Goal: Task Accomplishment & Management: Use online tool/utility

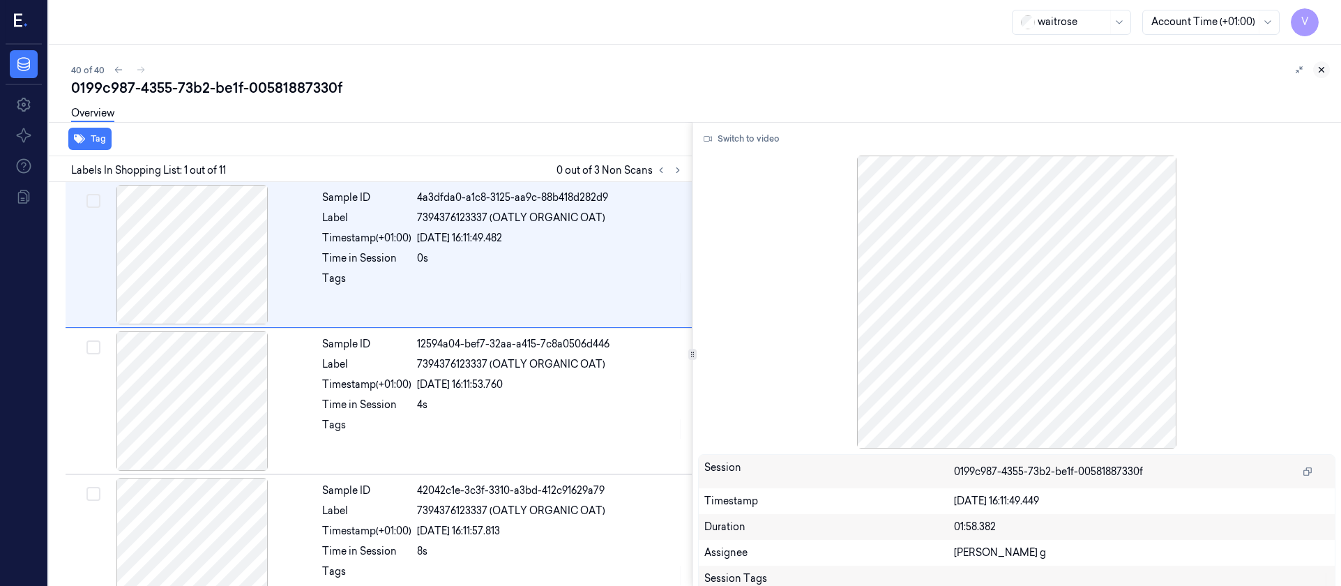
click at [1319, 63] on button at bounding box center [1321, 69] width 17 height 17
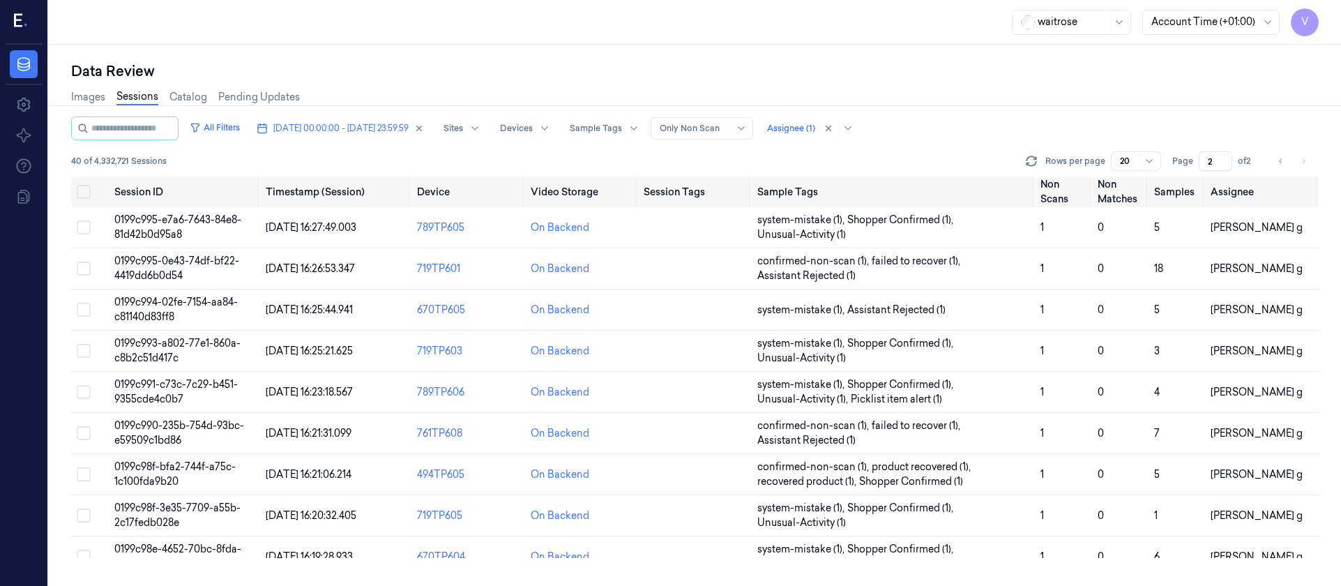
scroll to position [484, 0]
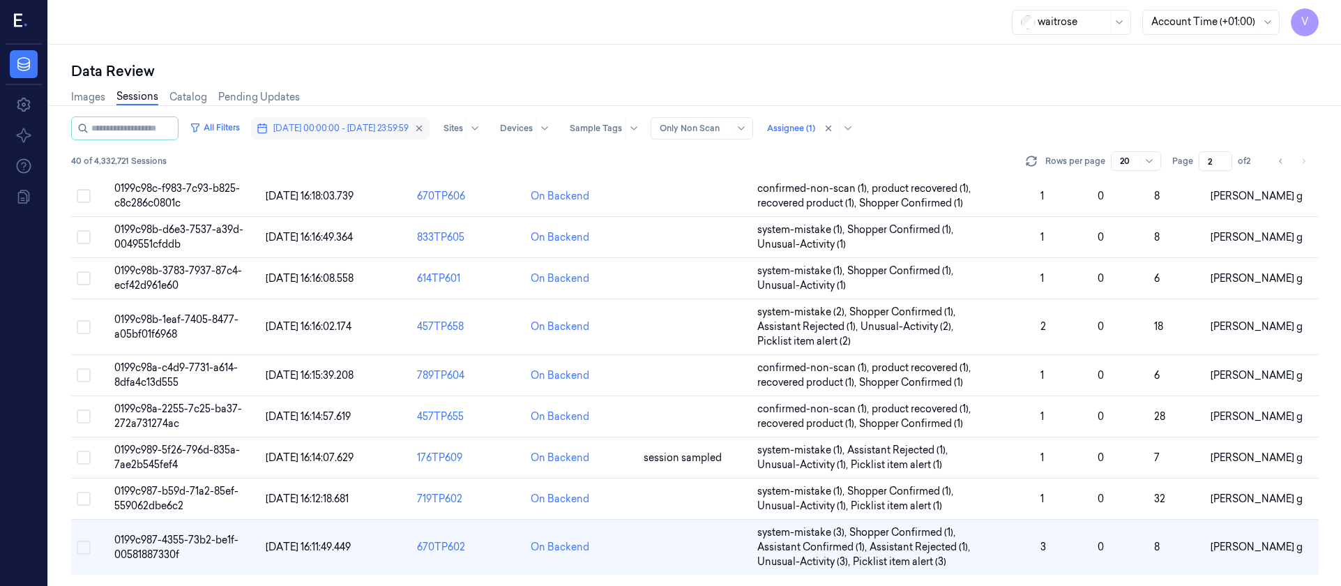
click at [351, 137] on button "09/10/2025 00:00:00 - 09/10/2025 23:59:59" at bounding box center [340, 128] width 179 height 22
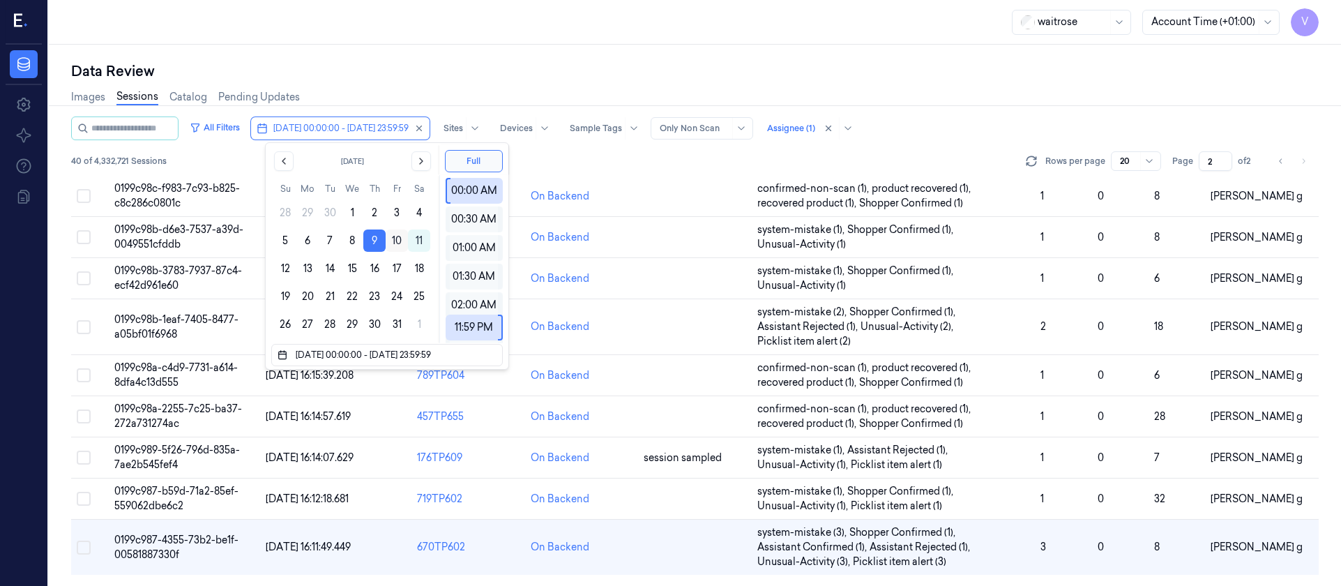
click at [395, 239] on button "10" at bounding box center [397, 240] width 22 height 22
type input "[DATE] 00:00:00 - [DATE] 23:59:59"
click at [690, 76] on div "Data Review" at bounding box center [694, 71] width 1247 height 20
type input "1"
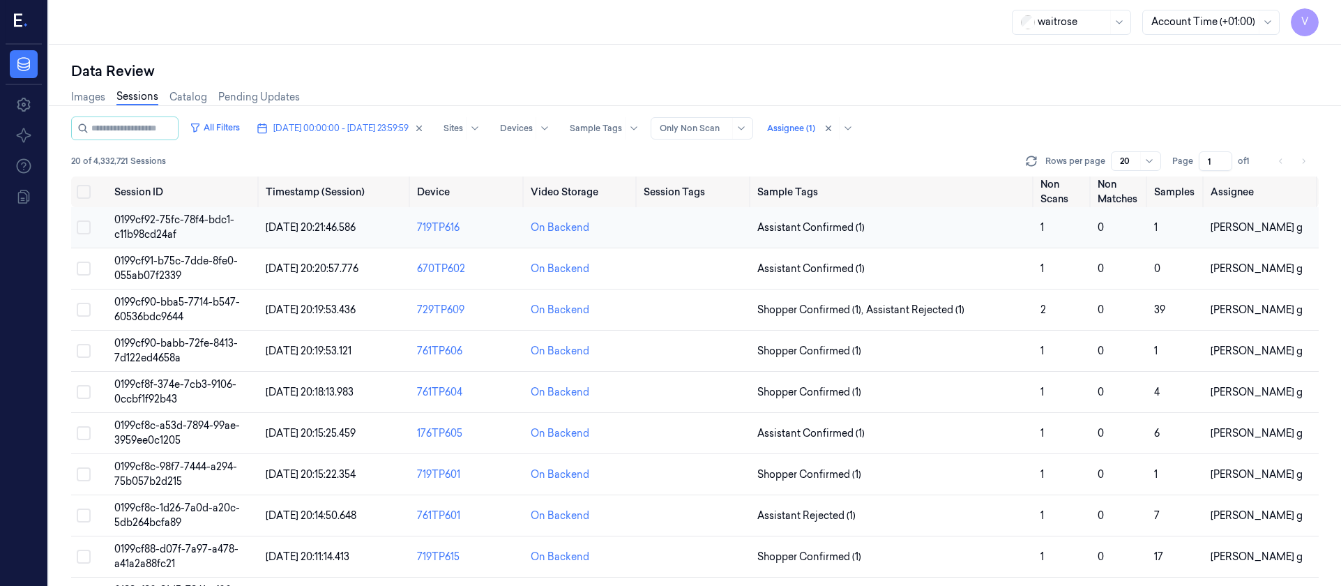
click at [694, 237] on td at bounding box center [695, 227] width 114 height 41
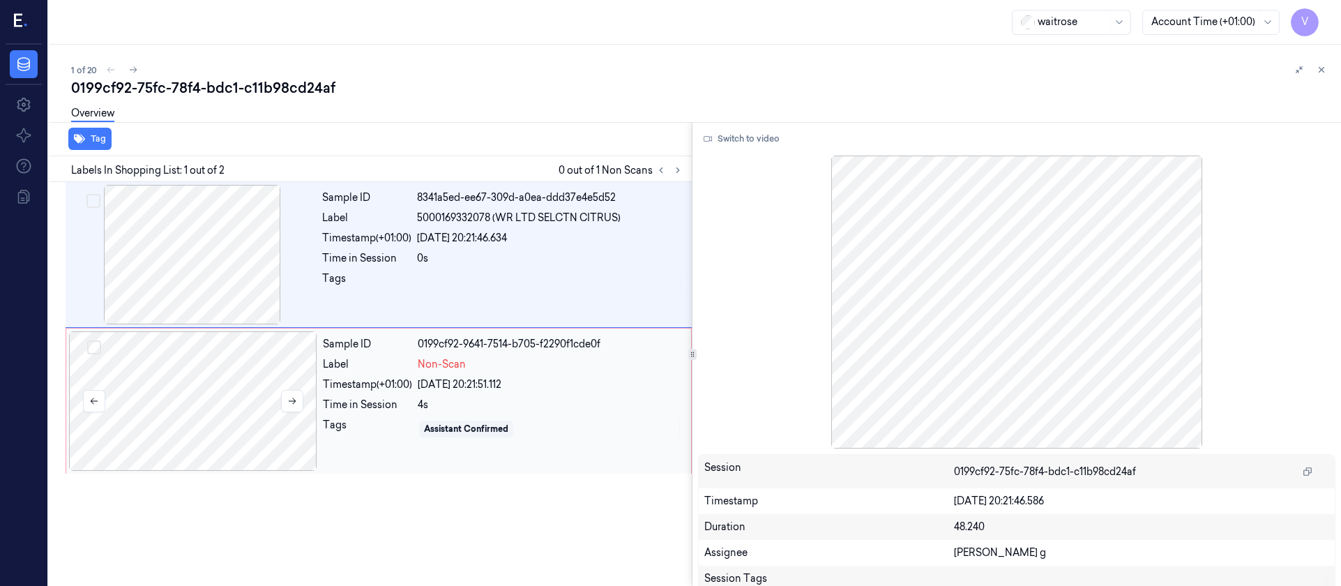
click at [239, 397] on div at bounding box center [193, 400] width 248 height 139
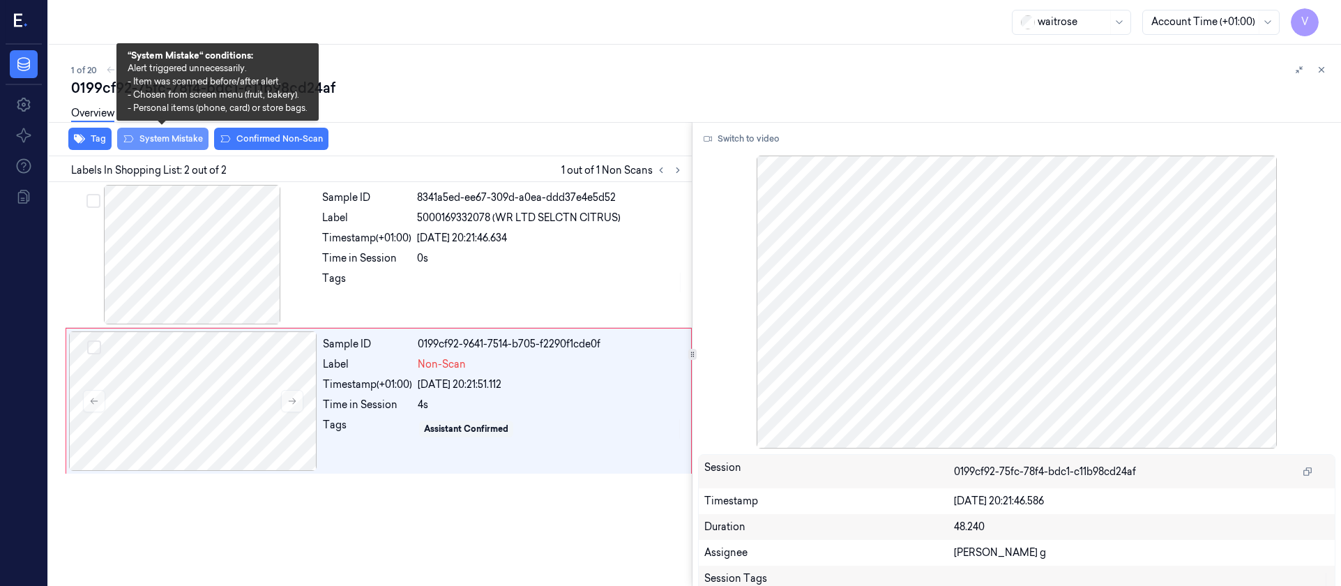
click at [183, 137] on button "System Mistake" at bounding box center [162, 139] width 91 height 22
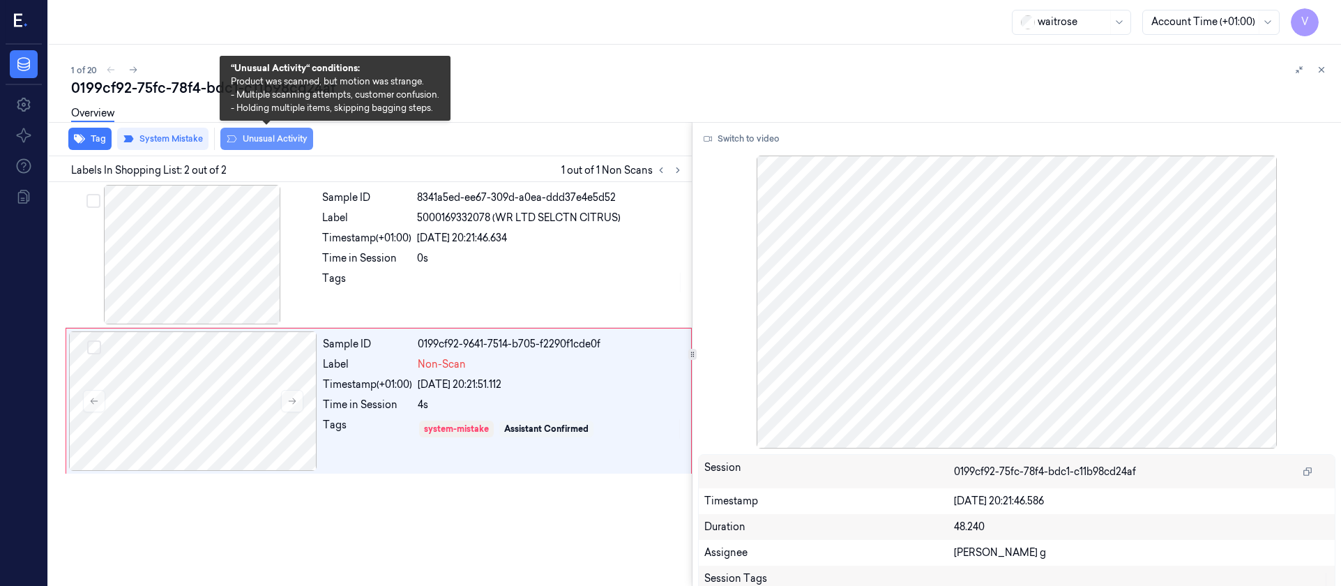
click at [275, 142] on button "Unusual Activity" at bounding box center [266, 139] width 93 height 22
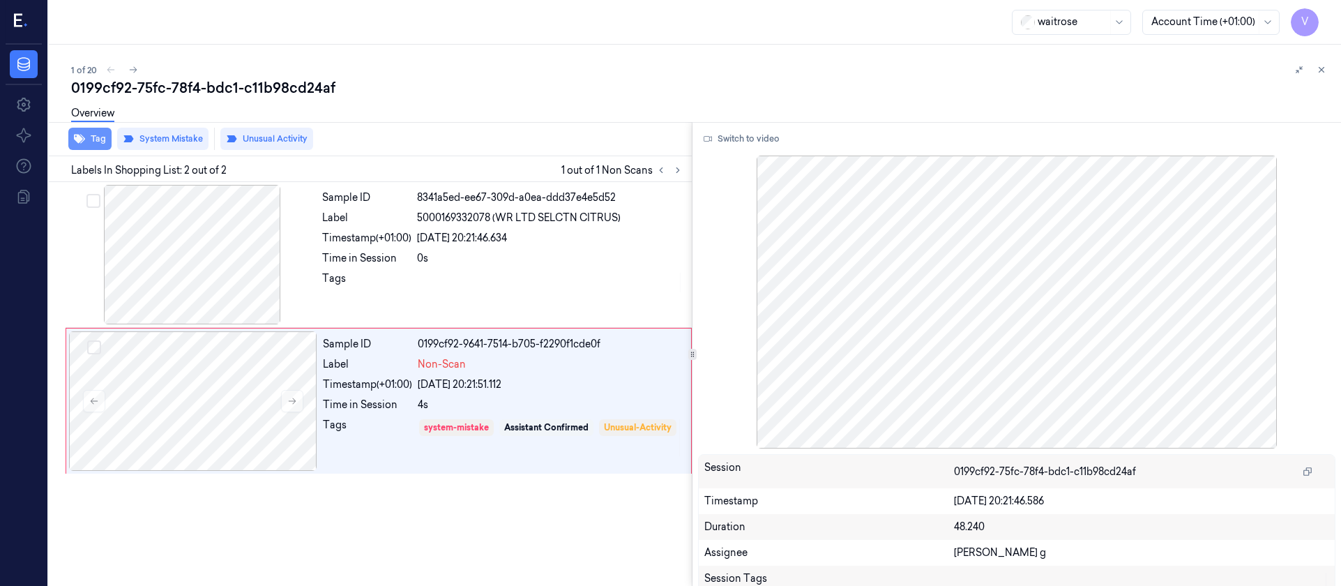
click at [87, 140] on button "Tag" at bounding box center [89, 139] width 43 height 22
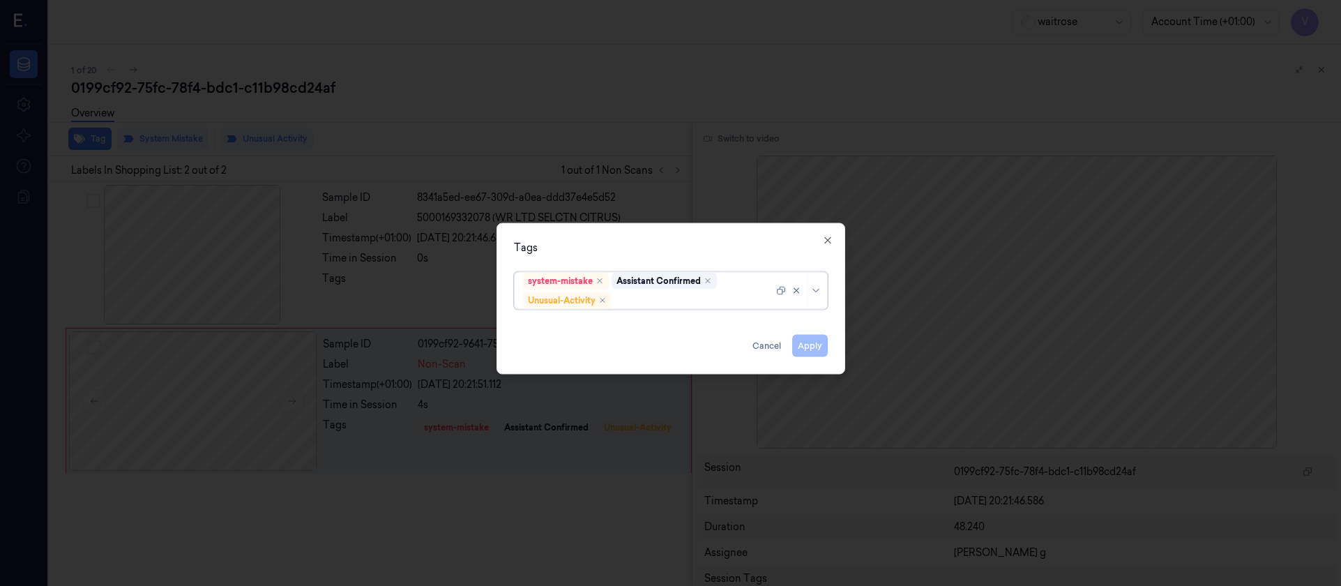
click at [655, 304] on div at bounding box center [693, 300] width 159 height 15
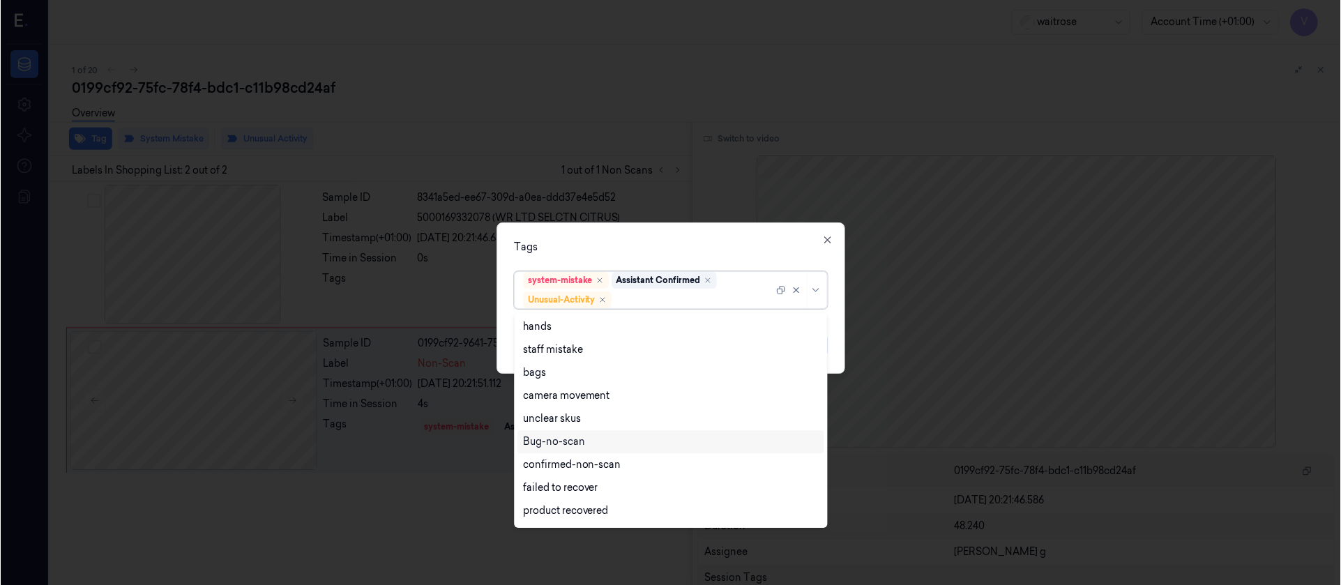
scroll to position [105, 0]
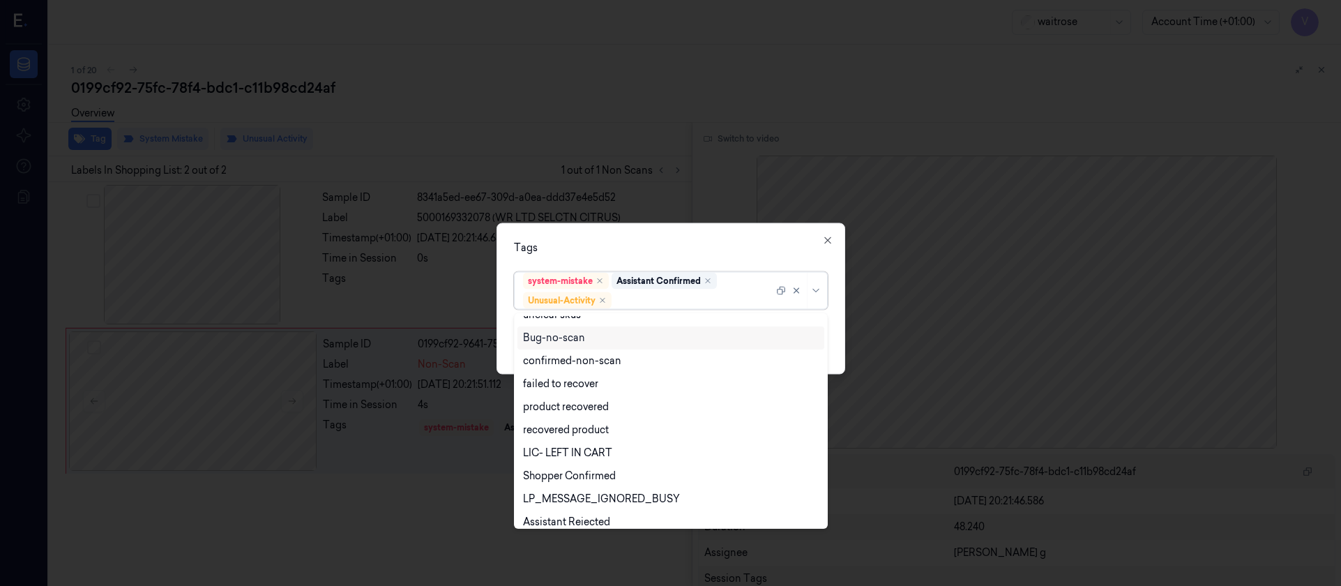
click at [676, 181] on div at bounding box center [670, 293] width 1341 height 586
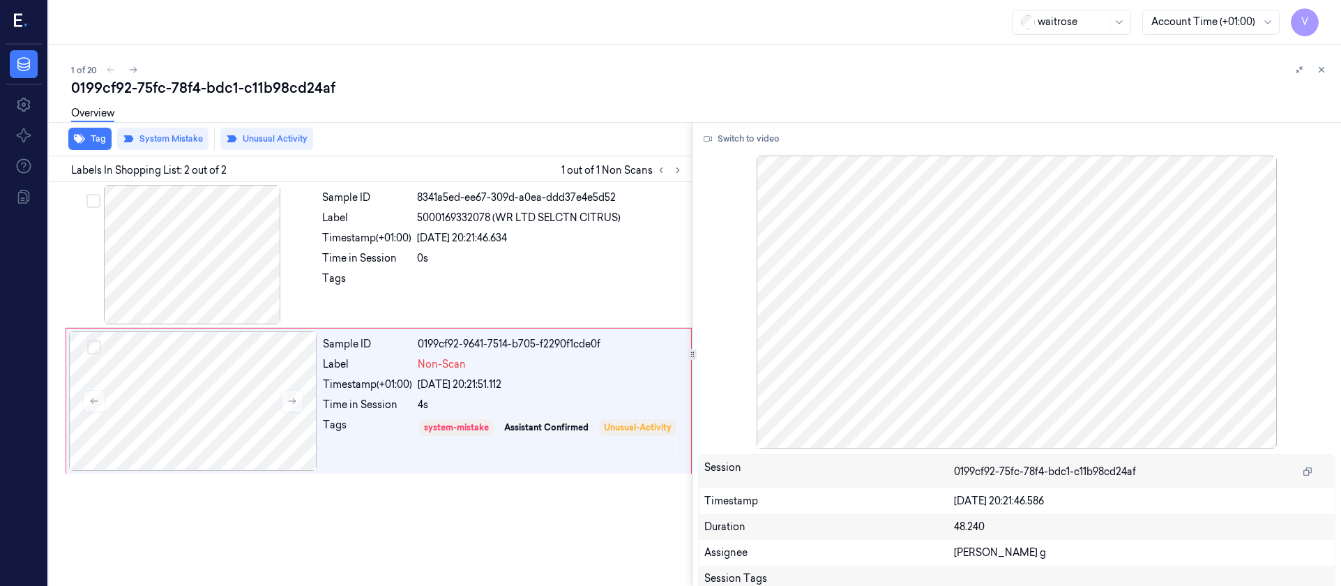
click at [548, 112] on div "Overview" at bounding box center [700, 116] width 1259 height 36
click at [135, 60] on div "1 of 20 0199cf92-75fc-78f4-bdc1-c11b98cd24af Overview Tag System Mistake Unusua…" at bounding box center [695, 315] width 1292 height 541
click at [130, 71] on icon at bounding box center [133, 70] width 10 height 10
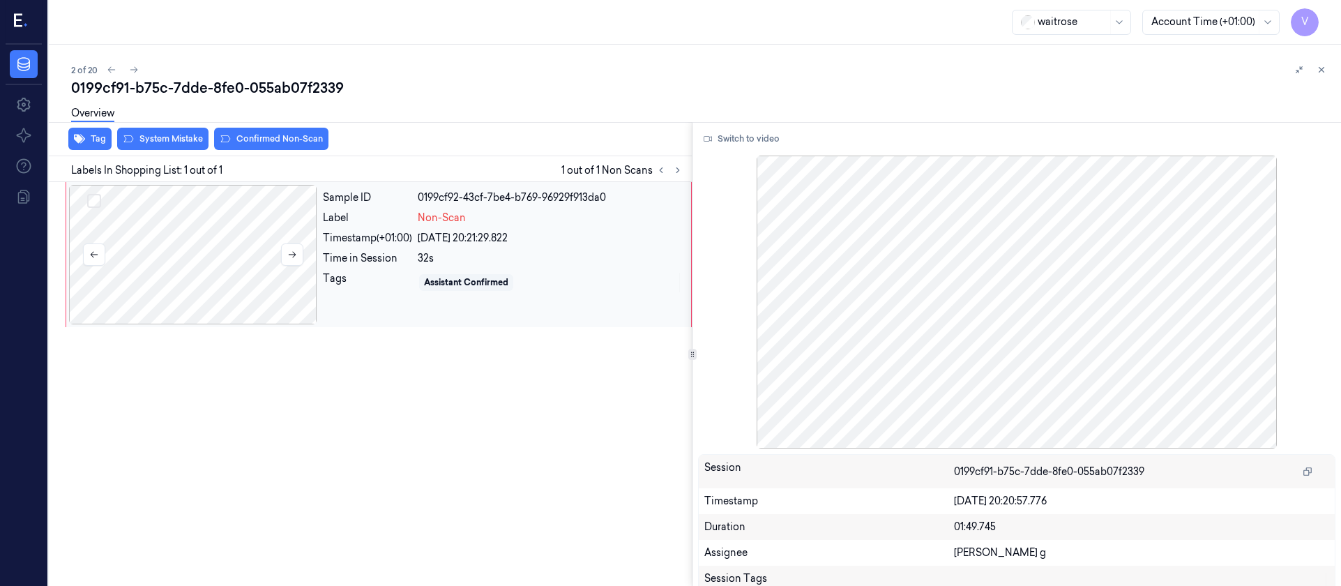
click at [310, 308] on div at bounding box center [193, 254] width 248 height 139
click at [731, 144] on button "Switch to video" at bounding box center [741, 139] width 87 height 22
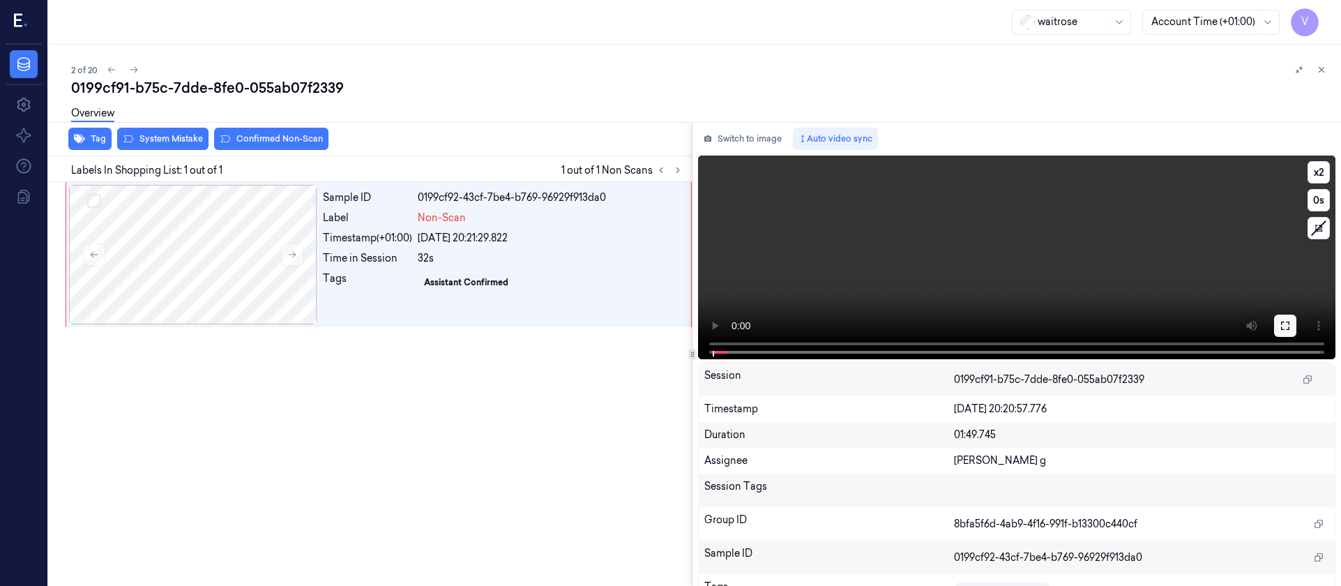
click at [1287, 334] on button at bounding box center [1285, 325] width 22 height 22
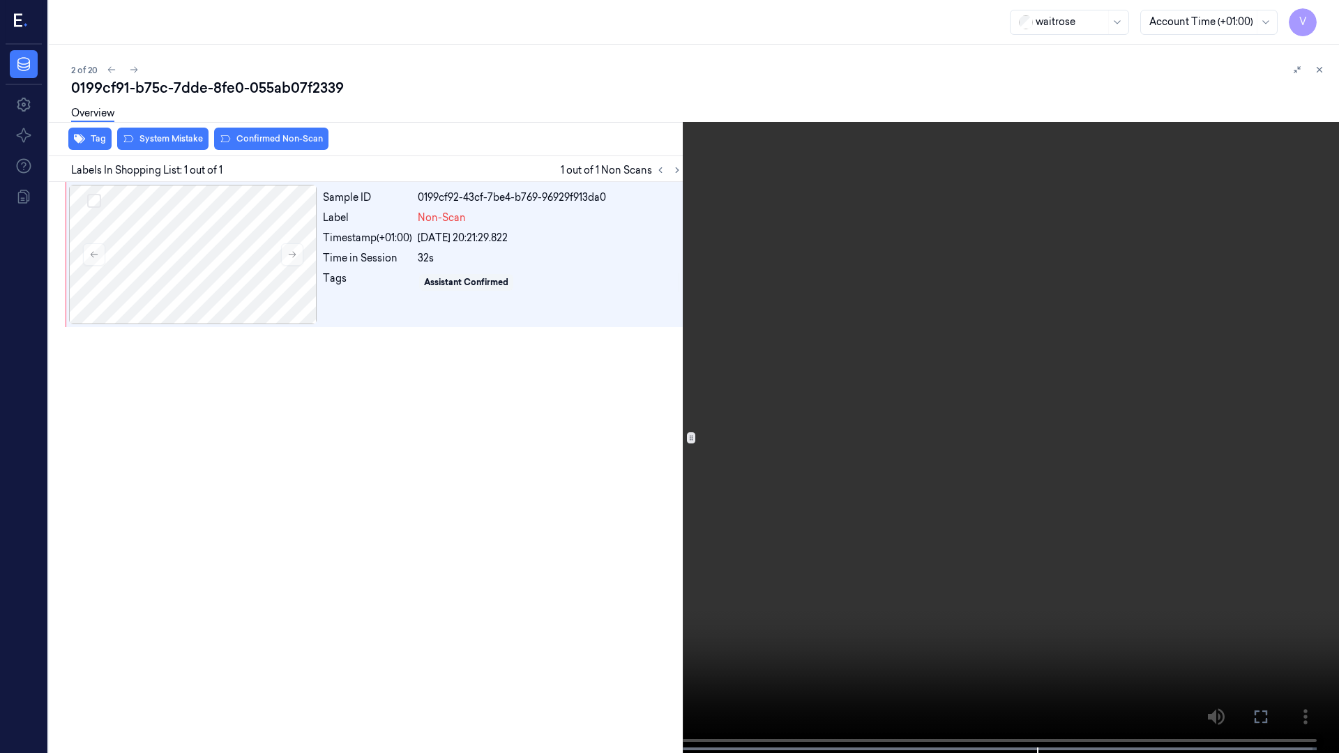
click at [0, 0] on button at bounding box center [0, 0] width 0 height 0
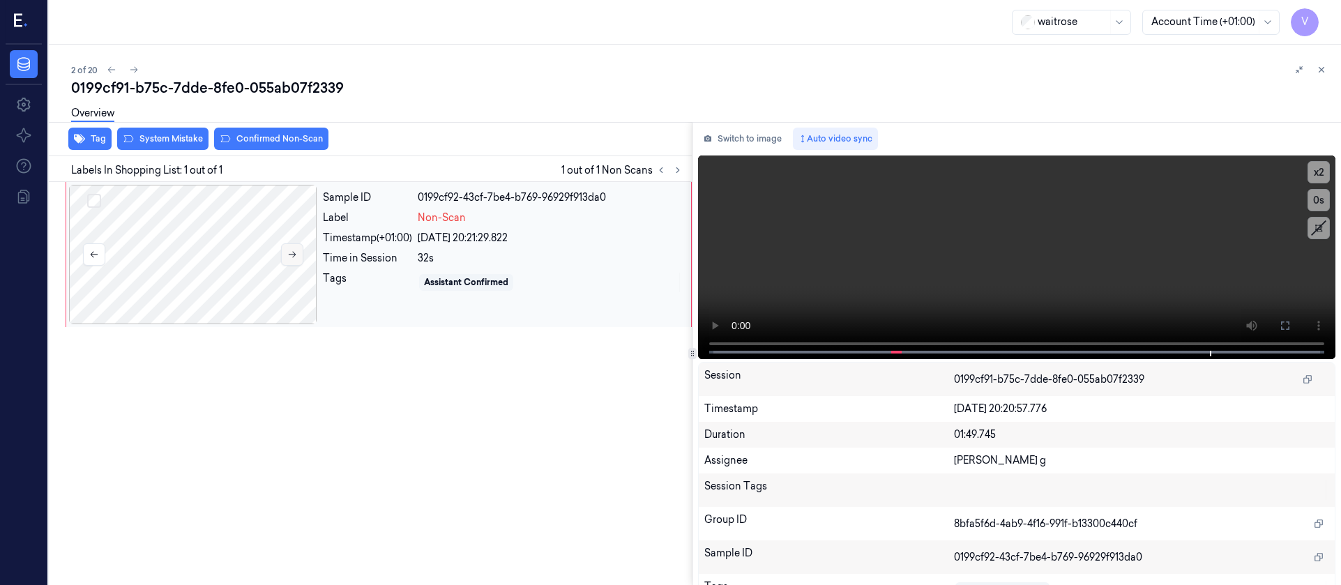
click at [301, 262] on button at bounding box center [292, 254] width 22 height 22
click at [741, 134] on button "Switch to image" at bounding box center [742, 139] width 89 height 22
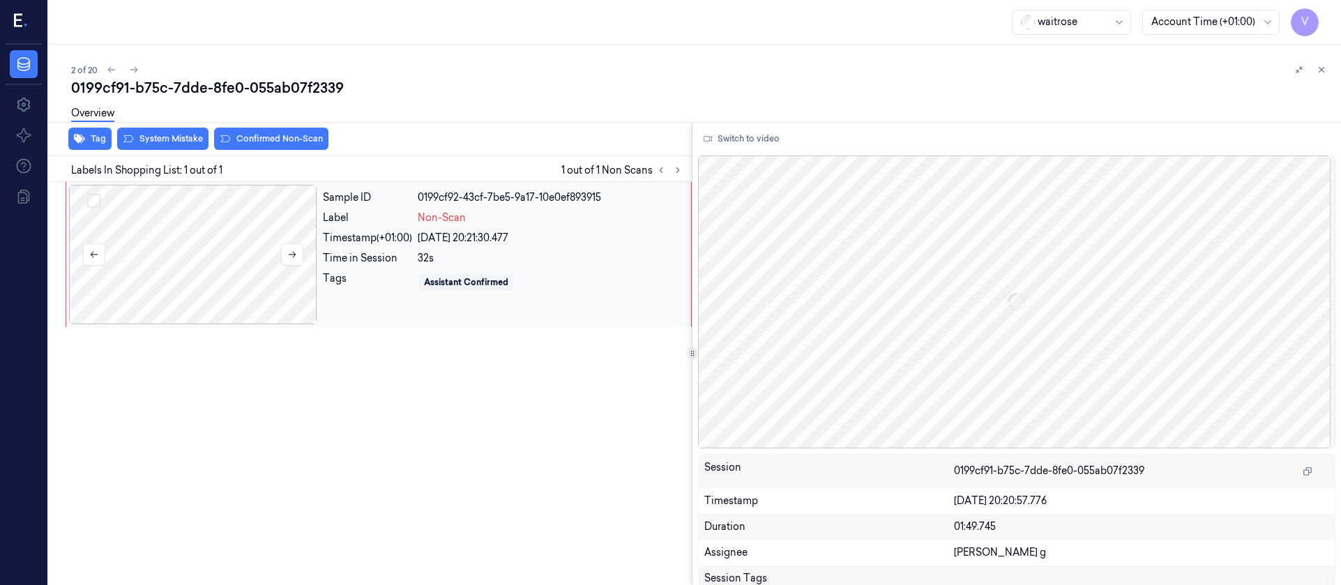
click at [223, 248] on div at bounding box center [193, 254] width 248 height 139
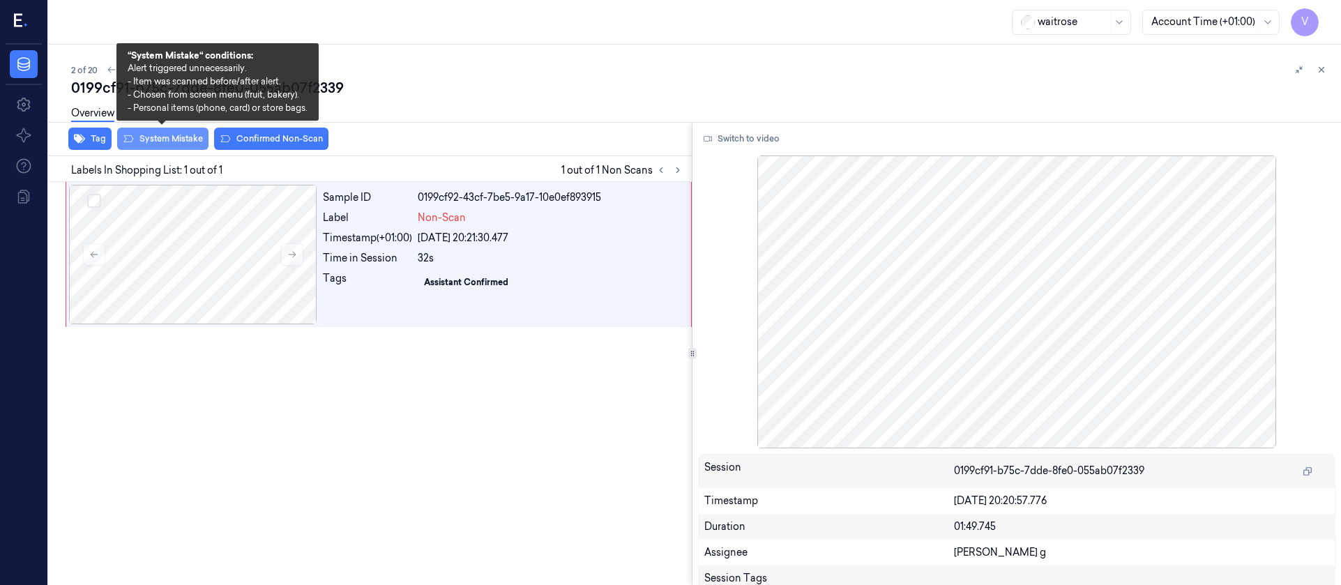
click at [160, 137] on button "System Mistake" at bounding box center [162, 139] width 91 height 22
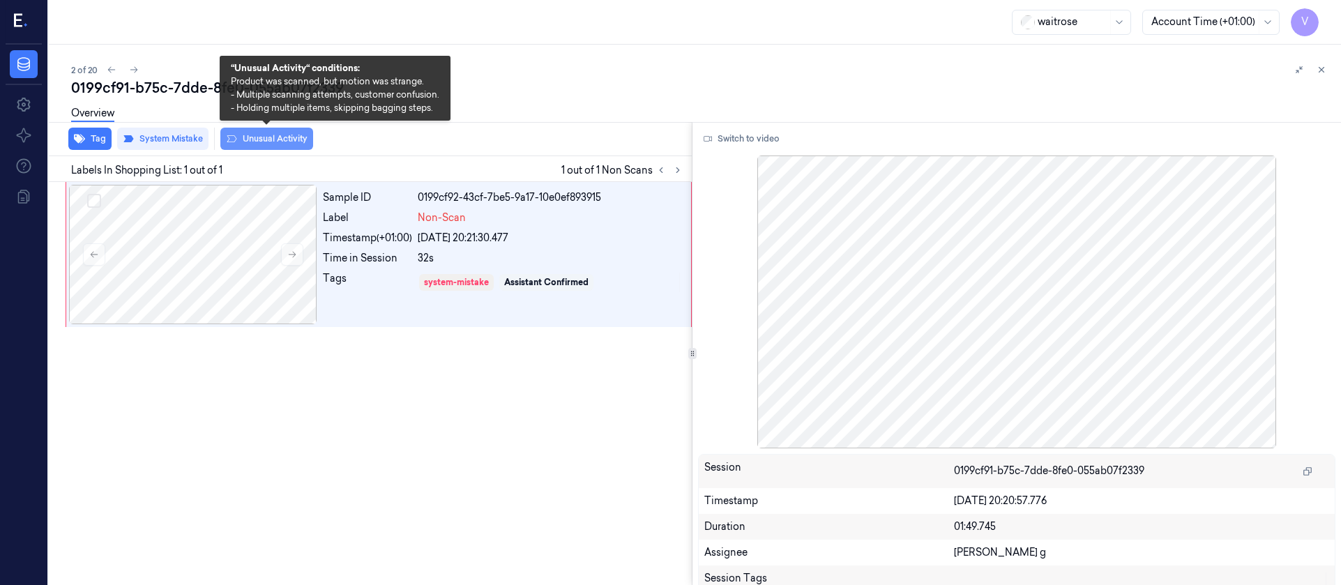
click at [234, 134] on icon at bounding box center [231, 138] width 11 height 11
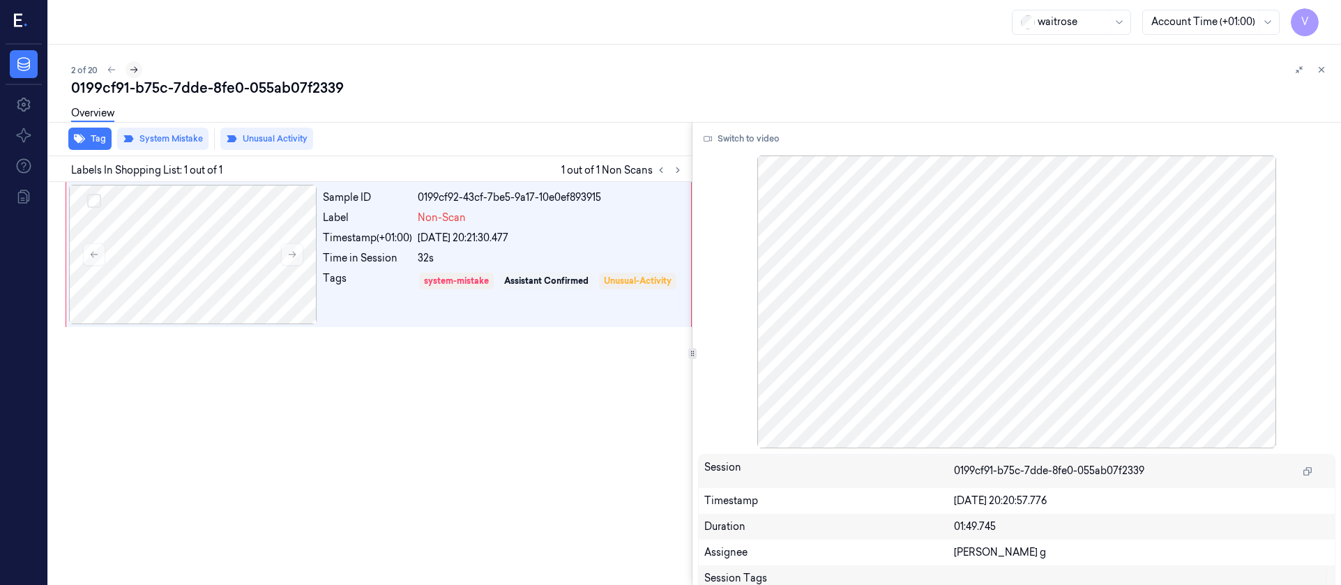
click at [132, 70] on icon at bounding box center [134, 70] width 10 height 10
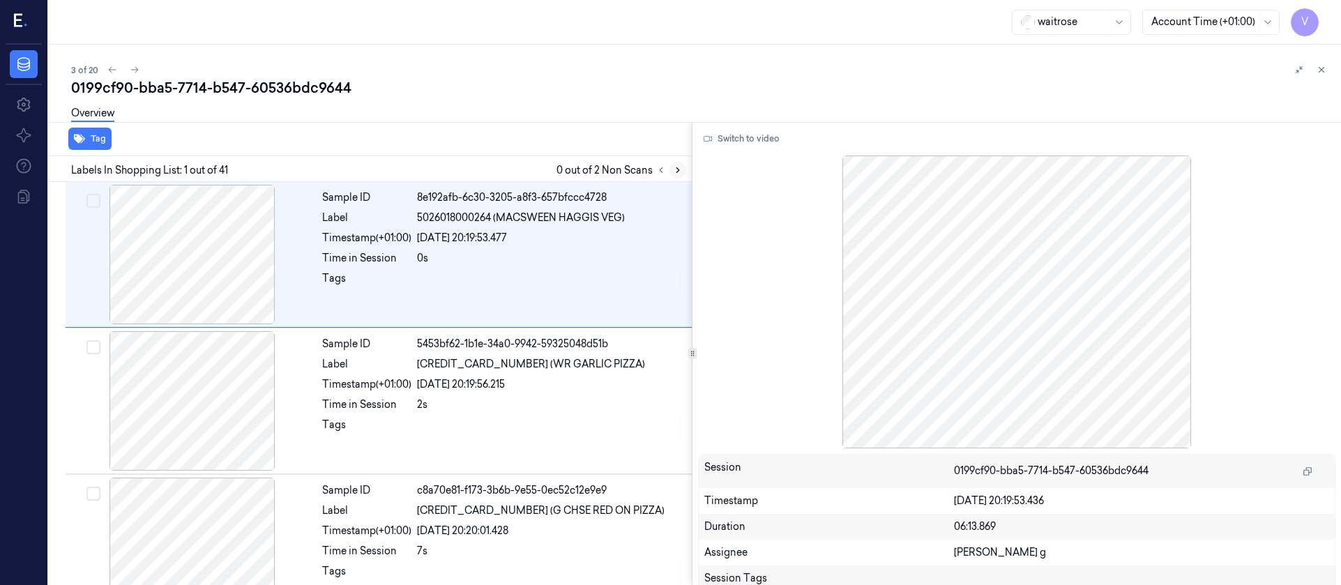
click at [673, 170] on icon at bounding box center [678, 170] width 10 height 10
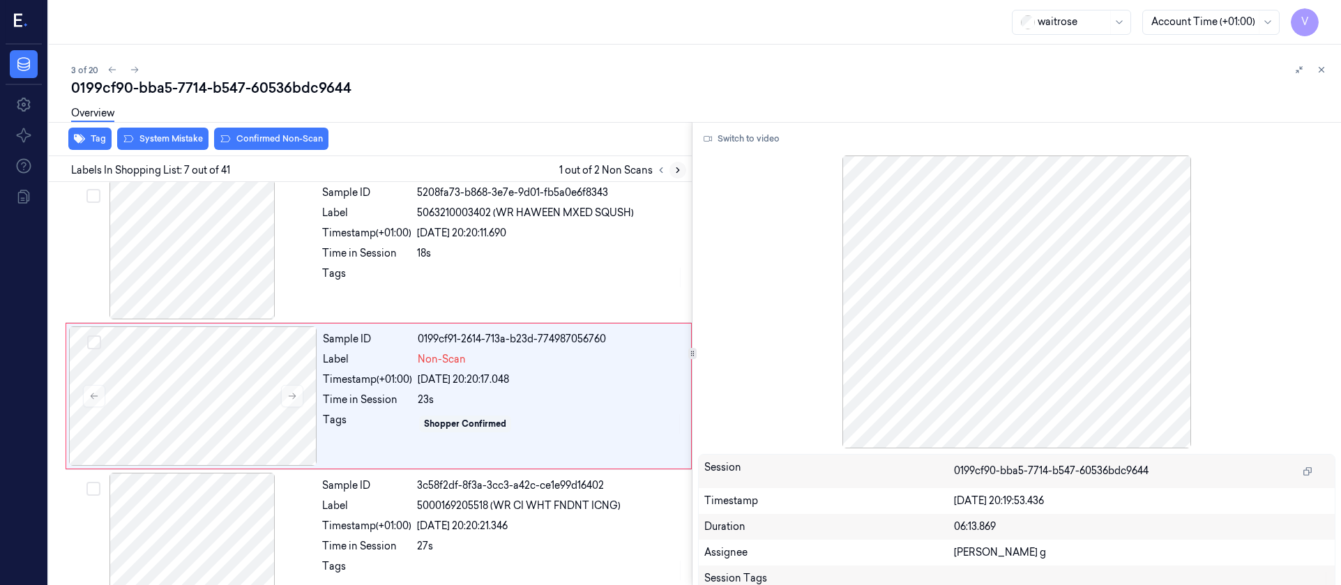
scroll to position [750, 0]
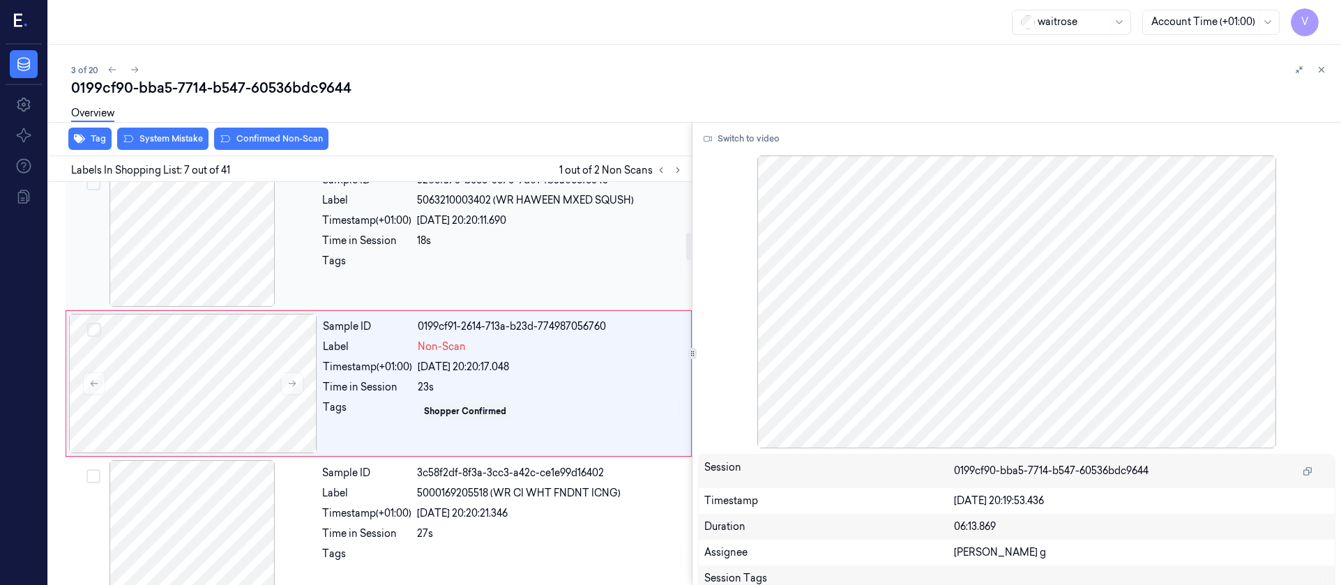
click at [271, 231] on div at bounding box center [192, 236] width 248 height 139
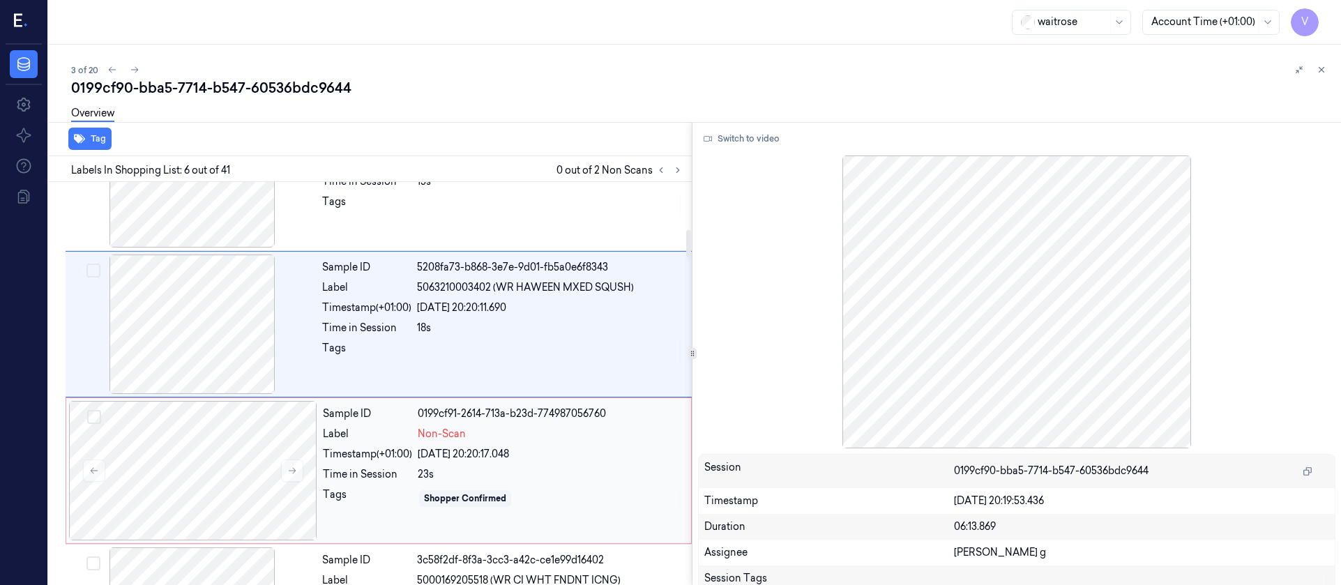
scroll to position [708, 0]
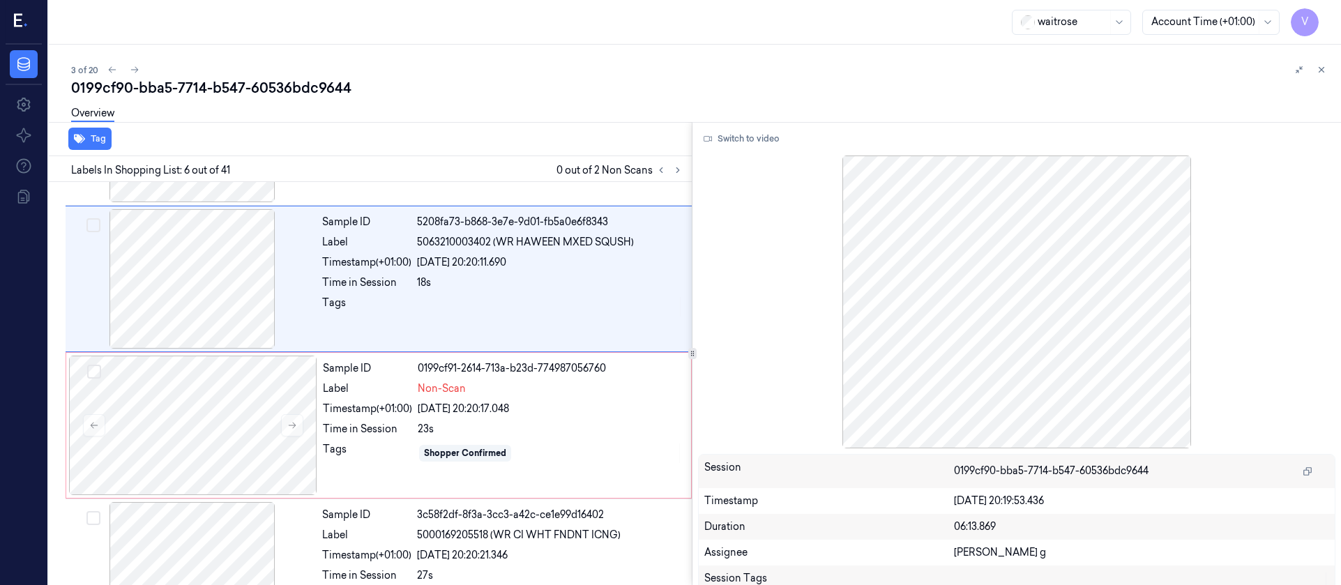
click at [729, 126] on div "Switch to video Session 0199cf90-bba5-7714-b547-60536bdc9644 Timestamp 10/10/20…" at bounding box center [1016, 353] width 648 height 463
click at [728, 141] on button "Switch to video" at bounding box center [741, 139] width 87 height 22
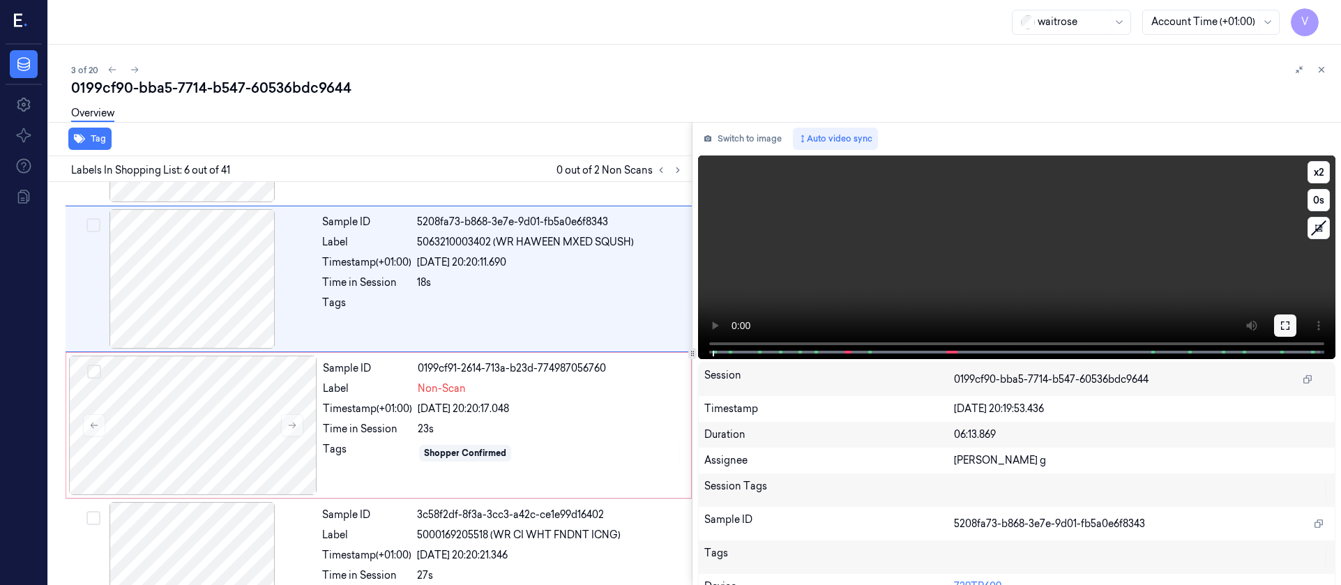
click at [1274, 321] on button at bounding box center [1285, 325] width 22 height 22
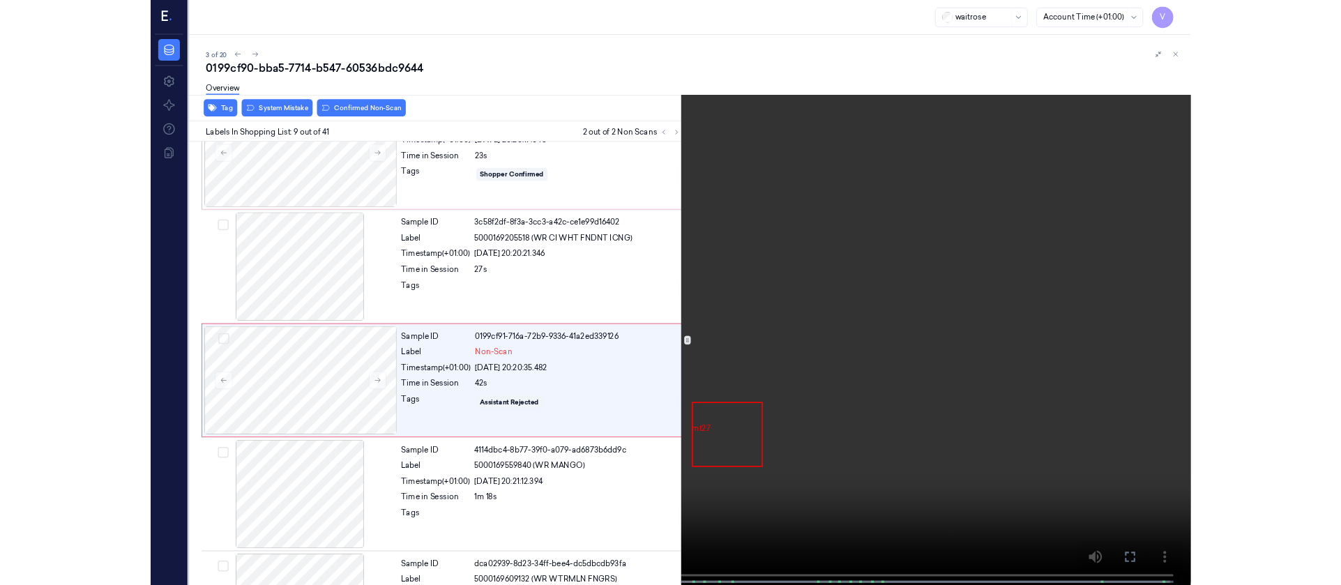
scroll to position [959, 0]
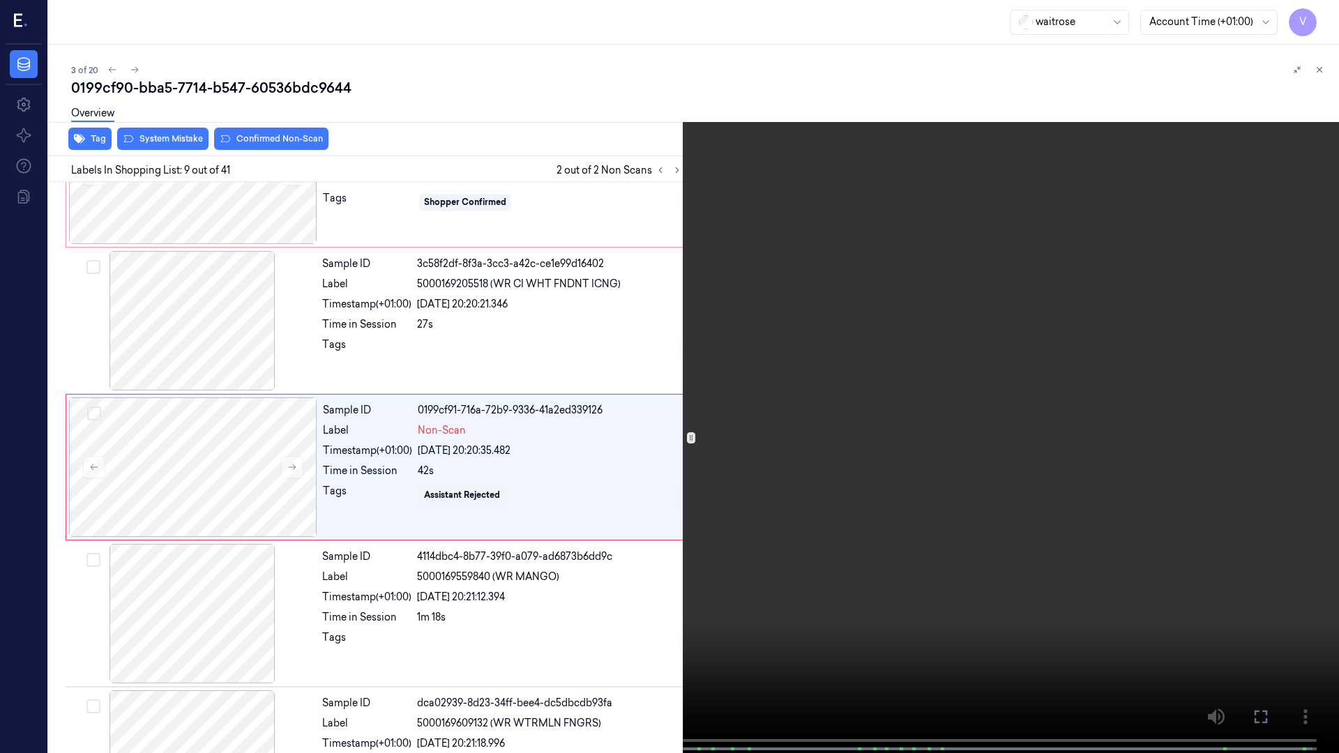
click at [0, 0] on icon at bounding box center [0, 0] width 0 height 0
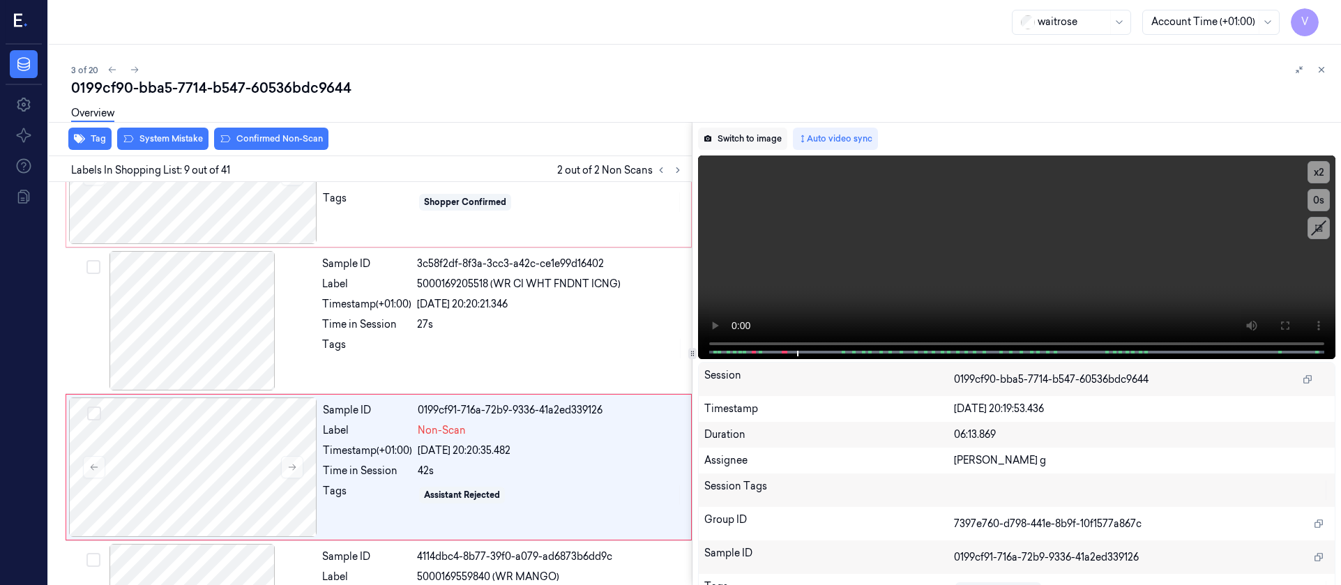
click at [766, 137] on button "Switch to image" at bounding box center [742, 139] width 89 height 22
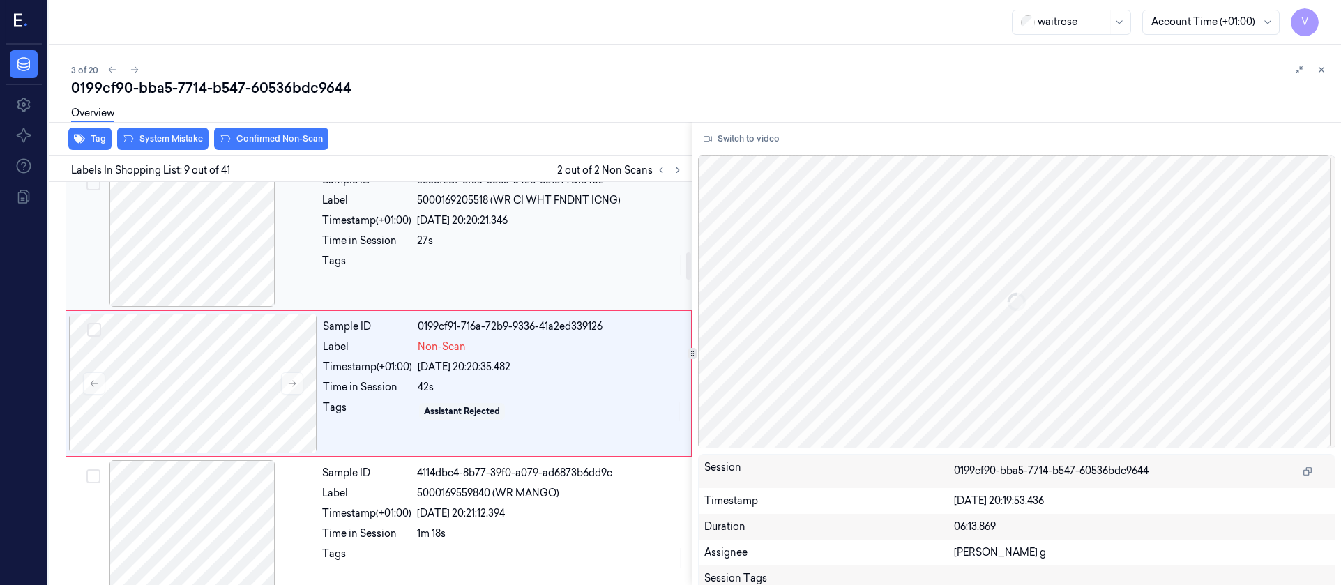
click at [244, 267] on div at bounding box center [192, 236] width 248 height 139
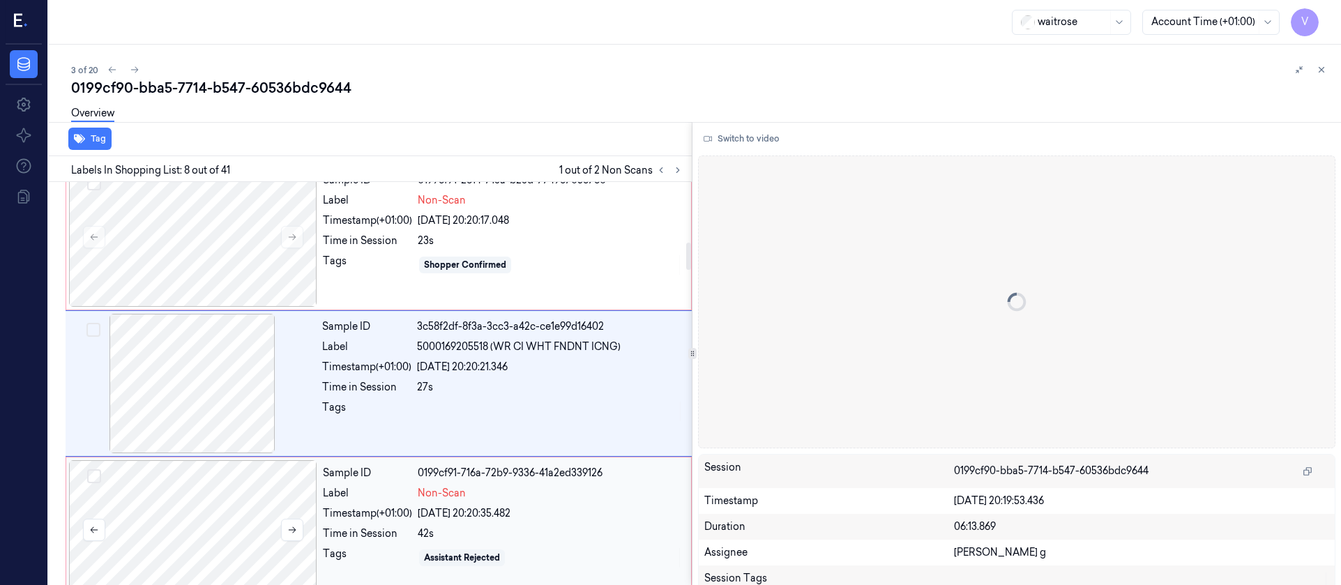
click at [195, 540] on div at bounding box center [193, 529] width 248 height 139
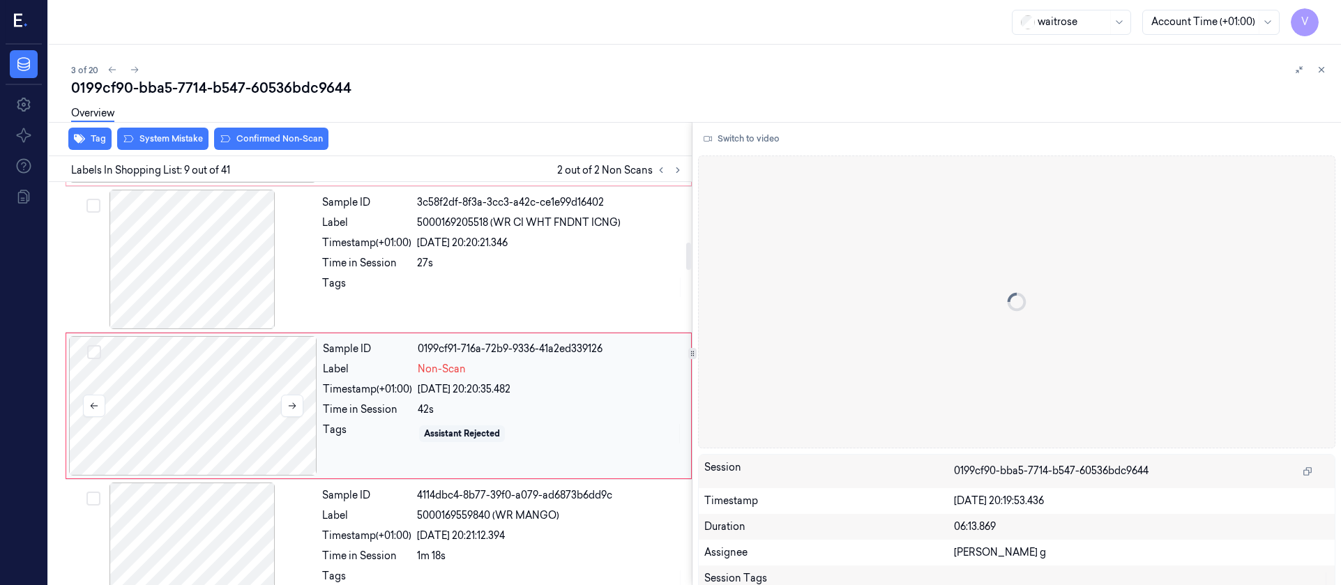
scroll to position [1042, 0]
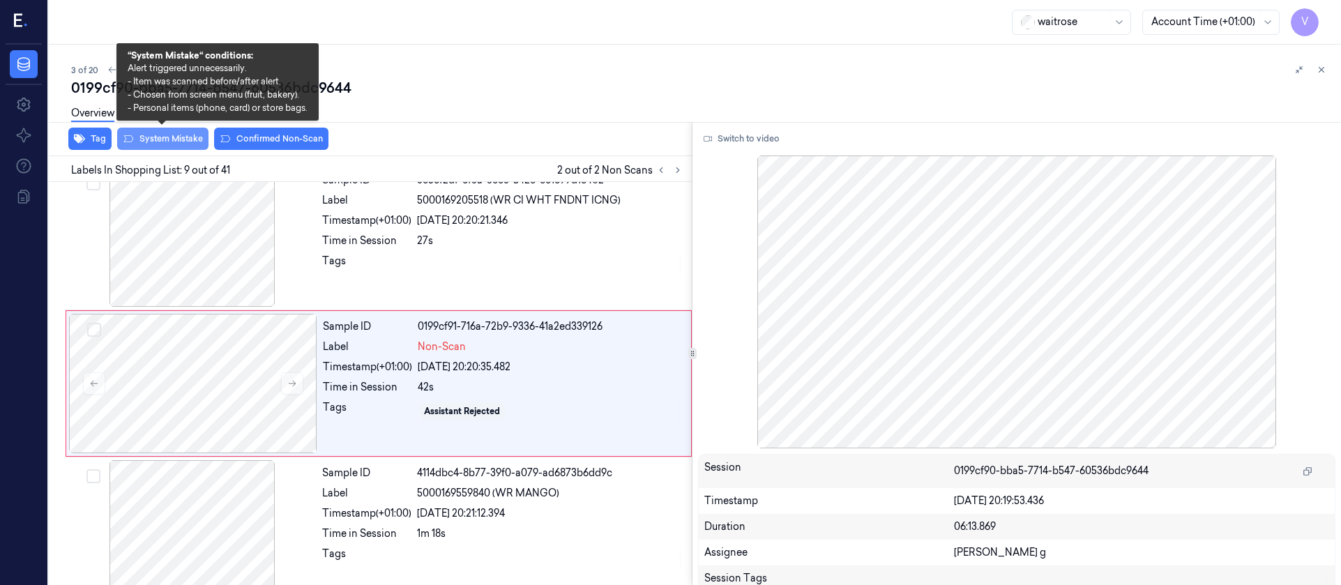
click at [184, 141] on button "System Mistake" at bounding box center [162, 139] width 91 height 22
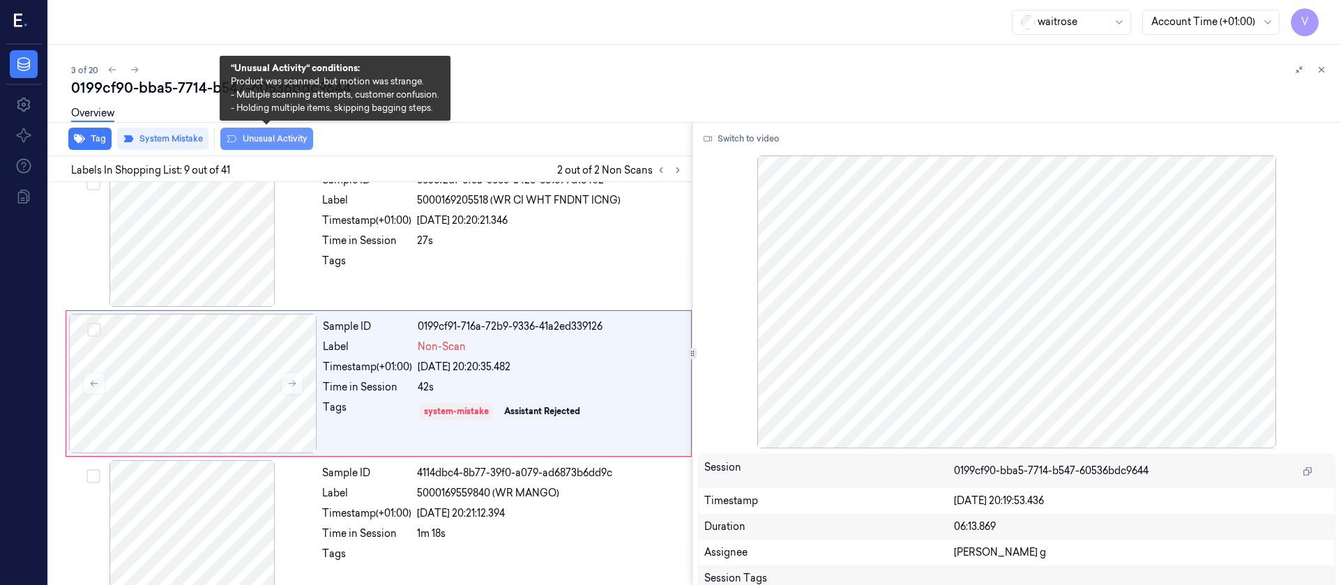
click at [276, 141] on button "Unusual Activity" at bounding box center [266, 139] width 93 height 22
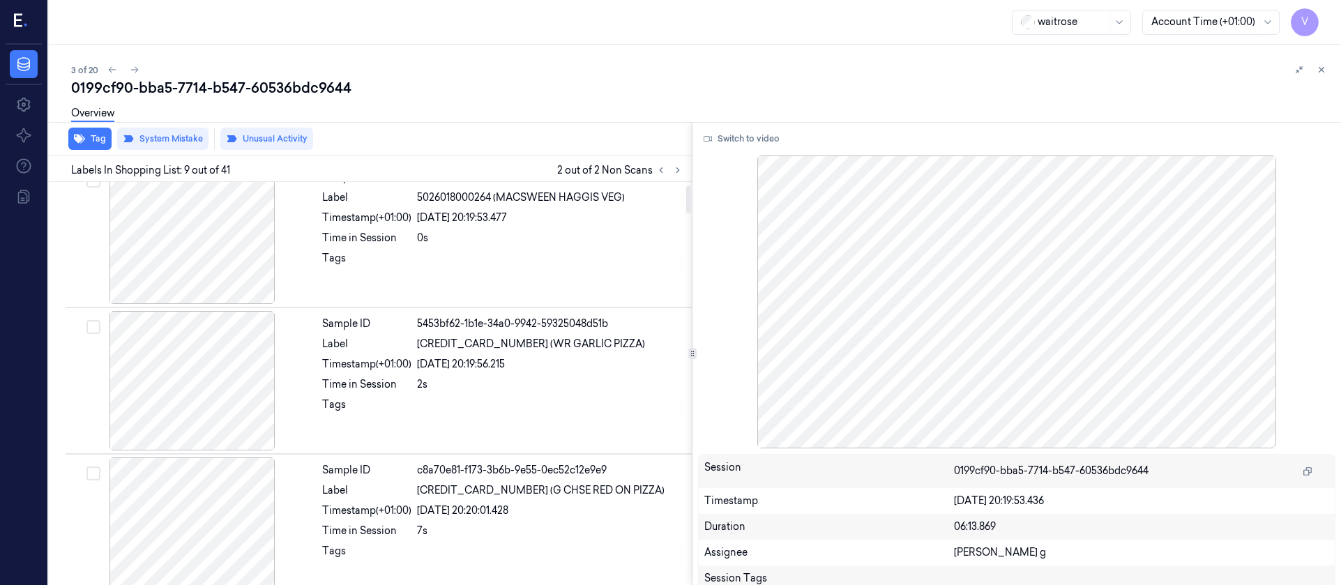
scroll to position [0, 0]
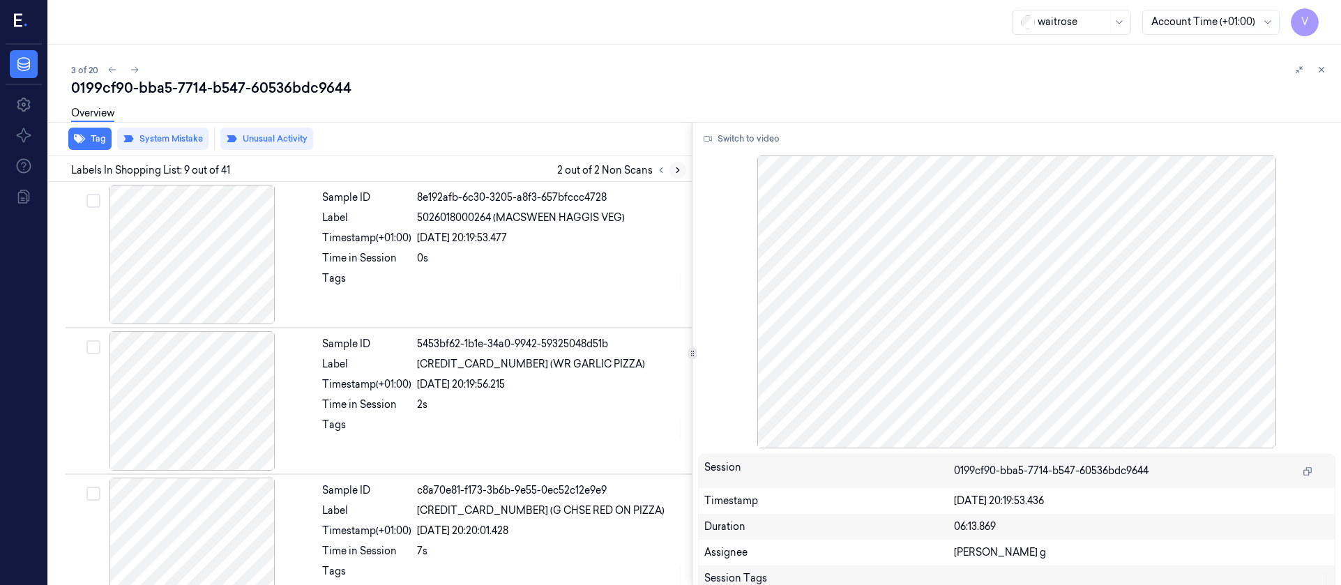
click at [671, 174] on button at bounding box center [677, 170] width 17 height 17
click at [660, 173] on icon at bounding box center [661, 170] width 10 height 10
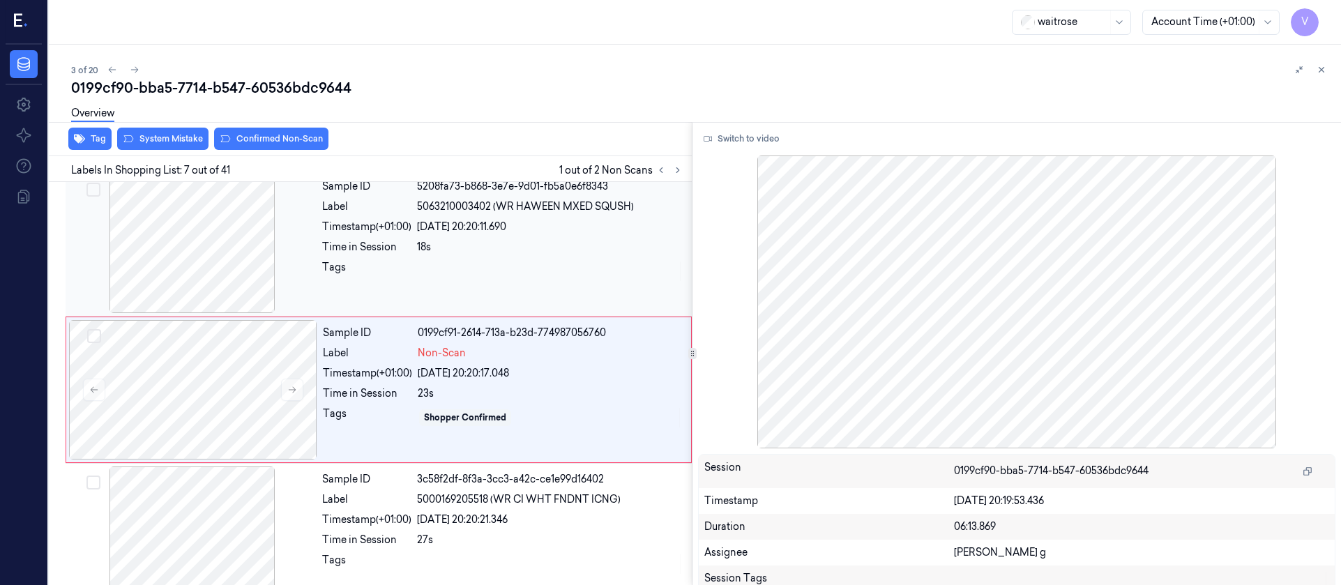
scroll to position [750, 0]
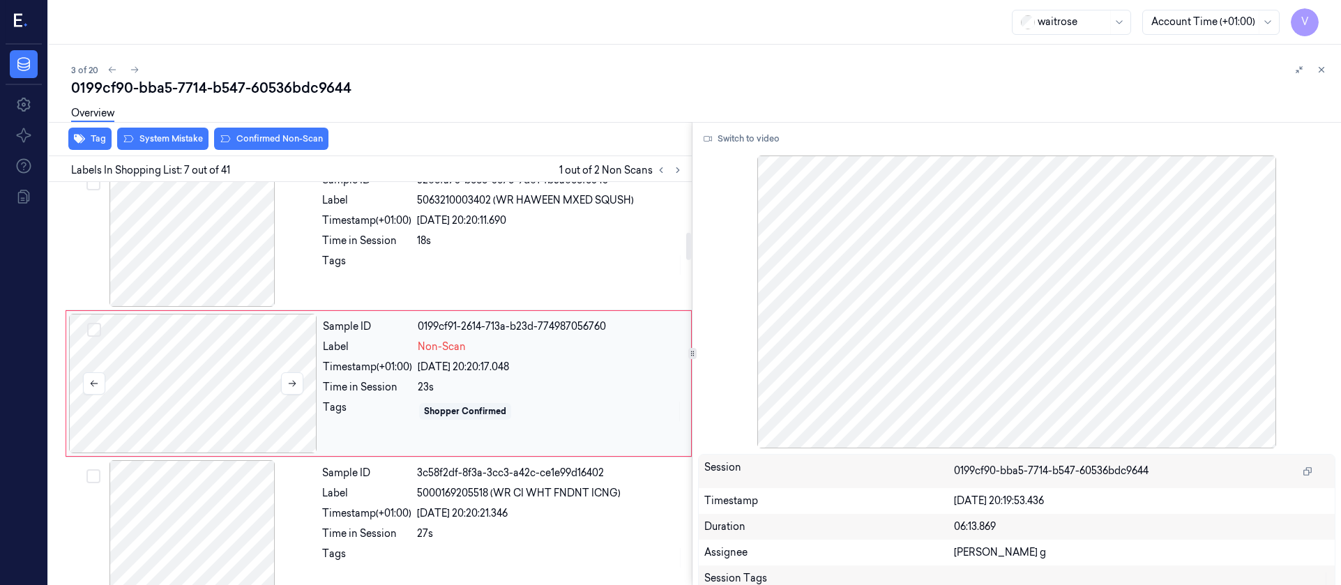
click at [249, 371] on div at bounding box center [193, 383] width 248 height 139
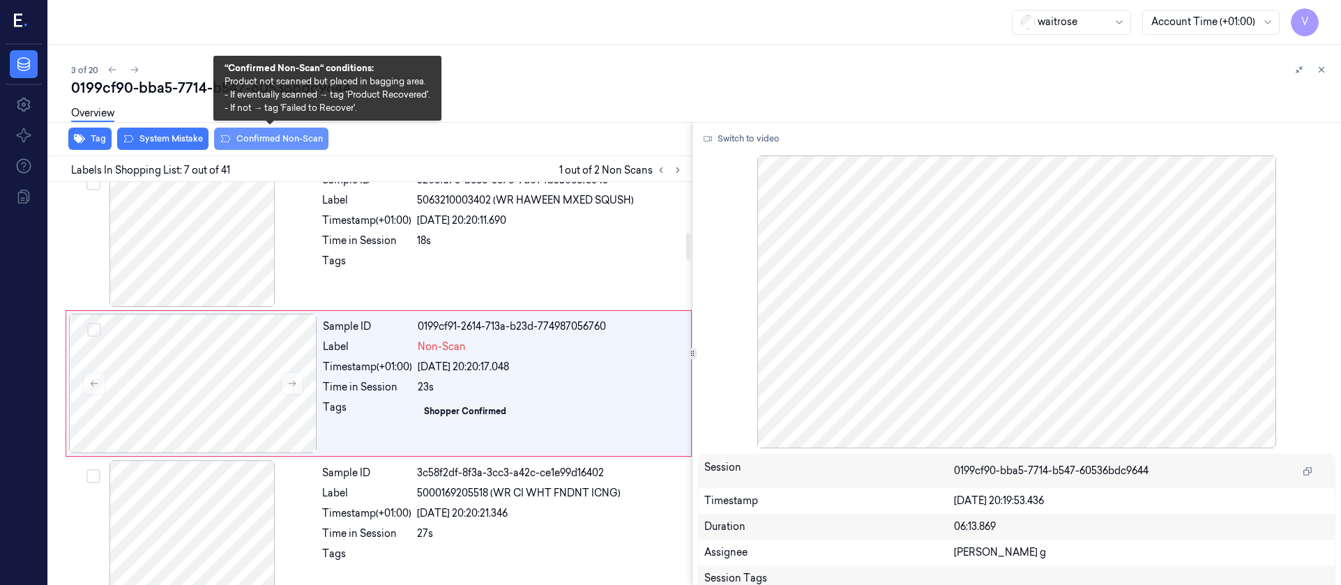
click at [247, 135] on button "Confirmed Non-Scan" at bounding box center [271, 139] width 114 height 22
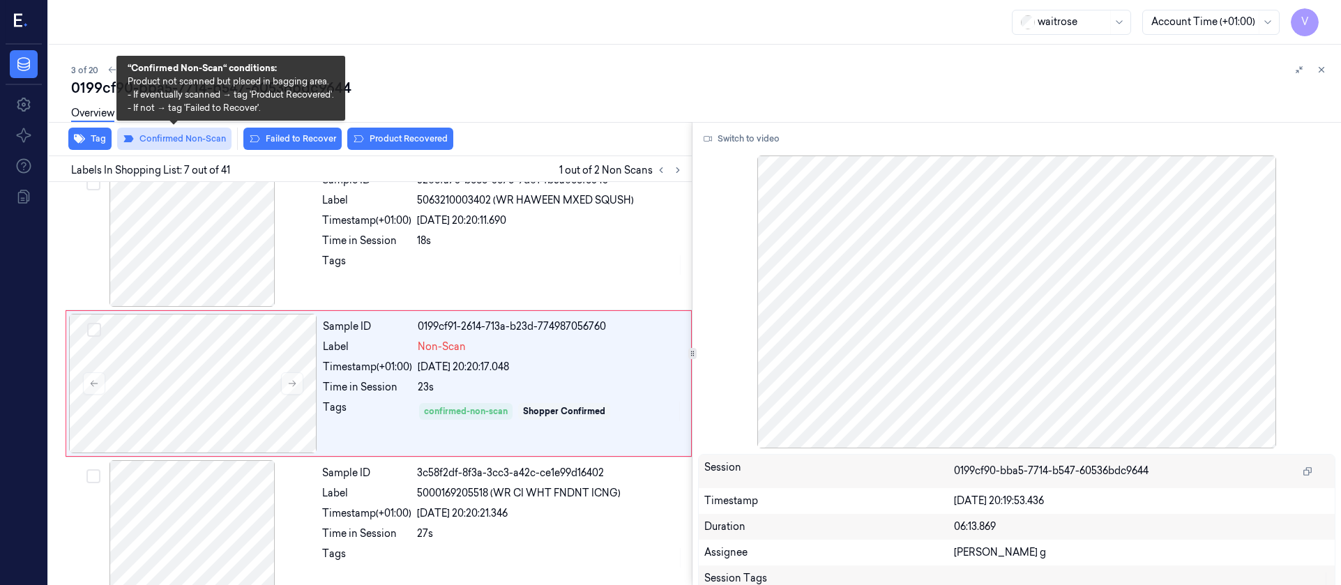
click at [195, 144] on button "Confirmed Non-Scan" at bounding box center [174, 139] width 114 height 22
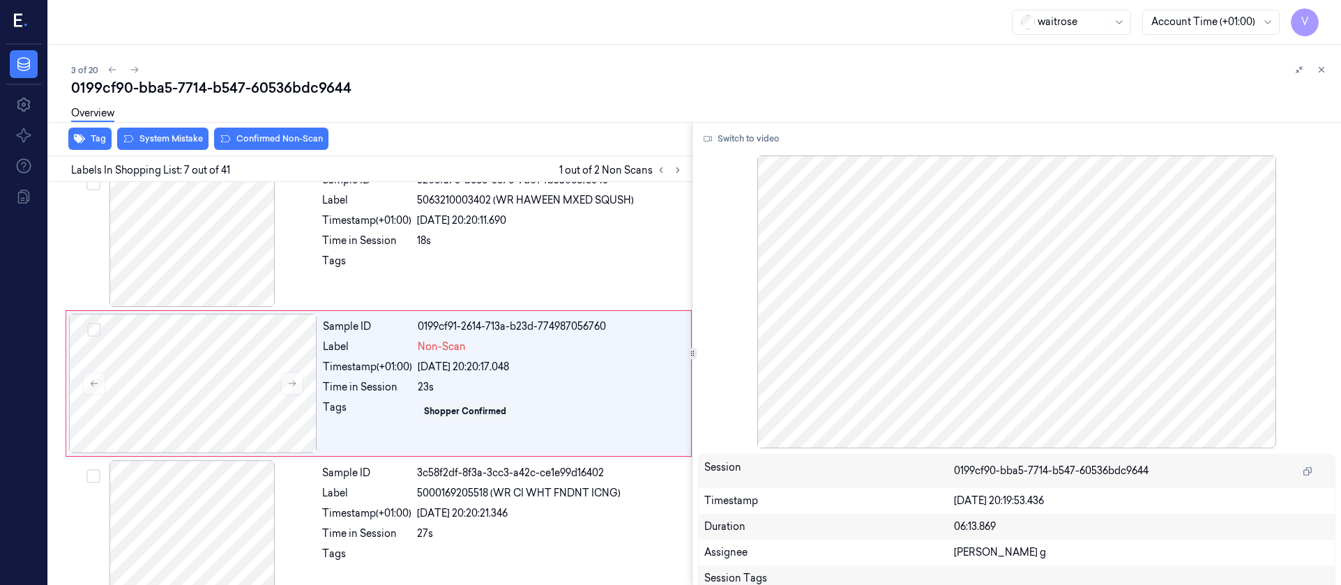
click at [137, 128] on div "Overview" at bounding box center [700, 116] width 1259 height 36
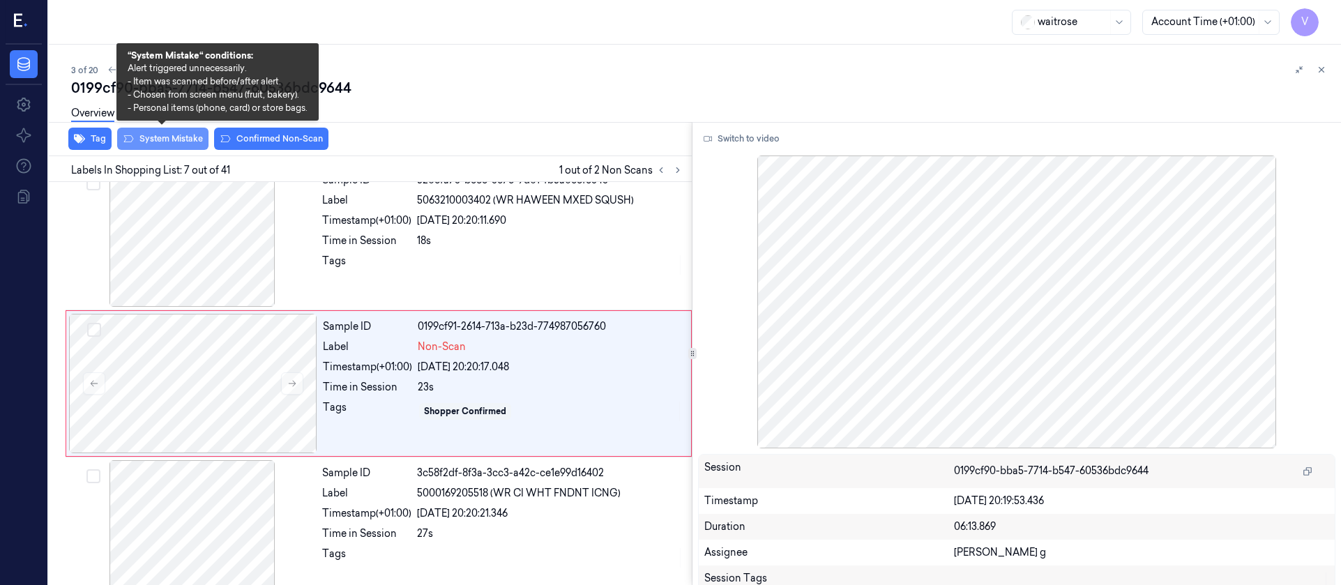
click at [150, 141] on button "System Mistake" at bounding box center [162, 139] width 91 height 22
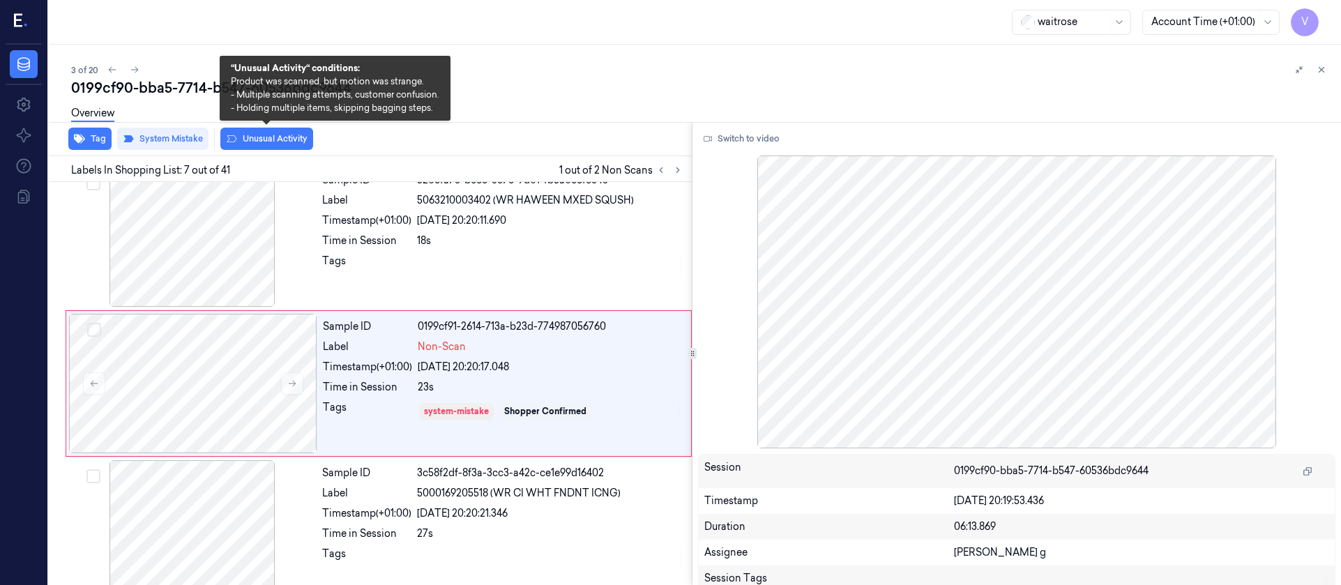
click at [273, 135] on button "Unusual Activity" at bounding box center [266, 139] width 93 height 22
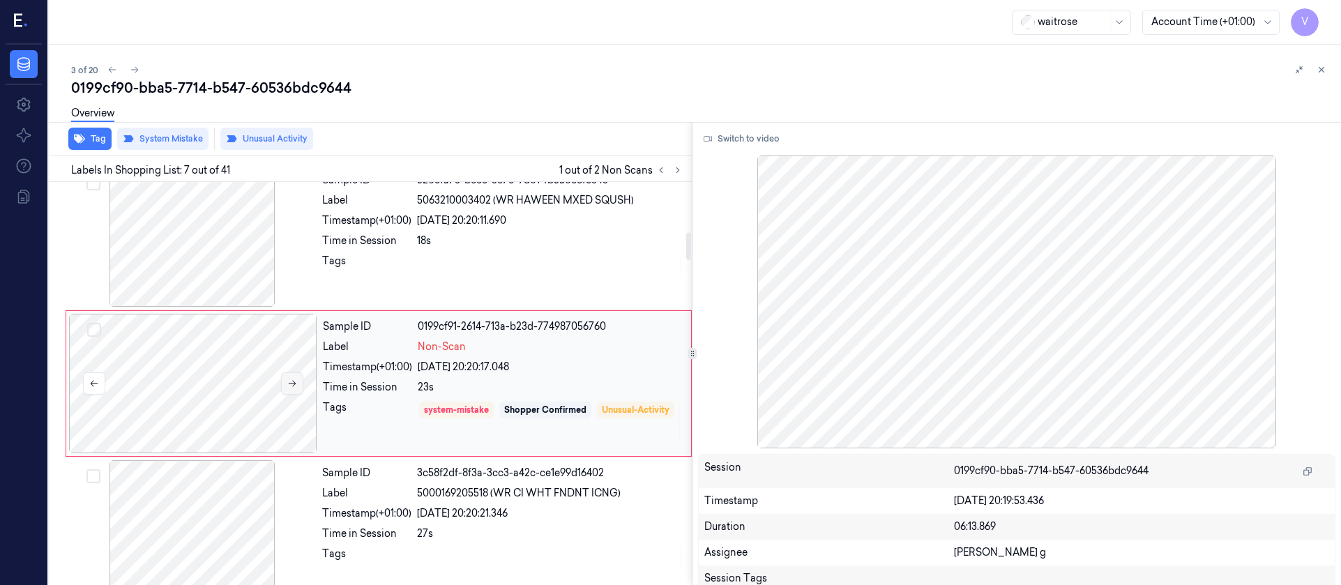
click at [291, 388] on button at bounding box center [292, 383] width 22 height 22
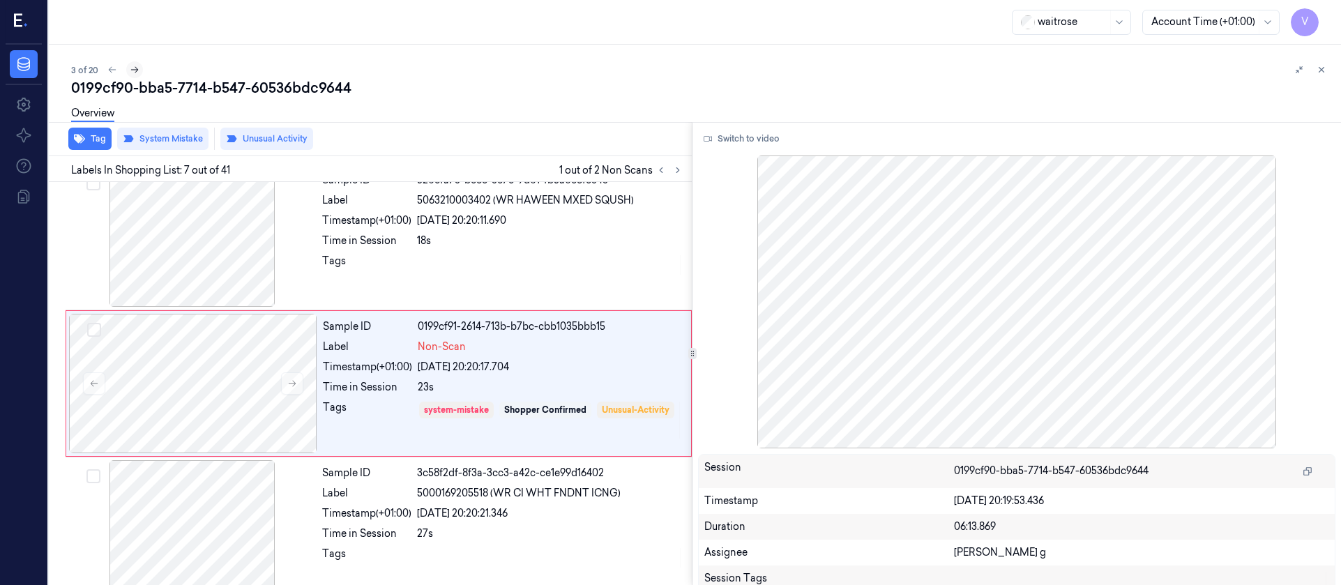
click at [134, 72] on icon at bounding box center [135, 70] width 10 height 10
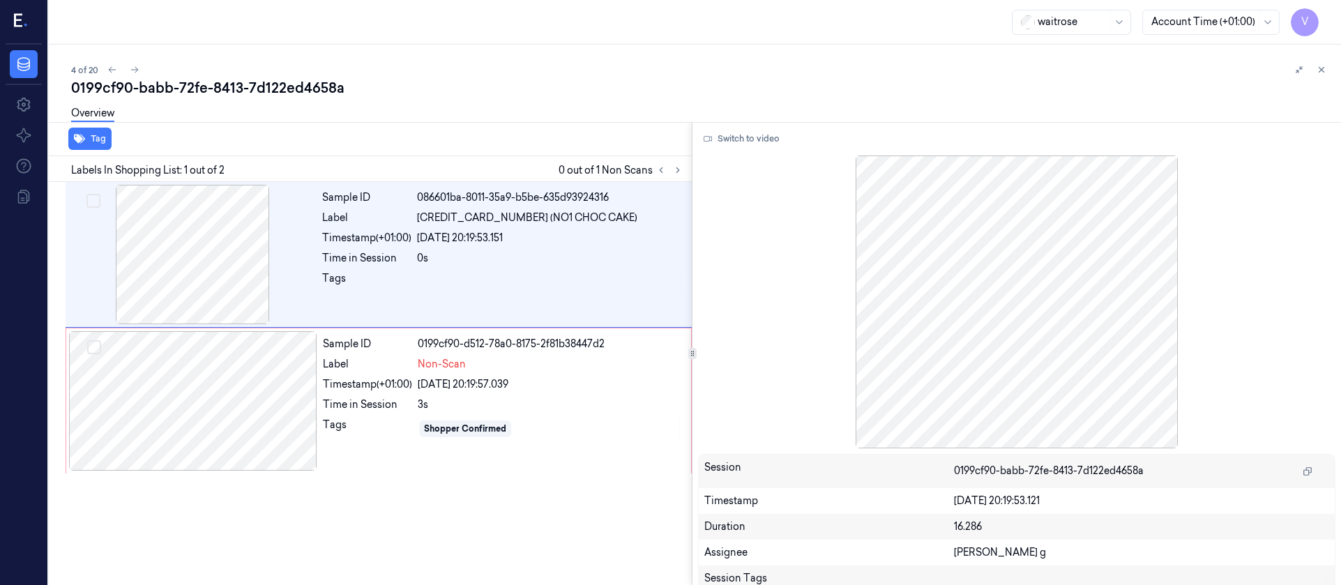
click at [370, 131] on div "Overview" at bounding box center [700, 116] width 1259 height 36
click at [1329, 75] on div at bounding box center [1310, 69] width 39 height 17
click at [1321, 69] on icon at bounding box center [1321, 70] width 5 height 5
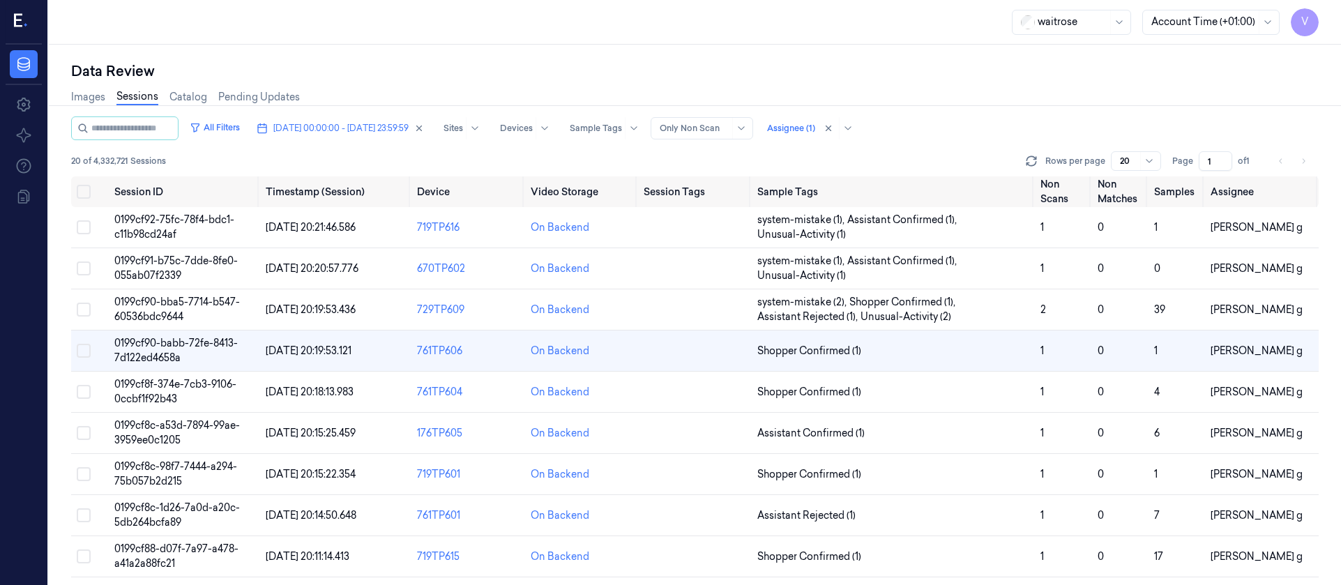
scroll to position [8, 0]
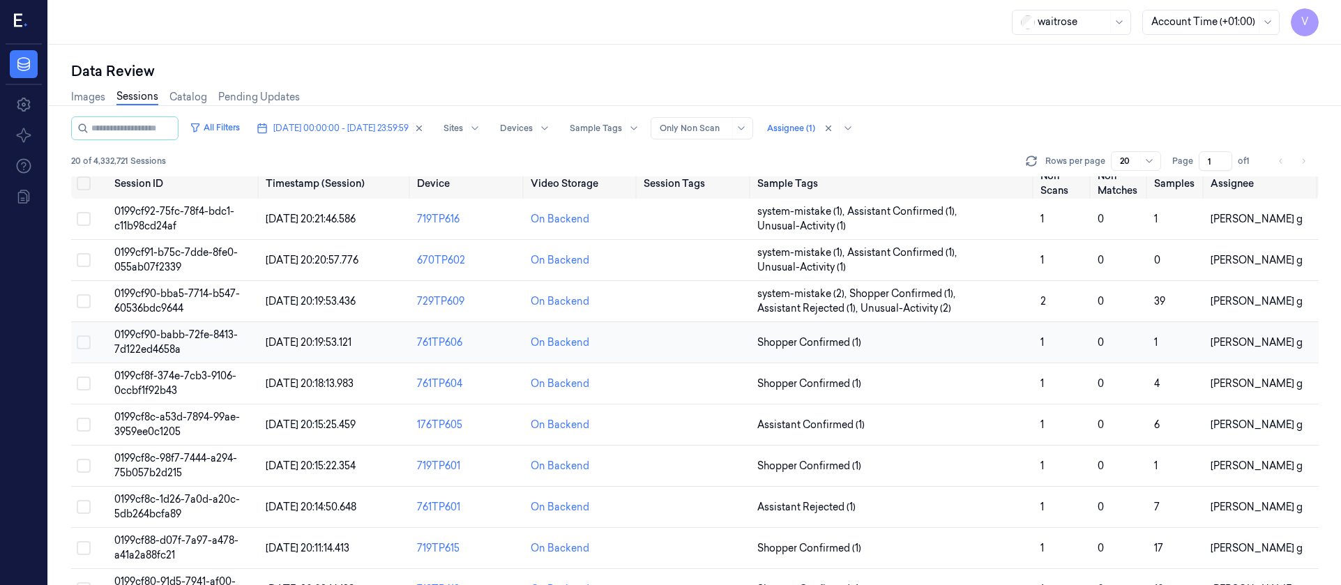
click at [708, 347] on td at bounding box center [695, 342] width 114 height 41
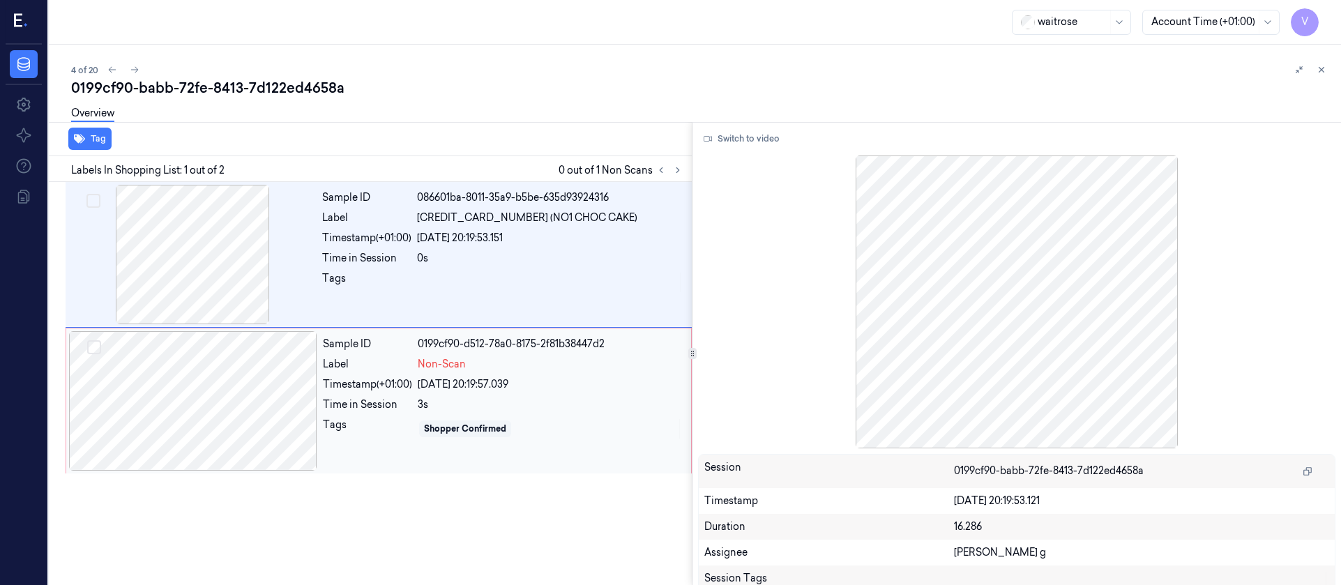
click at [181, 398] on div at bounding box center [193, 400] width 248 height 139
click at [220, 288] on div at bounding box center [192, 254] width 248 height 139
click at [177, 431] on div at bounding box center [193, 400] width 248 height 139
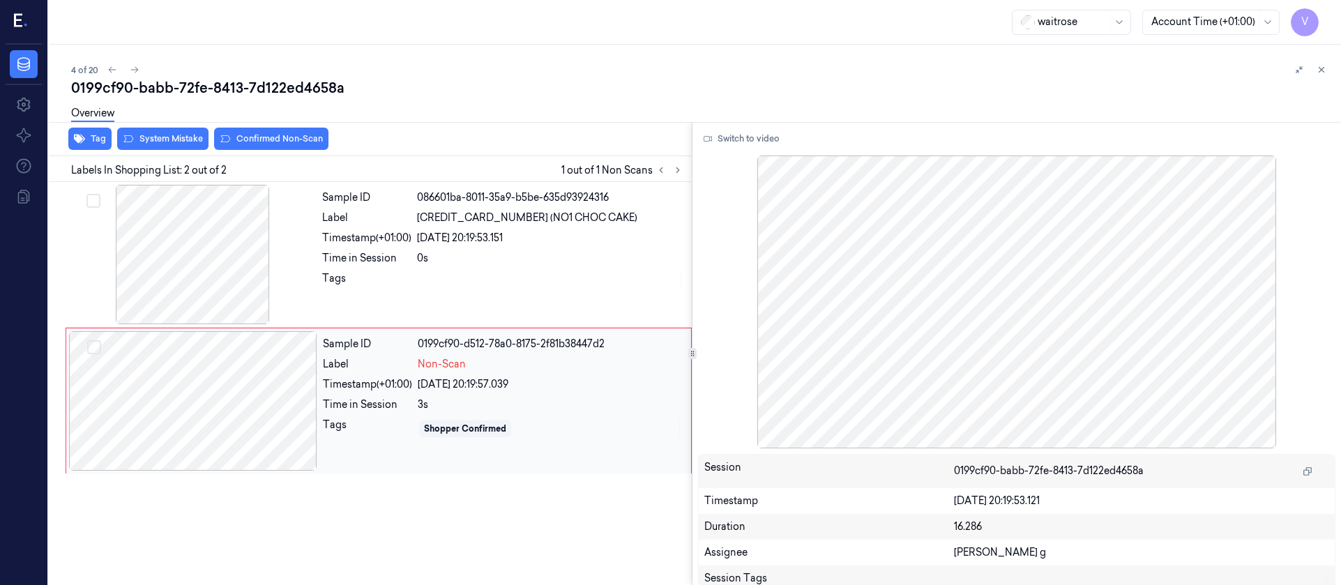
click at [208, 430] on div at bounding box center [193, 400] width 248 height 139
click at [681, 172] on icon at bounding box center [678, 170] width 10 height 10
click at [289, 408] on div at bounding box center [193, 400] width 248 height 139
click at [262, 256] on div at bounding box center [192, 254] width 248 height 139
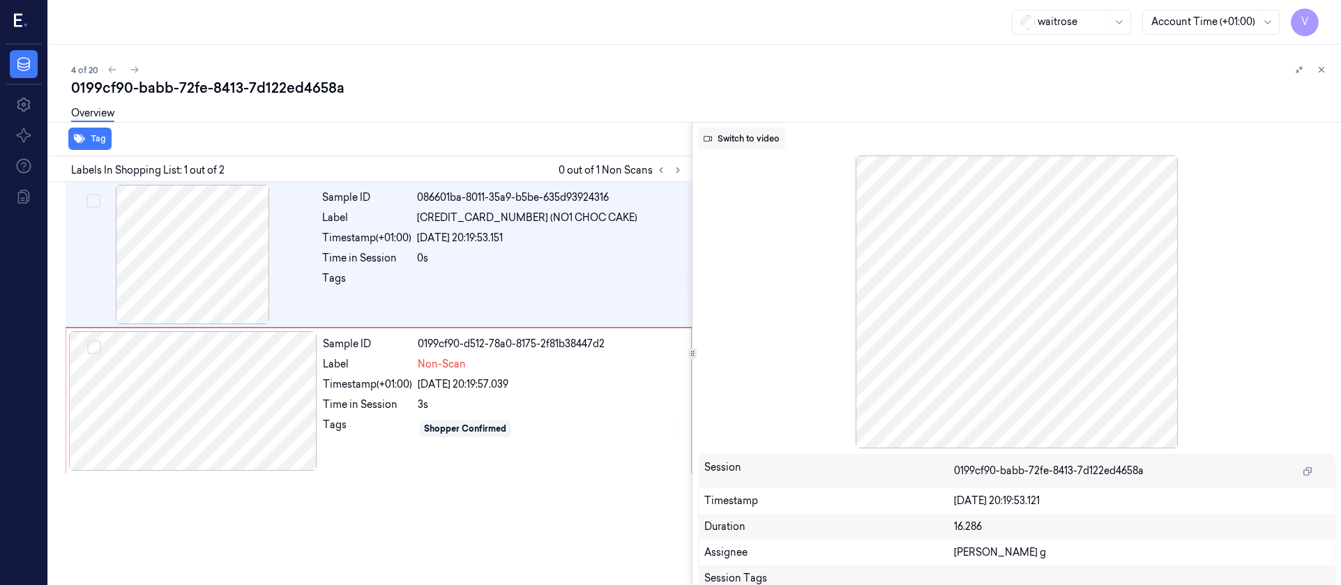
click at [738, 131] on button "Switch to video" at bounding box center [741, 139] width 87 height 22
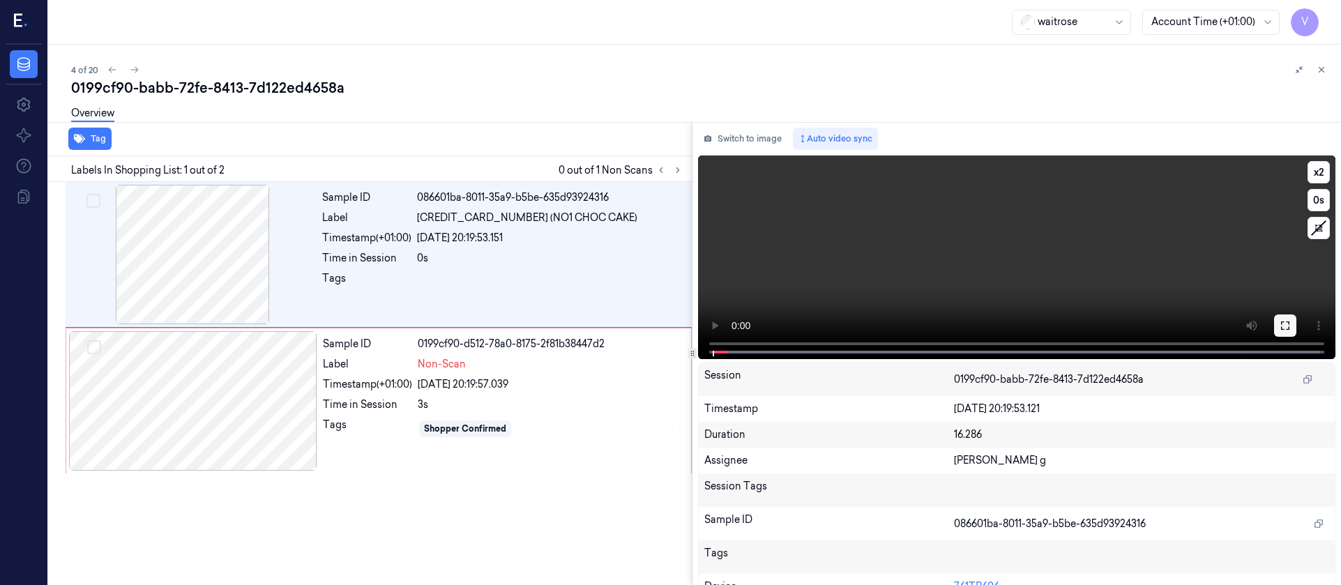
click at [1283, 324] on icon at bounding box center [1285, 325] width 11 height 11
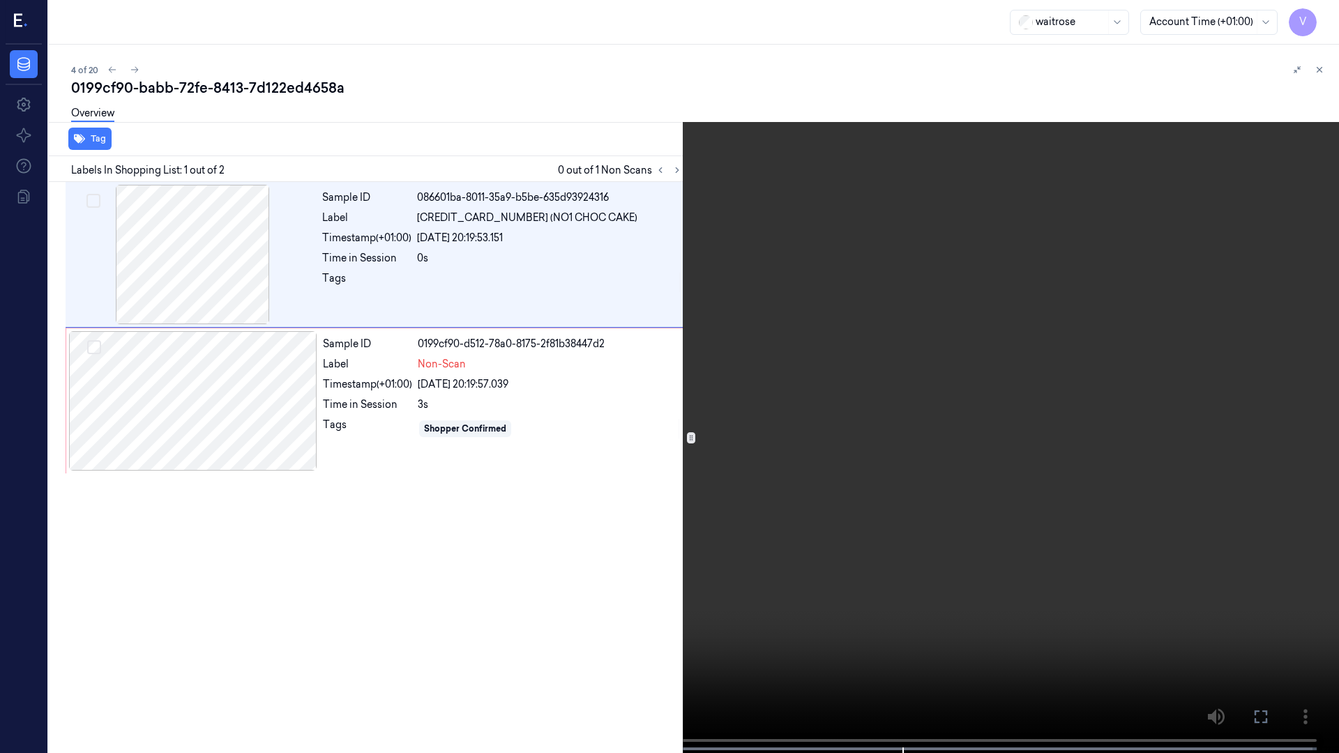
click at [0, 0] on icon at bounding box center [0, 0] width 0 height 0
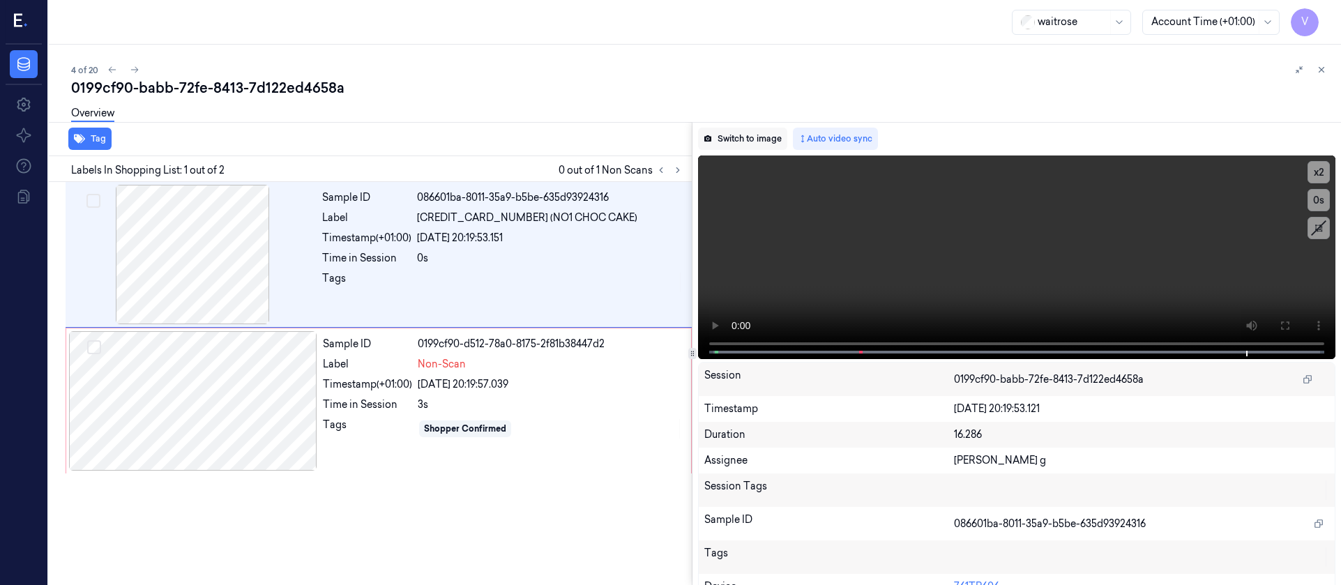
click at [729, 146] on button "Switch to image" at bounding box center [742, 139] width 89 height 22
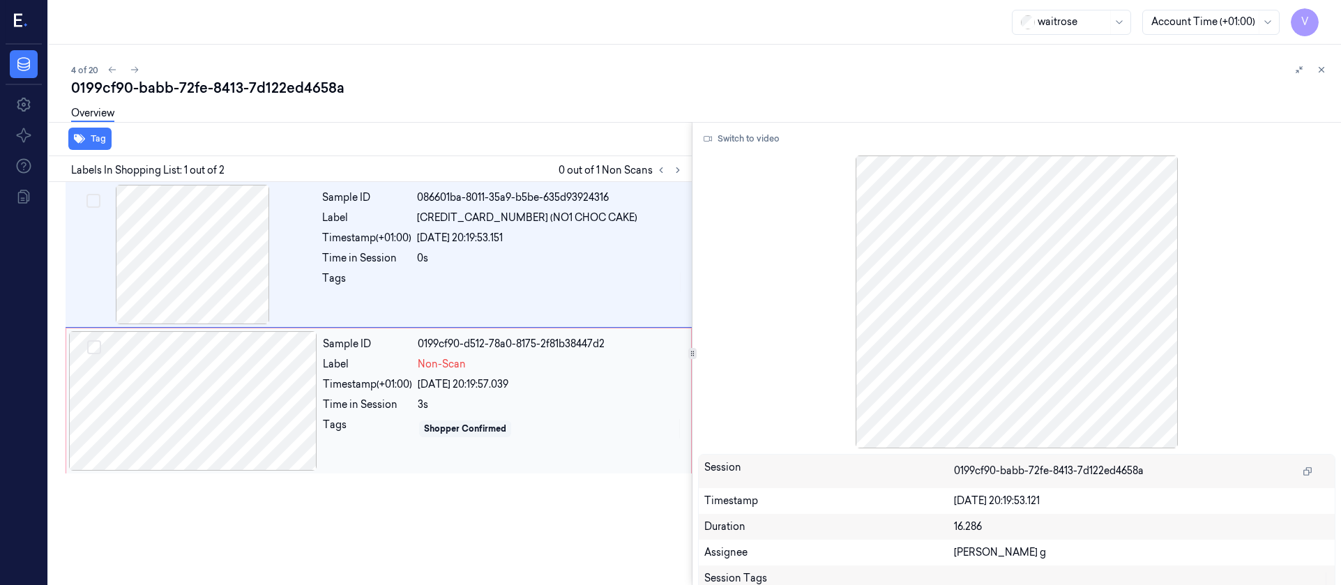
click at [213, 450] on div at bounding box center [193, 400] width 248 height 139
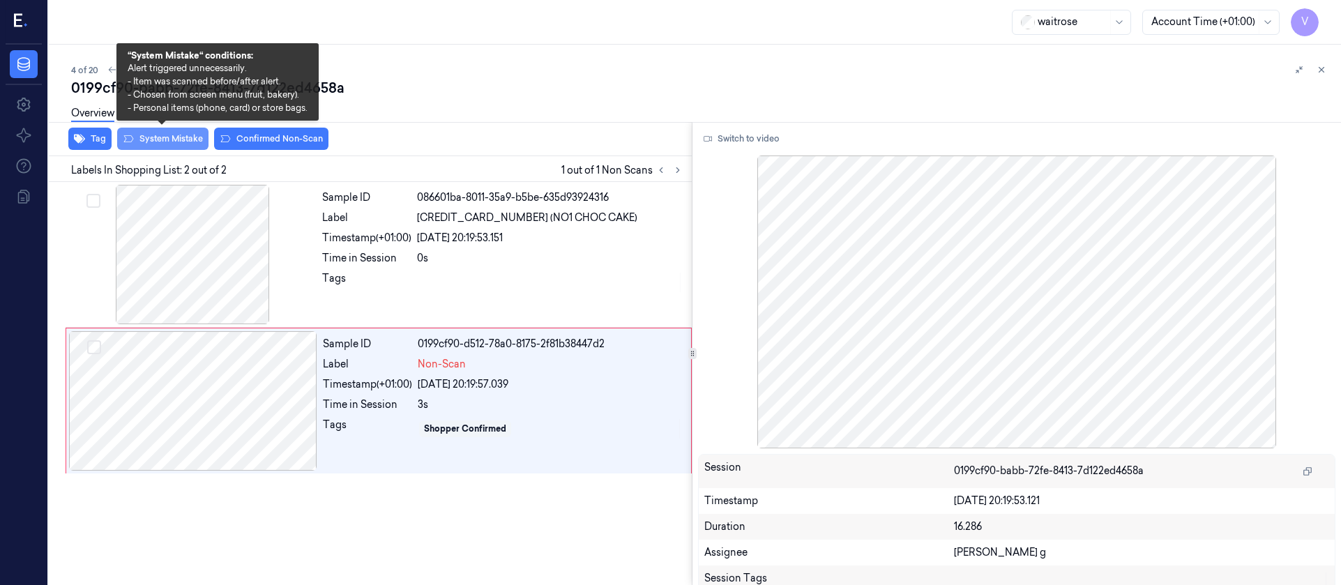
click at [166, 146] on button "System Mistake" at bounding box center [162, 139] width 91 height 22
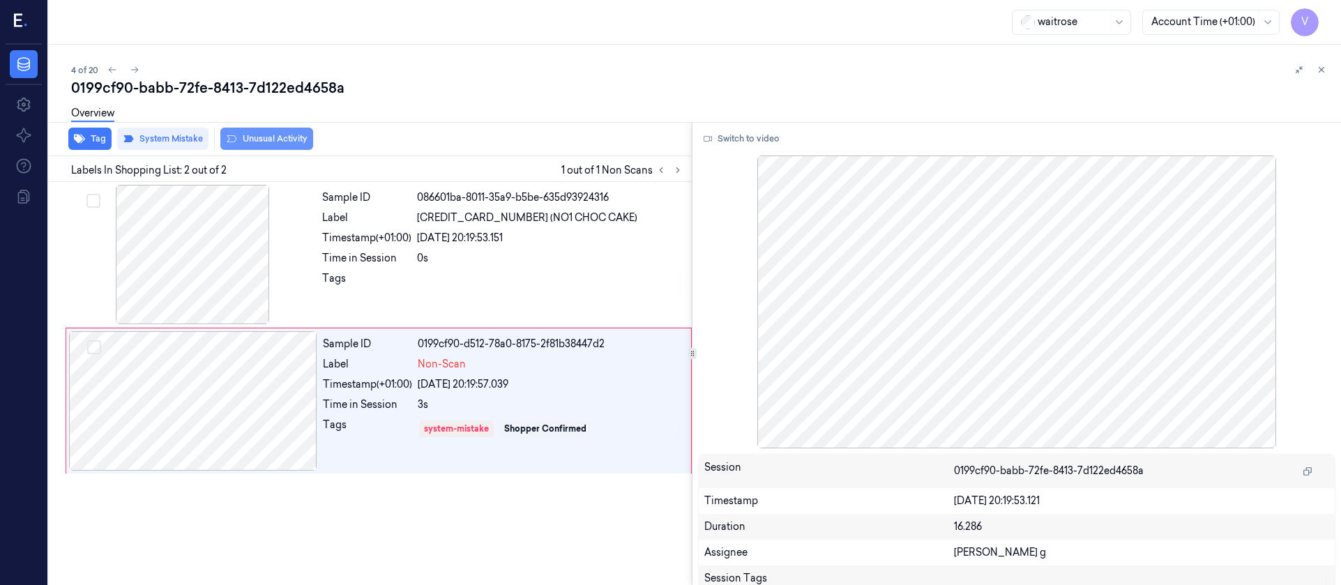
click at [271, 134] on button "Unusual Activity" at bounding box center [266, 139] width 93 height 22
click at [409, 123] on div "Overview" at bounding box center [700, 116] width 1259 height 36
click at [144, 66] on div "4 of 20" at bounding box center [700, 69] width 1259 height 17
click at [135, 70] on icon at bounding box center [135, 70] width 10 height 10
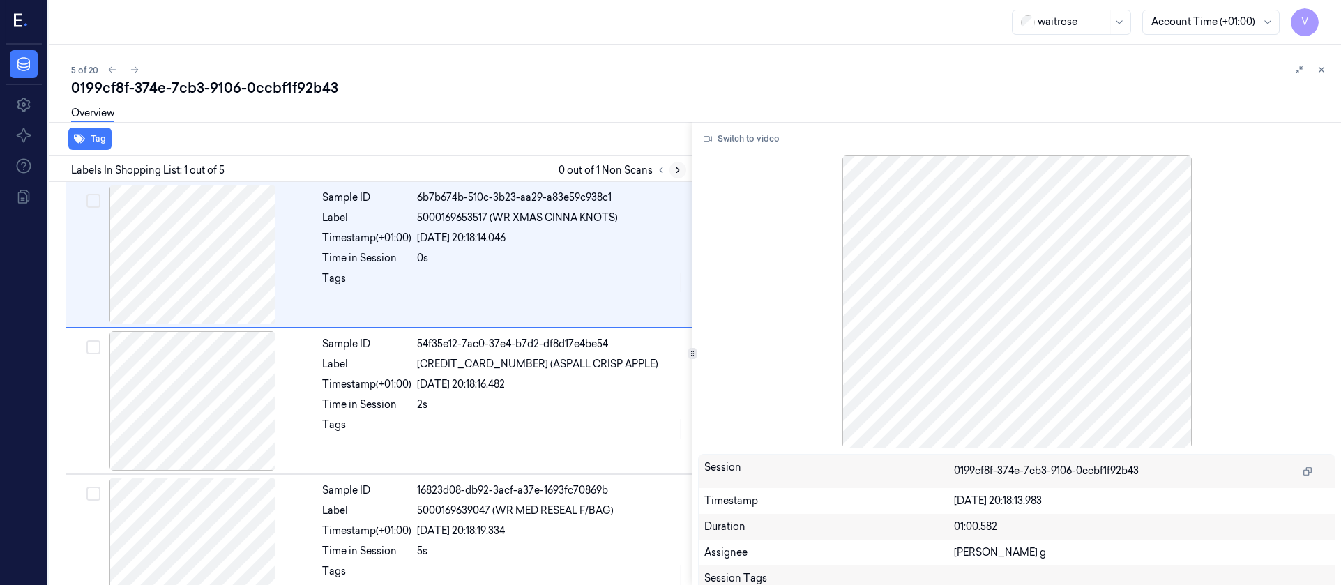
click at [674, 170] on icon at bounding box center [678, 170] width 10 height 10
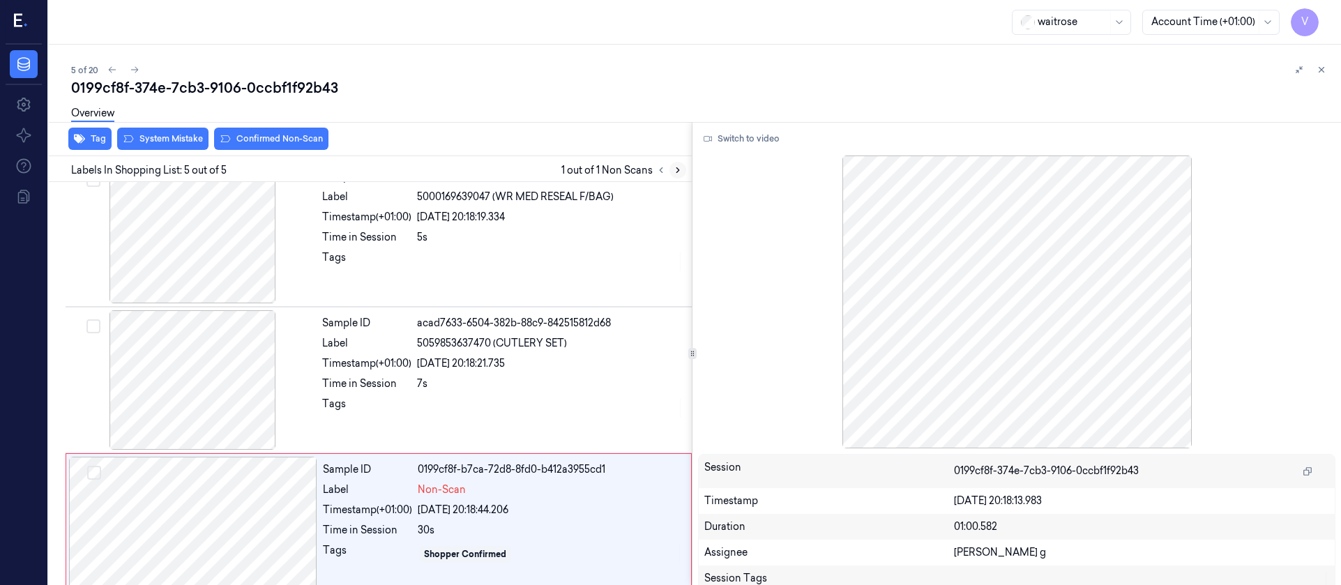
scroll to position [333, 0]
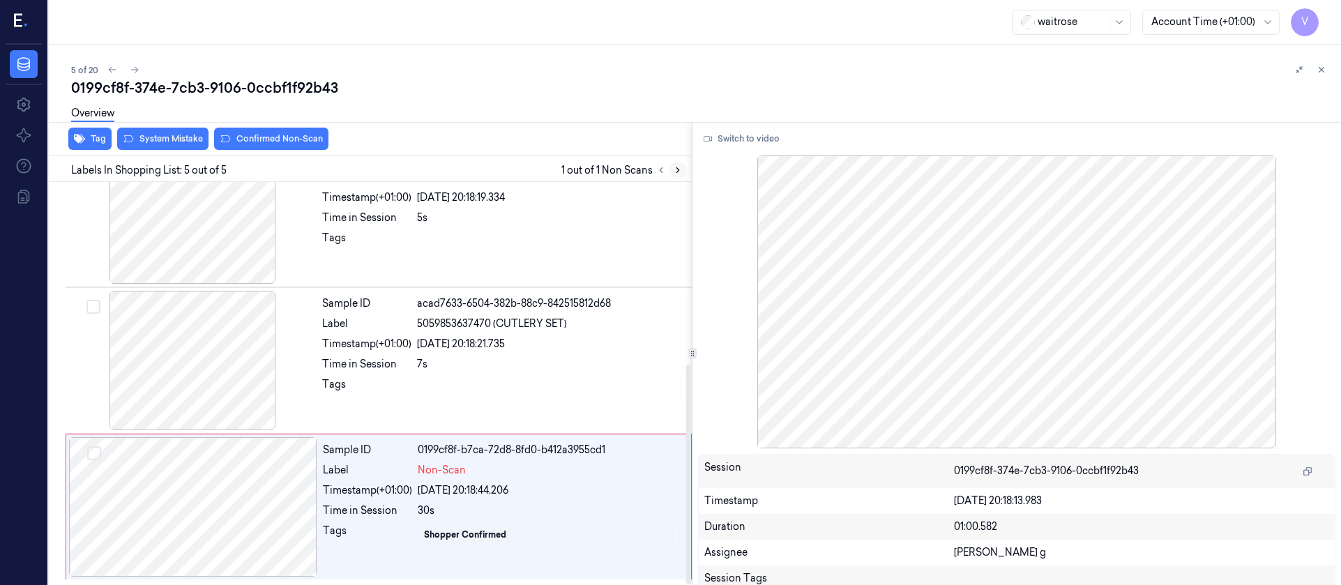
click at [676, 173] on icon at bounding box center [678, 170] width 10 height 10
click at [204, 365] on div at bounding box center [192, 360] width 248 height 139
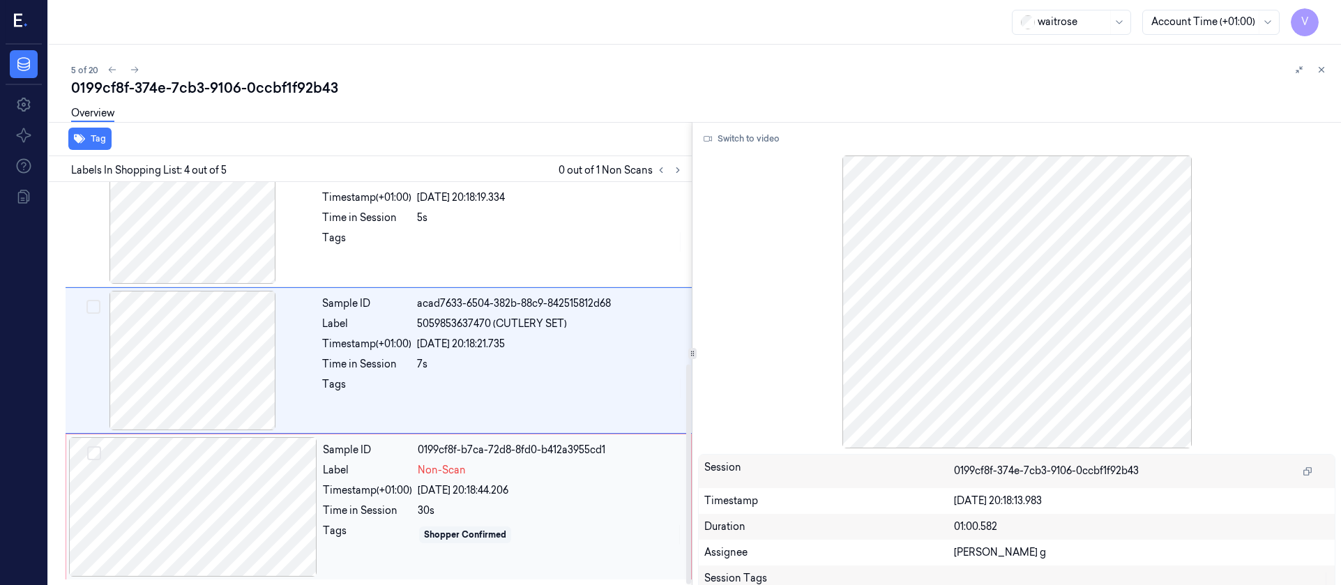
click at [194, 498] on div at bounding box center [193, 506] width 248 height 139
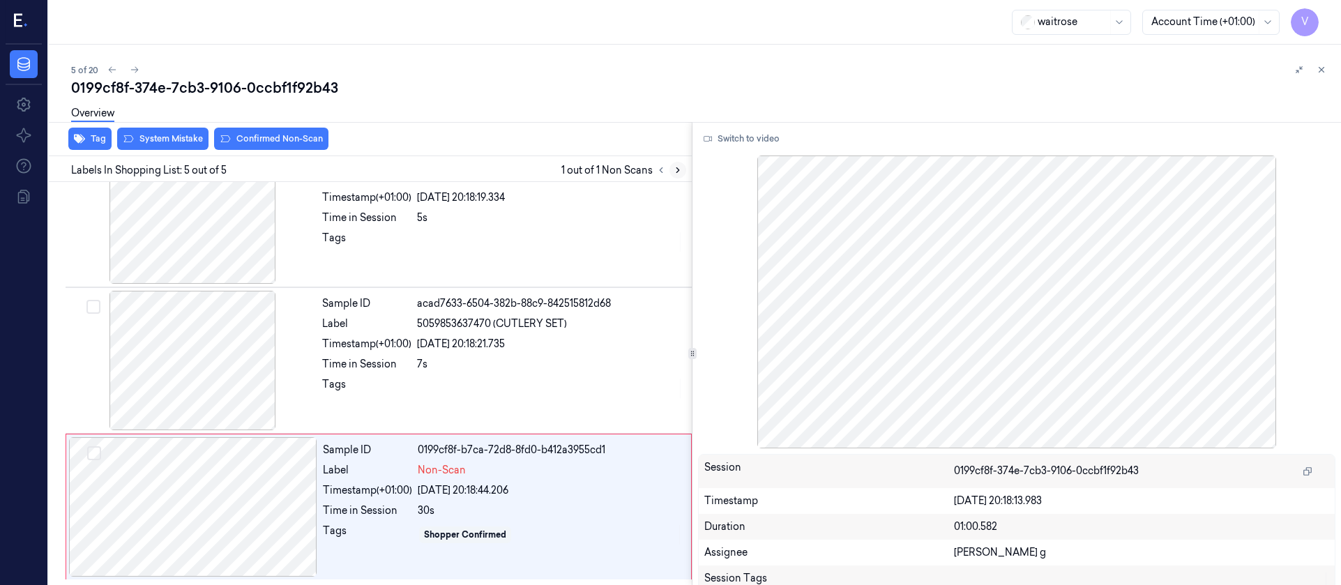
click at [676, 174] on icon at bounding box center [678, 170] width 10 height 10
click at [678, 169] on icon at bounding box center [677, 170] width 3 height 5
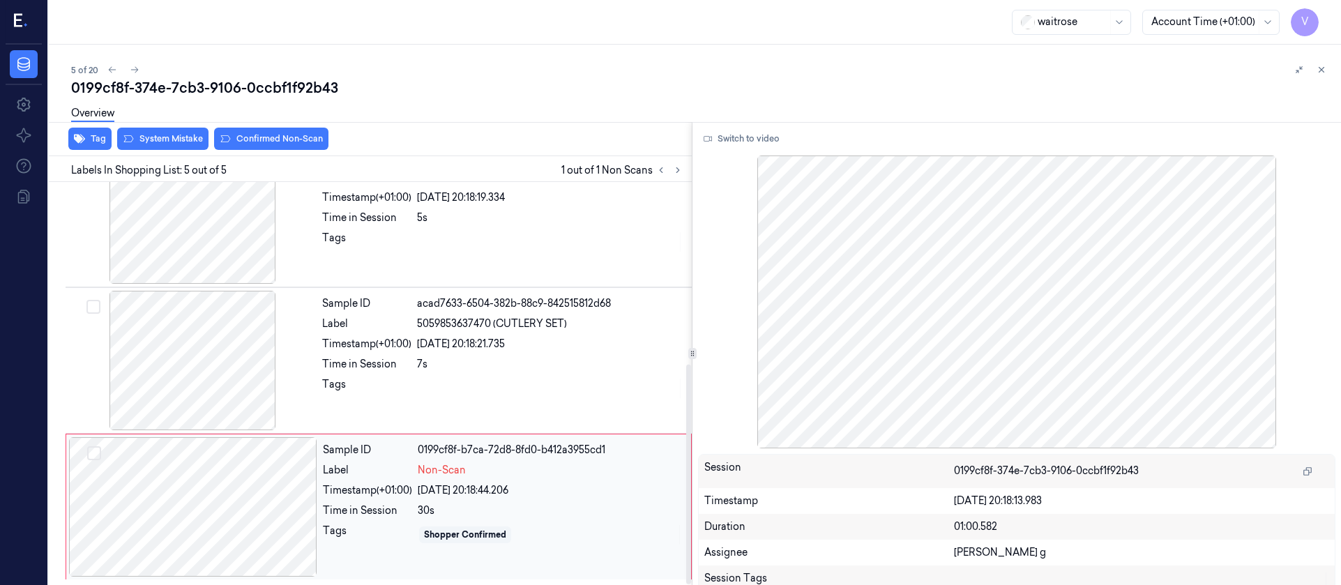
click at [234, 507] on div at bounding box center [193, 506] width 248 height 139
click at [264, 360] on div at bounding box center [192, 360] width 248 height 139
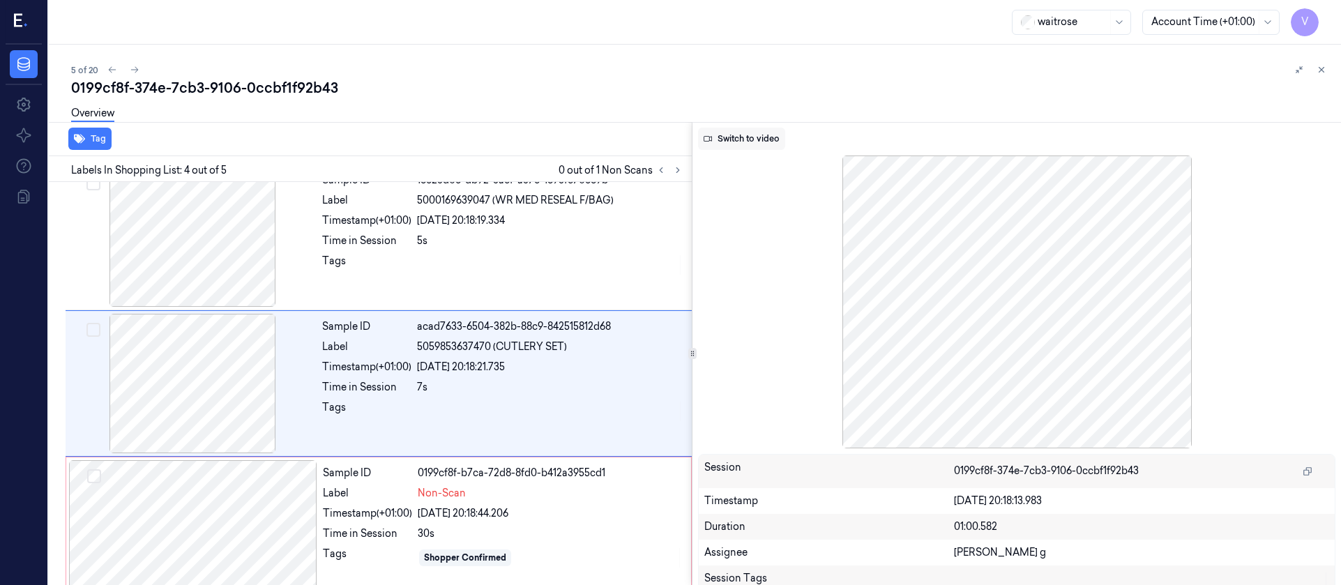
click at [743, 137] on button "Switch to video" at bounding box center [741, 139] width 87 height 22
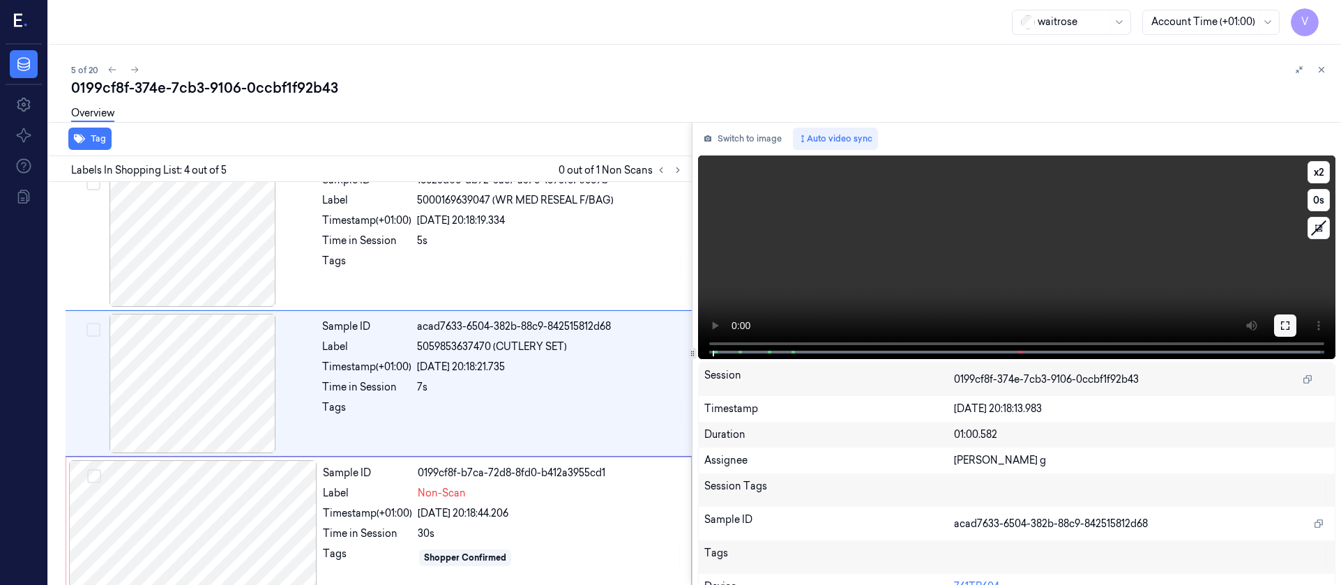
click at [1280, 325] on icon at bounding box center [1285, 325] width 11 height 11
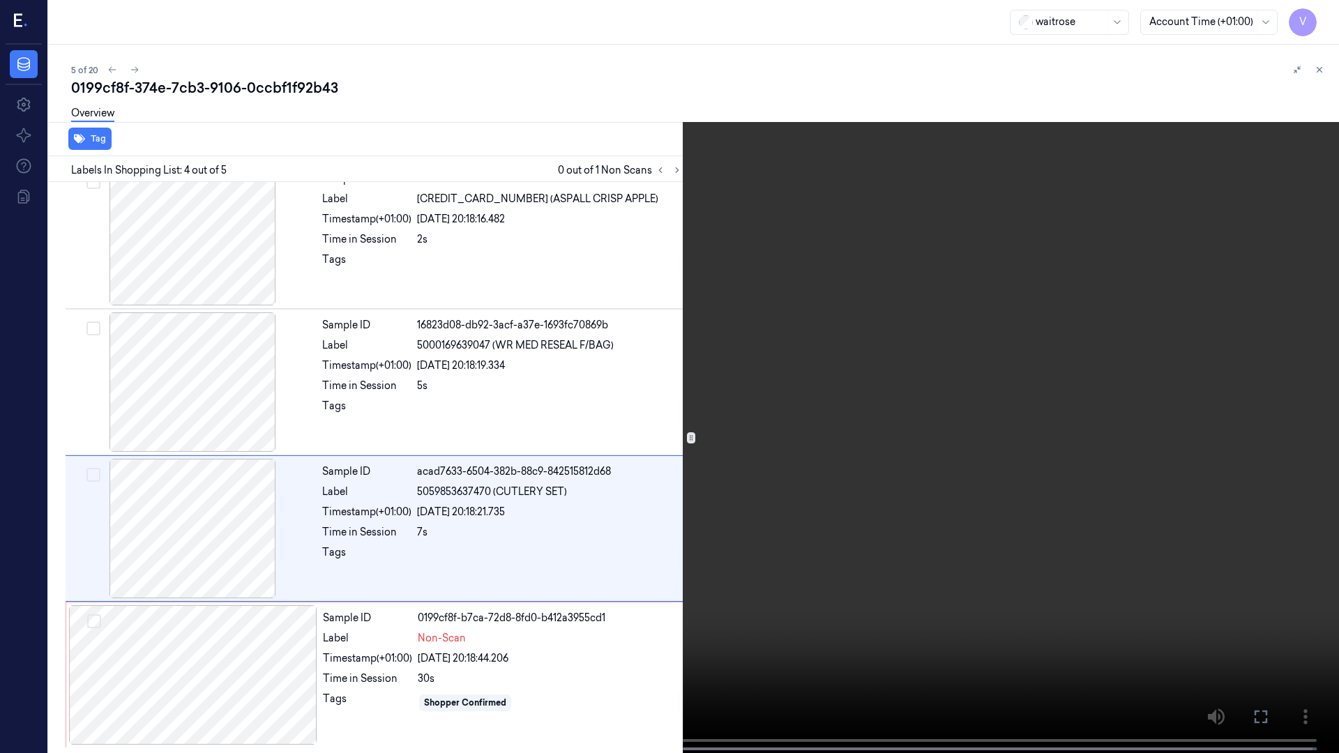
click at [0, 0] on icon at bounding box center [0, 0] width 0 height 0
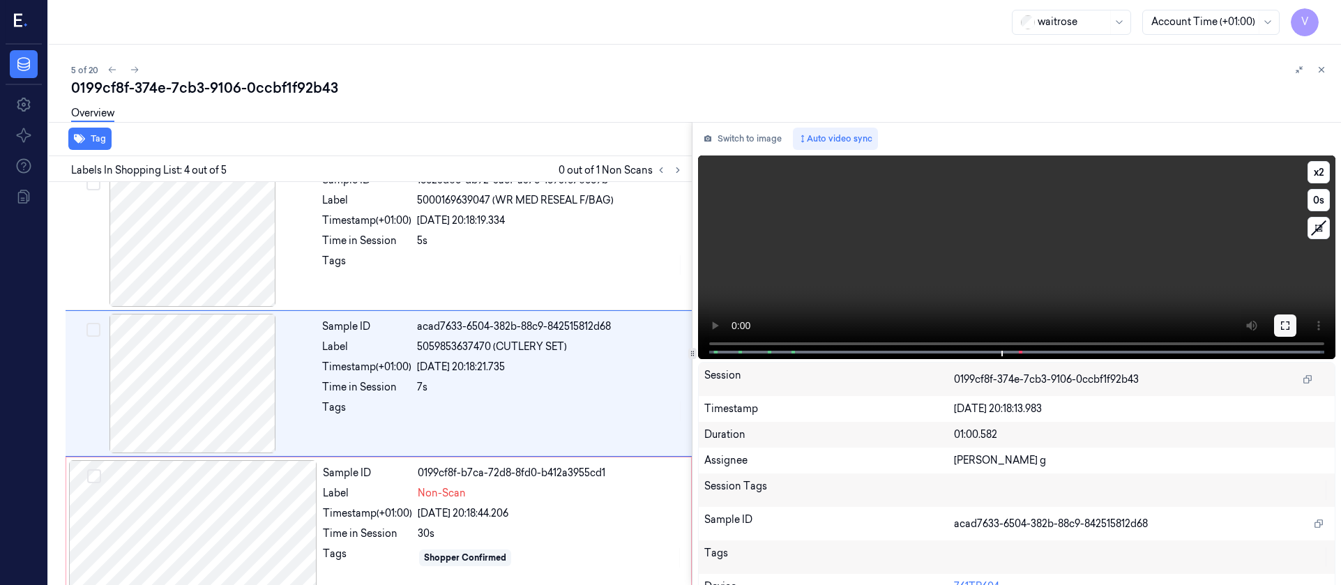
click at [1274, 328] on button at bounding box center [1285, 325] width 22 height 22
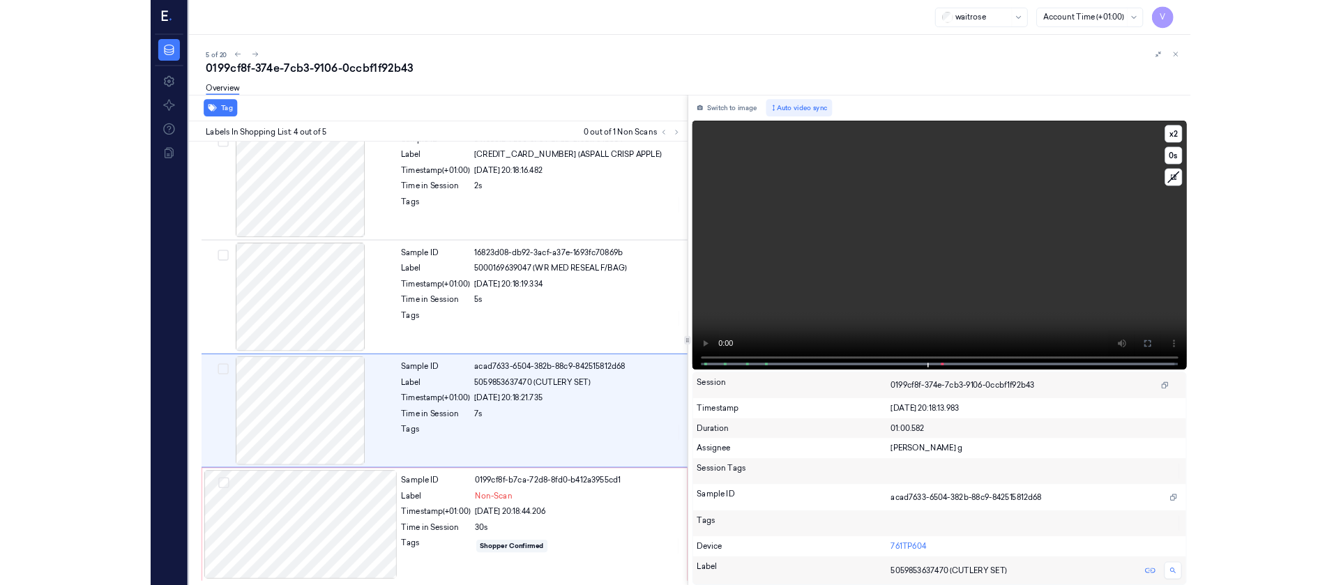
scroll to position [165, 0]
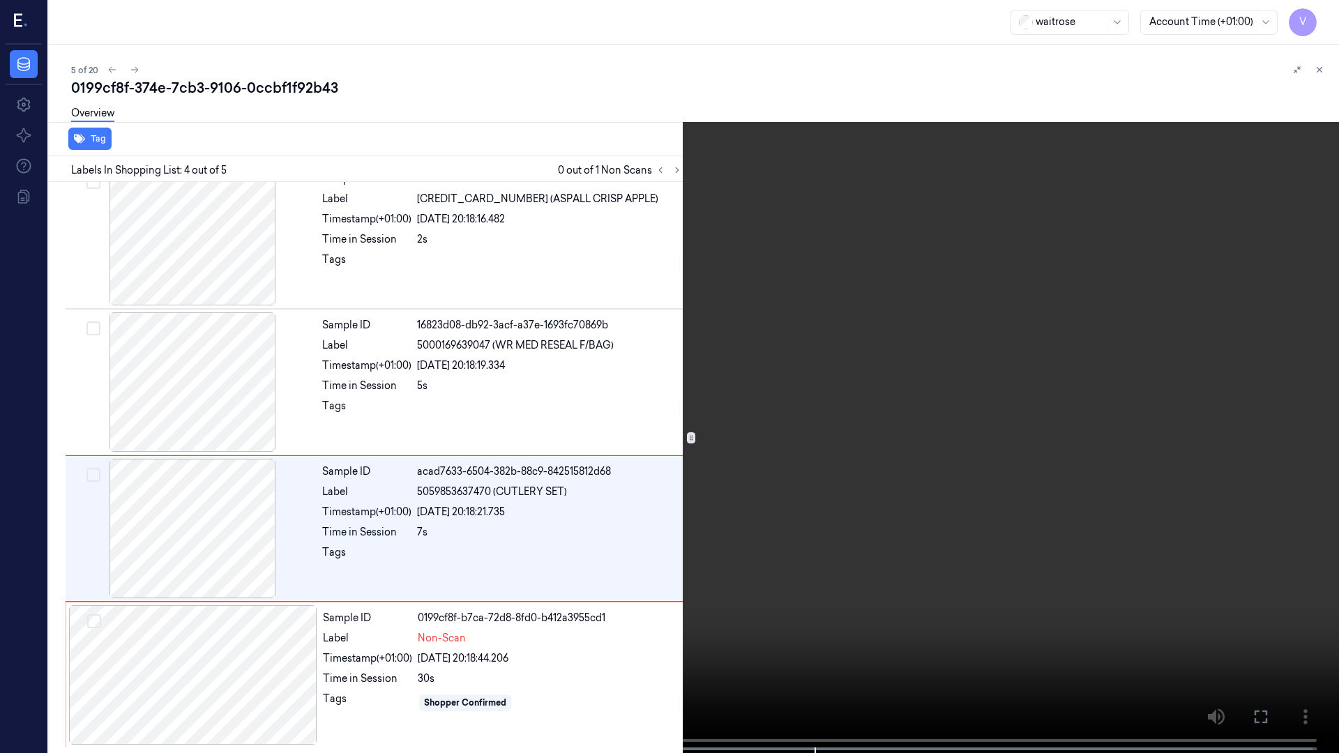
click at [0, 0] on button at bounding box center [0, 0] width 0 height 0
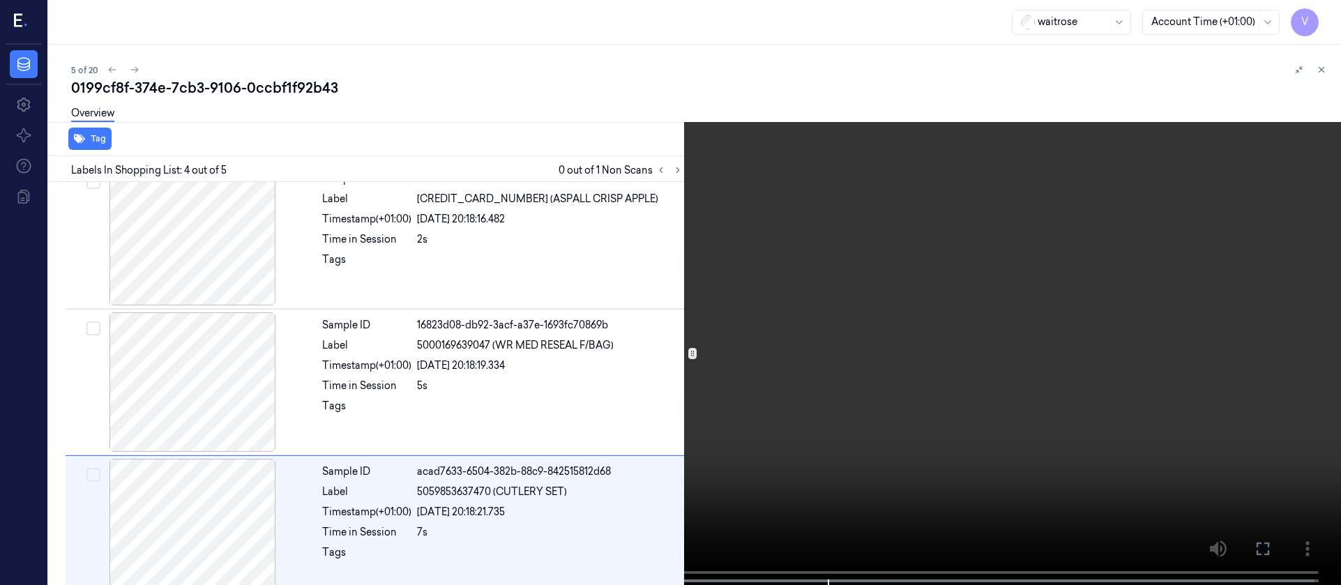
scroll to position [310, 0]
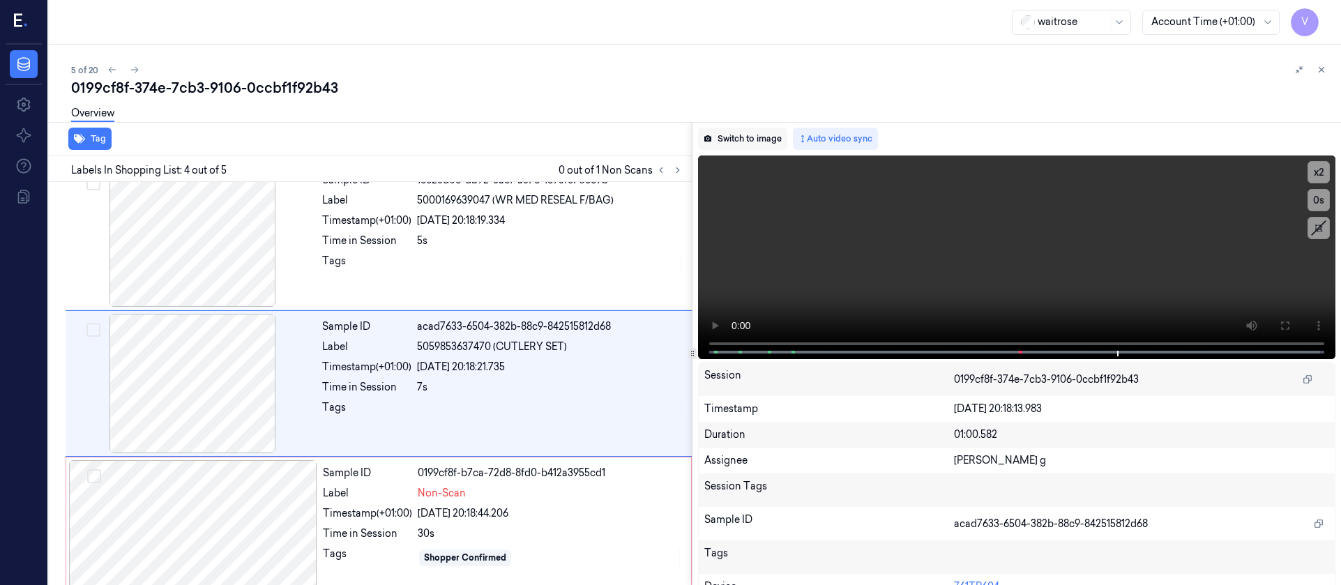
click at [748, 146] on button "Switch to image" at bounding box center [742, 139] width 89 height 22
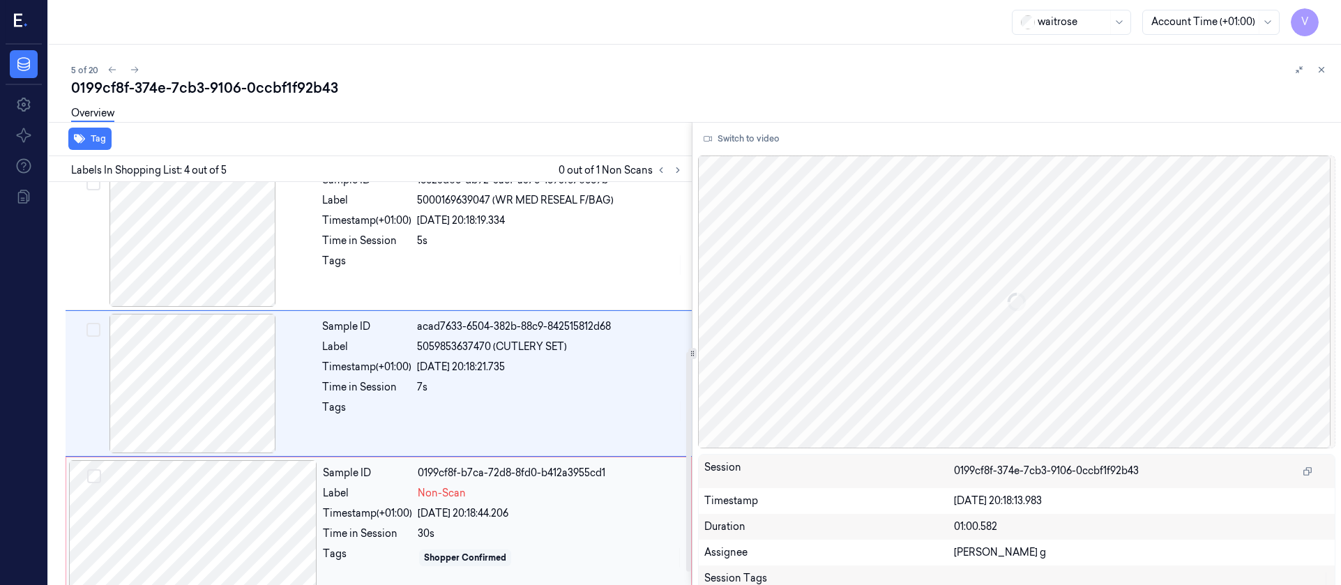
click at [237, 548] on div at bounding box center [193, 529] width 248 height 139
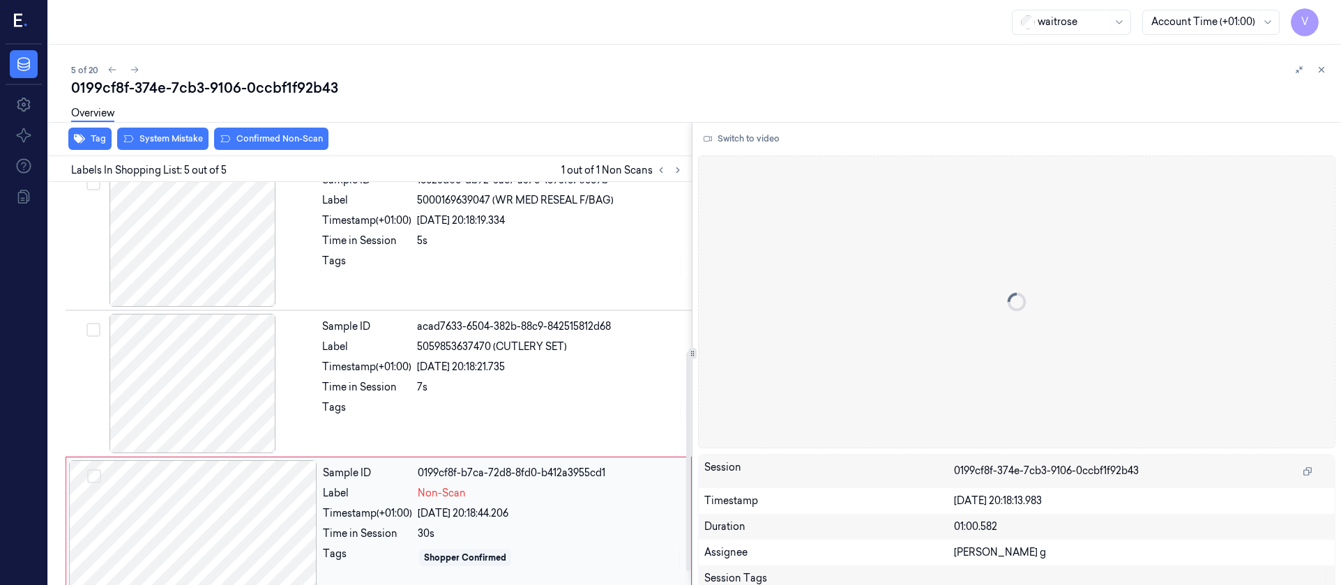
scroll to position [333, 0]
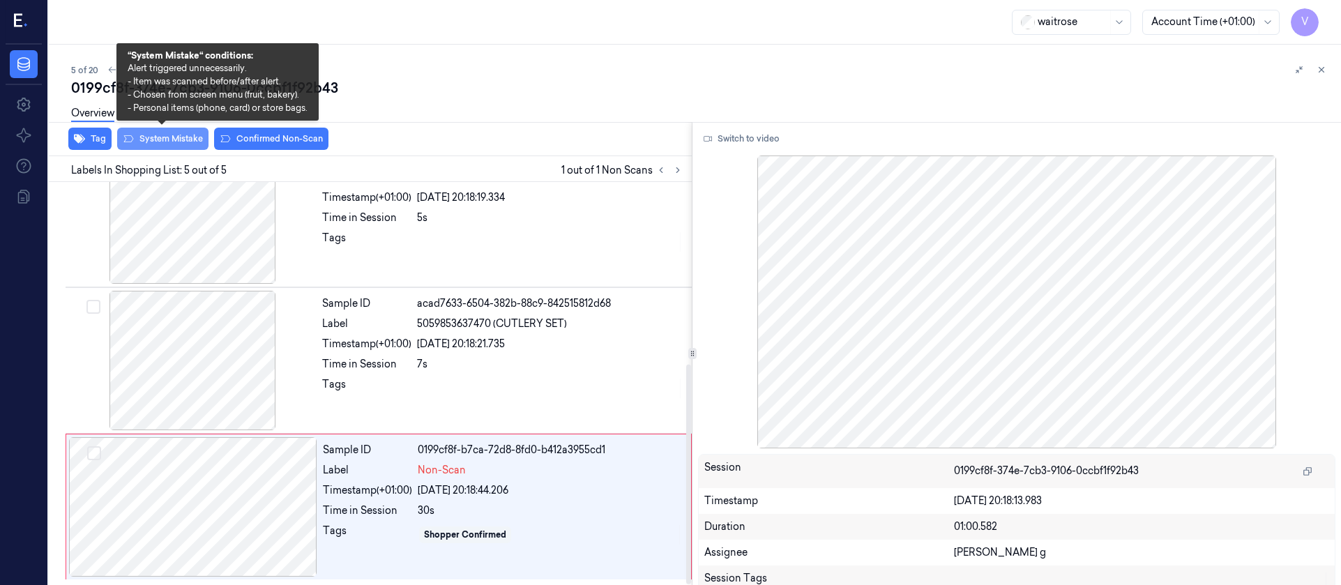
click at [174, 137] on button "System Mistake" at bounding box center [162, 139] width 91 height 22
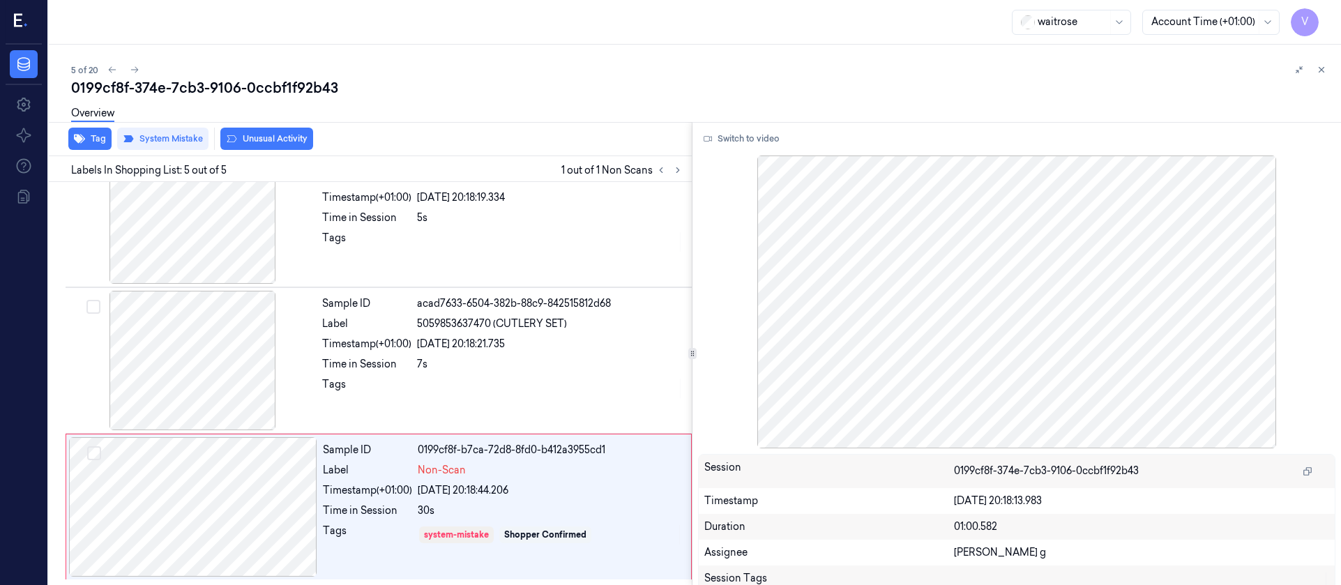
click at [476, 114] on div "Overview" at bounding box center [700, 116] width 1259 height 36
click at [128, 70] on button at bounding box center [134, 69] width 17 height 17
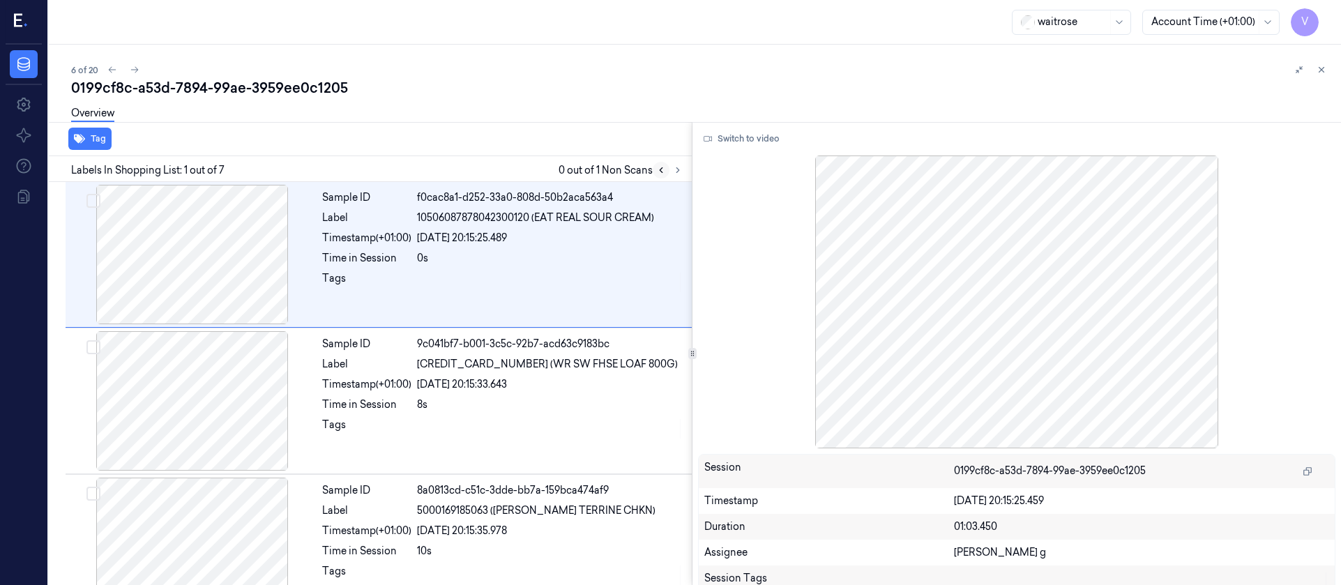
click at [669, 169] on button at bounding box center [661, 170] width 17 height 17
click at [678, 172] on icon at bounding box center [678, 170] width 10 height 10
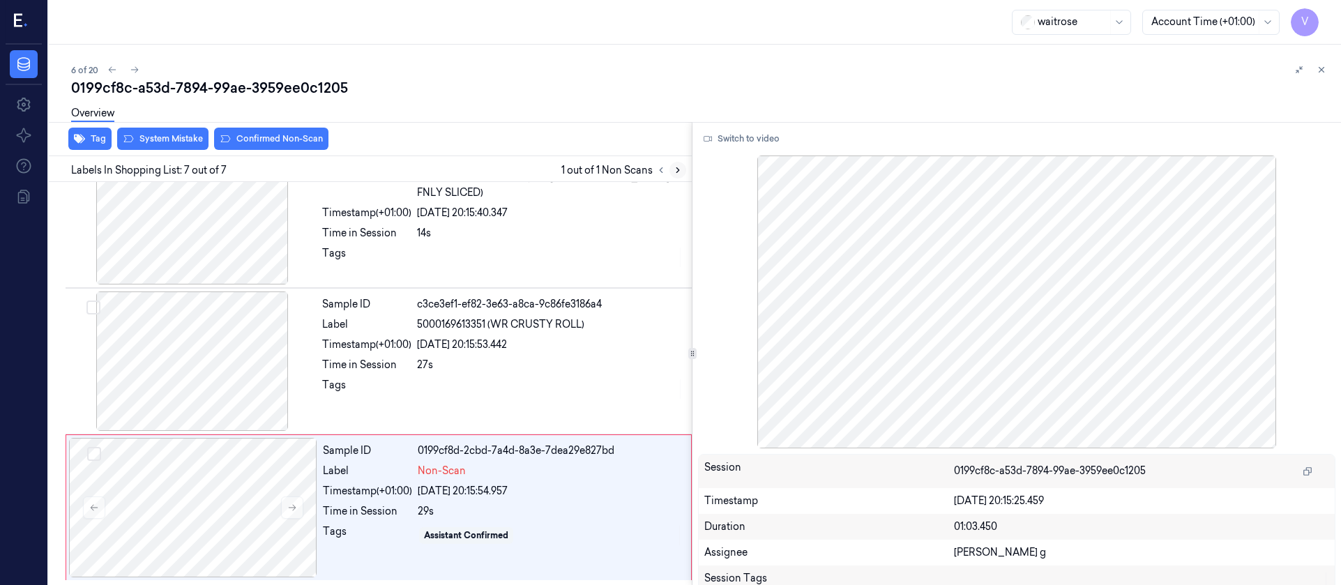
scroll to position [626, 0]
click at [186, 350] on div at bounding box center [192, 360] width 248 height 139
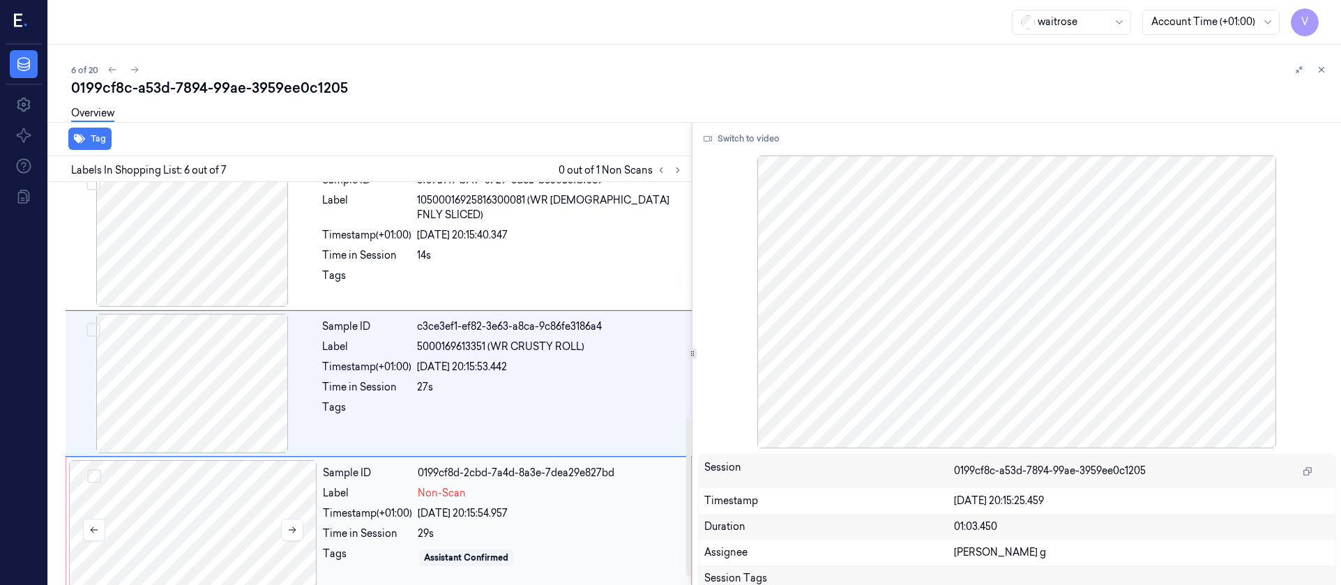
click at [203, 551] on div at bounding box center [193, 529] width 248 height 139
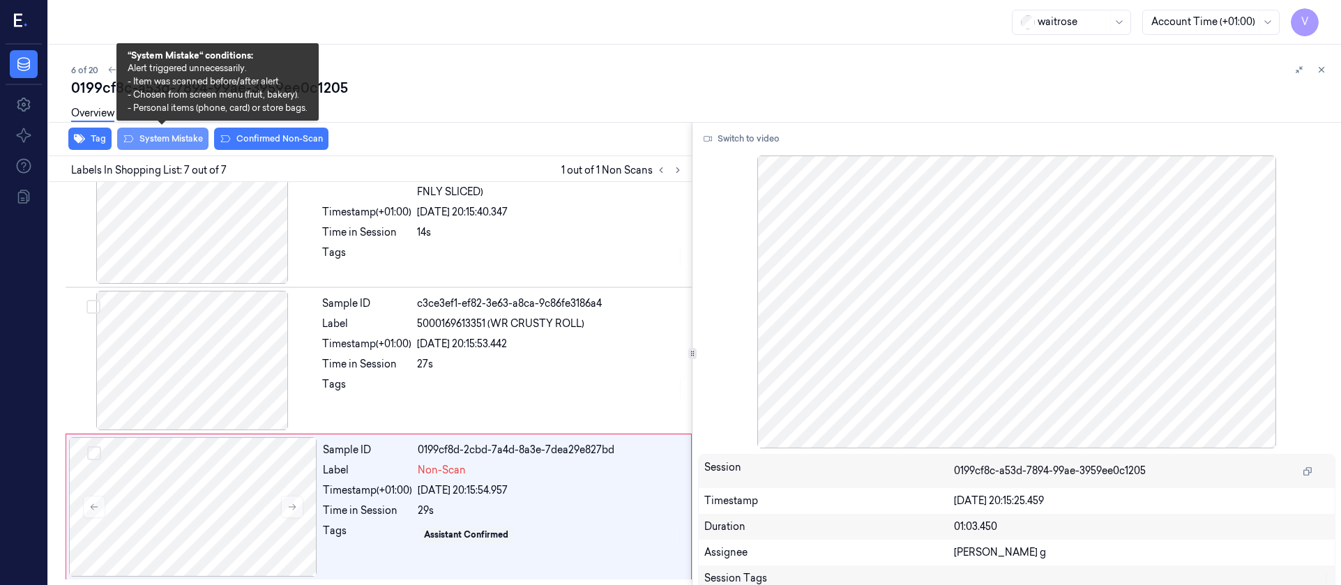
click at [152, 135] on button "System Mistake" at bounding box center [162, 139] width 91 height 22
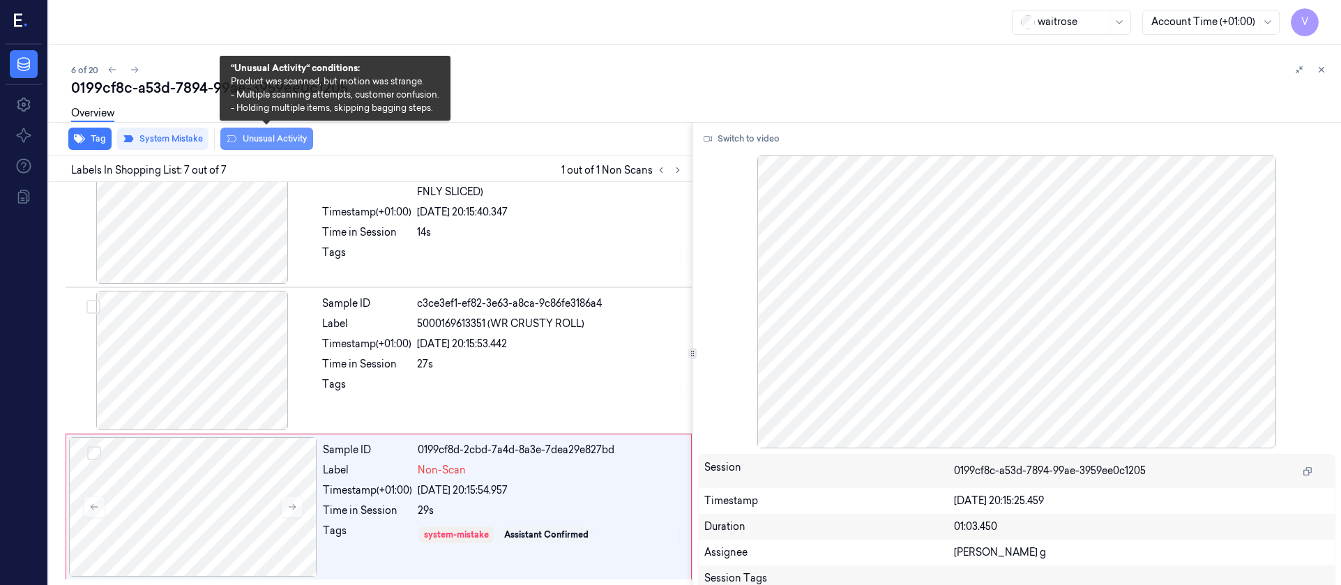
click at [279, 138] on button "Unusual Activity" at bounding box center [266, 139] width 93 height 22
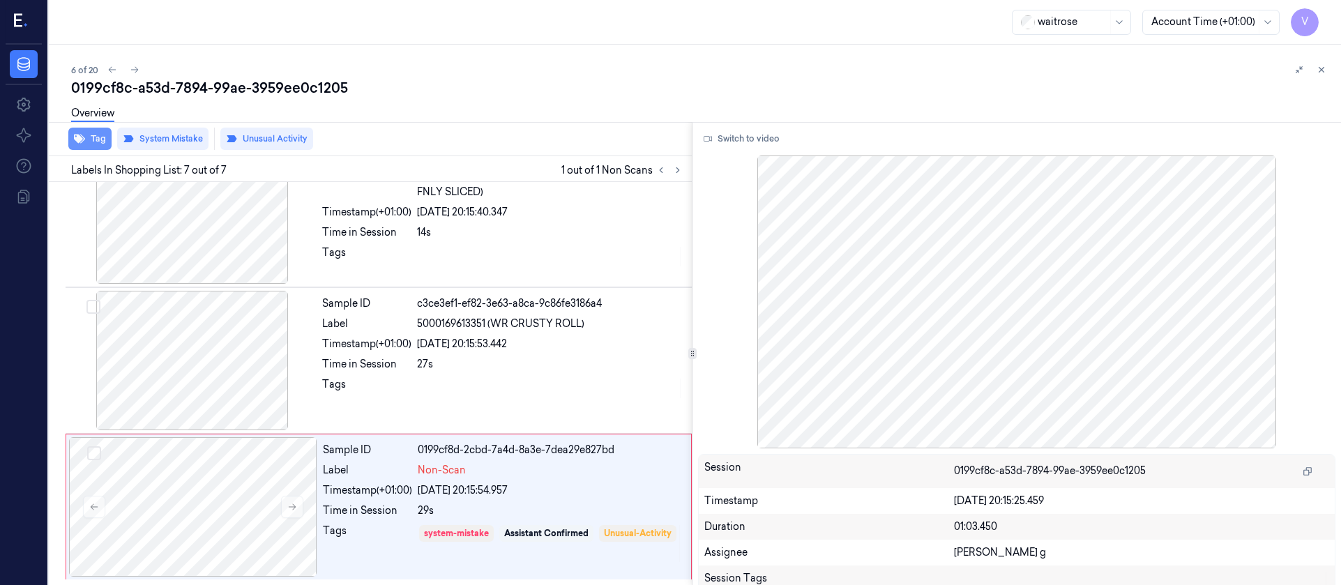
click at [91, 139] on button "Tag" at bounding box center [89, 139] width 43 height 22
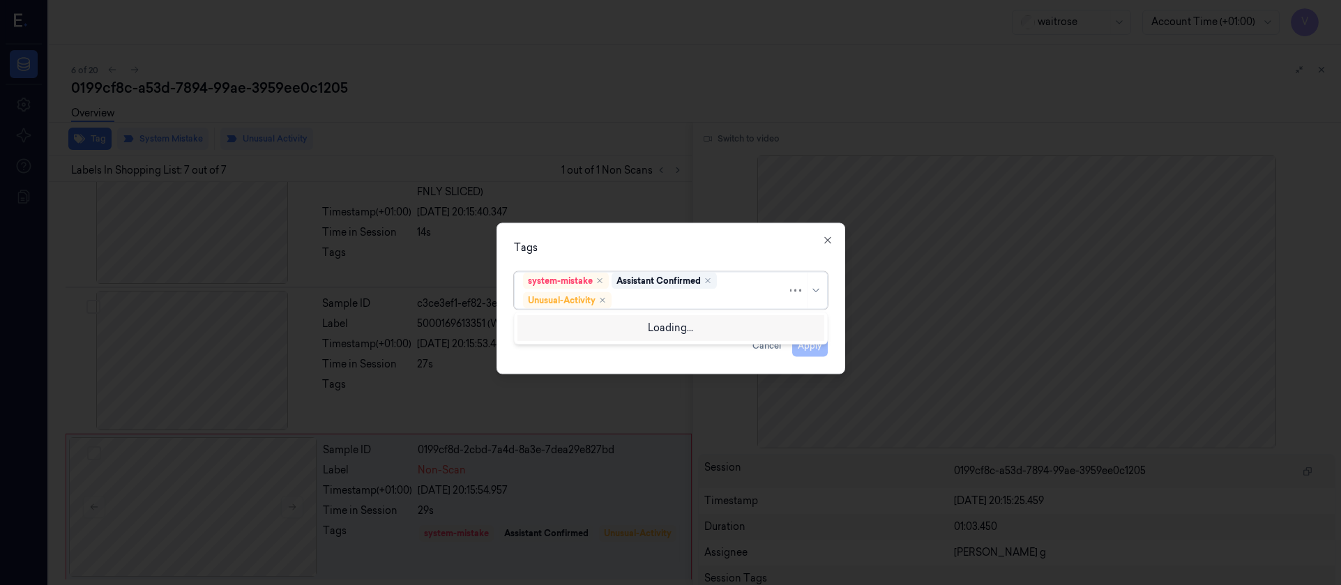
click at [708, 302] on div at bounding box center [700, 300] width 173 height 15
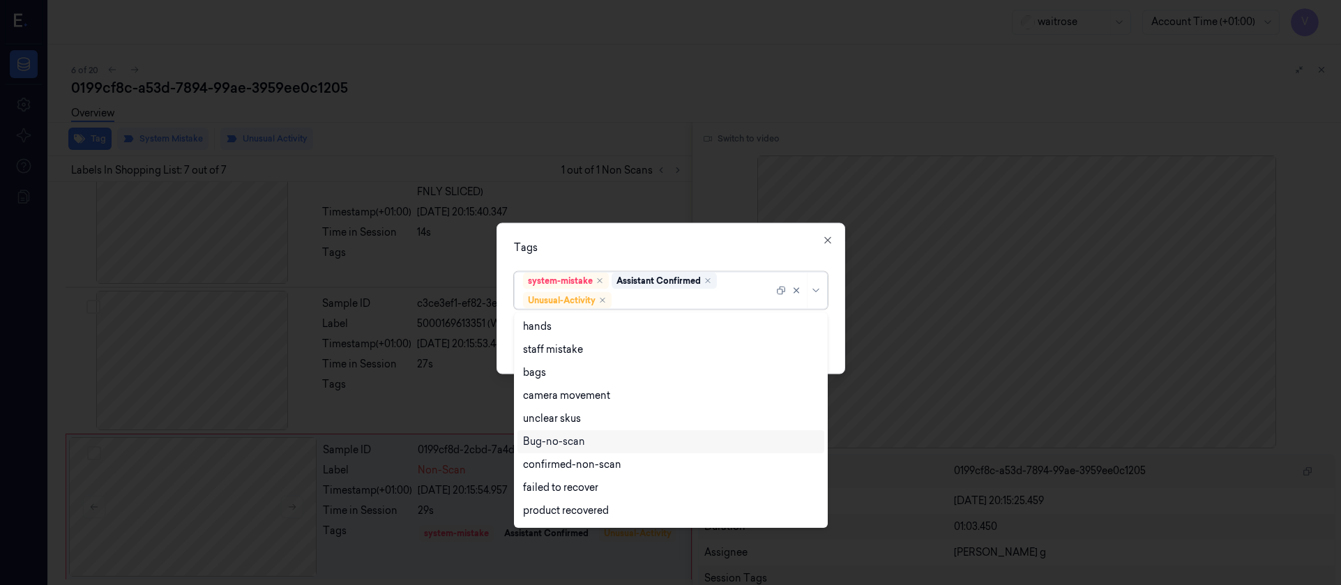
scroll to position [182, 0]
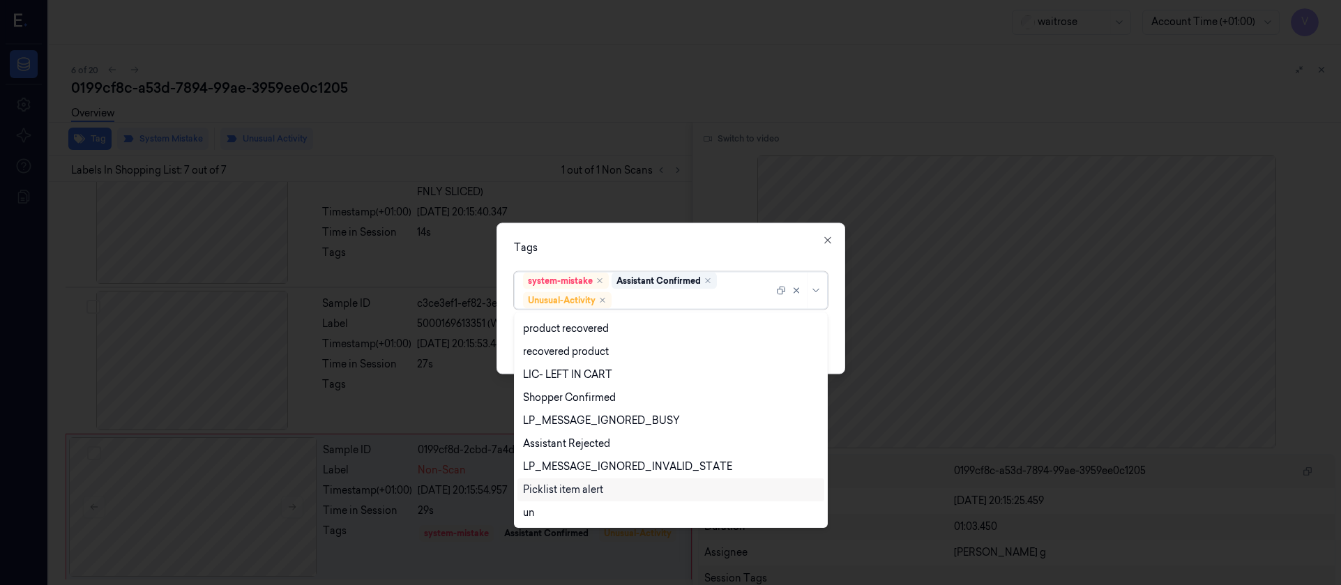
click at [586, 487] on div "Picklist item alert" at bounding box center [563, 490] width 80 height 15
click at [708, 257] on div "Tags option Picklist item alert, selected. 20 results available. Use Up and Dow…" at bounding box center [670, 297] width 349 height 151
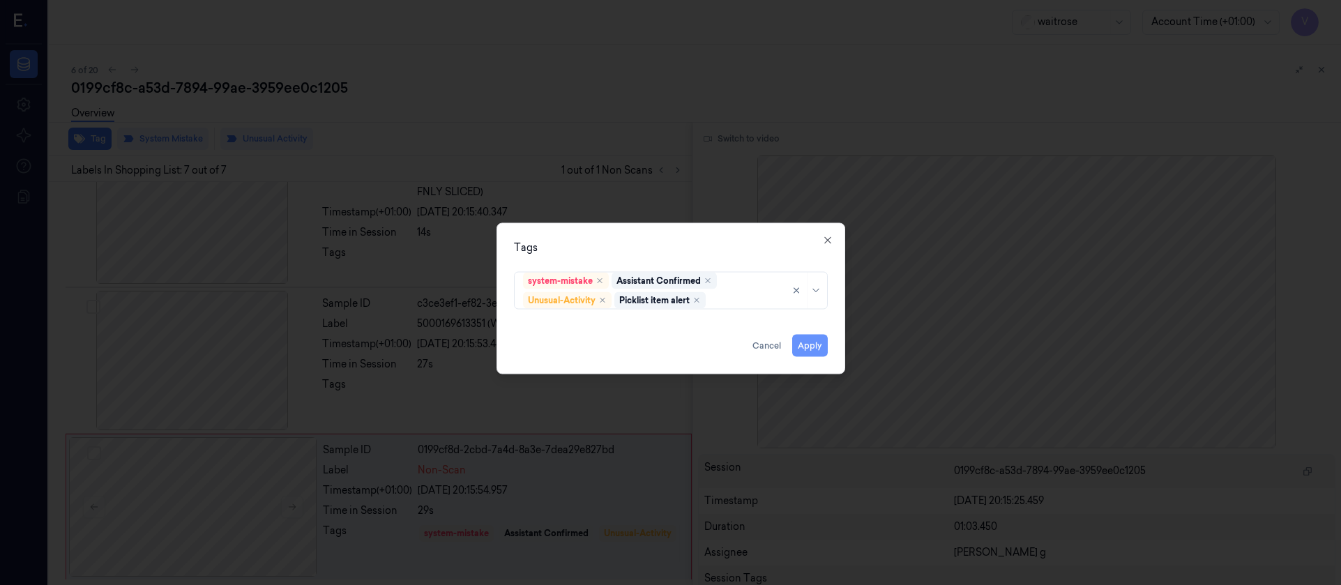
click at [807, 346] on button "Apply" at bounding box center [810, 345] width 36 height 22
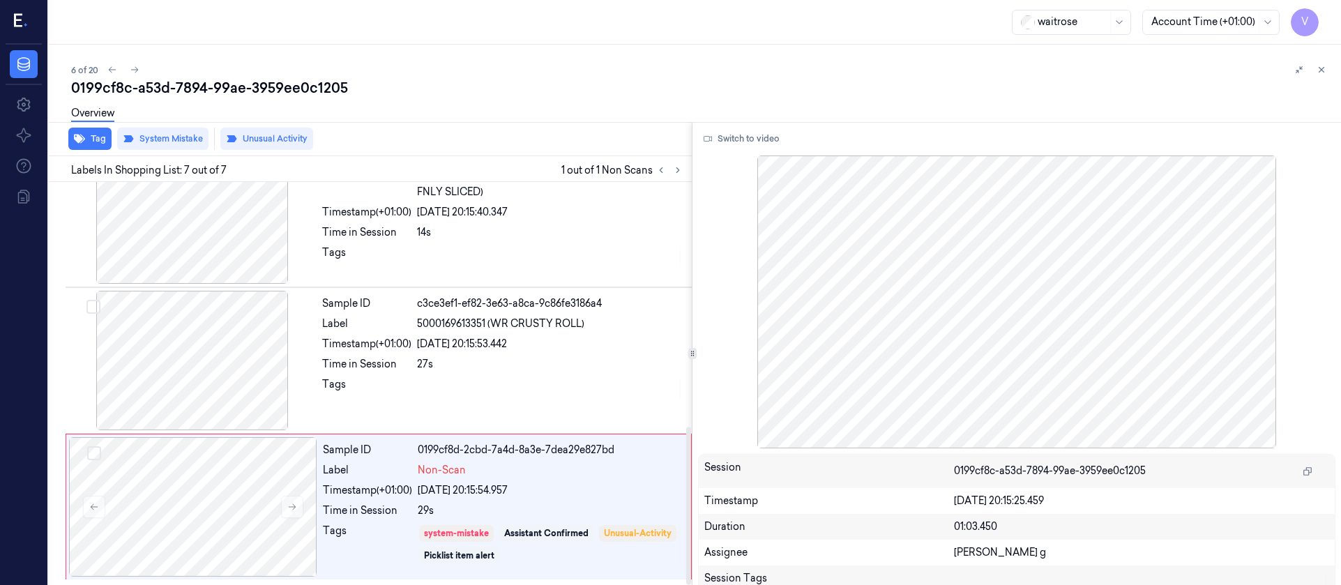
click at [429, 91] on div "0199cf8c-a53d-7894-99ae-3959ee0c1205" at bounding box center [700, 88] width 1259 height 20
click at [654, 48] on div "6 of 20 0199cf8c-a53d-7894-99ae-3959ee0c1205 Overview Tag System Mistake Unusua…" at bounding box center [695, 315] width 1292 height 540
click at [681, 171] on icon at bounding box center [678, 170] width 10 height 10
click at [434, 84] on div "0199cf8c-a53d-7894-99ae-3959ee0c1205" at bounding box center [700, 88] width 1259 height 20
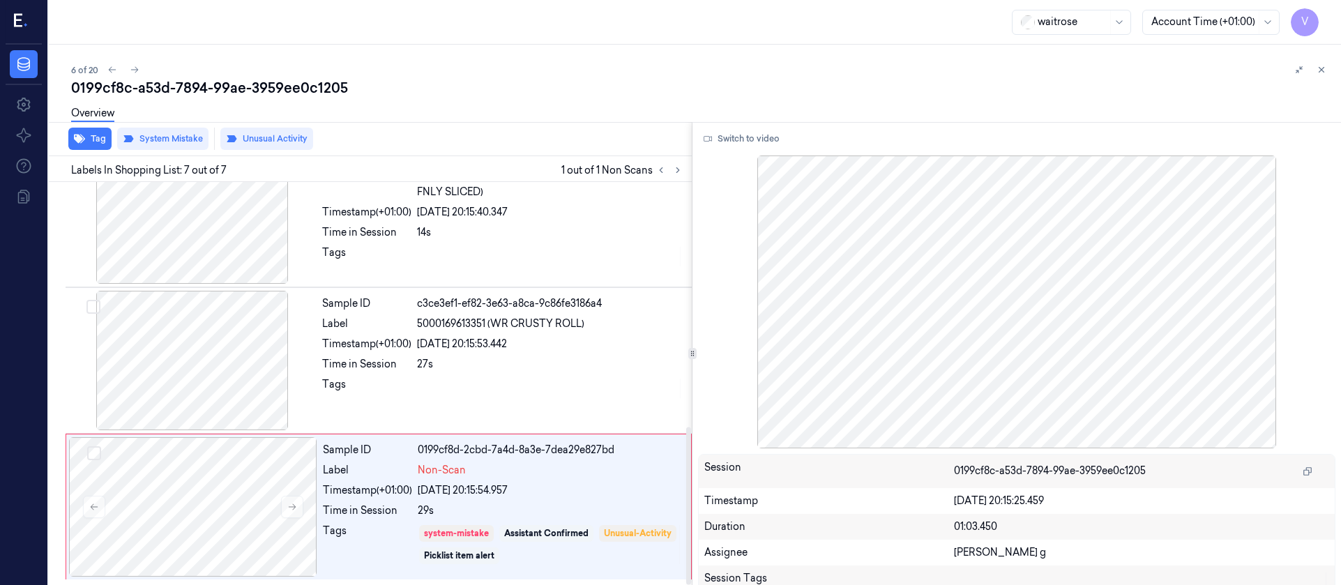
click at [457, 86] on div "0199cf8c-a53d-7894-99ae-3959ee0c1205" at bounding box center [700, 88] width 1259 height 20
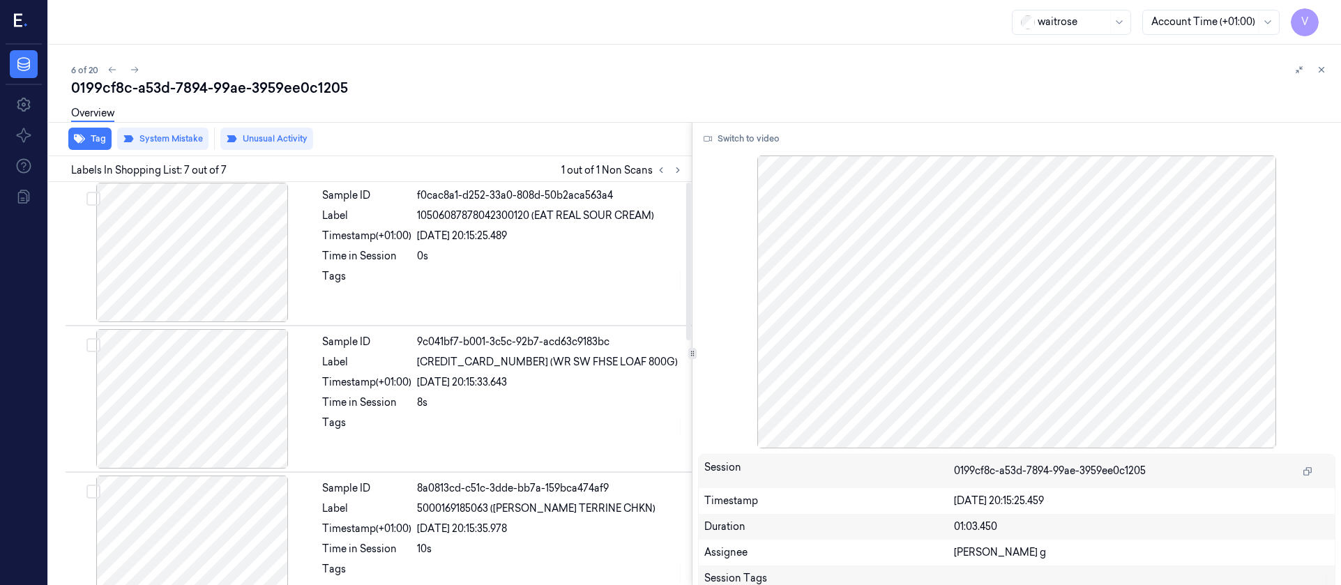
scroll to position [0, 0]
click at [534, 76] on div "6 of 20" at bounding box center [700, 69] width 1259 height 17
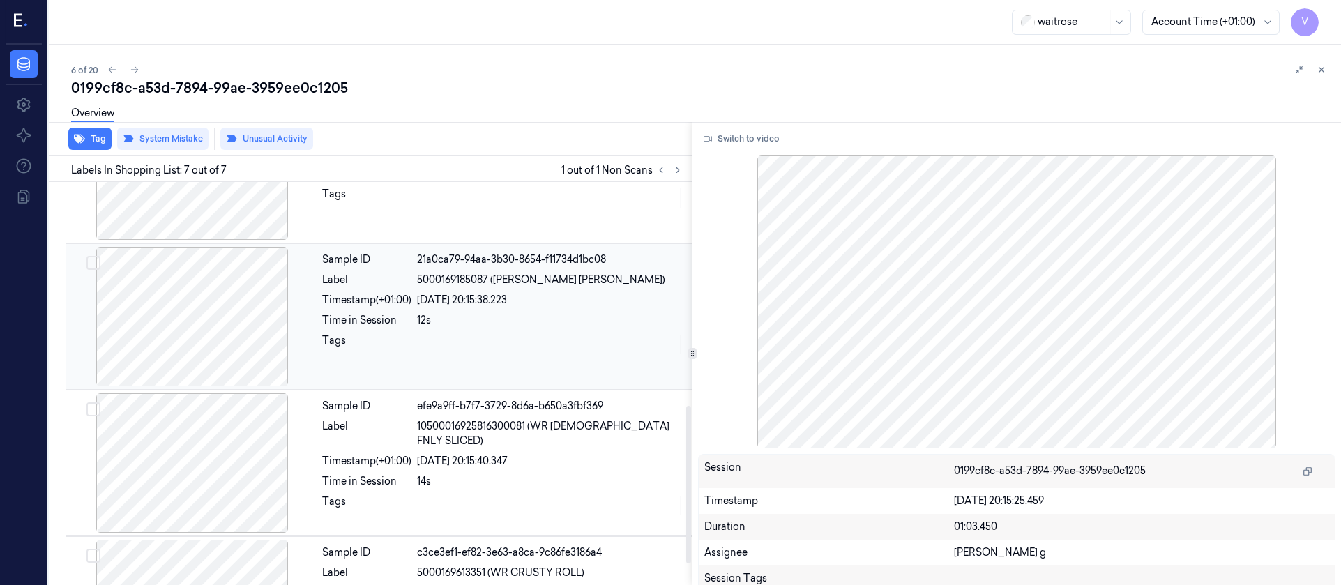
scroll to position [626, 0]
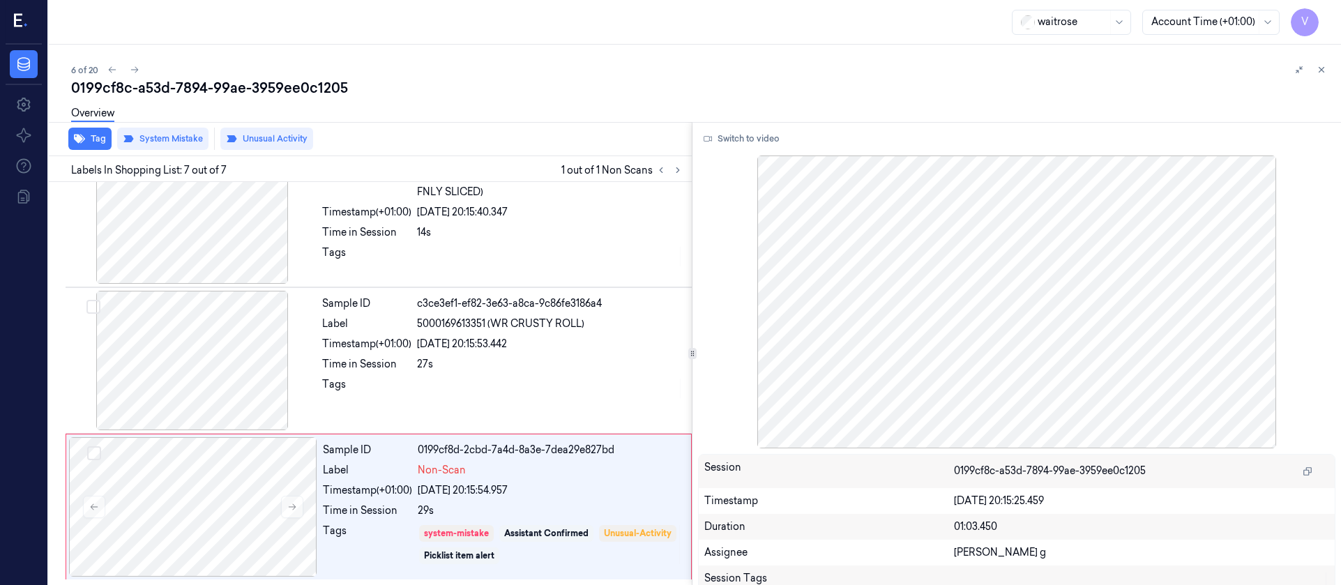
click at [443, 61] on div "6 of 20" at bounding box center [700, 69] width 1259 height 17
click at [141, 69] on button at bounding box center [134, 69] width 17 height 17
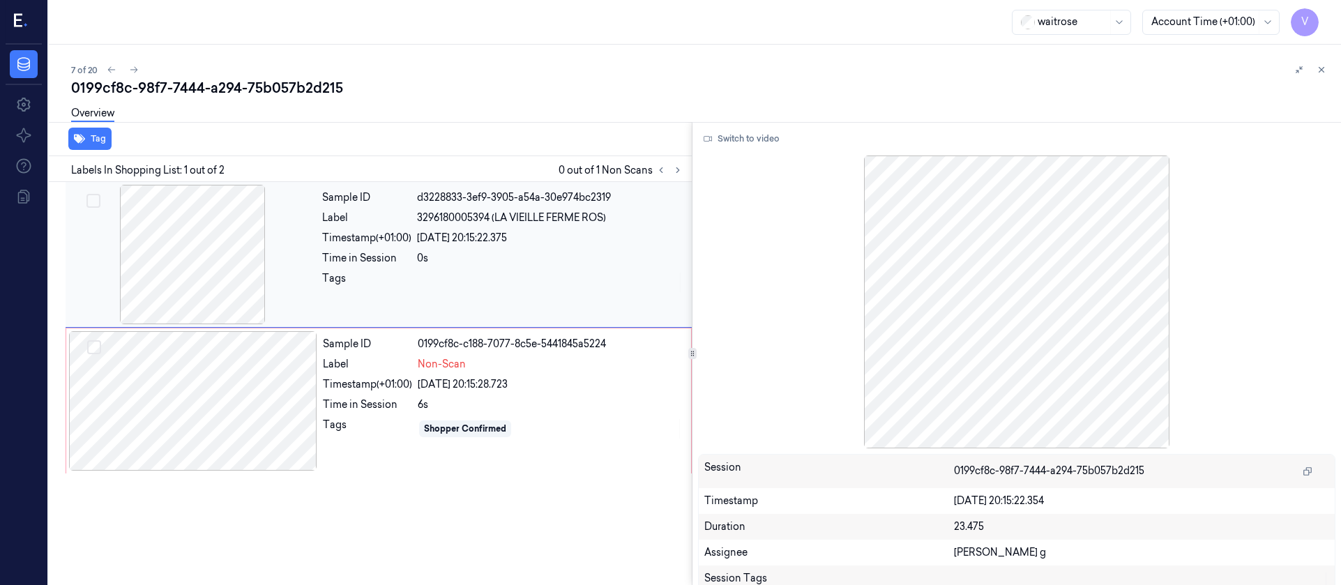
click at [199, 264] on div at bounding box center [192, 254] width 248 height 139
click at [298, 402] on div at bounding box center [193, 400] width 248 height 139
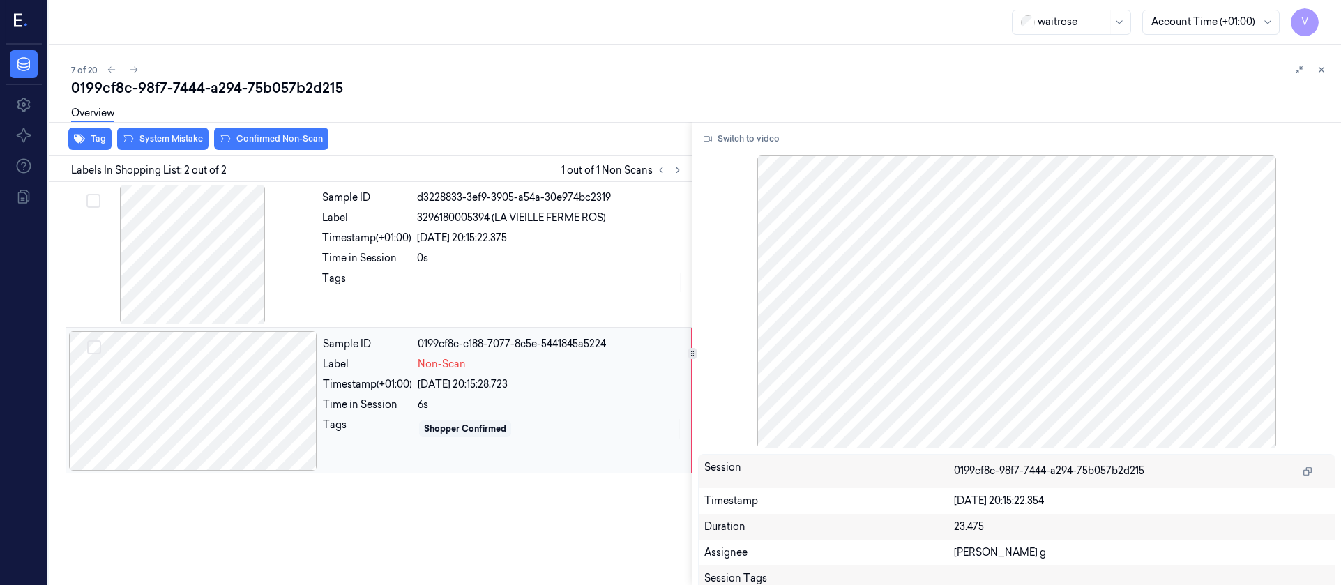
click at [298, 402] on div at bounding box center [193, 400] width 248 height 139
click at [207, 398] on div at bounding box center [193, 400] width 248 height 139
click at [327, 379] on div "Timestamp (+01:00)" at bounding box center [367, 384] width 89 height 15
click at [280, 386] on div at bounding box center [193, 400] width 248 height 139
click at [265, 223] on div at bounding box center [192, 254] width 248 height 139
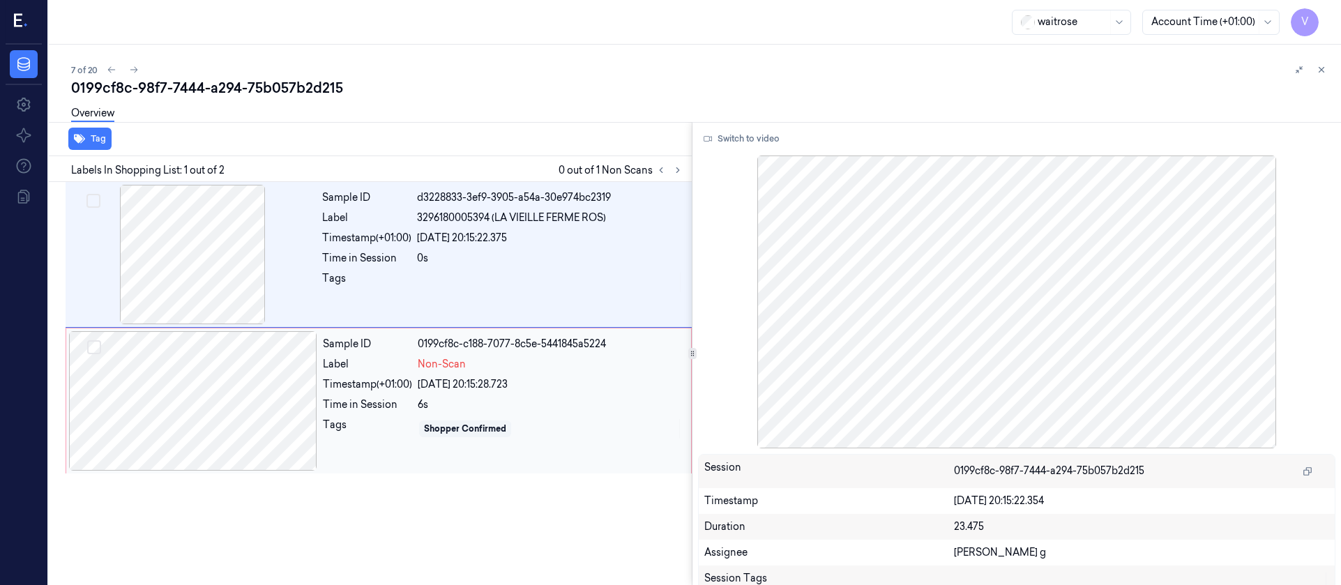
click at [295, 391] on div at bounding box center [193, 400] width 248 height 139
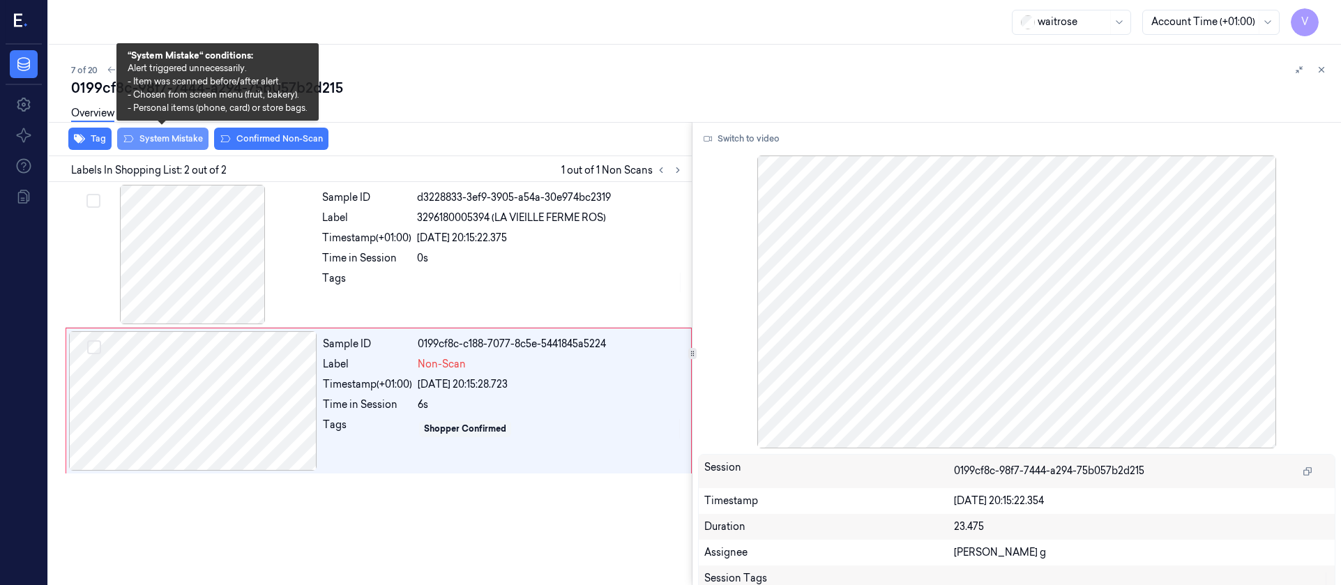
click at [159, 143] on button "System Mistake" at bounding box center [162, 139] width 91 height 22
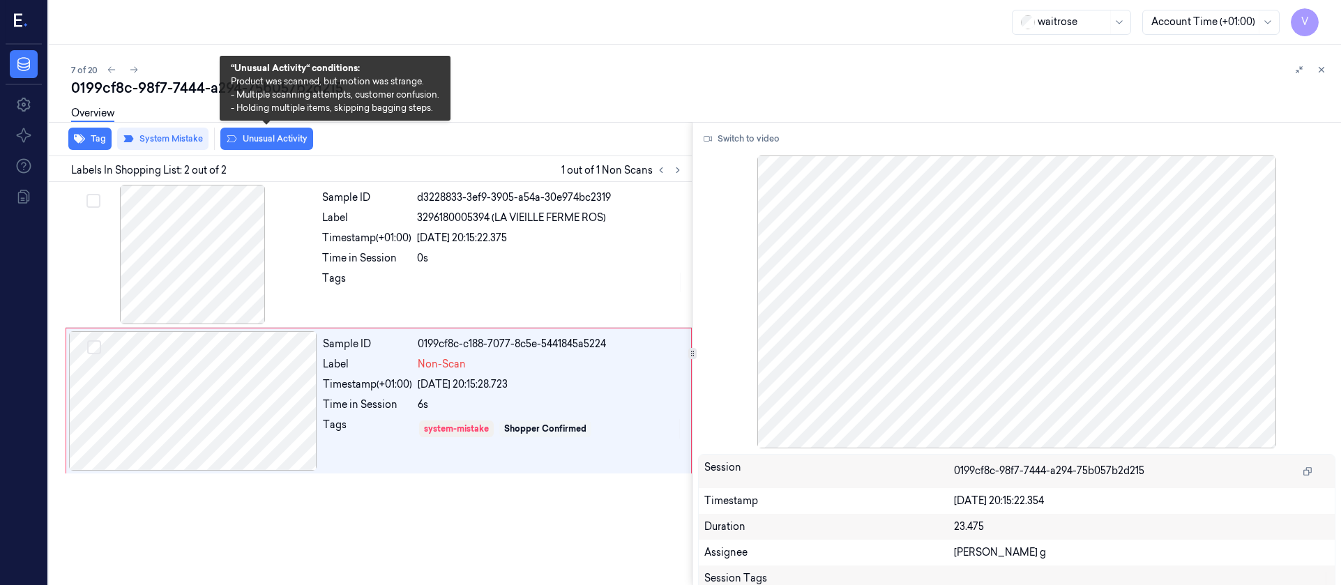
click at [251, 138] on button "Unusual Activity" at bounding box center [266, 139] width 93 height 22
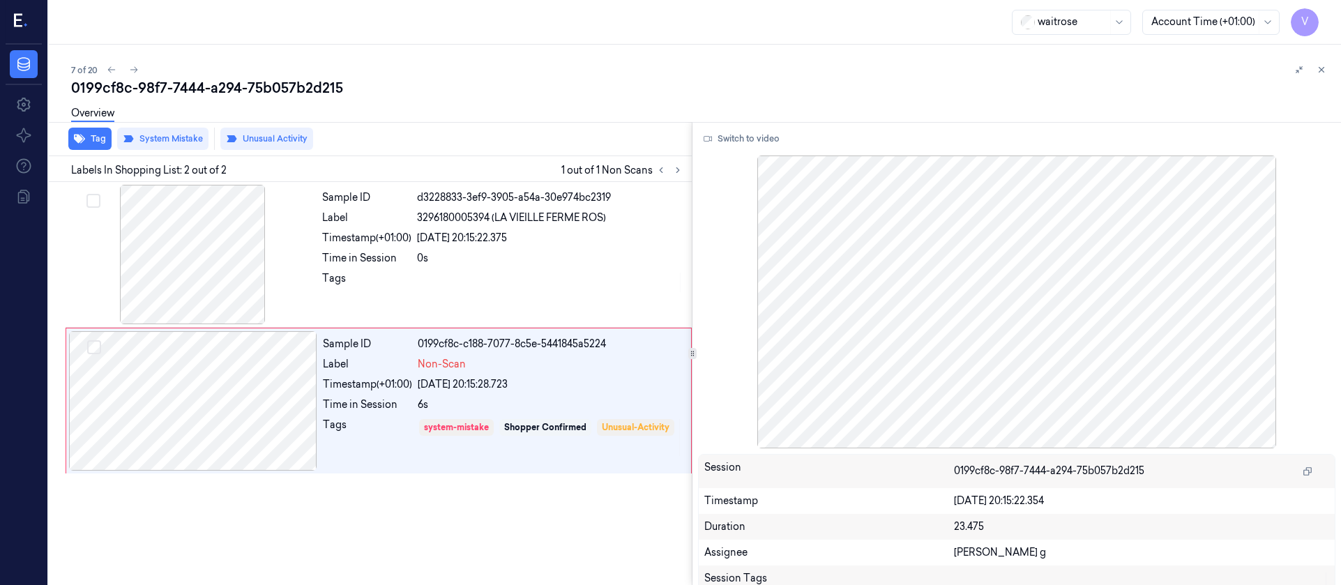
click at [488, 93] on div "0199cf8c-98f7-7444-a294-75b057b2d215" at bounding box center [700, 88] width 1259 height 20
click at [219, 443] on div at bounding box center [193, 400] width 248 height 139
click at [246, 266] on div at bounding box center [192, 254] width 248 height 139
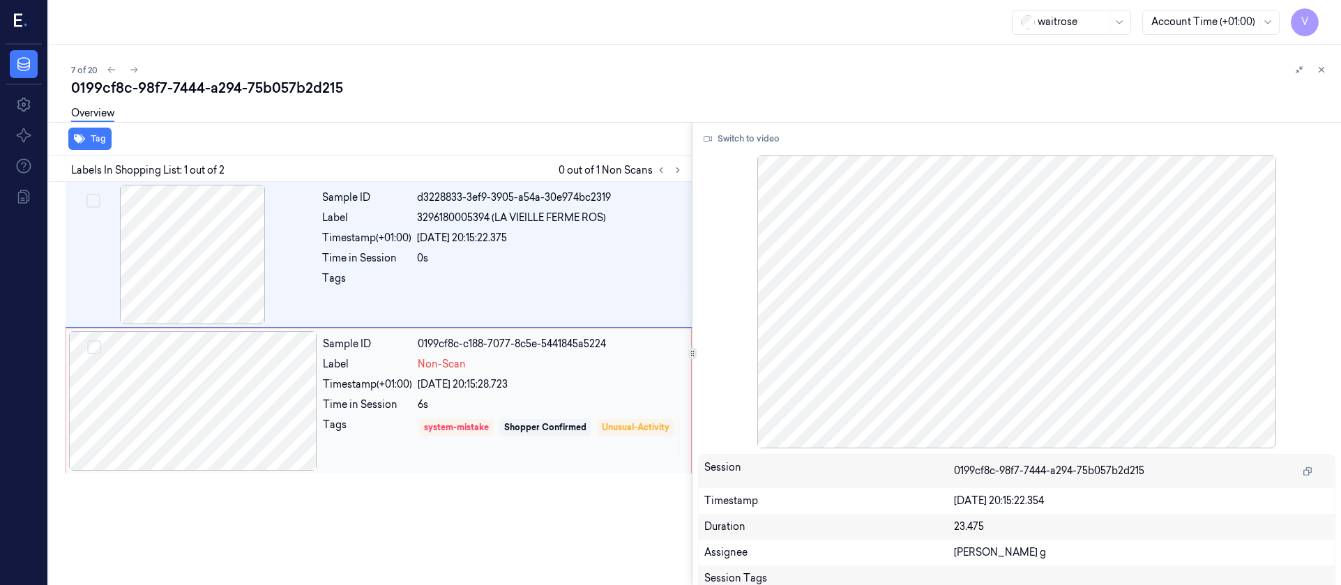
click at [231, 455] on div at bounding box center [193, 400] width 248 height 139
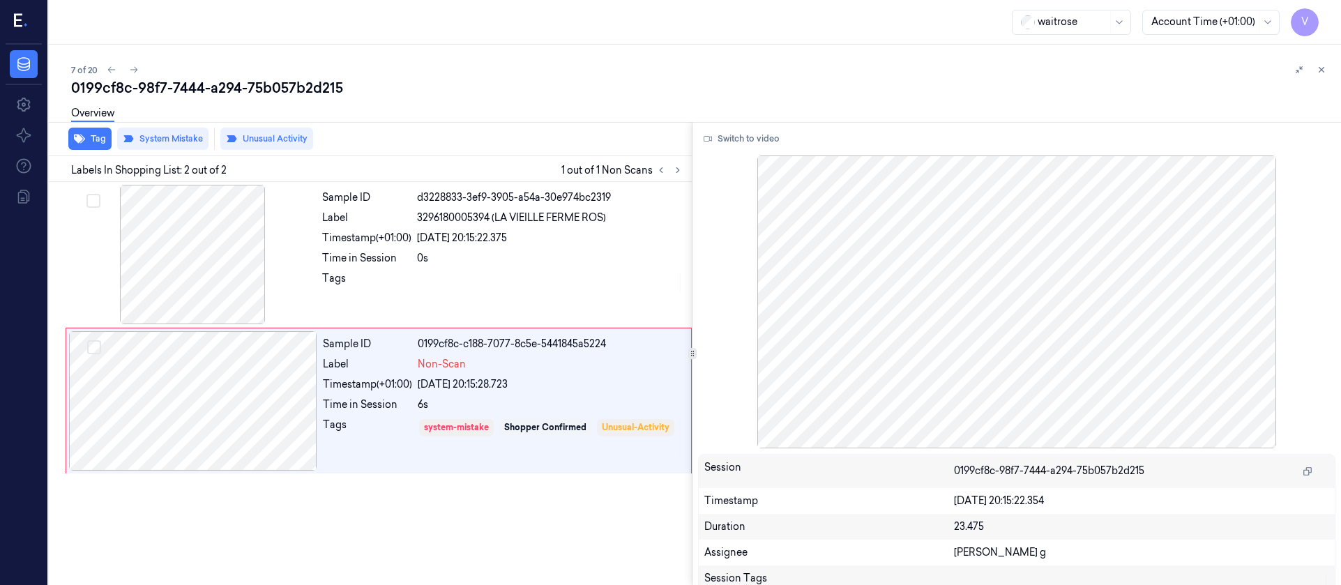
click at [452, 91] on div "0199cf8c-98f7-7444-a294-75b057b2d215" at bounding box center [700, 88] width 1259 height 20
click at [137, 78] on div "0199cf8c-98f7-7444-a294-75b057b2d215" at bounding box center [700, 88] width 1259 height 20
click at [134, 69] on icon at bounding box center [134, 70] width 10 height 10
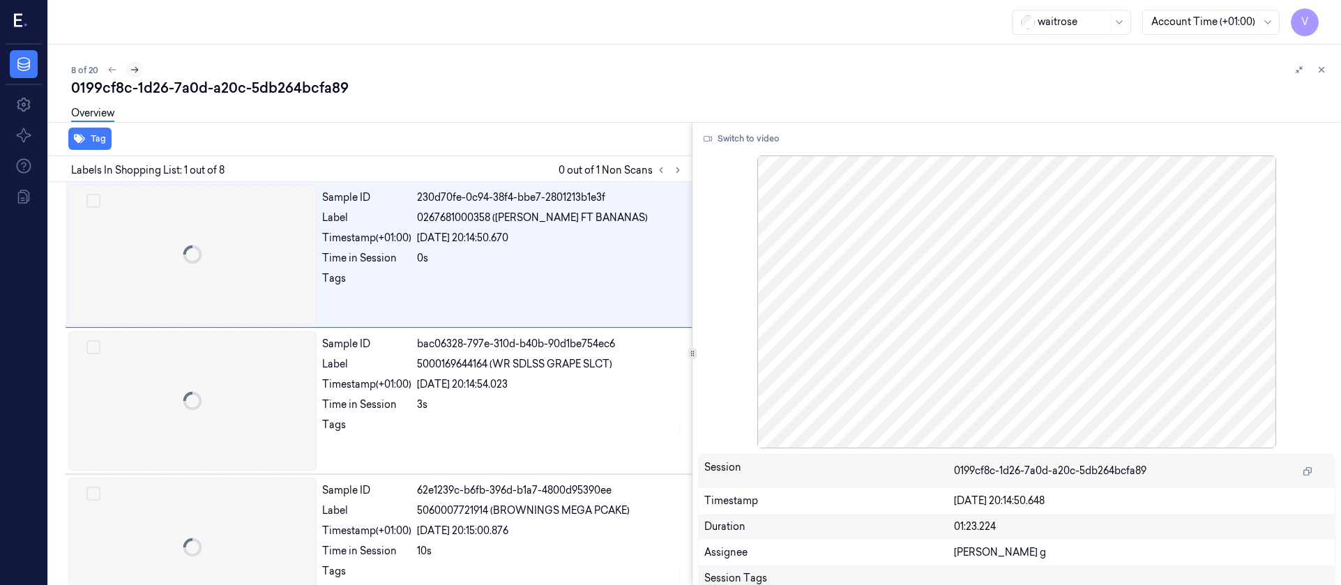
scroll to position [3, 0]
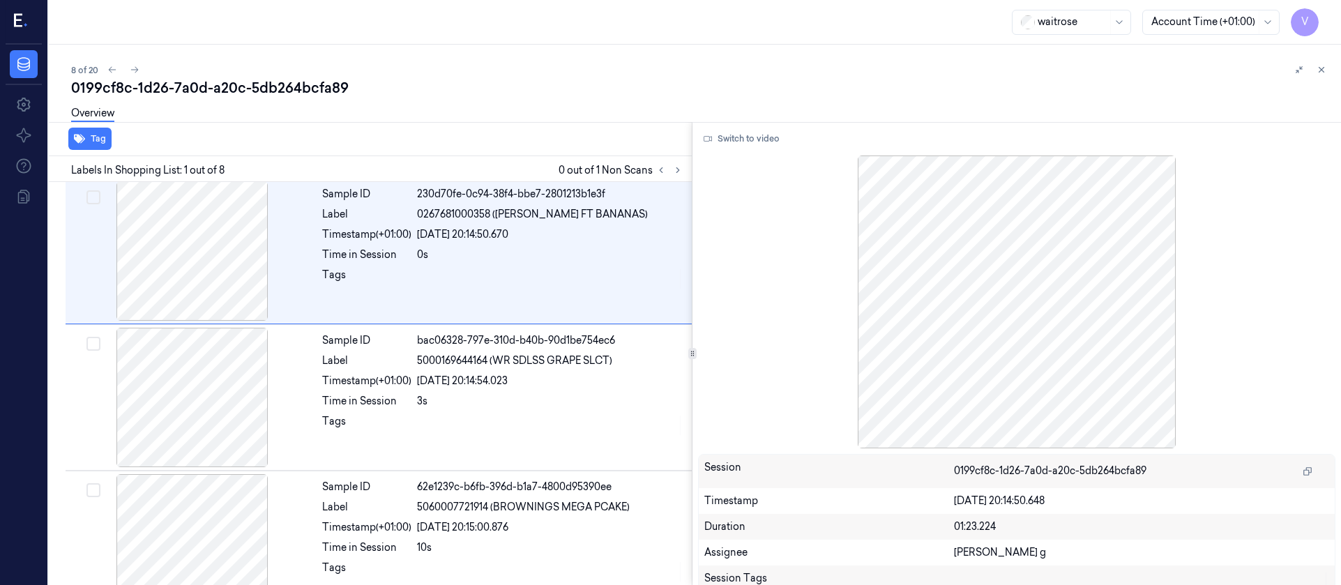
click at [528, 101] on div "Overview" at bounding box center [700, 116] width 1259 height 36
click at [113, 67] on icon at bounding box center [112, 70] width 10 height 10
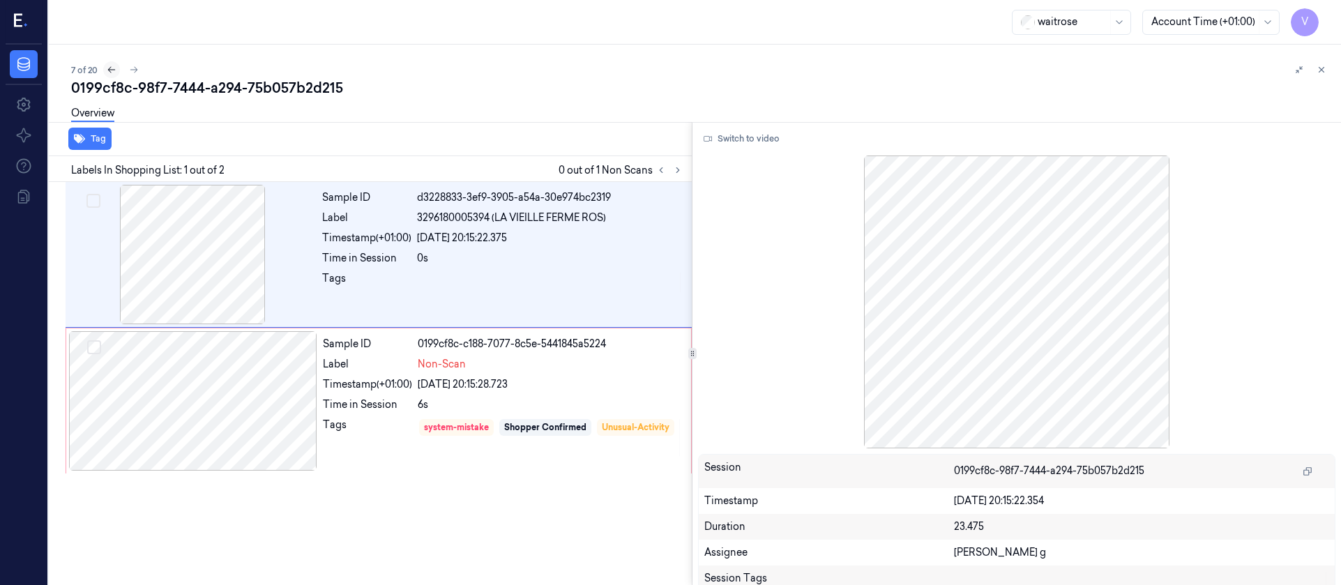
click at [113, 67] on icon at bounding box center [112, 70] width 10 height 10
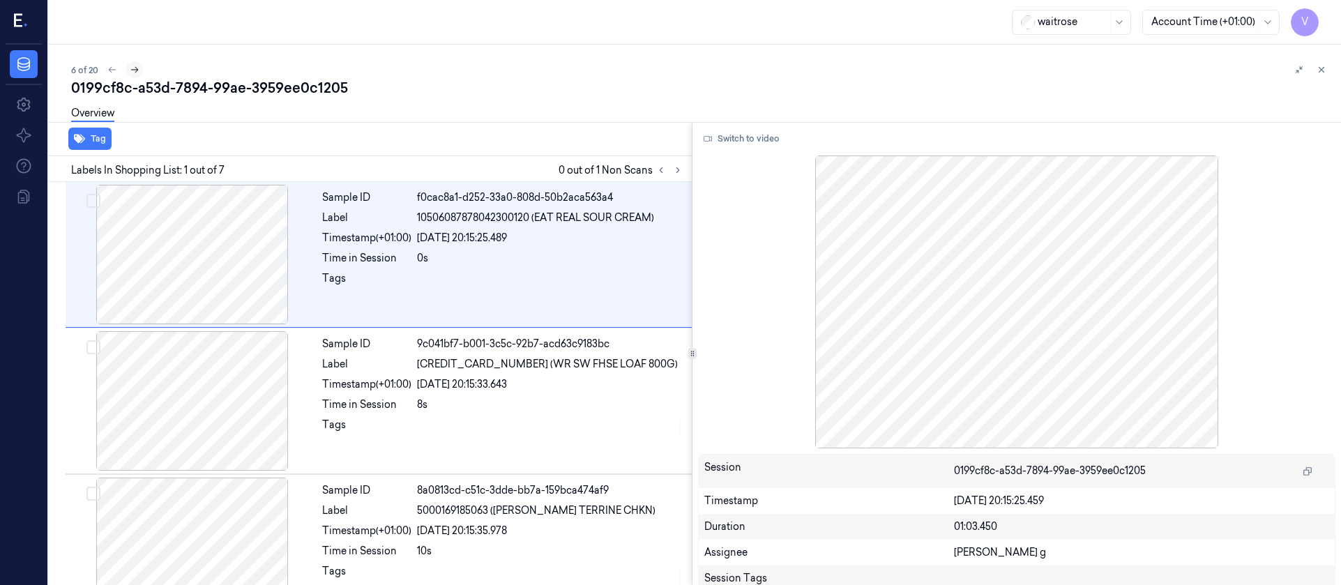
click at [132, 70] on icon at bounding box center [135, 70] width 10 height 10
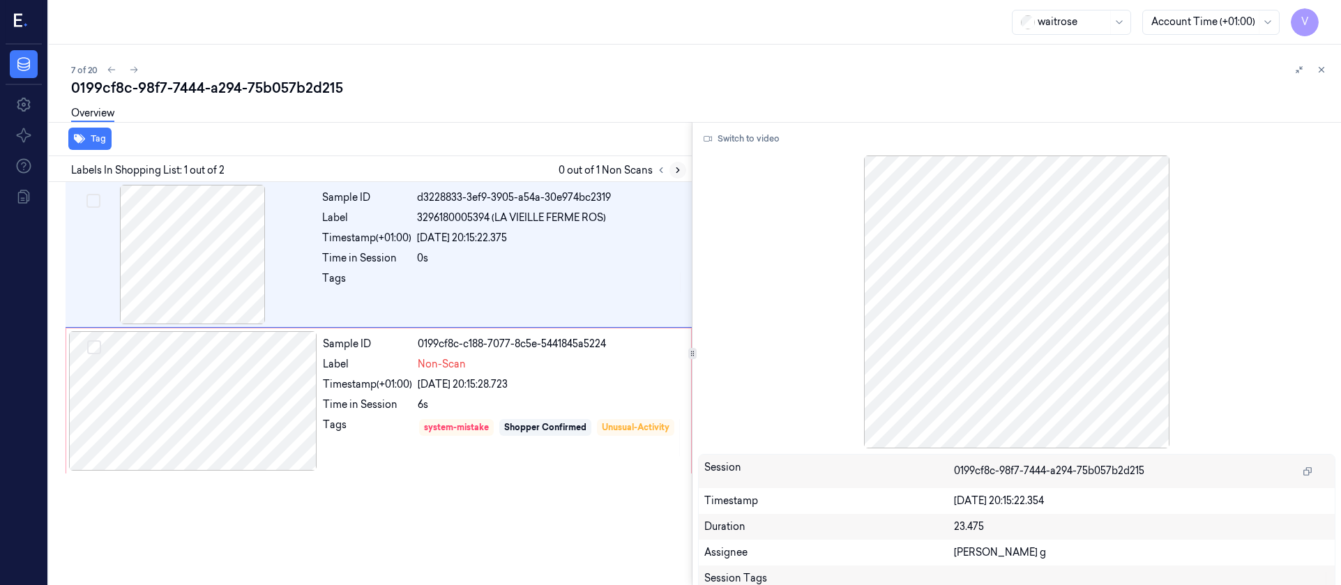
click at [671, 164] on button at bounding box center [677, 170] width 17 height 17
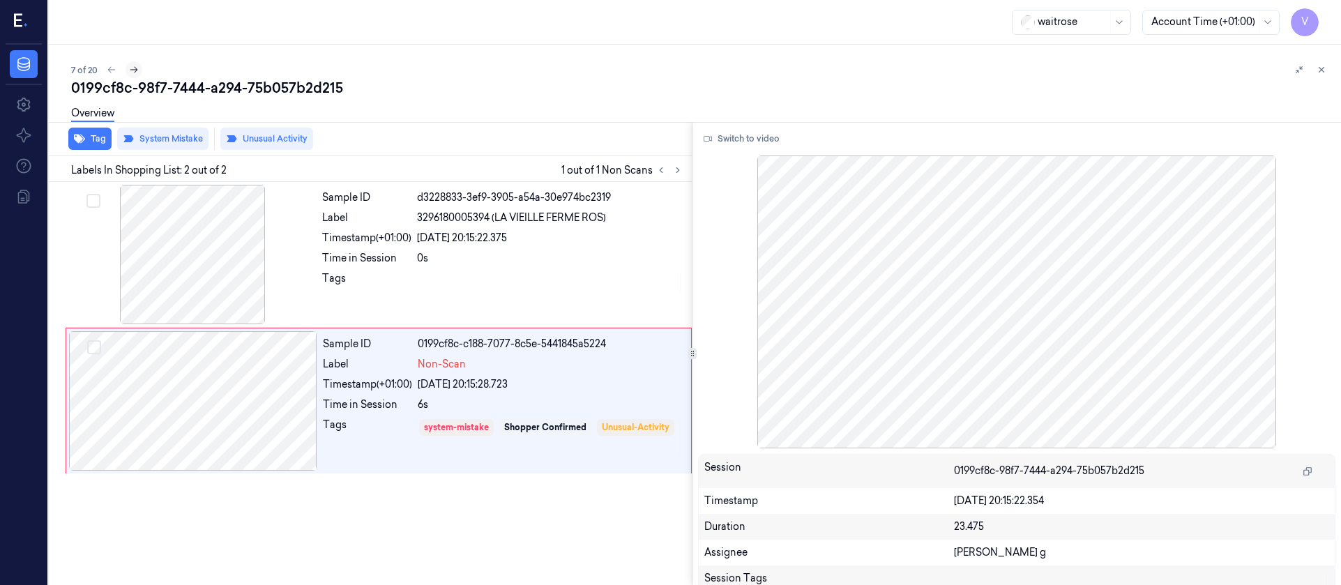
click at [140, 68] on button at bounding box center [134, 69] width 17 height 17
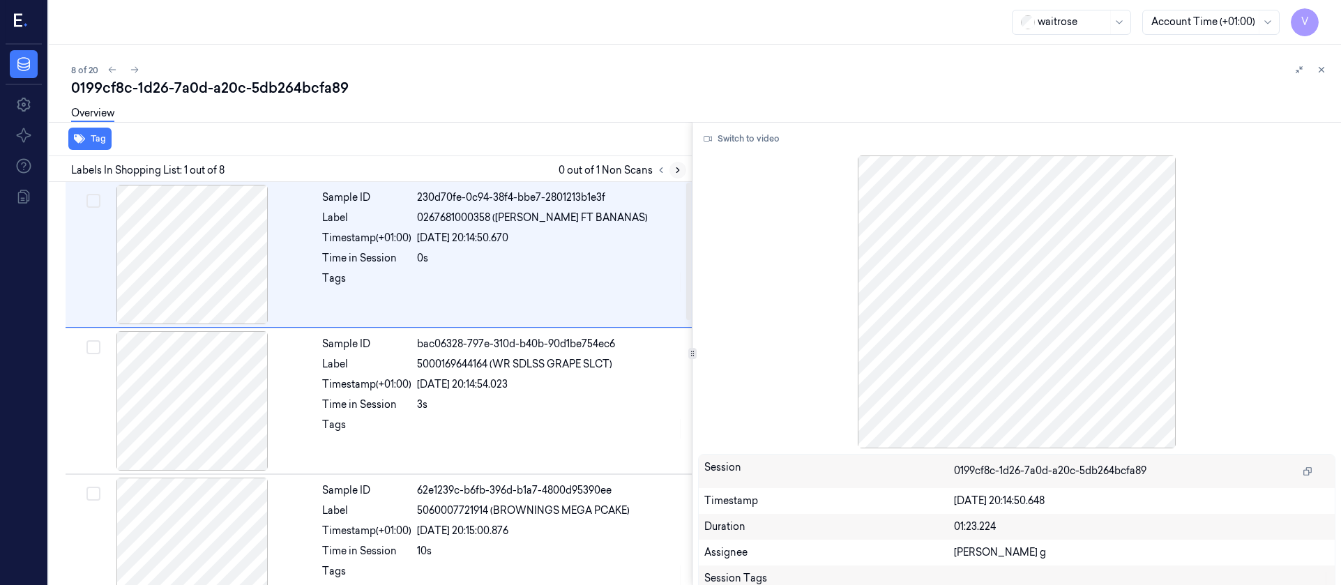
click at [677, 169] on icon at bounding box center [678, 170] width 10 height 10
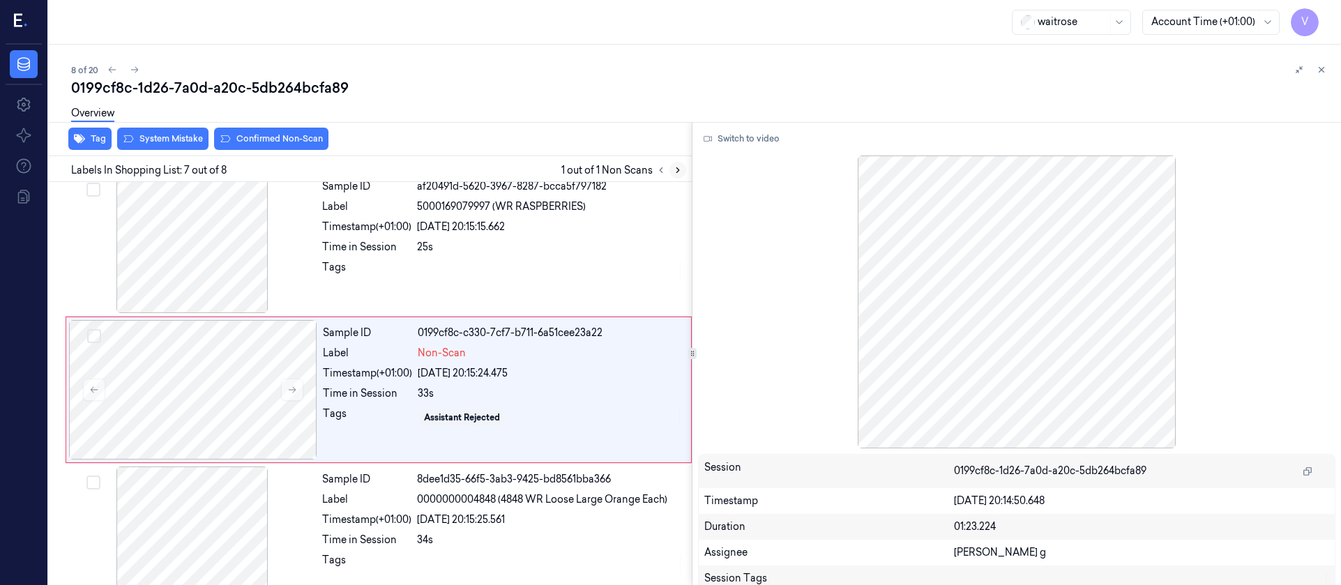
scroll to position [750, 0]
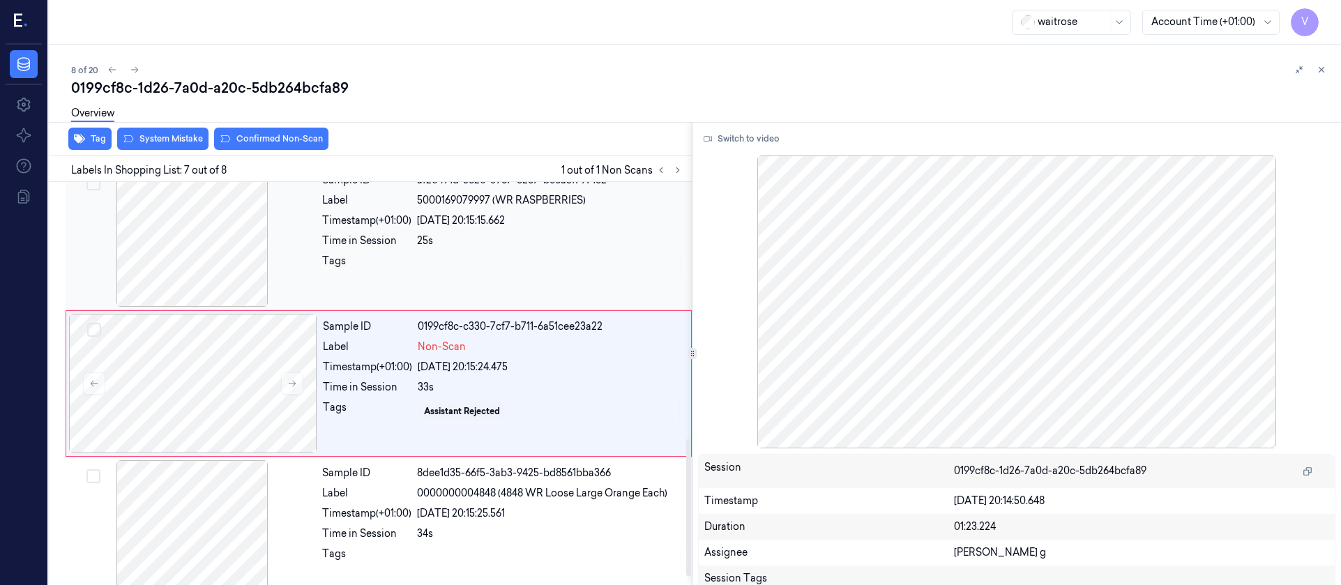
click at [171, 252] on div at bounding box center [192, 236] width 248 height 139
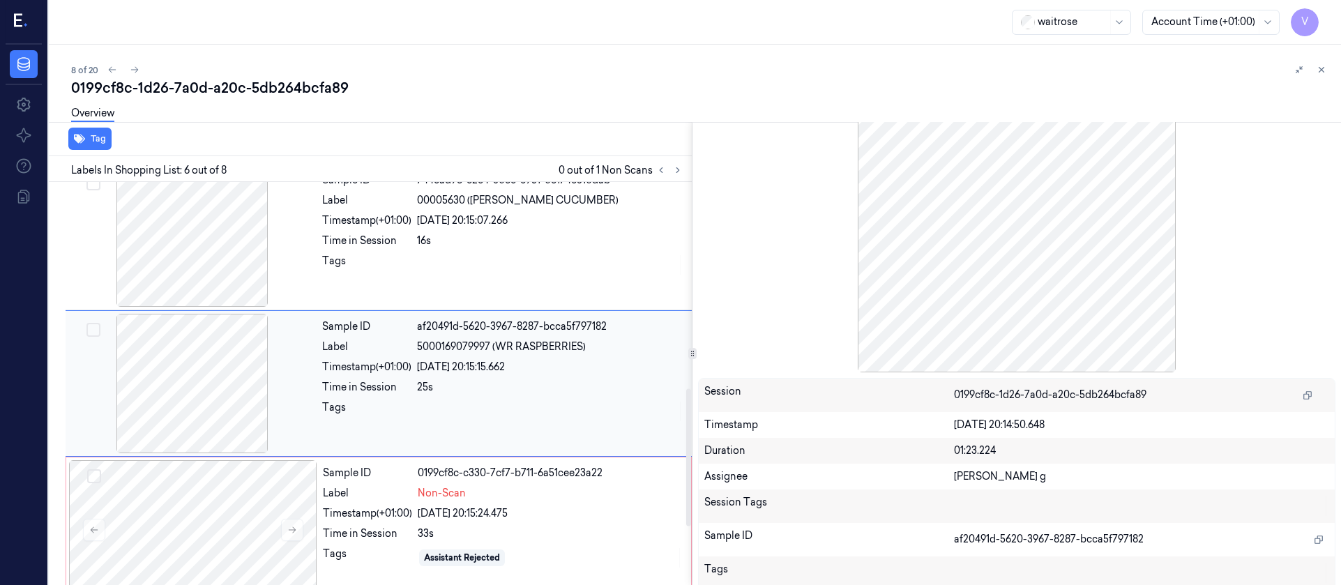
scroll to position [105, 0]
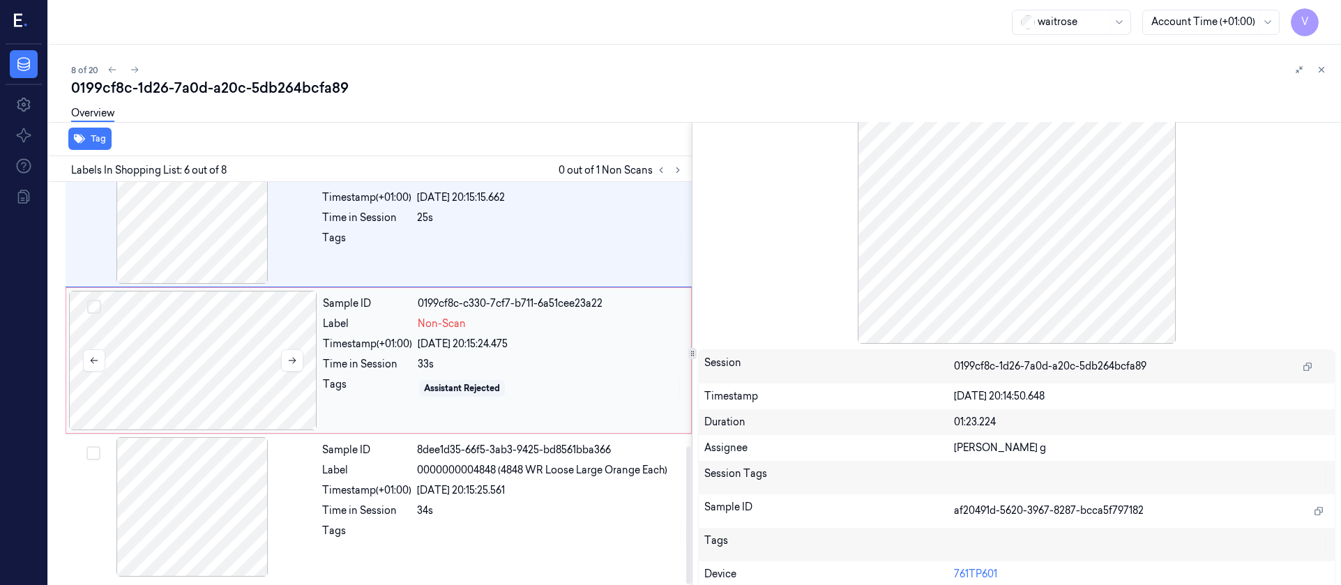
click at [223, 379] on div at bounding box center [193, 360] width 248 height 139
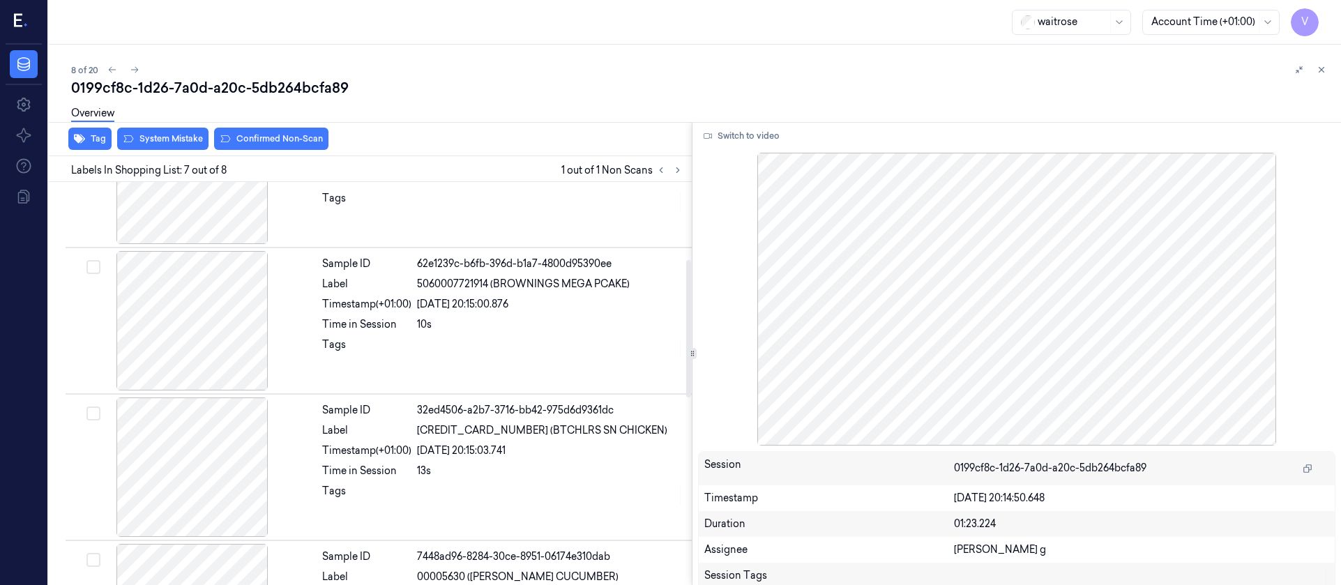
scroll to position [0, 0]
click at [734, 141] on button "Switch to video" at bounding box center [741, 139] width 87 height 22
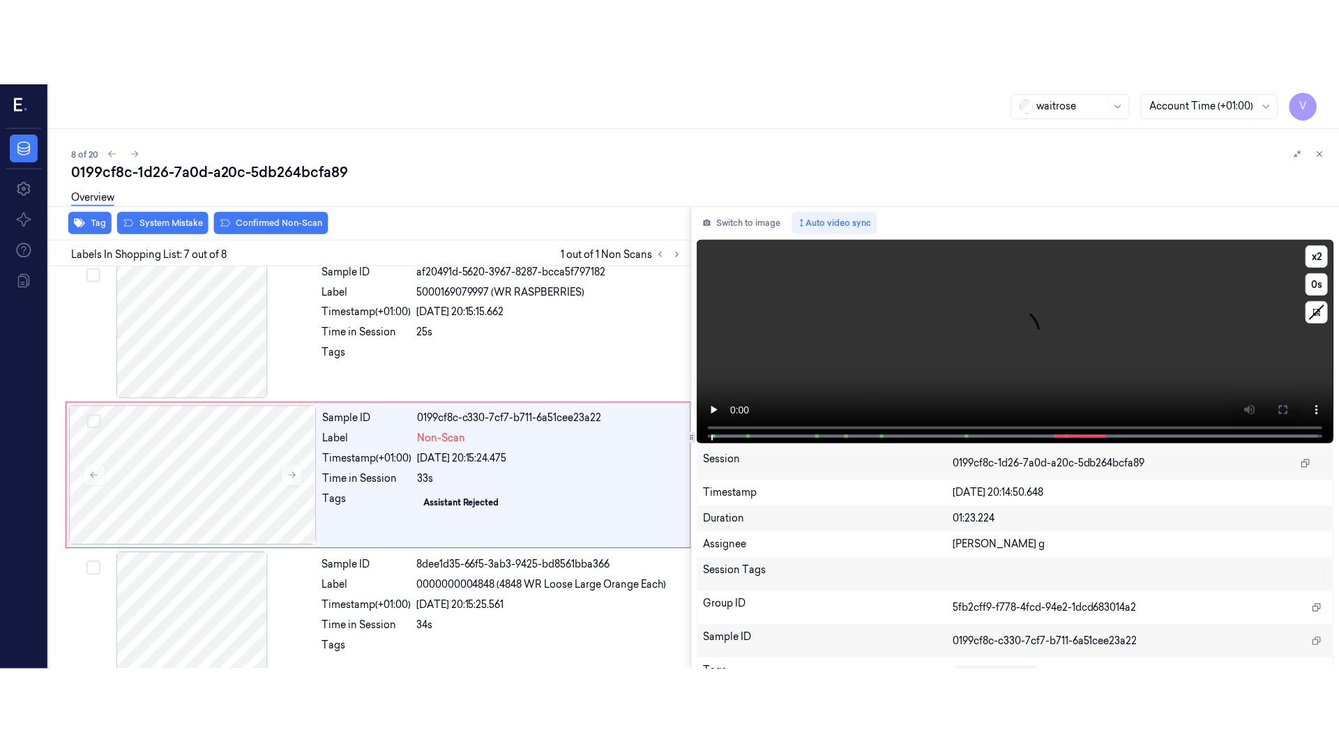
scroll to position [750, 0]
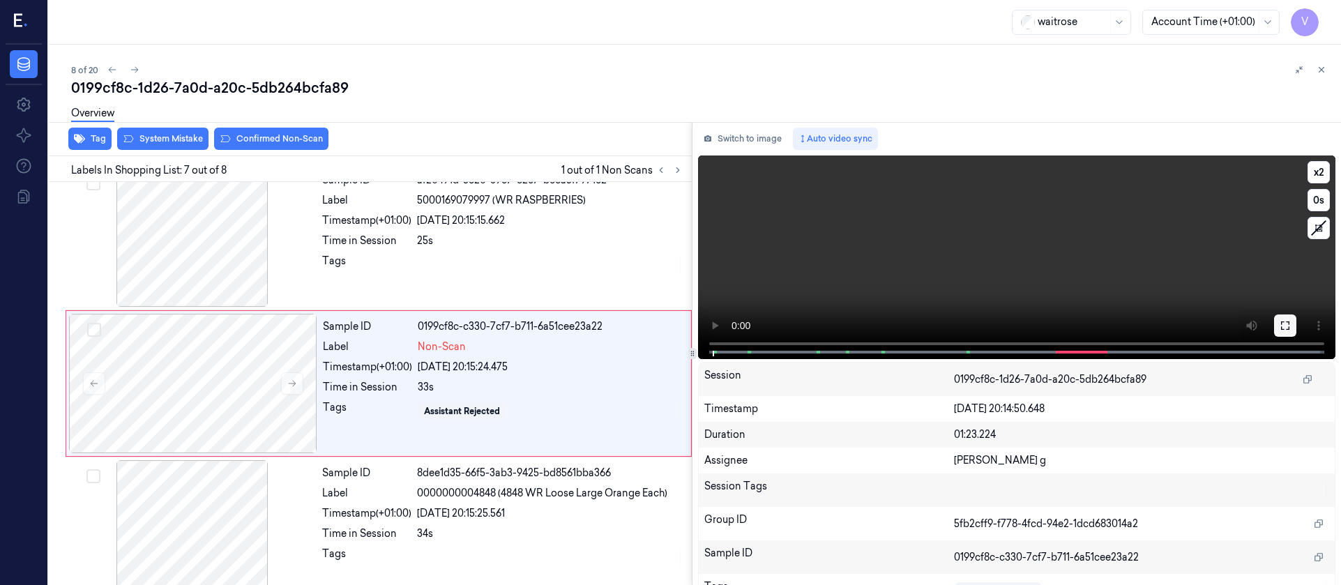
click at [1282, 324] on icon at bounding box center [1285, 325] width 11 height 11
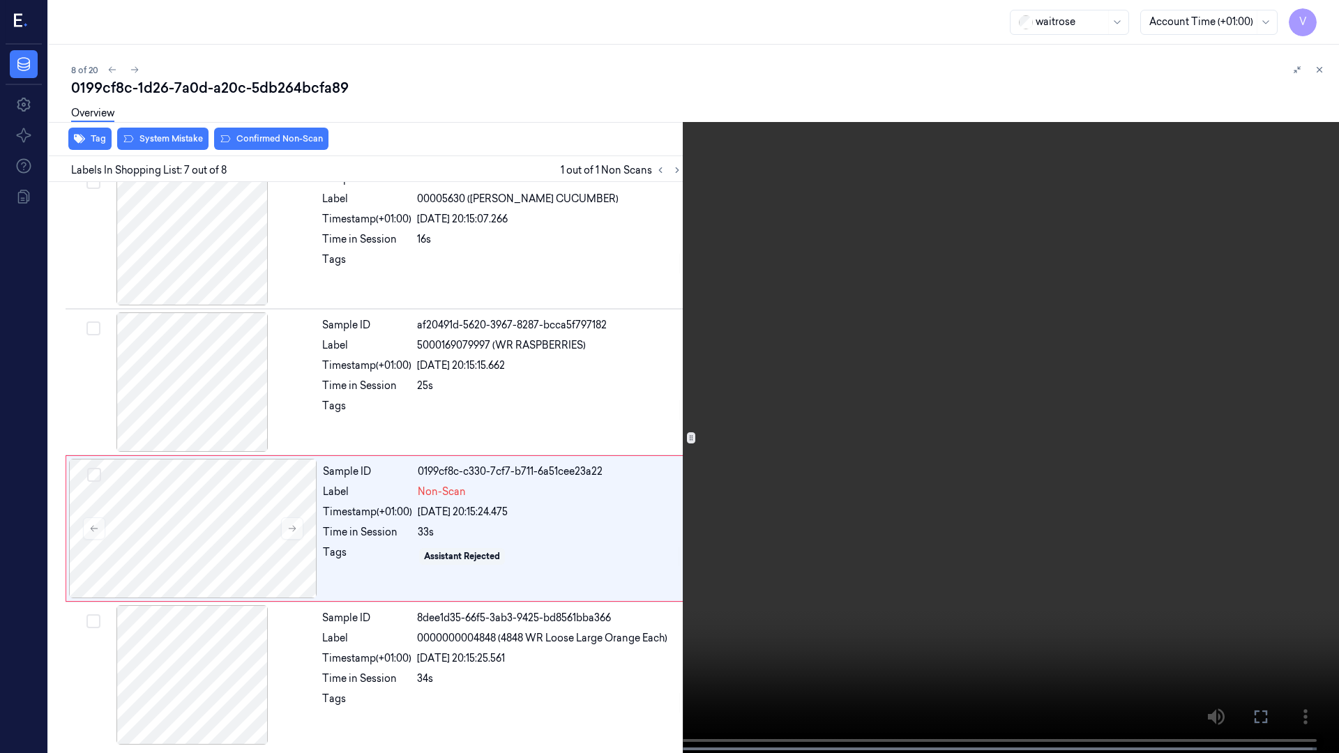
click at [0, 0] on icon at bounding box center [0, 0] width 0 height 0
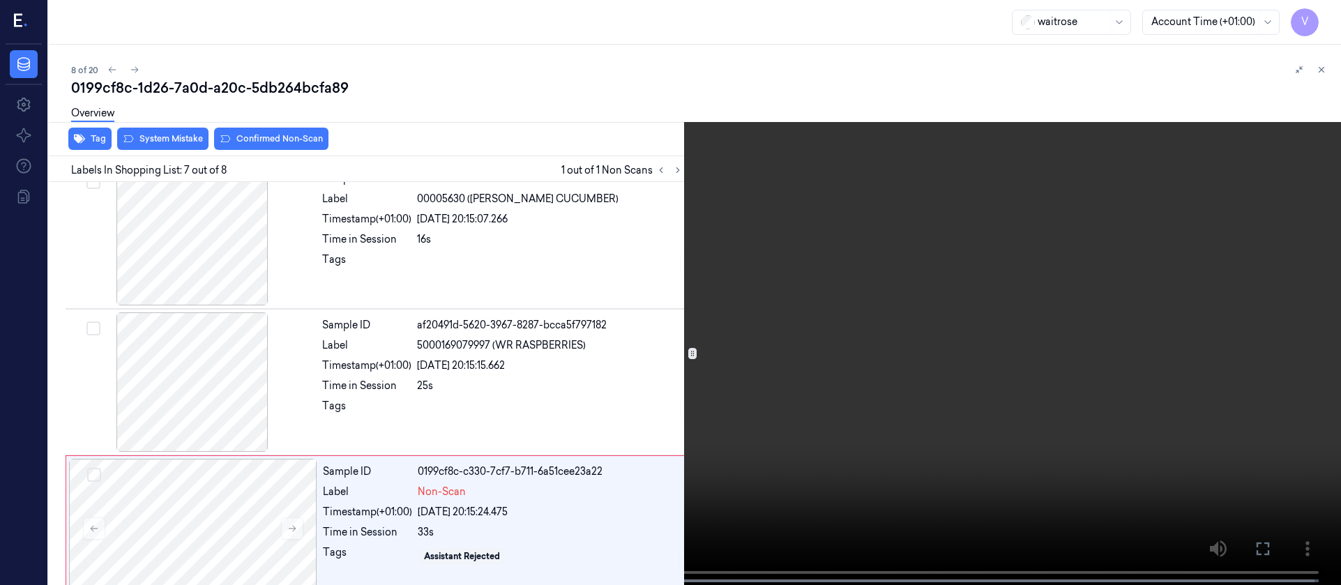
scroll to position [750, 0]
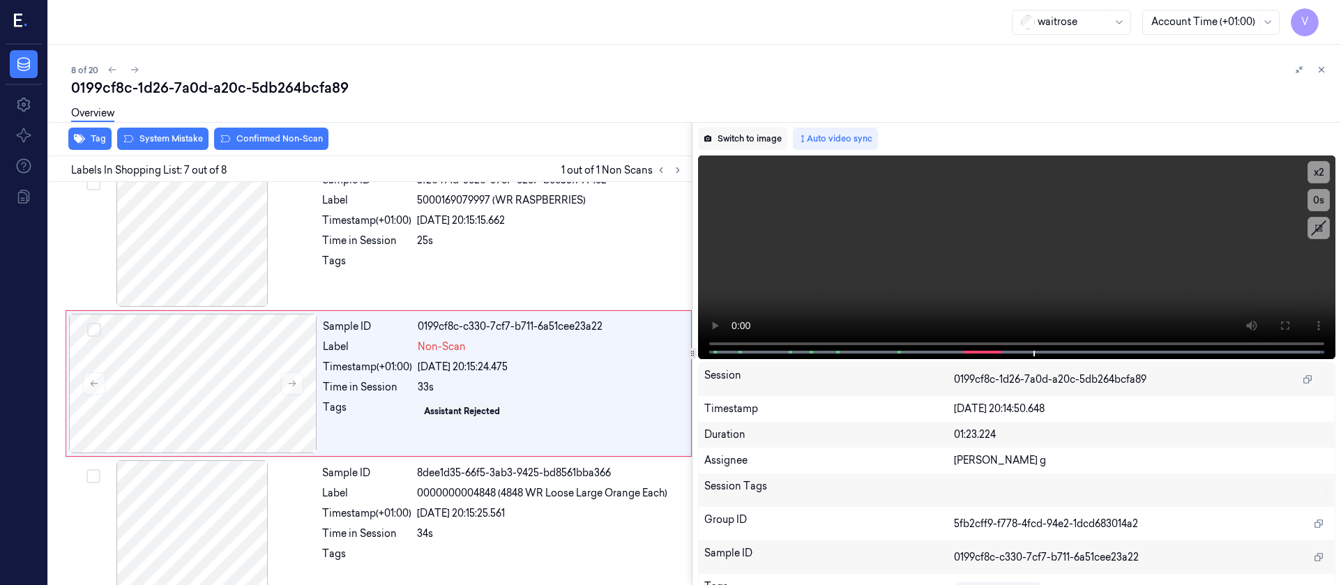
click at [747, 137] on button "Switch to image" at bounding box center [742, 139] width 89 height 22
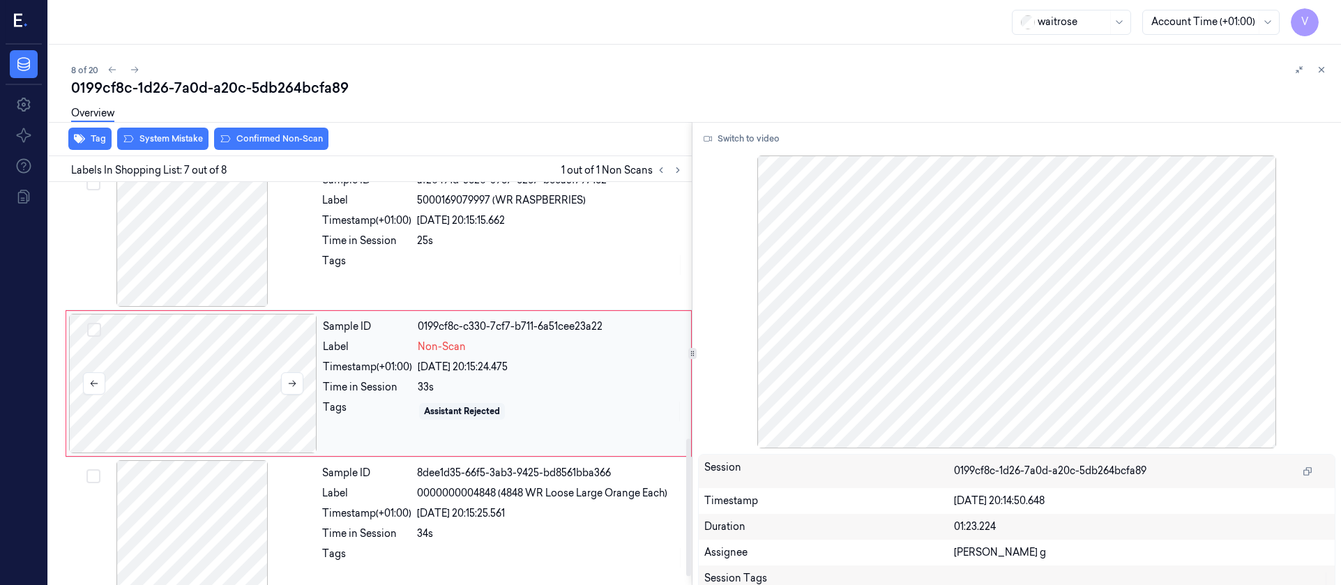
click at [243, 360] on div at bounding box center [193, 383] width 248 height 139
click at [208, 538] on div at bounding box center [192, 529] width 248 height 139
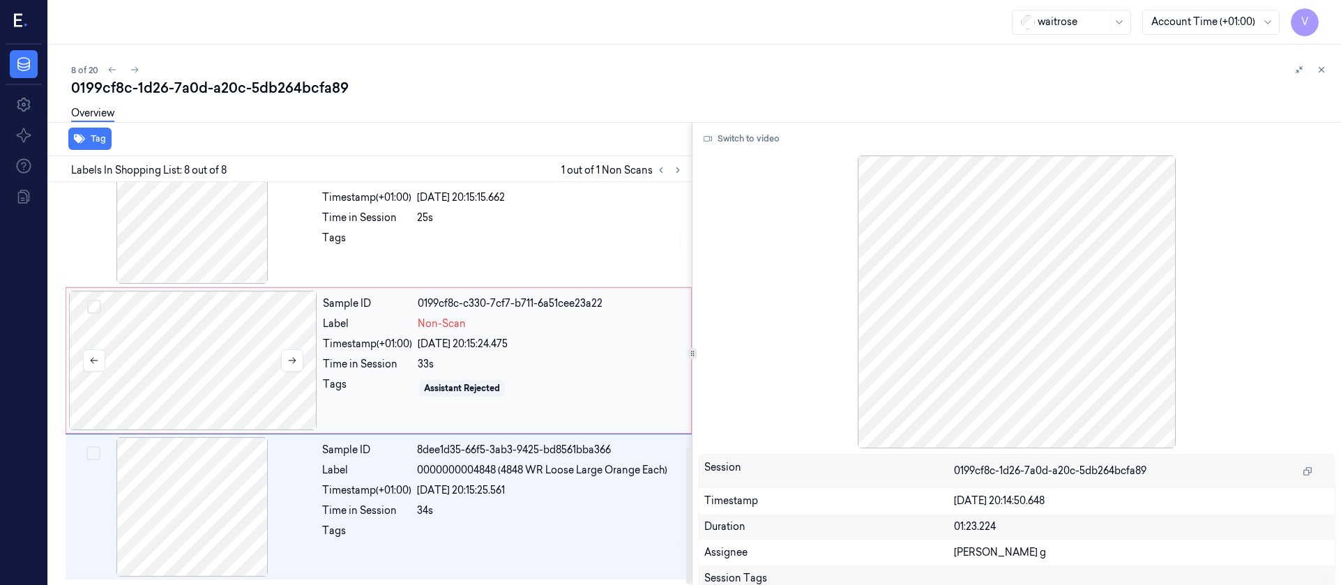
click at [158, 367] on div at bounding box center [193, 360] width 248 height 139
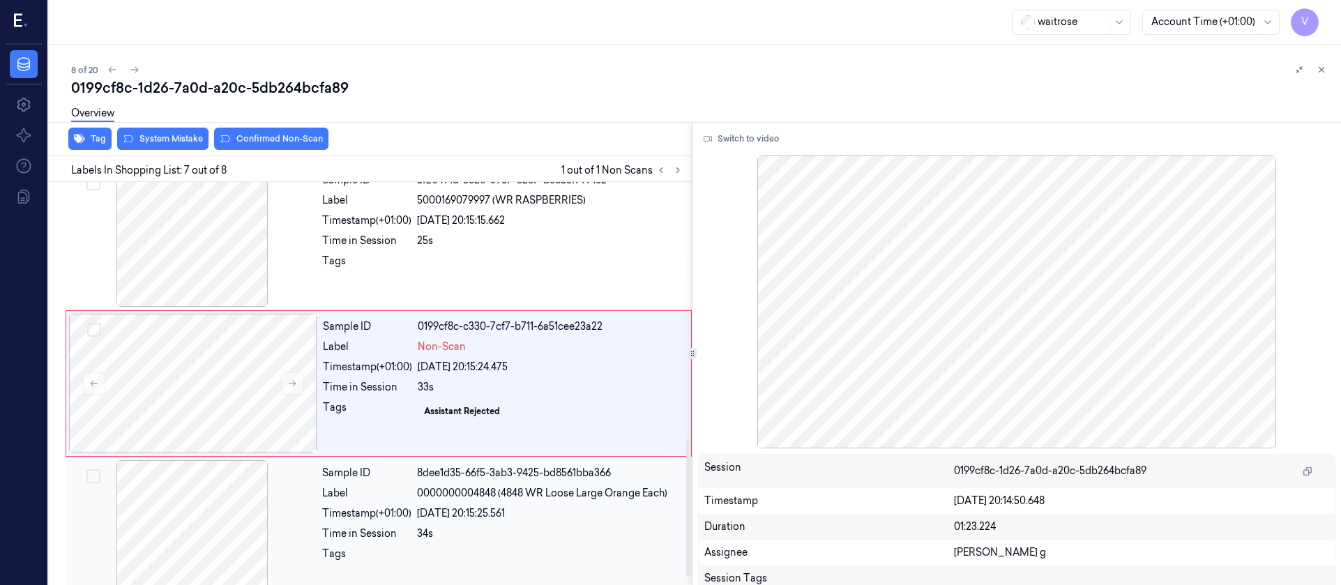
click at [220, 561] on div at bounding box center [192, 529] width 248 height 139
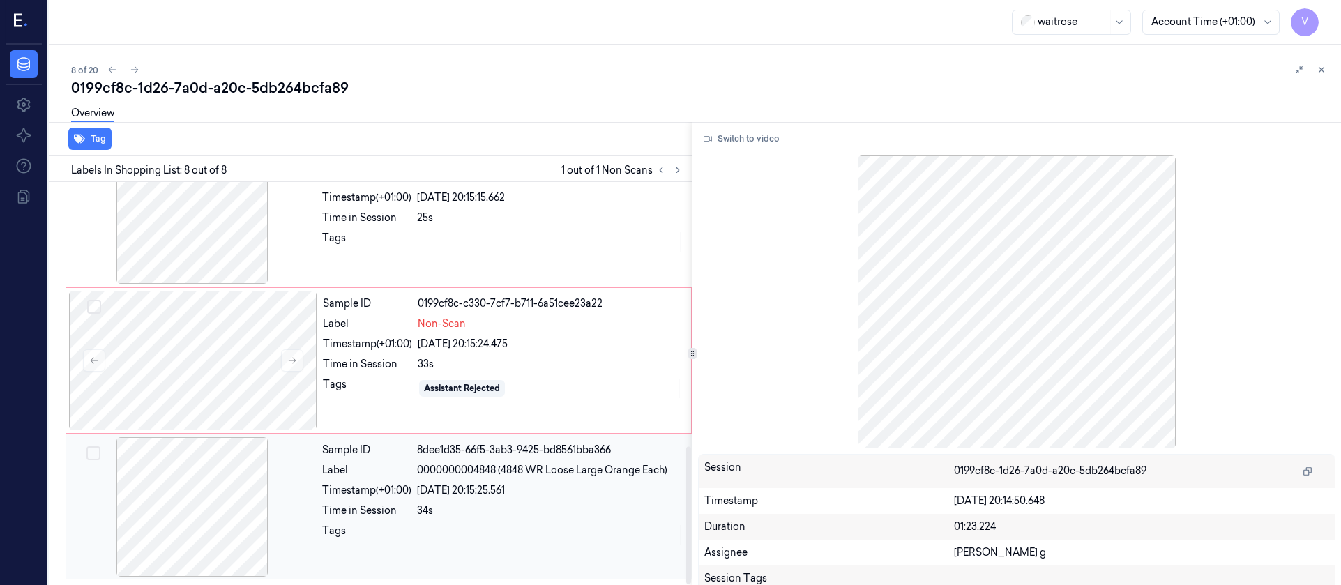
click at [212, 486] on div at bounding box center [192, 506] width 248 height 139
click at [237, 374] on div at bounding box center [193, 360] width 248 height 139
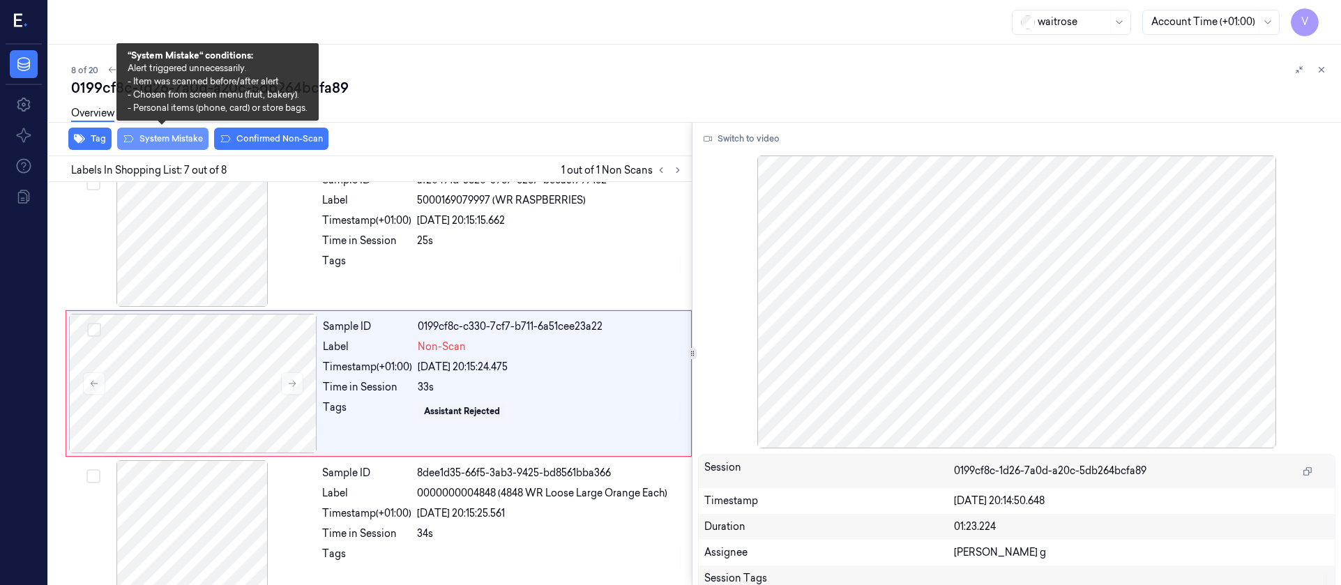
click at [160, 143] on button "System Mistake" at bounding box center [162, 139] width 91 height 22
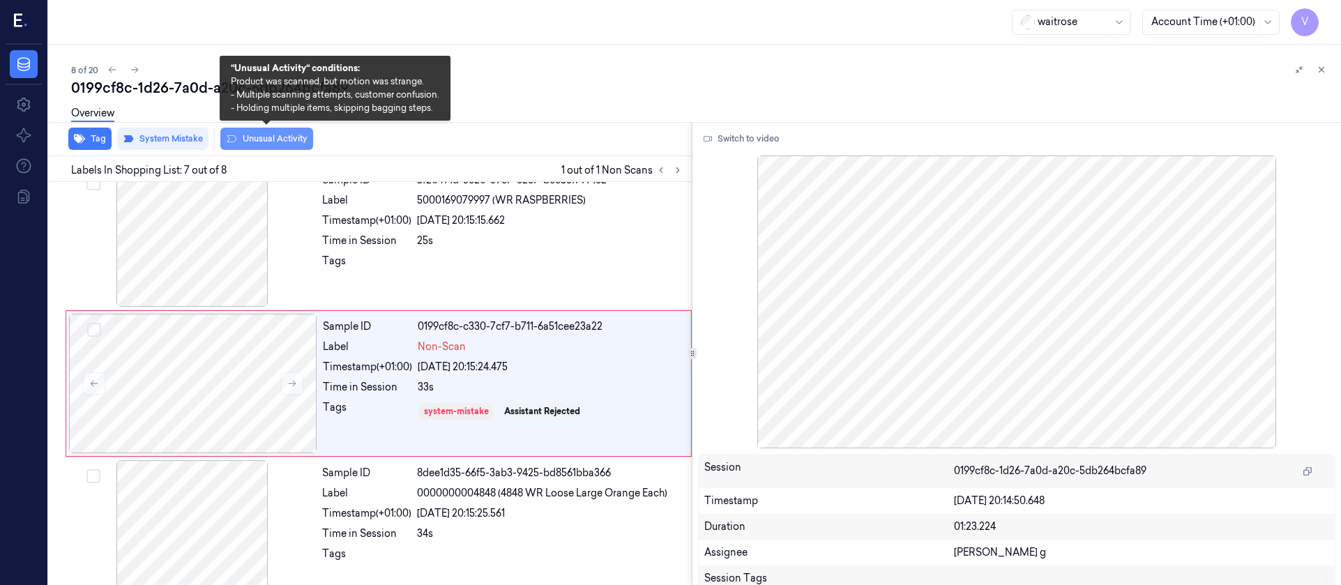
click at [276, 136] on button "Unusual Activity" at bounding box center [266, 139] width 93 height 22
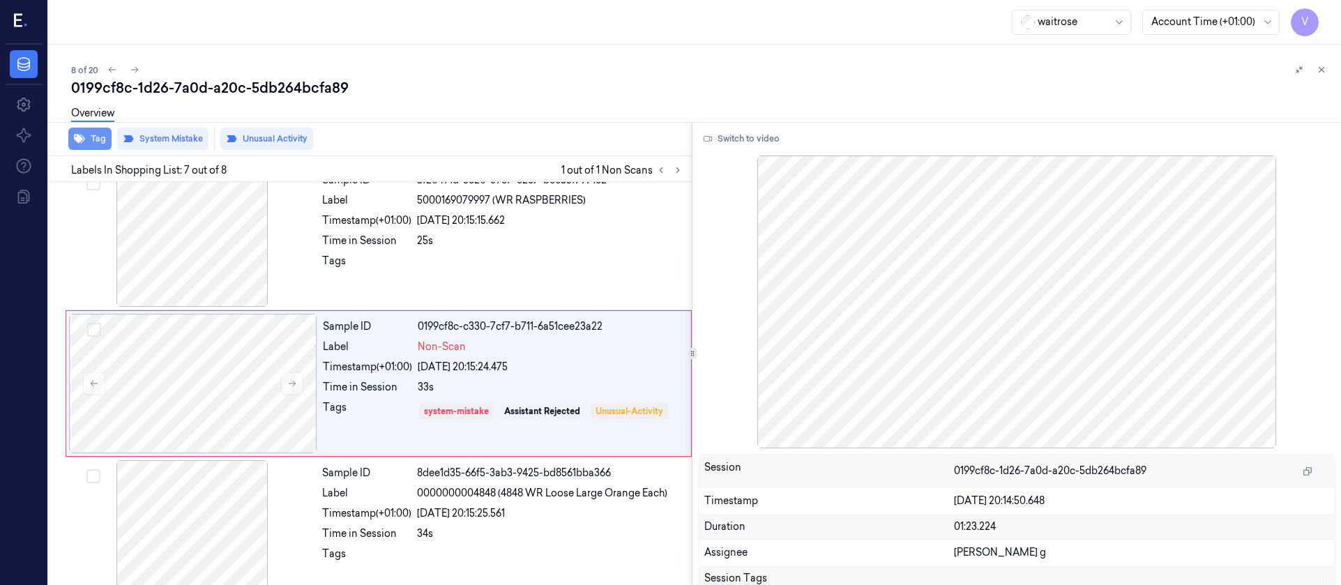
click at [93, 146] on button "Tag" at bounding box center [89, 139] width 43 height 22
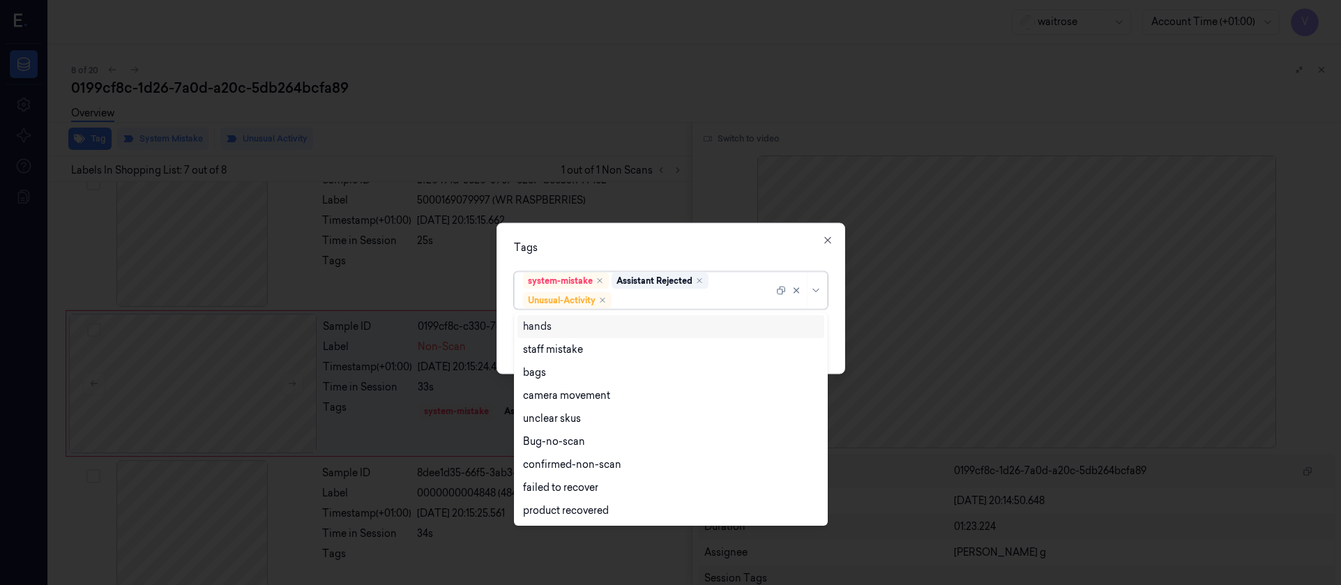
click at [658, 295] on div at bounding box center [693, 300] width 159 height 15
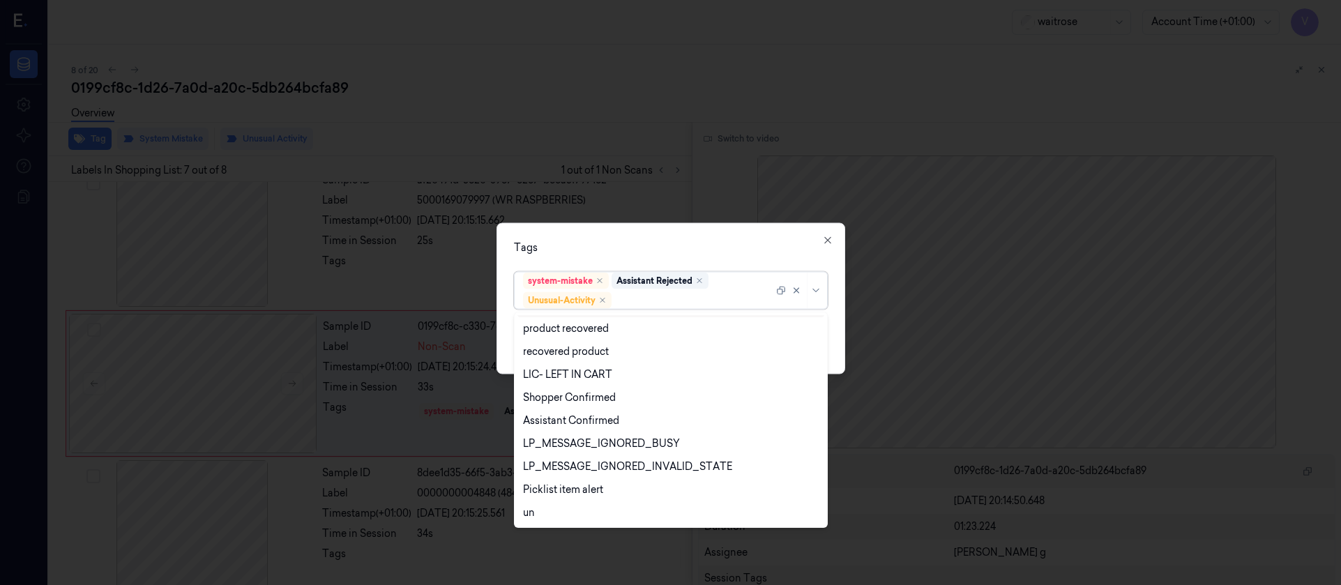
scroll to position [274, 0]
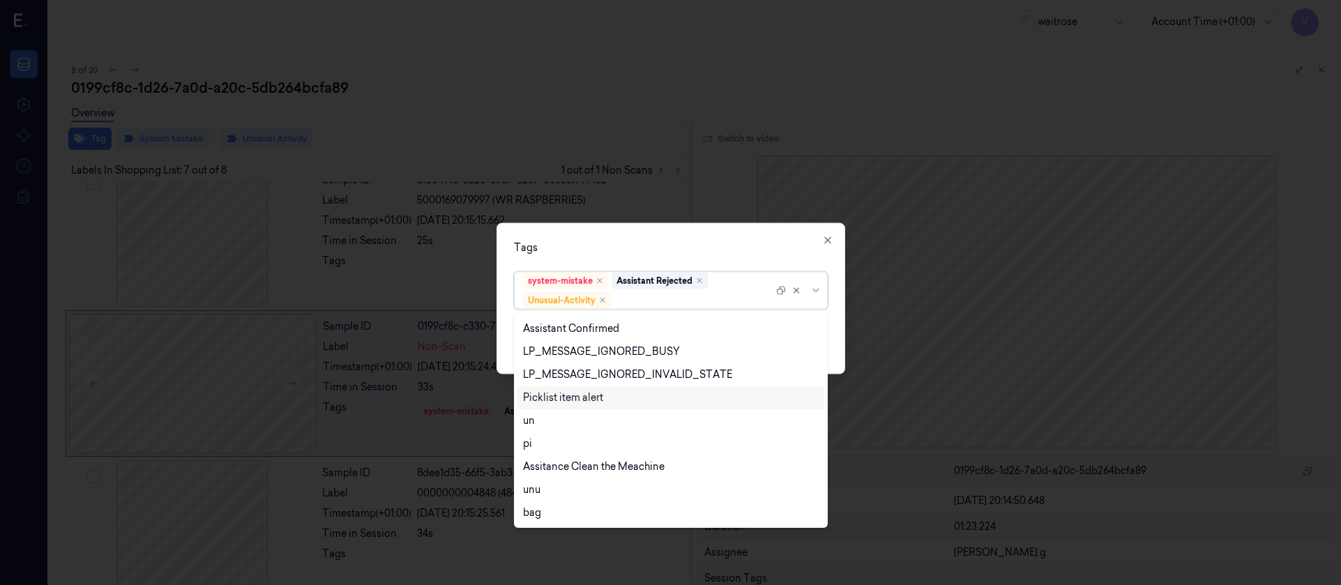
click at [572, 400] on div "Picklist item alert" at bounding box center [563, 397] width 80 height 15
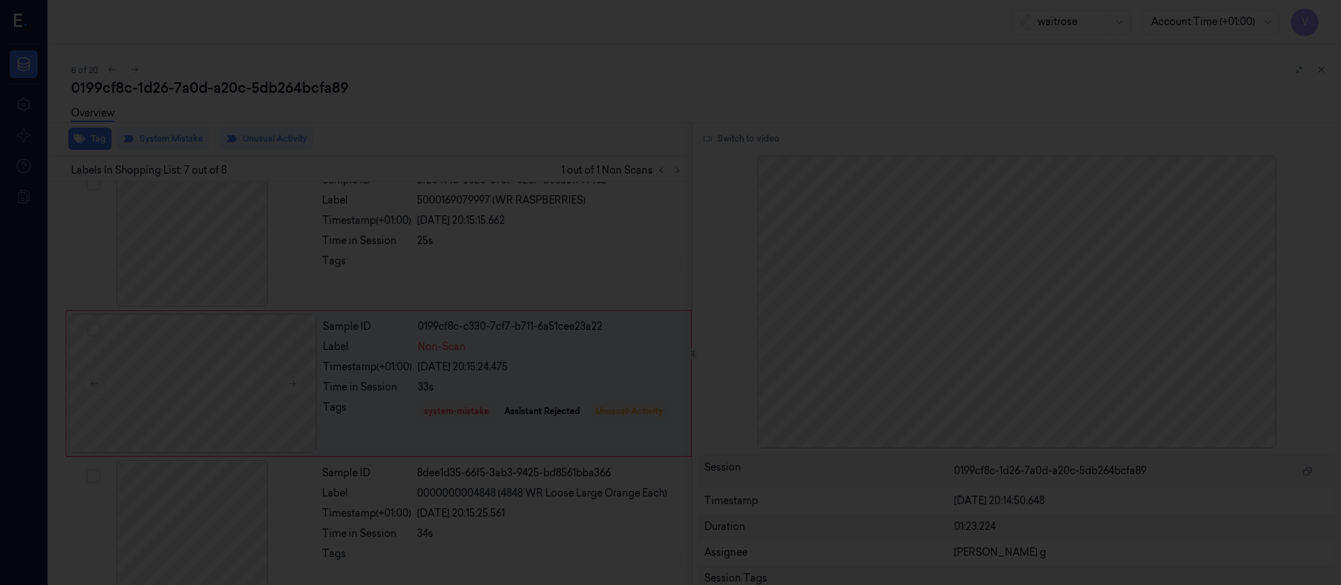
click at [711, 195] on div at bounding box center [670, 292] width 1341 height 585
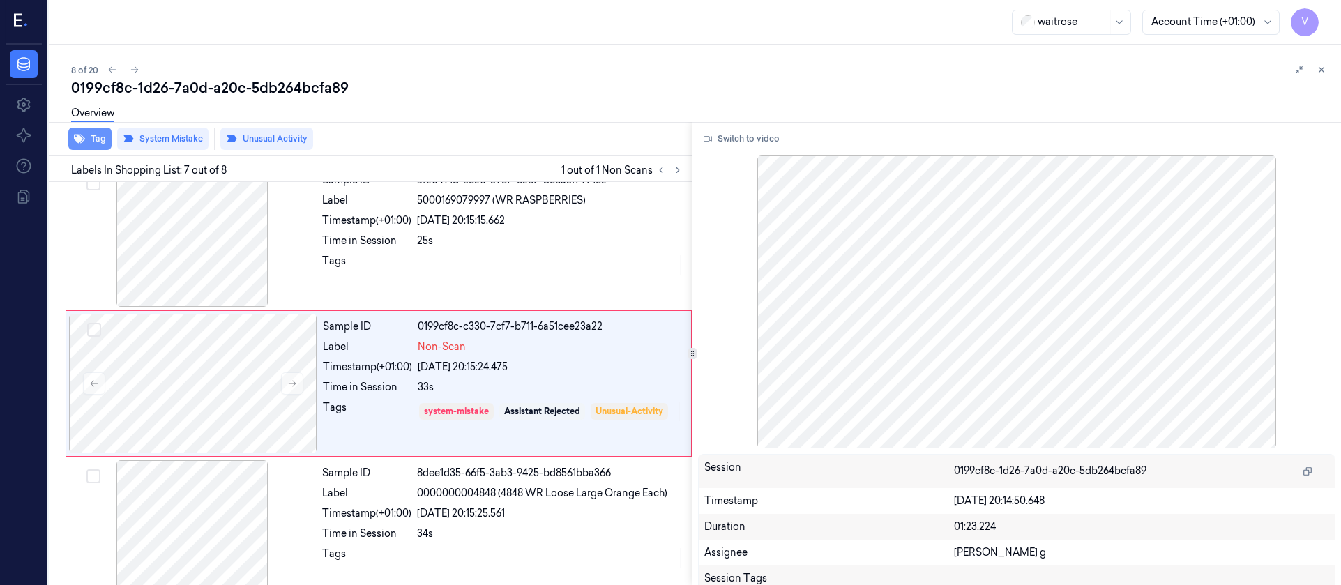
click at [107, 149] on button "Tag" at bounding box center [89, 139] width 43 height 22
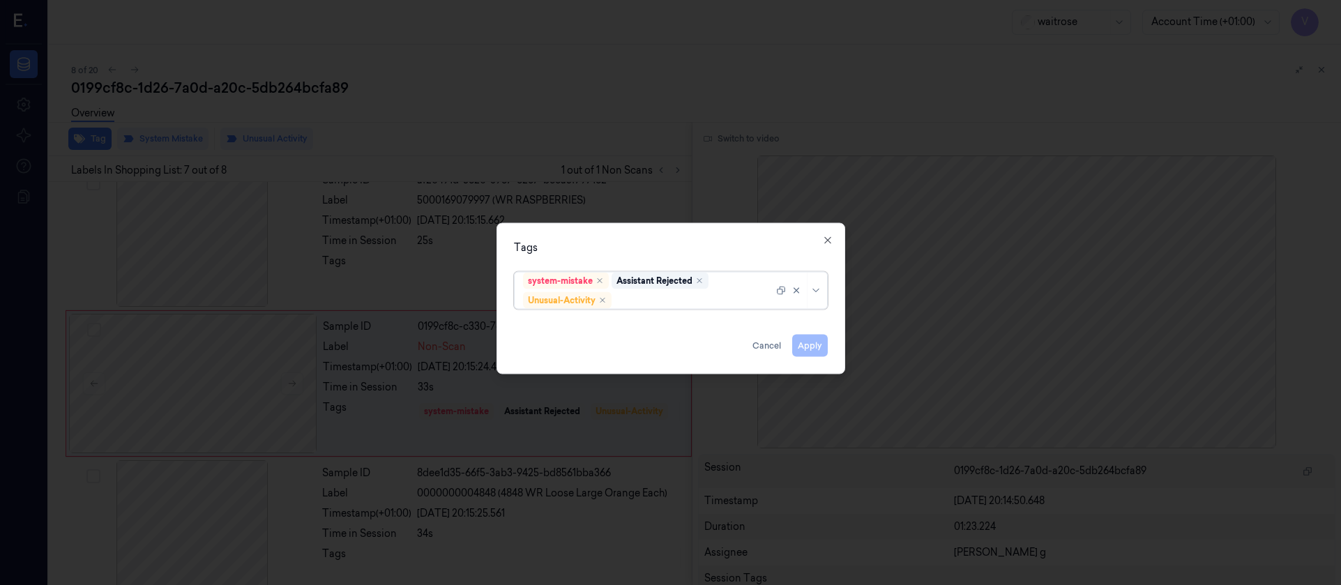
click at [653, 302] on div at bounding box center [693, 300] width 159 height 15
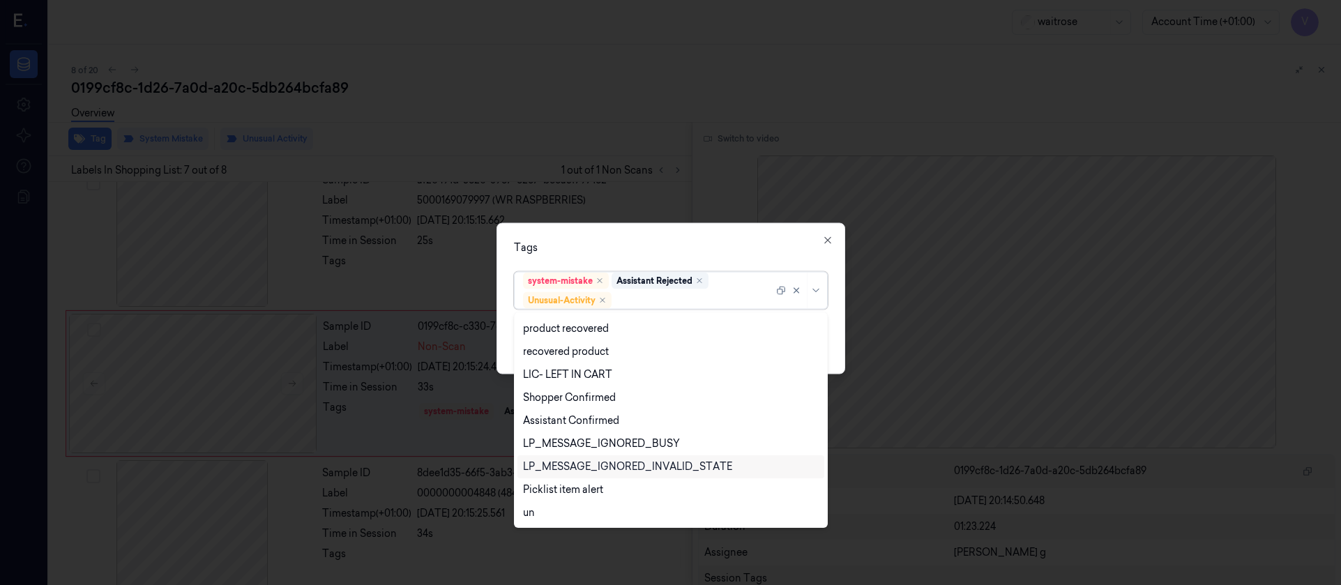
scroll to position [274, 0]
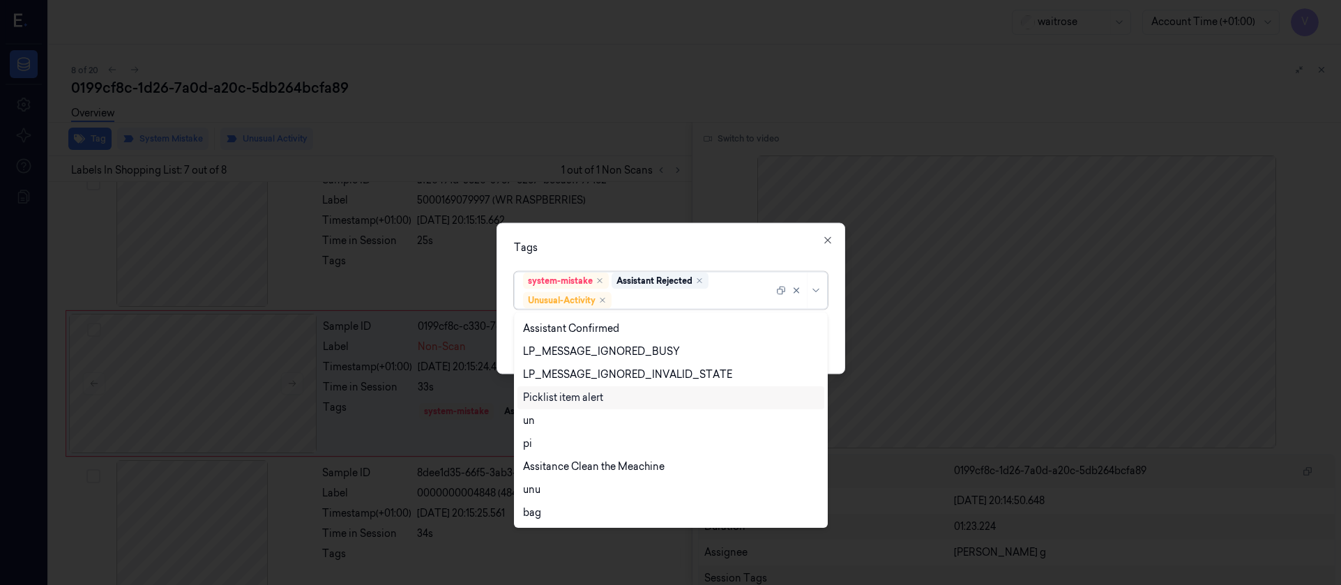
click at [581, 397] on div "Picklist item alert" at bounding box center [563, 397] width 80 height 15
click at [699, 244] on div "Tags" at bounding box center [671, 247] width 314 height 15
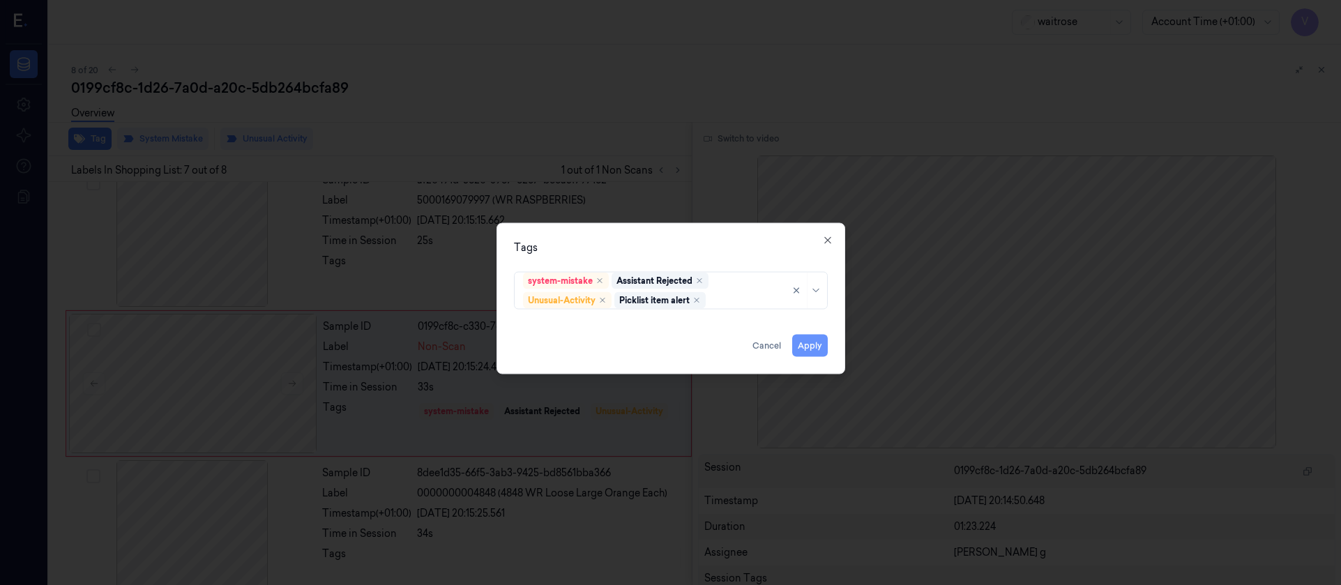
click at [800, 347] on button "Apply" at bounding box center [810, 345] width 36 height 22
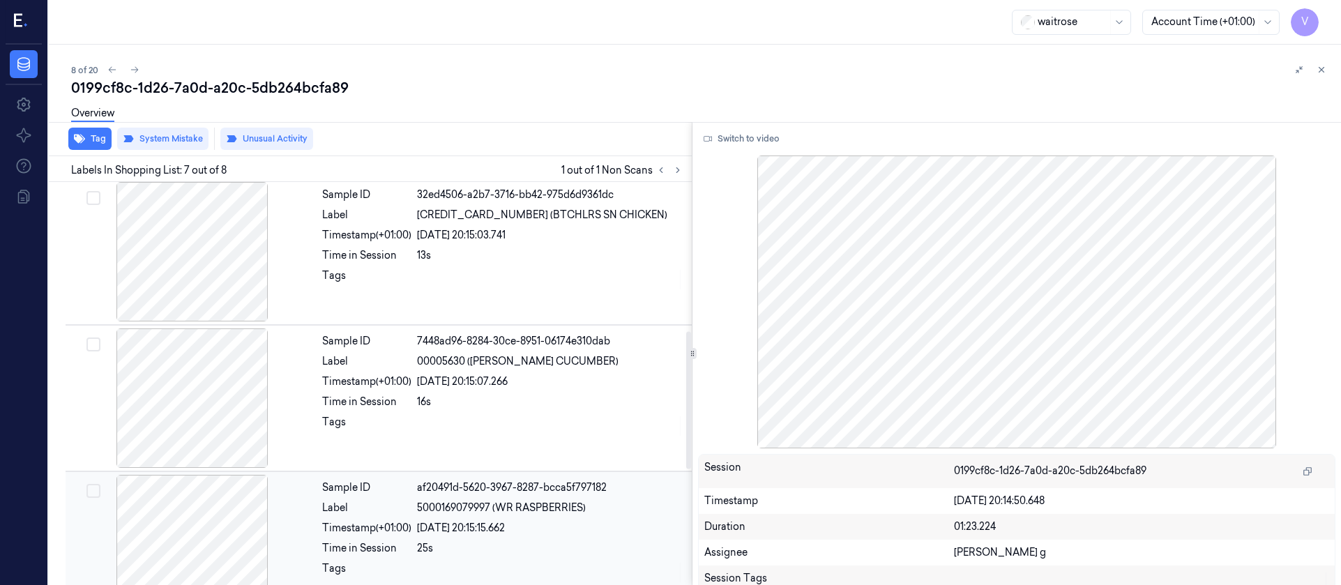
scroll to position [436, 0]
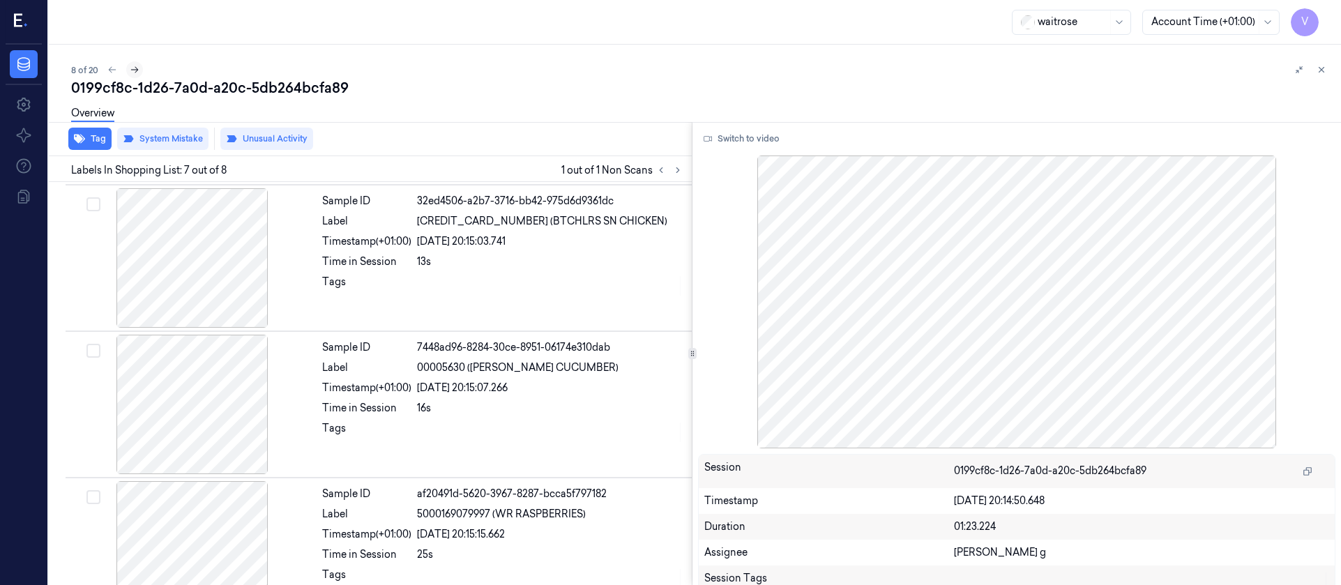
click at [128, 69] on button at bounding box center [134, 69] width 17 height 17
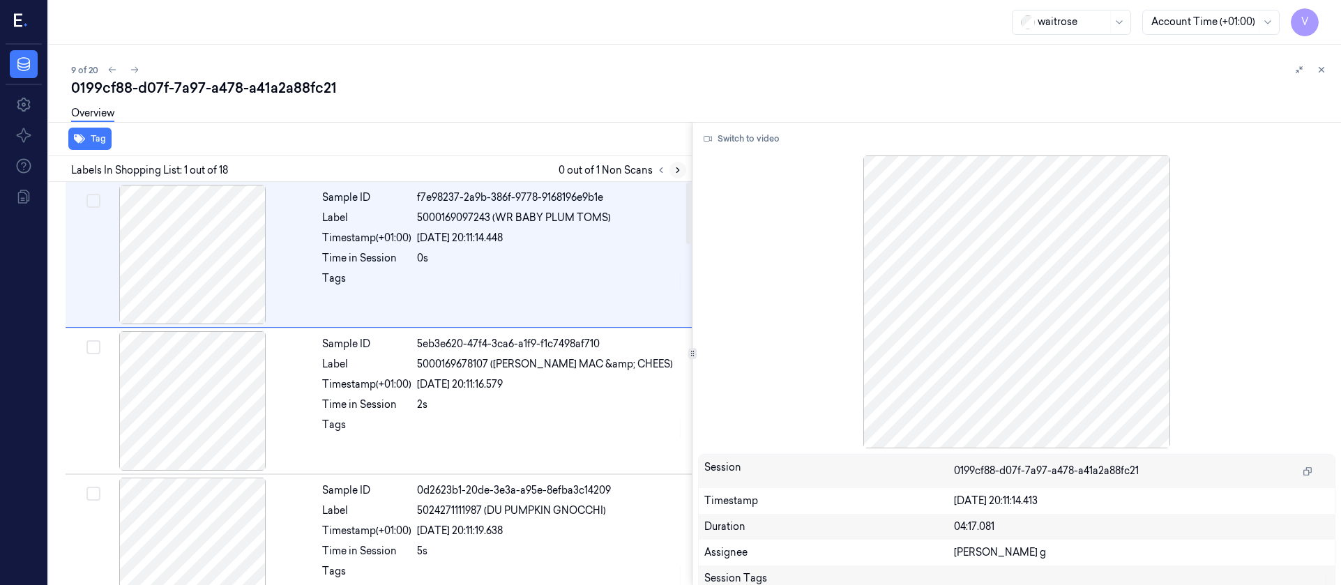
click at [682, 172] on icon at bounding box center [678, 170] width 10 height 10
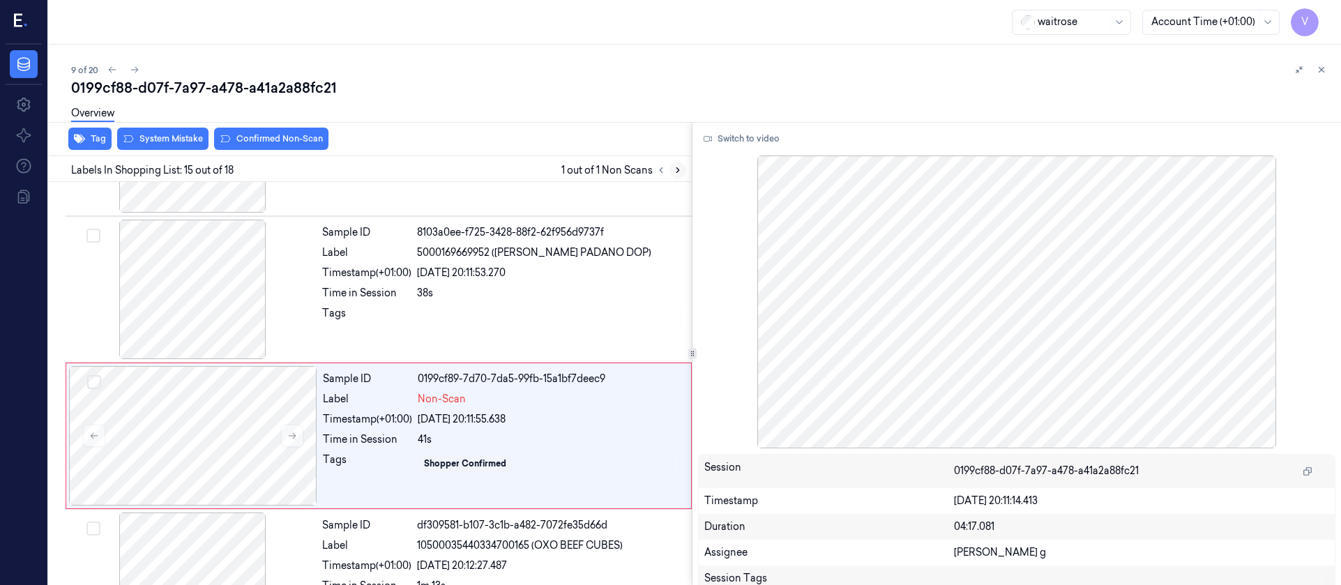
scroll to position [1921, 0]
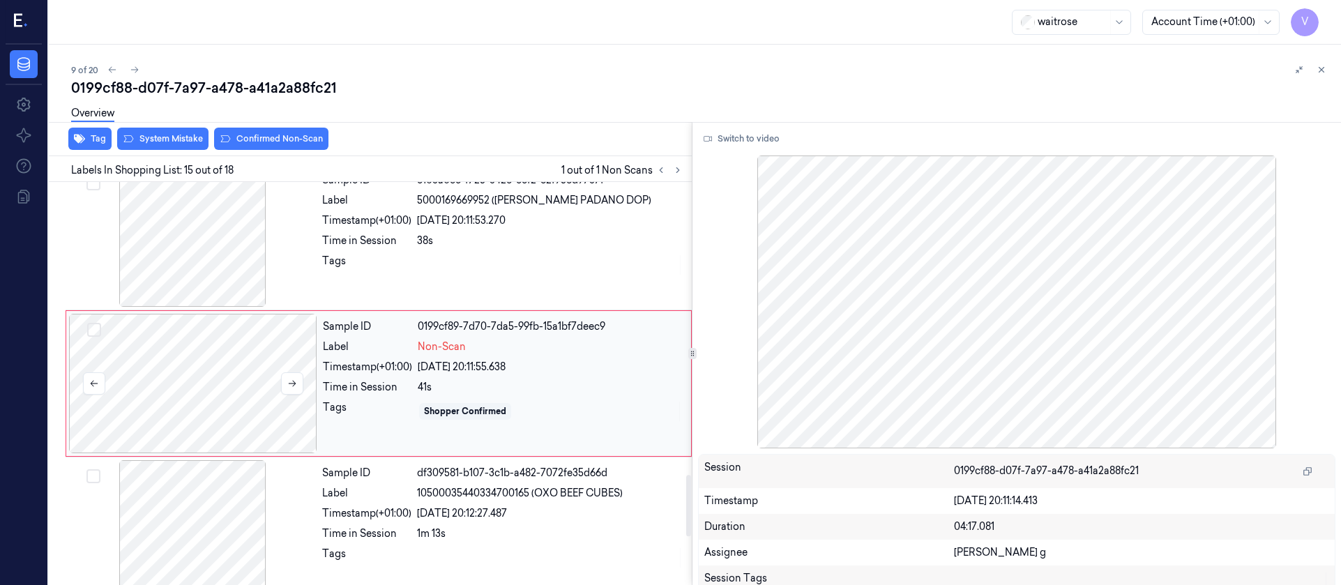
click at [241, 393] on div at bounding box center [193, 383] width 248 height 139
click at [289, 383] on icon at bounding box center [292, 384] width 10 height 10
click at [200, 265] on div at bounding box center [192, 236] width 248 height 139
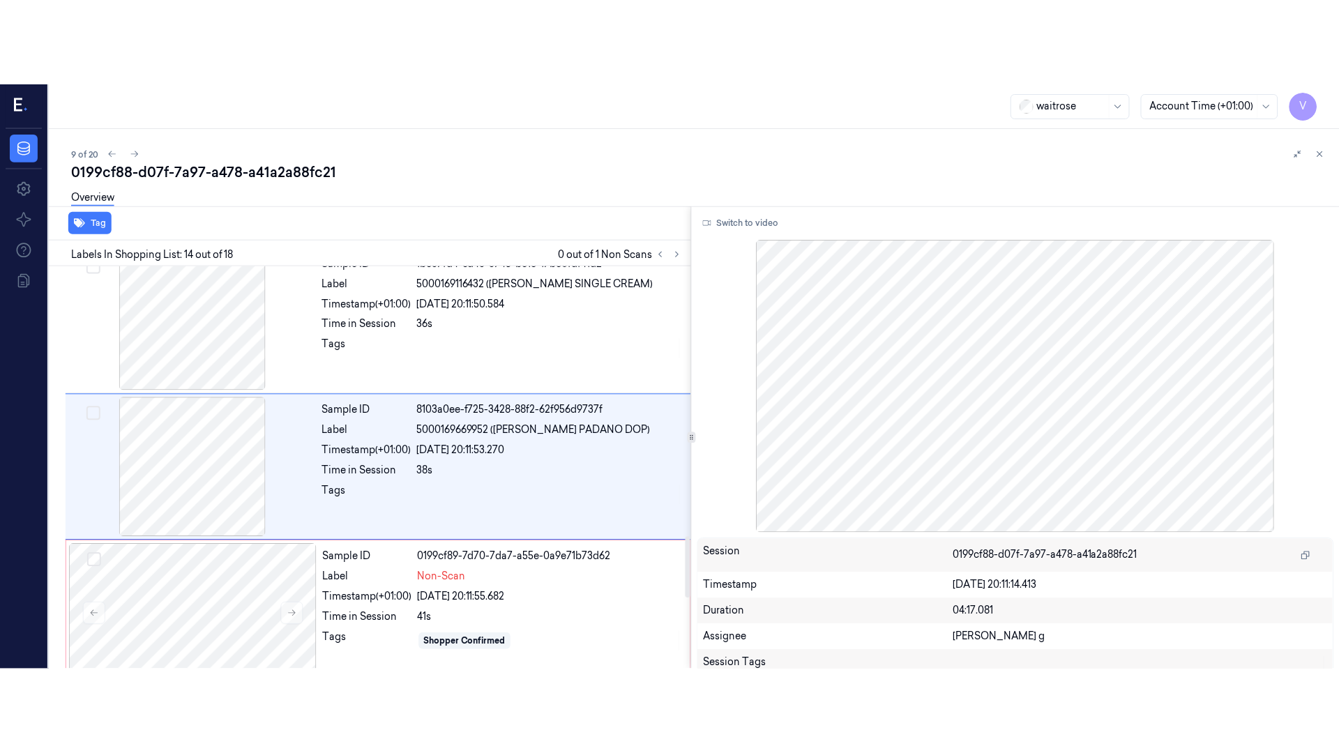
scroll to position [1775, 0]
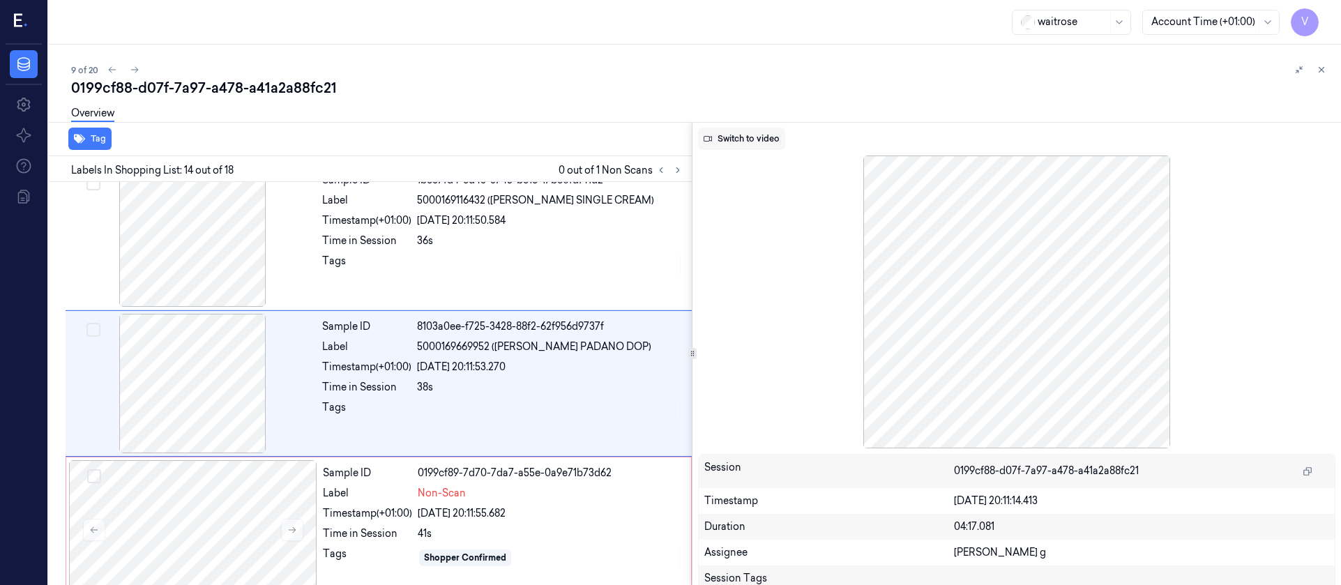
click at [746, 134] on button "Switch to video" at bounding box center [741, 139] width 87 height 22
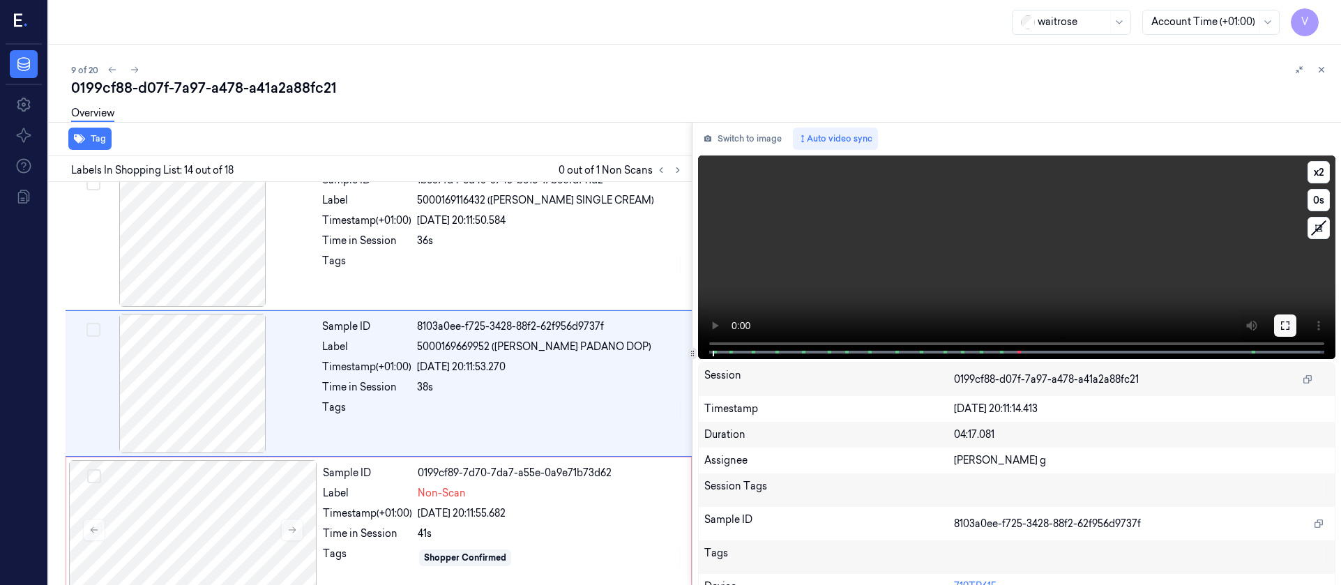
click at [1284, 327] on icon at bounding box center [1285, 325] width 8 height 8
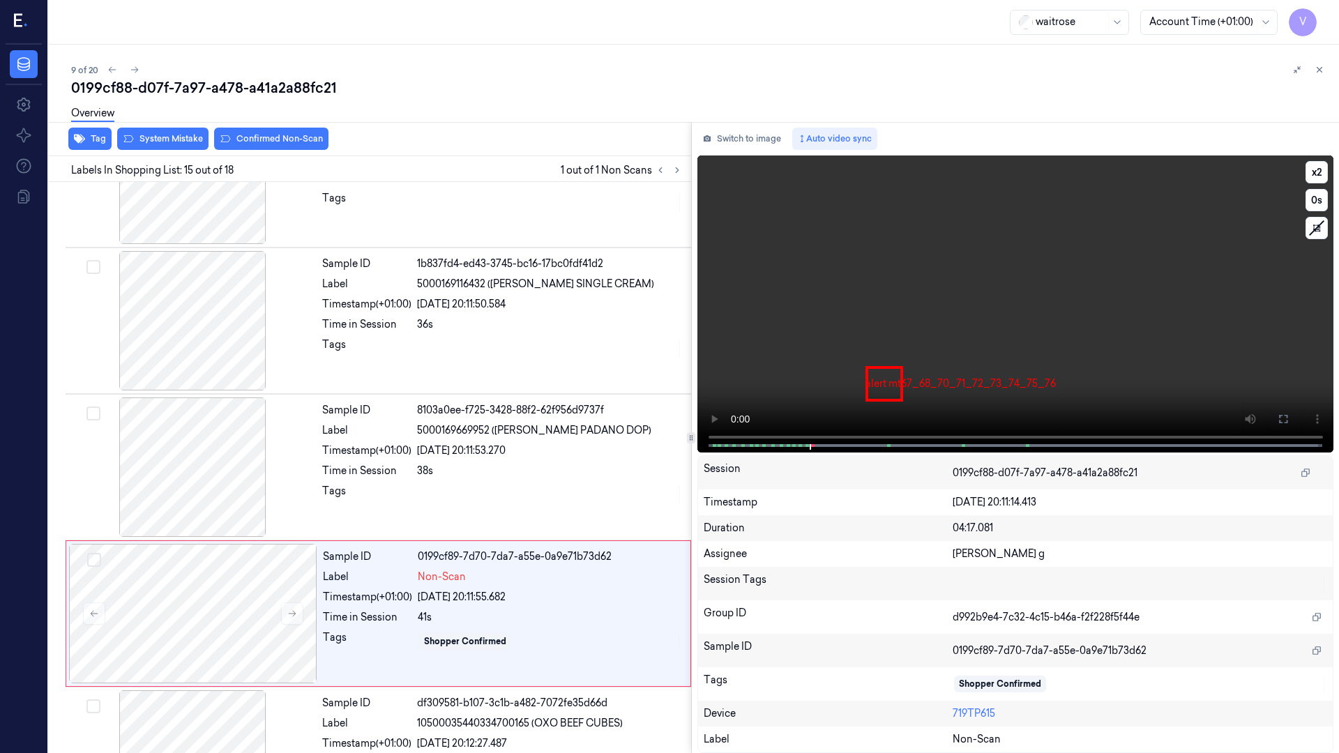
scroll to position [1837, 0]
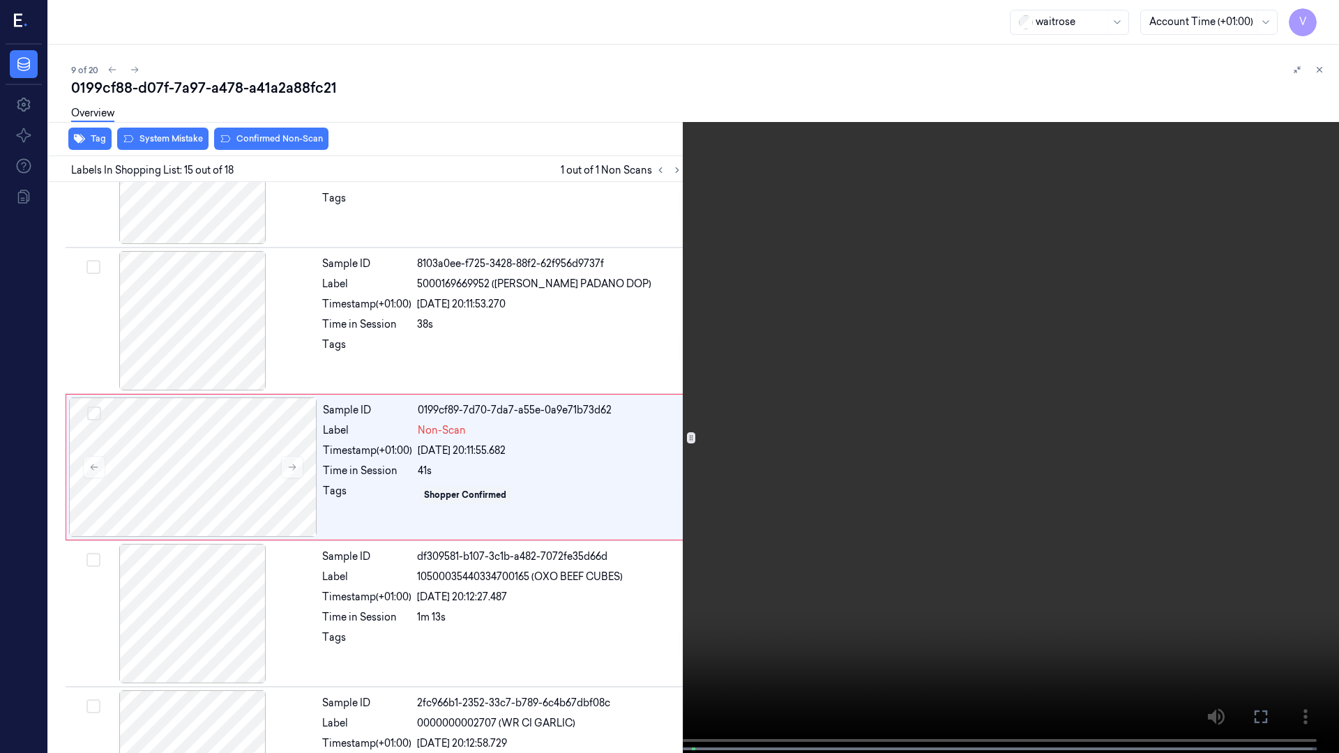
click at [197, 585] on span at bounding box center [198, 748] width 2 height 7
click at [1312, 15] on button "x 2" at bounding box center [1322, 17] width 22 height 22
click at [1312, 15] on button "x 4" at bounding box center [1322, 17] width 22 height 22
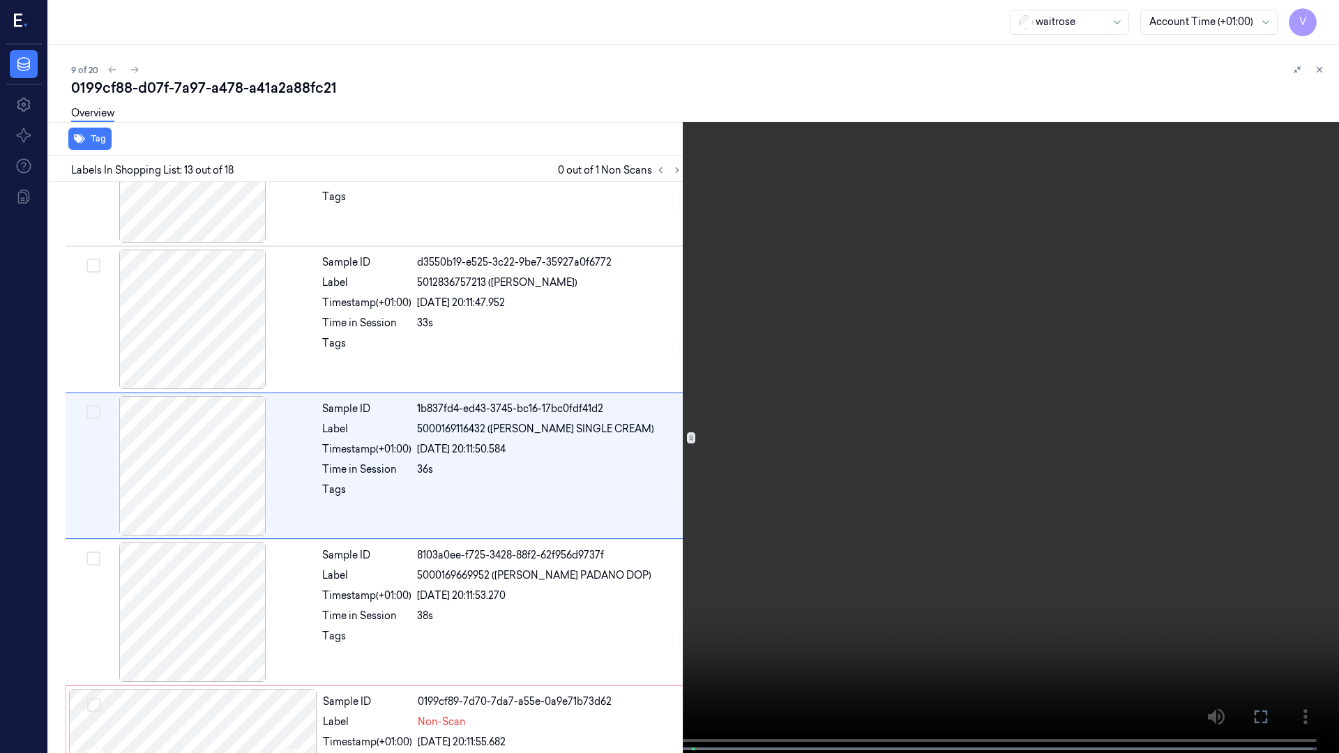
scroll to position [1544, 0]
click at [197, 585] on span at bounding box center [198, 748] width 2 height 7
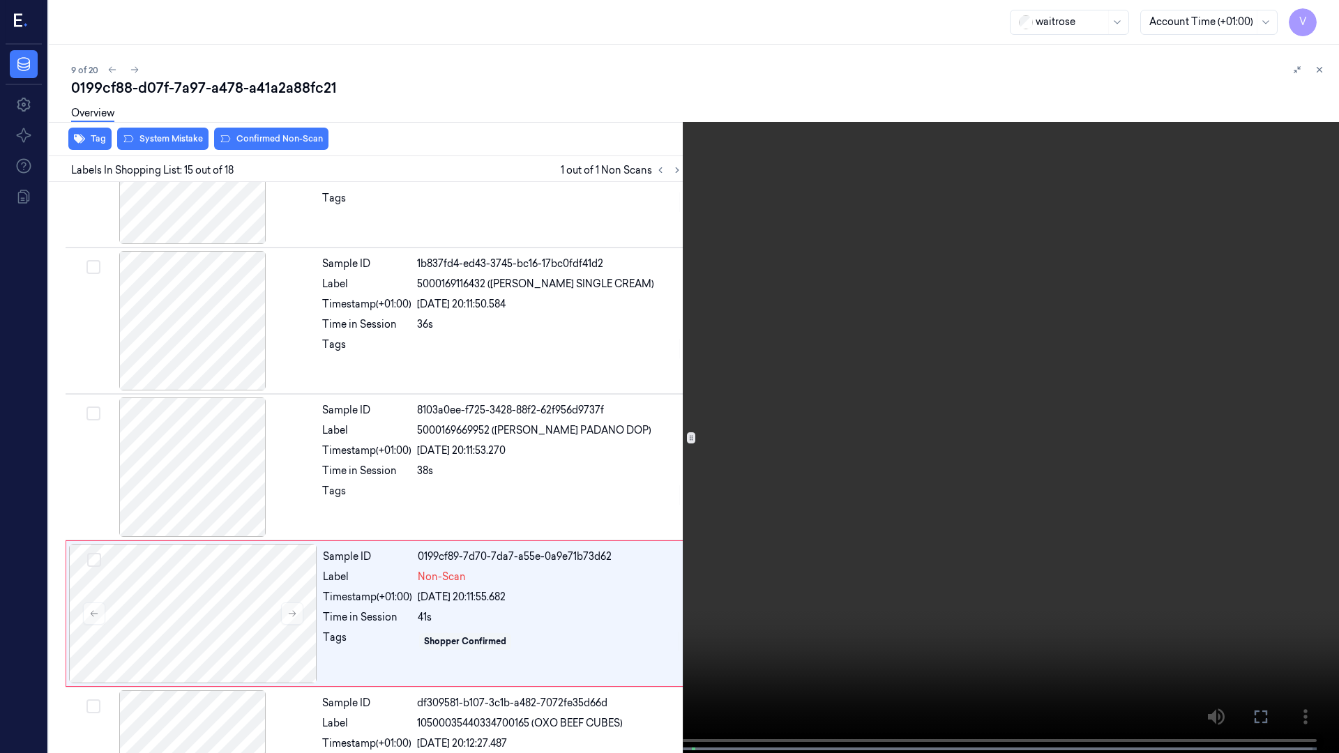
scroll to position [1837, 0]
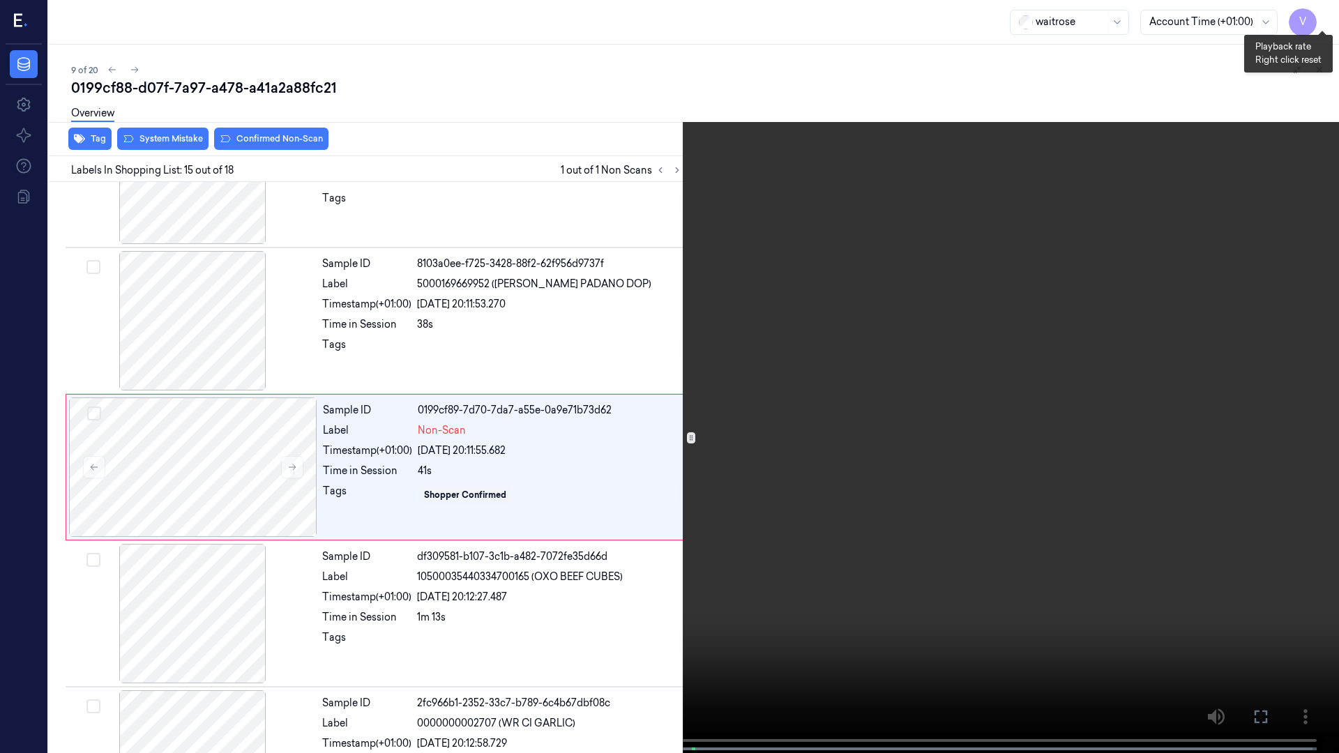
click at [1319, 18] on button "x 1" at bounding box center [1322, 17] width 22 height 22
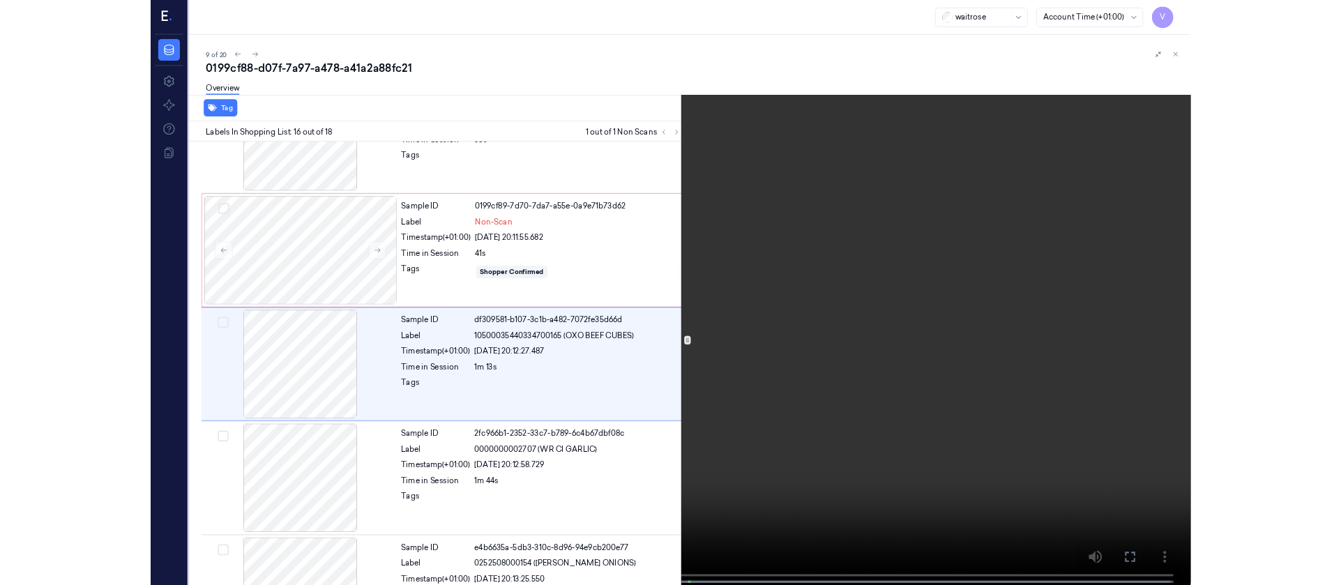
scroll to position [1984, 0]
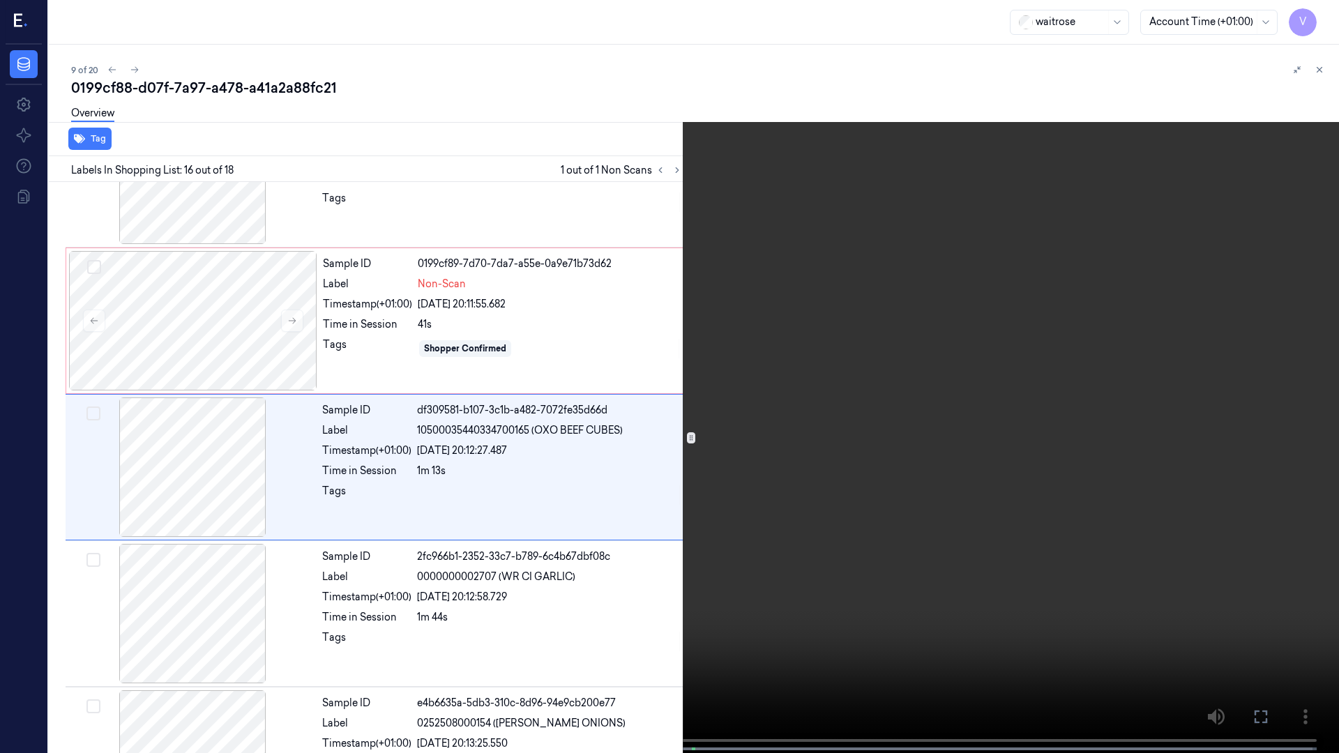
click at [0, 0] on icon at bounding box center [0, 0] width 0 height 0
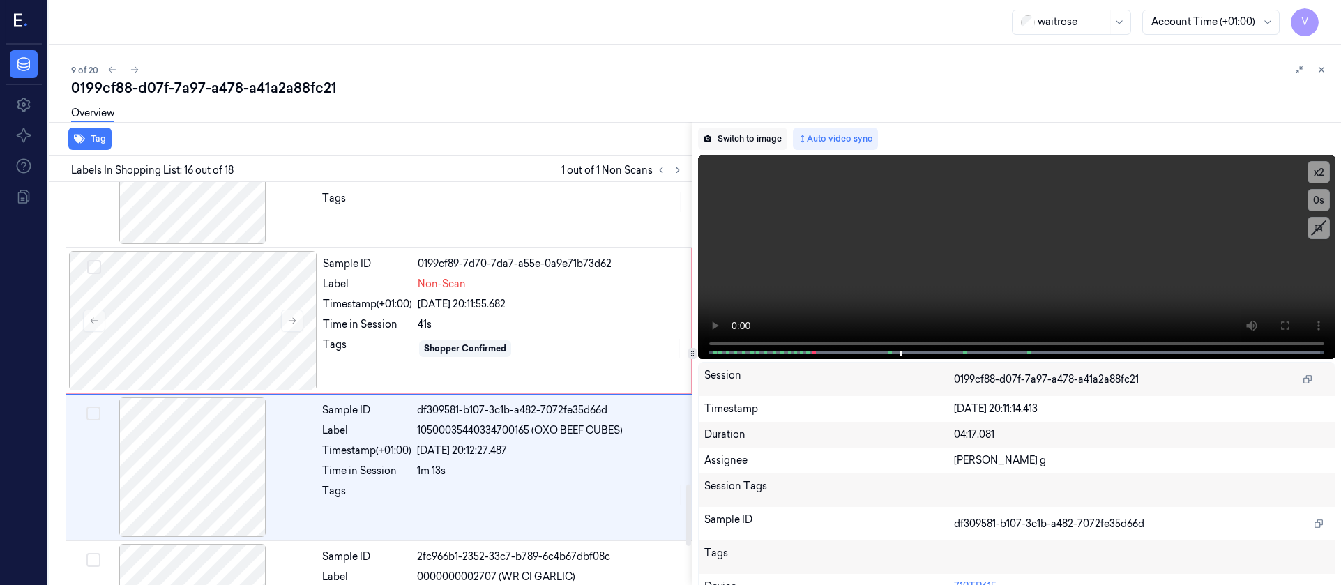
click at [737, 138] on button "Switch to image" at bounding box center [742, 139] width 89 height 22
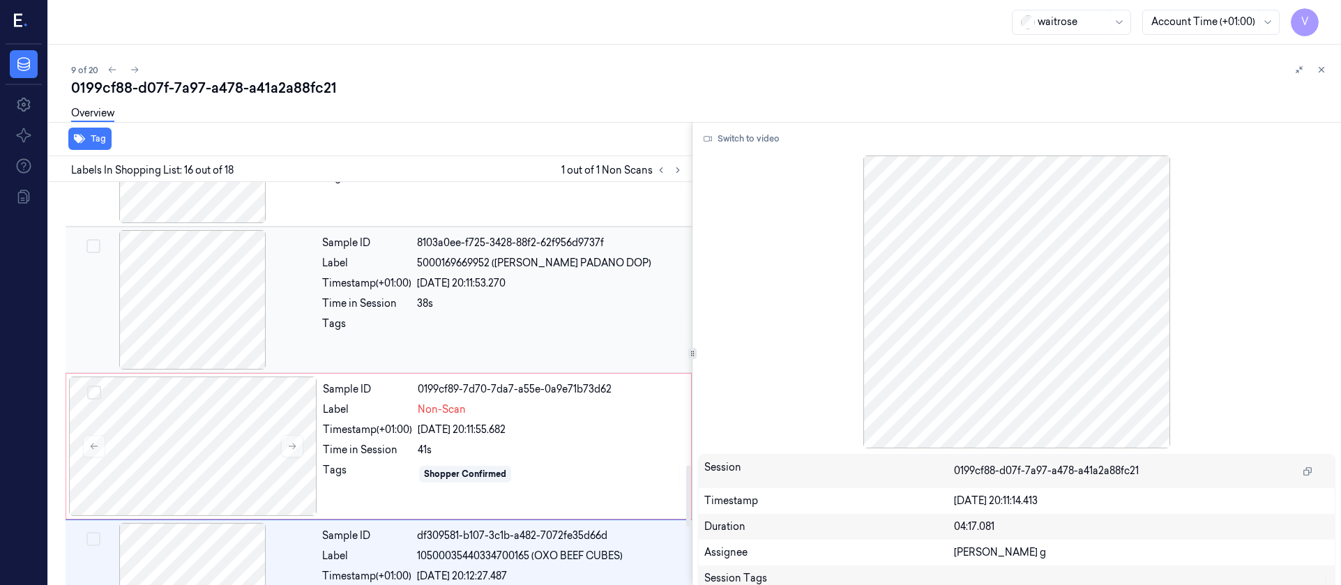
click at [199, 326] on div at bounding box center [192, 299] width 248 height 139
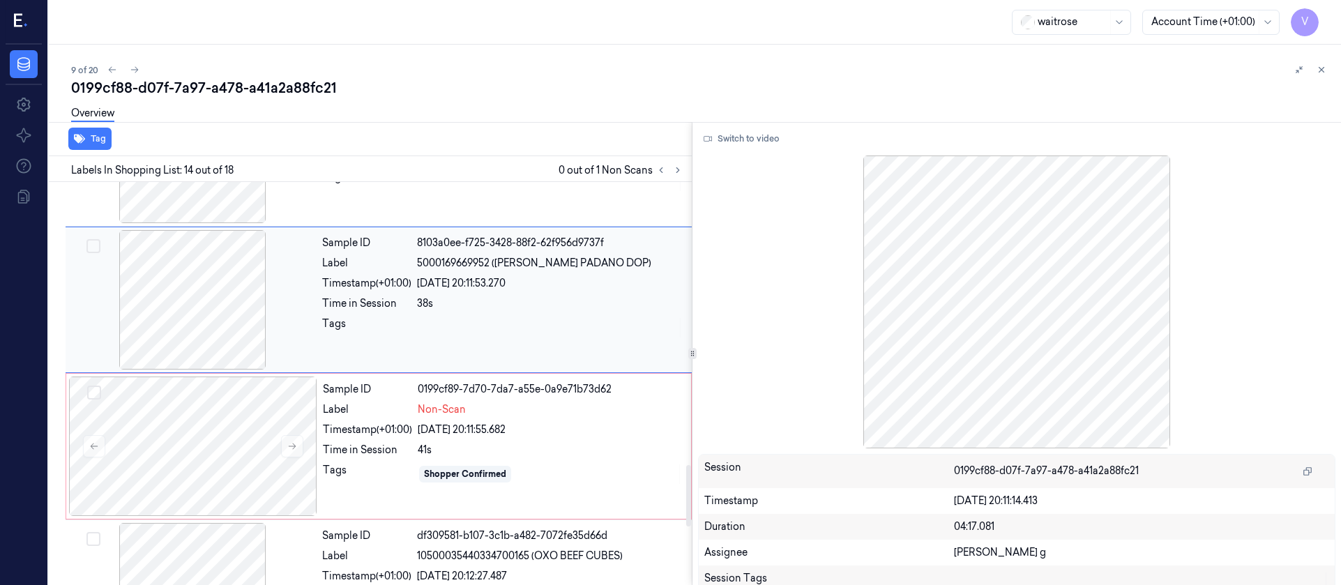
scroll to position [1775, 0]
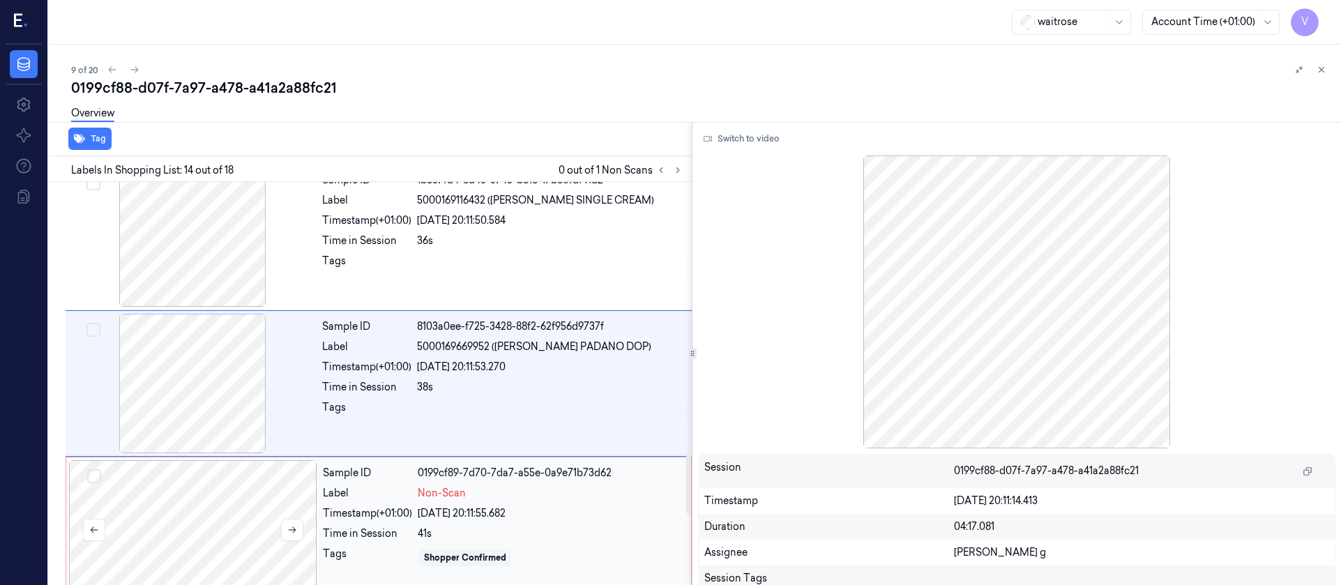
click at [172, 528] on div at bounding box center [193, 529] width 248 height 139
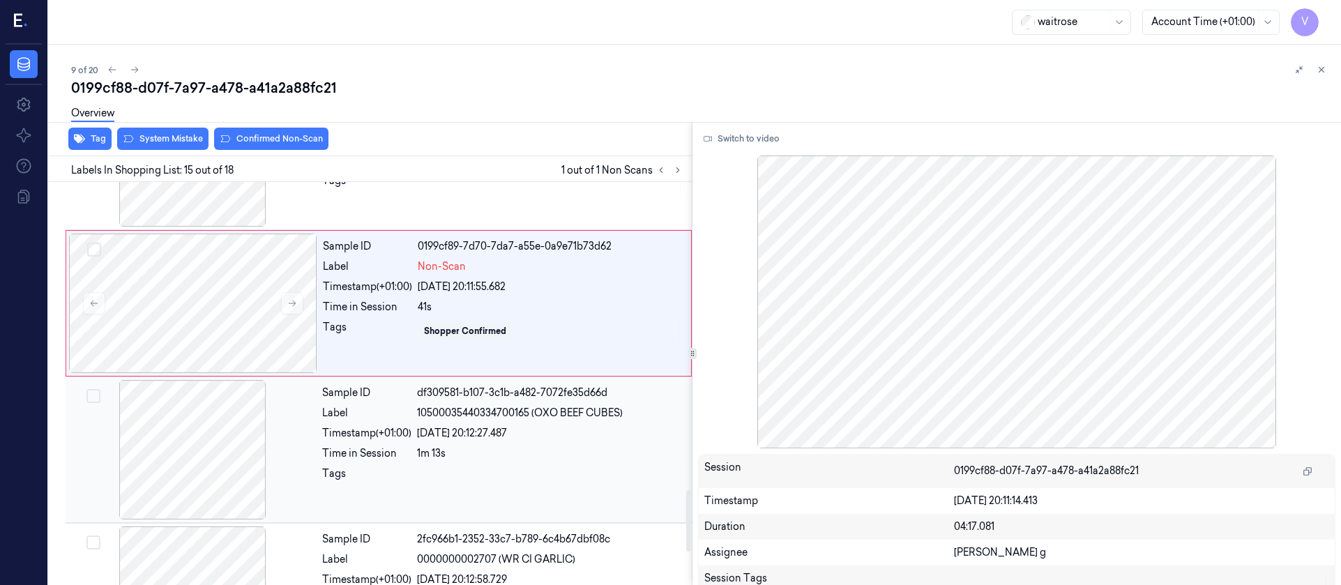
scroll to position [2026, 0]
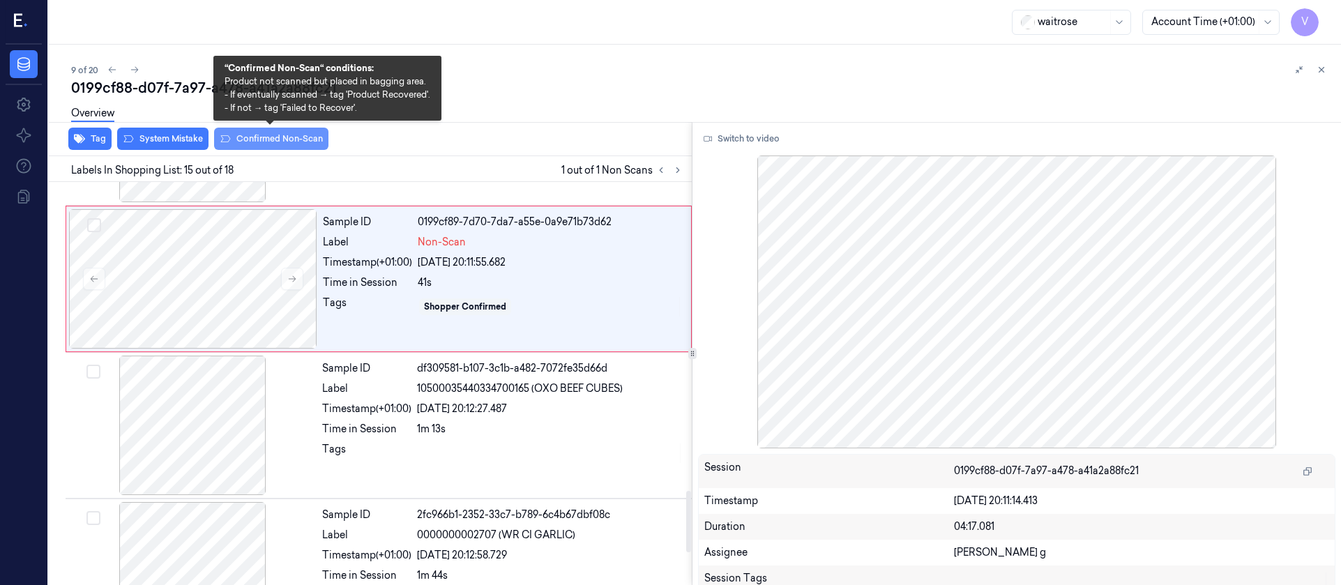
click at [269, 142] on button "Confirmed Non-Scan" at bounding box center [271, 139] width 114 height 22
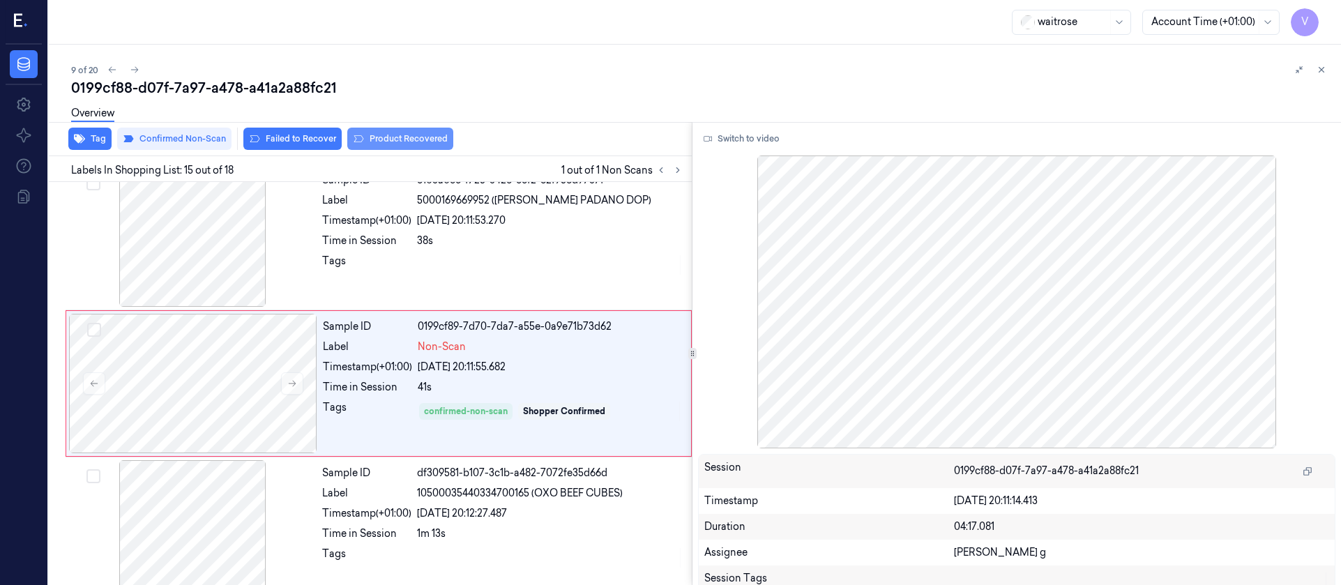
click at [409, 139] on button "Product Recovered" at bounding box center [400, 139] width 106 height 22
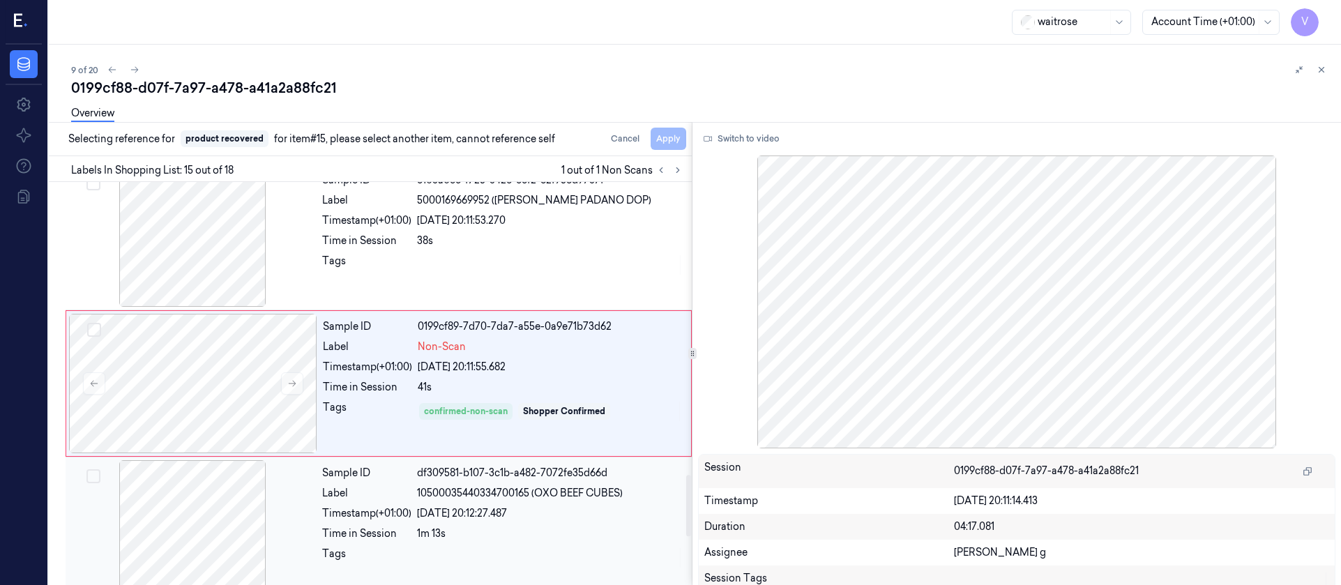
click at [185, 481] on div at bounding box center [192, 529] width 248 height 139
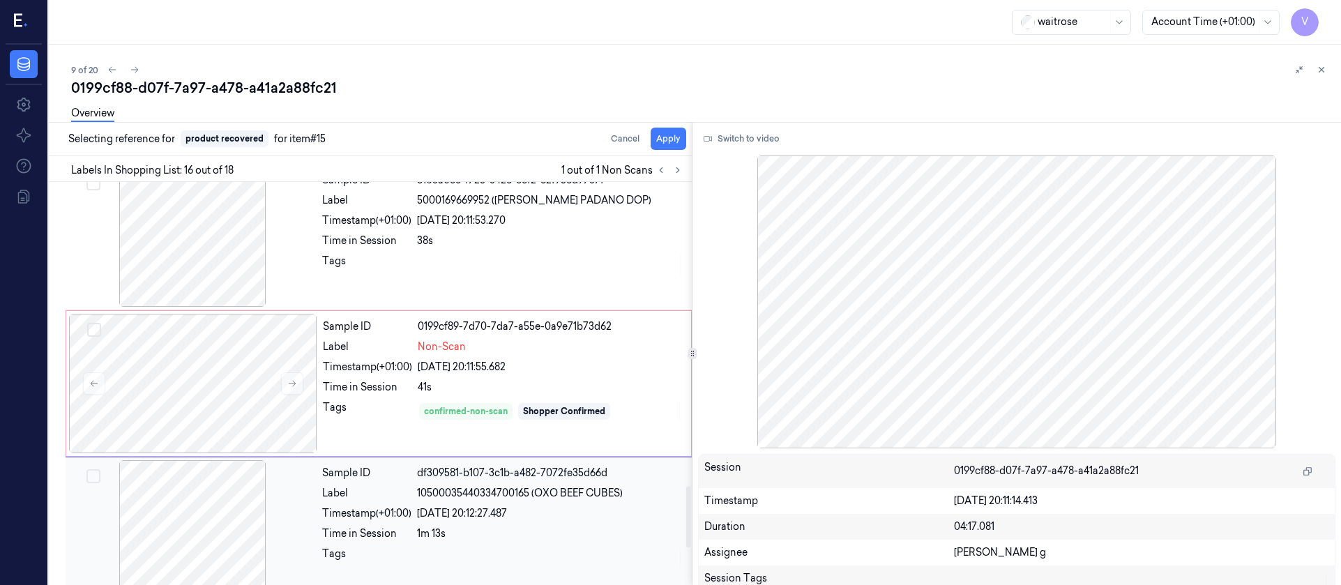
scroll to position [2067, 0]
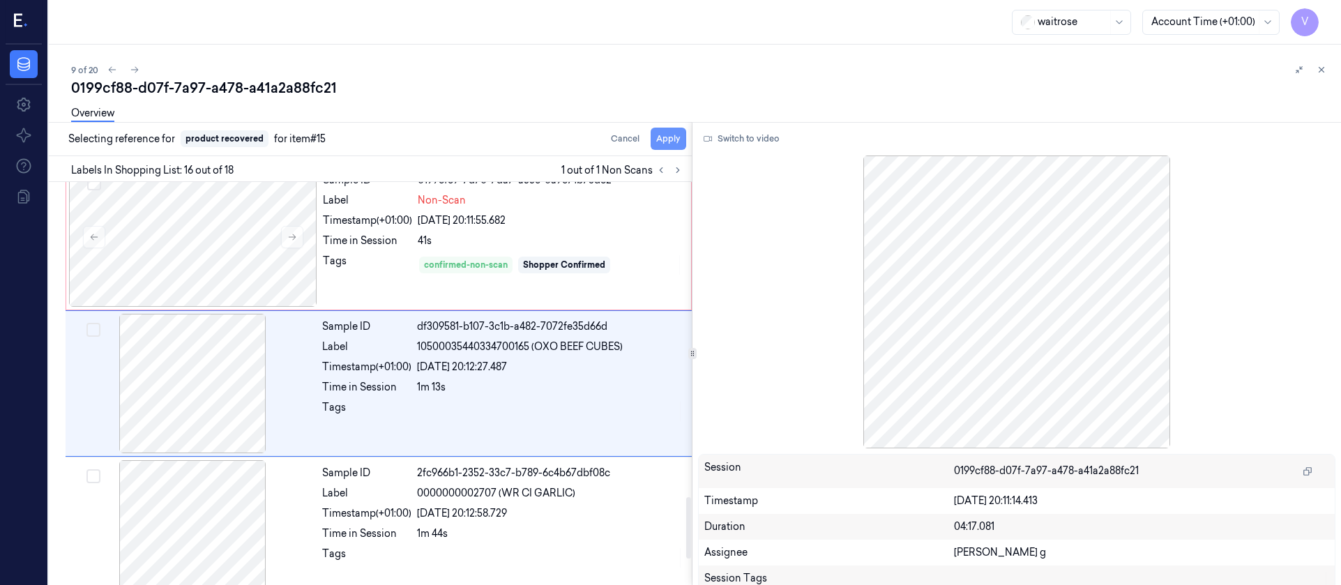
click at [675, 144] on button "Apply" at bounding box center [669, 139] width 36 height 22
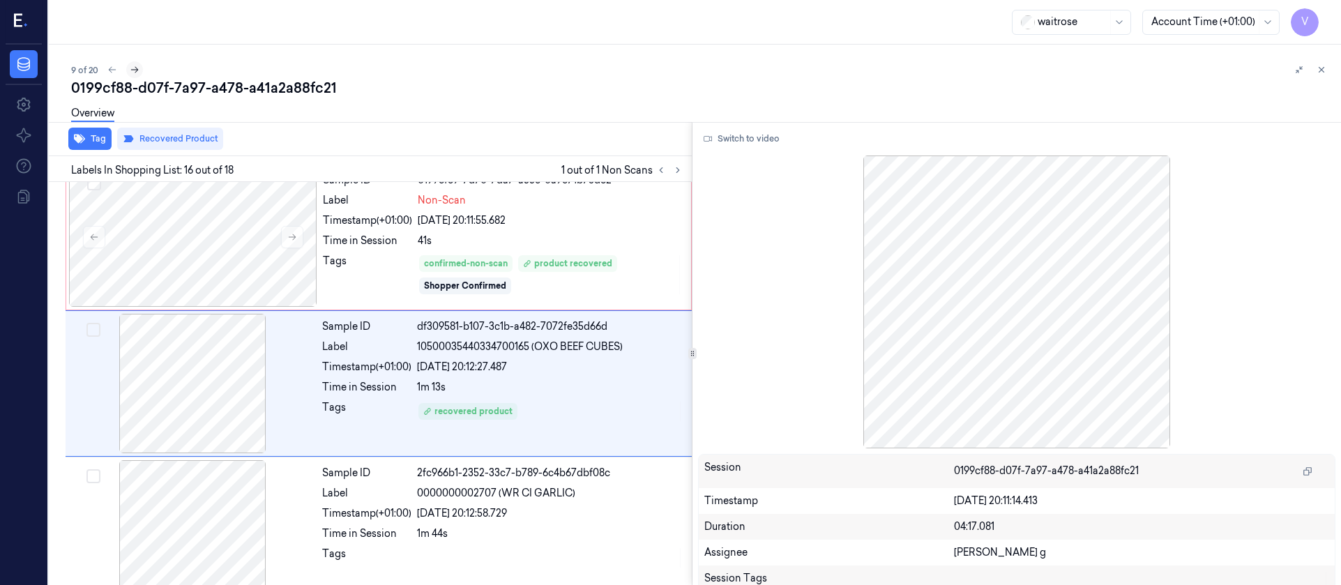
click at [133, 66] on icon at bounding box center [135, 70] width 10 height 10
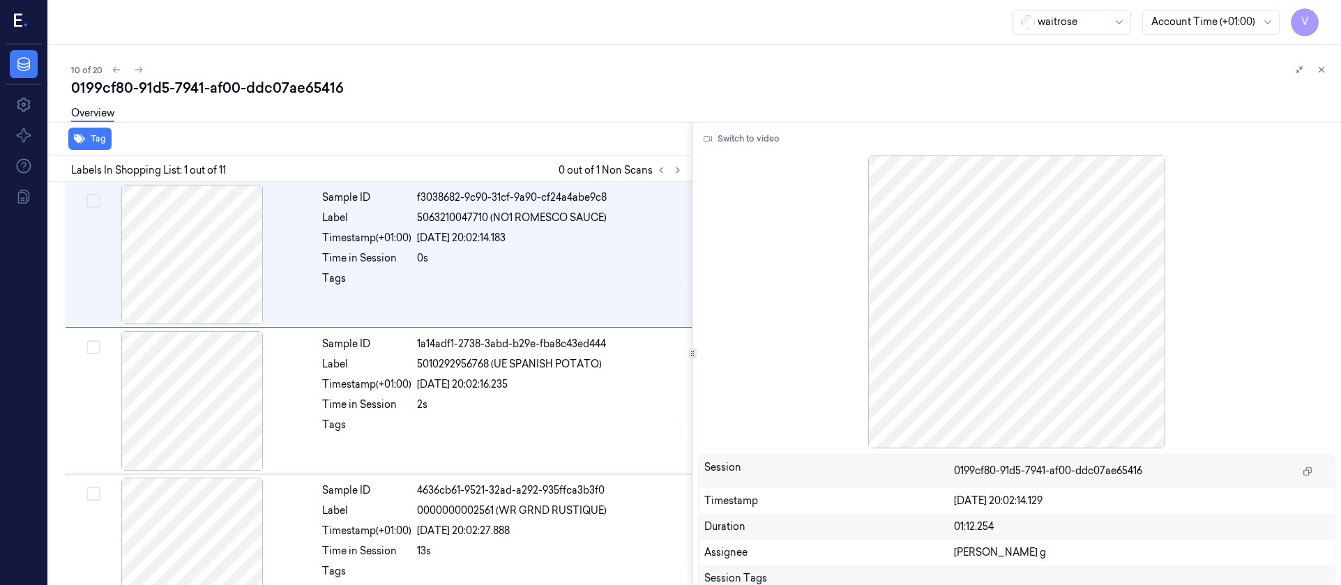
click at [438, 127] on div "Overview" at bounding box center [700, 116] width 1259 height 36
click at [670, 172] on button at bounding box center [677, 170] width 17 height 17
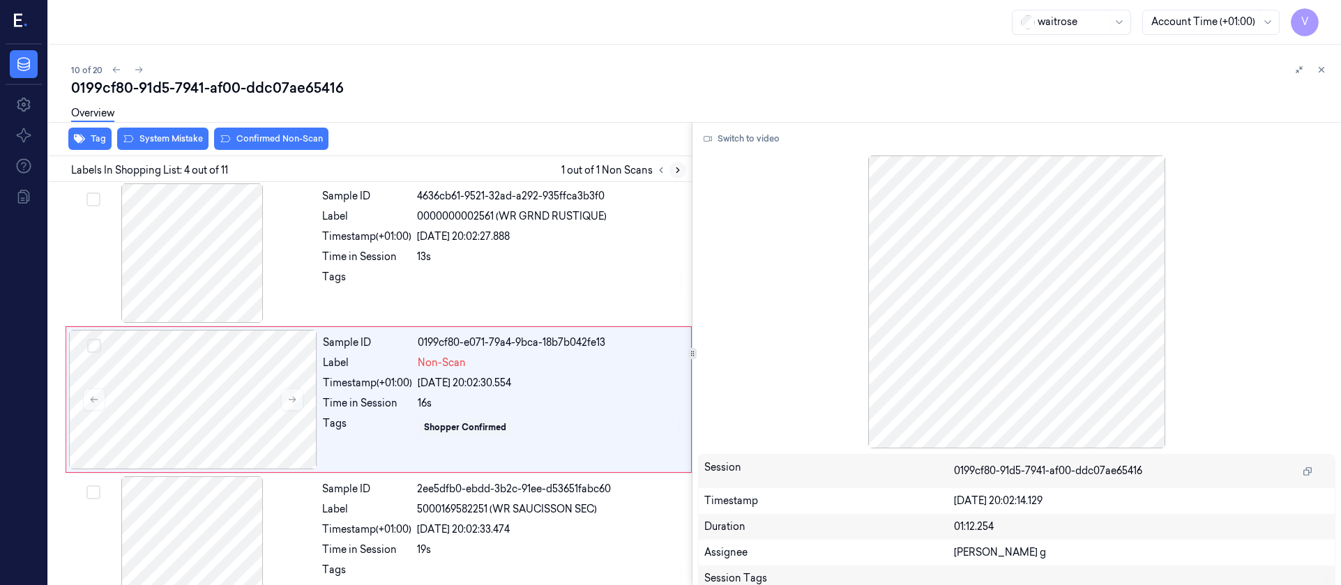
scroll to position [310, 0]
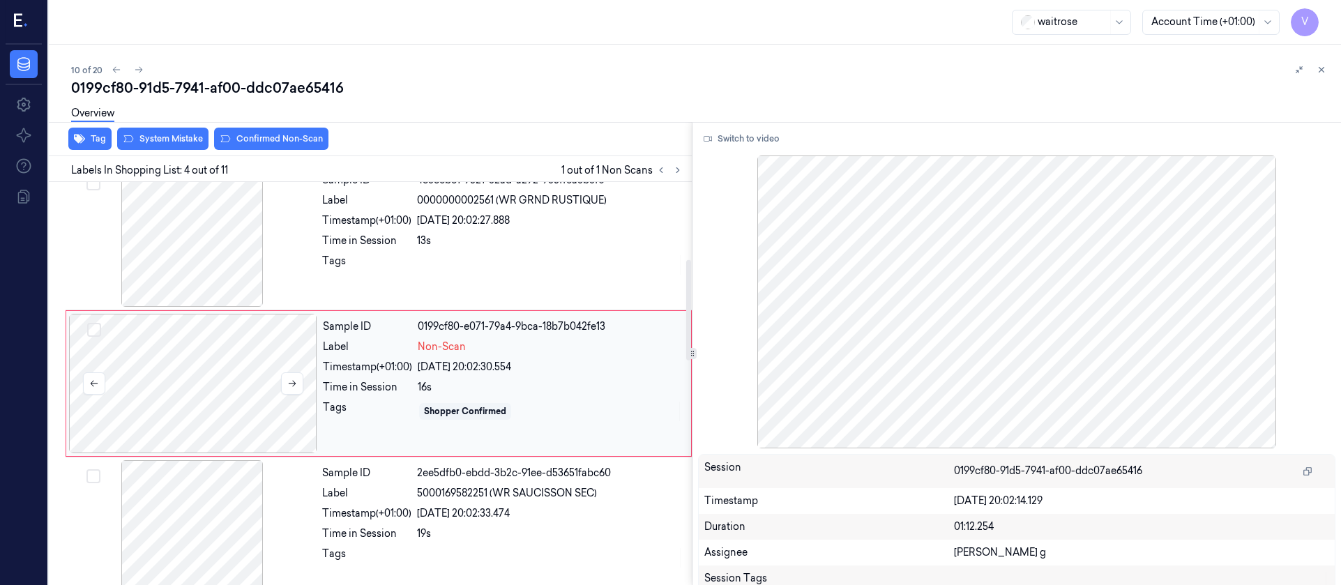
click at [241, 410] on div at bounding box center [193, 383] width 248 height 139
click at [296, 382] on icon at bounding box center [292, 384] width 10 height 10
click at [215, 268] on div at bounding box center [192, 236] width 248 height 139
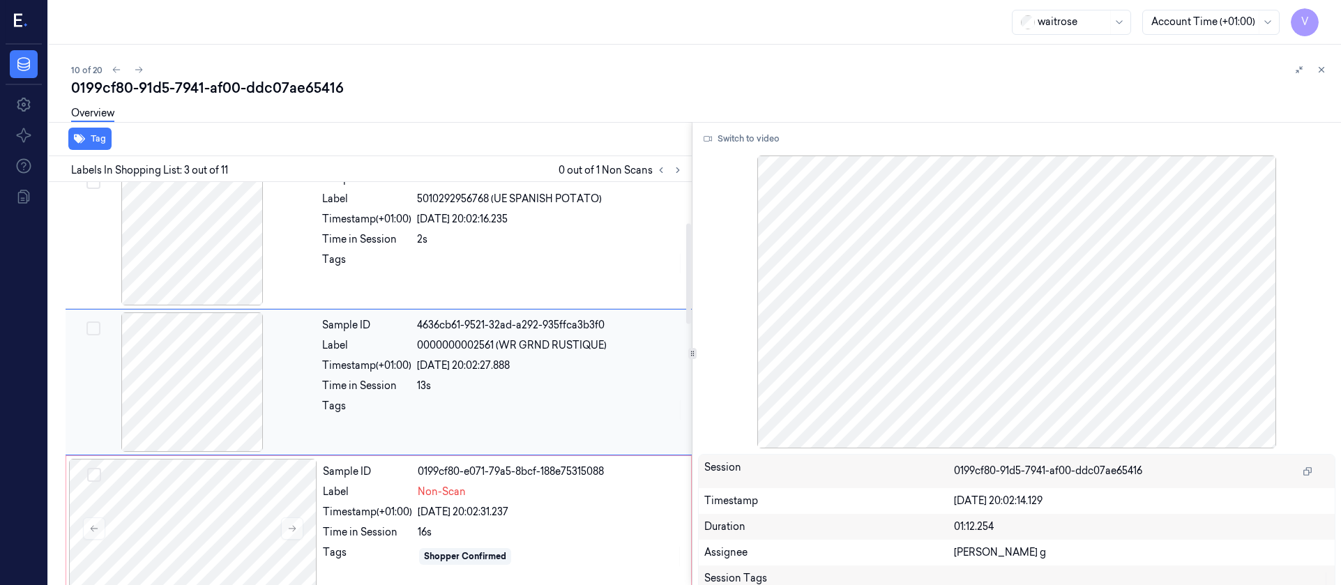
scroll to position [164, 0]
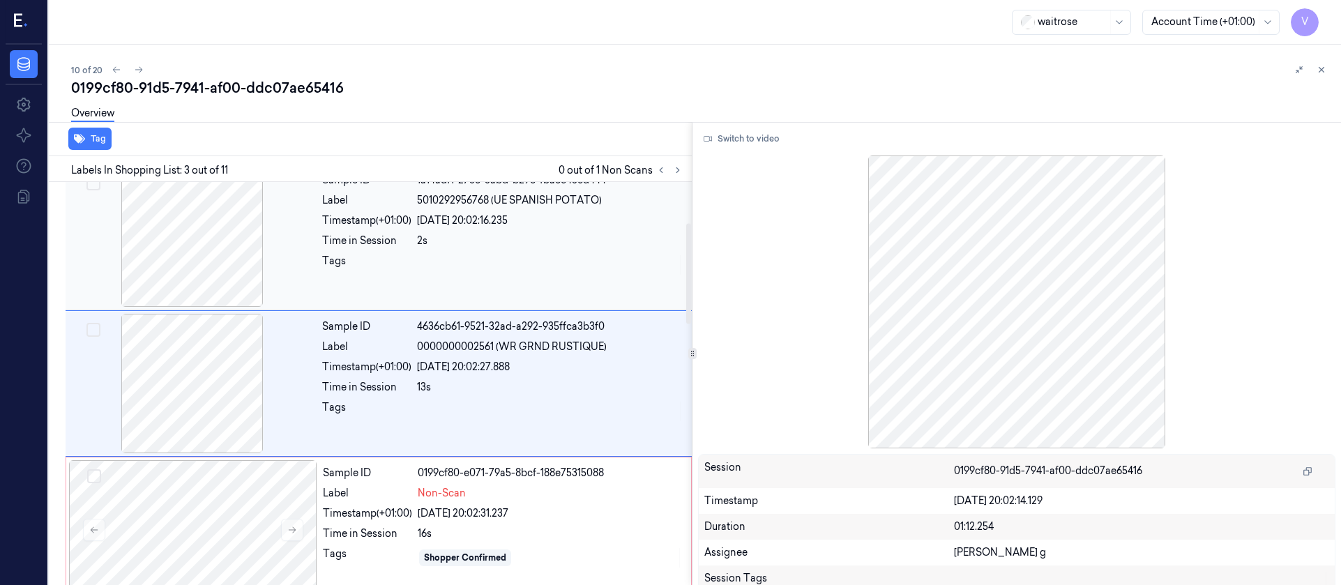
click at [201, 249] on div at bounding box center [192, 236] width 248 height 139
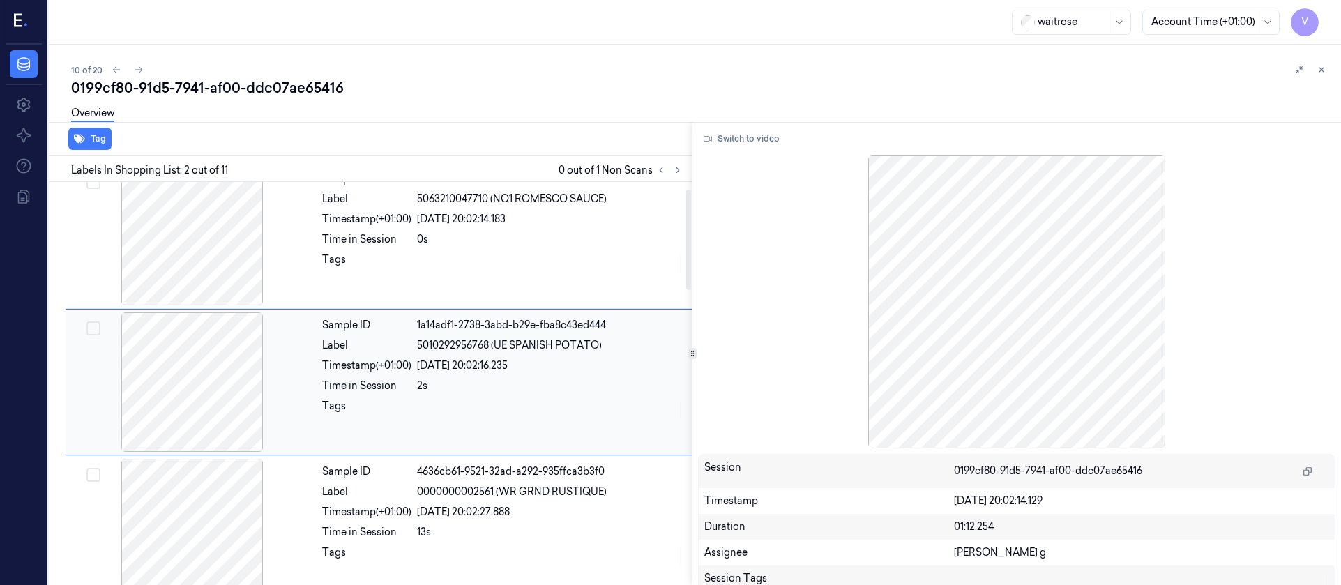
scroll to position [17, 0]
click at [193, 378] on div at bounding box center [192, 383] width 248 height 139
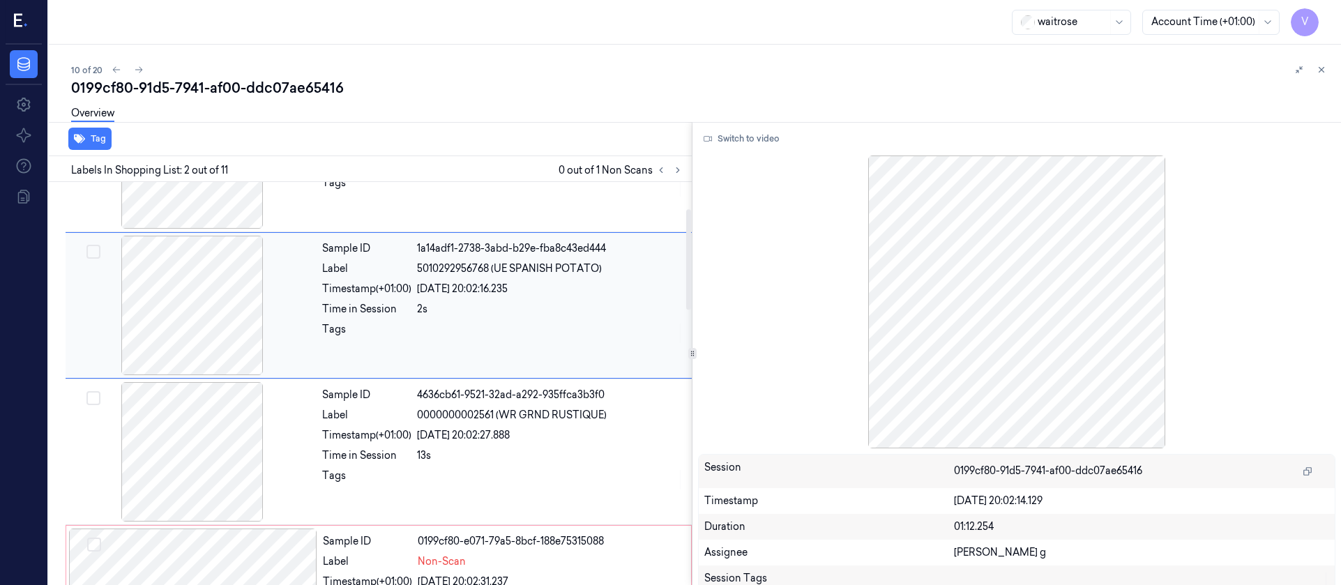
scroll to position [122, 0]
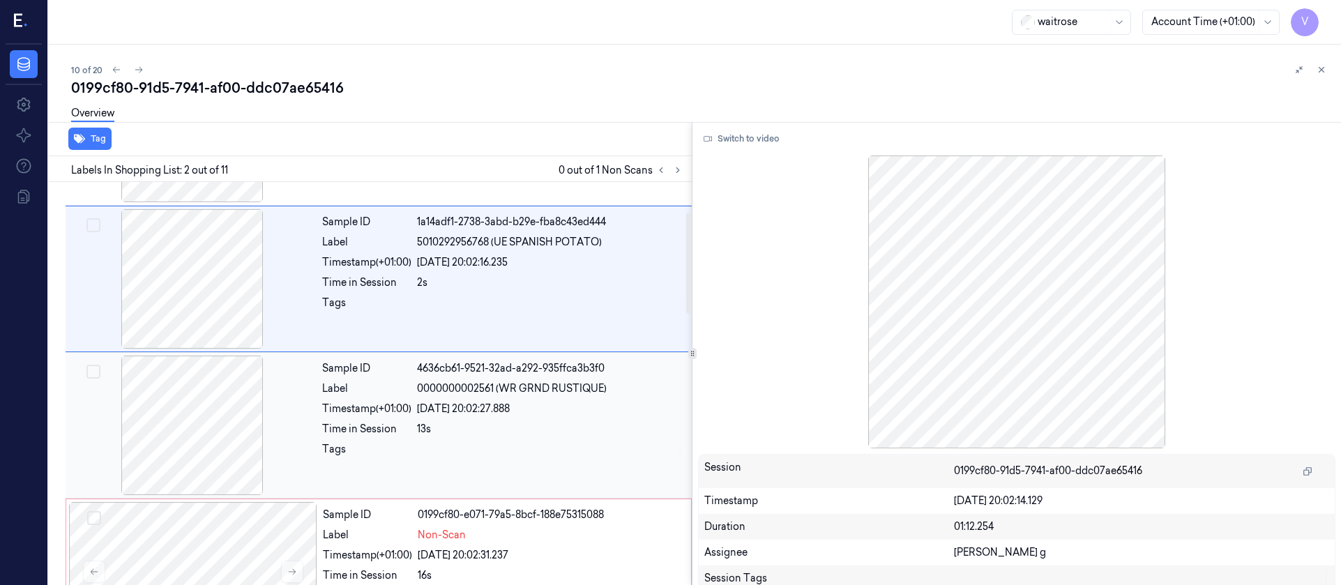
click at [192, 432] on div at bounding box center [192, 425] width 248 height 139
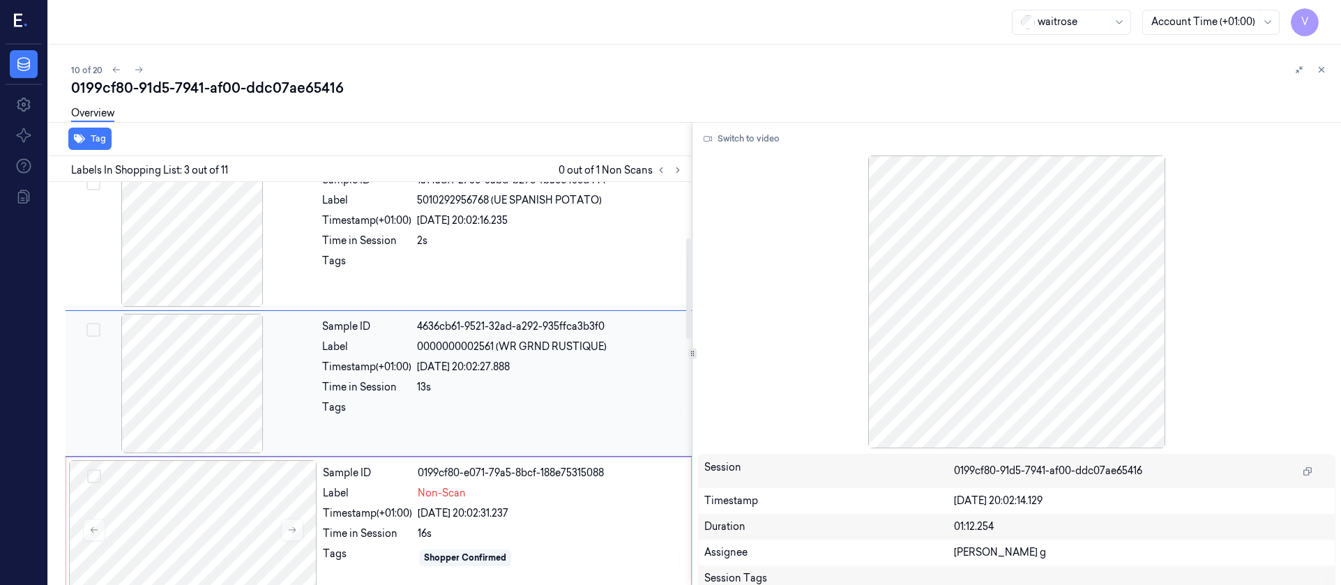
scroll to position [268, 0]
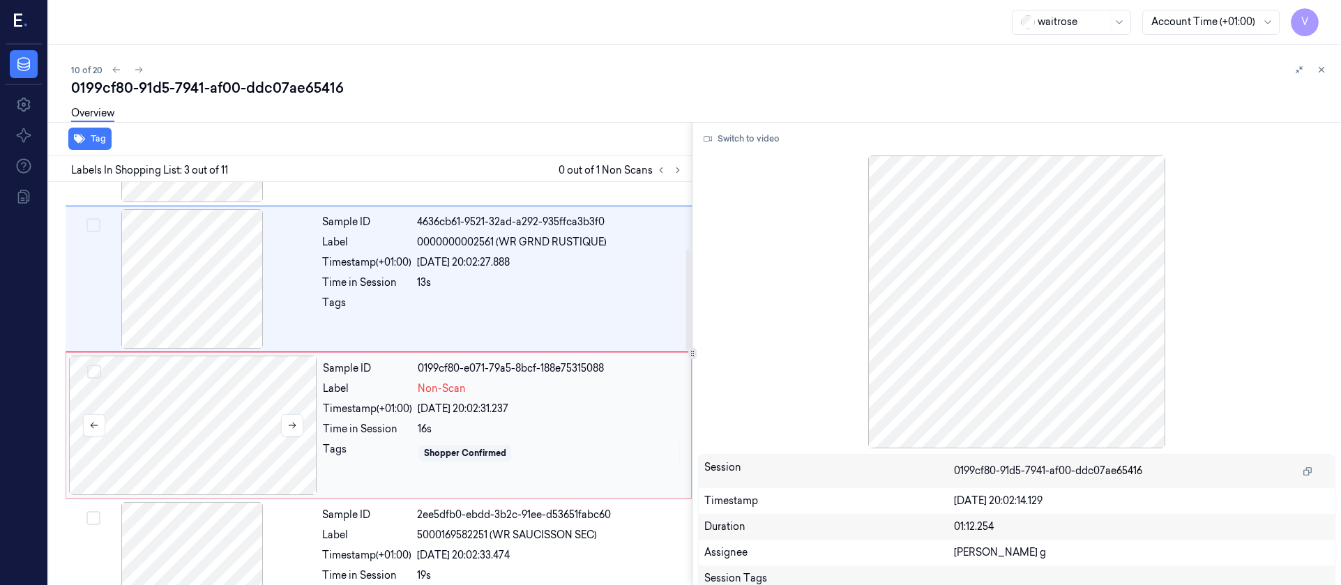
click at [219, 429] on div at bounding box center [193, 425] width 248 height 139
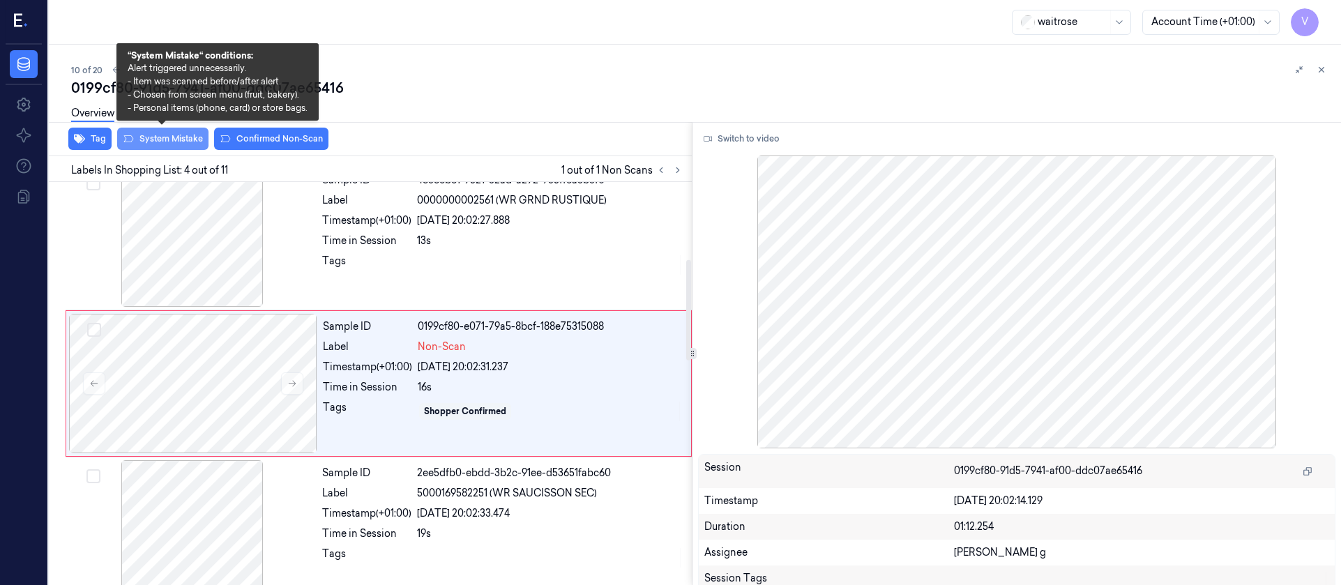
click at [160, 143] on button "System Mistake" at bounding box center [162, 139] width 91 height 22
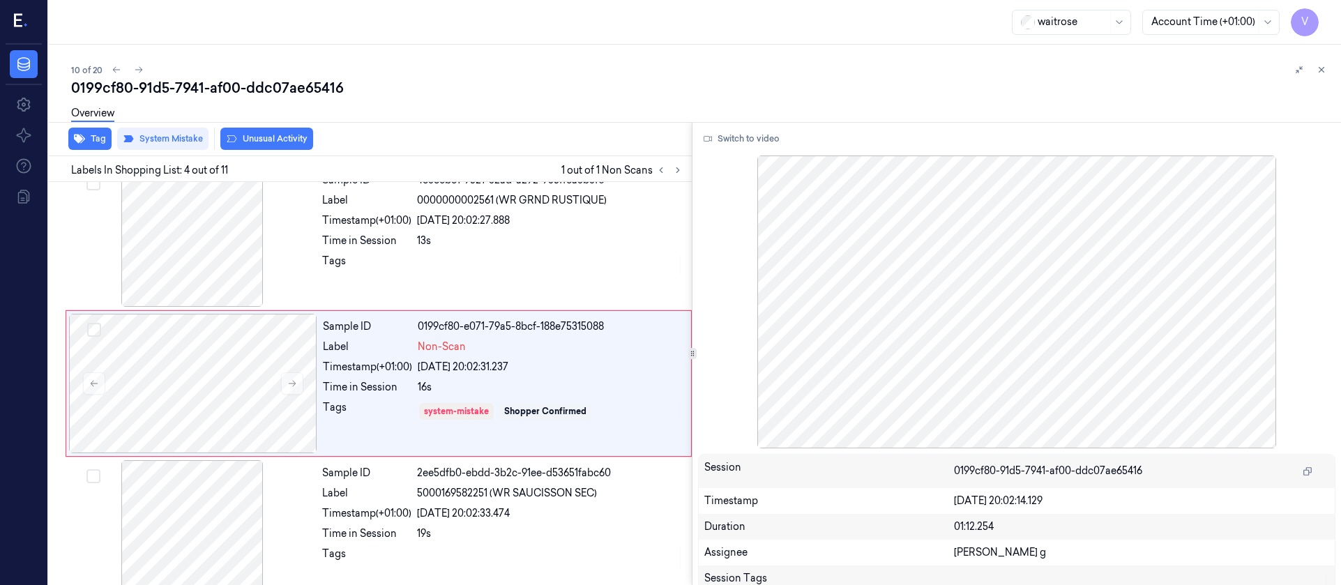
click at [301, 135] on button "Unusual Activity" at bounding box center [266, 139] width 93 height 22
click at [87, 140] on button "Tag" at bounding box center [89, 139] width 43 height 22
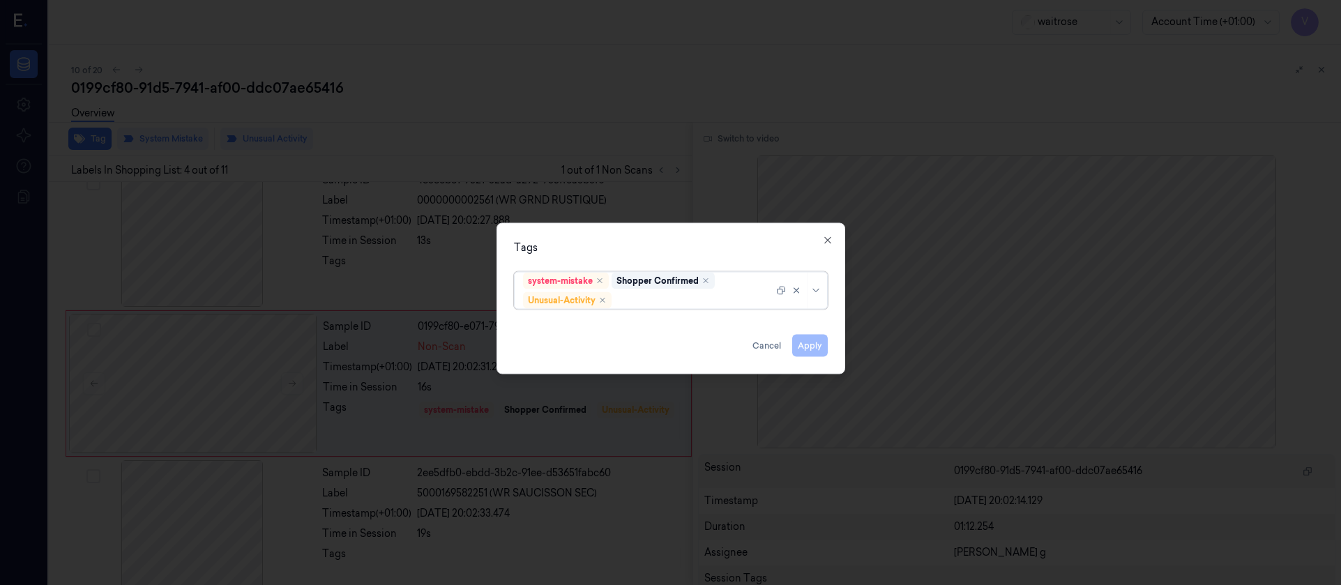
click at [707, 310] on div "options system-mistake,Shopper Confirmed,Unusual-Activity, selected. Select is …" at bounding box center [671, 289] width 336 height 46
click at [699, 295] on div at bounding box center [698, 300] width 169 height 15
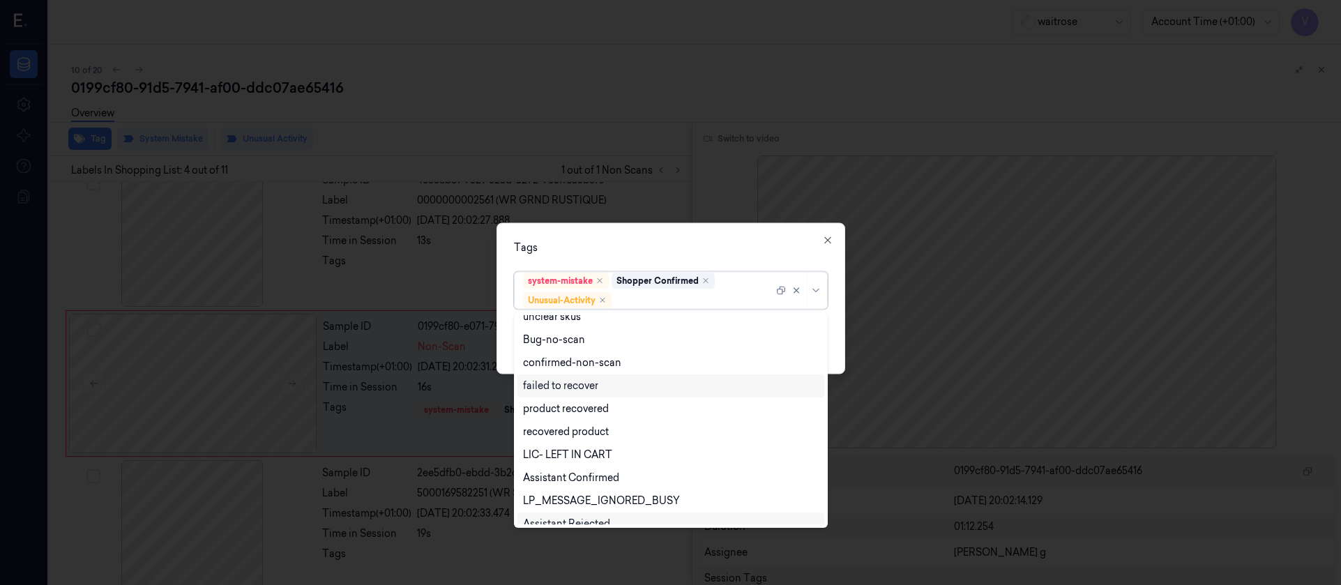
scroll to position [182, 0]
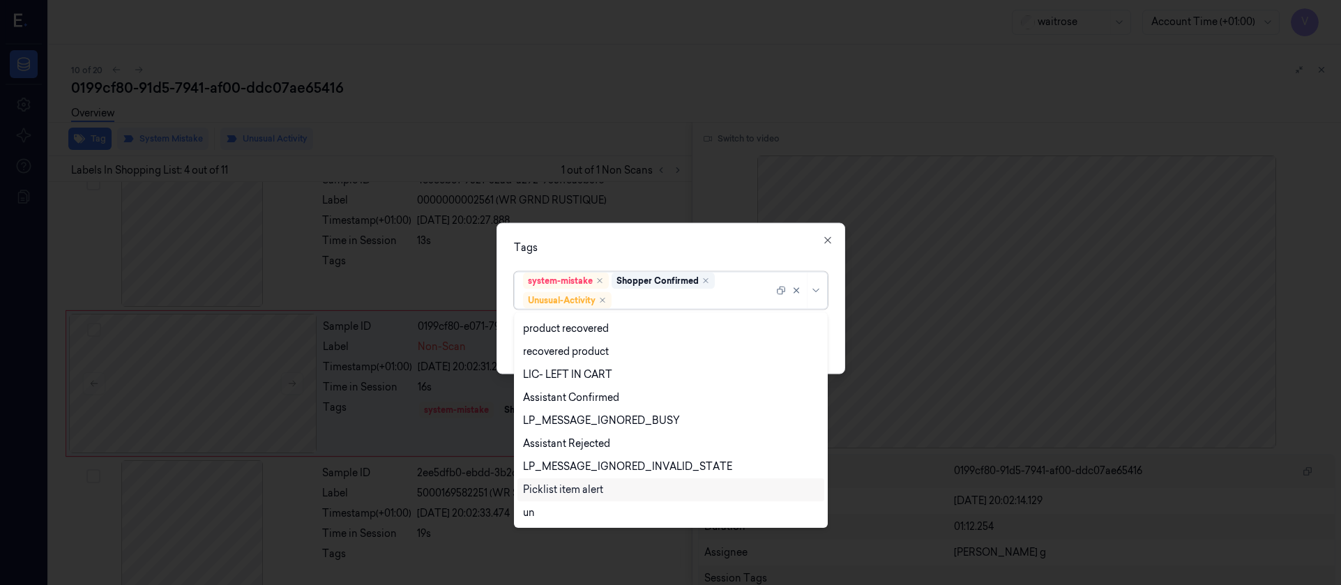
click at [568, 493] on div "Picklist item alert" at bounding box center [563, 490] width 80 height 15
click at [726, 227] on div "Tags option Picklist item alert, selected. 20 results available. Use Up and Dow…" at bounding box center [670, 297] width 349 height 151
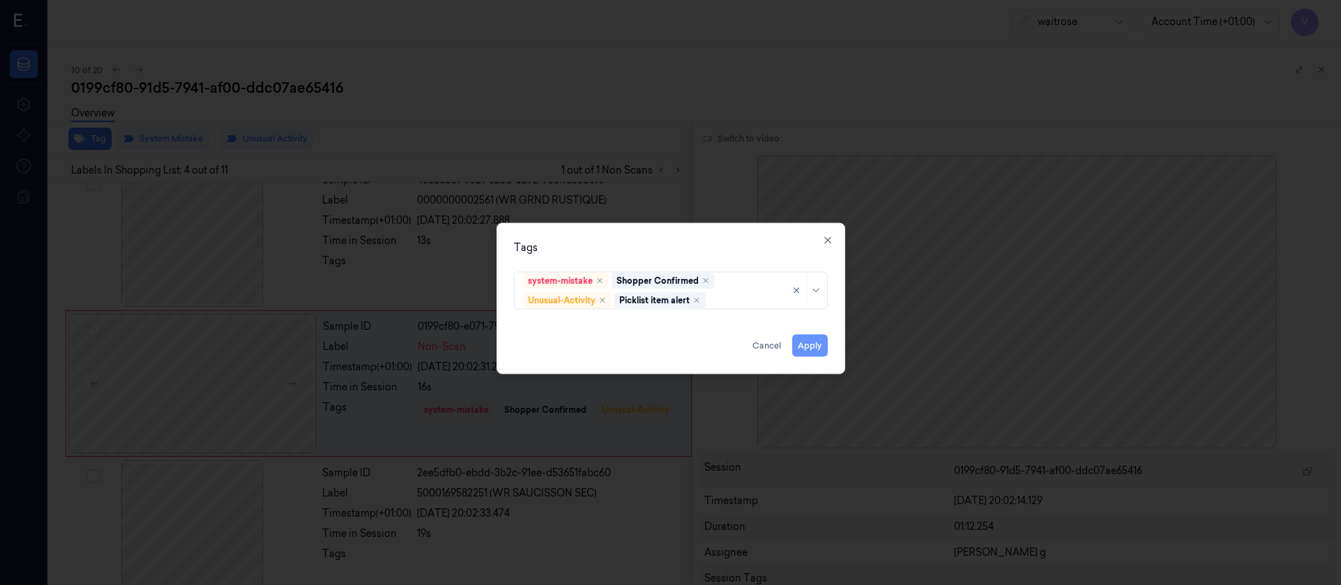
click at [819, 344] on button "Apply" at bounding box center [810, 345] width 36 height 22
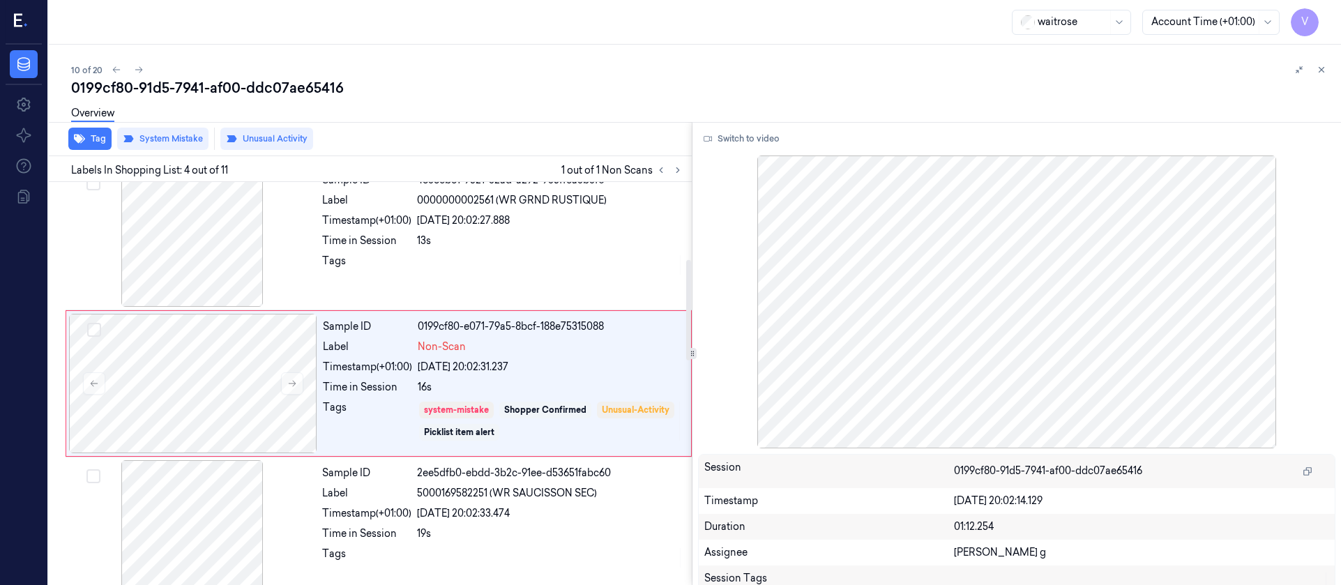
click at [508, 105] on div "Overview" at bounding box center [700, 116] width 1259 height 36
click at [138, 71] on icon at bounding box center [139, 70] width 10 height 10
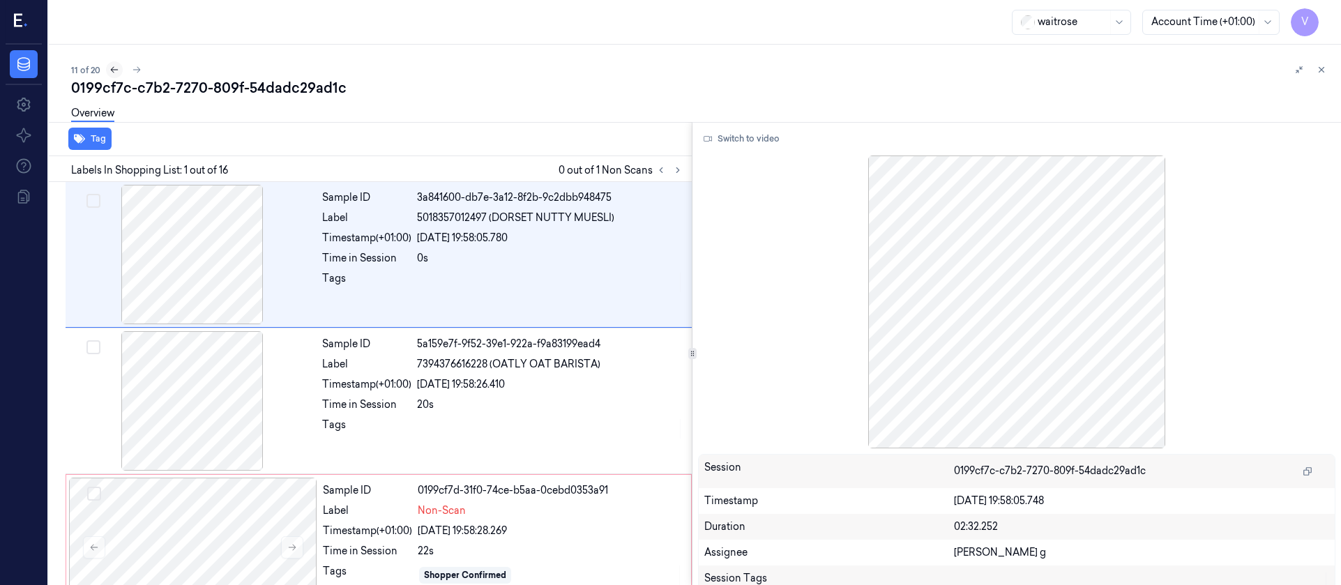
click at [114, 67] on icon at bounding box center [114, 70] width 10 height 10
click at [678, 177] on button at bounding box center [677, 170] width 17 height 17
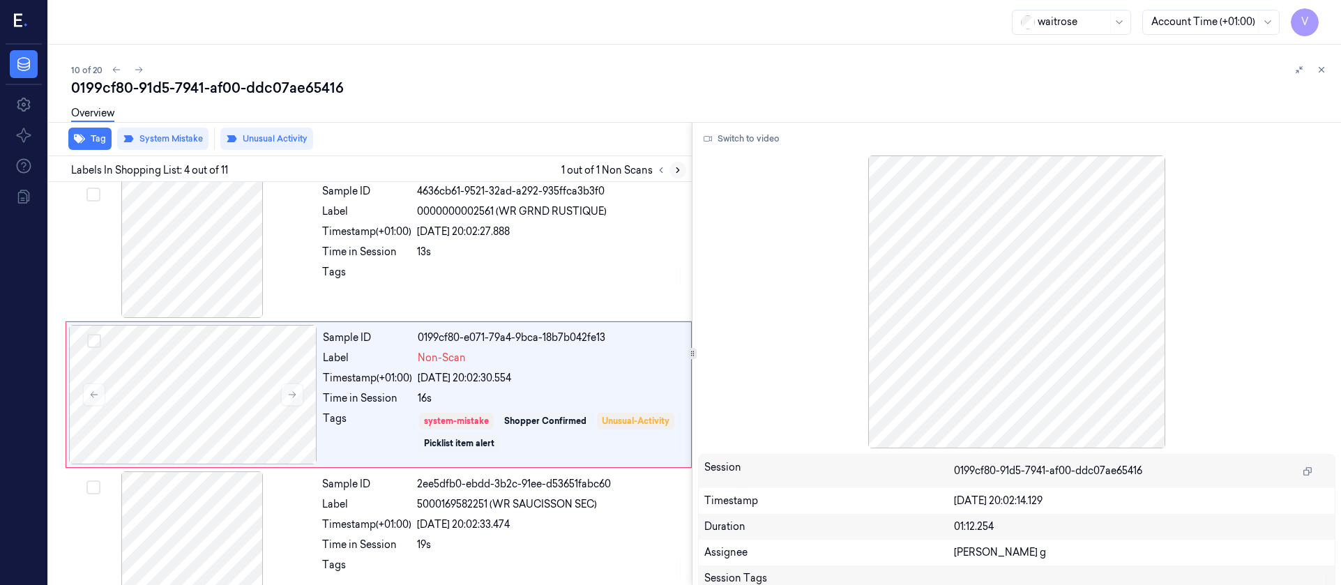
scroll to position [310, 0]
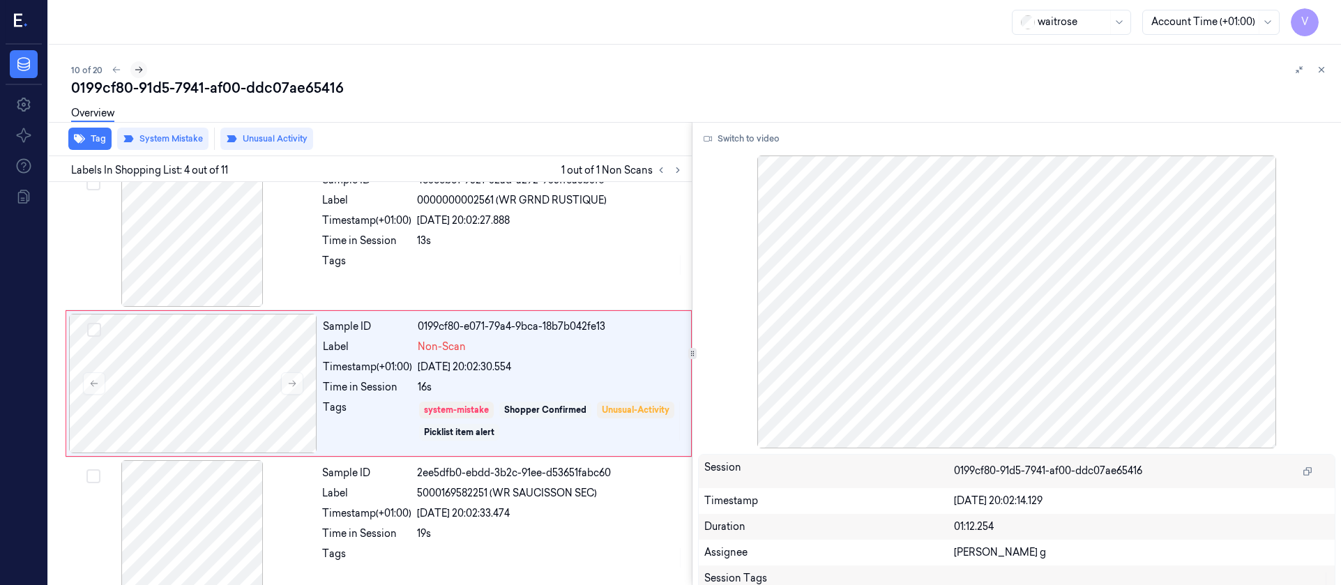
click at [134, 73] on icon at bounding box center [139, 70] width 10 height 10
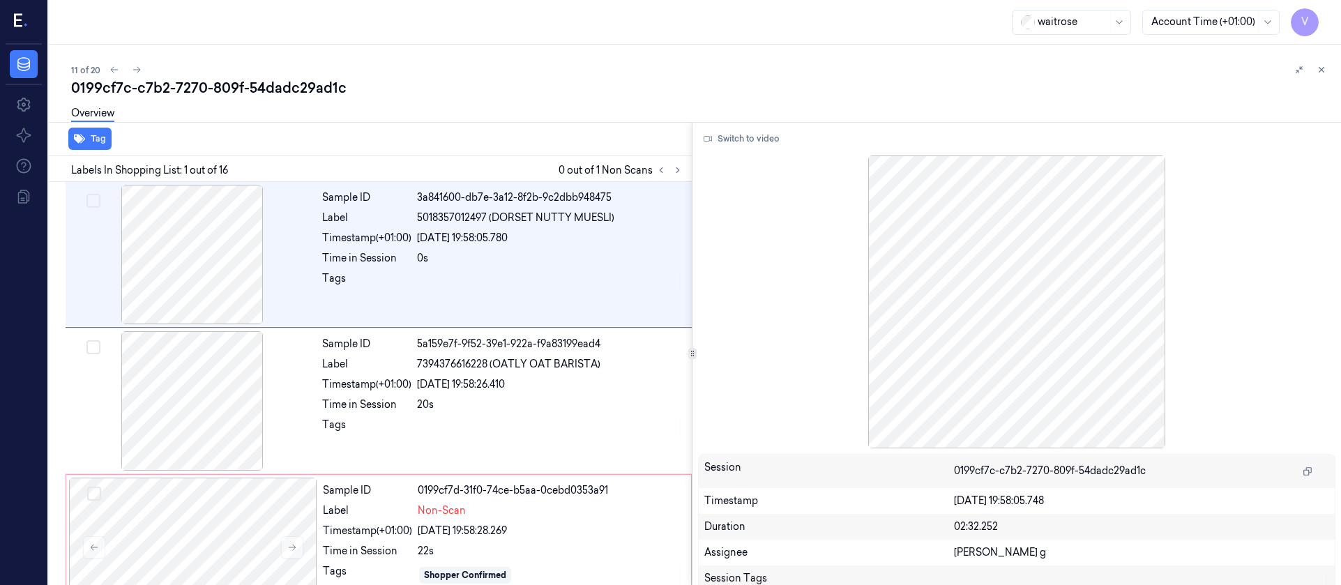
click at [407, 125] on div "Overview" at bounding box center [700, 116] width 1259 height 36
click at [190, 409] on div at bounding box center [192, 400] width 248 height 139
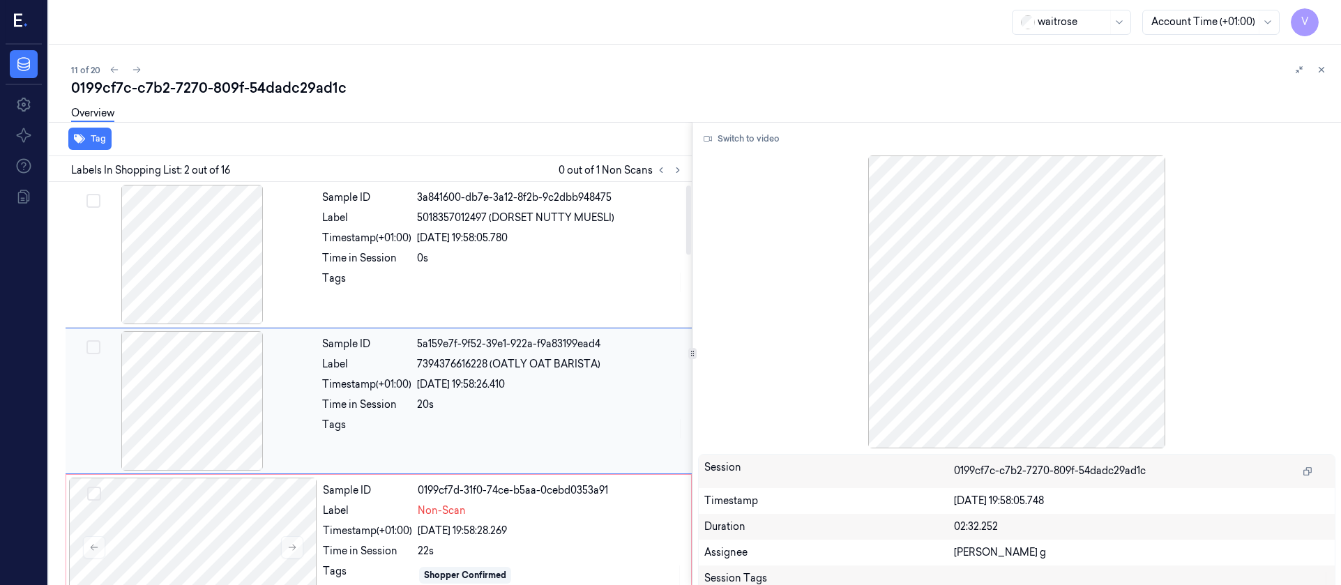
scroll to position [17, 0]
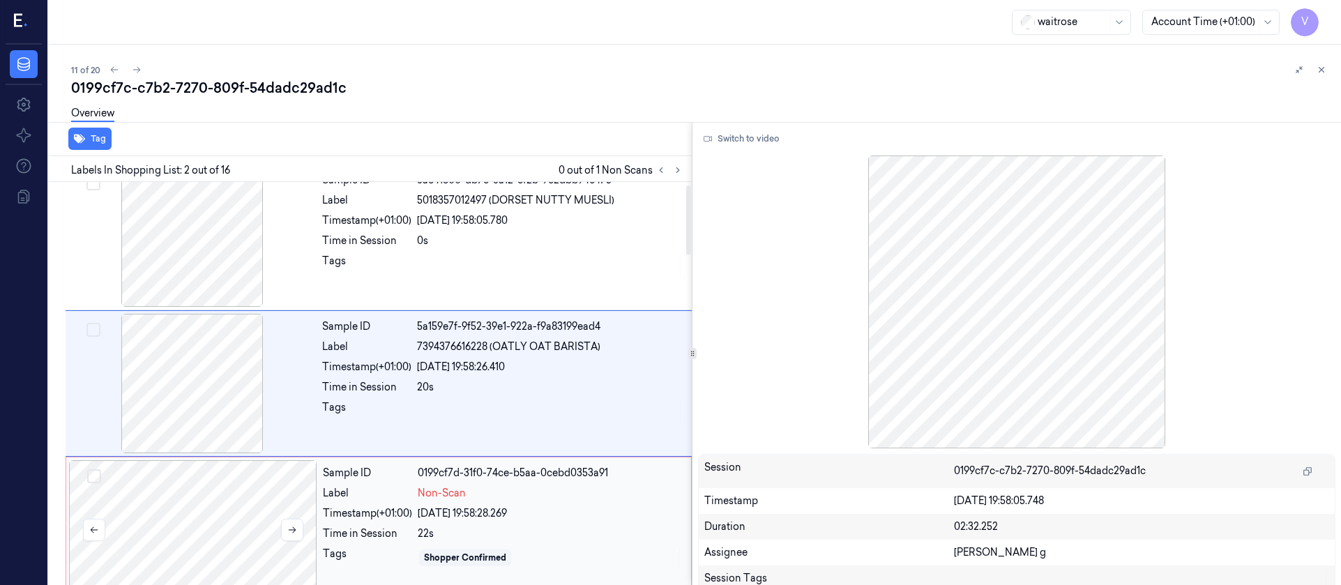
click at [241, 536] on div at bounding box center [193, 529] width 248 height 139
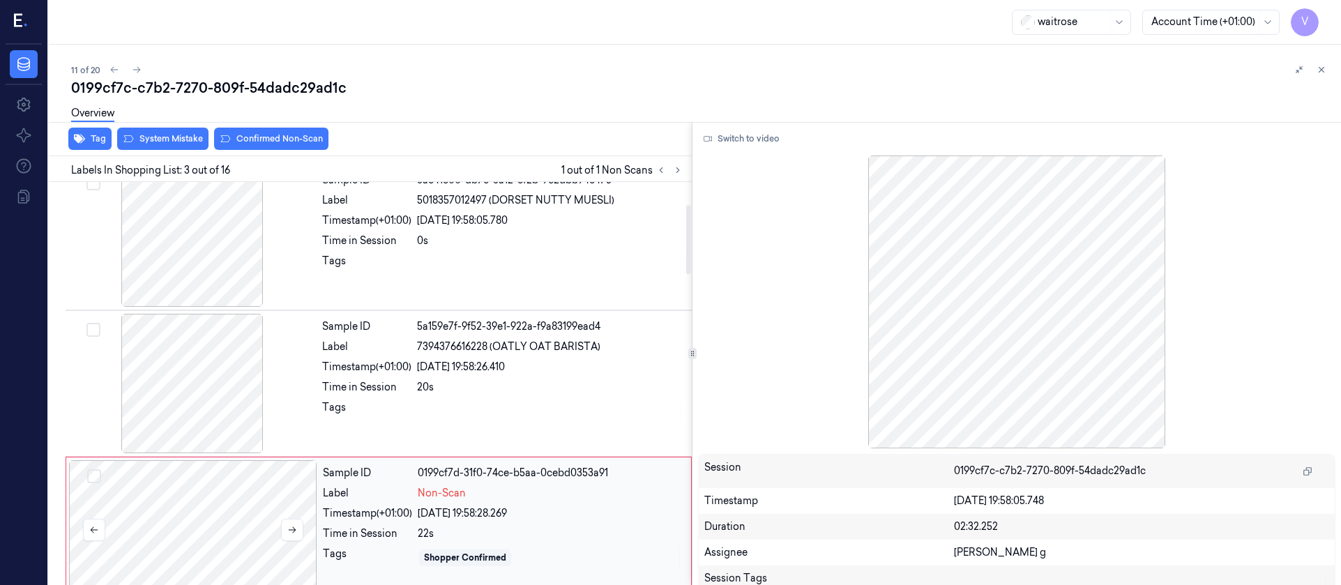
scroll to position [164, 0]
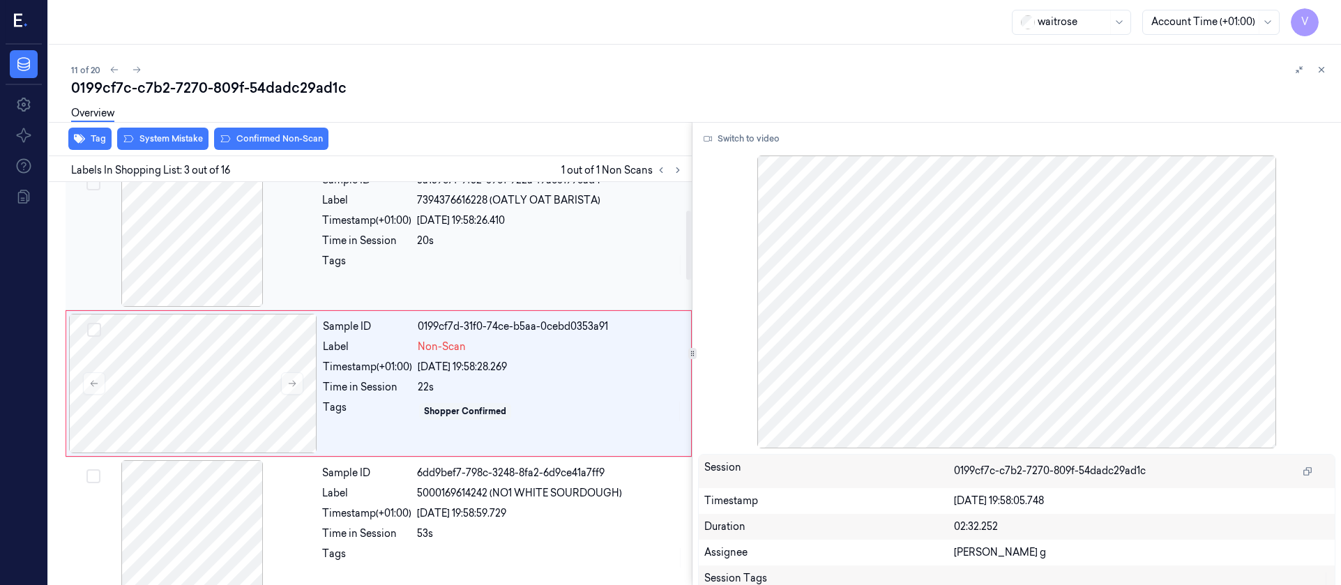
click at [223, 267] on div at bounding box center [192, 236] width 248 height 139
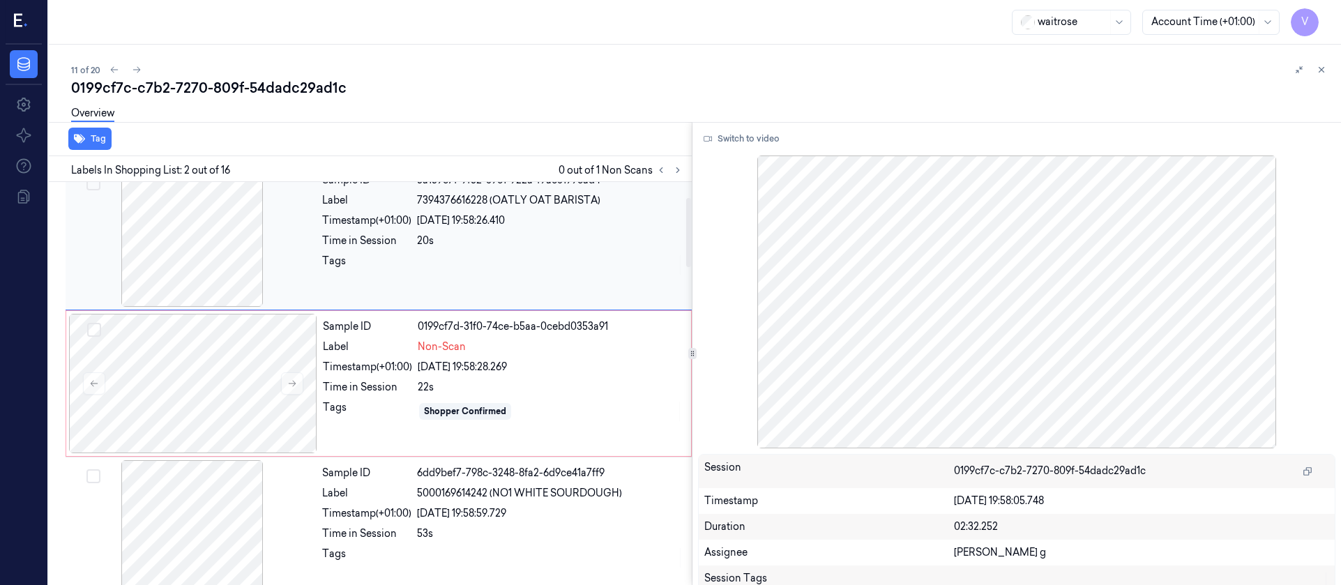
scroll to position [17, 0]
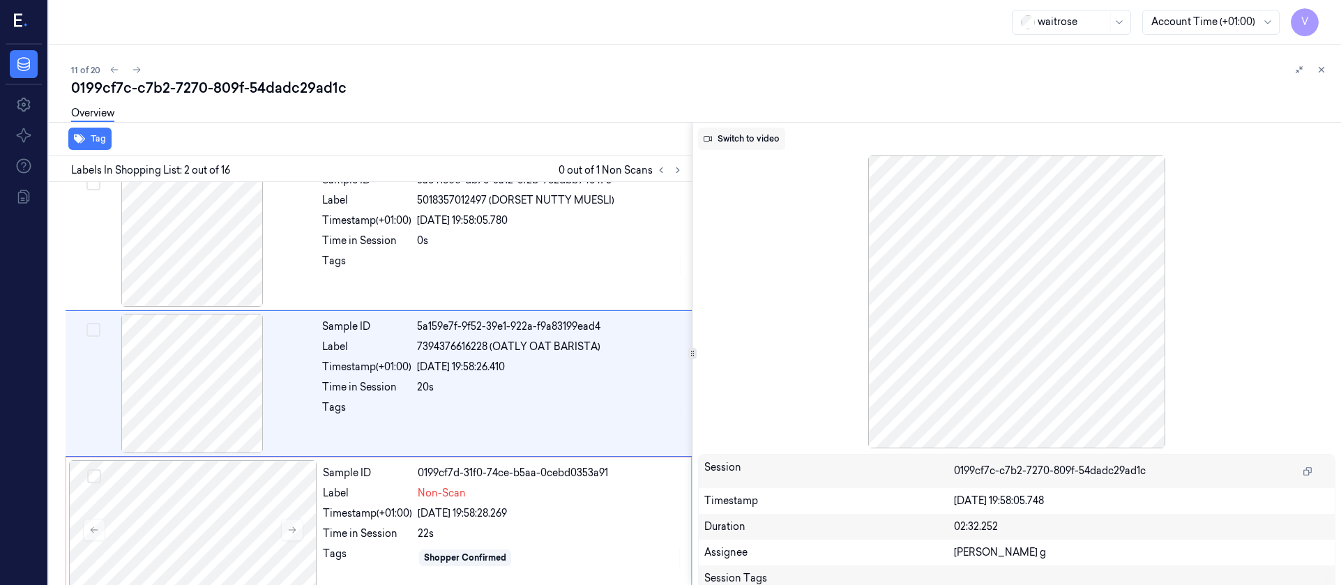
click at [750, 142] on button "Switch to video" at bounding box center [741, 139] width 87 height 22
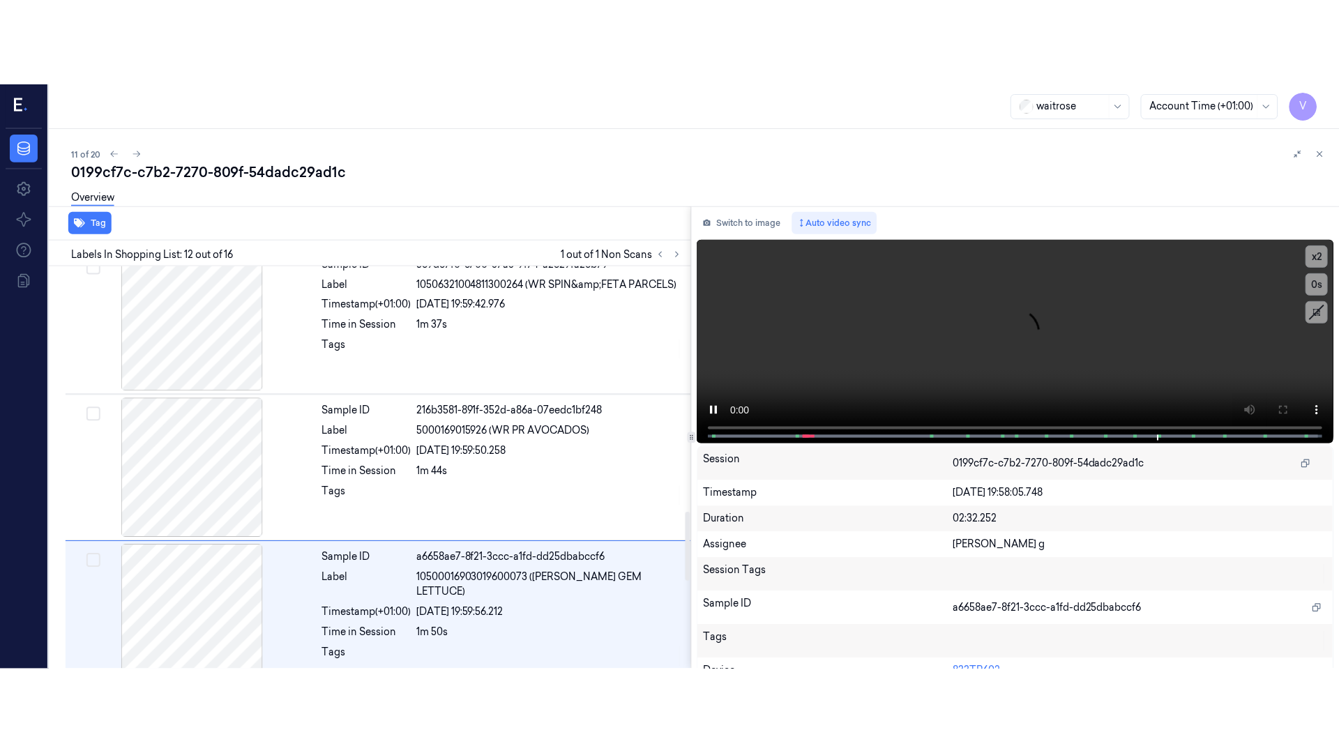
scroll to position [1482, 0]
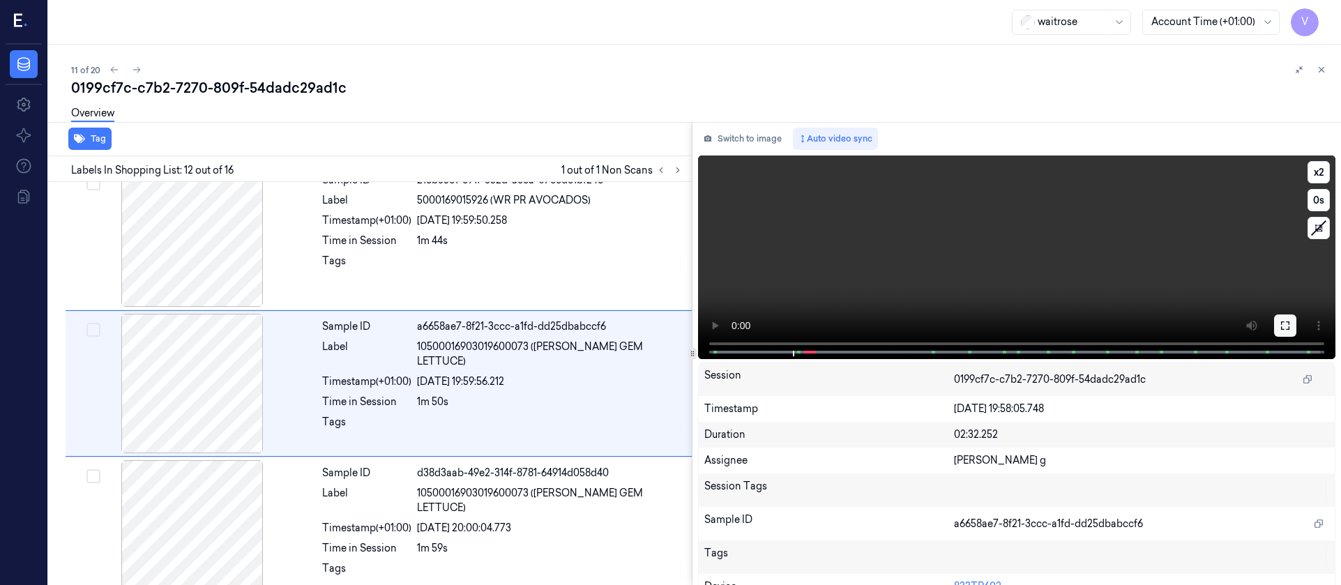
click at [1280, 326] on icon at bounding box center [1285, 325] width 11 height 11
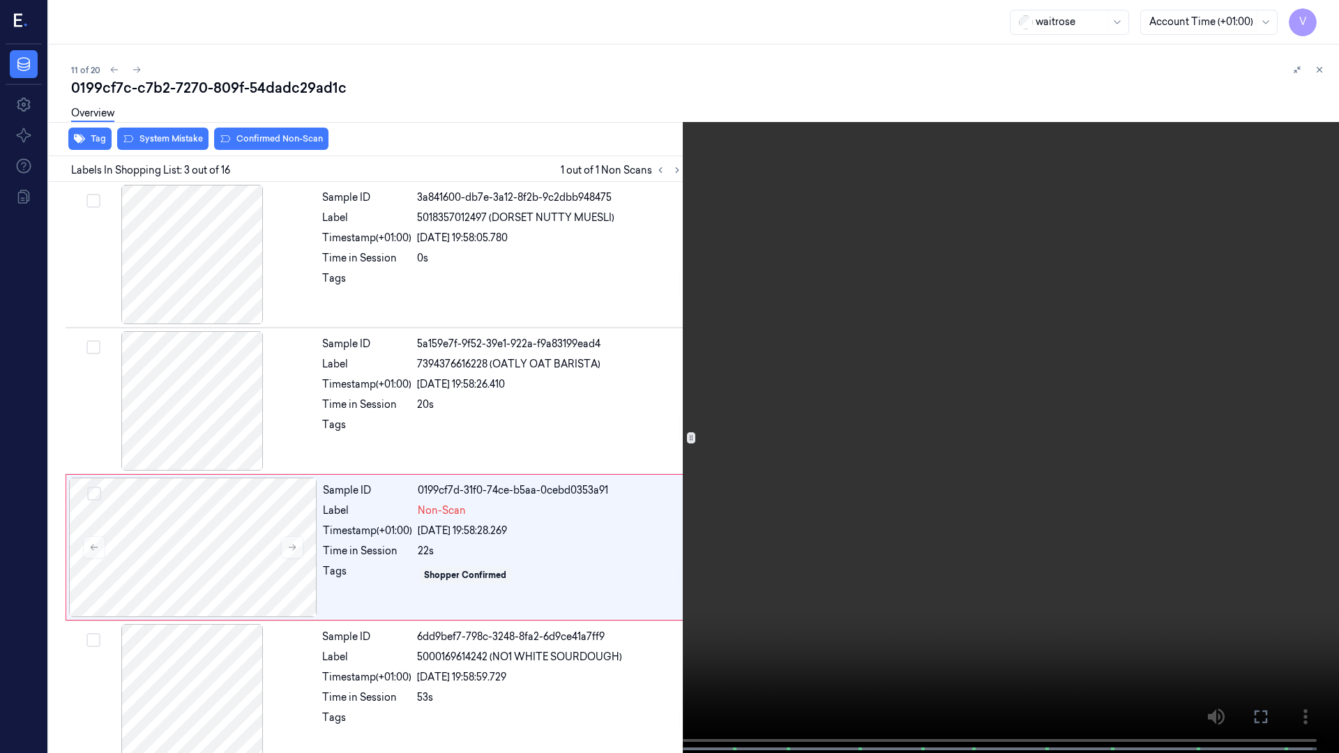
scroll to position [80, 0]
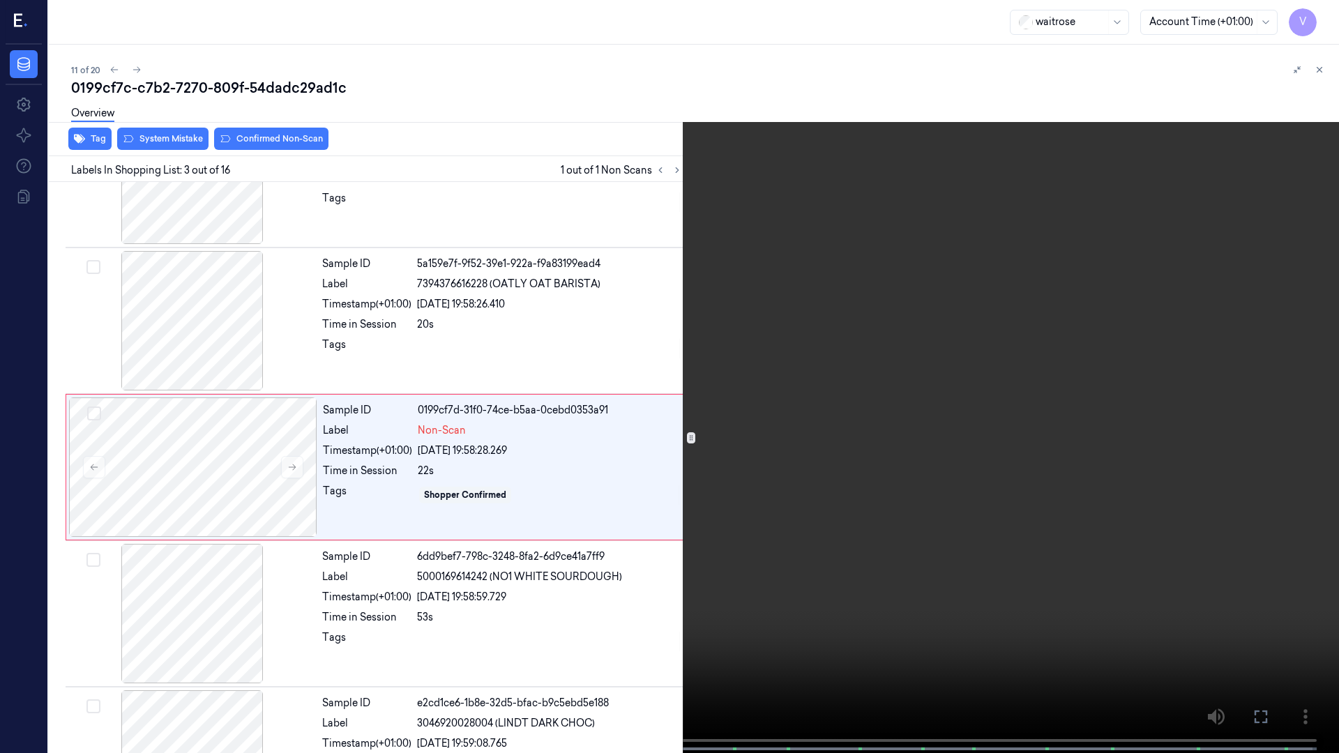
click at [29, 585] on span at bounding box center [30, 748] width 2 height 7
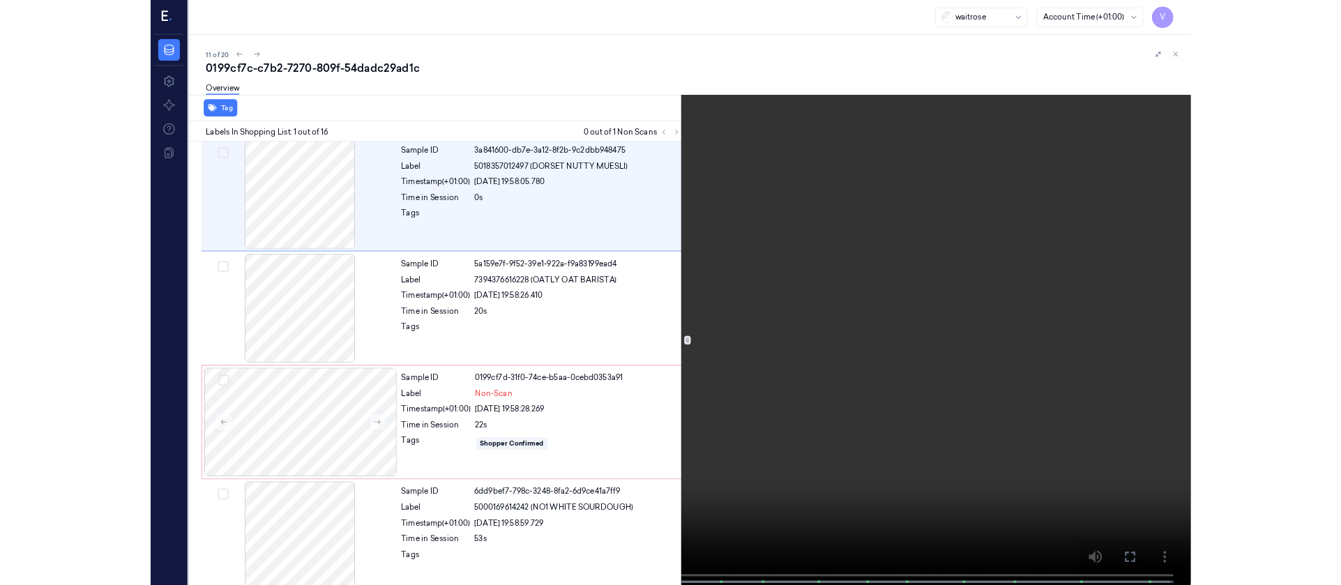
scroll to position [0, 0]
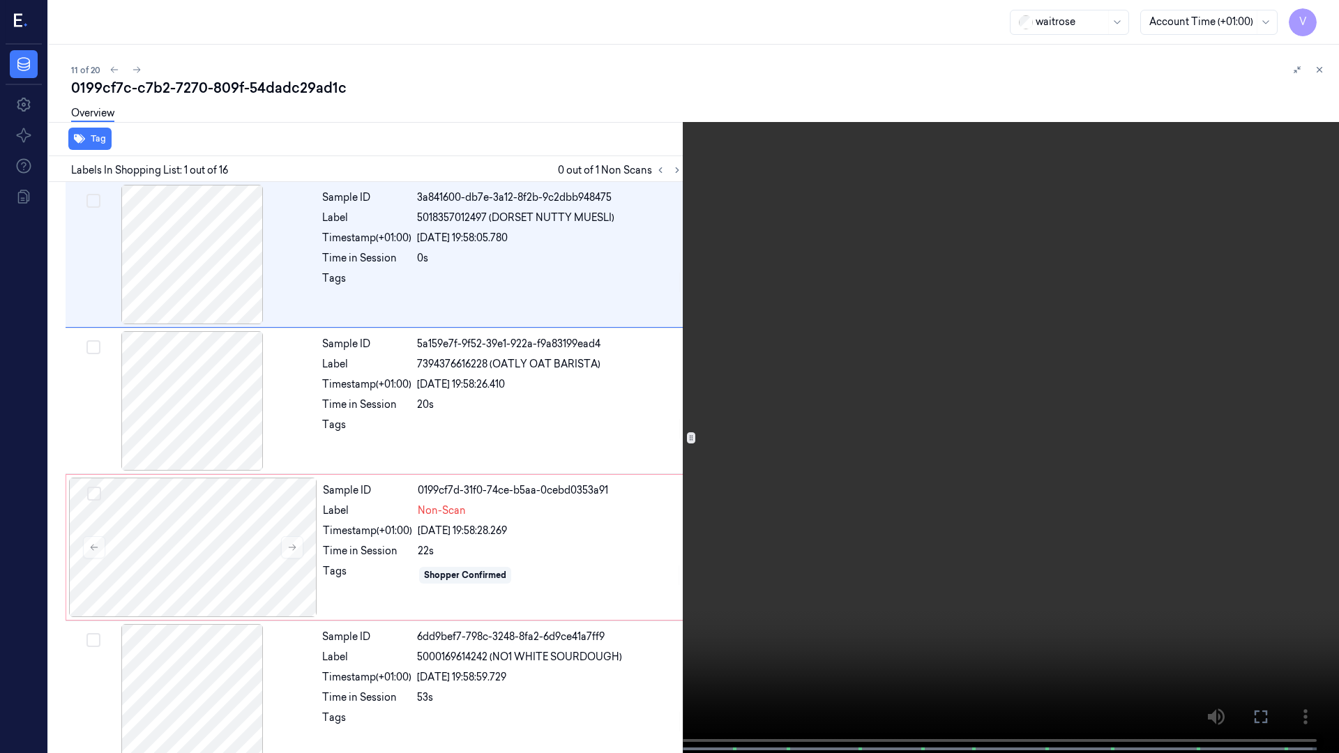
click at [0, 0] on icon at bounding box center [0, 0] width 0 height 0
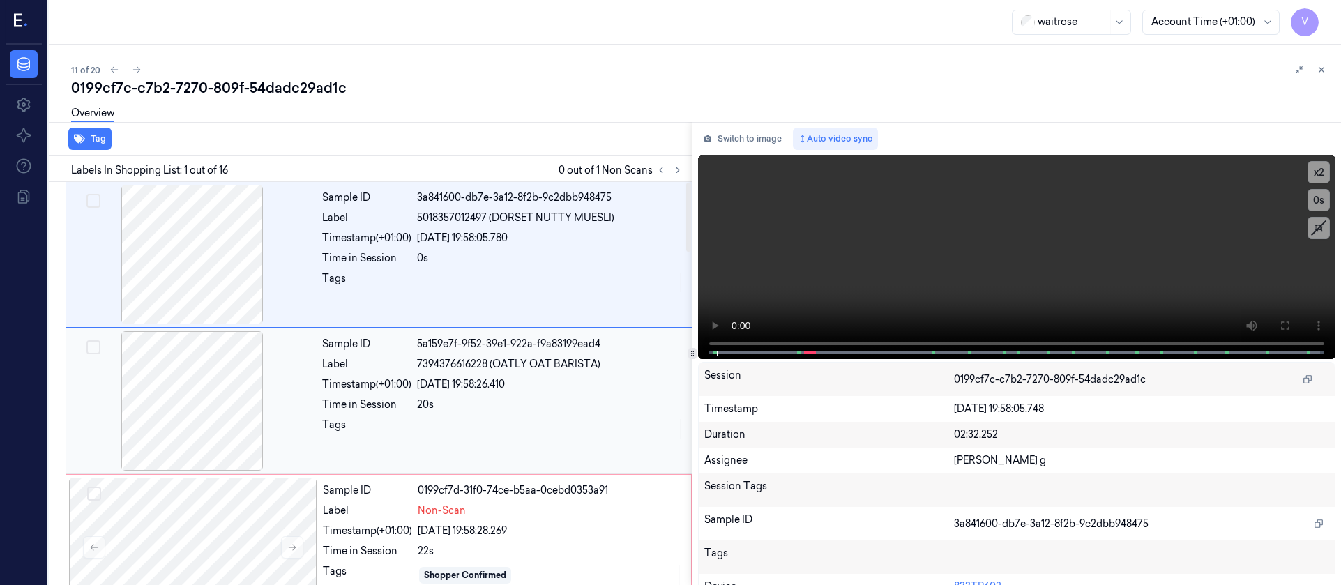
click at [208, 419] on div at bounding box center [192, 400] width 248 height 139
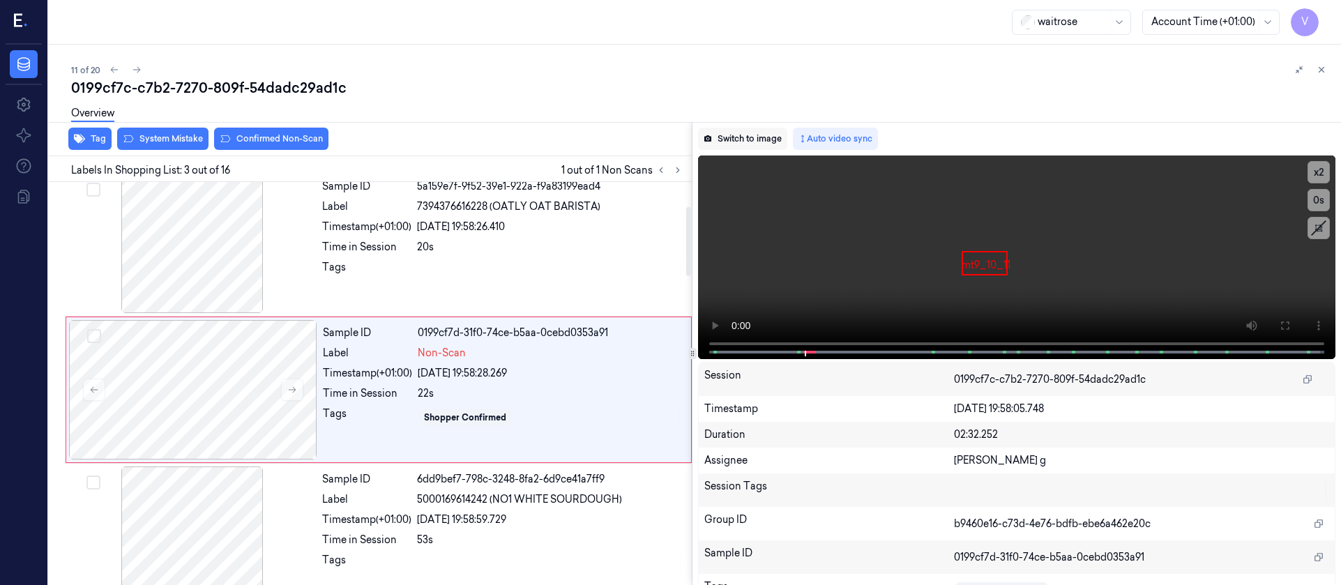
scroll to position [164, 0]
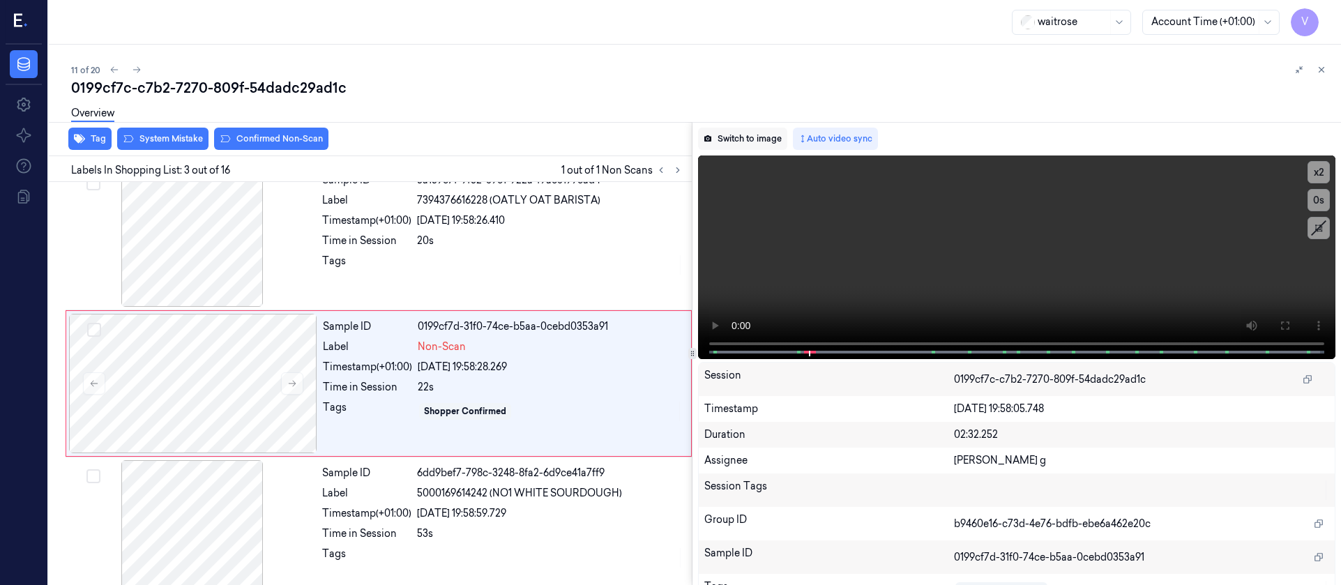
click at [745, 135] on button "Switch to image" at bounding box center [742, 139] width 89 height 22
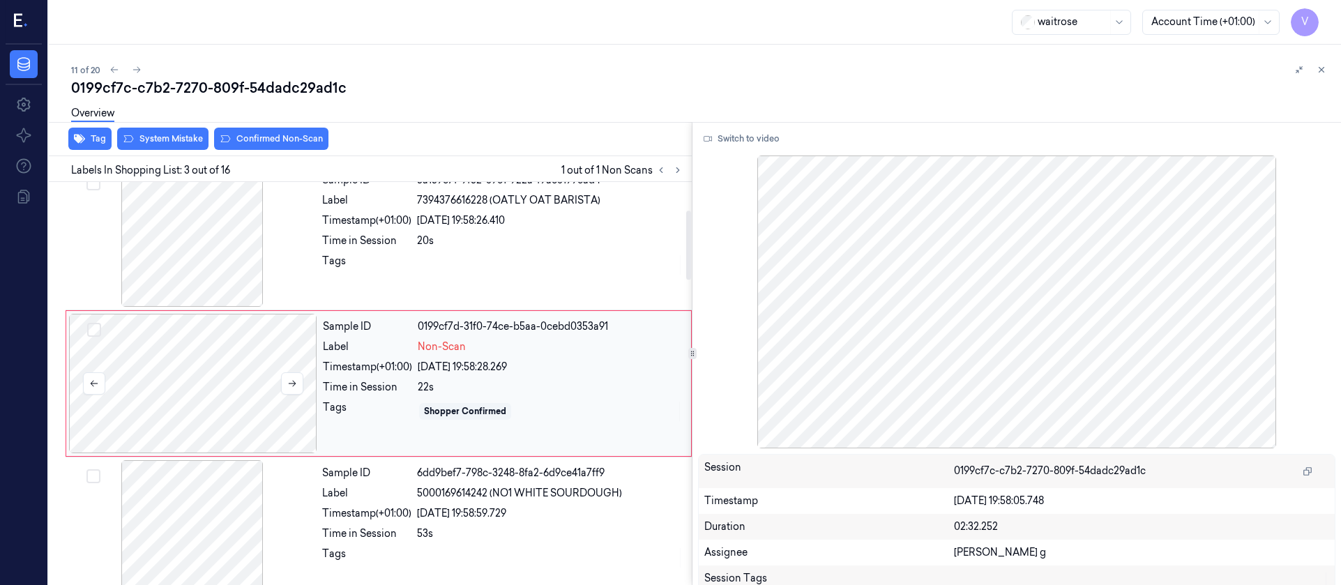
click at [207, 395] on div at bounding box center [193, 383] width 248 height 139
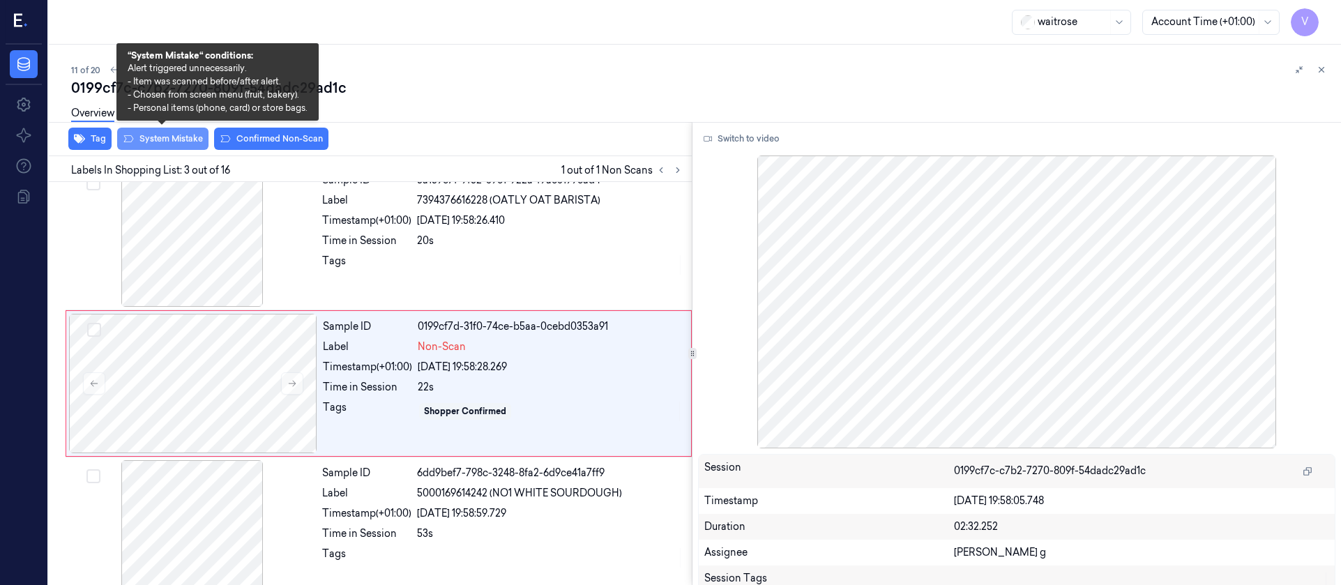
click at [183, 139] on button "System Mistake" at bounding box center [162, 139] width 91 height 22
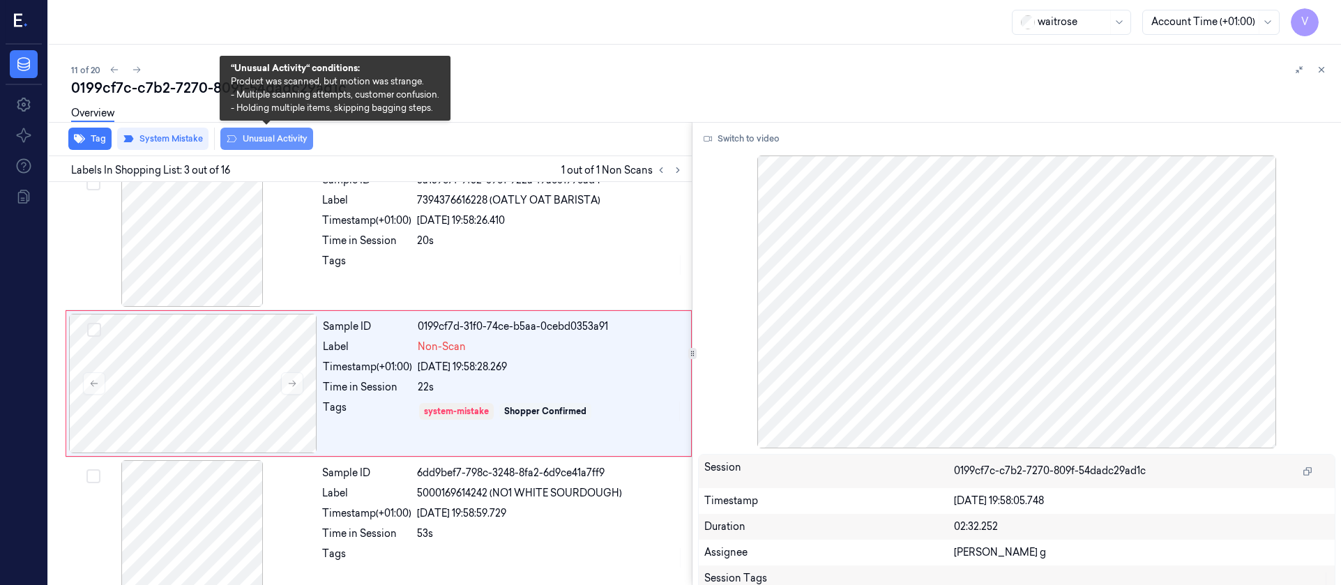
click at [285, 135] on button "Unusual Activity" at bounding box center [266, 139] width 93 height 22
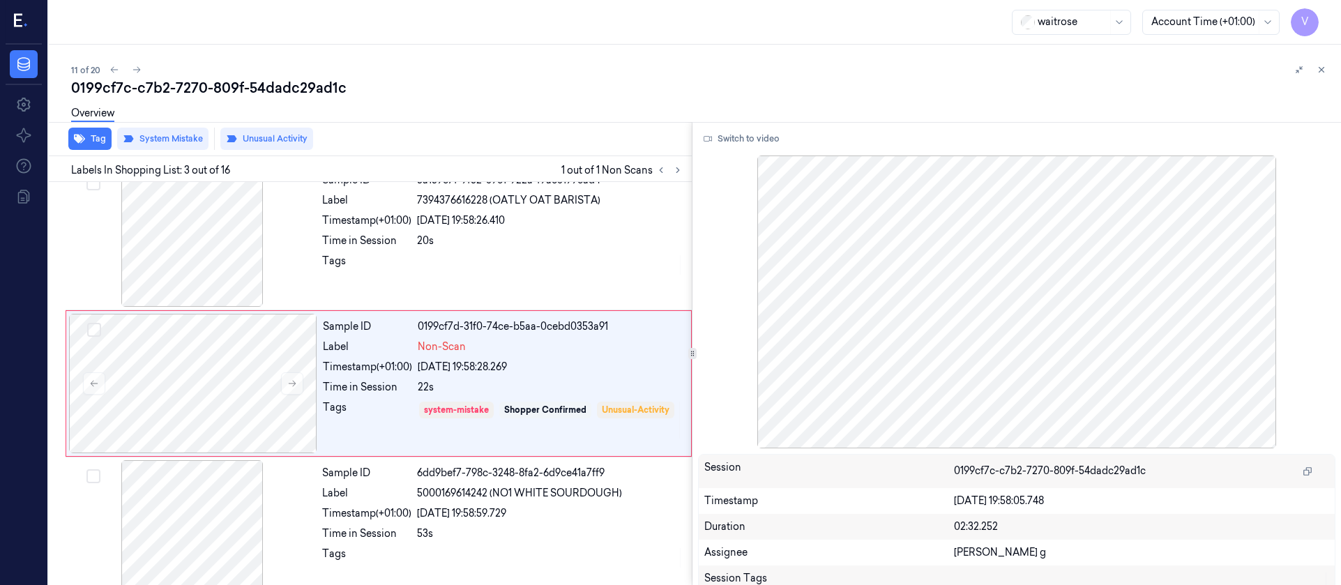
click at [526, 92] on div "0199cf7c-c7b2-7270-809f-54dadc29ad1c" at bounding box center [700, 88] width 1259 height 20
click at [190, 374] on div at bounding box center [193, 383] width 248 height 139
click at [142, 70] on button at bounding box center [136, 69] width 17 height 17
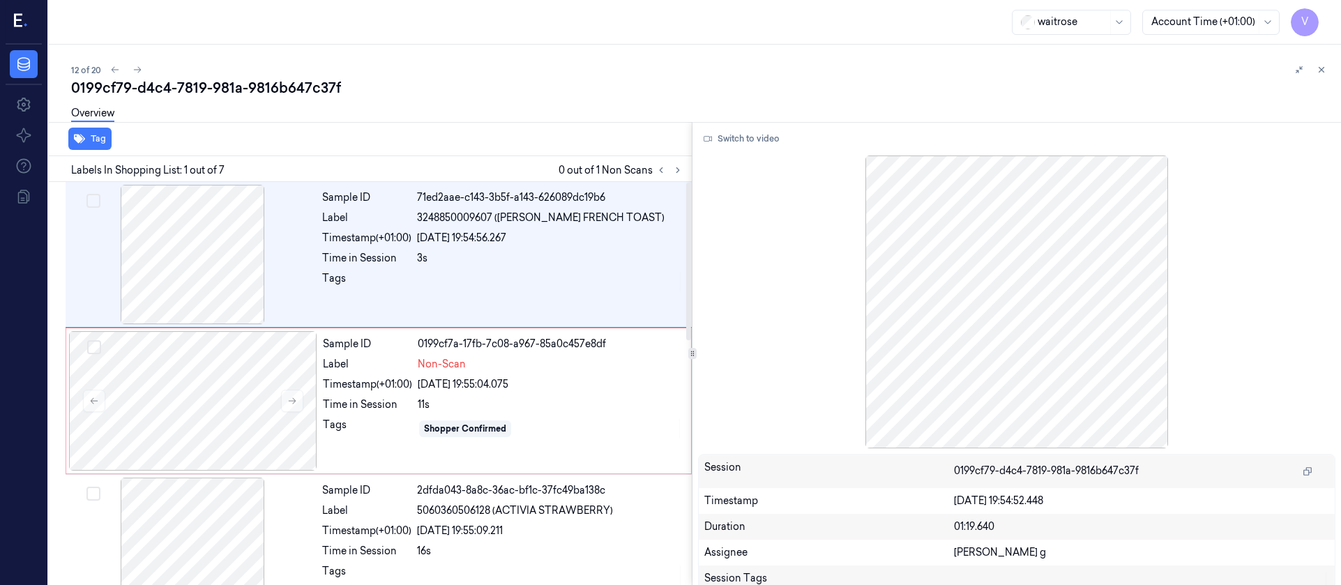
click at [556, 127] on div "Overview" at bounding box center [700, 116] width 1259 height 36
click at [231, 340] on div at bounding box center [193, 400] width 248 height 139
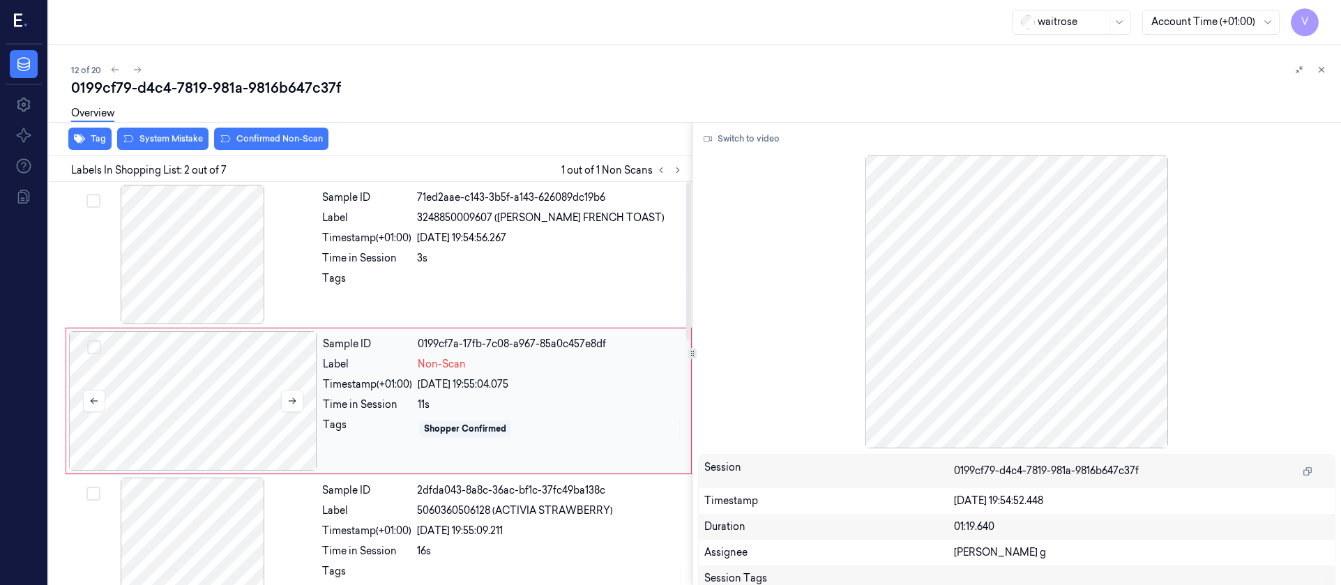
scroll to position [17, 0]
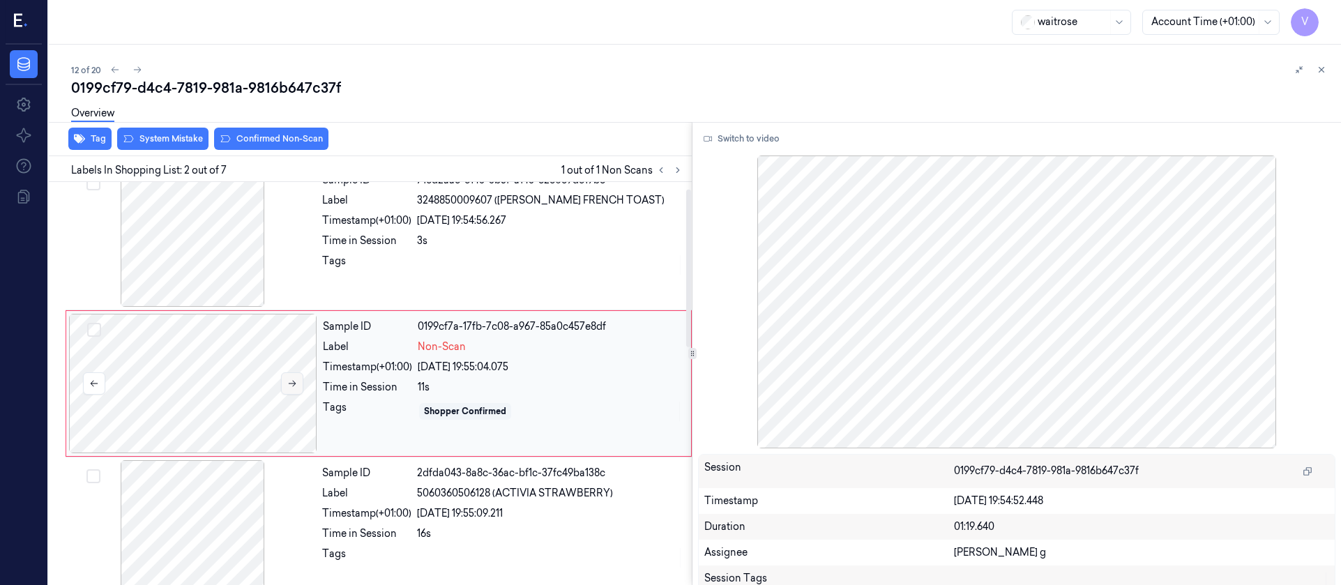
click at [290, 384] on icon at bounding box center [292, 384] width 10 height 10
click at [231, 252] on div at bounding box center [192, 236] width 248 height 139
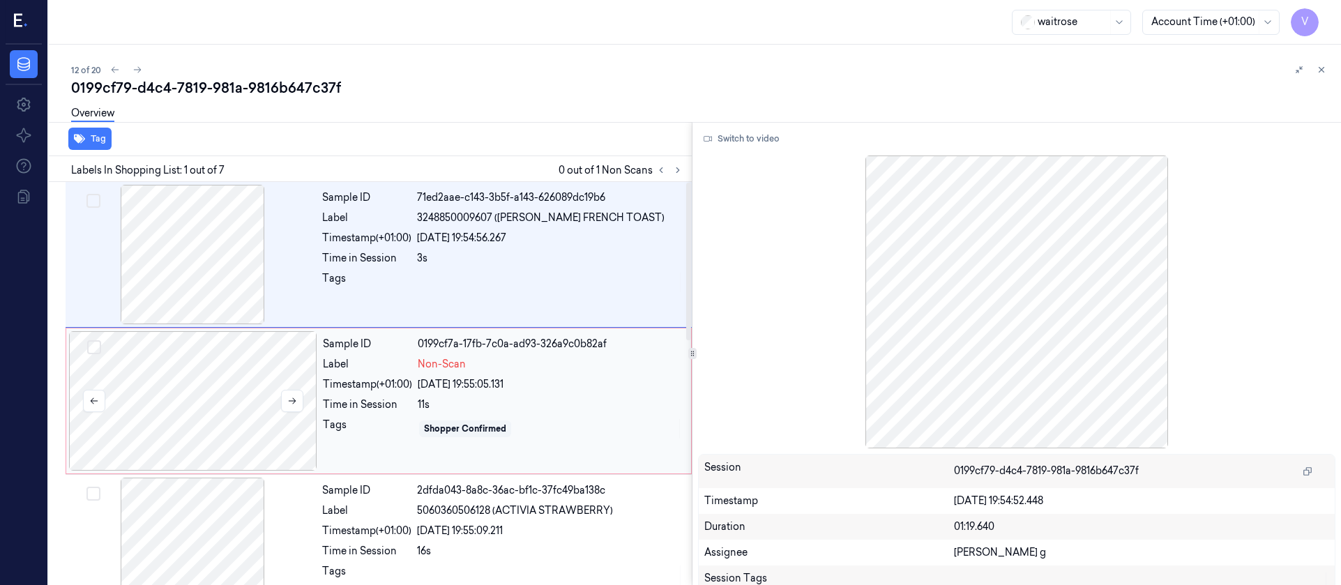
click at [276, 390] on div at bounding box center [193, 400] width 248 height 139
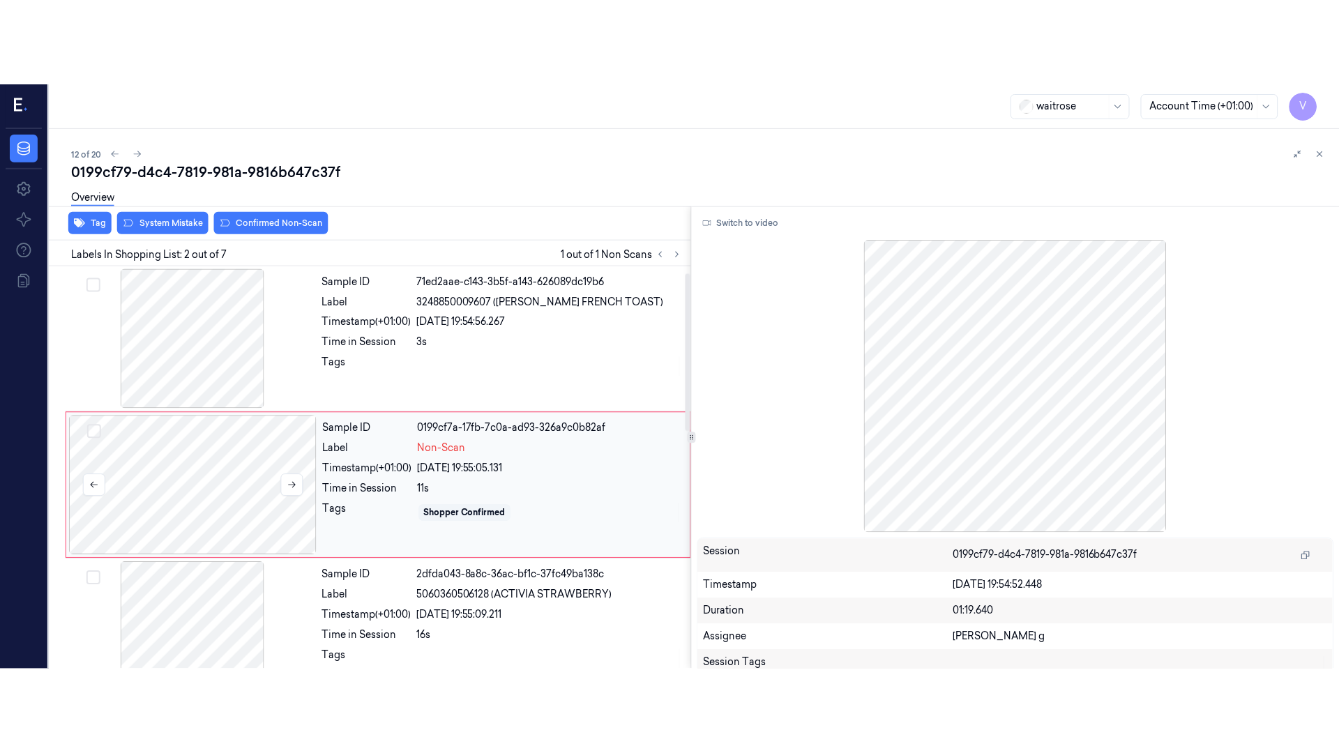
scroll to position [17, 0]
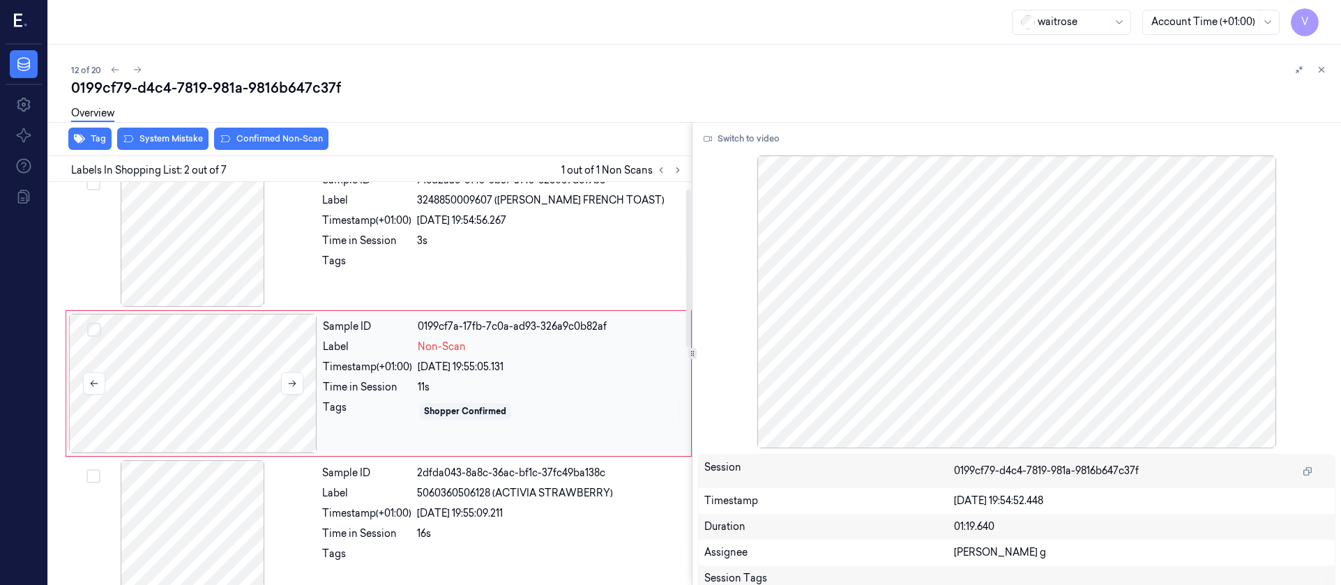
click at [195, 406] on div at bounding box center [193, 383] width 248 height 139
click at [674, 174] on icon at bounding box center [678, 170] width 10 height 10
click at [752, 137] on button "Switch to video" at bounding box center [741, 139] width 87 height 22
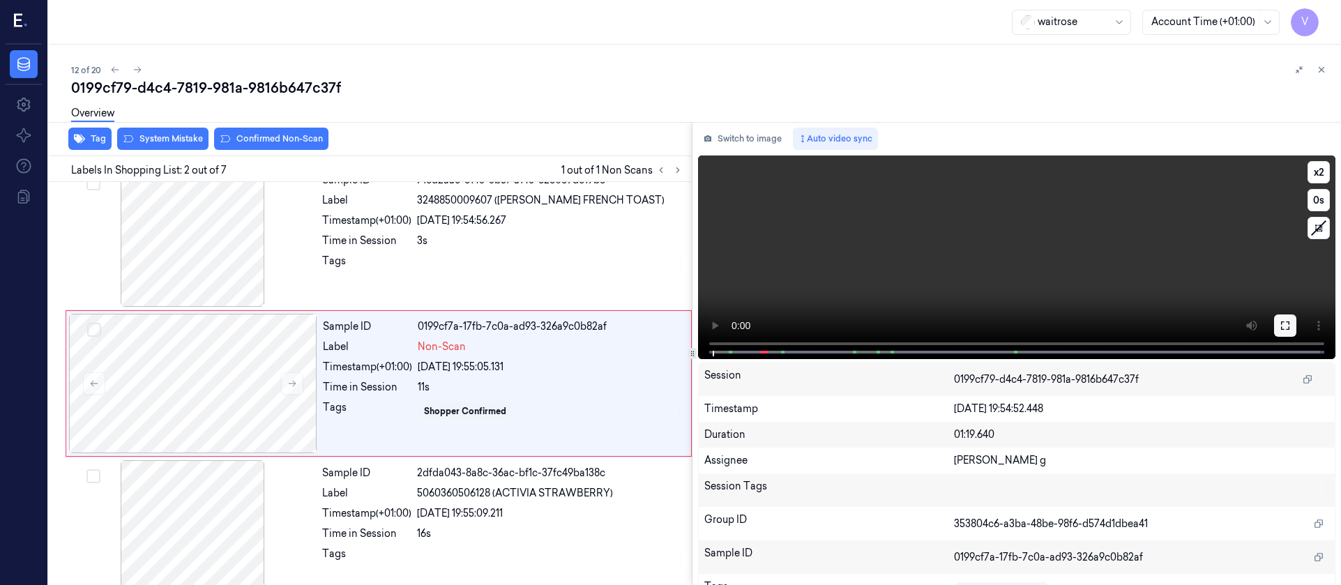
click at [1282, 332] on div "x 2 0 s" at bounding box center [1016, 255] width 637 height 201
click at [1282, 332] on button at bounding box center [1285, 325] width 22 height 22
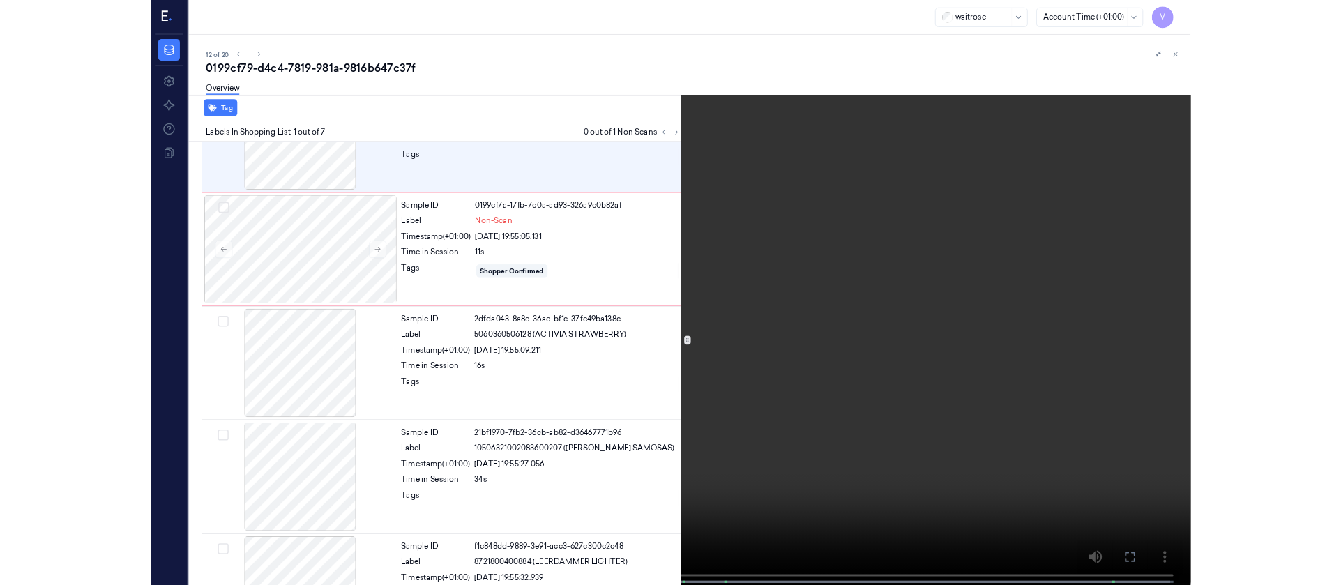
scroll to position [0, 0]
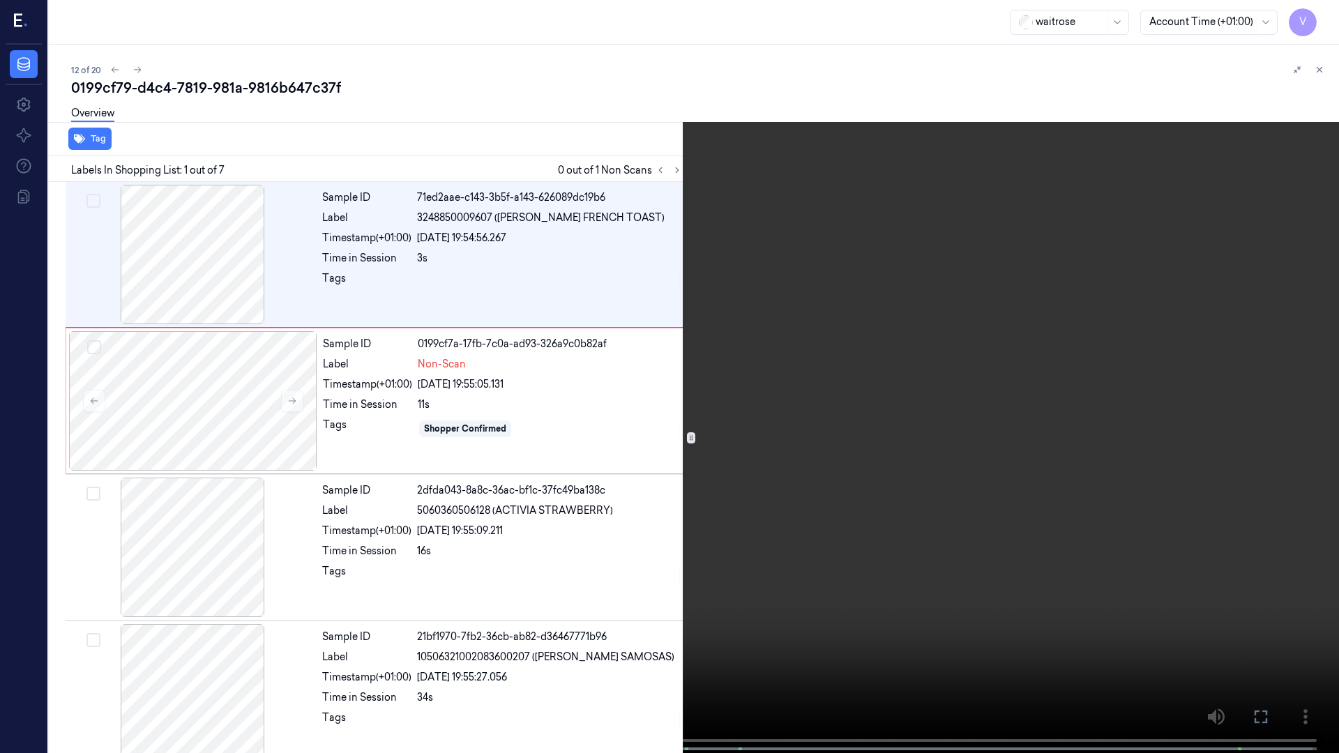
click at [0, 0] on icon at bounding box center [0, 0] width 0 height 0
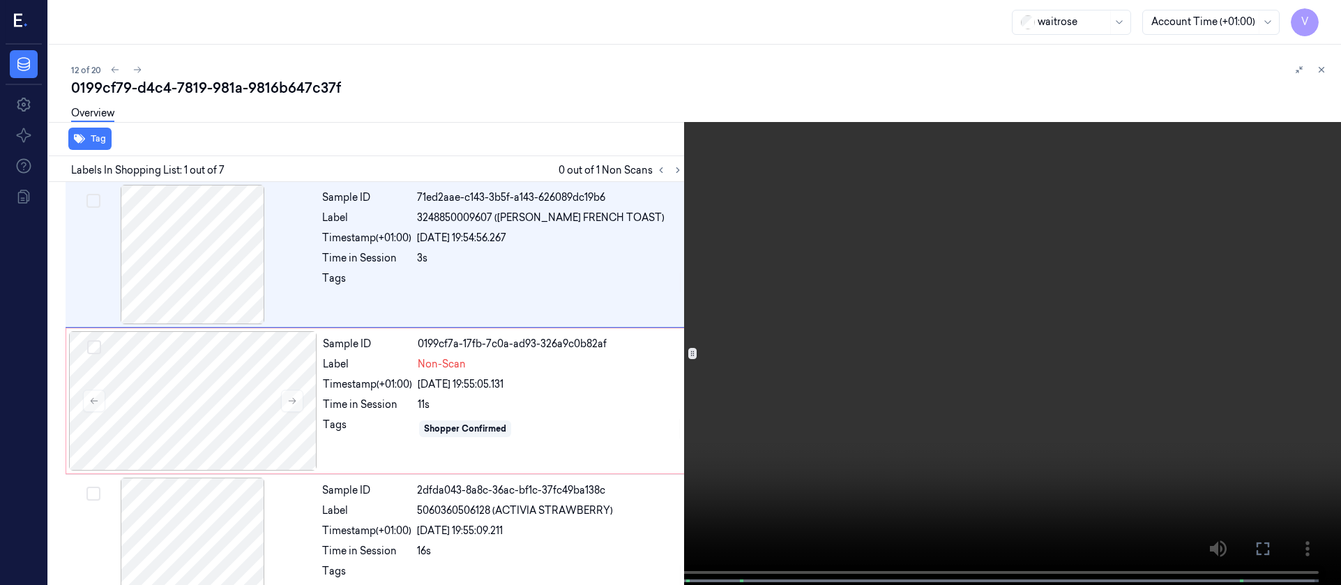
scroll to position [17, 0]
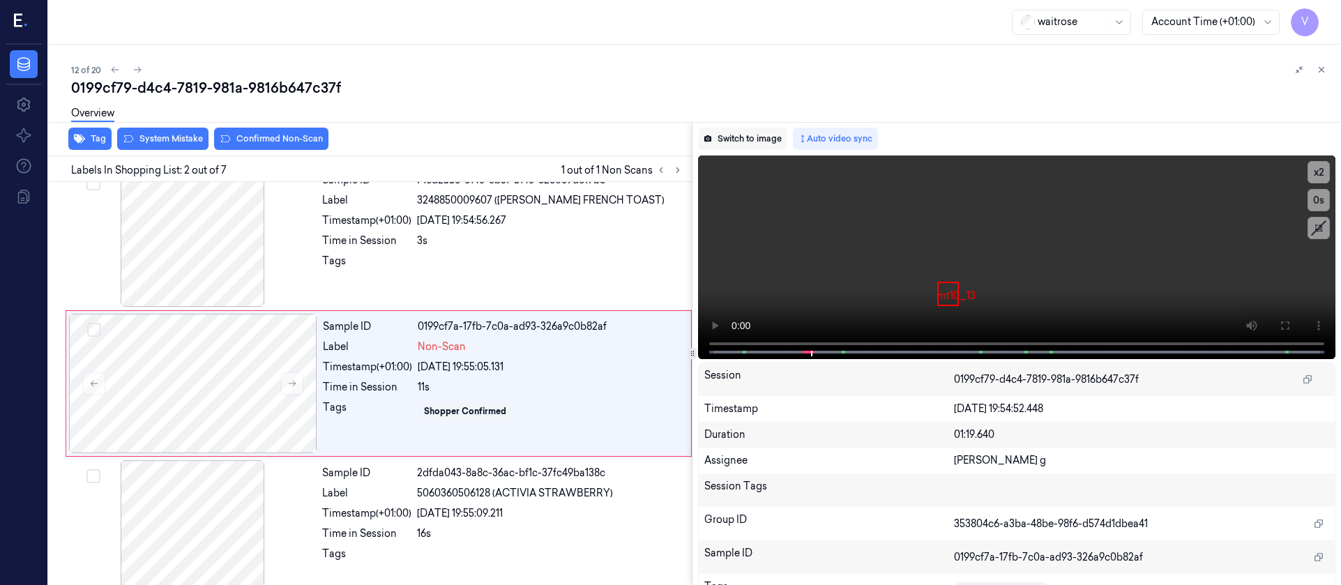
click at [726, 134] on button "Switch to image" at bounding box center [742, 139] width 89 height 22
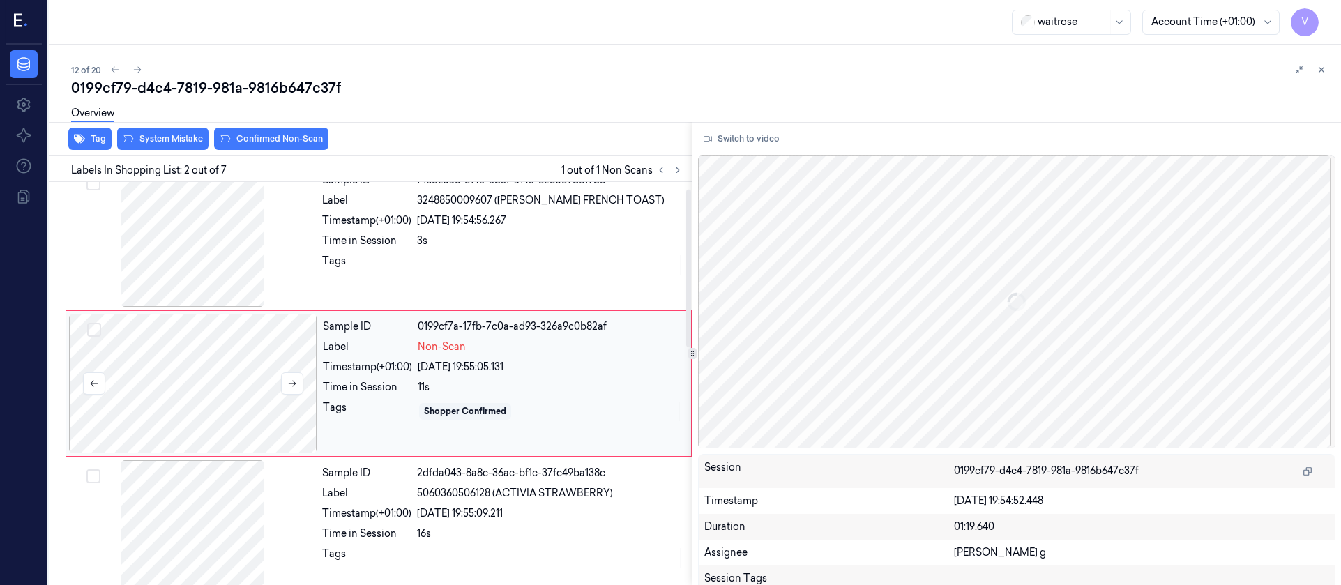
click at [149, 404] on div at bounding box center [193, 383] width 248 height 139
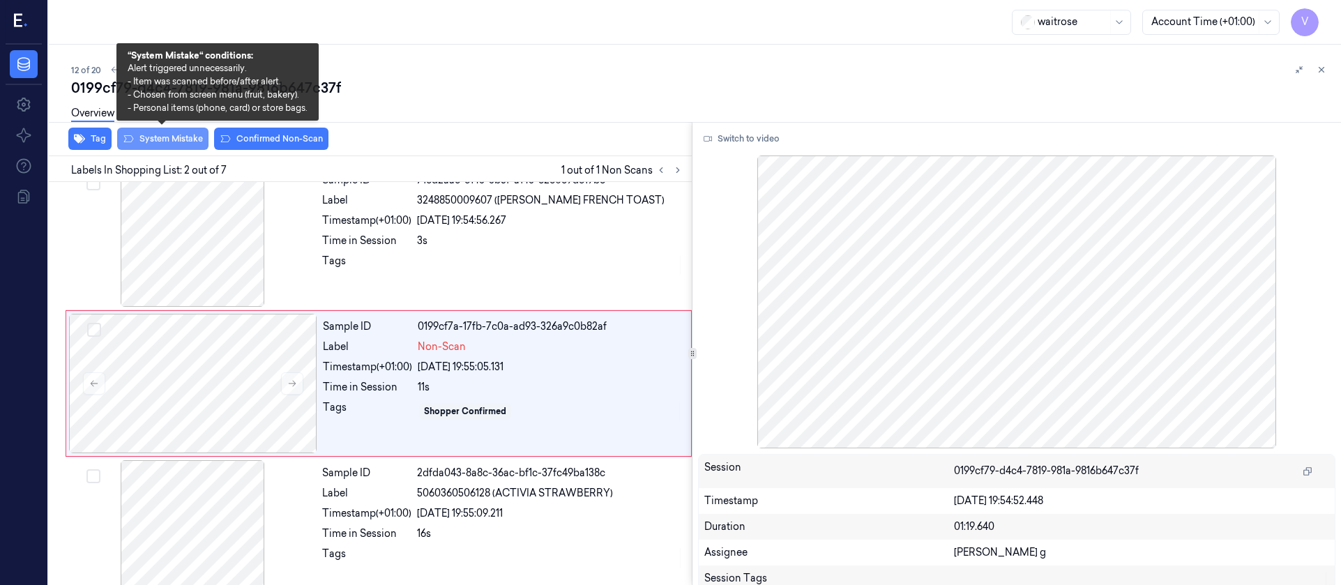
click at [151, 148] on button "System Mistake" at bounding box center [162, 139] width 91 height 22
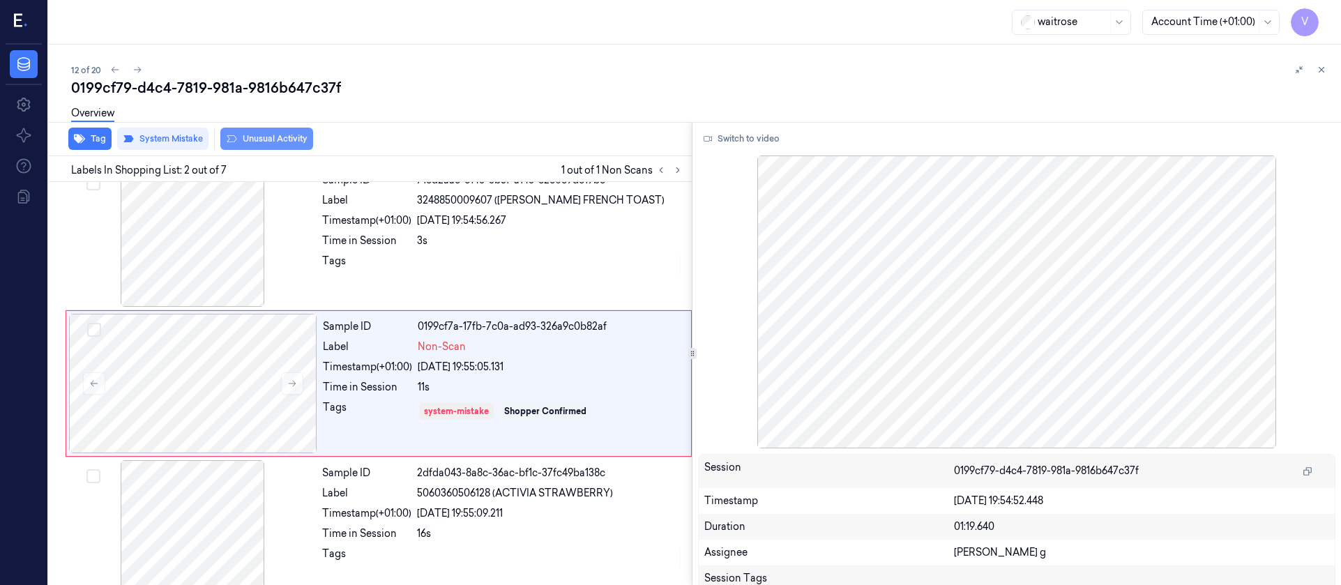
click at [281, 138] on button "Unusual Activity" at bounding box center [266, 139] width 93 height 22
click at [701, 34] on div "waitrose Account Time (+01:00) V" at bounding box center [695, 22] width 1292 height 45
click at [259, 133] on button "Unusual Activity" at bounding box center [266, 139] width 93 height 22
click at [468, 84] on div "0199cf79-d4c4-7819-981a-9816b647c37f" at bounding box center [700, 88] width 1259 height 20
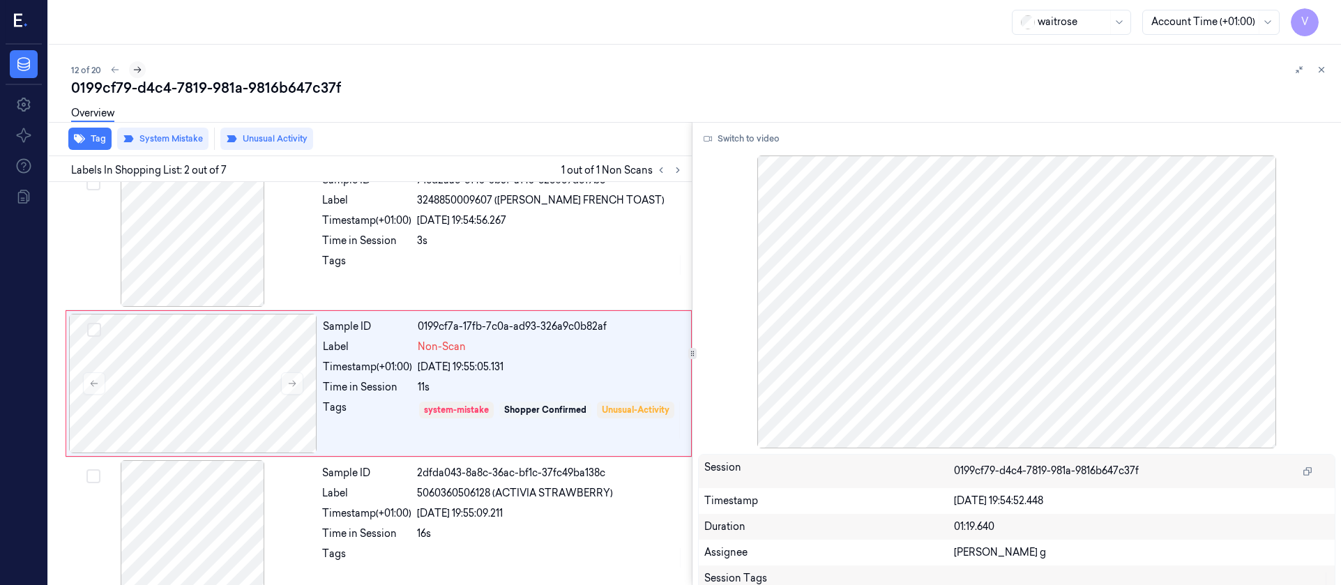
click at [140, 71] on icon at bounding box center [137, 70] width 10 height 10
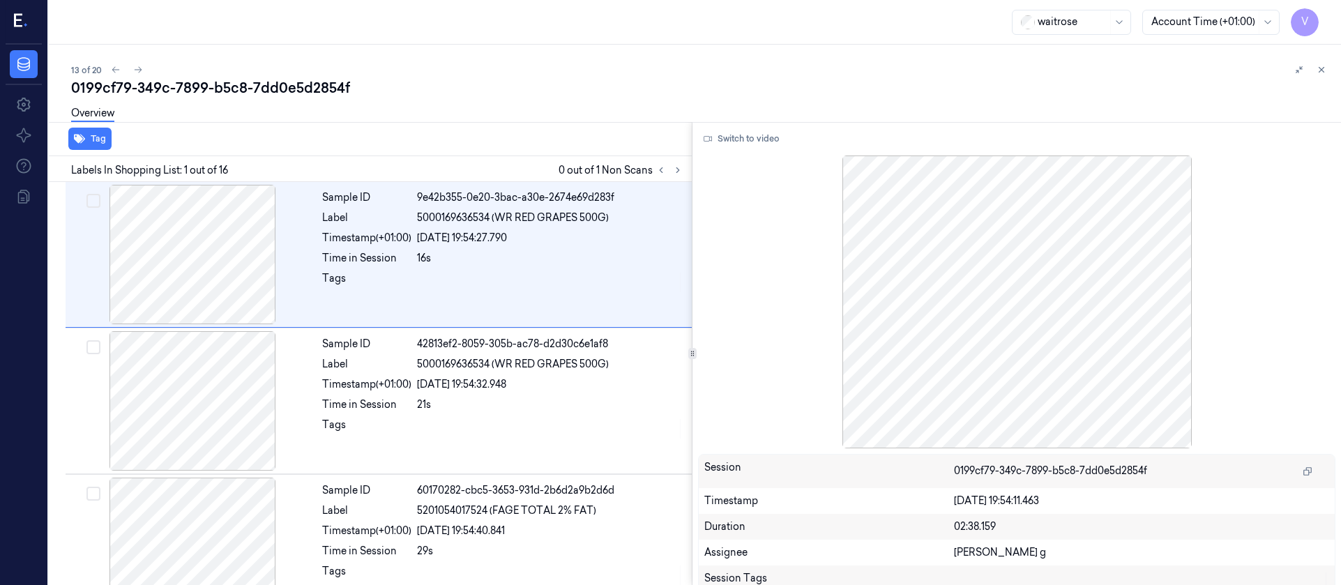
click at [454, 57] on div "13 of 20 0199cf79-349c-7899-b5c8-7dd0e5d2854f Overview Tag Labels In Shopping L…" at bounding box center [695, 315] width 1292 height 540
click at [674, 169] on icon at bounding box center [678, 170] width 10 height 10
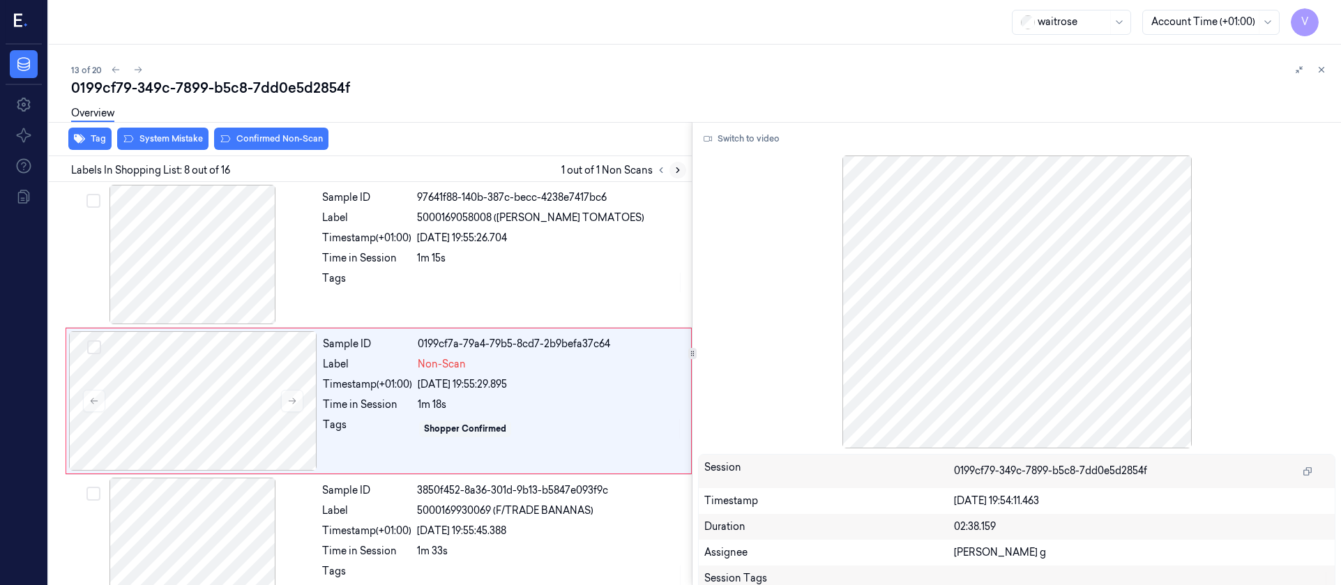
scroll to position [896, 0]
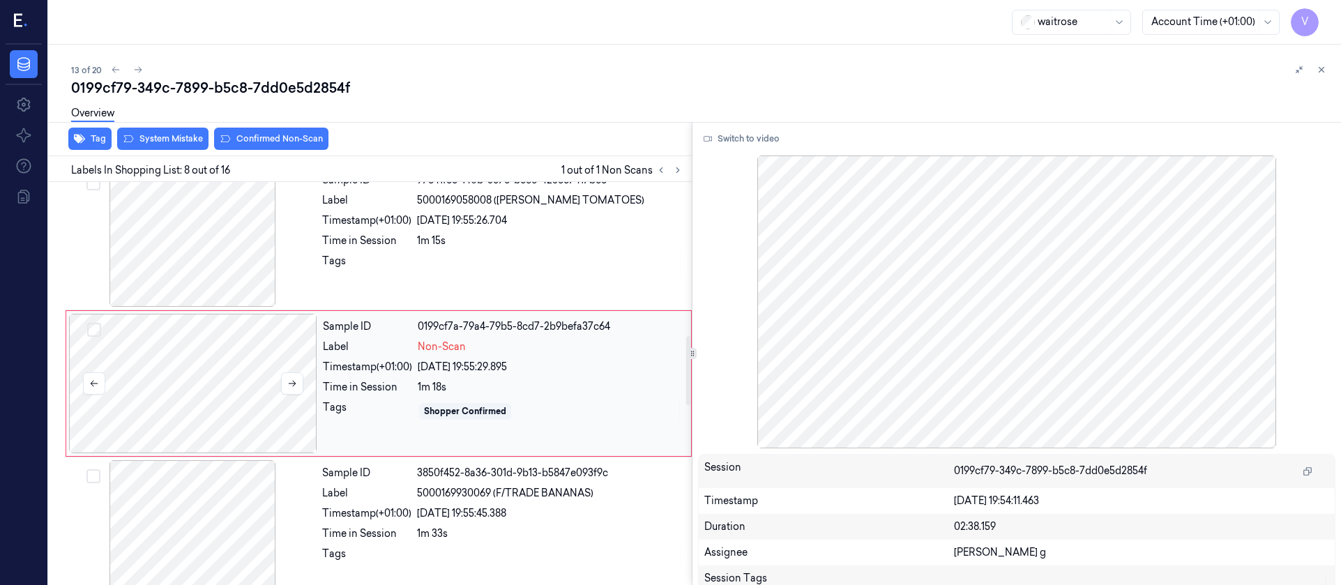
click at [178, 416] on div at bounding box center [193, 383] width 248 height 139
click at [294, 383] on icon at bounding box center [292, 384] width 10 height 10
click at [293, 382] on icon at bounding box center [292, 384] width 10 height 10
click at [227, 278] on div at bounding box center [192, 236] width 248 height 139
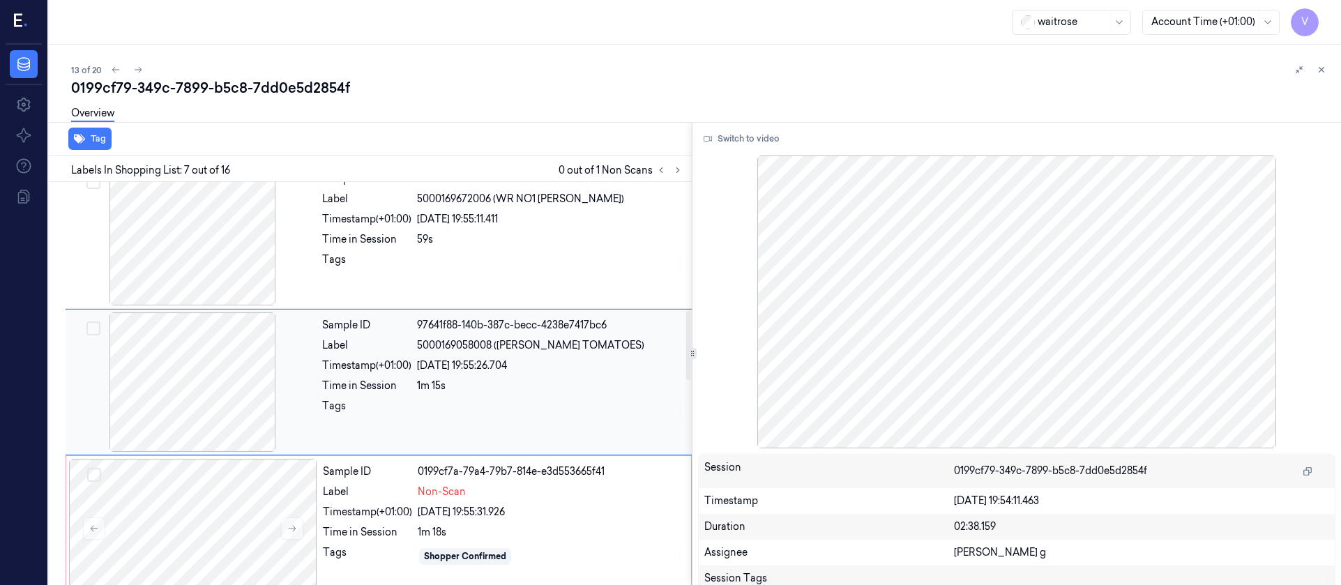
scroll to position [750, 0]
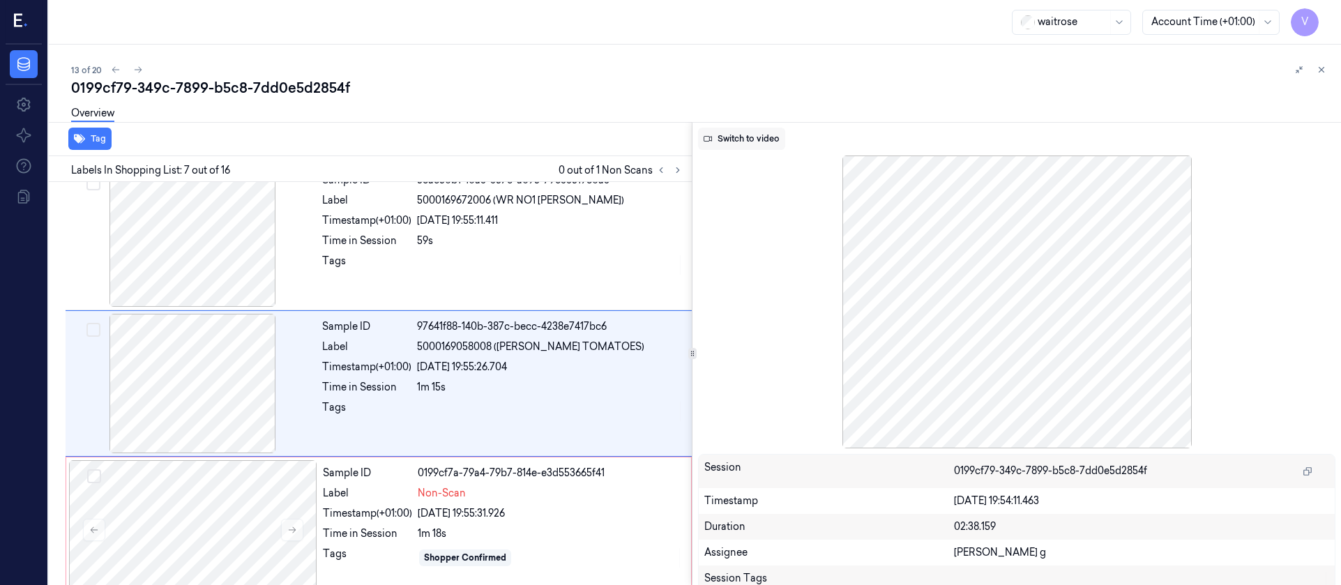
click at [757, 142] on button "Switch to video" at bounding box center [741, 139] width 87 height 22
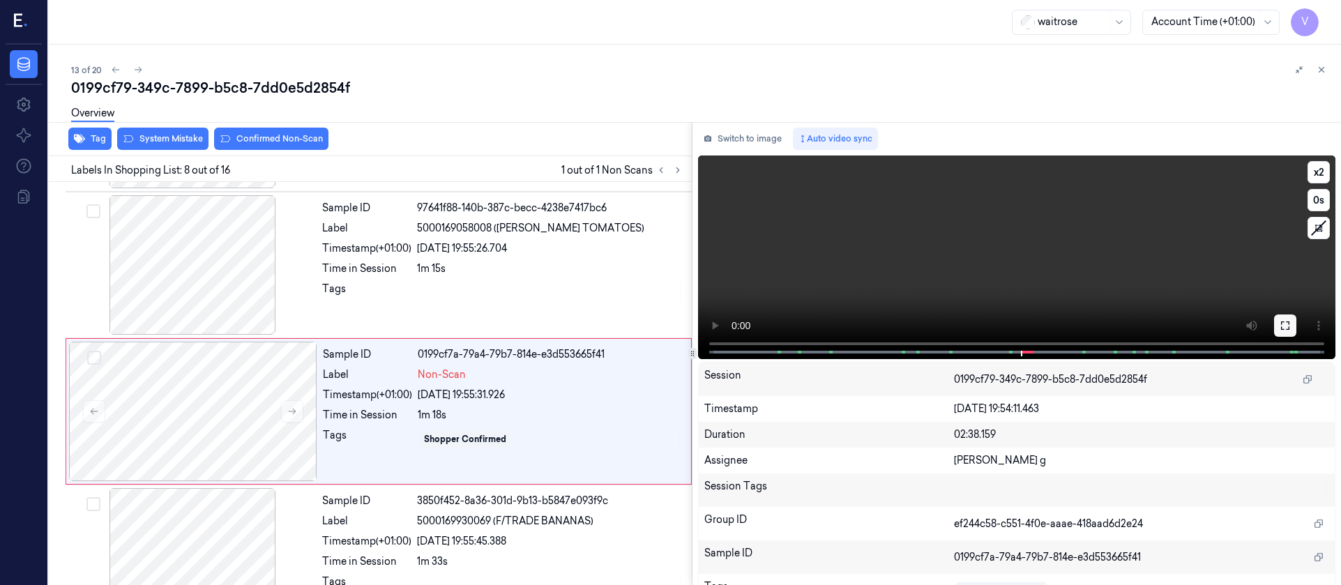
click at [1284, 328] on icon at bounding box center [1285, 325] width 8 height 8
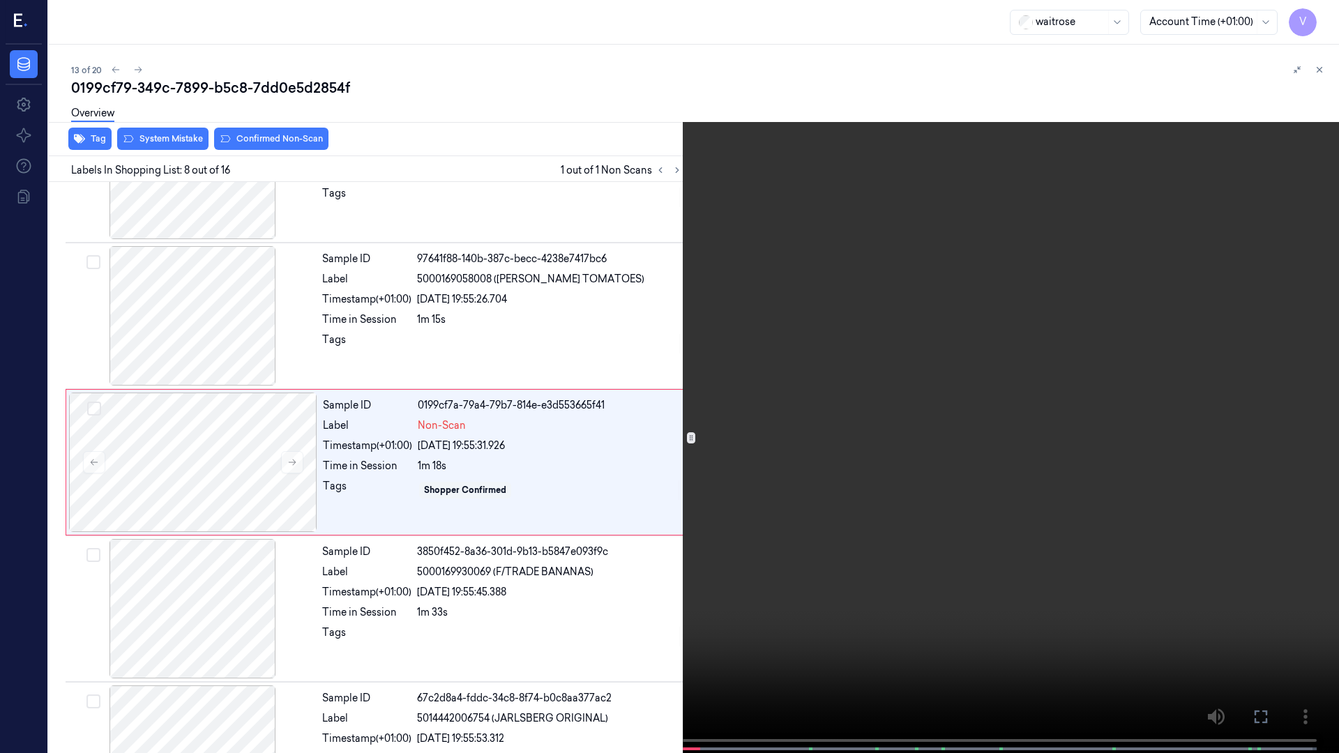
scroll to position [812, 0]
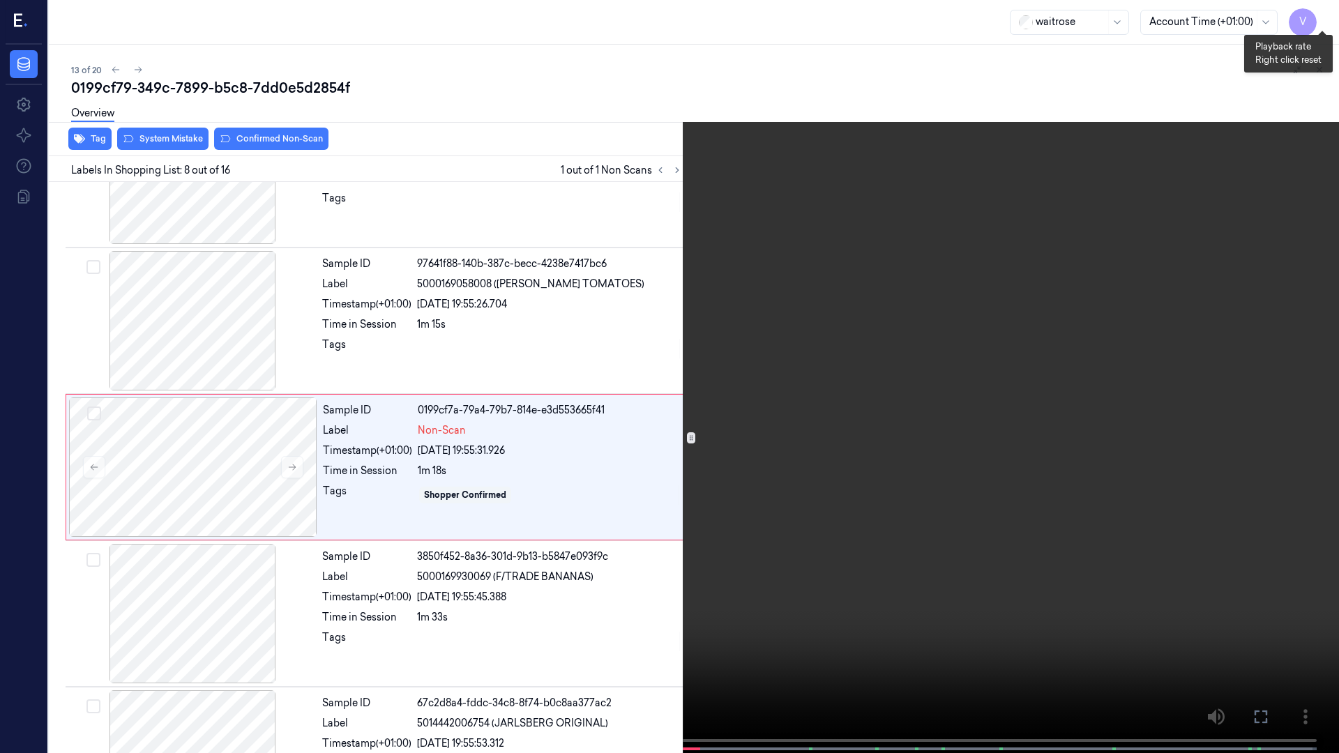
click at [1331, 13] on button "x 2" at bounding box center [1322, 17] width 22 height 22
click at [1331, 13] on button "x 4" at bounding box center [1322, 17] width 22 height 22
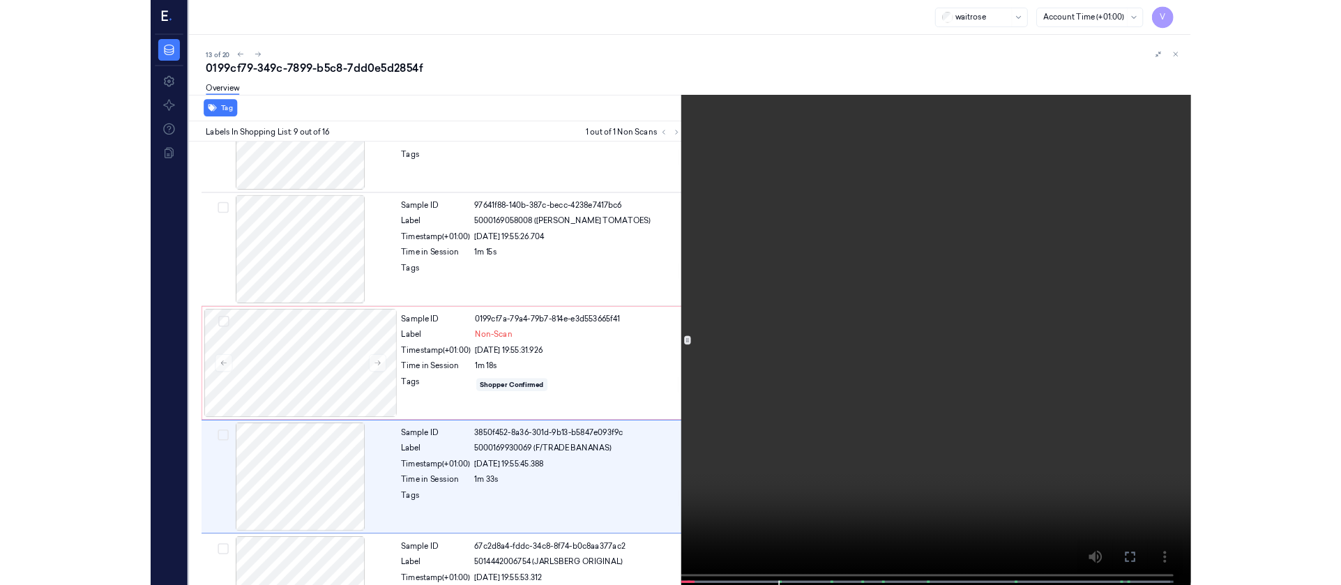
scroll to position [959, 0]
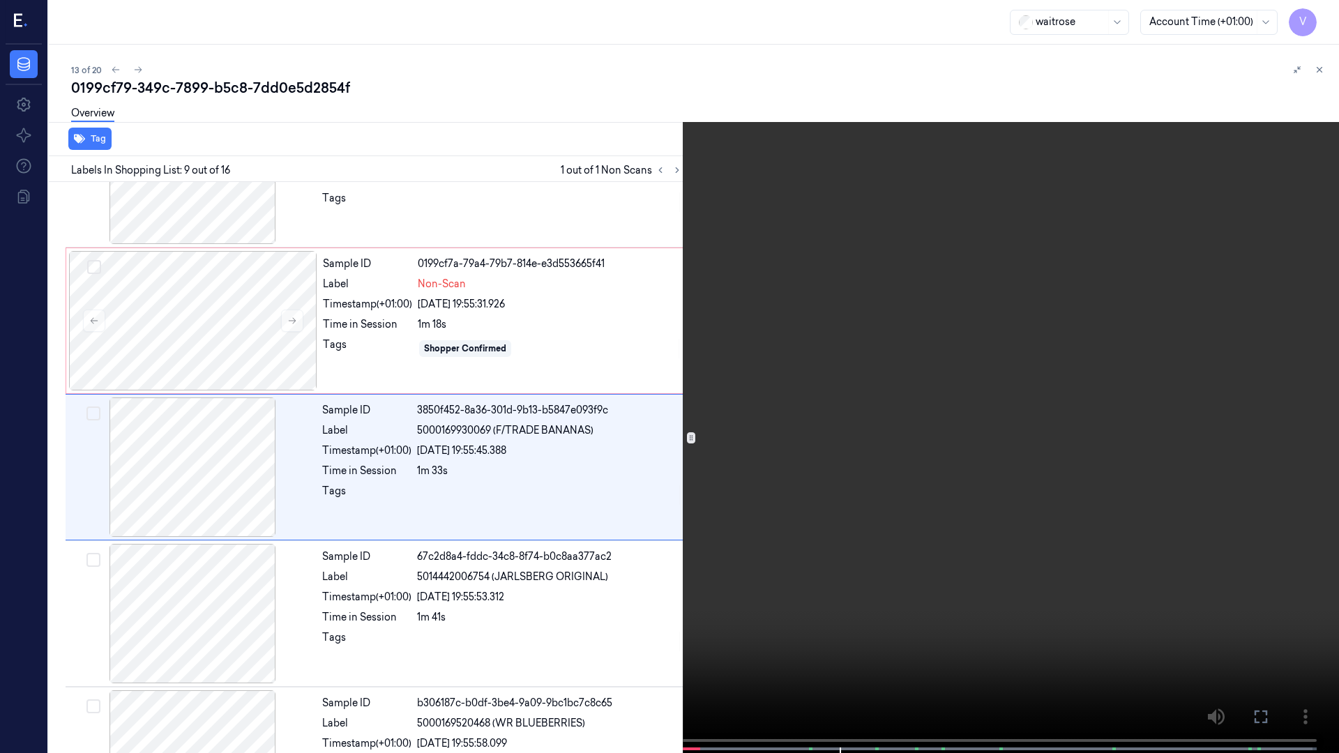
click at [0, 0] on icon at bounding box center [0, 0] width 0 height 0
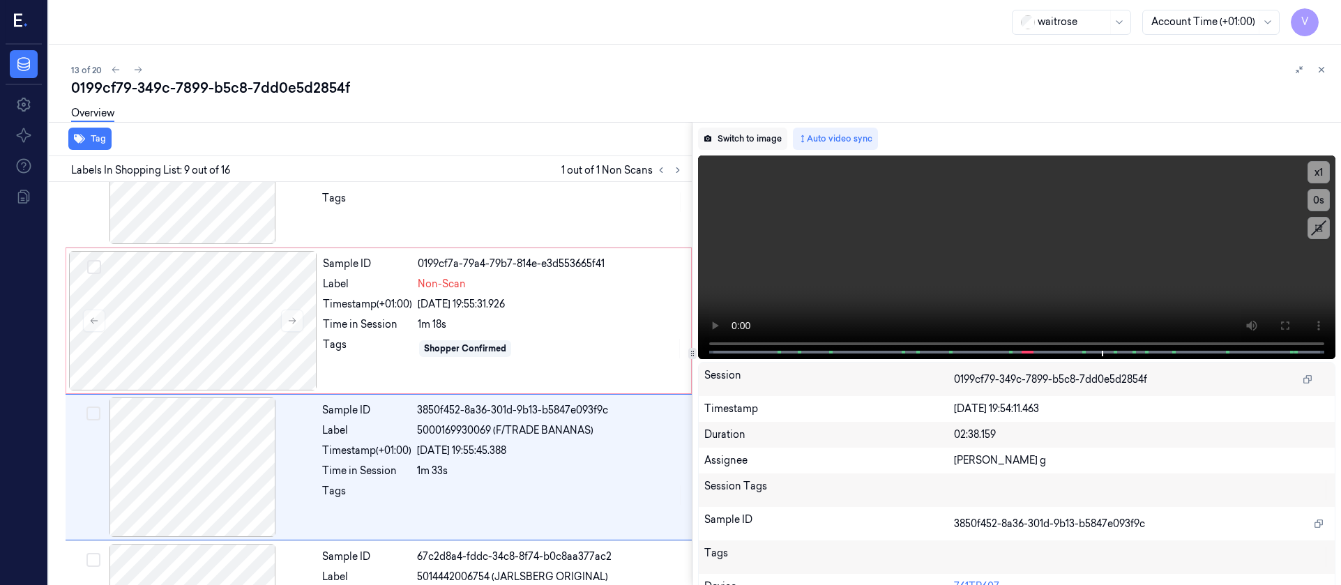
click at [756, 142] on button "Switch to image" at bounding box center [742, 139] width 89 height 22
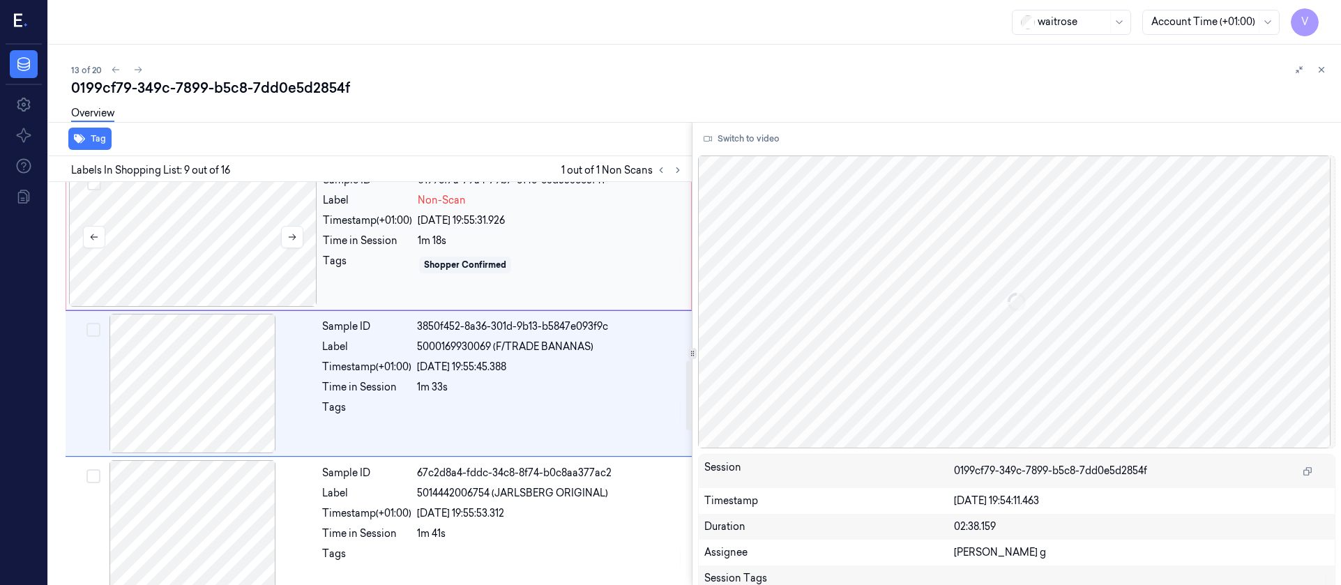
click at [229, 285] on div at bounding box center [193, 236] width 248 height 139
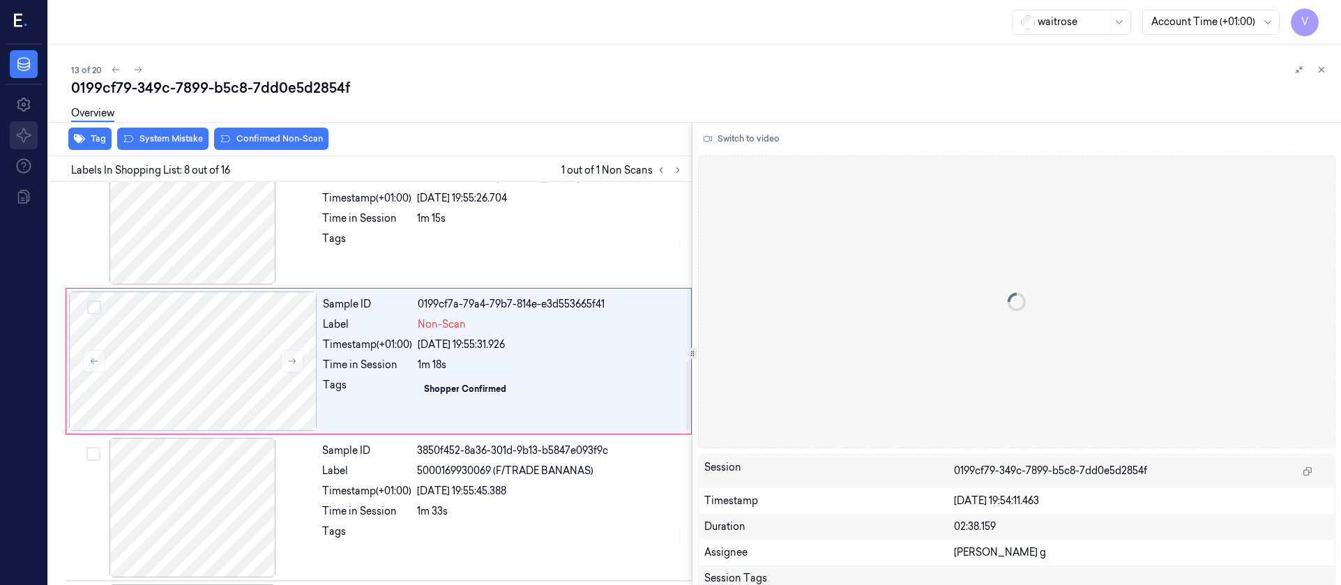
scroll to position [896, 0]
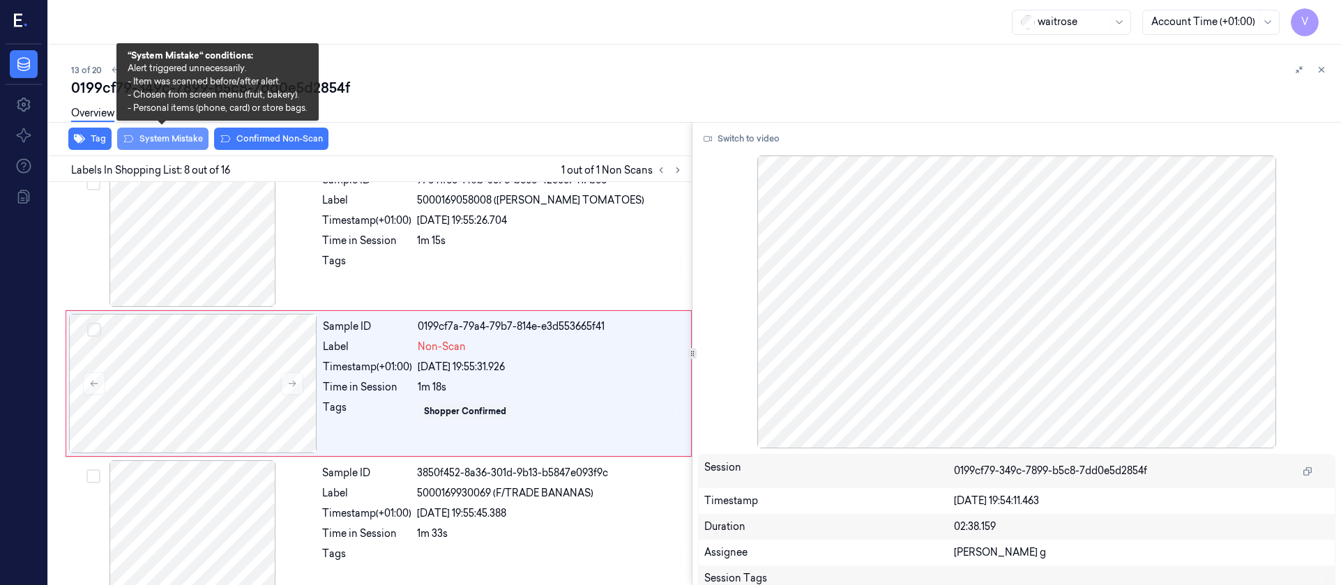
click at [165, 138] on button "System Mistake" at bounding box center [162, 139] width 91 height 22
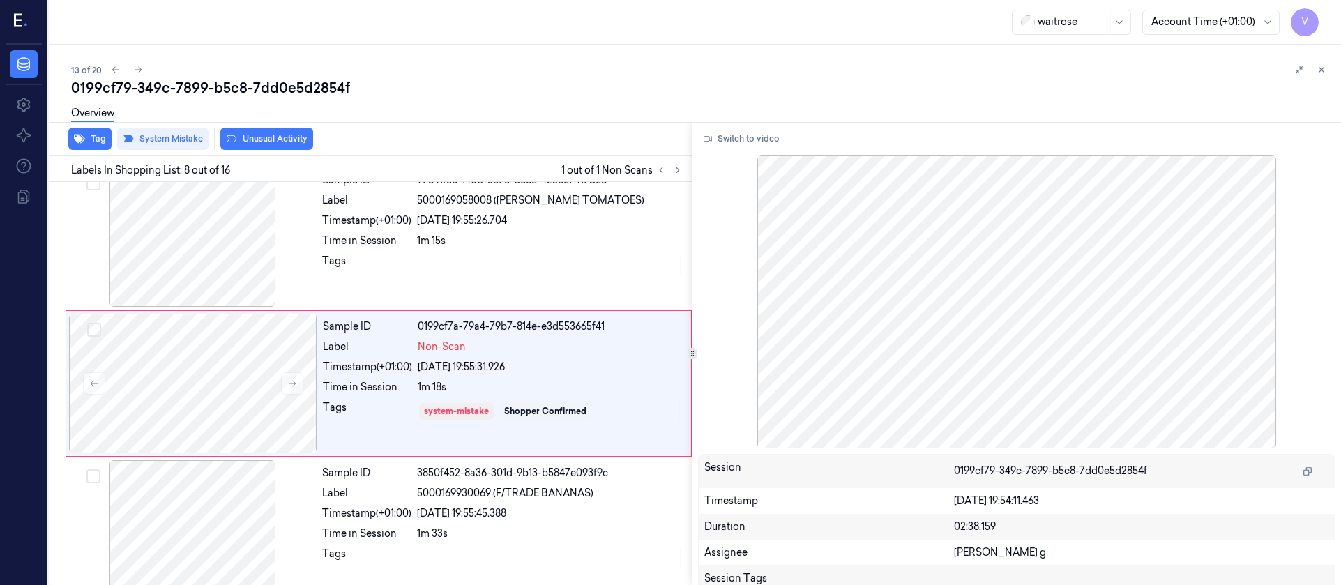
click at [460, 77] on div "13 of 20" at bounding box center [700, 69] width 1259 height 17
click at [137, 70] on icon at bounding box center [138, 70] width 10 height 10
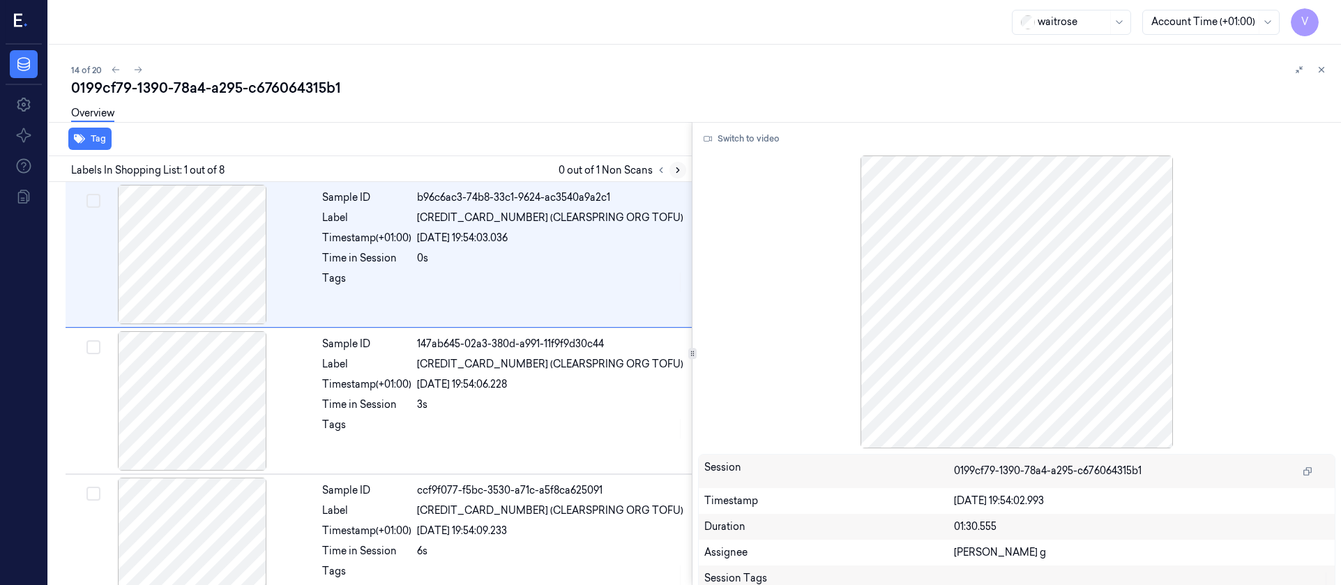
click at [678, 173] on icon at bounding box center [678, 170] width 10 height 10
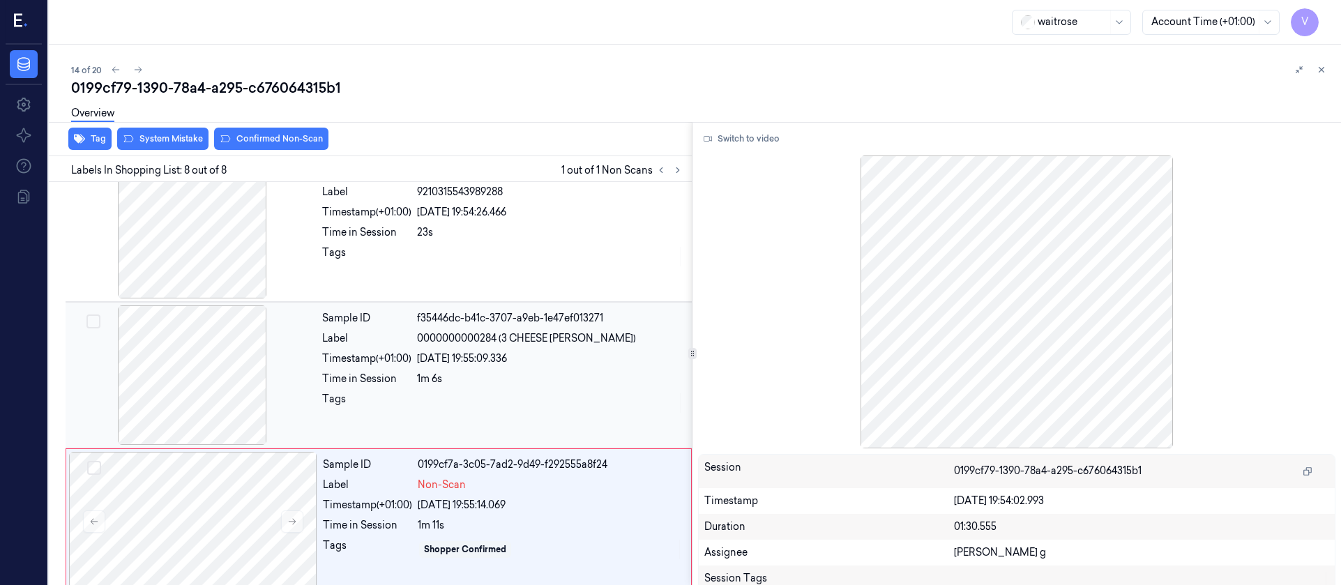
scroll to position [773, 0]
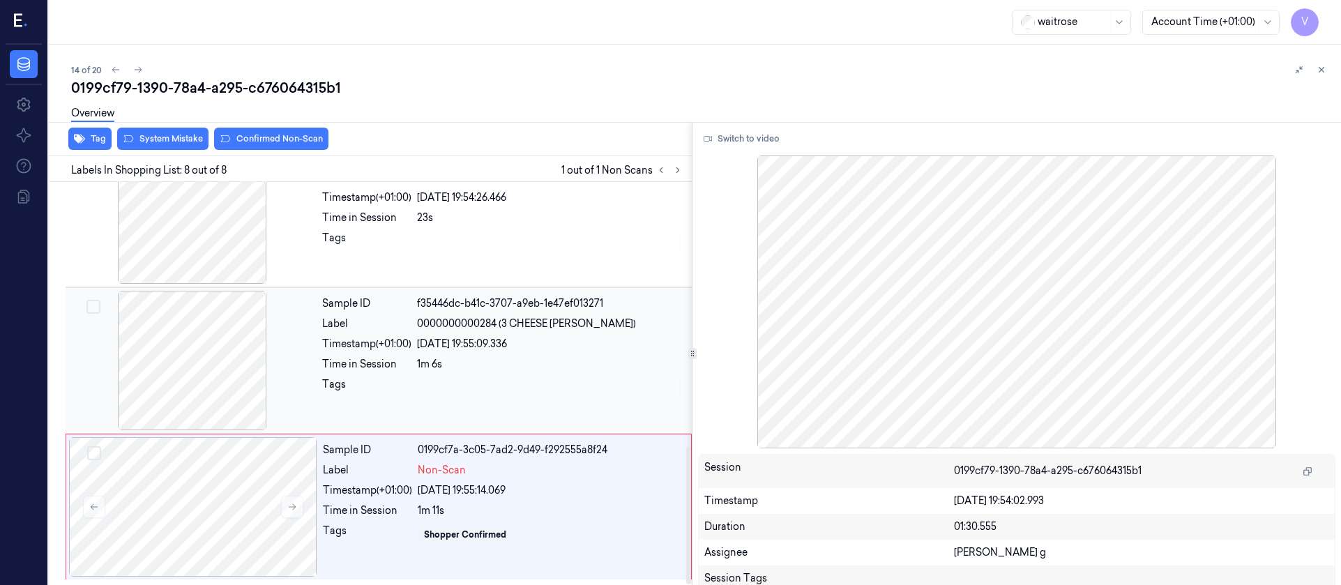
click at [199, 384] on div at bounding box center [192, 360] width 248 height 139
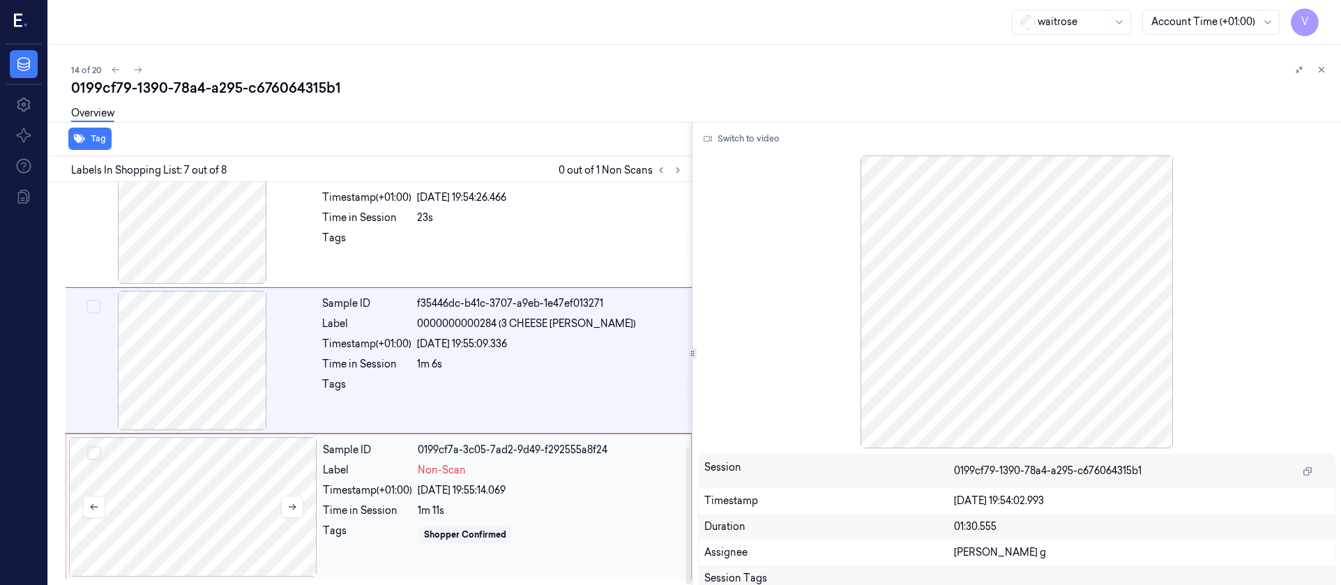
click at [182, 492] on div at bounding box center [193, 506] width 248 height 139
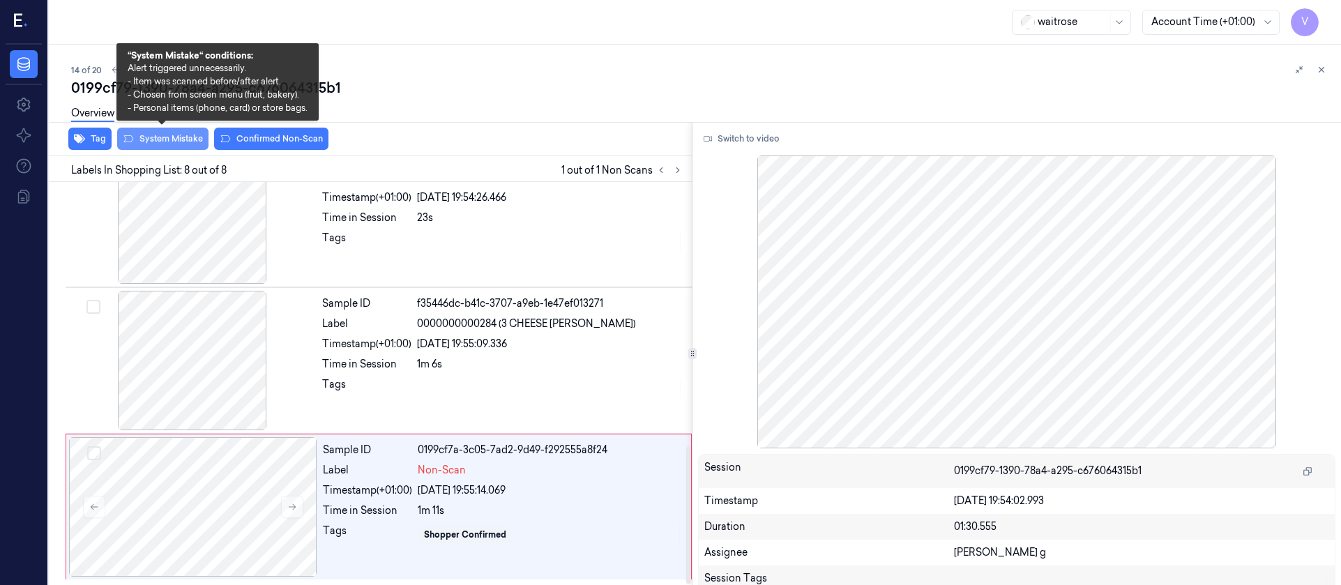
click at [179, 139] on button "System Mistake" at bounding box center [162, 139] width 91 height 22
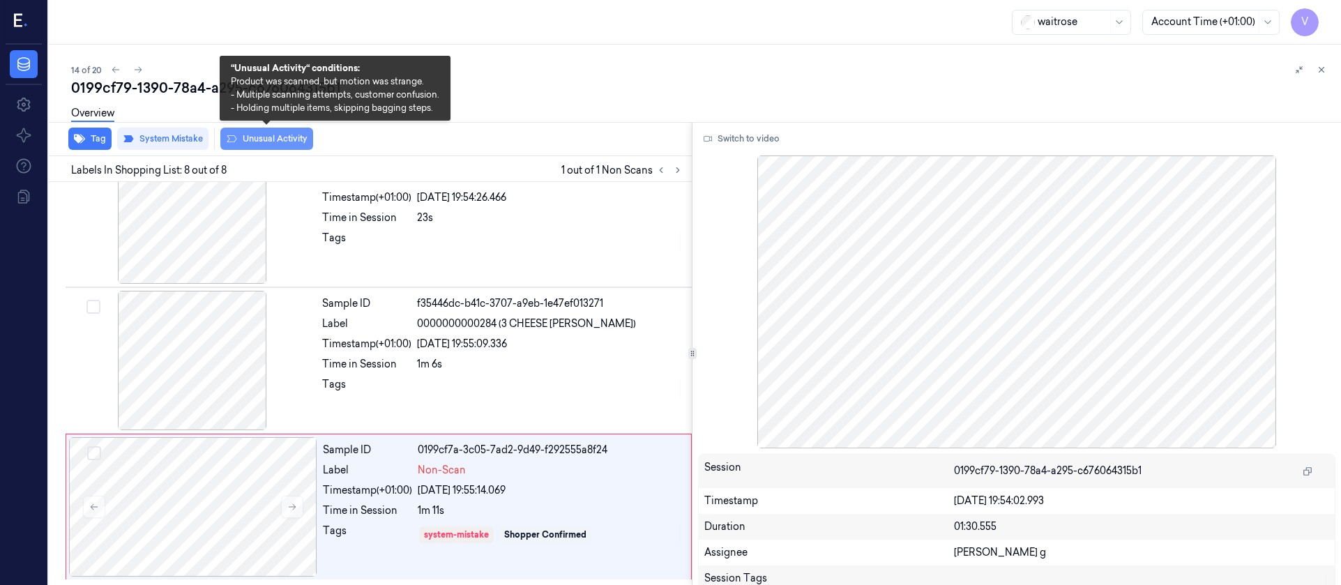
click at [261, 139] on button "Unusual Activity" at bounding box center [266, 139] width 93 height 22
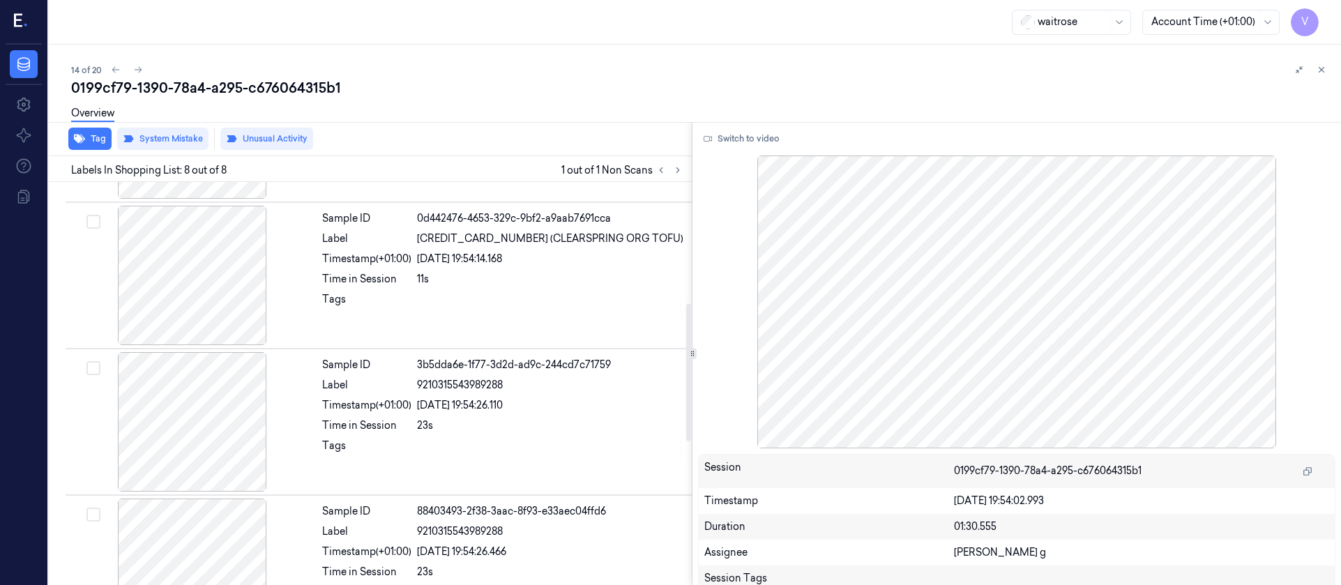
scroll to position [354, 0]
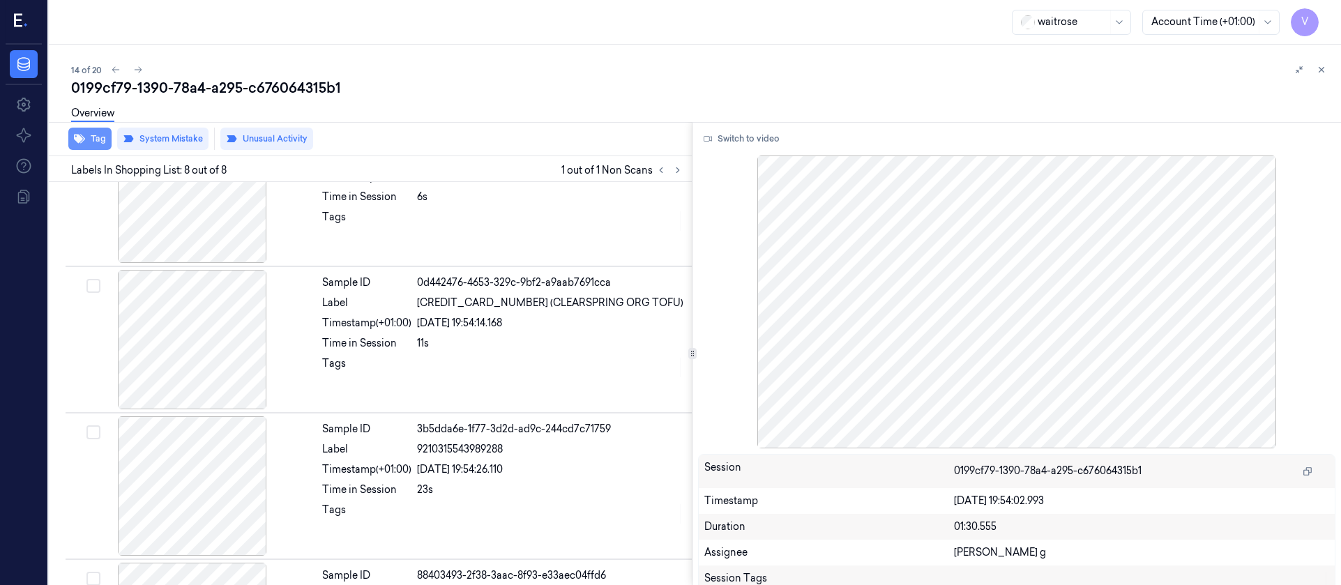
click at [91, 136] on button "Tag" at bounding box center [89, 139] width 43 height 22
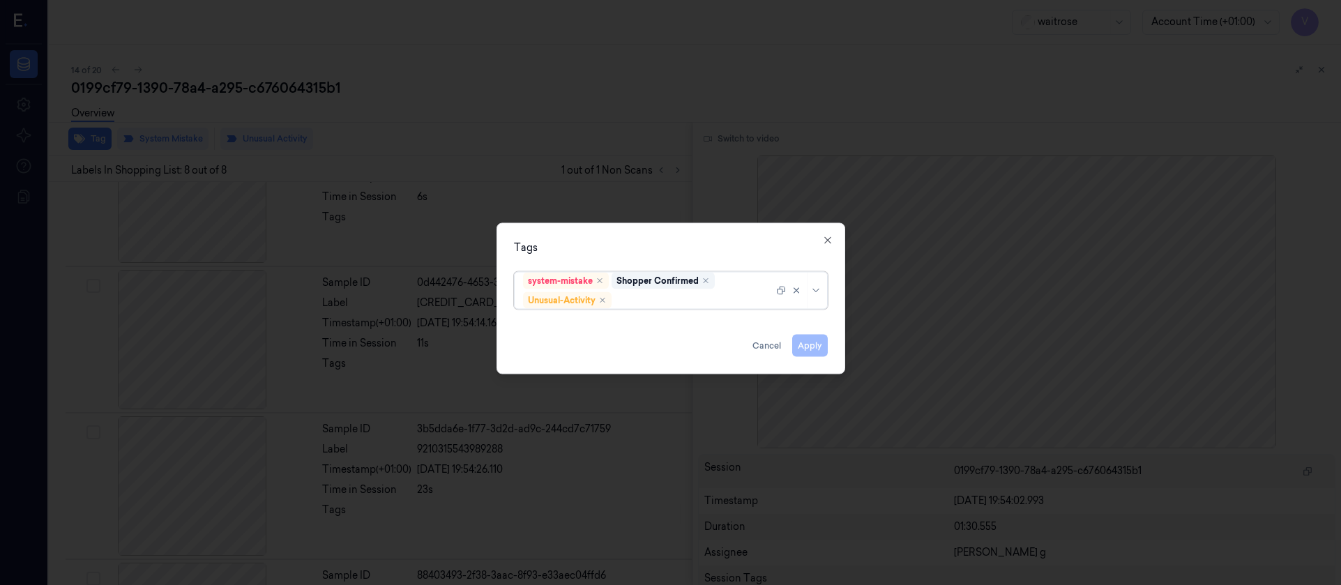
click at [649, 303] on div at bounding box center [693, 300] width 159 height 15
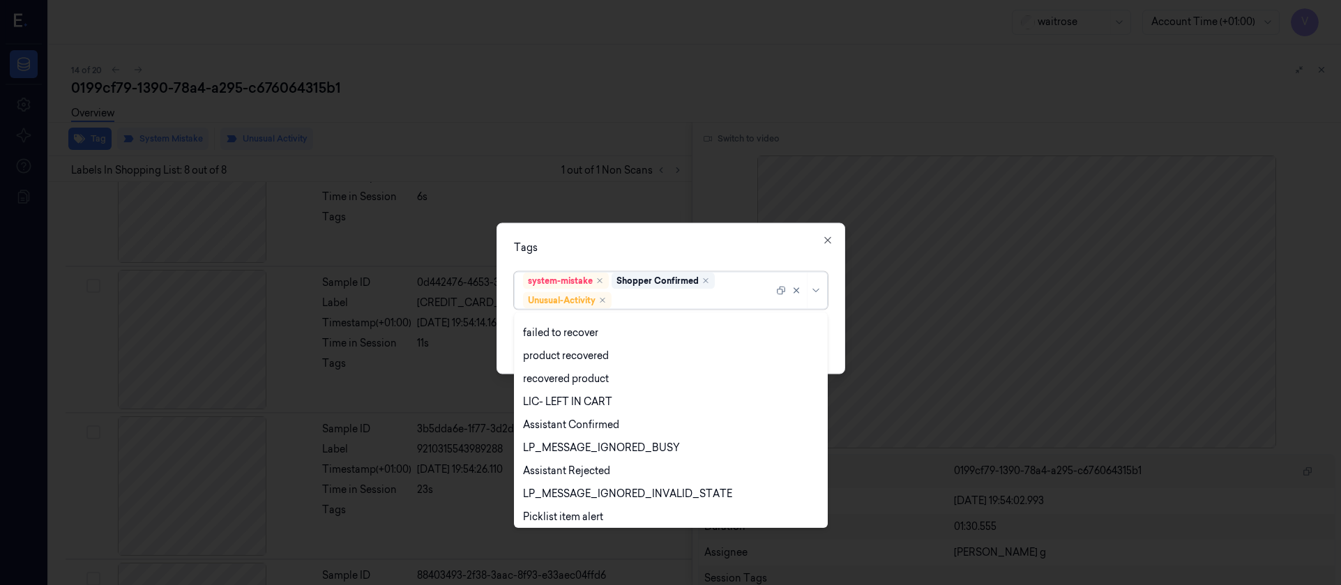
scroll to position [182, 0]
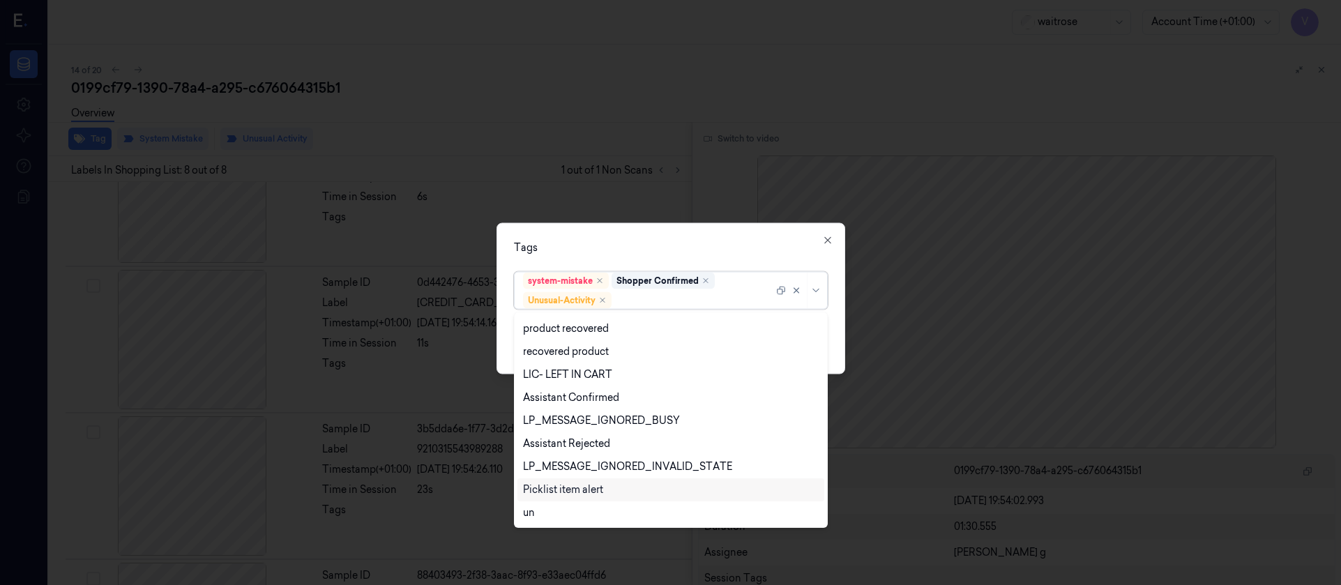
click at [563, 489] on div "Picklist item alert" at bounding box center [563, 490] width 80 height 15
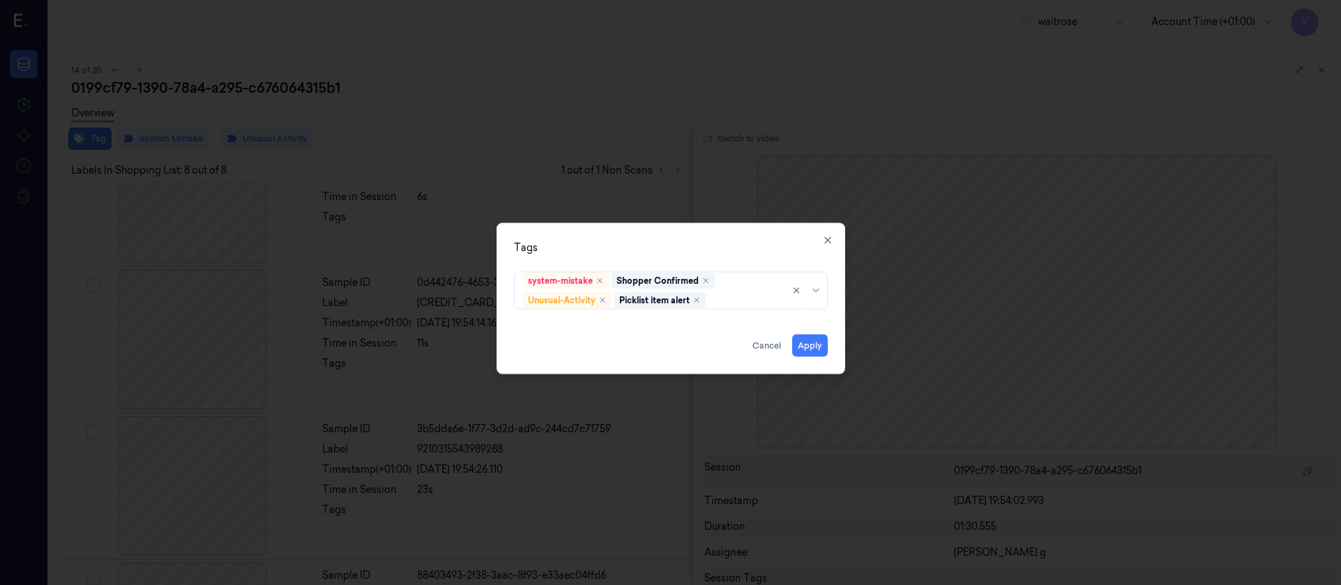
click at [743, 249] on div "Tags" at bounding box center [671, 247] width 314 height 15
click at [807, 342] on button "Apply" at bounding box center [810, 345] width 36 height 22
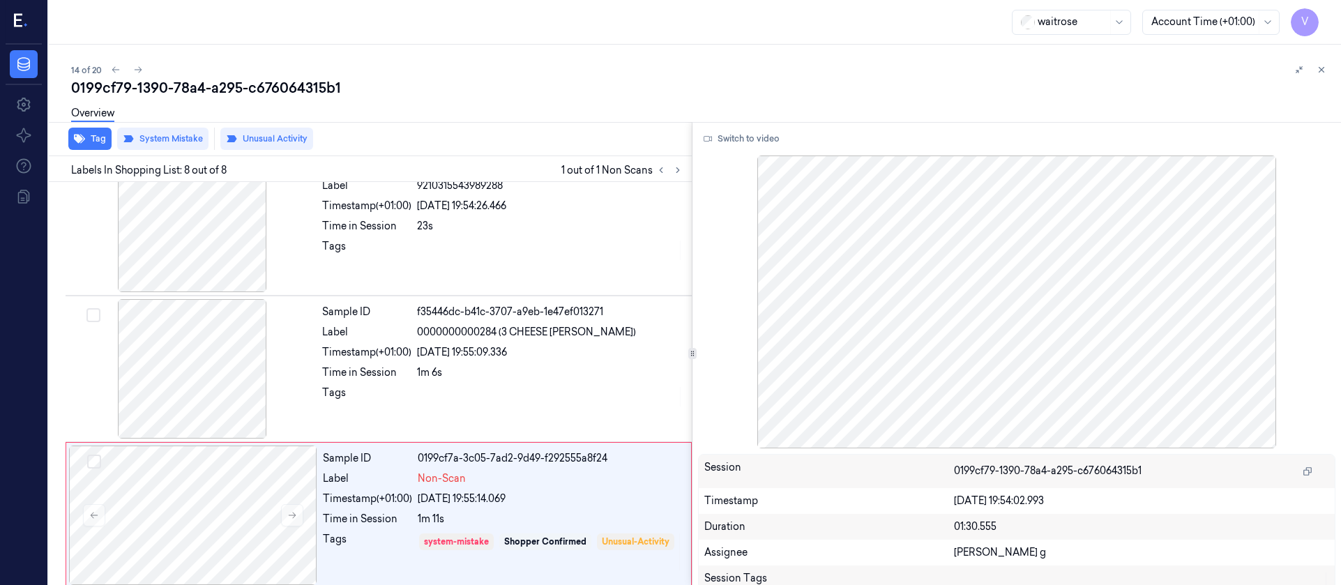
scroll to position [773, 0]
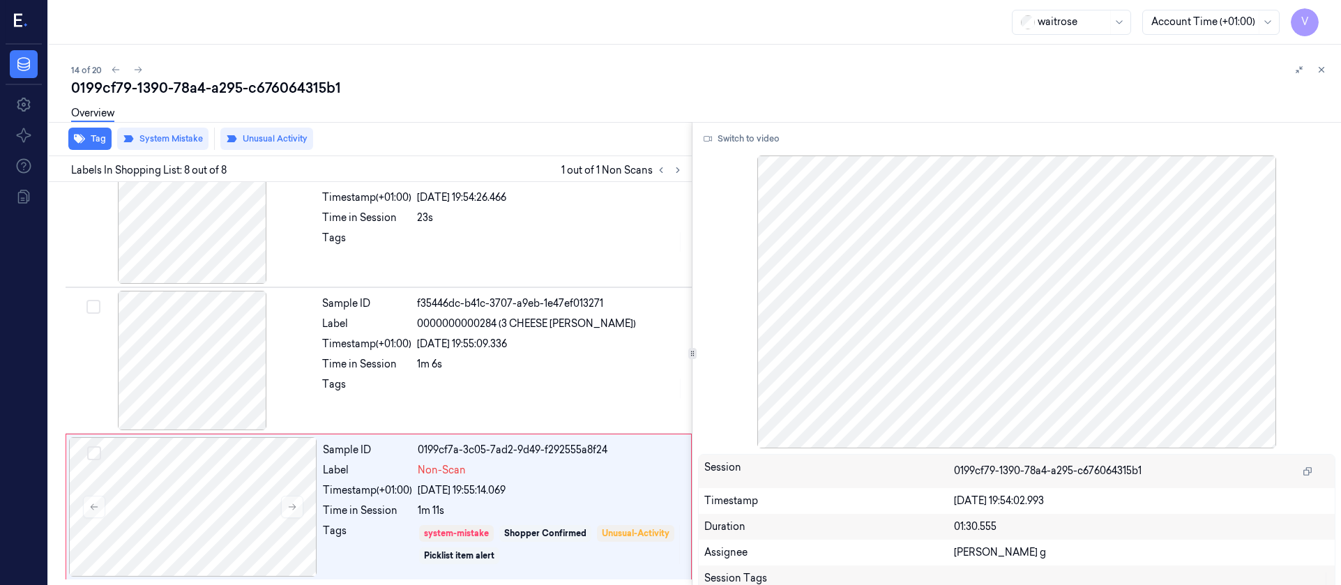
click at [462, 132] on div "Overview" at bounding box center [700, 116] width 1259 height 36
click at [475, 84] on div "0199cf79-1390-78a4-a295-c676064315b1" at bounding box center [700, 88] width 1259 height 20
click at [135, 66] on icon at bounding box center [138, 70] width 10 height 10
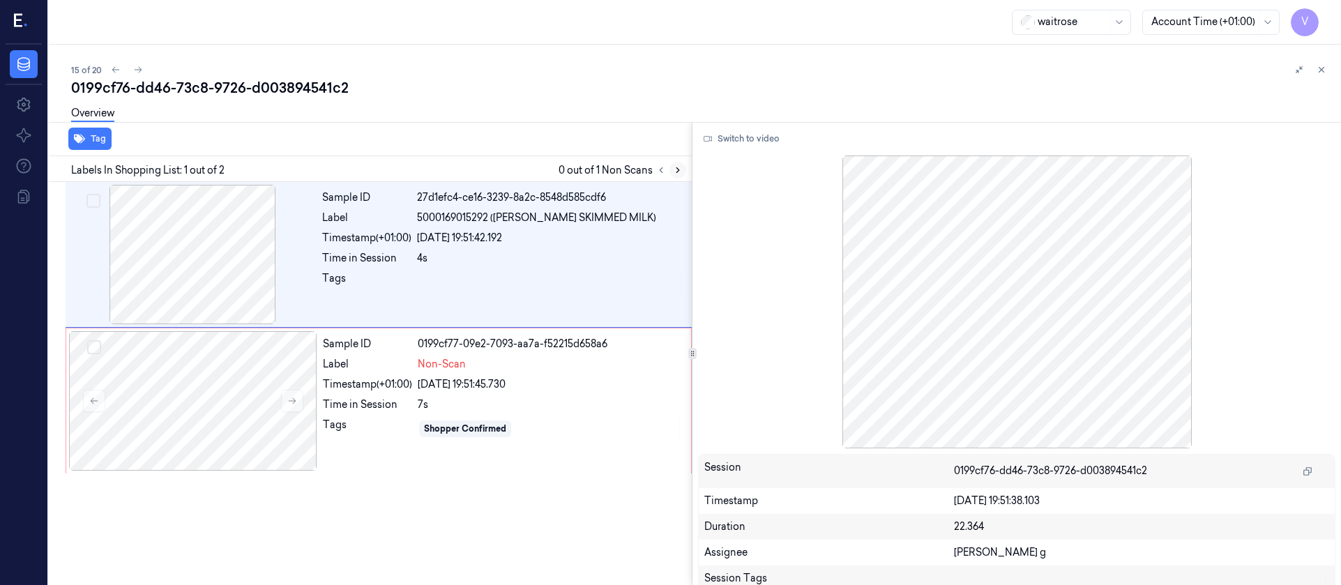
click at [677, 168] on icon at bounding box center [677, 170] width 3 height 5
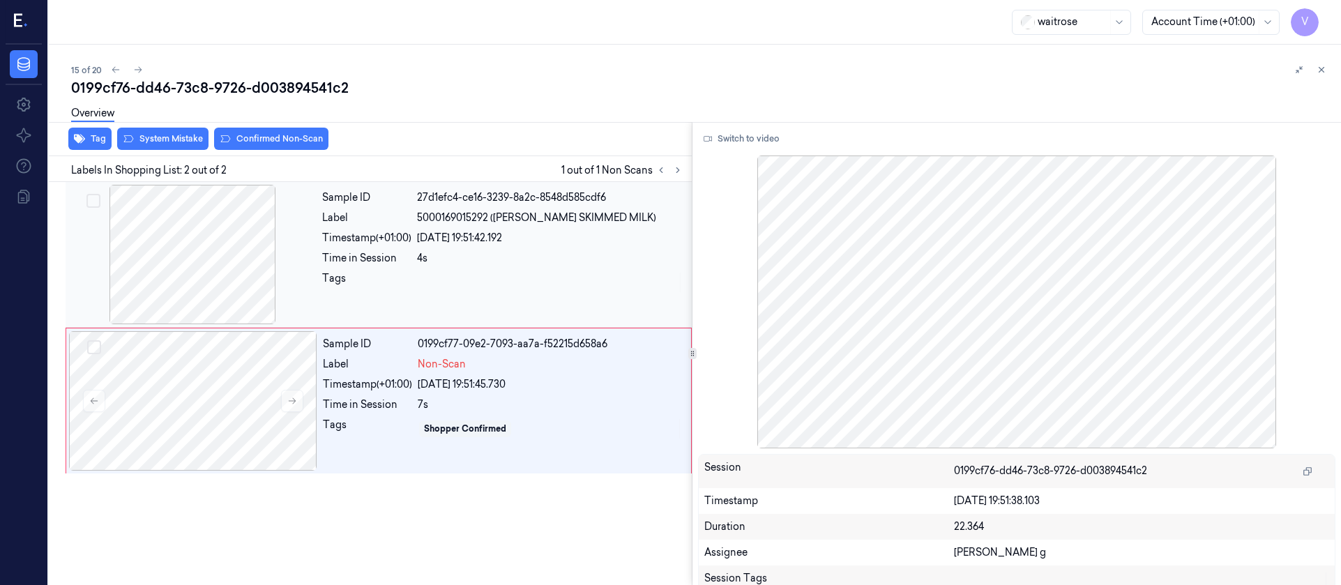
click at [241, 264] on div at bounding box center [192, 254] width 248 height 139
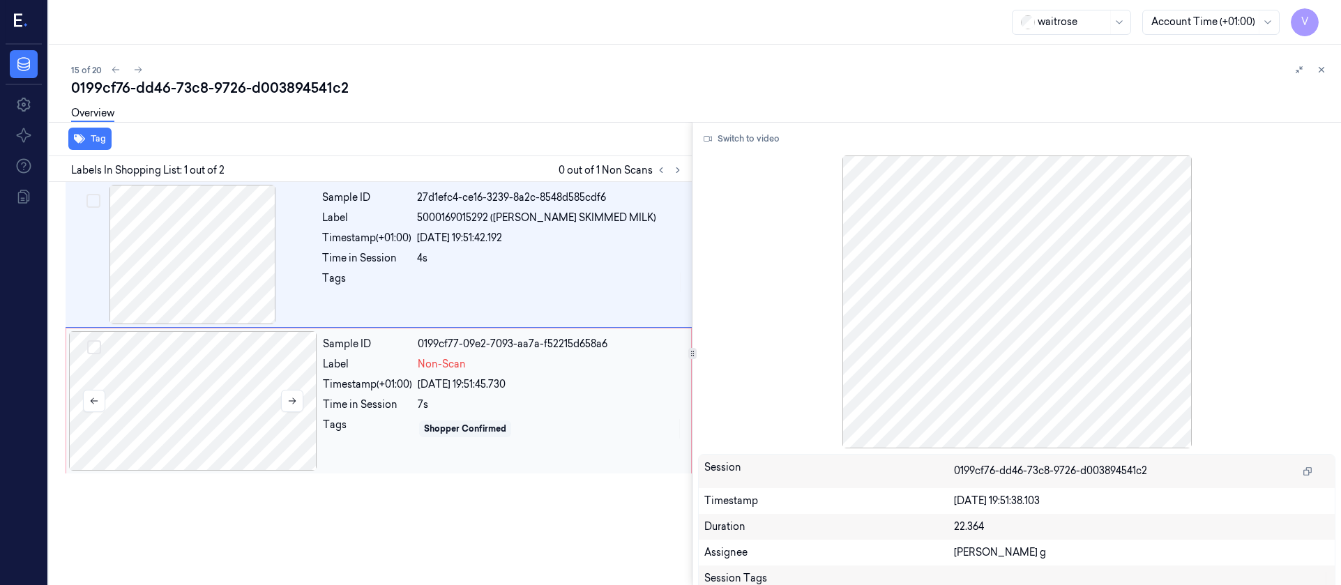
click at [206, 391] on div at bounding box center [193, 400] width 248 height 139
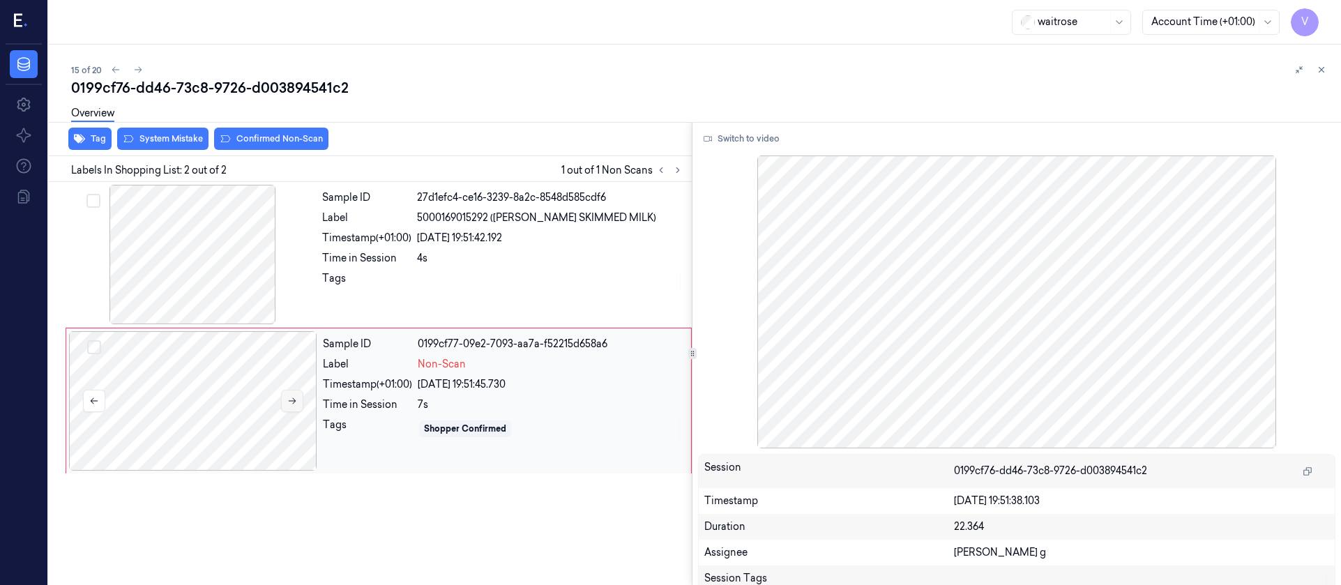
click at [300, 404] on button at bounding box center [292, 401] width 22 height 22
click at [229, 299] on div at bounding box center [192, 254] width 248 height 139
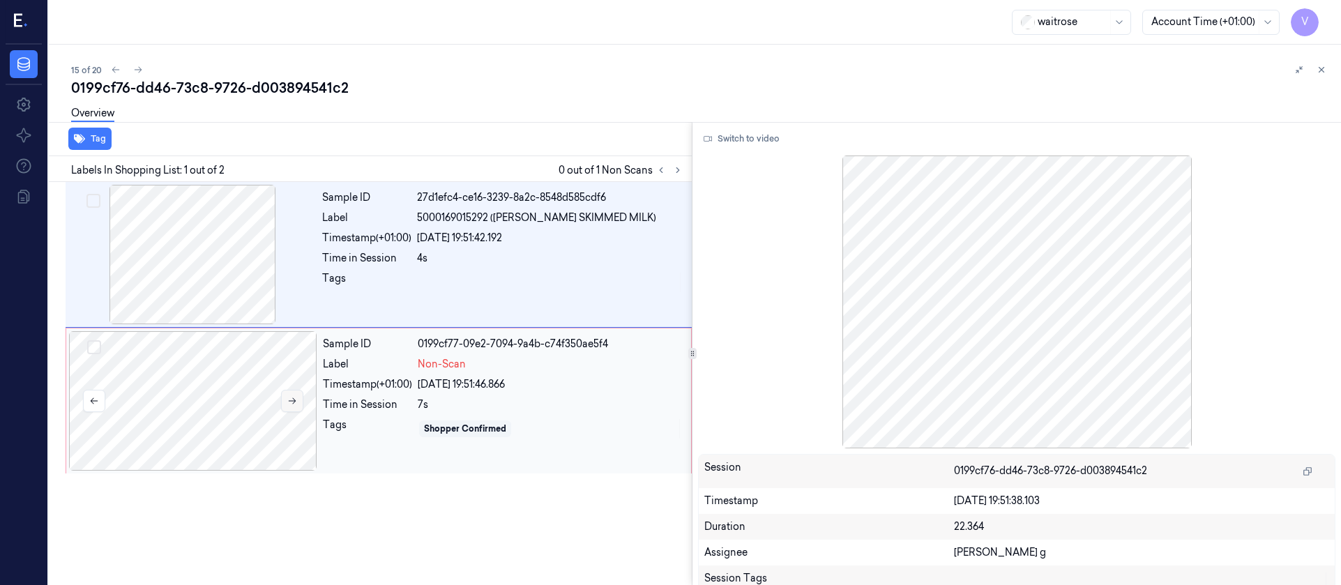
click at [293, 400] on icon at bounding box center [292, 401] width 10 height 10
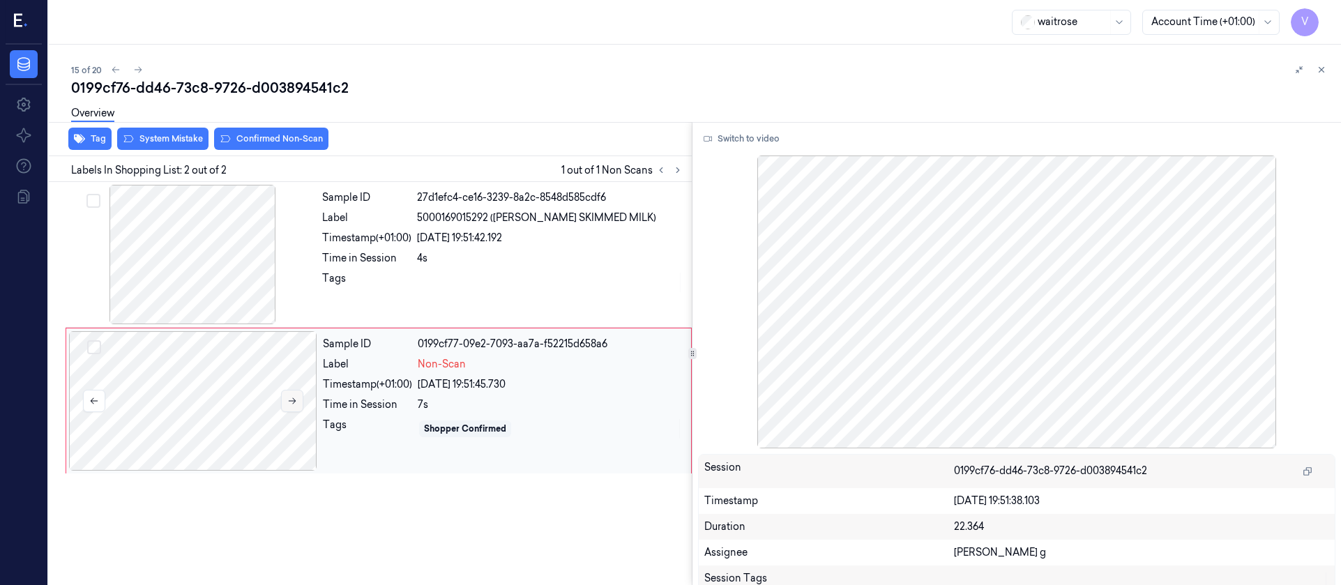
click at [294, 402] on icon at bounding box center [292, 401] width 10 height 10
click at [296, 268] on div at bounding box center [192, 254] width 248 height 139
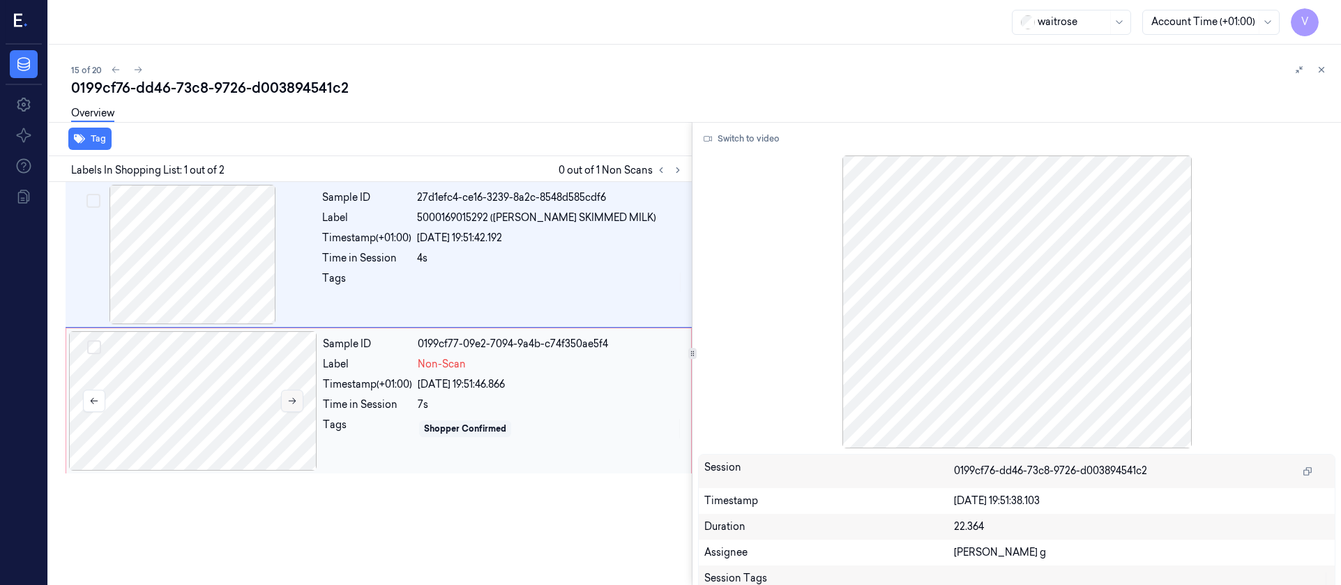
click at [303, 399] on button at bounding box center [292, 401] width 22 height 22
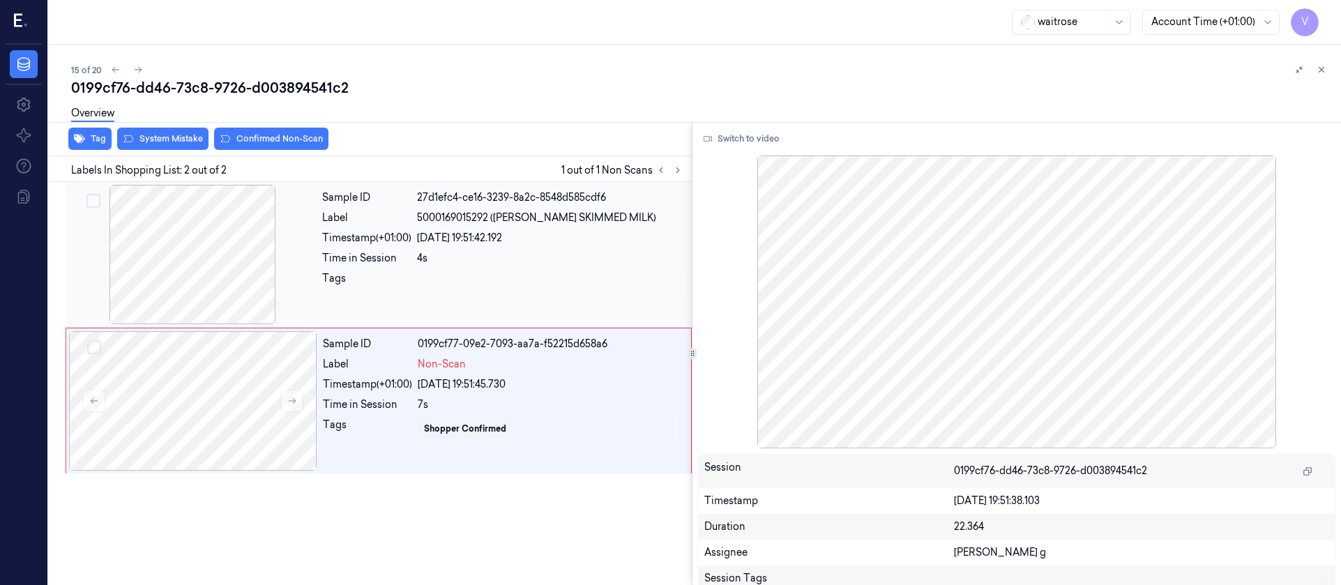
click at [545, 275] on div at bounding box center [550, 282] width 266 height 22
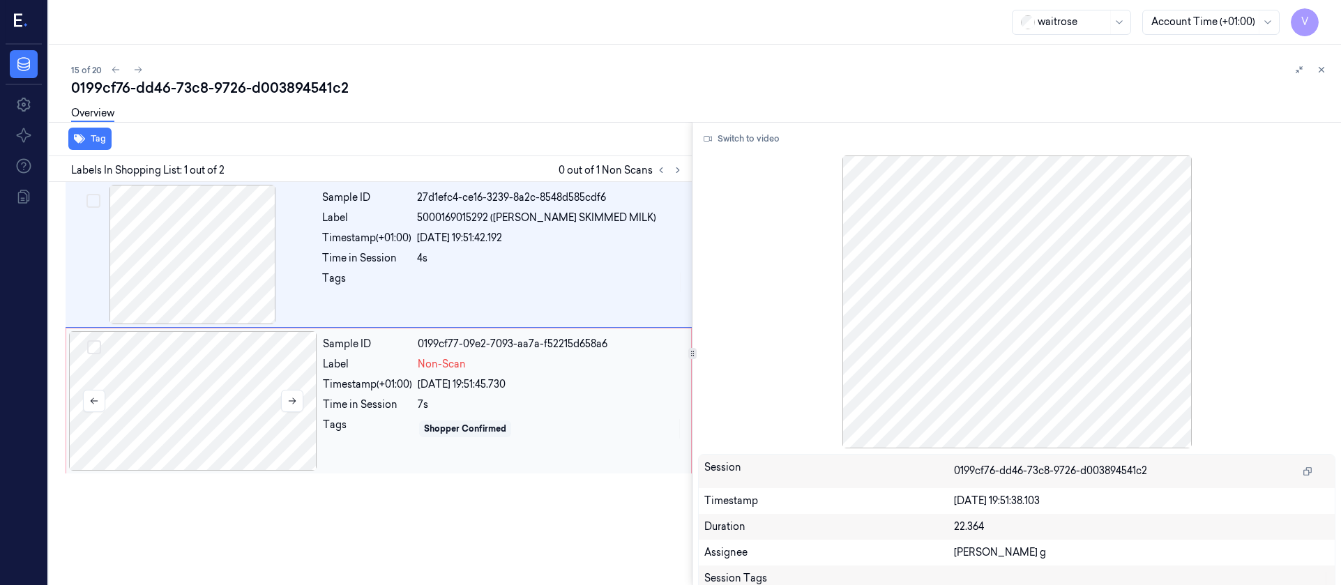
click at [183, 383] on div at bounding box center [193, 400] width 248 height 139
click at [207, 287] on div at bounding box center [192, 254] width 248 height 139
click at [229, 418] on div at bounding box center [193, 400] width 248 height 139
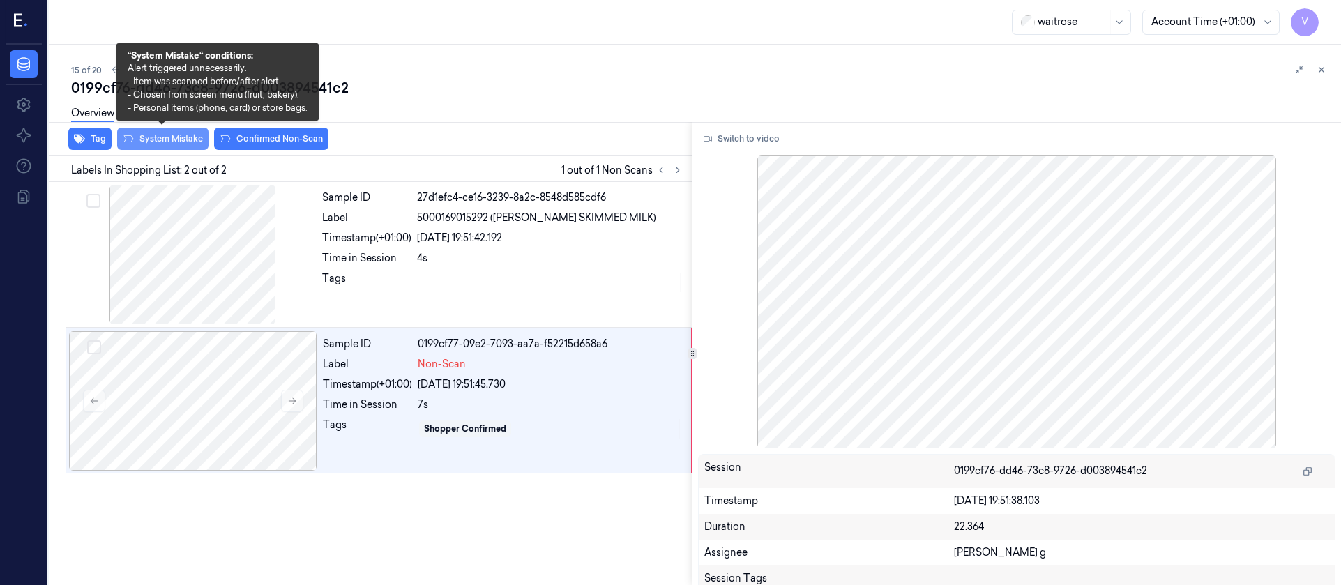
click at [169, 140] on button "System Mistake" at bounding box center [162, 139] width 91 height 22
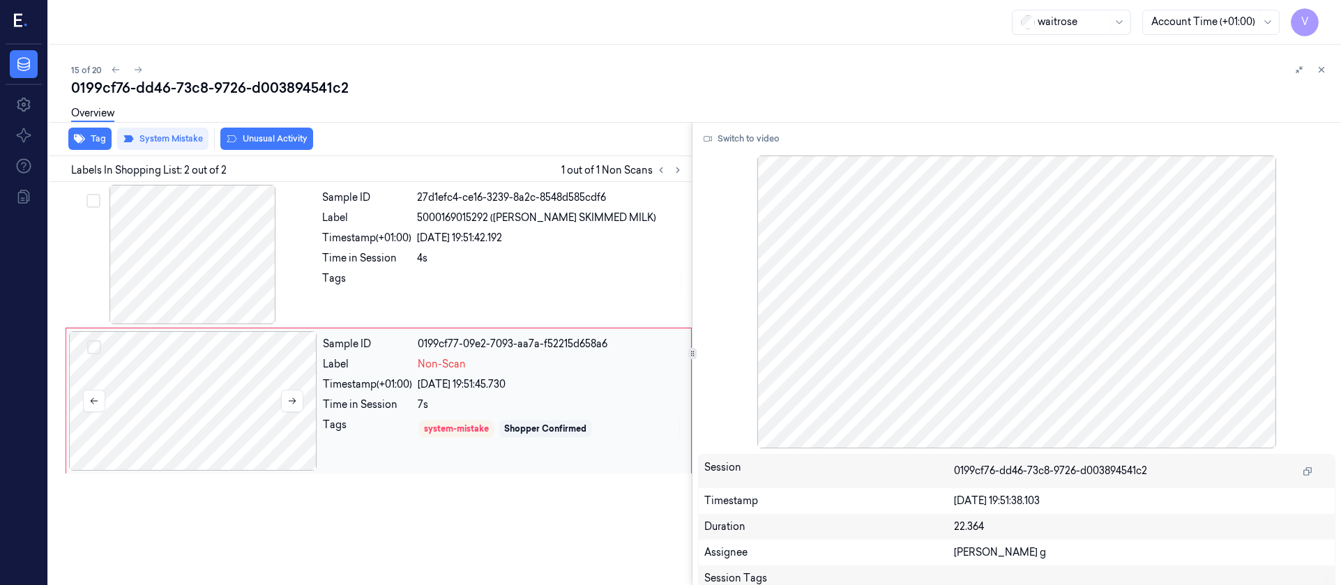
click at [211, 409] on div at bounding box center [193, 400] width 248 height 139
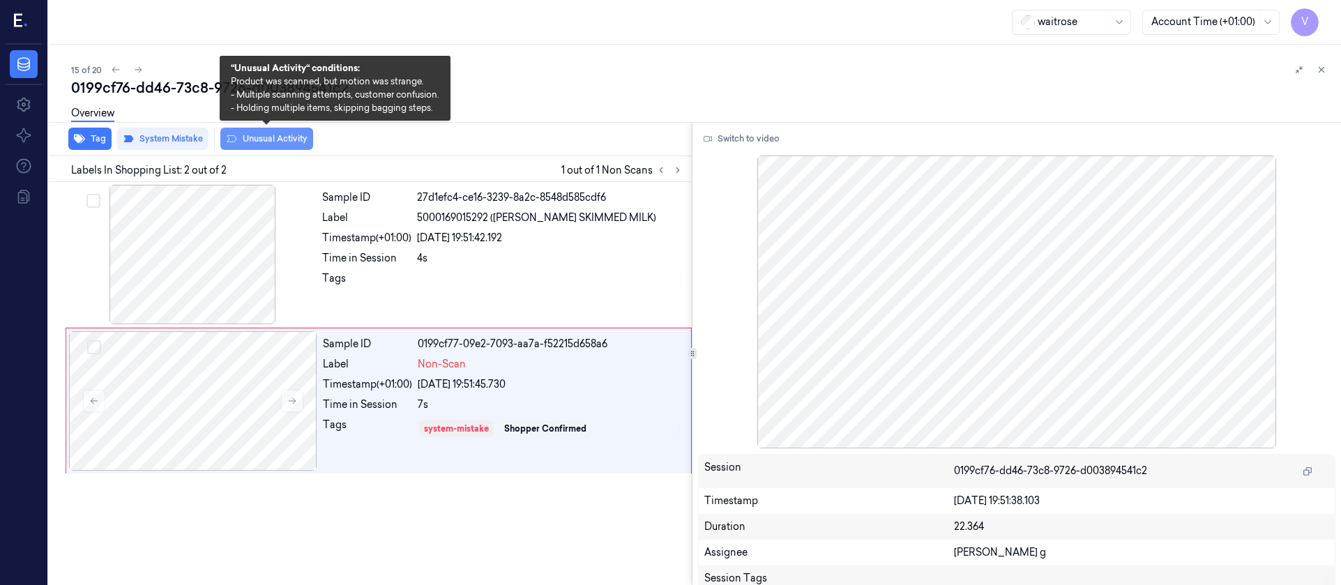
click at [250, 138] on button "Unusual Activity" at bounding box center [266, 139] width 93 height 22
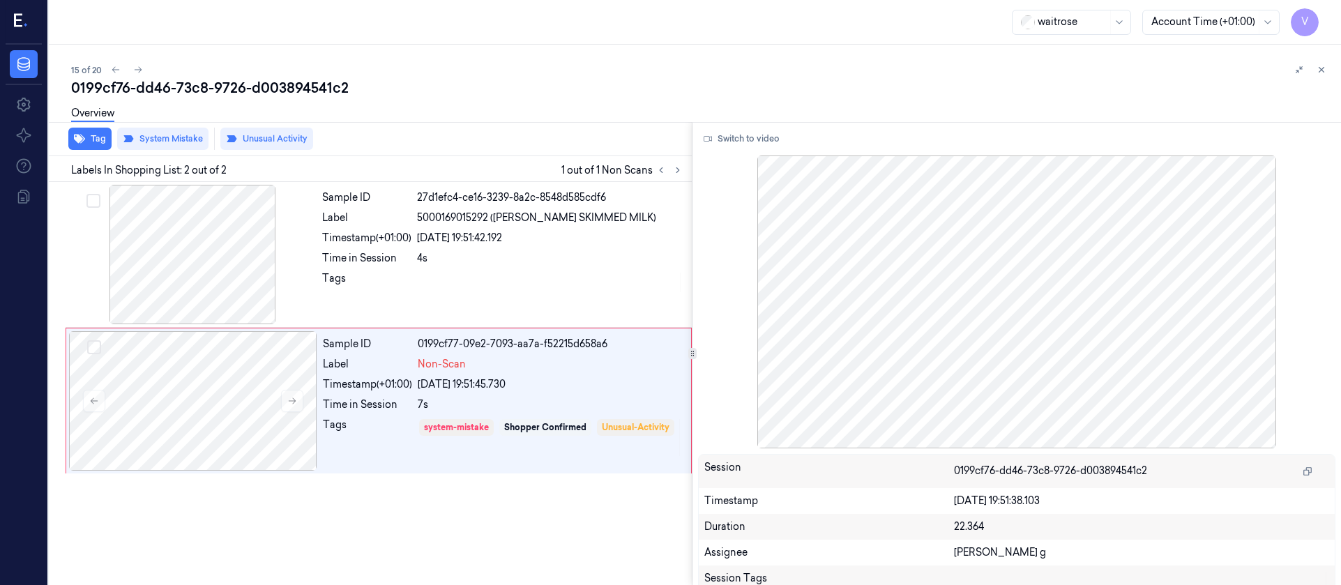
click at [483, 115] on div "Overview" at bounding box center [700, 116] width 1259 height 36
click at [133, 63] on button at bounding box center [138, 69] width 17 height 17
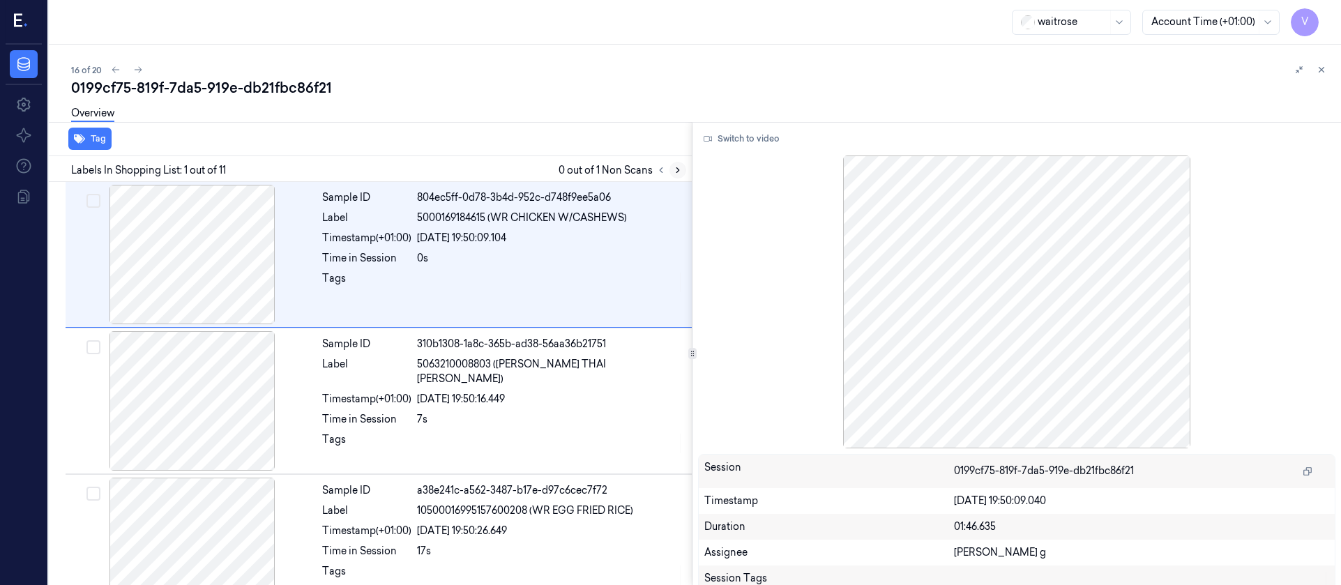
click at [680, 173] on icon at bounding box center [678, 170] width 10 height 10
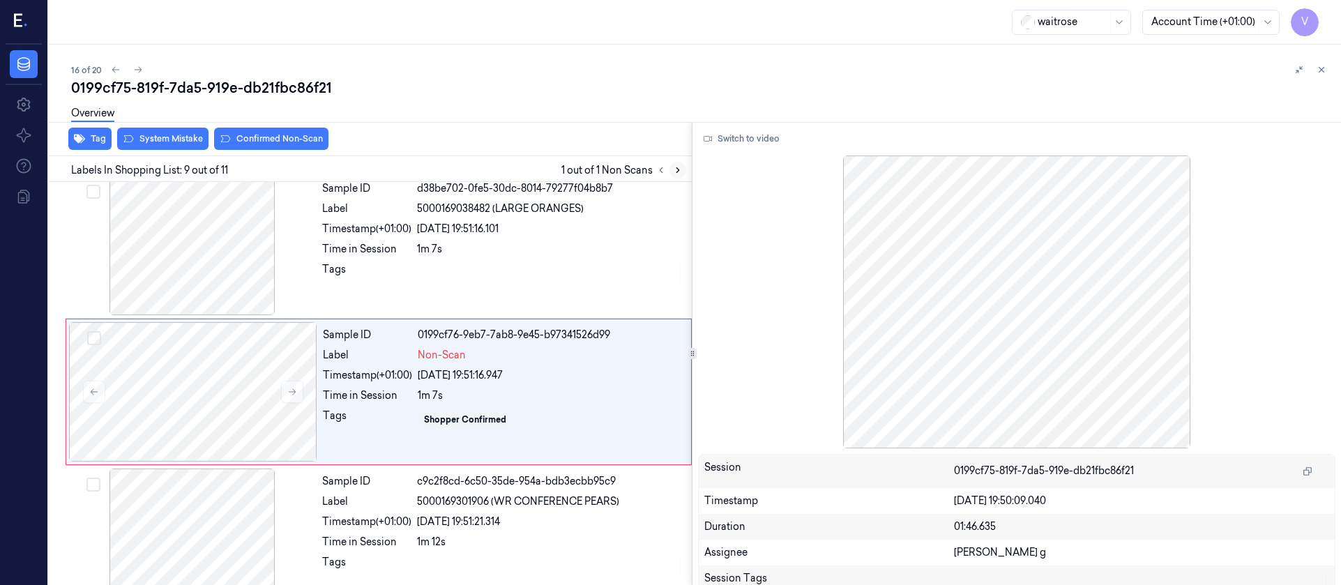
scroll to position [1042, 0]
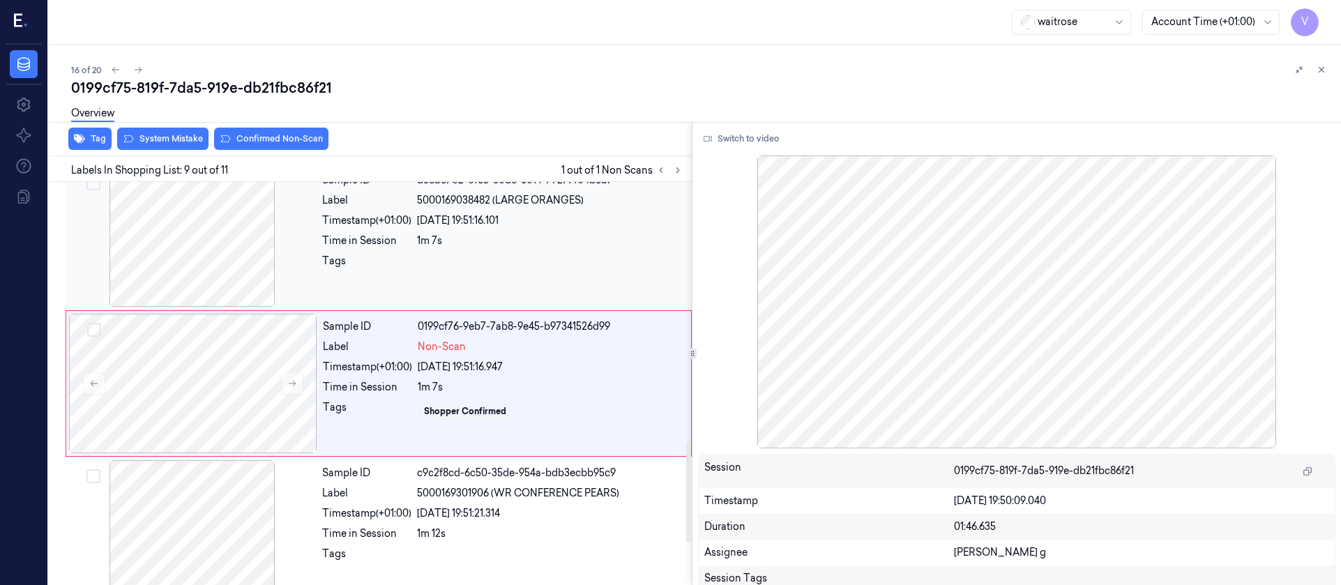
click at [207, 224] on div at bounding box center [192, 236] width 248 height 139
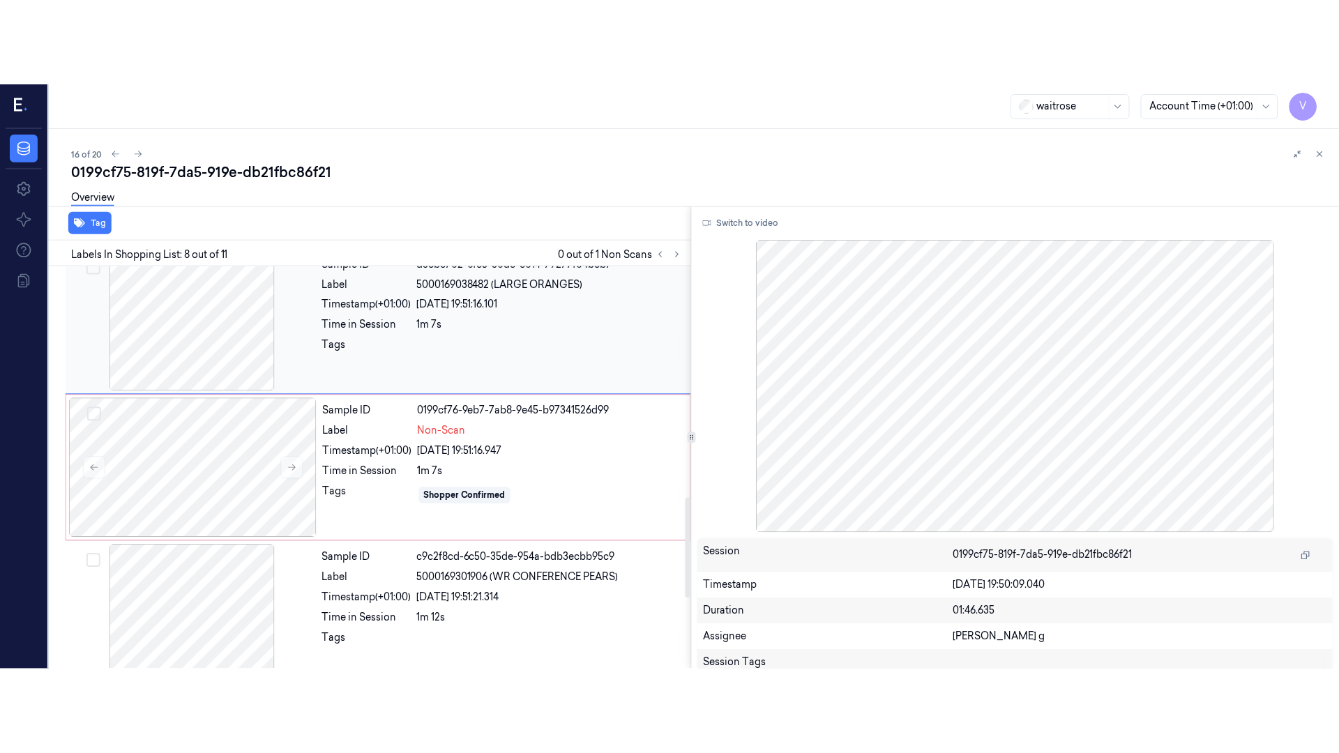
scroll to position [896, 0]
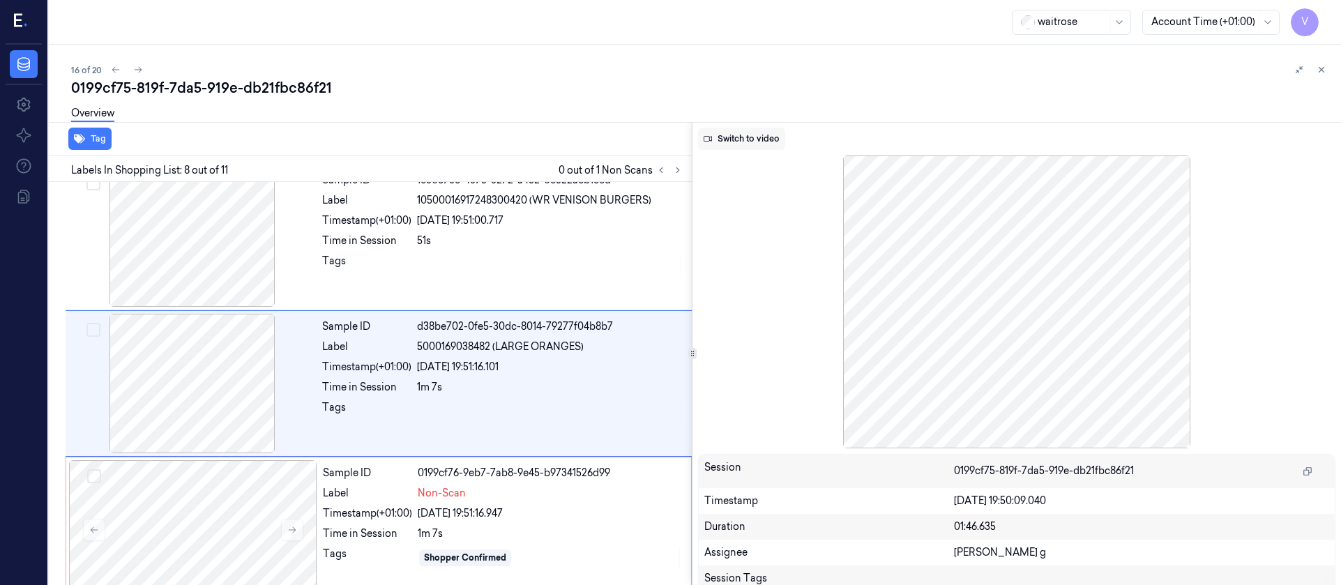
click at [741, 144] on button "Switch to video" at bounding box center [741, 139] width 87 height 22
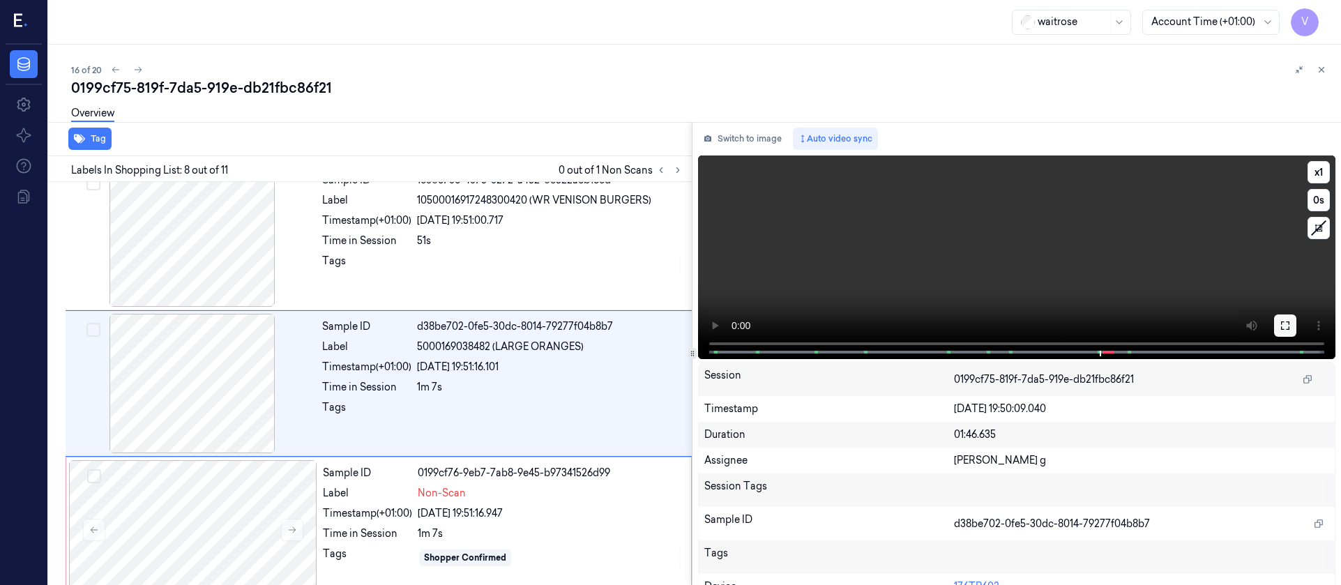
click at [1283, 320] on icon at bounding box center [1285, 325] width 11 height 11
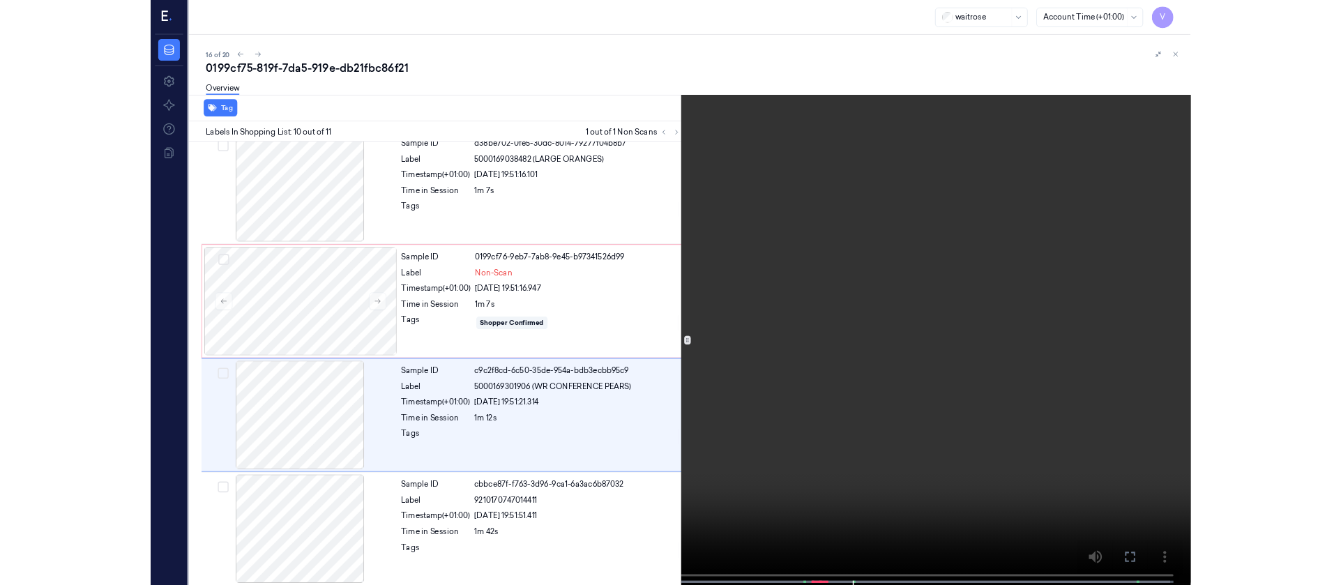
scroll to position [1044, 0]
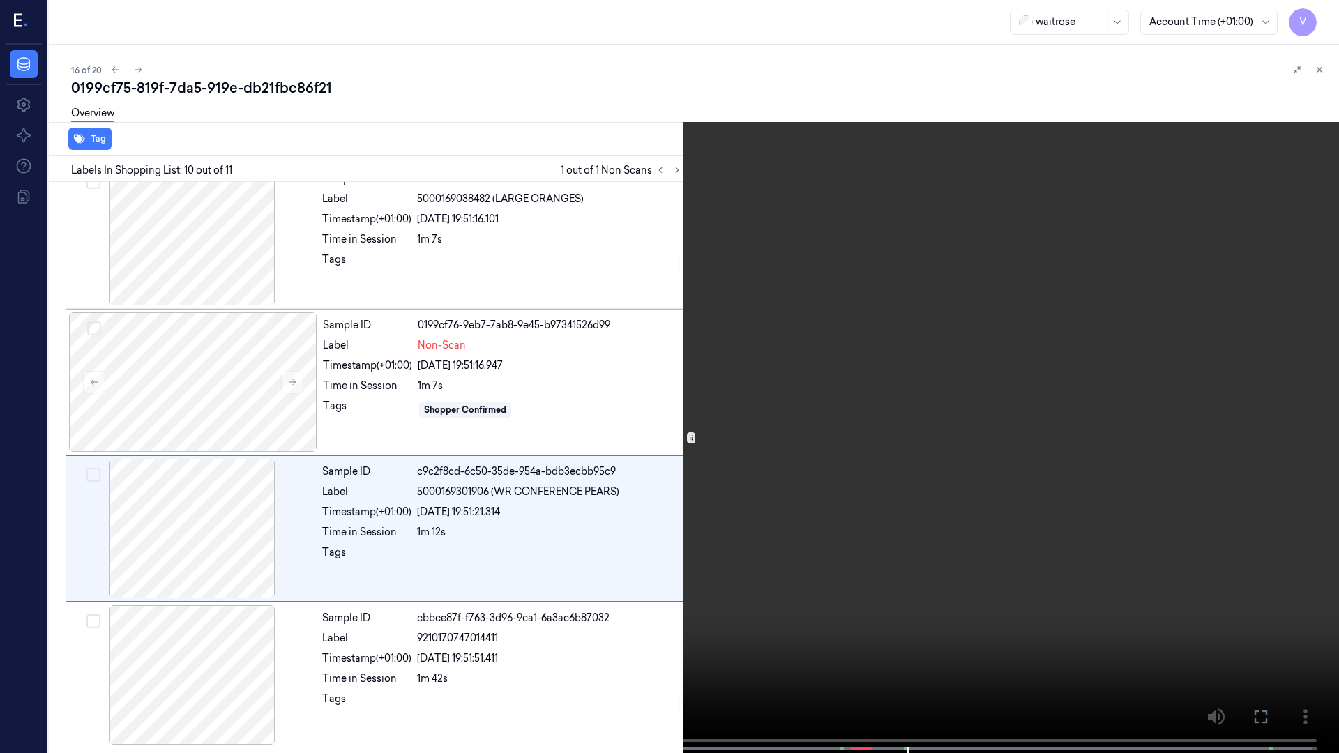
click at [0, 0] on icon at bounding box center [0, 0] width 0 height 0
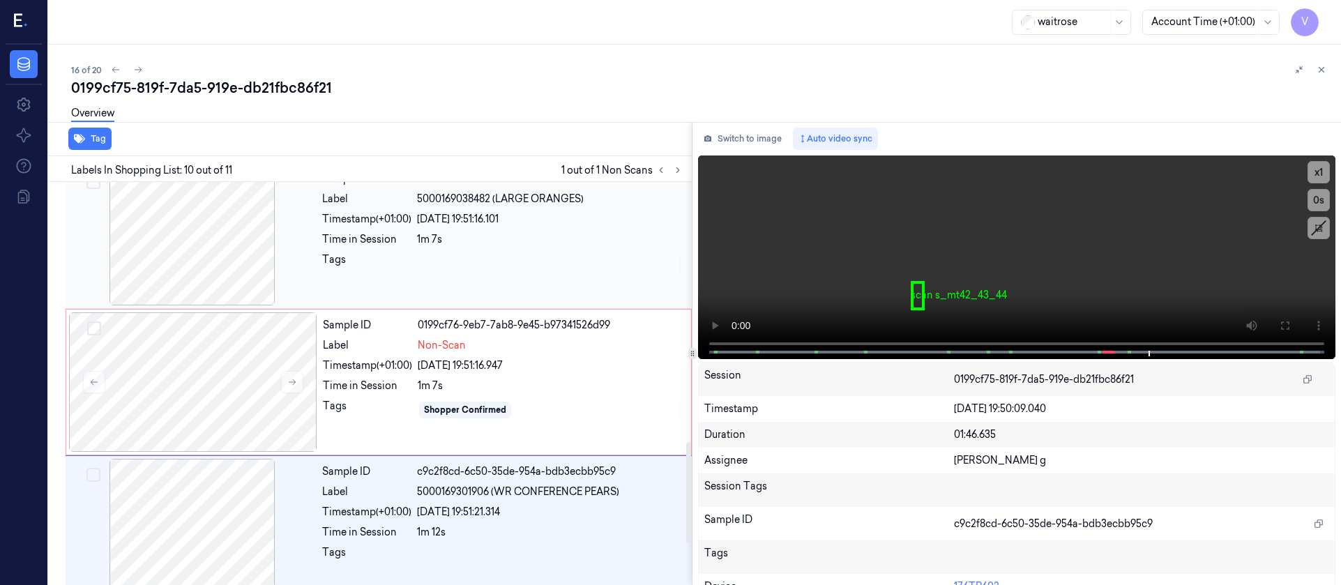
click at [241, 254] on div at bounding box center [192, 235] width 248 height 139
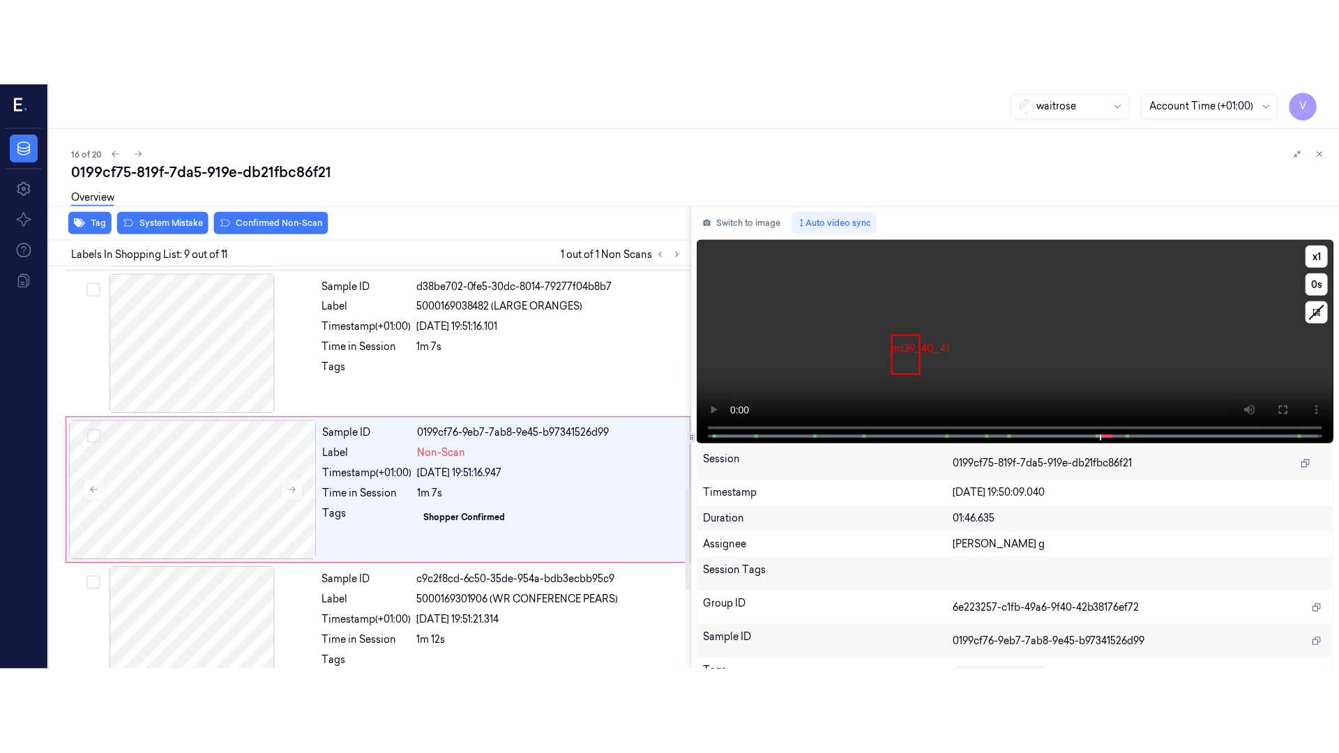
scroll to position [1042, 0]
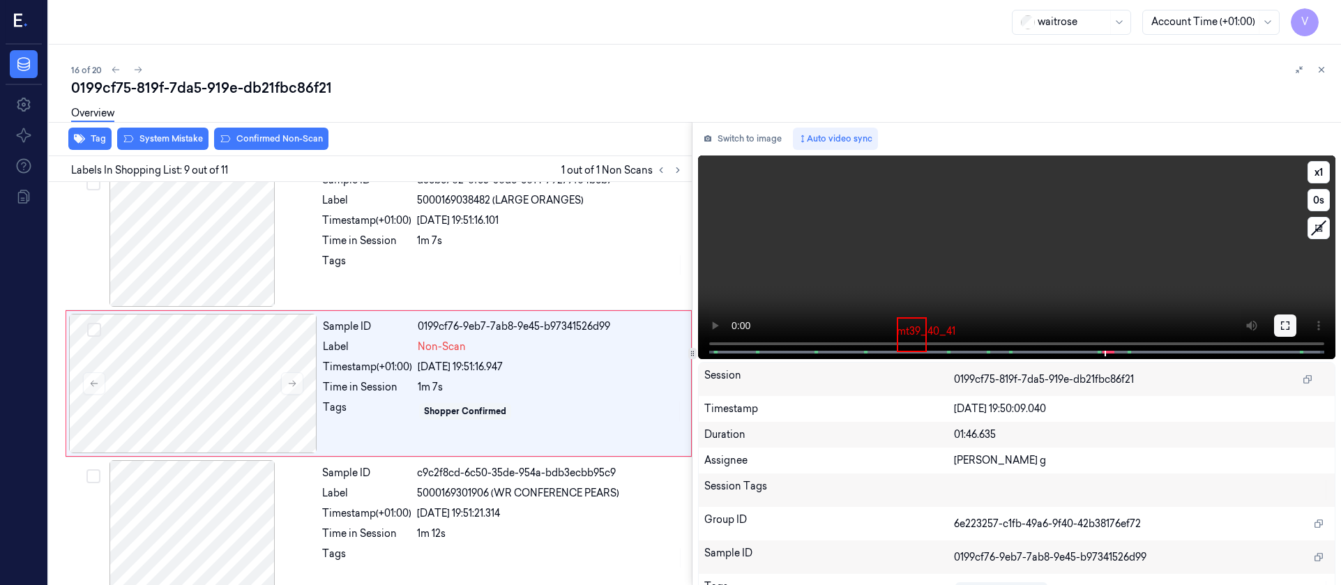
click at [1274, 334] on button at bounding box center [1285, 325] width 22 height 22
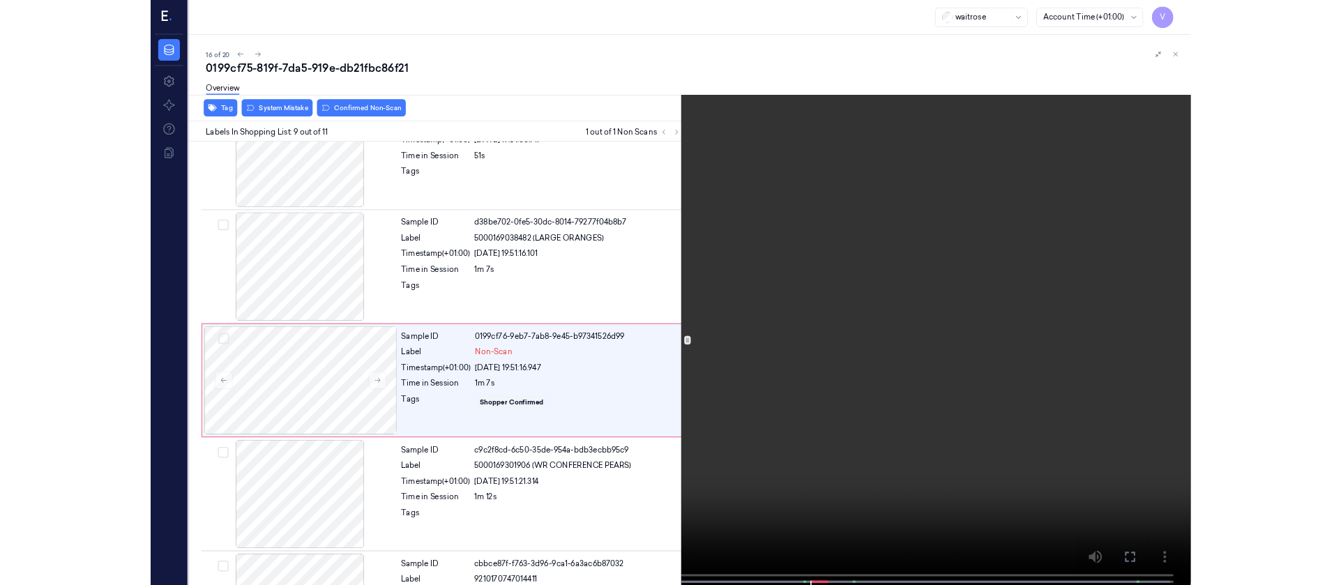
scroll to position [959, 0]
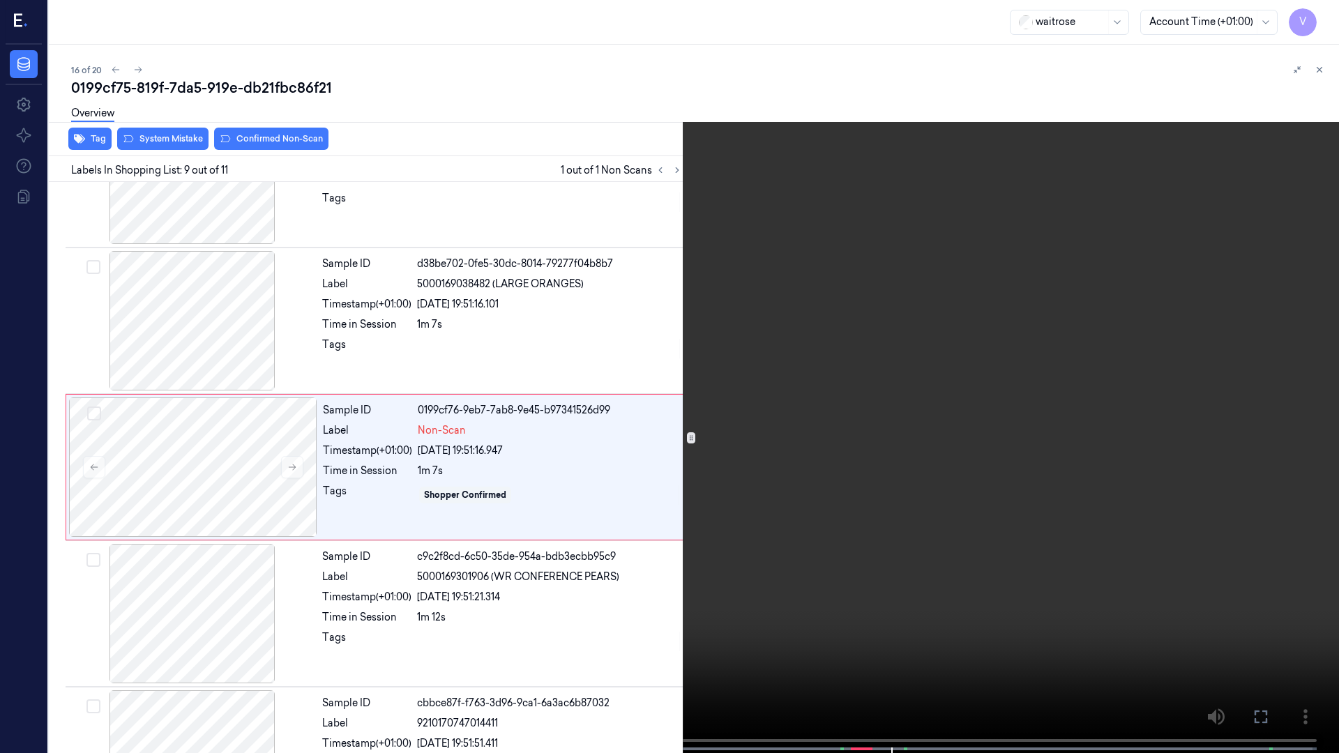
click at [0, 0] on icon at bounding box center [0, 0] width 0 height 0
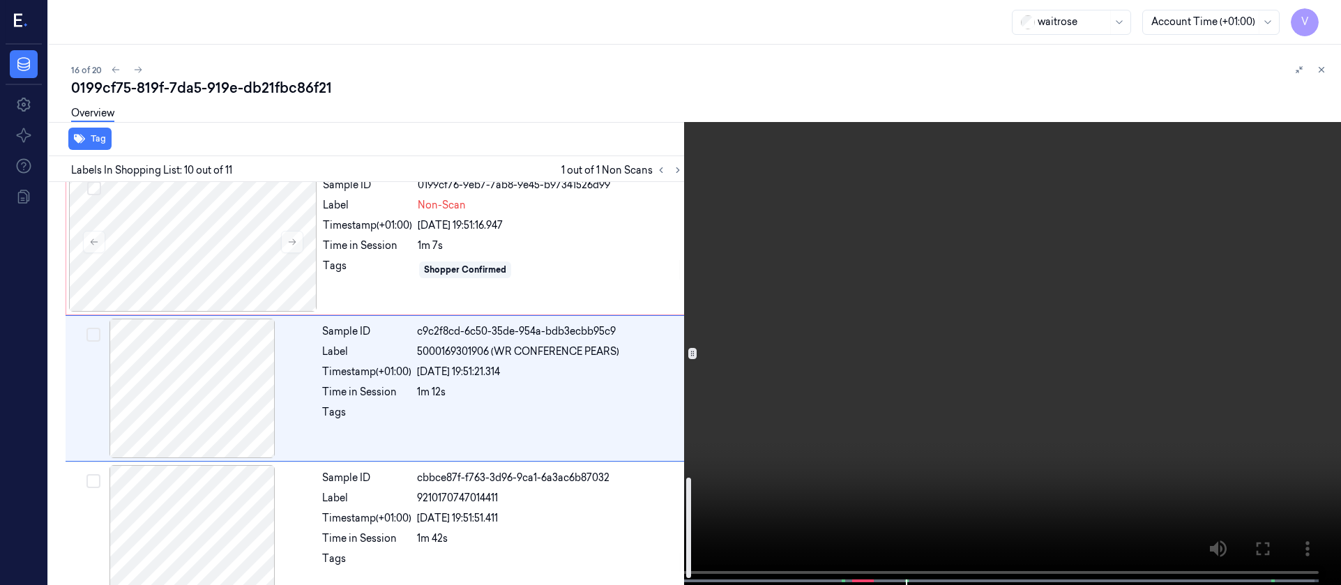
scroll to position [1189, 0]
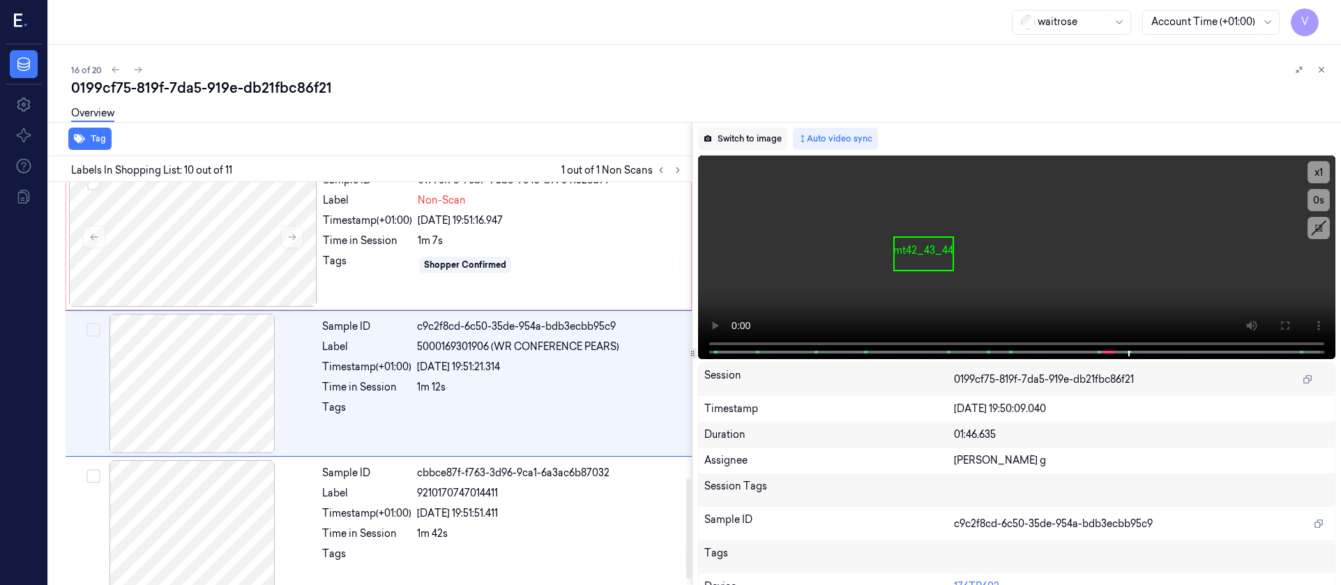
click at [758, 137] on button "Switch to image" at bounding box center [742, 139] width 89 height 22
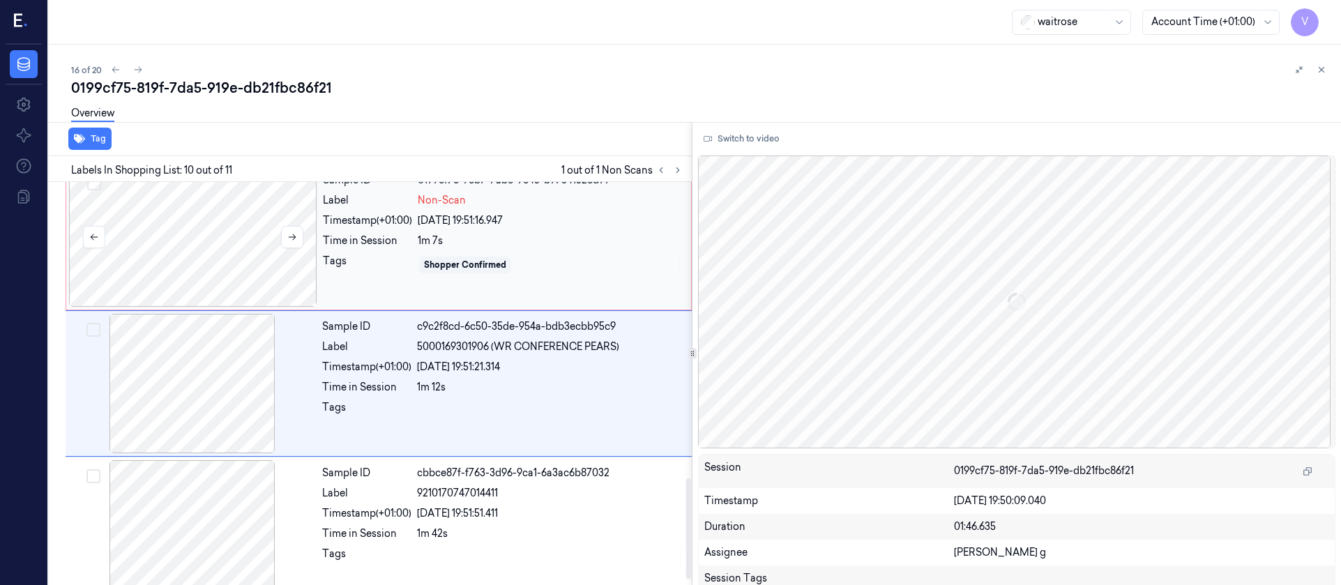
click at [199, 250] on div at bounding box center [193, 236] width 248 height 139
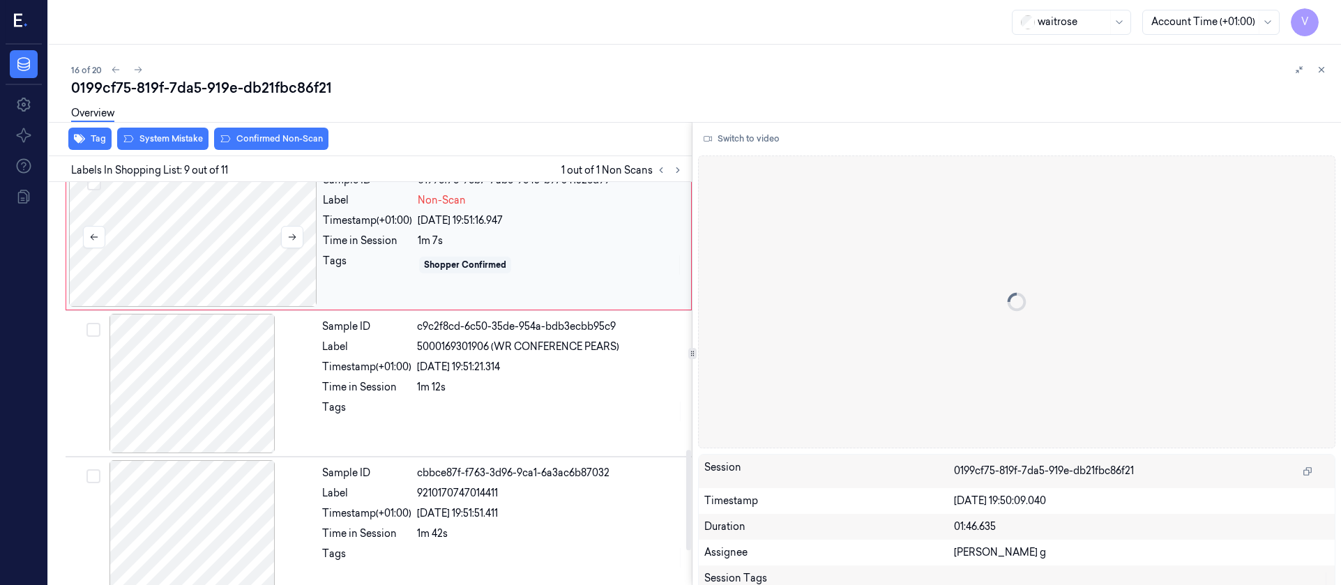
scroll to position [1042, 0]
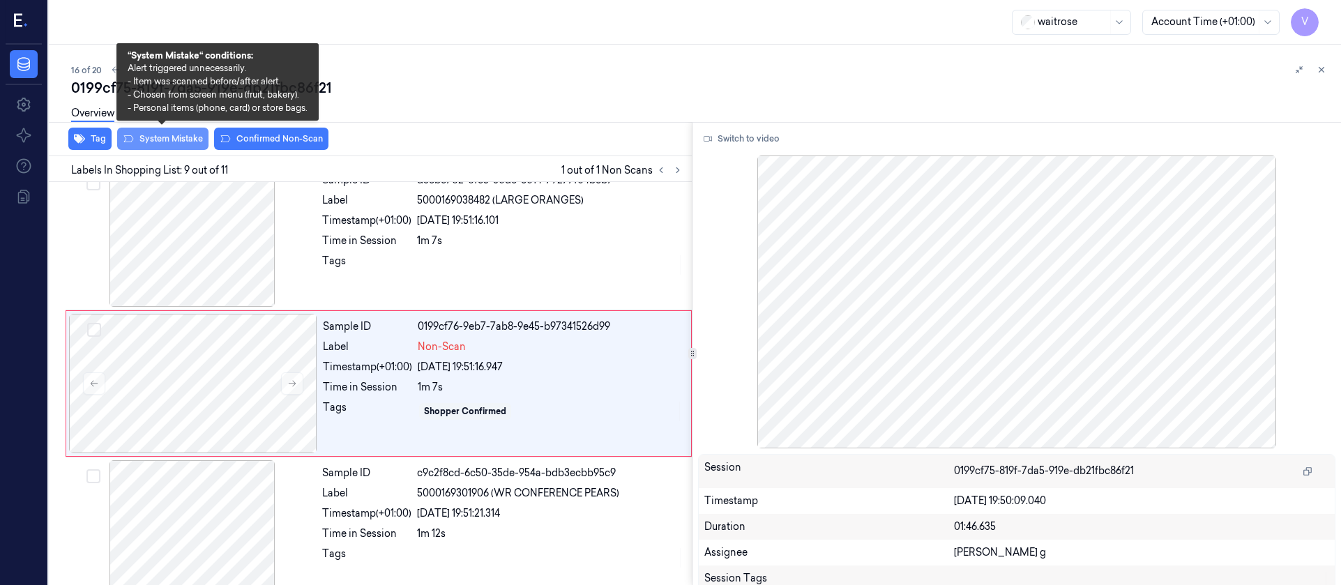
click at [159, 142] on button "System Mistake" at bounding box center [162, 139] width 91 height 22
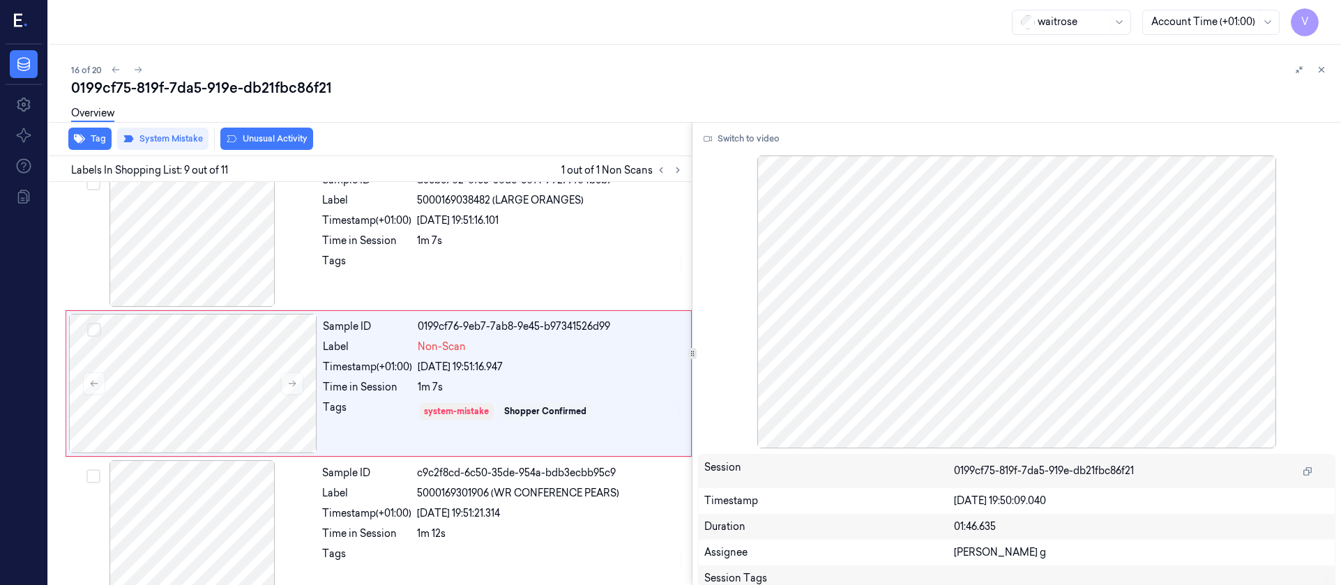
click at [244, 144] on button "Unusual Activity" at bounding box center [266, 139] width 93 height 22
click at [619, 94] on div "0199cf75-819f-7da5-919e-db21fbc86f21" at bounding box center [700, 88] width 1259 height 20
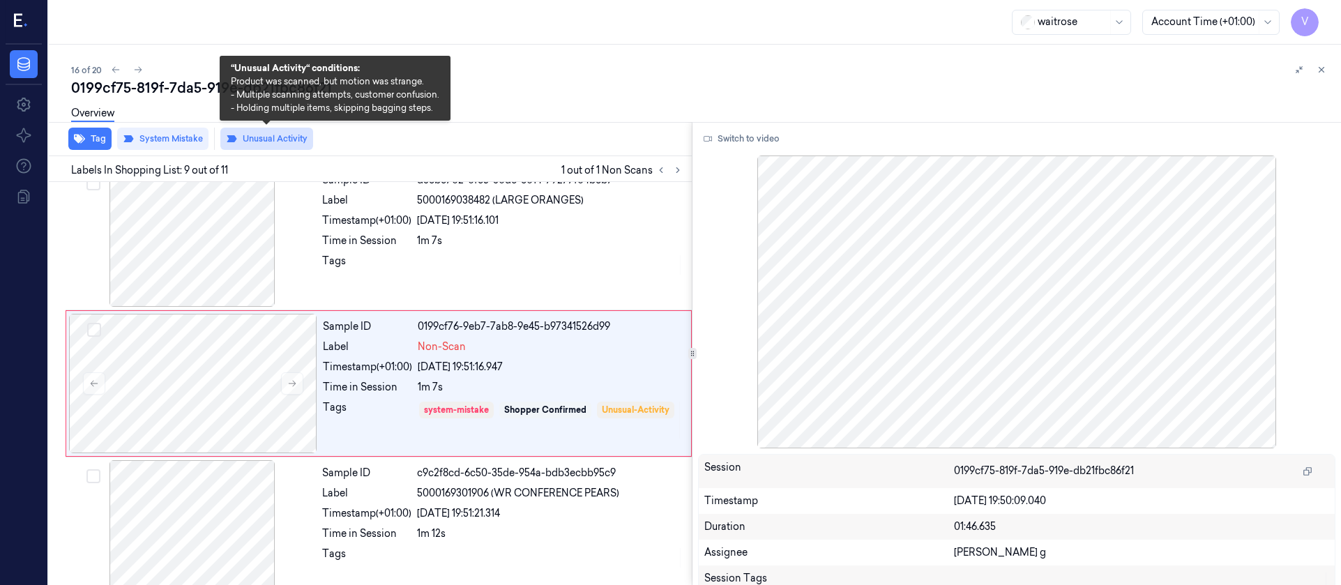
click at [250, 141] on button "Unusual Activity" at bounding box center [266, 139] width 93 height 22
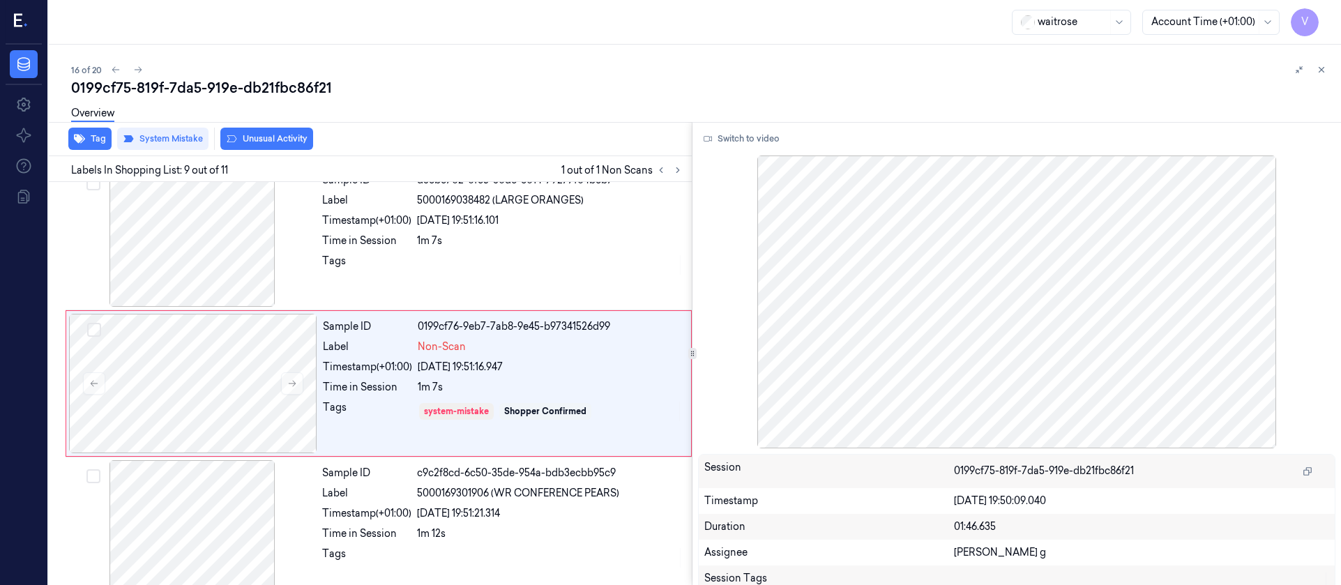
click at [468, 91] on div "0199cf75-819f-7da5-919e-db21fbc86f21" at bounding box center [700, 88] width 1259 height 20
click at [139, 71] on icon at bounding box center [139, 70] width 8 height 6
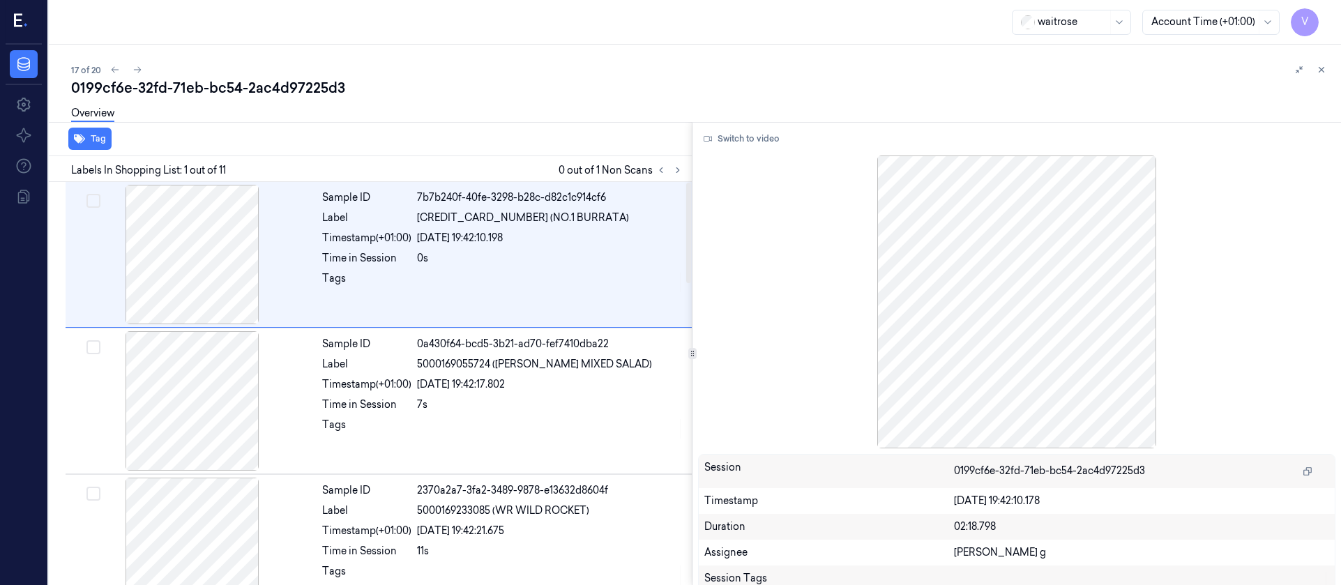
click at [671, 178] on div at bounding box center [669, 170] width 33 height 17
click at [671, 169] on button at bounding box center [677, 170] width 17 height 17
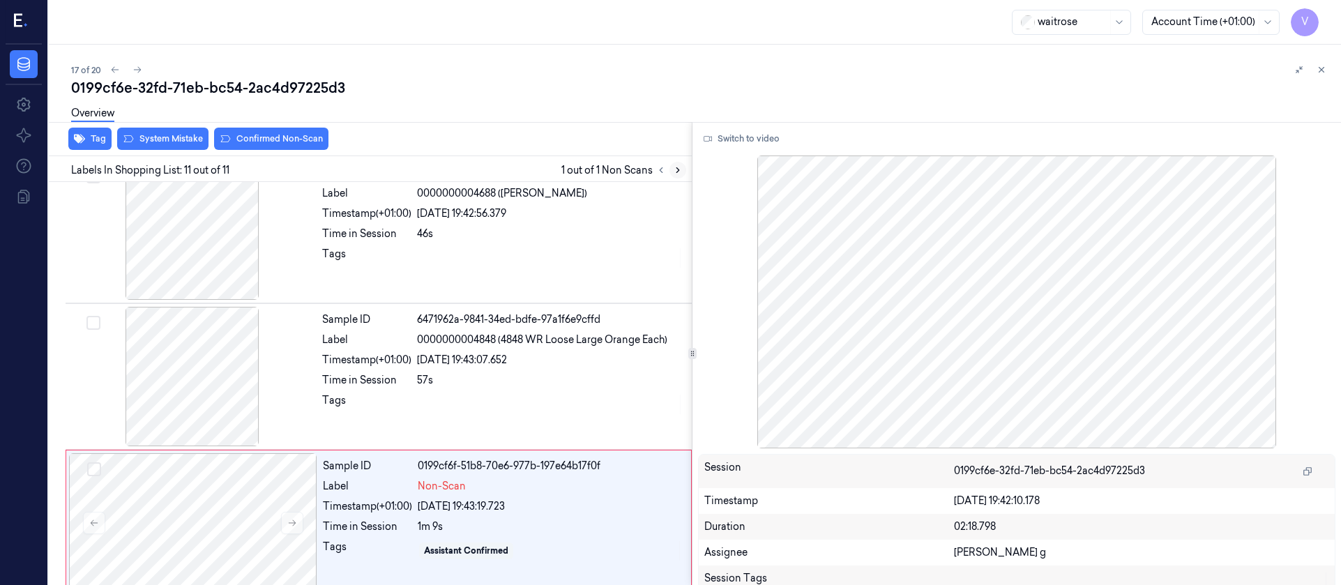
scroll to position [1212, 0]
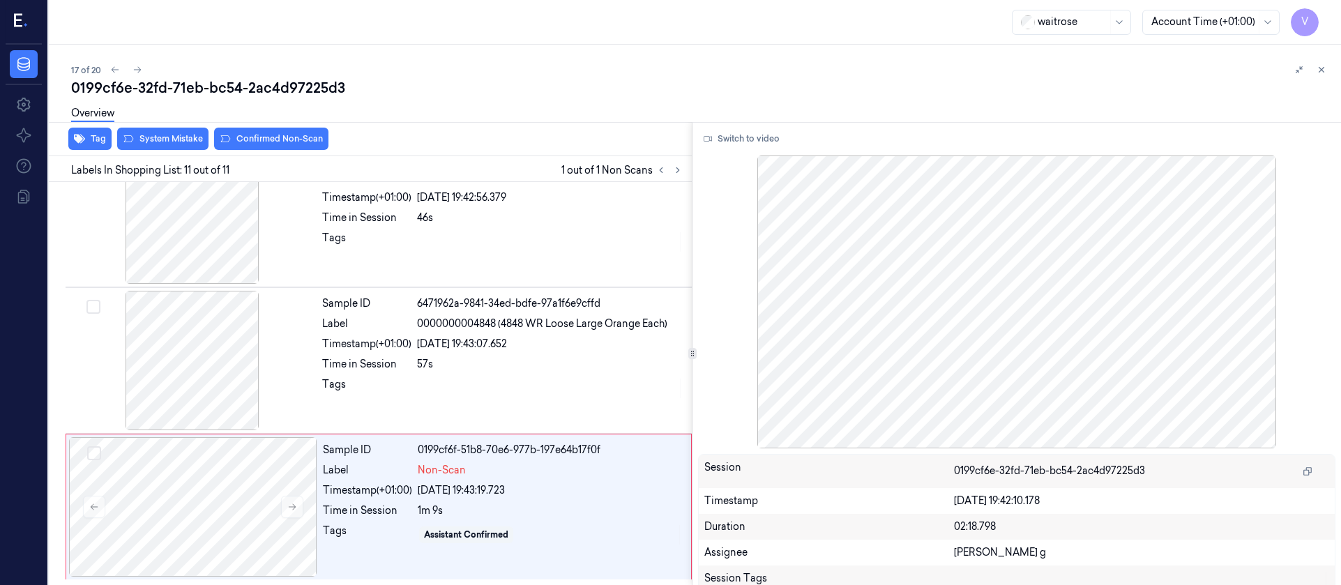
click at [415, 54] on div "17 of 20 0199cf6e-32fd-71eb-bc54-2ac4d97225d3 Overview Tag System Mistake Confi…" at bounding box center [695, 315] width 1292 height 540
click at [116, 70] on icon at bounding box center [115, 70] width 10 height 10
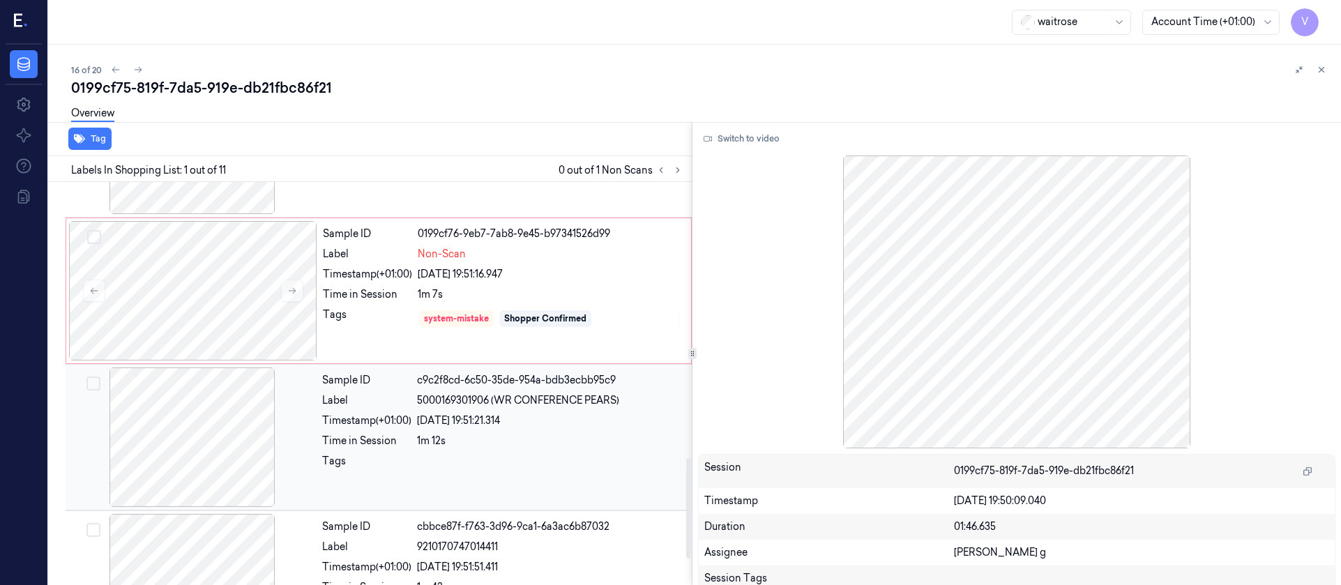
scroll to position [1107, 0]
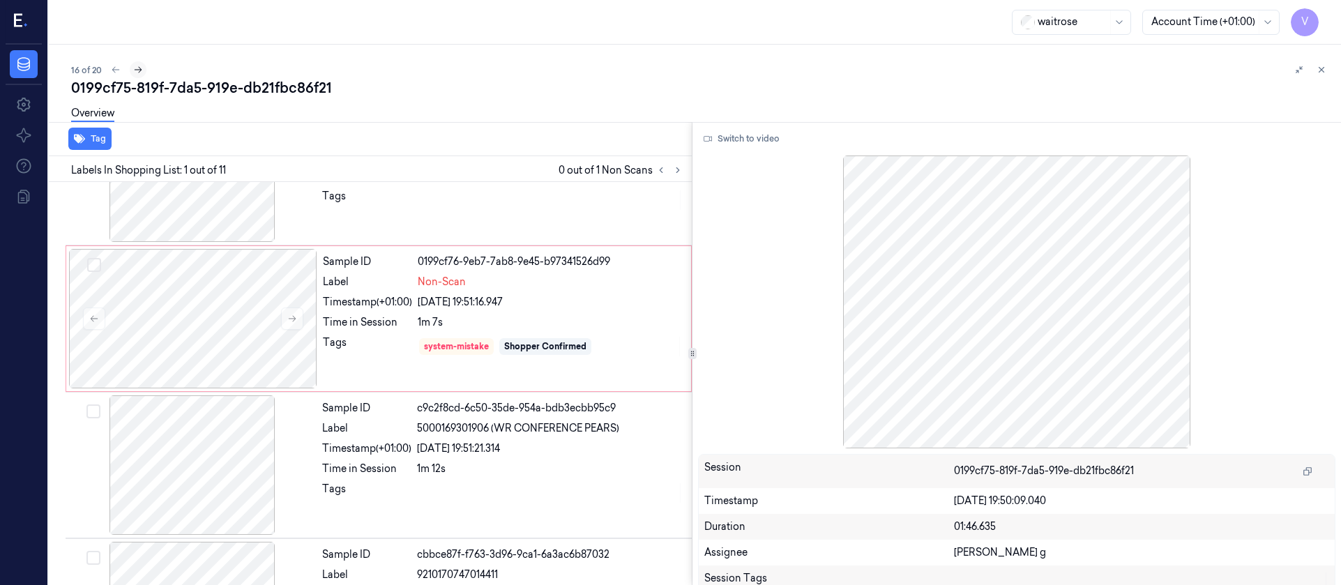
click at [139, 69] on icon at bounding box center [138, 70] width 10 height 10
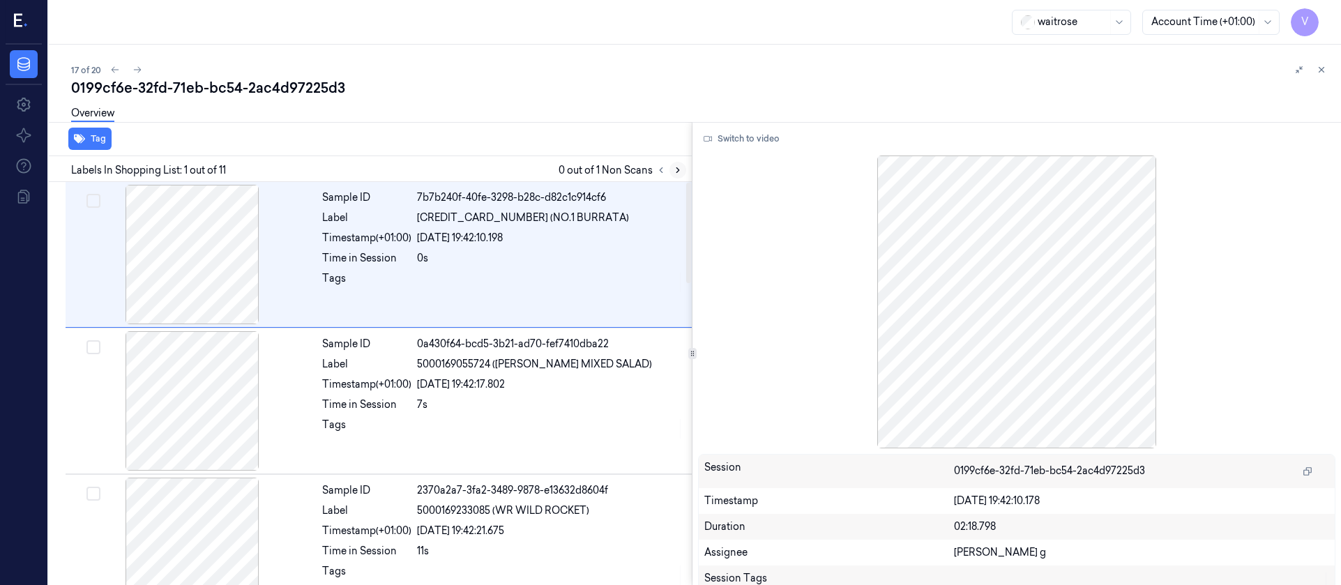
click at [676, 178] on button at bounding box center [677, 170] width 17 height 17
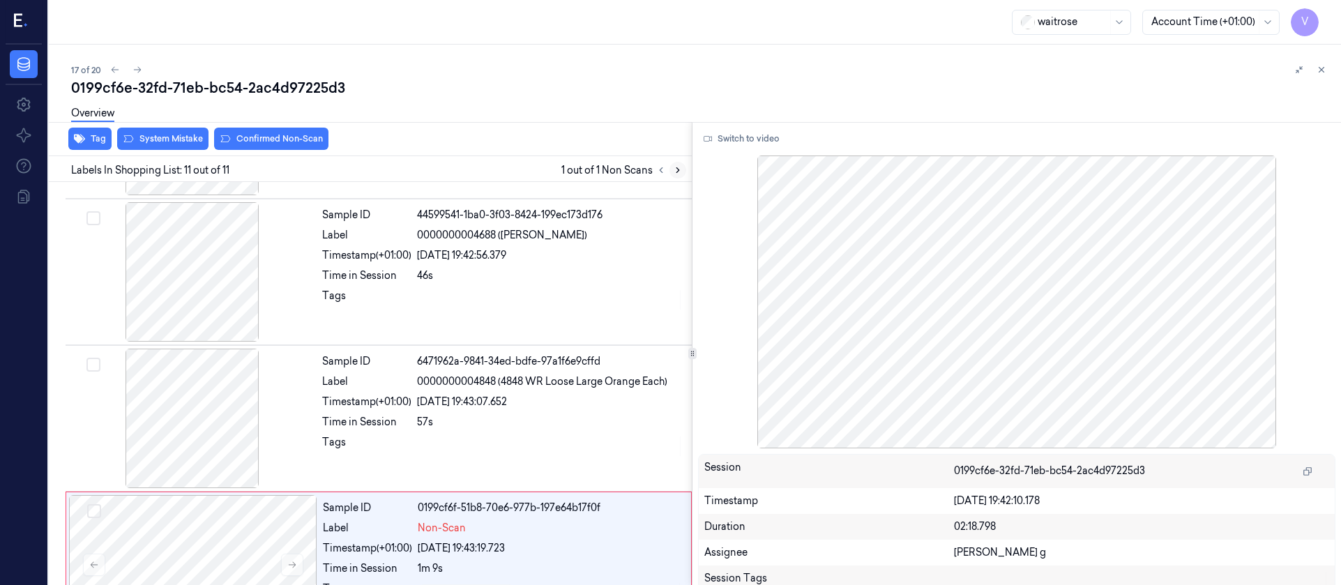
scroll to position [1212, 0]
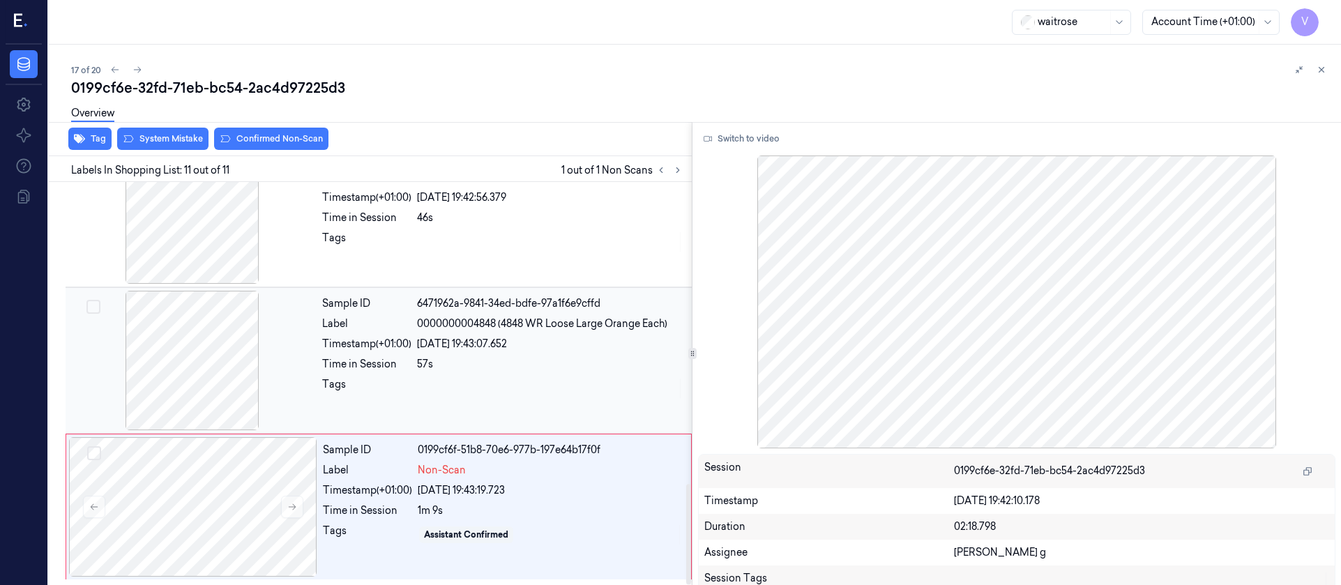
click at [218, 374] on div at bounding box center [192, 360] width 248 height 139
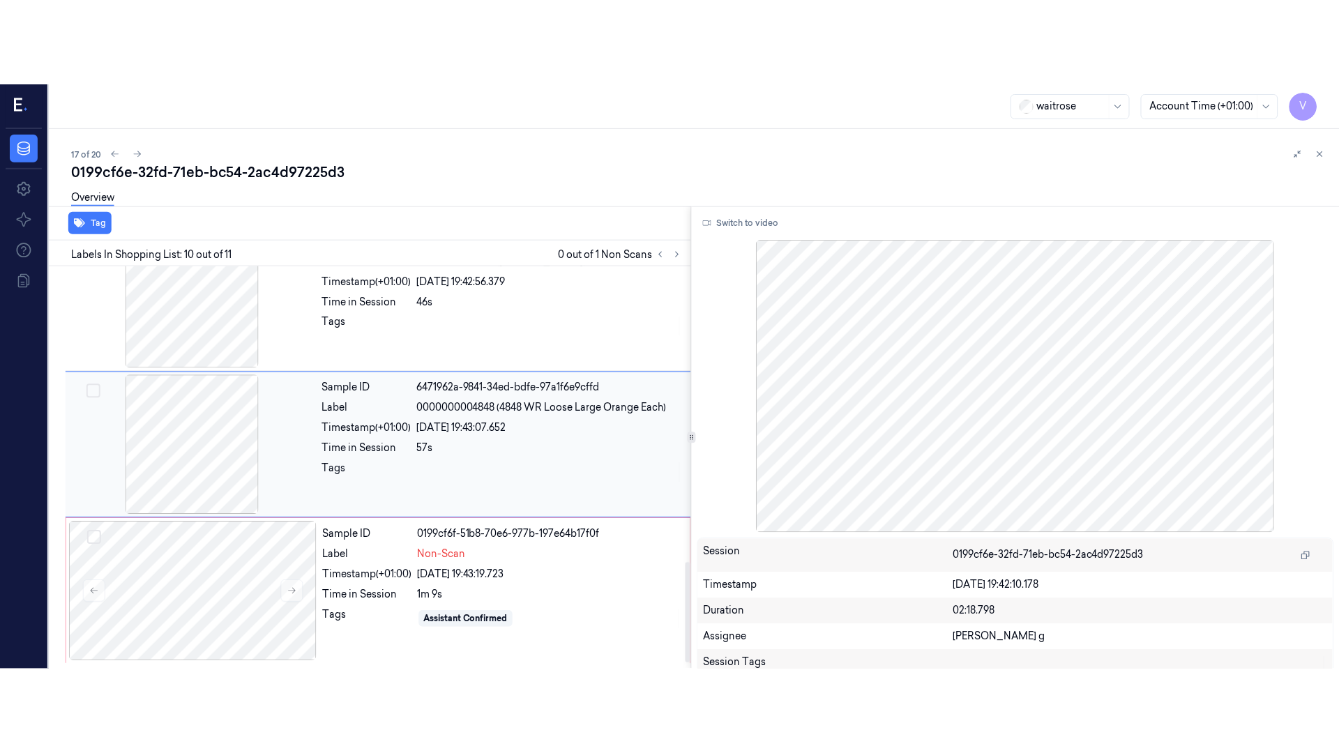
scroll to position [1189, 0]
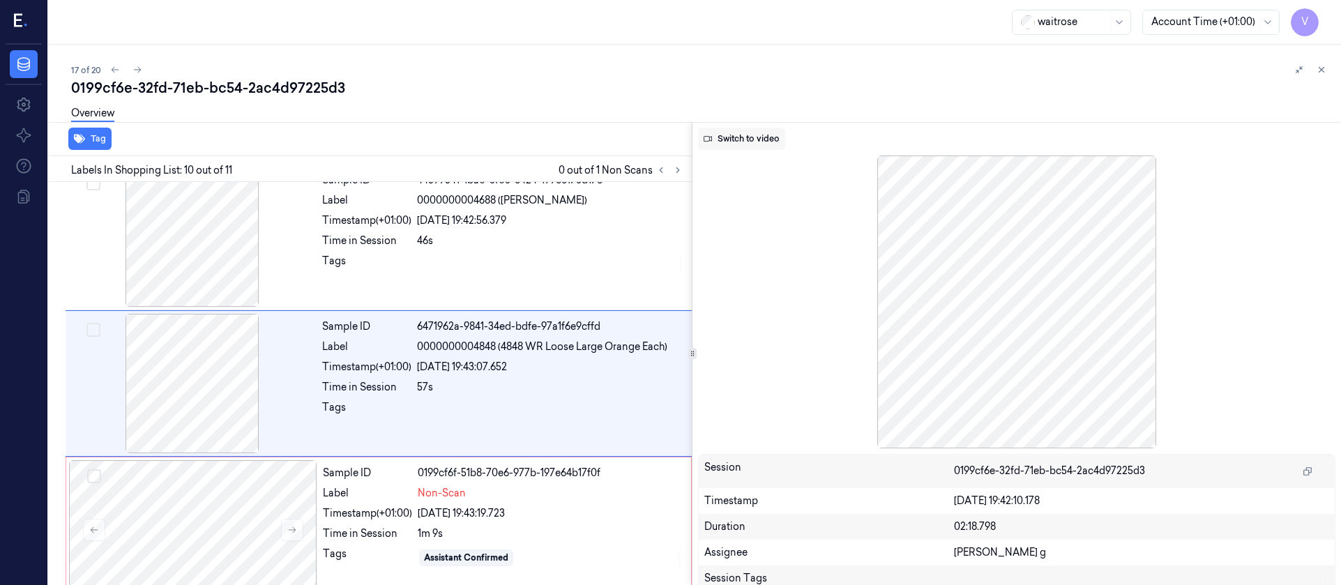
click at [759, 144] on button "Switch to video" at bounding box center [741, 139] width 87 height 22
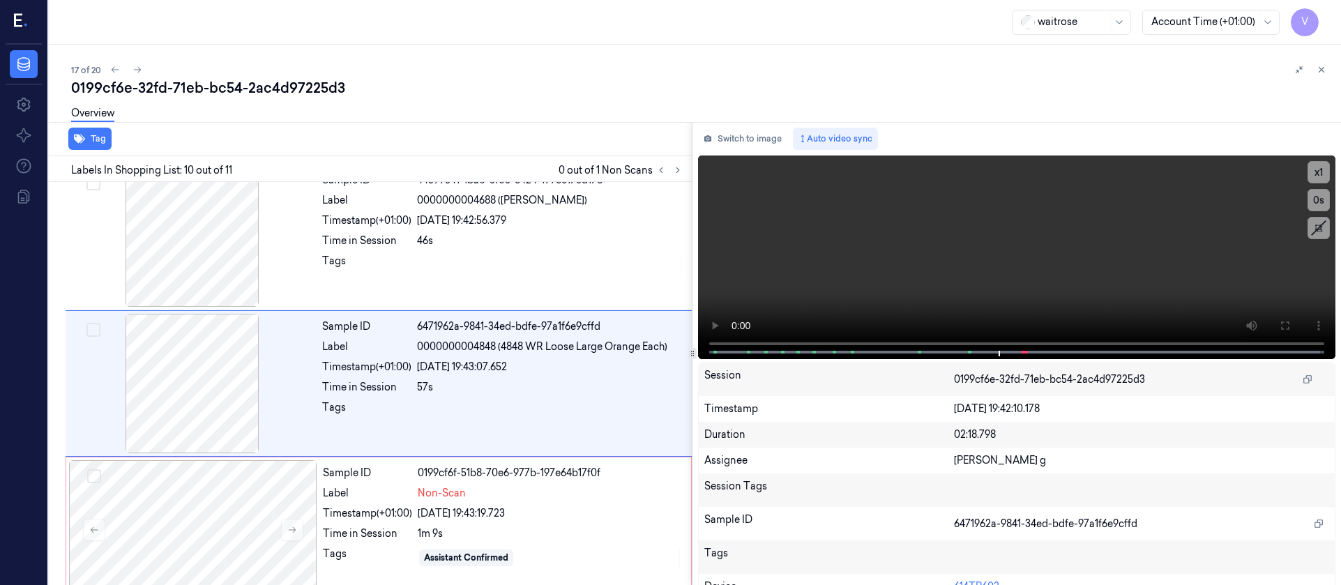
click at [943, 364] on div "Session 0199cf6e-32fd-71eb-bc54-2ac4d97225d3" at bounding box center [1017, 379] width 636 height 33
click at [1280, 336] on button at bounding box center [1285, 325] width 22 height 22
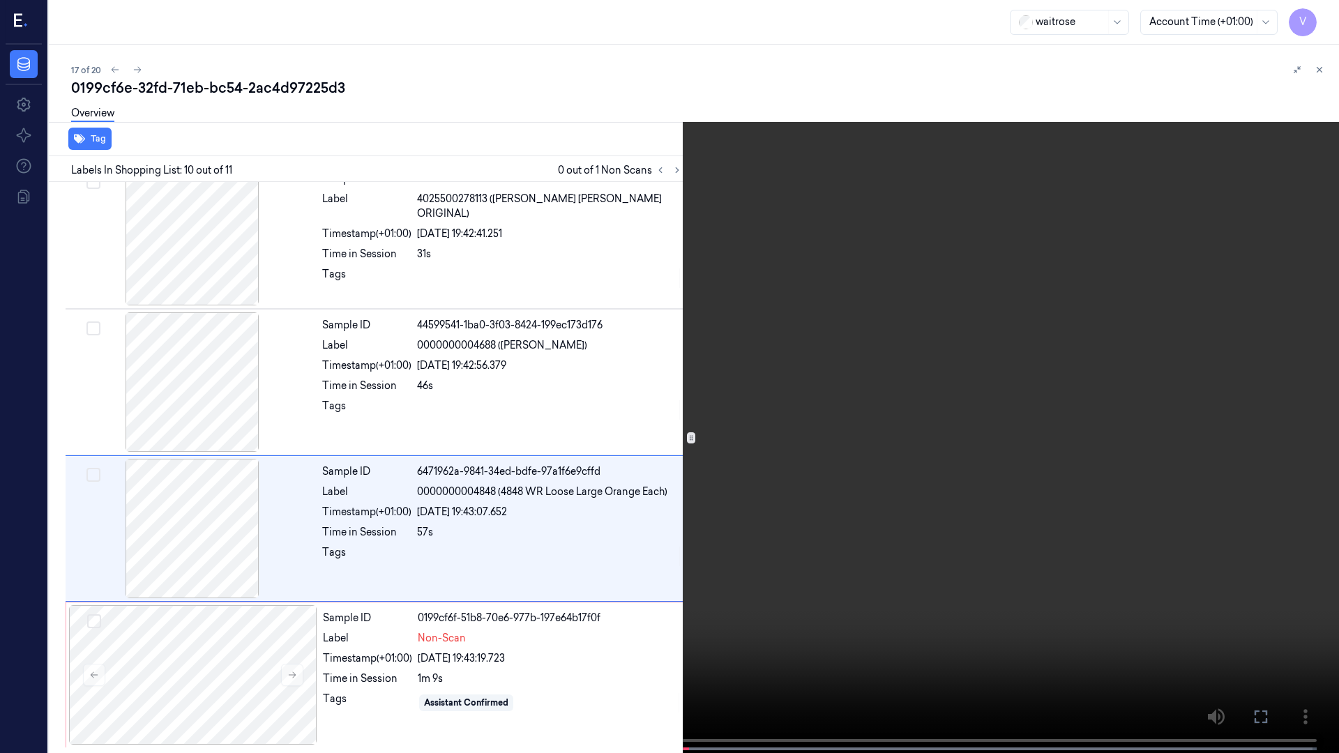
click at [0, 0] on button at bounding box center [0, 0] width 0 height 0
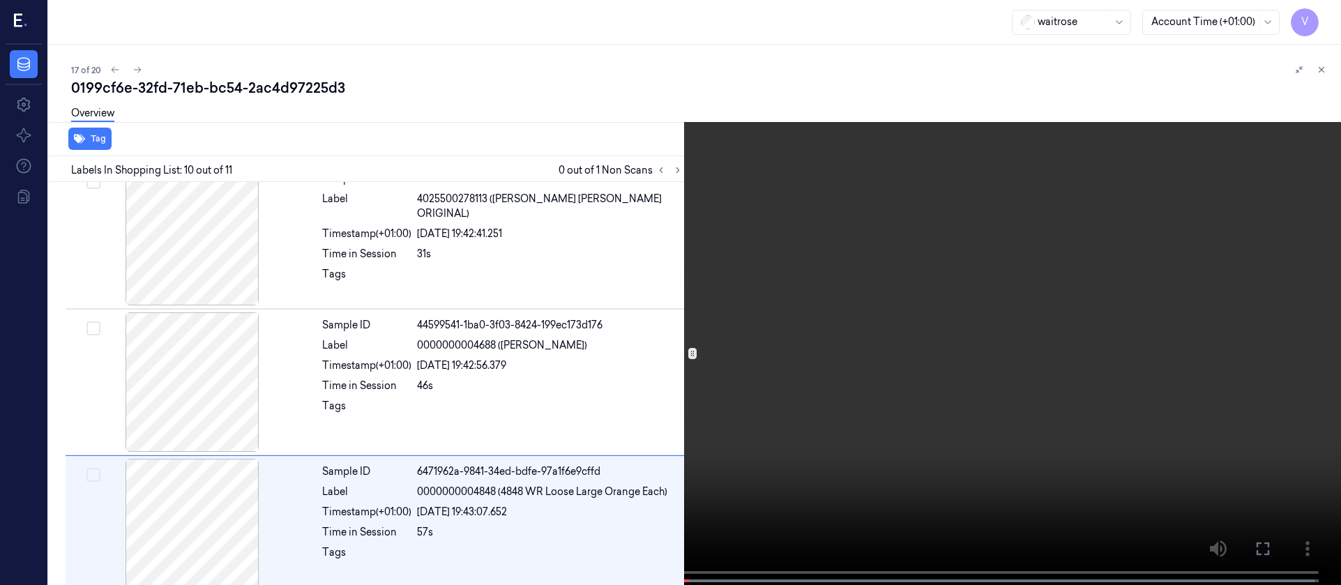
scroll to position [1189, 0]
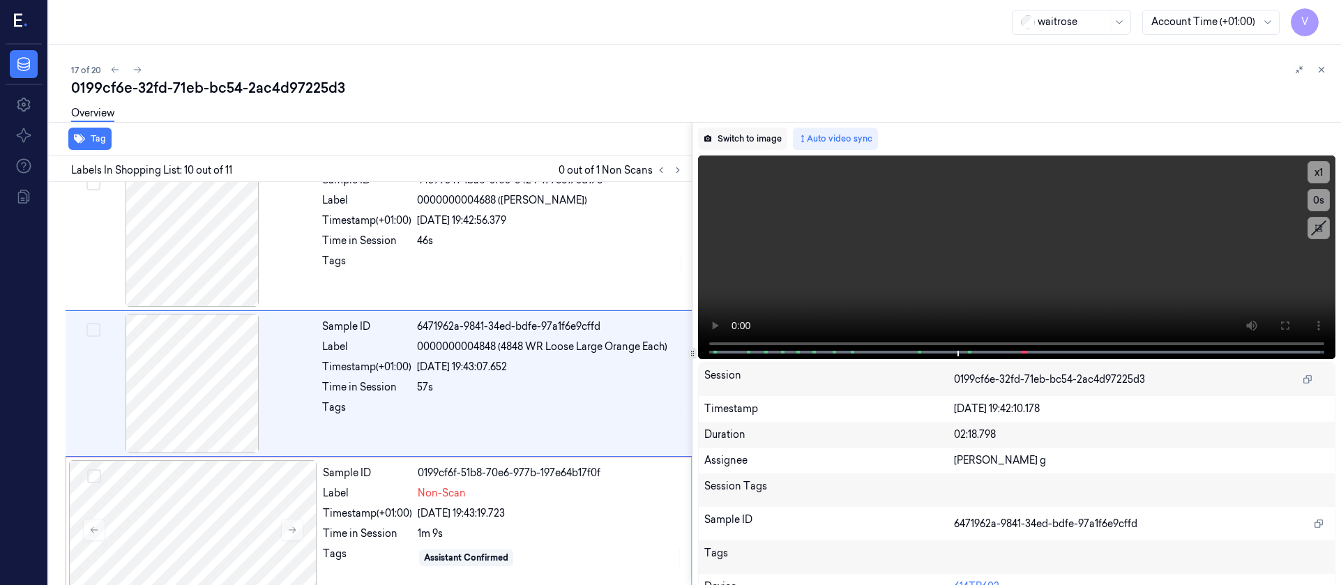
click at [753, 142] on button "Switch to image" at bounding box center [742, 139] width 89 height 22
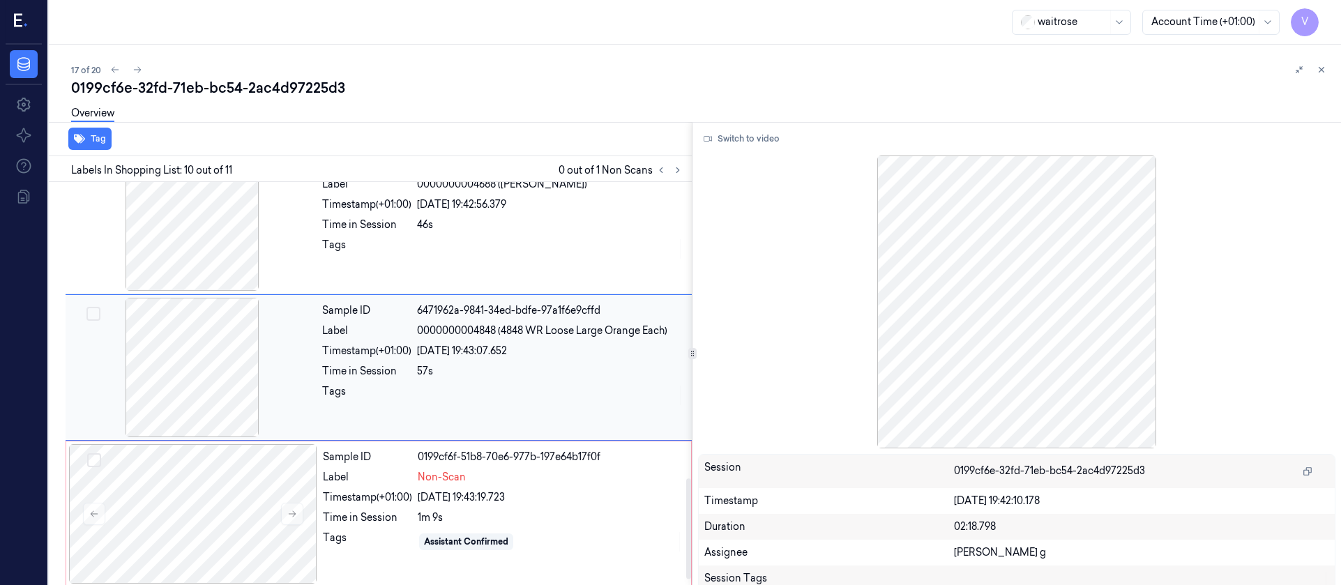
scroll to position [1212, 0]
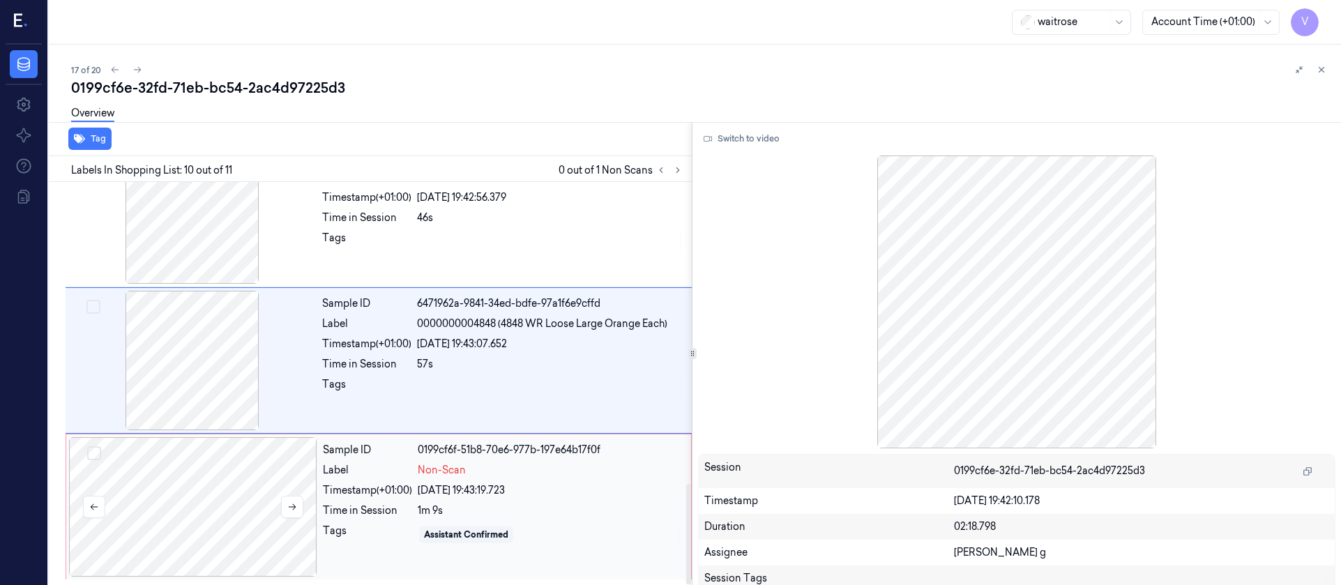
click at [192, 494] on div at bounding box center [193, 506] width 248 height 139
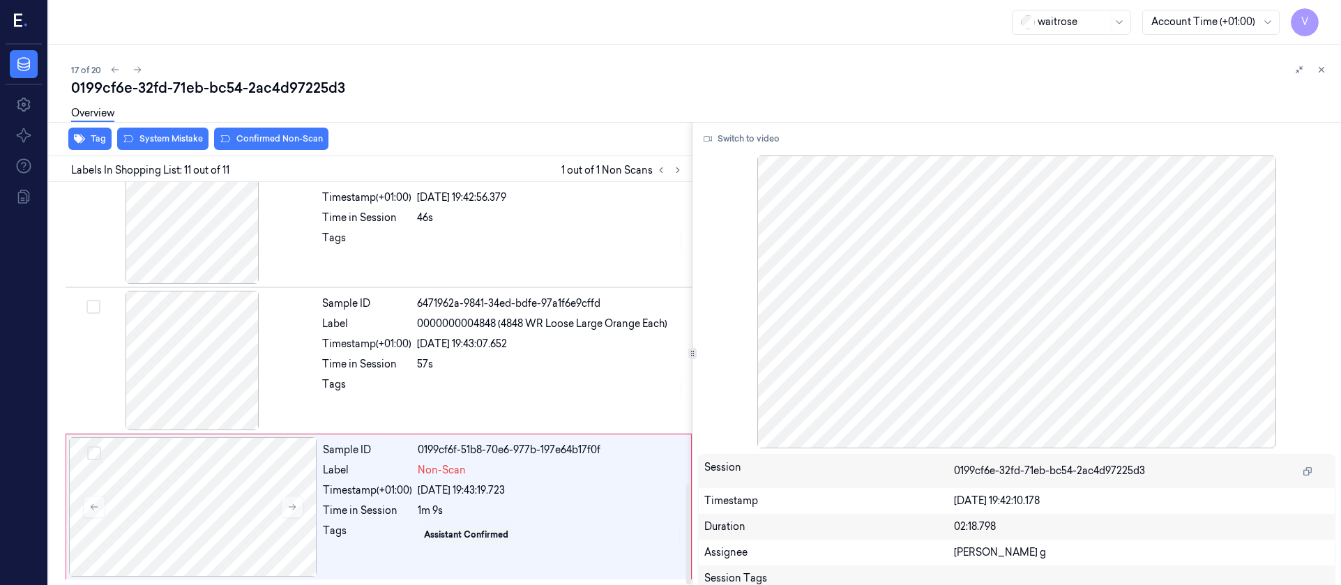
click at [158, 153] on div "Tag System Mistake Confirmed Non-Scan" at bounding box center [367, 139] width 648 height 34
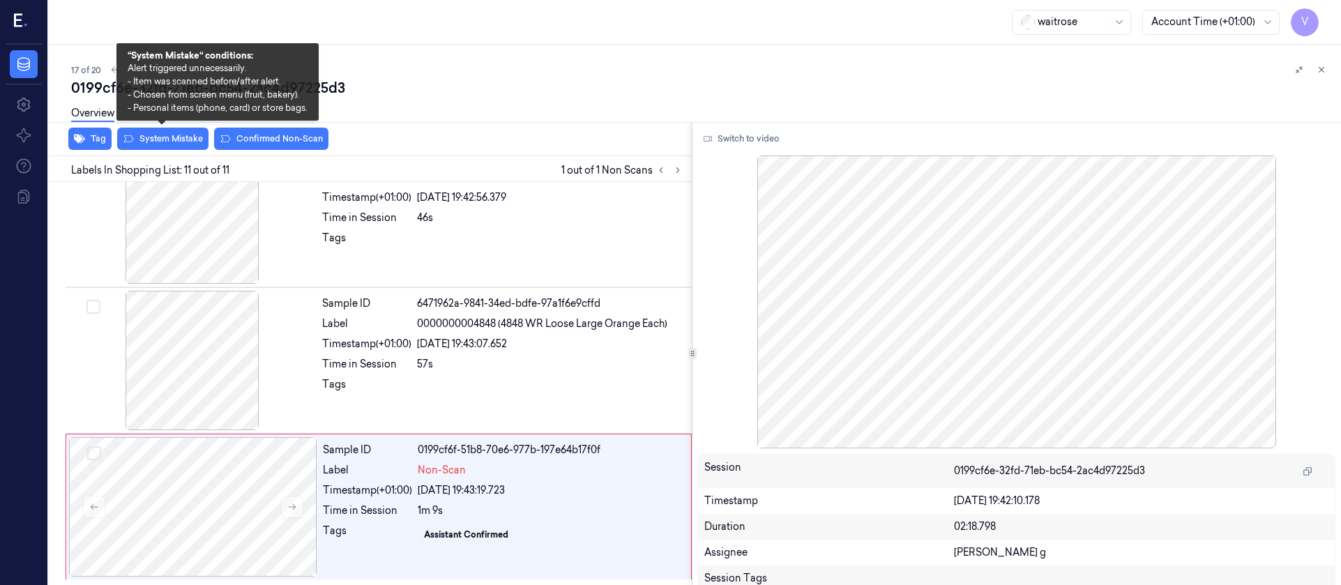
click at [162, 130] on div "Overview" at bounding box center [700, 116] width 1259 height 36
click at [161, 142] on button "System Mistake" at bounding box center [162, 139] width 91 height 22
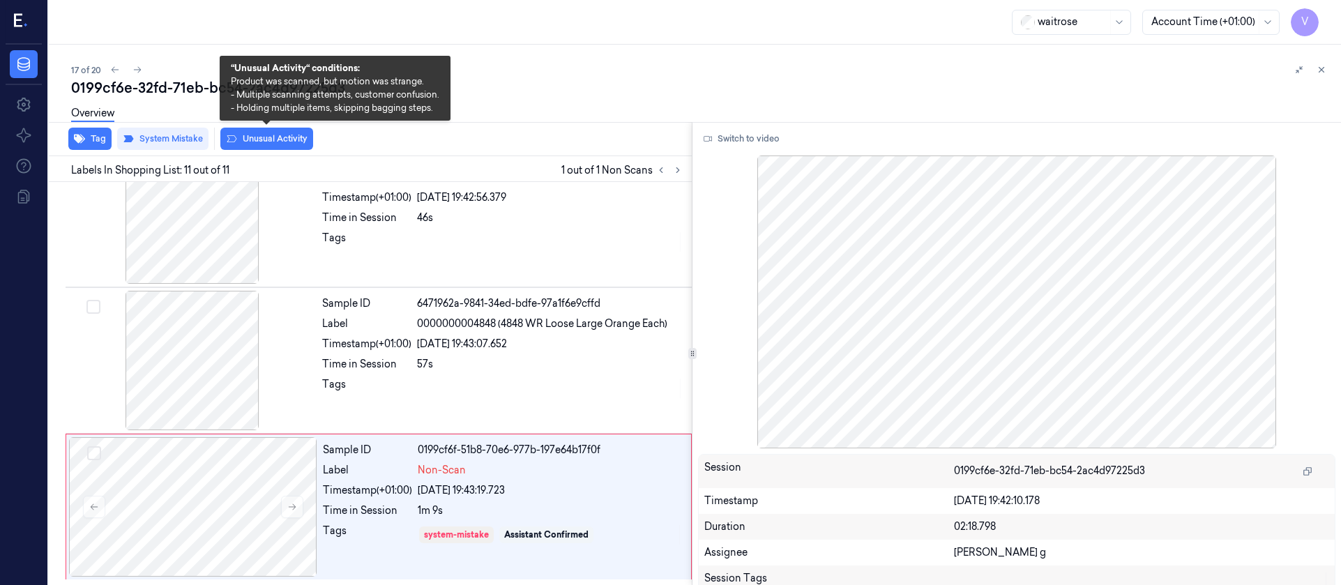
click at [252, 139] on button "Unusual Activity" at bounding box center [266, 139] width 93 height 22
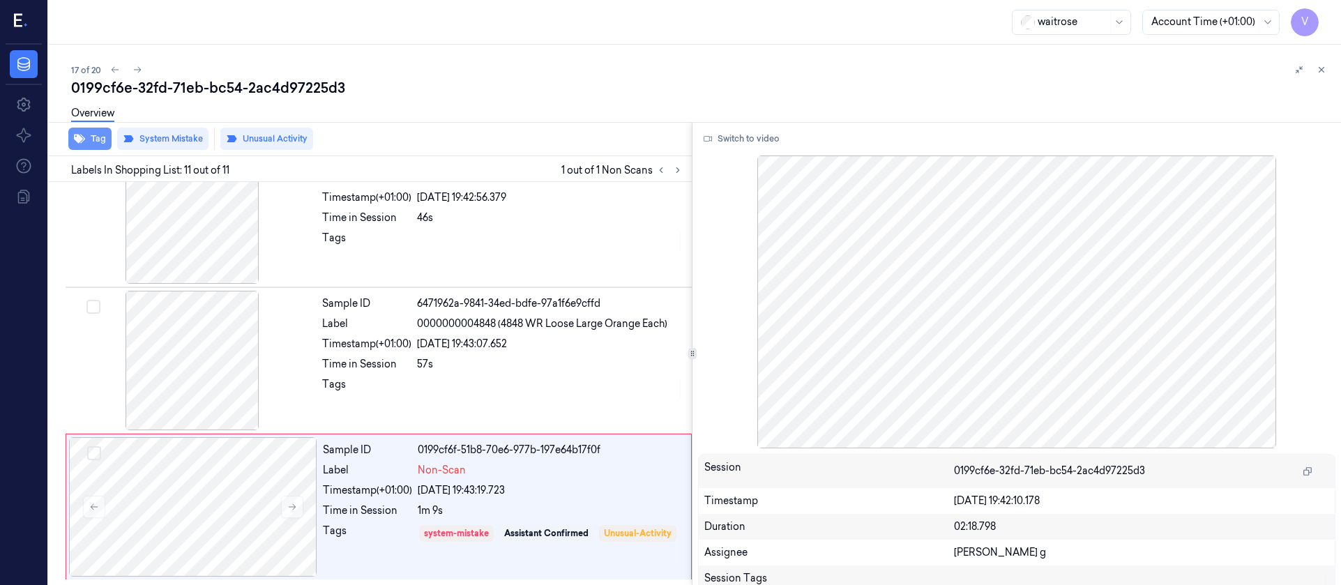
click at [89, 141] on button "Tag" at bounding box center [89, 139] width 43 height 22
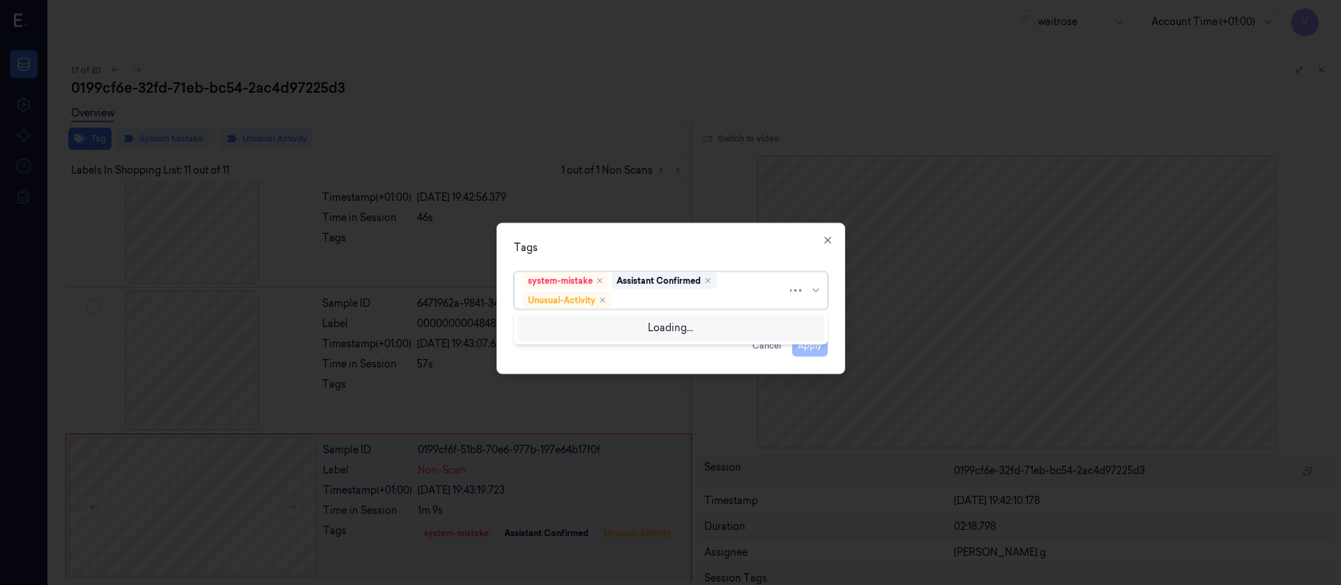
click at [672, 303] on div at bounding box center [700, 300] width 173 height 15
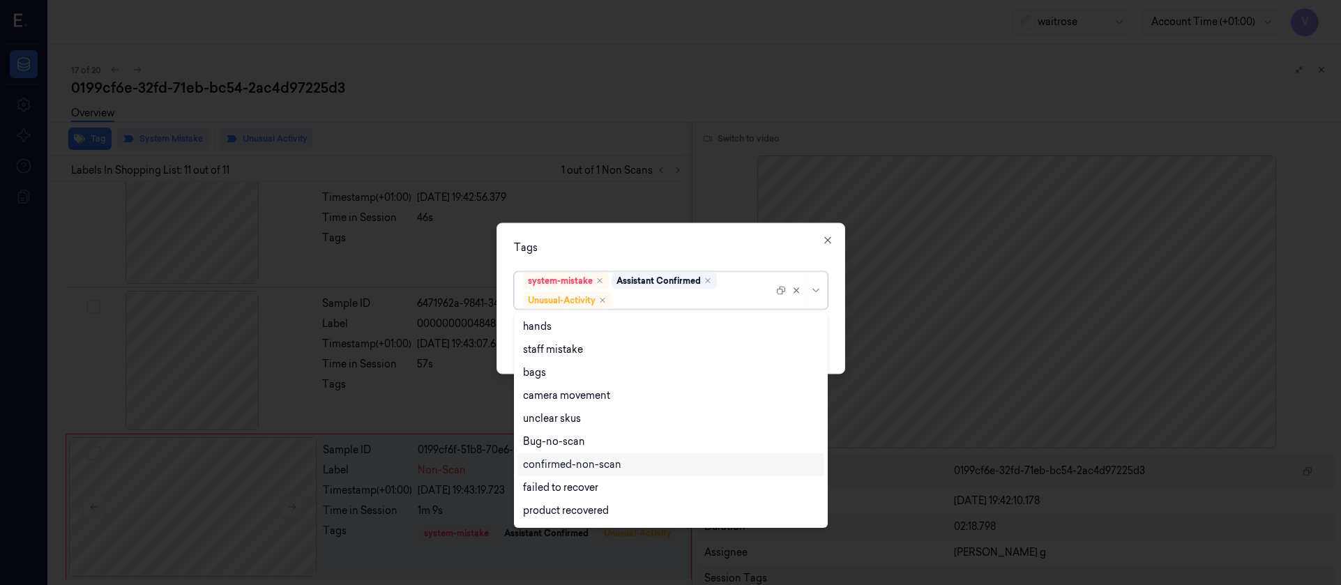
scroll to position [182, 0]
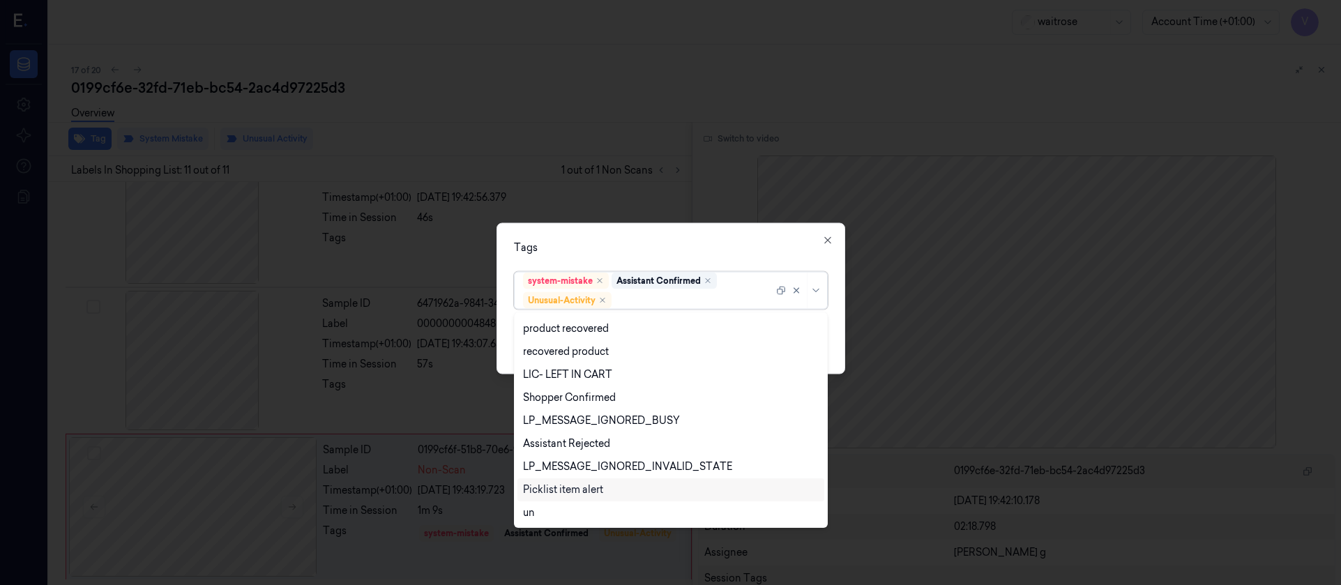
click at [570, 489] on div "Picklist item alert" at bounding box center [563, 490] width 80 height 15
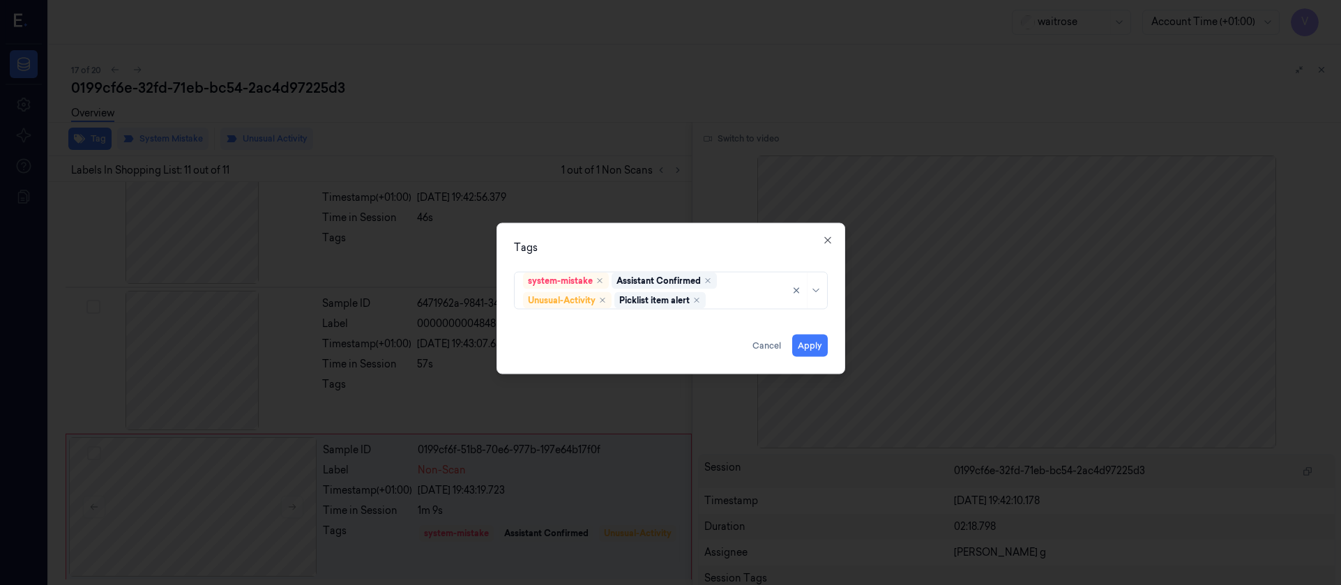
click at [741, 243] on div "Tags" at bounding box center [671, 247] width 314 height 15
click at [817, 342] on button "Apply" at bounding box center [810, 345] width 36 height 22
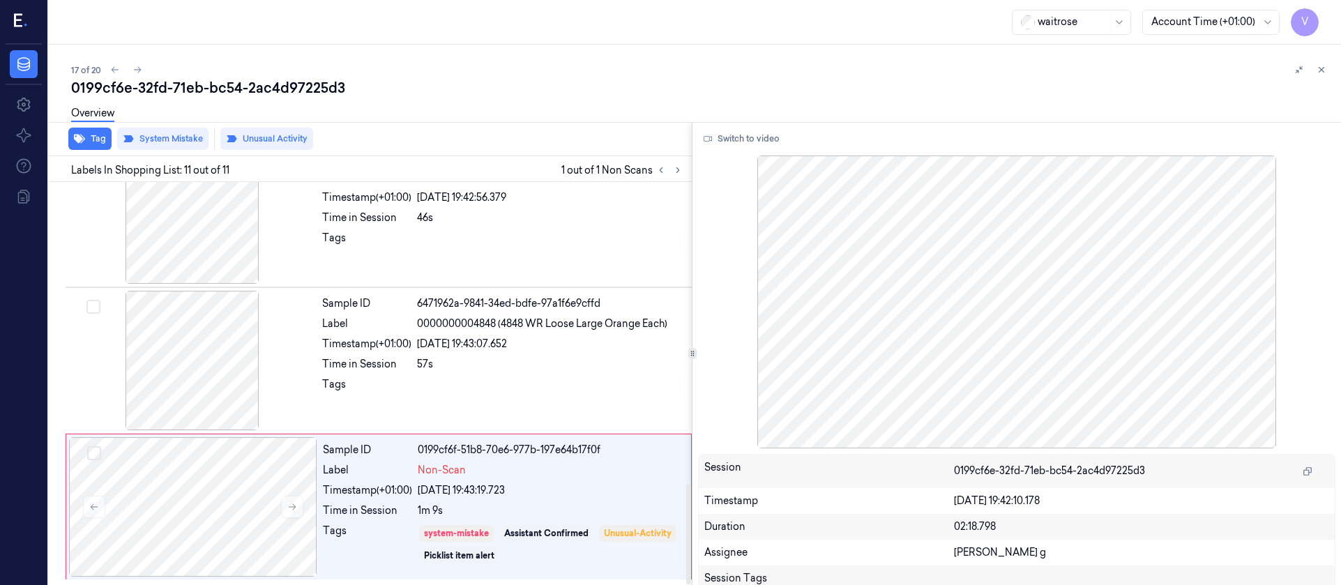
click at [441, 81] on div "0199cf6e-32fd-71eb-bc54-2ac4d97225d3" at bounding box center [700, 88] width 1259 height 20
click at [139, 71] on icon at bounding box center [138, 70] width 8 height 6
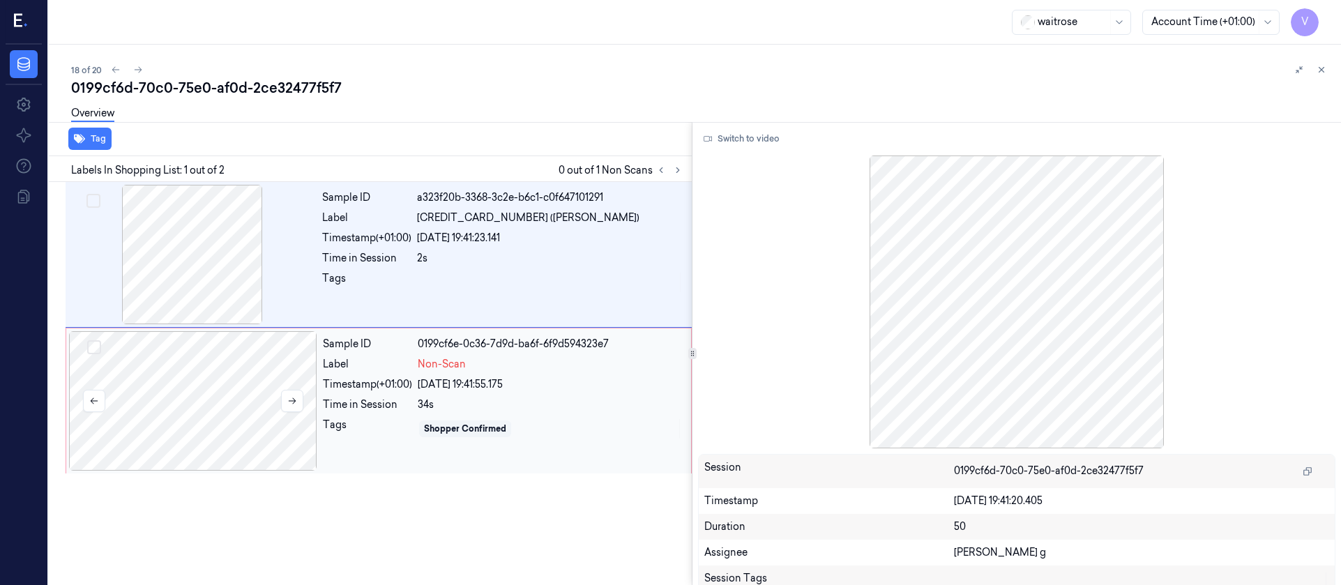
click at [206, 428] on div at bounding box center [193, 400] width 248 height 139
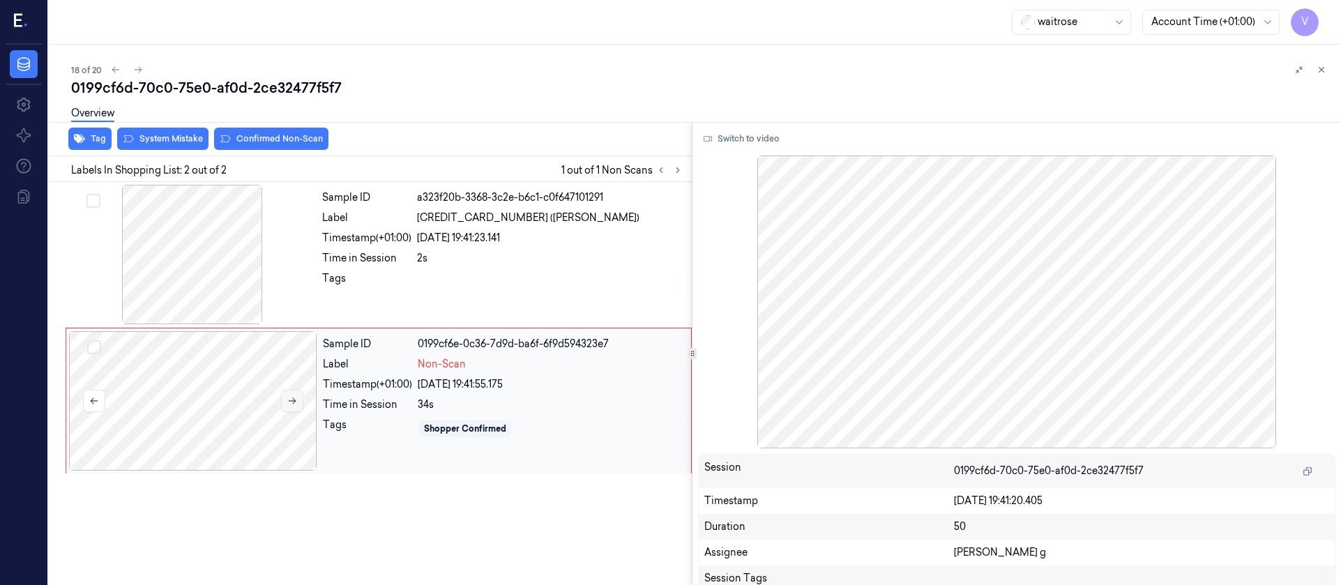
click at [292, 399] on icon at bounding box center [292, 401] width 10 height 10
click at [104, 411] on div at bounding box center [94, 401] width 22 height 22
click at [292, 402] on icon at bounding box center [292, 401] width 10 height 10
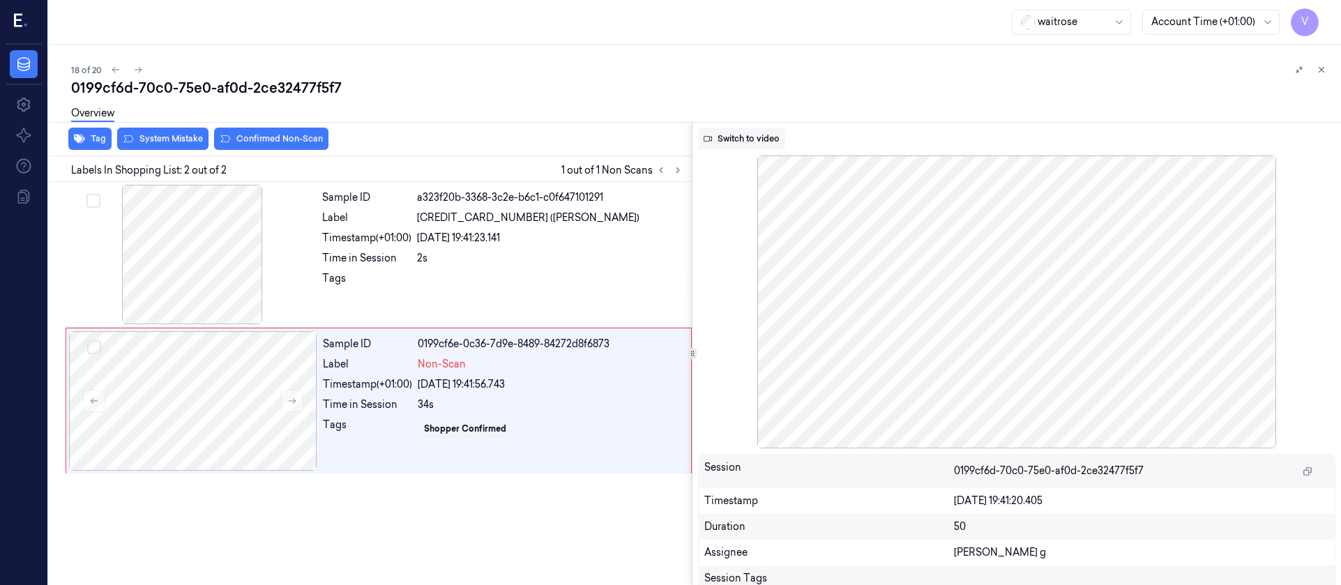
click at [728, 135] on button "Switch to video" at bounding box center [741, 139] width 87 height 22
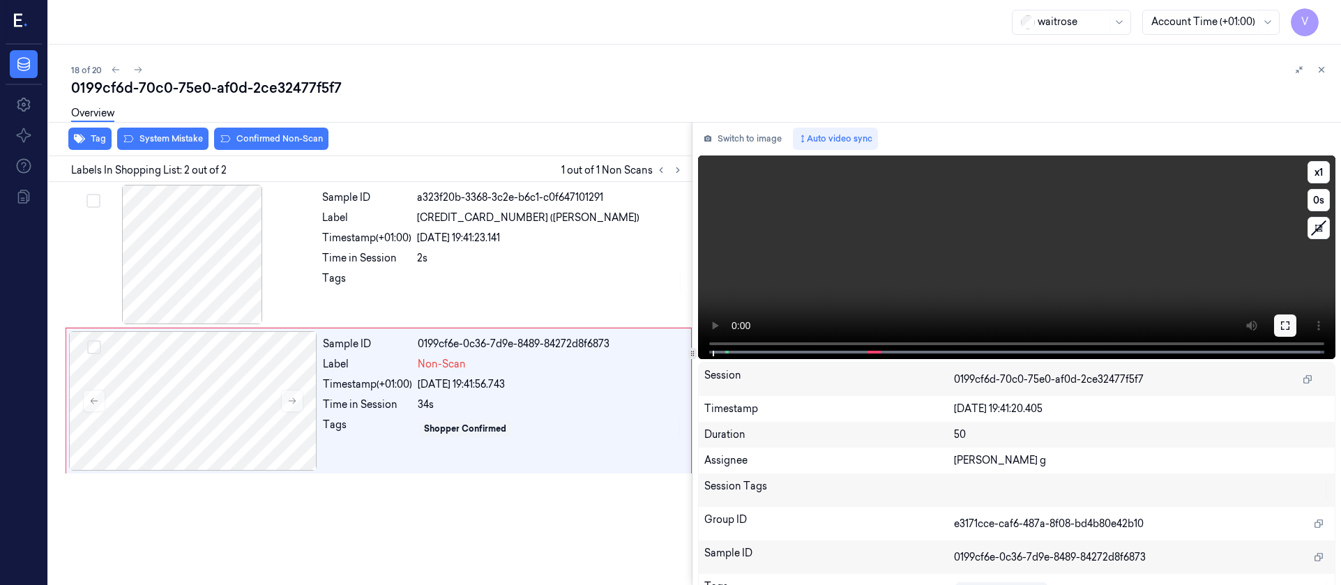
click at [1274, 326] on button at bounding box center [1285, 325] width 22 height 22
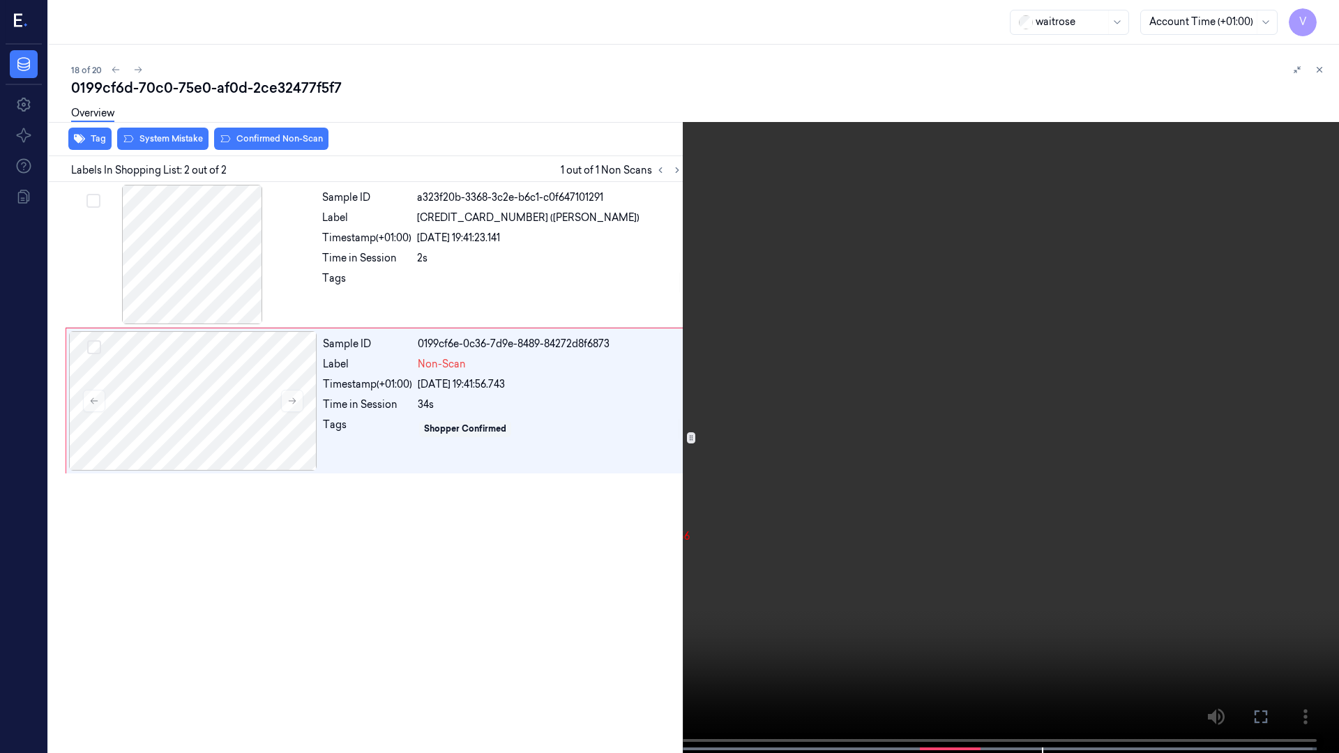
click at [922, 585] on span at bounding box center [923, 748] width 2 height 7
click at [0, 0] on icon at bounding box center [0, 0] width 0 height 0
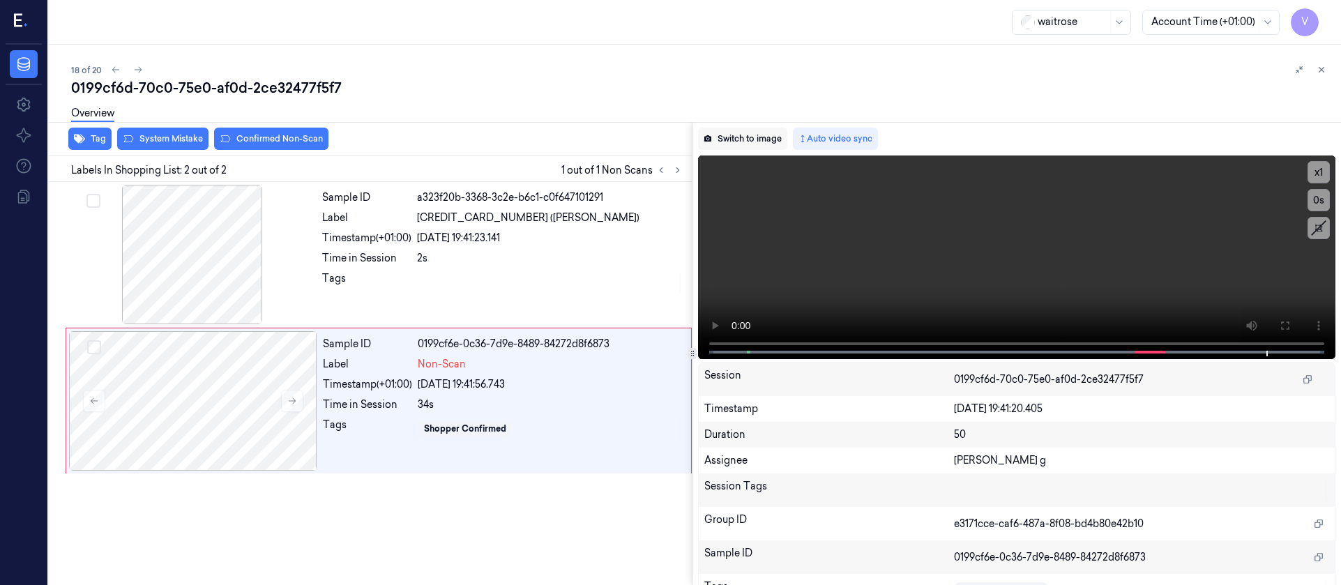
click at [741, 132] on button "Switch to image" at bounding box center [742, 139] width 89 height 22
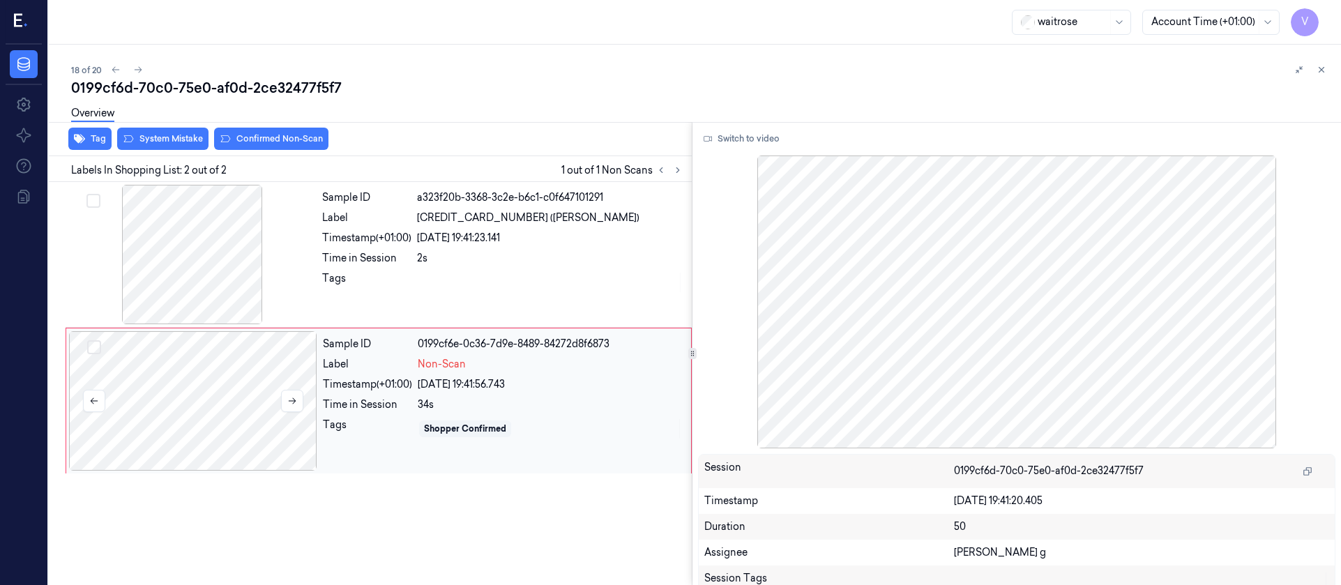
click at [184, 400] on div at bounding box center [193, 400] width 248 height 139
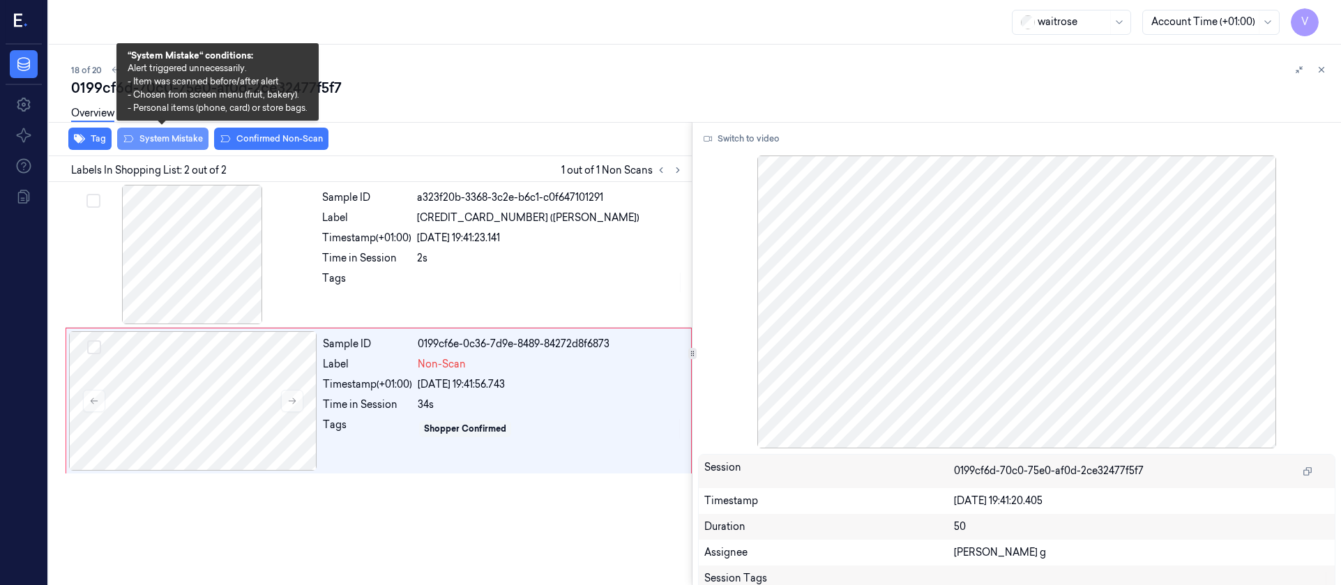
click at [160, 138] on button "System Mistake" at bounding box center [162, 139] width 91 height 22
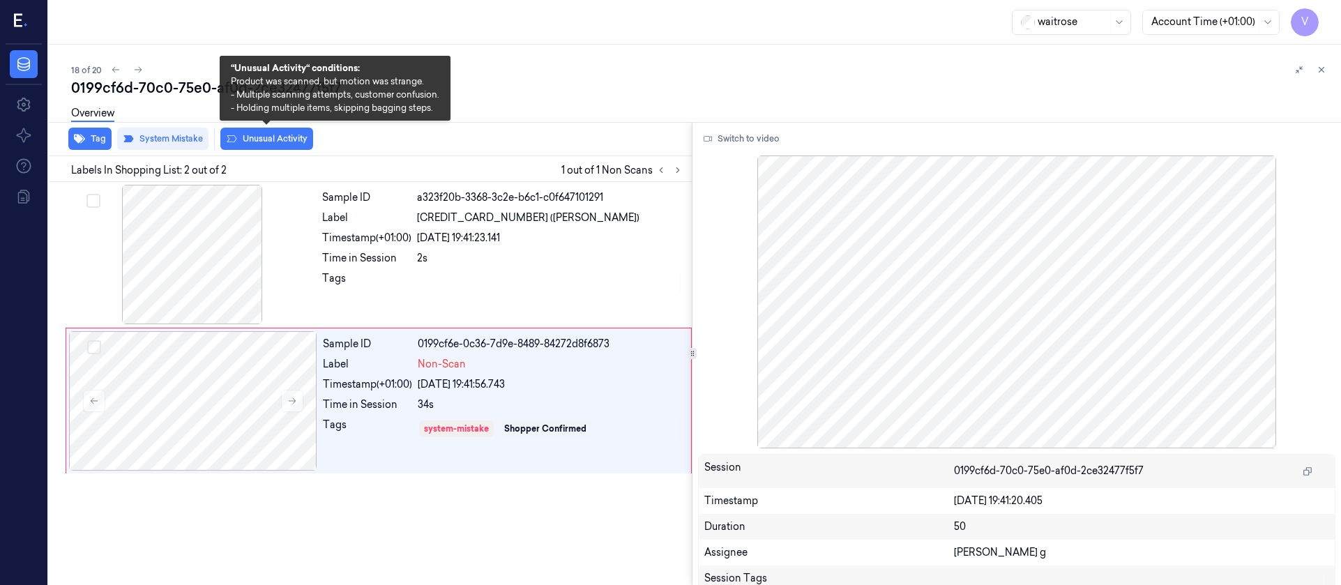
click at [269, 136] on button "Unusual Activity" at bounding box center [266, 139] width 93 height 22
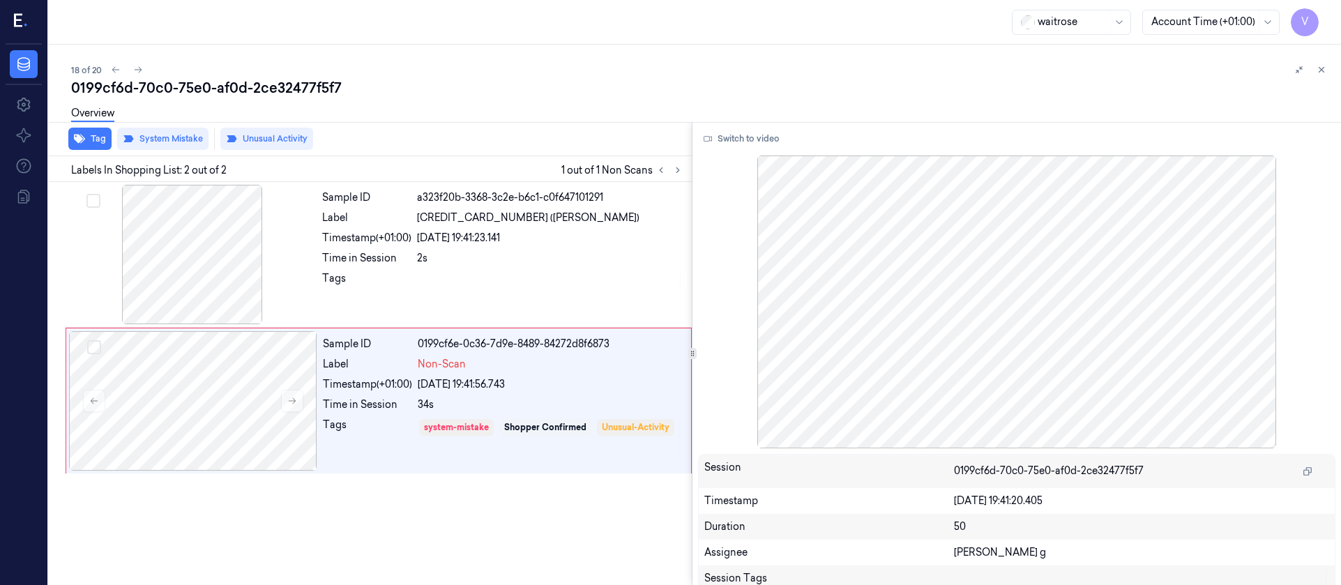
click at [646, 26] on div "waitrose Account Time (+01:00) V" at bounding box center [695, 22] width 1292 height 45
click at [137, 68] on icon at bounding box center [138, 70] width 10 height 10
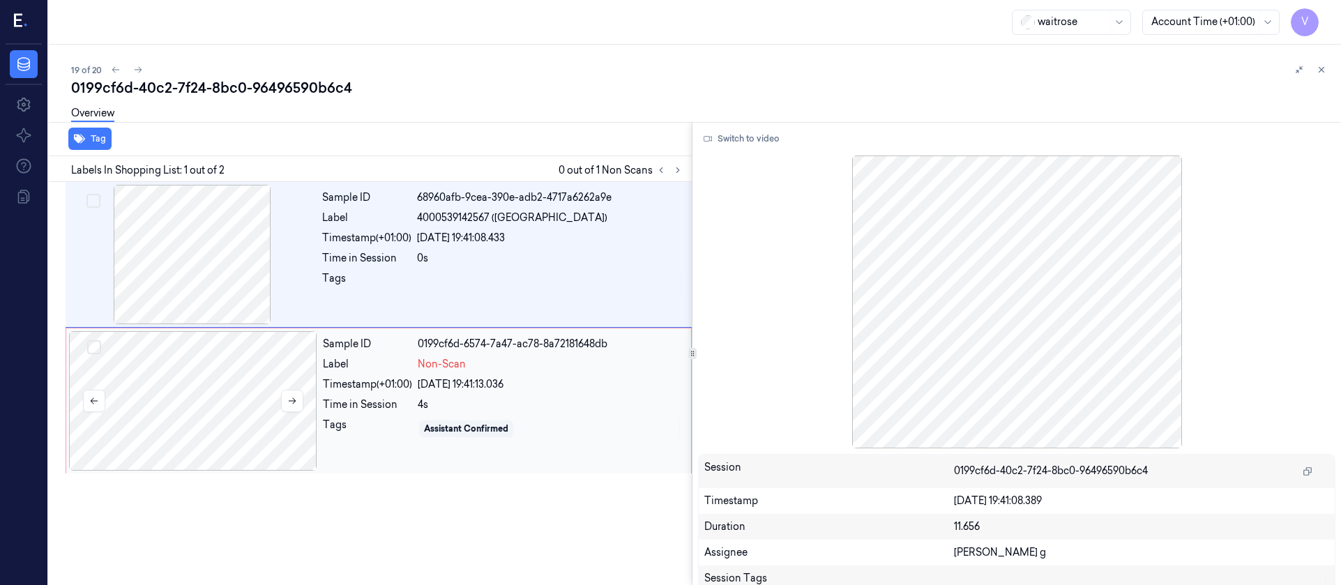
click at [169, 401] on div at bounding box center [193, 400] width 248 height 139
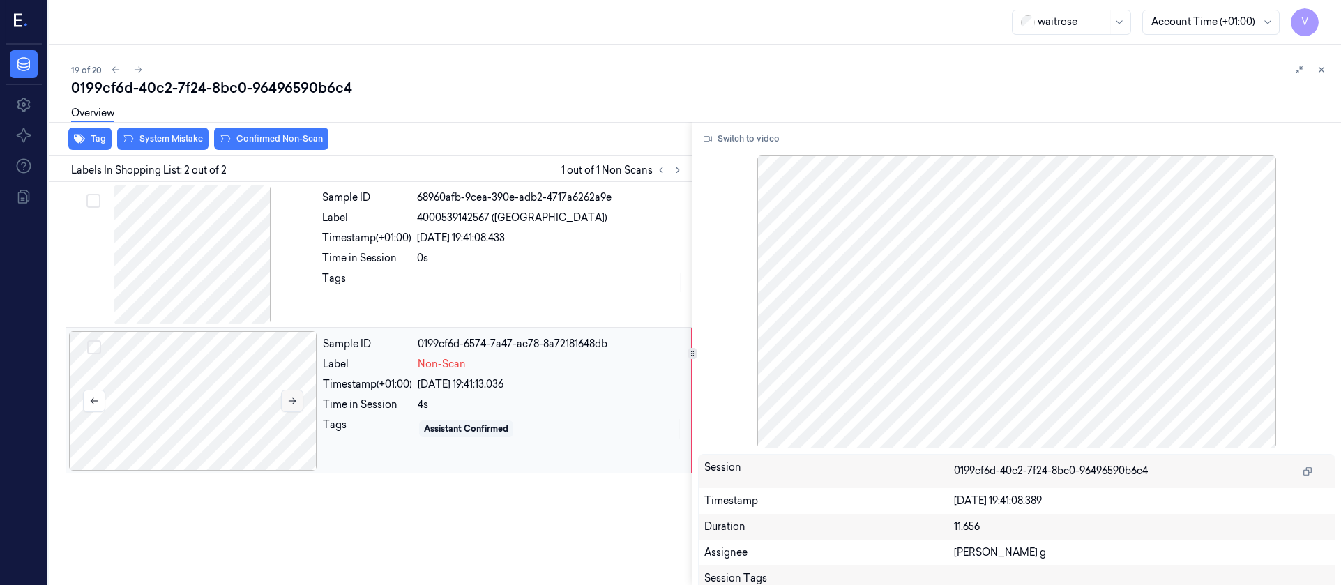
click at [296, 402] on icon at bounding box center [292, 401] width 10 height 10
click at [188, 253] on div at bounding box center [192, 254] width 248 height 139
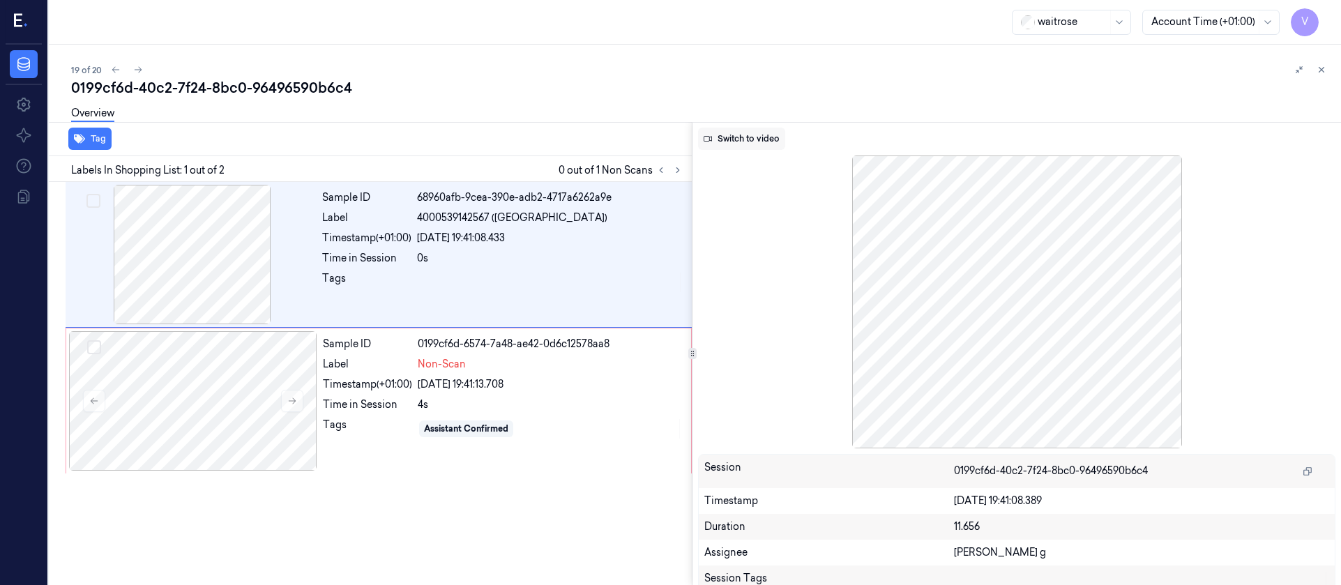
click at [745, 139] on button "Switch to video" at bounding box center [741, 139] width 87 height 22
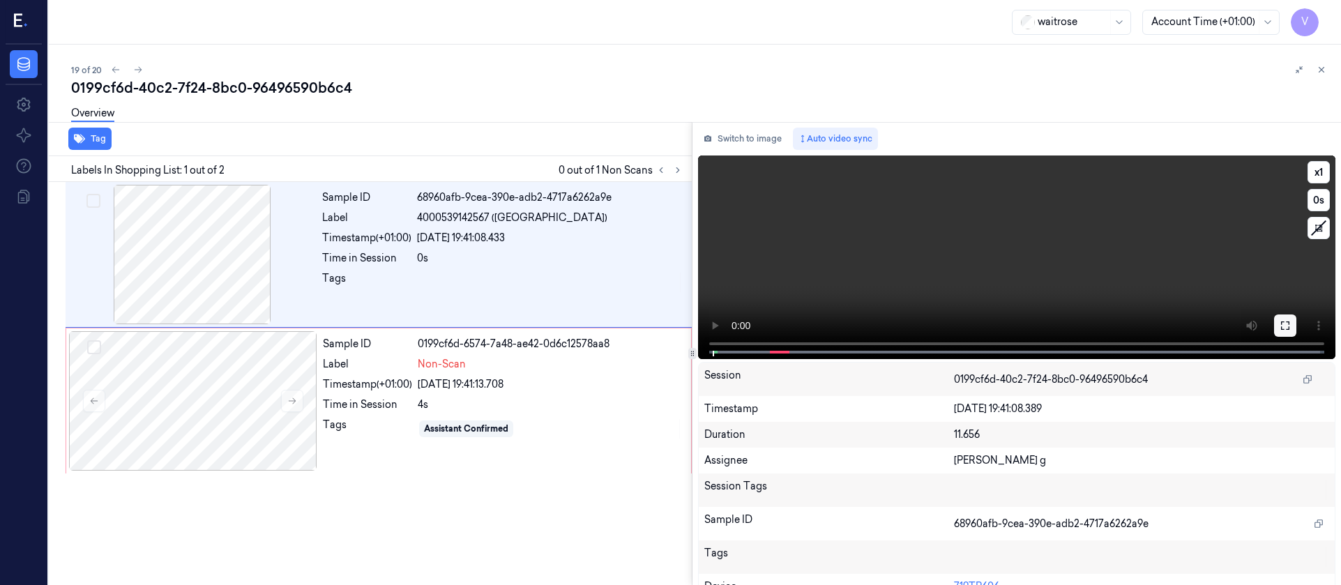
click at [1274, 326] on button at bounding box center [1285, 325] width 22 height 22
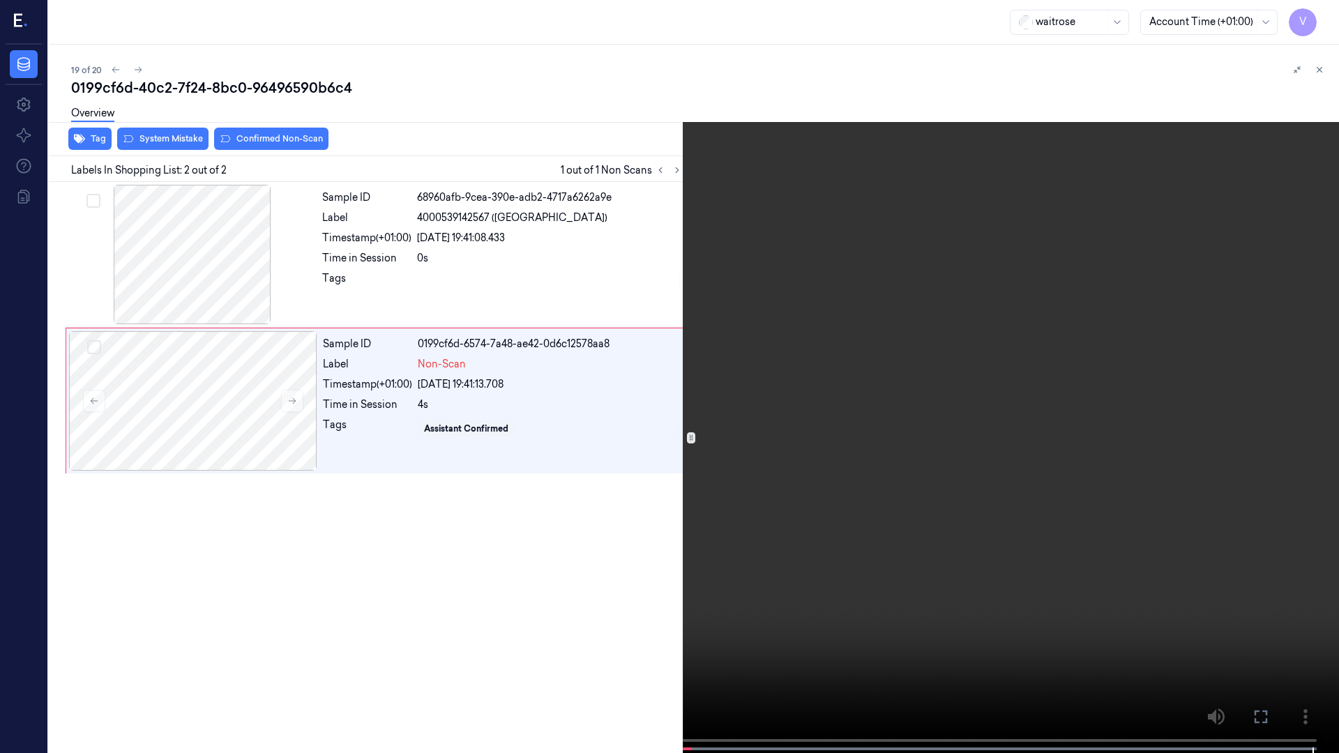
click at [0, 0] on icon at bounding box center [0, 0] width 0 height 0
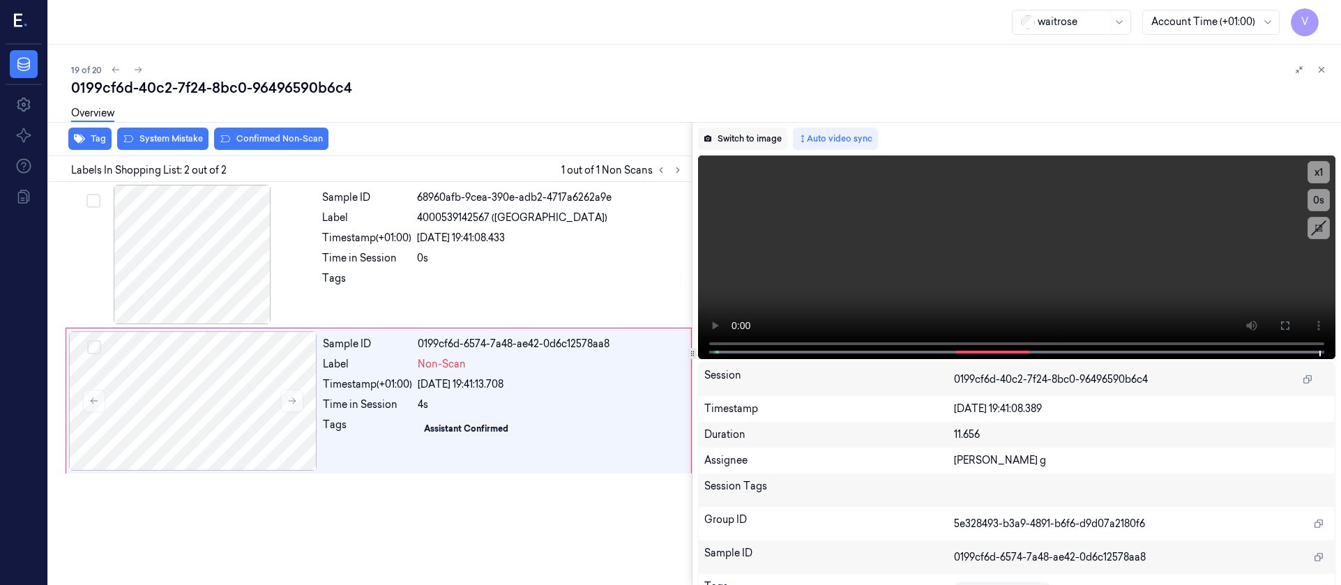
click at [750, 139] on button "Switch to image" at bounding box center [742, 139] width 89 height 22
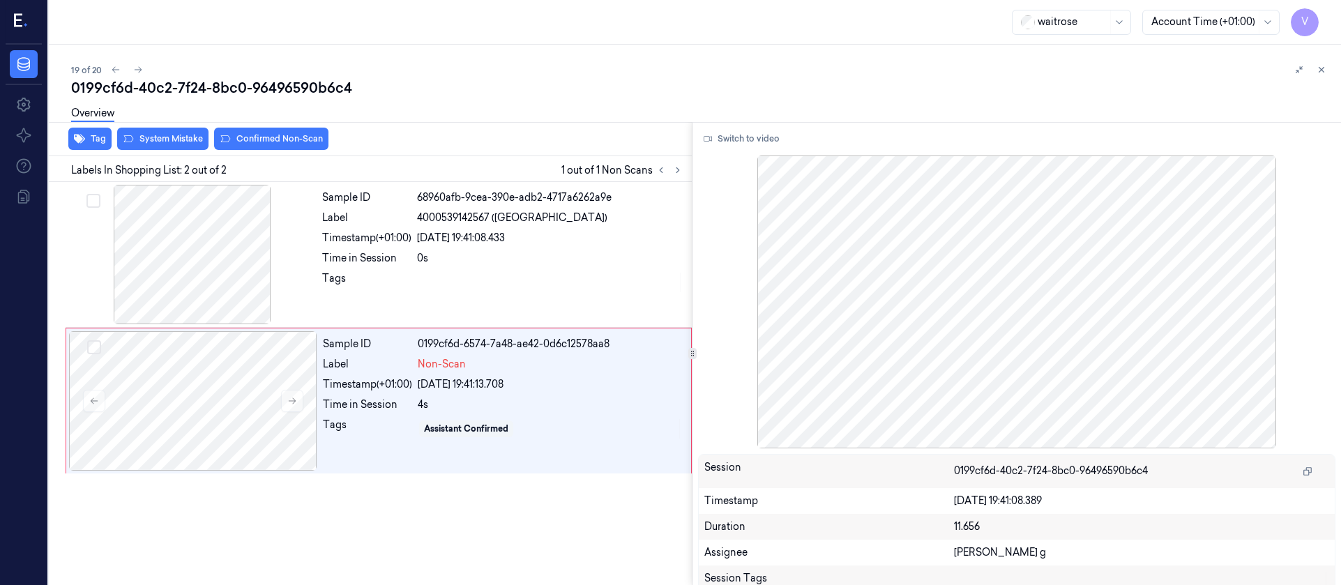
click at [379, 509] on div "Sample ID 68960afb-9cea-390e-adb2-4717a6262a9e Label 4000539142567 (LINDT DUBAI…" at bounding box center [367, 383] width 648 height 403
click at [422, 73] on div "19 of 20" at bounding box center [700, 69] width 1259 height 17
click at [234, 390] on div at bounding box center [193, 400] width 248 height 139
click at [726, 135] on button "Switch to video" at bounding box center [741, 139] width 87 height 22
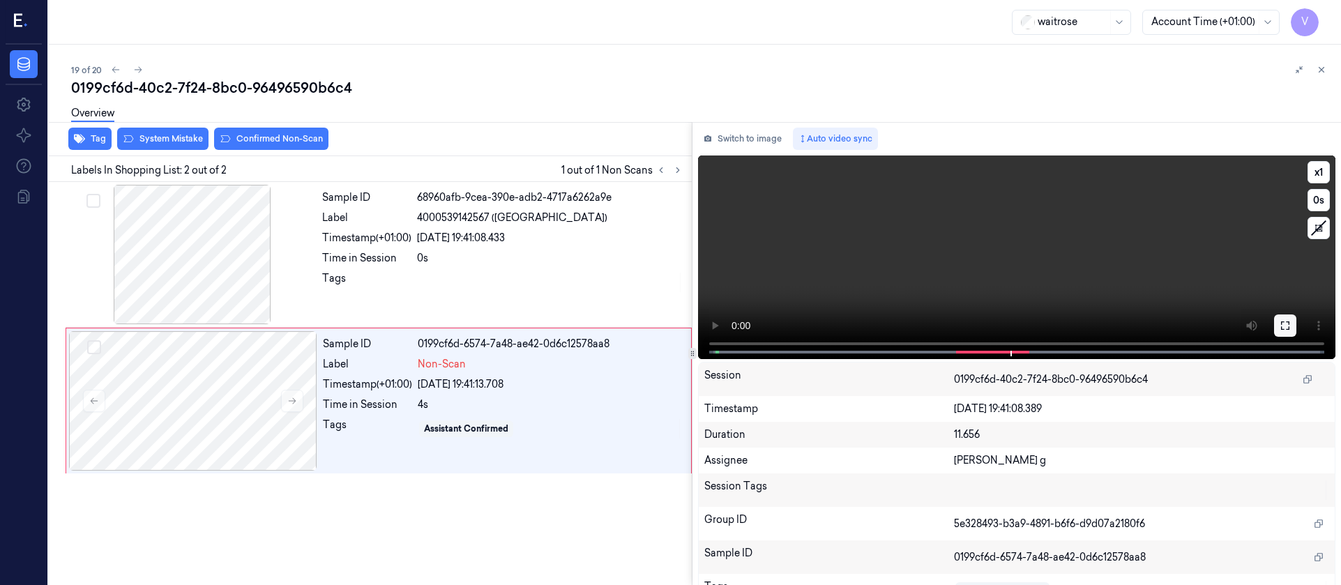
click at [1284, 331] on icon at bounding box center [1285, 325] width 11 height 11
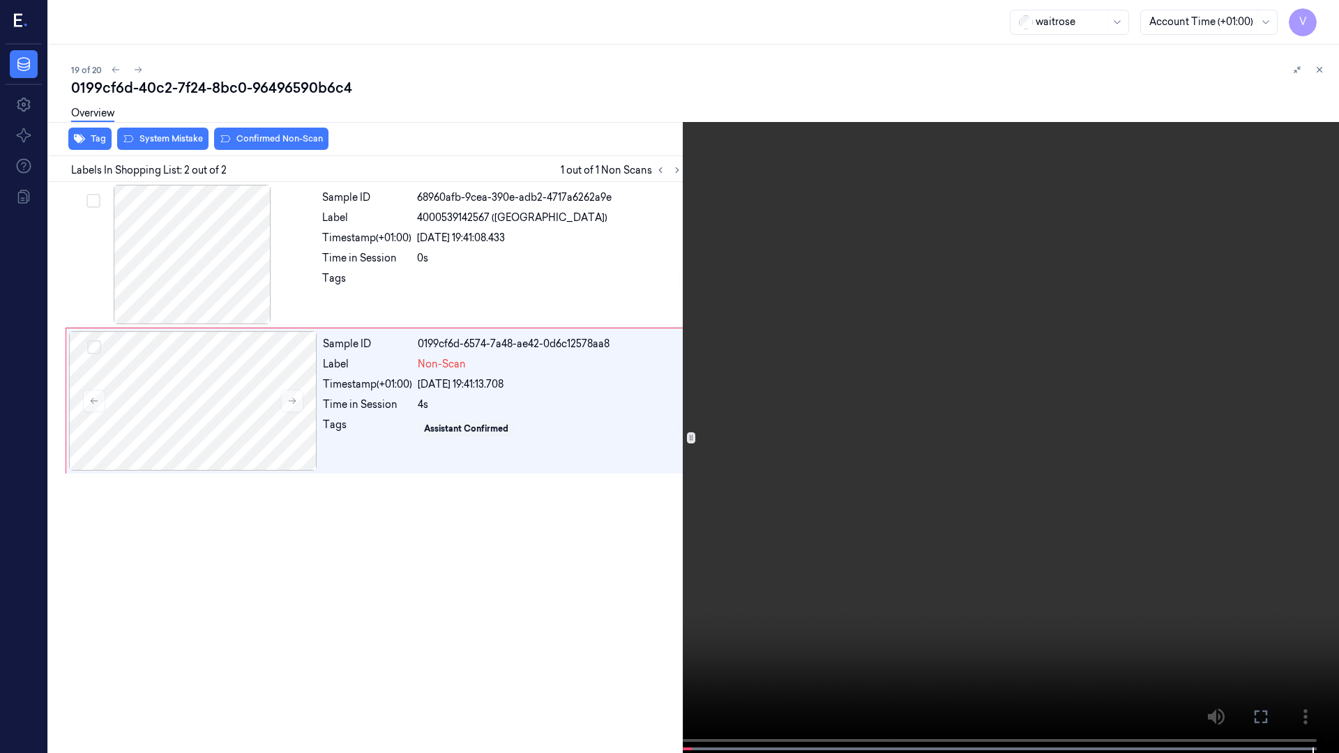
click at [0, 0] on icon at bounding box center [0, 0] width 0 height 0
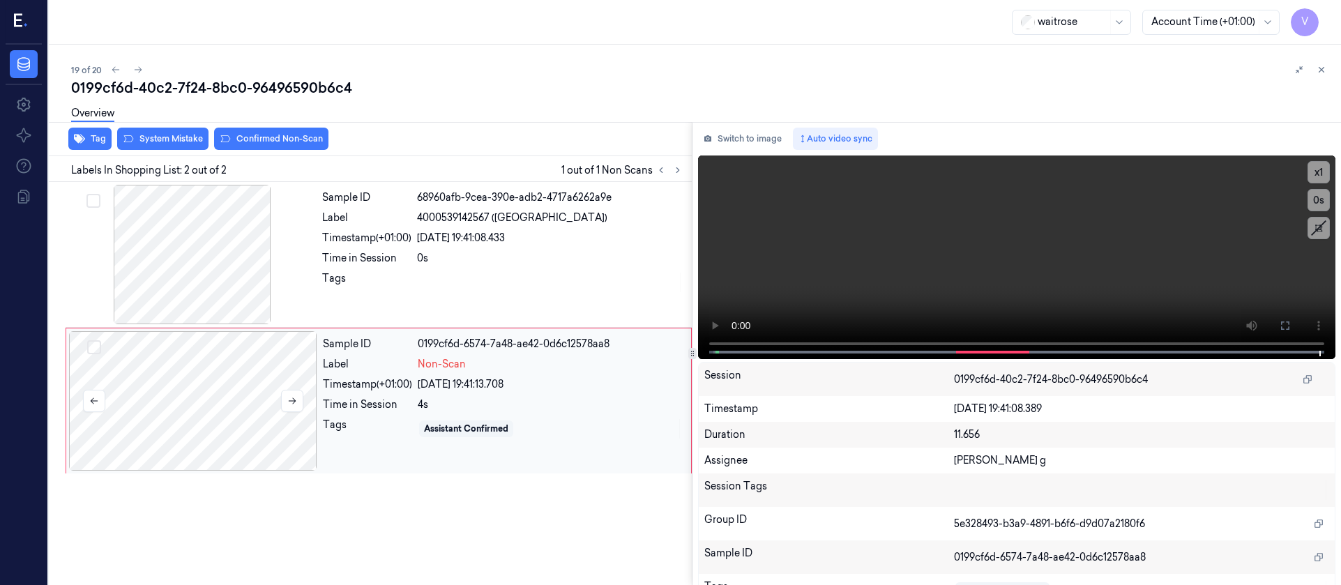
click at [201, 395] on div at bounding box center [193, 400] width 248 height 139
click at [731, 137] on button "Switch to image" at bounding box center [742, 139] width 89 height 22
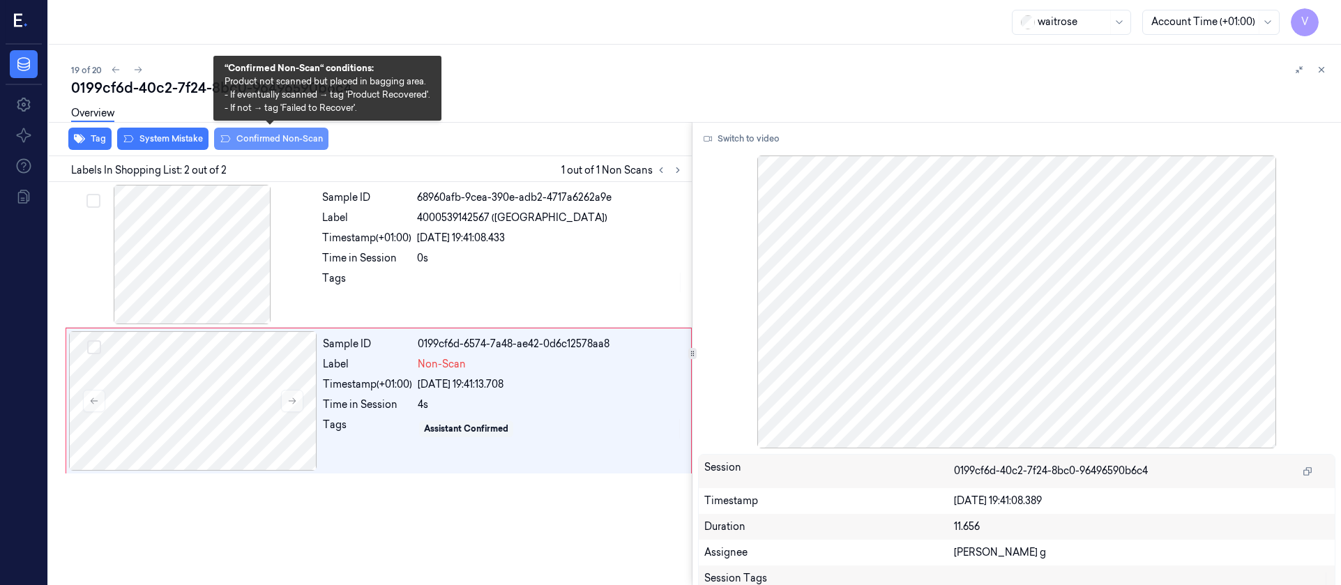
click at [306, 140] on button "Confirmed Non-Scan" at bounding box center [271, 139] width 114 height 22
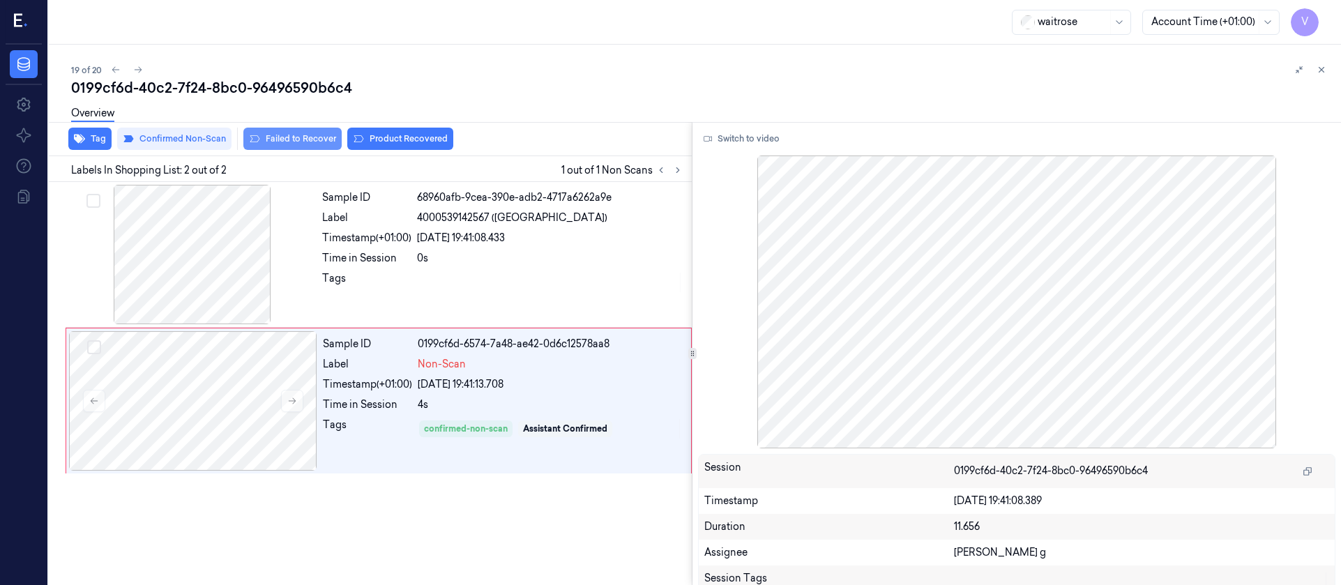
click at [298, 135] on button "Failed to Recover" at bounding box center [292, 139] width 98 height 22
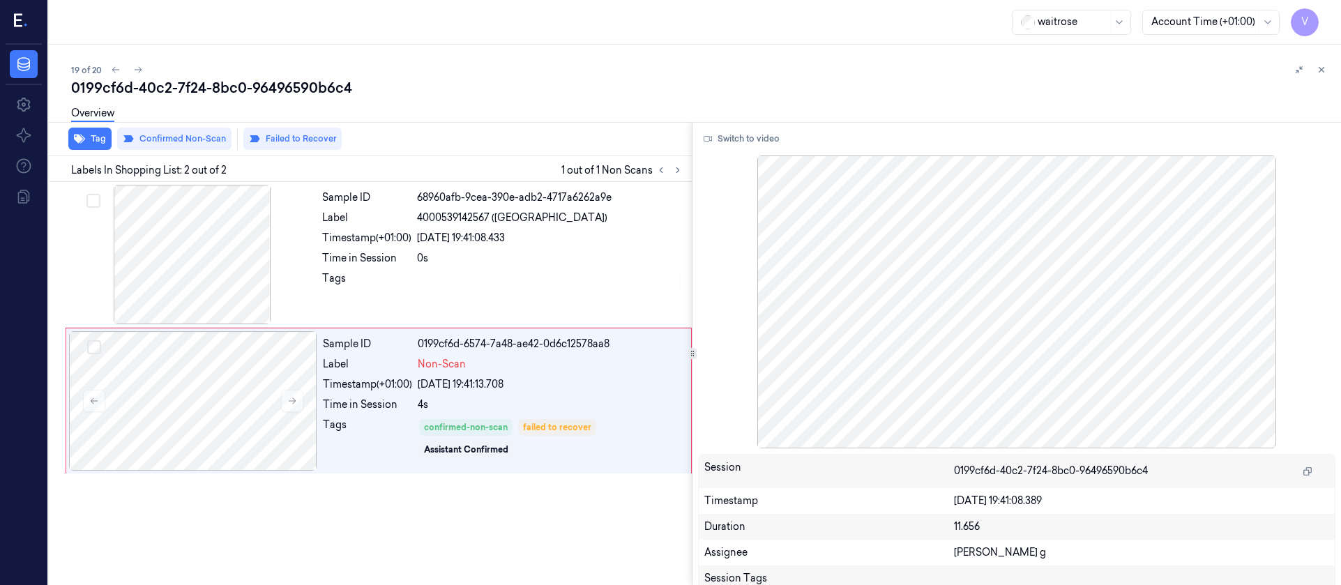
click at [654, 66] on div "19 of 20" at bounding box center [700, 69] width 1259 height 17
click at [132, 67] on button at bounding box center [138, 69] width 17 height 17
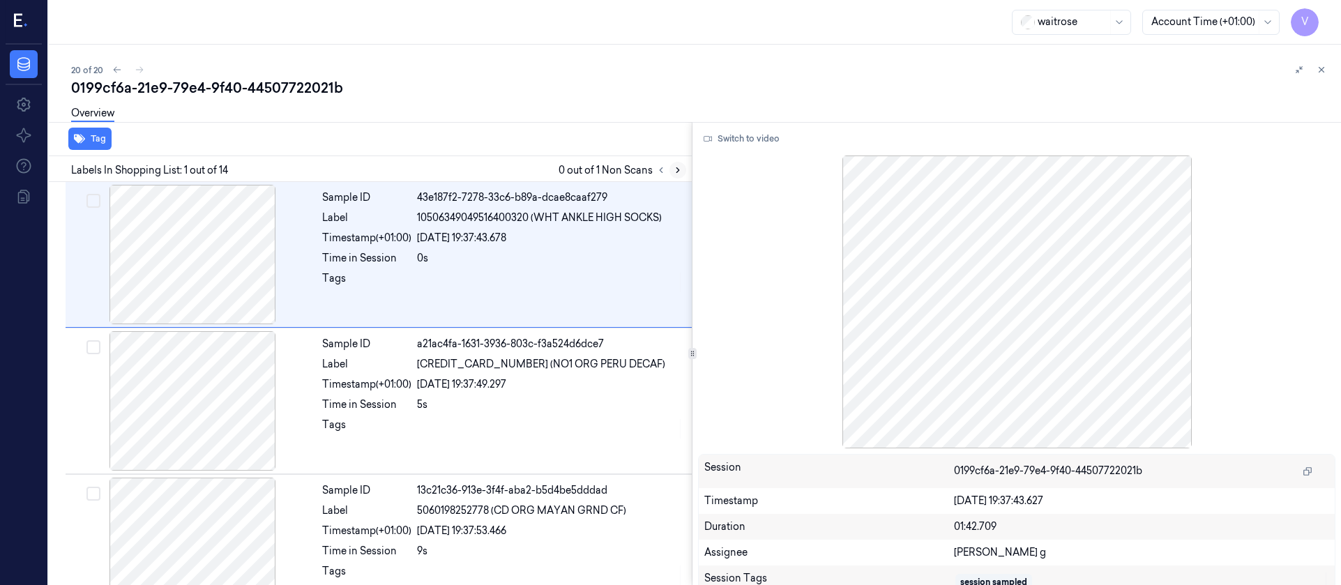
click at [683, 166] on button at bounding box center [677, 170] width 17 height 17
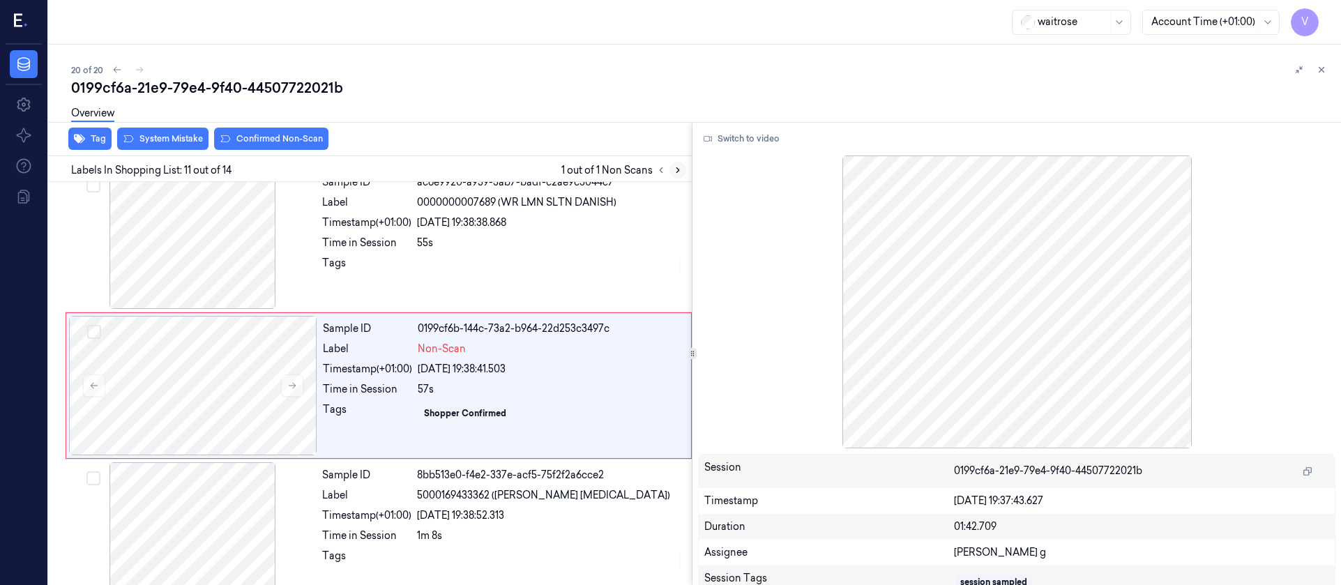
scroll to position [1335, 0]
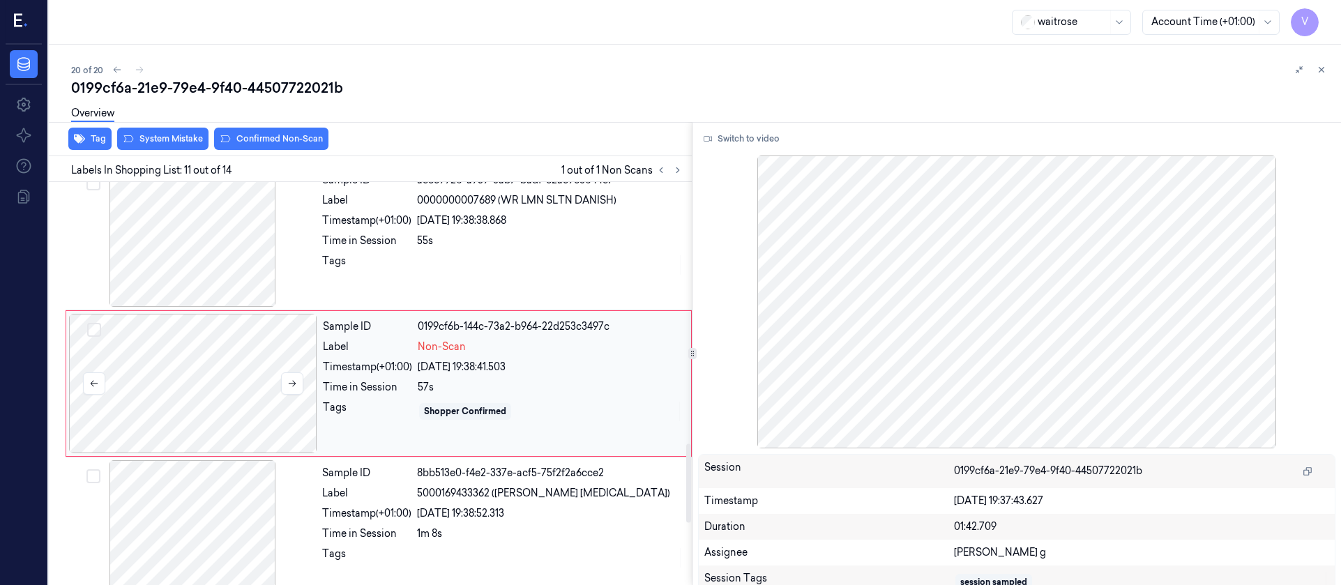
click at [278, 384] on div at bounding box center [193, 383] width 248 height 139
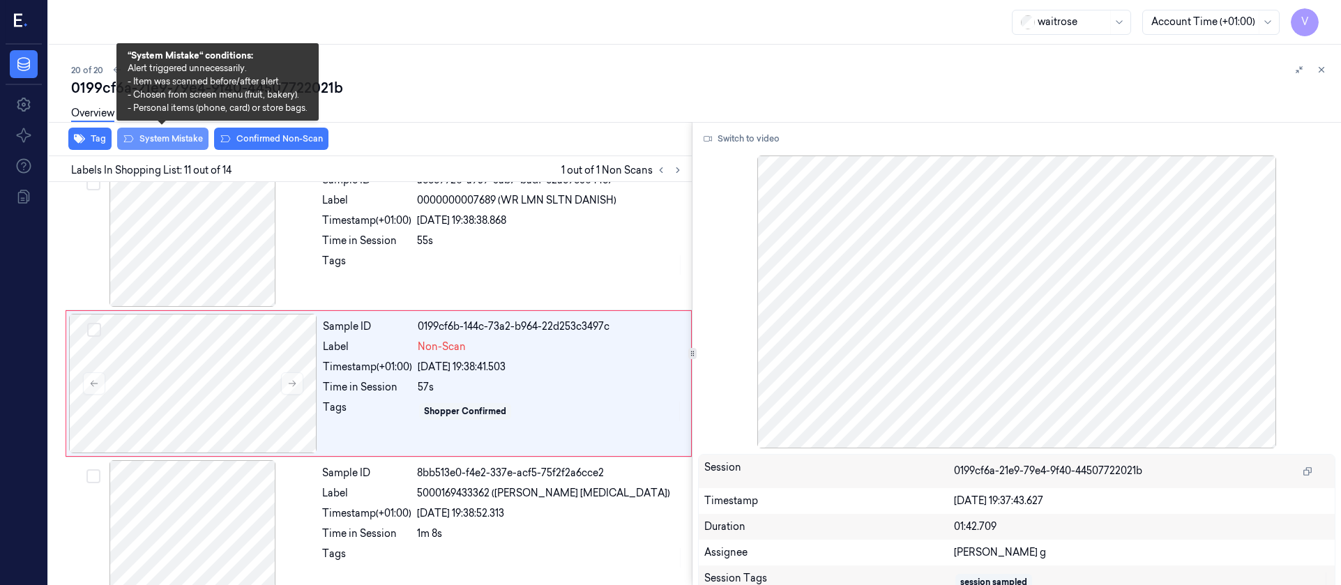
click at [169, 135] on button "System Mistake" at bounding box center [162, 139] width 91 height 22
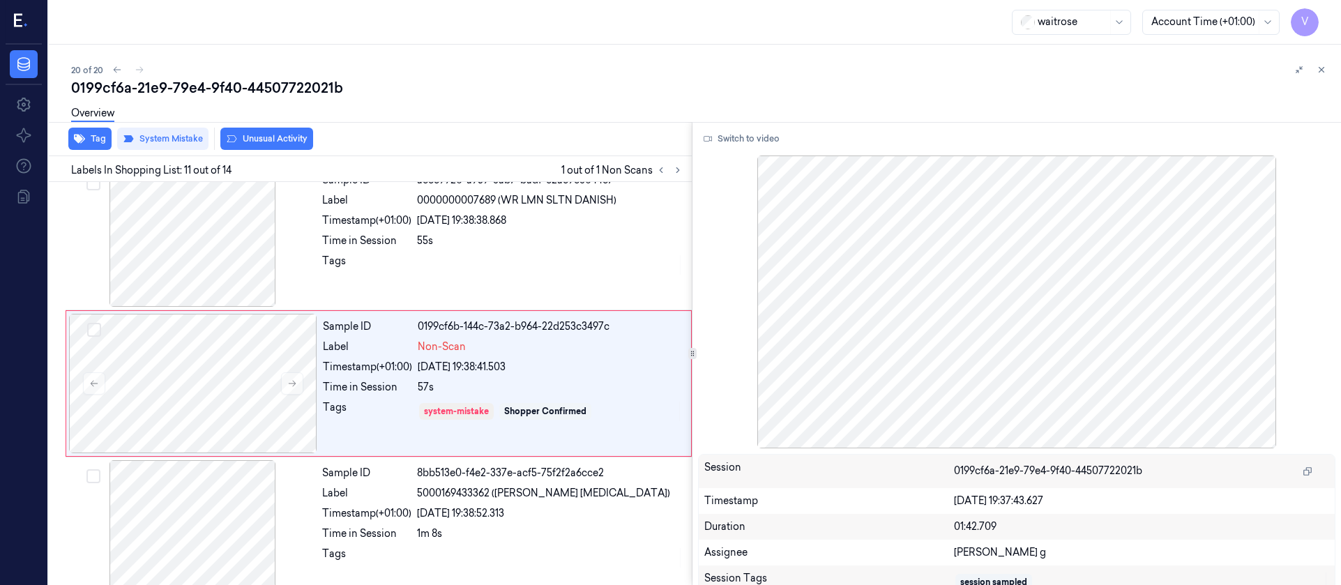
click at [255, 142] on button "Unusual Activity" at bounding box center [266, 139] width 93 height 22
click at [88, 132] on div "Overview" at bounding box center [92, 116] width 43 height 36
click at [96, 145] on button "Tag" at bounding box center [89, 139] width 43 height 22
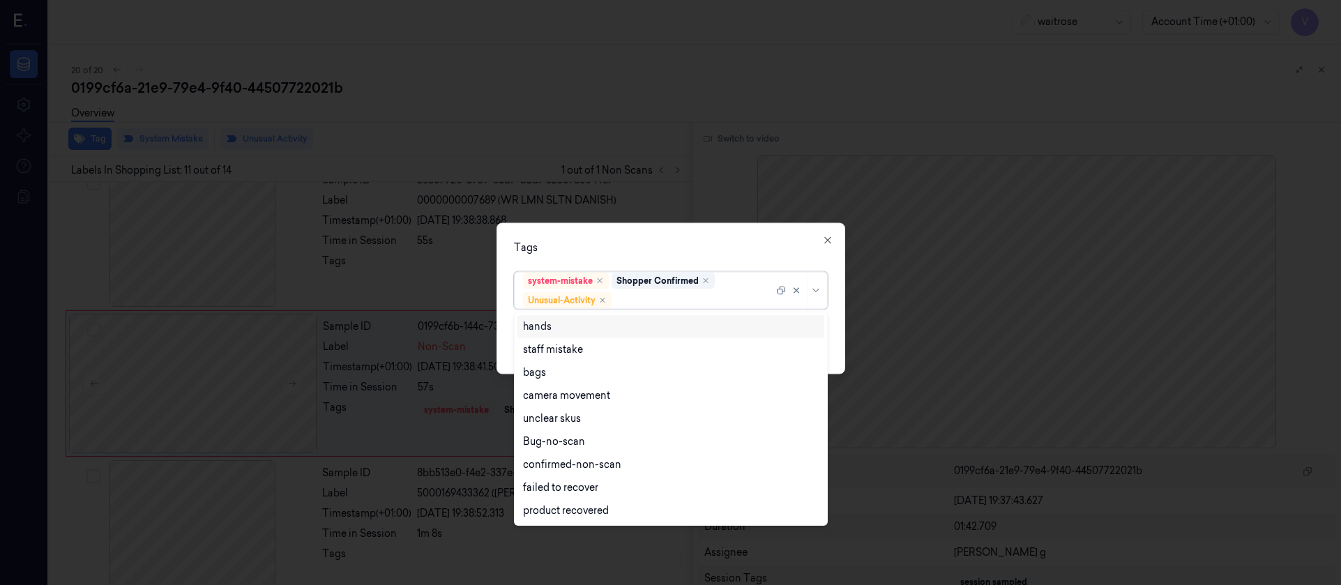
click at [657, 298] on div at bounding box center [693, 300] width 159 height 15
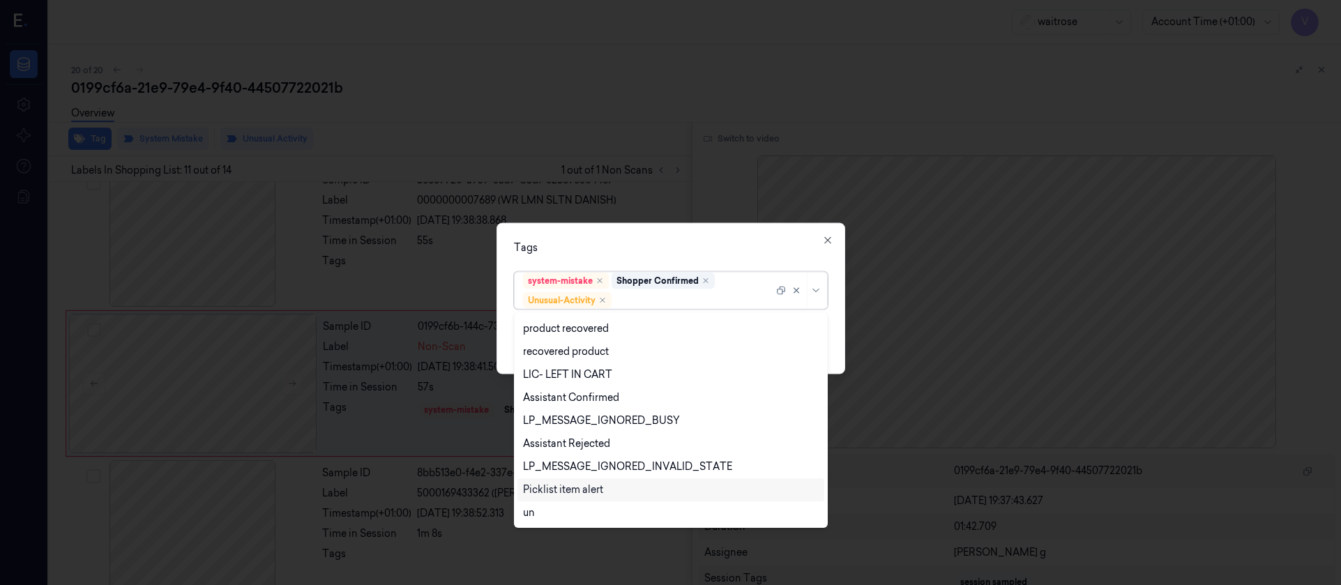
click at [563, 489] on div "Picklist item alert" at bounding box center [563, 490] width 80 height 15
click at [724, 247] on div "Tags" at bounding box center [671, 247] width 314 height 15
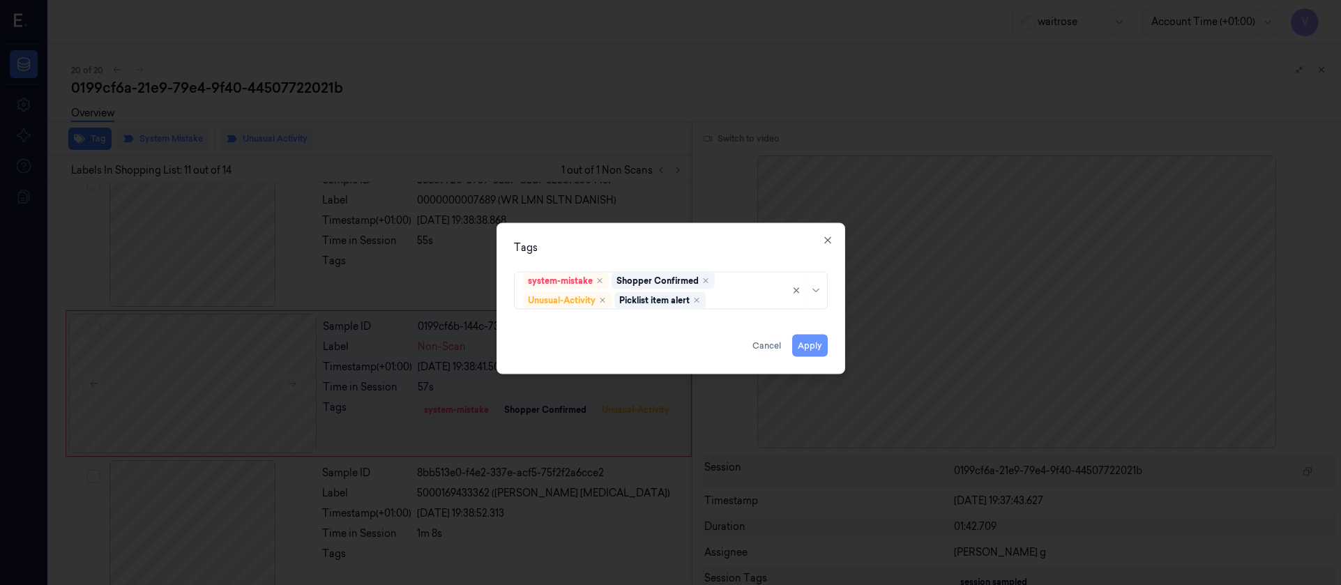
click at [810, 342] on button "Apply" at bounding box center [810, 345] width 36 height 22
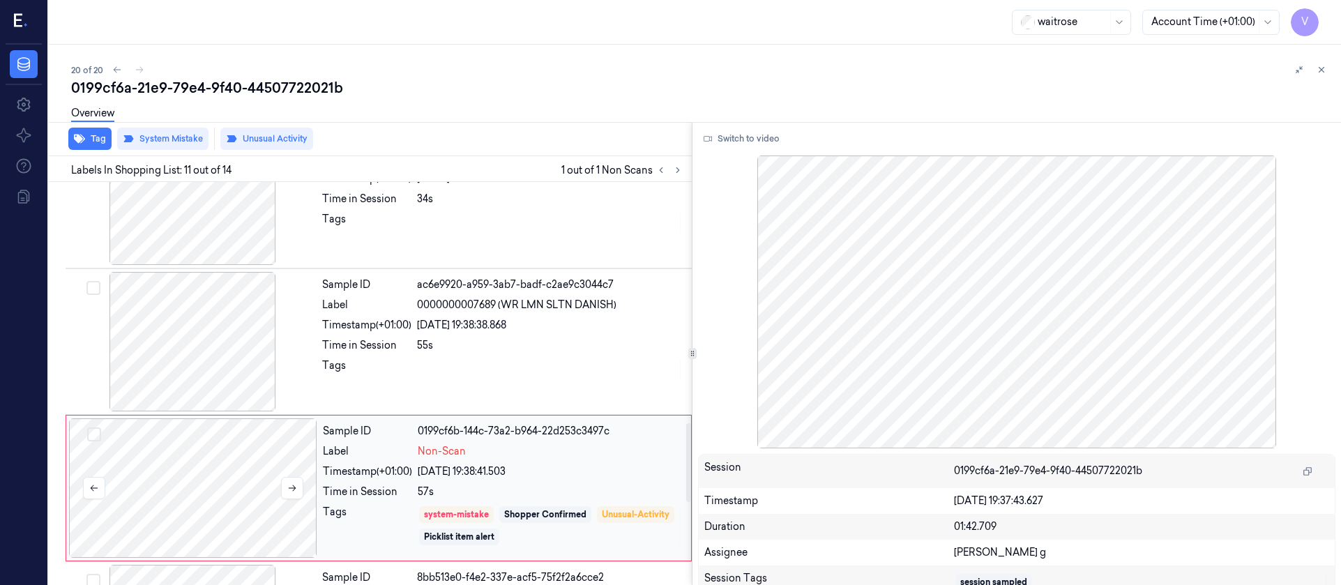
click at [188, 470] on div at bounding box center [193, 487] width 248 height 139
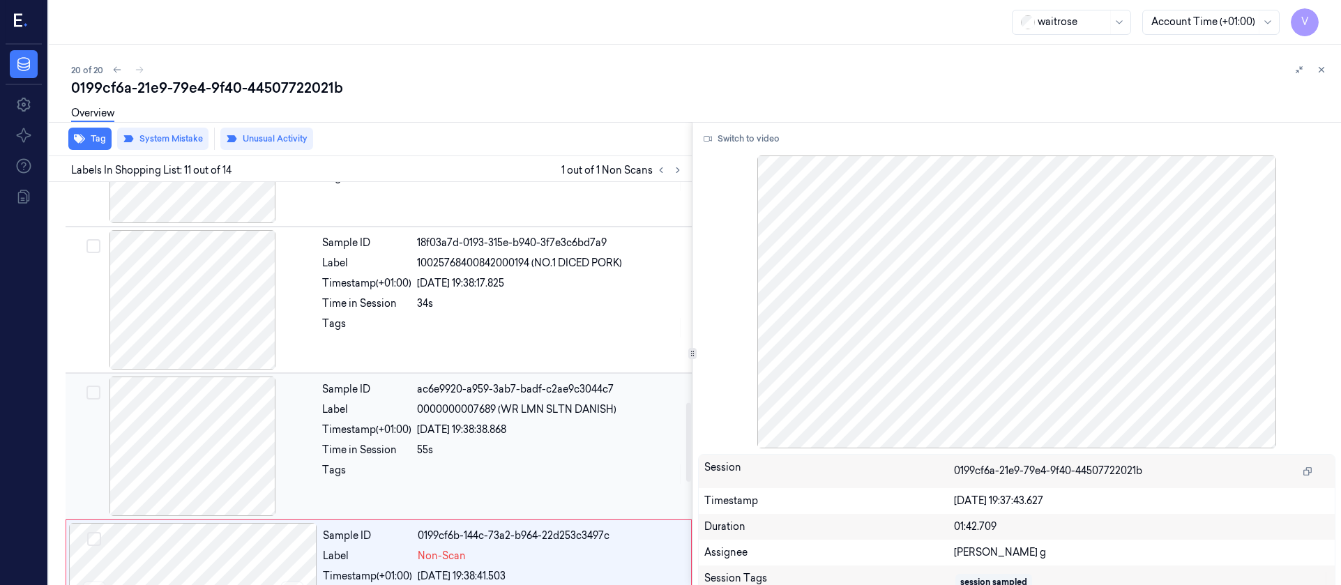
click at [195, 466] on div at bounding box center [192, 446] width 248 height 139
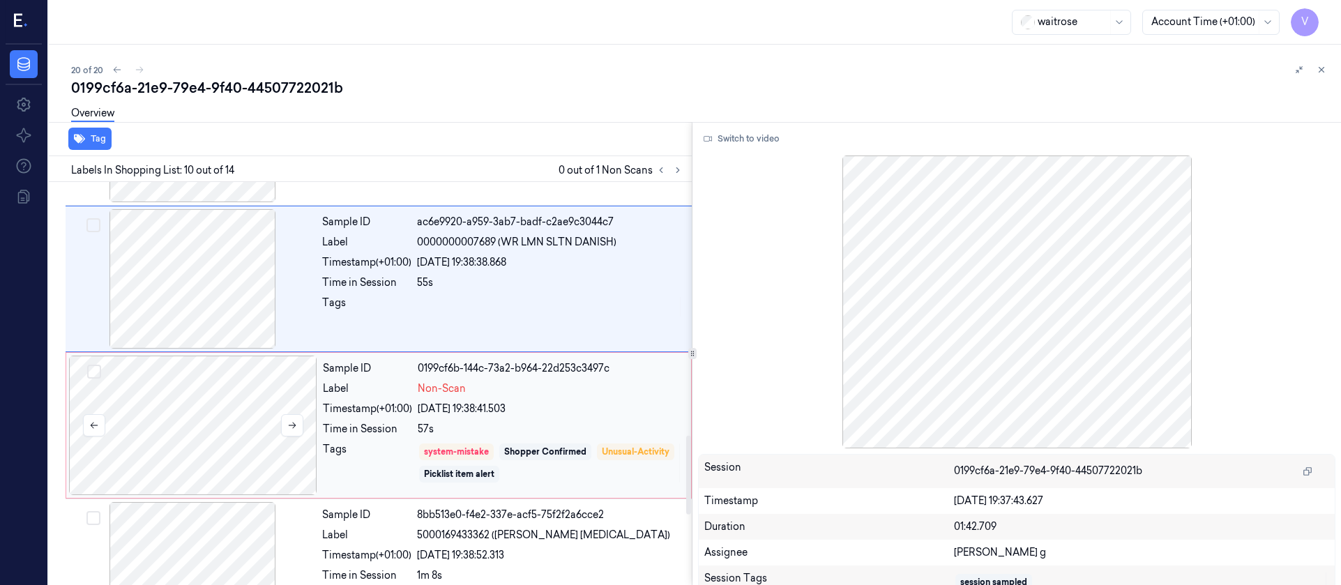
click at [162, 432] on div at bounding box center [193, 425] width 248 height 139
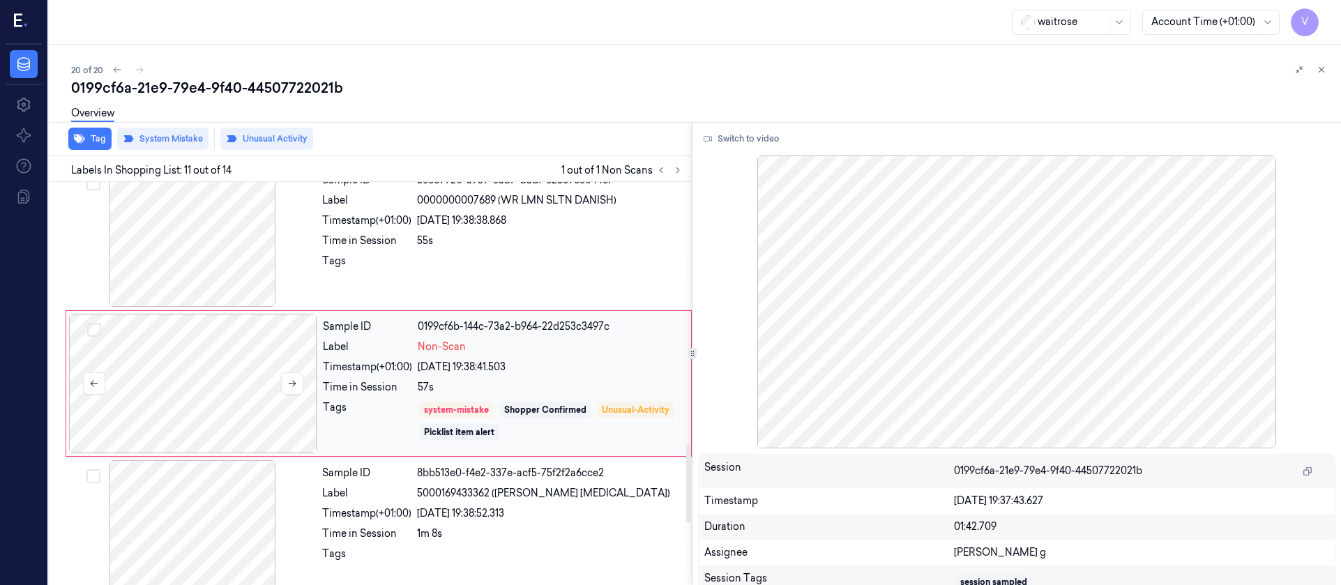
click at [227, 374] on div at bounding box center [193, 383] width 248 height 139
click at [458, 130] on div "Overview" at bounding box center [700, 116] width 1259 height 36
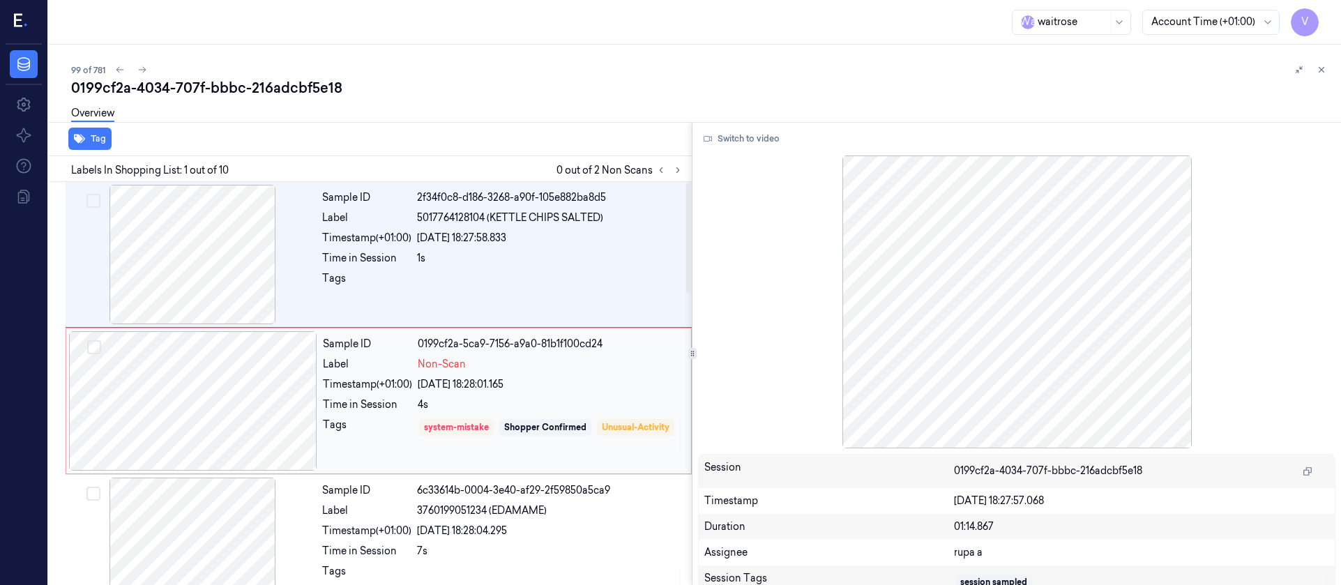
click at [182, 393] on div at bounding box center [193, 400] width 248 height 139
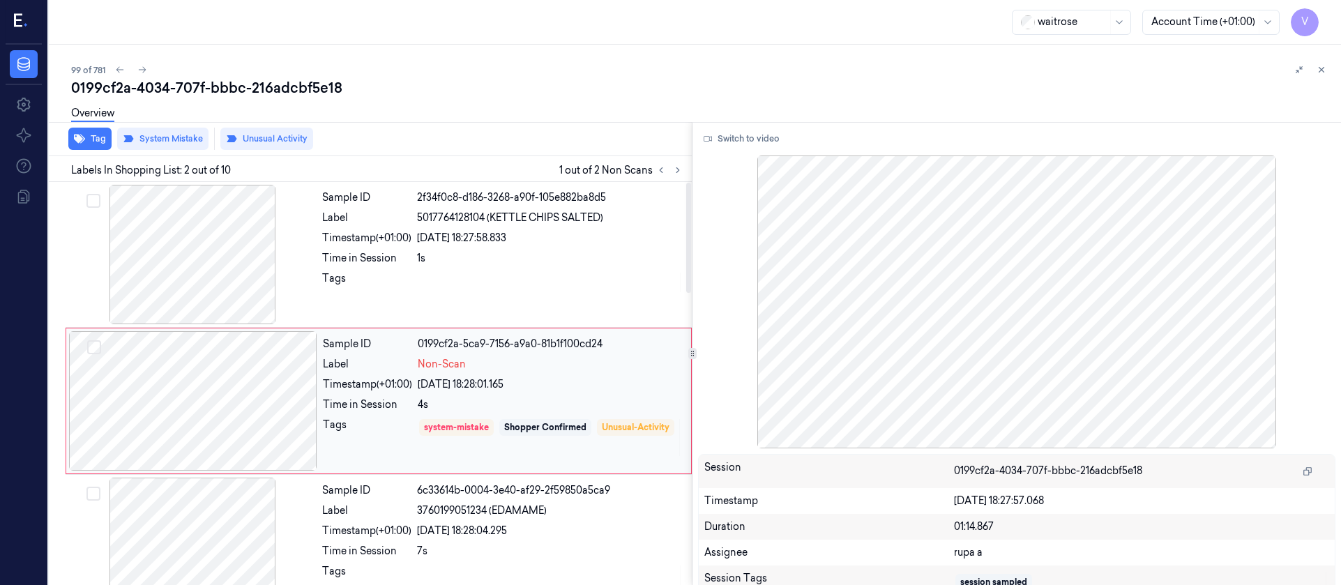
click at [181, 381] on div at bounding box center [193, 400] width 248 height 139
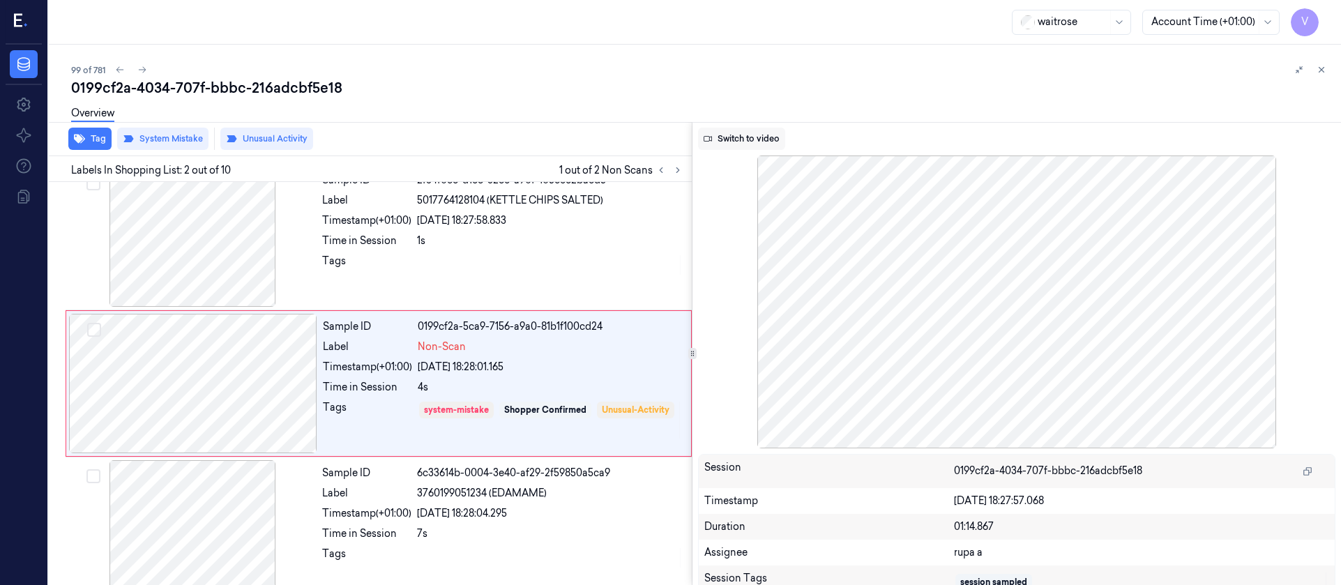
click at [734, 141] on button "Switch to video" at bounding box center [741, 139] width 87 height 22
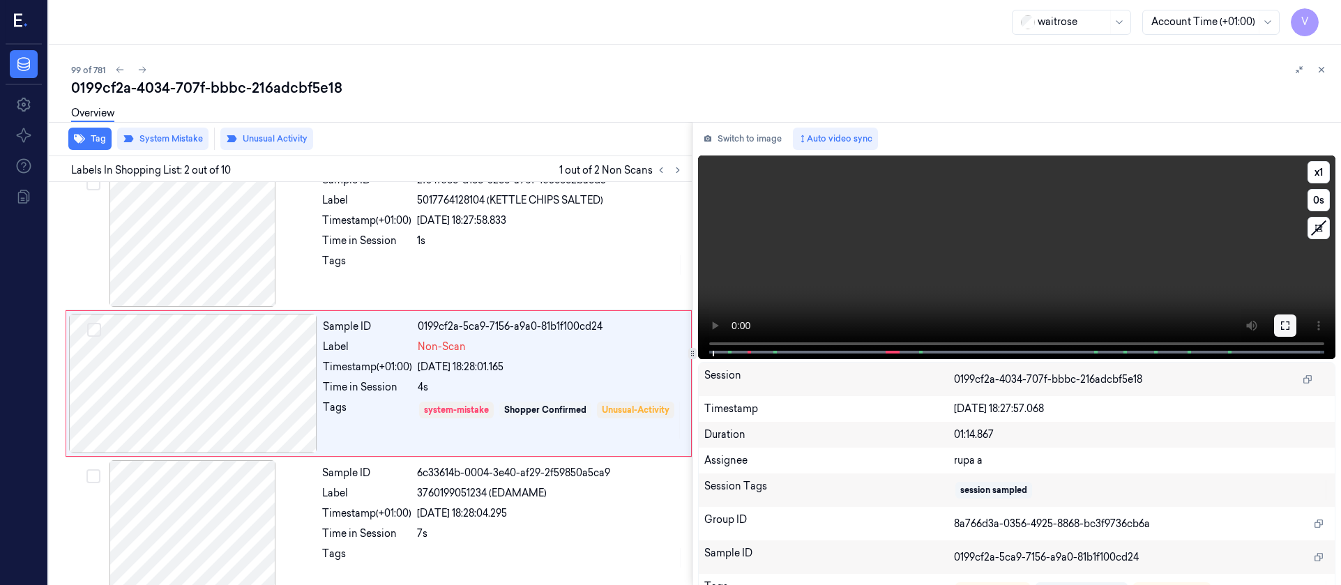
click at [1280, 328] on icon at bounding box center [1285, 325] width 11 height 11
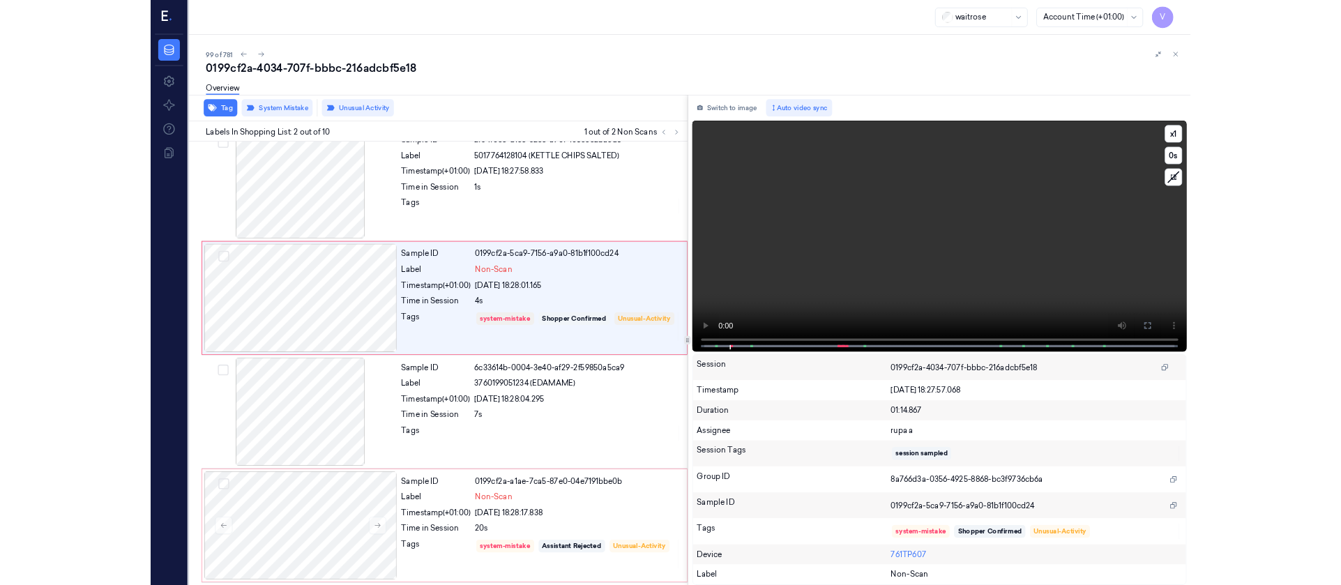
scroll to position [0, 0]
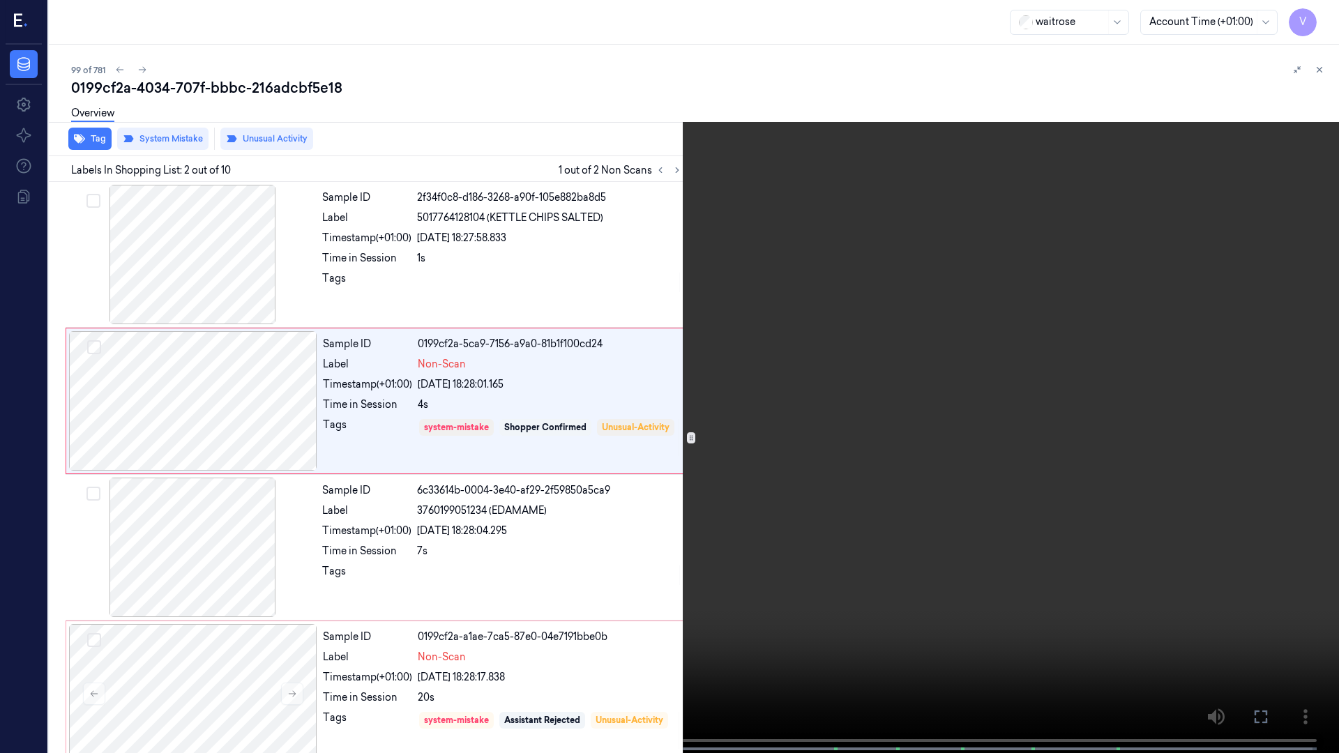
click at [0, 0] on icon at bounding box center [0, 0] width 0 height 0
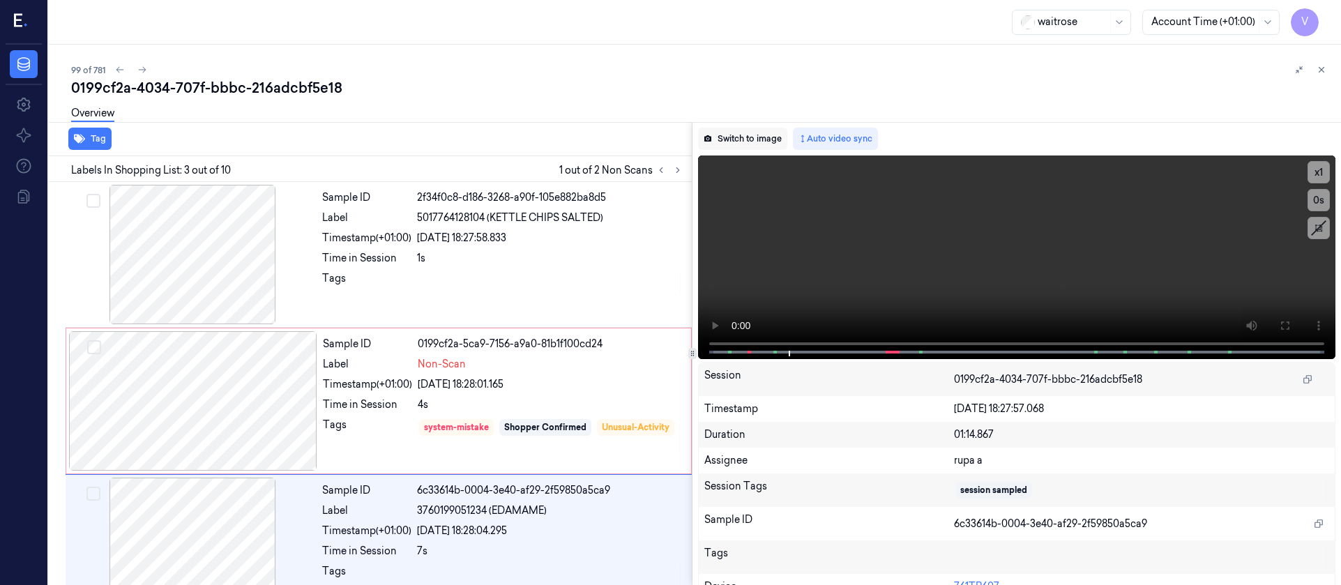
click at [749, 137] on button "Switch to image" at bounding box center [742, 139] width 89 height 22
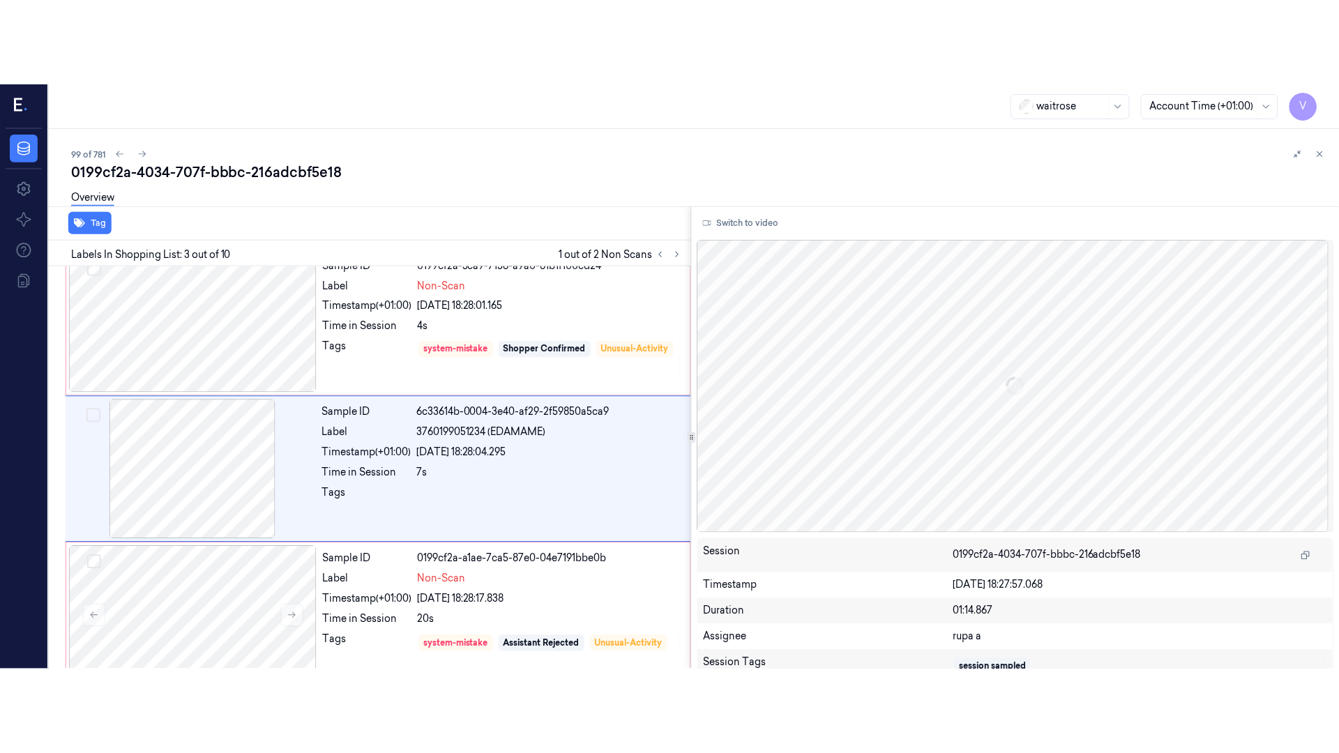
scroll to position [164, 0]
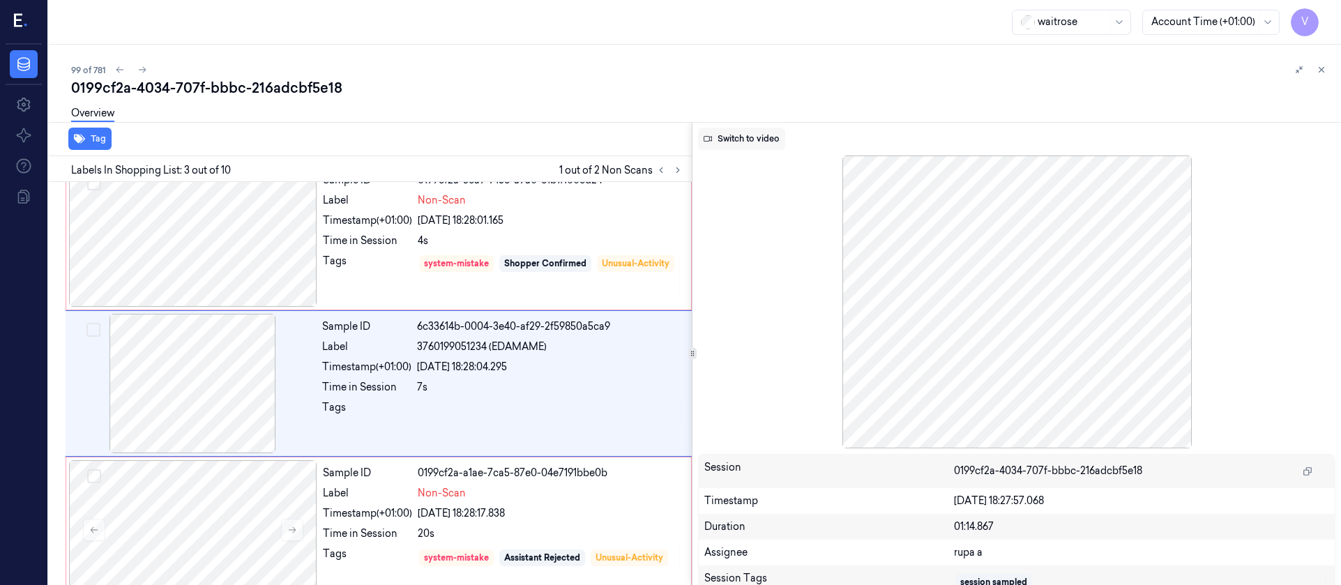
click at [741, 142] on button "Switch to video" at bounding box center [741, 139] width 87 height 22
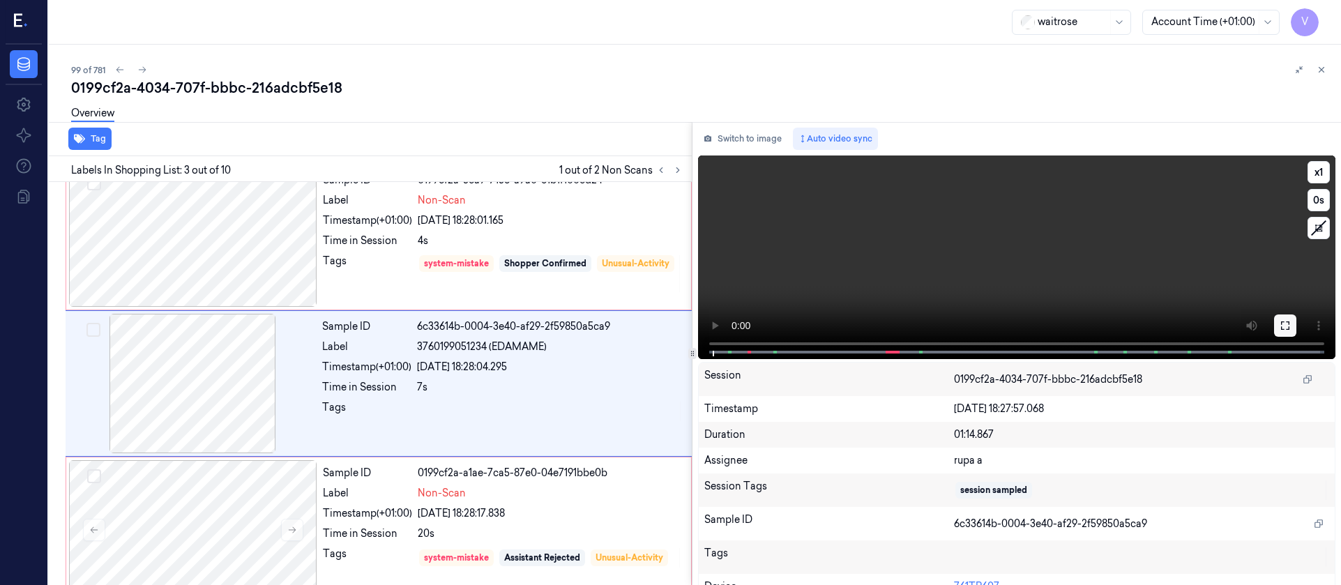
click at [1282, 321] on icon at bounding box center [1285, 325] width 11 height 11
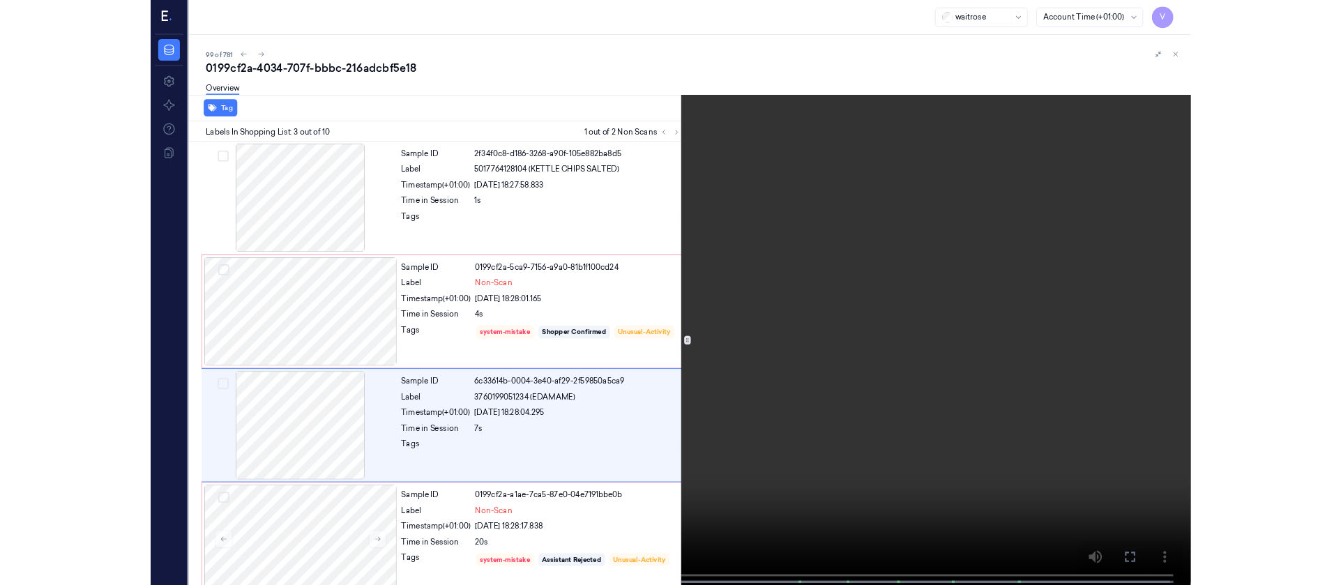
scroll to position [80, 0]
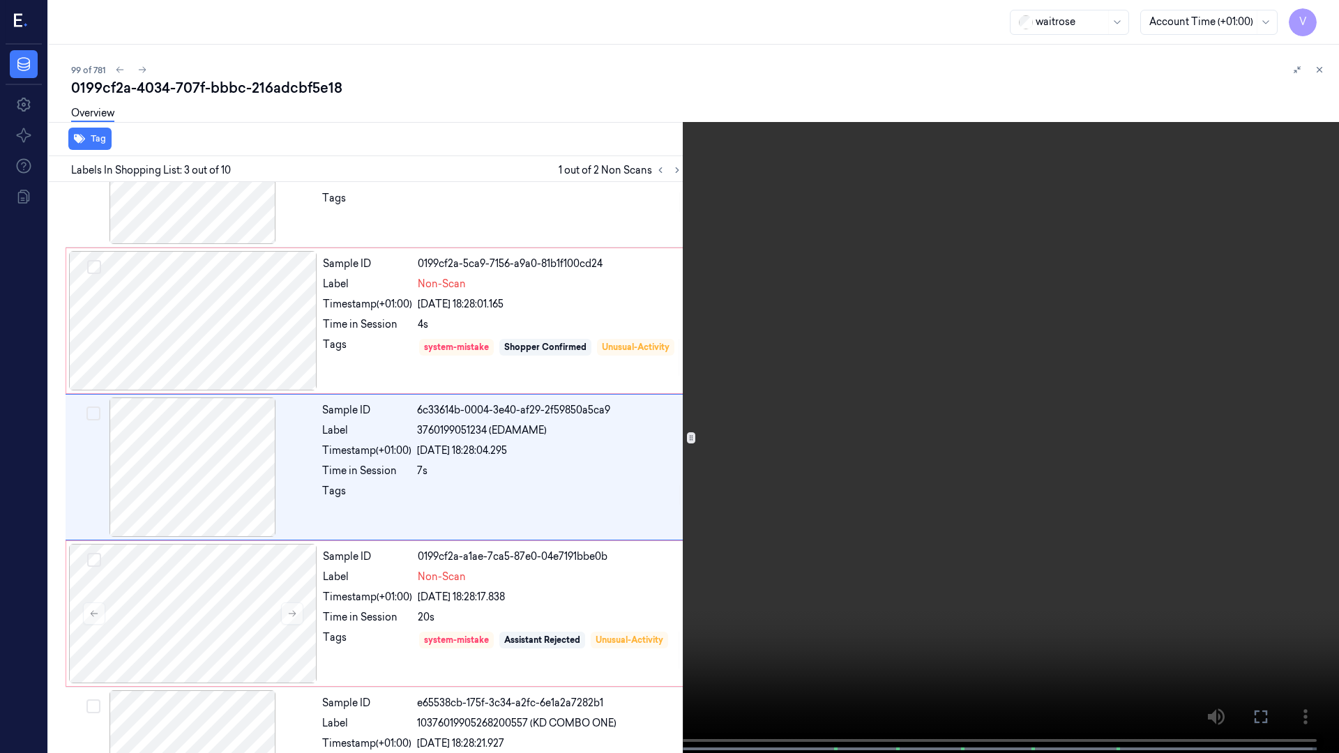
click at [0, 0] on button at bounding box center [0, 0] width 0 height 0
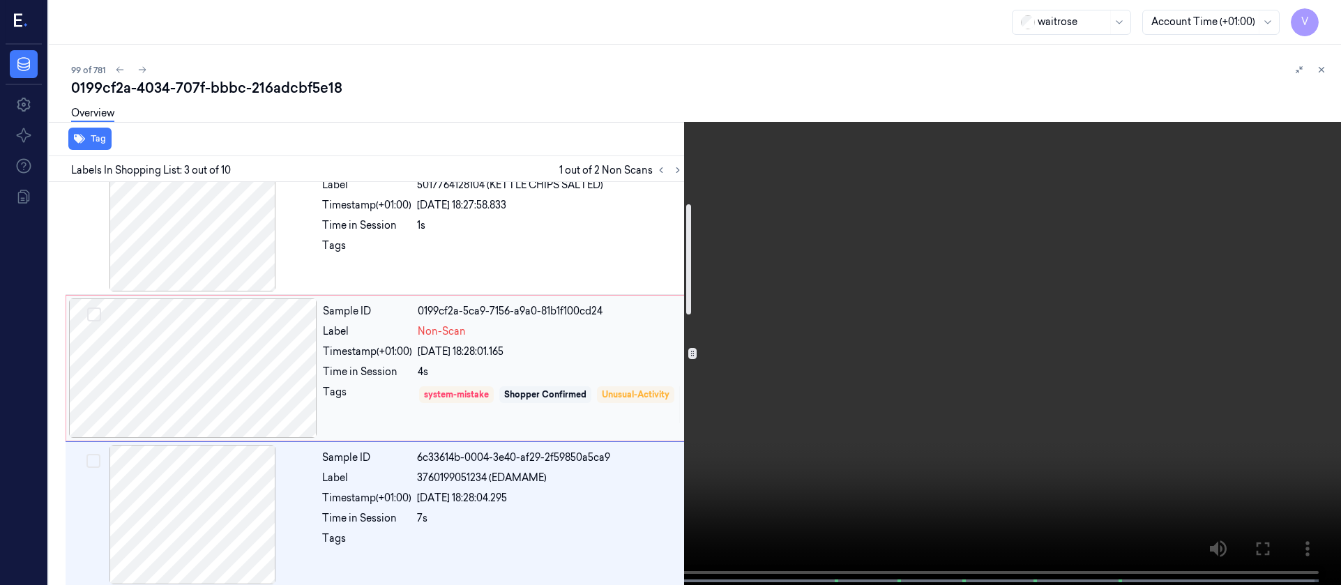
scroll to position [0, 0]
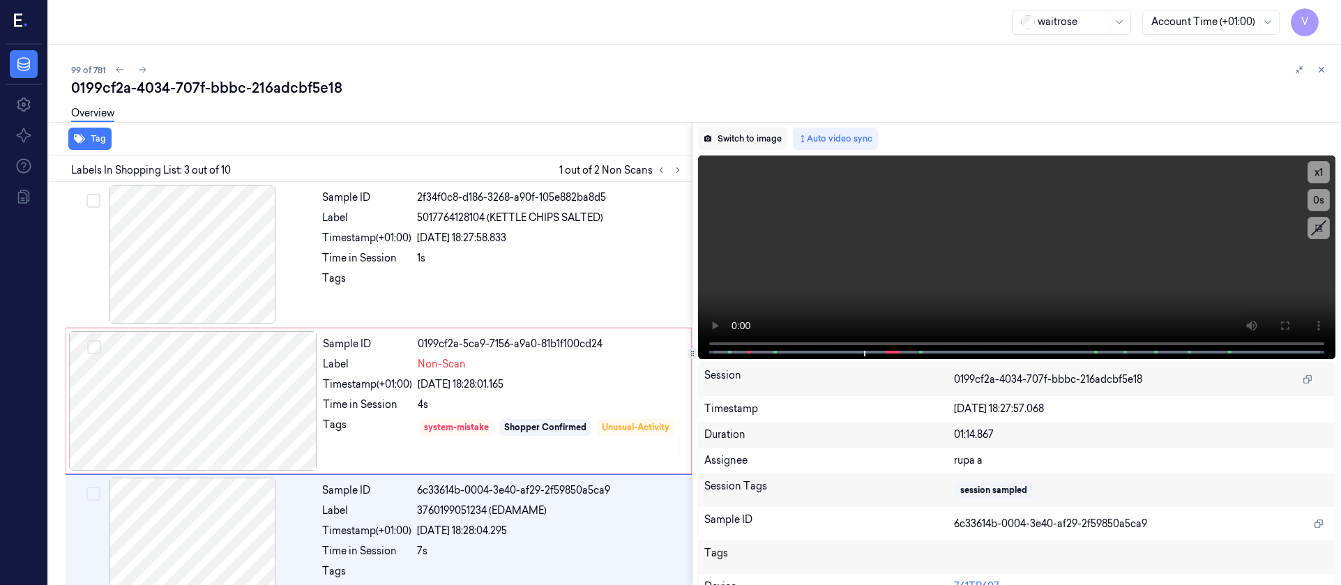
click at [742, 135] on button "Switch to image" at bounding box center [742, 139] width 89 height 22
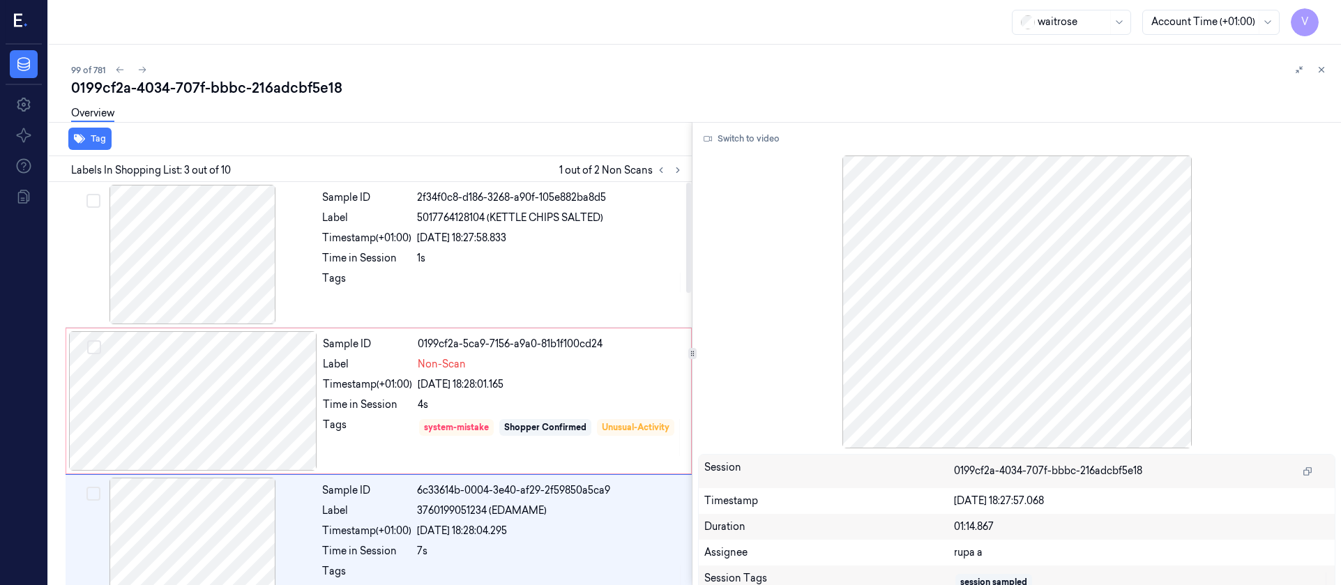
click at [598, 93] on div "0199cf2a-4034-707f-bbbc-216adcbf5e18" at bounding box center [700, 88] width 1259 height 20
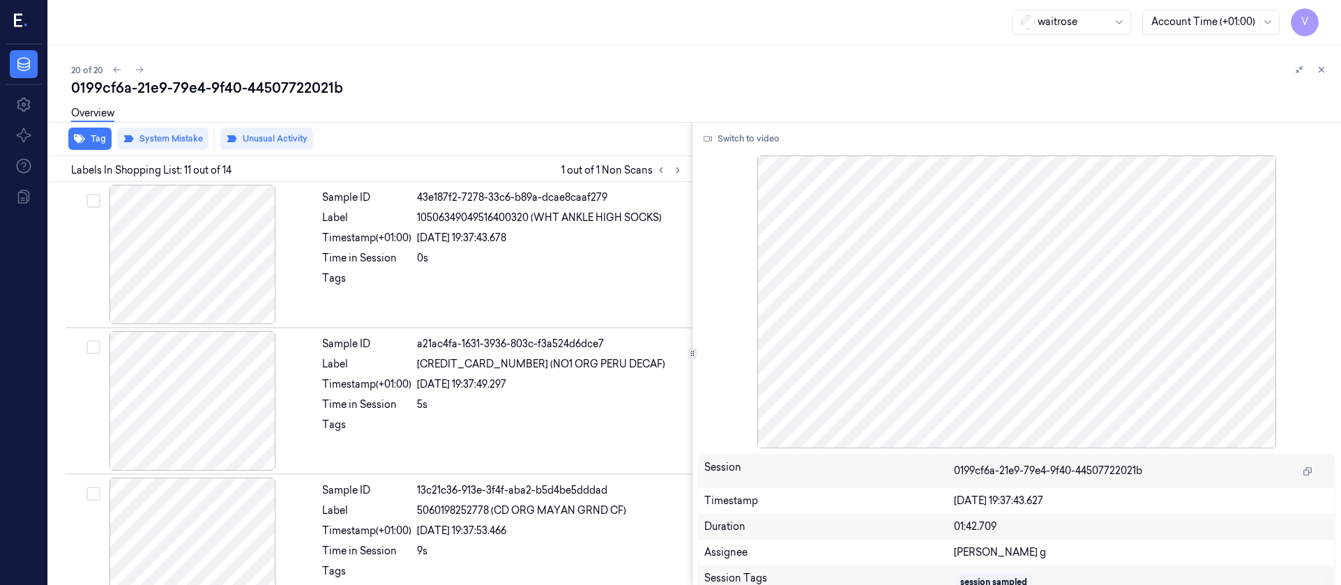
click at [1320, 73] on icon at bounding box center [1321, 70] width 10 height 10
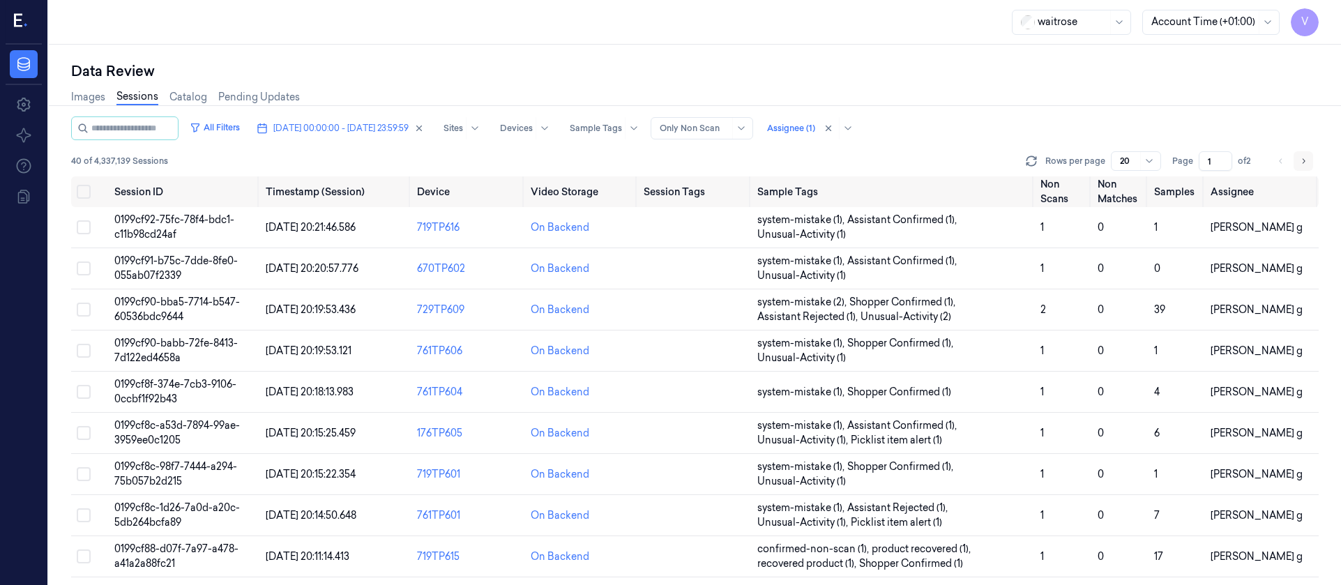
click at [1305, 164] on icon "Go to next page" at bounding box center [1303, 160] width 8 height 11
type input "2"
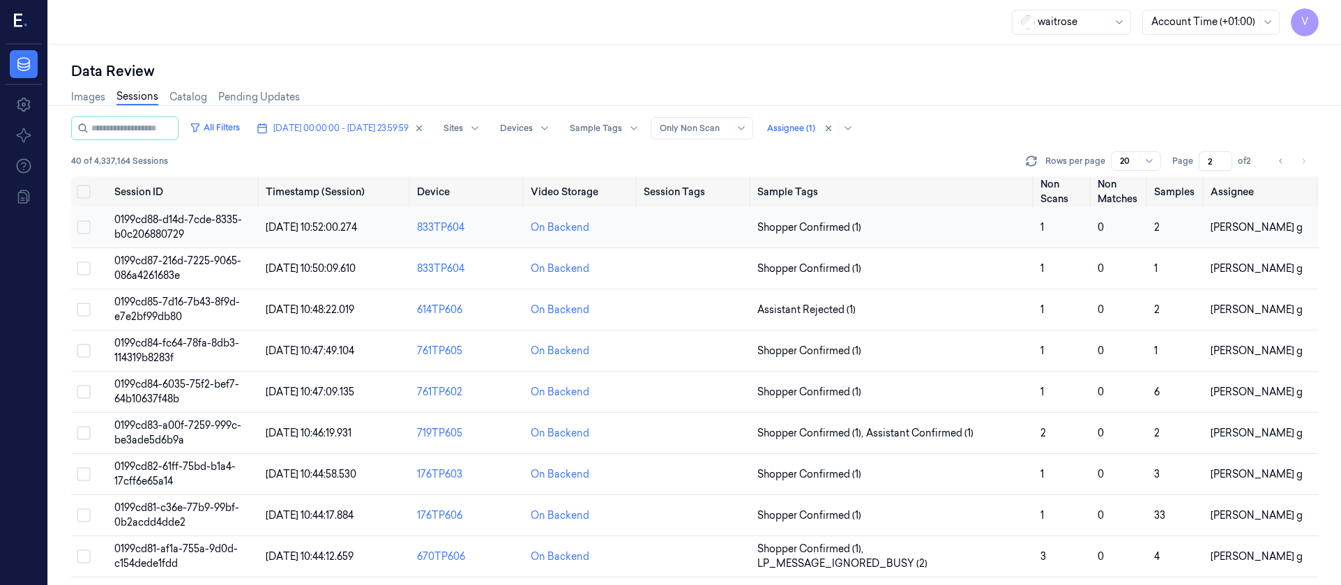
click at [625, 229] on div "On Backend" at bounding box center [582, 227] width 103 height 15
click at [675, 232] on td at bounding box center [695, 227] width 114 height 41
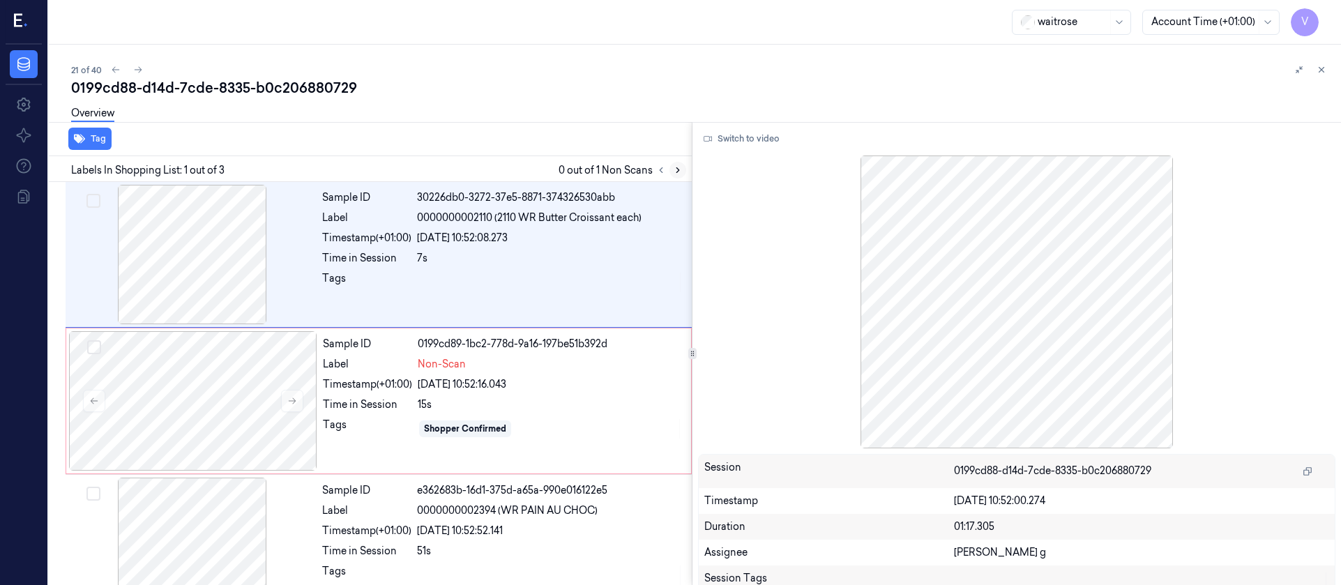
click at [685, 169] on button at bounding box center [677, 170] width 17 height 17
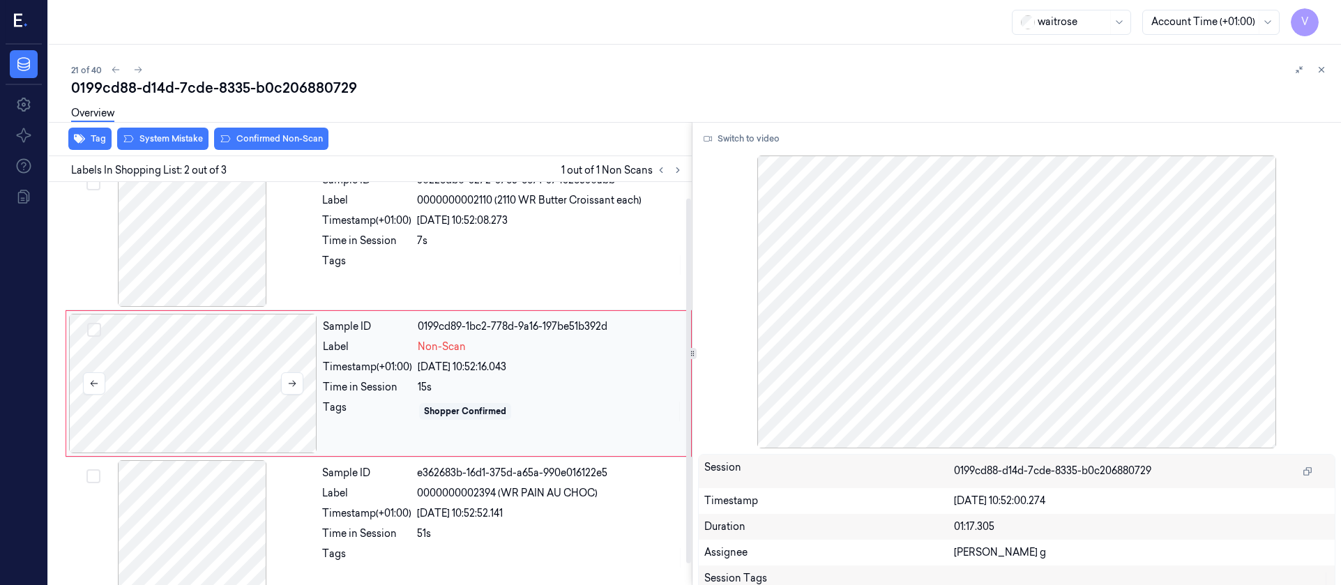
click at [174, 393] on div at bounding box center [193, 383] width 248 height 139
click at [188, 236] on div at bounding box center [192, 236] width 248 height 139
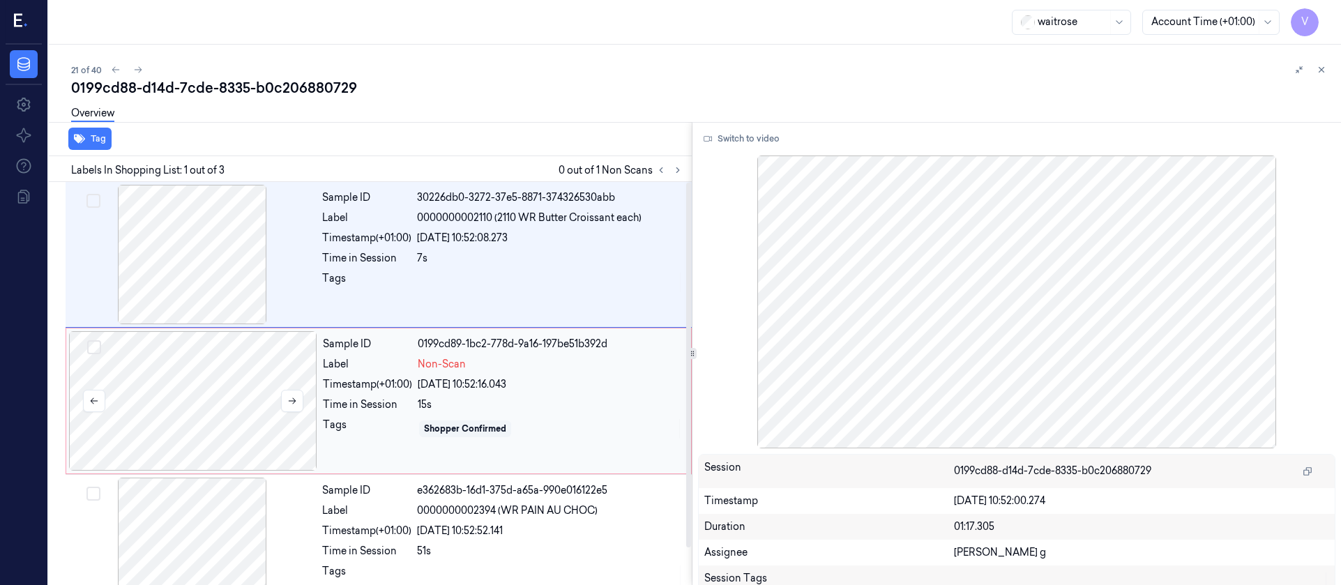
click at [211, 417] on div at bounding box center [193, 400] width 248 height 139
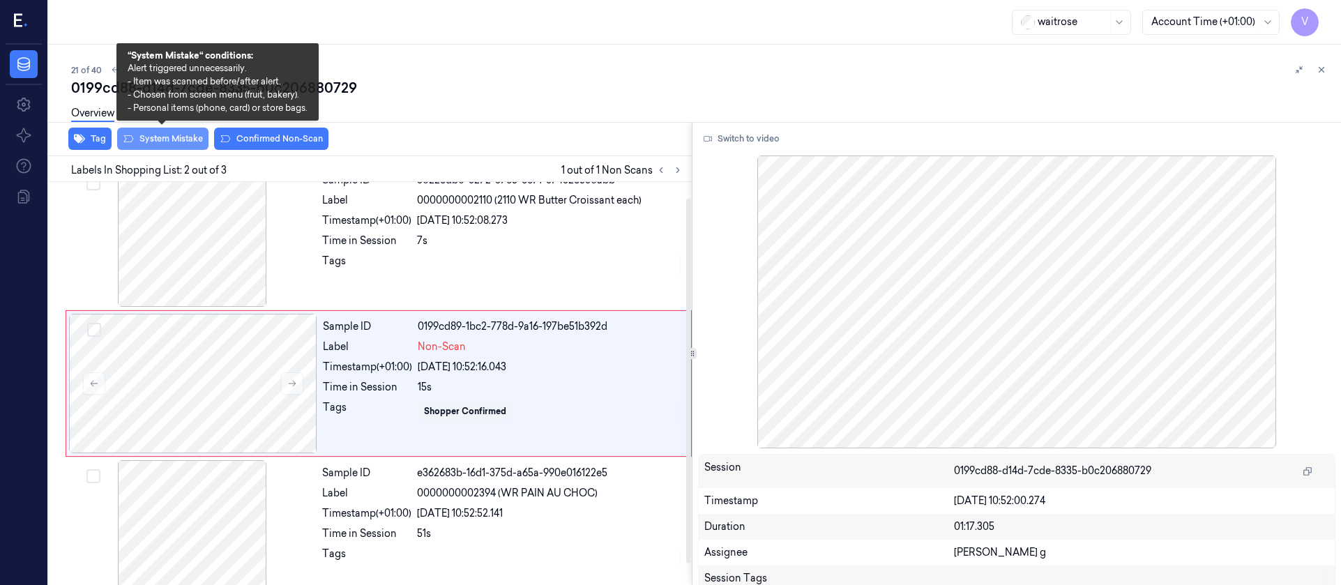
click at [174, 137] on button "System Mistake" at bounding box center [162, 139] width 91 height 22
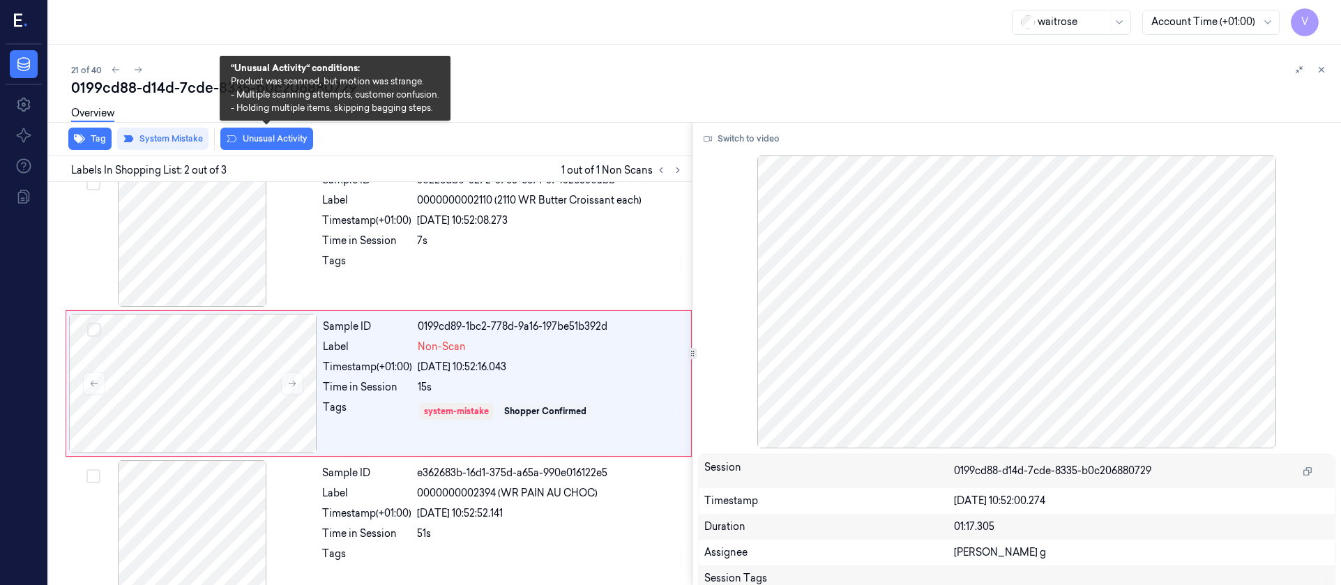
click at [277, 137] on button "Unusual Activity" at bounding box center [266, 139] width 93 height 22
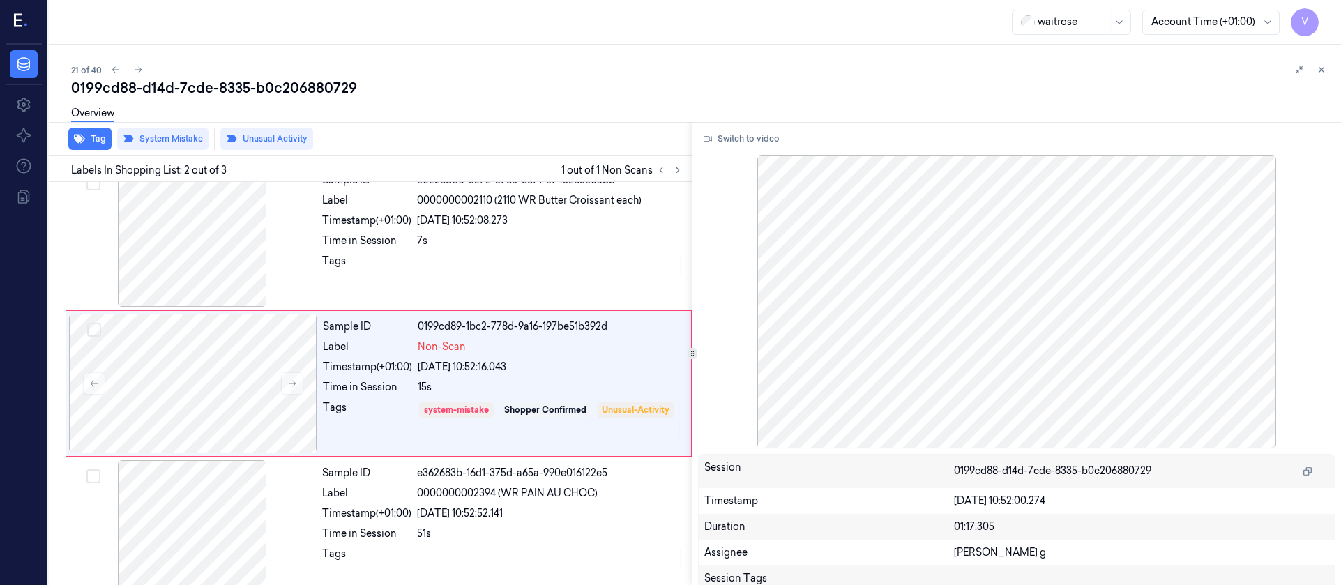
click at [765, 100] on div "Overview" at bounding box center [700, 116] width 1259 height 36
click at [192, 395] on div at bounding box center [193, 383] width 248 height 139
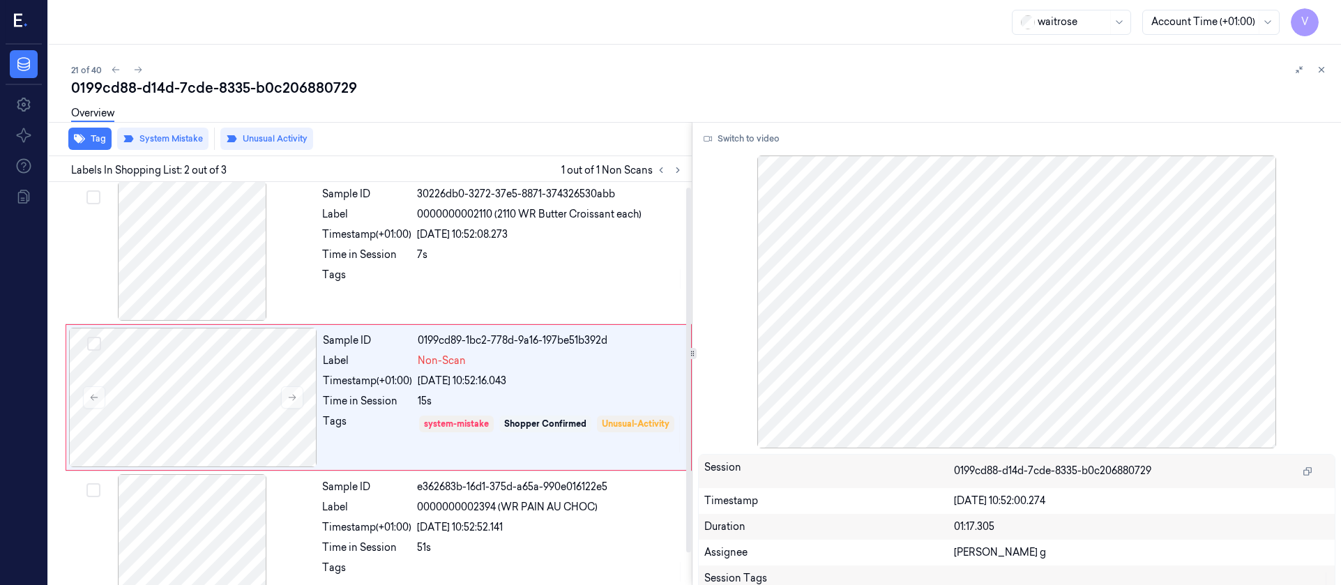
scroll to position [0, 0]
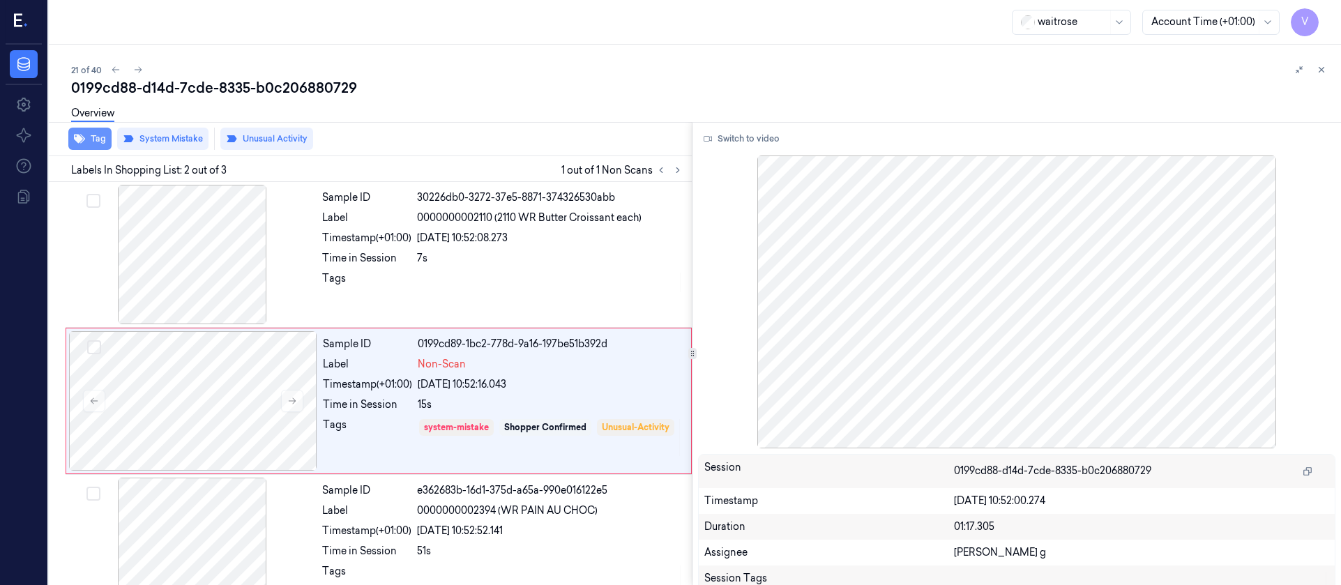
click at [95, 136] on button "Tag" at bounding box center [89, 139] width 43 height 22
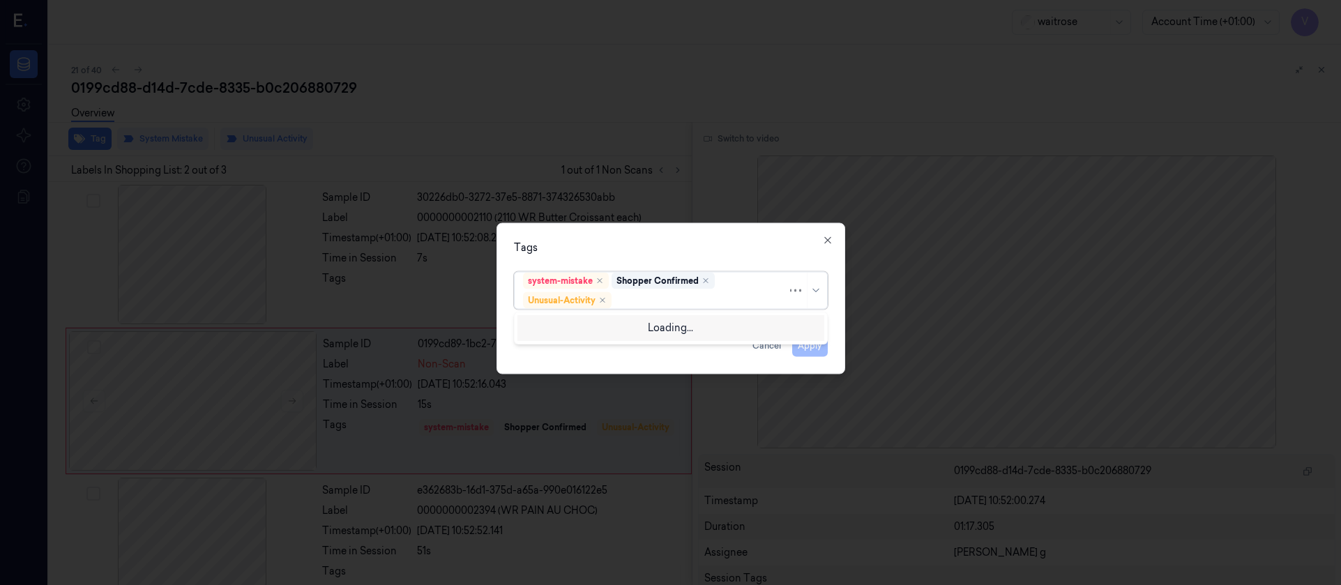
click at [699, 298] on div at bounding box center [700, 300] width 173 height 15
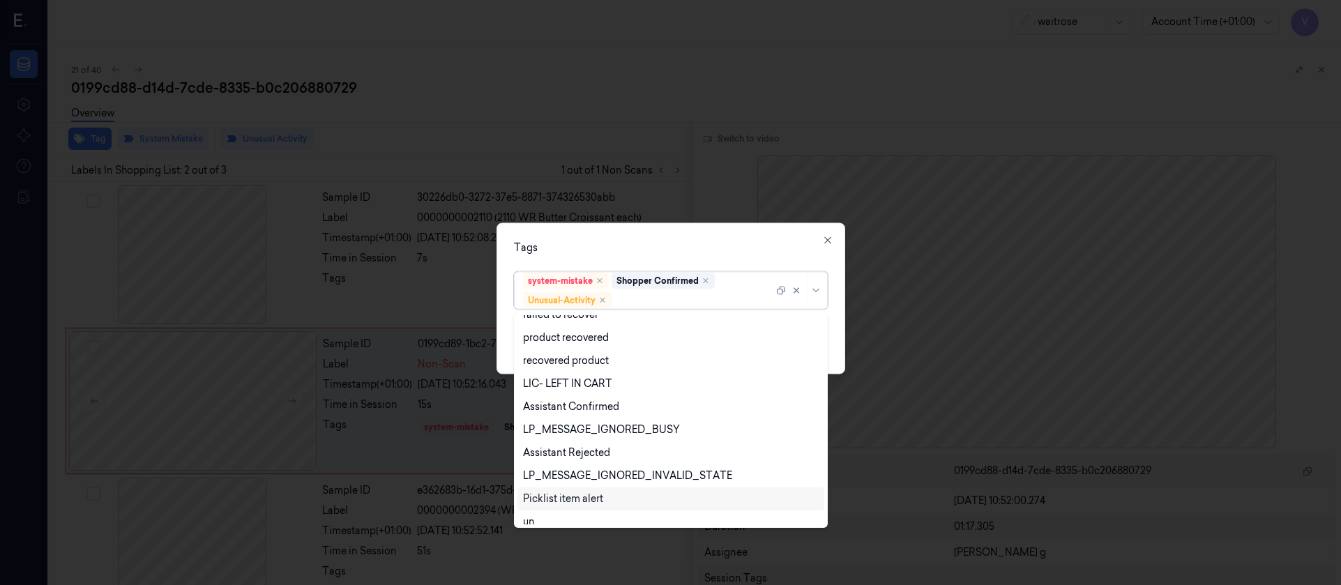
click at [570, 501] on div "Picklist item alert" at bounding box center [563, 499] width 80 height 15
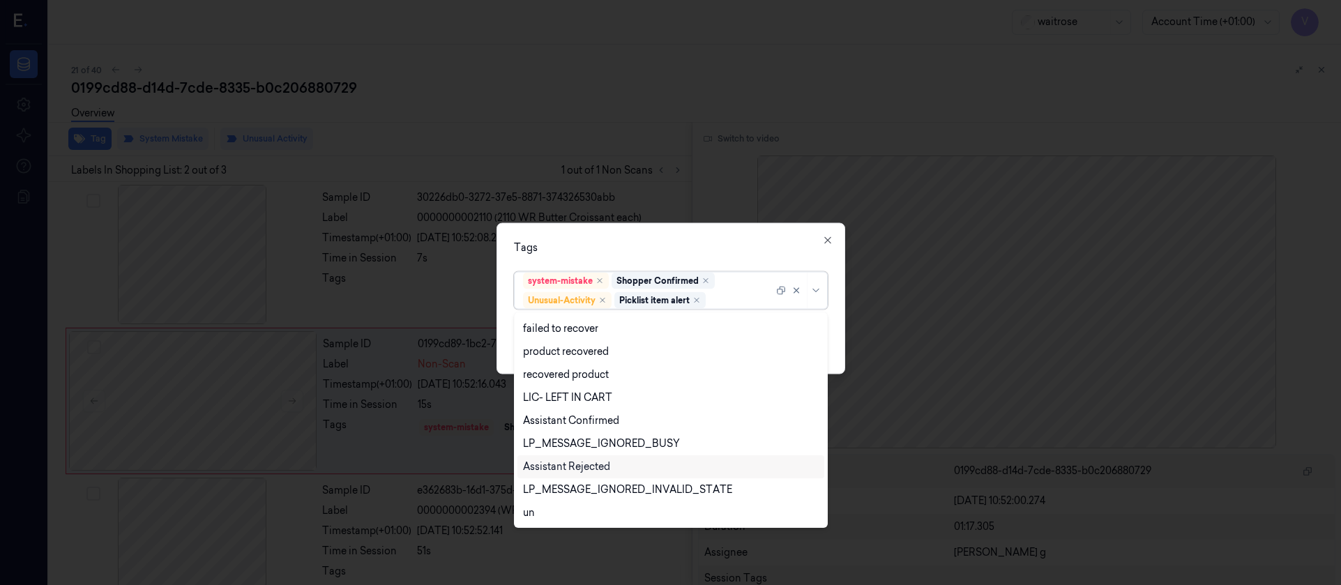
scroll to position [159, 0]
click at [665, 243] on div "Tags" at bounding box center [671, 247] width 314 height 15
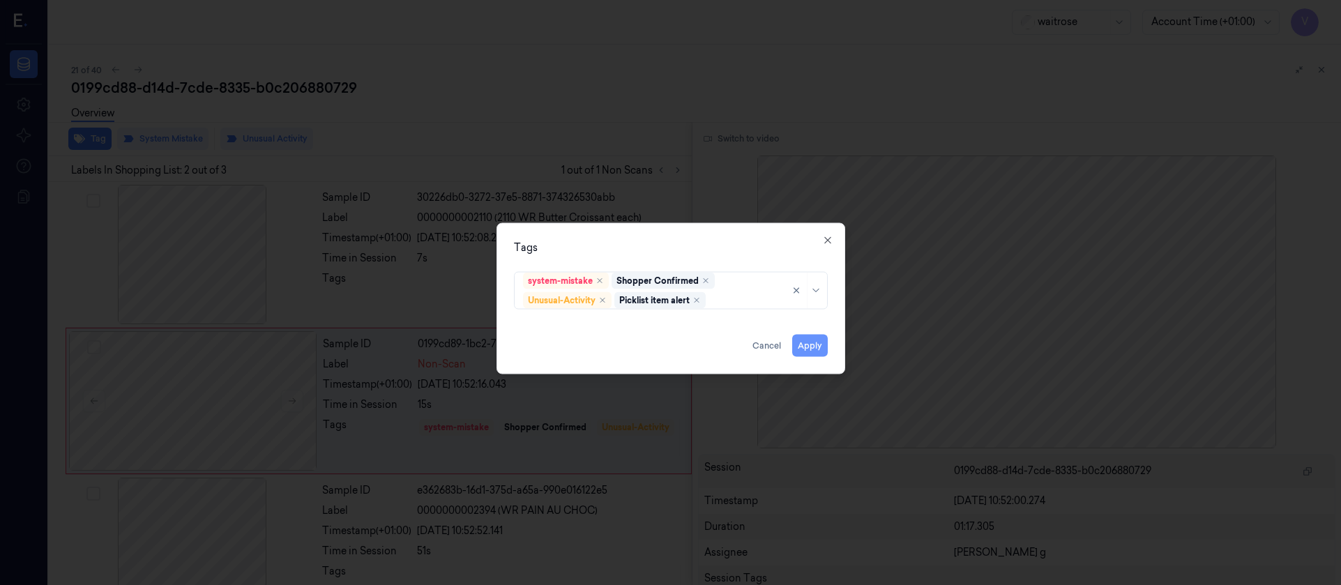
click at [813, 349] on button "Apply" at bounding box center [810, 345] width 36 height 22
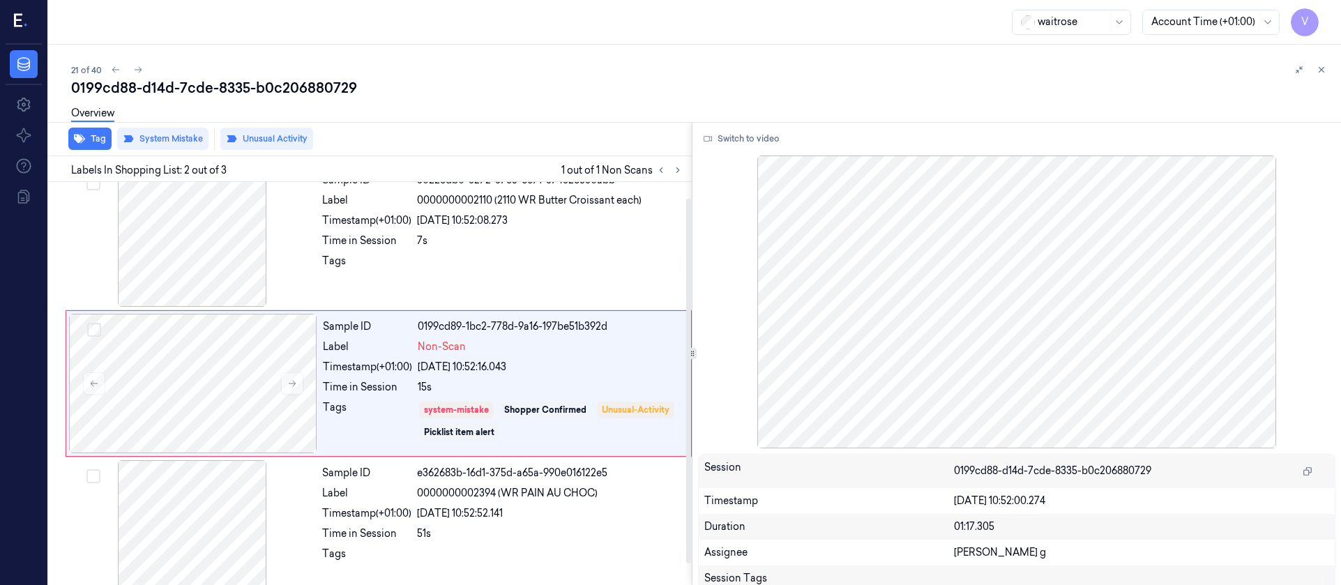
click at [508, 50] on div "21 of 40 0199cd88-d14d-7cde-8335-b0c206880729 Overview Tag System Mistake Unusu…" at bounding box center [695, 315] width 1292 height 540
click at [143, 63] on button at bounding box center [138, 69] width 17 height 17
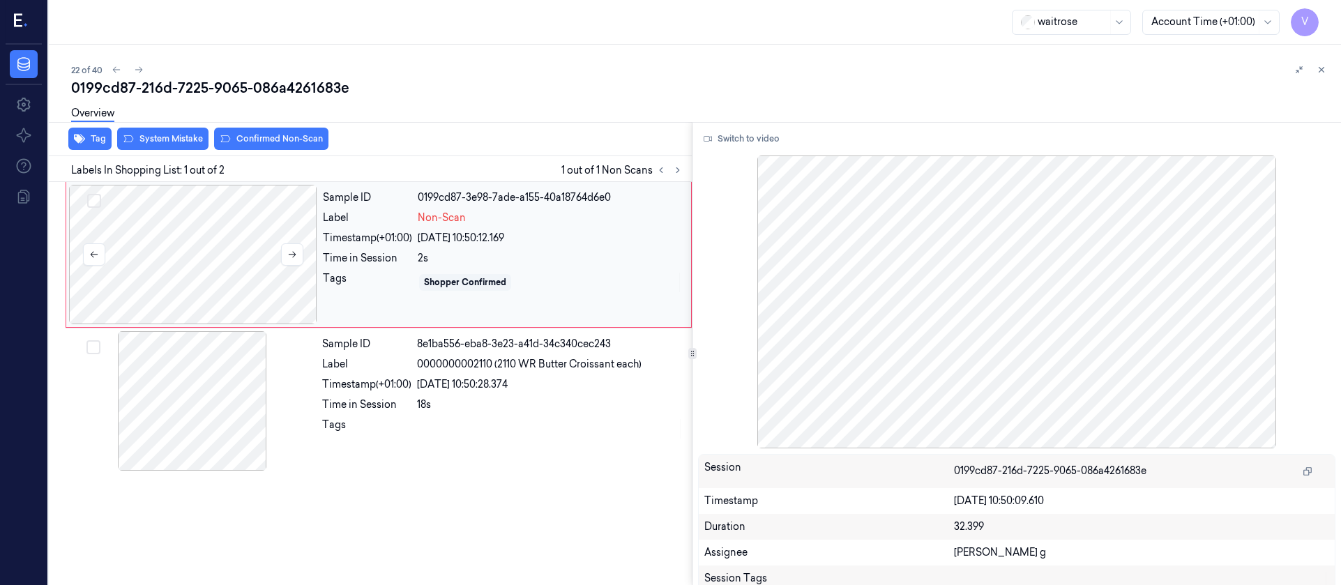
click at [192, 241] on div at bounding box center [193, 254] width 248 height 139
click at [179, 399] on div at bounding box center [192, 400] width 248 height 139
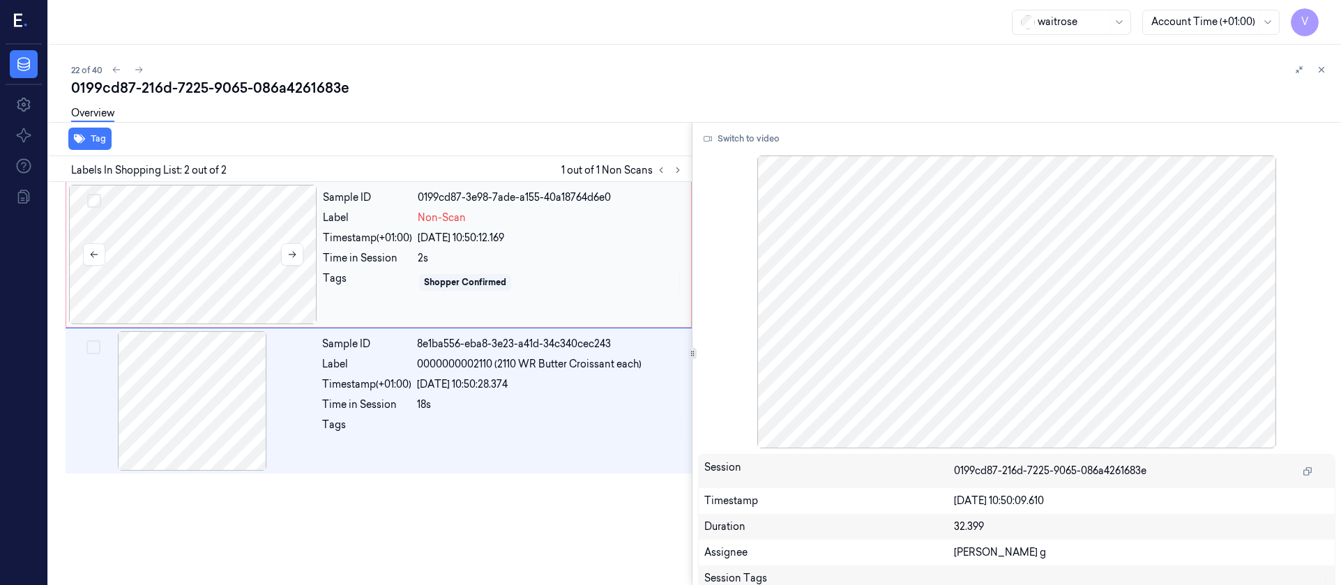
click at [242, 267] on div at bounding box center [193, 254] width 248 height 139
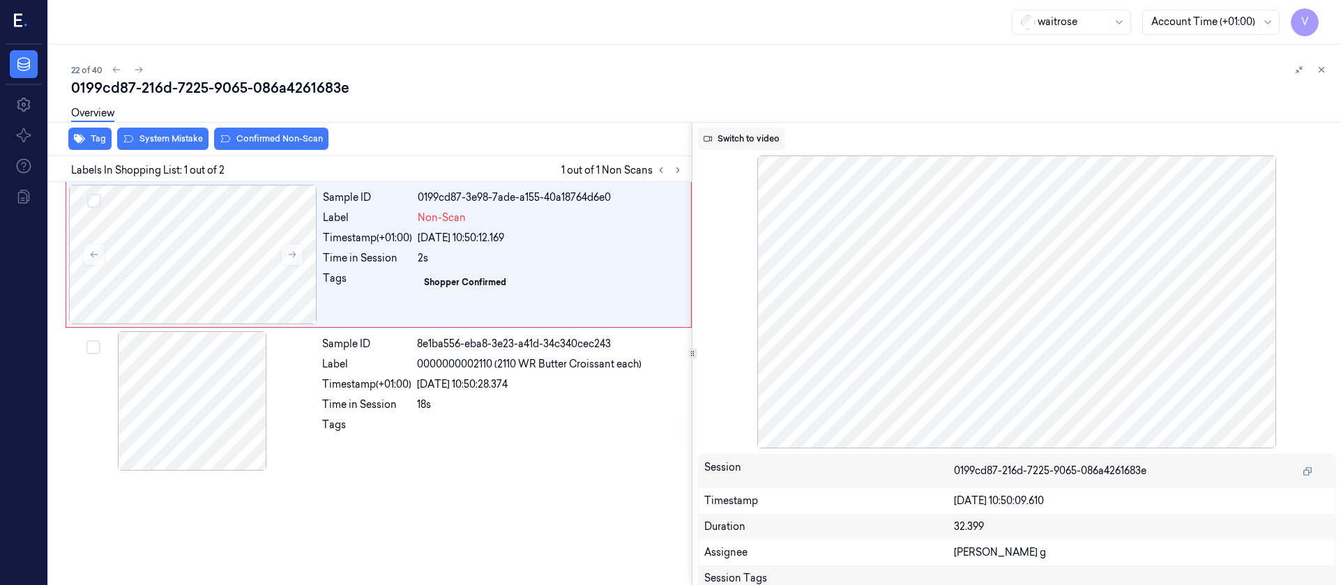
click at [757, 130] on button "Switch to video" at bounding box center [741, 139] width 87 height 22
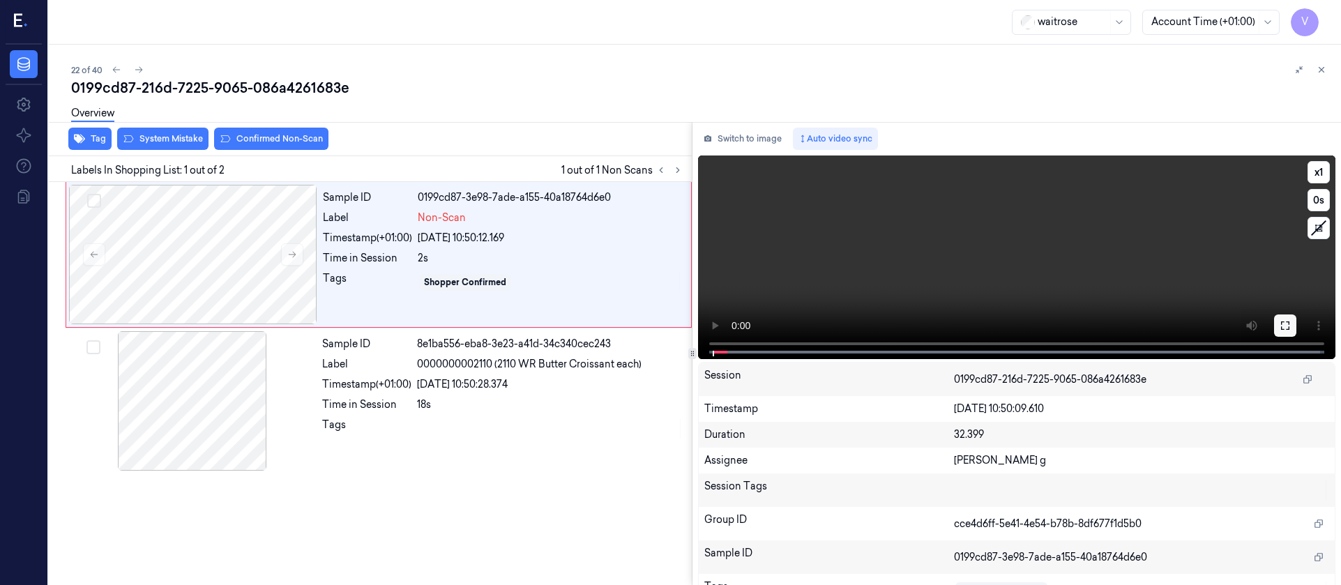
click at [1274, 324] on button at bounding box center [1285, 325] width 22 height 22
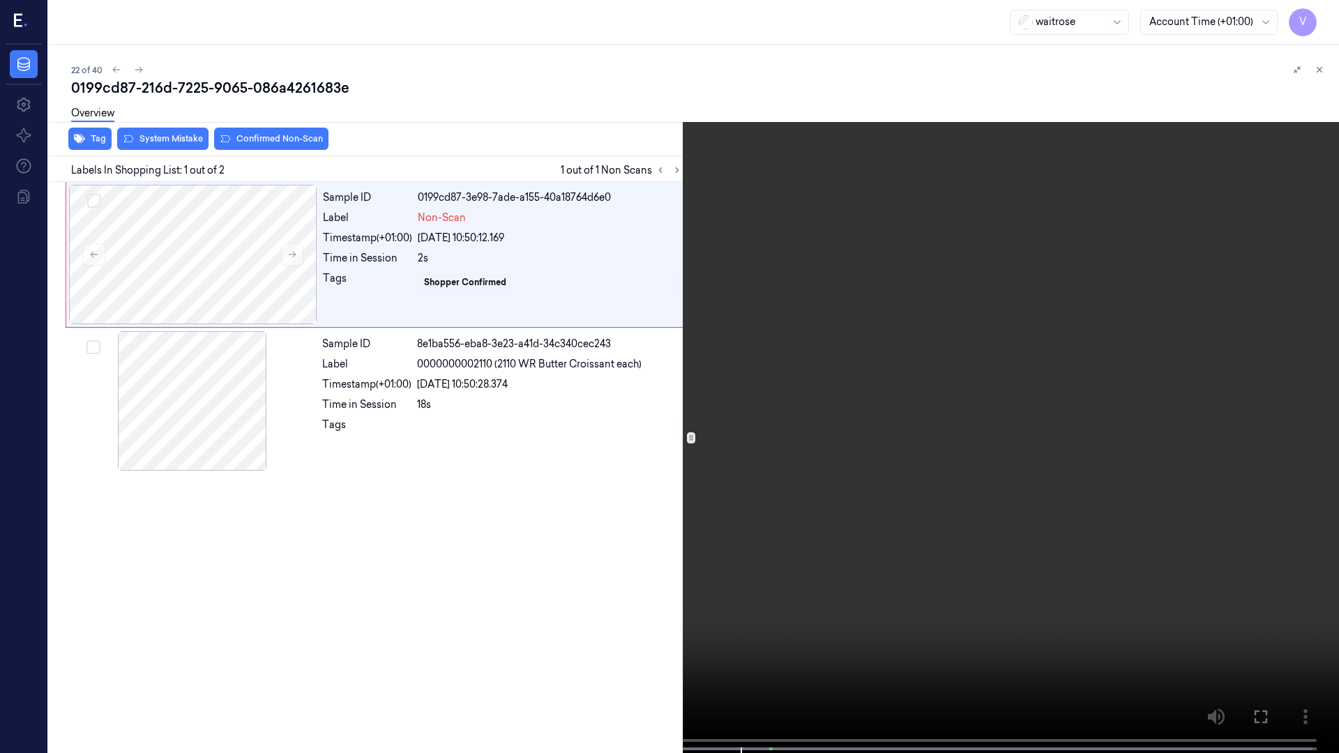
click at [0, 0] on icon at bounding box center [0, 0] width 0 height 0
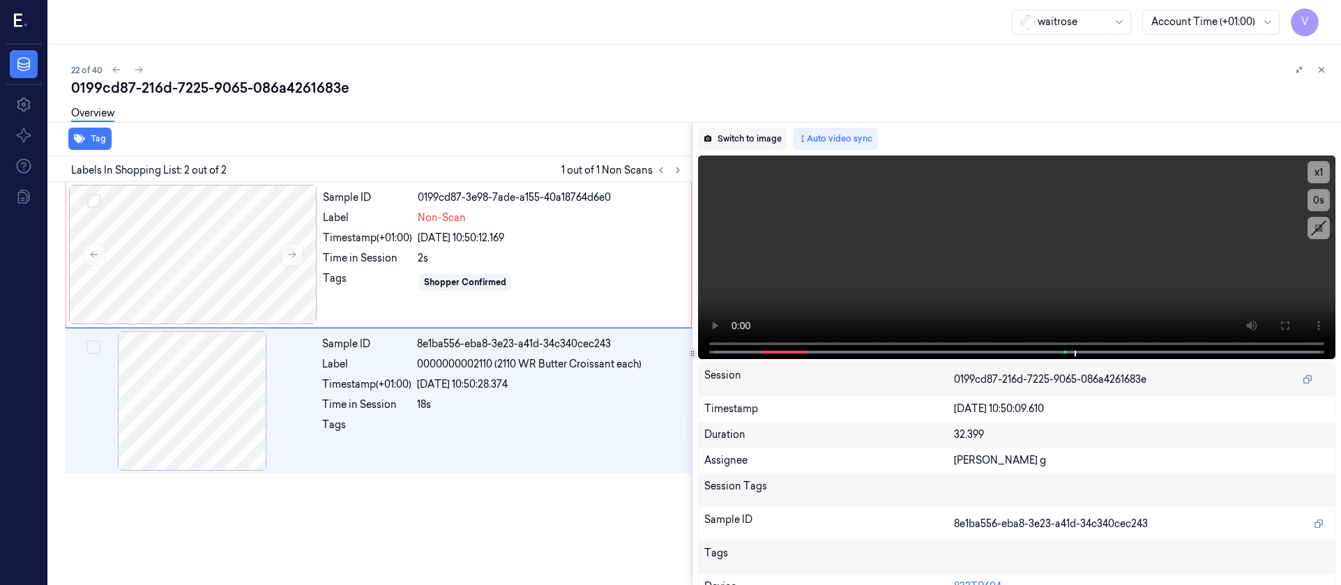
click at [727, 144] on button "Switch to image" at bounding box center [742, 139] width 89 height 22
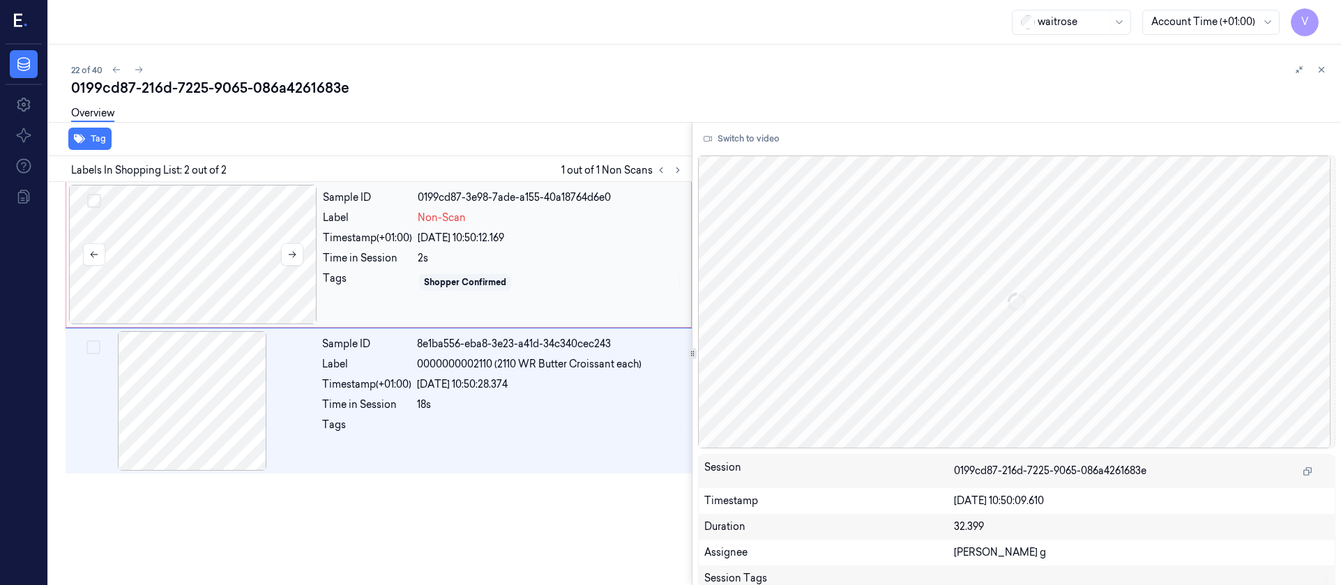
click at [234, 226] on div at bounding box center [193, 254] width 248 height 139
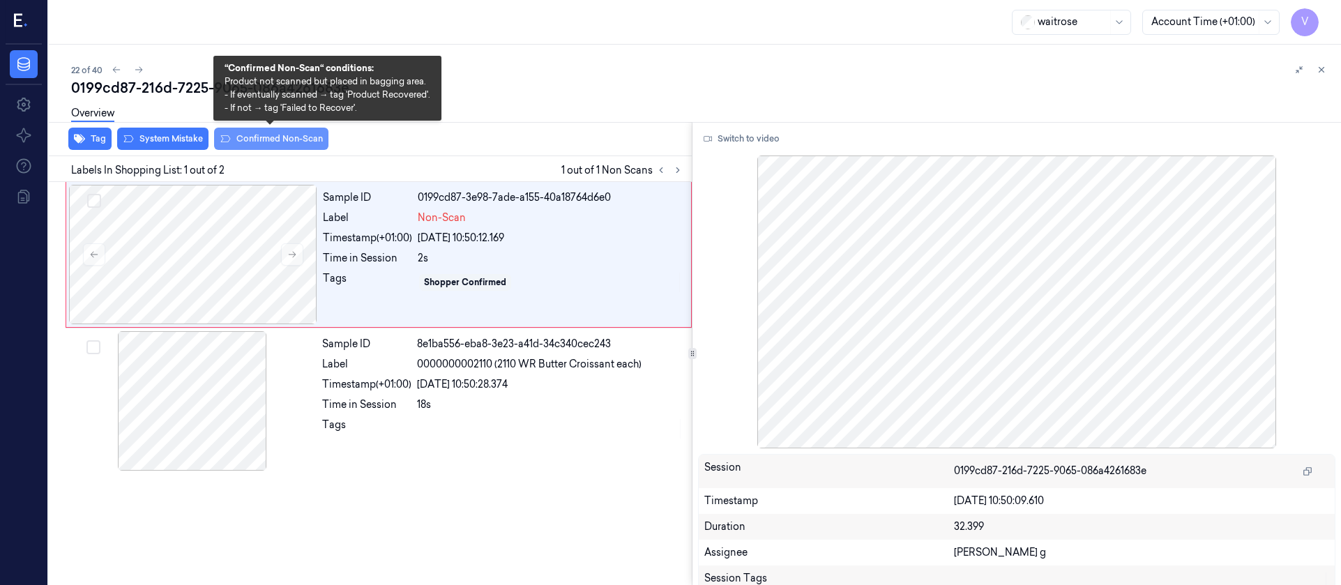
click at [245, 137] on button "Confirmed Non-Scan" at bounding box center [271, 139] width 114 height 22
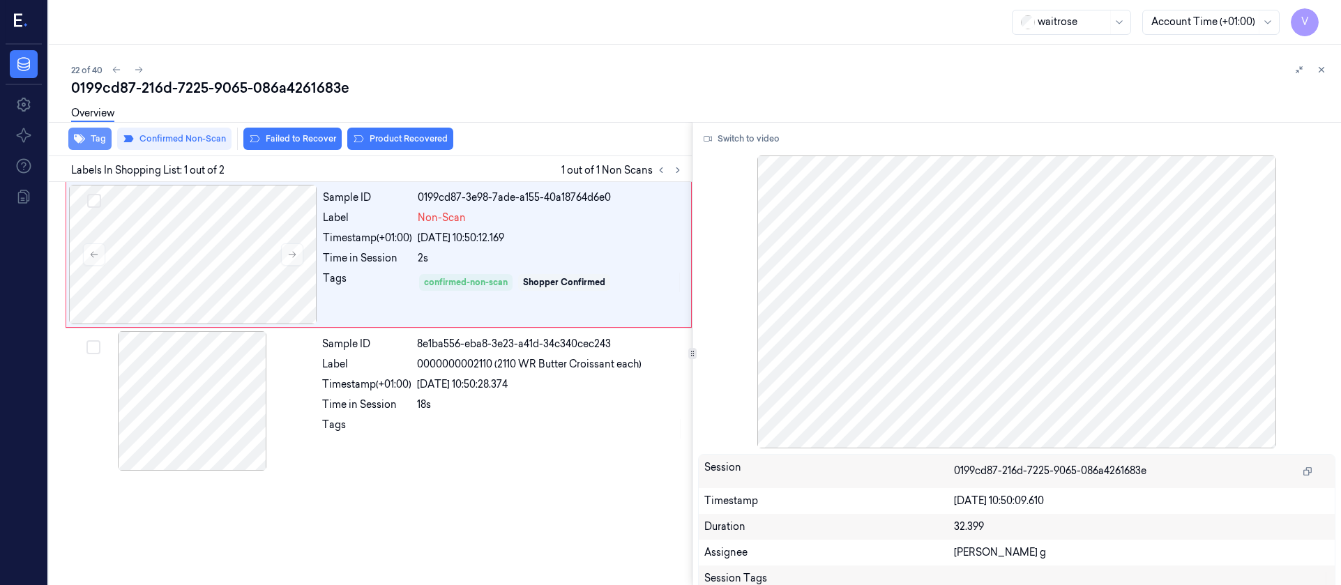
click at [82, 137] on icon "button" at bounding box center [79, 138] width 11 height 11
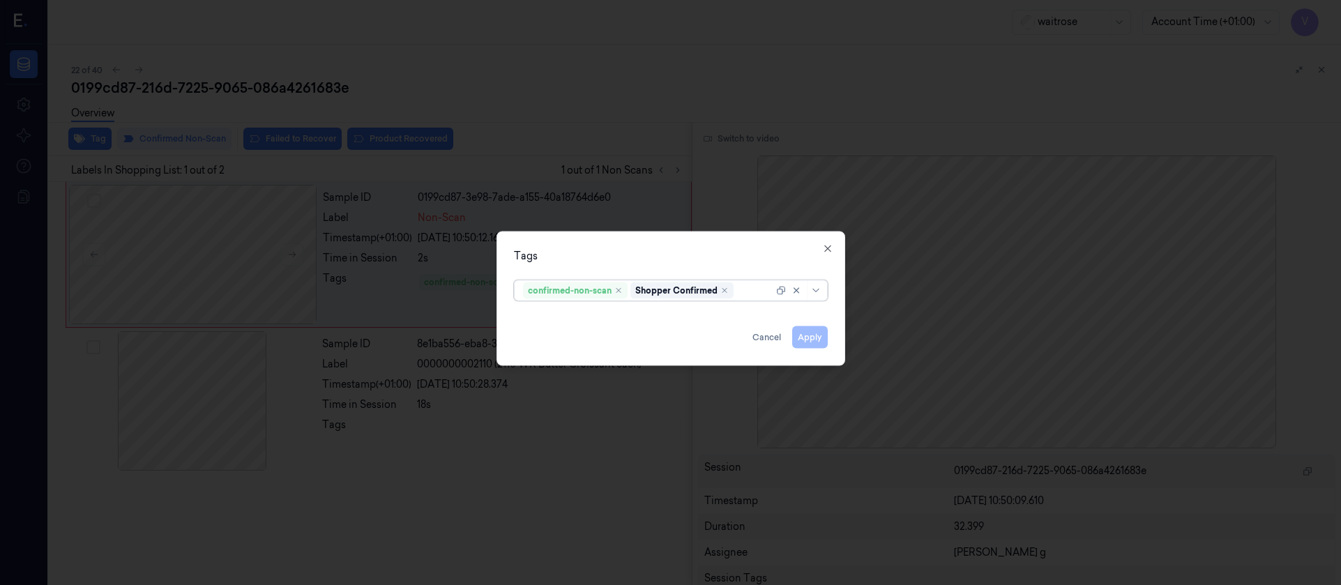
click at [748, 289] on div at bounding box center [754, 290] width 37 height 15
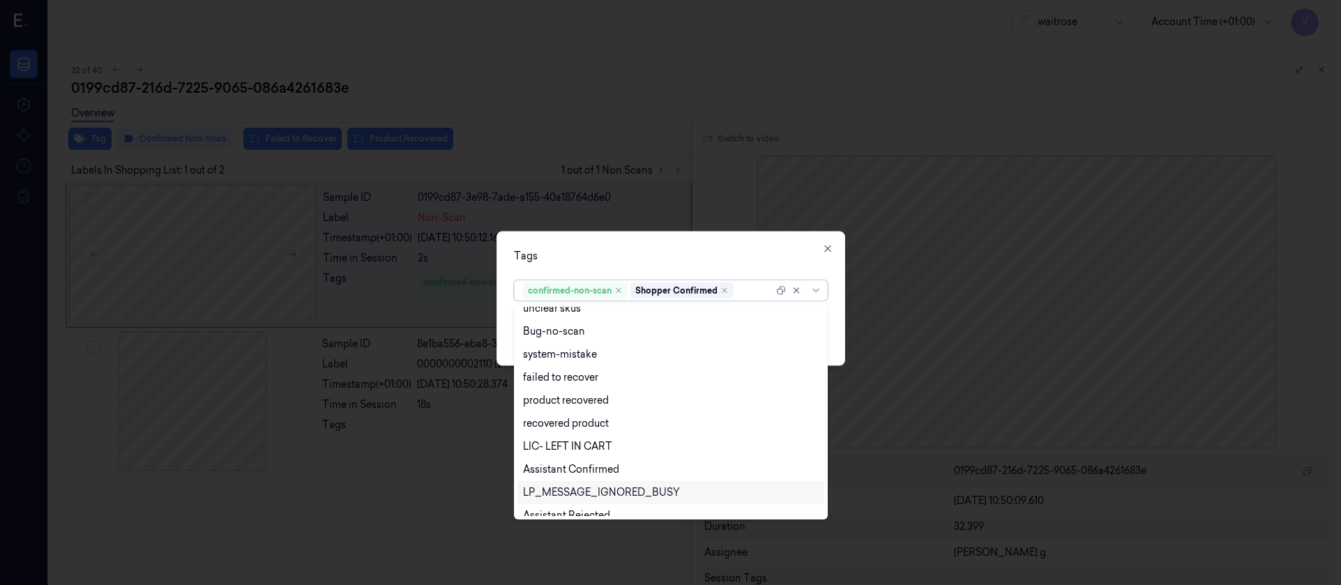
scroll to position [205, 0]
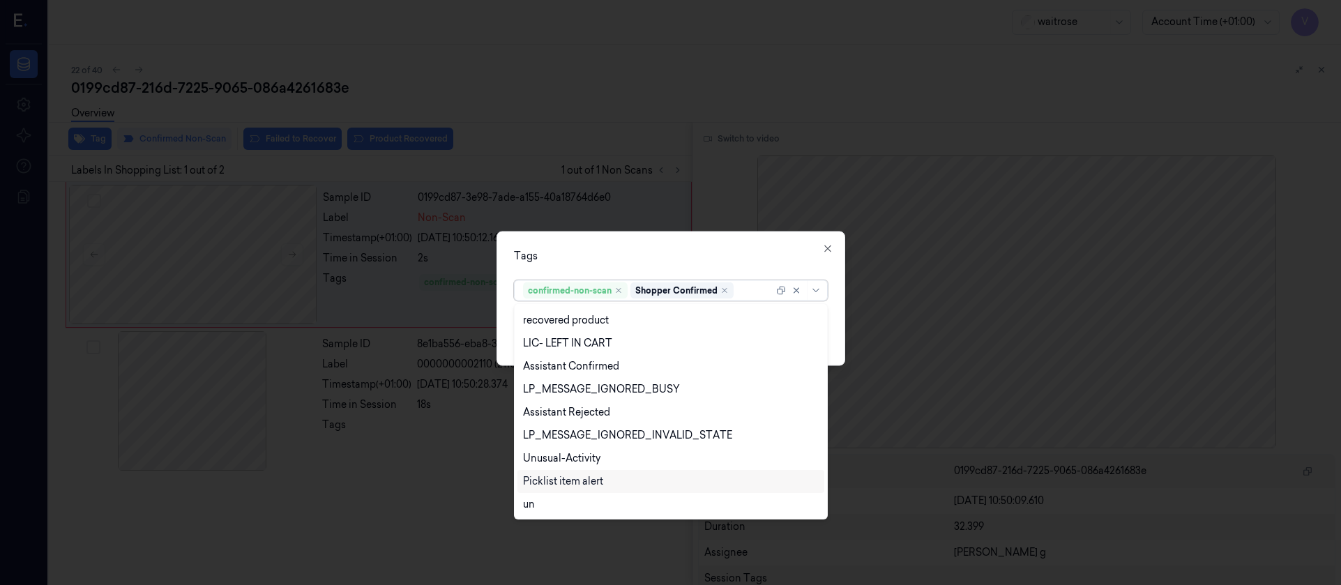
click at [554, 480] on div "Picklist item alert" at bounding box center [563, 481] width 80 height 15
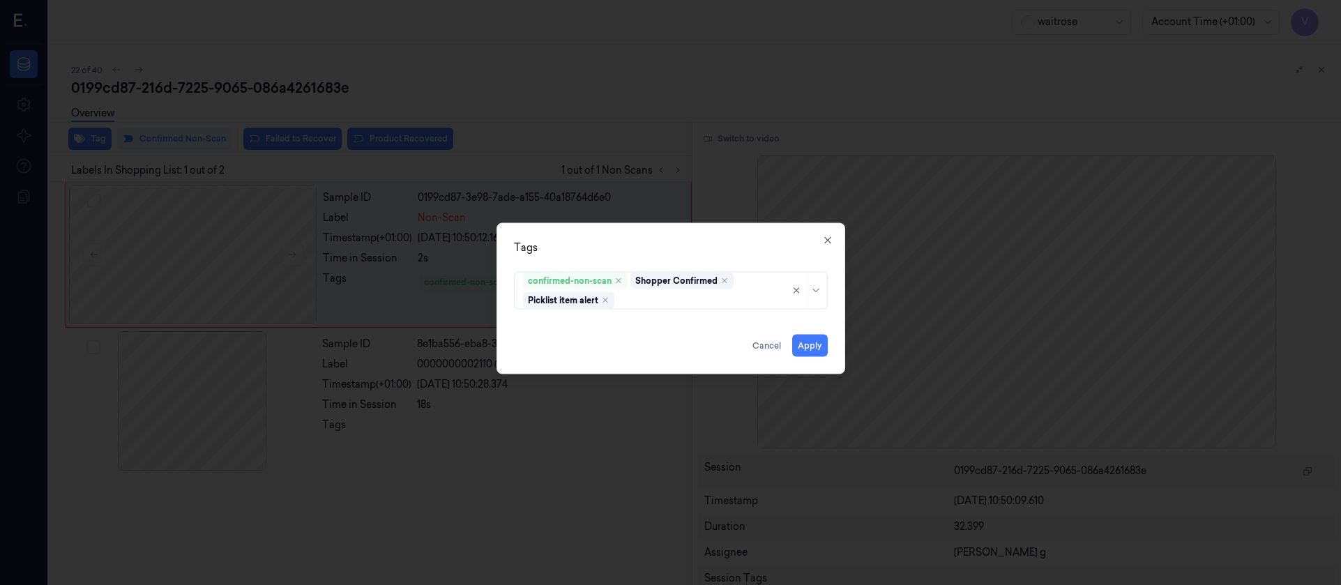
click at [664, 252] on div "Tags" at bounding box center [671, 247] width 314 height 15
click at [805, 343] on button "Apply" at bounding box center [810, 345] width 36 height 22
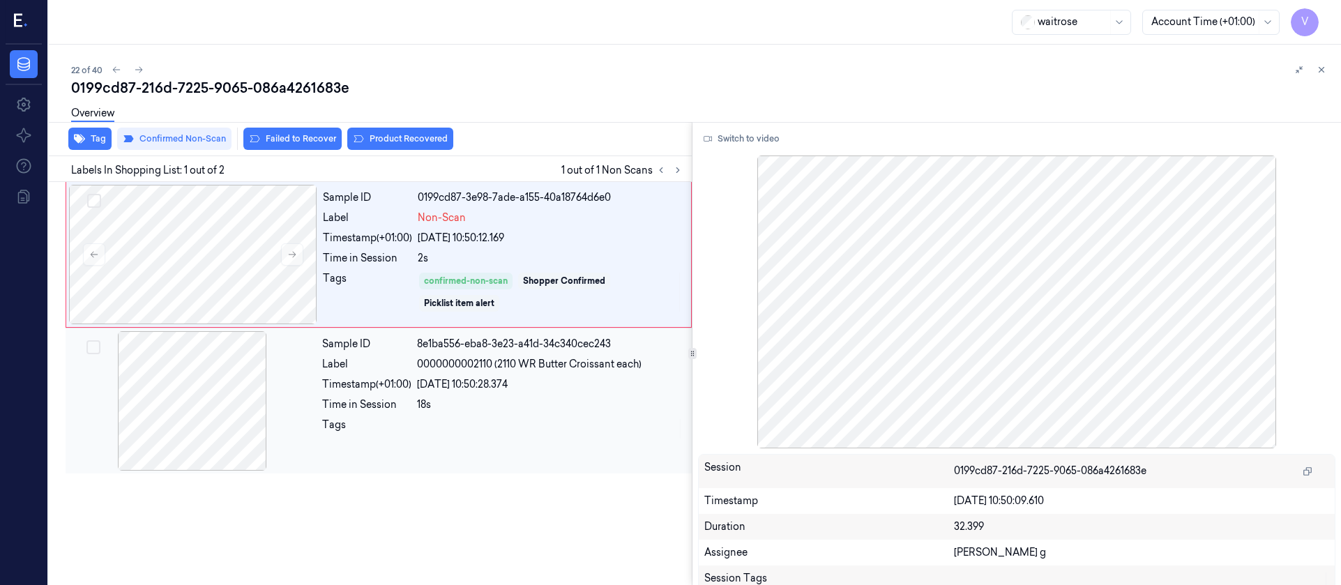
click at [218, 377] on div at bounding box center [192, 400] width 248 height 139
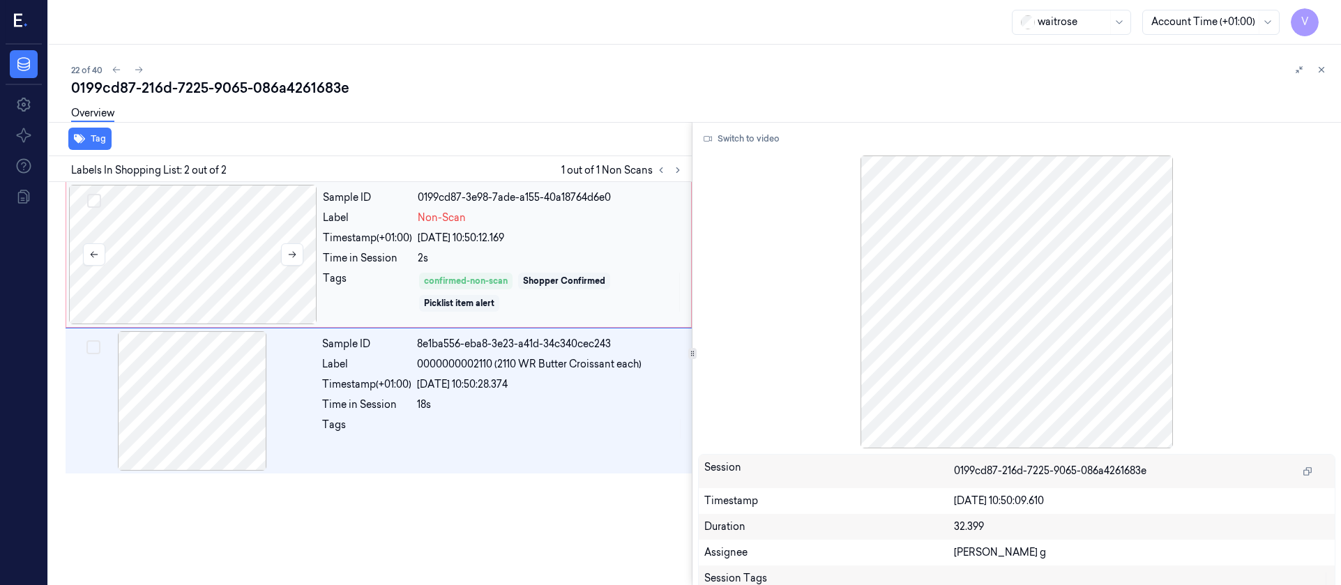
click at [196, 250] on div at bounding box center [193, 254] width 248 height 139
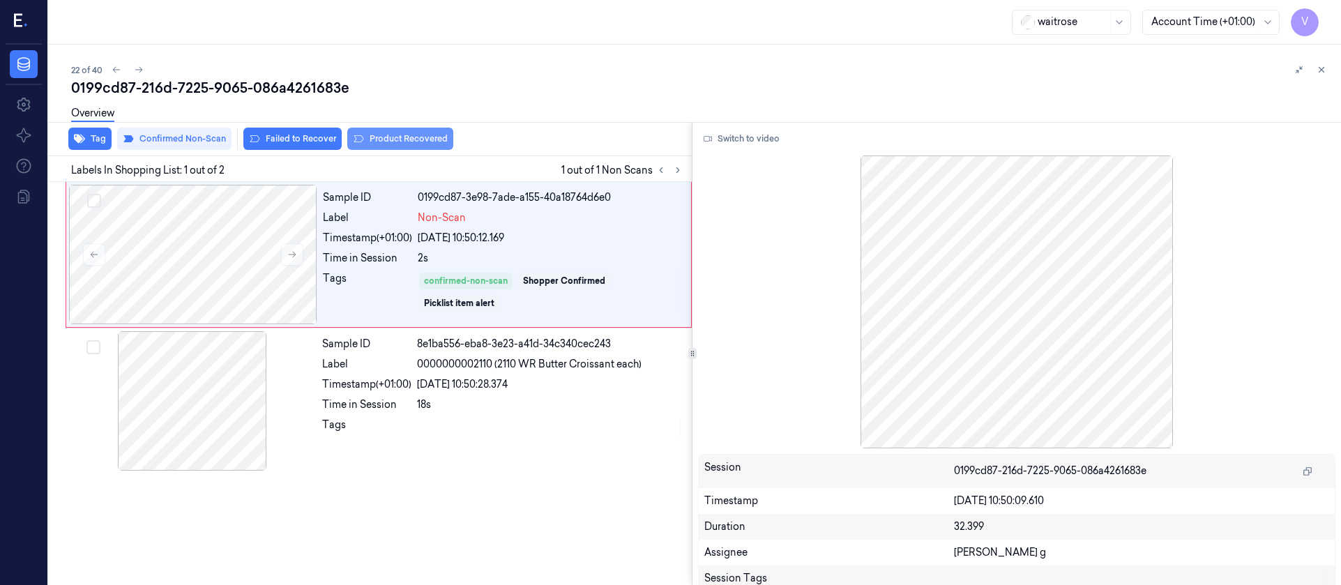
click at [403, 139] on button "Product Recovered" at bounding box center [400, 139] width 106 height 22
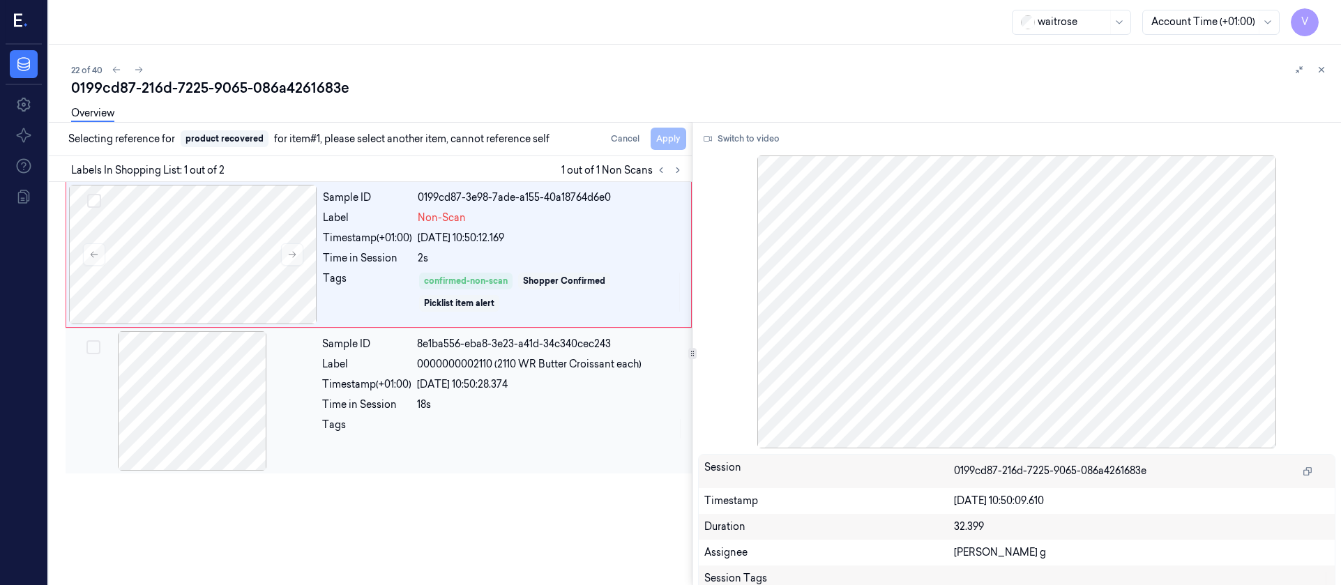
click at [144, 455] on div at bounding box center [192, 400] width 248 height 139
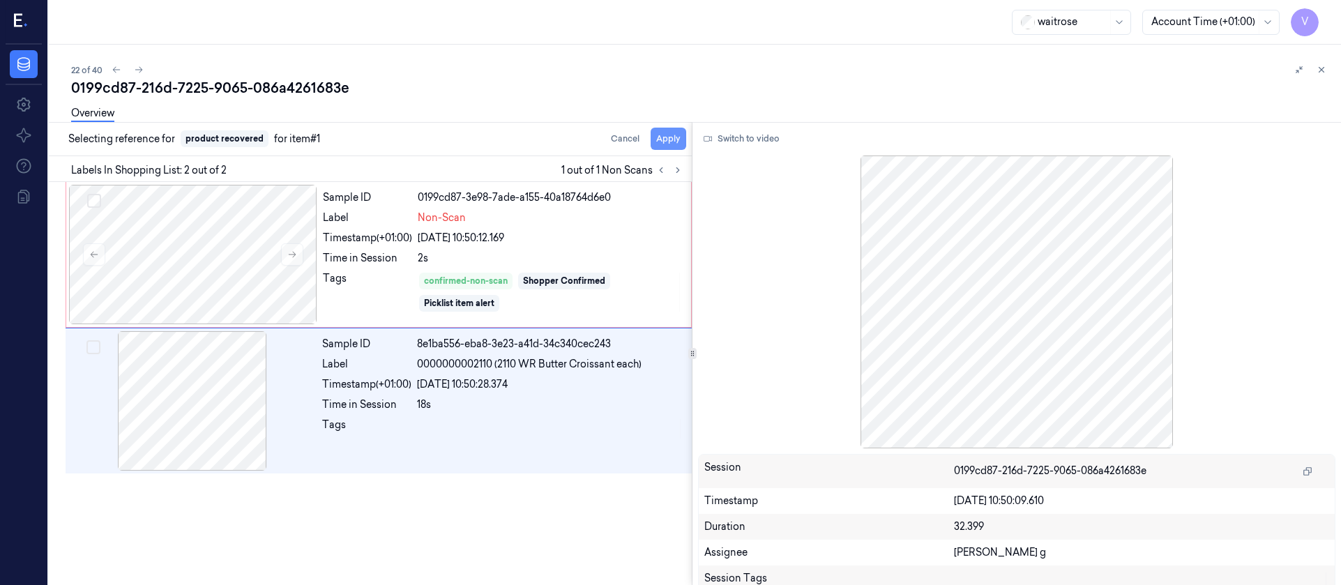
click at [662, 139] on button "Apply" at bounding box center [669, 139] width 36 height 22
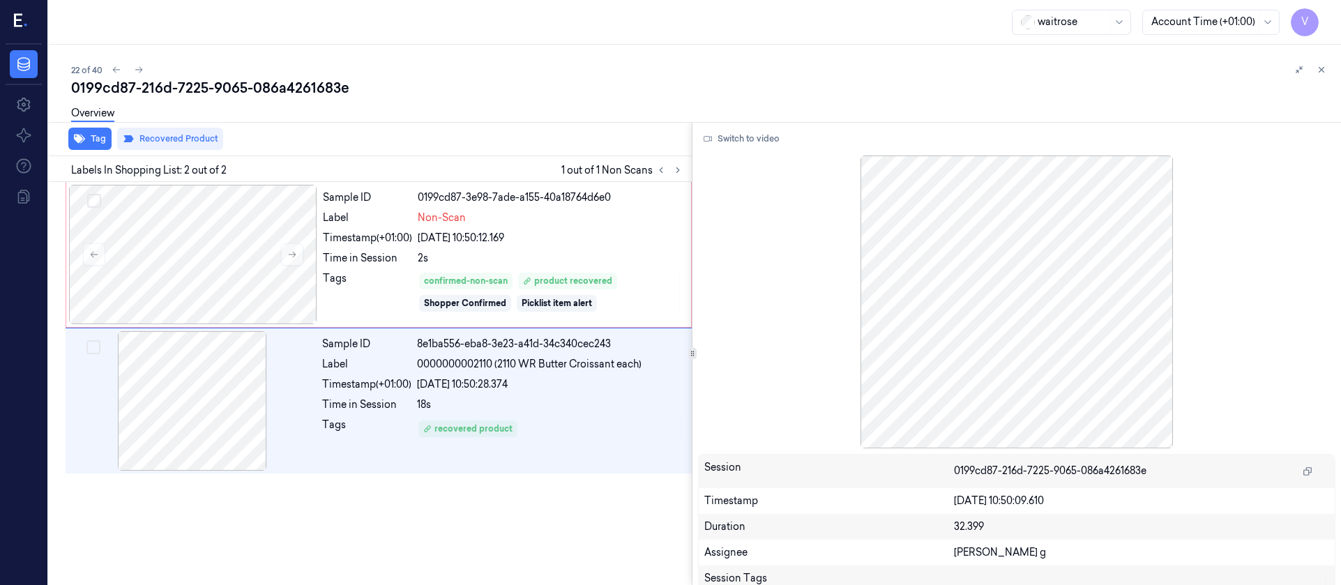
click at [476, 86] on div "0199cd87-216d-7225-9065-086a4261683e" at bounding box center [700, 88] width 1259 height 20
click at [145, 69] on button at bounding box center [138, 69] width 17 height 17
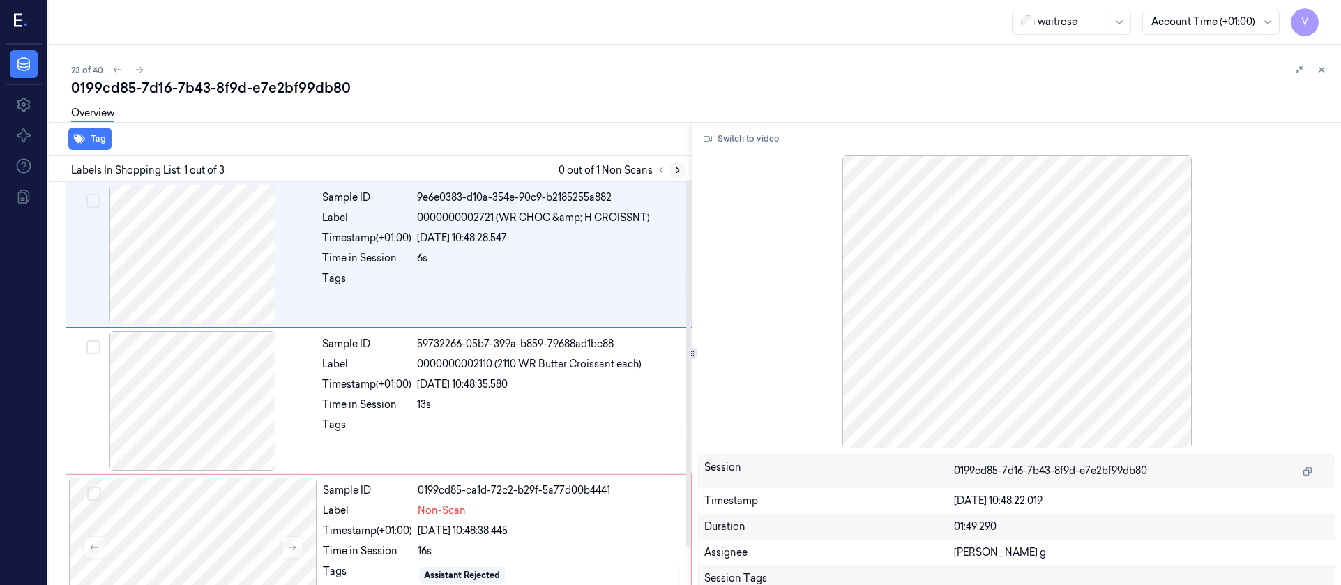
click at [676, 174] on icon at bounding box center [678, 170] width 10 height 10
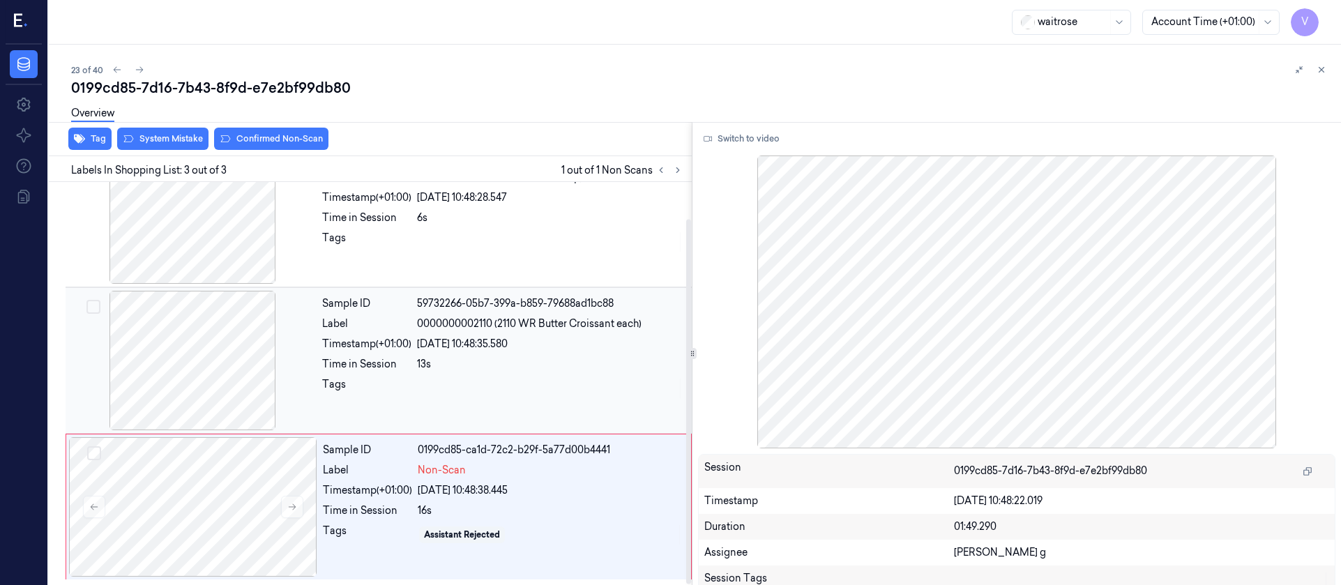
click at [248, 367] on div at bounding box center [192, 360] width 248 height 139
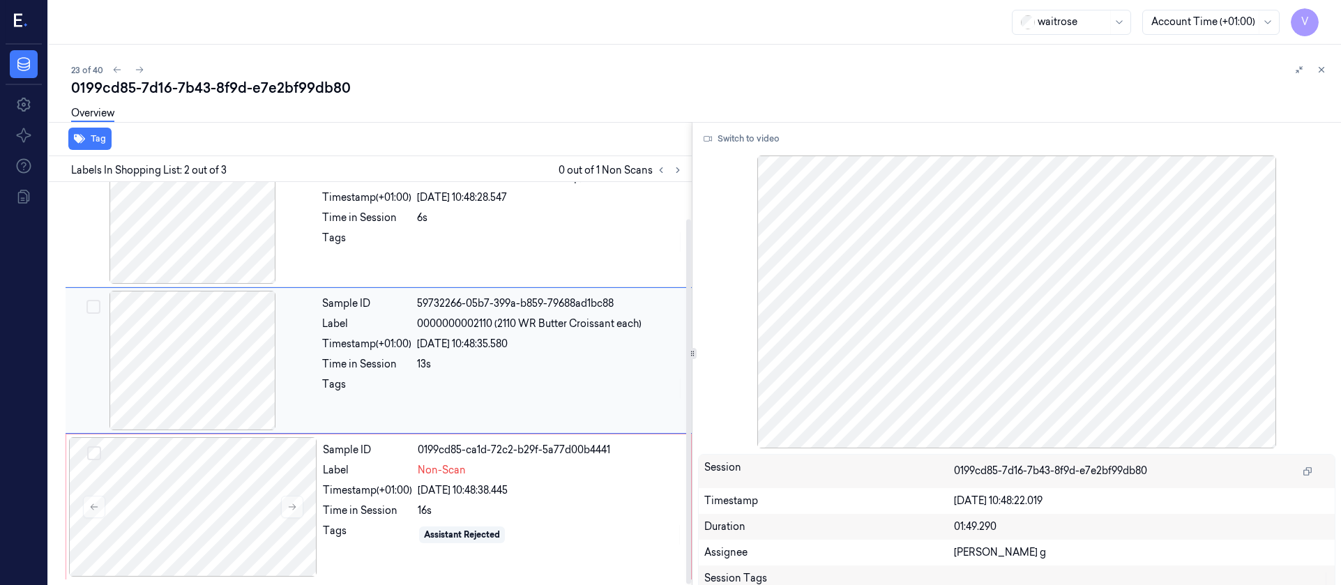
scroll to position [17, 0]
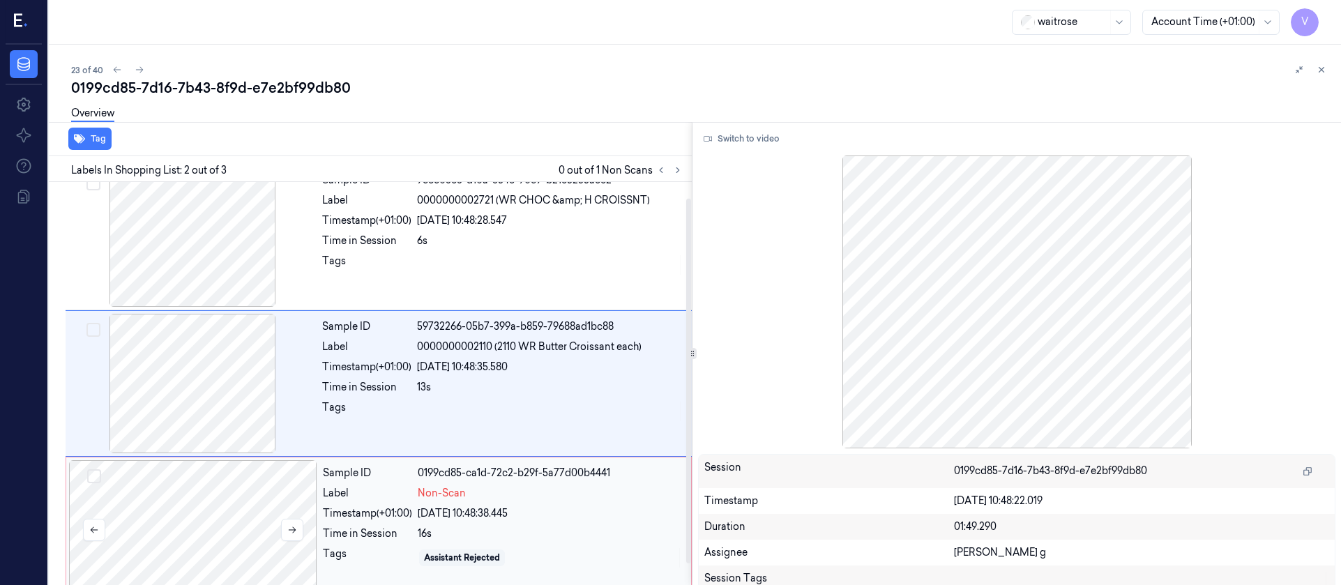
click at [215, 508] on div at bounding box center [193, 529] width 248 height 139
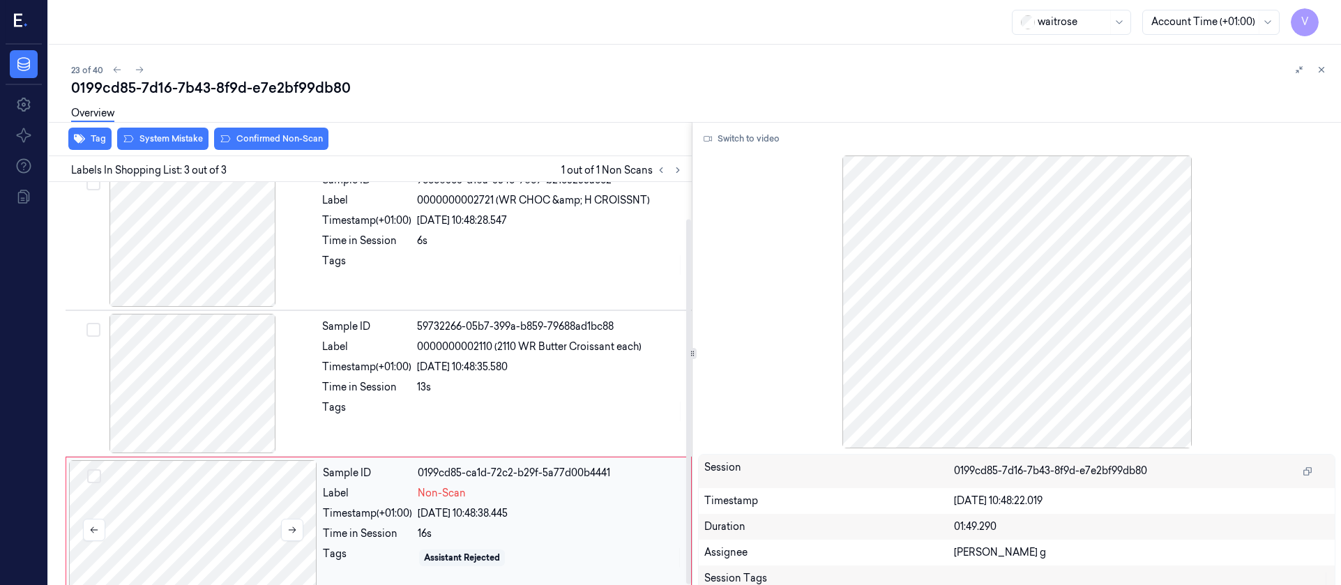
scroll to position [40, 0]
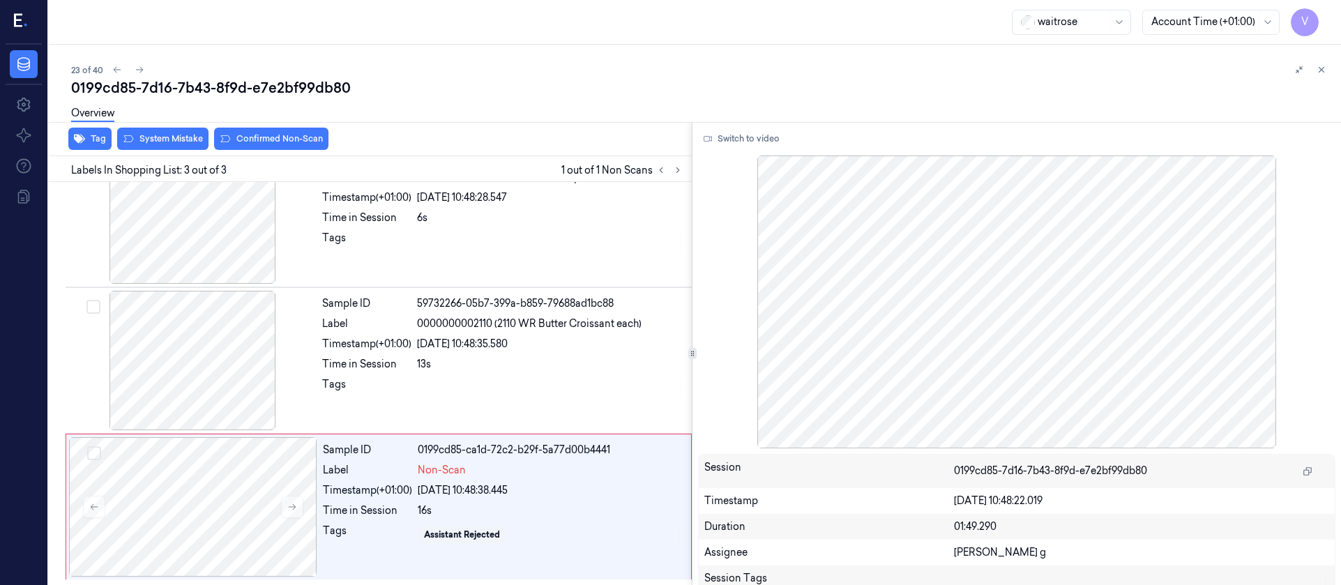
click at [166, 128] on div "Overview" at bounding box center [700, 116] width 1259 height 36
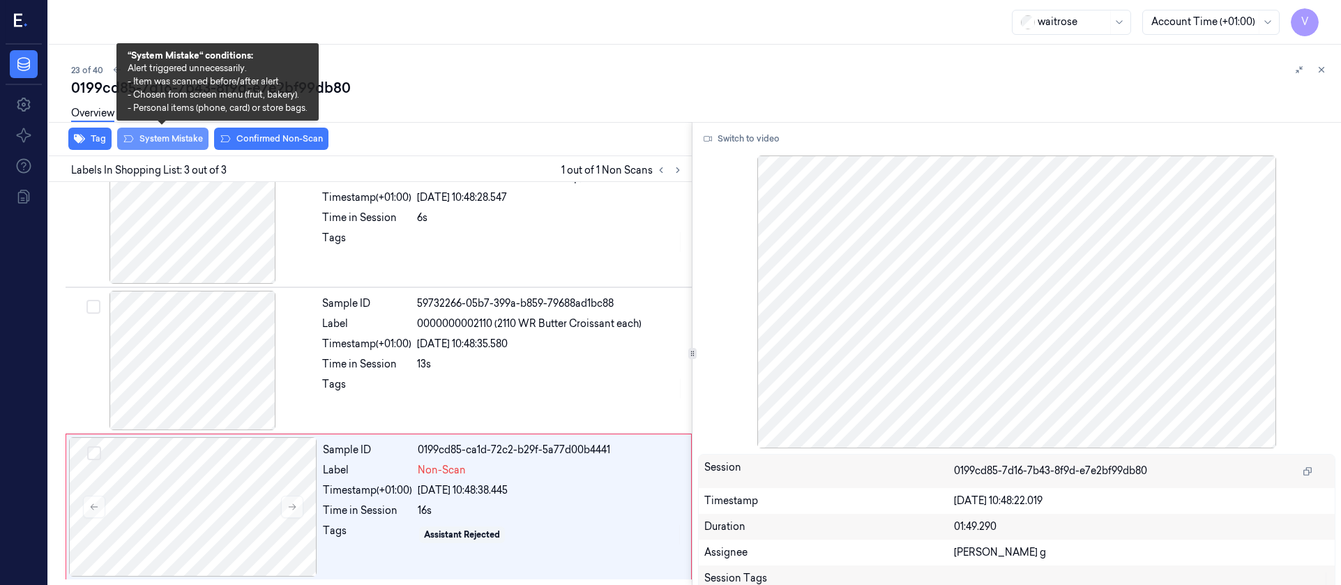
click at [158, 141] on button "System Mistake" at bounding box center [162, 139] width 91 height 22
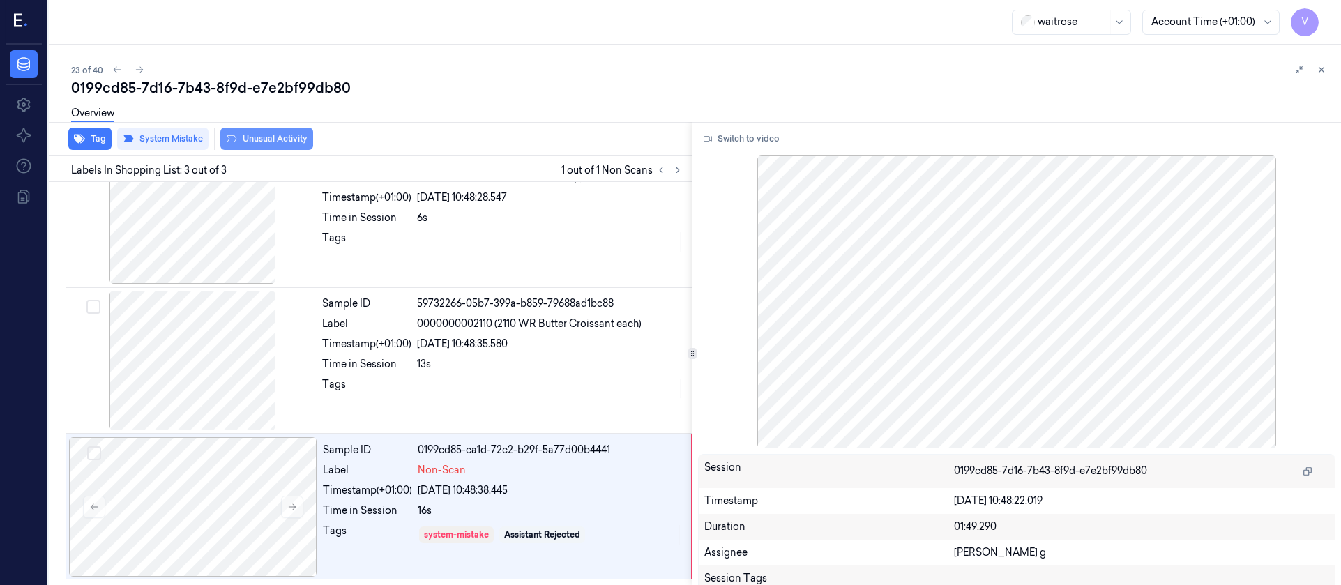
click at [274, 137] on button "Unusual Activity" at bounding box center [266, 139] width 93 height 22
click at [77, 144] on icon "button" at bounding box center [79, 138] width 11 height 11
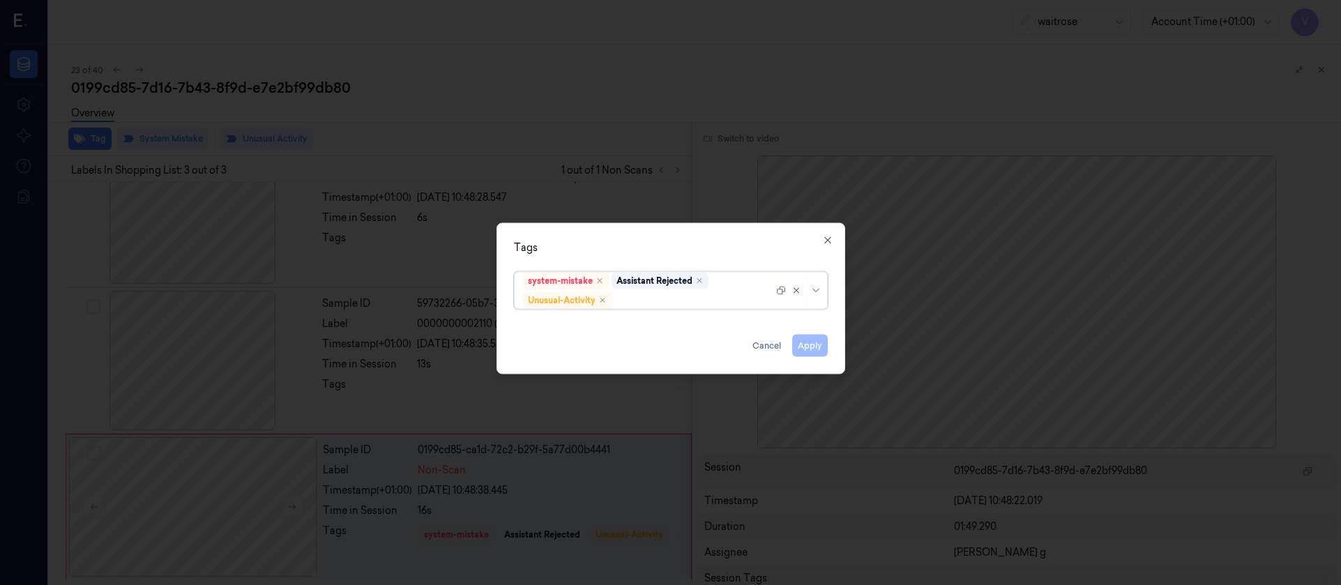
click at [671, 298] on div at bounding box center [693, 300] width 159 height 15
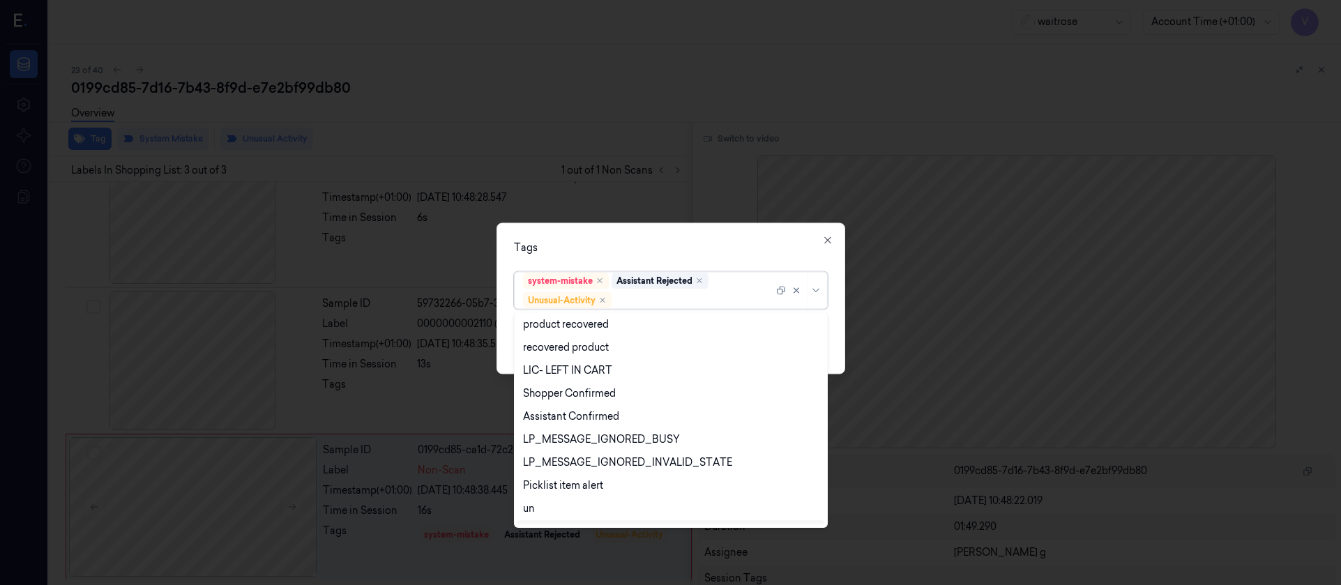
scroll to position [274, 0]
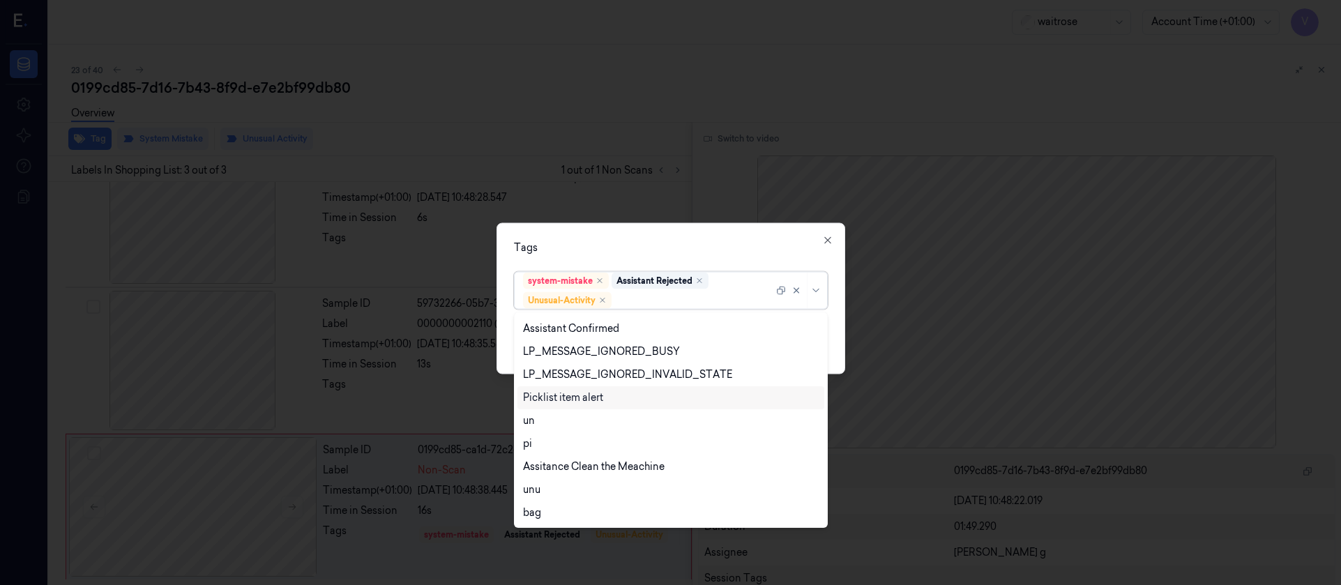
click at [547, 393] on div "Picklist item alert" at bounding box center [563, 397] width 80 height 15
click at [694, 255] on div "Tags option Picklist item alert, selected. 20 results available. Use Up and Dow…" at bounding box center [670, 297] width 349 height 151
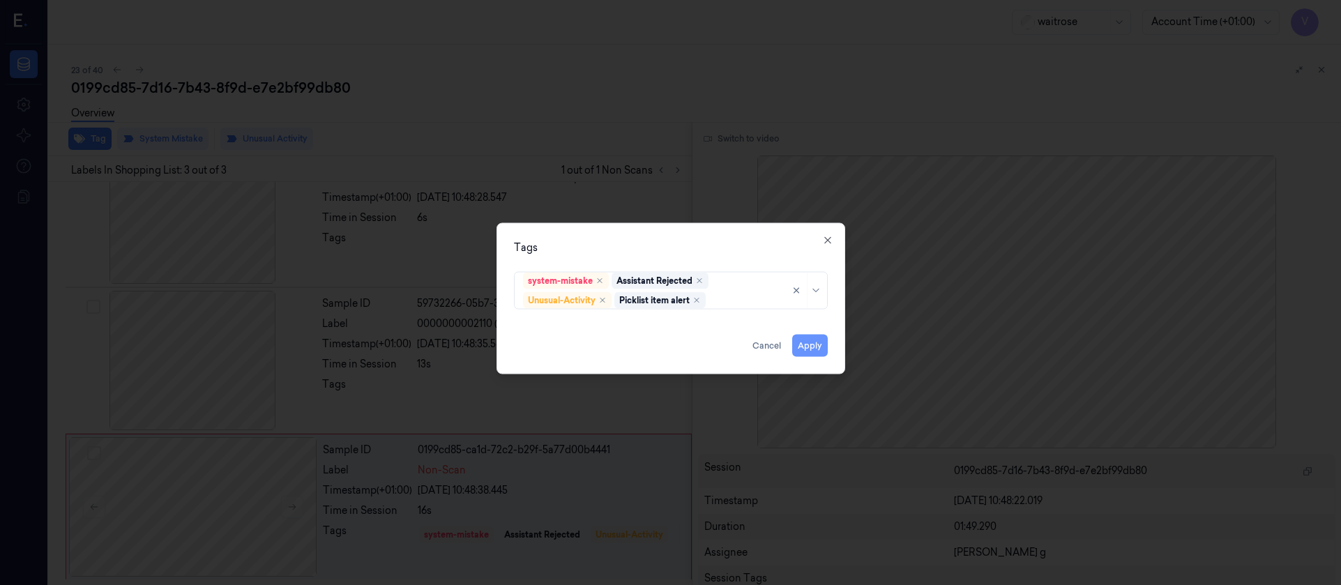
click at [806, 345] on button "Apply" at bounding box center [810, 345] width 36 height 22
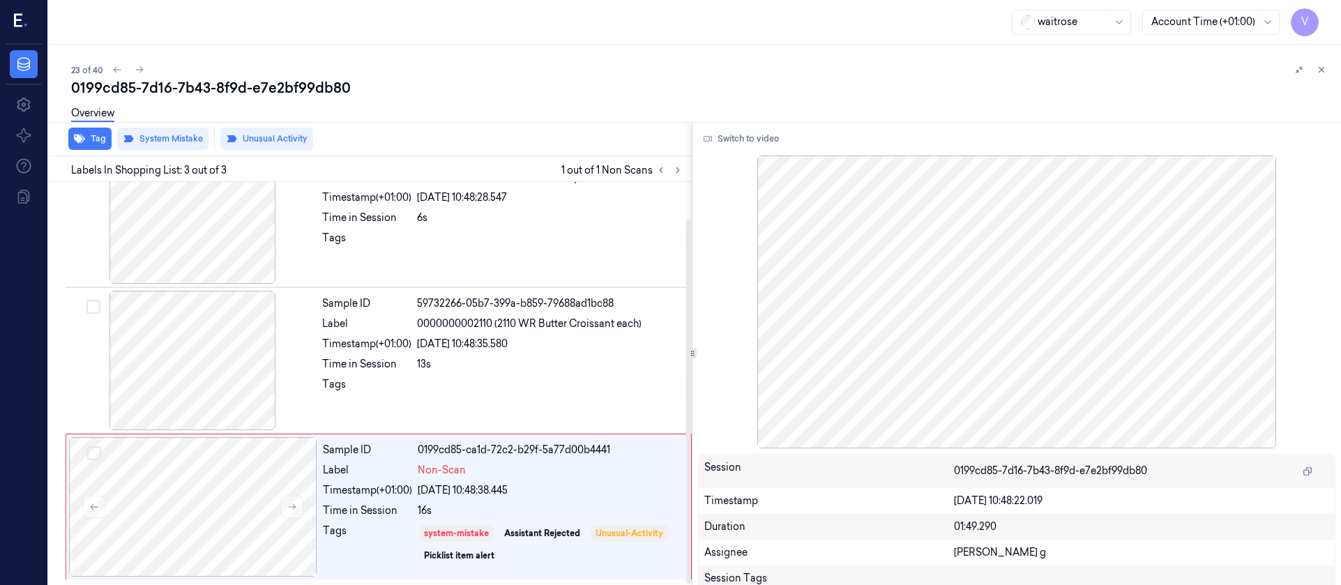
click at [527, 53] on div "23 of 40 0199cd85-7d16-7b43-8f9d-e7e2bf99db80 Overview Tag System Mistake Unusu…" at bounding box center [695, 315] width 1292 height 540
click at [715, 58] on div "23 of 40 0199cd85-7d16-7b43-8f9d-e7e2bf99db80 Overview Tag System Mistake Unusu…" at bounding box center [695, 315] width 1292 height 540
click at [258, 536] on div at bounding box center [193, 506] width 248 height 139
click at [176, 529] on div at bounding box center [193, 506] width 248 height 139
click at [425, 91] on div "0199cd85-7d16-7b43-8f9d-e7e2bf99db80" at bounding box center [700, 88] width 1259 height 20
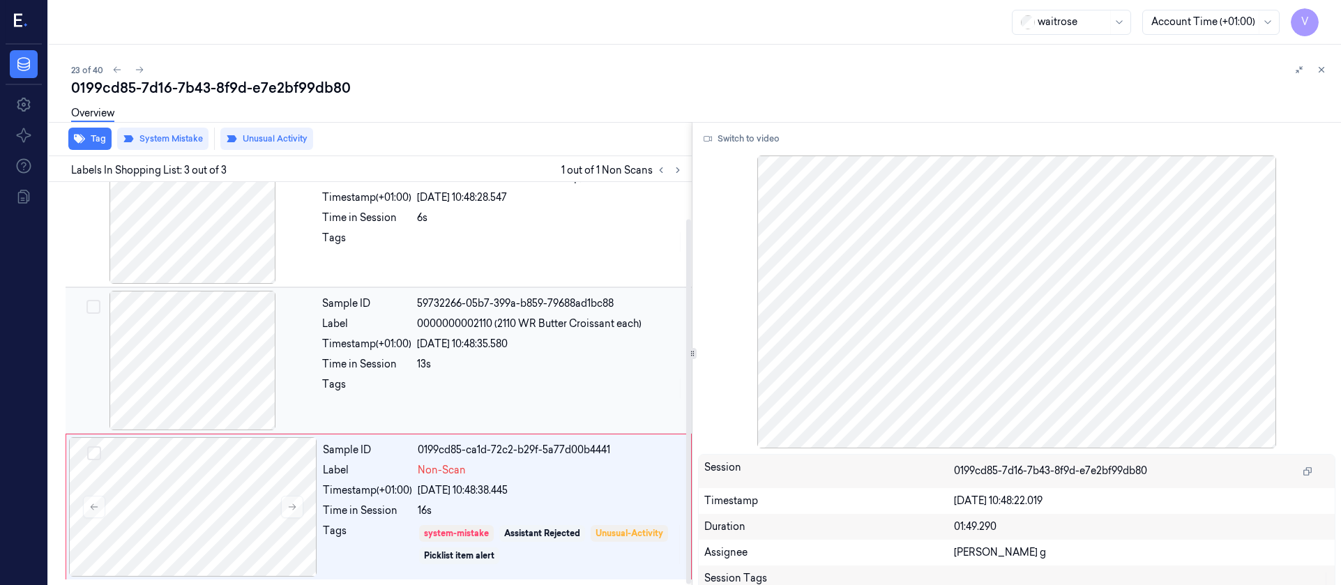
scroll to position [0, 0]
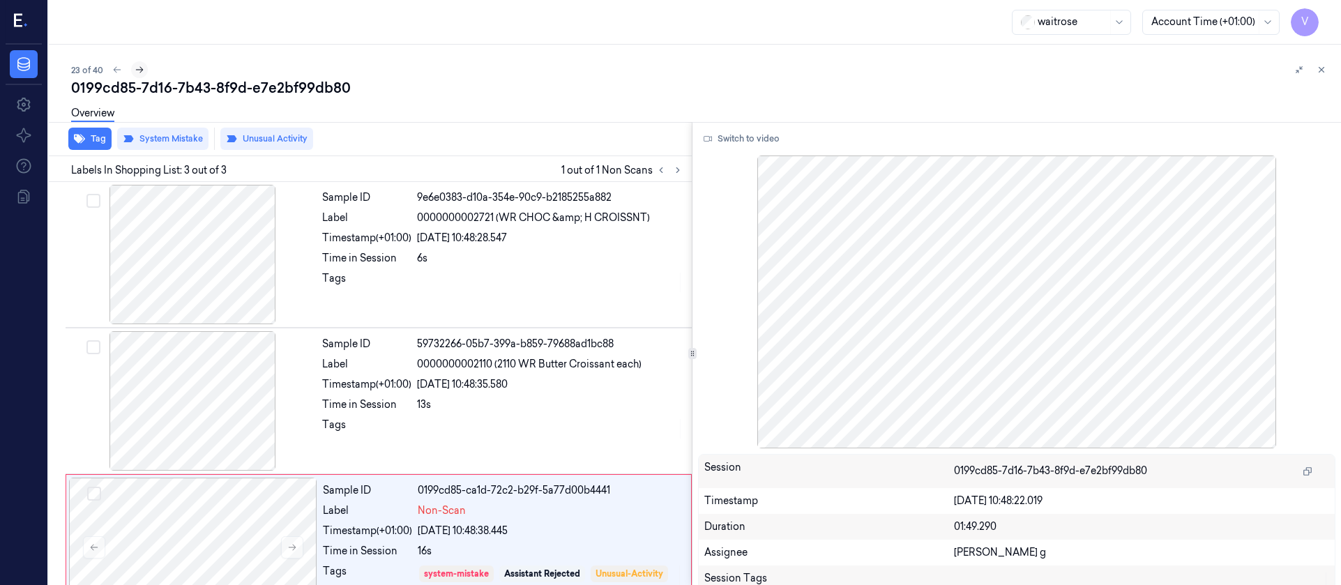
click at [141, 68] on icon at bounding box center [140, 70] width 8 height 6
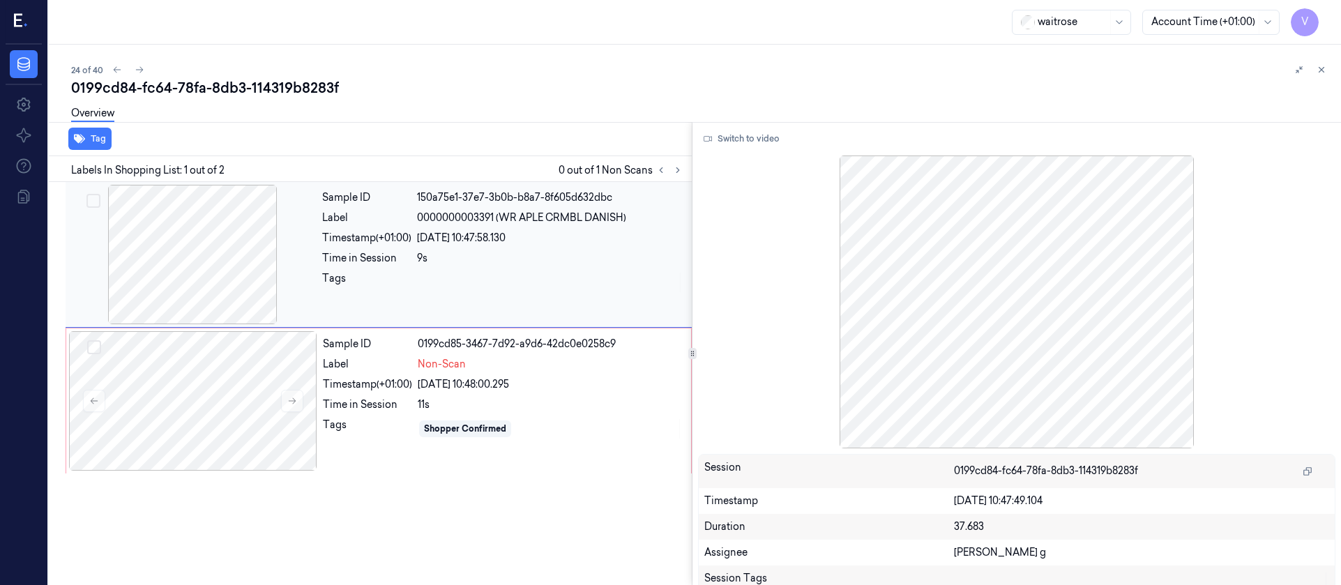
click at [187, 268] on div at bounding box center [192, 254] width 248 height 139
click at [223, 410] on div at bounding box center [193, 400] width 248 height 139
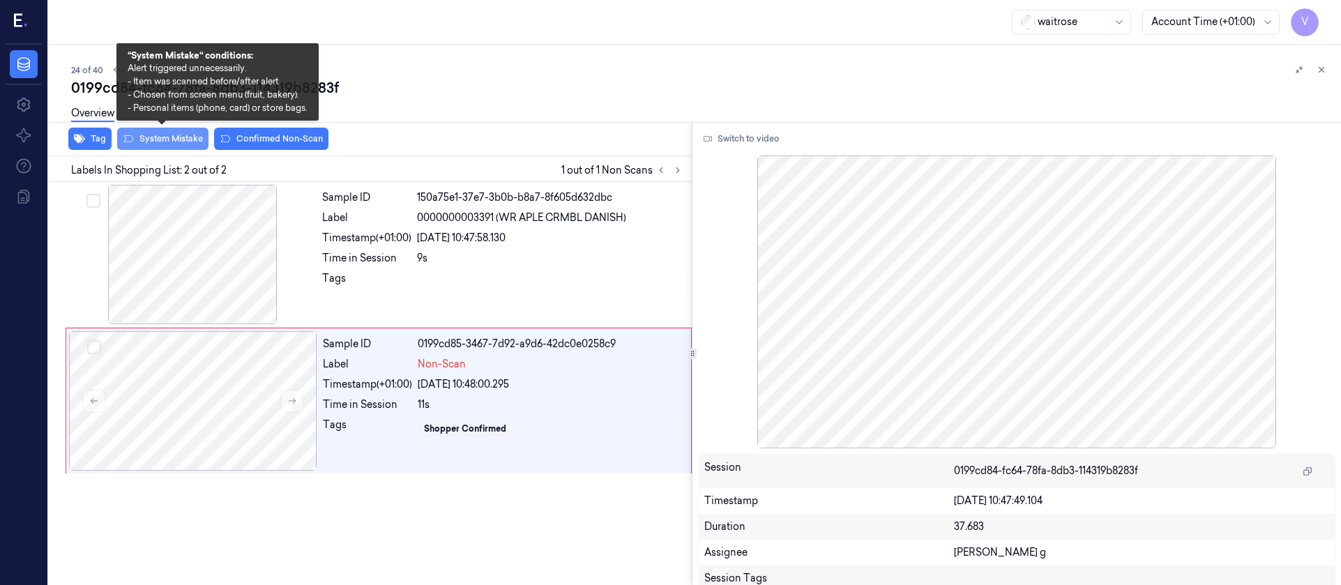
click at [149, 144] on button "System Mistake" at bounding box center [162, 139] width 91 height 22
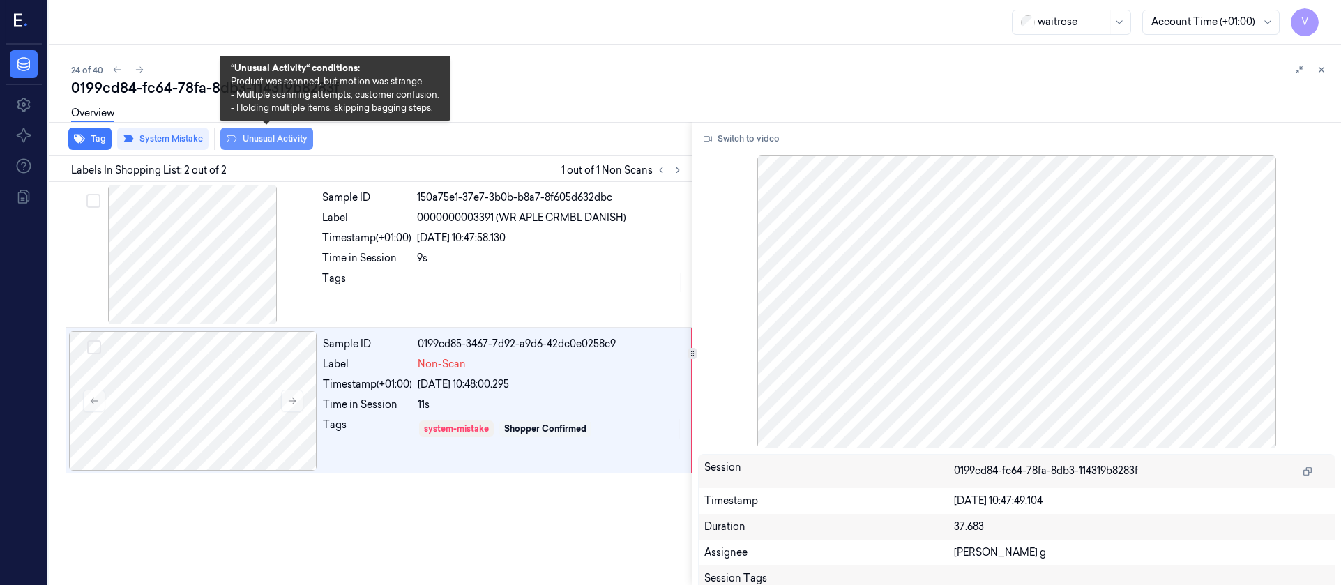
click at [279, 144] on button "Unusual Activity" at bounding box center [266, 139] width 93 height 22
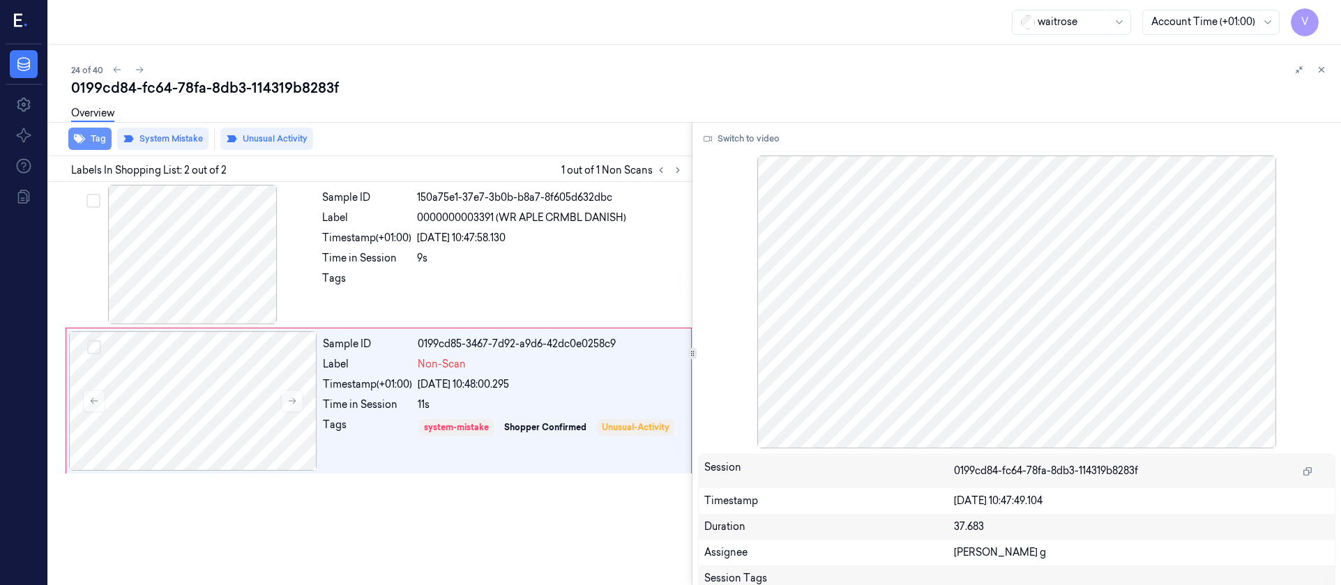
click at [89, 139] on button "Tag" at bounding box center [89, 139] width 43 height 22
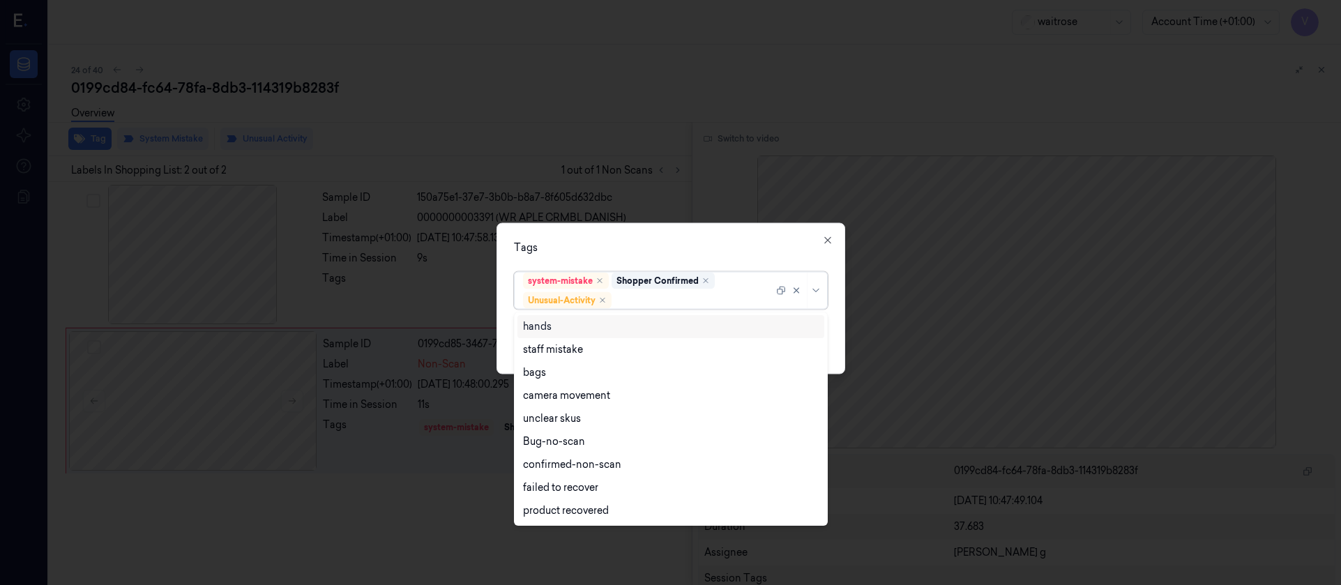
click at [641, 305] on div at bounding box center [693, 300] width 159 height 15
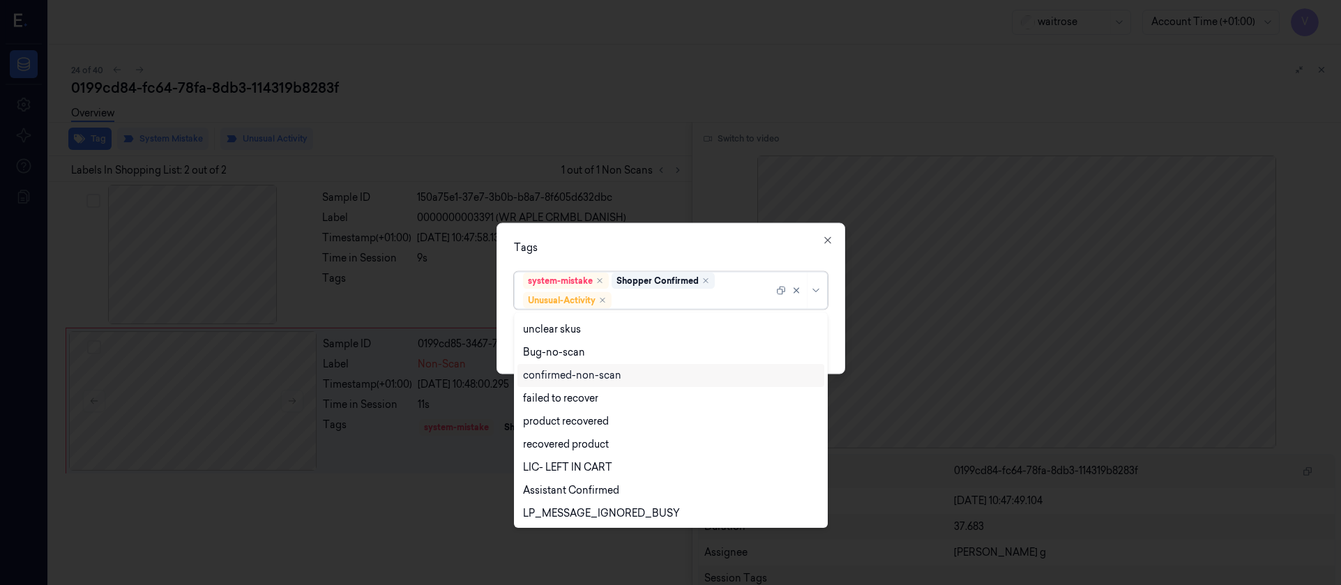
scroll to position [182, 0]
click at [554, 488] on div "Picklist item alert" at bounding box center [563, 490] width 80 height 15
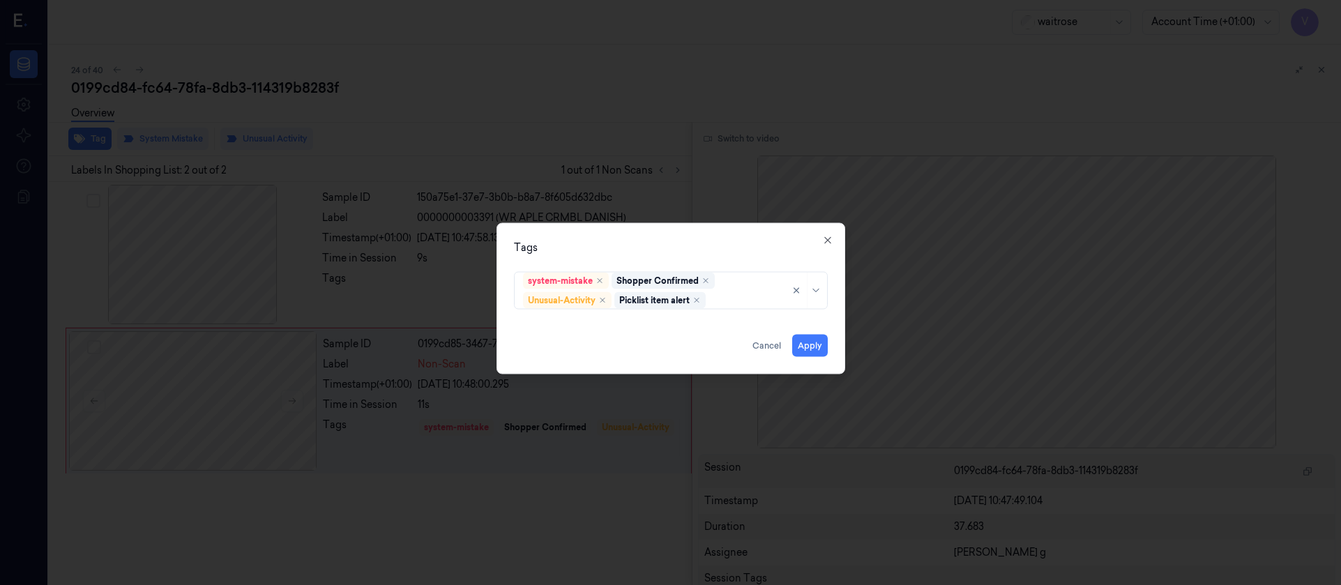
click at [711, 241] on div "Tags" at bounding box center [671, 247] width 314 height 15
click at [816, 340] on button "Apply" at bounding box center [810, 345] width 36 height 22
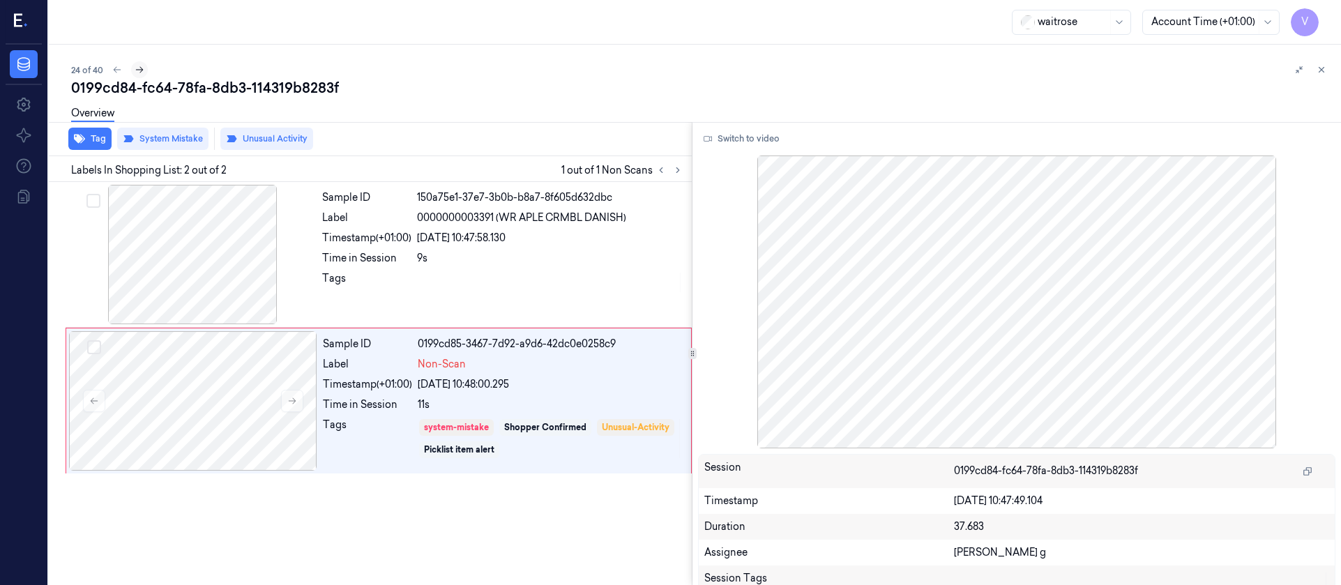
click at [143, 70] on icon at bounding box center [140, 70] width 10 height 10
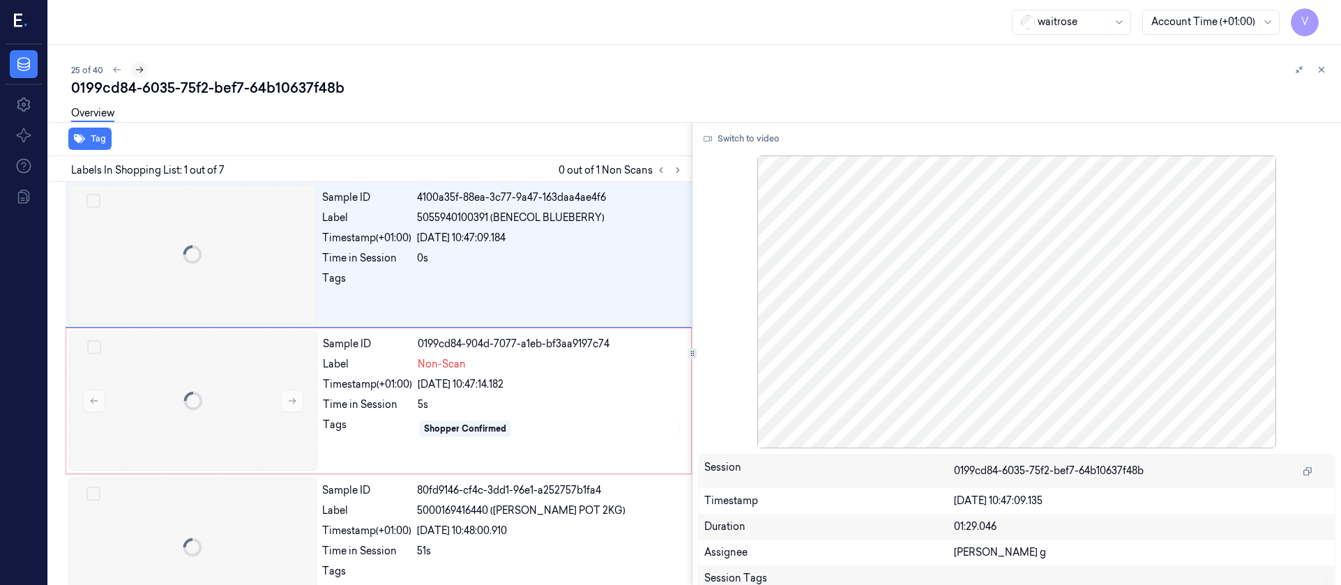
scroll to position [13, 0]
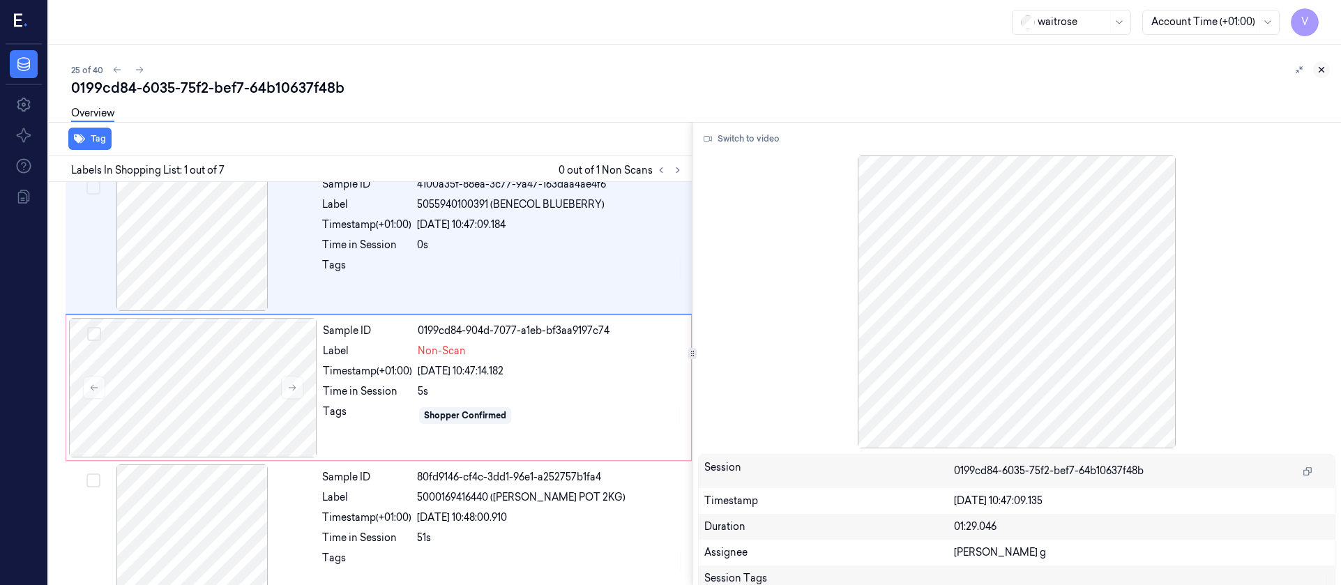
click at [1319, 77] on button at bounding box center [1321, 69] width 17 height 17
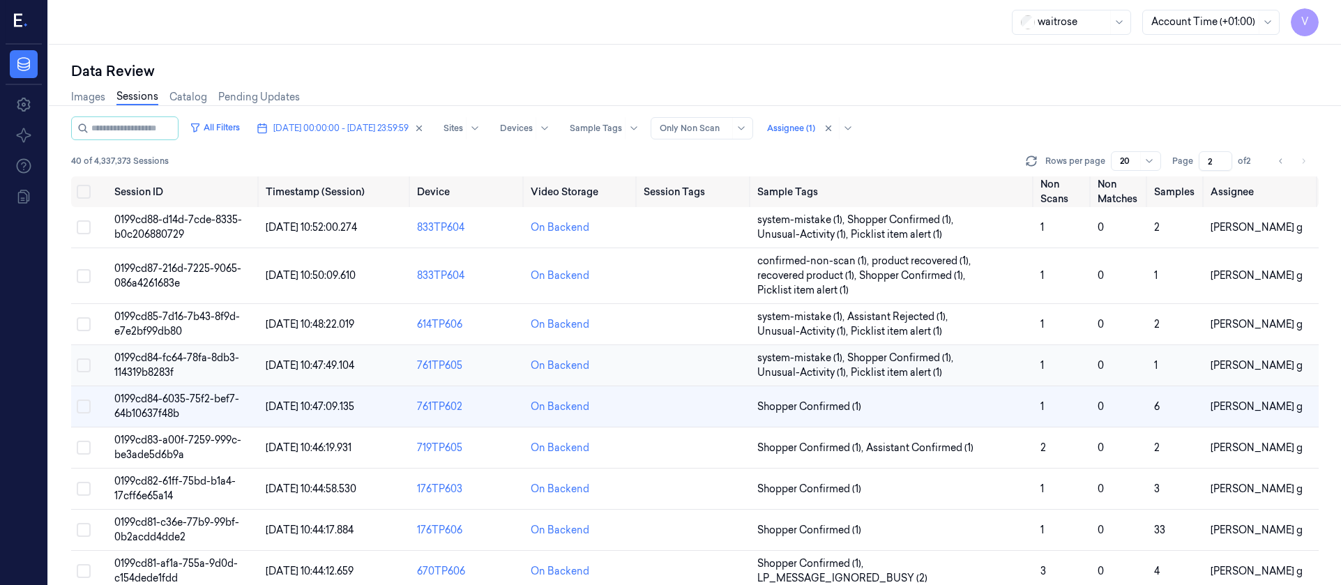
click at [694, 372] on td at bounding box center [695, 365] width 114 height 41
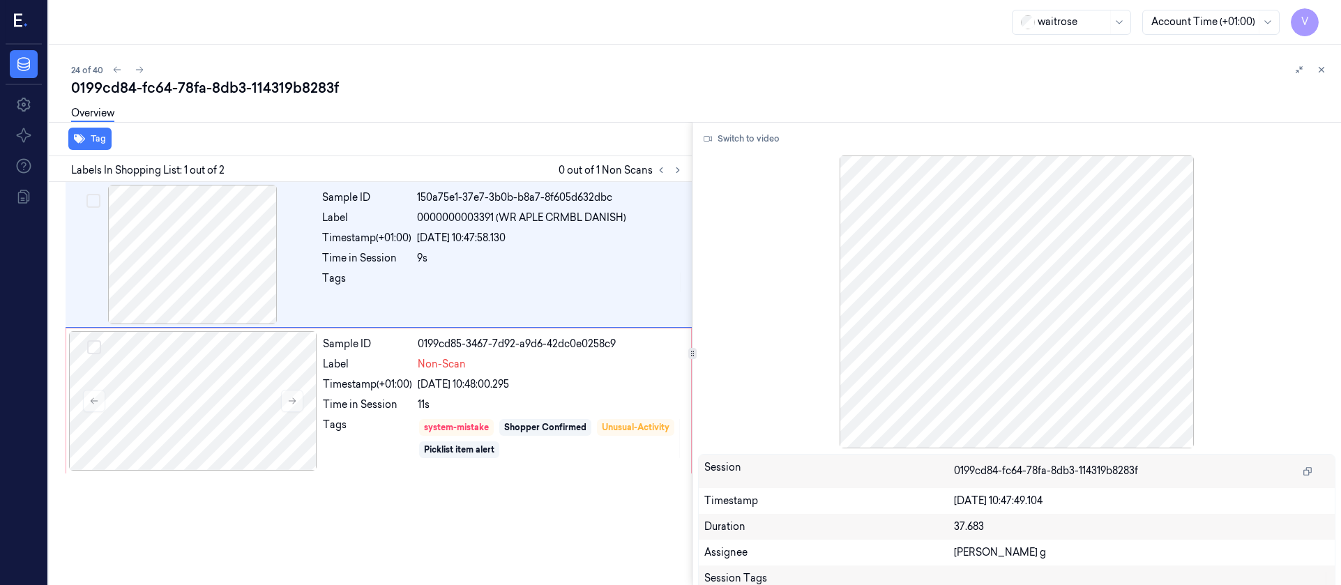
click at [281, 114] on div "Overview" at bounding box center [700, 116] width 1259 height 36
click at [142, 72] on icon at bounding box center [140, 70] width 10 height 10
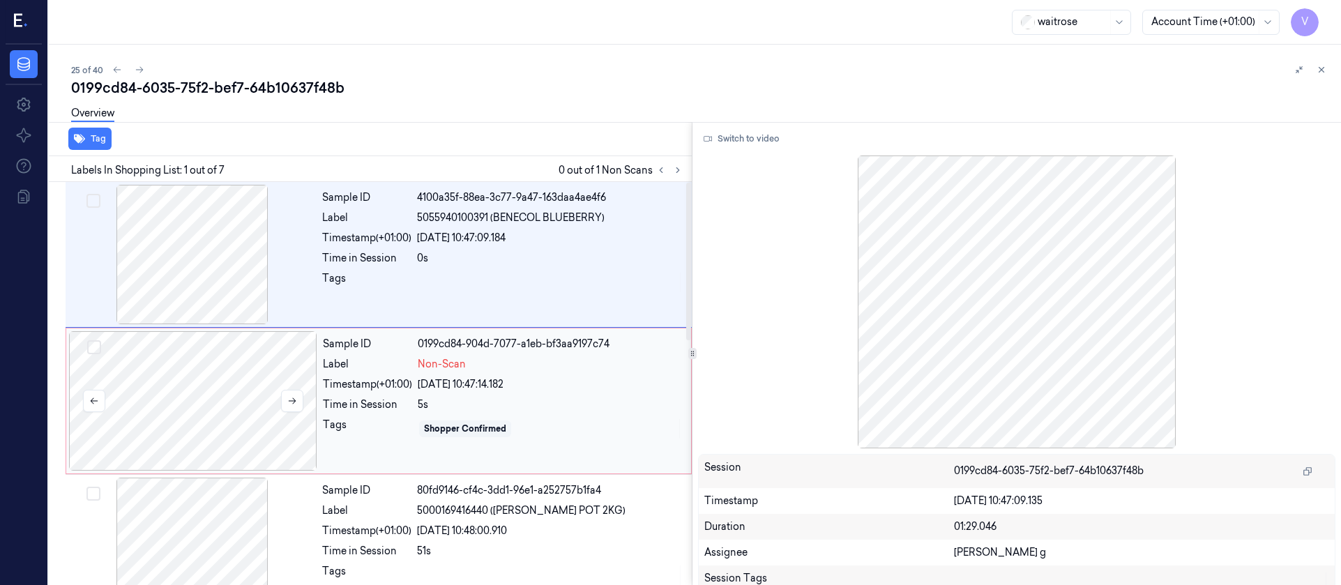
click at [225, 393] on div at bounding box center [193, 400] width 248 height 139
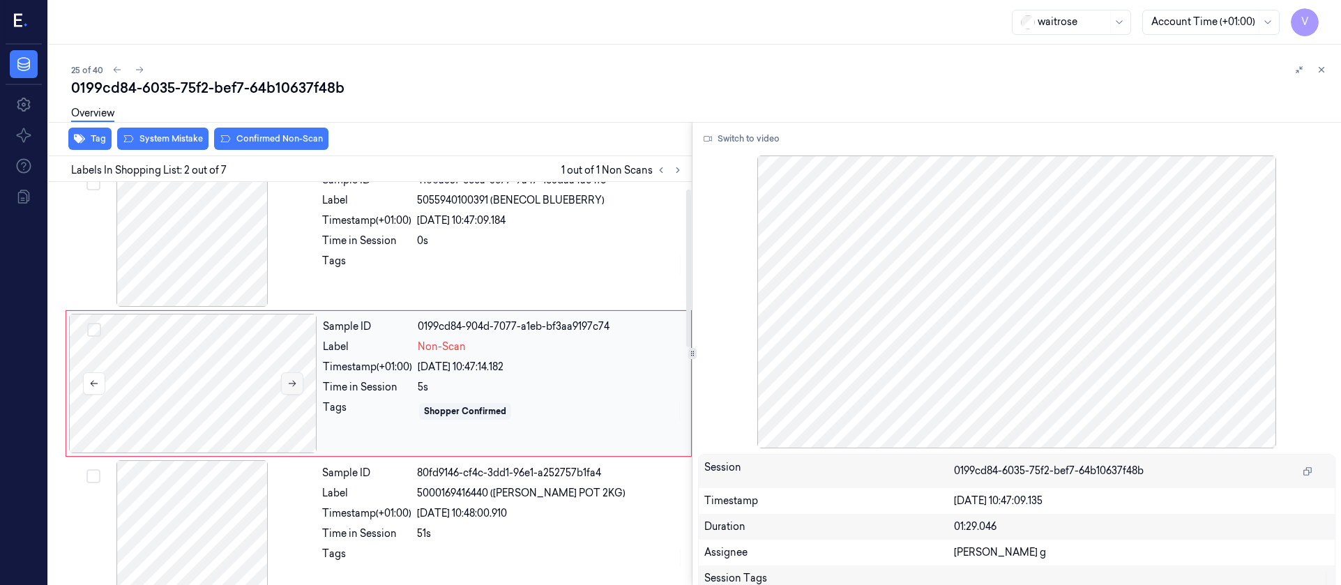
click at [296, 386] on icon at bounding box center [292, 384] width 10 height 10
click at [174, 379] on div at bounding box center [193, 383] width 248 height 139
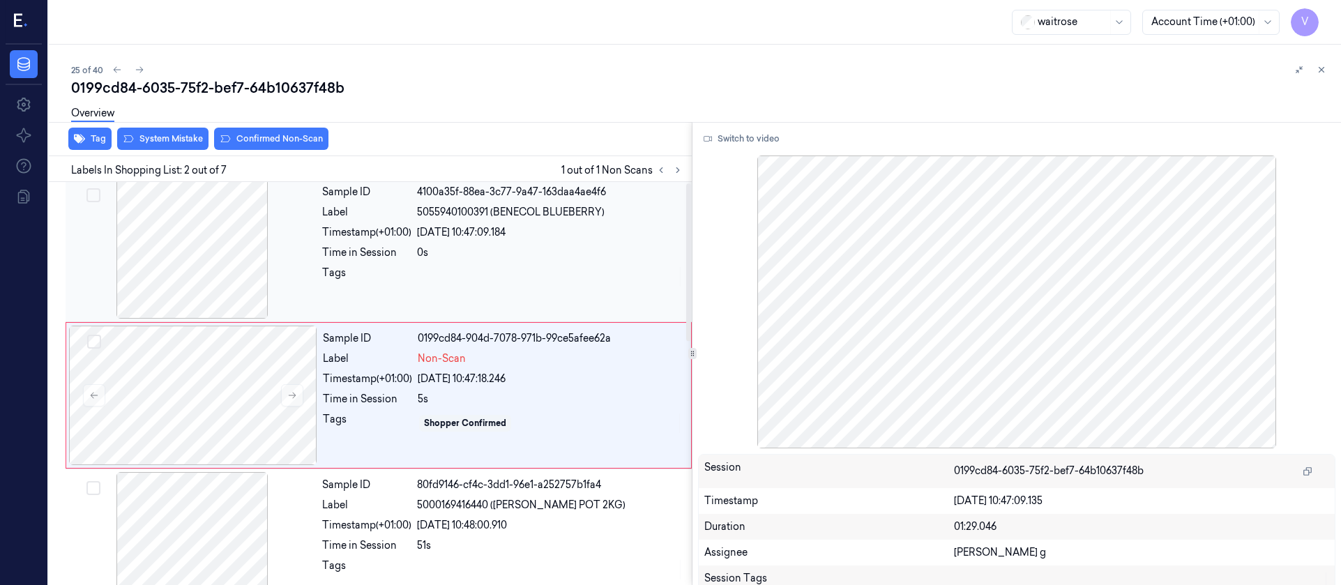
scroll to position [0, 0]
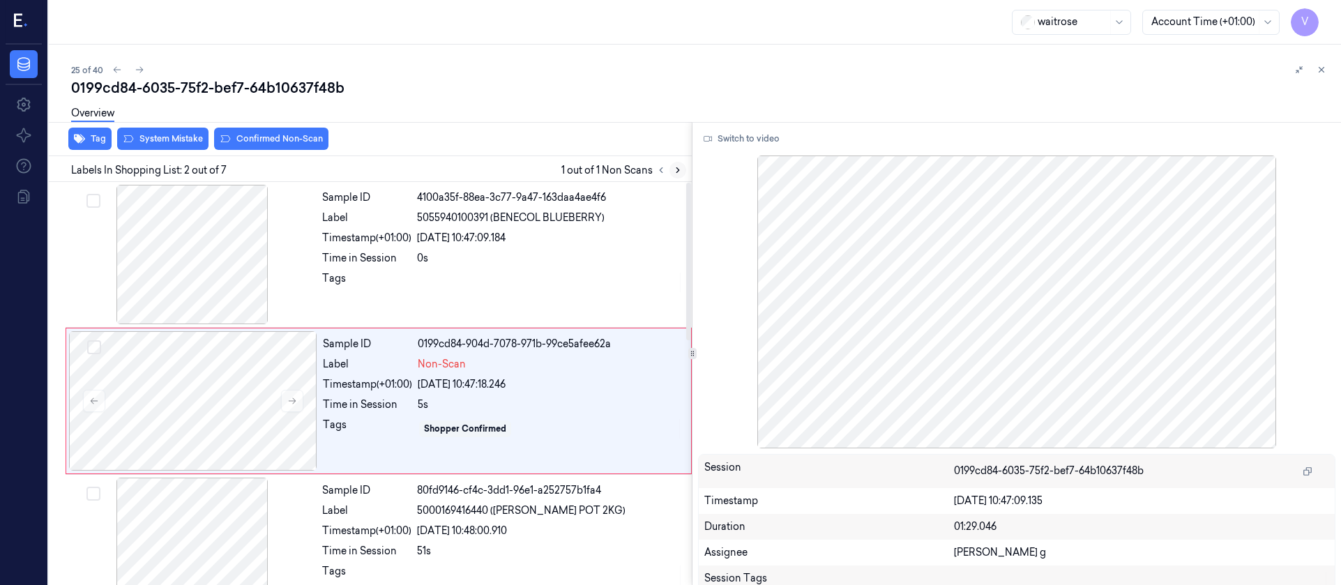
click at [676, 172] on icon at bounding box center [678, 170] width 10 height 10
click at [217, 393] on div at bounding box center [193, 400] width 248 height 139
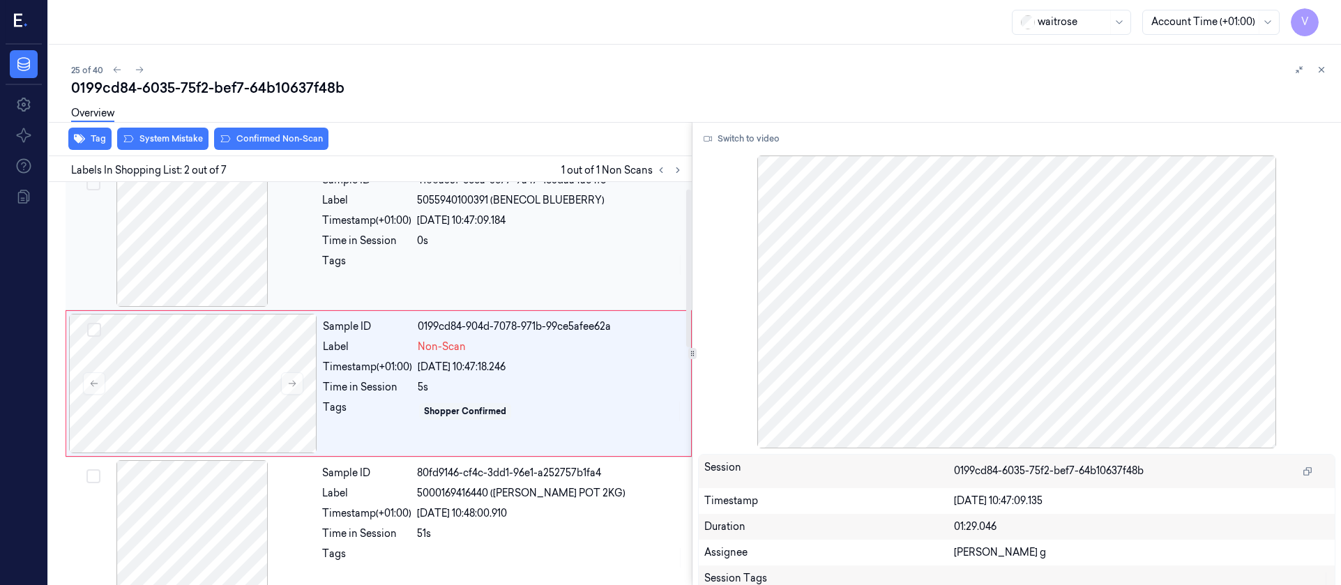
click at [200, 246] on div at bounding box center [192, 236] width 248 height 139
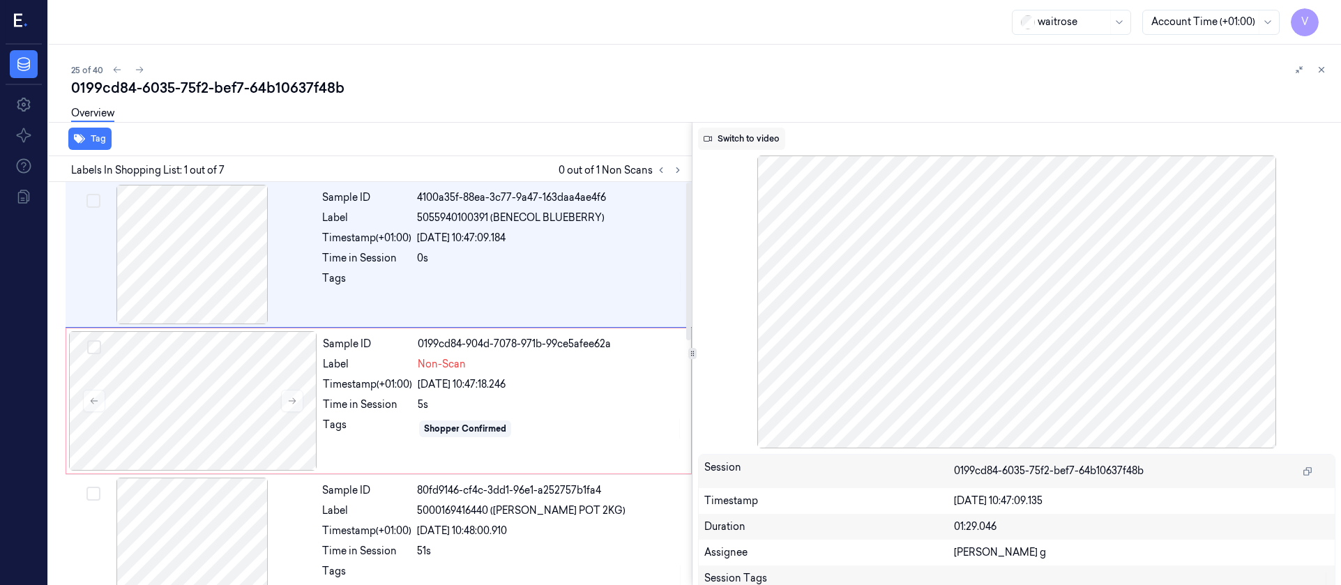
click at [740, 137] on button "Switch to video" at bounding box center [741, 139] width 87 height 22
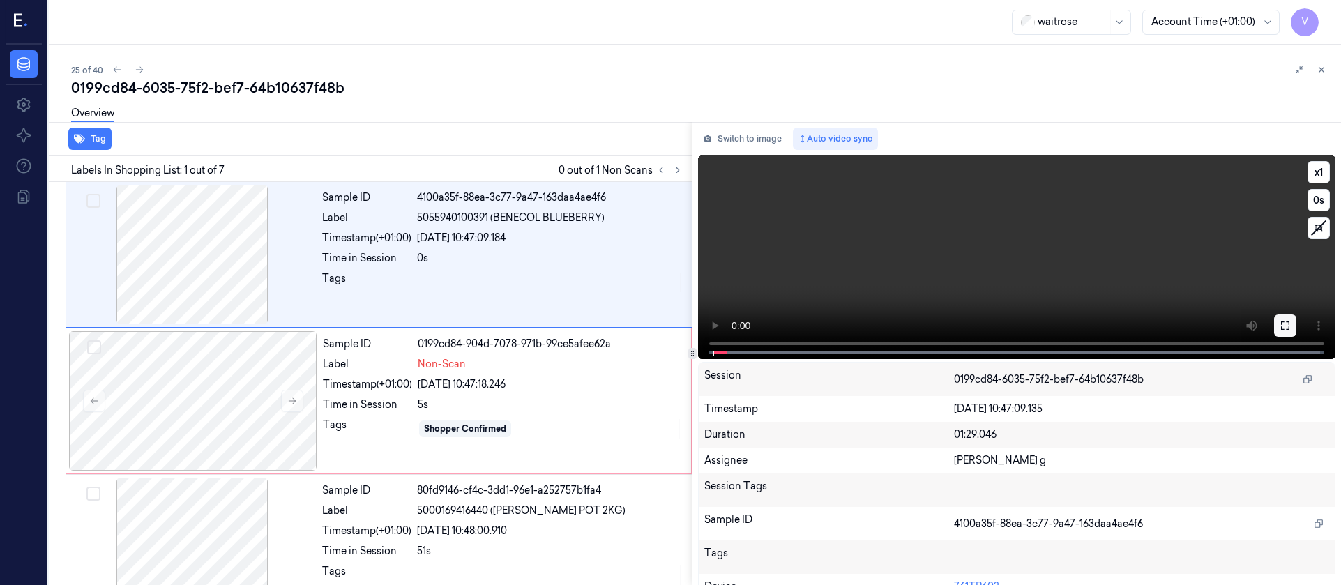
click at [1286, 334] on button at bounding box center [1285, 325] width 22 height 22
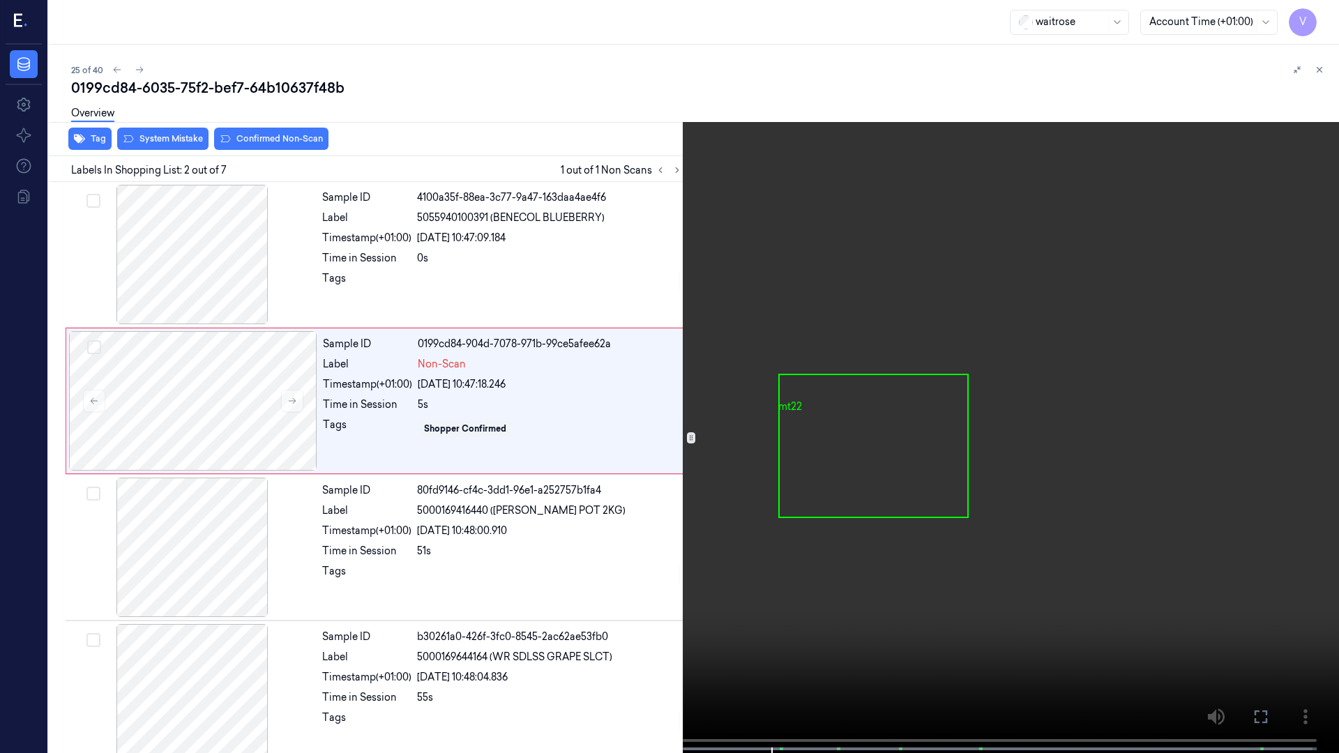
click at [0, 0] on icon at bounding box center [0, 0] width 0 height 0
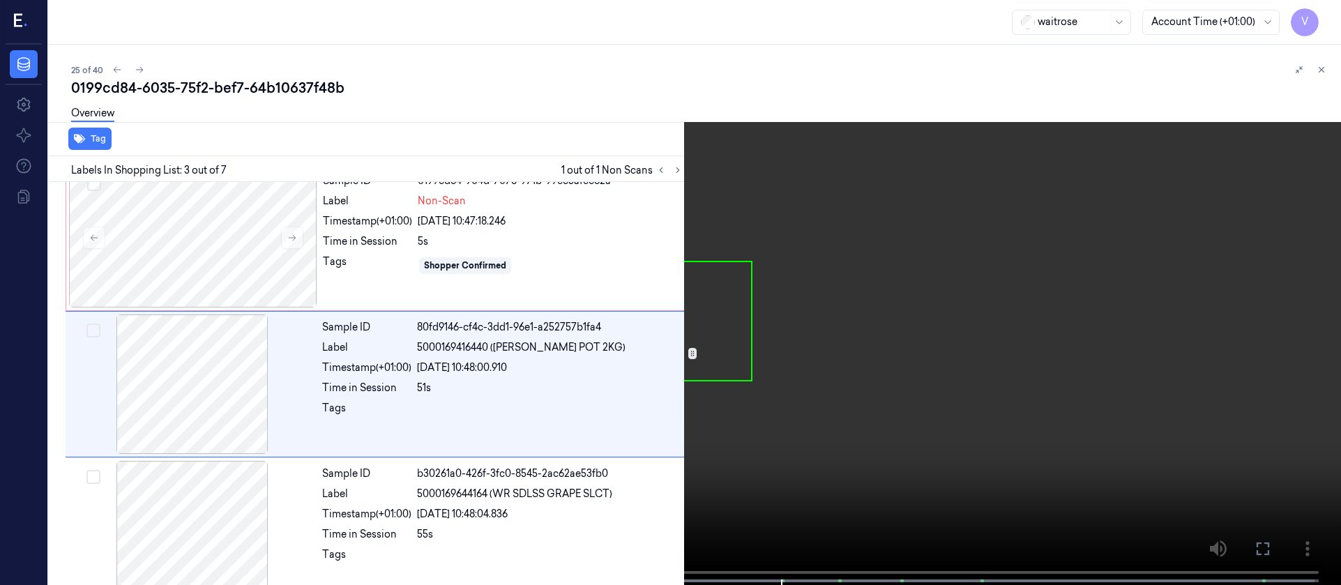
scroll to position [164, 0]
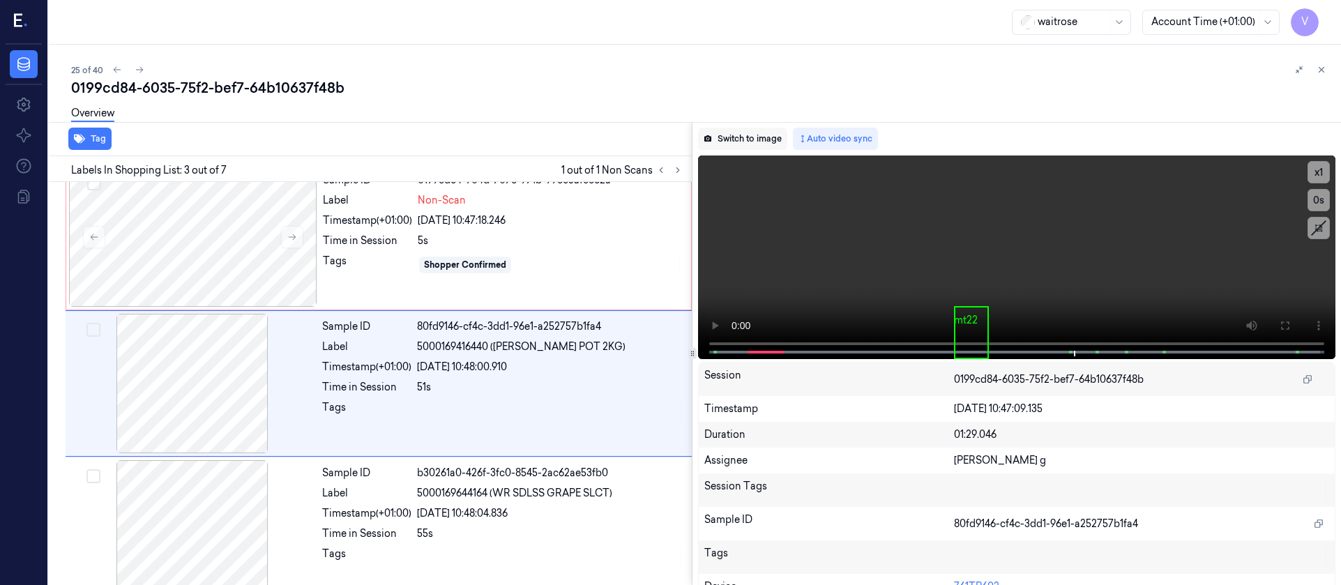
click at [752, 141] on button "Switch to image" at bounding box center [742, 139] width 89 height 22
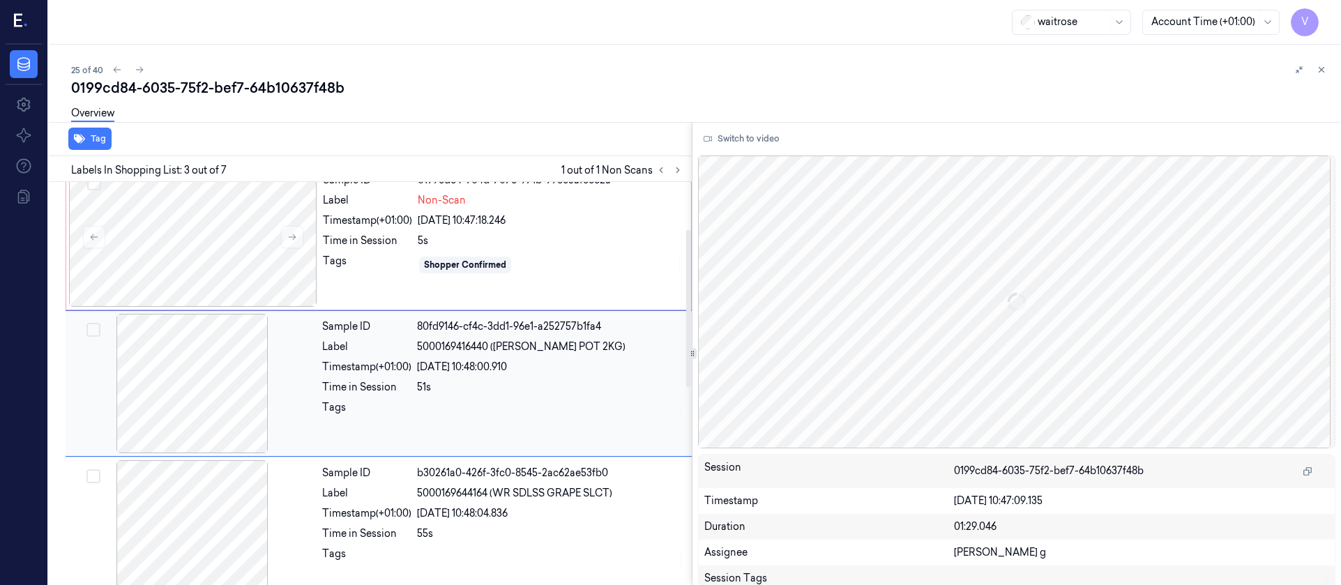
scroll to position [0, 0]
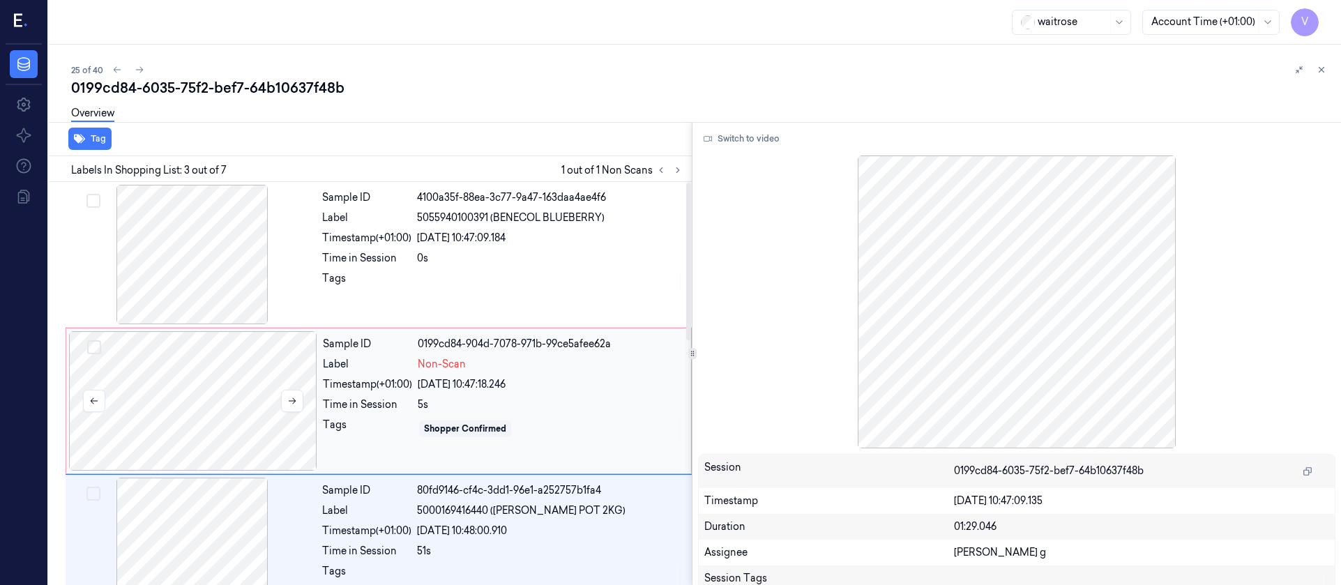
click at [177, 411] on div at bounding box center [193, 400] width 248 height 139
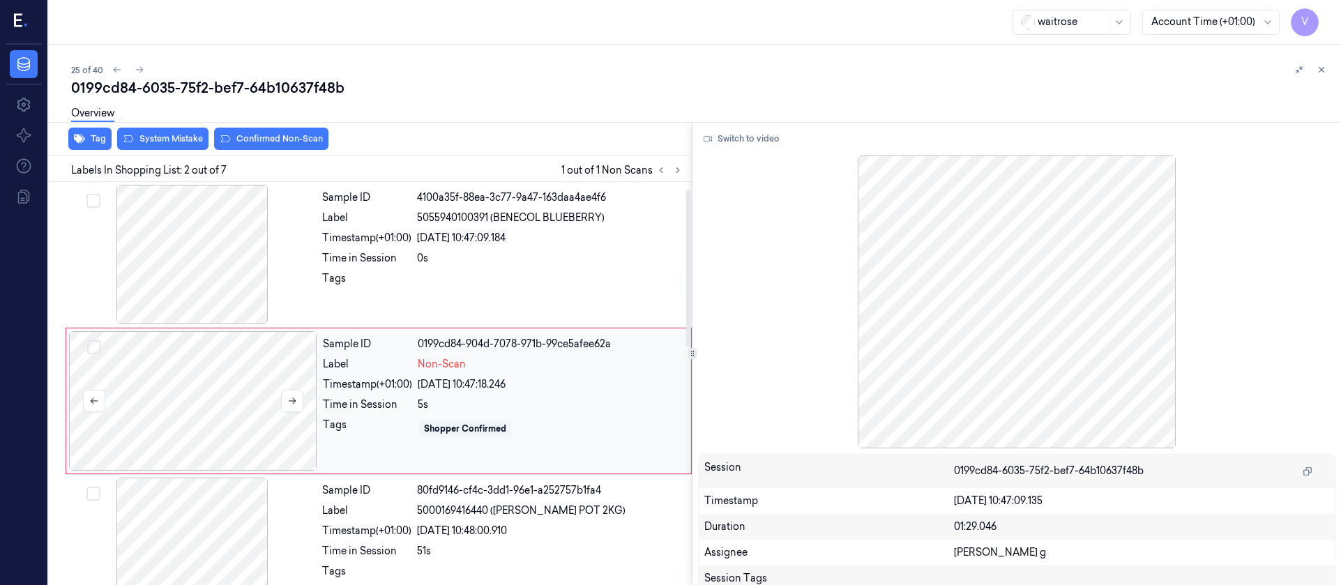
scroll to position [17, 0]
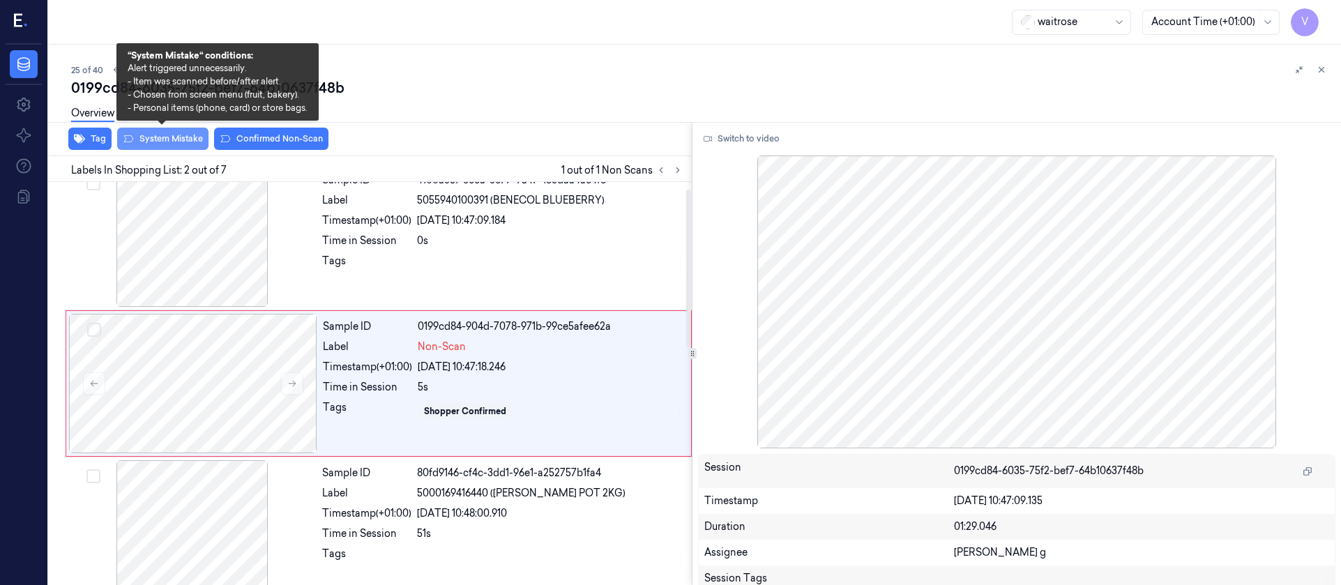
click at [178, 135] on button "System Mistake" at bounding box center [162, 139] width 91 height 22
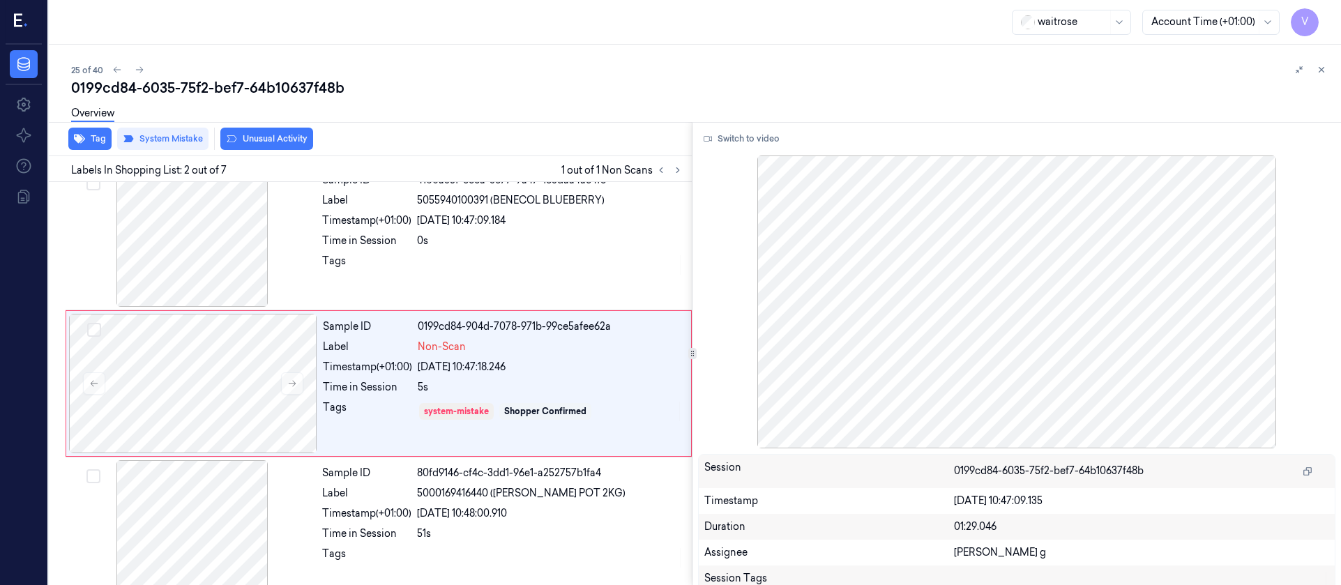
click at [259, 131] on div "Overview" at bounding box center [700, 116] width 1259 height 36
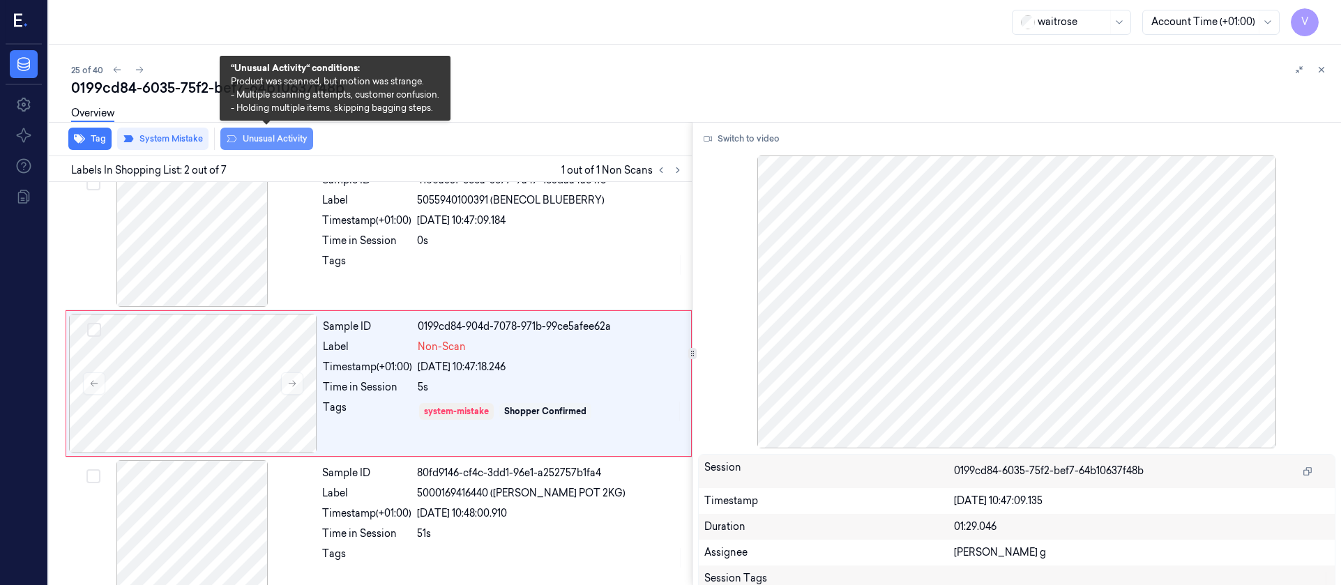
click at [256, 139] on button "Unusual Activity" at bounding box center [266, 139] width 93 height 22
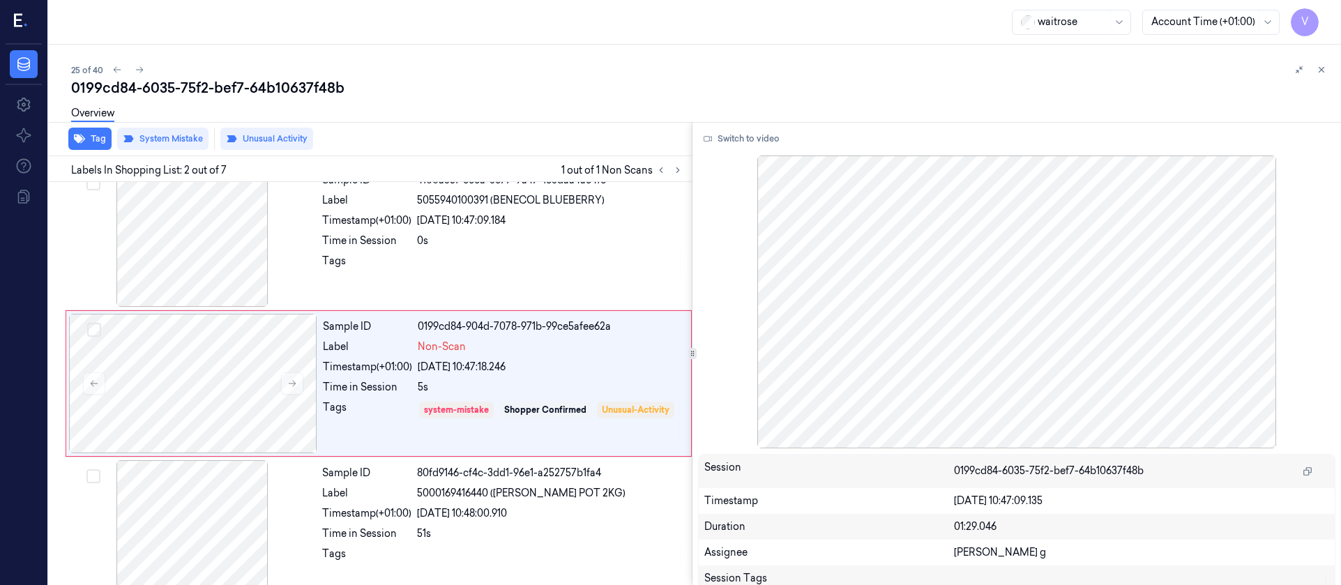
click at [501, 98] on div "Overview" at bounding box center [700, 116] width 1259 height 36
click at [142, 69] on icon at bounding box center [140, 70] width 10 height 10
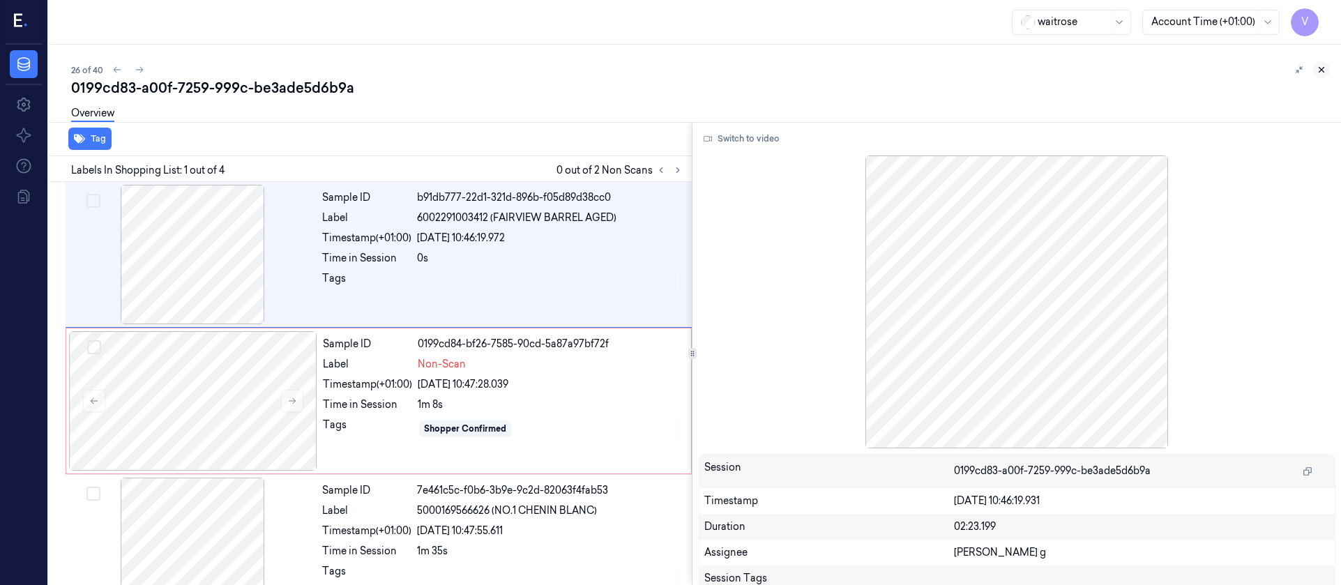
click at [1321, 74] on icon at bounding box center [1321, 70] width 10 height 10
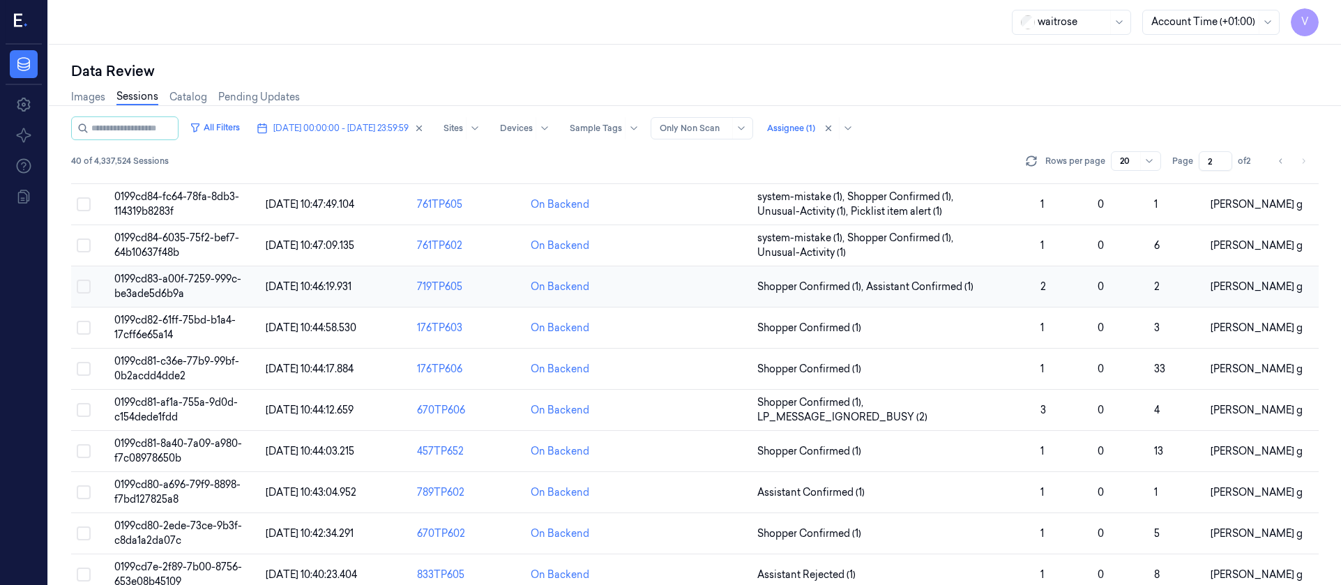
scroll to position [75, 0]
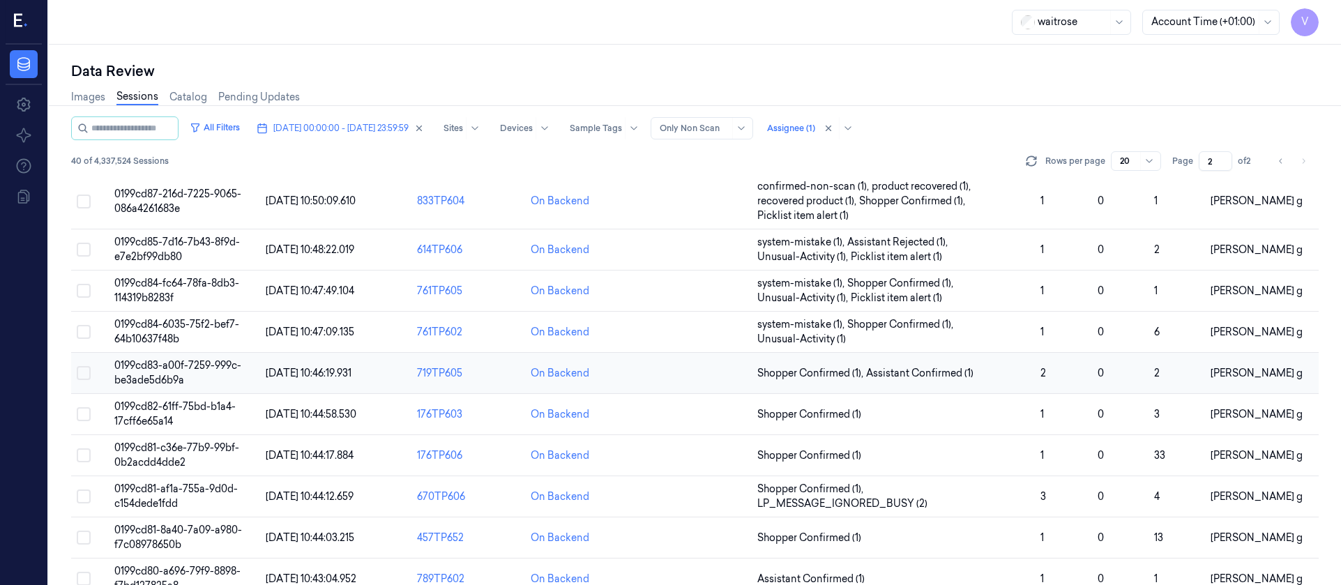
click at [688, 378] on td at bounding box center [695, 373] width 114 height 41
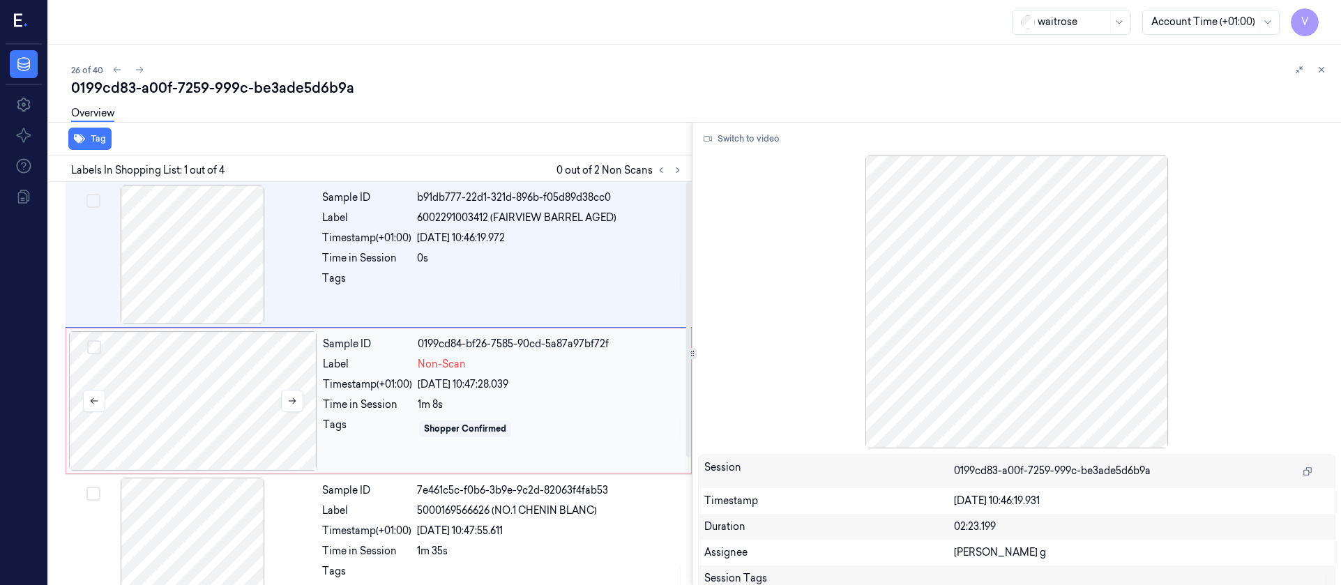
click at [191, 397] on div at bounding box center [193, 400] width 248 height 139
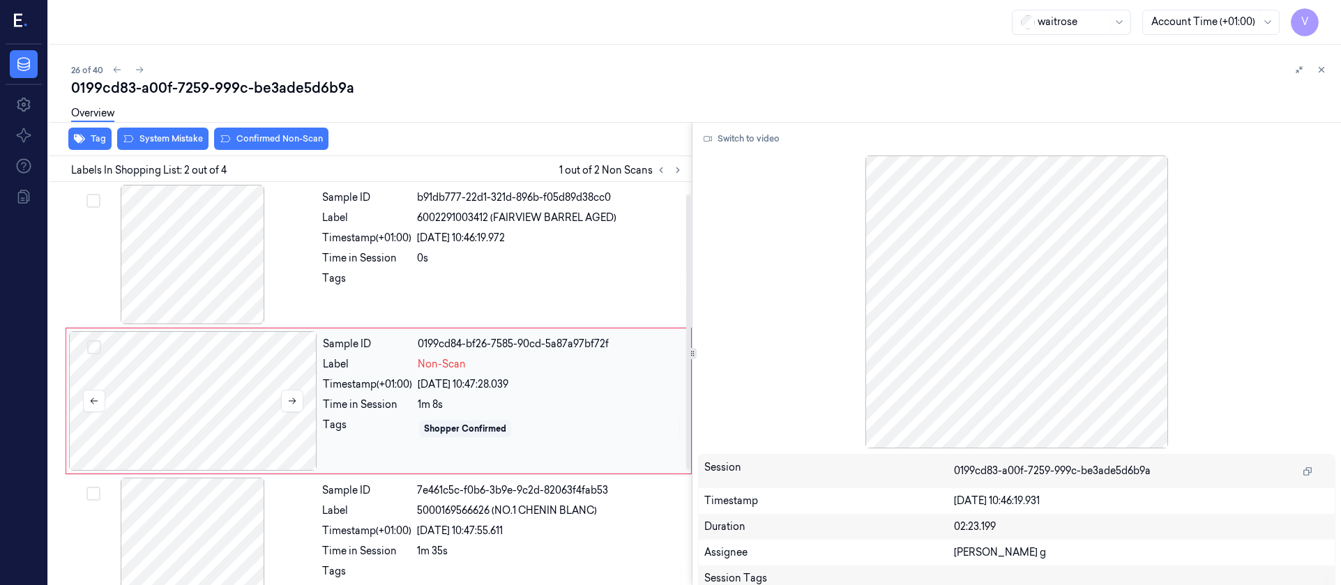
scroll to position [17, 0]
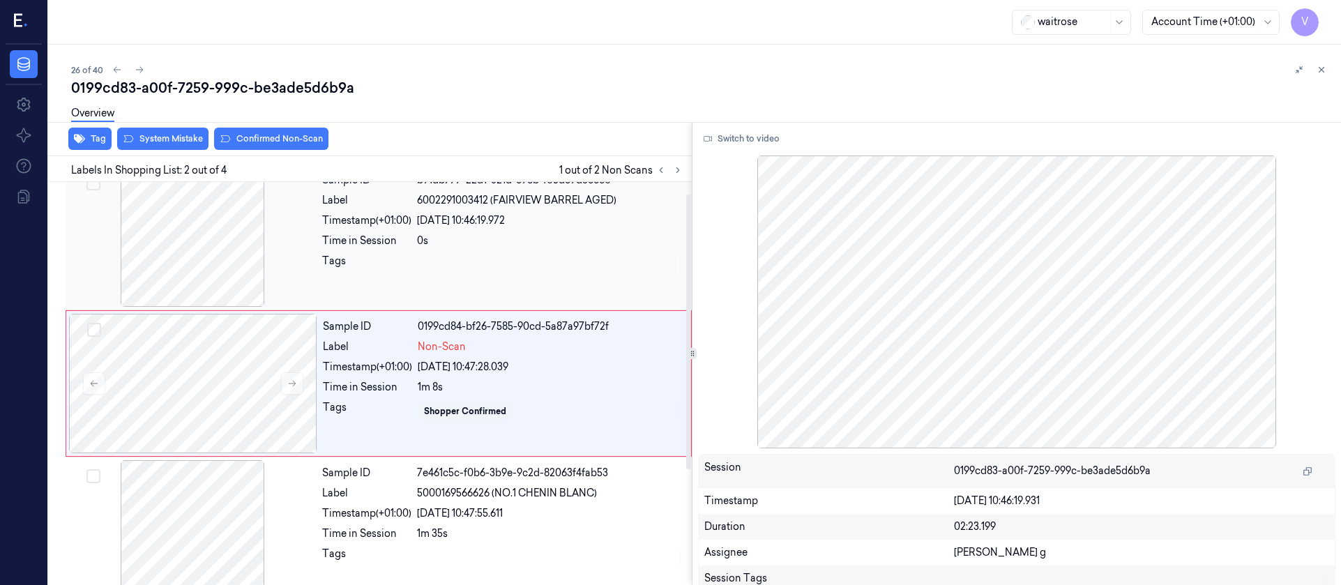
click at [223, 251] on div at bounding box center [192, 236] width 248 height 139
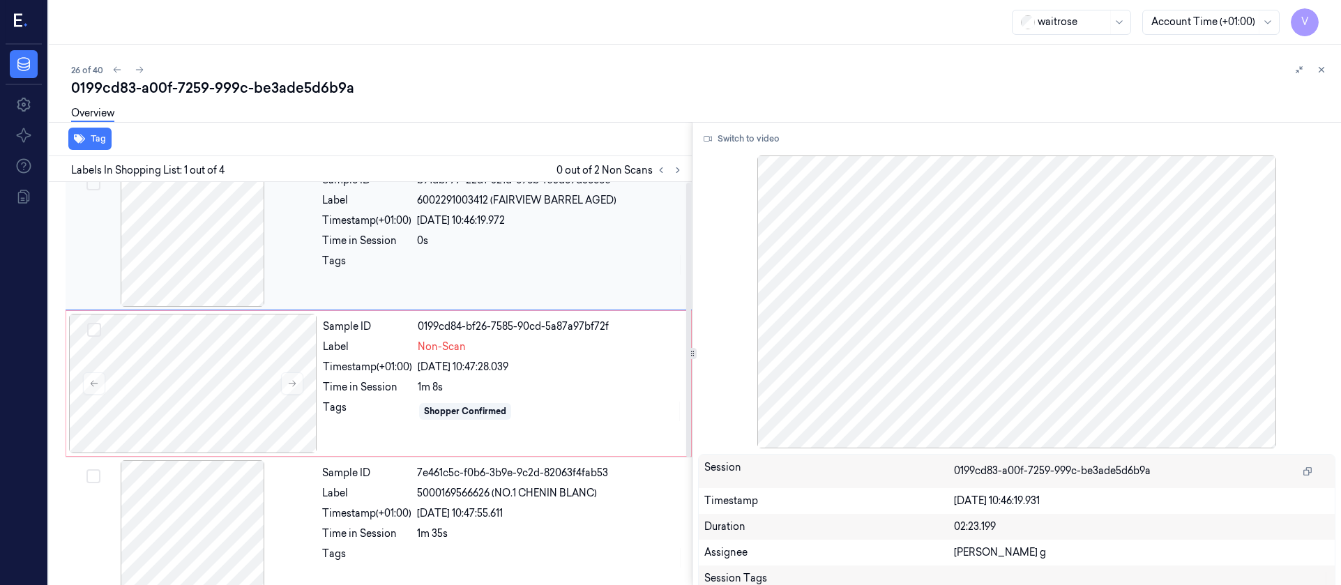
scroll to position [0, 0]
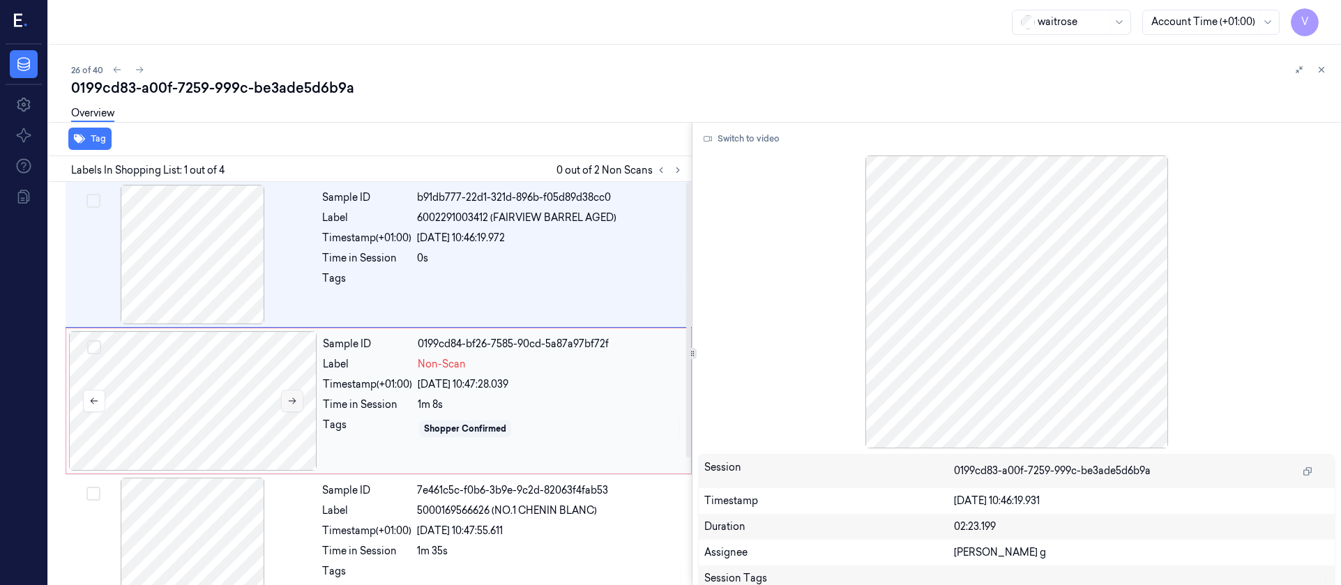
click at [289, 400] on icon at bounding box center [292, 401] width 10 height 10
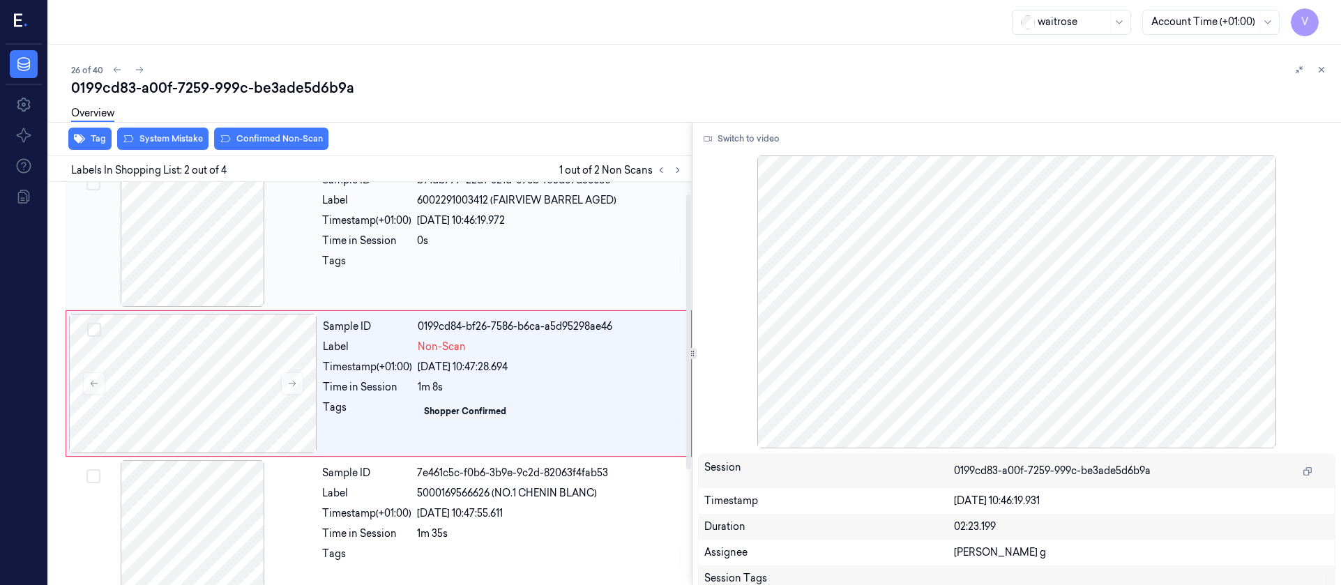
click at [199, 261] on div at bounding box center [192, 236] width 248 height 139
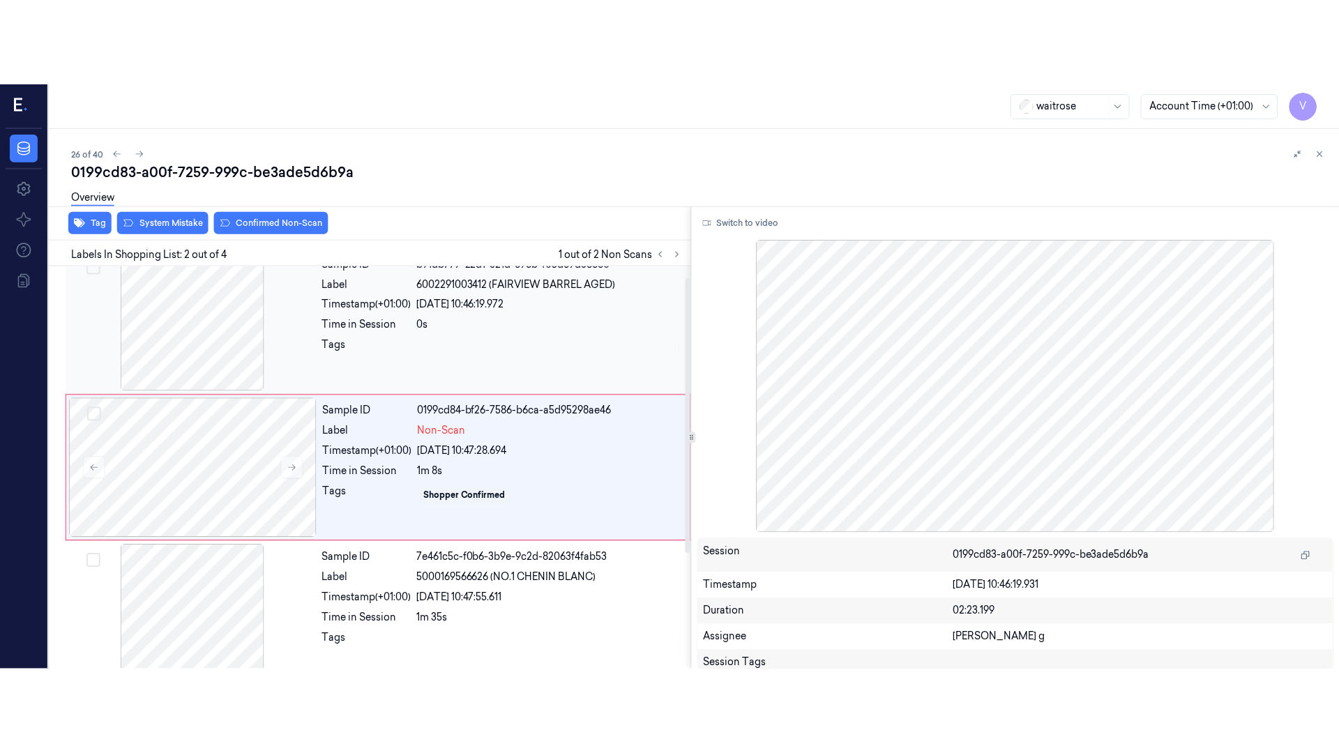
scroll to position [0, 0]
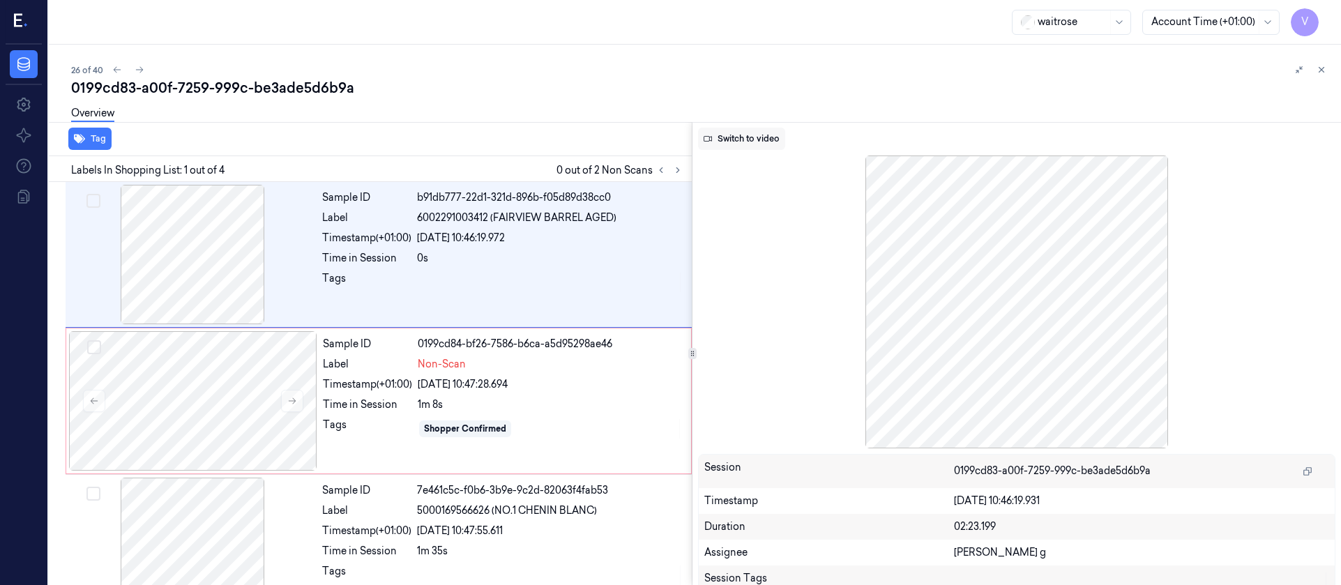
click at [734, 134] on button "Switch to video" at bounding box center [741, 139] width 87 height 22
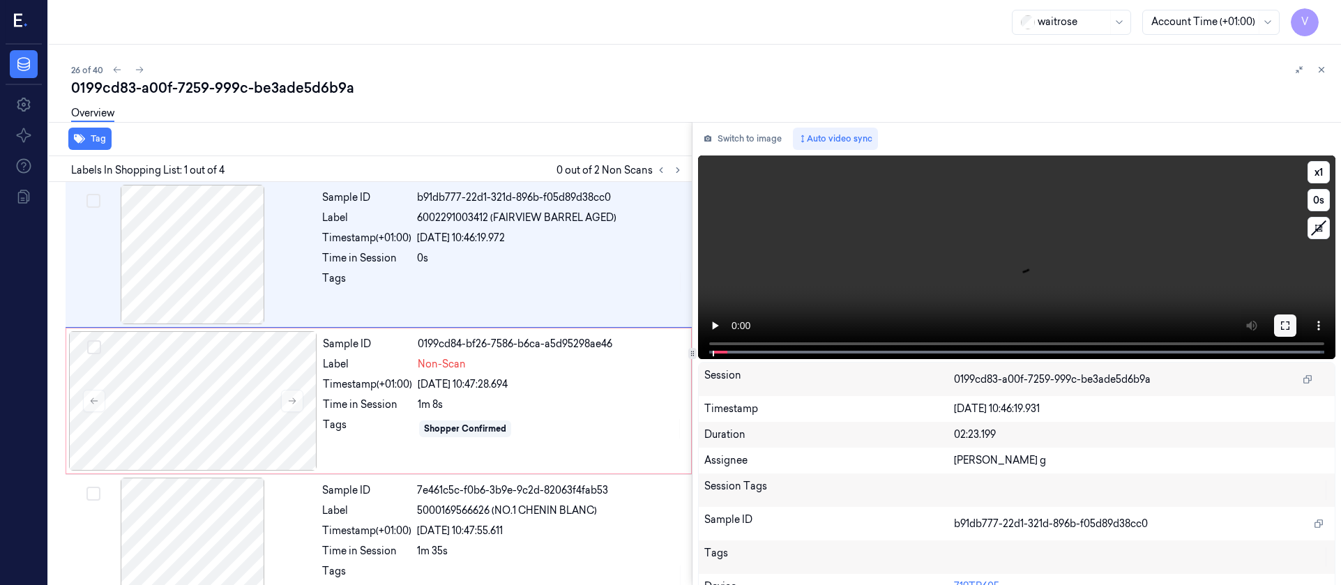
click at [1280, 327] on icon at bounding box center [1285, 325] width 11 height 11
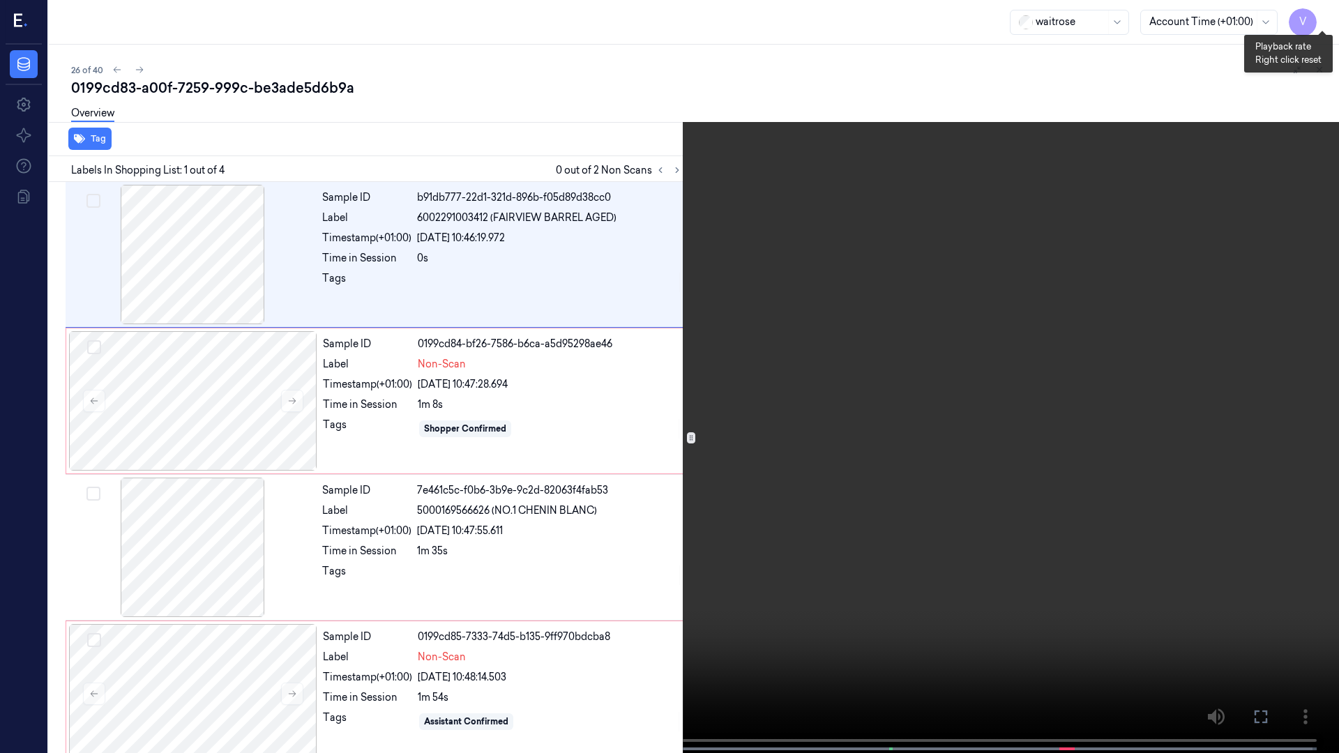
click at [1325, 17] on button "x 1" at bounding box center [1322, 17] width 22 height 22
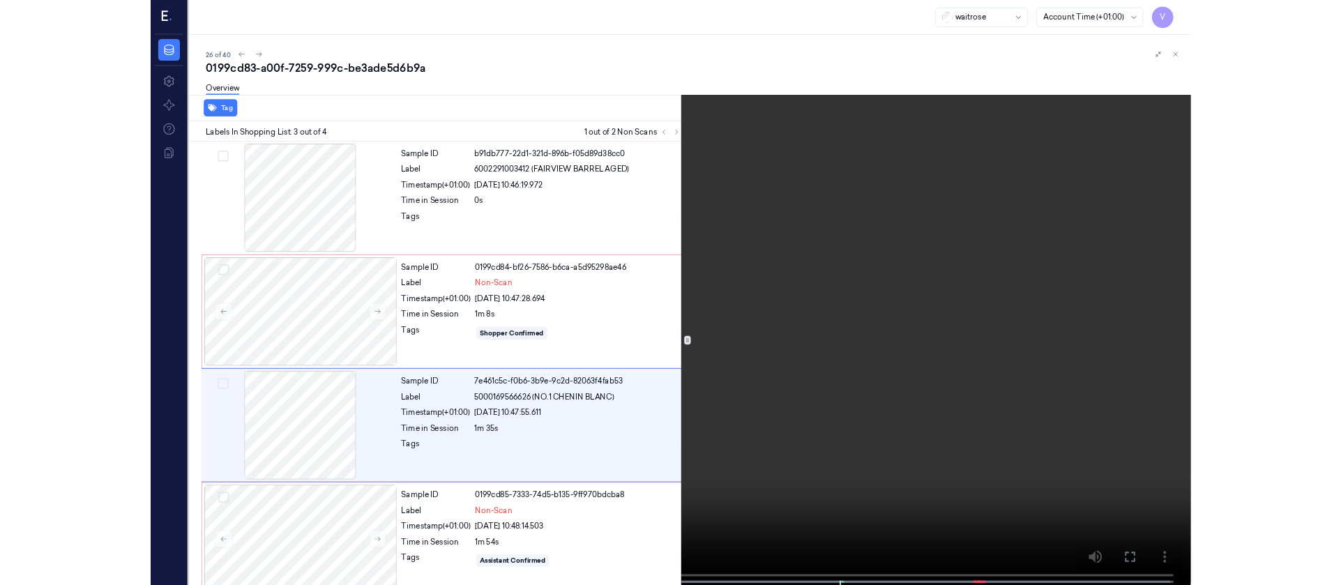
scroll to position [19, 0]
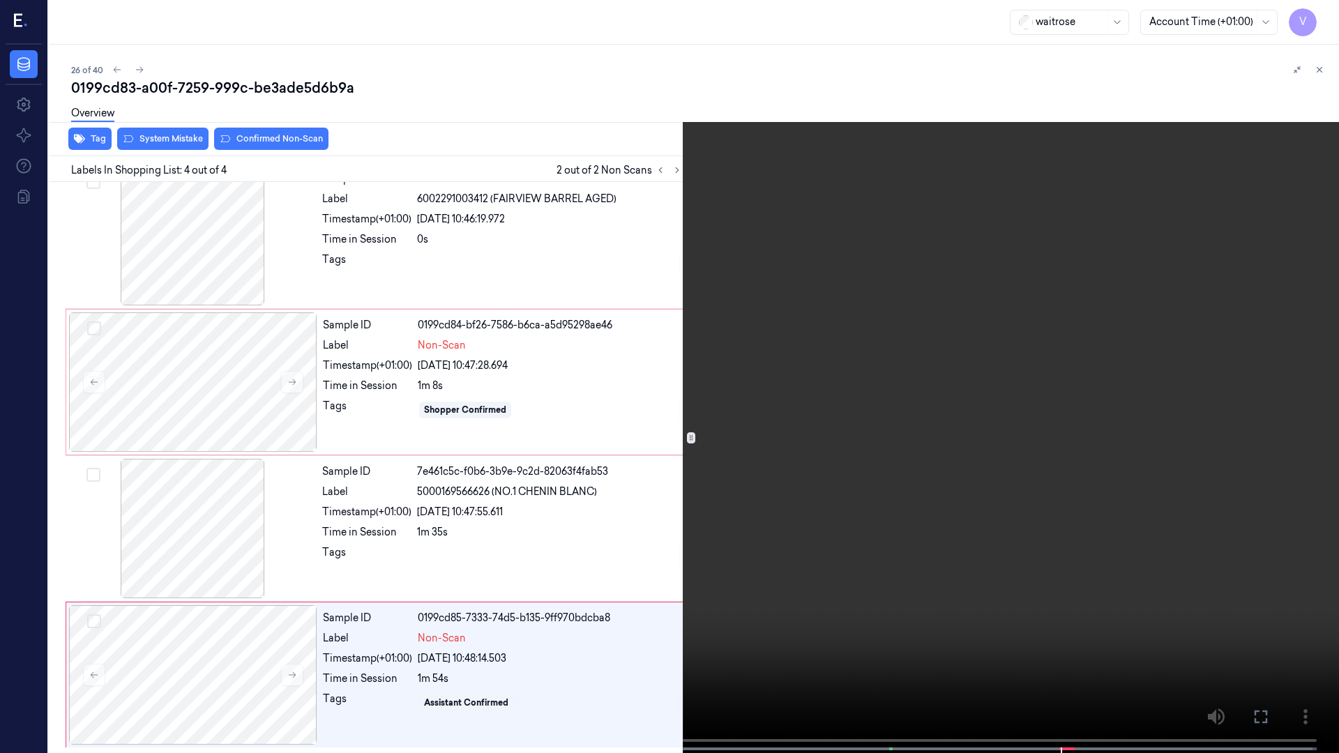
click at [0, 0] on icon at bounding box center [0, 0] width 0 height 0
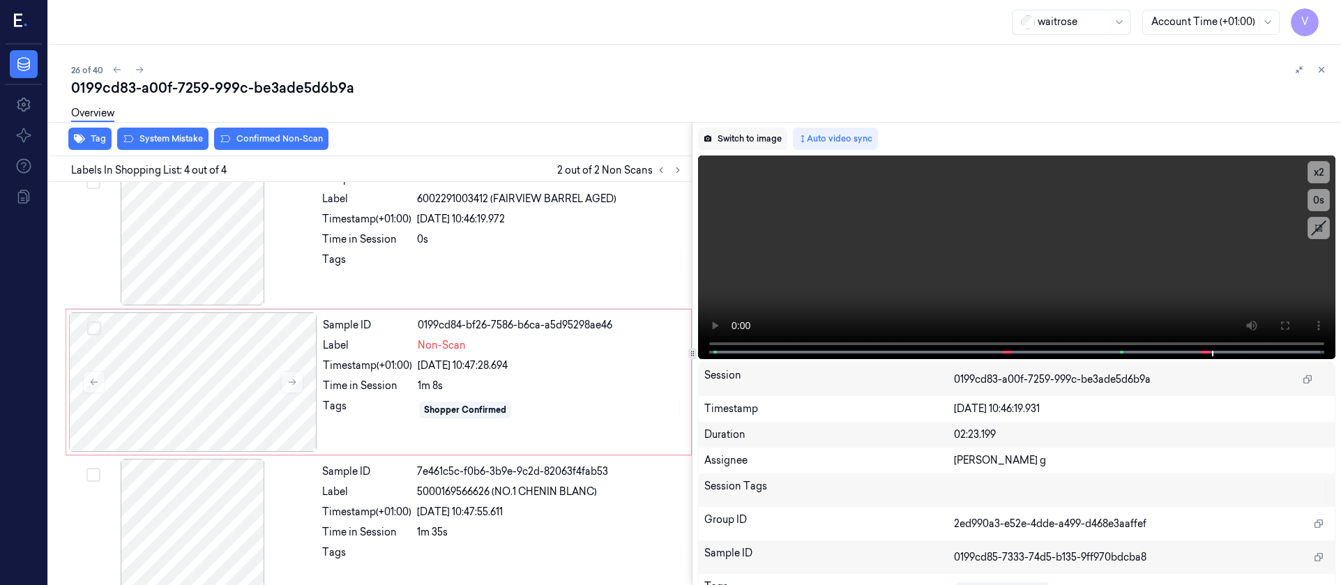
click at [756, 149] on button "Switch to image" at bounding box center [742, 139] width 89 height 22
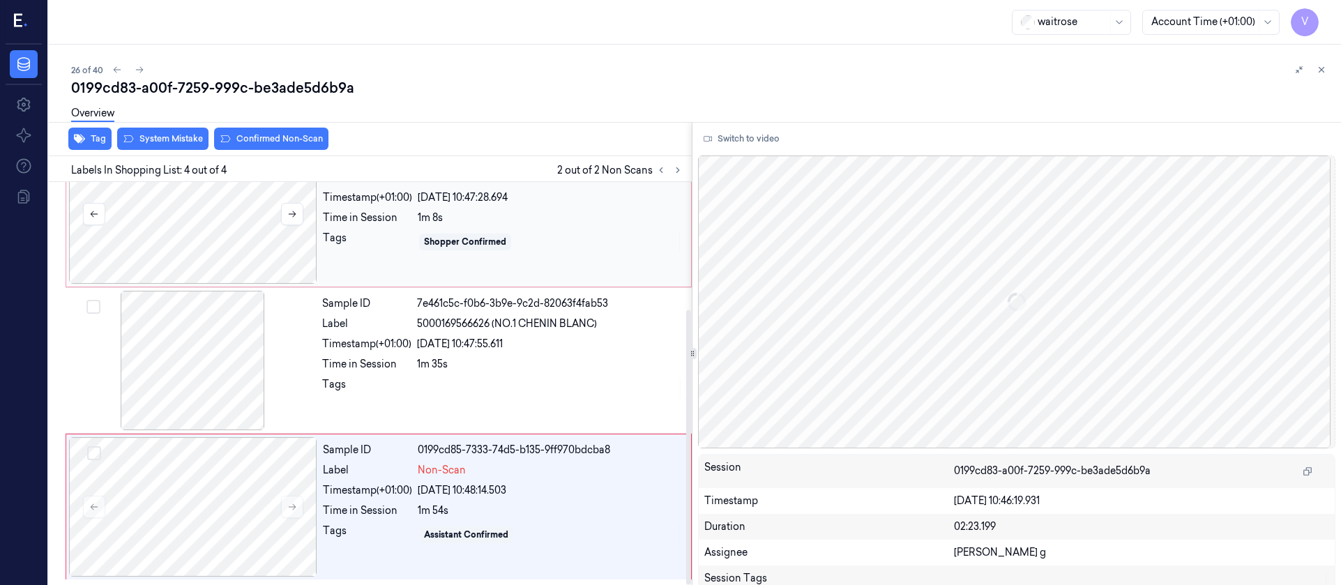
click at [204, 215] on div at bounding box center [193, 213] width 248 height 139
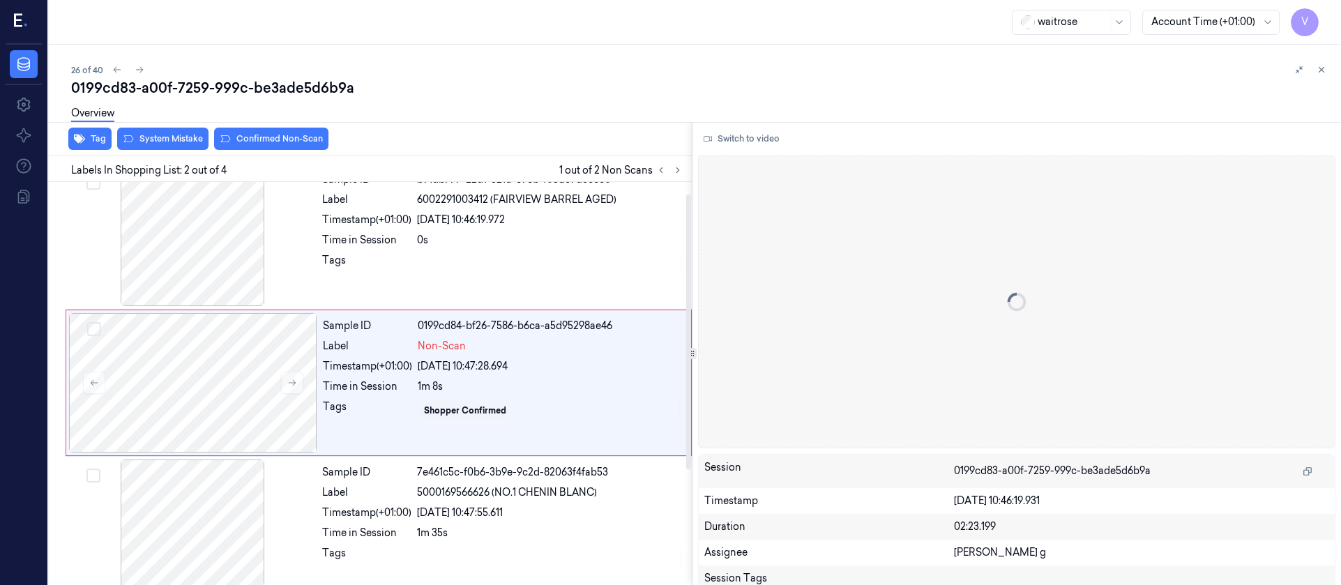
scroll to position [17, 0]
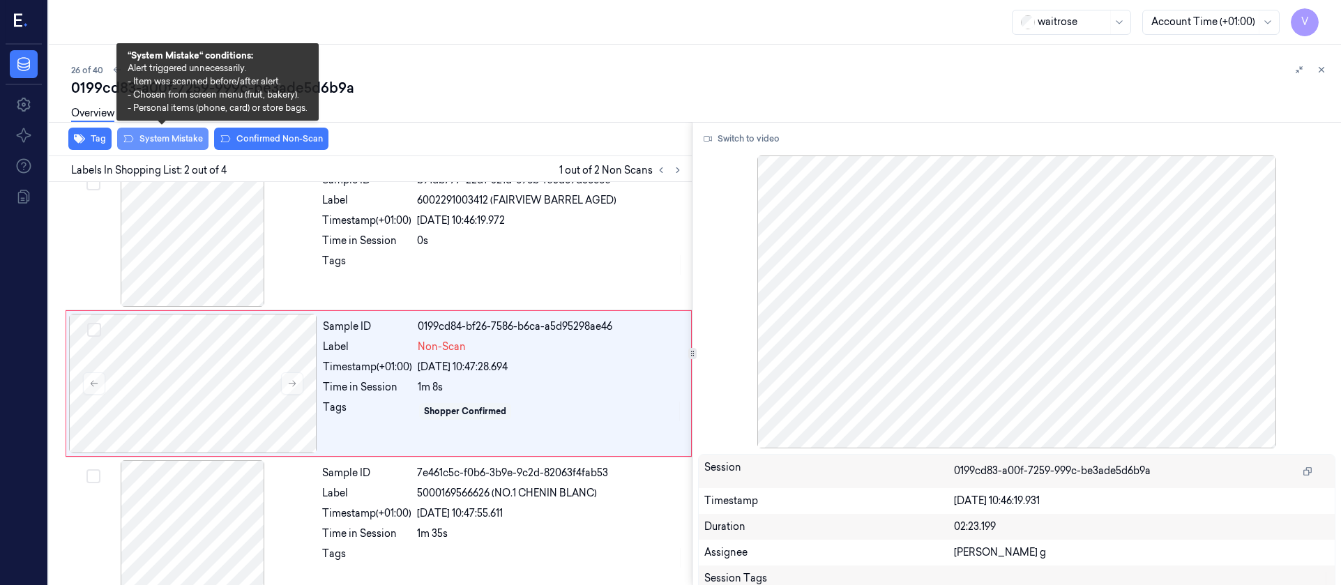
click at [165, 135] on button "System Mistake" at bounding box center [162, 139] width 91 height 22
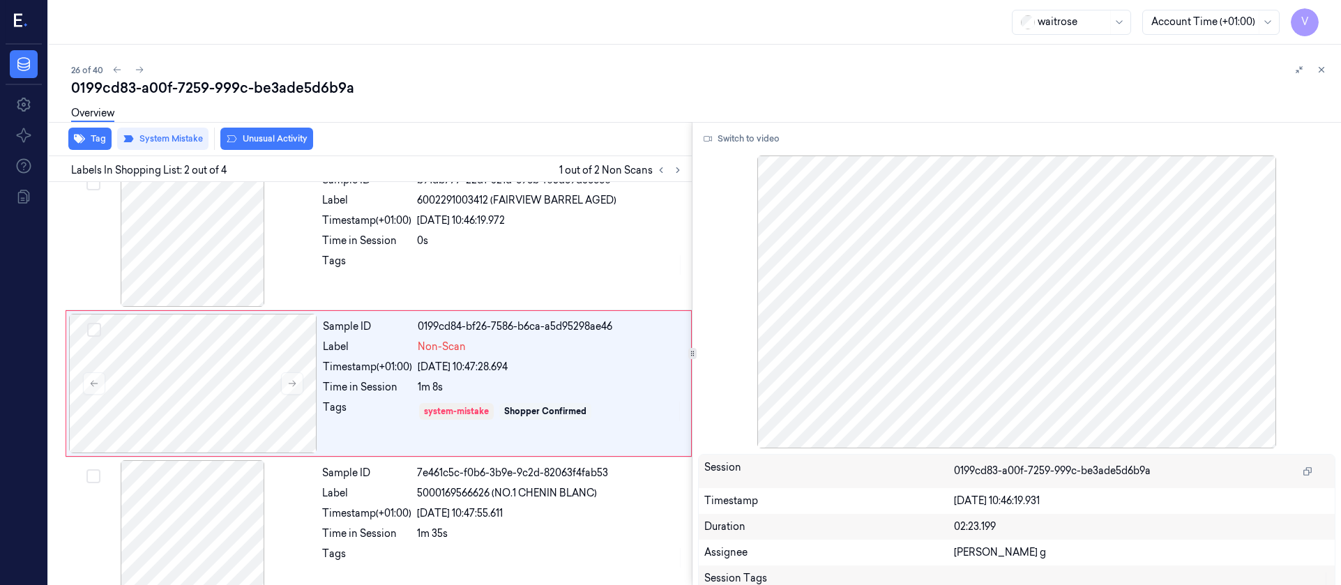
click at [268, 139] on button "Unusual Activity" at bounding box center [266, 139] width 93 height 22
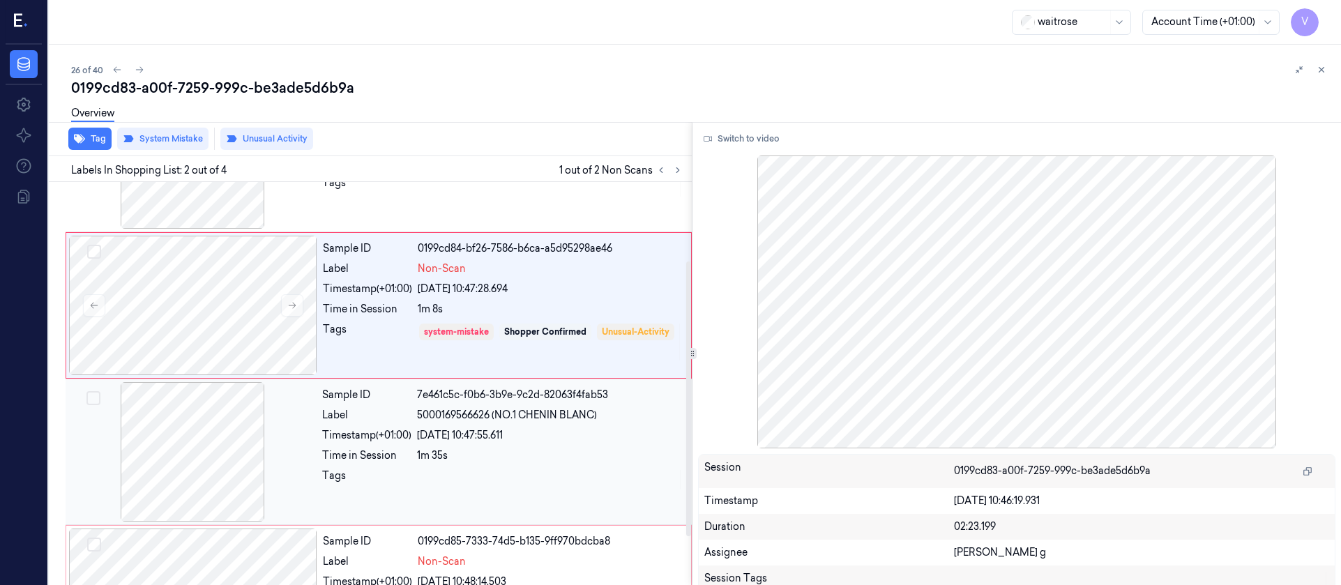
scroll to position [187, 0]
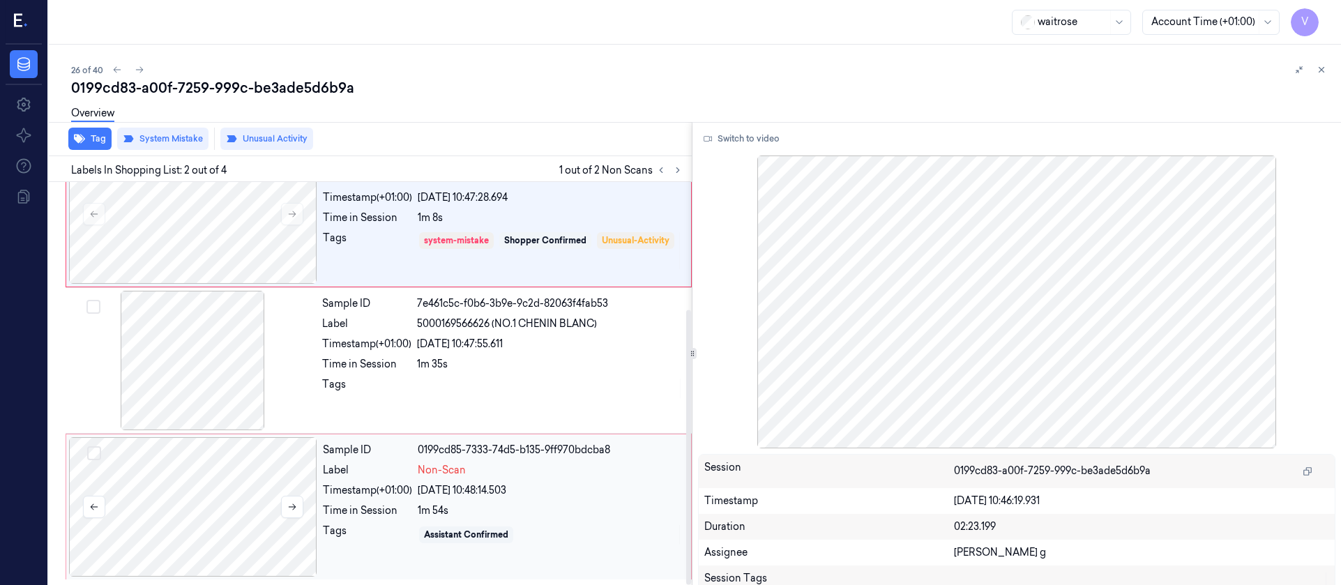
click at [204, 525] on div at bounding box center [193, 506] width 248 height 139
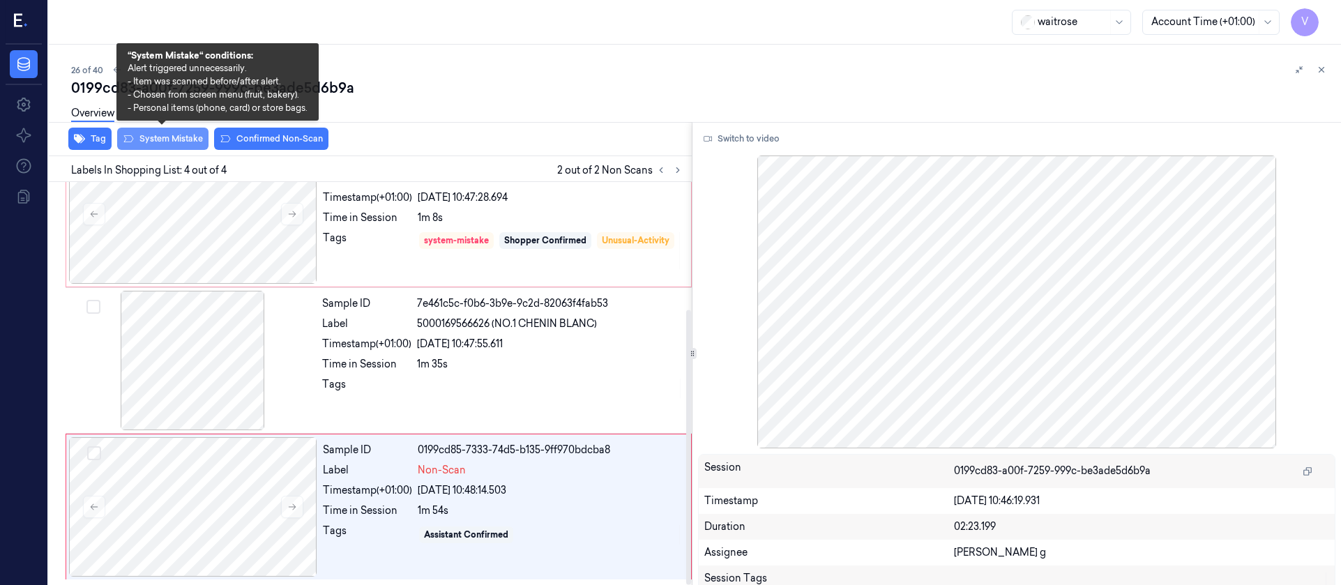
click at [169, 140] on button "System Mistake" at bounding box center [162, 139] width 91 height 22
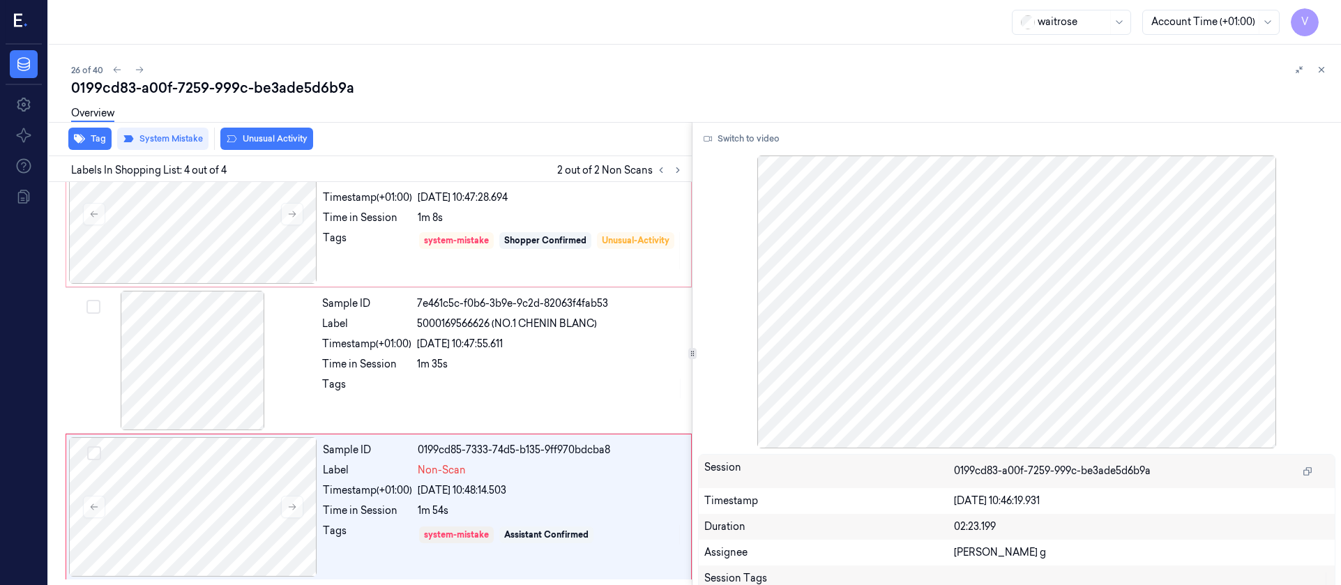
click at [261, 139] on button "Unusual Activity" at bounding box center [266, 139] width 93 height 22
click at [137, 70] on icon at bounding box center [140, 70] width 10 height 10
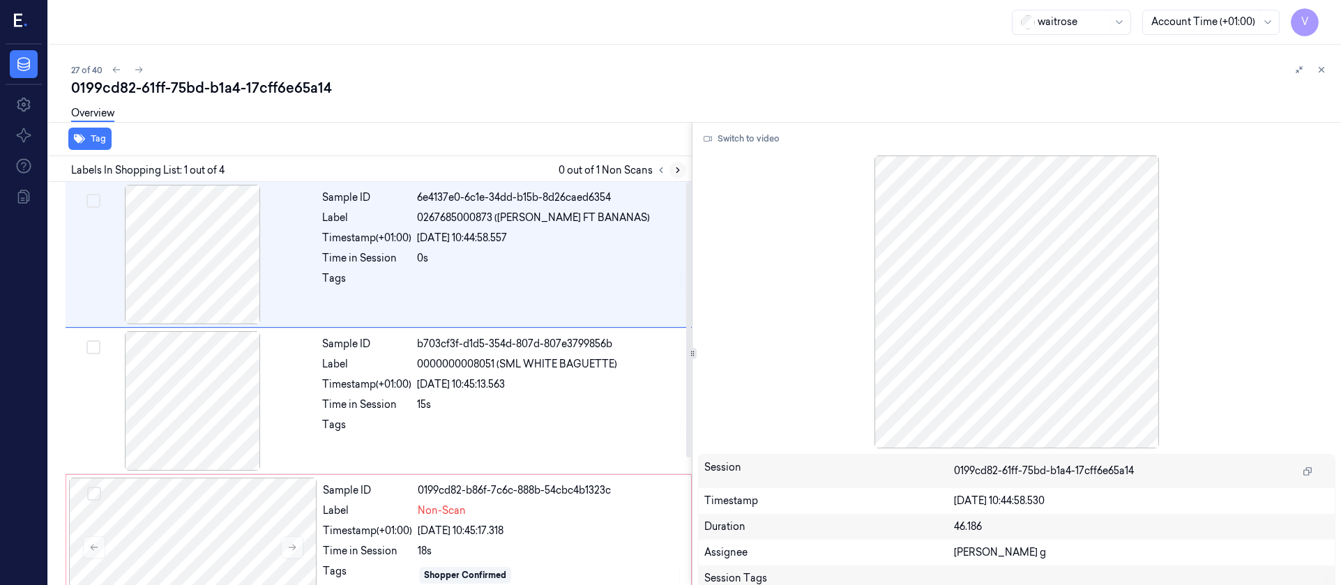
click at [678, 172] on icon at bounding box center [678, 170] width 10 height 10
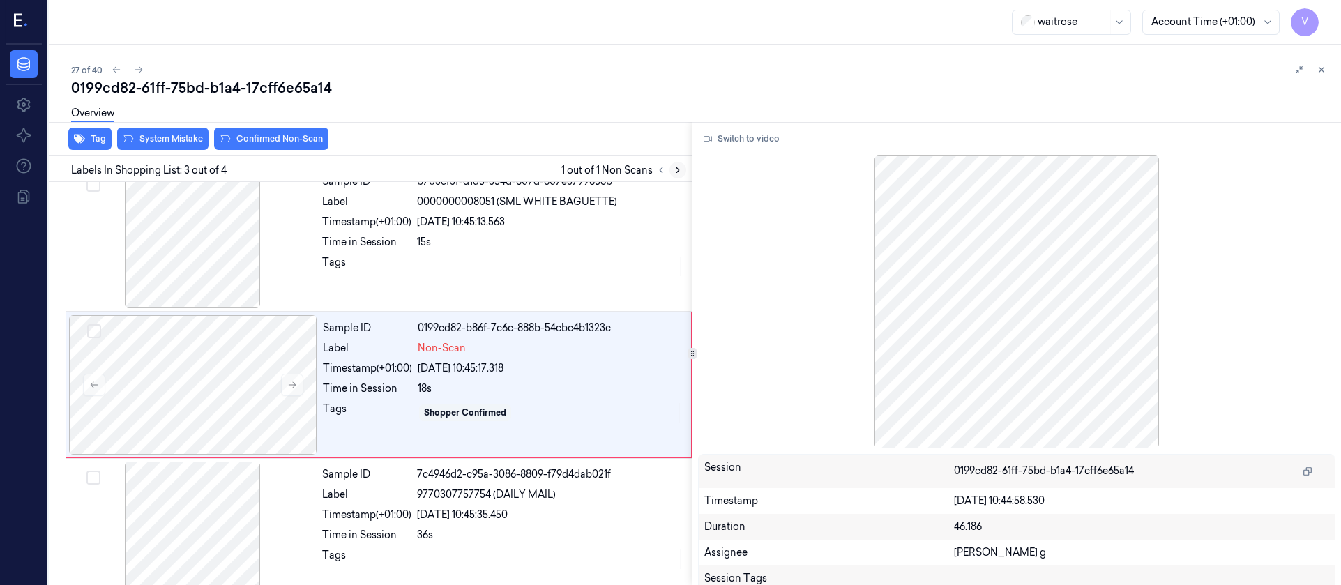
scroll to position [164, 0]
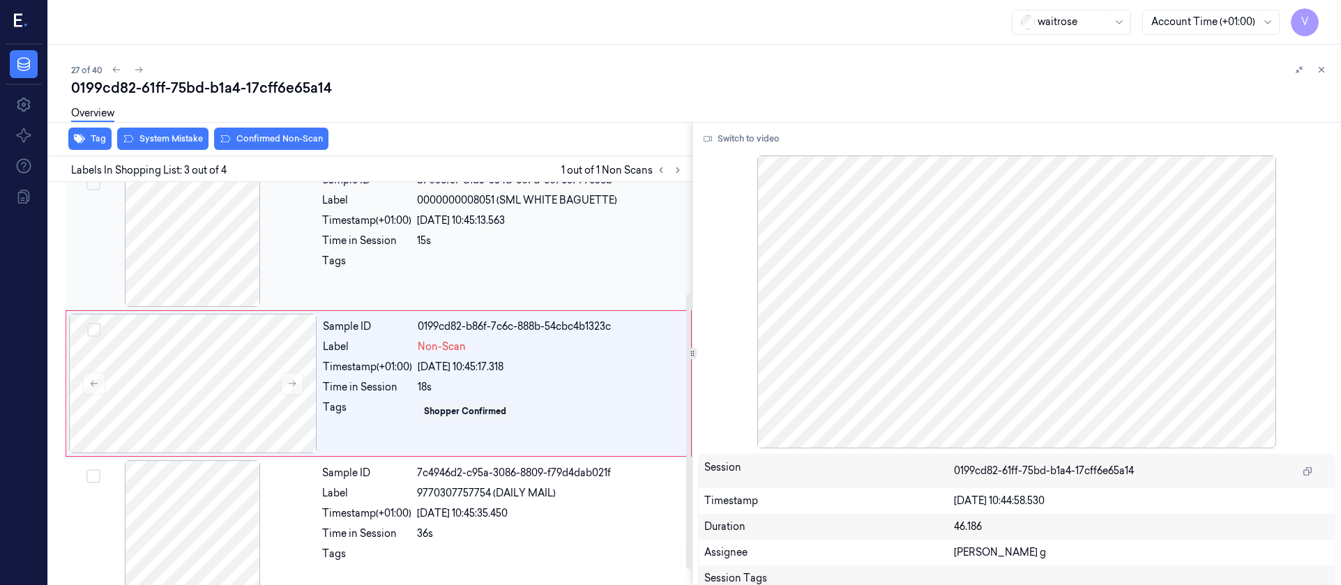
click at [206, 251] on div at bounding box center [192, 236] width 248 height 139
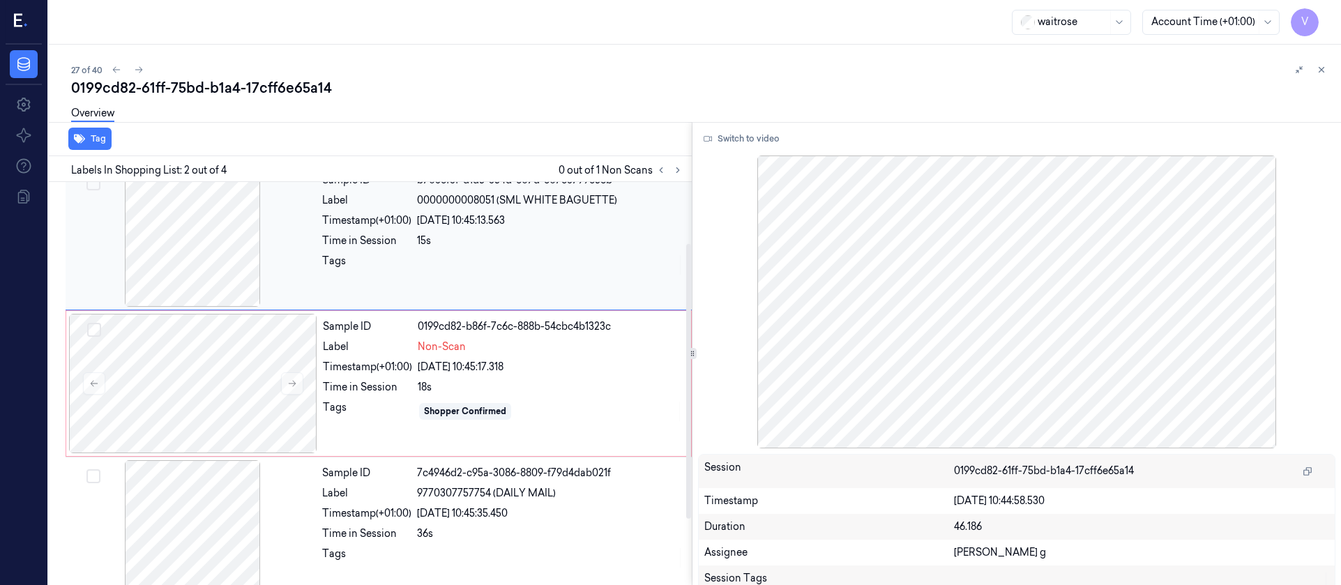
scroll to position [17, 0]
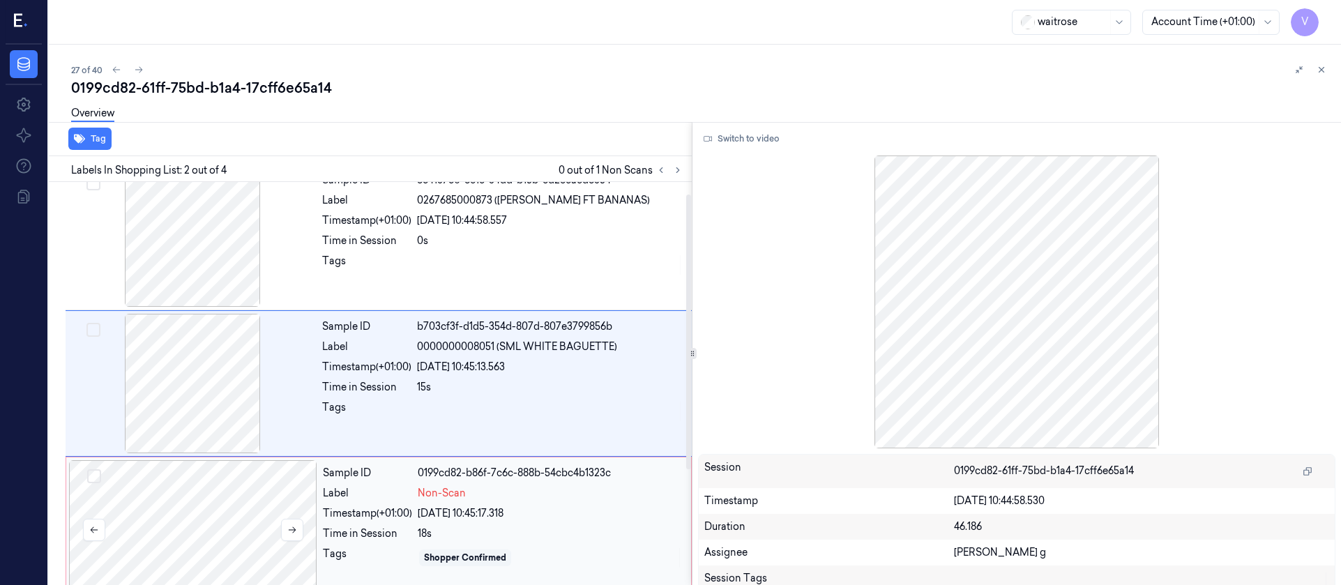
click at [181, 504] on div at bounding box center [193, 529] width 248 height 139
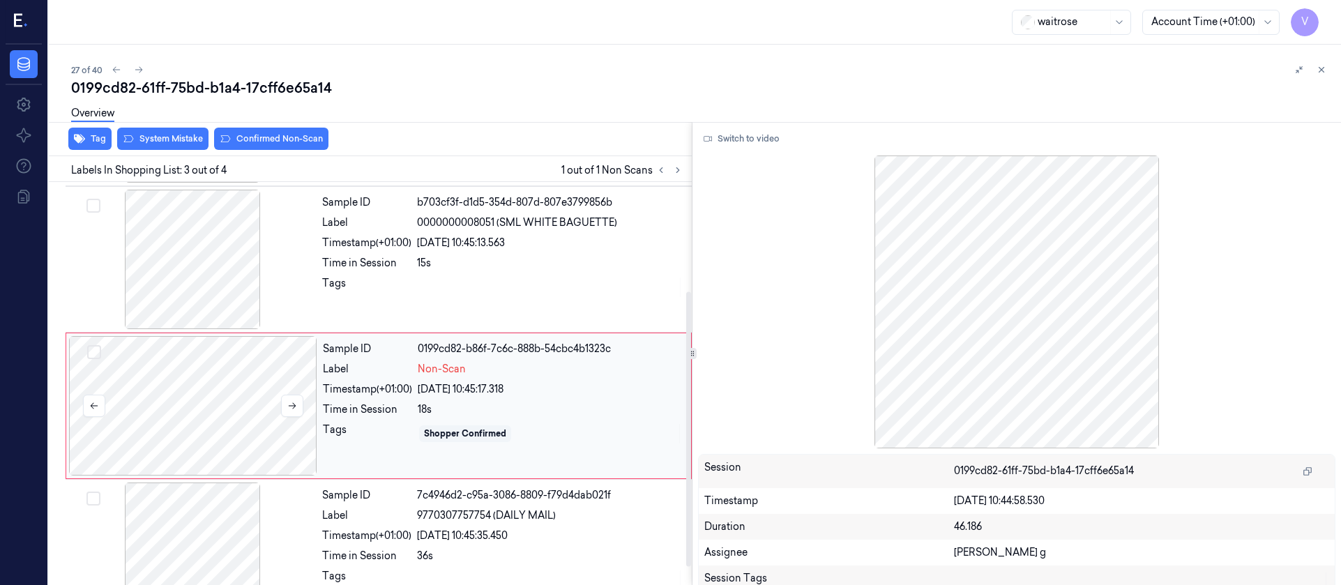
scroll to position [164, 0]
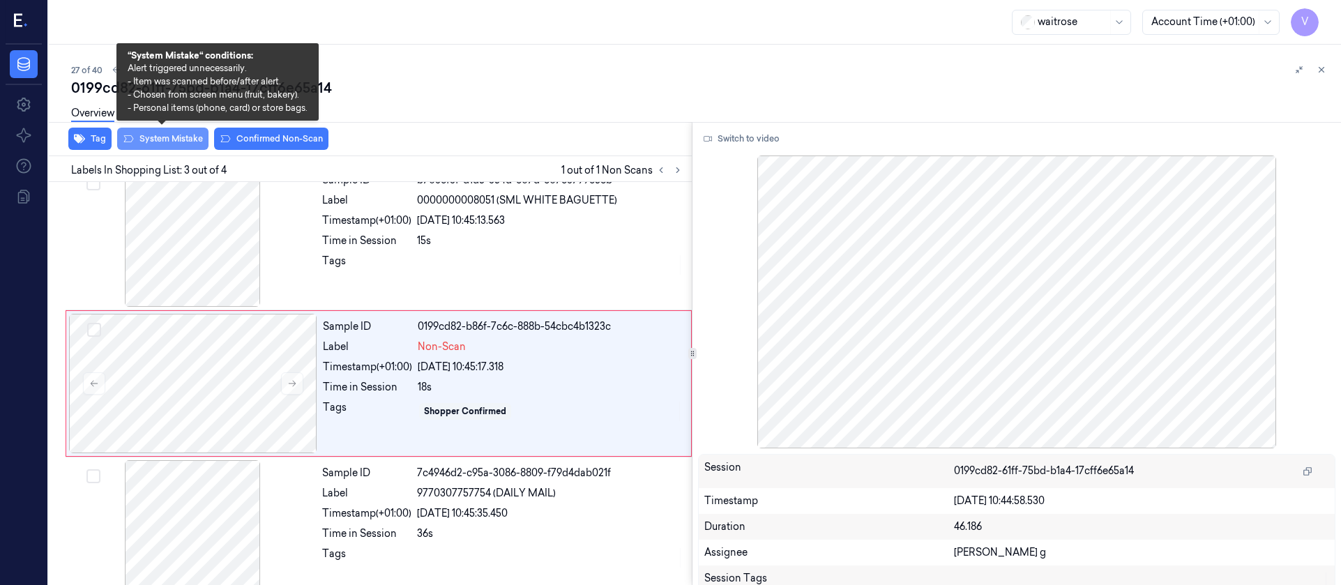
click at [161, 137] on button "System Mistake" at bounding box center [162, 139] width 91 height 22
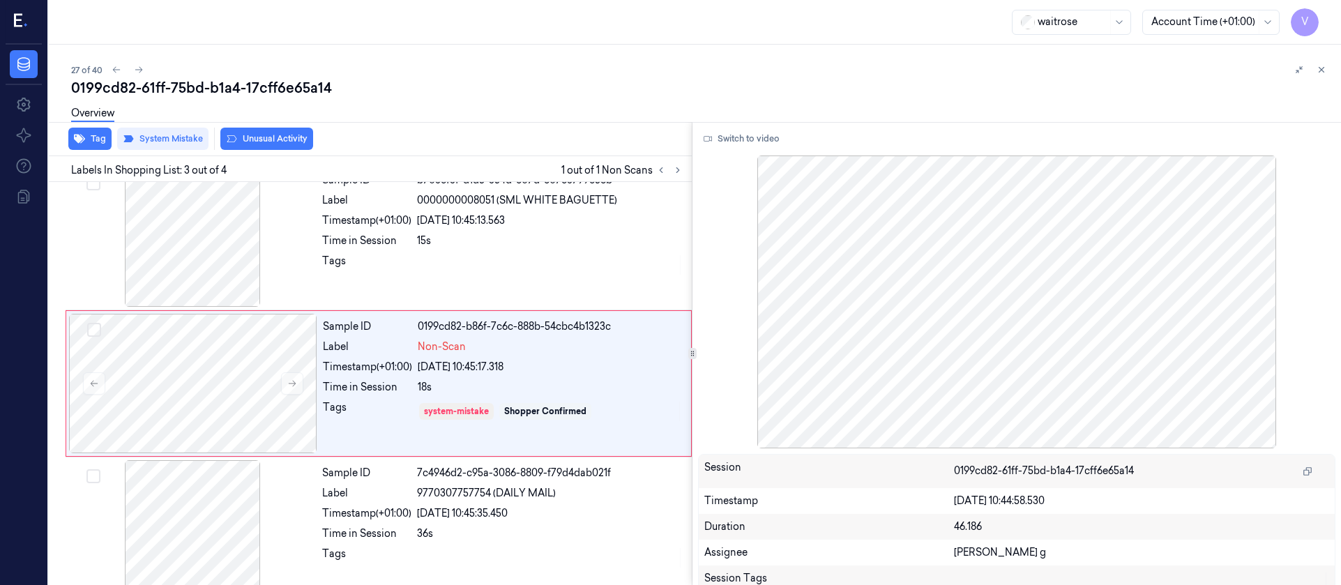
click at [272, 132] on div "Overview" at bounding box center [700, 116] width 1259 height 36
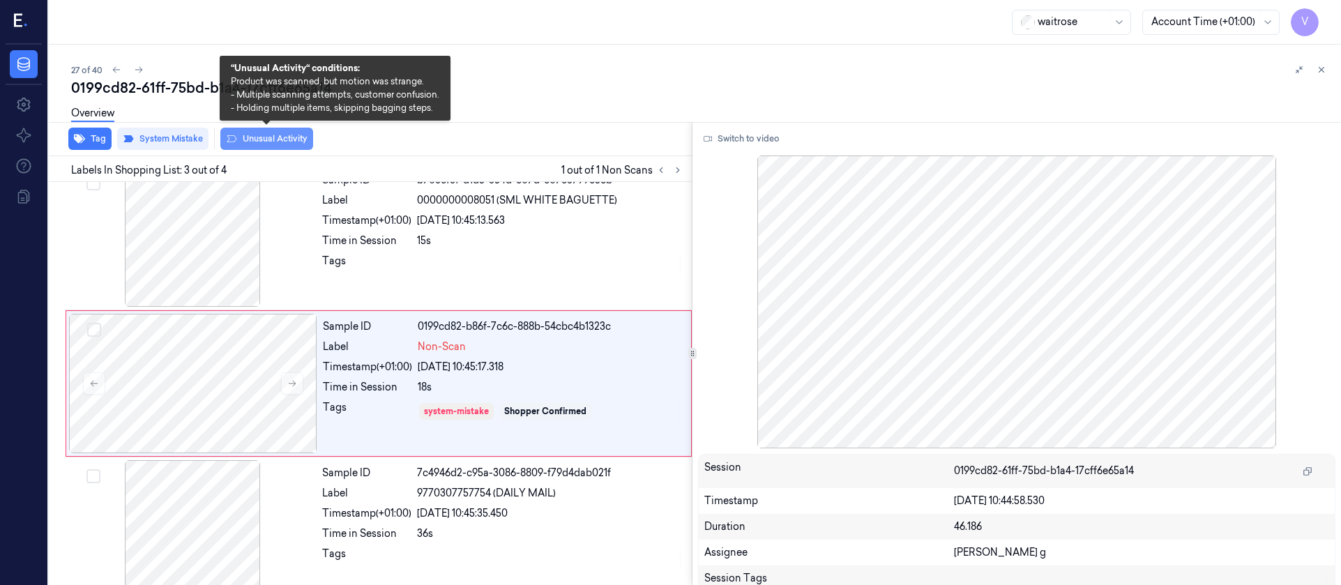
click at [260, 141] on button "Unusual Activity" at bounding box center [266, 139] width 93 height 22
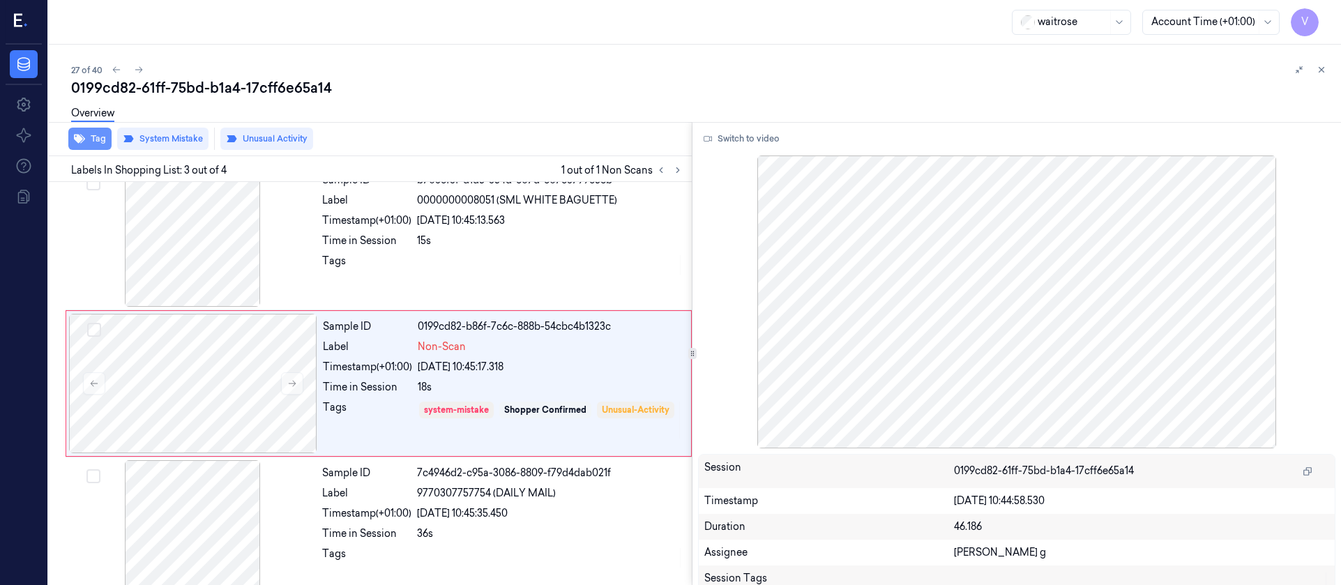
click at [91, 141] on button "Tag" at bounding box center [89, 139] width 43 height 22
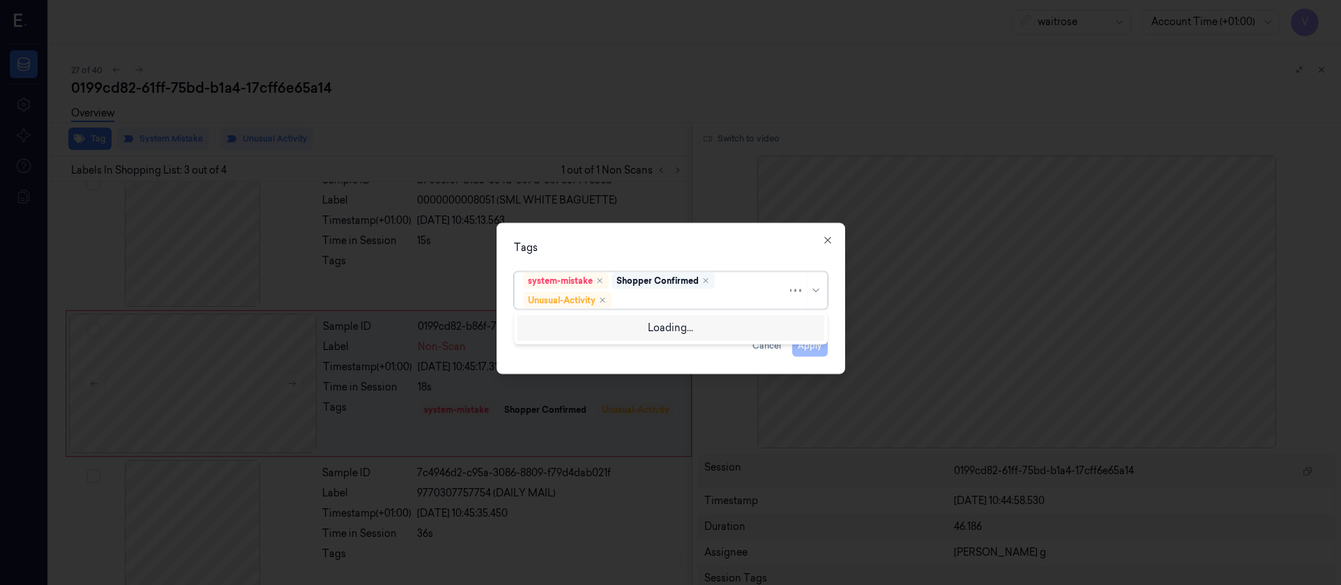
click at [683, 288] on div "Shopper Confirmed" at bounding box center [663, 280] width 103 height 17
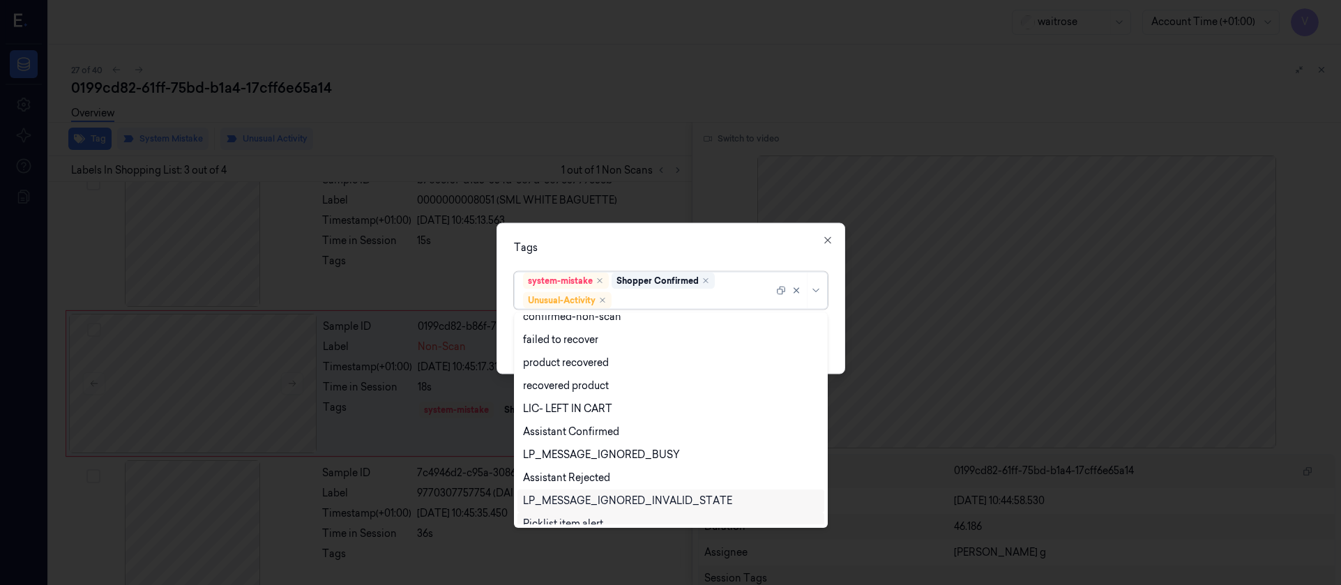
scroll to position [182, 0]
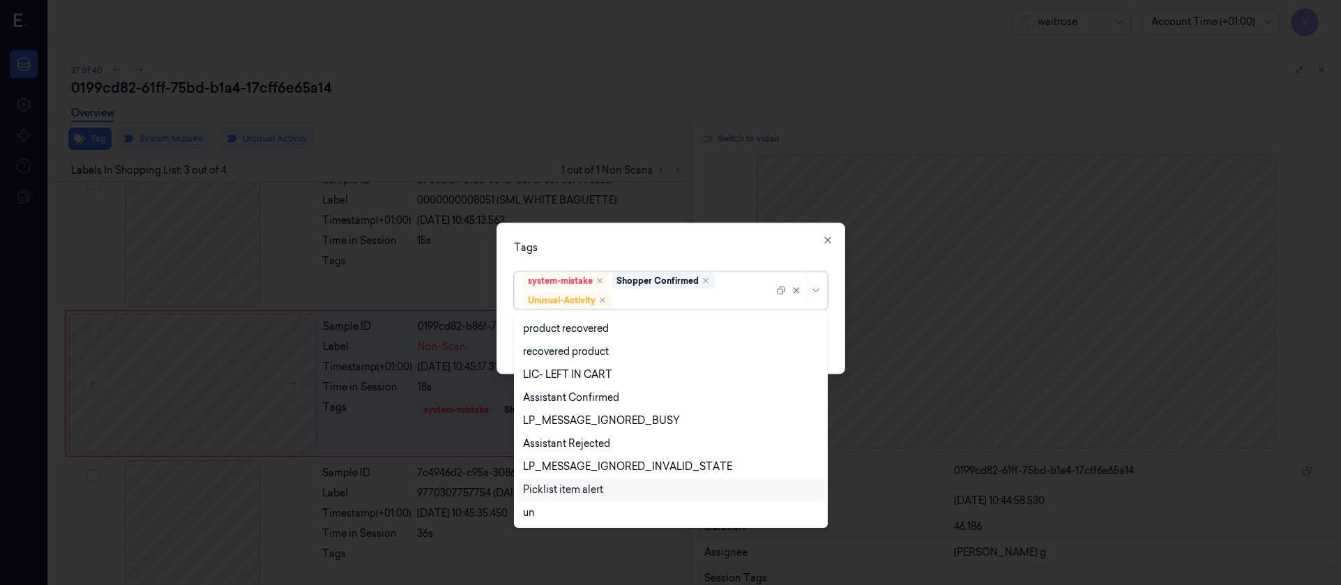
click at [563, 483] on div "Picklist item alert" at bounding box center [563, 490] width 80 height 15
click at [688, 243] on div "Tags" at bounding box center [671, 247] width 314 height 15
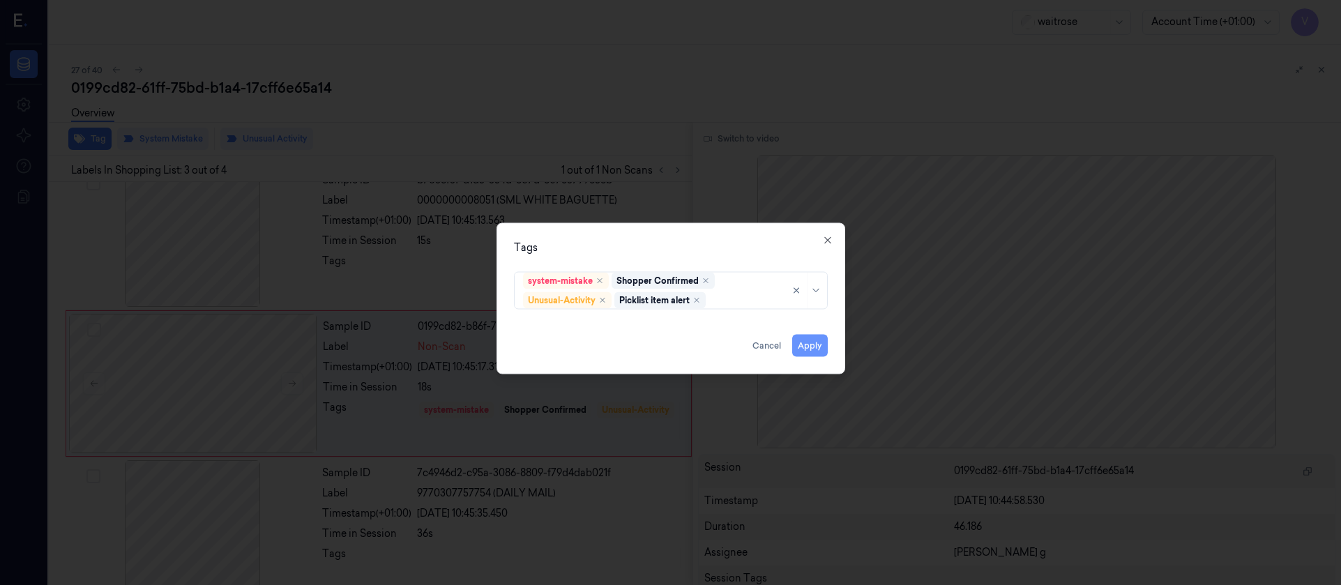
click at [815, 345] on button "Apply" at bounding box center [810, 345] width 36 height 22
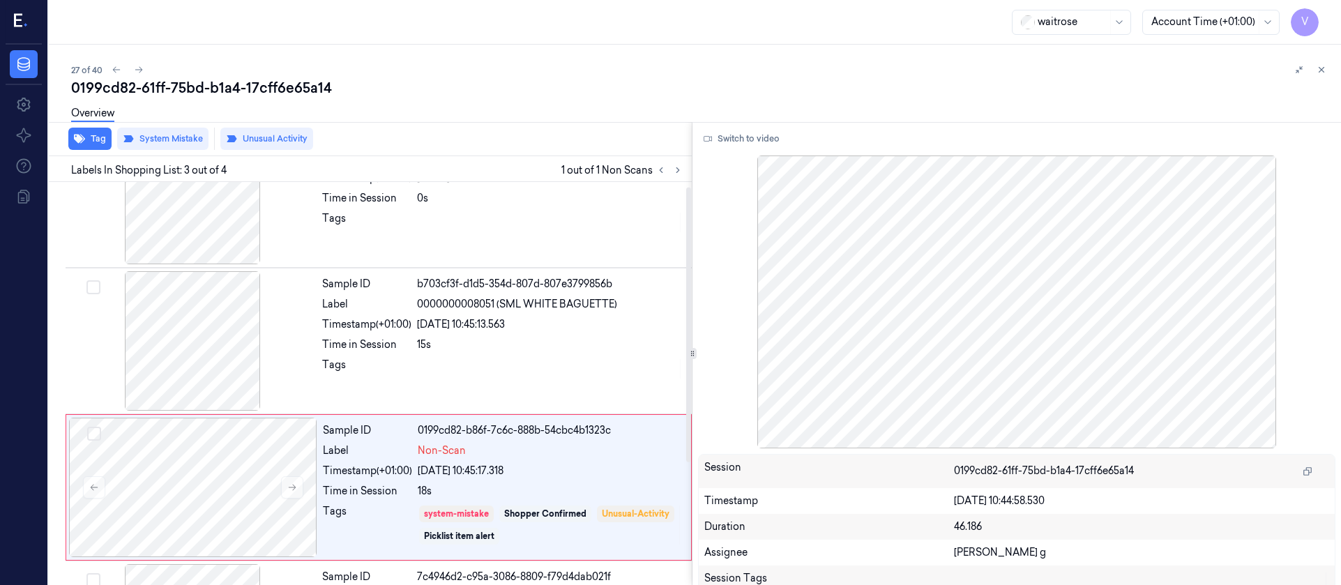
scroll to position [0, 0]
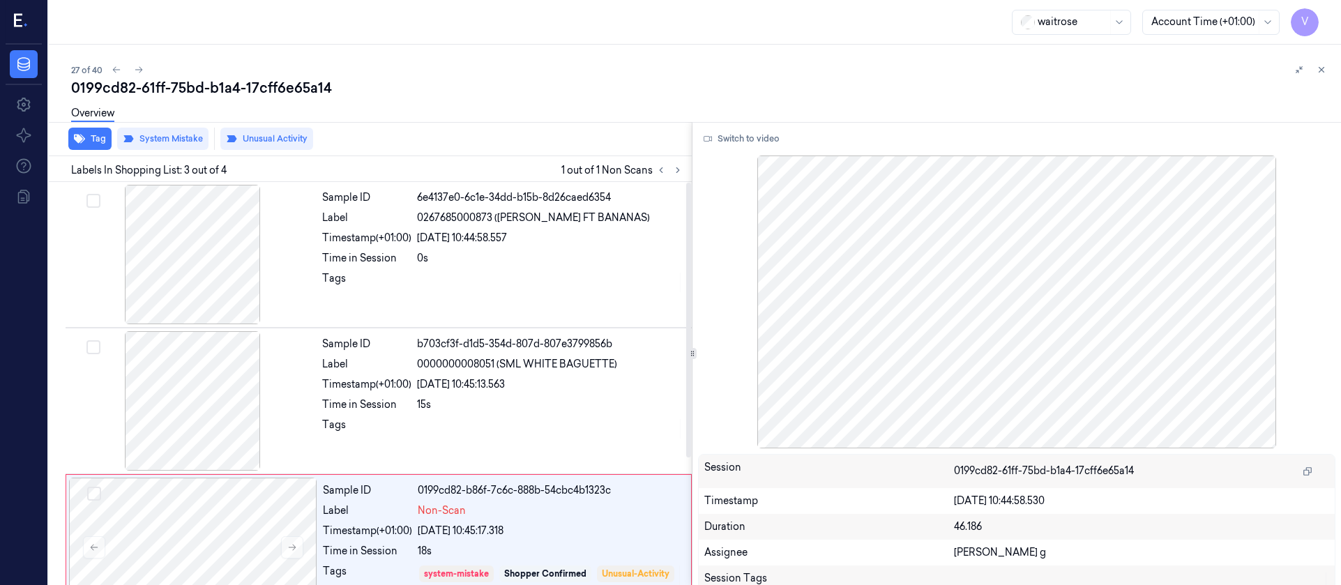
click at [542, 109] on div "Overview" at bounding box center [700, 116] width 1259 height 36
click at [137, 70] on icon at bounding box center [139, 70] width 10 height 10
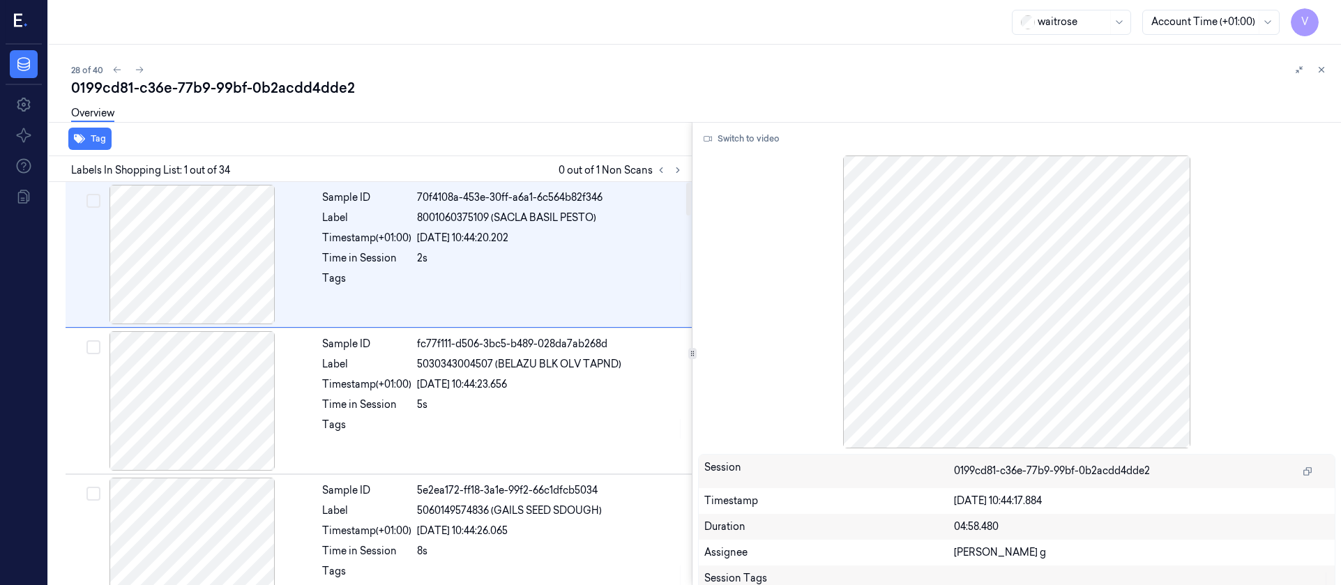
click at [427, 83] on div "0199cd81-c36e-77b9-99bf-0b2acdd4dde2" at bounding box center [700, 88] width 1259 height 20
click at [428, 83] on div "0199cd81-c36e-77b9-99bf-0b2acdd4dde2" at bounding box center [700, 88] width 1259 height 20
click at [118, 70] on icon at bounding box center [117, 70] width 10 height 10
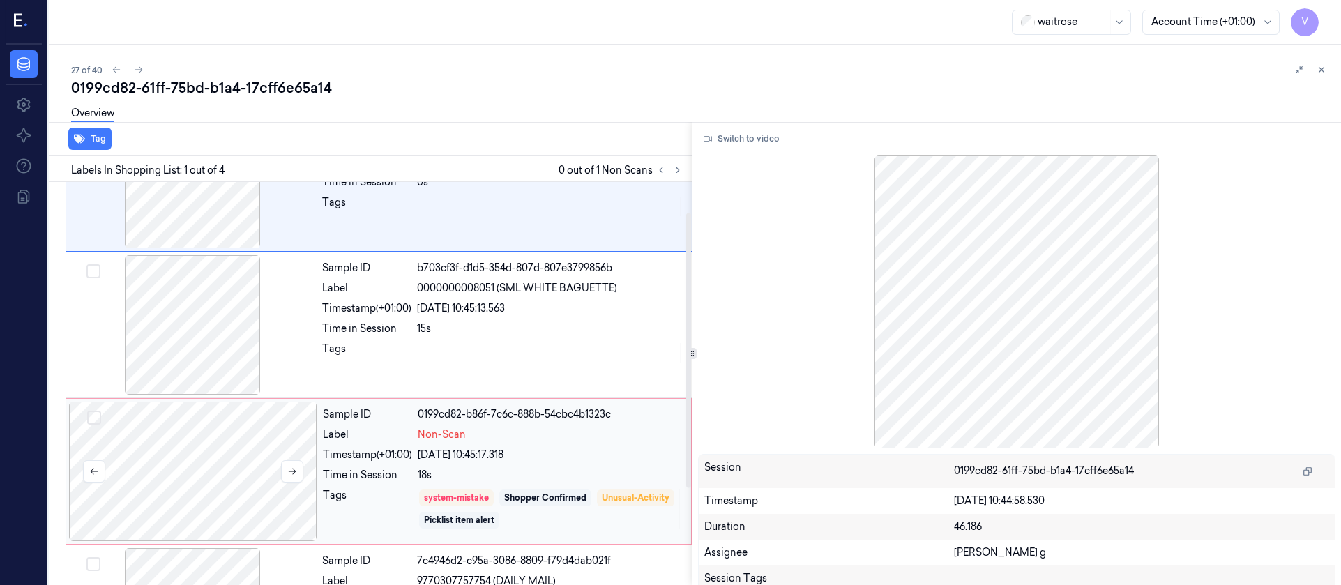
scroll to position [105, 0]
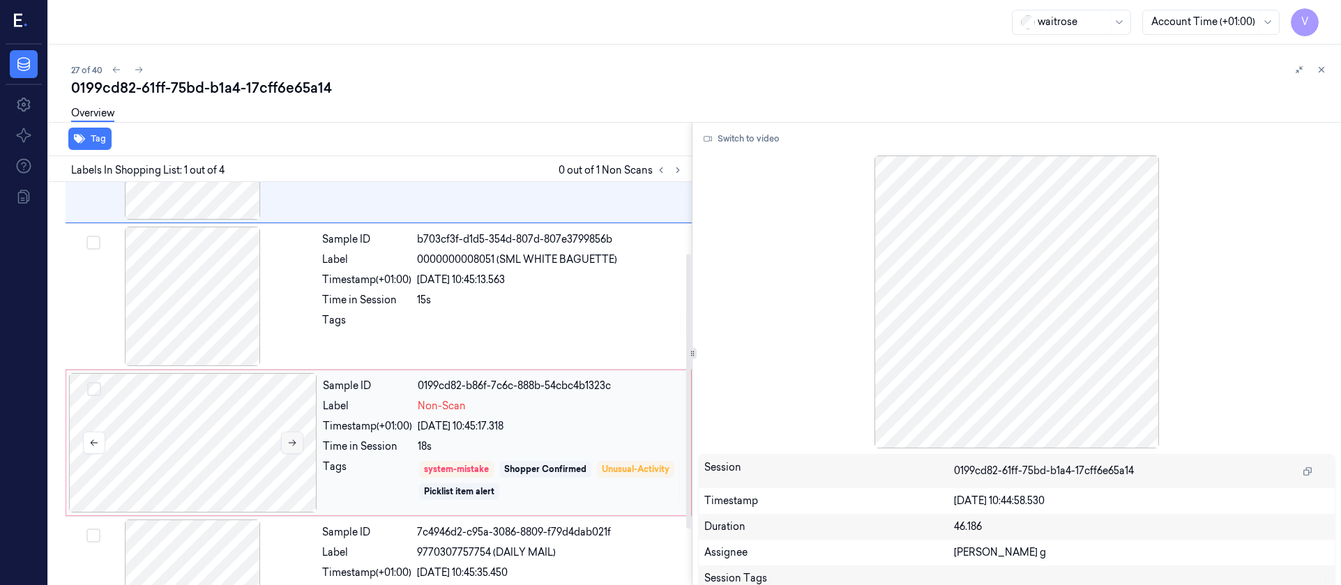
click at [292, 444] on icon at bounding box center [292, 443] width 10 height 10
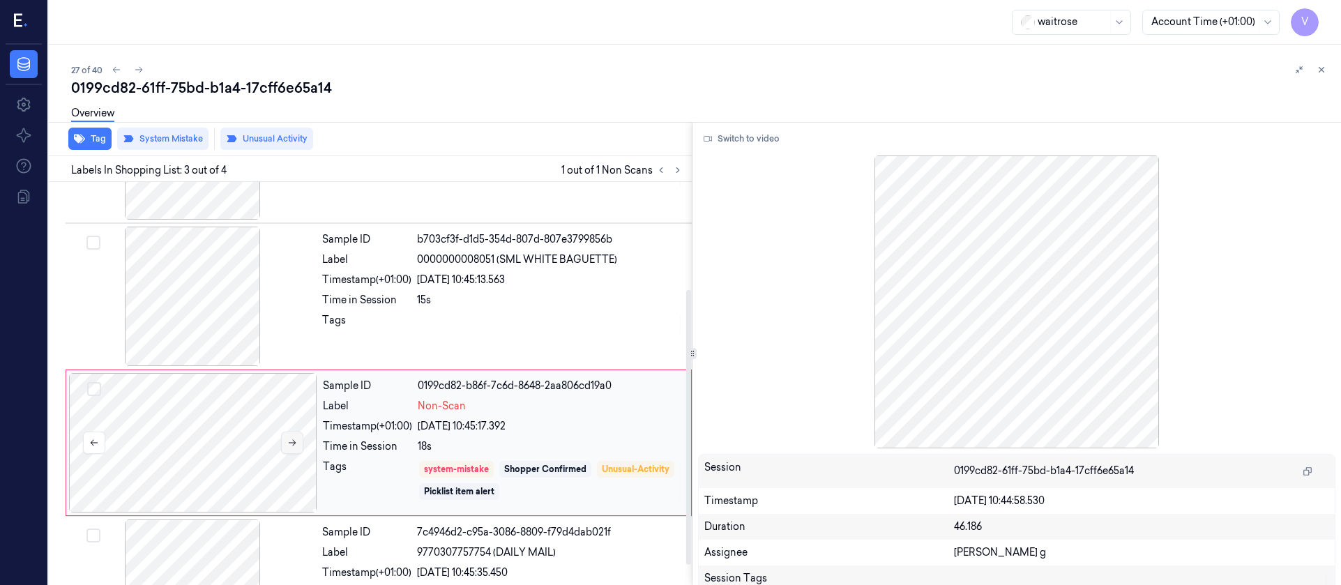
scroll to position [164, 0]
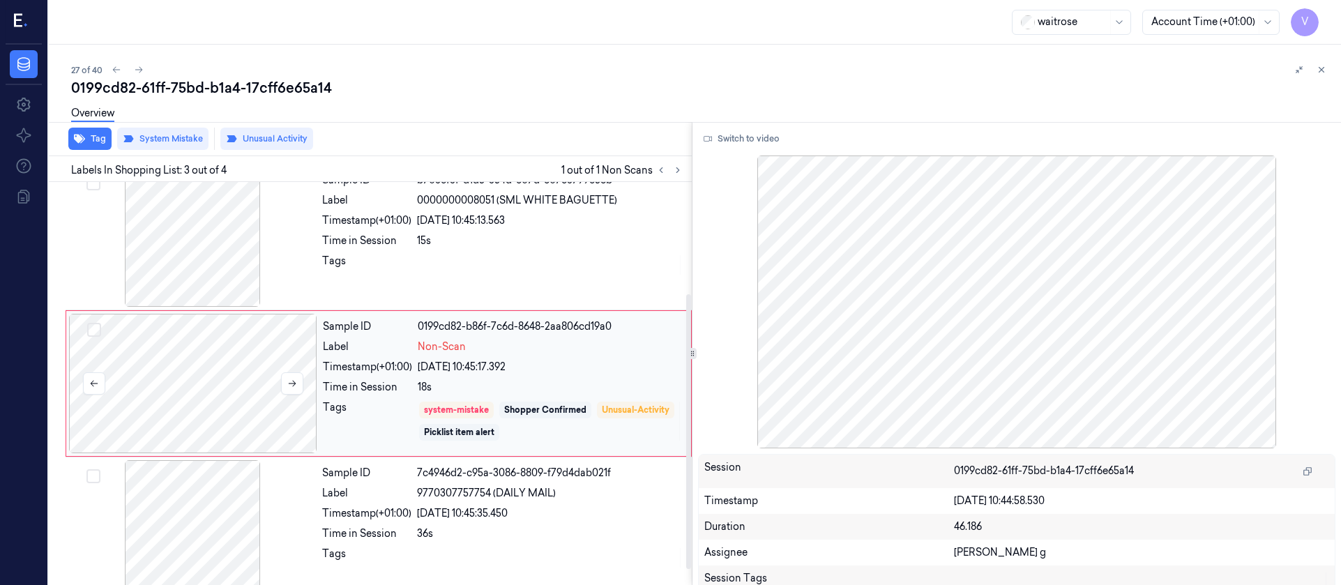
click at [292, 442] on div at bounding box center [193, 383] width 248 height 139
click at [143, 67] on icon at bounding box center [139, 70] width 10 height 10
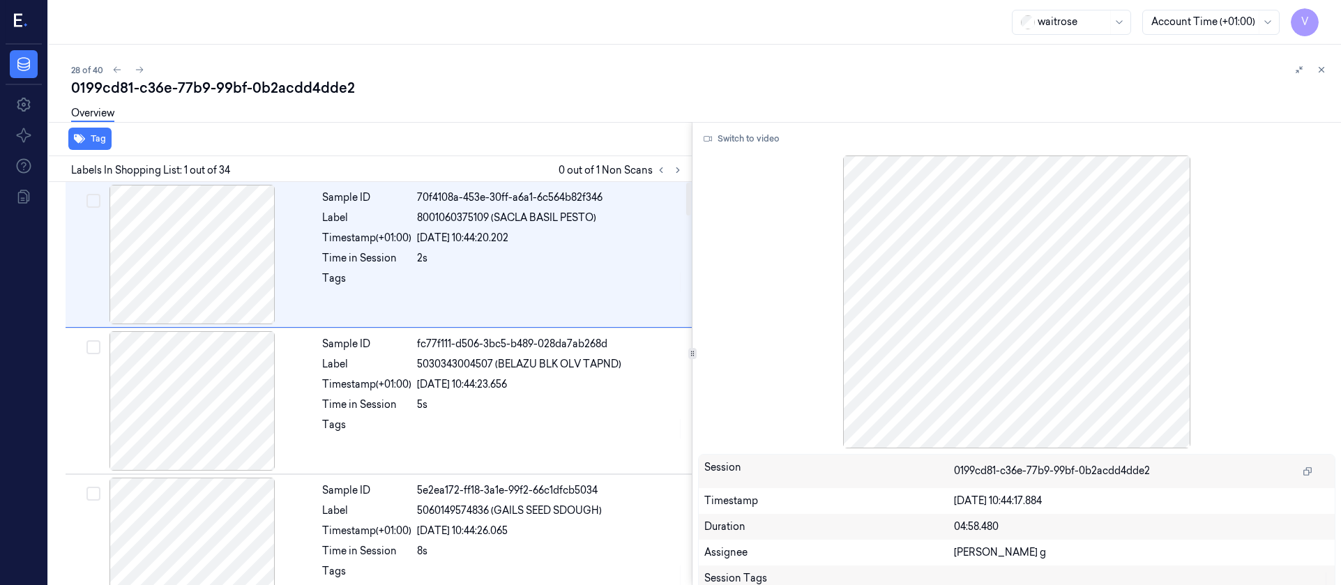
click at [488, 90] on div "0199cd81-c36e-77b9-99bf-0b2acdd4dde2" at bounding box center [700, 88] width 1259 height 20
click at [674, 167] on icon at bounding box center [678, 170] width 10 height 10
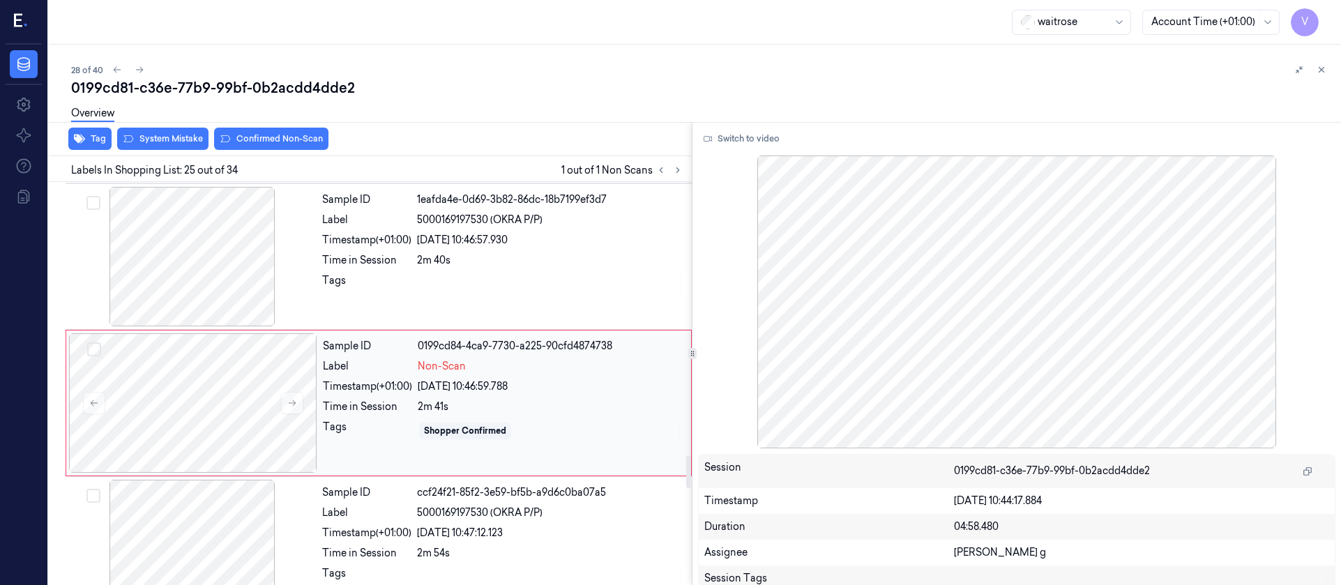
scroll to position [3385, 0]
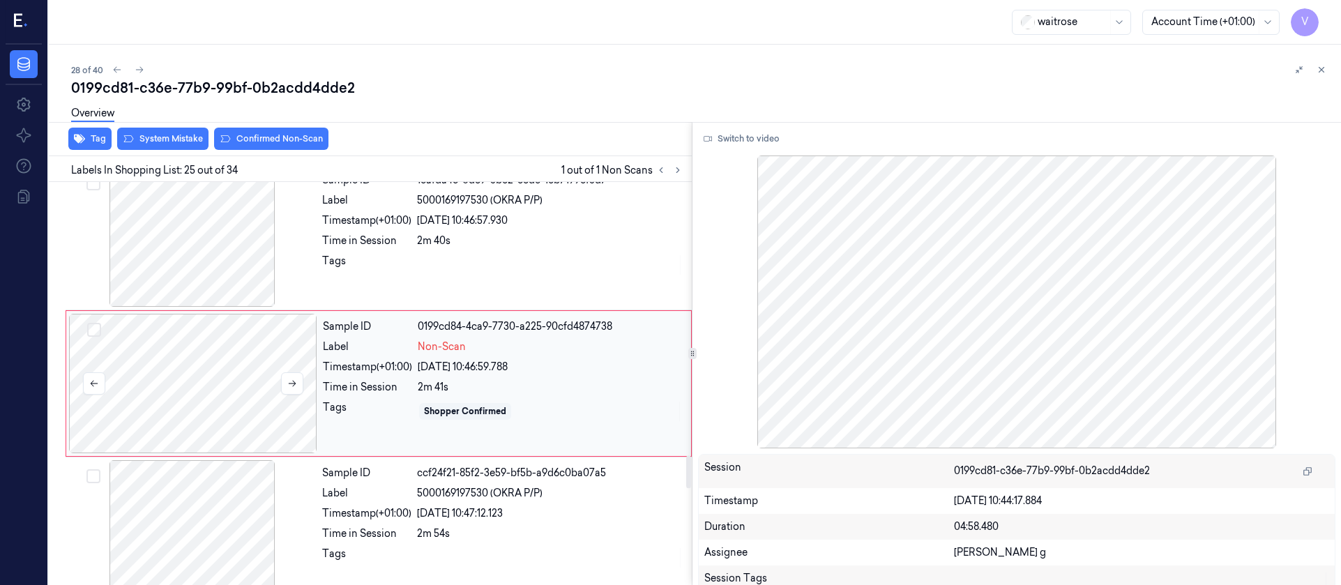
click at [199, 370] on div at bounding box center [193, 383] width 248 height 139
click at [293, 386] on icon at bounding box center [293, 384] width 8 height 6
click at [142, 275] on div at bounding box center [192, 236] width 248 height 139
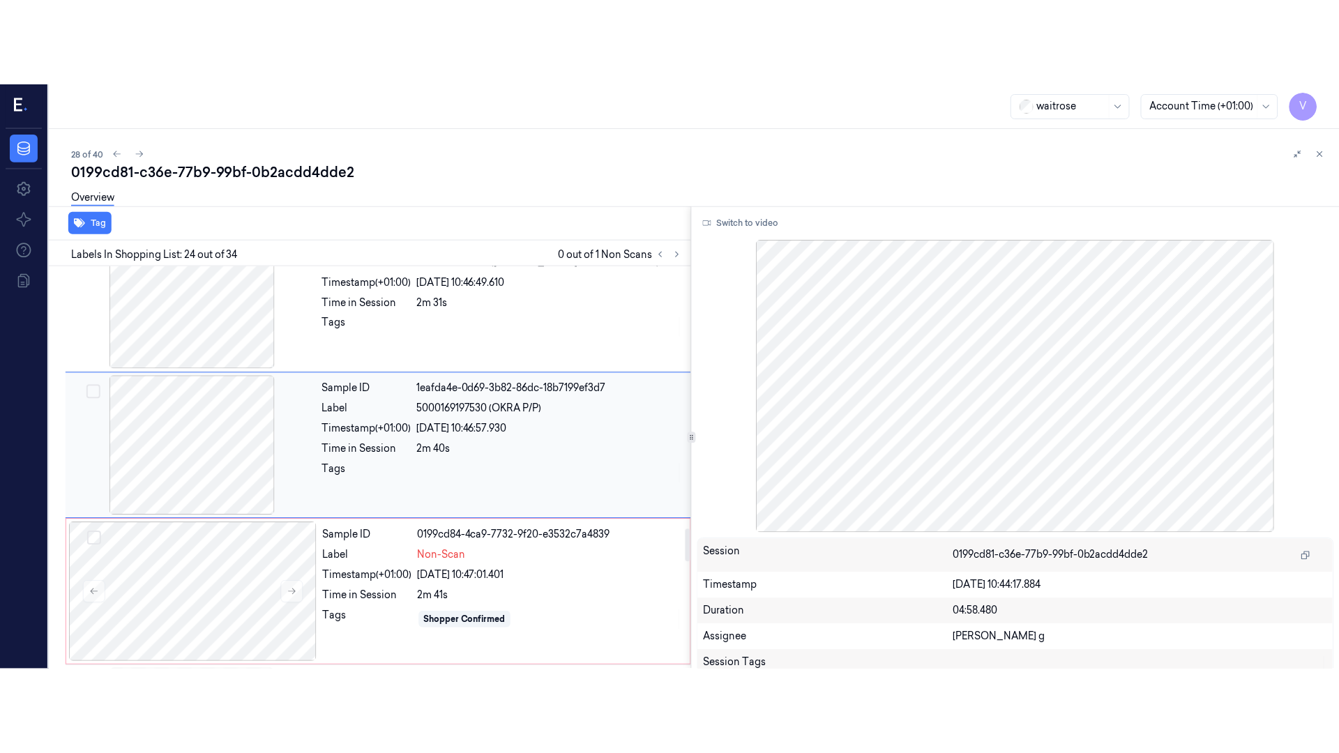
scroll to position [3239, 0]
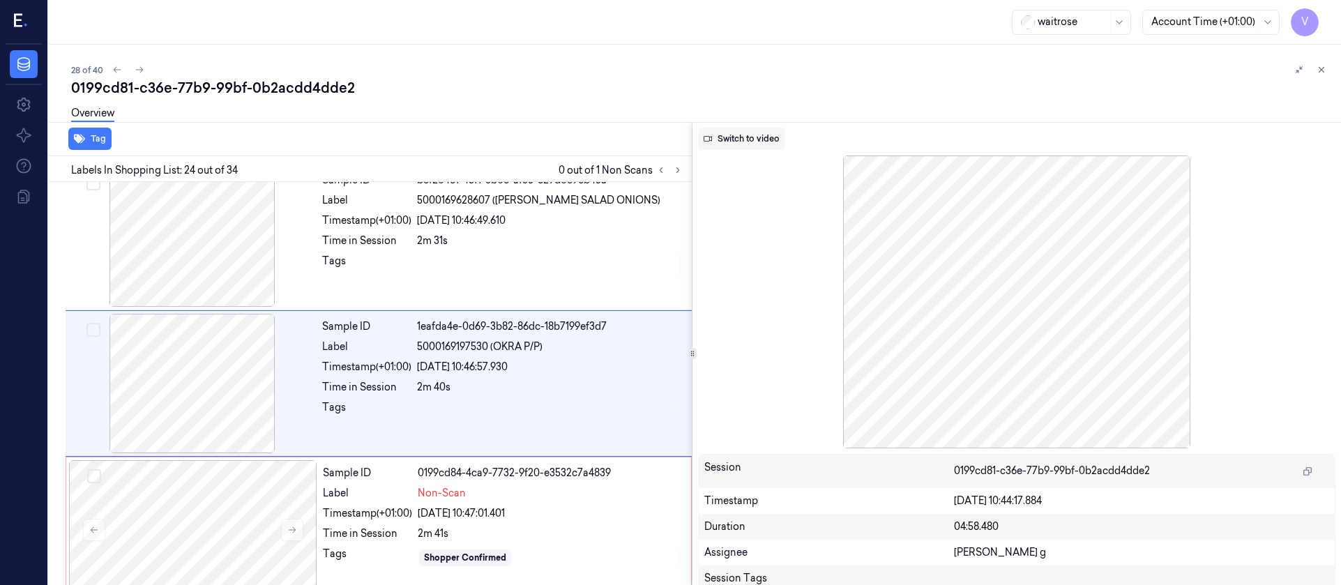
click at [744, 134] on button "Switch to video" at bounding box center [741, 139] width 87 height 22
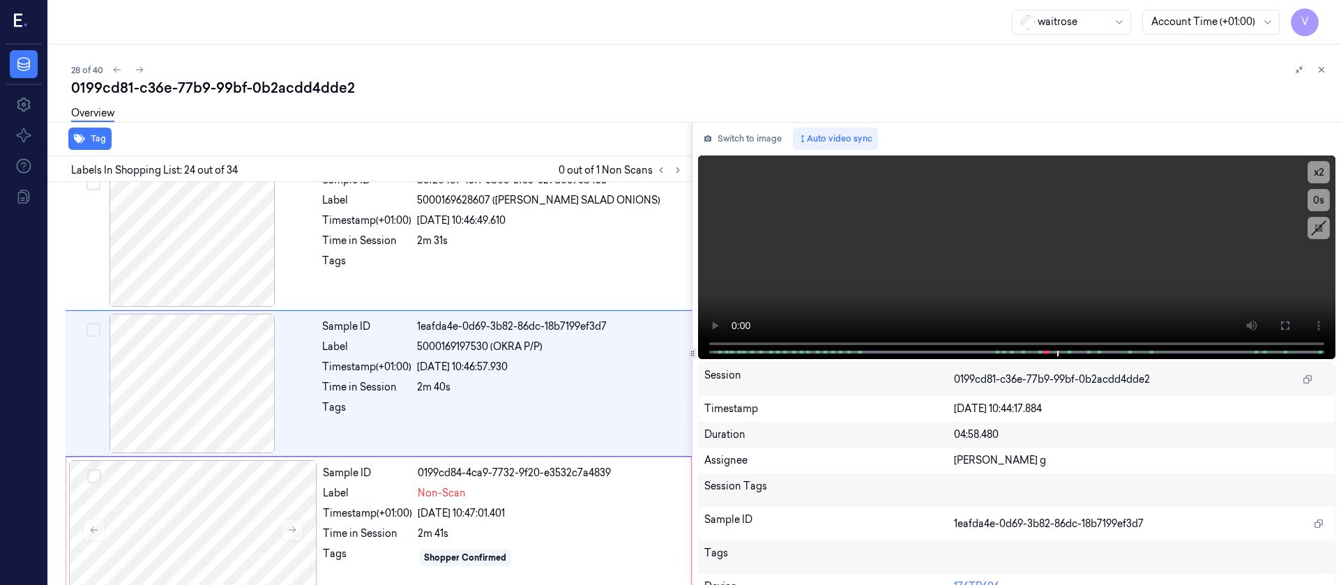
click at [602, 131] on div "Overview" at bounding box center [700, 116] width 1259 height 36
click at [1281, 328] on icon at bounding box center [1285, 325] width 11 height 11
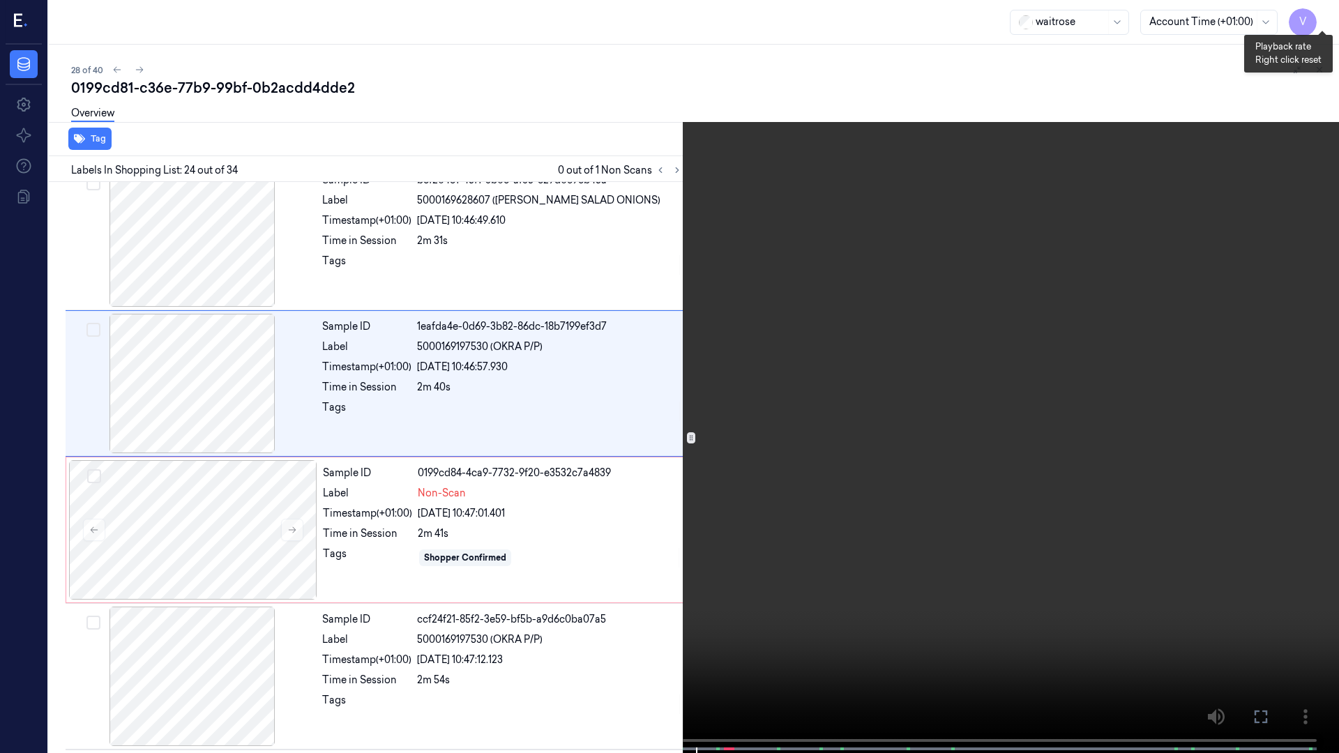
click at [1323, 20] on button "x 2" at bounding box center [1322, 17] width 22 height 22
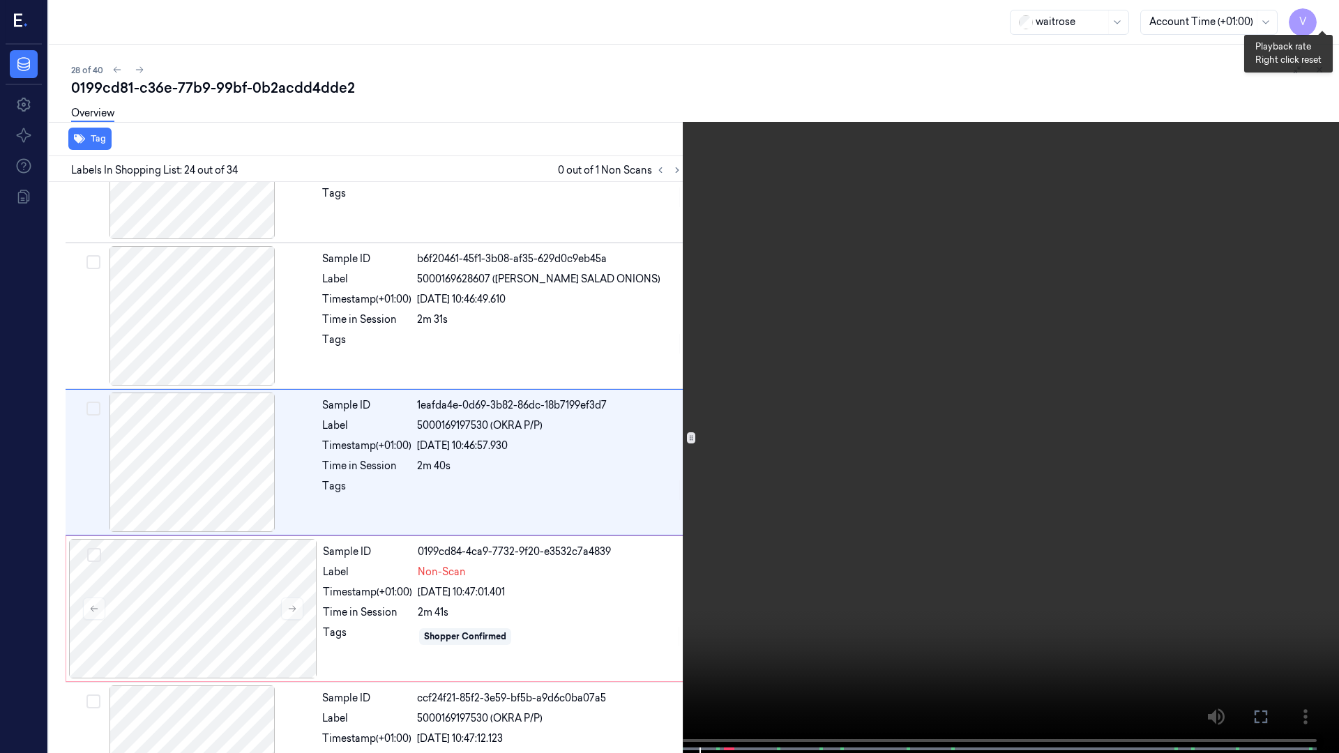
click at [1323, 20] on button "x 4" at bounding box center [1322, 17] width 22 height 22
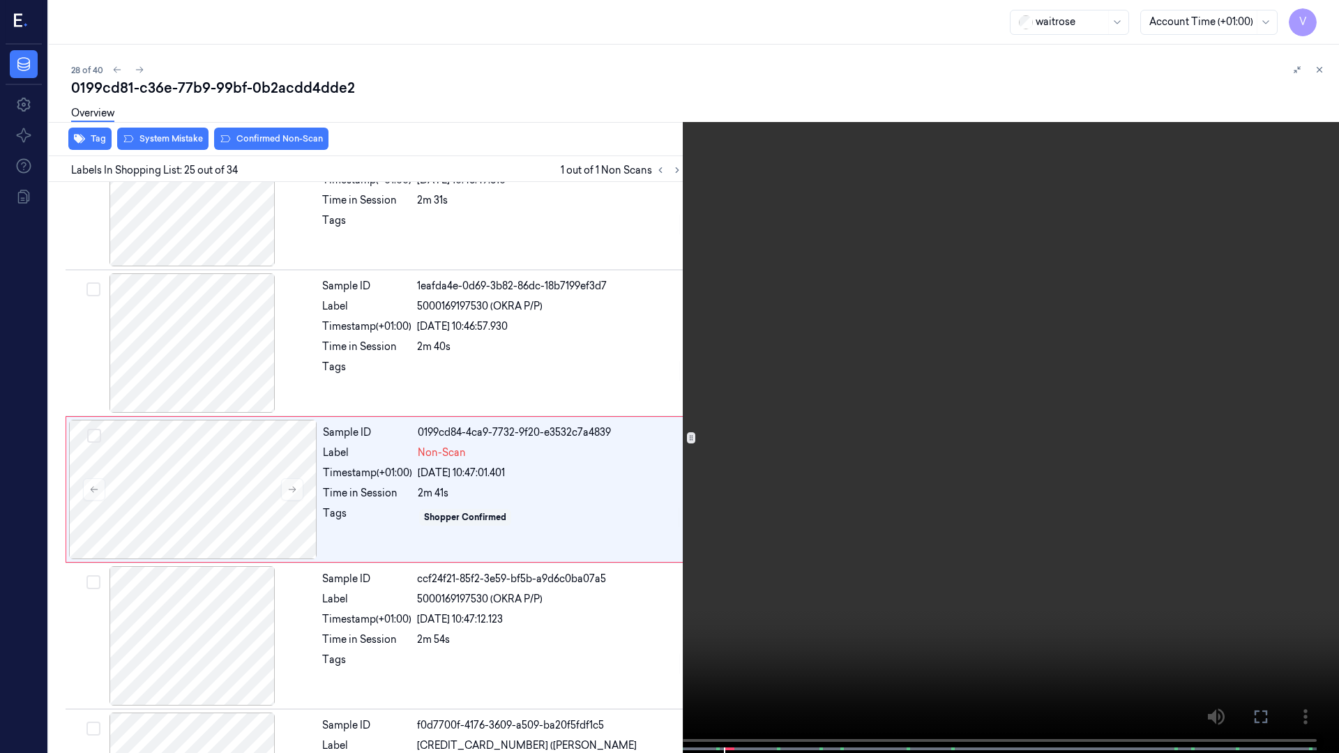
scroll to position [3302, 0]
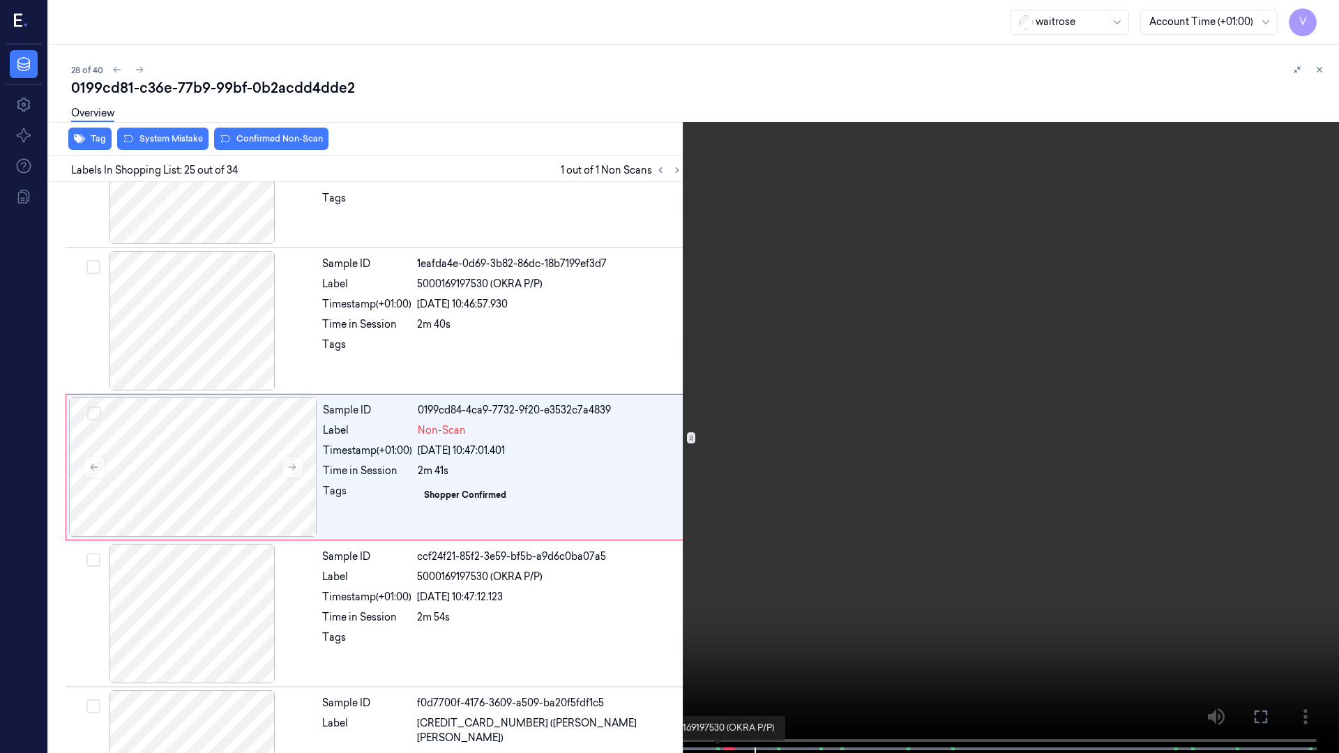
click at [716, 584] on span at bounding box center [717, 748] width 2 height 7
click at [0, 0] on icon at bounding box center [0, 0] width 0 height 0
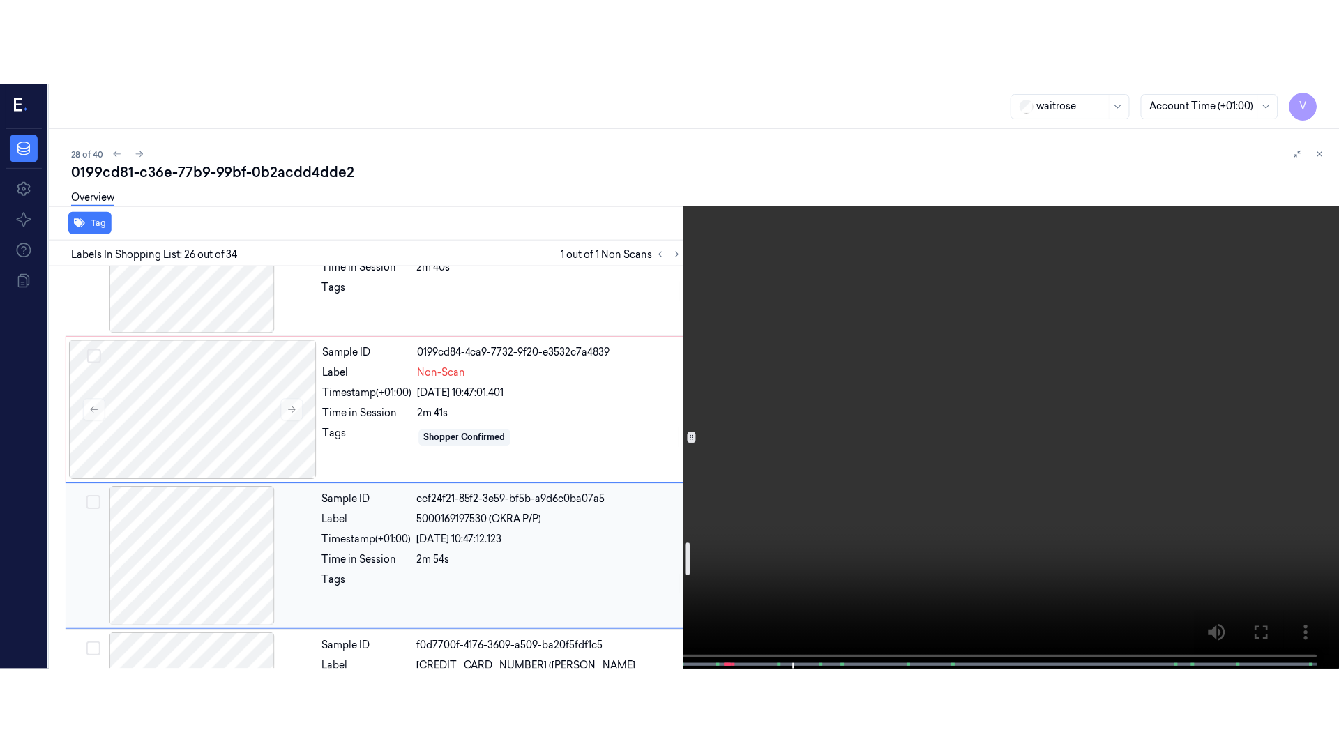
scroll to position [3427, 0]
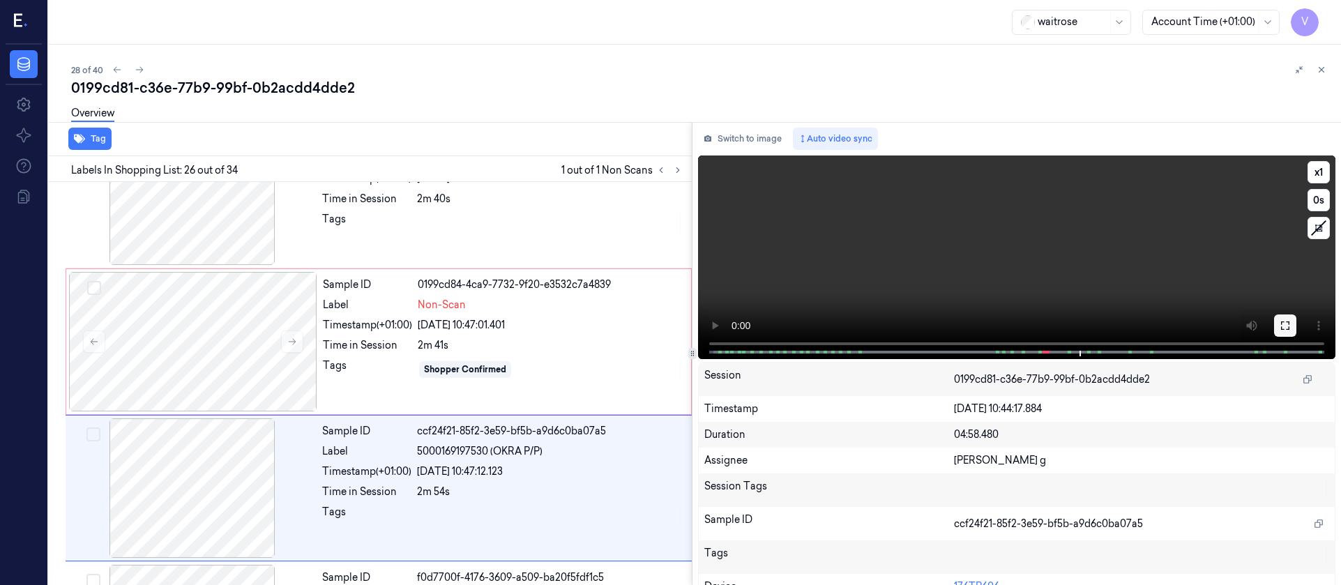
click at [1281, 326] on icon at bounding box center [1285, 325] width 11 height 11
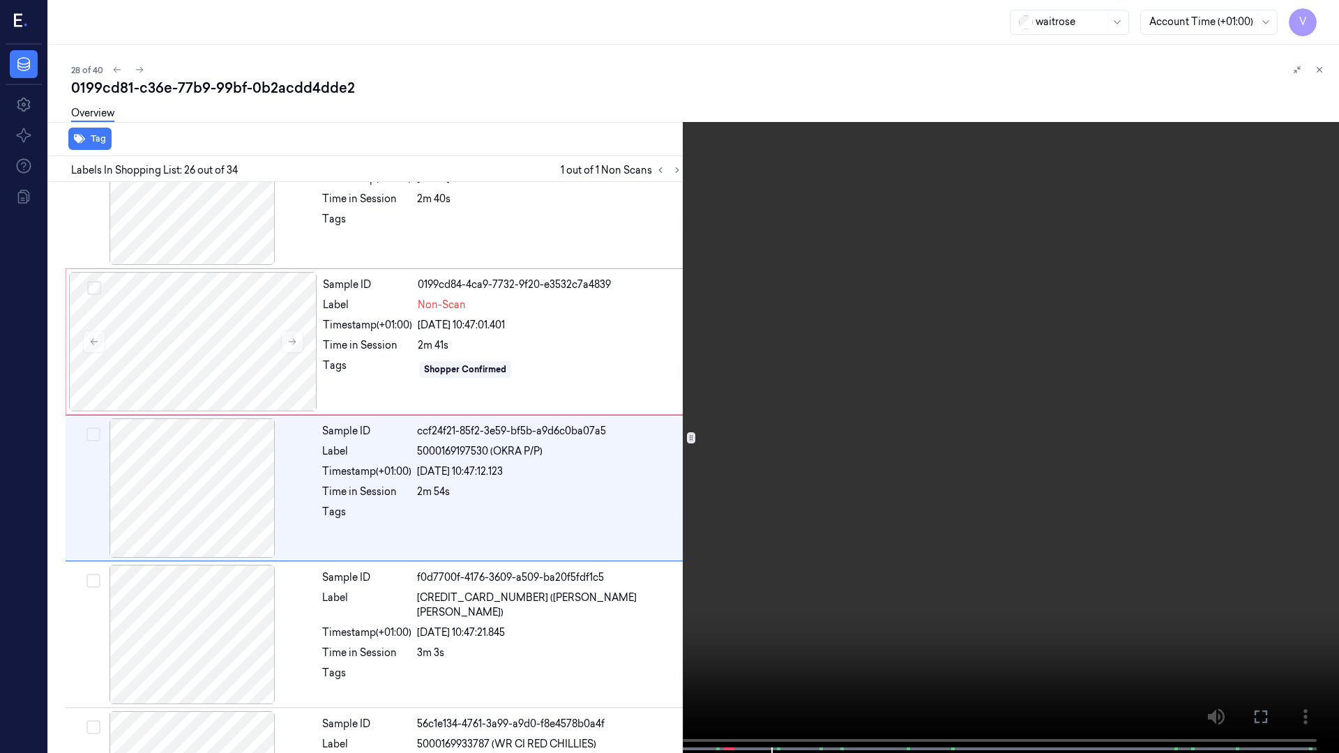
scroll to position [3448, 0]
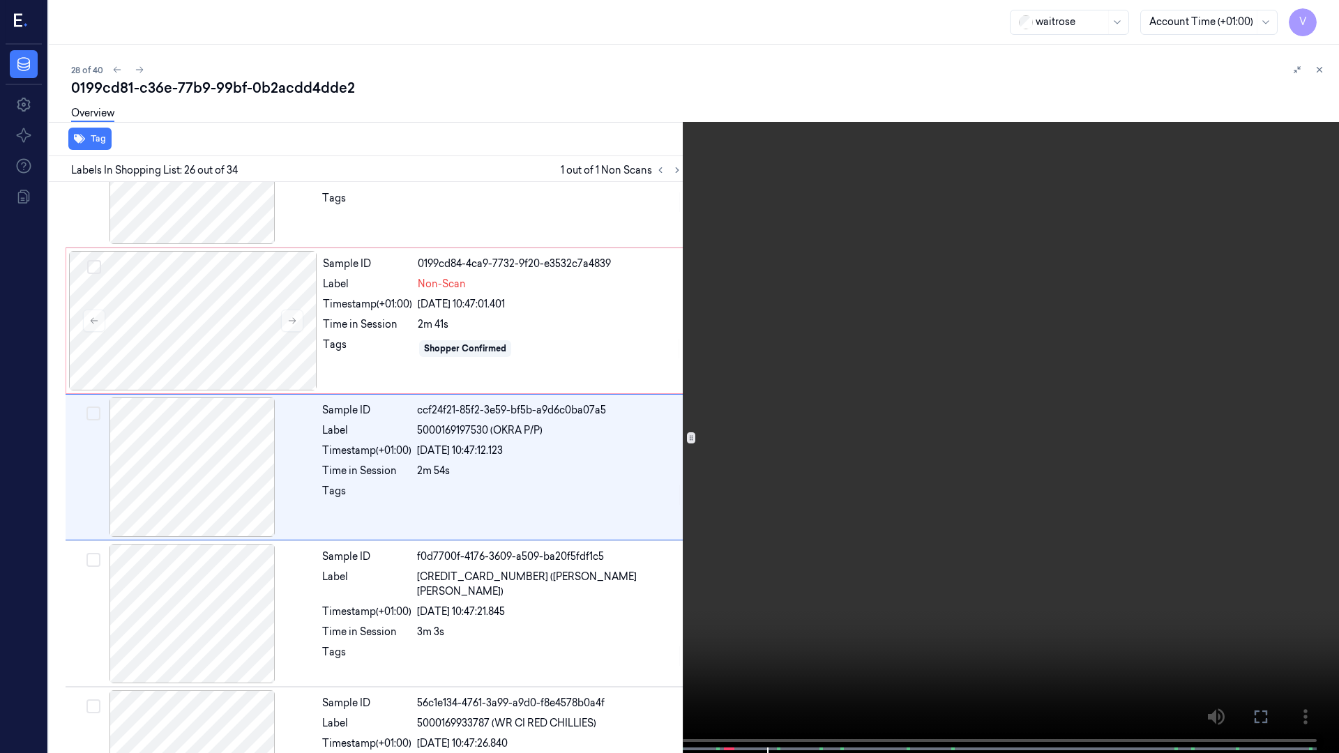
click at [0, 0] on icon at bounding box center [0, 0] width 0 height 0
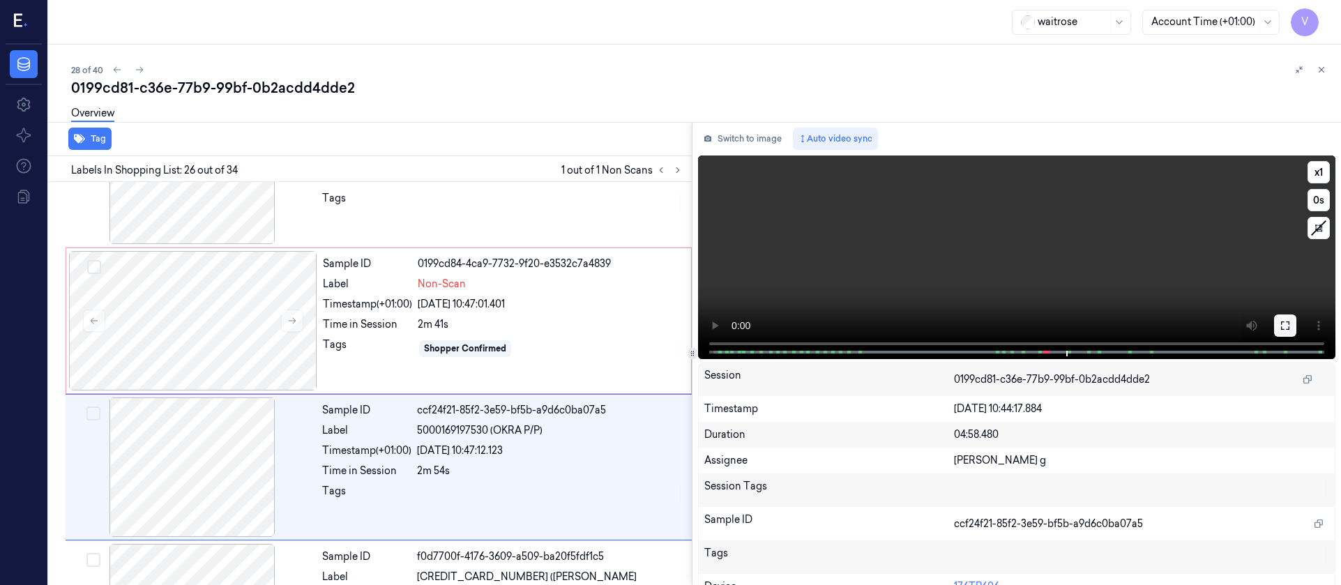
click at [1274, 326] on button at bounding box center [1285, 325] width 22 height 22
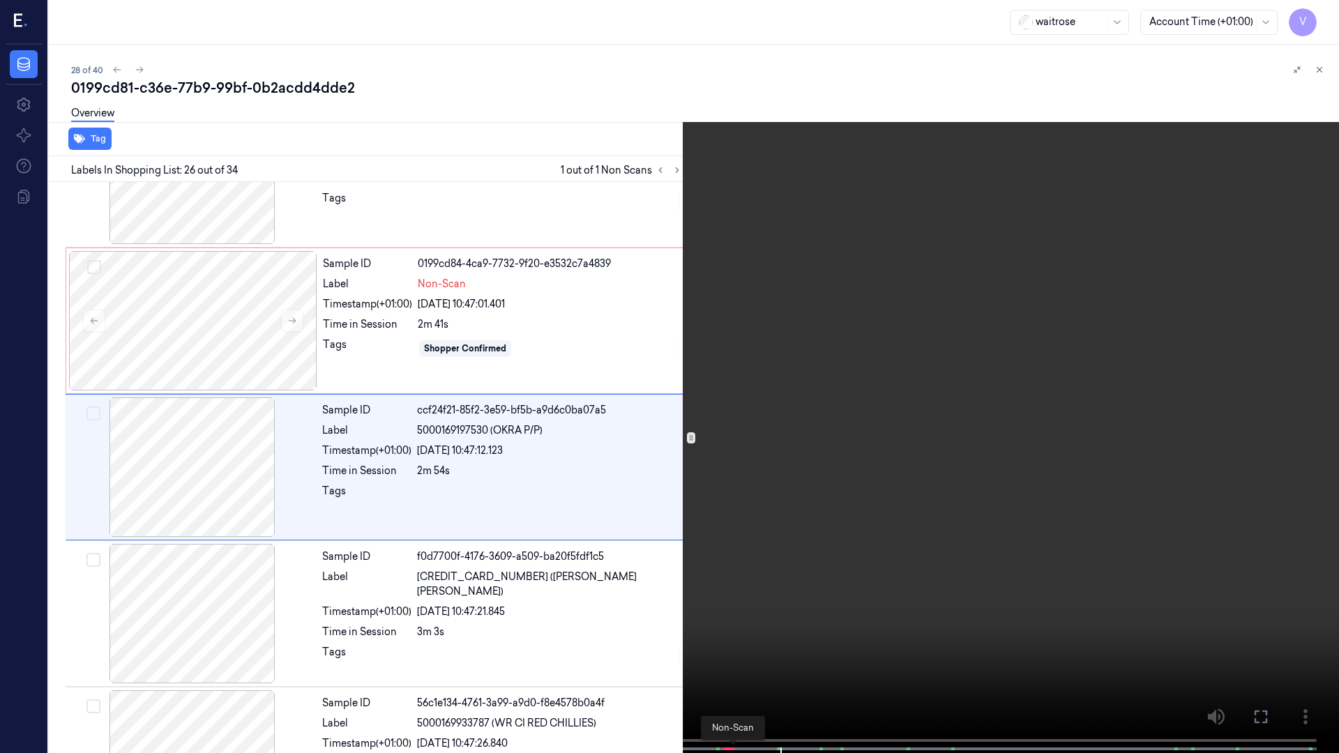
click at [733, 584] on span at bounding box center [734, 748] width 2 height 7
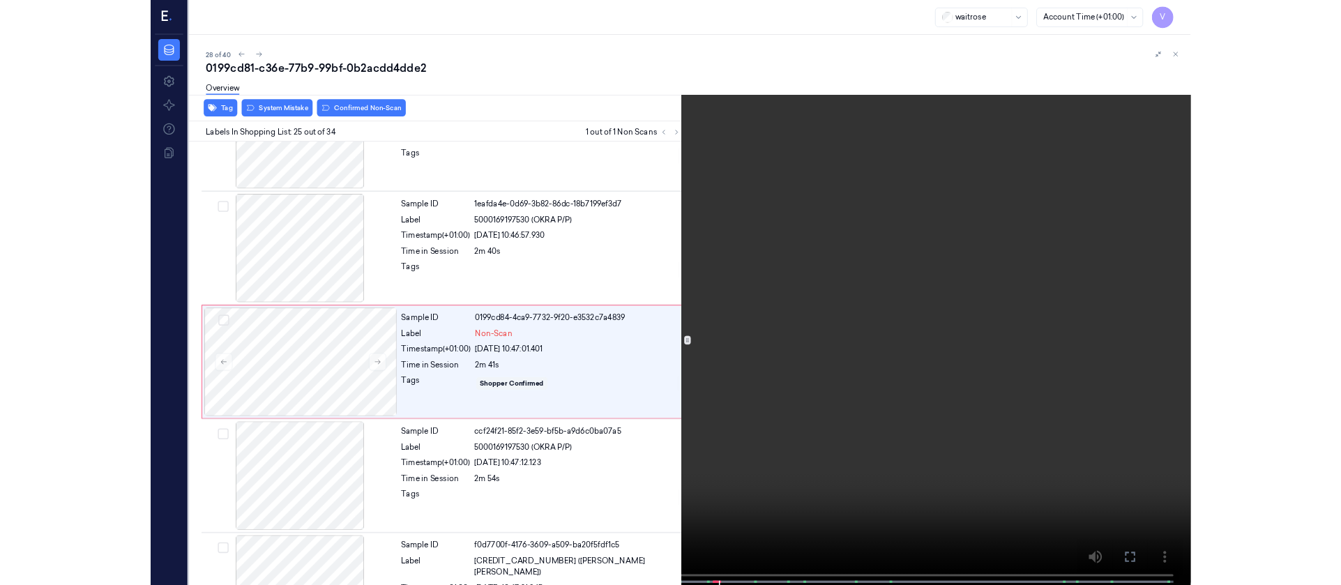
scroll to position [3302, 0]
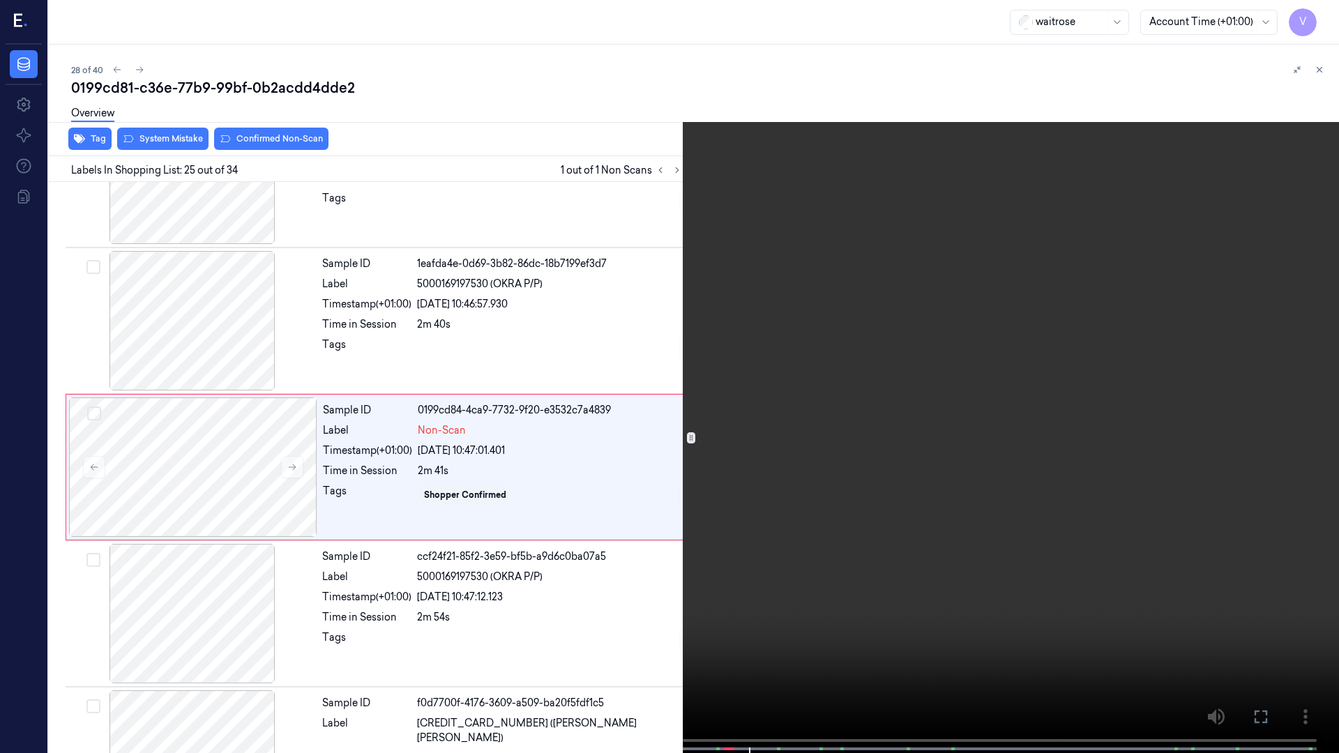
click at [0, 0] on icon at bounding box center [0, 0] width 0 height 0
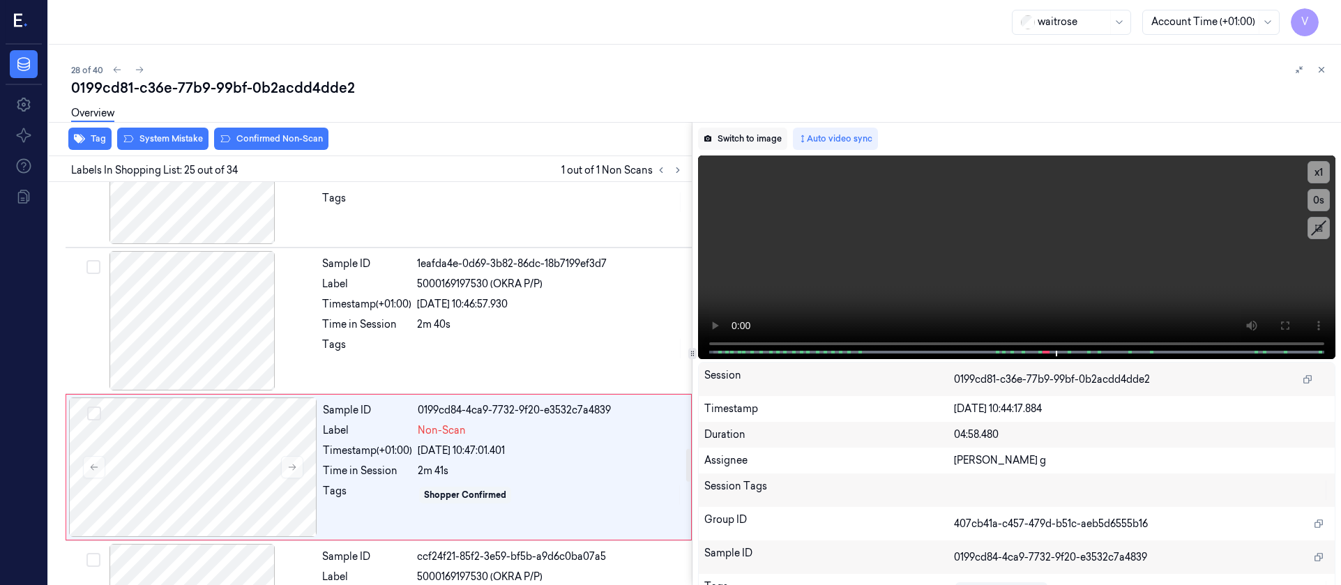
click at [743, 138] on button "Switch to image" at bounding box center [742, 139] width 89 height 22
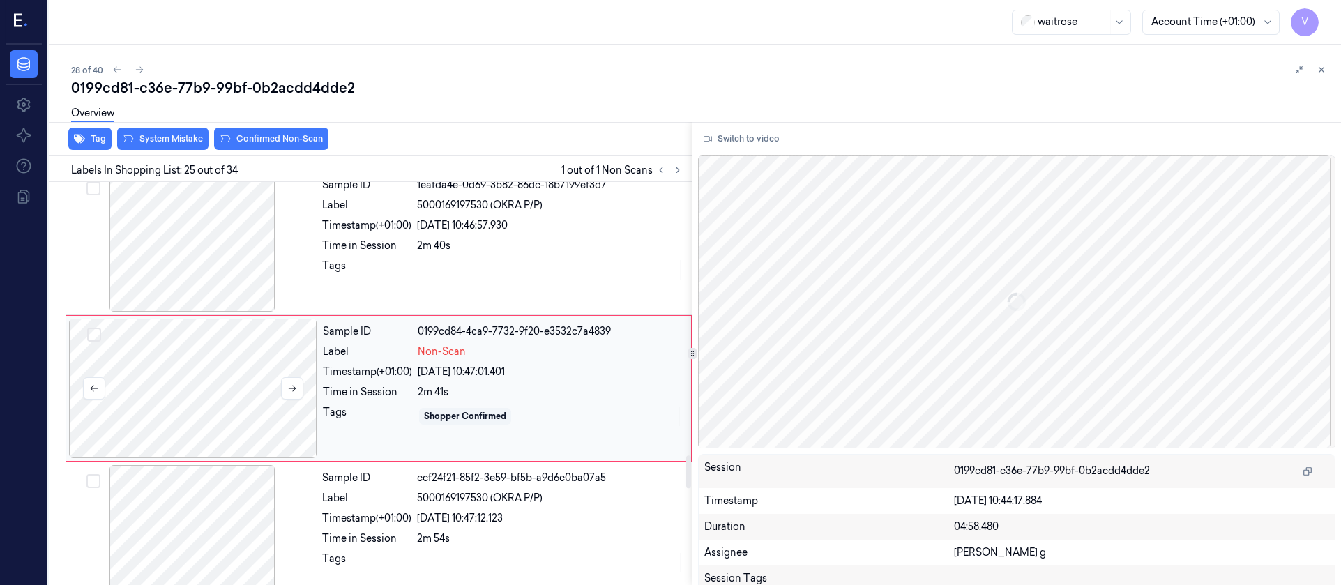
scroll to position [3385, 0]
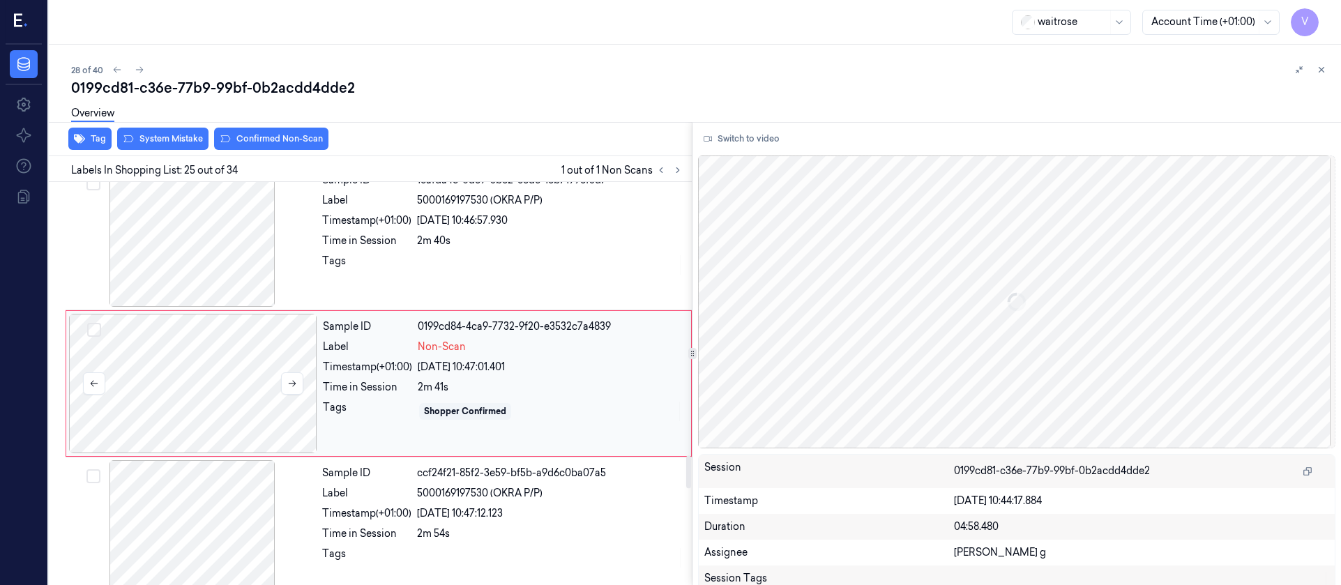
click at [227, 358] on div at bounding box center [193, 383] width 248 height 139
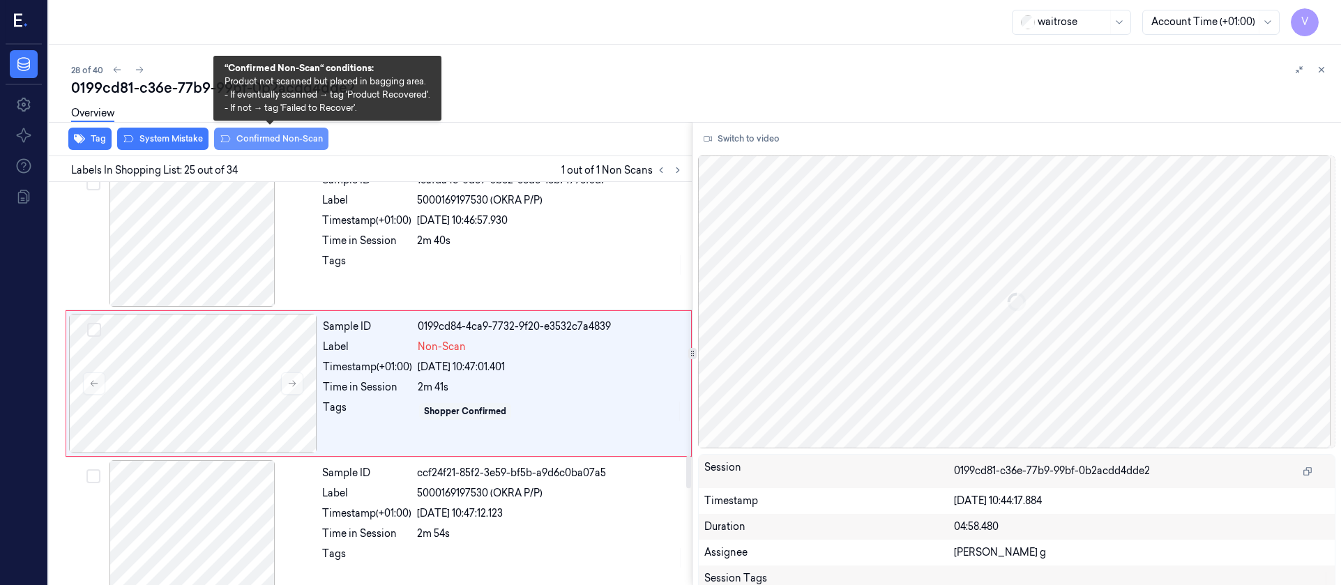
click at [243, 137] on button "Confirmed Non-Scan" at bounding box center [271, 139] width 114 height 22
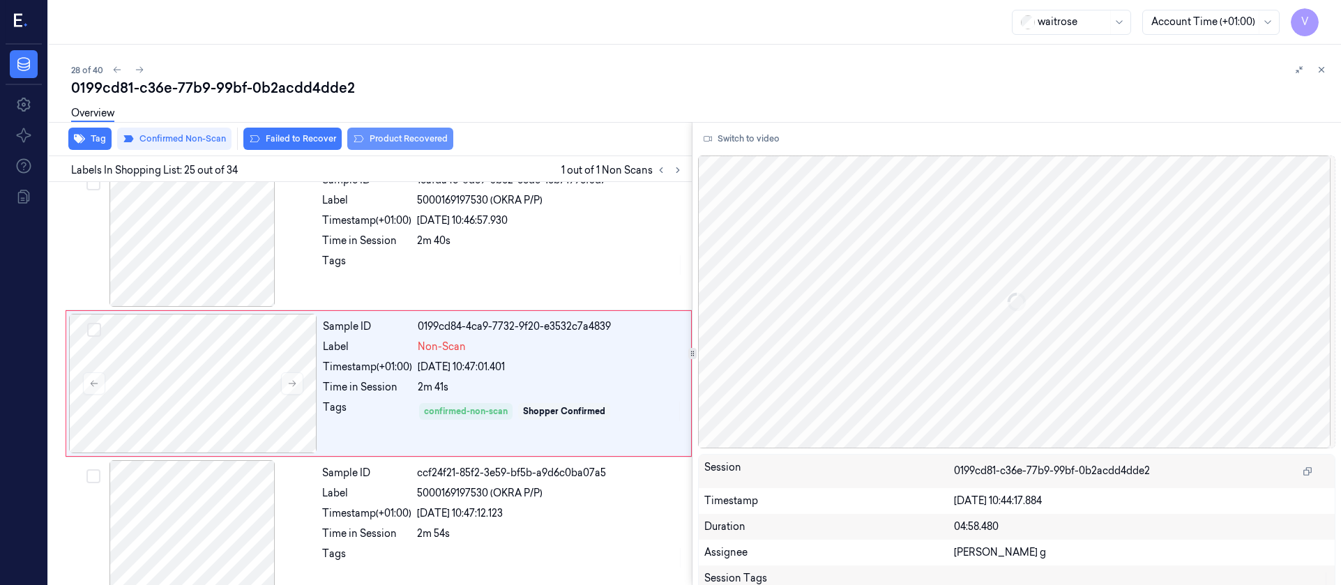
click at [386, 135] on button "Product Recovered" at bounding box center [400, 139] width 106 height 22
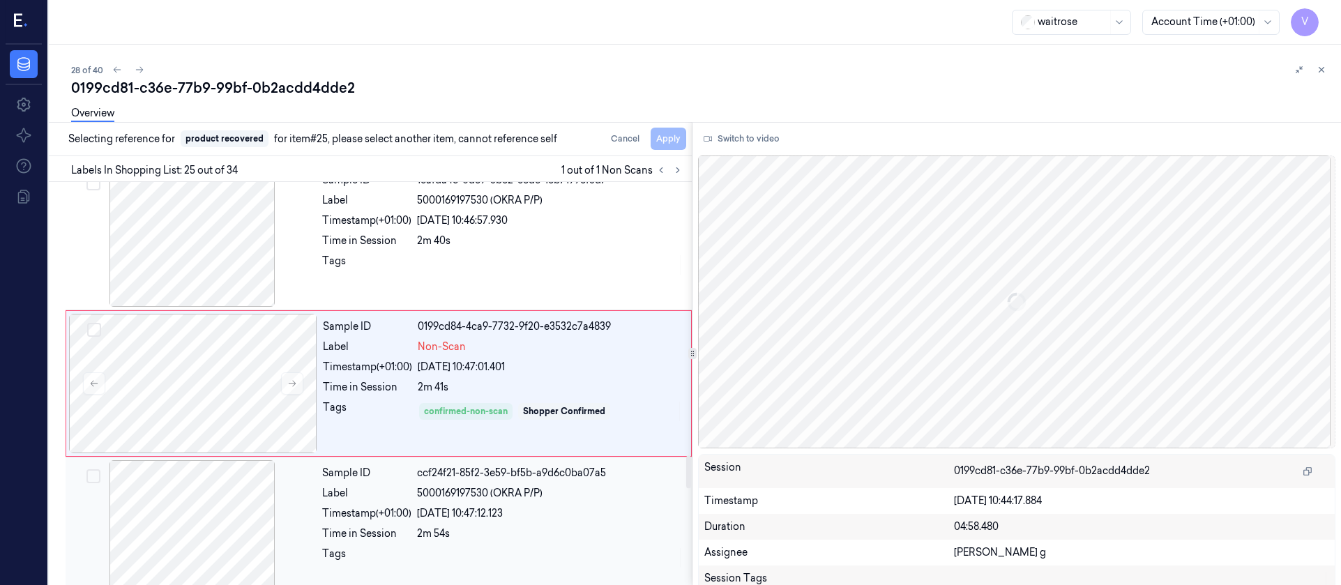
drag, startPoint x: 191, startPoint y: 529, endPoint x: 191, endPoint y: 520, distance: 8.4
click at [190, 529] on div at bounding box center [192, 529] width 248 height 139
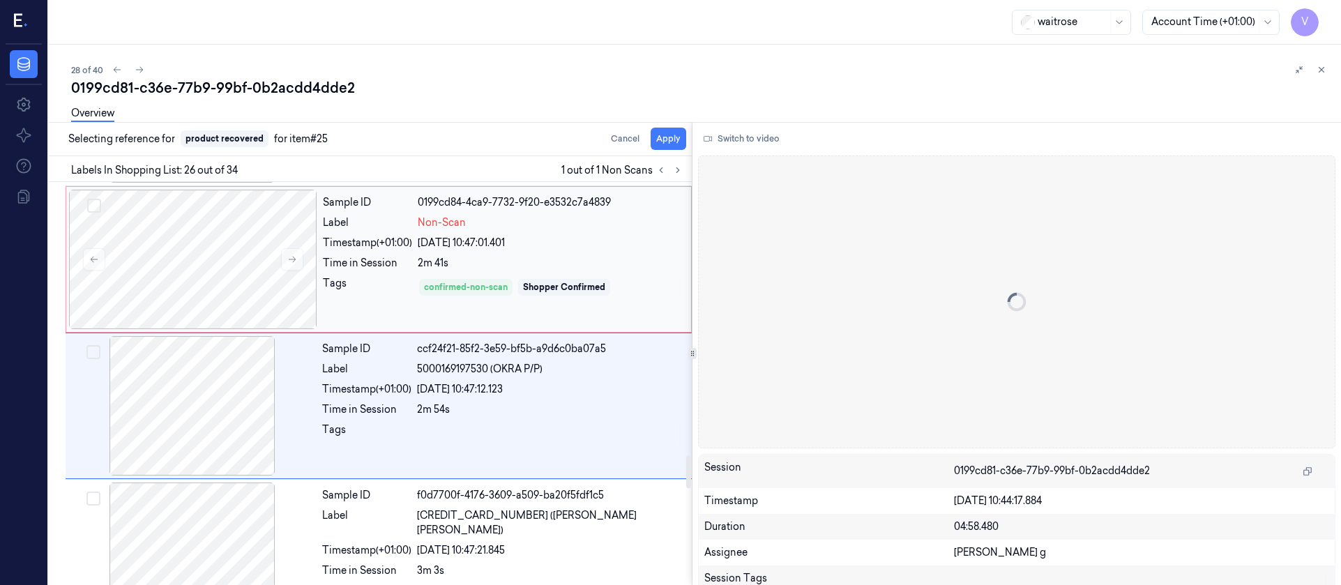
scroll to position [3532, 0]
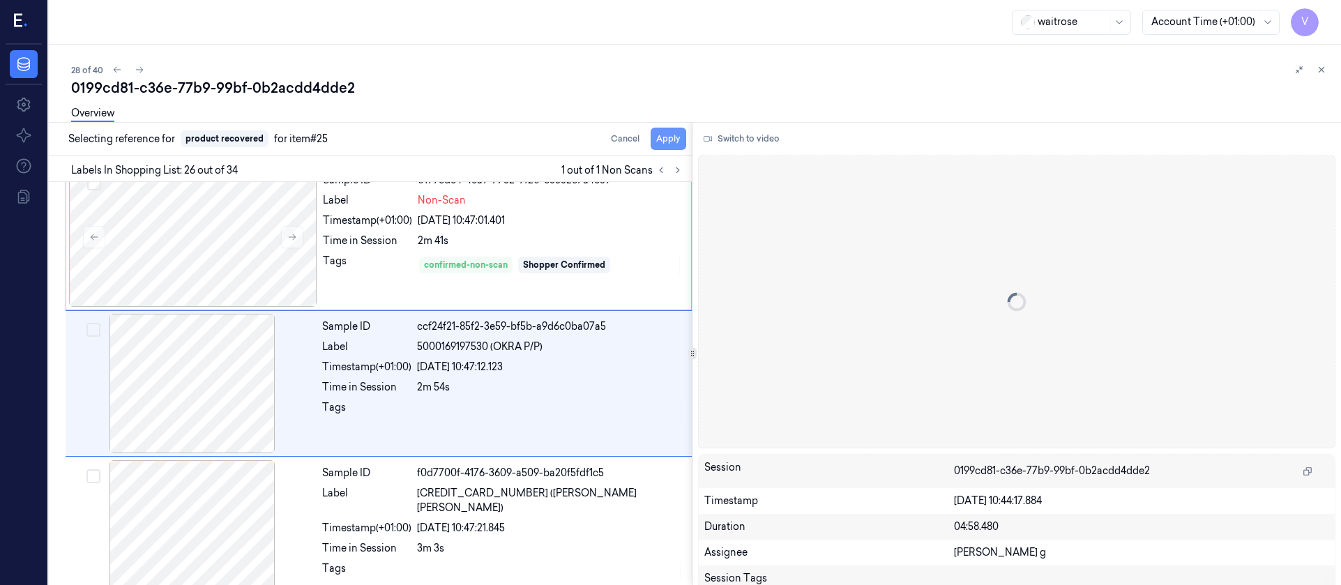
click at [666, 137] on button "Apply" at bounding box center [669, 139] width 36 height 22
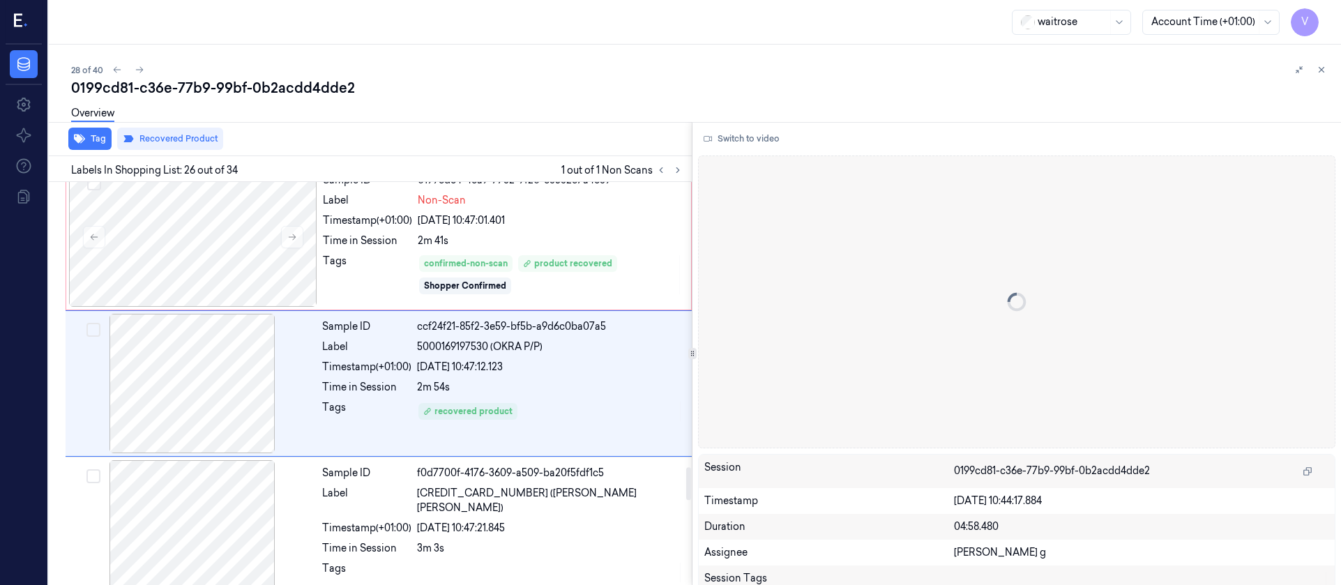
click at [397, 105] on div "Overview" at bounding box center [700, 116] width 1259 height 36
click at [142, 68] on icon at bounding box center [140, 70] width 10 height 10
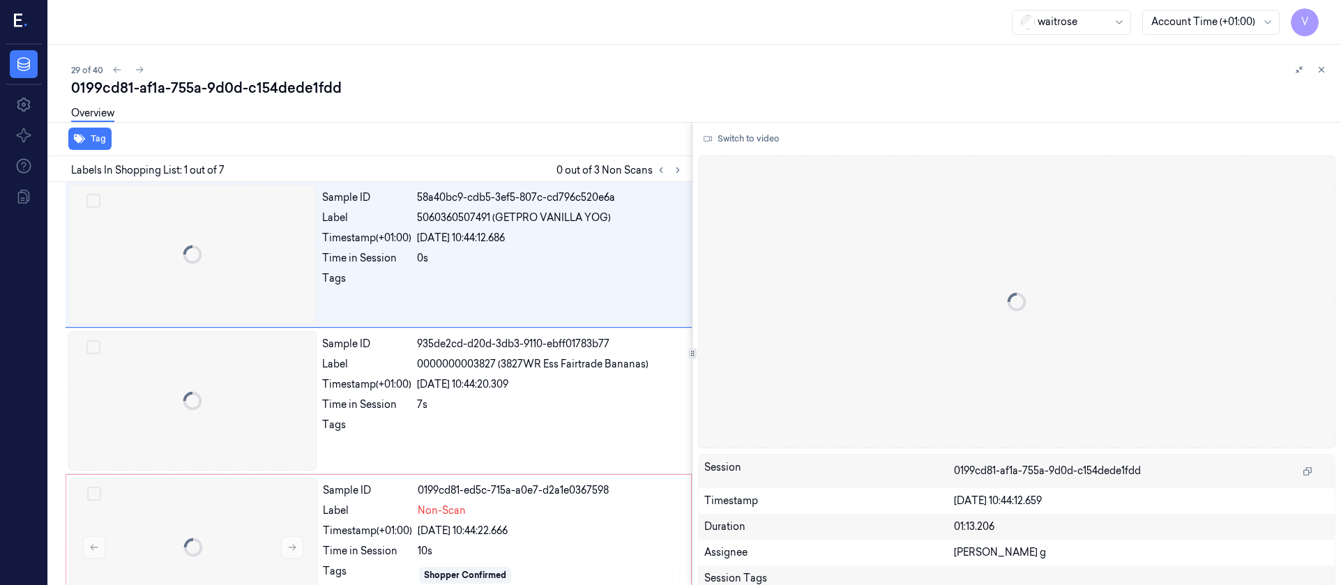
click at [400, 89] on div "0199cd81-af1a-755a-9d0d-c154dede1fdd" at bounding box center [700, 88] width 1259 height 20
click at [1321, 68] on icon at bounding box center [1321, 70] width 10 height 10
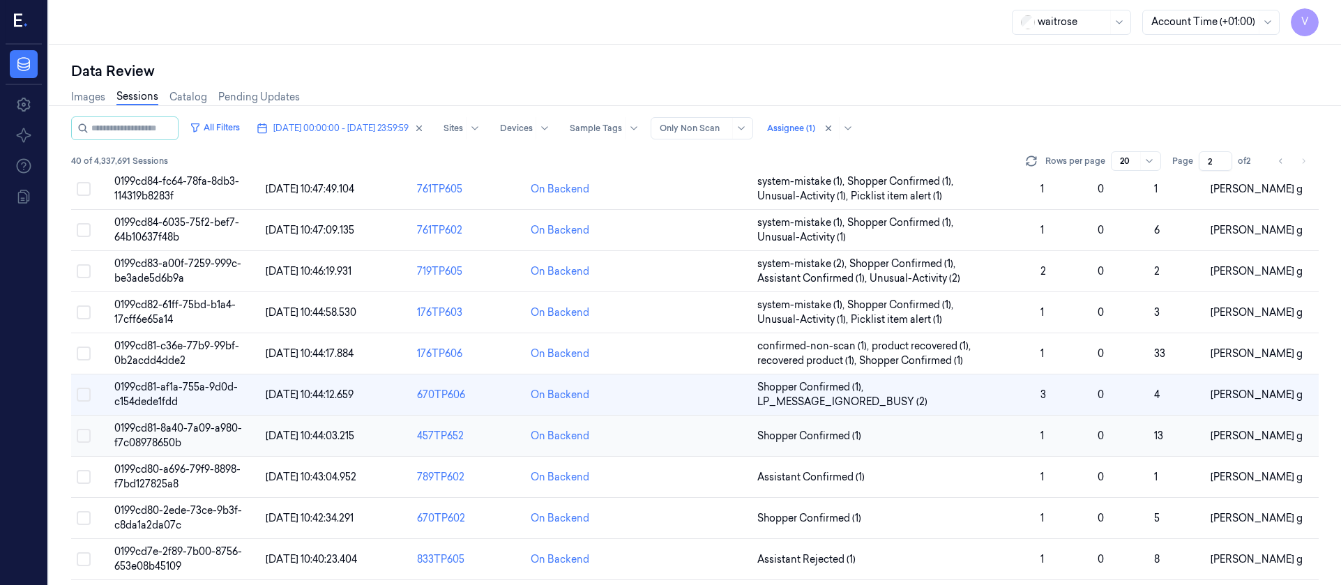
scroll to position [209, 0]
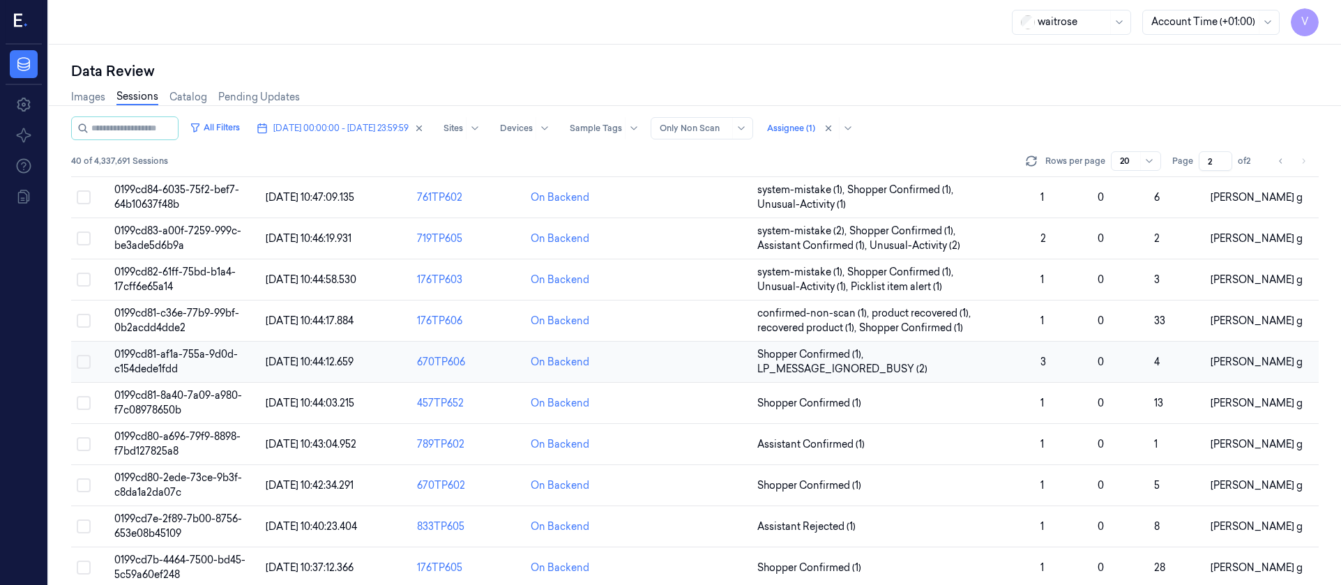
click at [672, 372] on td at bounding box center [695, 362] width 114 height 41
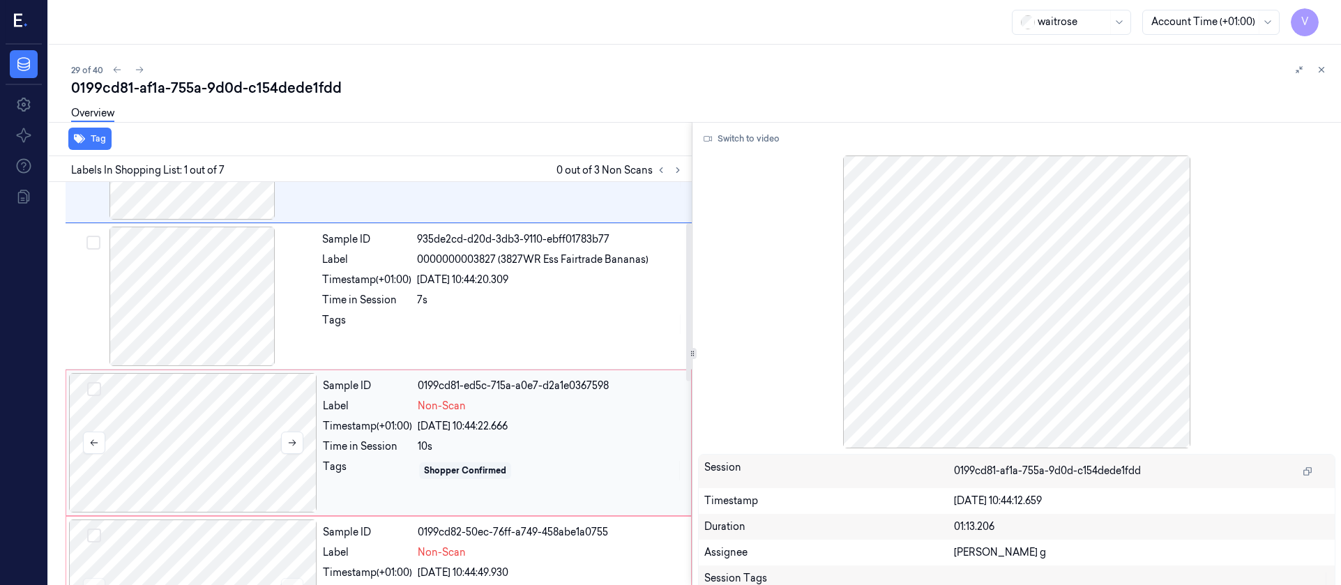
click at [215, 453] on div at bounding box center [193, 442] width 248 height 139
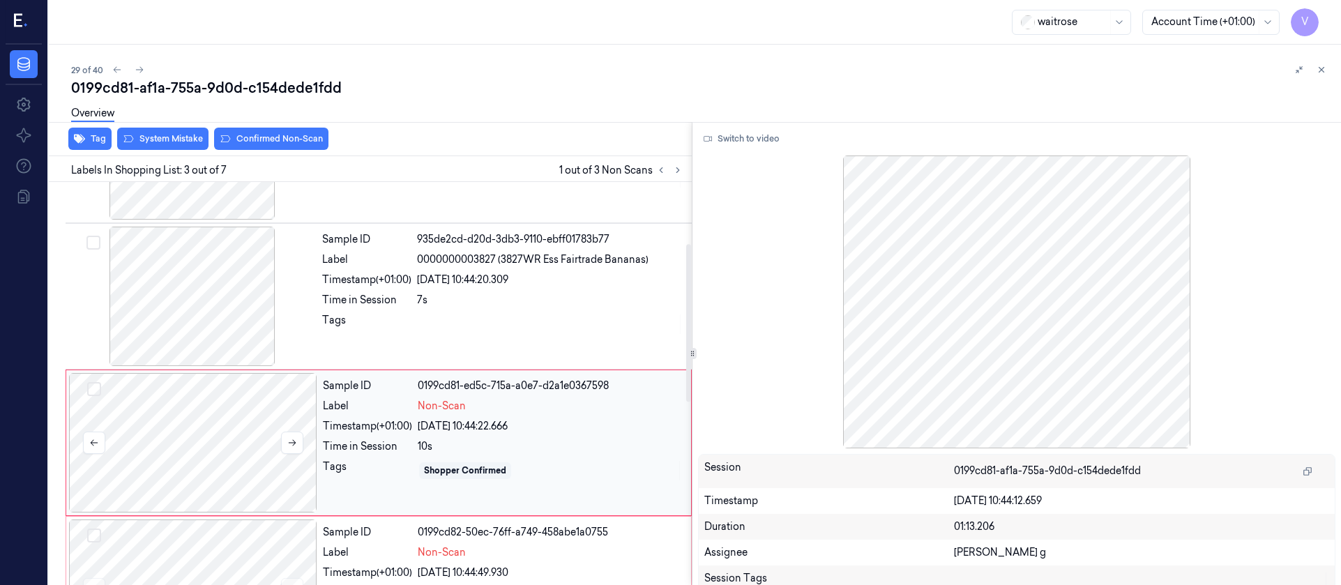
scroll to position [164, 0]
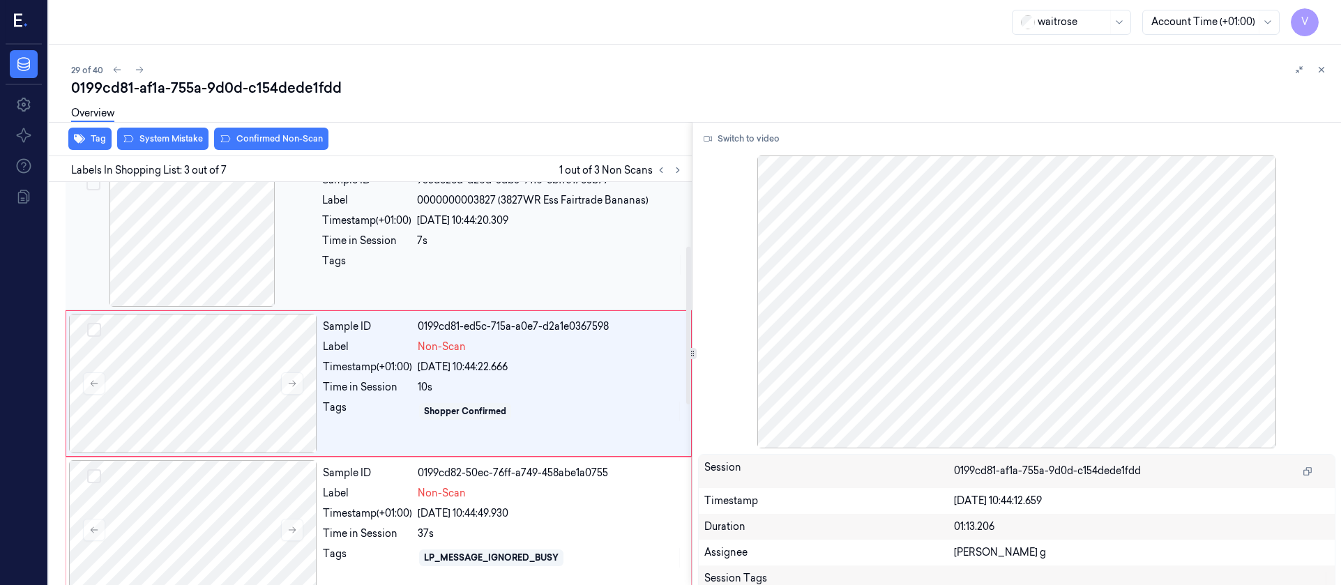
click at [202, 269] on div at bounding box center [192, 236] width 248 height 139
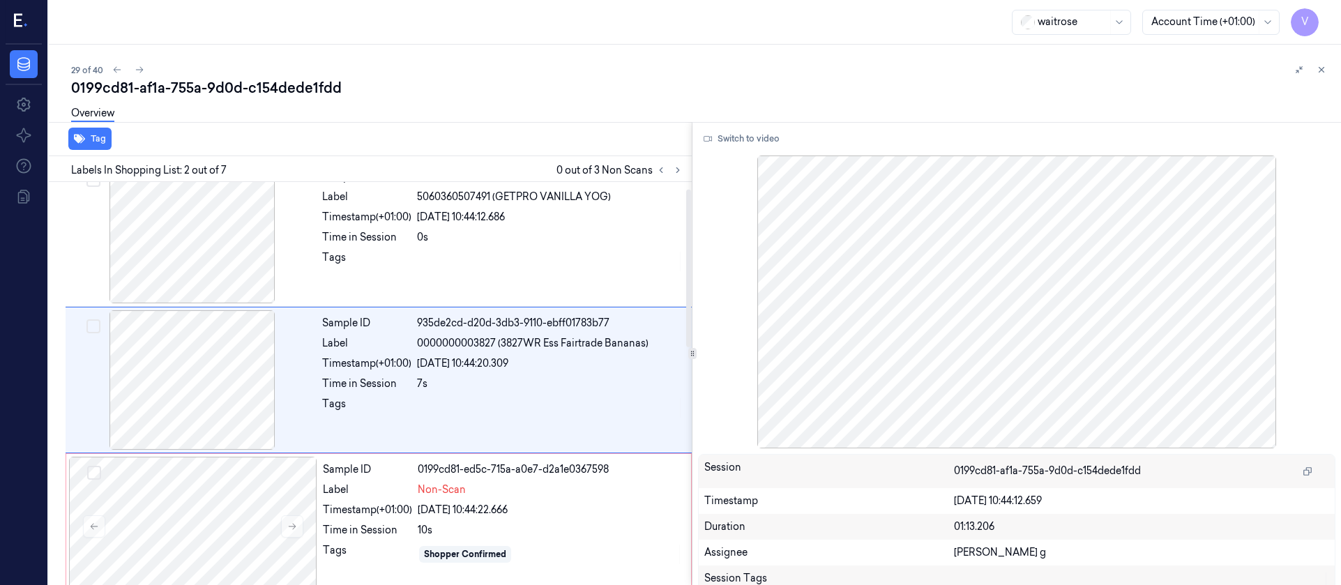
scroll to position [17, 0]
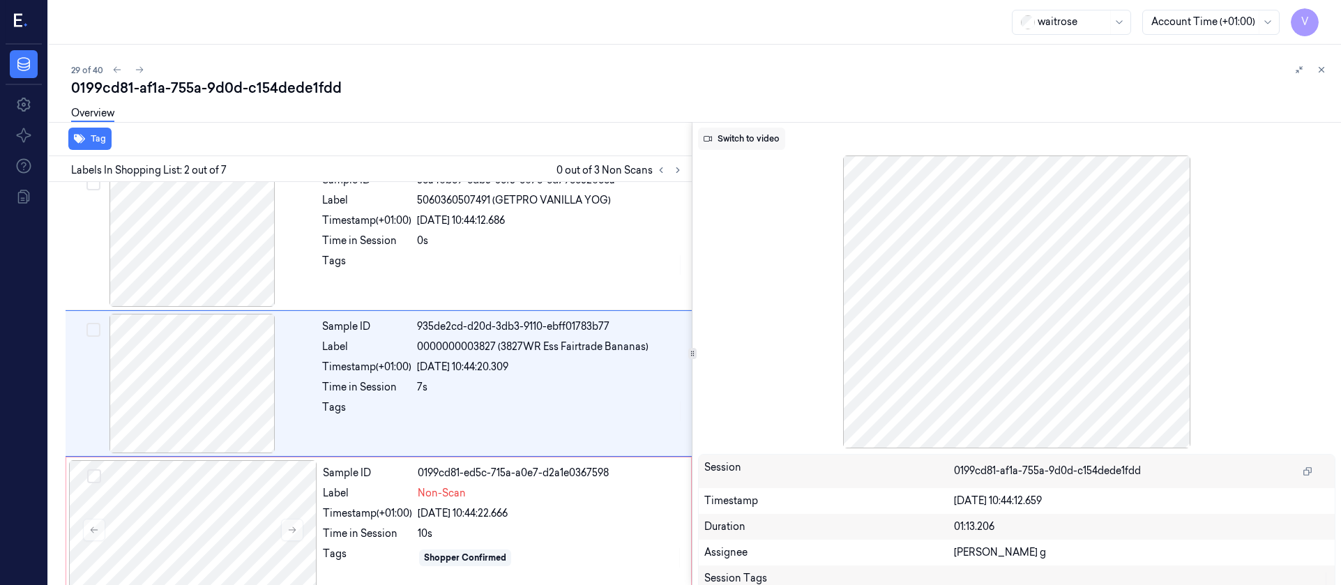
click at [742, 146] on button "Switch to video" at bounding box center [741, 139] width 87 height 22
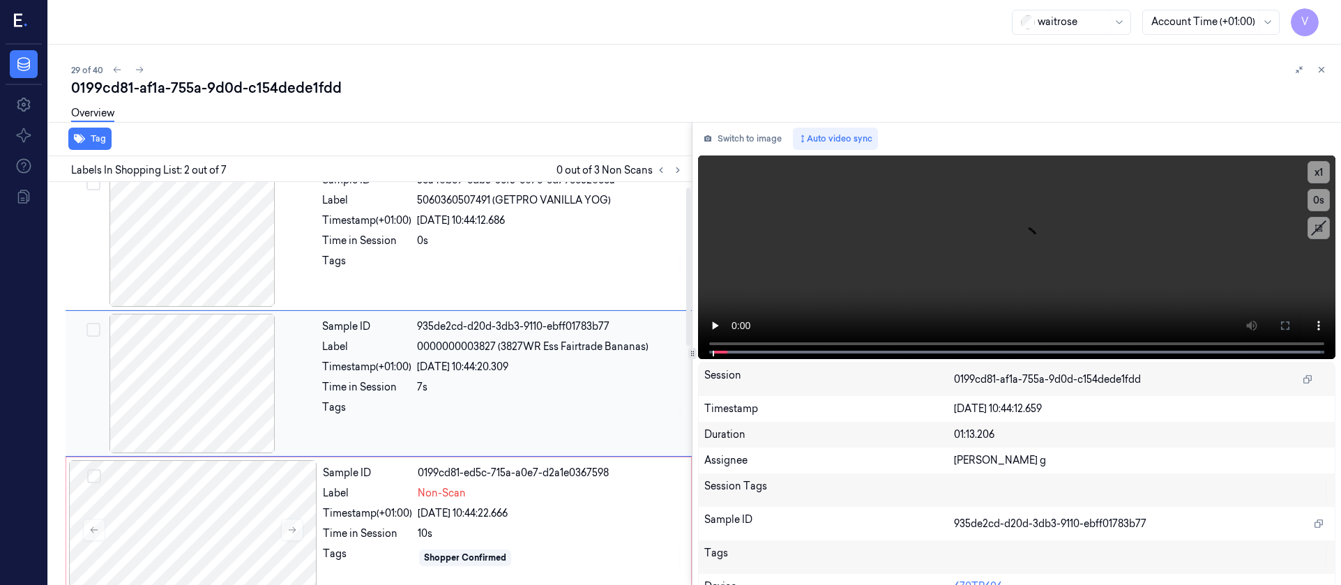
scroll to position [0, 0]
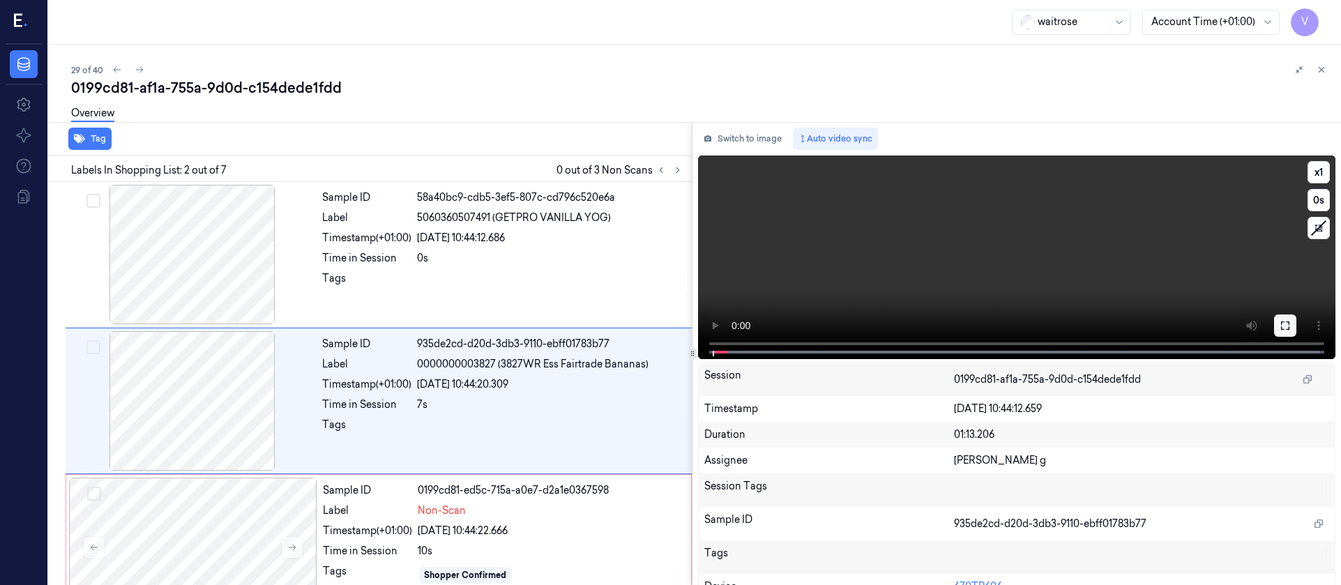
click at [1283, 326] on icon at bounding box center [1285, 325] width 11 height 11
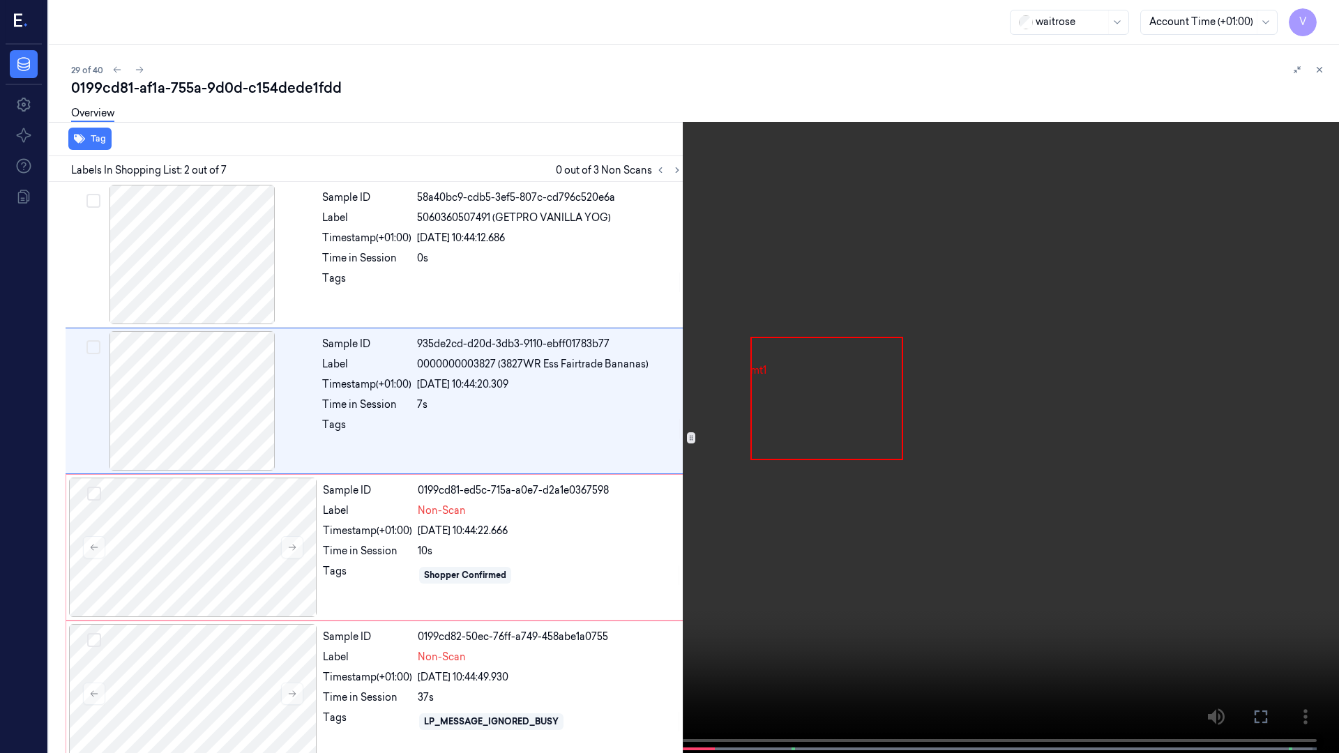
click at [0, 0] on icon at bounding box center [0, 0] width 0 height 0
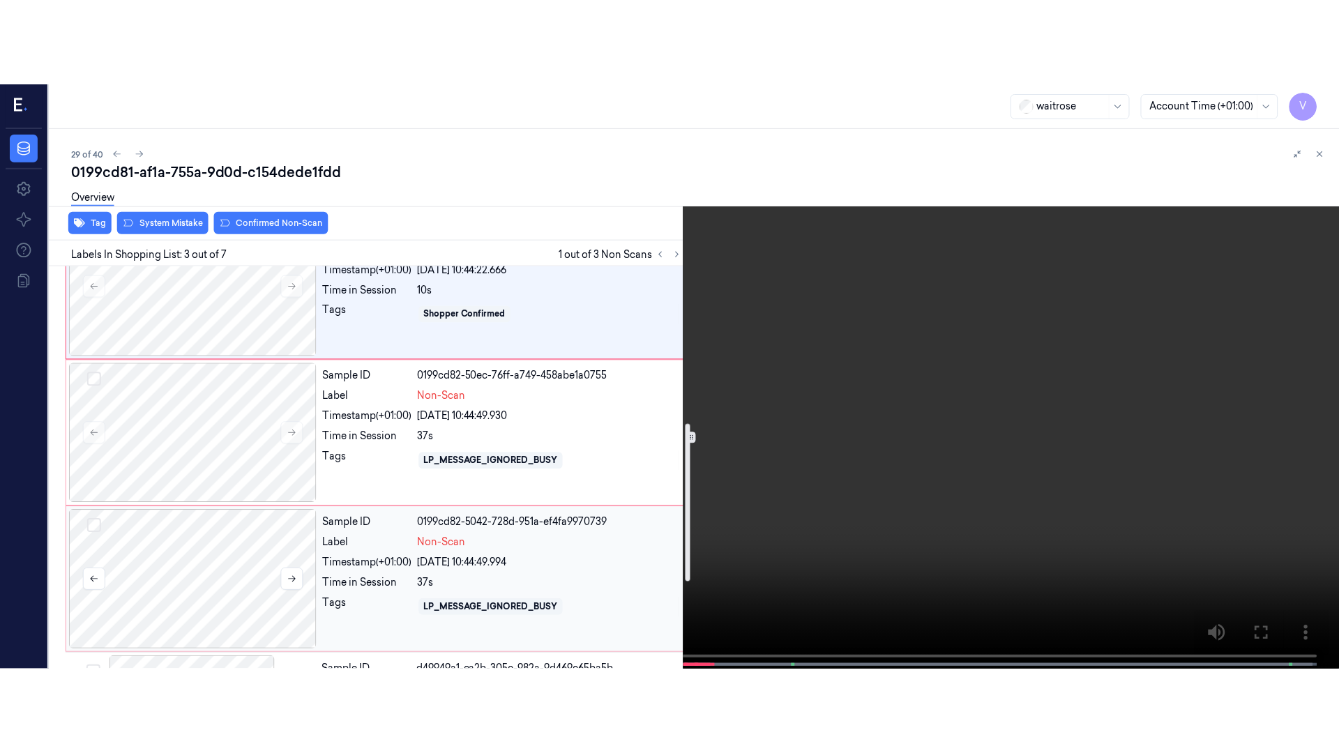
scroll to position [478, 0]
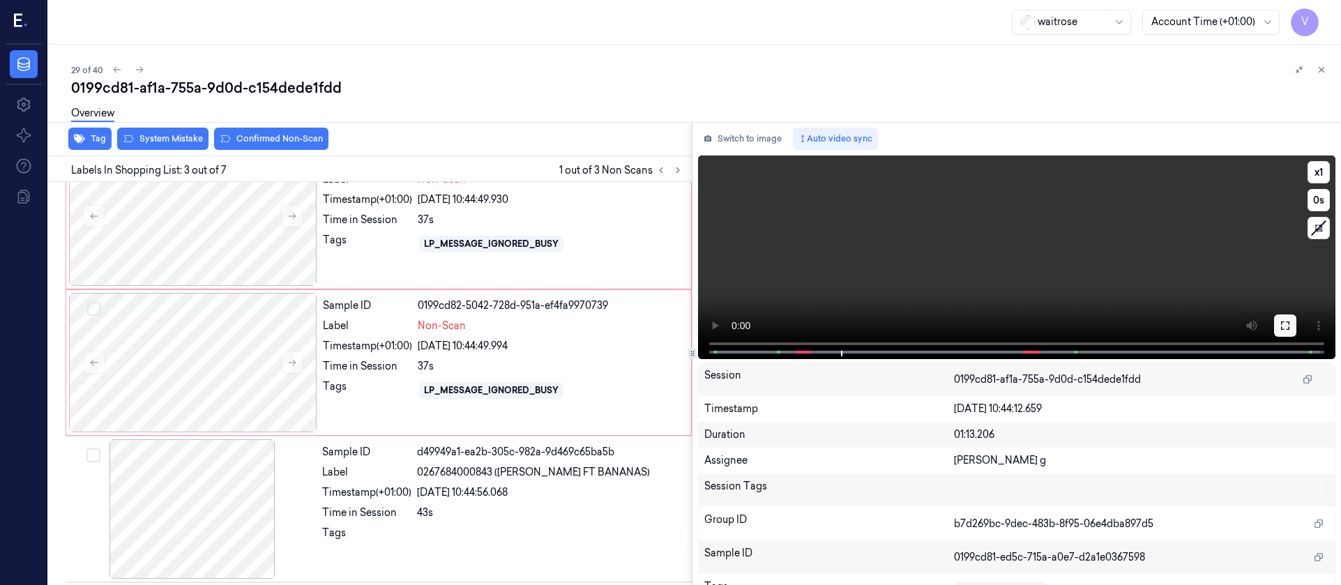
click at [1284, 329] on icon at bounding box center [1285, 325] width 8 height 8
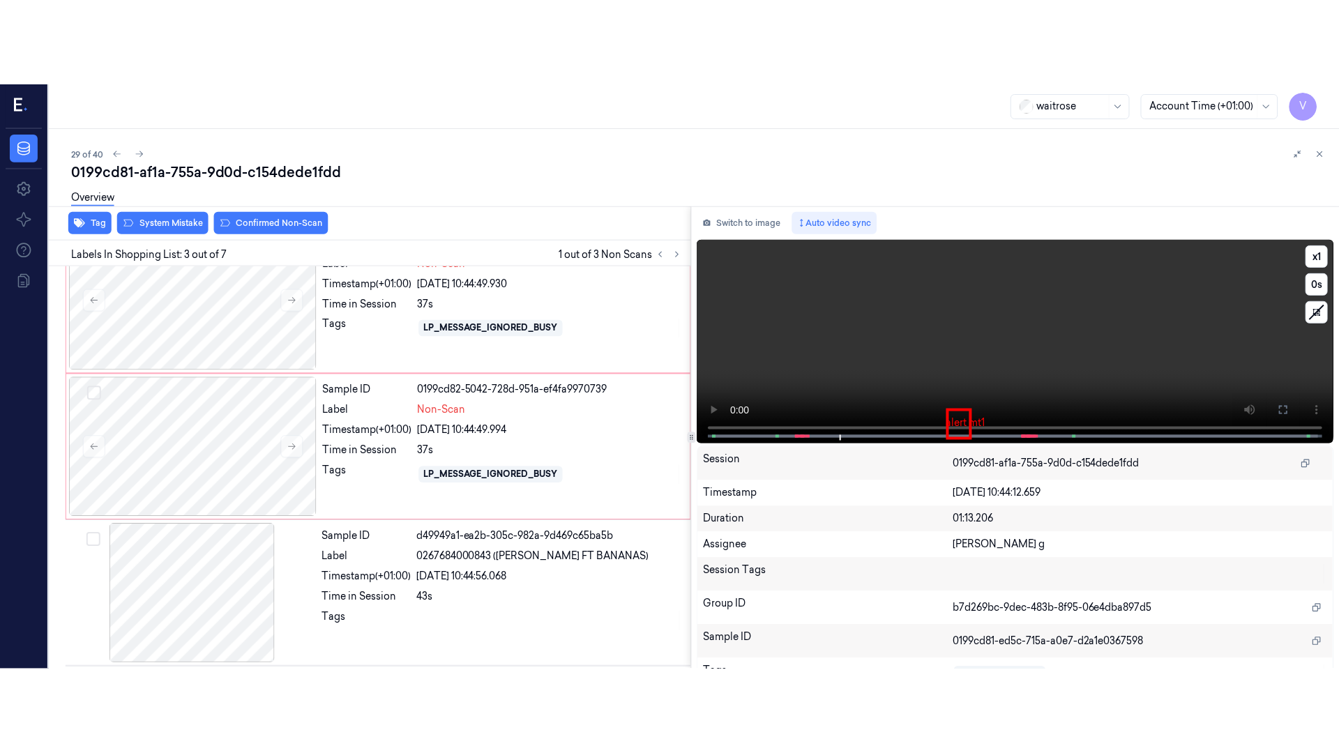
scroll to position [458, 0]
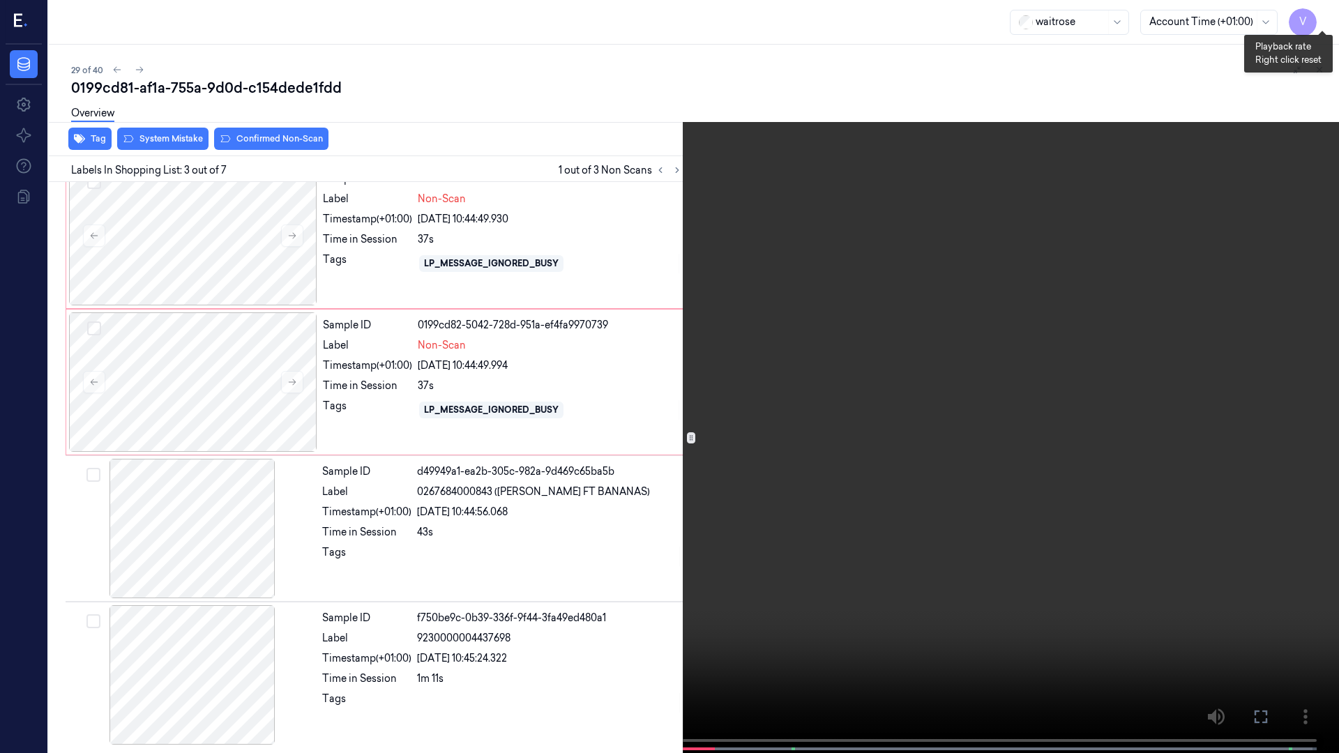
click at [1326, 18] on button "x 1" at bounding box center [1322, 17] width 22 height 22
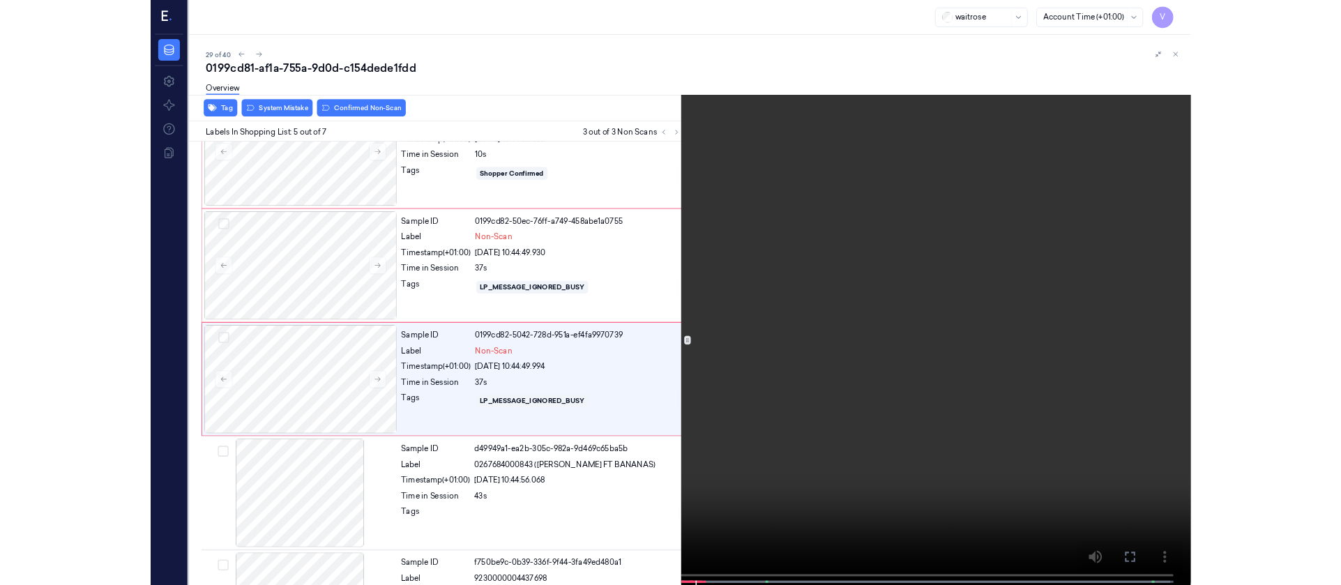
scroll to position [373, 0]
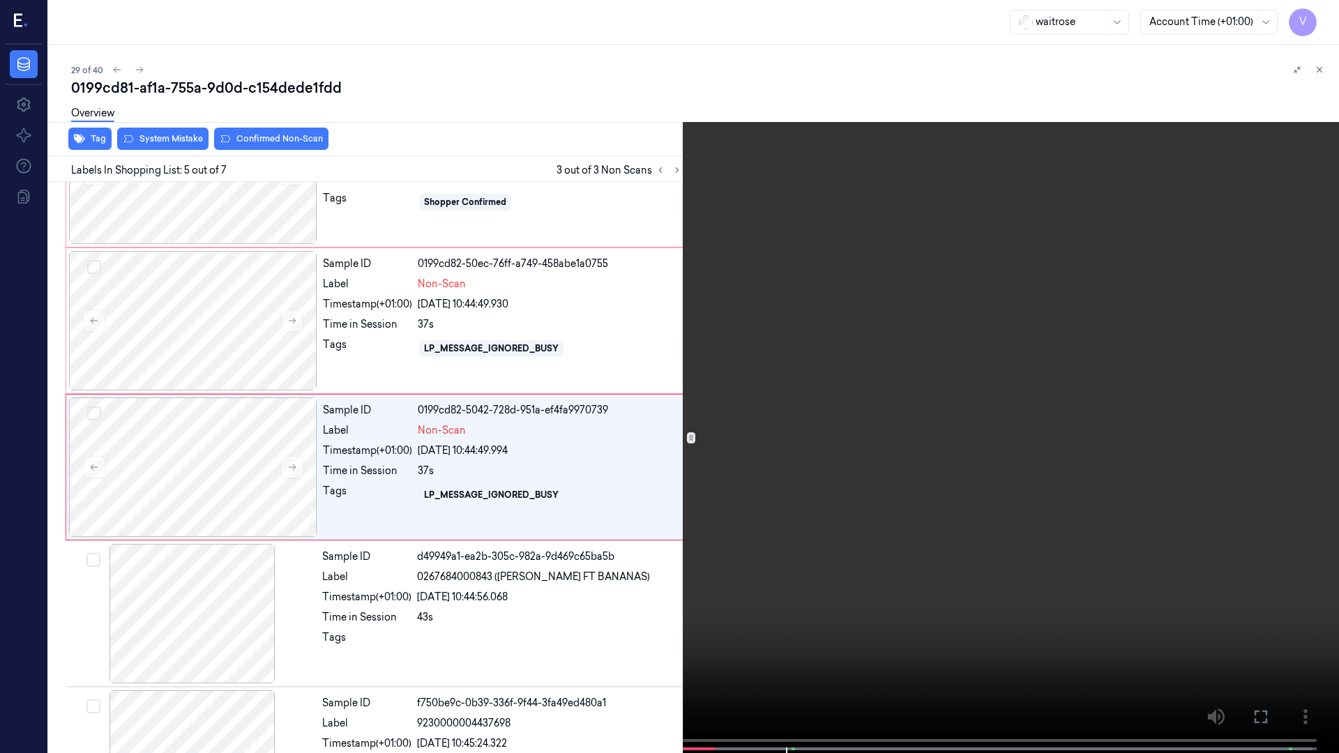
click at [0, 0] on icon at bounding box center [0, 0] width 0 height 0
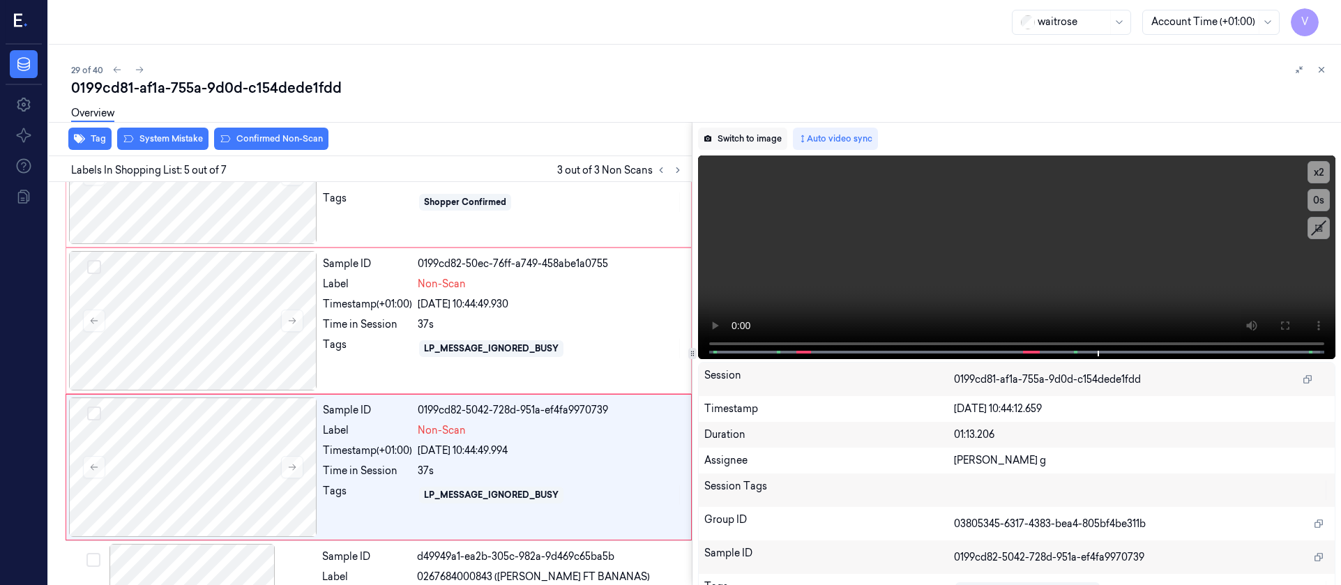
click at [744, 139] on button "Switch to image" at bounding box center [742, 139] width 89 height 22
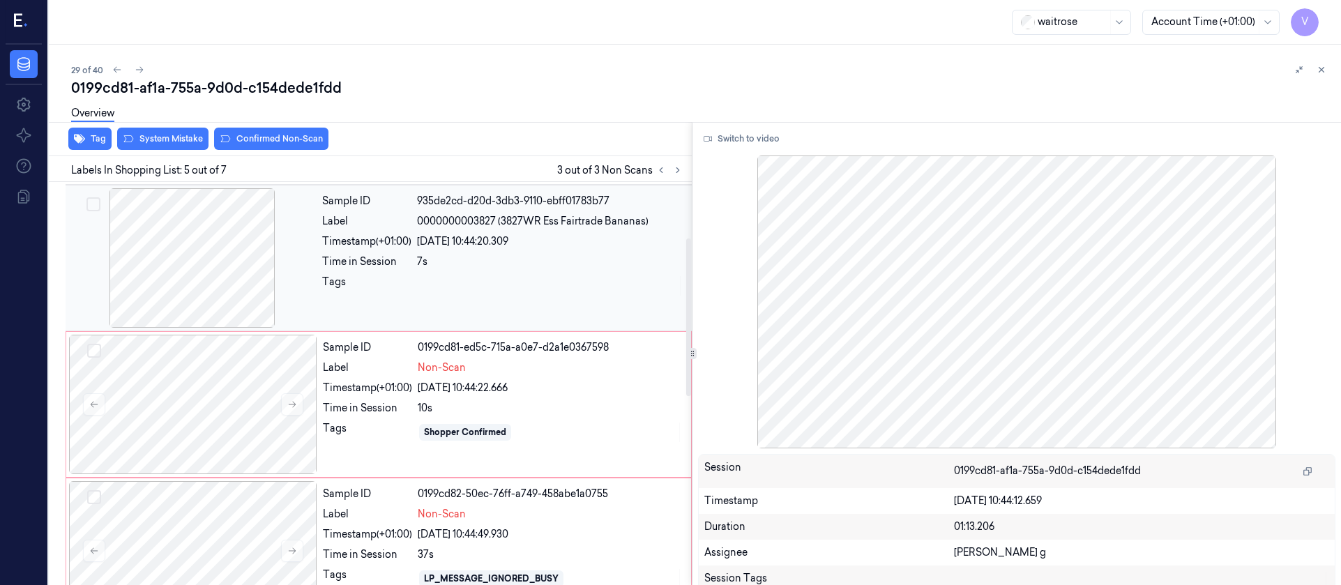
click at [211, 293] on div at bounding box center [192, 257] width 248 height 139
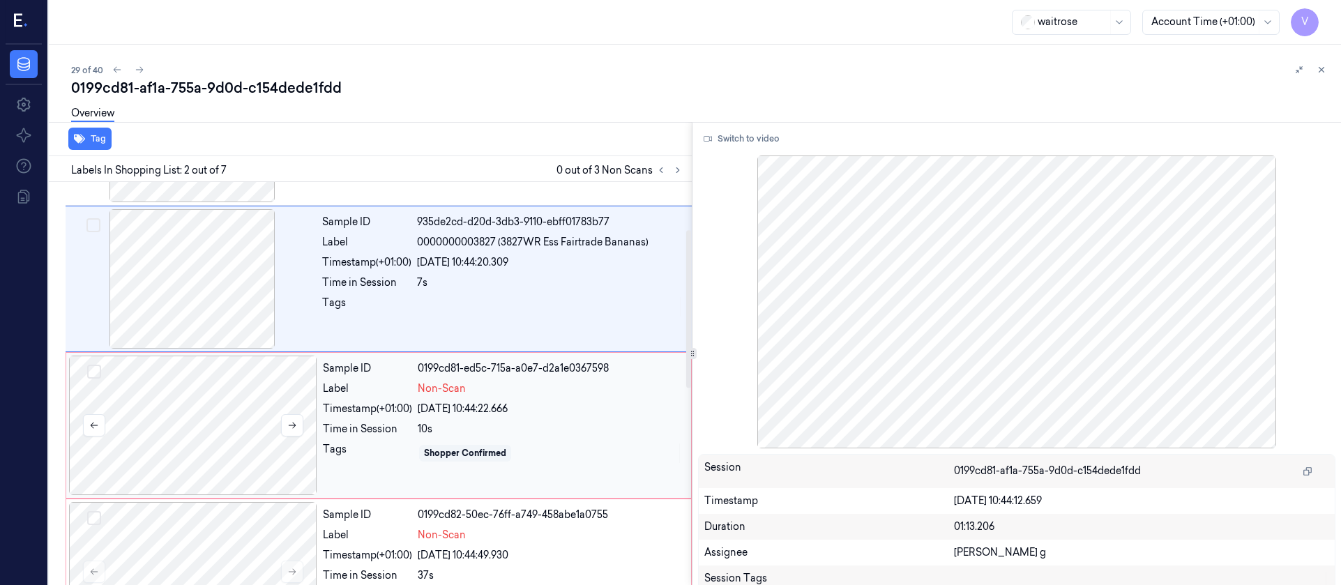
click at [219, 425] on div at bounding box center [193, 425] width 248 height 139
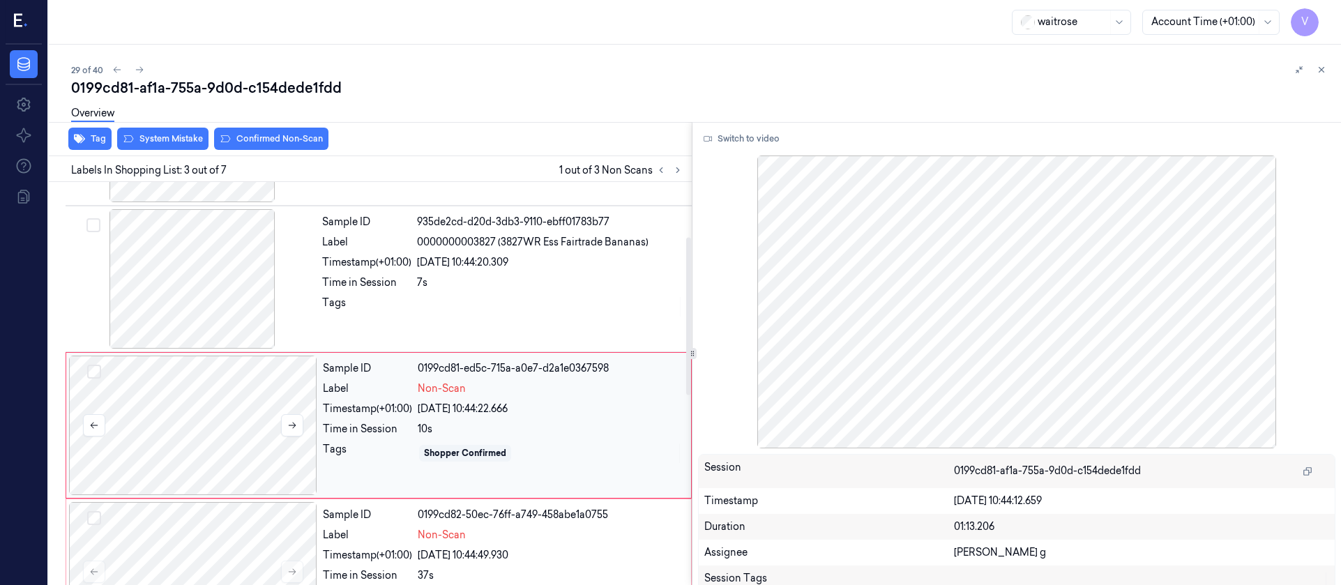
scroll to position [164, 0]
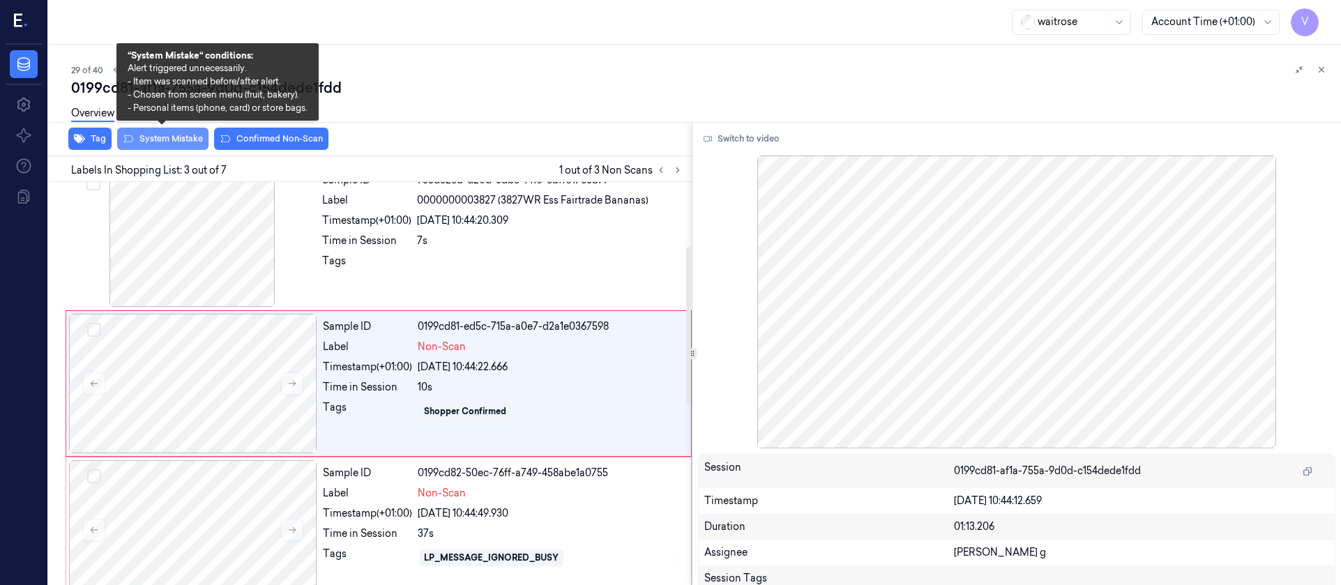
click at [169, 142] on button "System Mistake" at bounding box center [162, 139] width 91 height 22
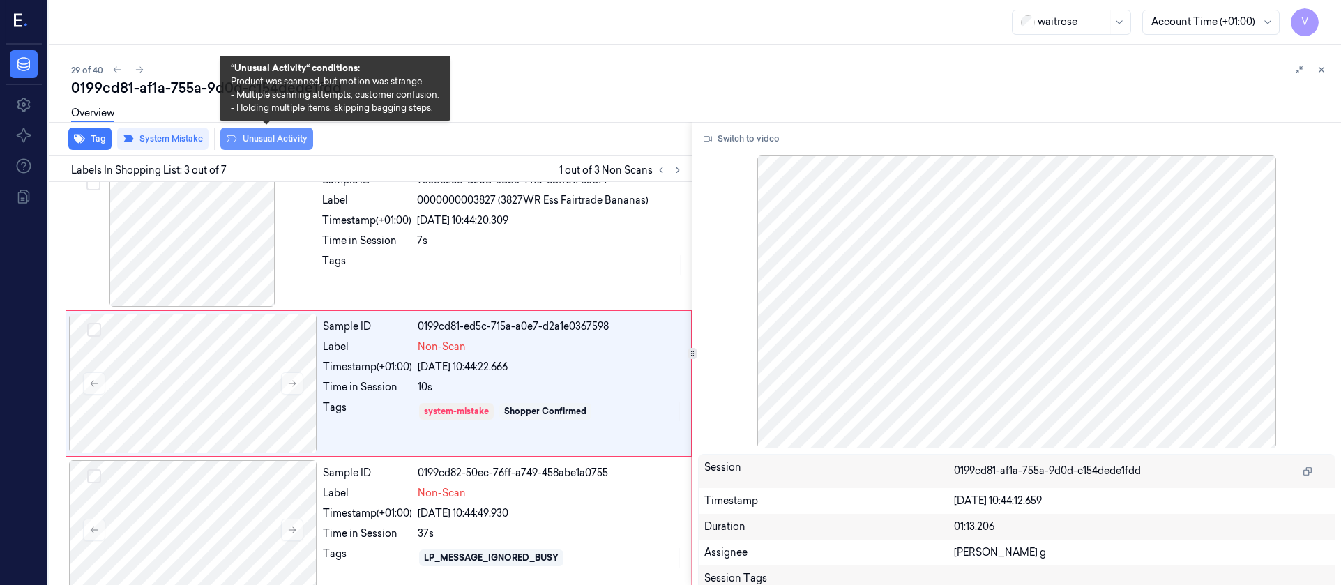
click at [259, 143] on button "Unusual Activity" at bounding box center [266, 139] width 93 height 22
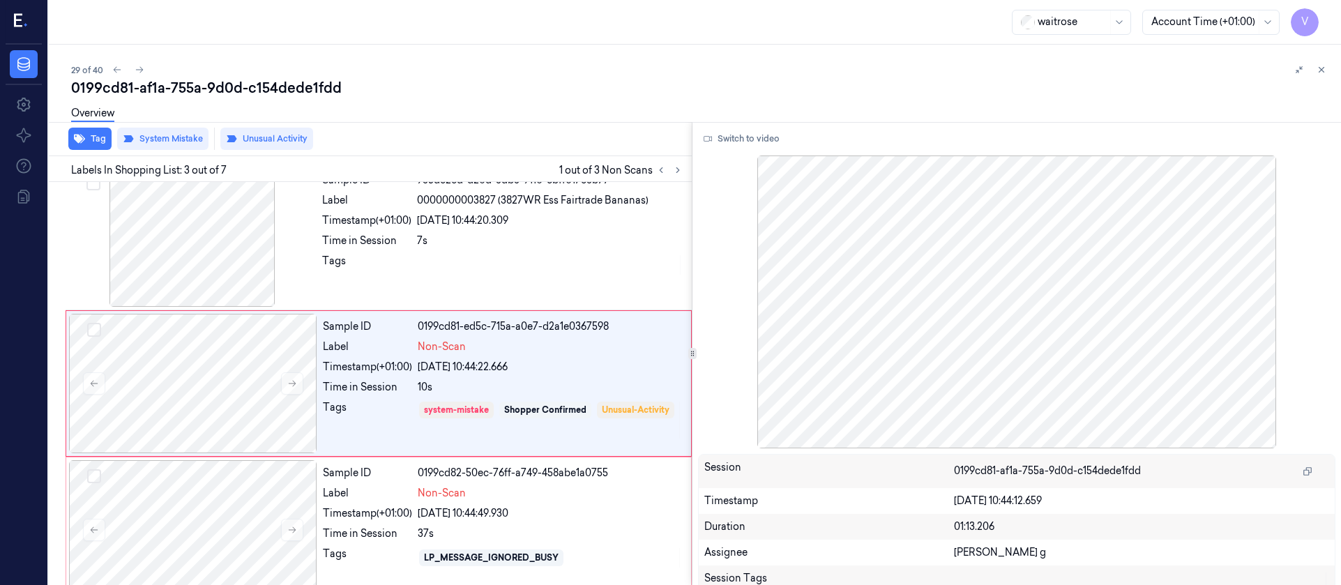
click at [257, 142] on button "Unusual Activity" at bounding box center [266, 139] width 93 height 22
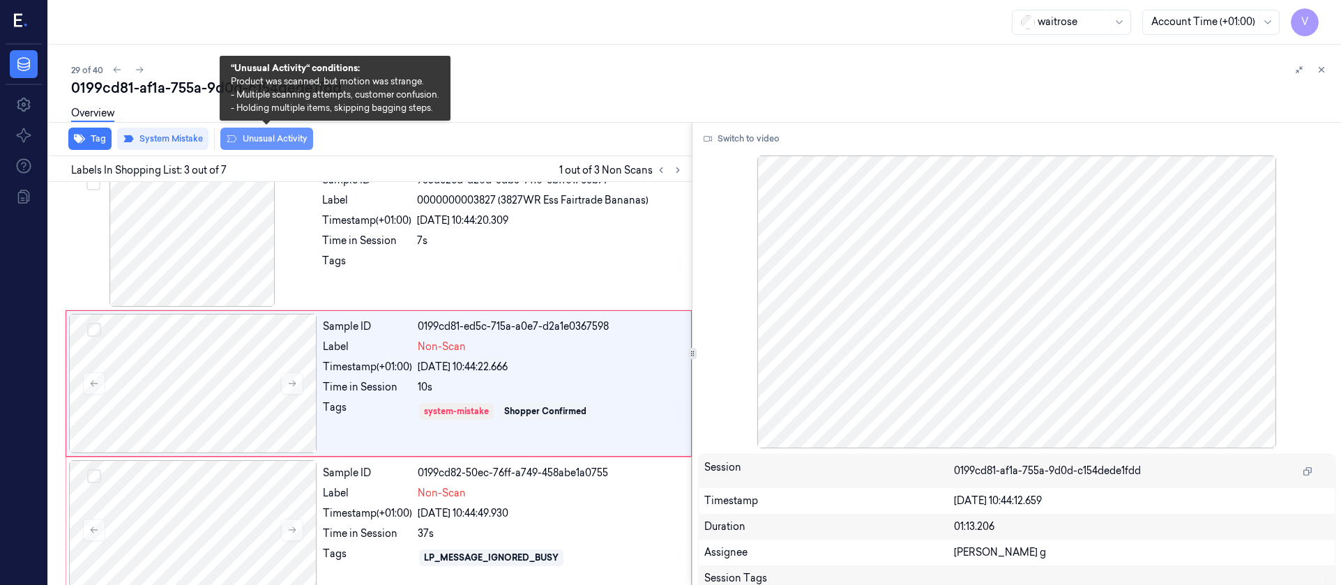
click at [268, 142] on button "Unusual Activity" at bounding box center [266, 139] width 93 height 22
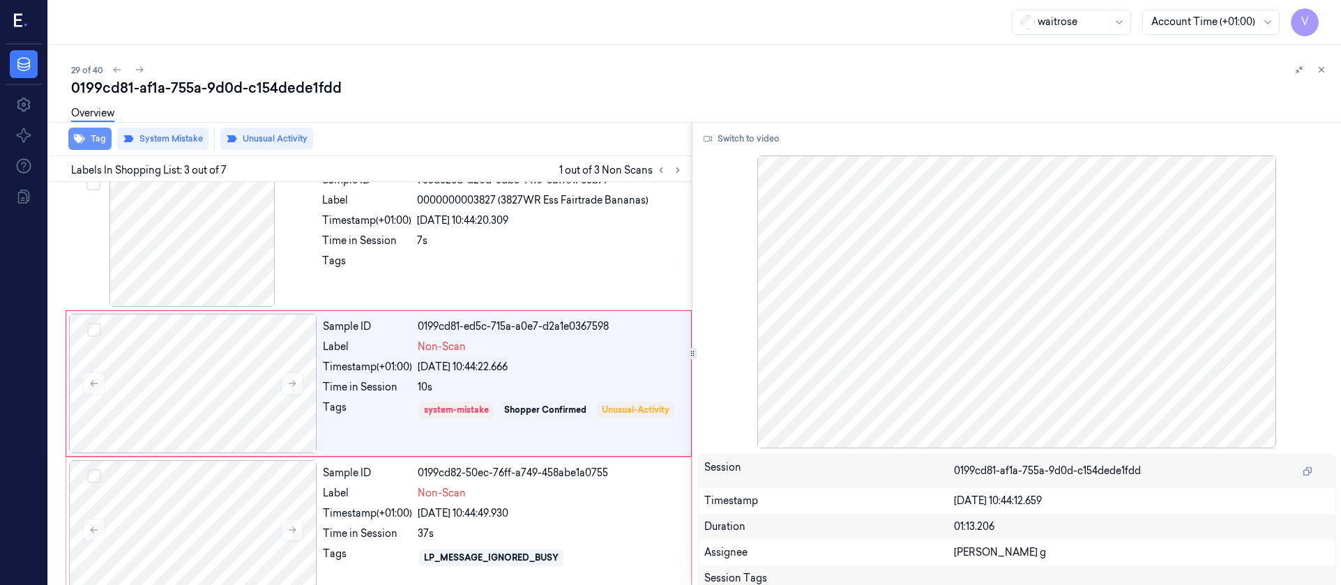
click at [85, 140] on button "Tag" at bounding box center [89, 139] width 43 height 22
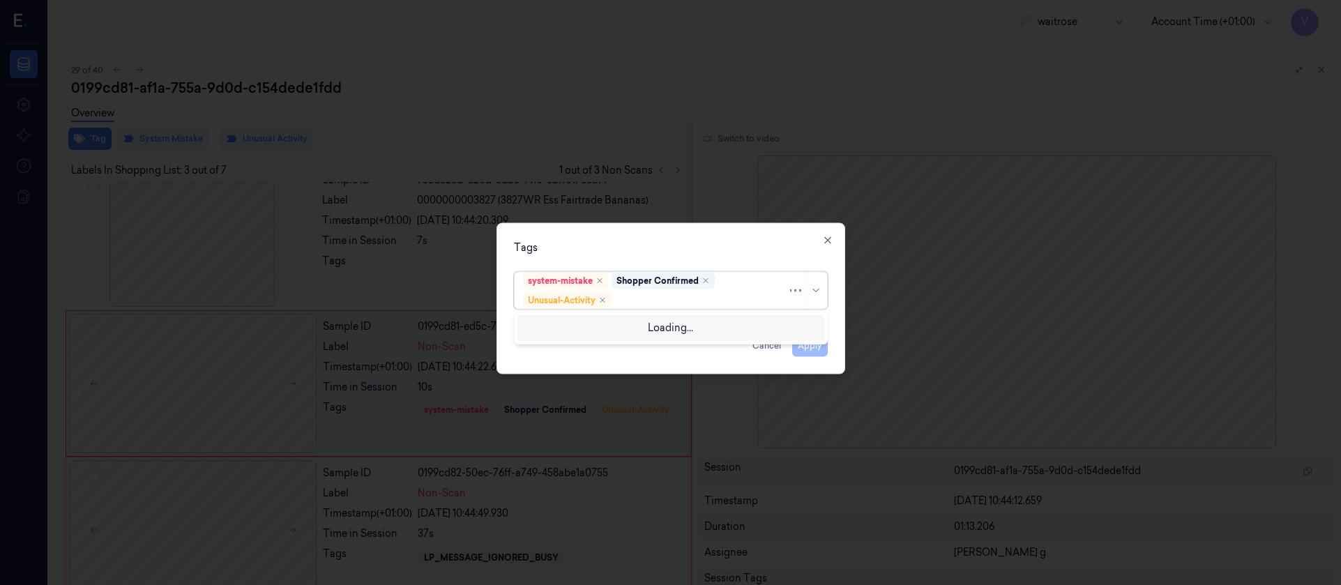
click at [665, 298] on div at bounding box center [700, 300] width 173 height 15
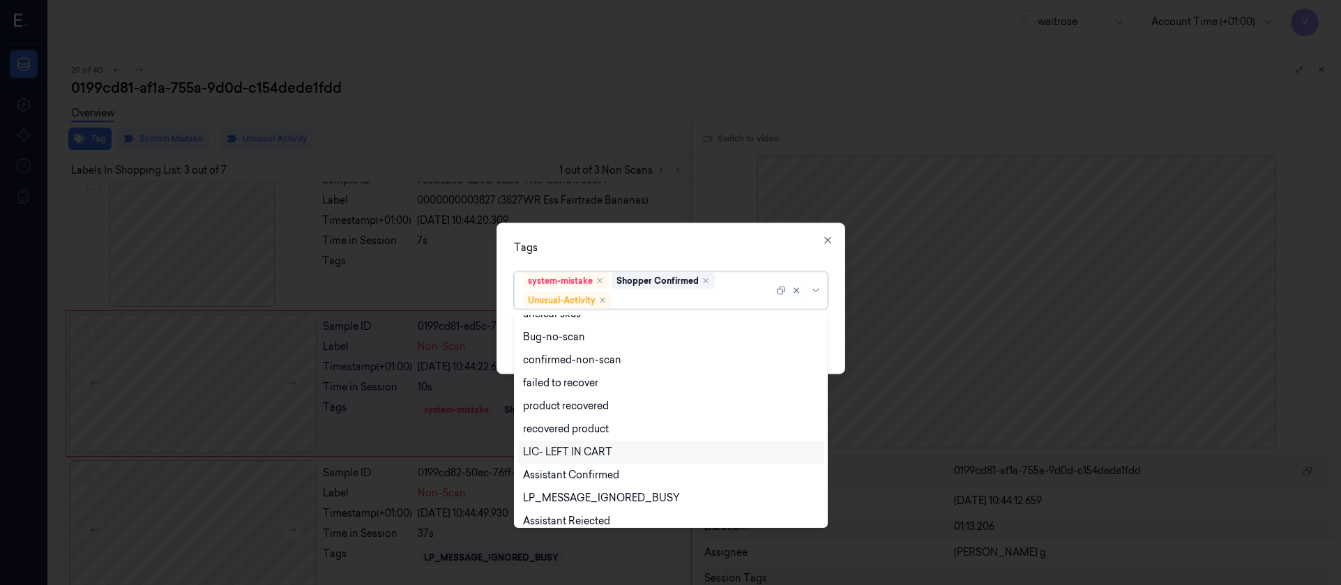
scroll to position [182, 0]
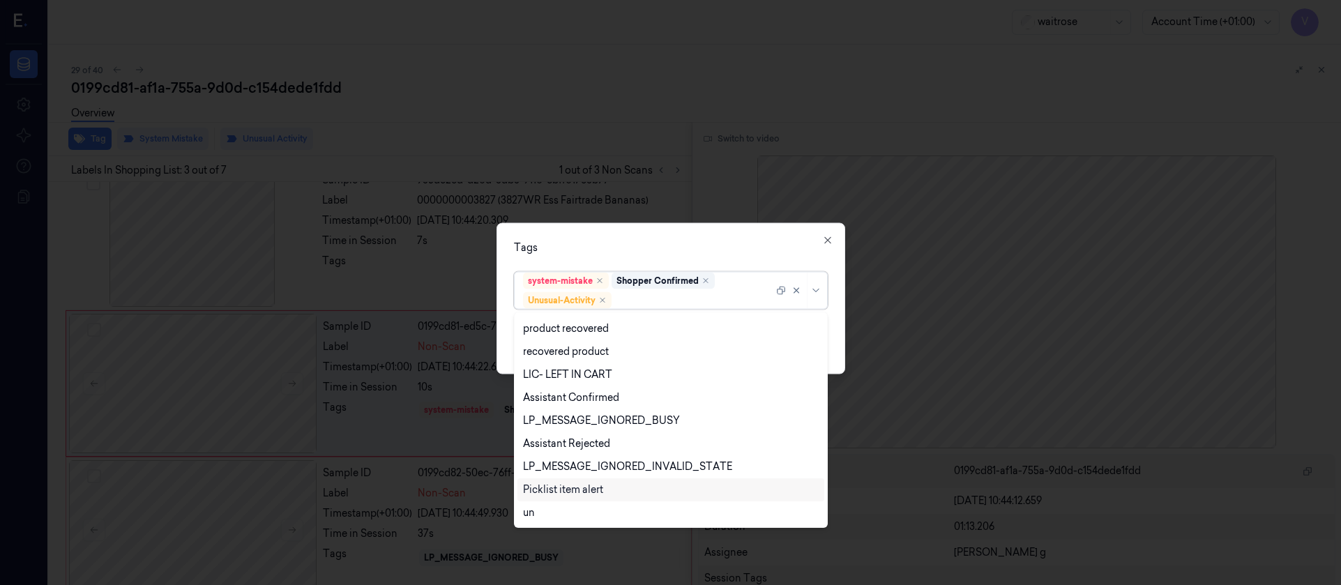
click at [554, 488] on div "Picklist item alert" at bounding box center [563, 490] width 80 height 15
click at [675, 238] on div "Tags option Picklist item alert, selected. 20 results available. Use Up and Dow…" at bounding box center [670, 297] width 349 height 151
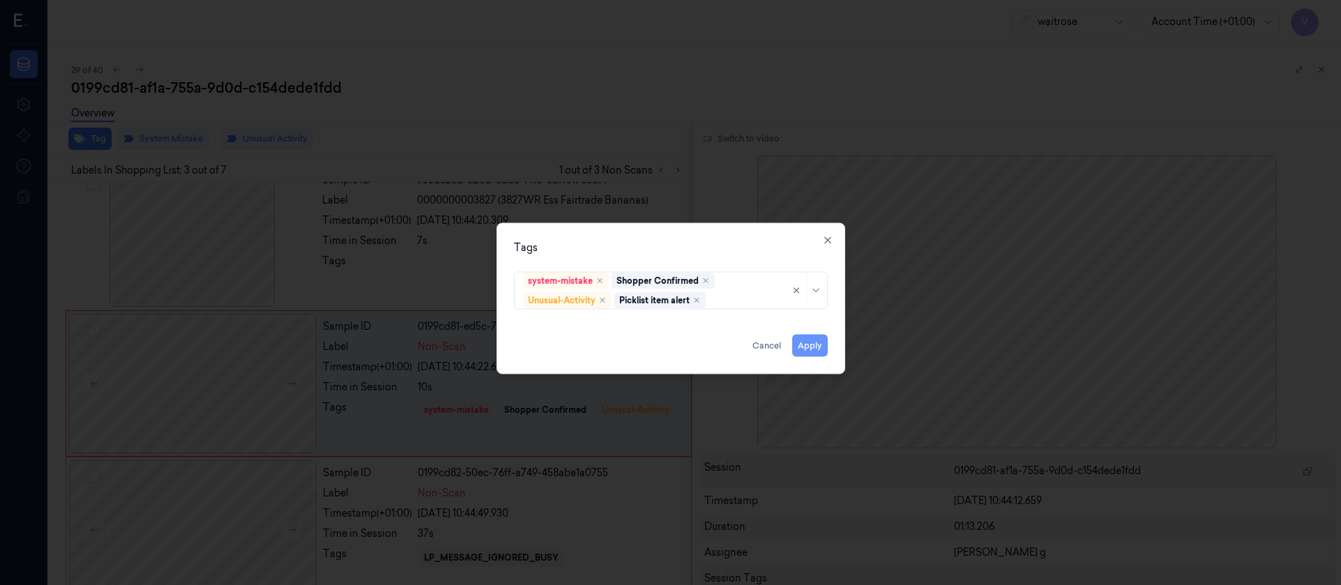
click at [814, 354] on button "Apply" at bounding box center [810, 345] width 36 height 22
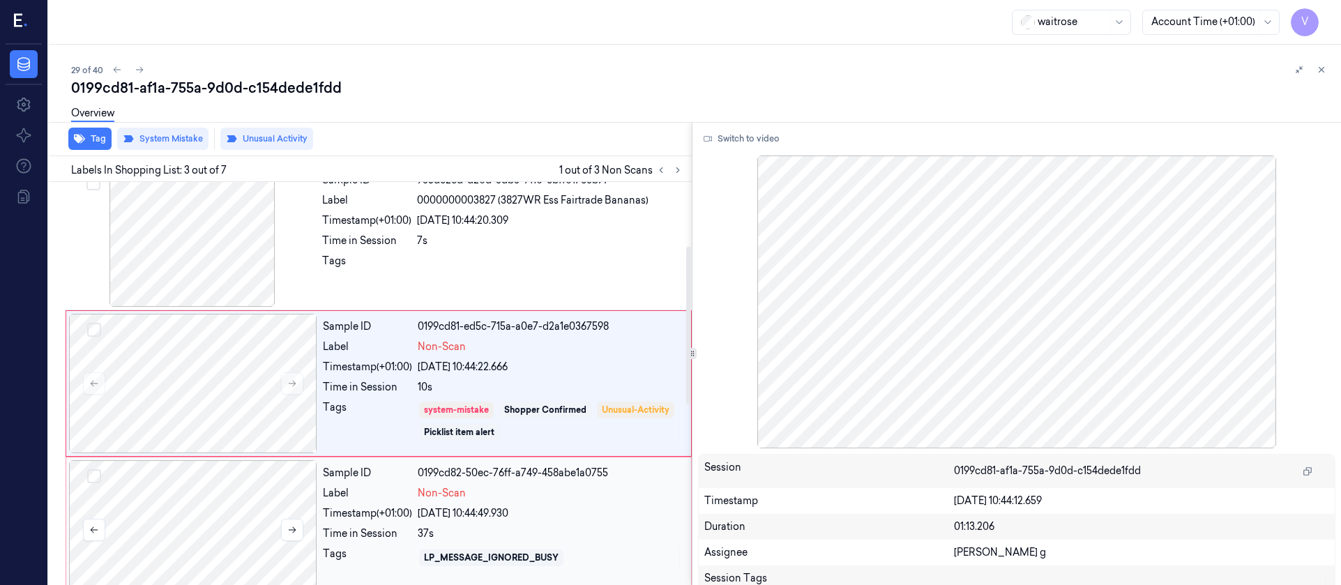
click at [221, 506] on div at bounding box center [193, 529] width 248 height 139
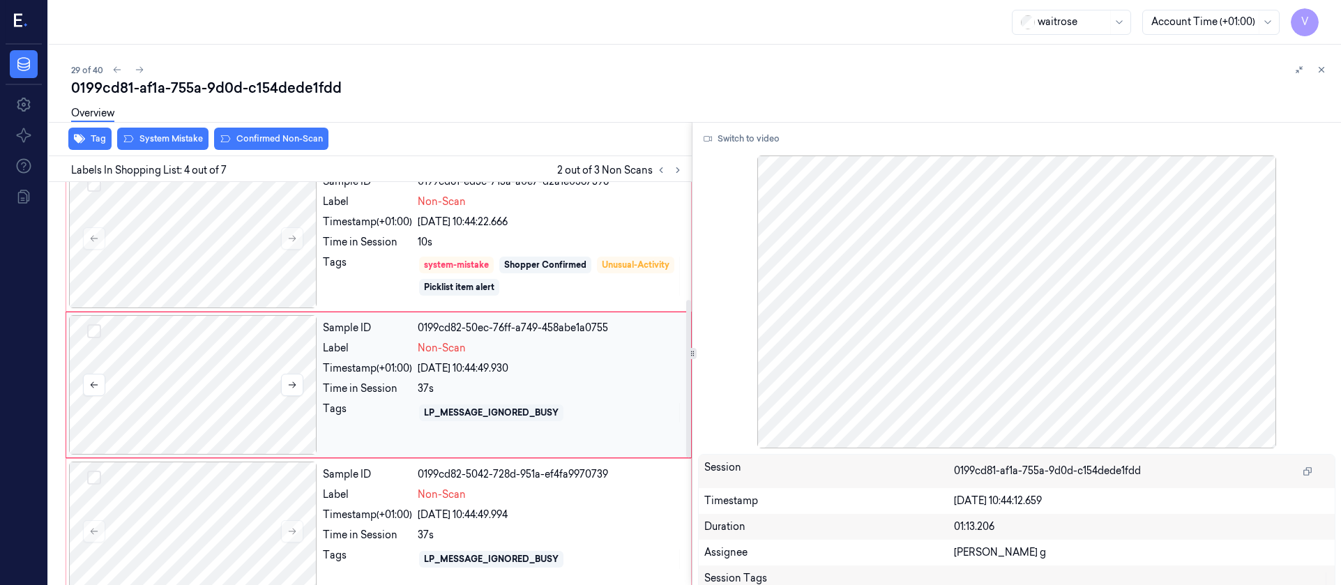
scroll to position [310, 0]
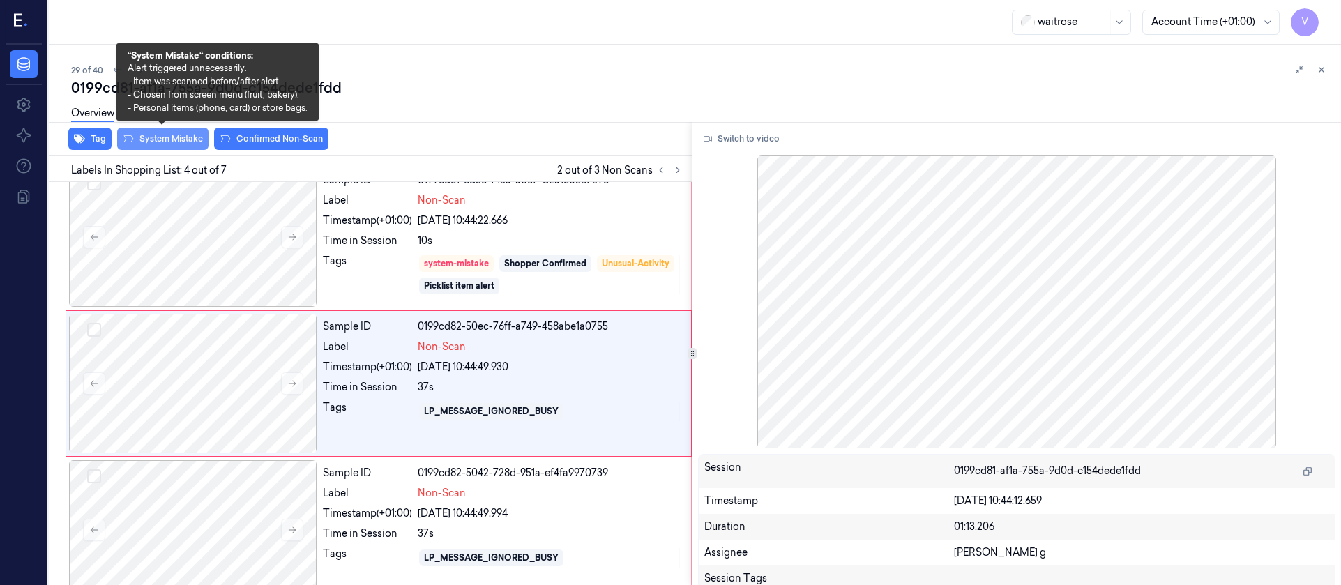
click at [146, 136] on button "System Mistake" at bounding box center [162, 139] width 91 height 22
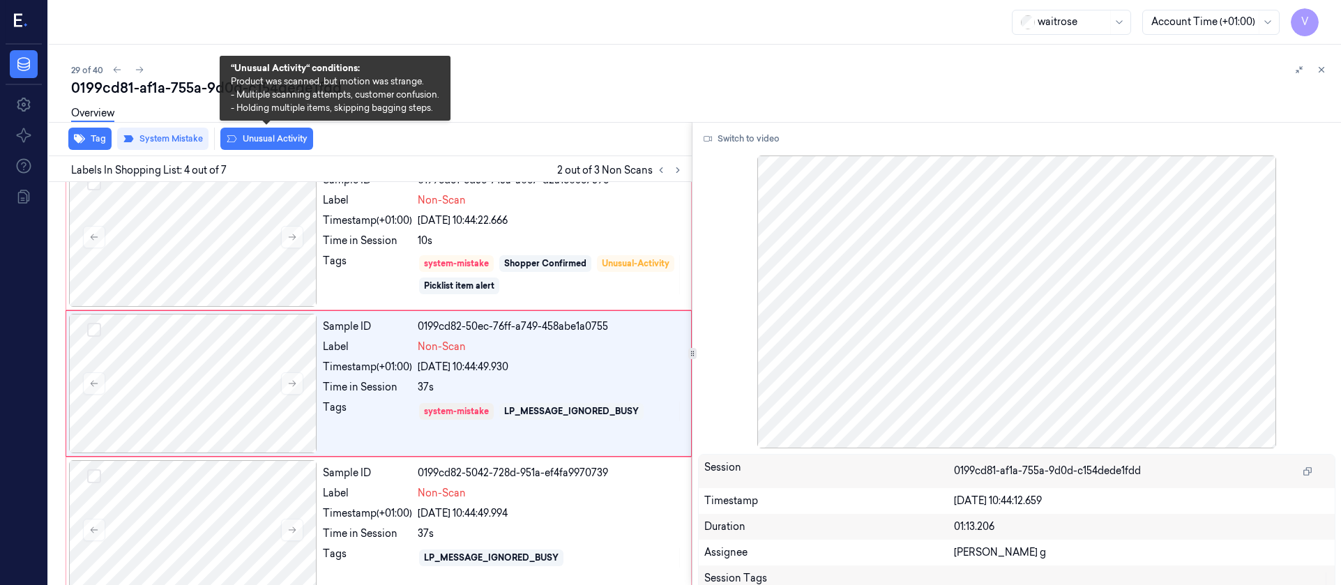
click at [272, 139] on button "Unusual Activity" at bounding box center [266, 139] width 93 height 22
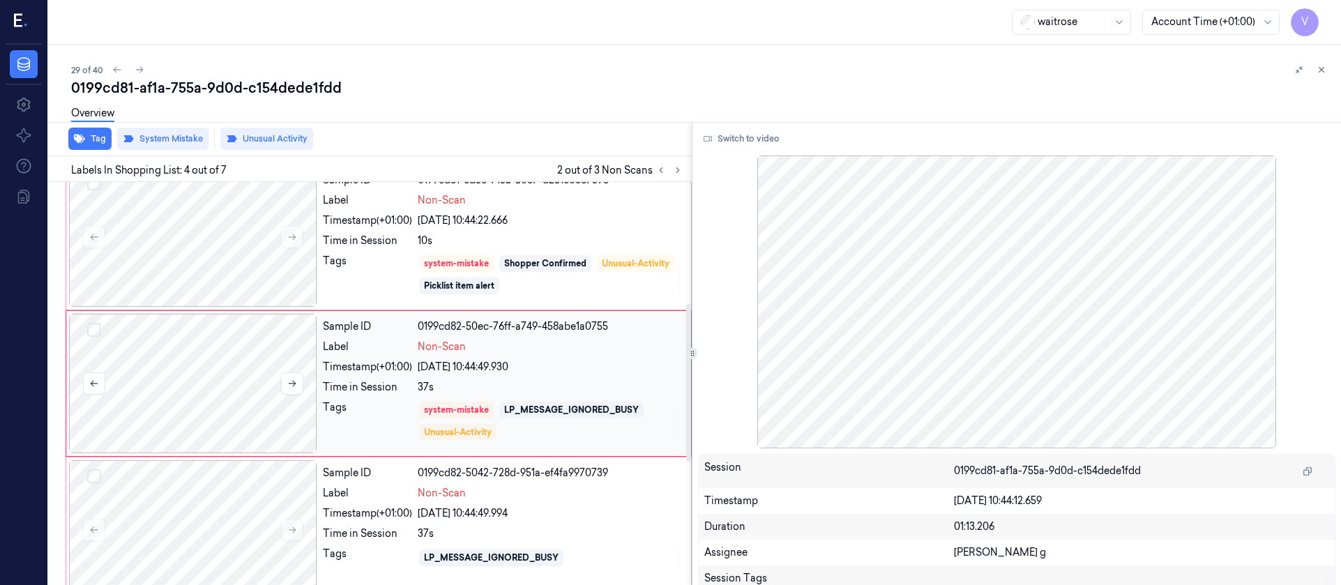
click at [262, 353] on div at bounding box center [193, 383] width 248 height 139
click at [89, 135] on button "Tag" at bounding box center [89, 139] width 43 height 22
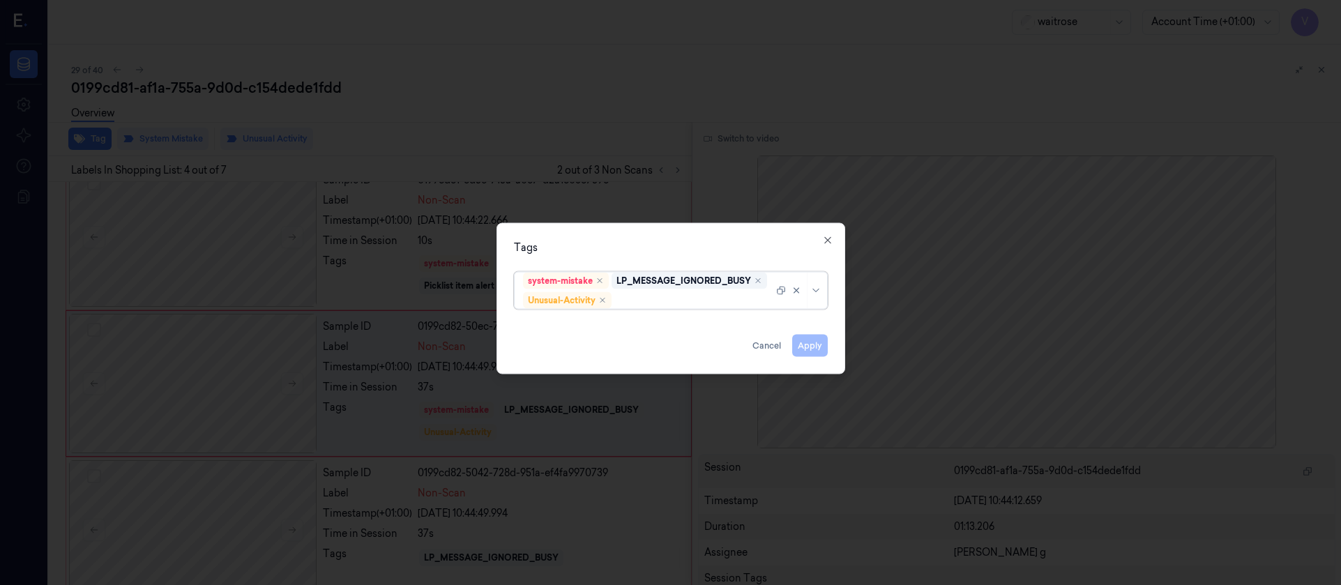
click at [646, 299] on div at bounding box center [693, 300] width 159 height 15
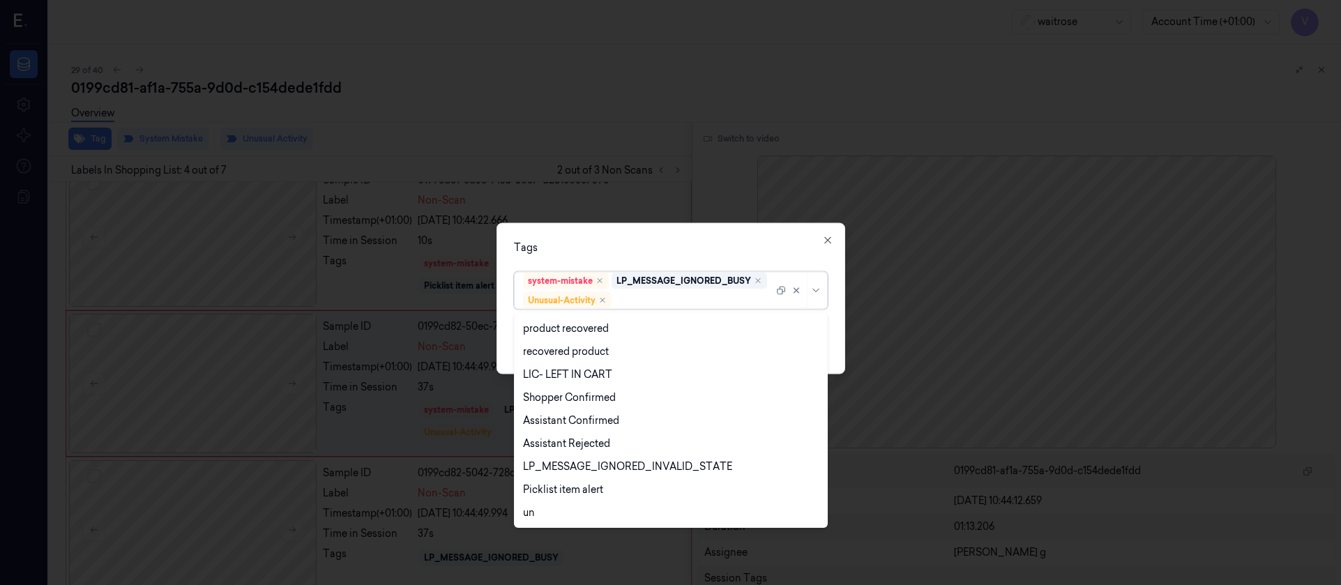
scroll to position [274, 0]
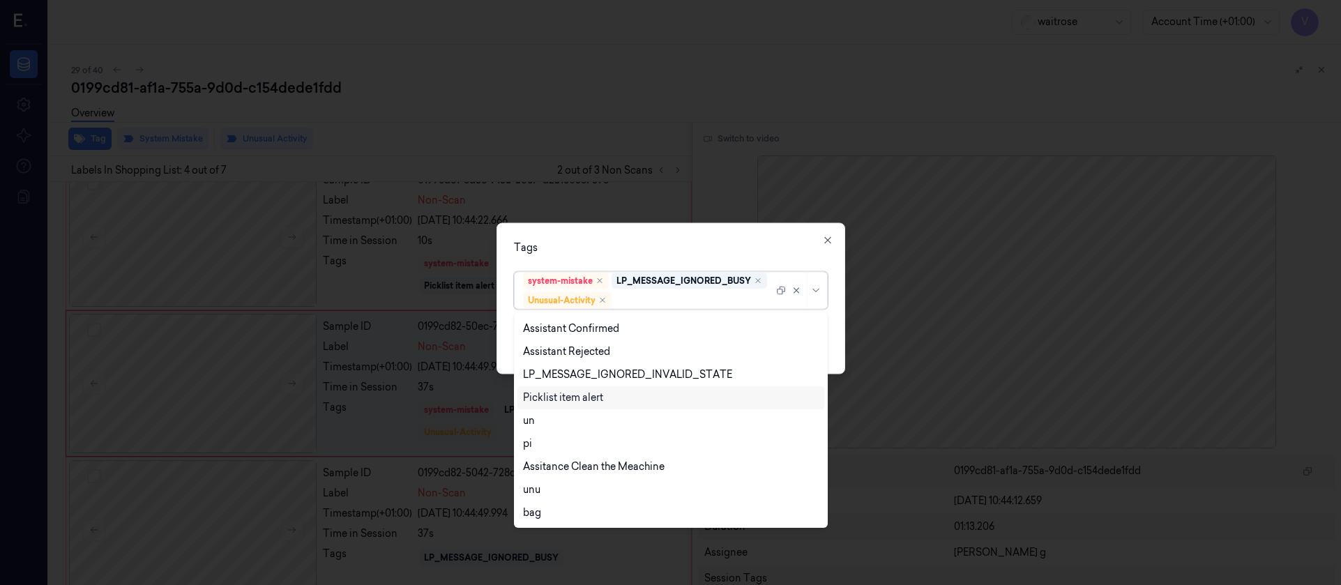
click at [565, 397] on div "Picklist item alert" at bounding box center [563, 397] width 80 height 15
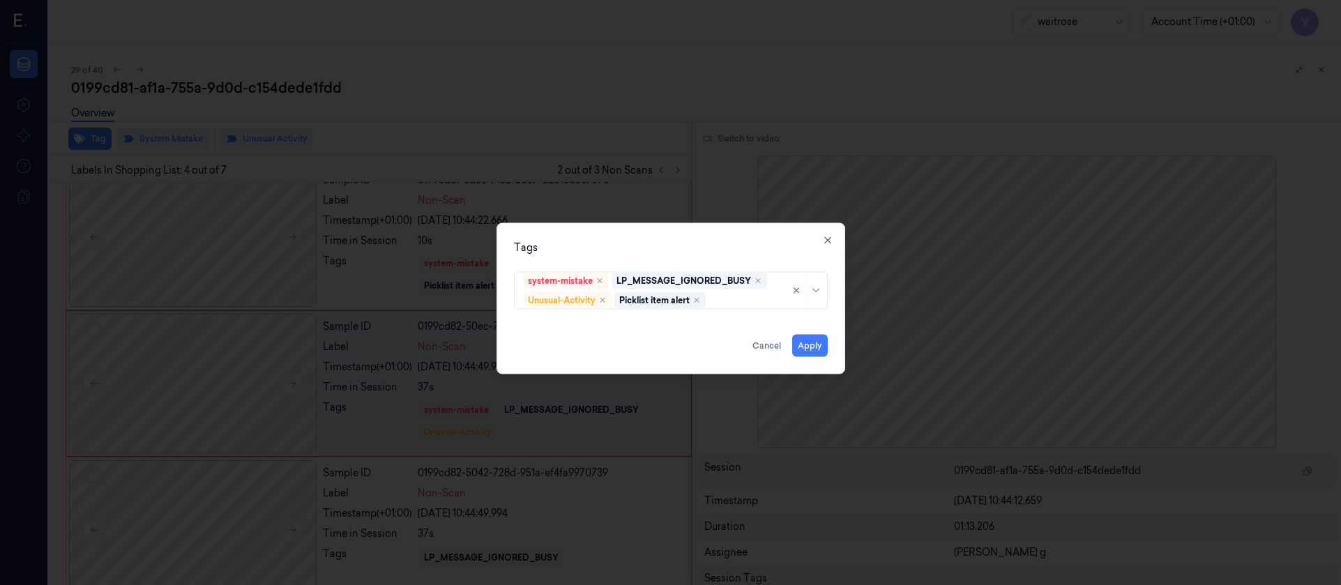
click at [704, 232] on div "Tags system-mistake LP_MESSAGE_IGNORED_BUSY Unusual-Activity Picklist item aler…" at bounding box center [670, 297] width 349 height 151
click at [807, 354] on button "Apply" at bounding box center [810, 345] width 36 height 22
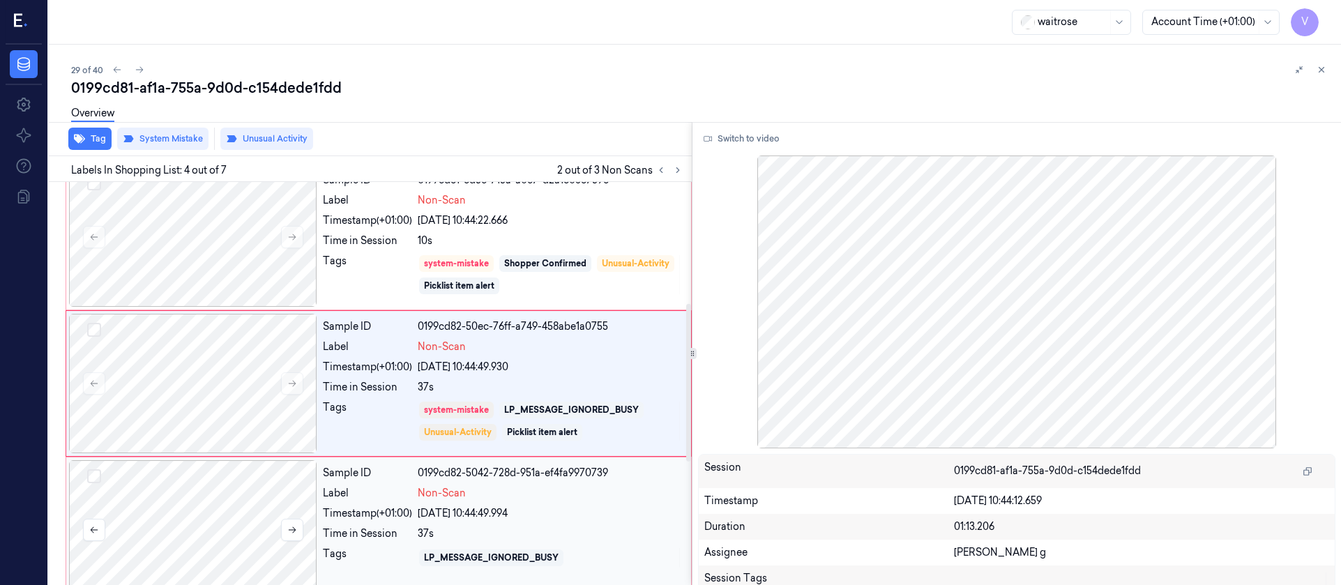
click at [257, 494] on div at bounding box center [193, 529] width 248 height 139
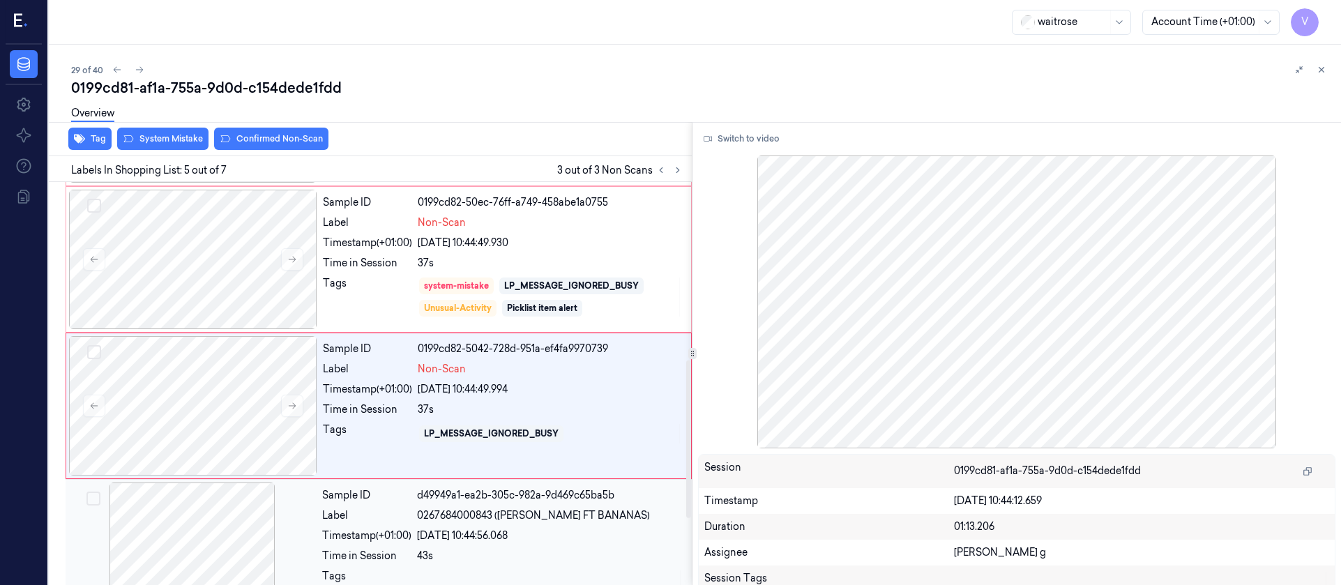
scroll to position [457, 0]
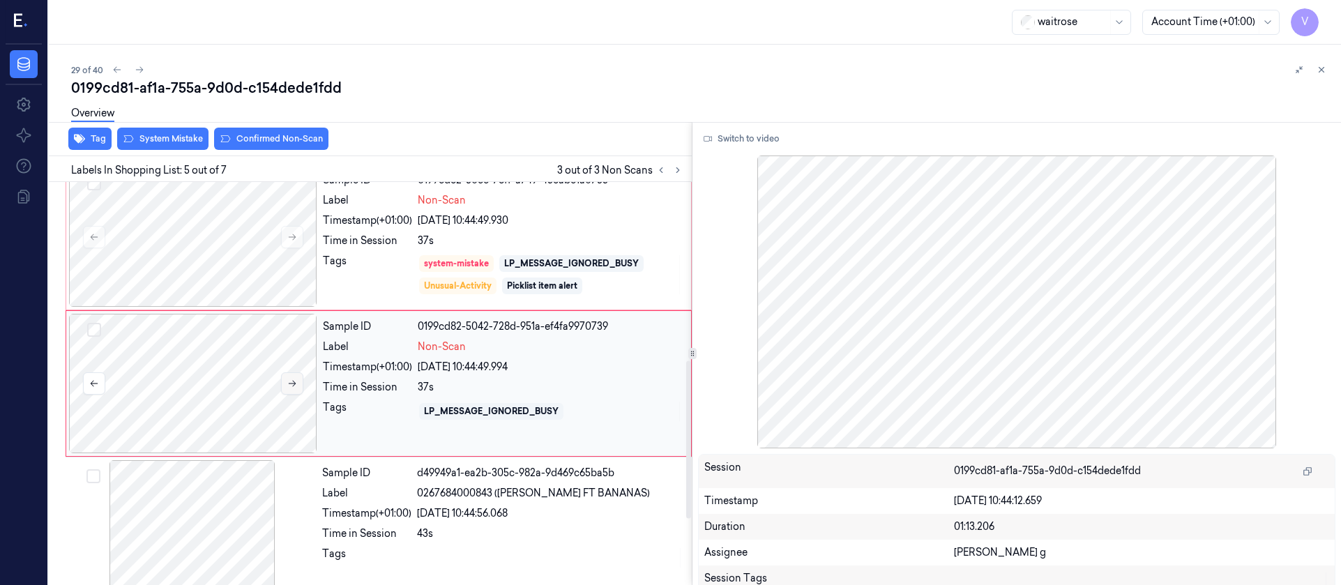
click at [296, 381] on icon at bounding box center [292, 384] width 10 height 10
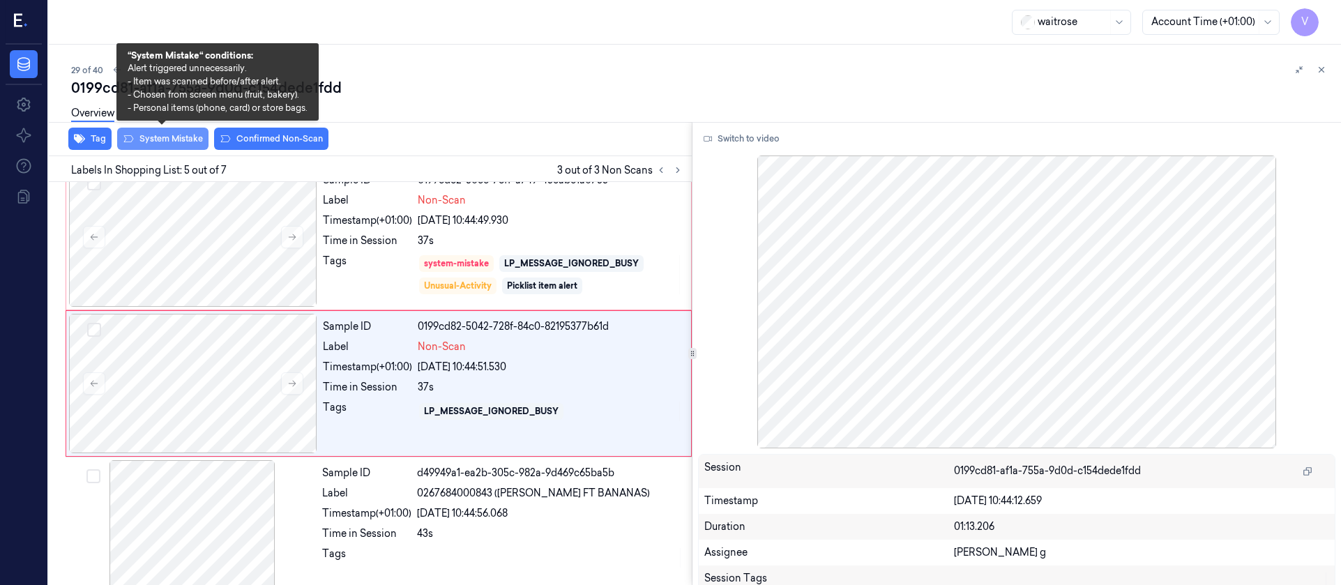
click at [149, 133] on button "System Mistake" at bounding box center [162, 139] width 91 height 22
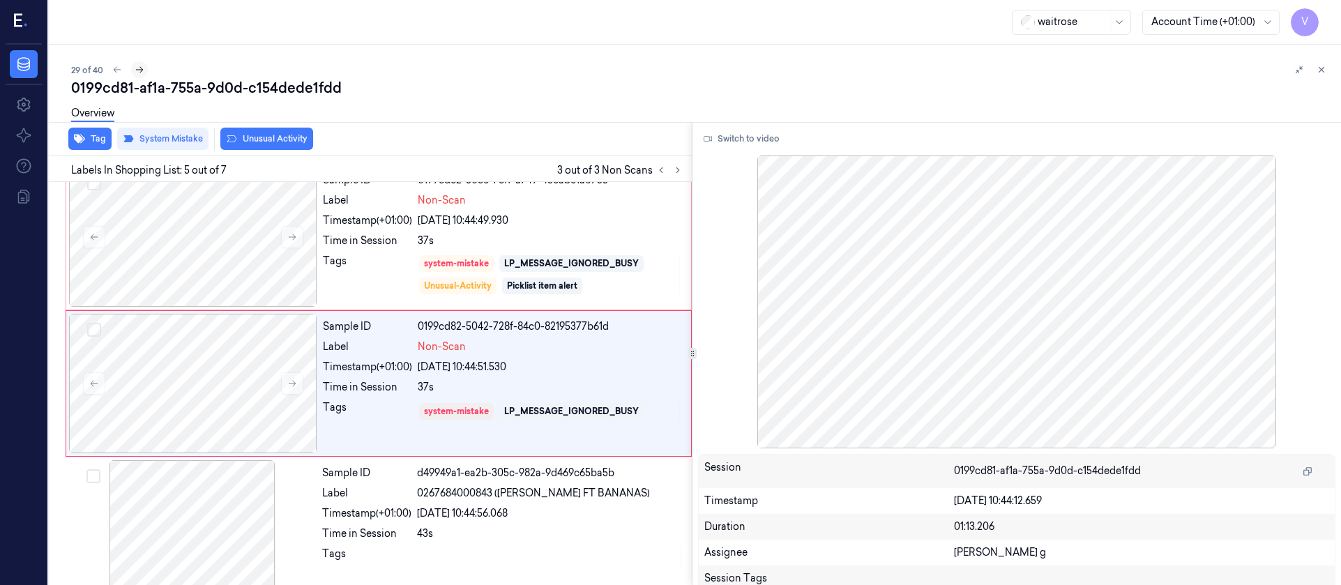
click at [139, 72] on icon at bounding box center [140, 70] width 10 height 10
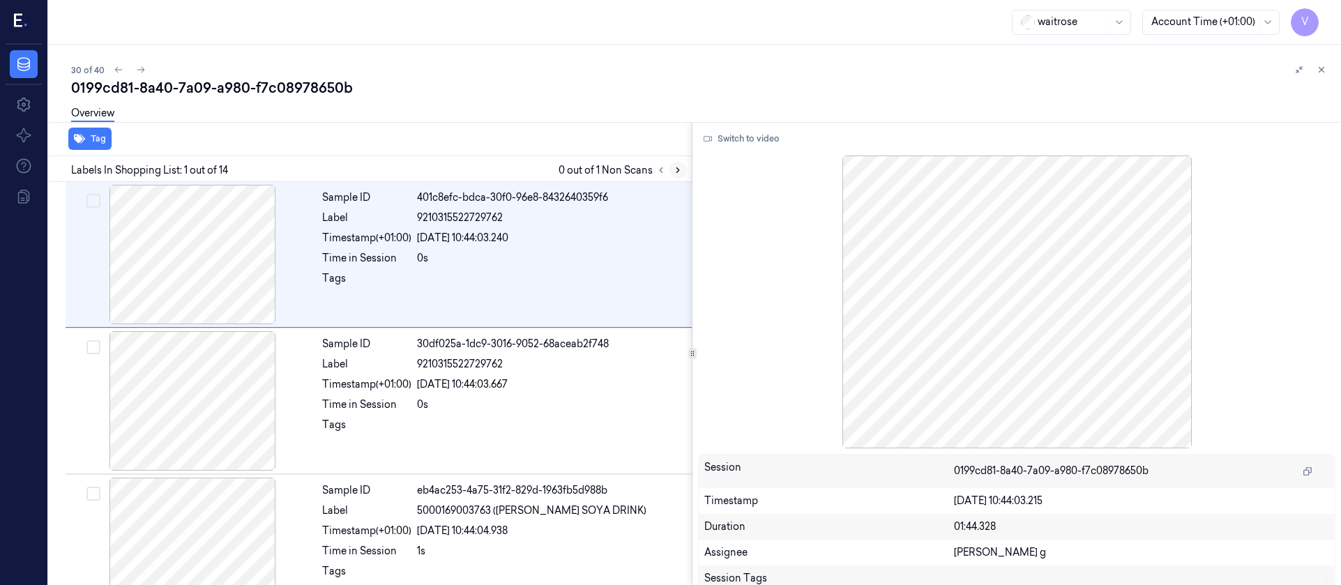
click at [682, 171] on icon at bounding box center [678, 170] width 10 height 10
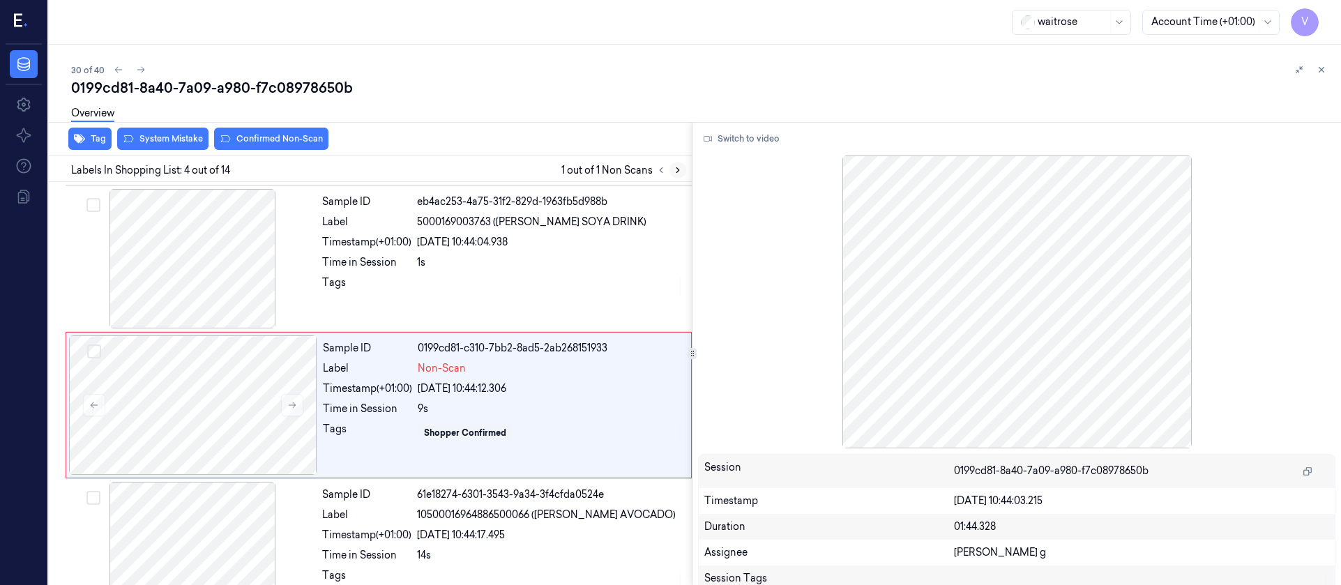
scroll to position [310, 0]
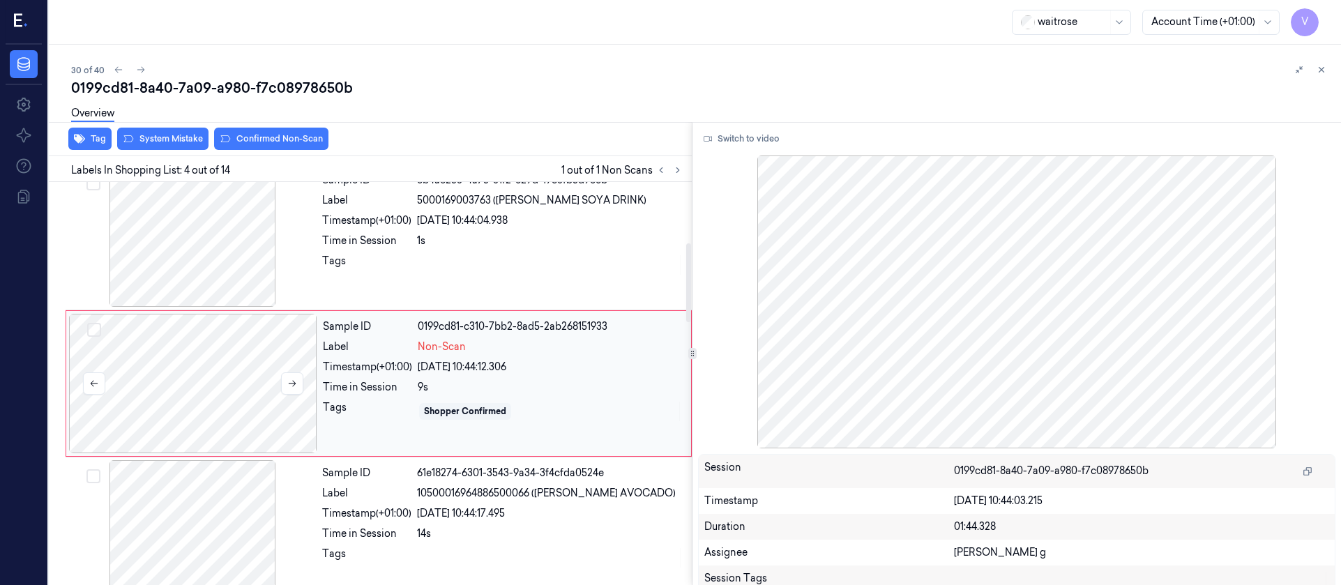
click at [228, 374] on div at bounding box center [193, 383] width 248 height 139
click at [299, 384] on button at bounding box center [292, 383] width 22 height 22
click at [293, 386] on icon at bounding box center [293, 384] width 8 height 6
click at [206, 218] on div at bounding box center [192, 236] width 248 height 139
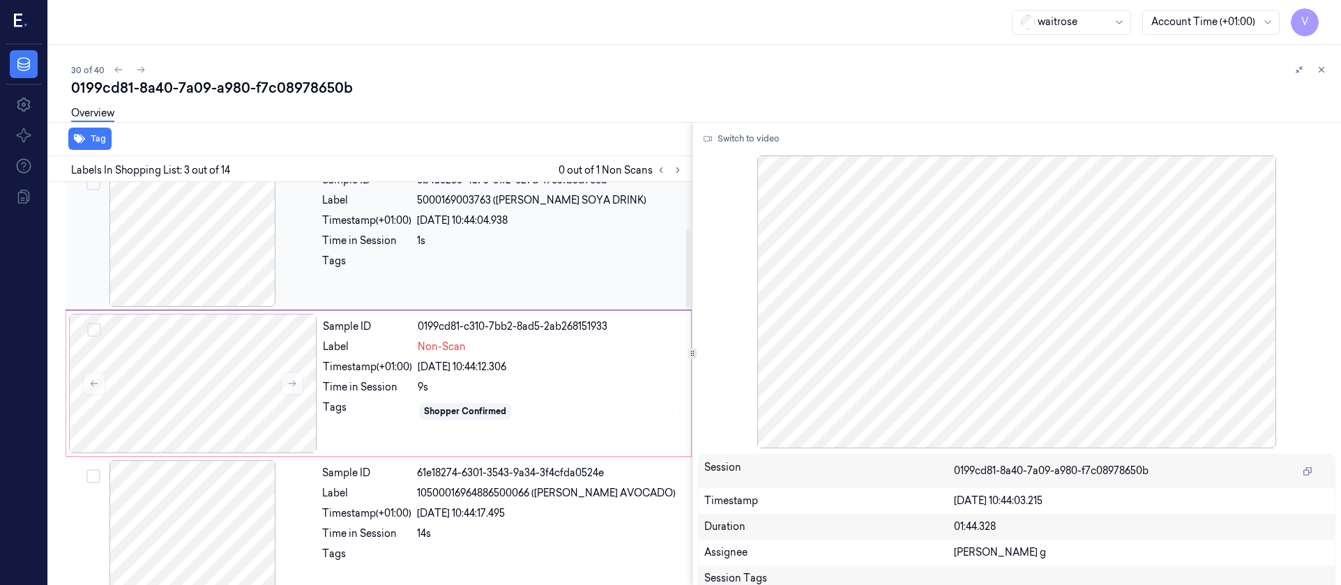
scroll to position [164, 0]
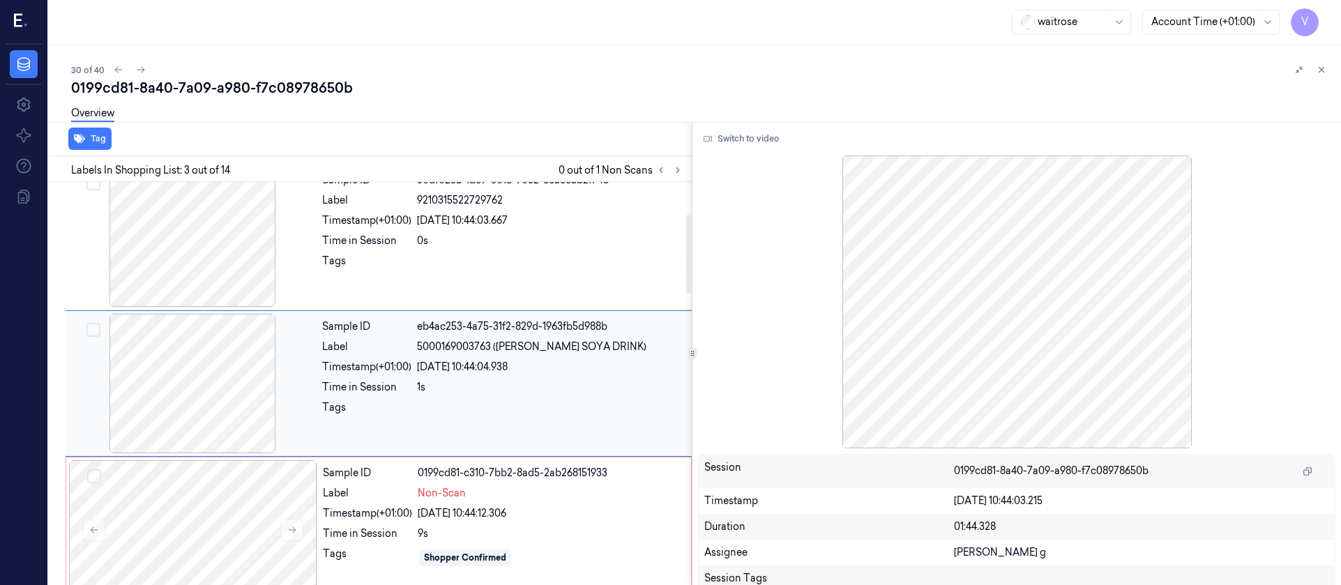
click at [191, 388] on div at bounding box center [192, 383] width 248 height 139
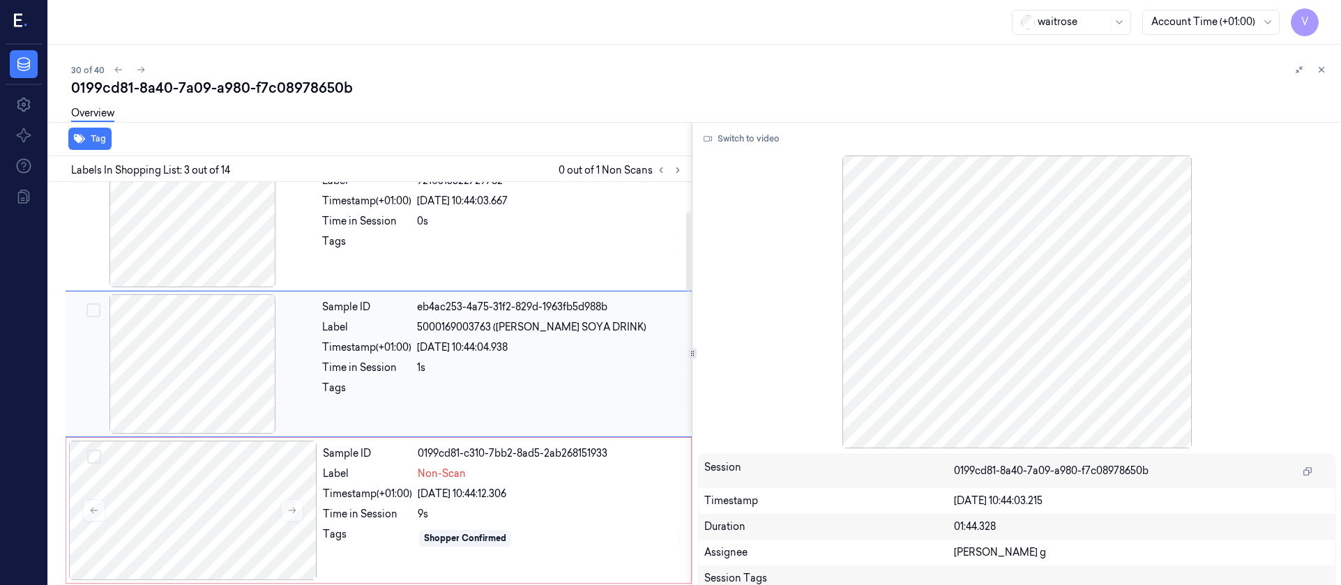
scroll to position [209, 0]
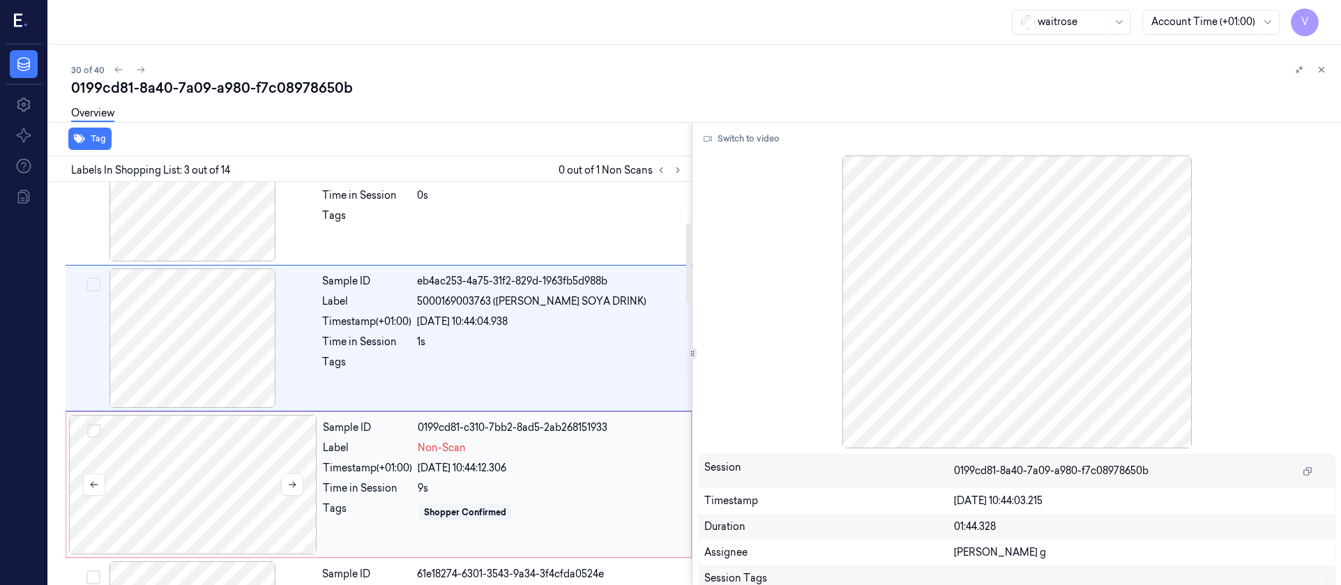
click at [214, 499] on div at bounding box center [193, 484] width 248 height 139
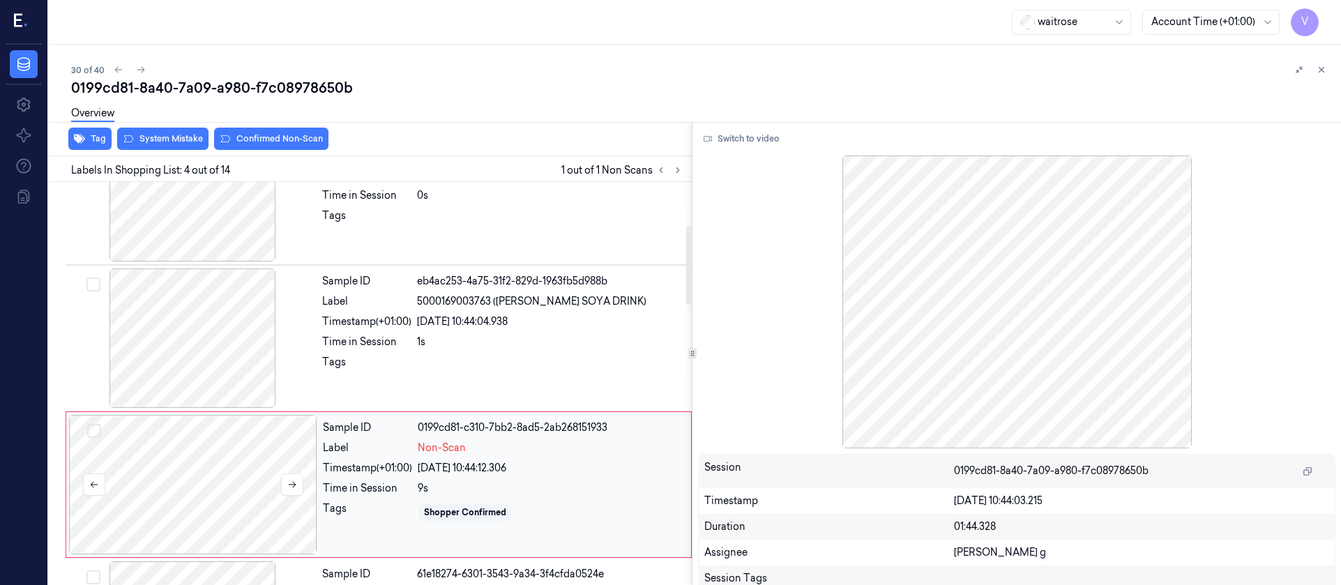
scroll to position [310, 0]
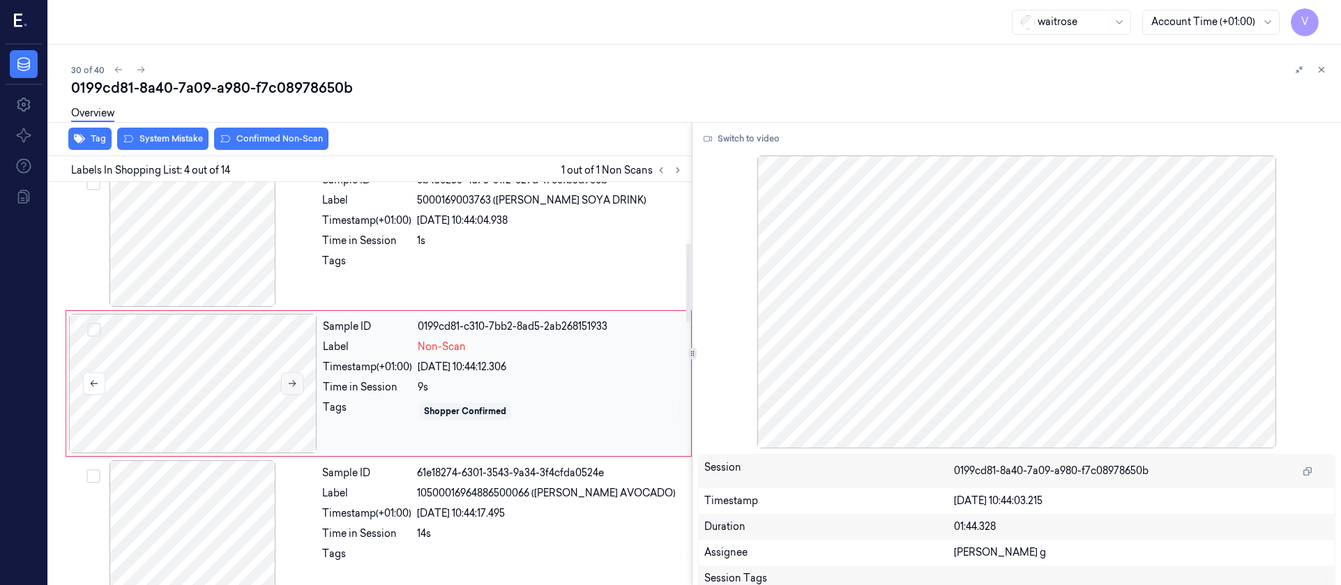
click at [290, 381] on icon at bounding box center [292, 384] width 10 height 10
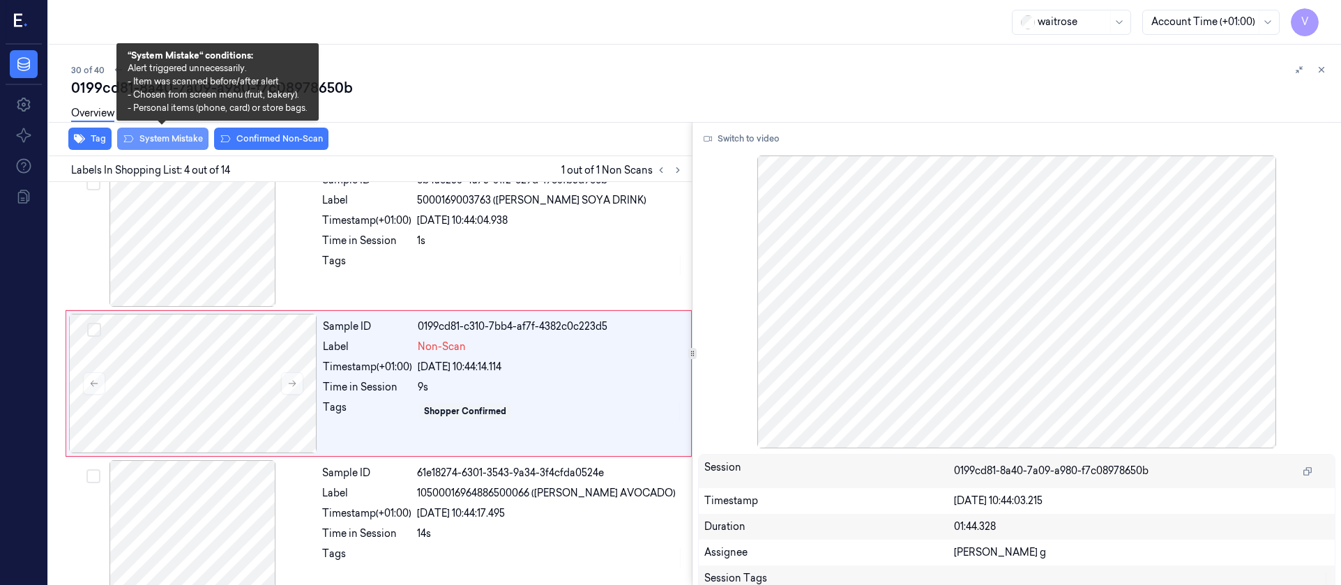
click at [160, 139] on button "System Mistake" at bounding box center [162, 139] width 91 height 22
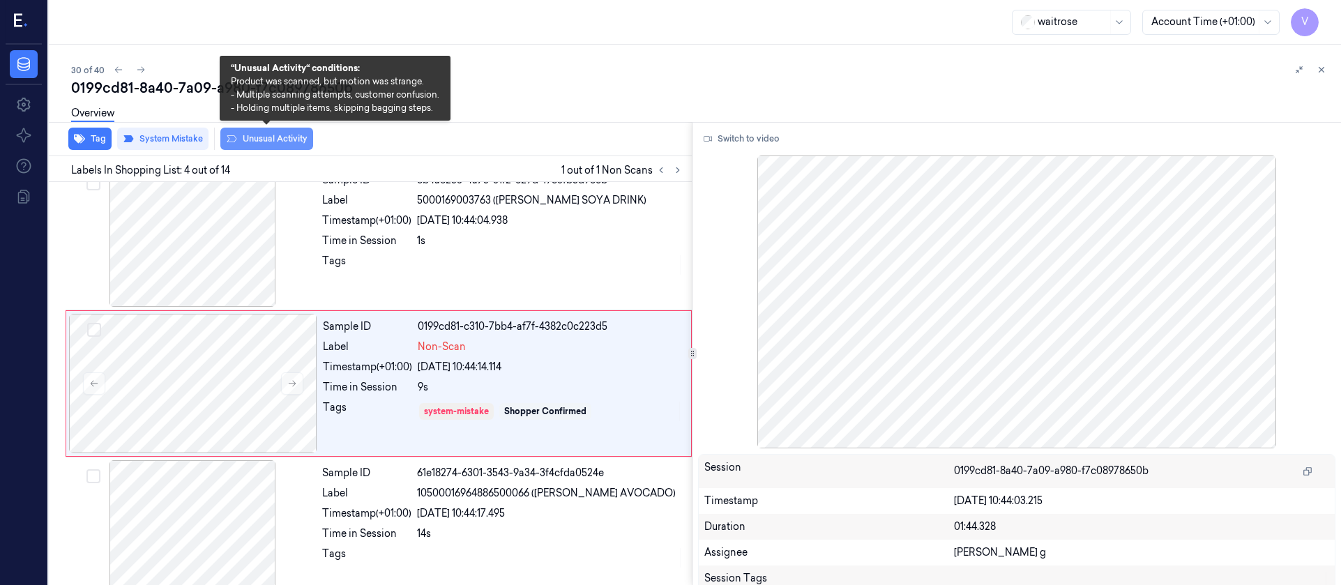
click at [242, 140] on button "Unusual Activity" at bounding box center [266, 139] width 93 height 22
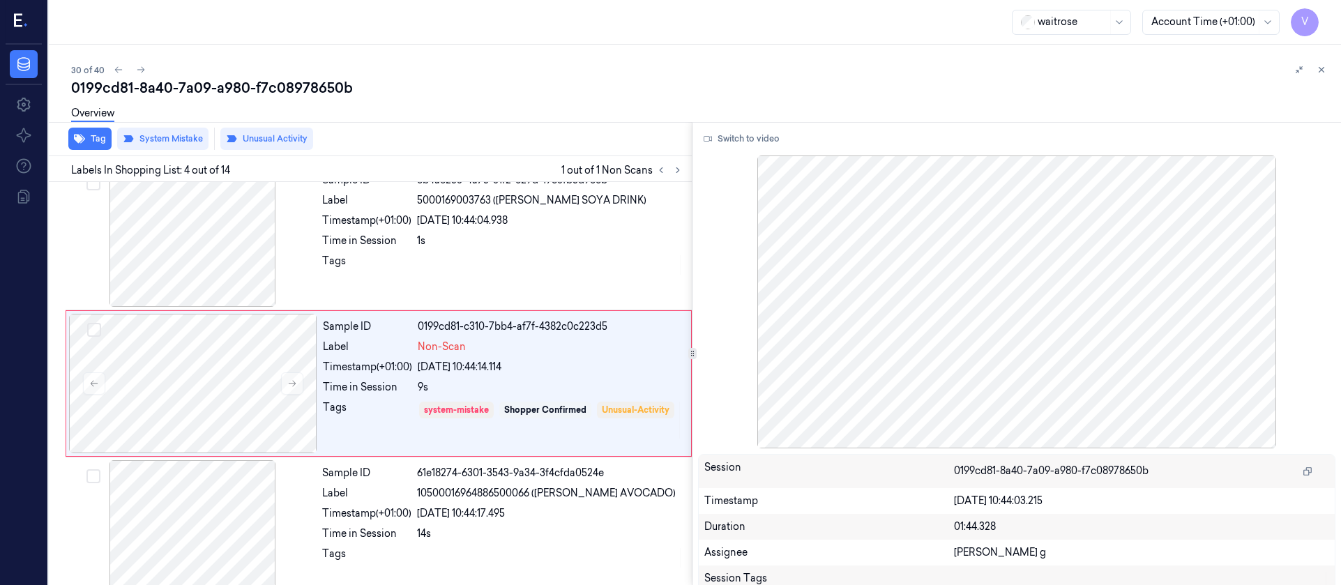
click at [515, 95] on div "0199cd81-8a40-7a09-a980-f7c08978650b" at bounding box center [700, 88] width 1259 height 20
click at [544, 106] on div "Overview" at bounding box center [700, 116] width 1259 height 36
click at [145, 74] on button at bounding box center [140, 69] width 17 height 17
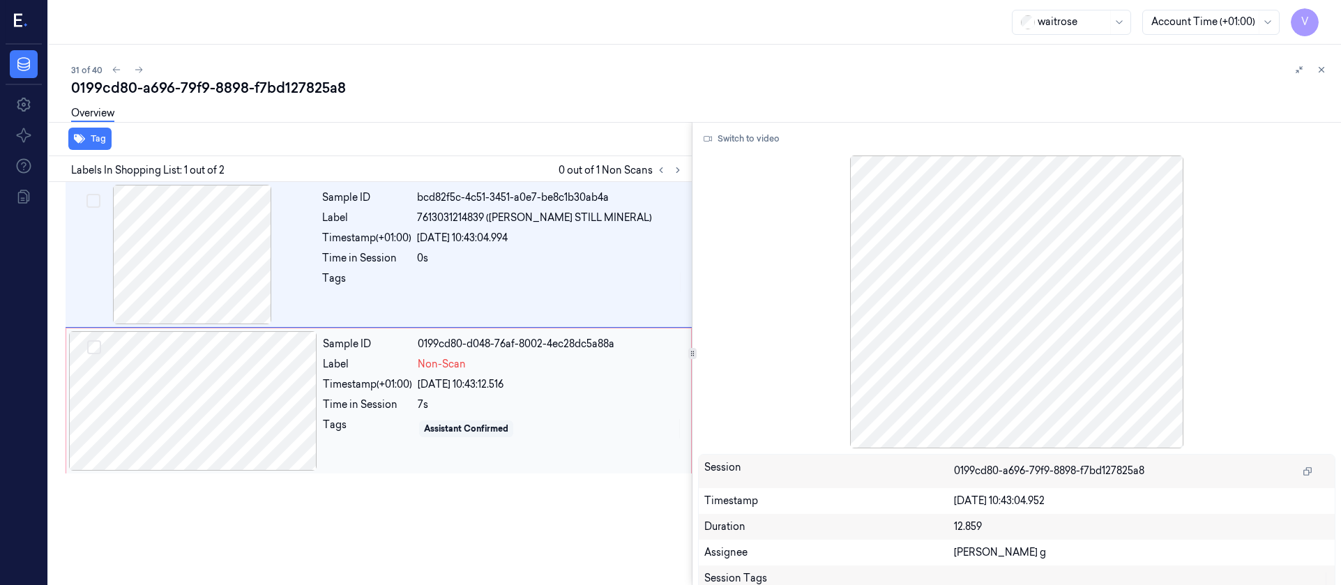
click at [205, 385] on div at bounding box center [193, 400] width 248 height 139
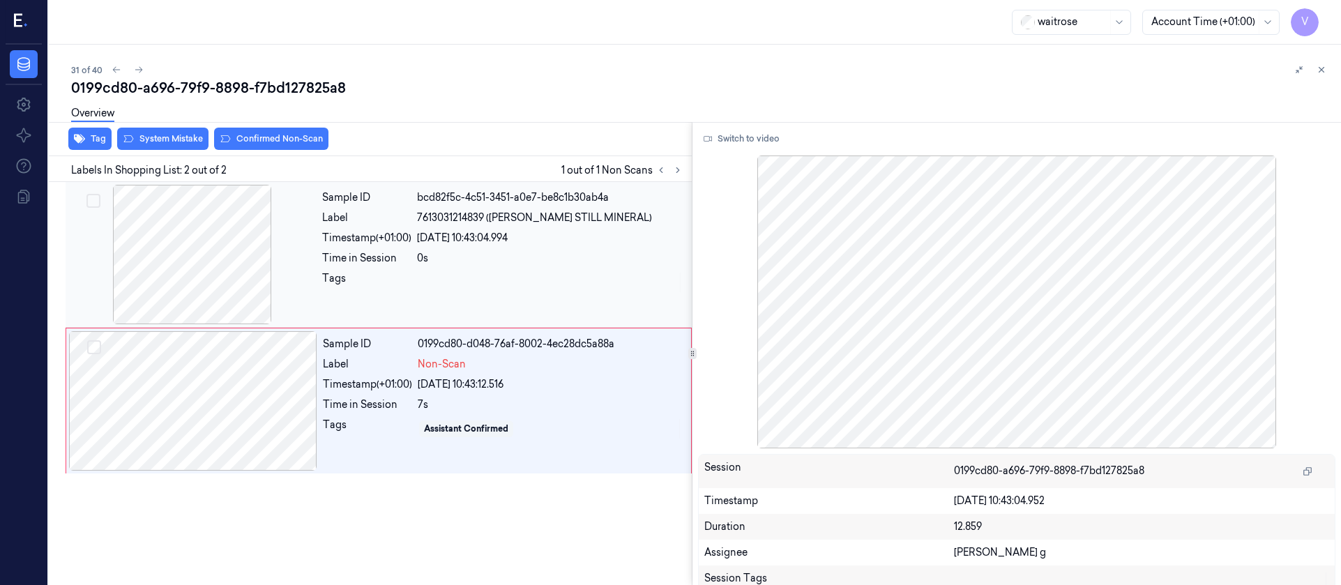
click at [225, 252] on div at bounding box center [192, 254] width 248 height 139
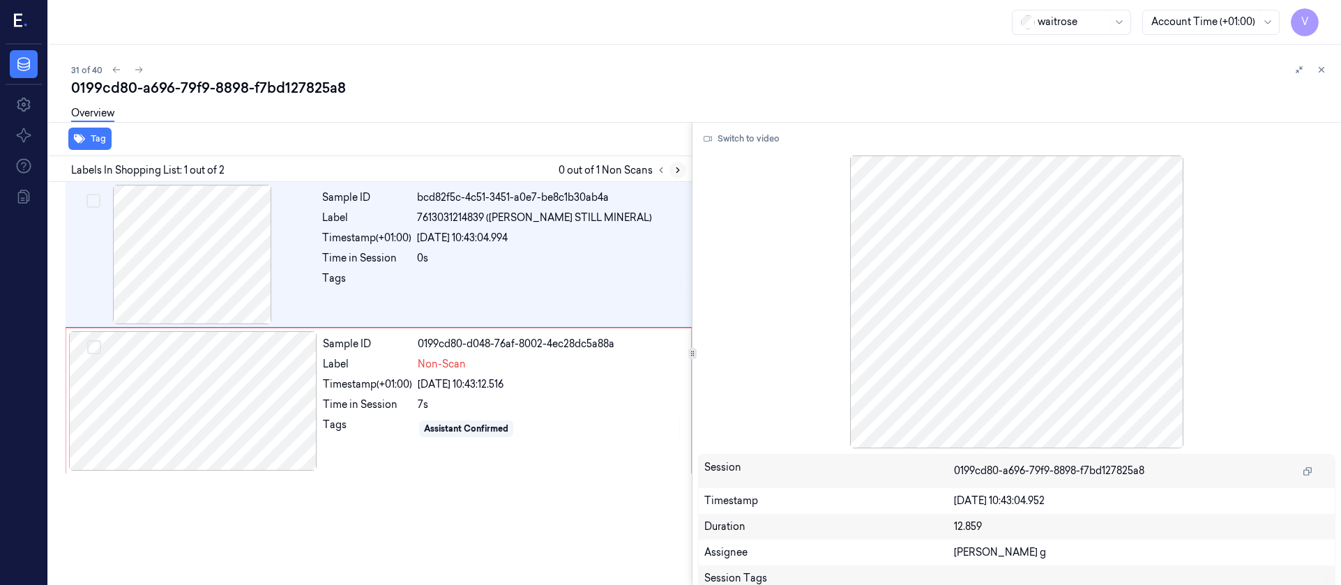
click at [678, 170] on icon at bounding box center [678, 170] width 10 height 10
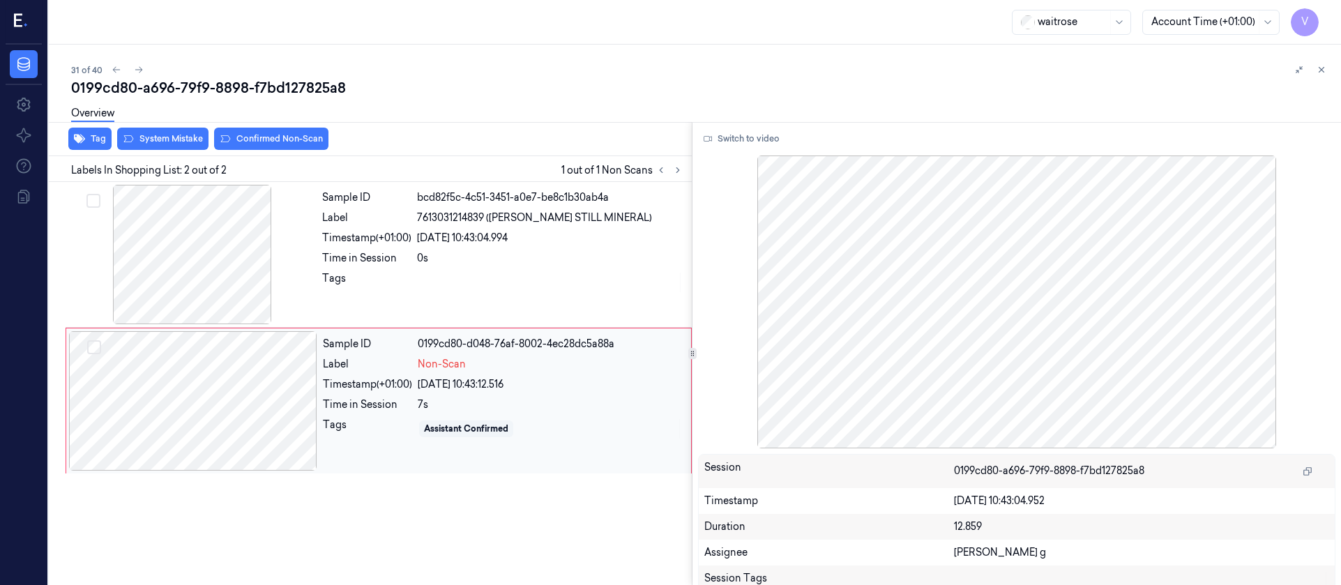
click at [244, 400] on div at bounding box center [193, 400] width 248 height 139
click at [160, 126] on div "Overview" at bounding box center [700, 116] width 1259 height 36
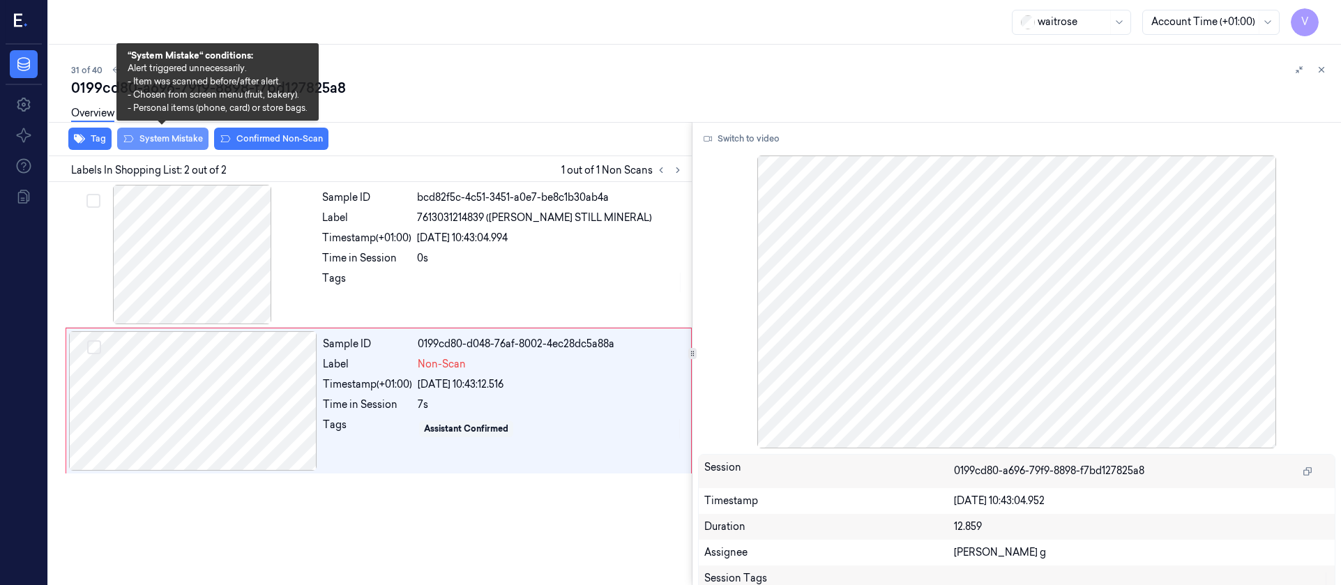
click at [160, 138] on button "System Mistake" at bounding box center [162, 139] width 91 height 22
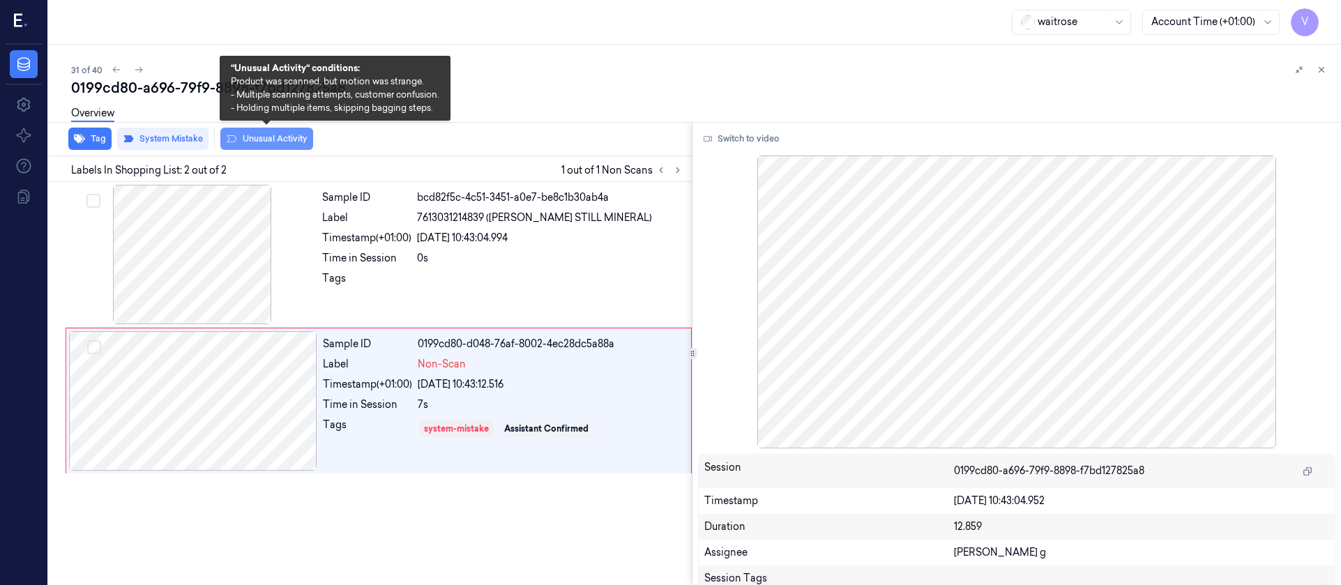
click at [271, 138] on button "Unusual Activity" at bounding box center [266, 139] width 93 height 22
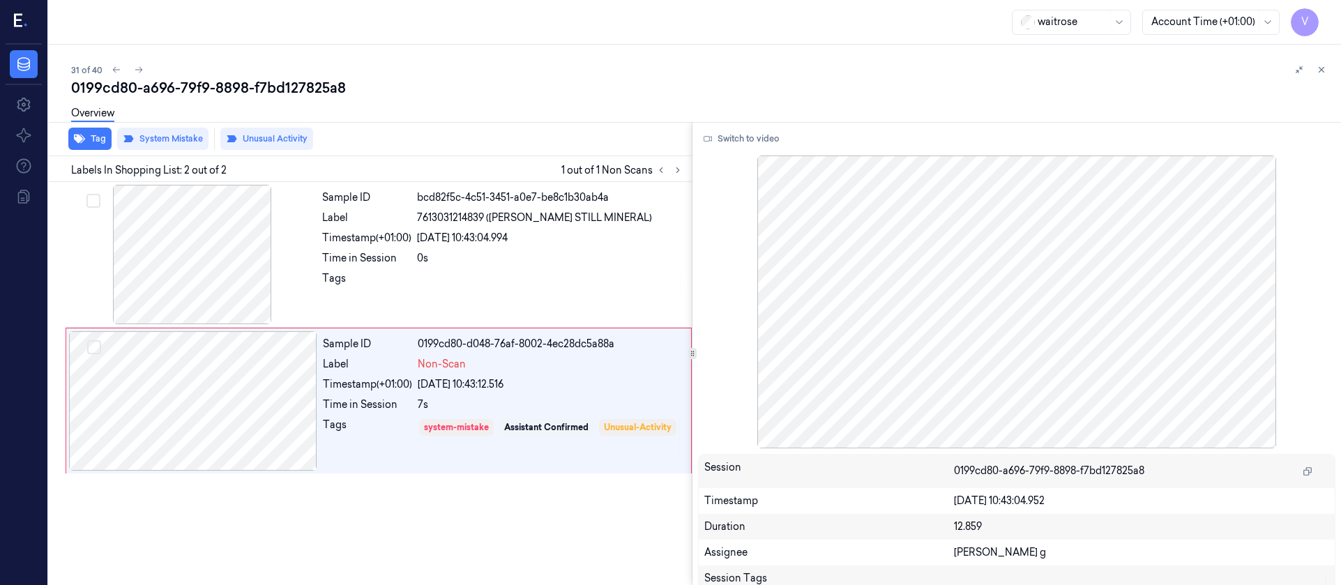
click at [519, 61] on div "31 of 40" at bounding box center [700, 69] width 1259 height 17
click at [139, 65] on icon at bounding box center [139, 70] width 10 height 10
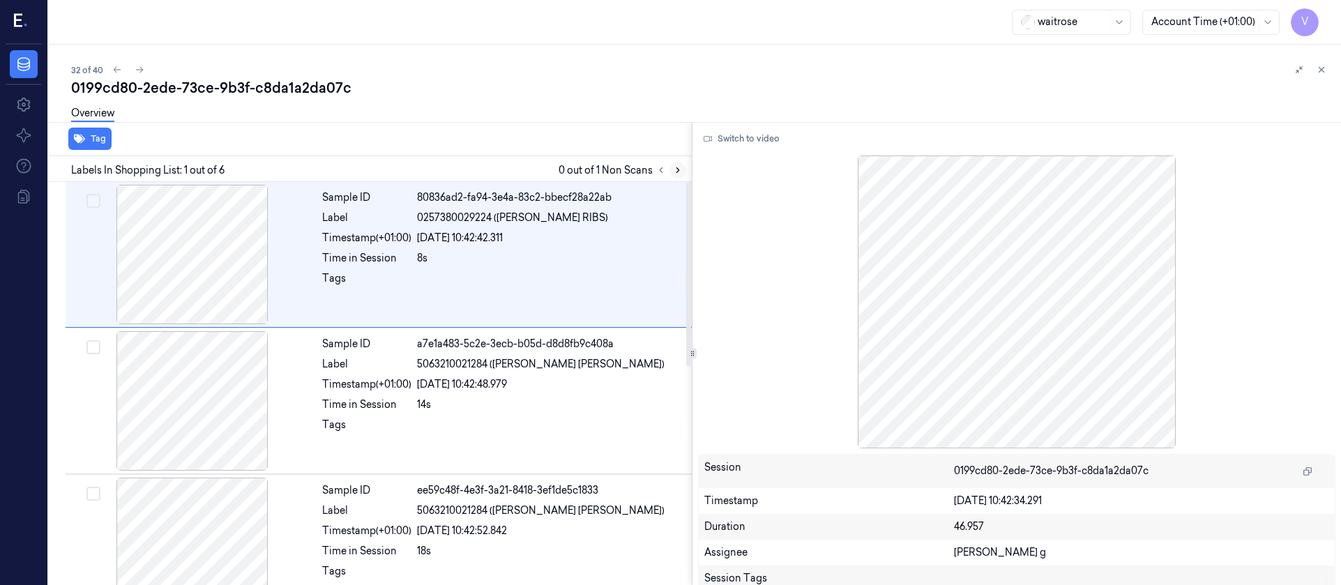
click at [678, 172] on icon at bounding box center [678, 170] width 10 height 10
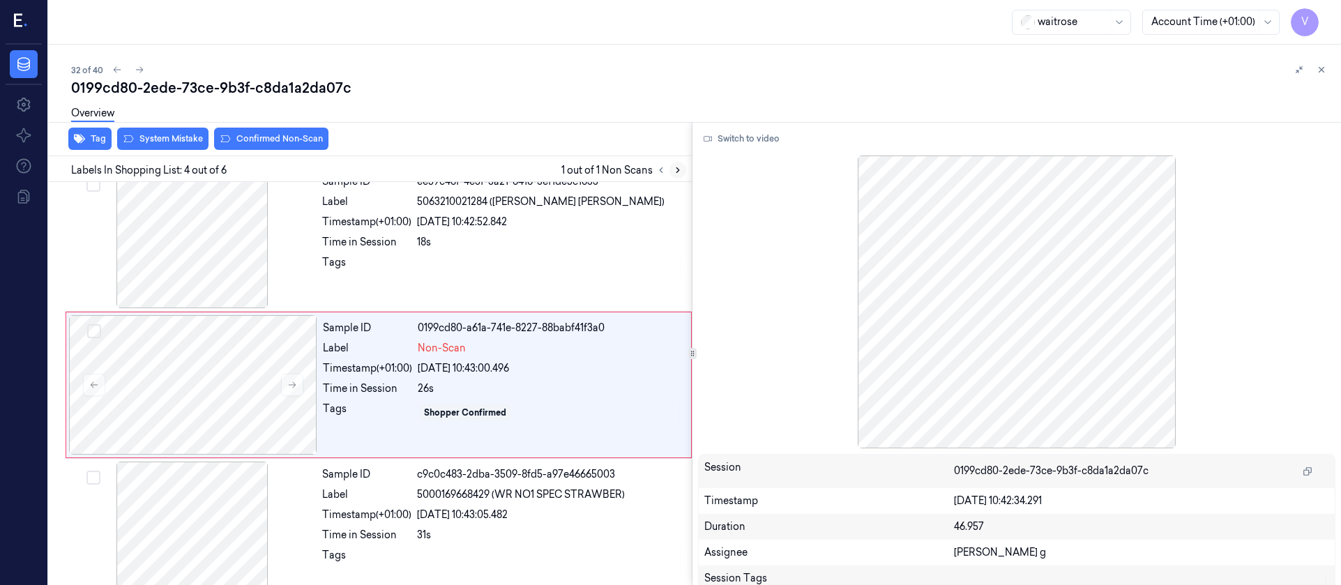
scroll to position [310, 0]
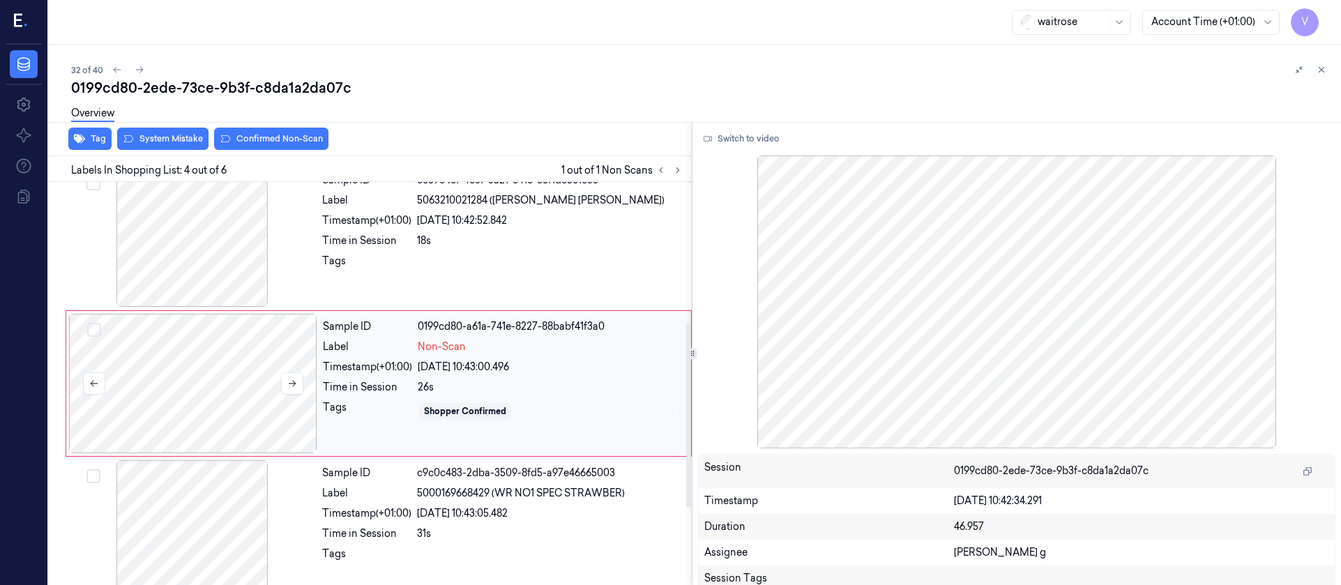
click at [232, 377] on div at bounding box center [193, 383] width 248 height 139
click at [300, 381] on button at bounding box center [292, 383] width 22 height 22
click at [292, 379] on icon at bounding box center [292, 384] width 10 height 10
click at [190, 245] on div at bounding box center [192, 236] width 248 height 139
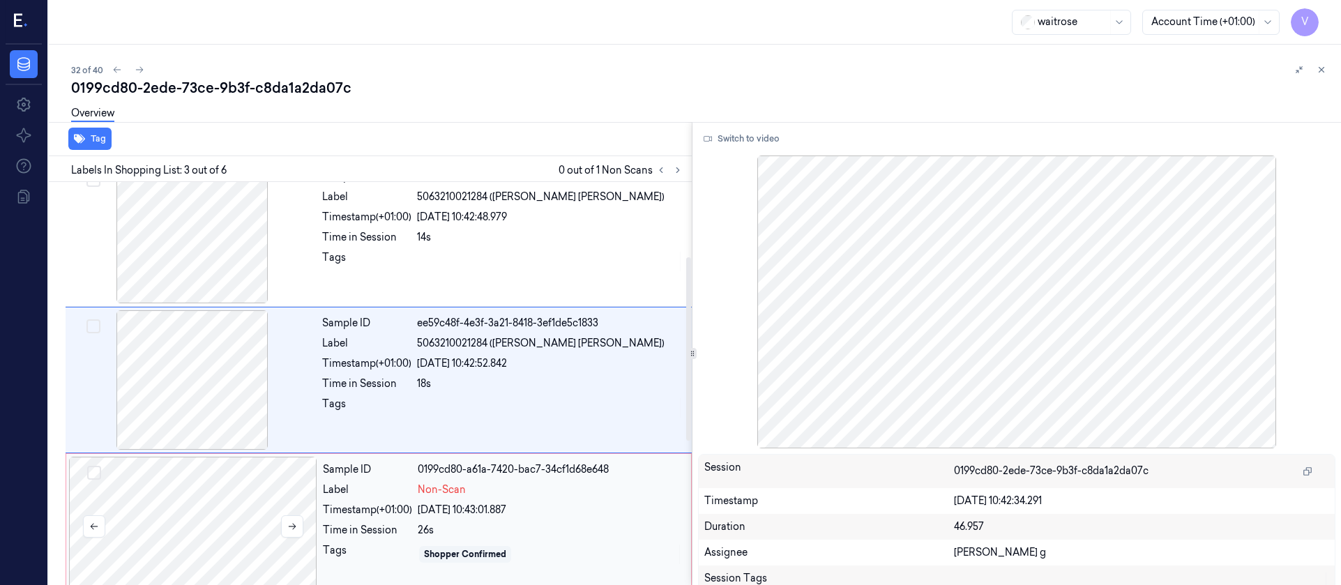
scroll to position [164, 0]
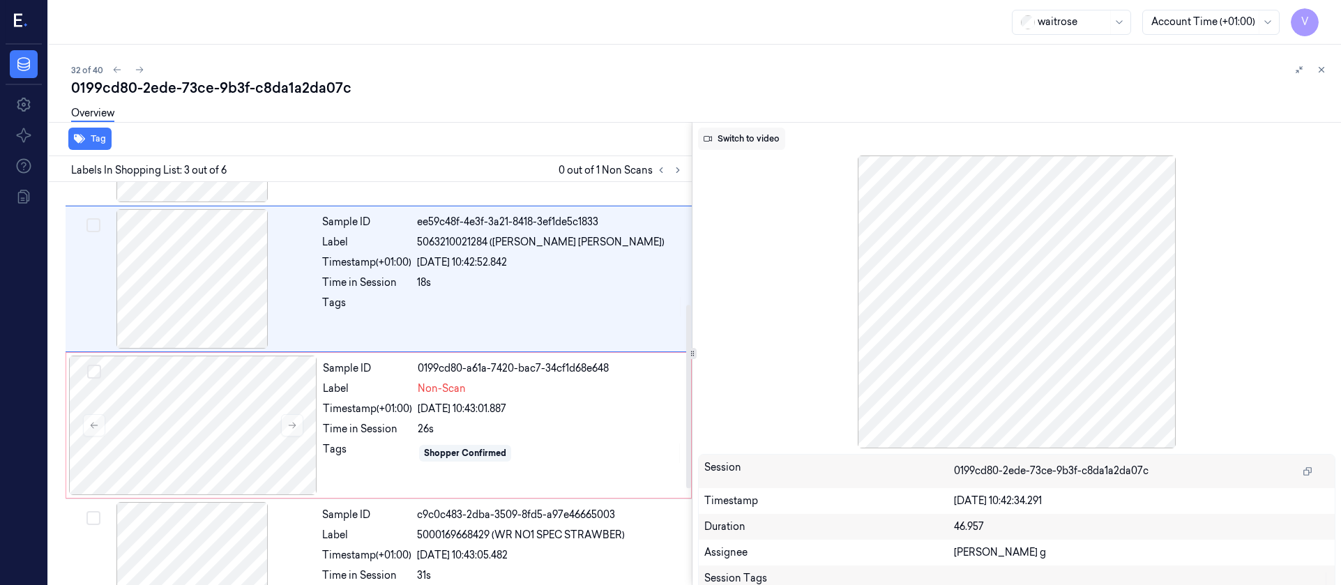
click at [759, 129] on button "Switch to video" at bounding box center [741, 139] width 87 height 22
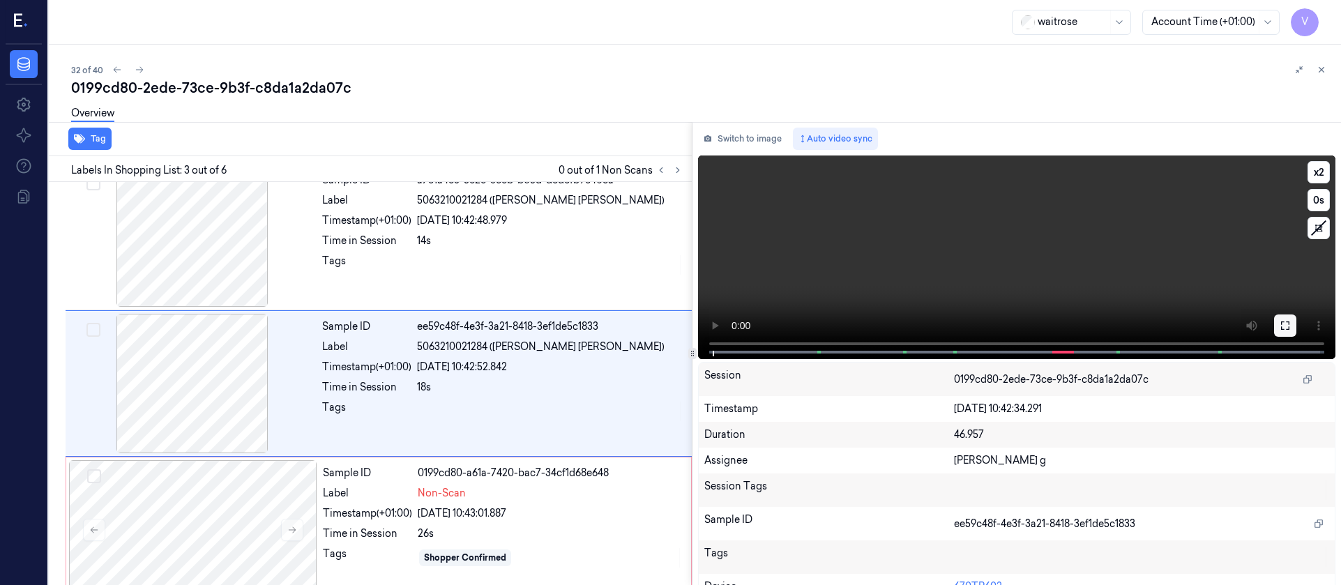
click at [1282, 328] on icon at bounding box center [1285, 325] width 11 height 11
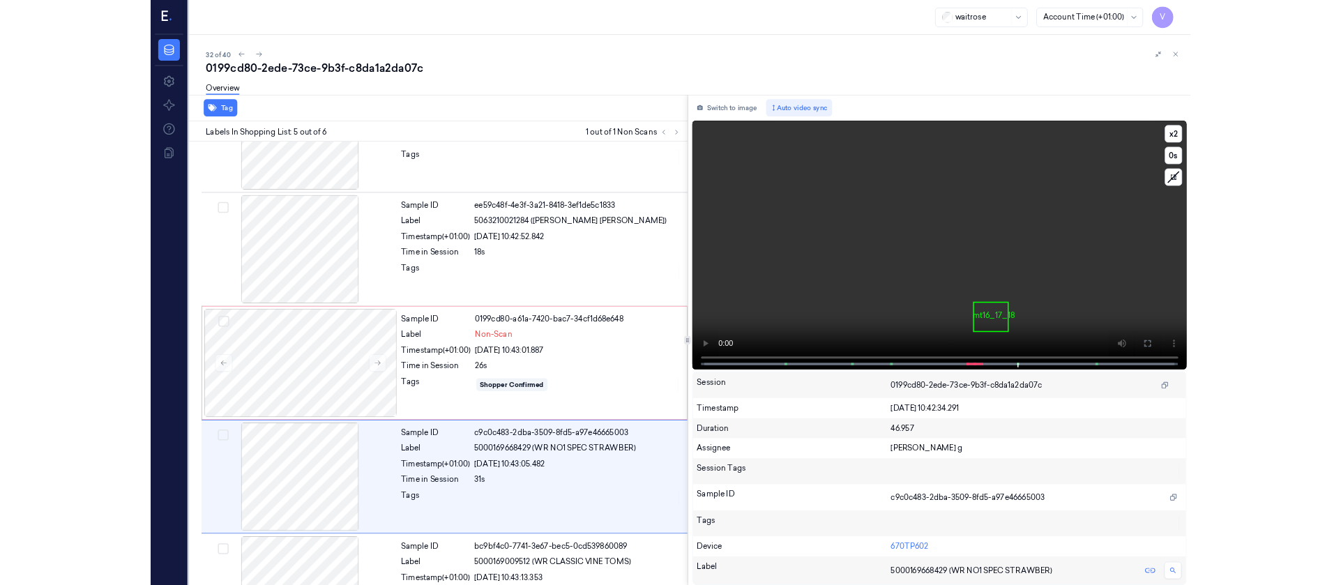
scroll to position [312, 0]
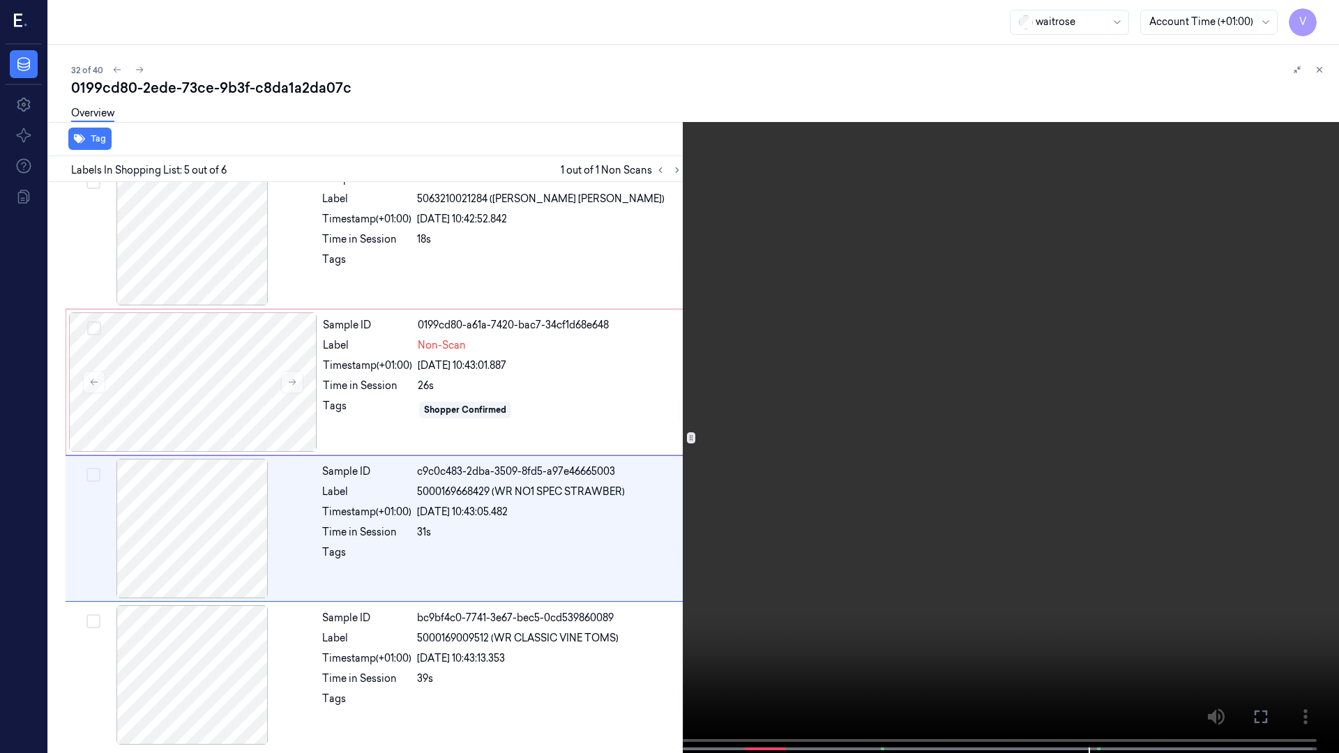
click at [0, 0] on icon at bounding box center [0, 0] width 0 height 0
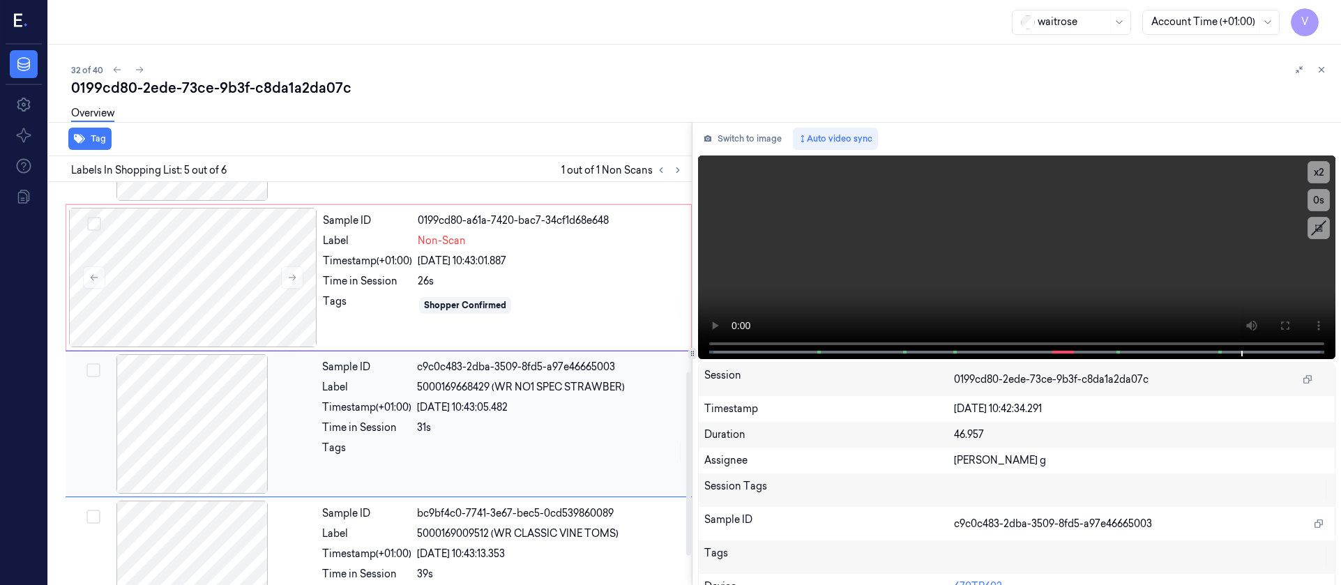
click at [220, 448] on div at bounding box center [192, 423] width 248 height 139
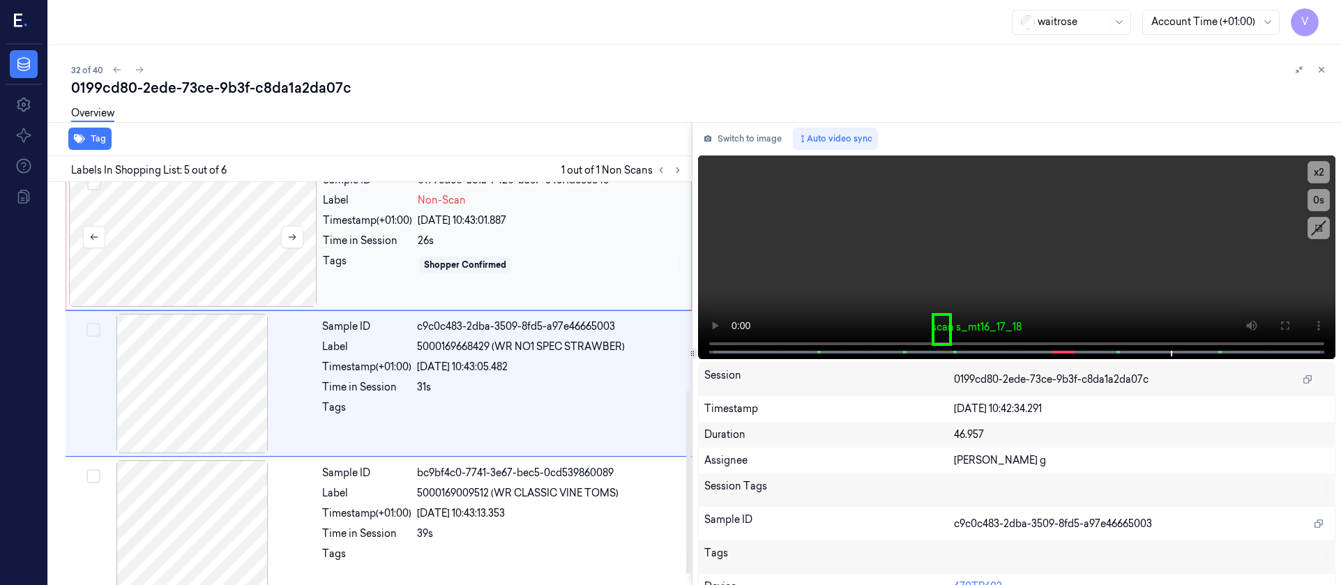
click at [172, 260] on div at bounding box center [193, 236] width 248 height 139
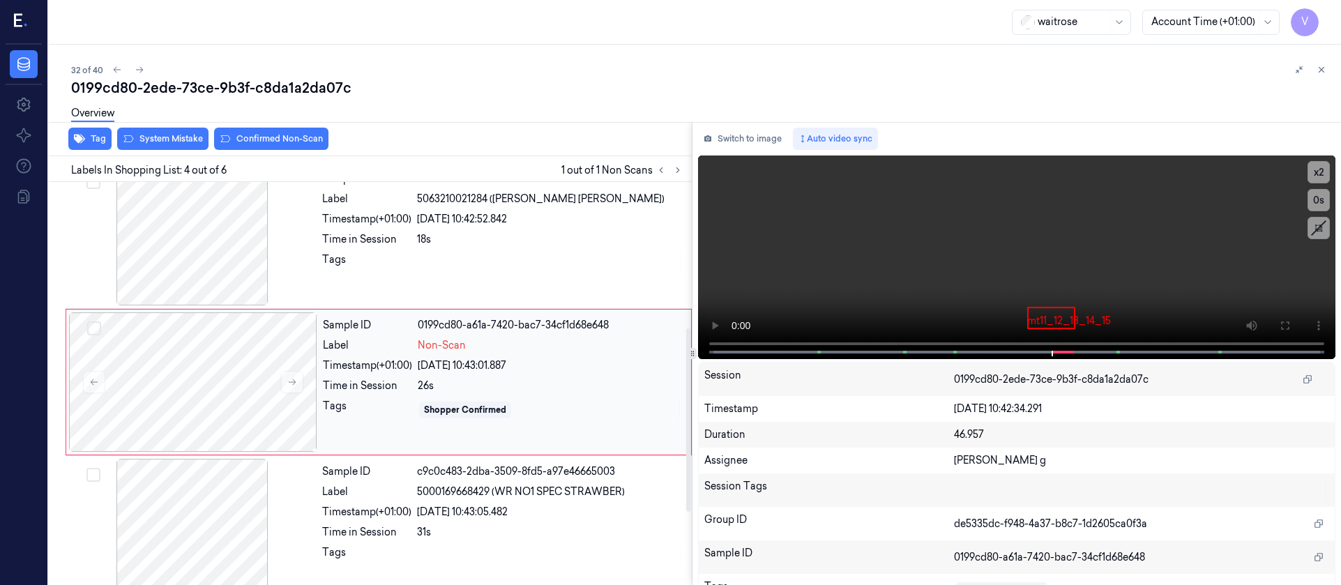
scroll to position [310, 0]
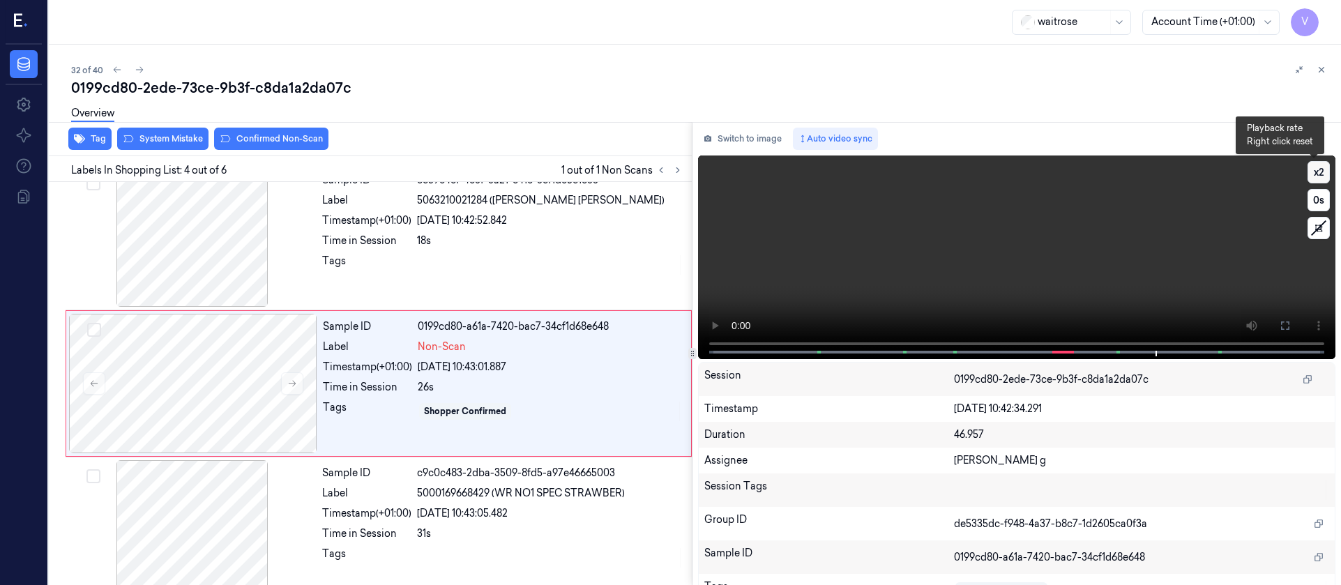
click at [1312, 165] on button "x 2" at bounding box center [1318, 172] width 22 height 22
click at [1312, 165] on button "x 4" at bounding box center [1318, 172] width 22 height 22
click at [715, 134] on button "Switch to image" at bounding box center [742, 139] width 89 height 22
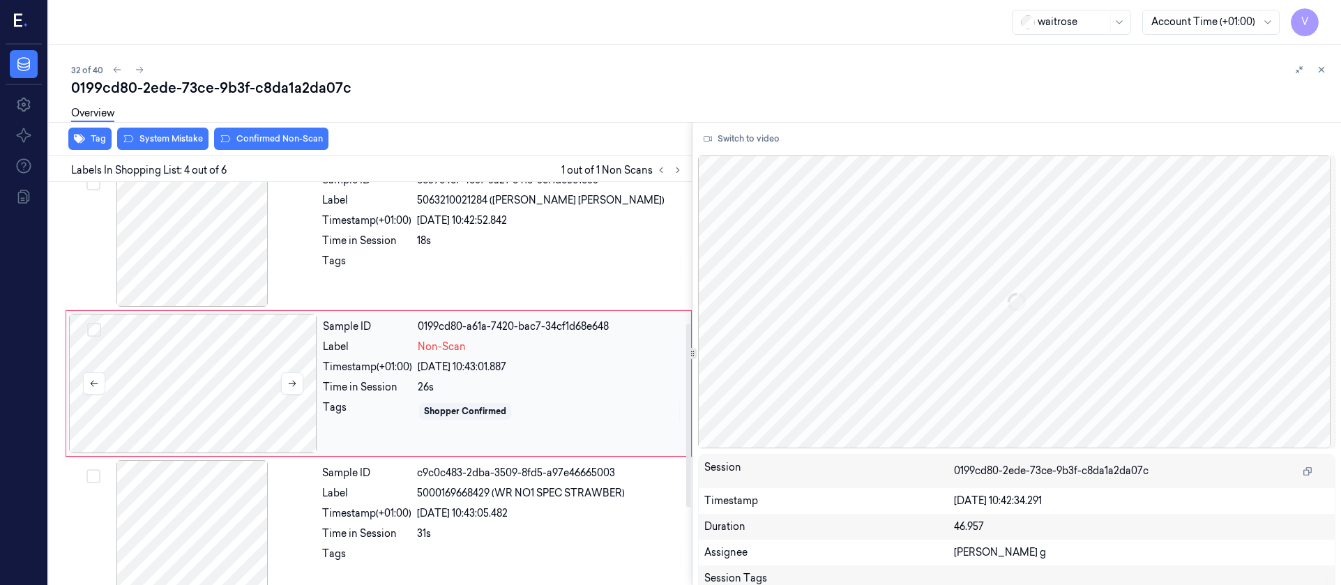
click at [147, 408] on div at bounding box center [193, 383] width 248 height 139
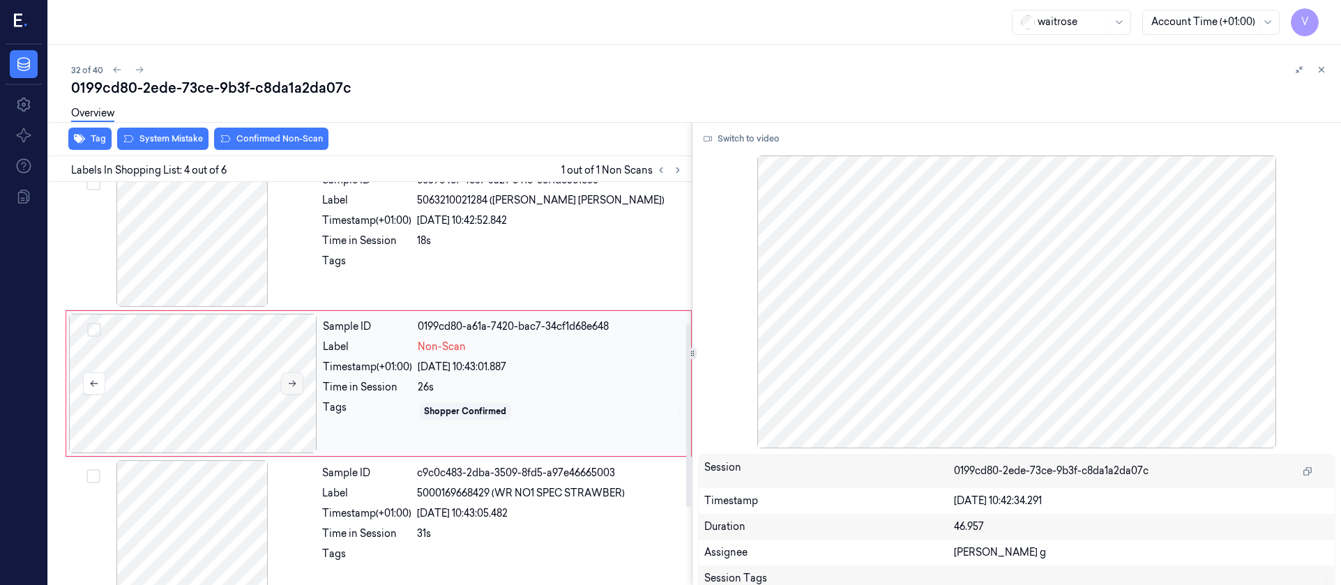
click at [301, 385] on button at bounding box center [292, 383] width 22 height 22
click at [296, 381] on icon at bounding box center [292, 384] width 10 height 10
click at [227, 271] on div at bounding box center [192, 236] width 248 height 139
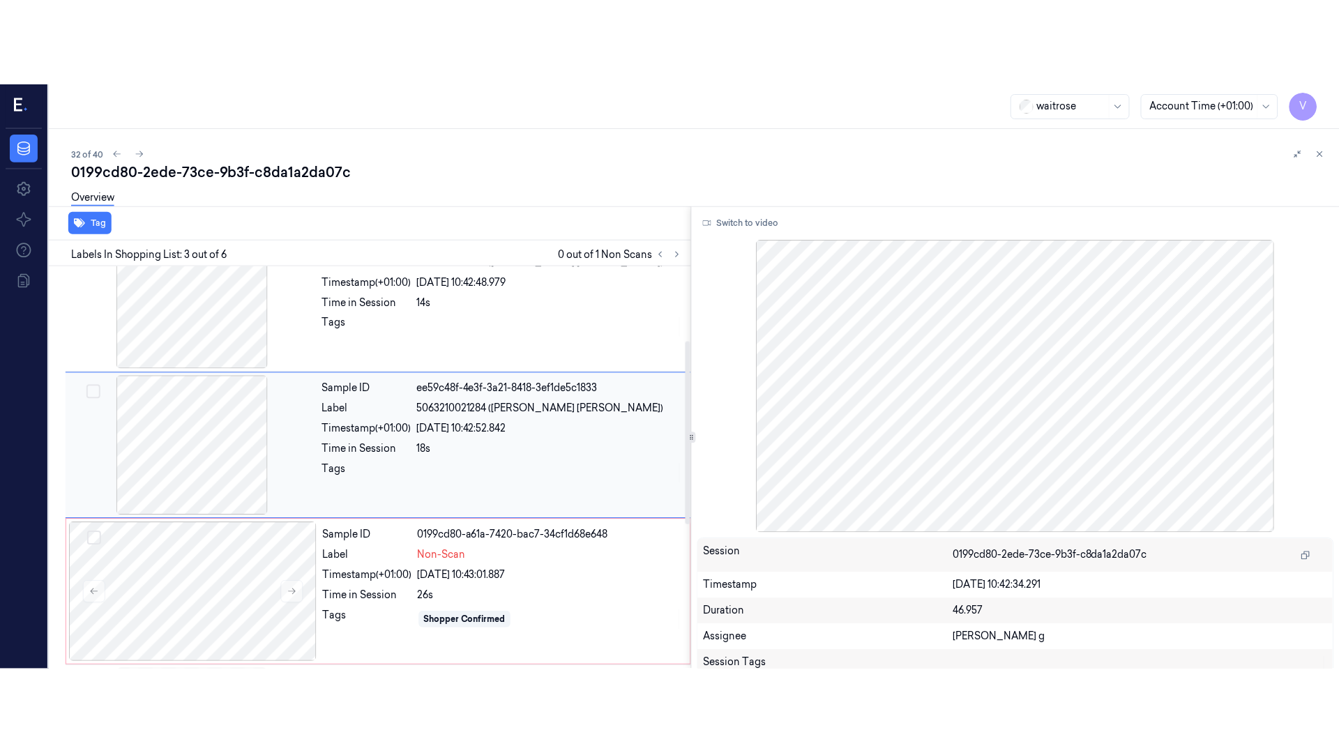
scroll to position [164, 0]
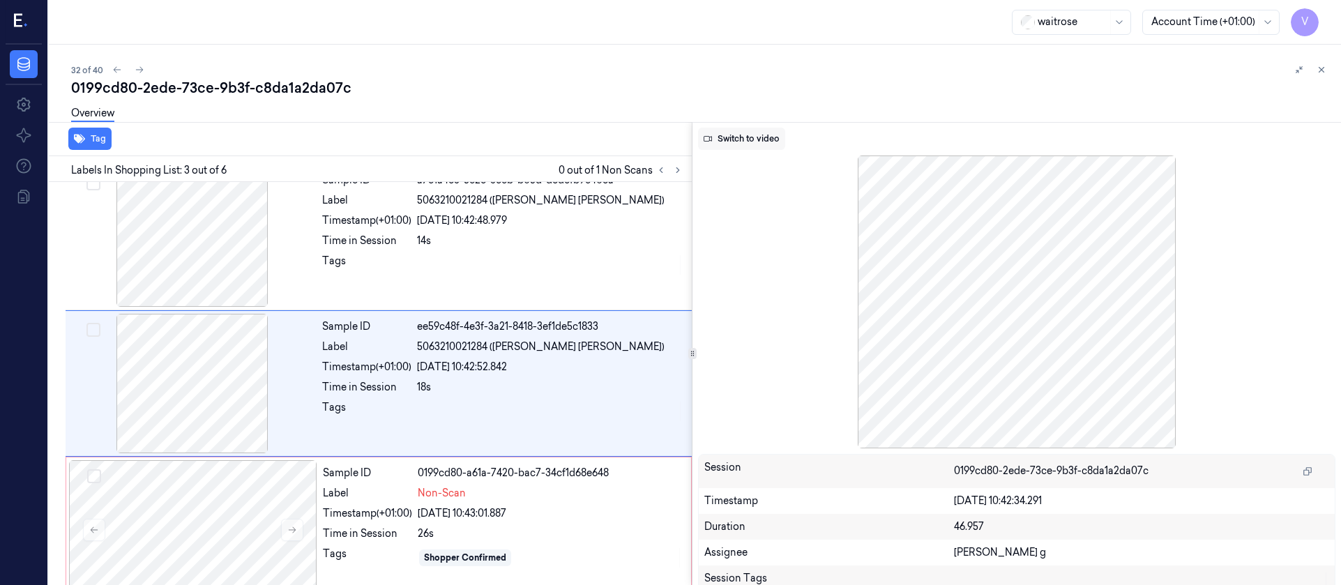
click at [738, 144] on button "Switch to video" at bounding box center [741, 139] width 87 height 22
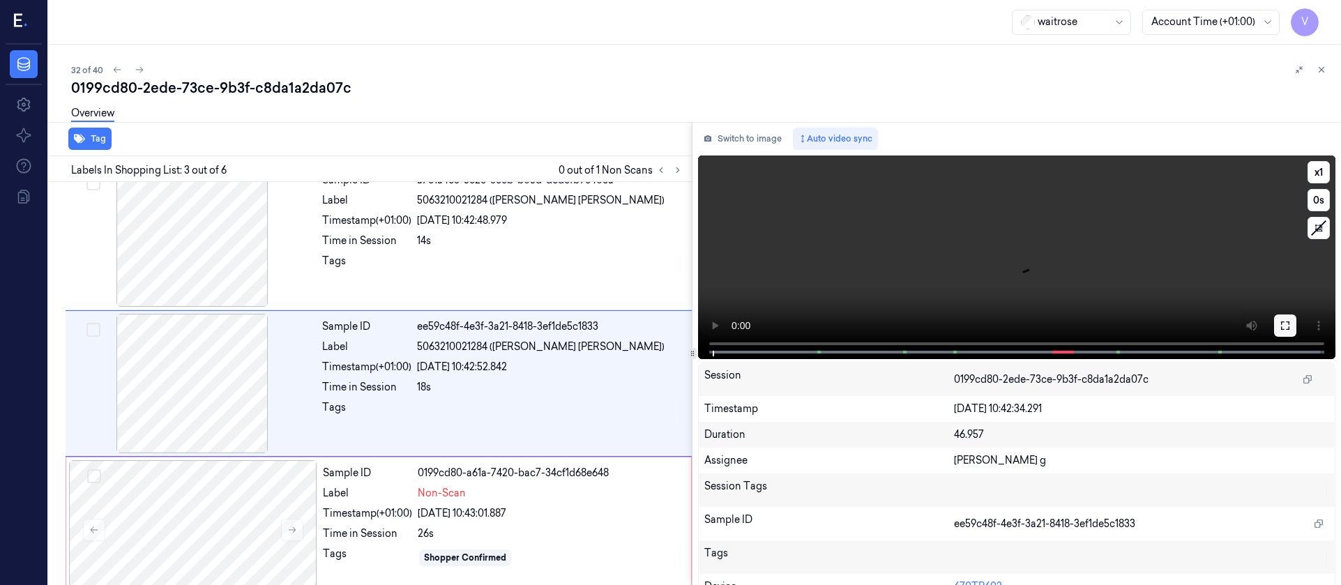
click at [1281, 323] on icon at bounding box center [1285, 325] width 11 height 11
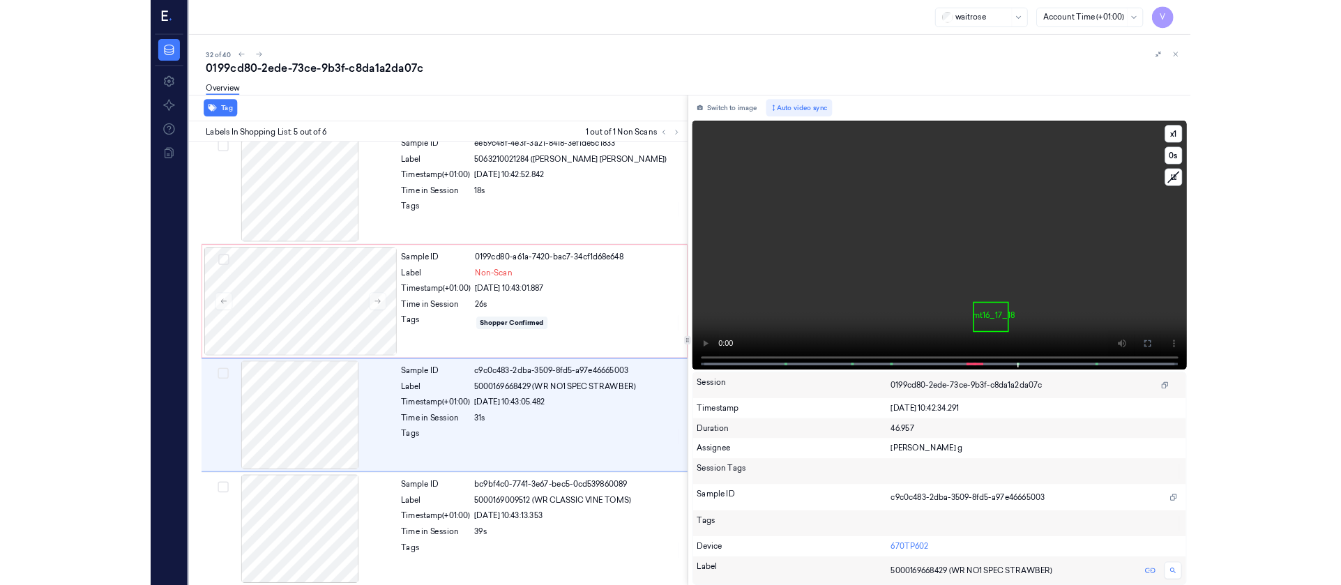
scroll to position [312, 0]
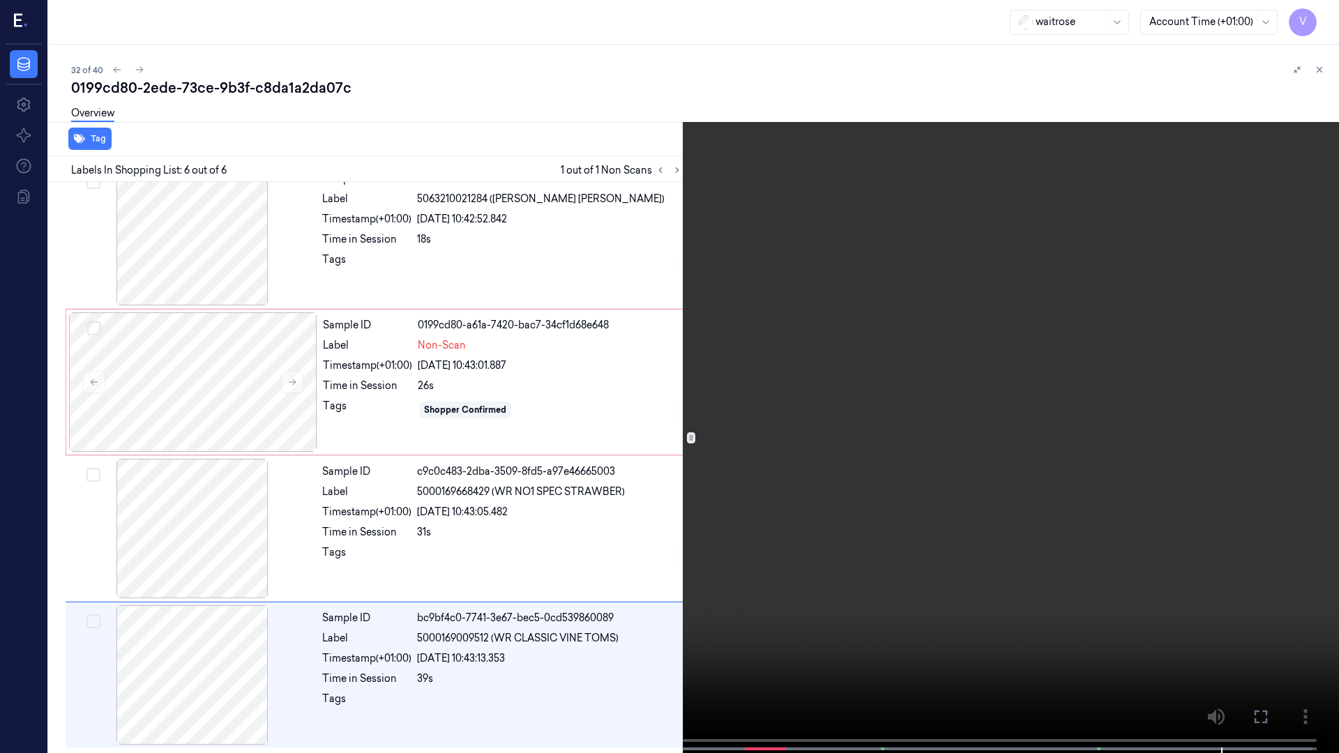
click at [0, 0] on icon at bounding box center [0, 0] width 0 height 0
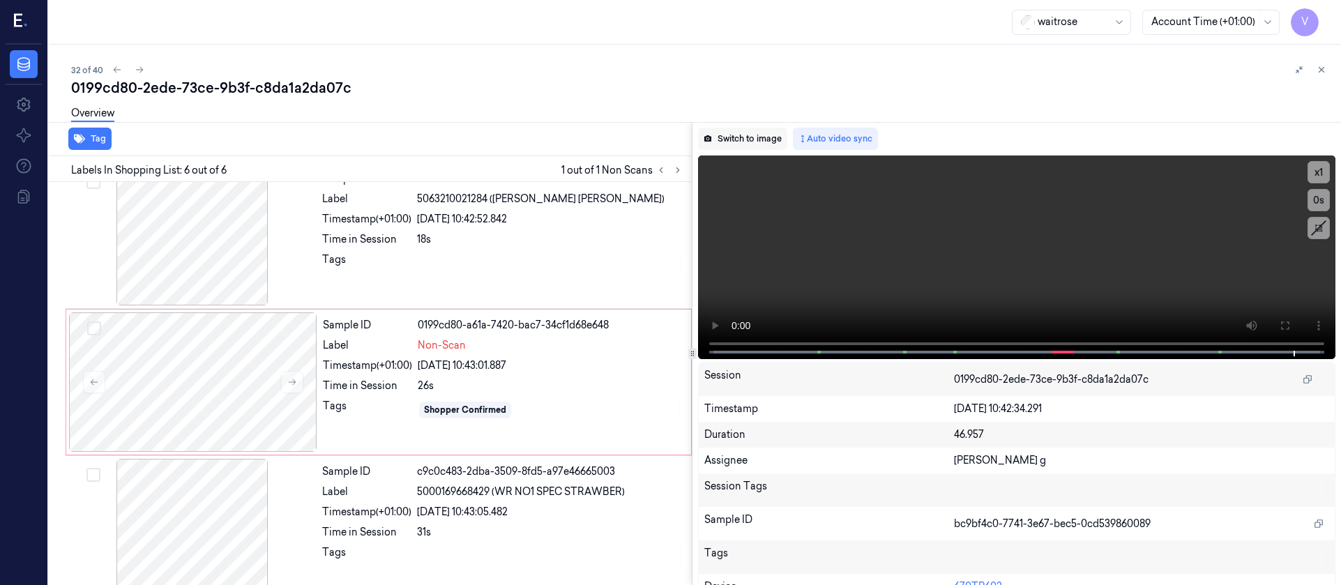
click at [755, 142] on button "Switch to image" at bounding box center [742, 139] width 89 height 22
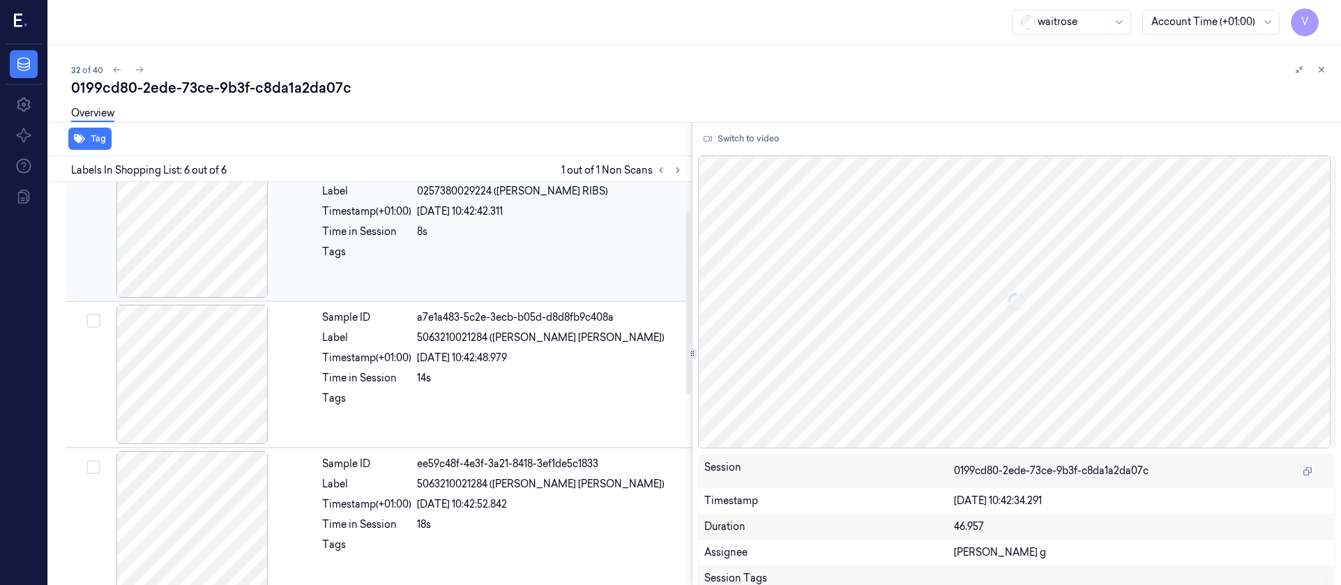
scroll to position [0, 0]
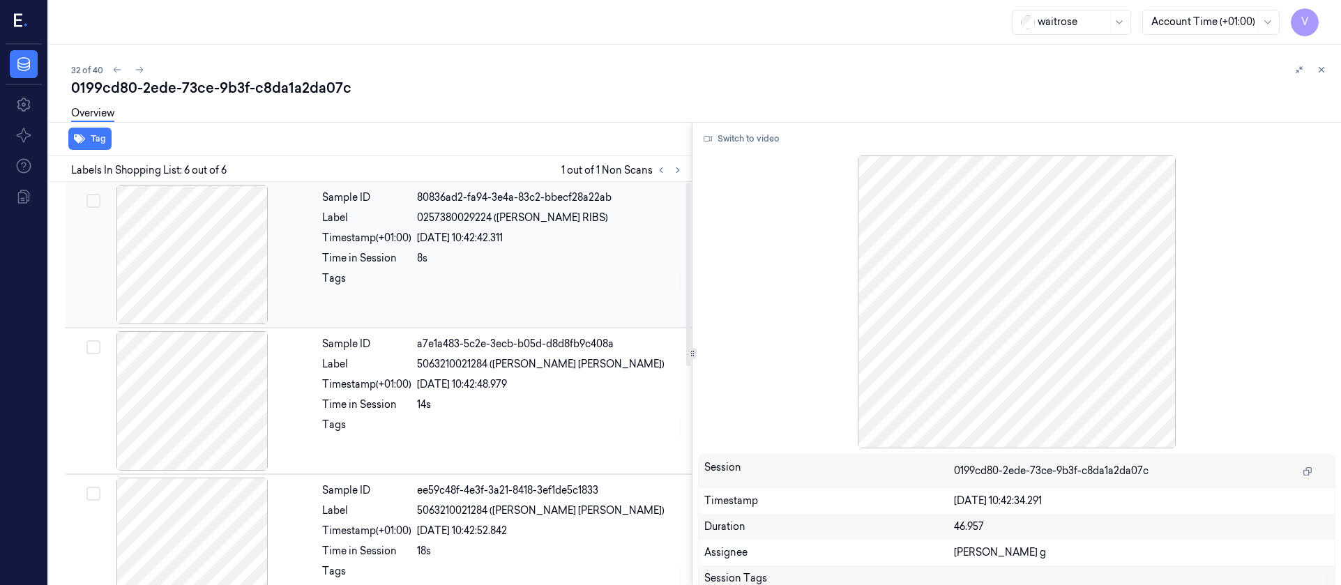
click at [201, 274] on div at bounding box center [192, 254] width 248 height 139
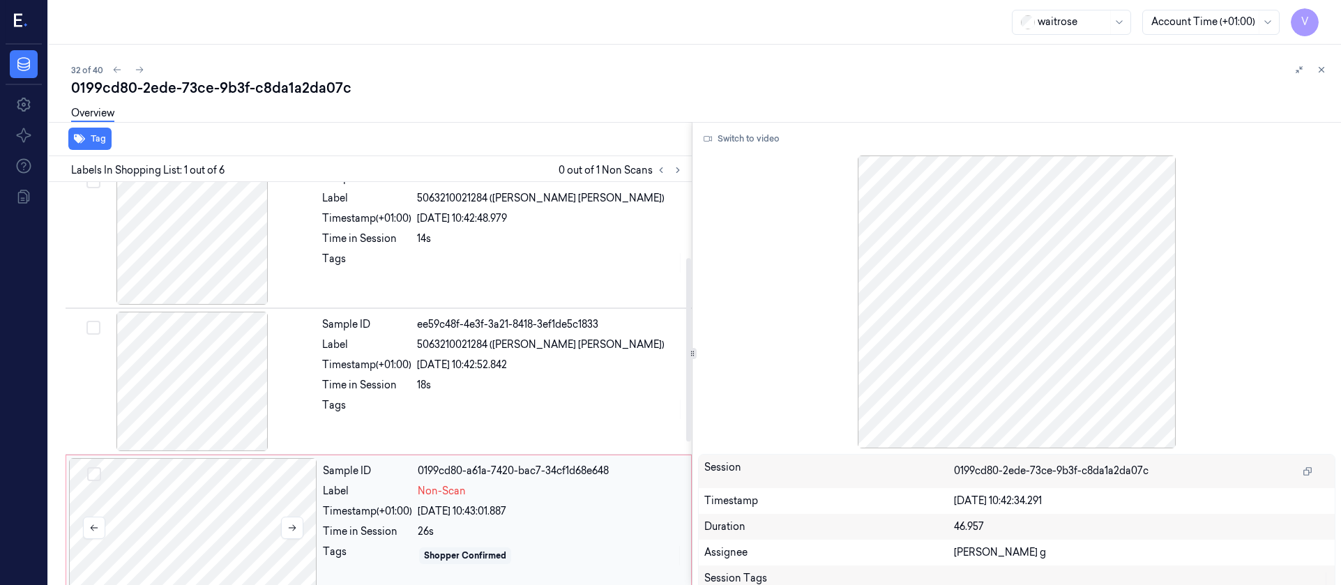
click at [185, 511] on div at bounding box center [193, 527] width 248 height 139
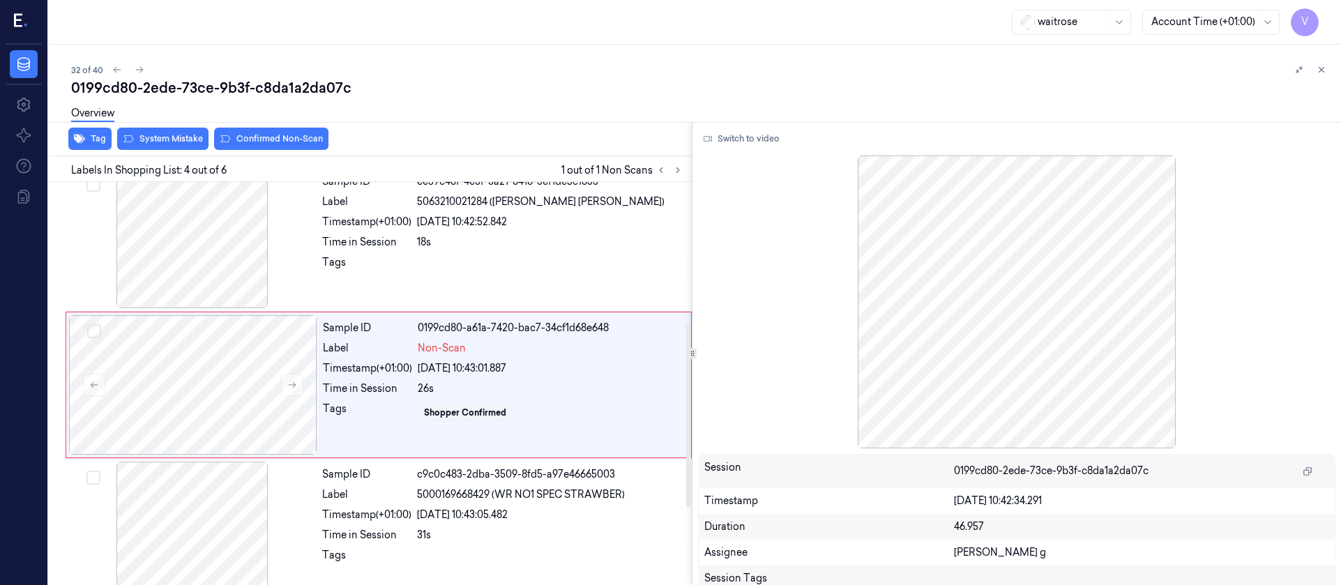
scroll to position [310, 0]
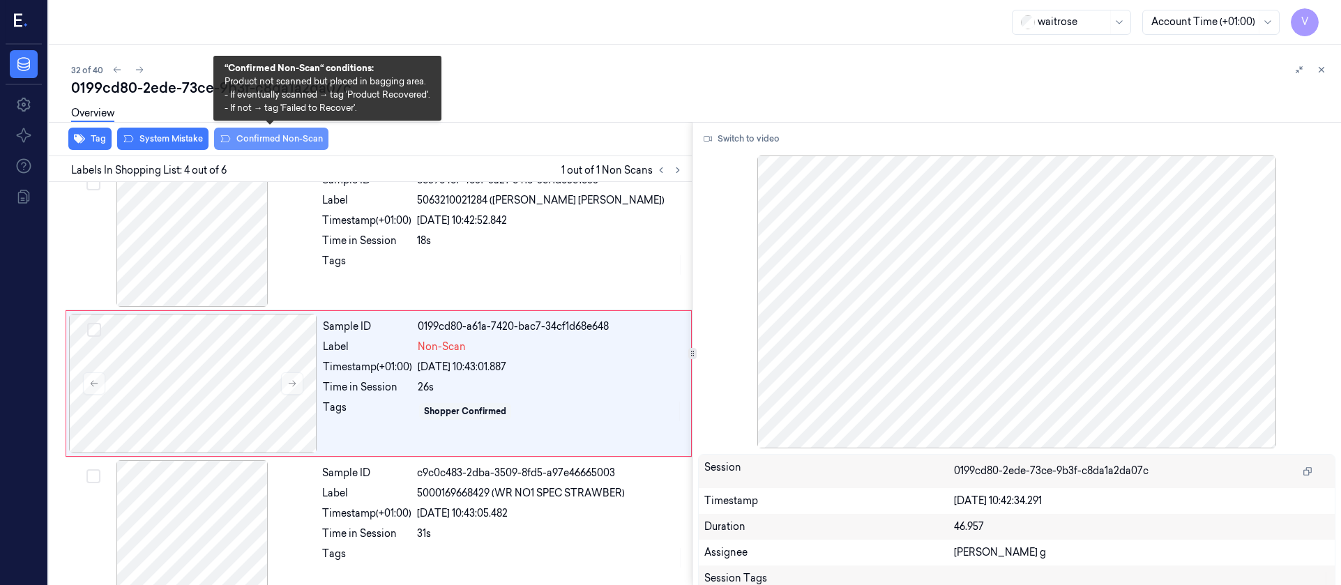
click at [255, 142] on button "Confirmed Non-Scan" at bounding box center [271, 139] width 114 height 22
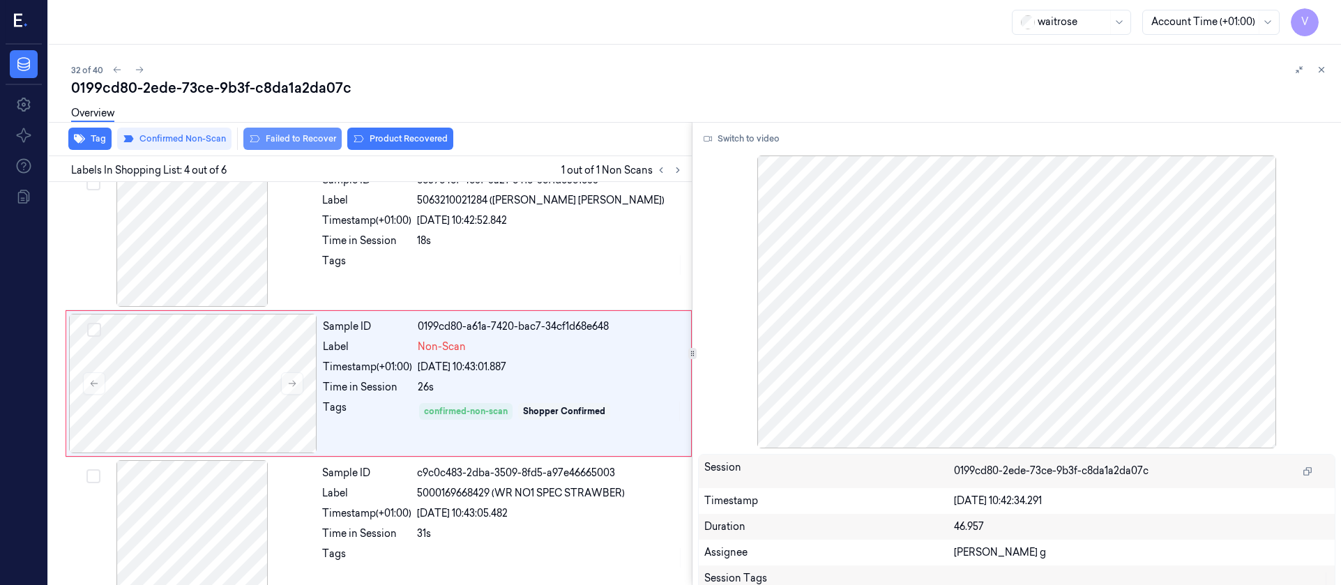
click at [280, 137] on button "Failed to Recover" at bounding box center [292, 139] width 98 height 22
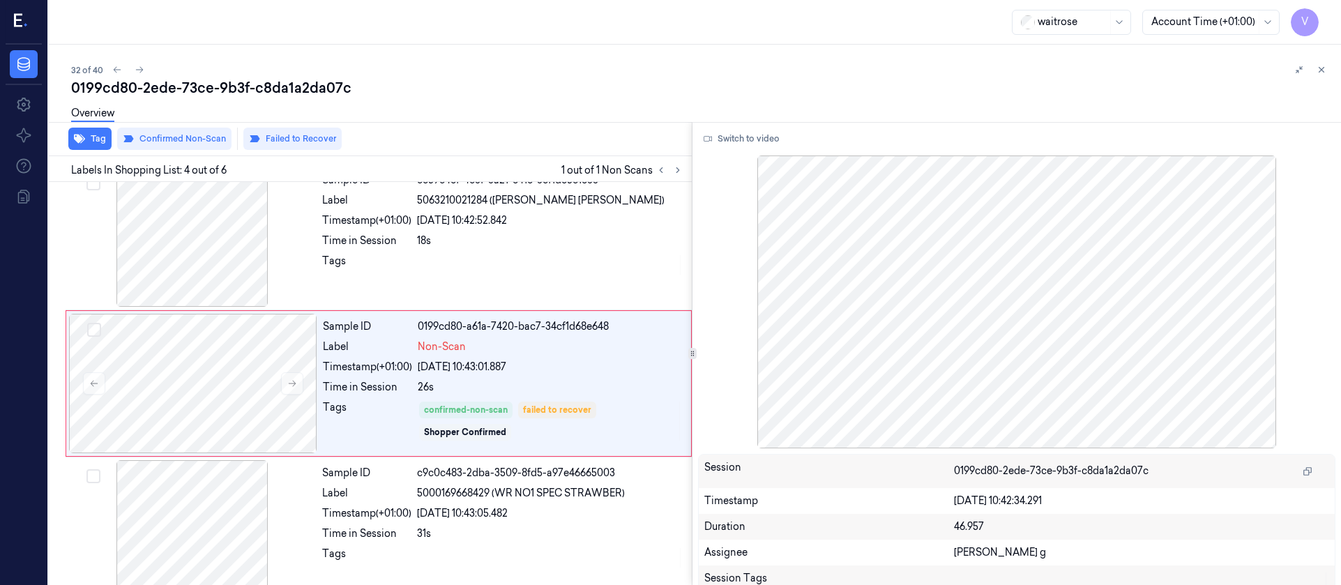
click at [434, 89] on div "0199cd80-2ede-73ce-9b3f-c8da1a2da07c" at bounding box center [700, 88] width 1259 height 20
click at [138, 69] on icon at bounding box center [140, 70] width 10 height 10
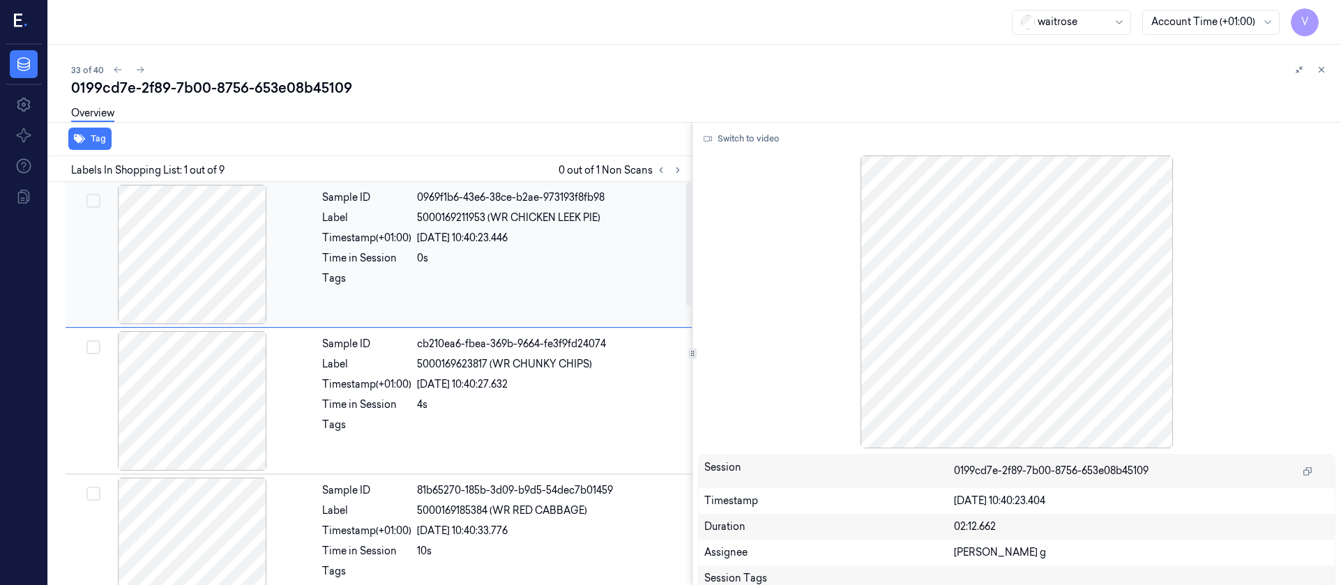
click at [688, 182] on div "Tag Labels In Shopping List: 1 out of 9 0 out of 1 Non Scans Sample ID 0969f1b6…" at bounding box center [692, 353] width 1298 height 463
click at [674, 176] on button at bounding box center [677, 170] width 17 height 17
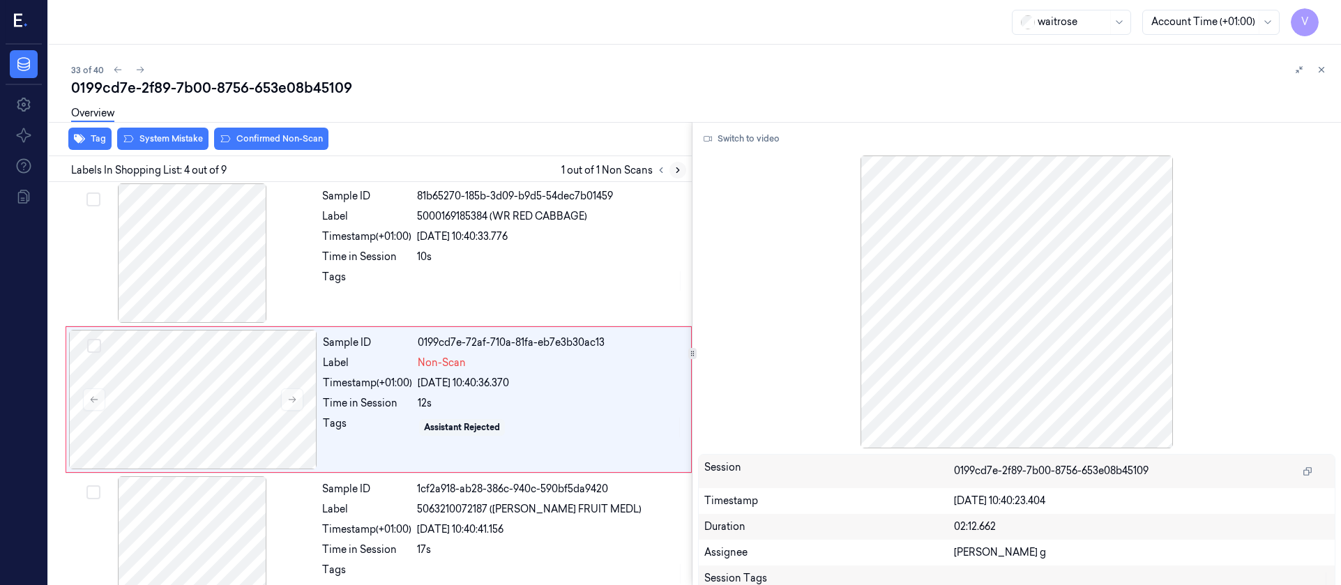
scroll to position [310, 0]
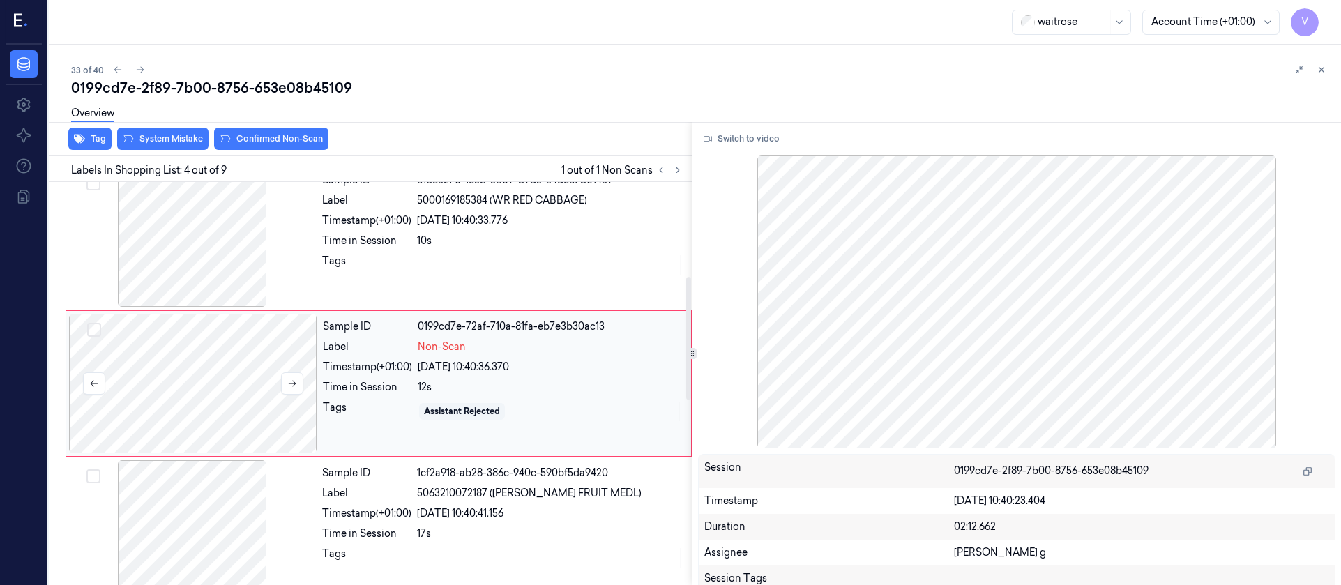
click at [236, 377] on div at bounding box center [193, 383] width 248 height 139
click at [291, 384] on icon at bounding box center [292, 384] width 10 height 10
click at [213, 238] on div at bounding box center [192, 236] width 248 height 139
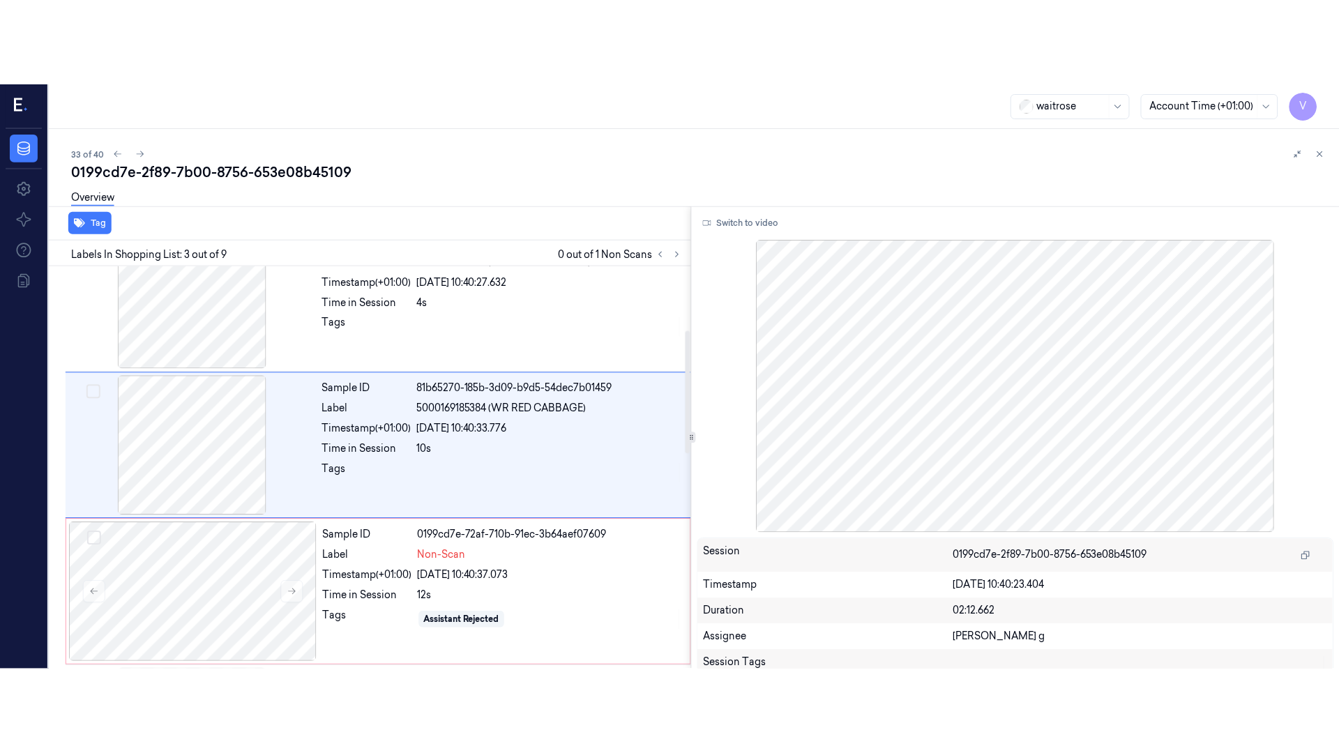
scroll to position [164, 0]
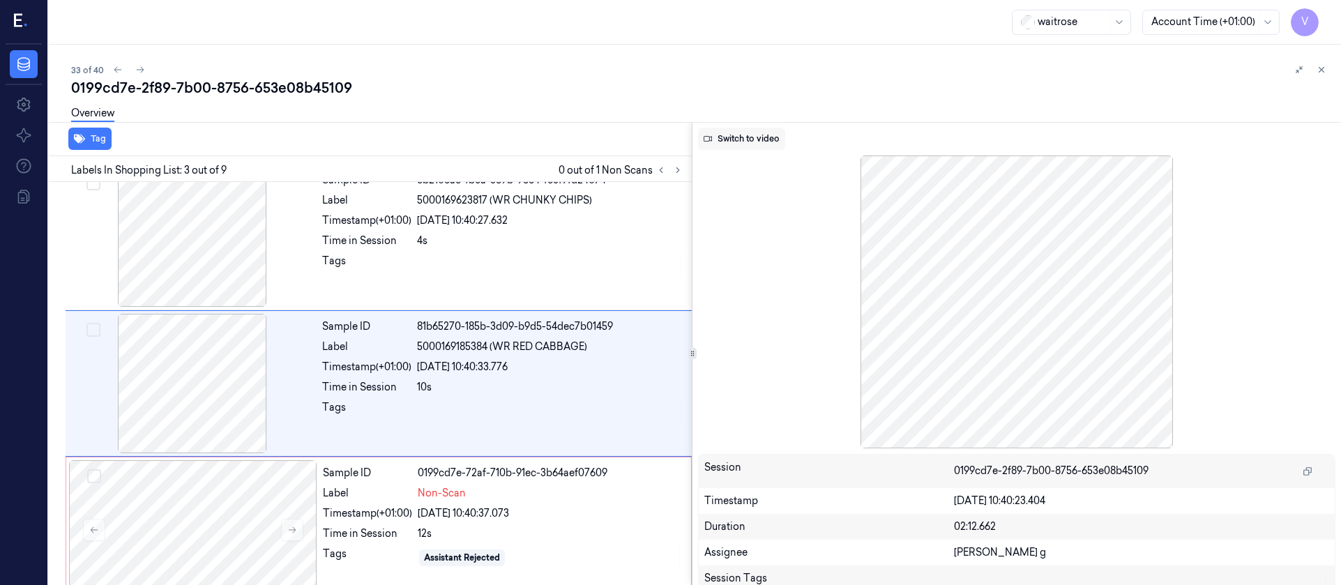
click at [750, 146] on button "Switch to video" at bounding box center [741, 139] width 87 height 22
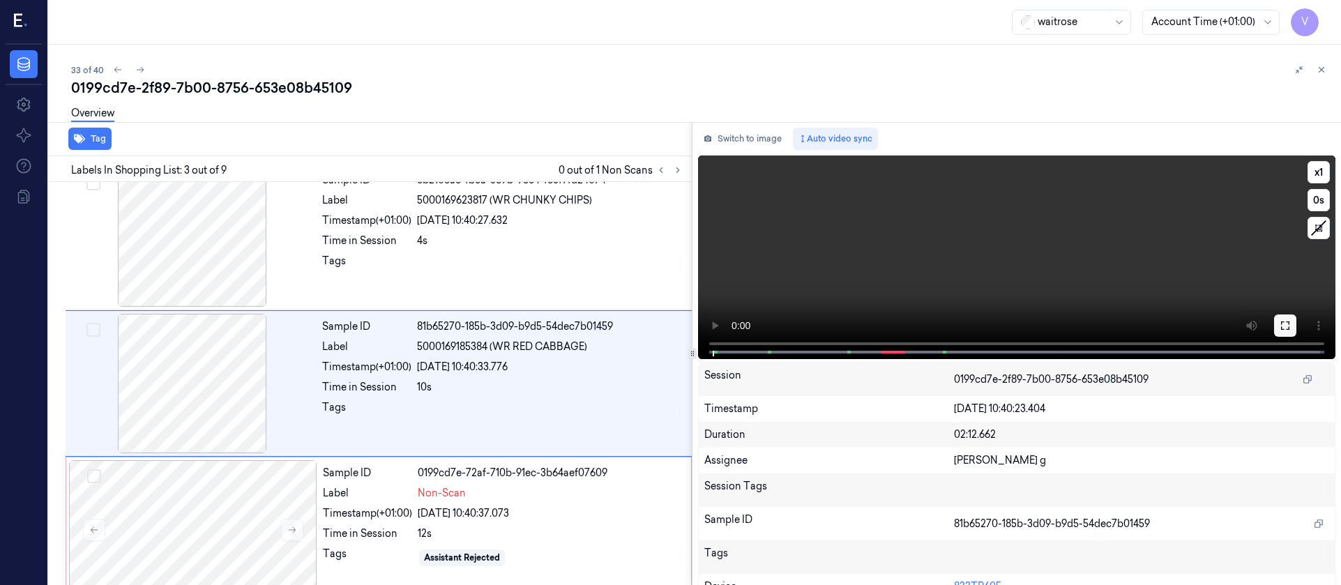
click at [1274, 327] on button at bounding box center [1285, 325] width 22 height 22
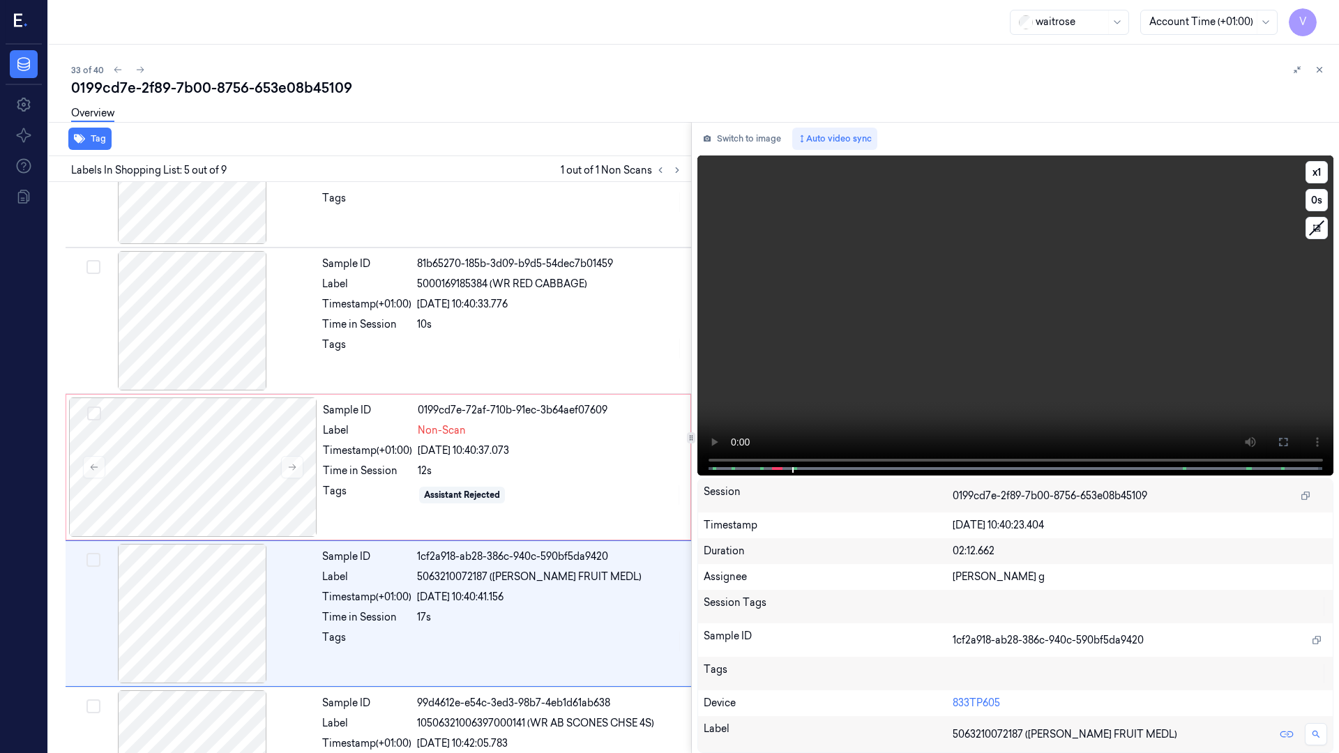
scroll to position [373, 0]
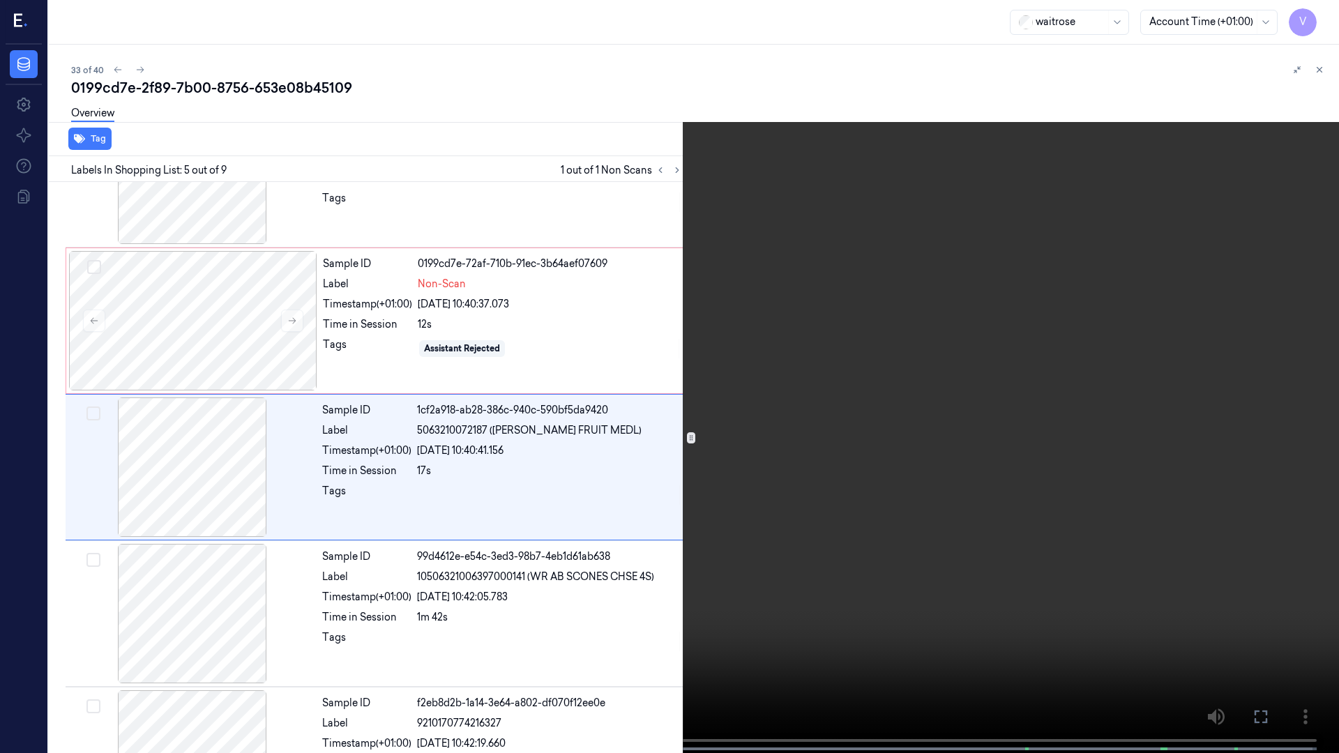
click at [131, 584] on span at bounding box center [131, 748] width 2 height 7
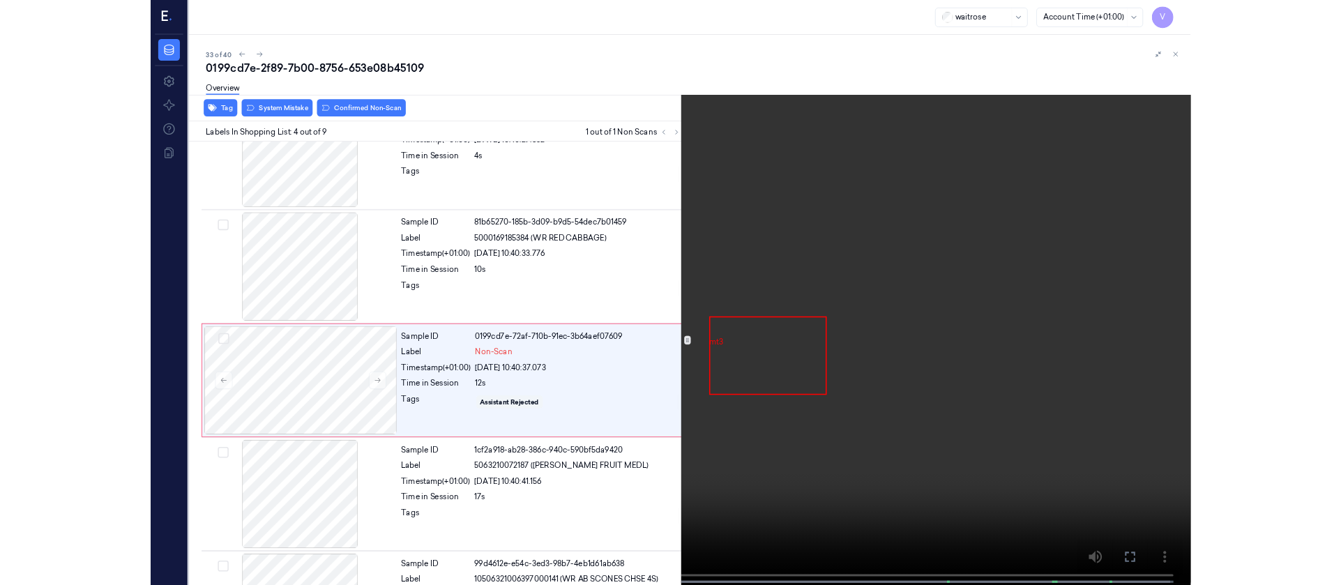
scroll to position [227, 0]
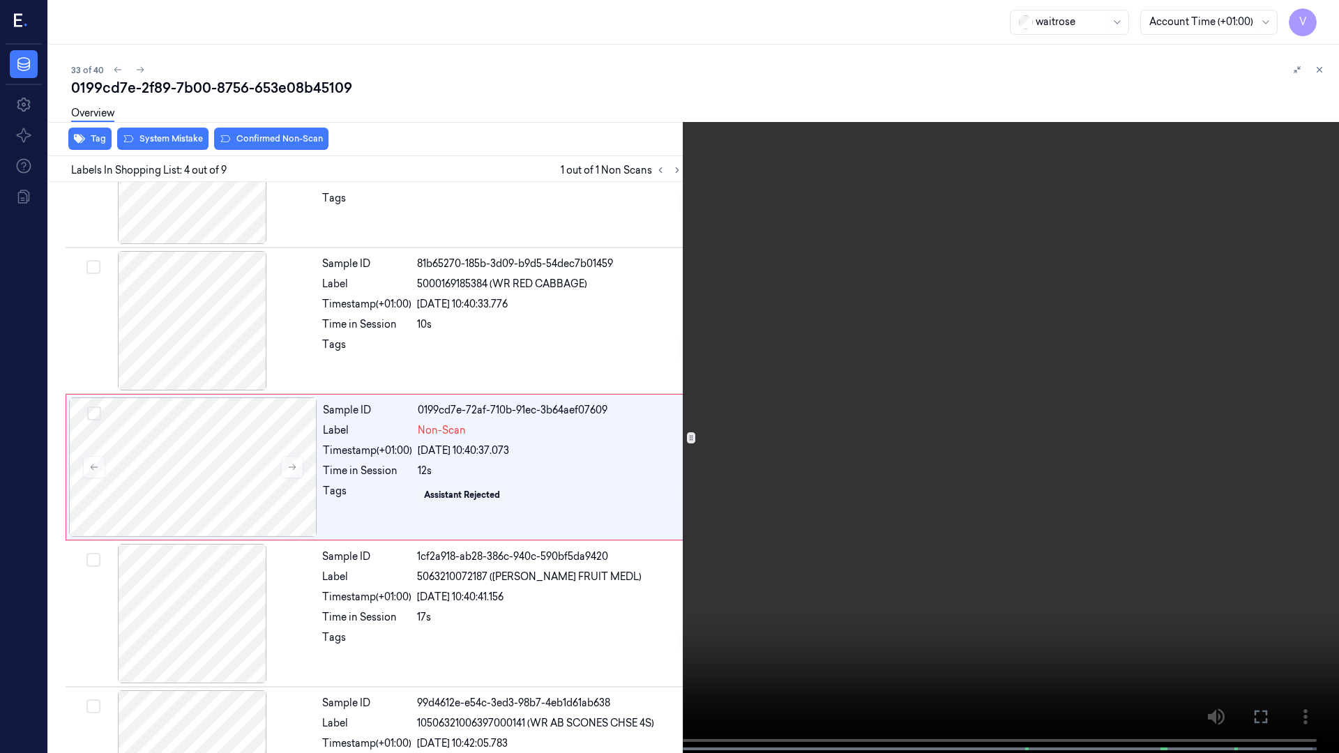
click at [0, 0] on icon at bounding box center [0, 0] width 0 height 0
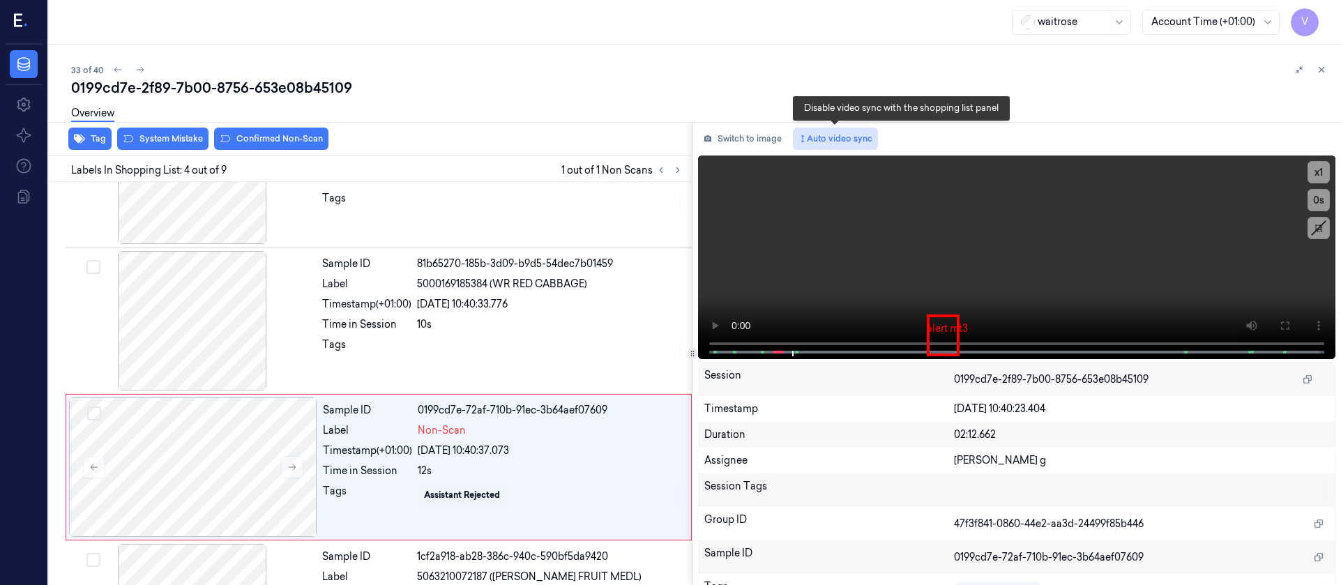
click at [824, 141] on button "Auto video sync" at bounding box center [835, 139] width 85 height 22
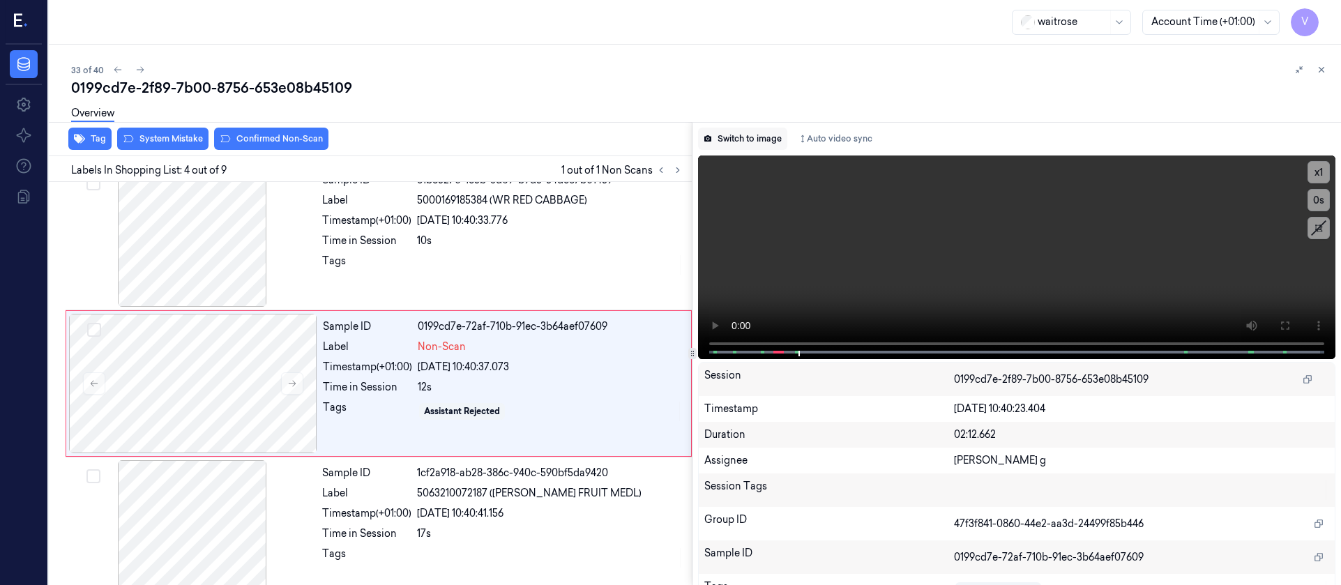
click at [733, 139] on button "Switch to image" at bounding box center [742, 139] width 89 height 22
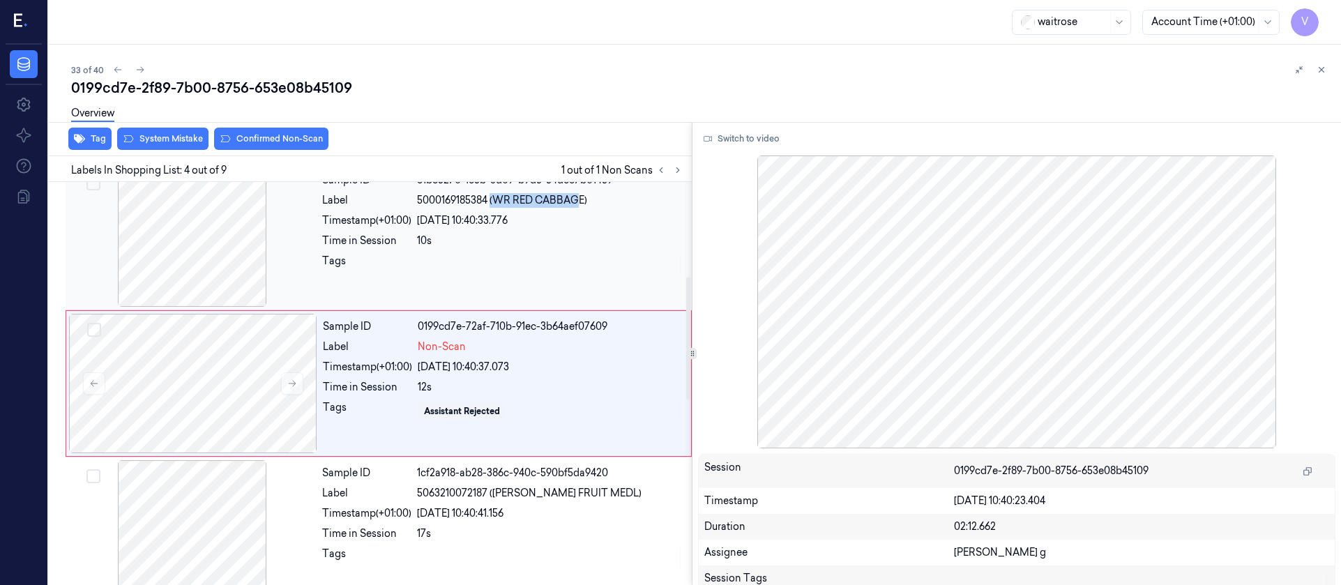
drag, startPoint x: 495, startPoint y: 198, endPoint x: 579, endPoint y: 197, distance: 84.4
click at [579, 197] on span "5000169185384 (WR RED CABBAGE)" at bounding box center [502, 200] width 170 height 15
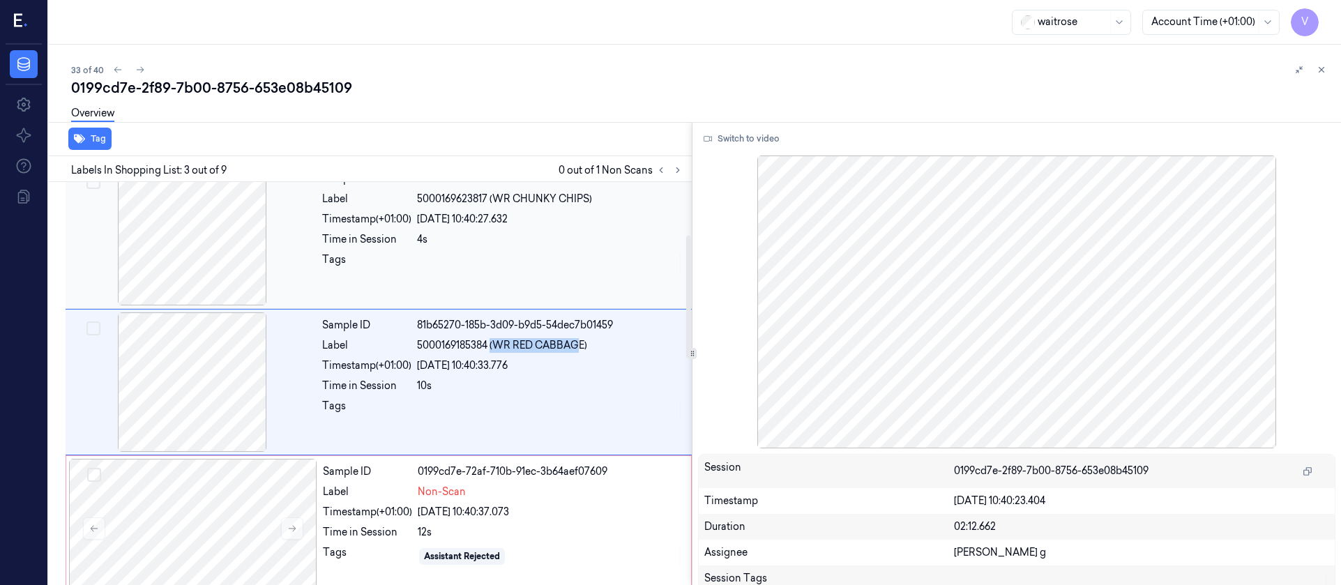
scroll to position [164, 0]
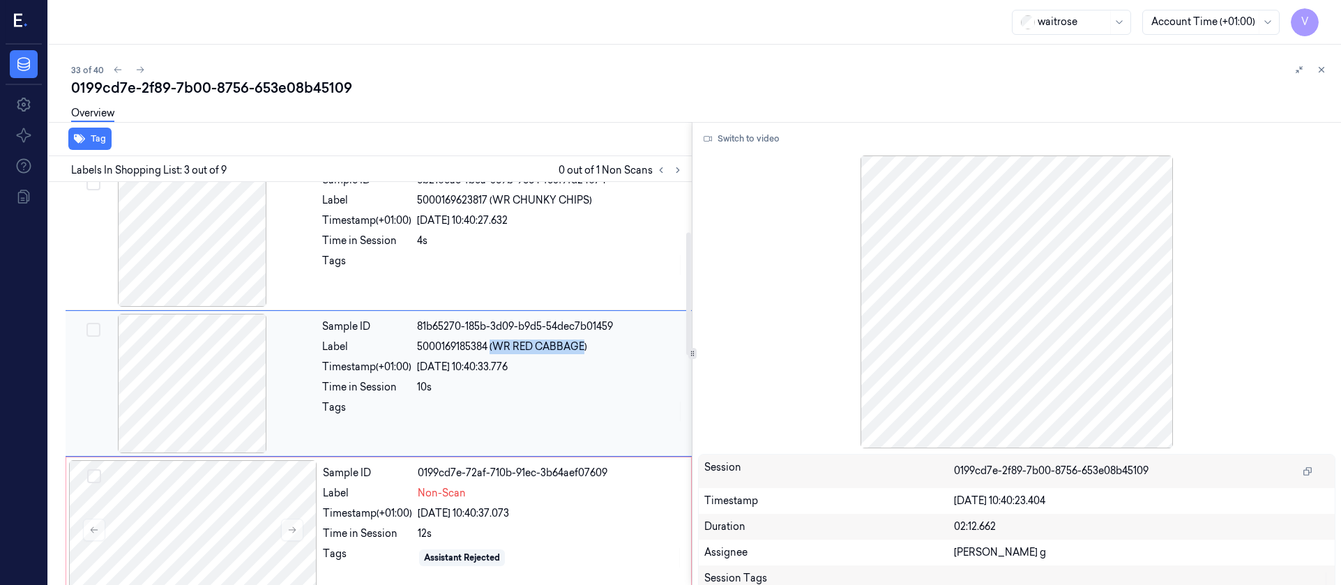
click at [584, 349] on span "5000169185384 (WR RED CABBAGE)" at bounding box center [502, 347] width 170 height 15
copy span "(WR RED CABBAGE"
click at [453, 543] on div "Sample ID 0199cd7e-72af-710b-91ec-3b64aef07609 Label Non-Scan Timestamp (+01:00…" at bounding box center [502, 529] width 371 height 139
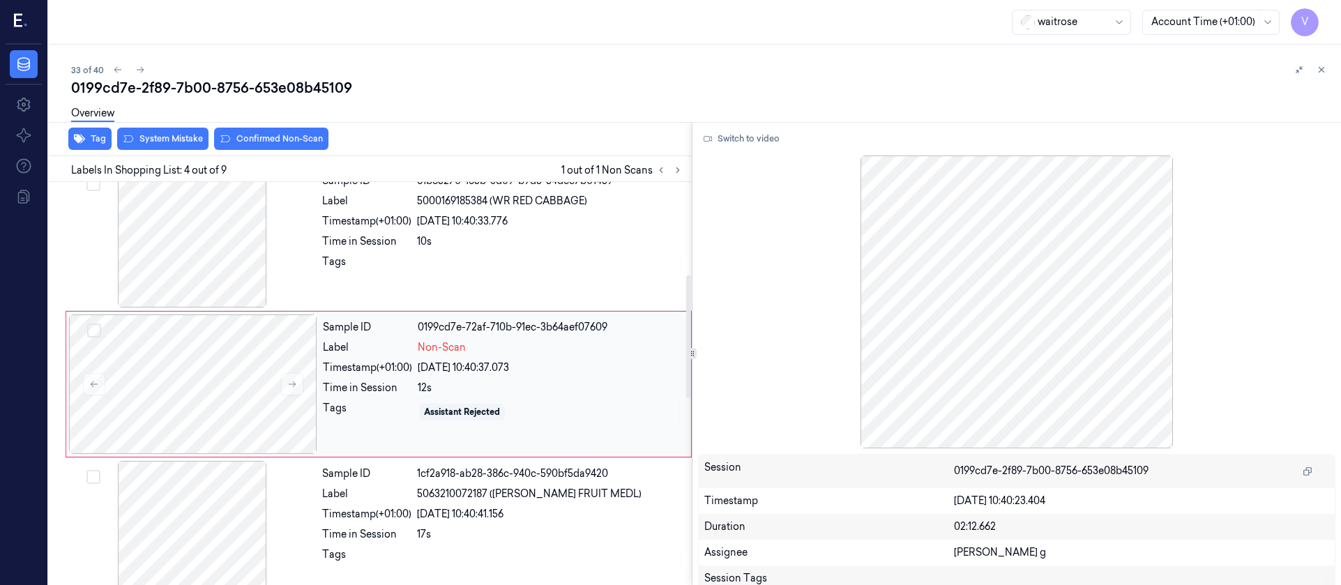
scroll to position [310, 0]
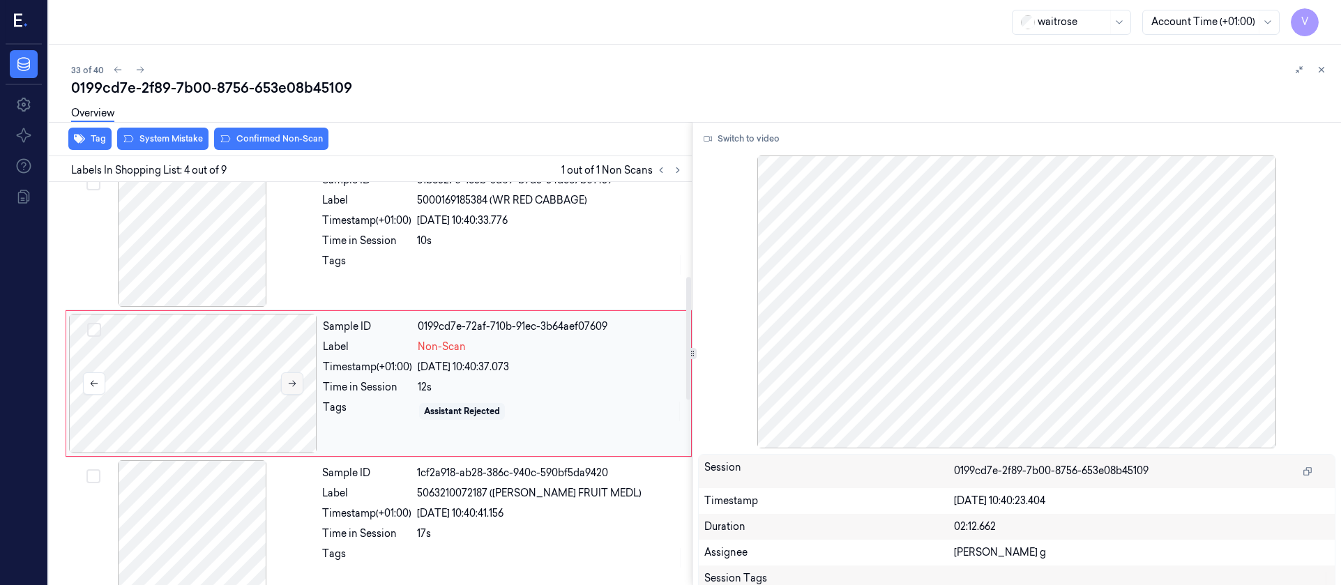
click at [290, 379] on icon at bounding box center [292, 384] width 10 height 10
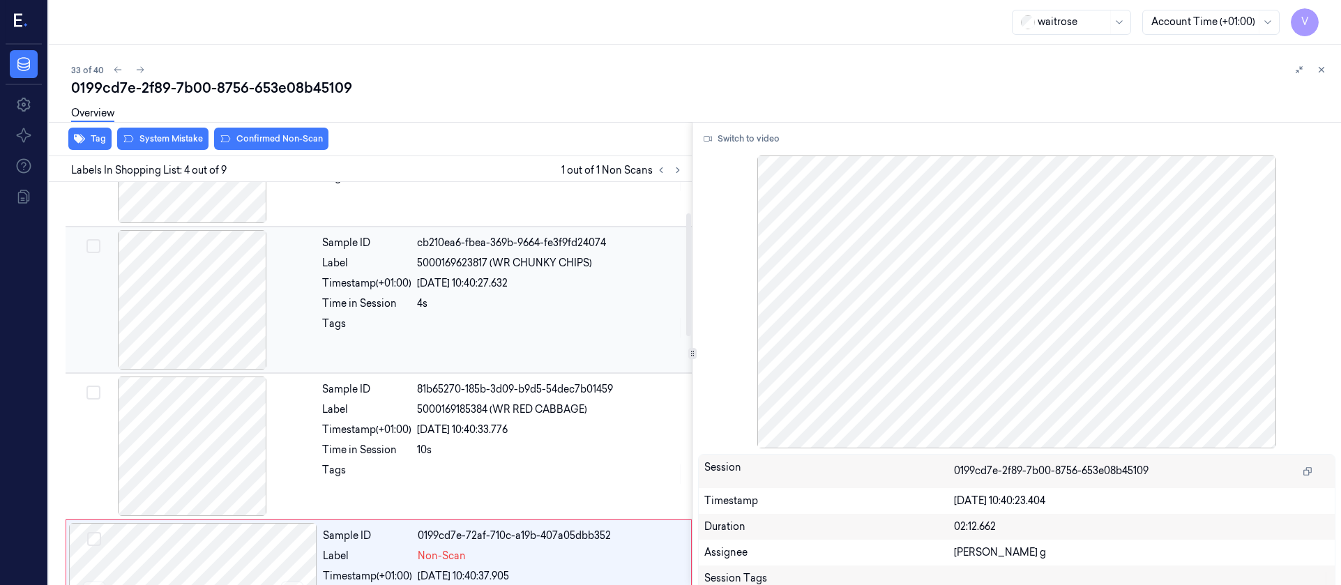
click at [375, 292] on div "Sample ID cb210ea6-fbea-369b-9664-fe3f9fd24074 Label 5000169623817 (WR CHUNKY C…" at bounding box center [503, 299] width 372 height 139
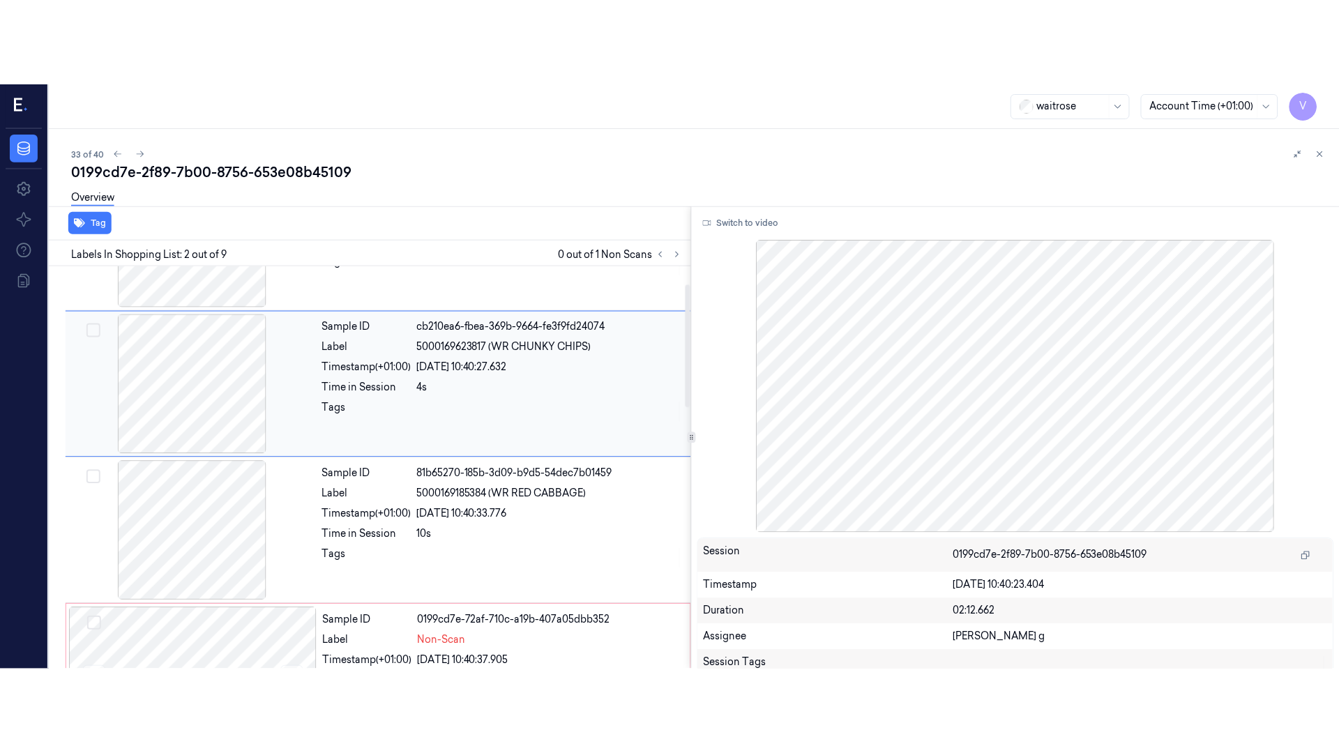
scroll to position [17, 0]
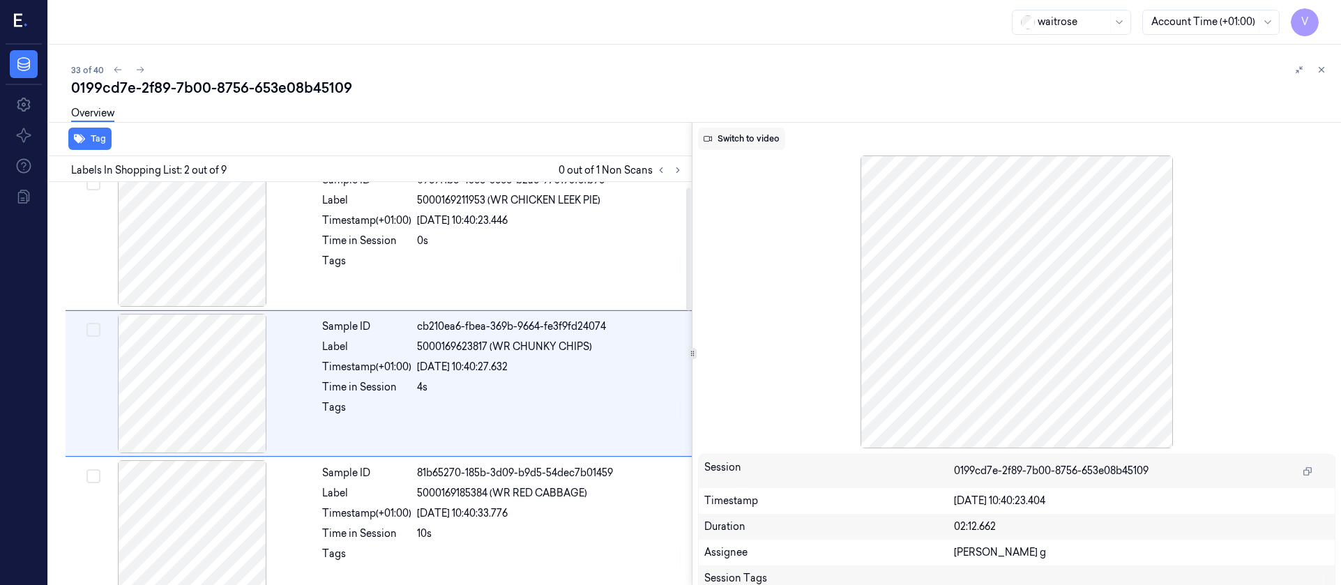
click at [734, 138] on button "Switch to video" at bounding box center [741, 139] width 87 height 22
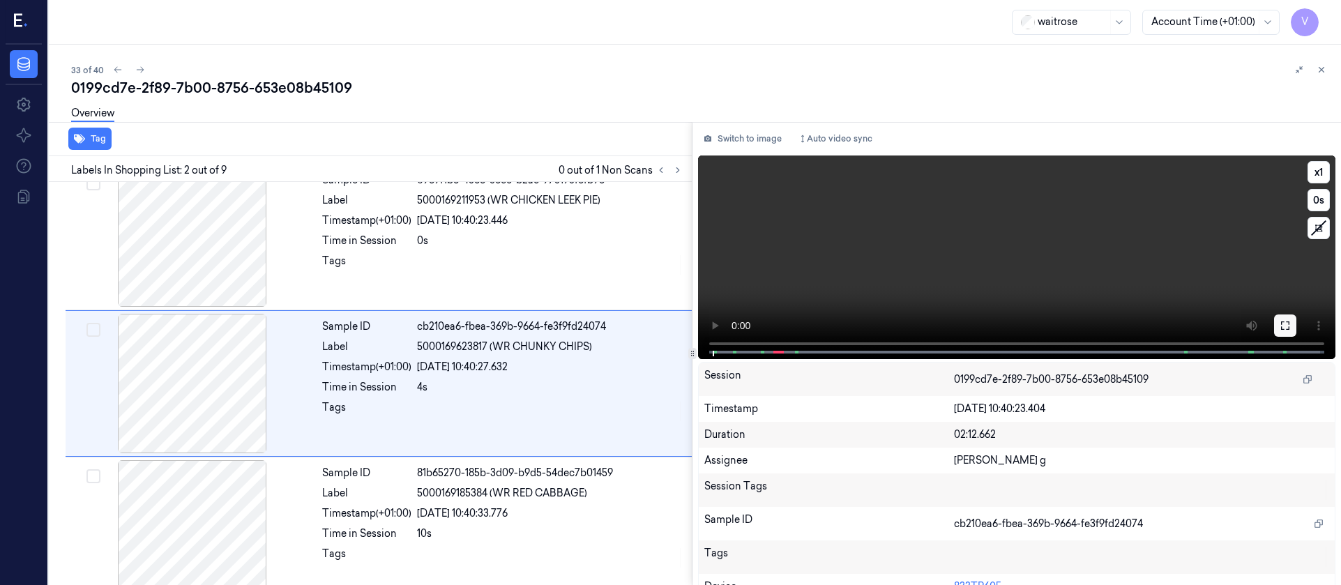
click at [1282, 320] on icon at bounding box center [1285, 325] width 11 height 11
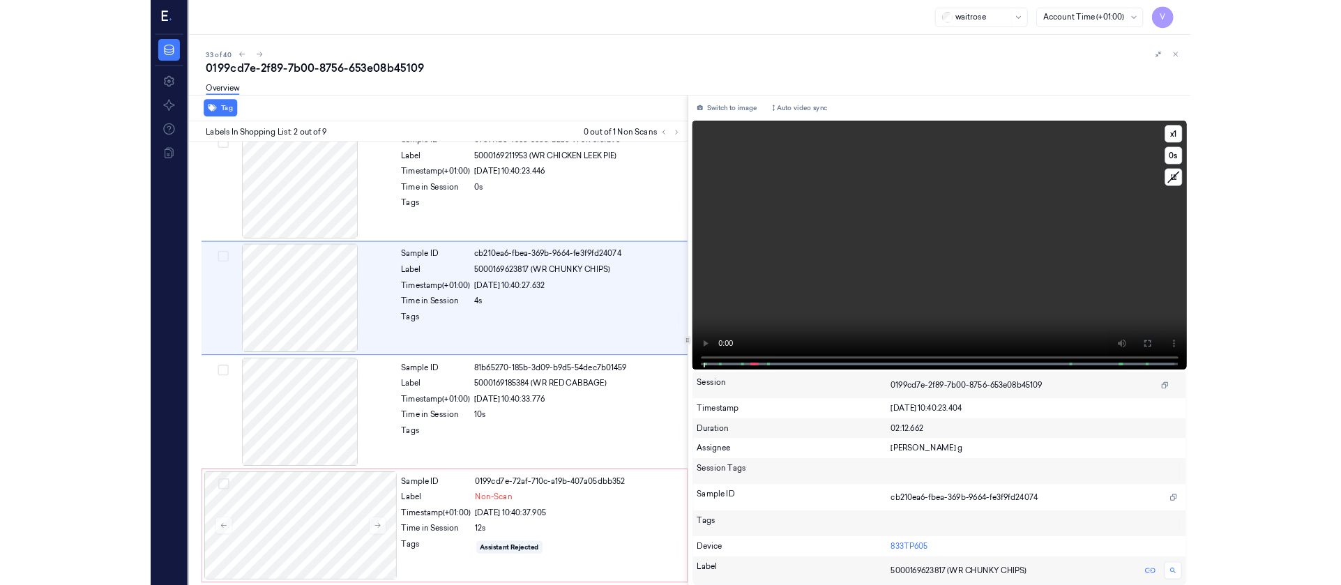
scroll to position [0, 0]
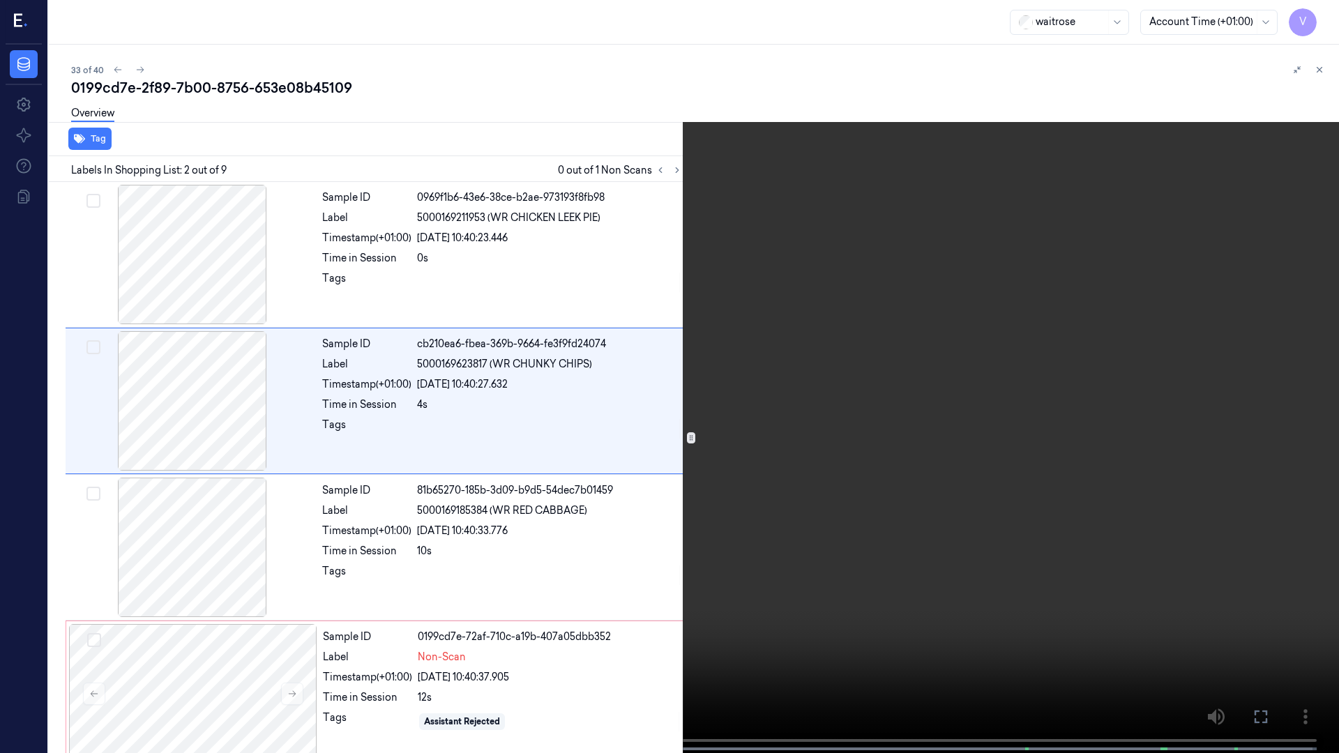
click at [0, 0] on icon at bounding box center [0, 0] width 0 height 0
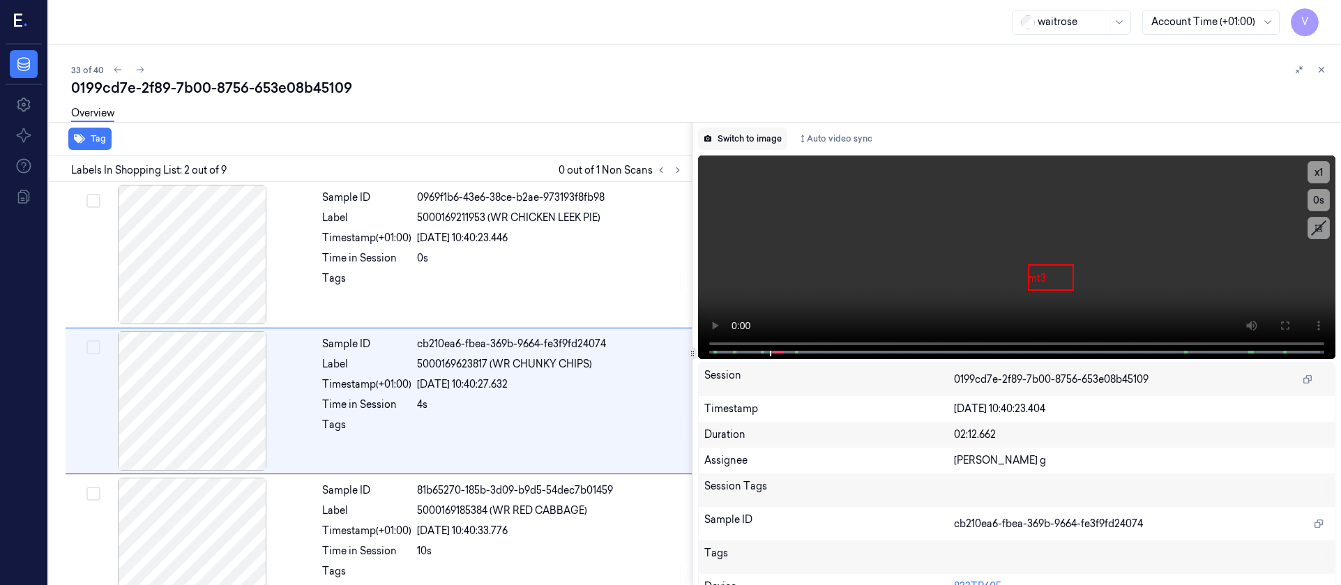
click at [741, 137] on button "Switch to image" at bounding box center [742, 139] width 89 height 22
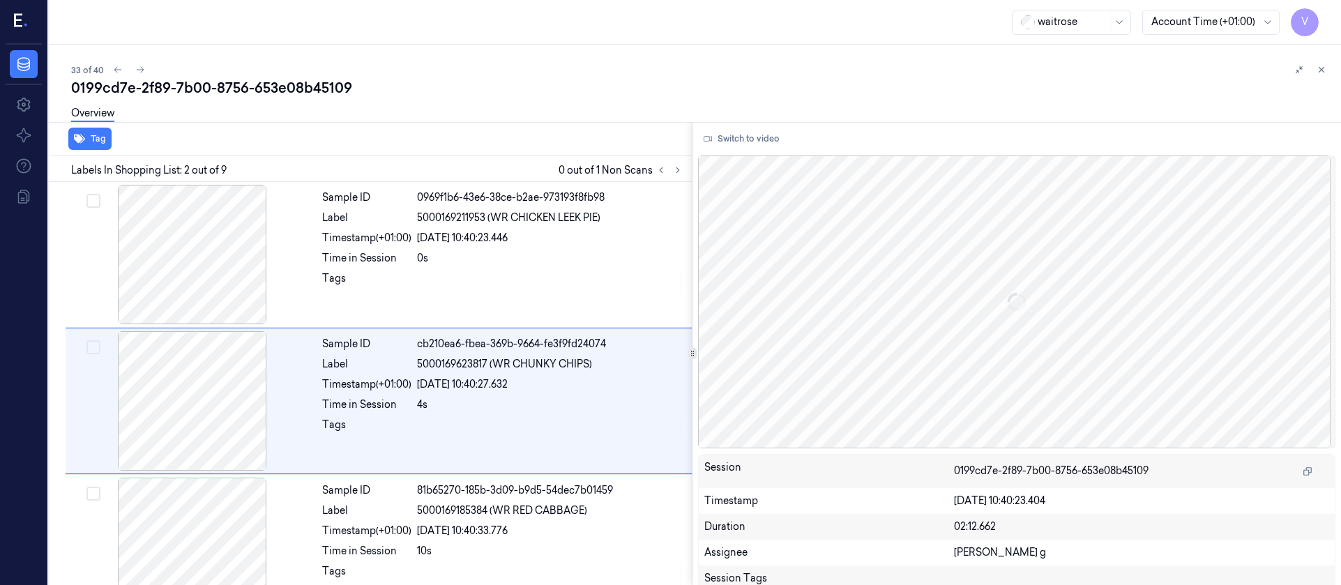
scroll to position [17, 0]
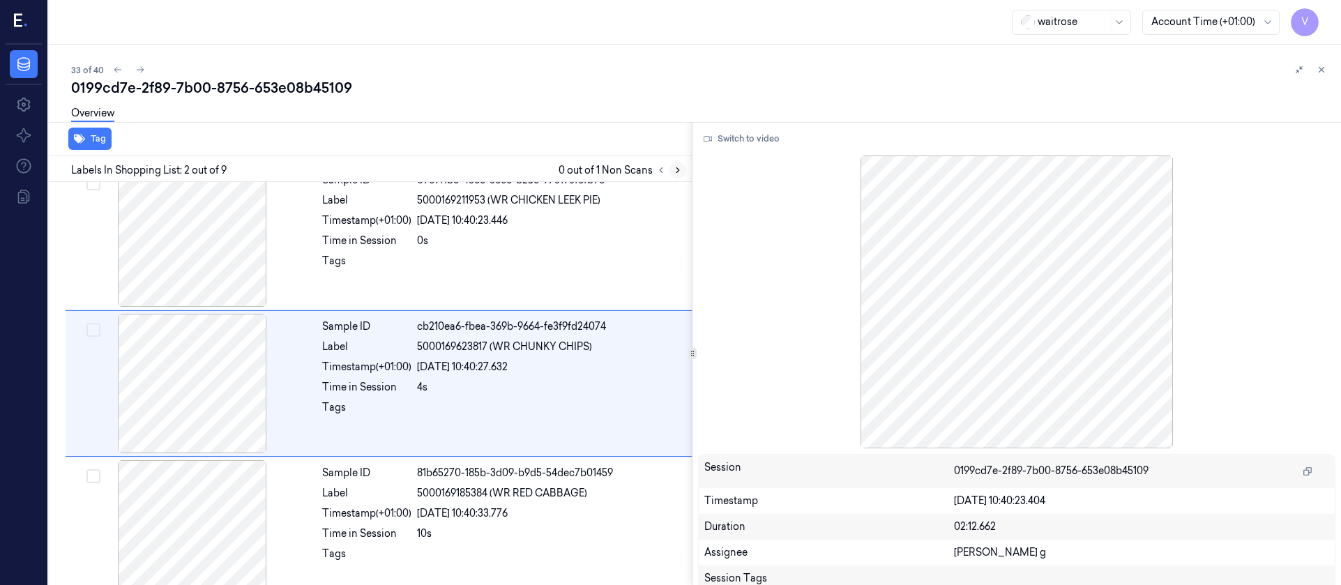
click at [677, 175] on button at bounding box center [677, 170] width 17 height 17
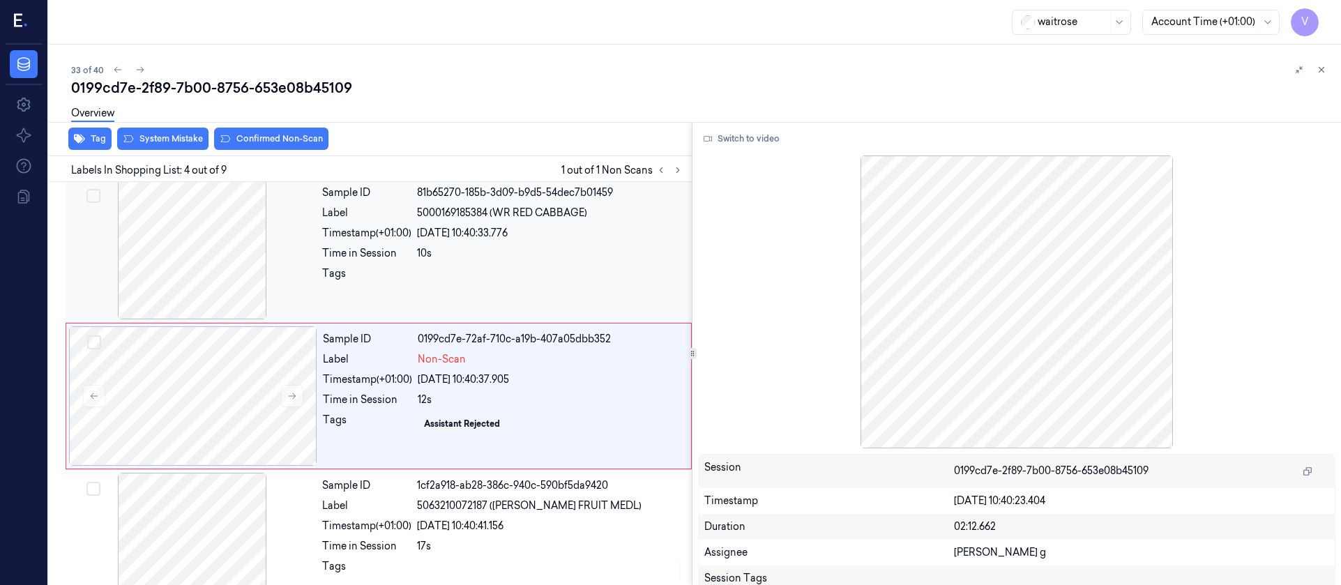
scroll to position [310, 0]
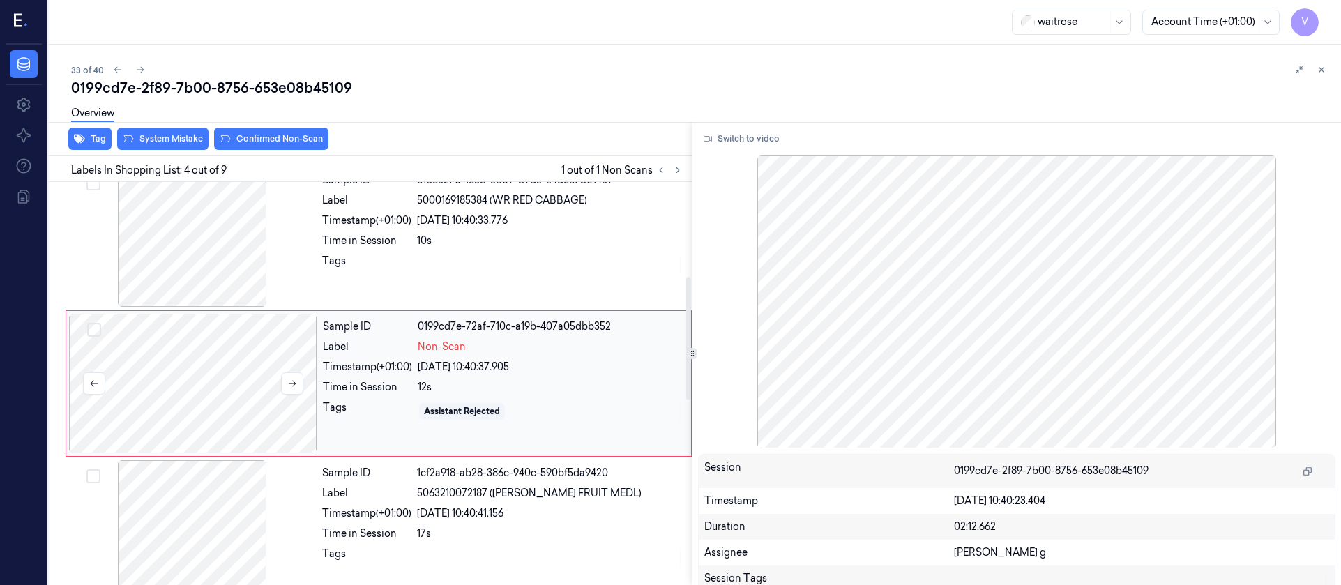
click at [178, 388] on div at bounding box center [193, 383] width 248 height 139
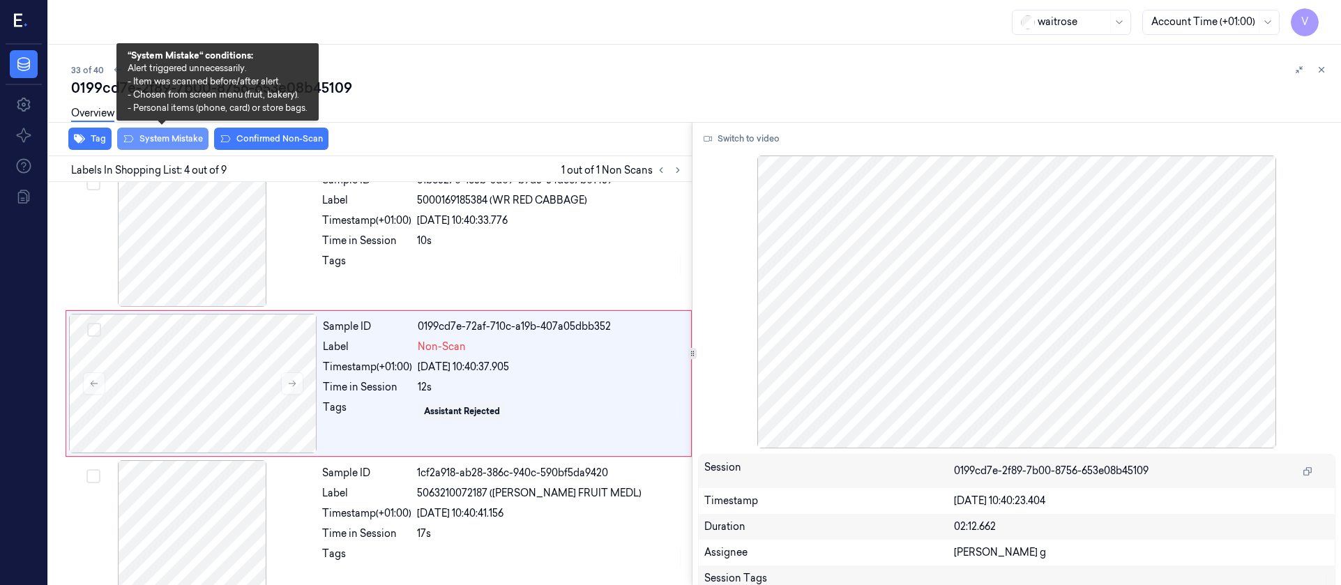
click at [168, 144] on button "System Mistake" at bounding box center [162, 139] width 91 height 22
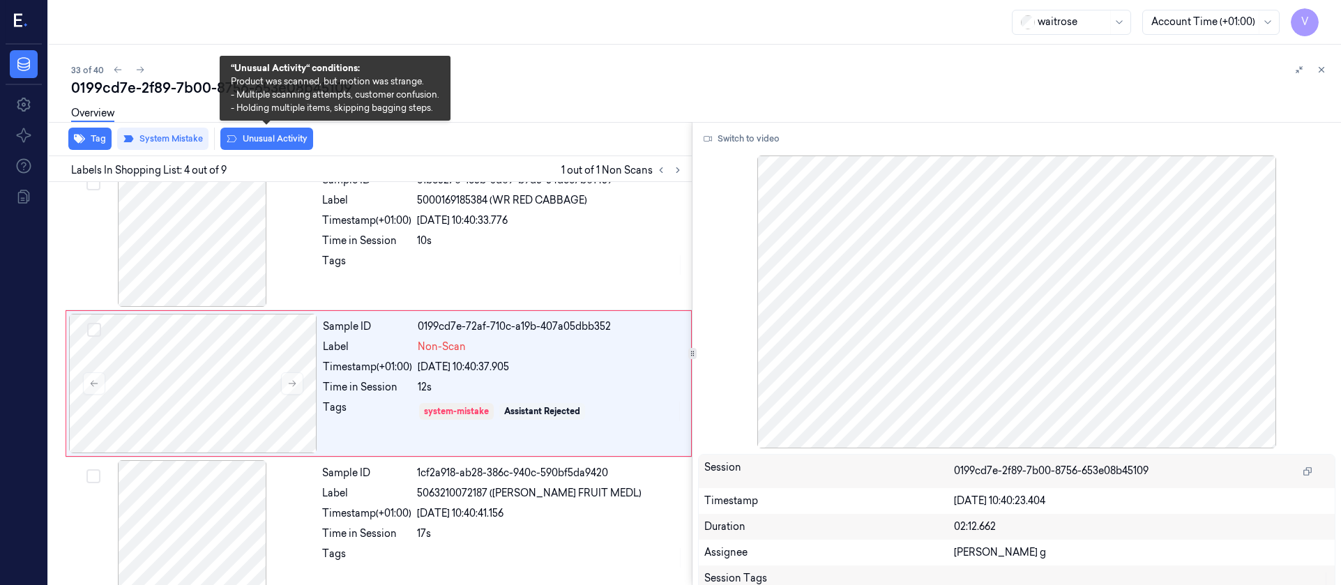
click at [280, 134] on button "Unusual Activity" at bounding box center [266, 139] width 93 height 22
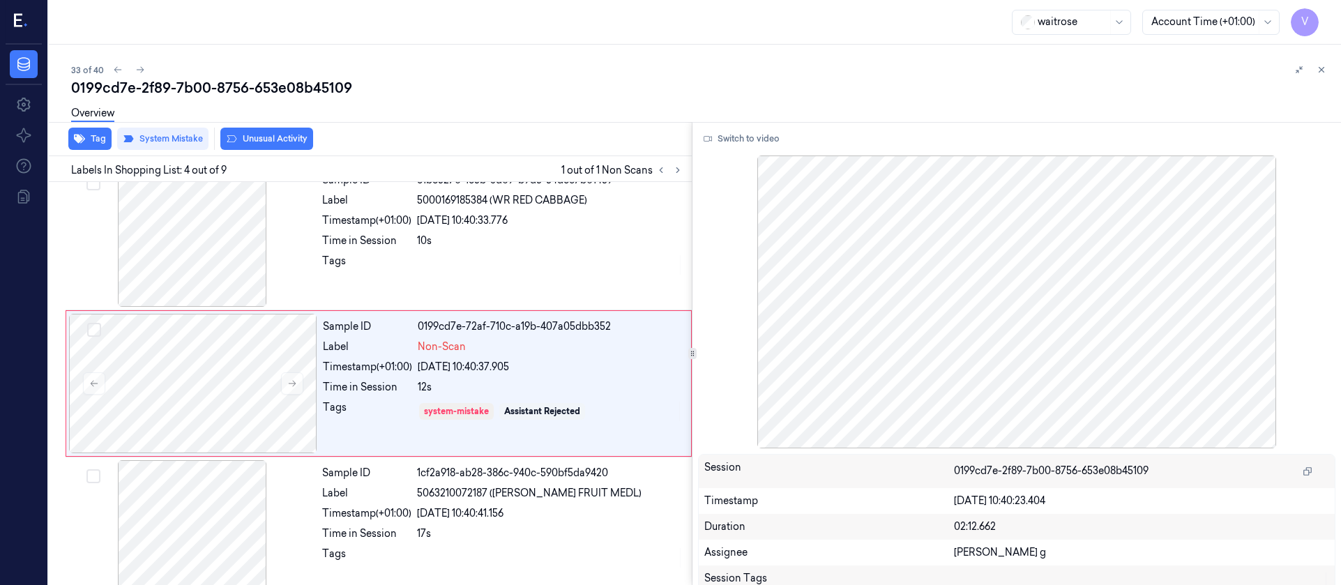
click at [577, 119] on div "Overview" at bounding box center [700, 116] width 1259 height 36
click at [139, 67] on icon at bounding box center [140, 70] width 10 height 10
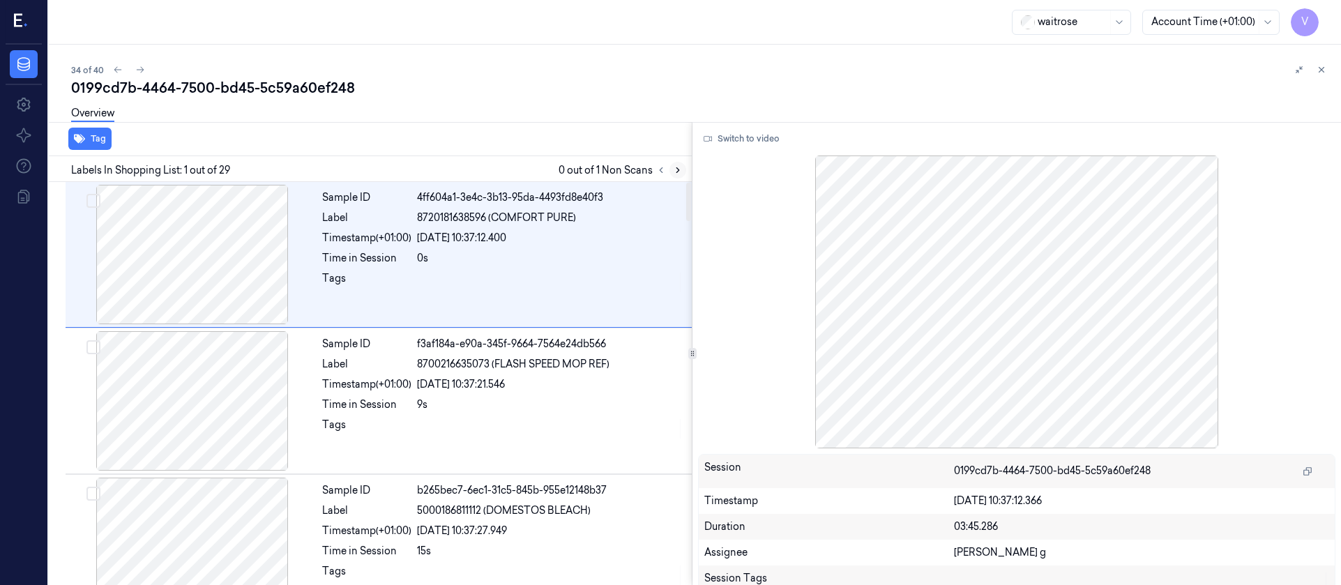
click at [674, 164] on button at bounding box center [677, 170] width 17 height 17
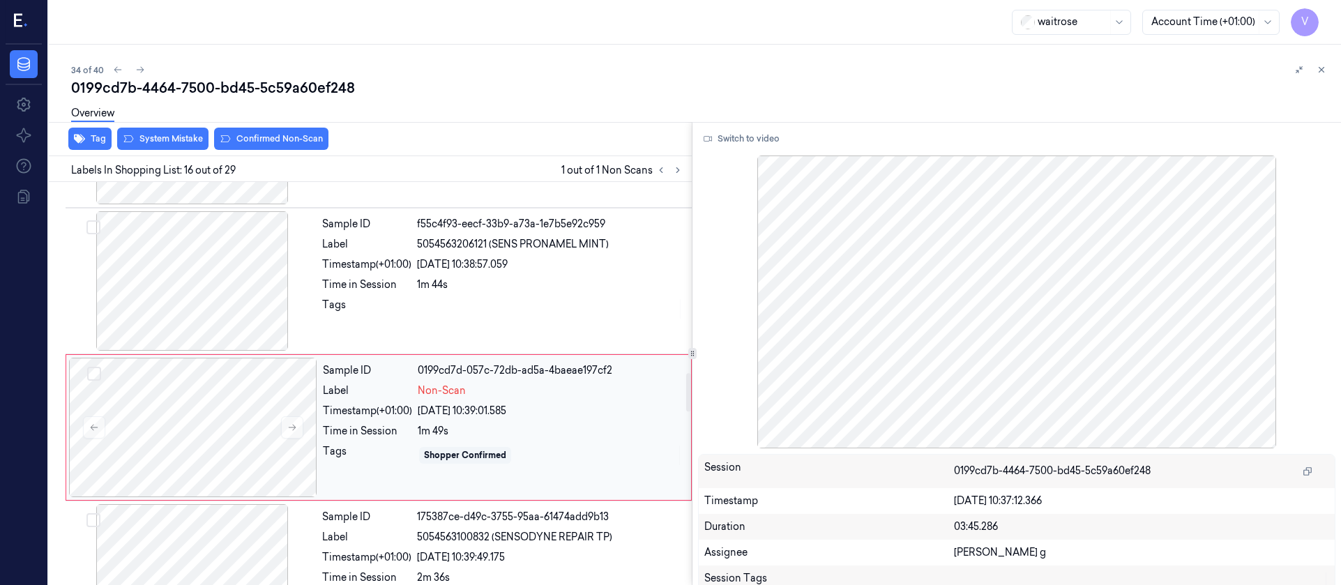
scroll to position [2067, 0]
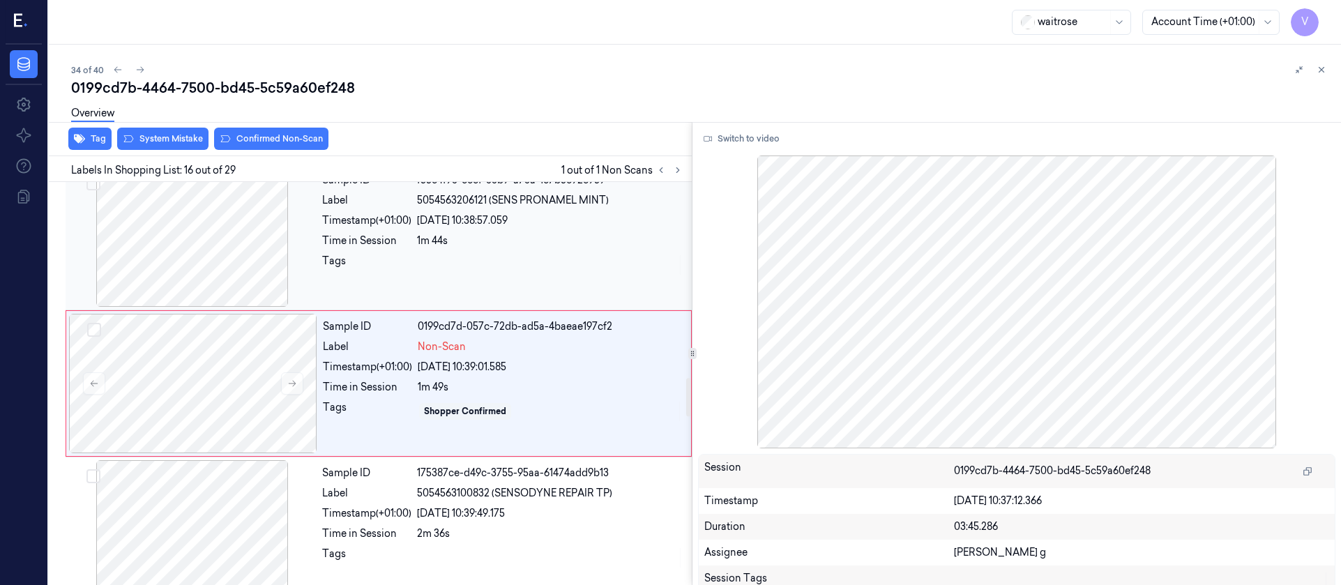
click at [179, 225] on div at bounding box center [192, 236] width 248 height 139
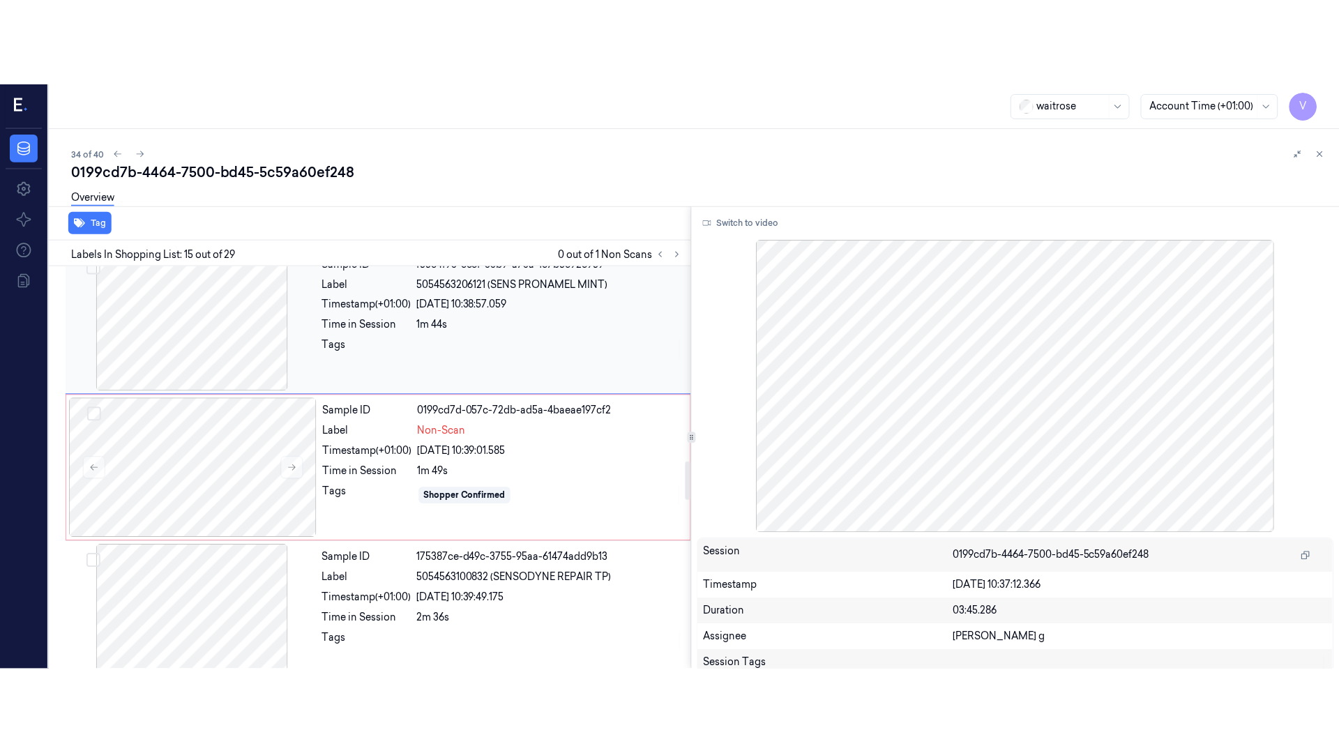
scroll to position [1921, 0]
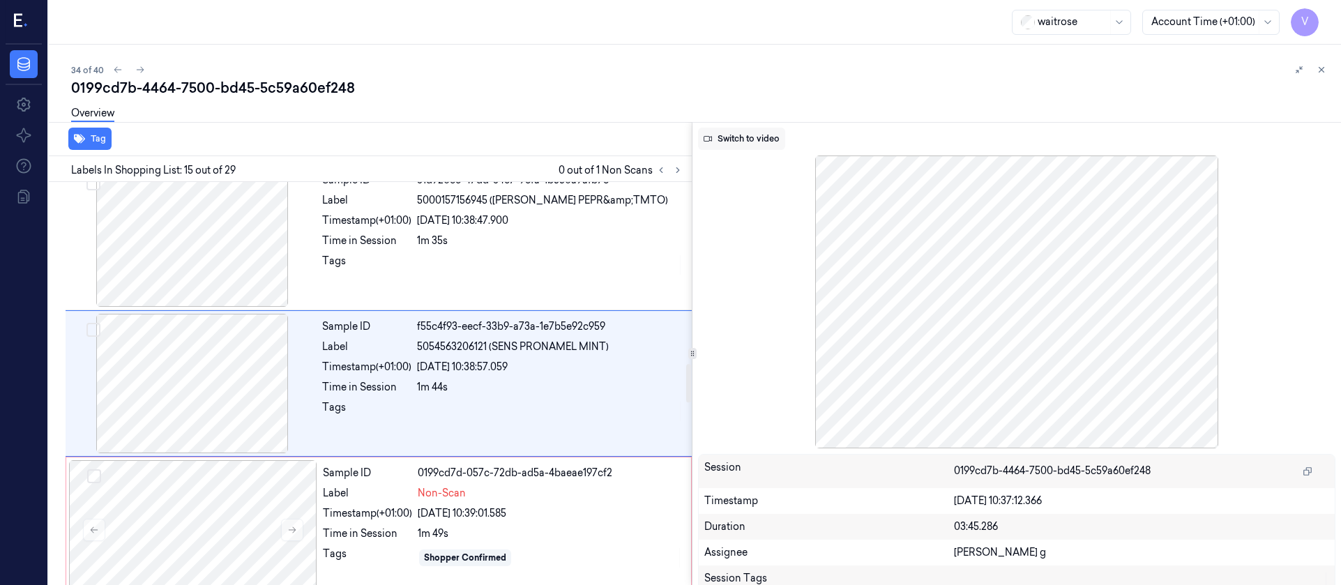
click at [766, 148] on button "Switch to video" at bounding box center [741, 139] width 87 height 22
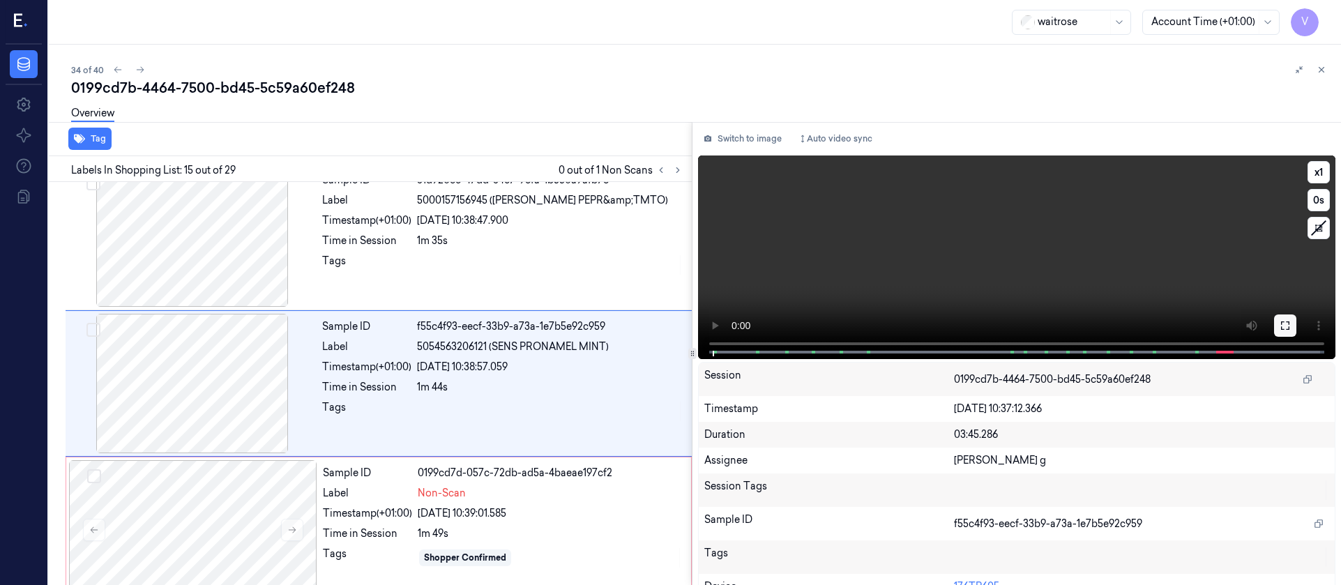
click at [1280, 328] on icon at bounding box center [1285, 325] width 11 height 11
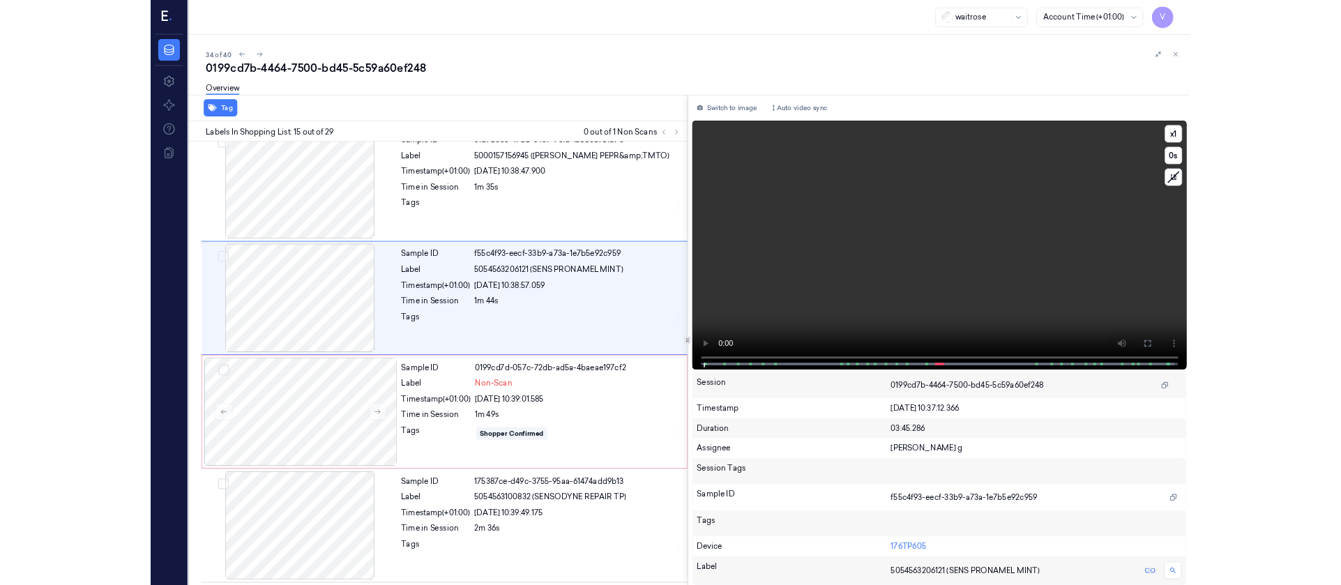
scroll to position [1837, 0]
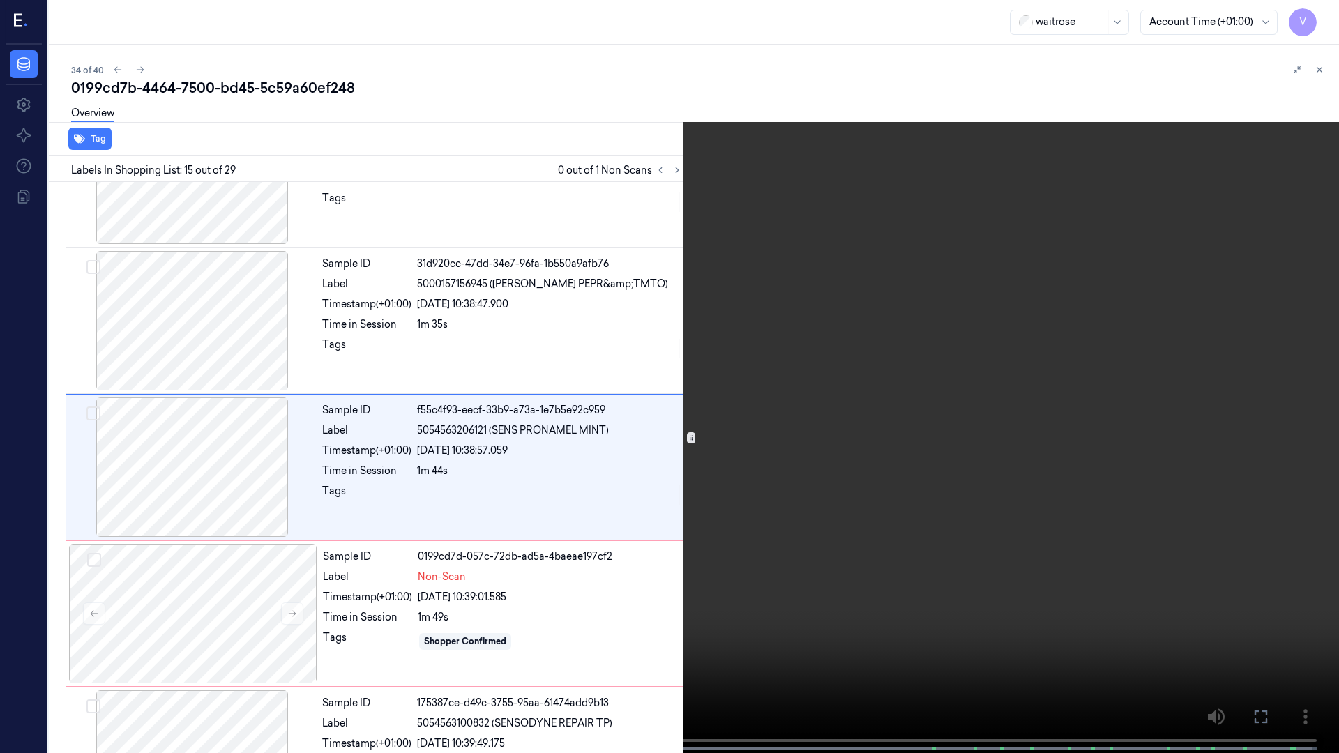
click at [0, 0] on icon at bounding box center [0, 0] width 0 height 0
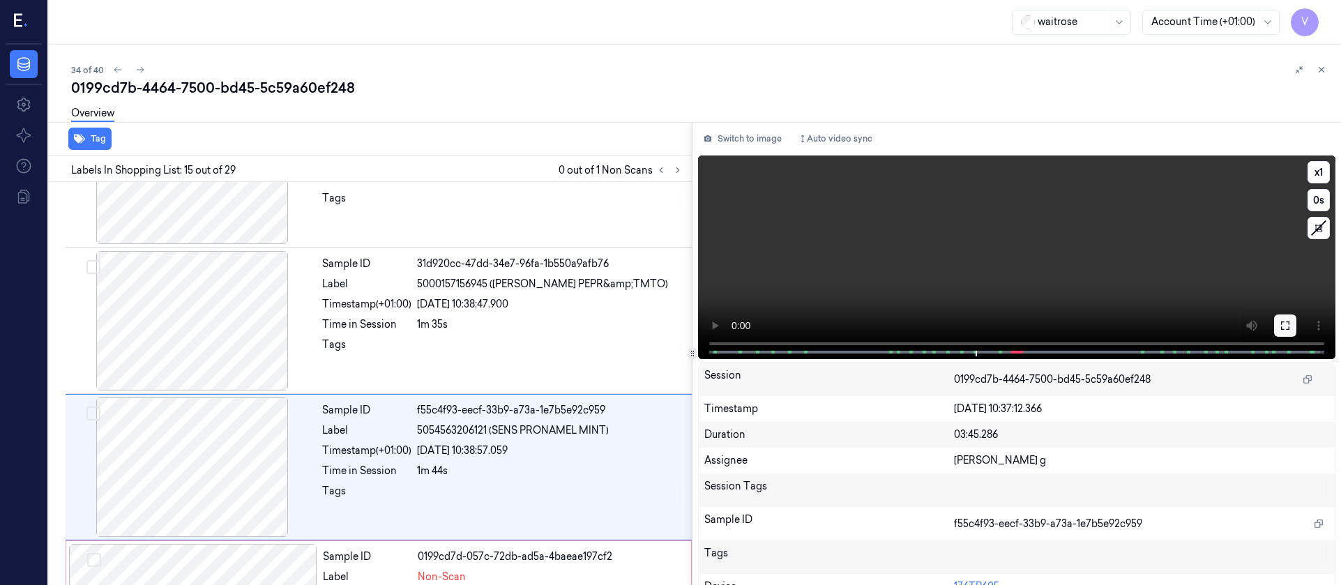
click at [1274, 333] on button at bounding box center [1285, 325] width 22 height 22
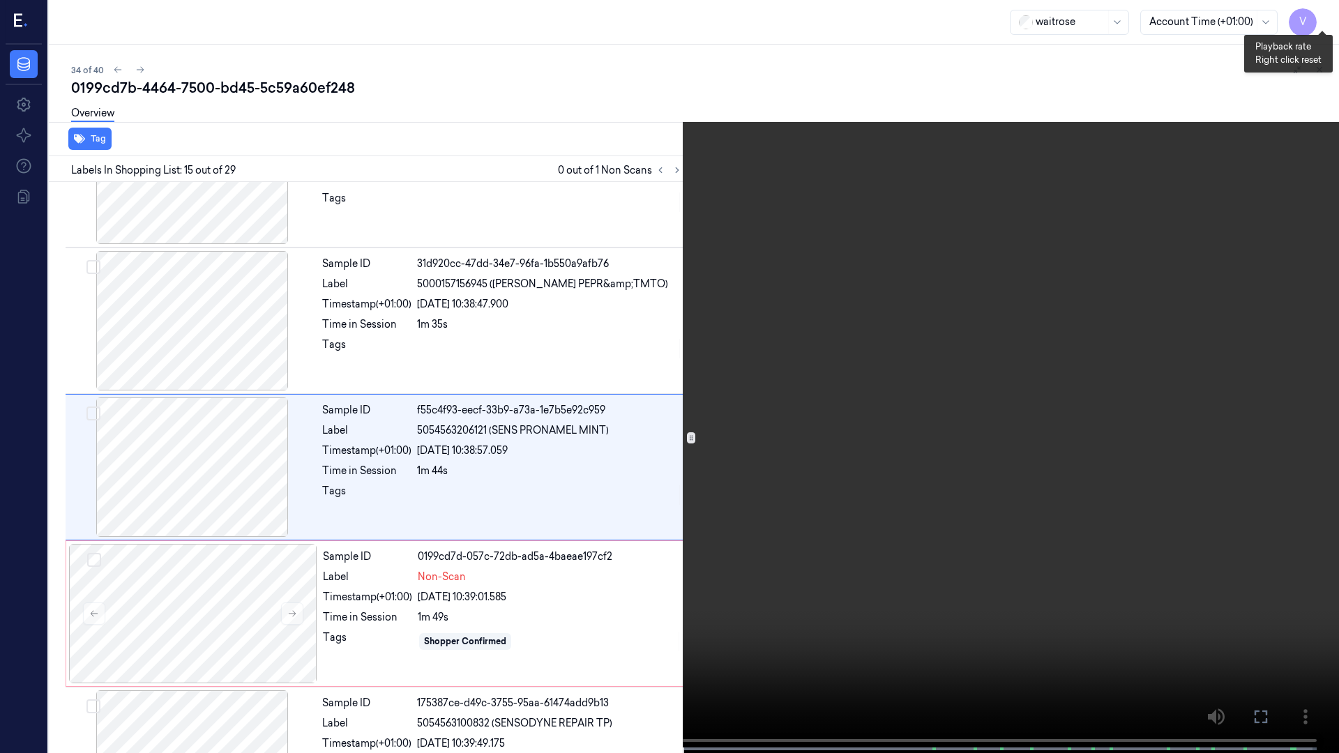
click at [1321, 22] on button "x 1" at bounding box center [1322, 17] width 22 height 22
click at [0, 0] on icon at bounding box center [0, 0] width 0 height 0
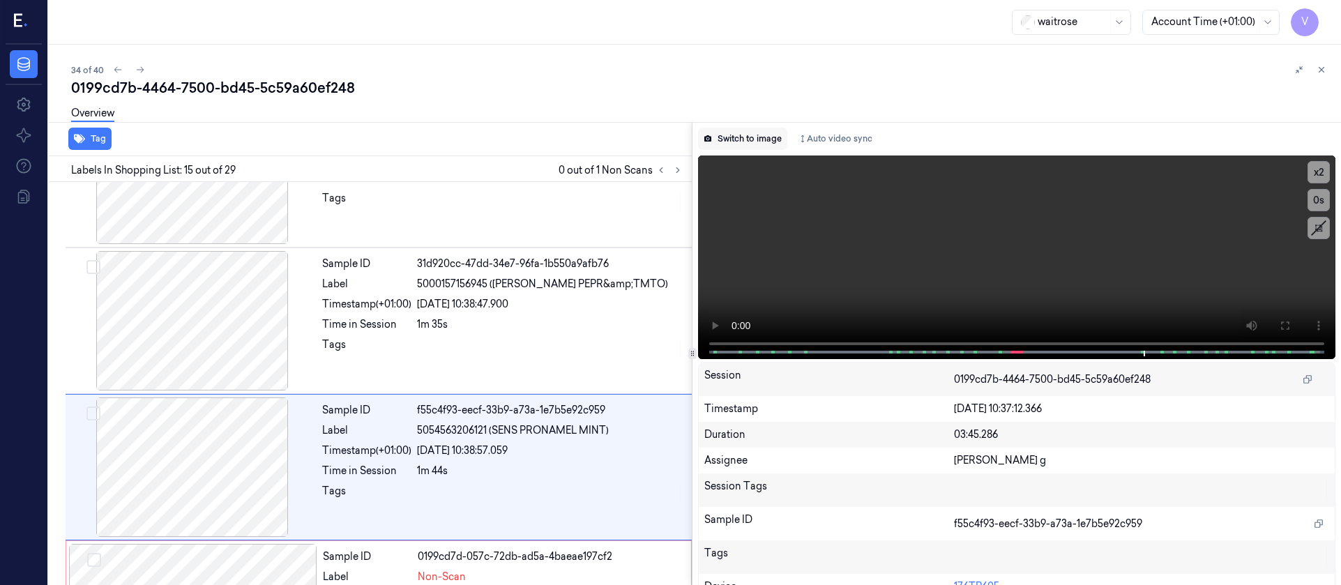
click at [755, 141] on button "Switch to image" at bounding box center [742, 139] width 89 height 22
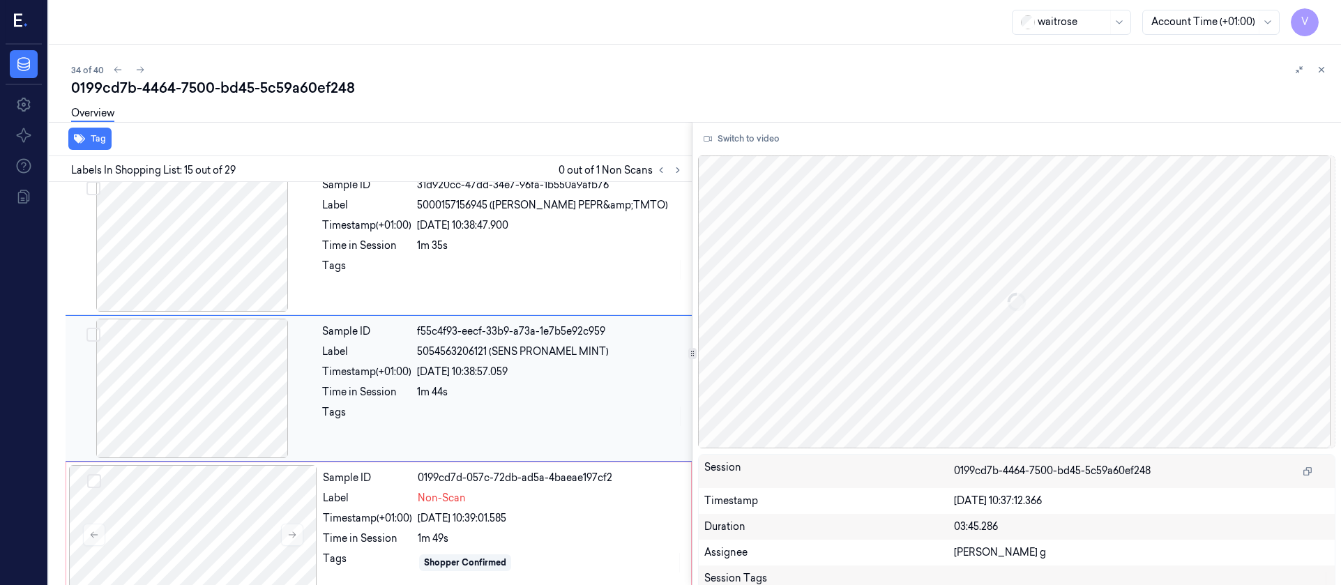
scroll to position [1921, 0]
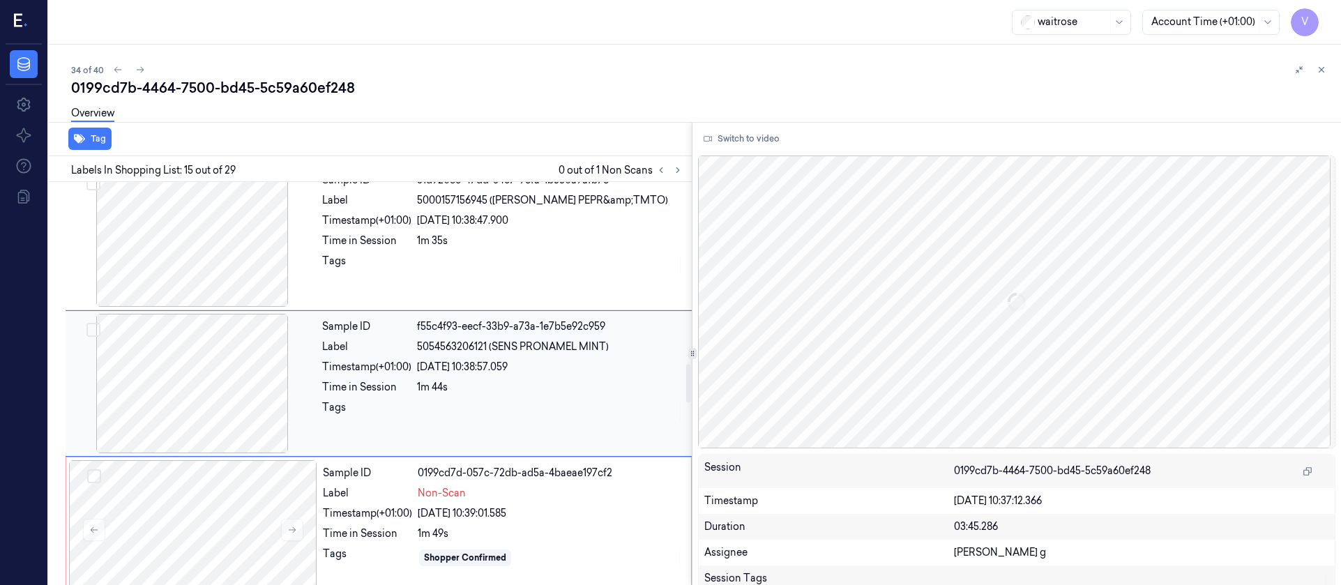
click at [220, 387] on div at bounding box center [192, 383] width 248 height 139
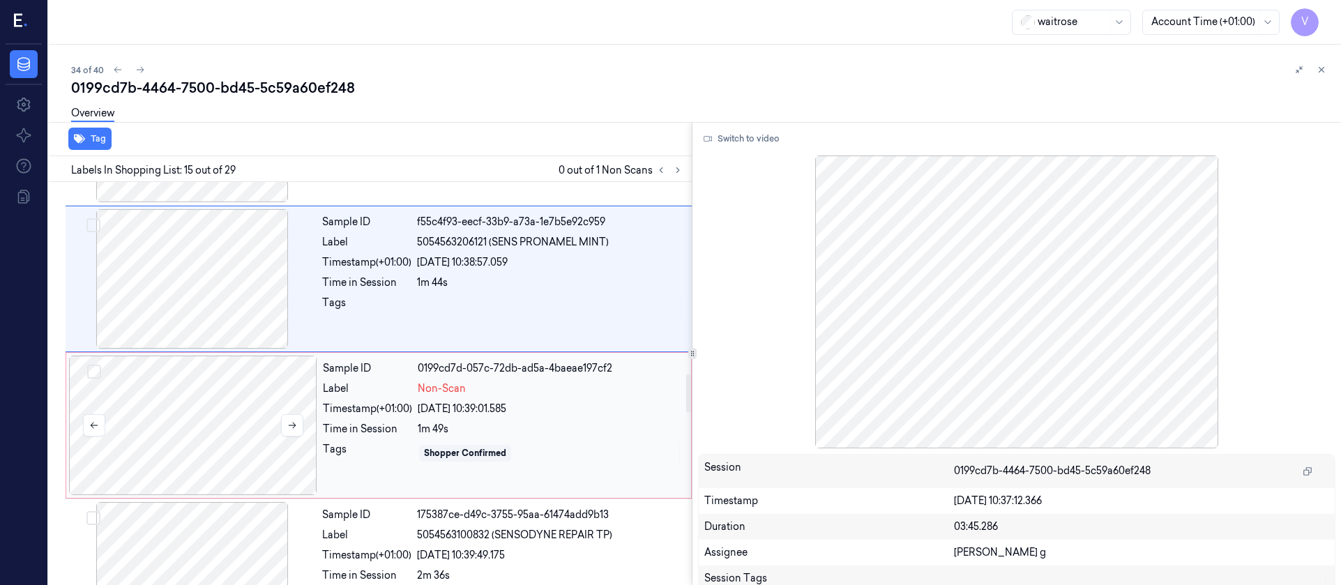
click at [231, 421] on div at bounding box center [193, 425] width 248 height 139
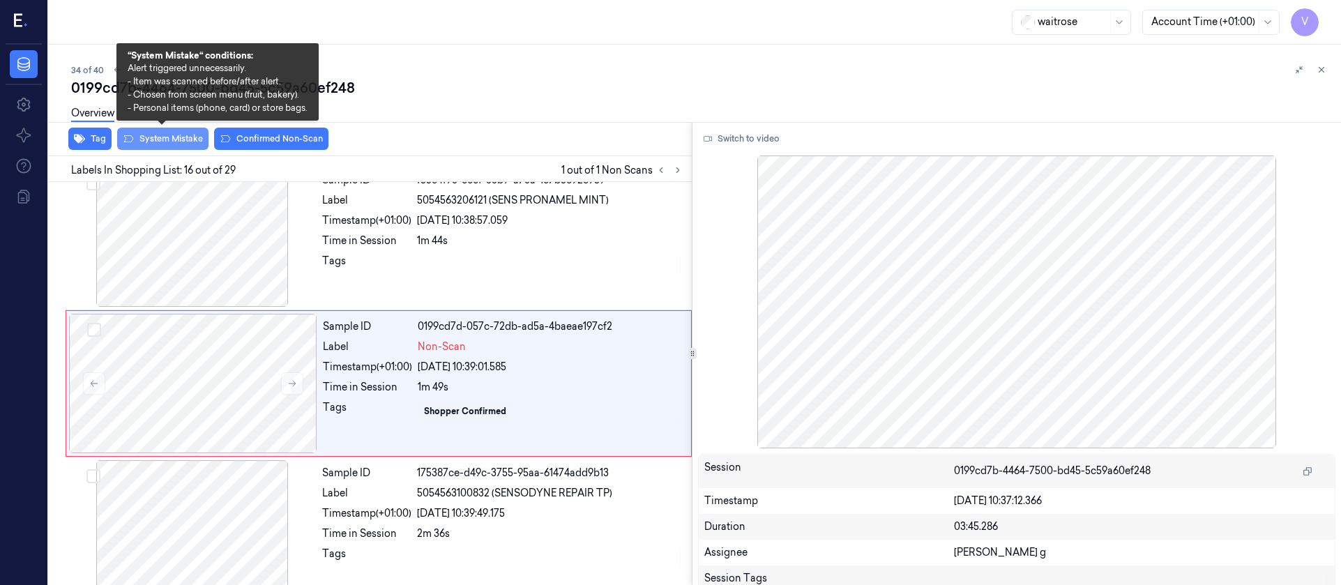
click at [165, 133] on button "System Mistake" at bounding box center [162, 139] width 91 height 22
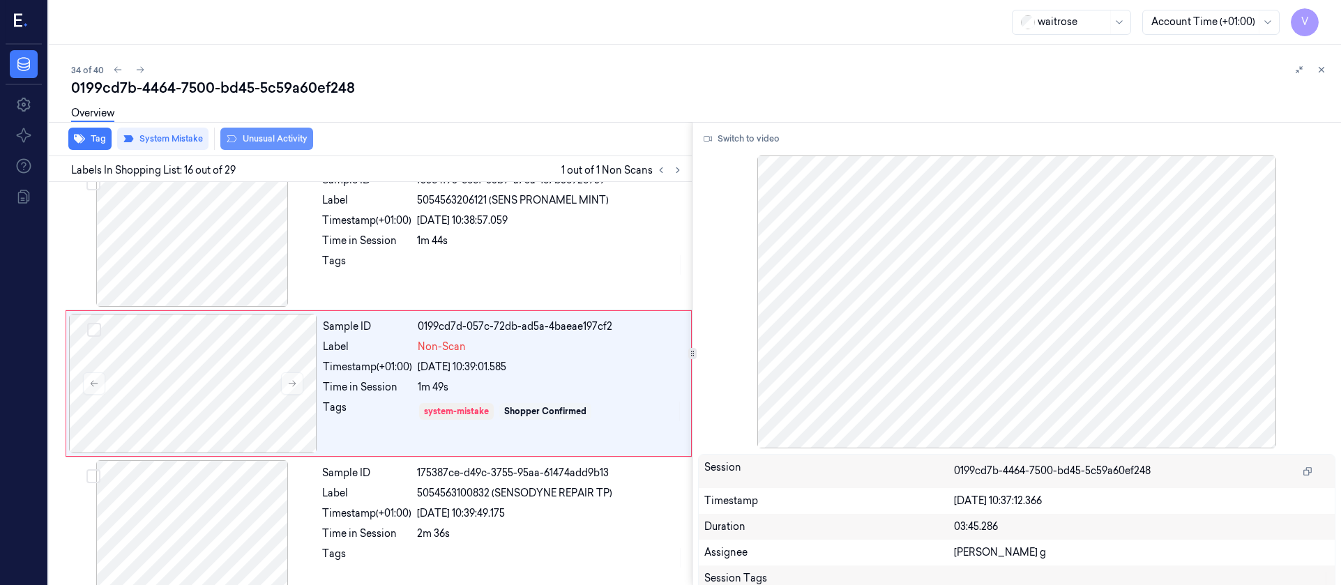
click at [271, 135] on button "Unusual Activity" at bounding box center [266, 139] width 93 height 22
drag, startPoint x: 377, startPoint y: 107, endPoint x: 335, endPoint y: 108, distance: 42.5
click at [378, 107] on div "Overview" at bounding box center [700, 116] width 1259 height 36
click at [137, 69] on icon at bounding box center [140, 70] width 10 height 10
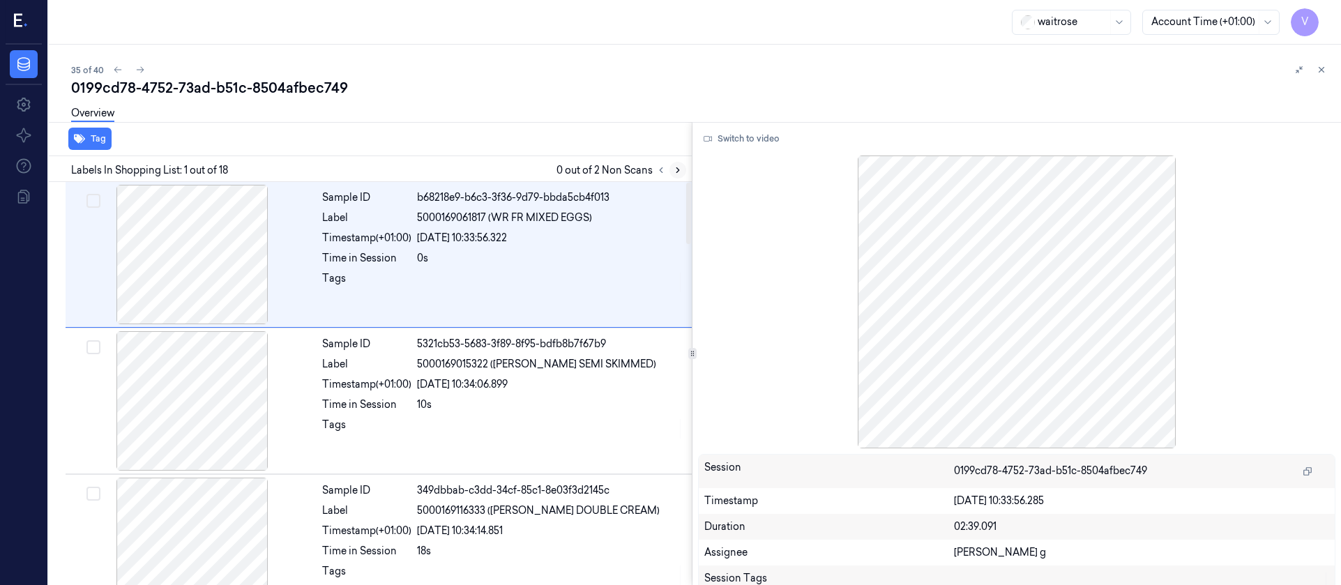
click at [678, 175] on button at bounding box center [677, 170] width 17 height 17
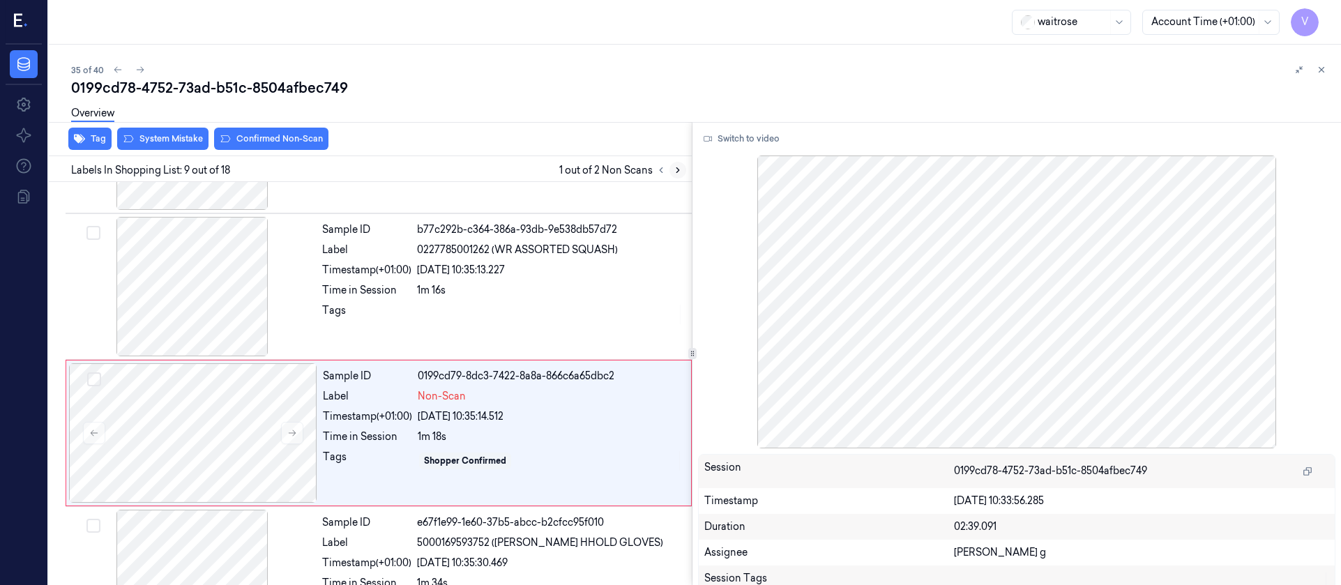
scroll to position [1042, 0]
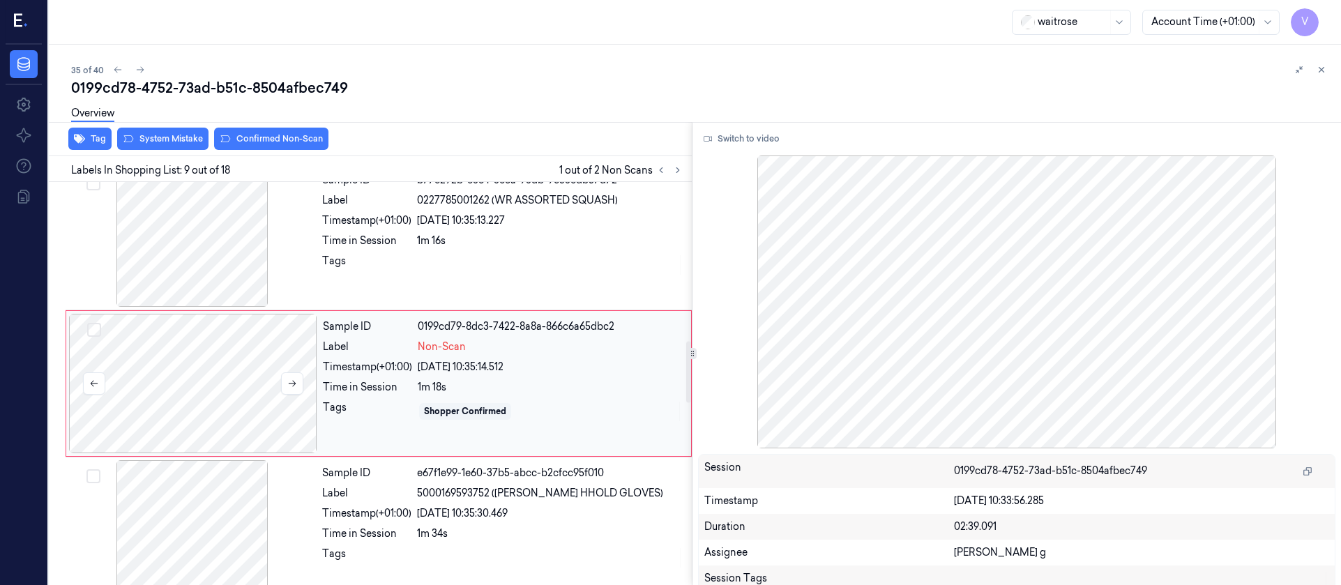
click at [179, 361] on div at bounding box center [193, 383] width 248 height 139
click at [230, 250] on div at bounding box center [192, 236] width 248 height 139
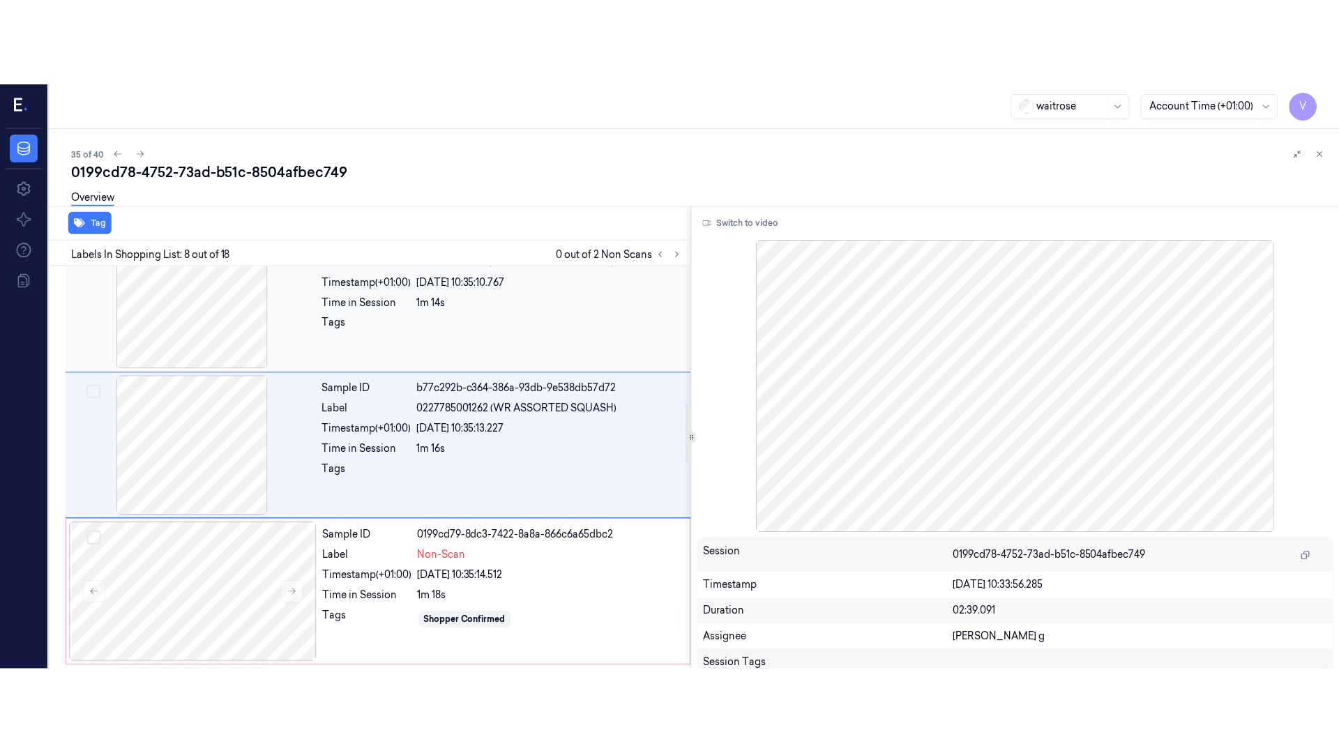
scroll to position [896, 0]
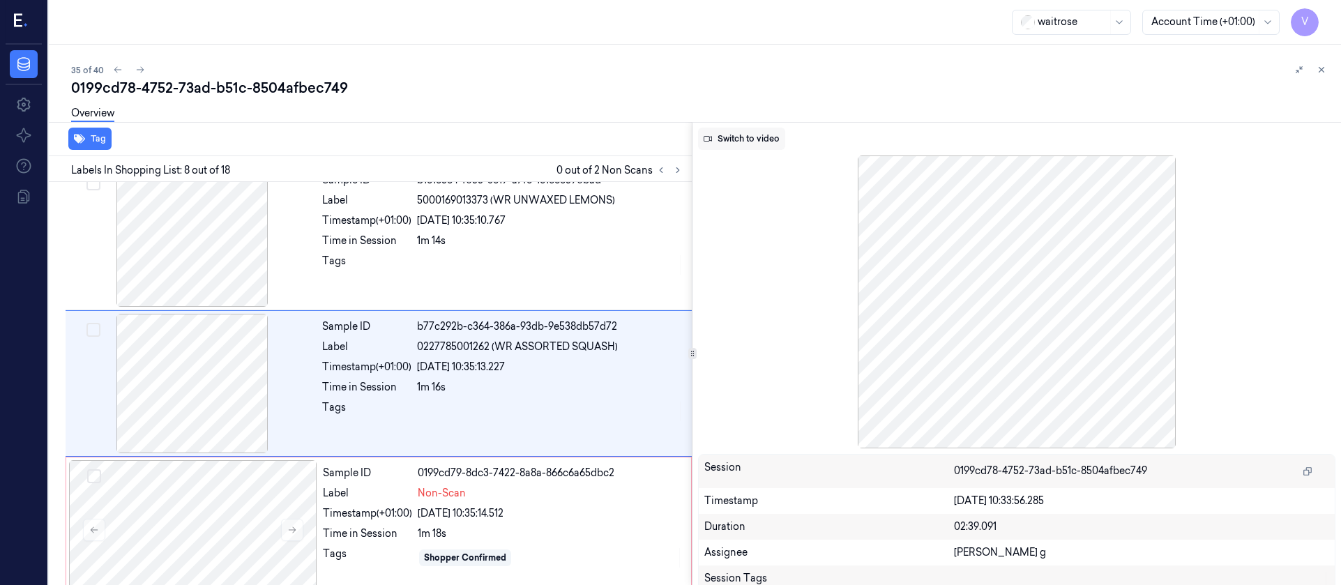
click at [741, 142] on button "Switch to video" at bounding box center [741, 139] width 87 height 22
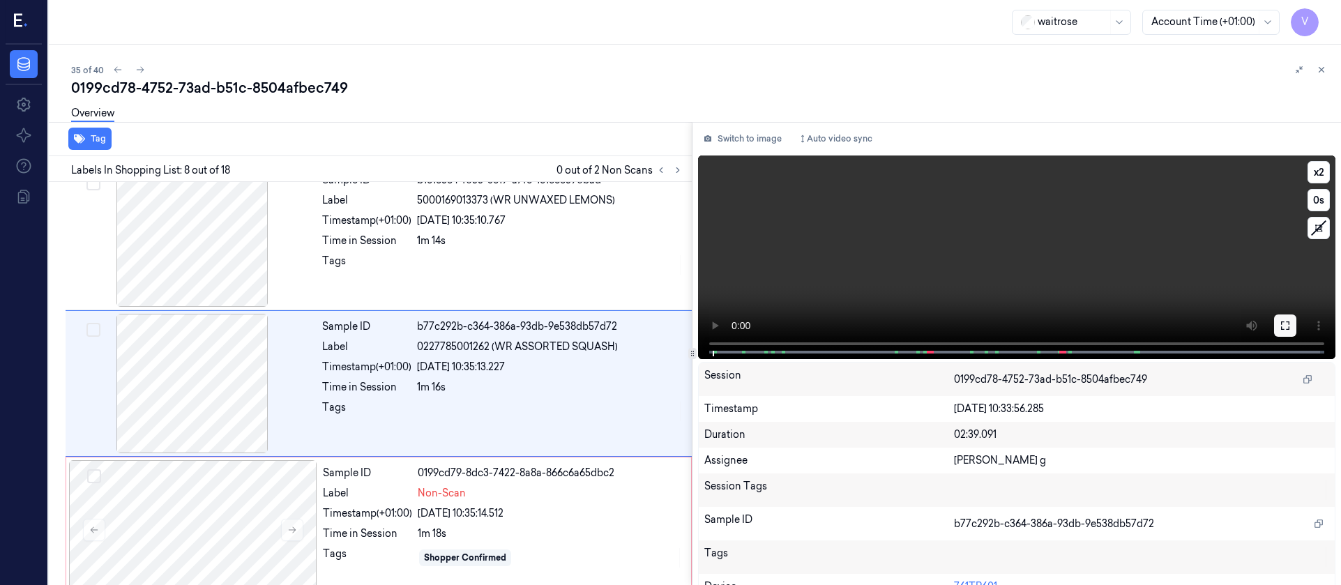
click at [1274, 331] on button at bounding box center [1285, 325] width 22 height 22
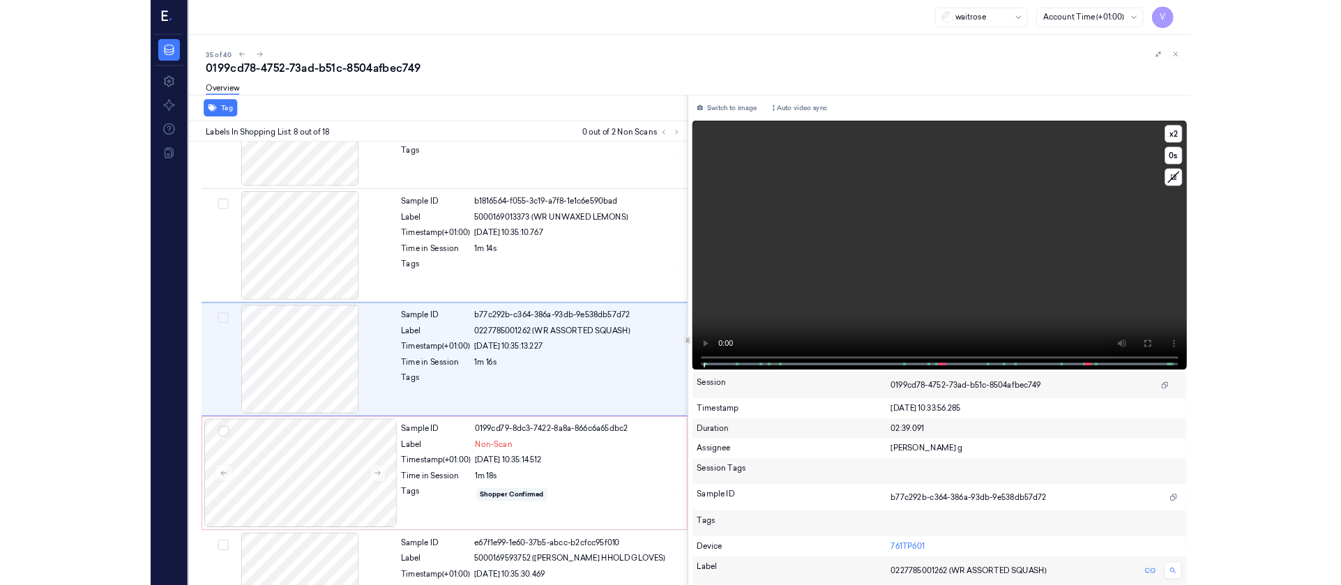
scroll to position [812, 0]
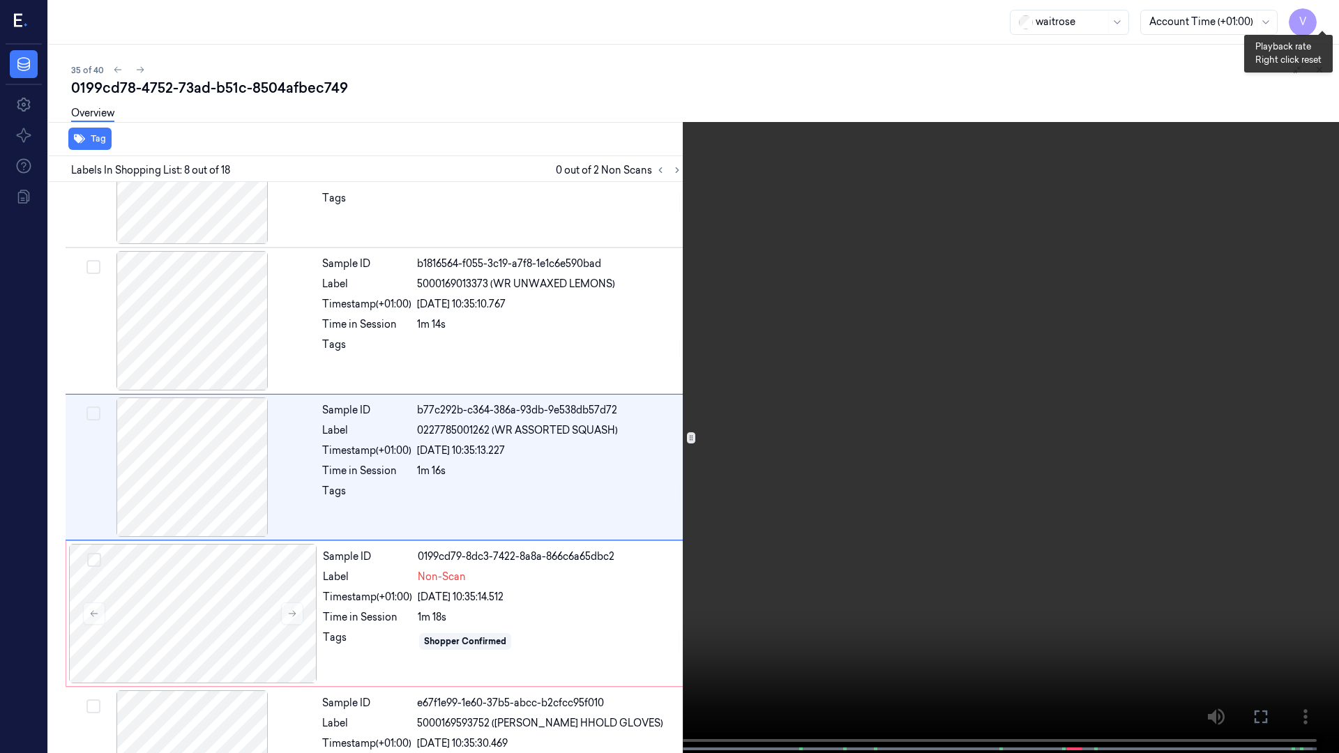
click at [1319, 17] on button "x 2" at bounding box center [1322, 17] width 22 height 22
click at [1320, 17] on button "x 4" at bounding box center [1322, 17] width 22 height 22
click at [0, 0] on icon at bounding box center [0, 0] width 0 height 0
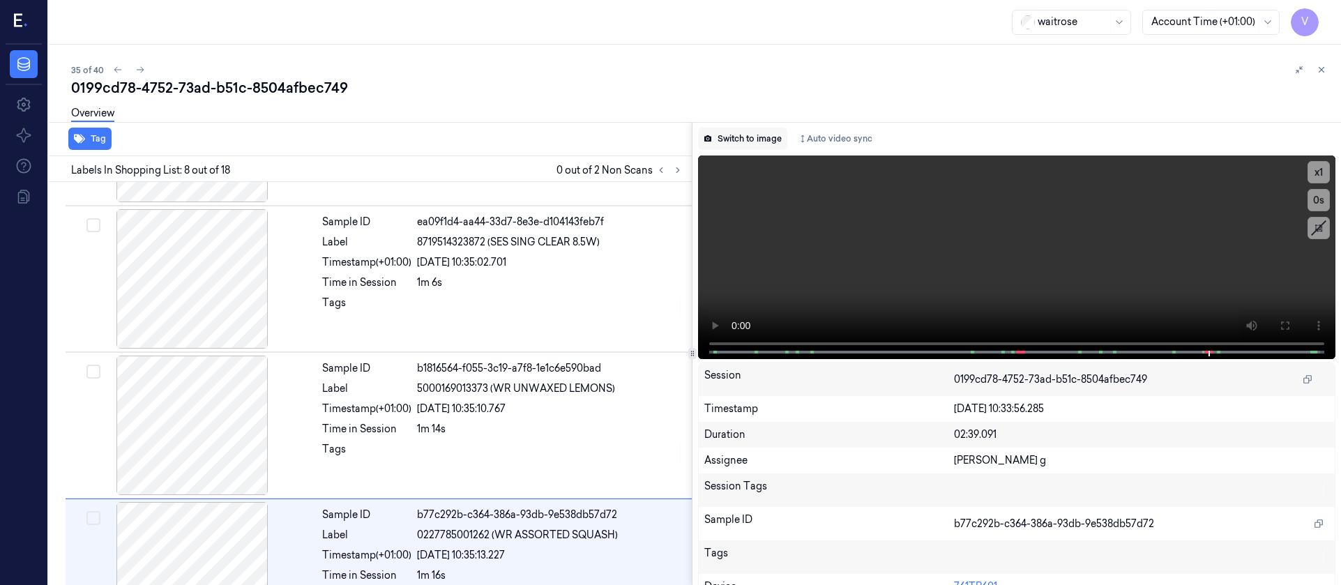
click at [726, 139] on button "Switch to image" at bounding box center [742, 139] width 89 height 22
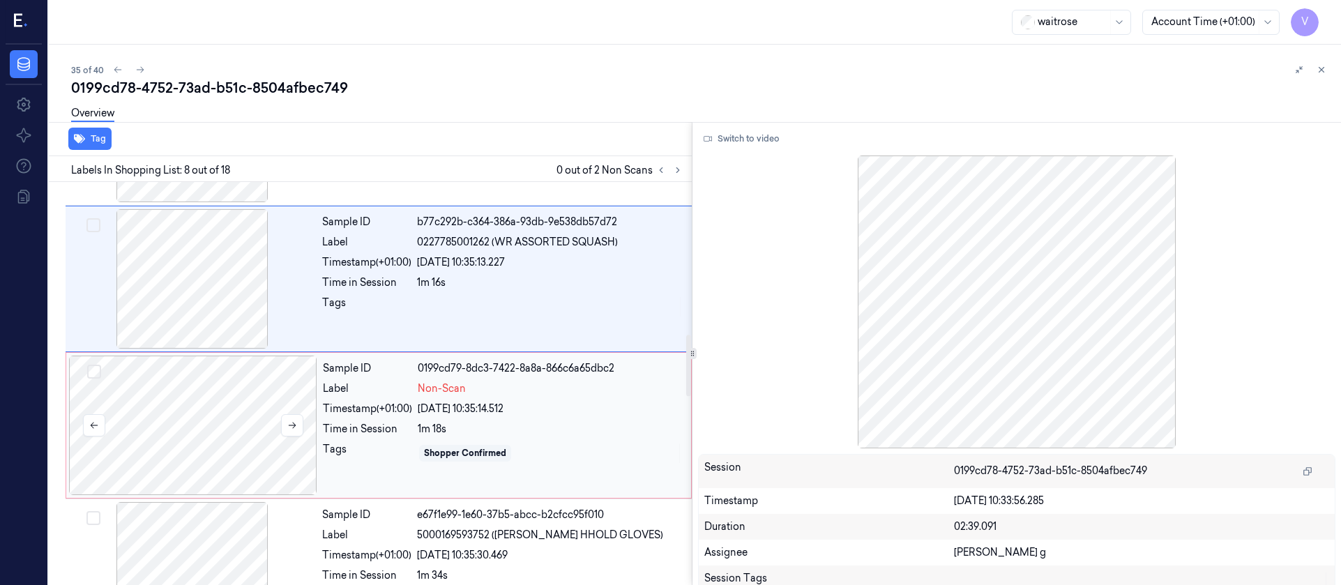
click at [218, 379] on div at bounding box center [193, 425] width 248 height 139
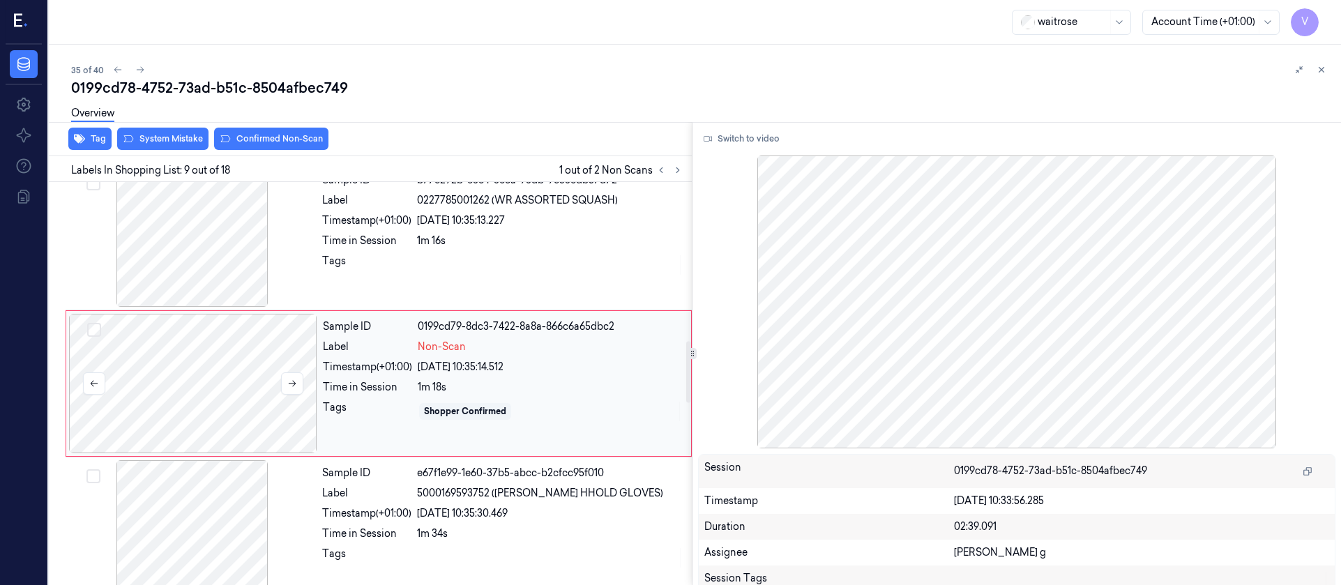
click at [176, 375] on div at bounding box center [193, 383] width 248 height 139
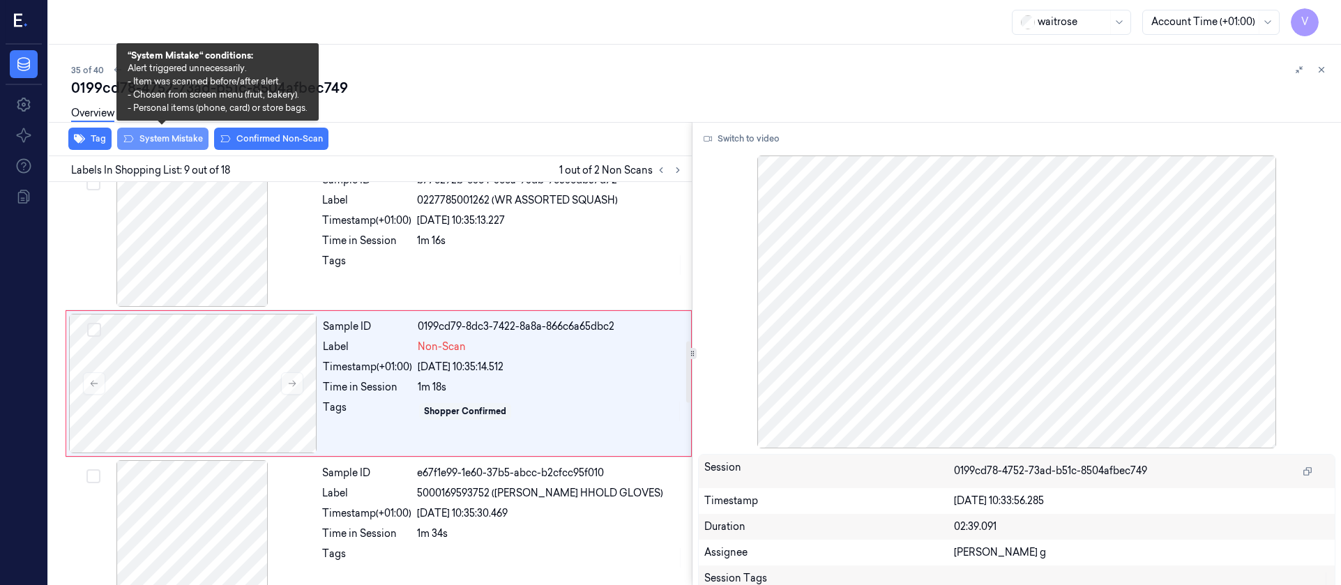
click at [183, 137] on button "System Mistake" at bounding box center [162, 139] width 91 height 22
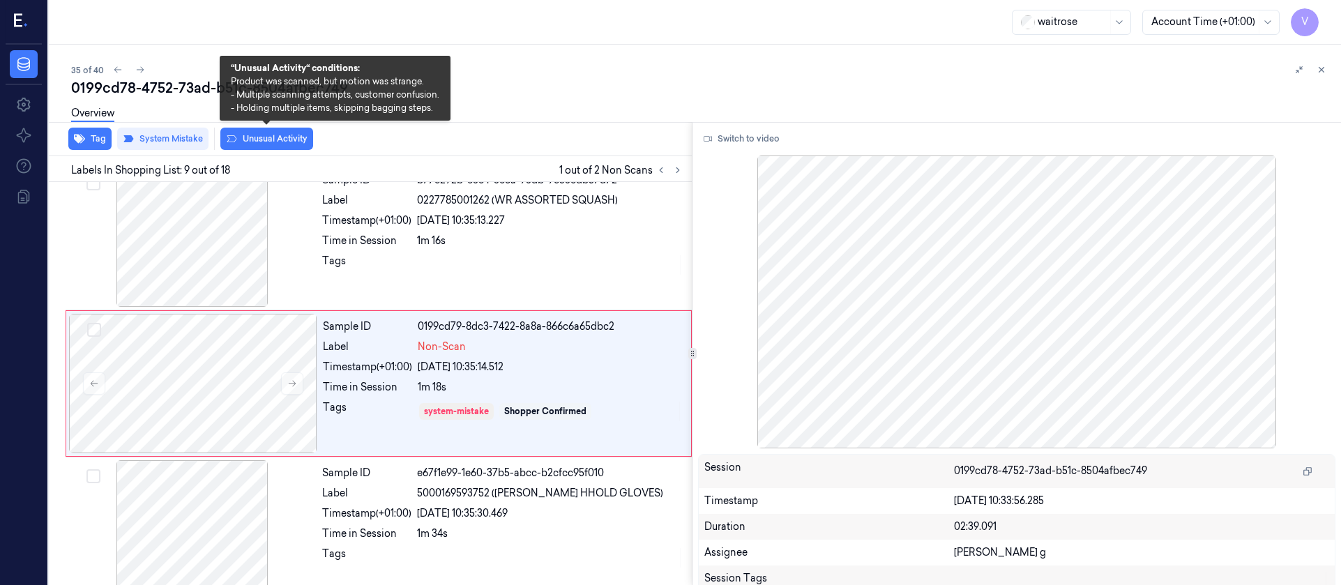
click at [262, 138] on button "Unusual Activity" at bounding box center [266, 139] width 93 height 22
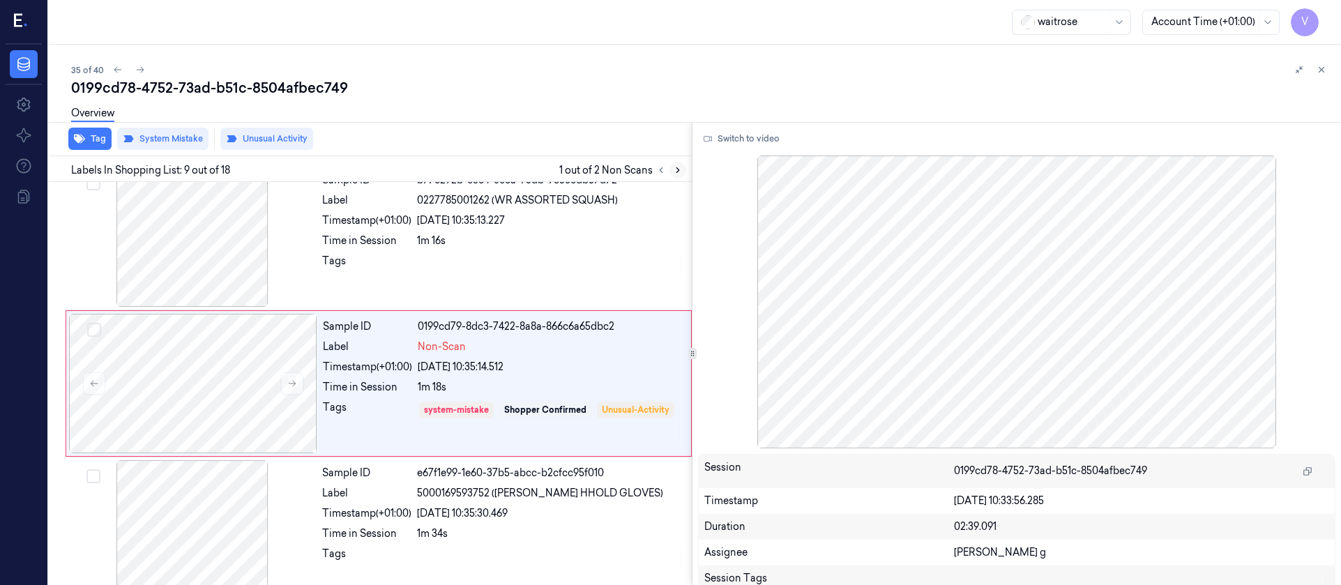
click at [674, 167] on icon at bounding box center [678, 170] width 10 height 10
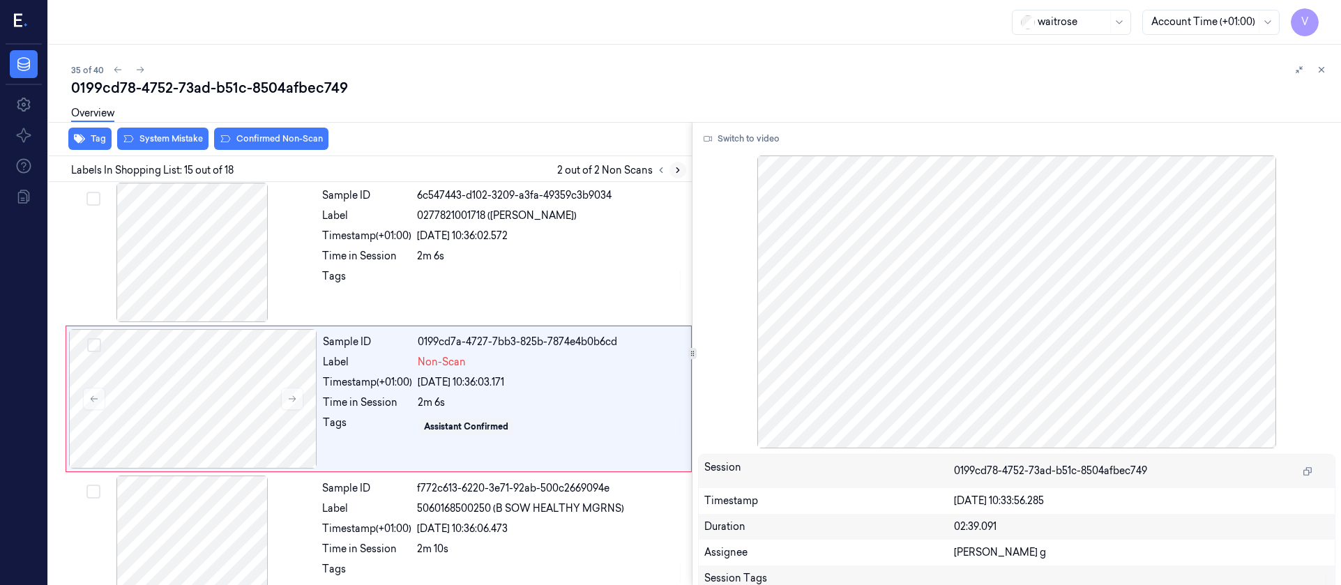
scroll to position [1921, 0]
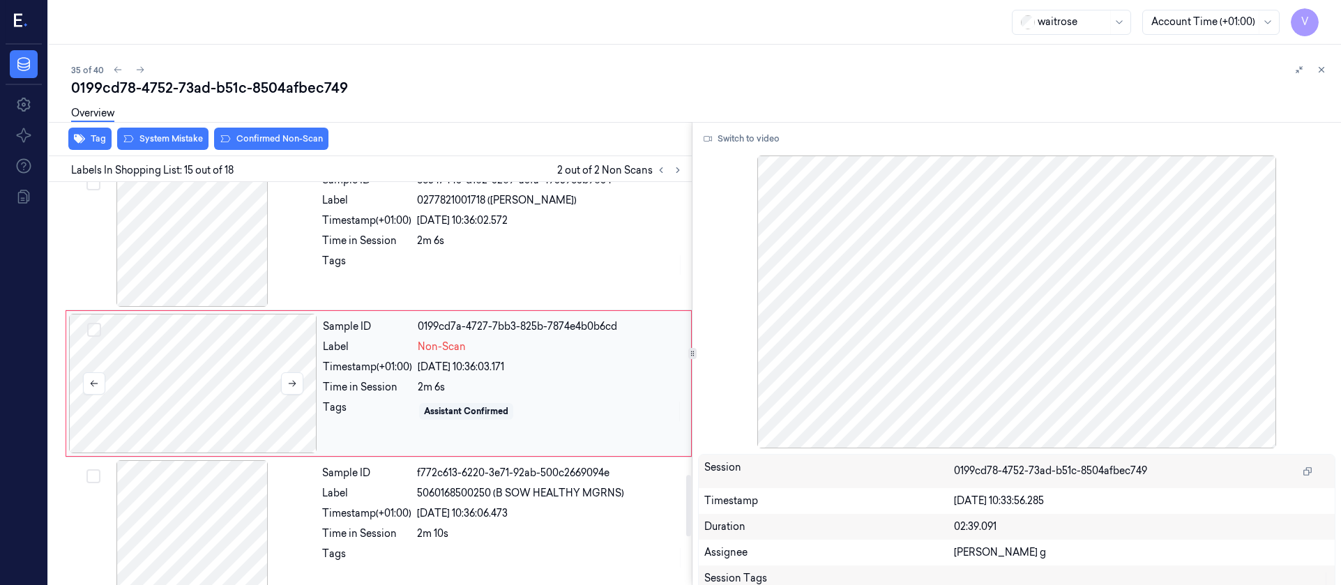
click at [204, 389] on div at bounding box center [193, 383] width 248 height 139
click at [296, 380] on icon at bounding box center [292, 384] width 10 height 10
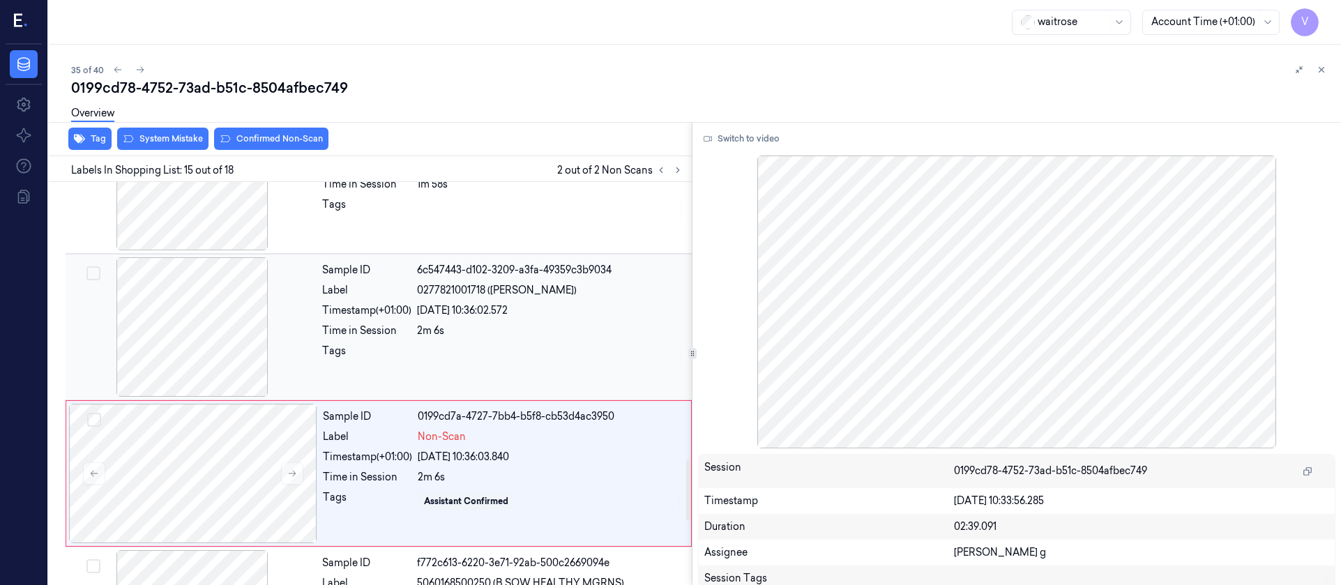
scroll to position [1816, 0]
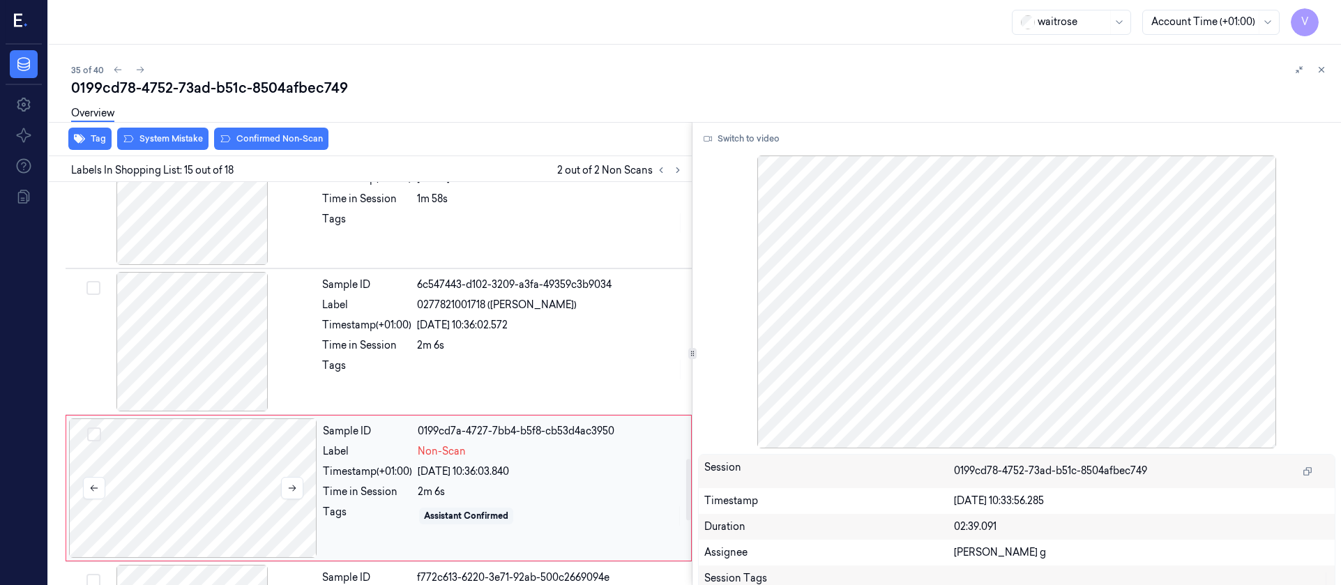
click at [158, 531] on div at bounding box center [193, 487] width 248 height 139
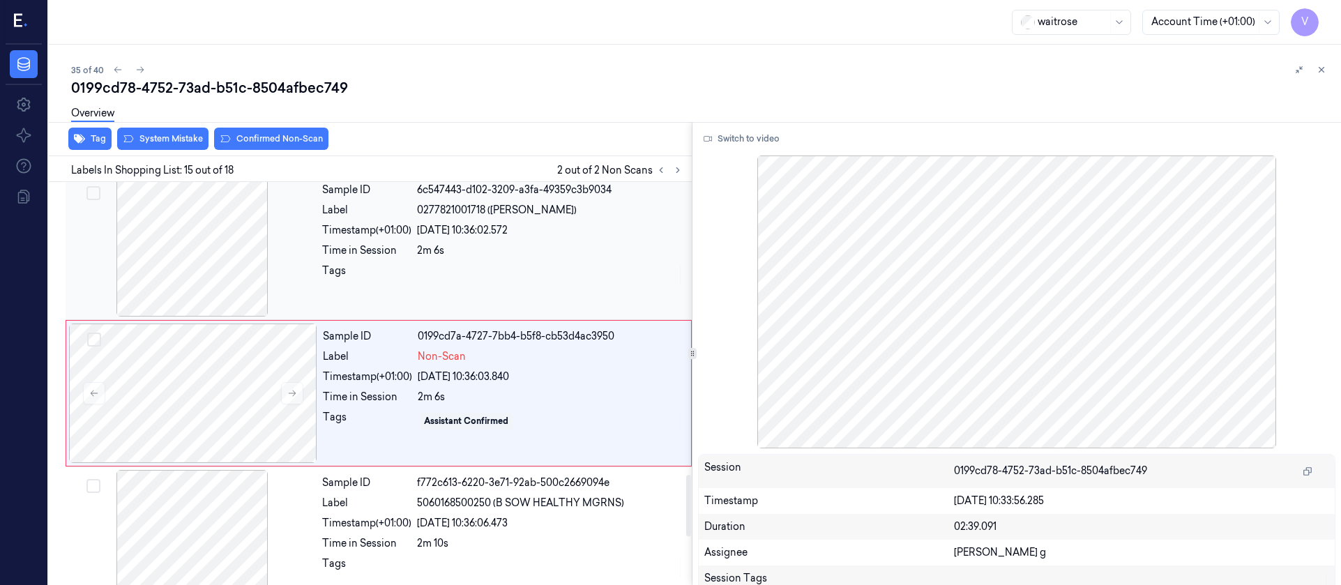
scroll to position [1921, 0]
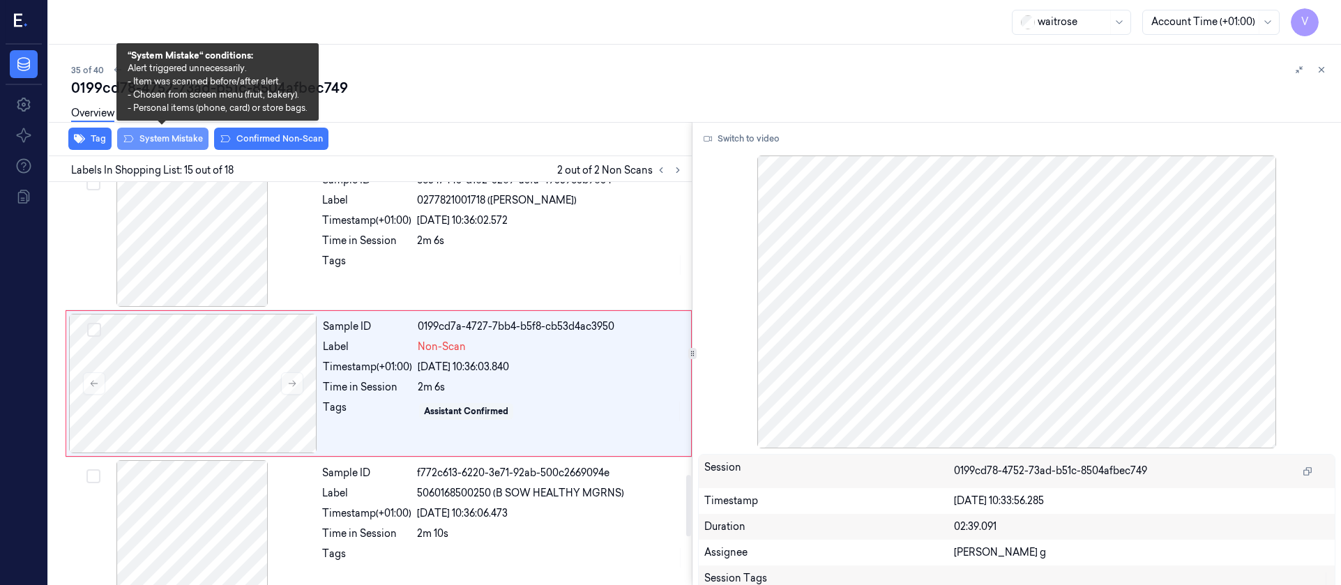
click at [181, 139] on button "System Mistake" at bounding box center [162, 139] width 91 height 22
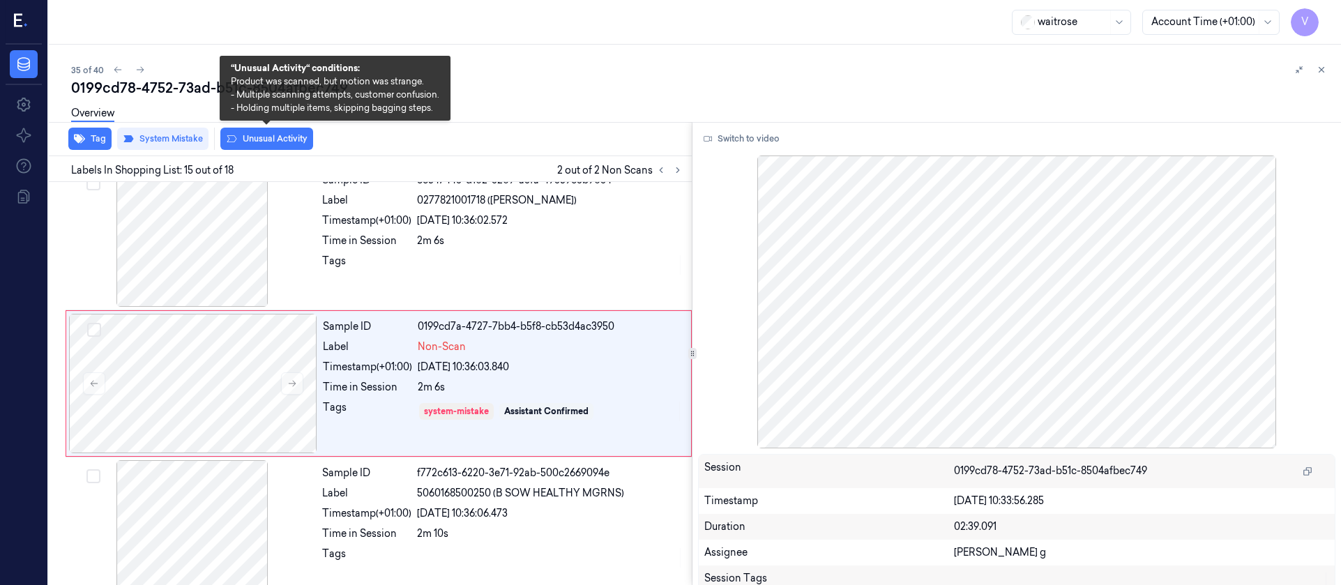
click at [268, 138] on button "Unusual Activity" at bounding box center [266, 139] width 93 height 22
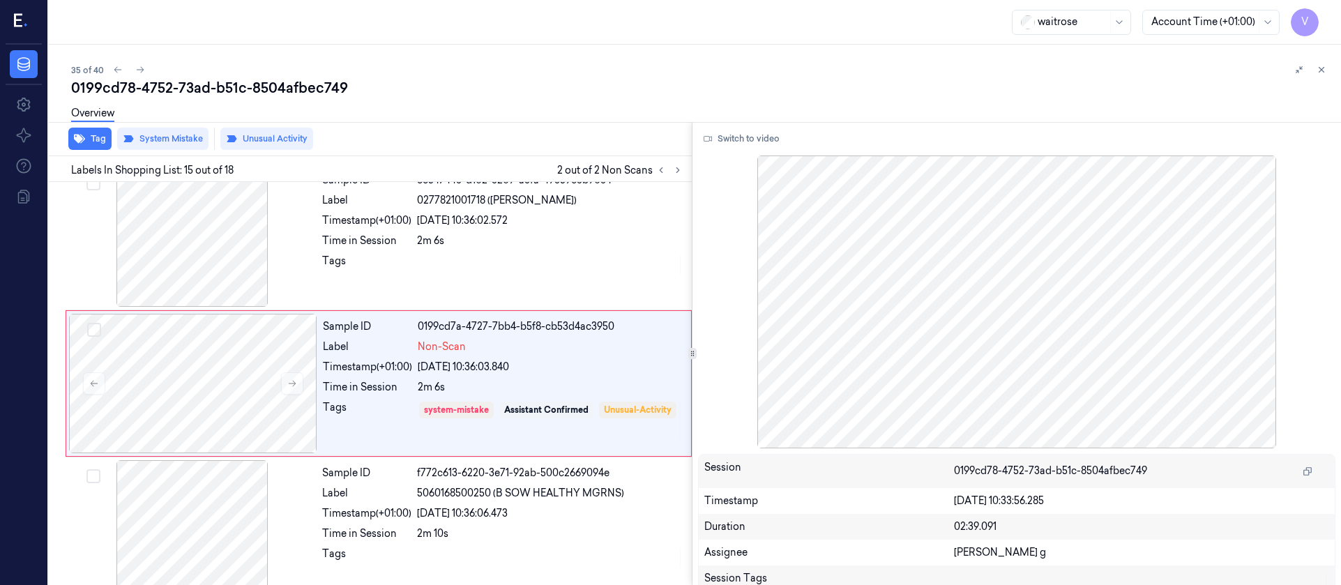
click at [568, 112] on div "Overview" at bounding box center [700, 116] width 1259 height 36
click at [146, 70] on button at bounding box center [140, 69] width 17 height 17
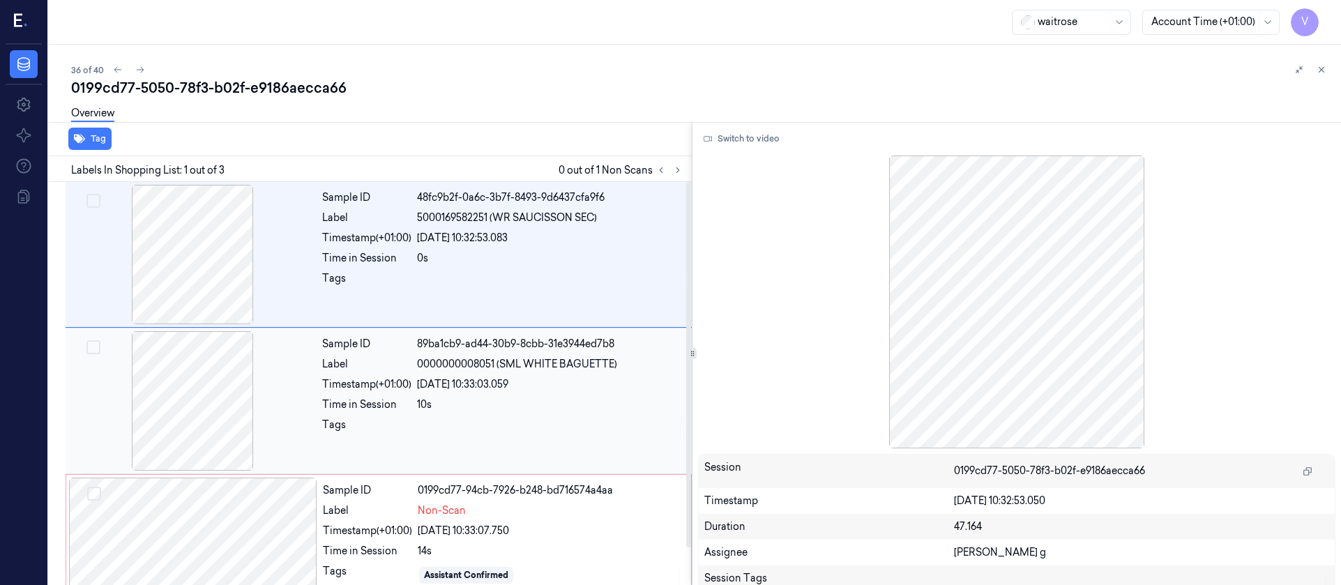
click at [172, 413] on div at bounding box center [192, 400] width 248 height 139
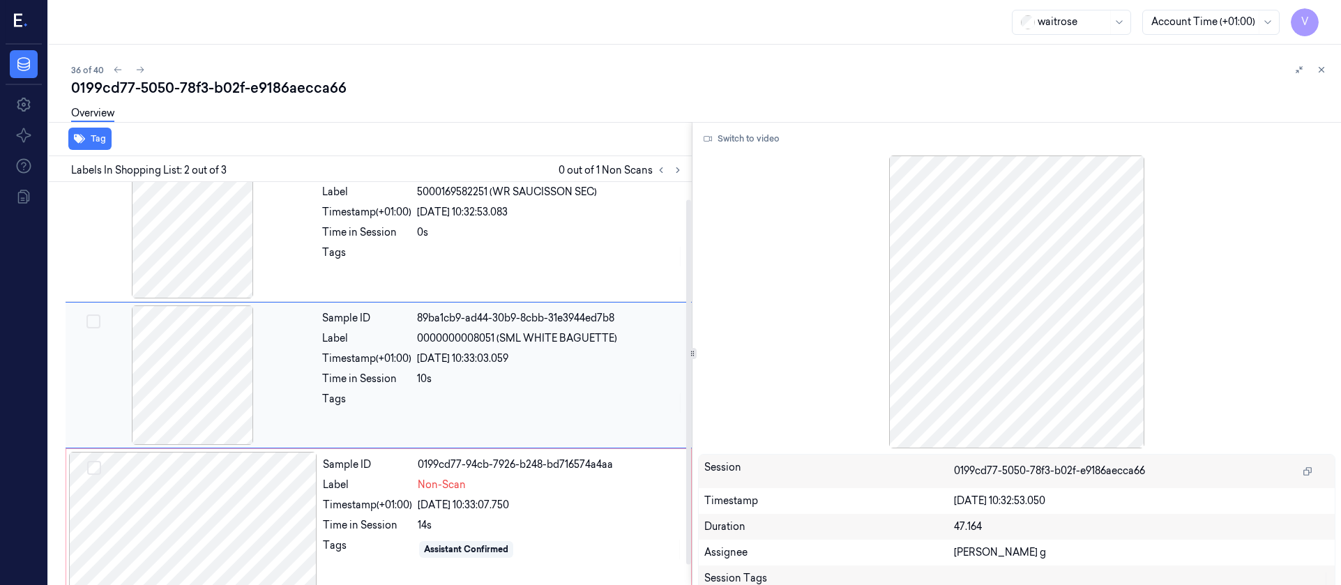
scroll to position [40, 0]
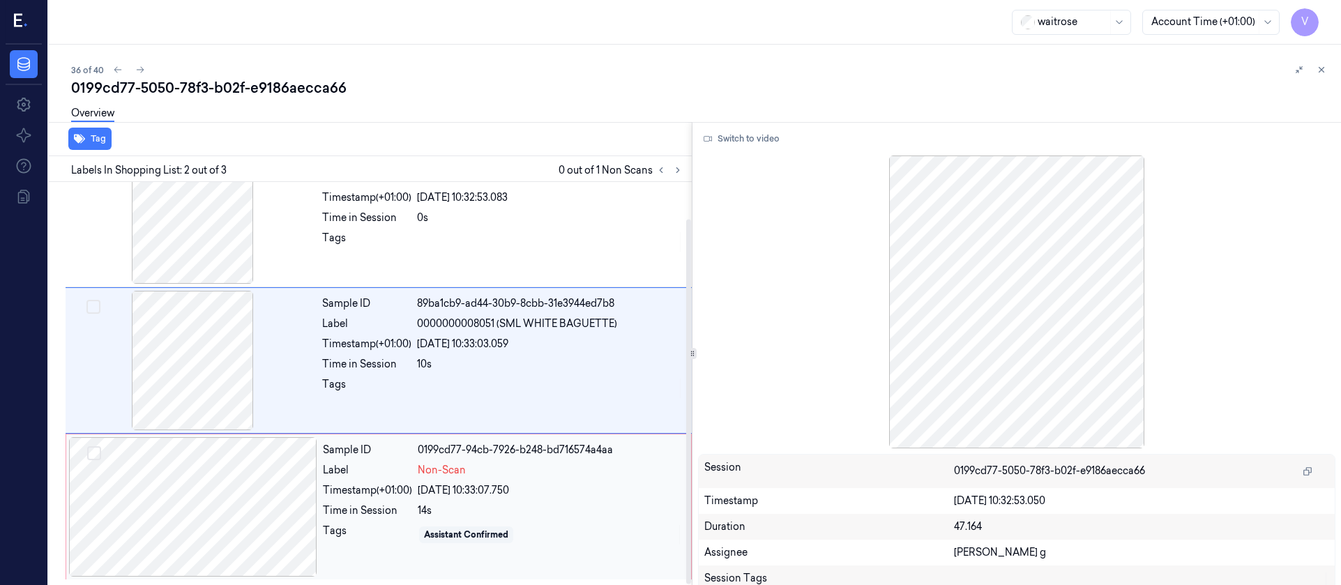
click at [218, 540] on div at bounding box center [193, 506] width 248 height 139
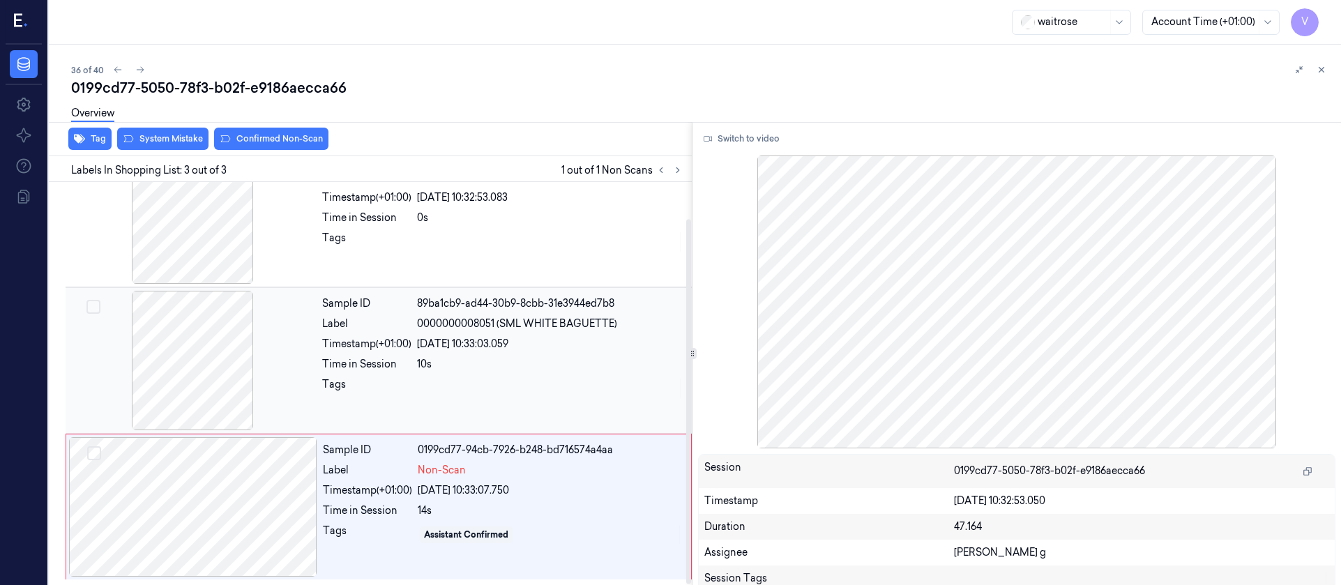
click at [165, 390] on div at bounding box center [192, 360] width 248 height 139
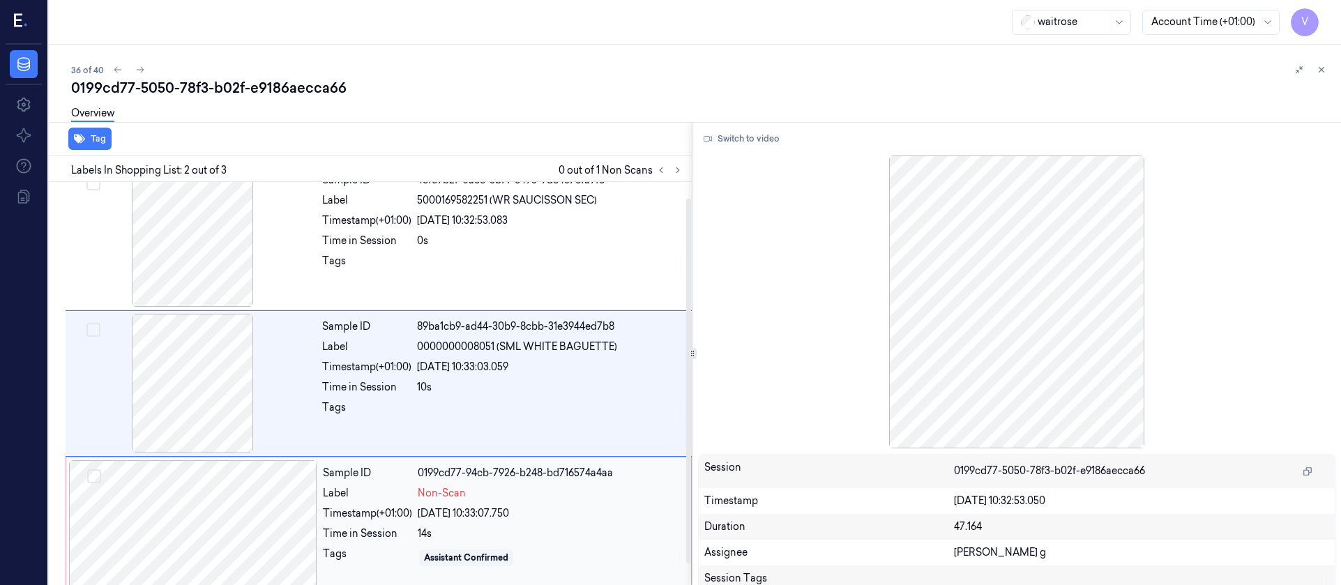
click at [218, 508] on div at bounding box center [193, 529] width 248 height 139
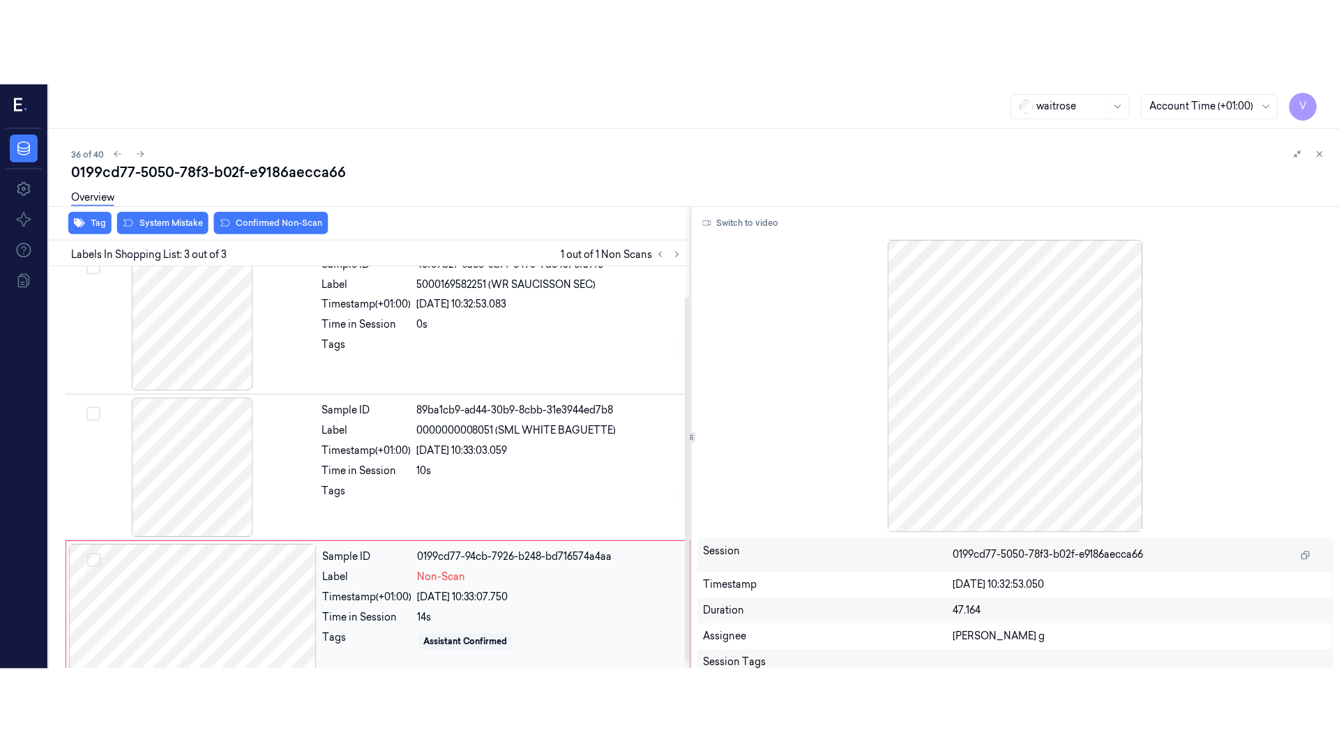
scroll to position [40, 0]
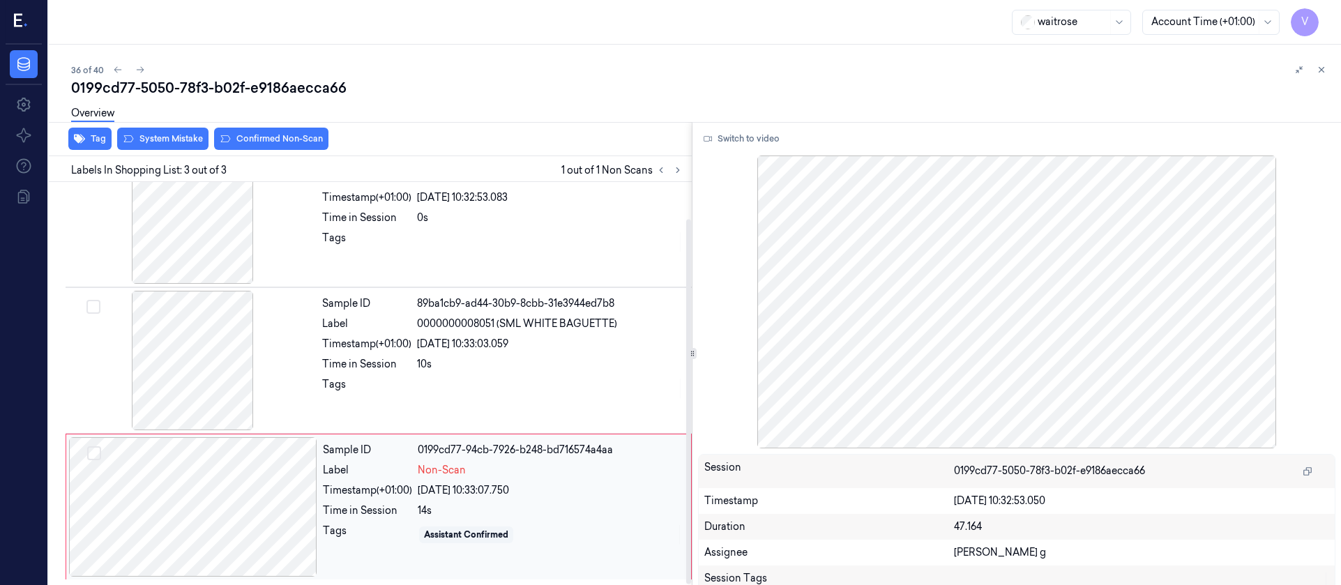
click at [227, 486] on div at bounding box center [193, 506] width 248 height 139
click at [743, 134] on button "Switch to video" at bounding box center [741, 139] width 87 height 22
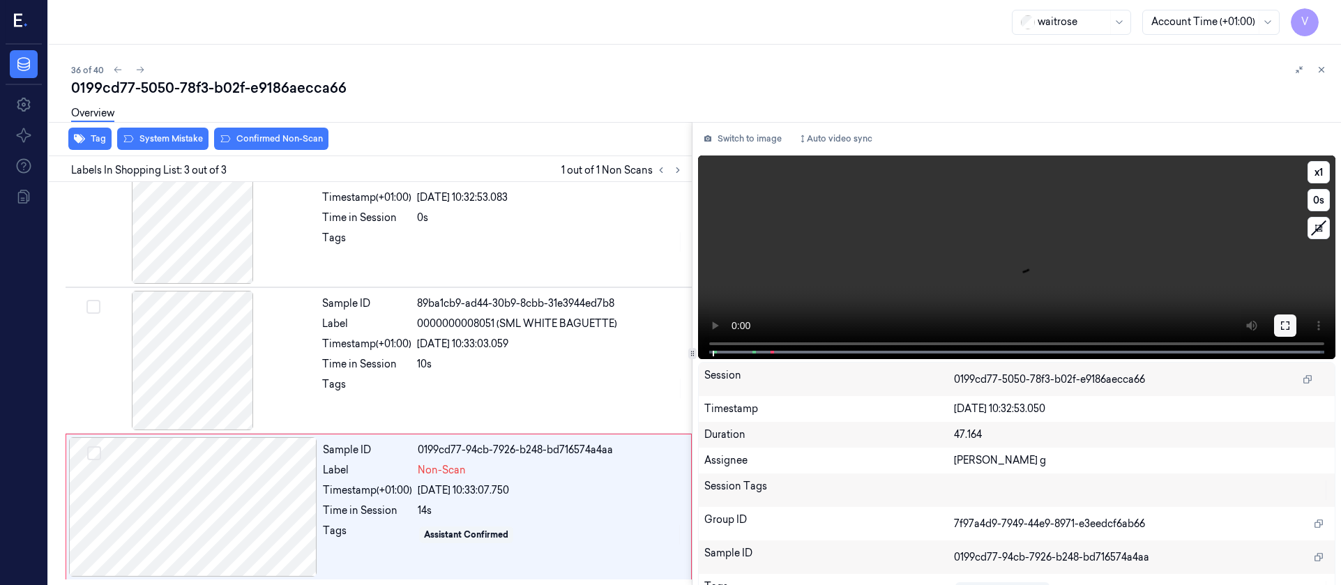
click at [1283, 328] on icon at bounding box center [1285, 325] width 11 height 11
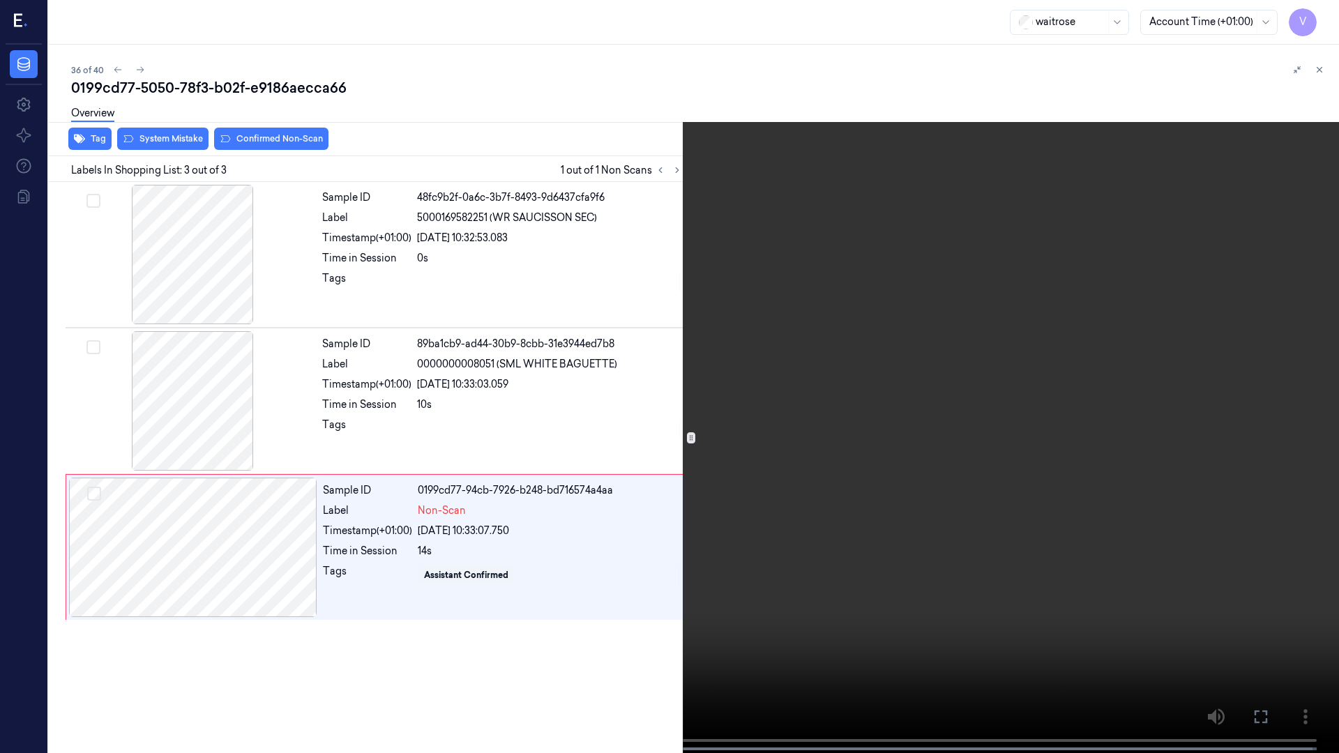
click at [0, 0] on icon at bounding box center [0, 0] width 0 height 0
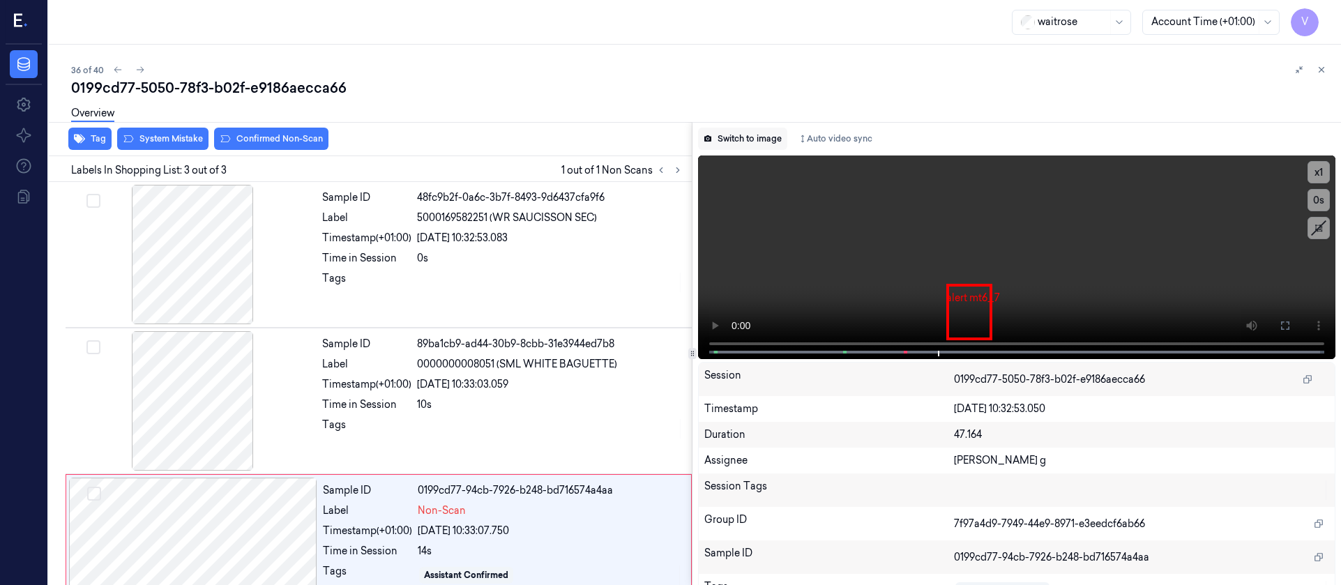
click at [748, 147] on button "Switch to image" at bounding box center [742, 139] width 89 height 22
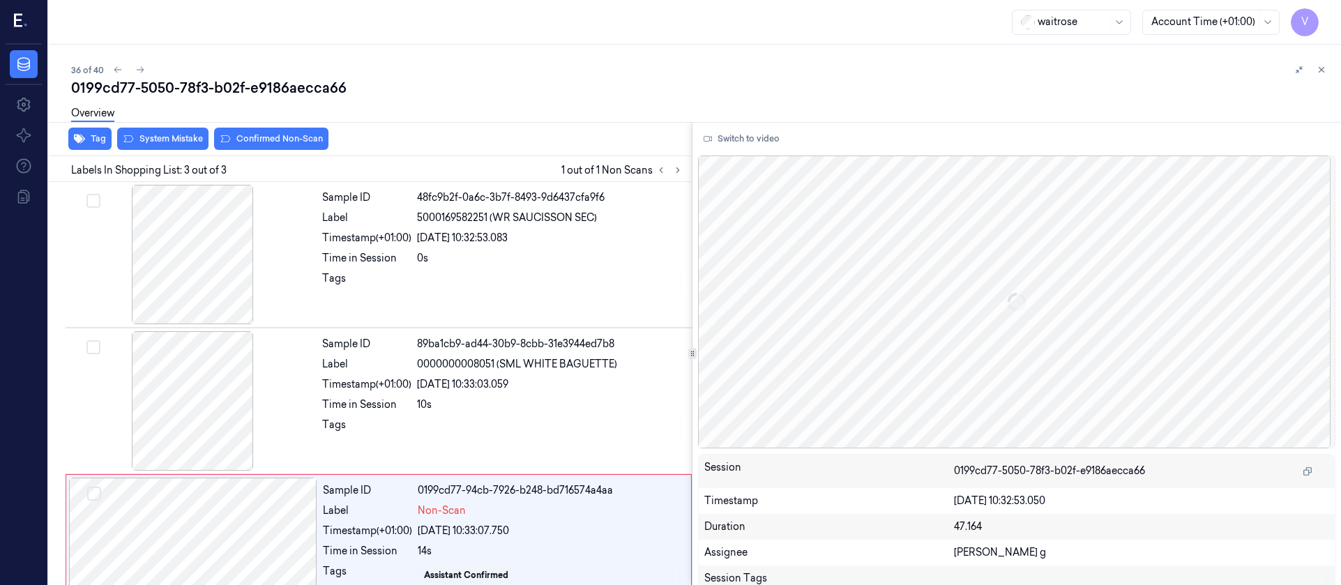
scroll to position [40, 0]
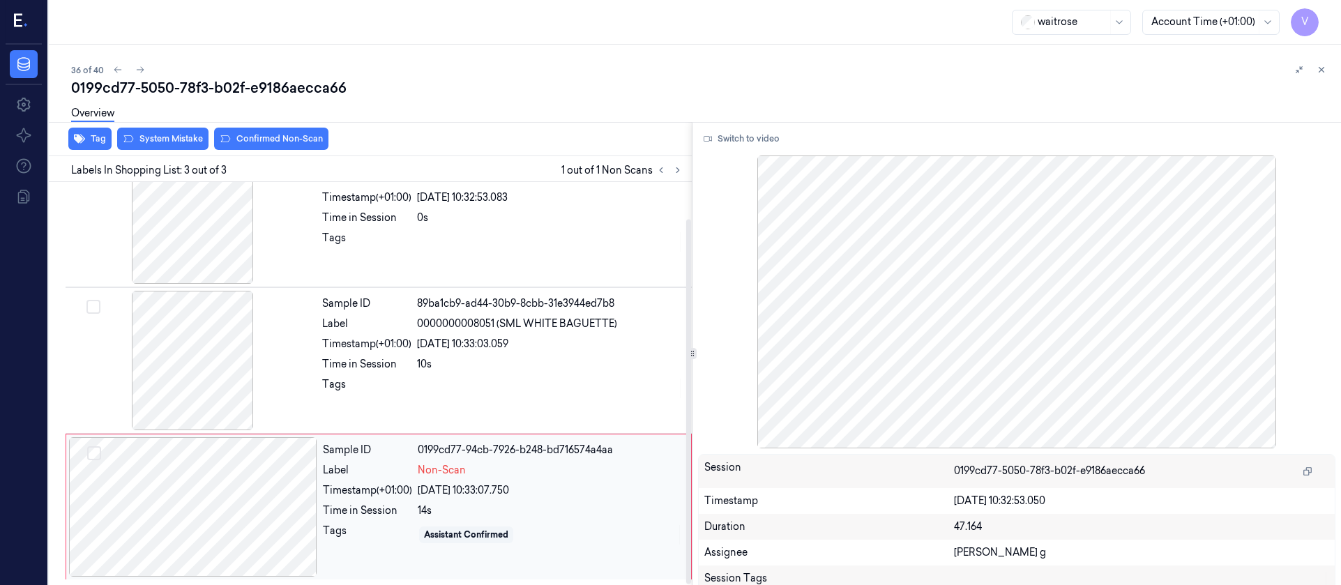
click at [199, 485] on div at bounding box center [193, 506] width 248 height 139
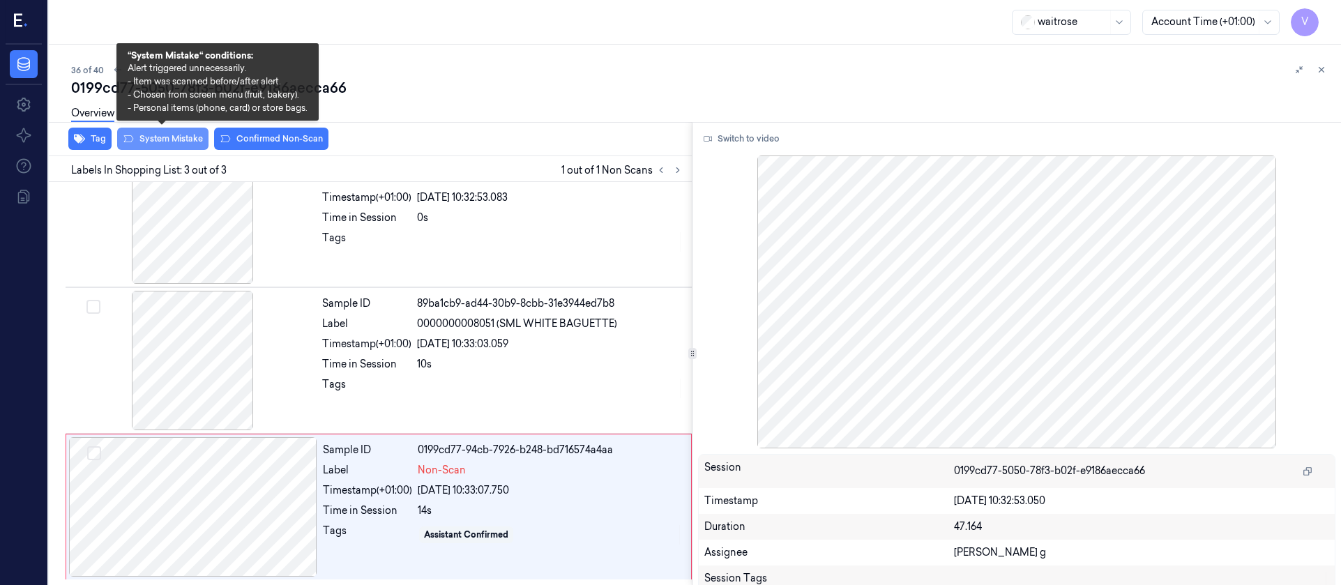
click at [168, 142] on button "System Mistake" at bounding box center [162, 139] width 91 height 22
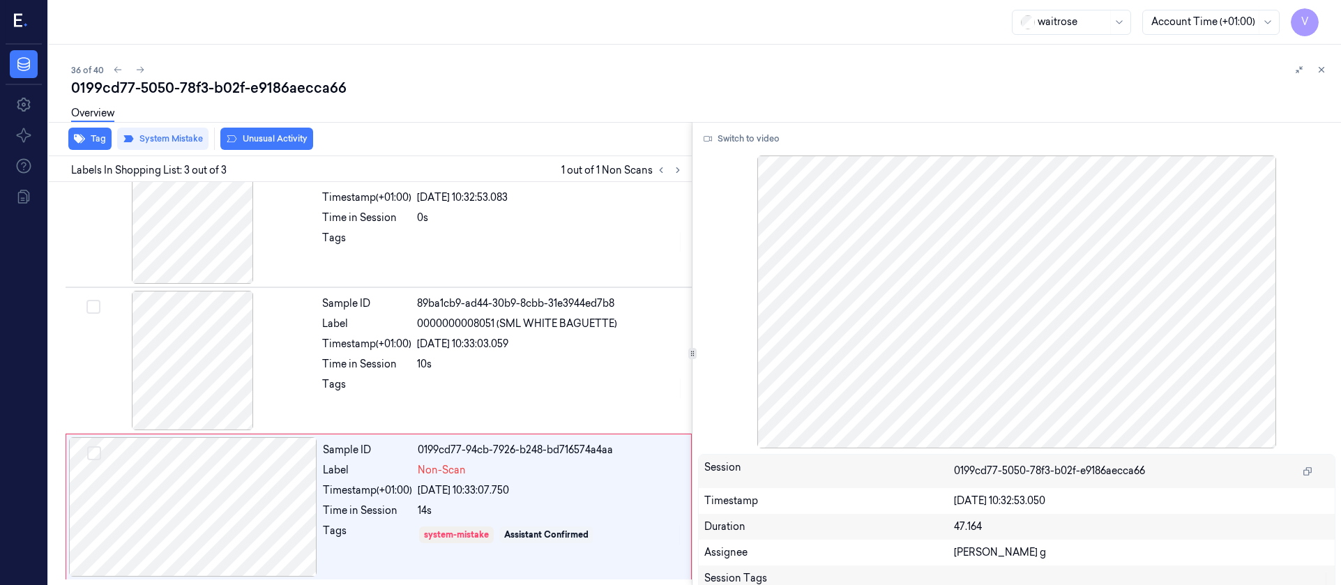
click at [291, 136] on button "Unusual Activity" at bounding box center [266, 139] width 93 height 22
click at [90, 142] on button "Tag" at bounding box center [89, 139] width 43 height 22
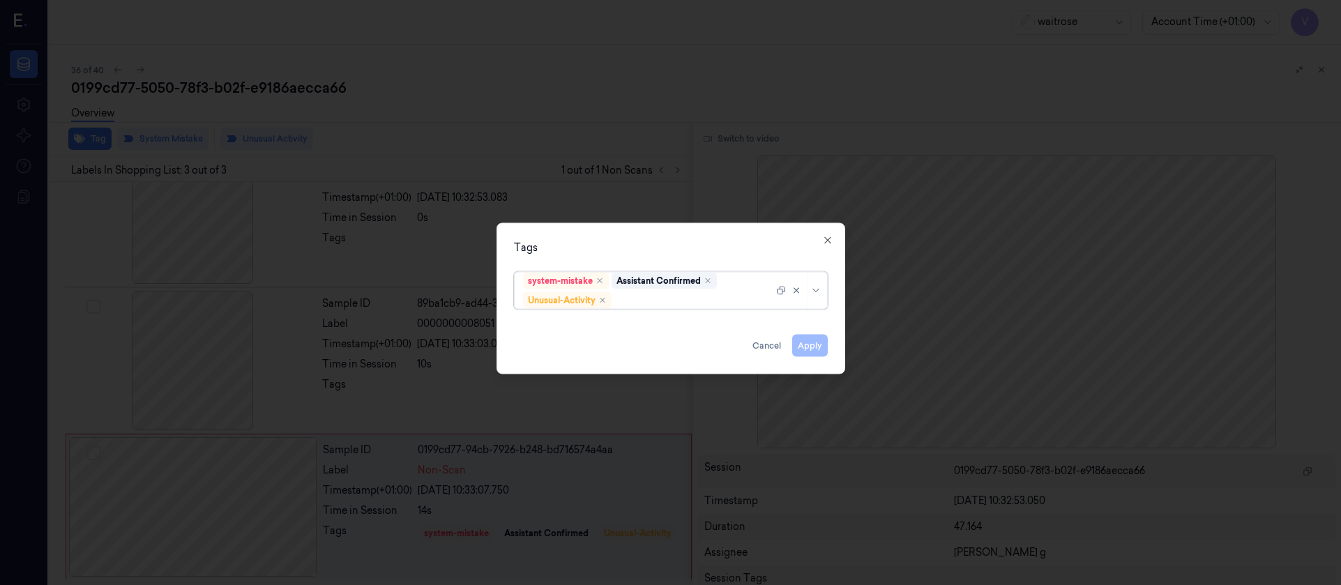
click at [669, 301] on div at bounding box center [693, 300] width 159 height 15
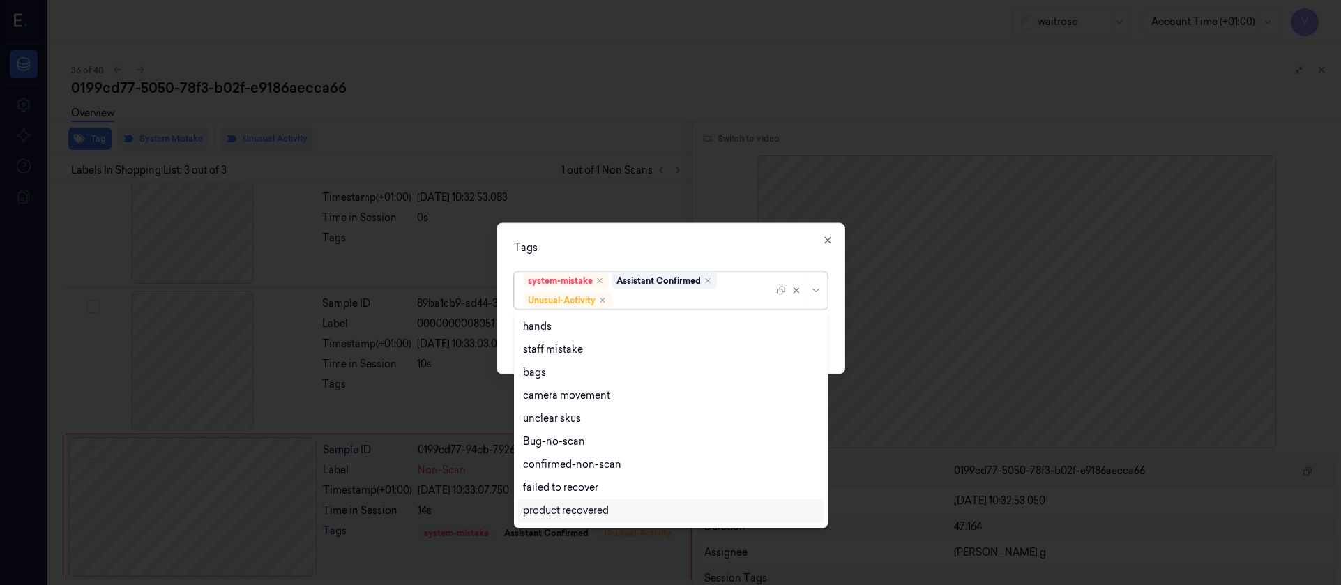
scroll to position [182, 0]
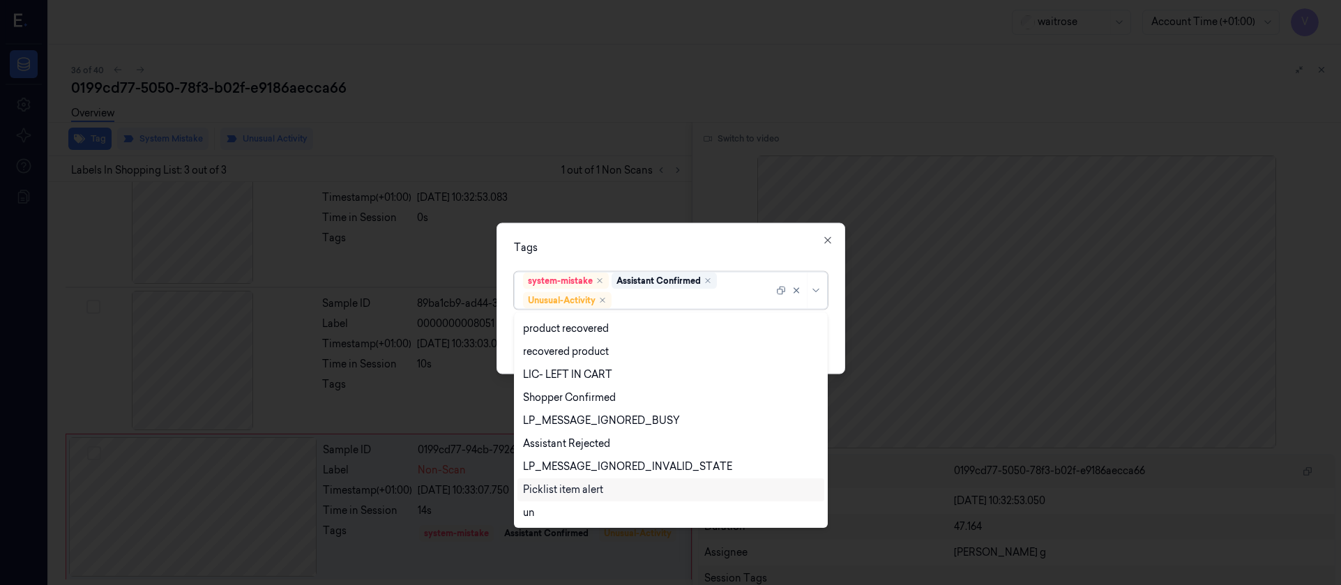
click at [561, 489] on div "Picklist item alert" at bounding box center [563, 490] width 80 height 15
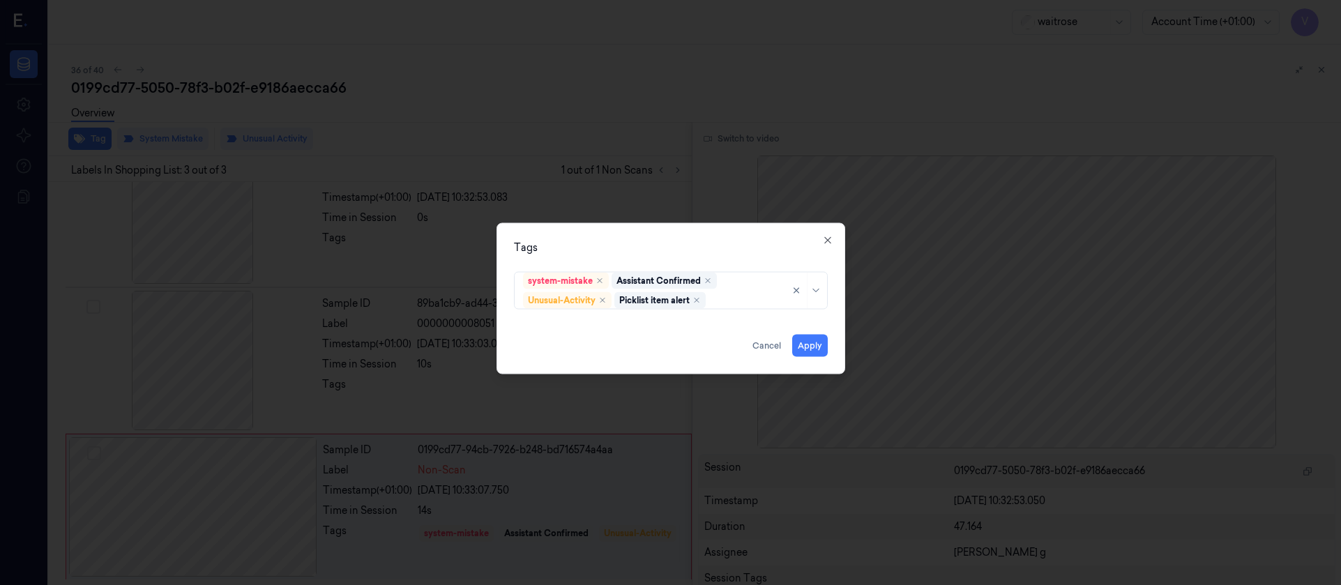
click at [749, 240] on div "Tags" at bounding box center [671, 247] width 314 height 15
click at [809, 344] on button "Apply" at bounding box center [810, 345] width 36 height 22
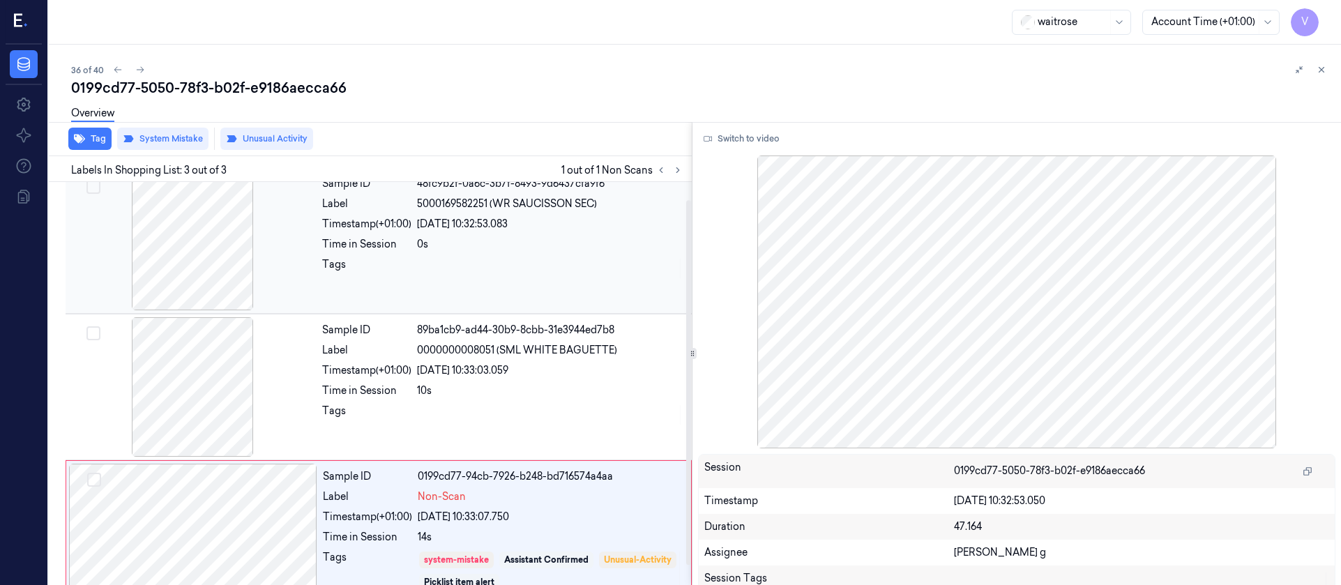
scroll to position [0, 0]
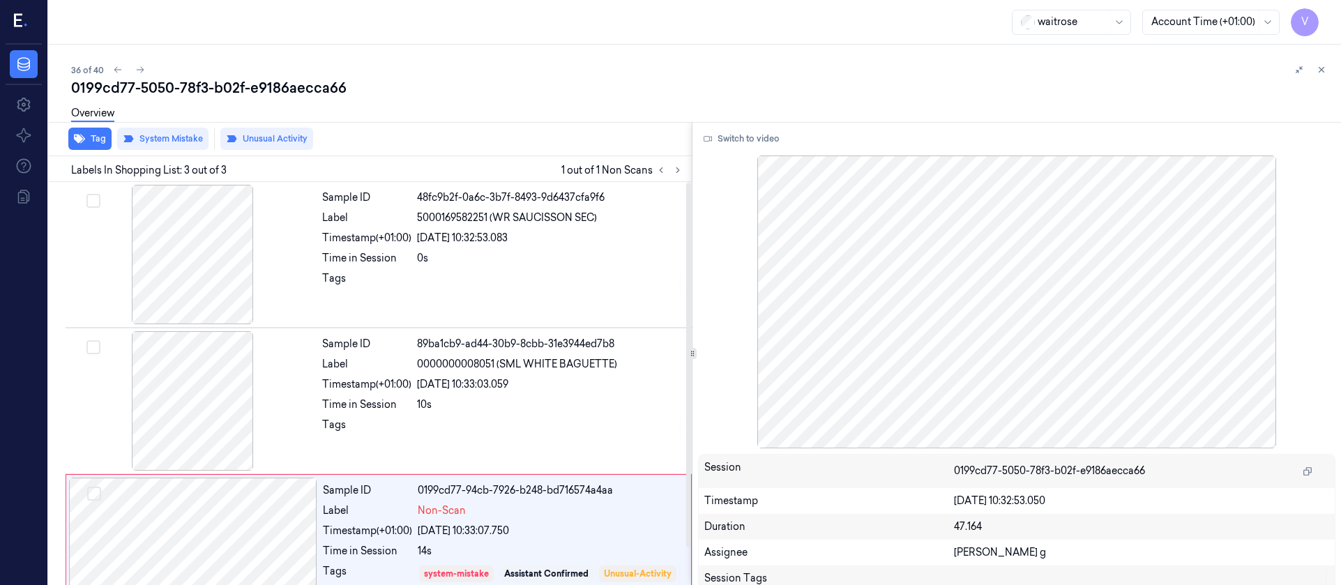
click at [458, 111] on div "Overview" at bounding box center [700, 116] width 1259 height 36
click at [141, 69] on icon at bounding box center [140, 70] width 10 height 10
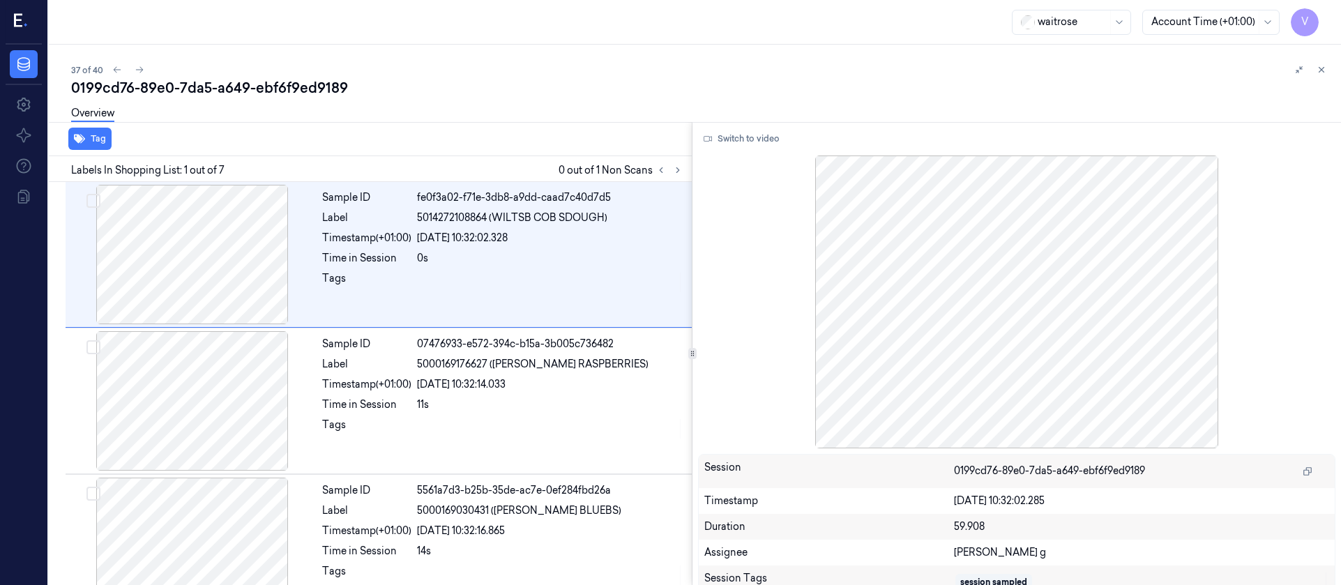
click at [455, 93] on div "0199cd76-89e0-7da5-a649-ebf6f9ed9189" at bounding box center [700, 88] width 1259 height 20
click at [676, 167] on icon at bounding box center [678, 170] width 10 height 10
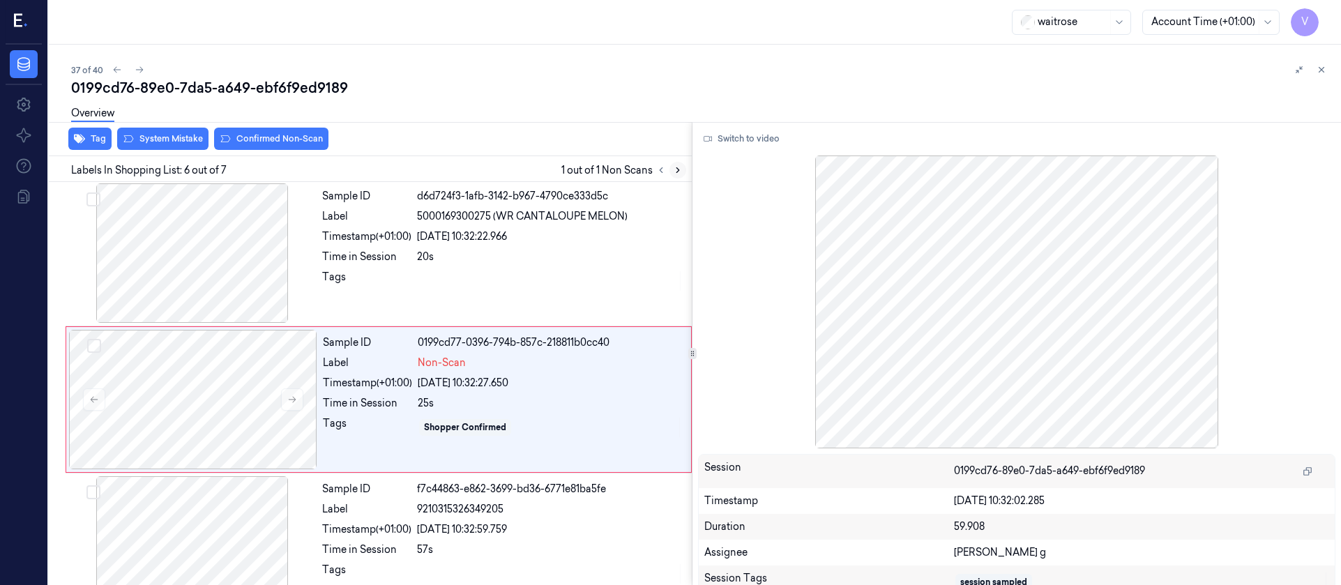
scroll to position [603, 0]
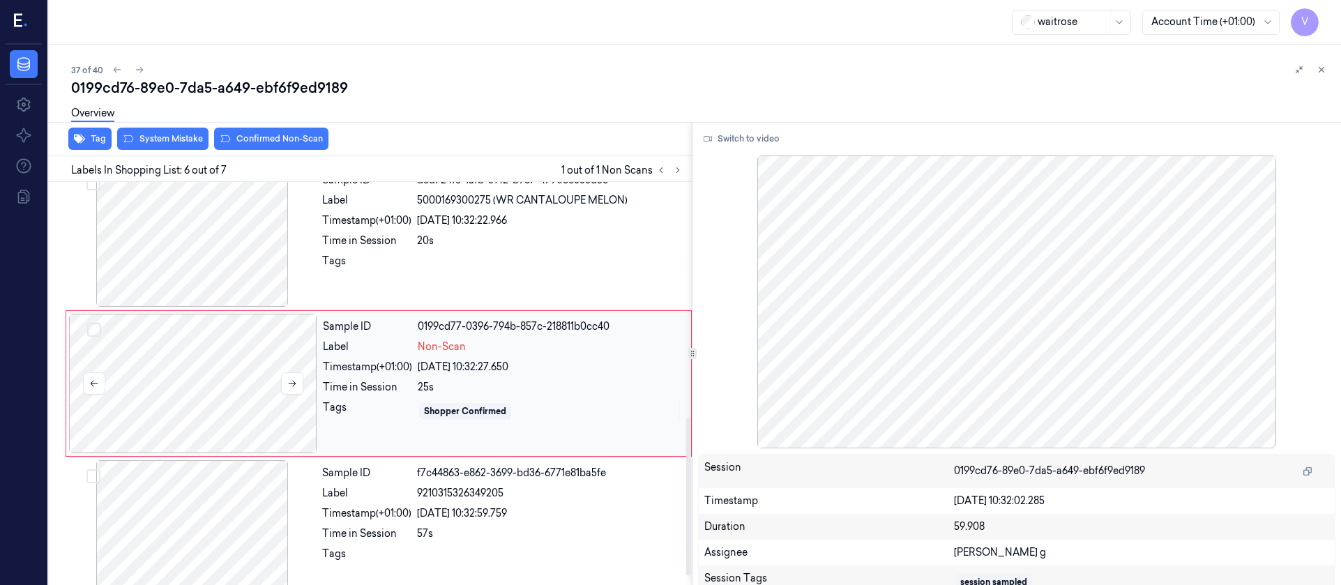
click at [179, 397] on div at bounding box center [193, 383] width 248 height 139
click at [227, 234] on div at bounding box center [192, 236] width 248 height 139
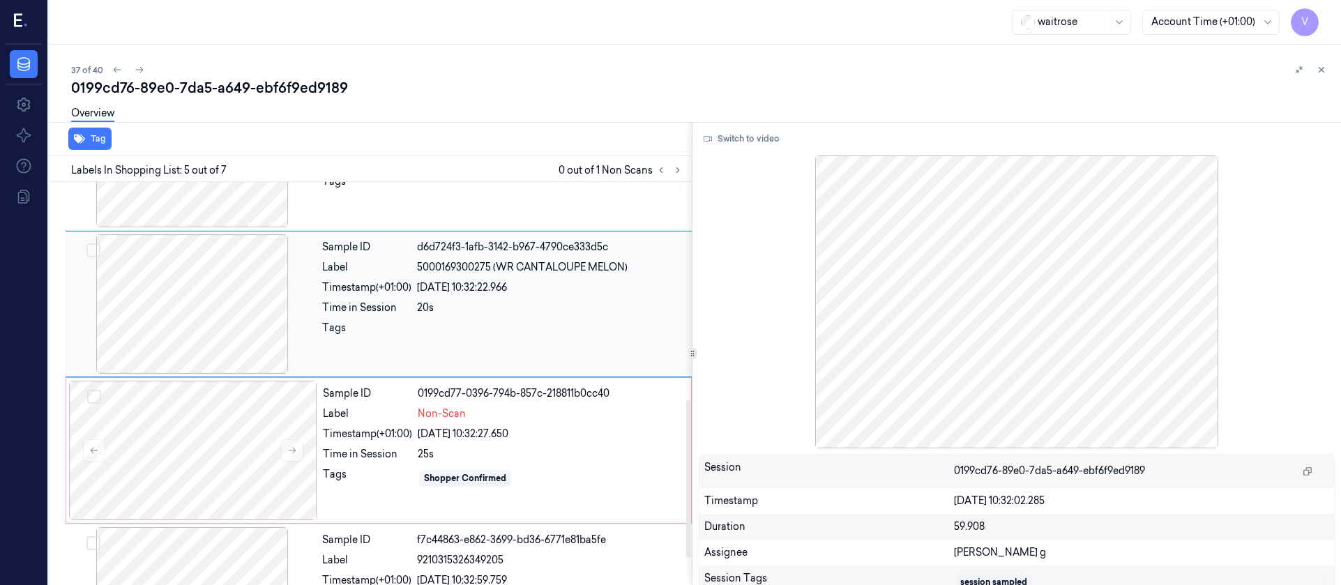
scroll to position [561, 0]
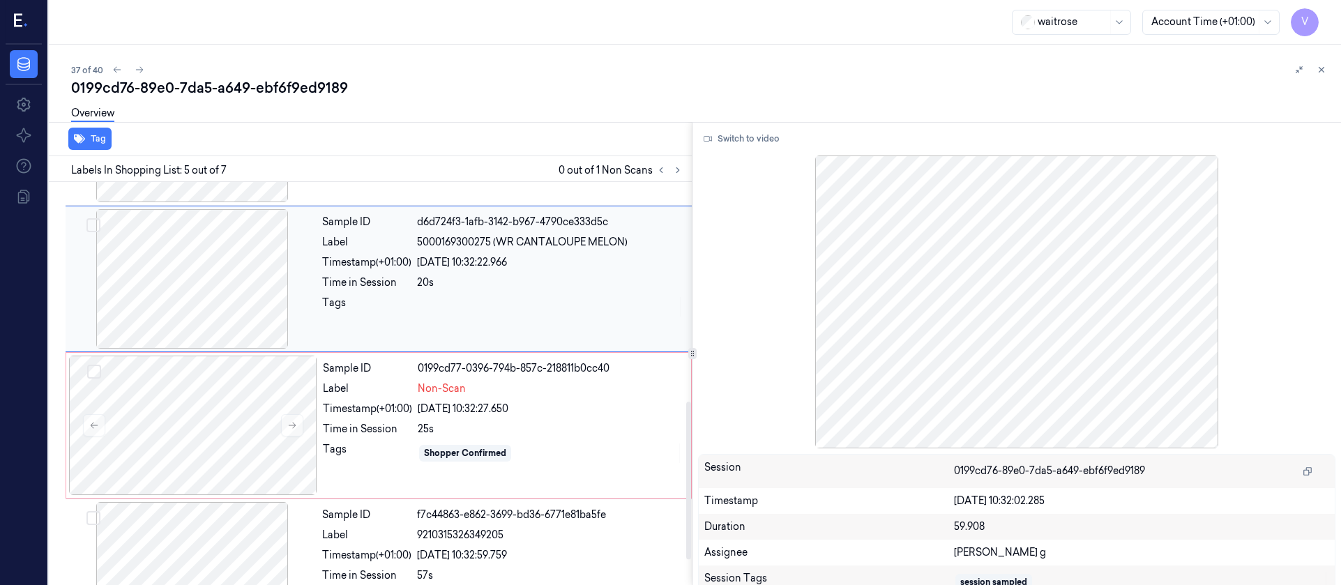
click at [245, 308] on div at bounding box center [192, 278] width 248 height 139
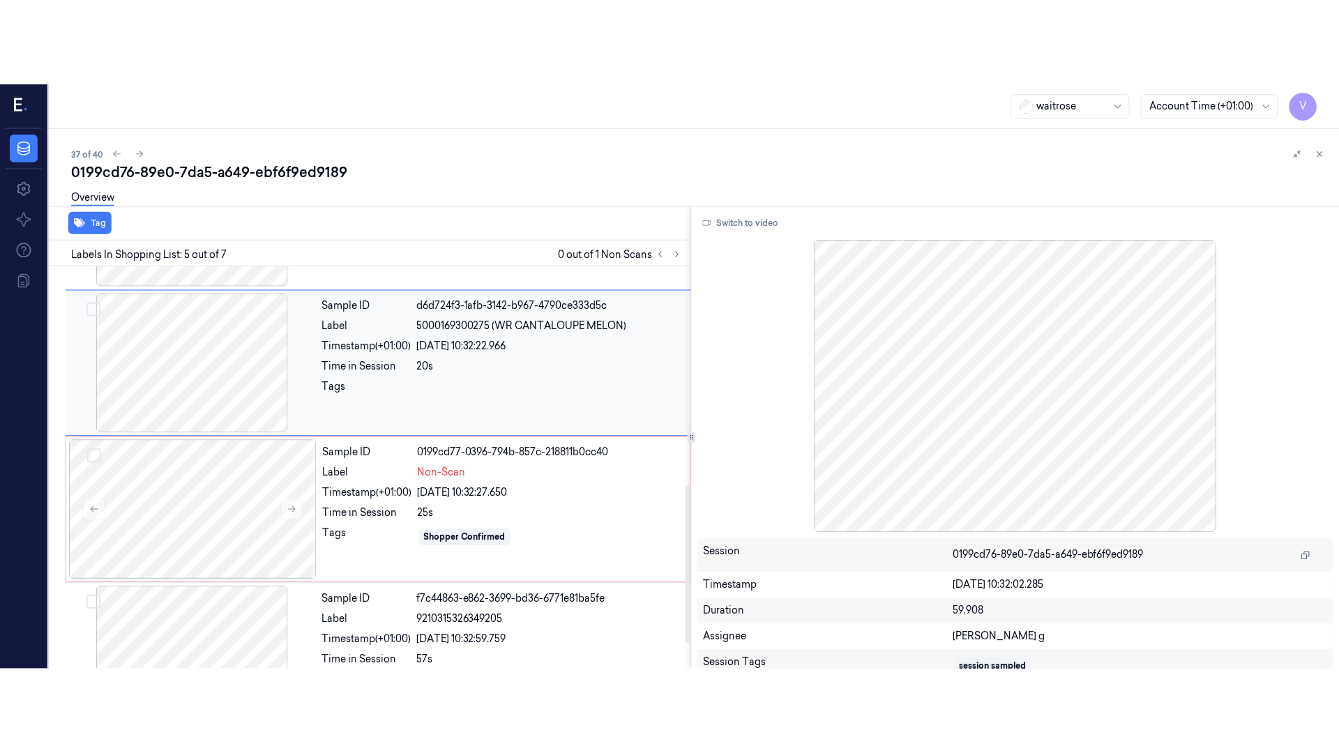
scroll to position [457, 0]
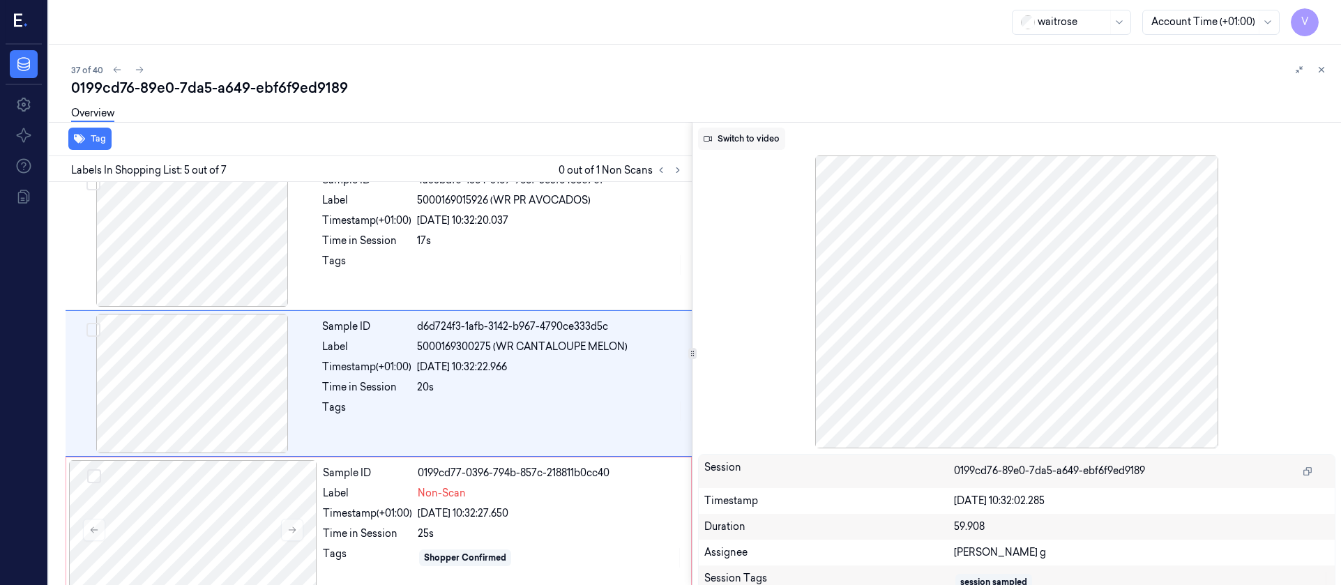
click at [762, 137] on button "Switch to video" at bounding box center [741, 139] width 87 height 22
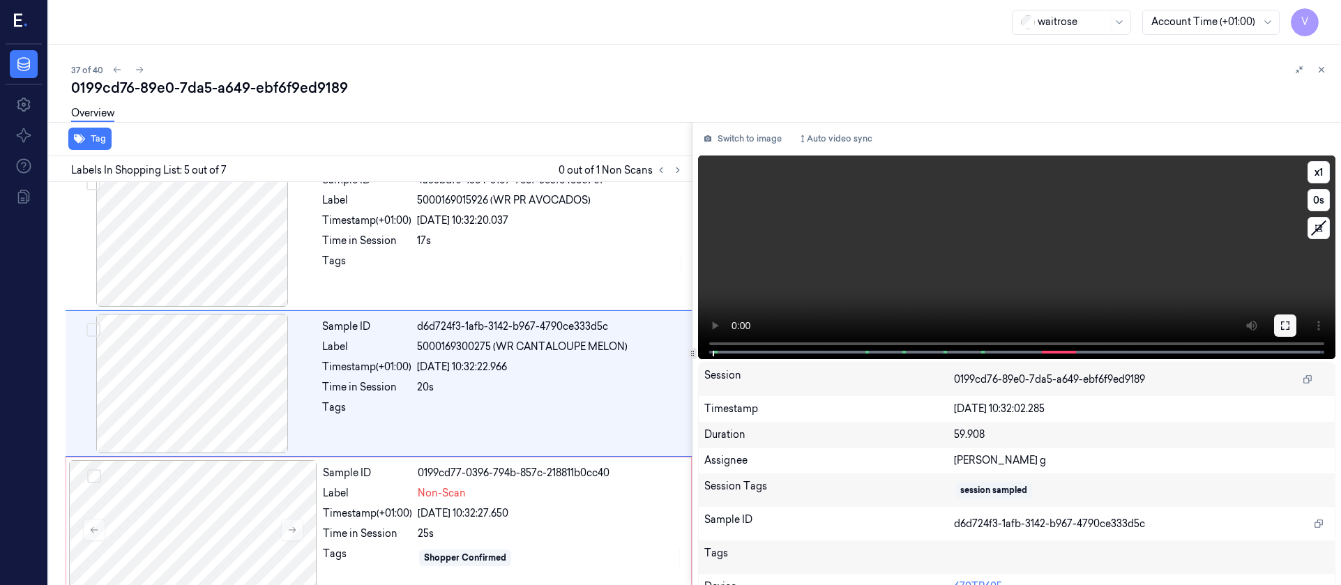
click at [1281, 333] on button at bounding box center [1285, 325] width 22 height 22
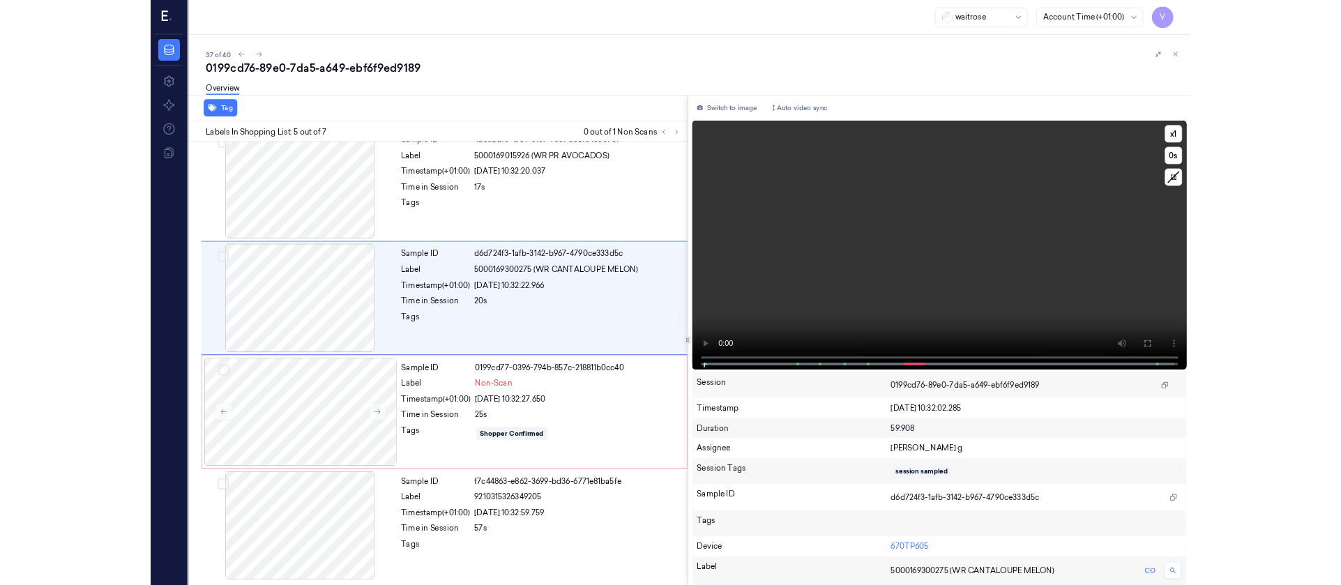
scroll to position [373, 0]
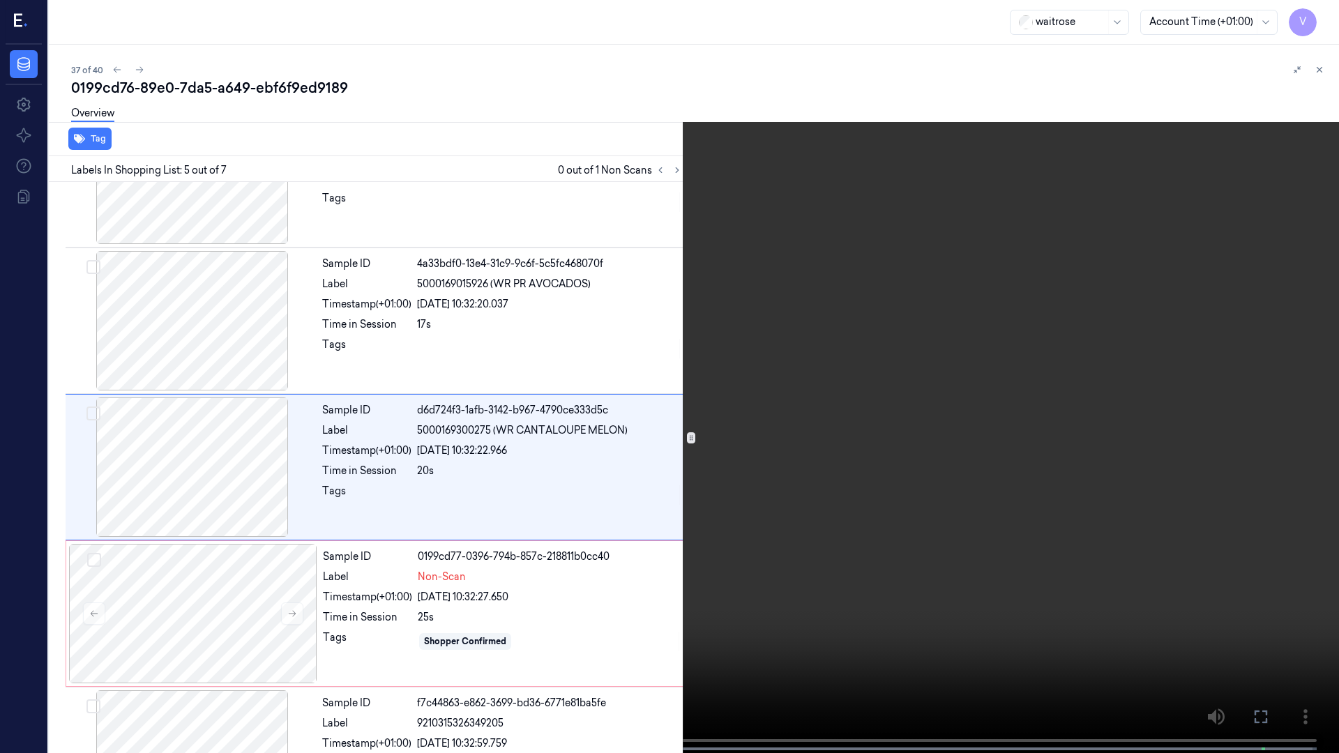
click at [0, 0] on icon at bounding box center [0, 0] width 0 height 0
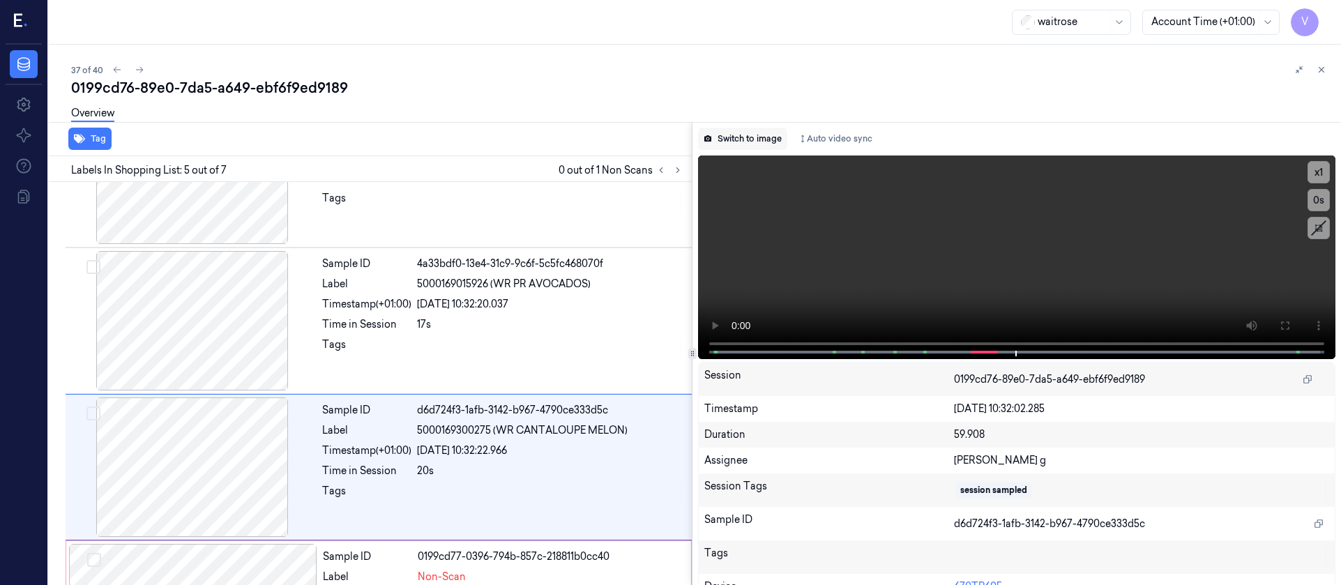
click at [745, 144] on button "Switch to image" at bounding box center [742, 139] width 89 height 22
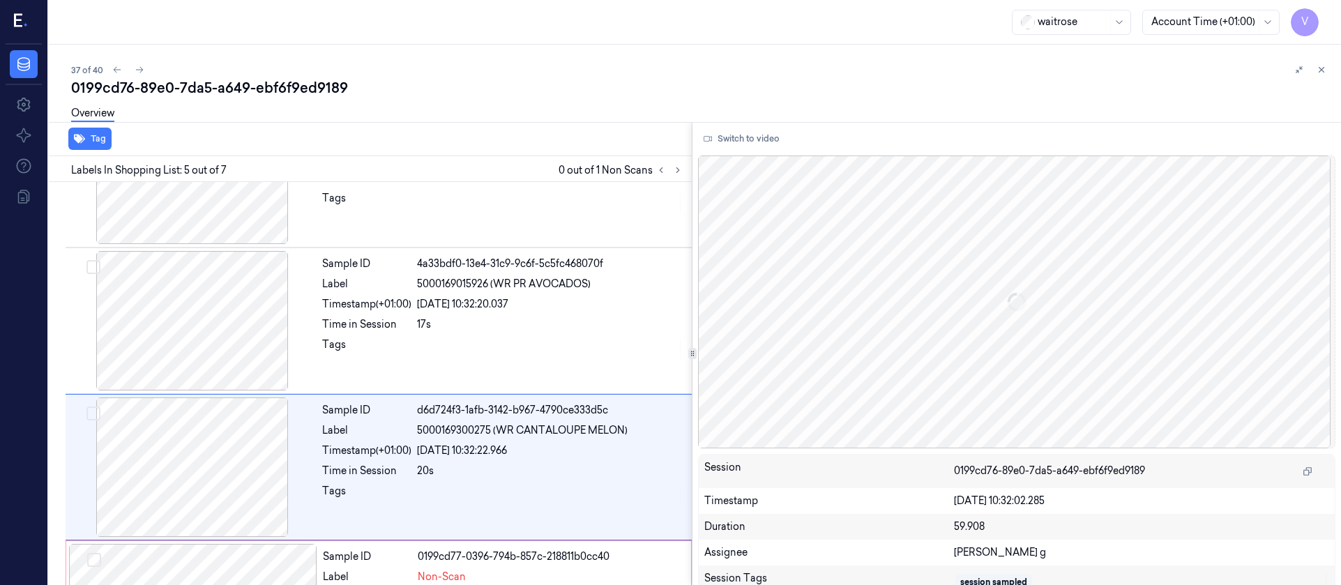
scroll to position [457, 0]
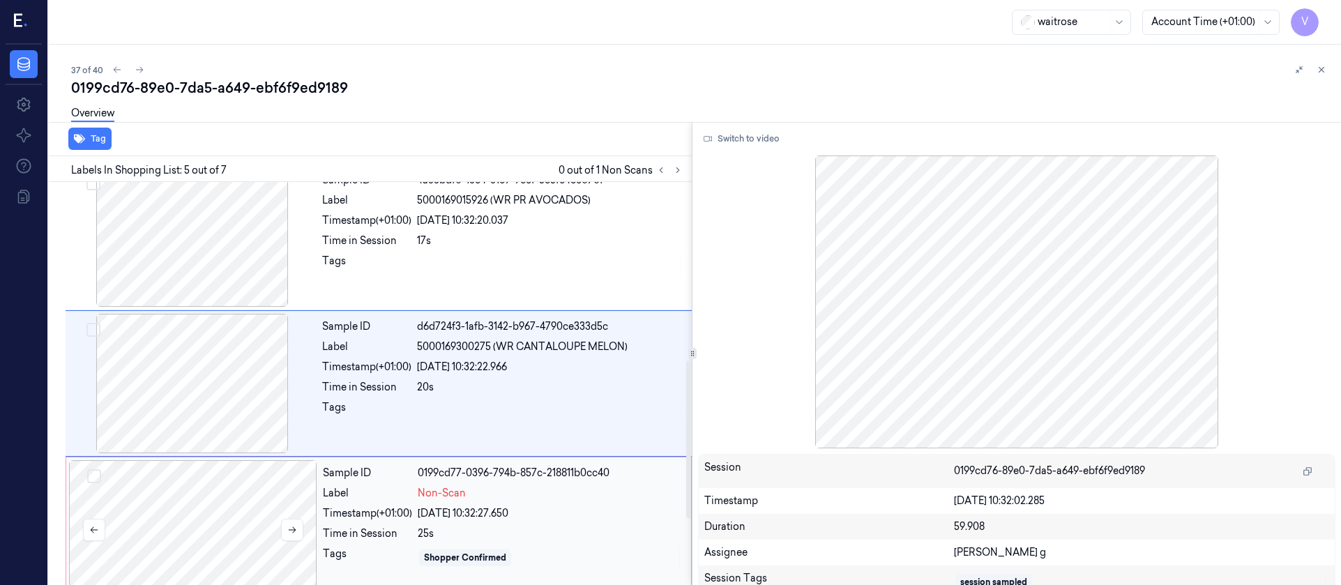
click at [245, 522] on div at bounding box center [193, 529] width 248 height 139
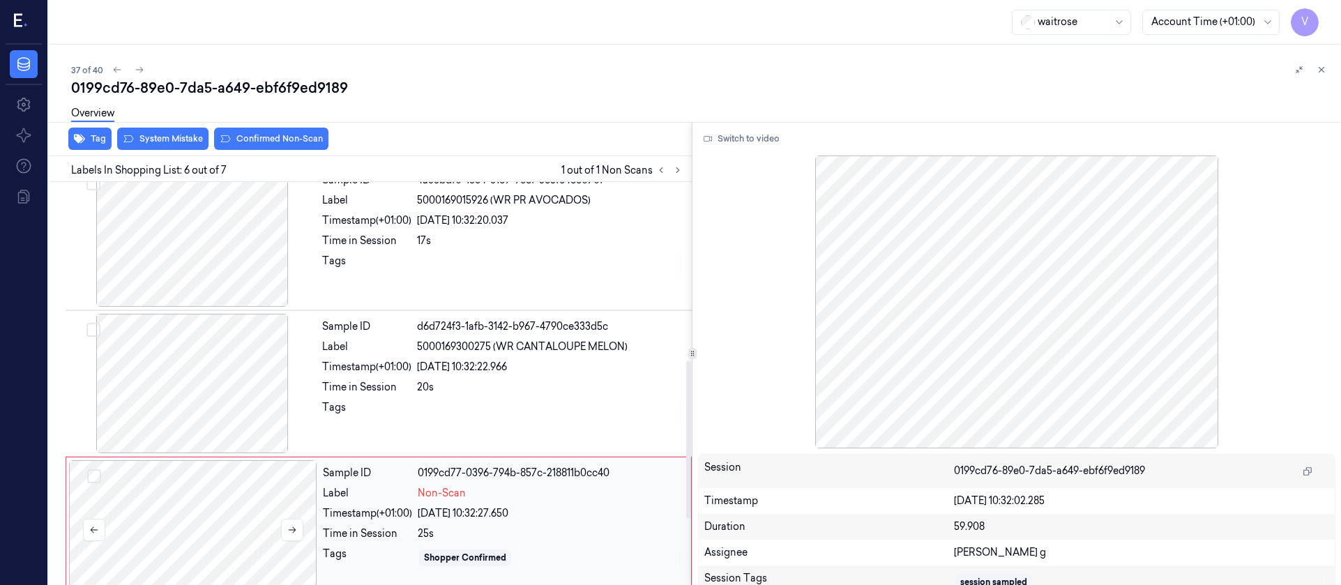
scroll to position [603, 0]
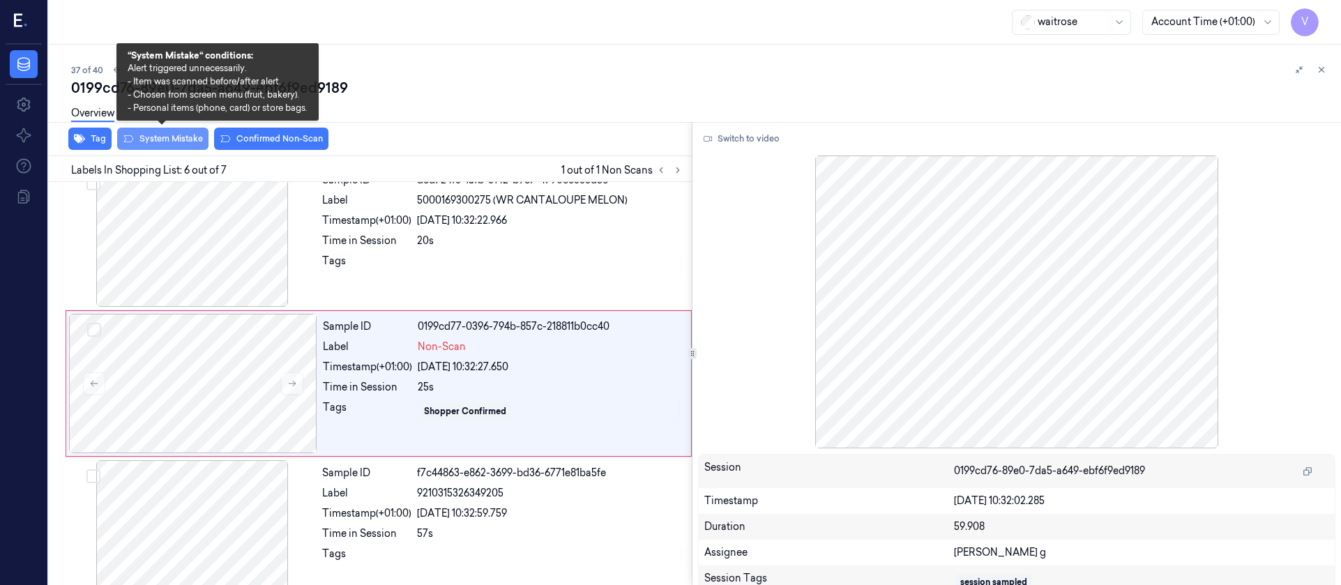
click at [175, 143] on button "System Mistake" at bounding box center [162, 139] width 91 height 22
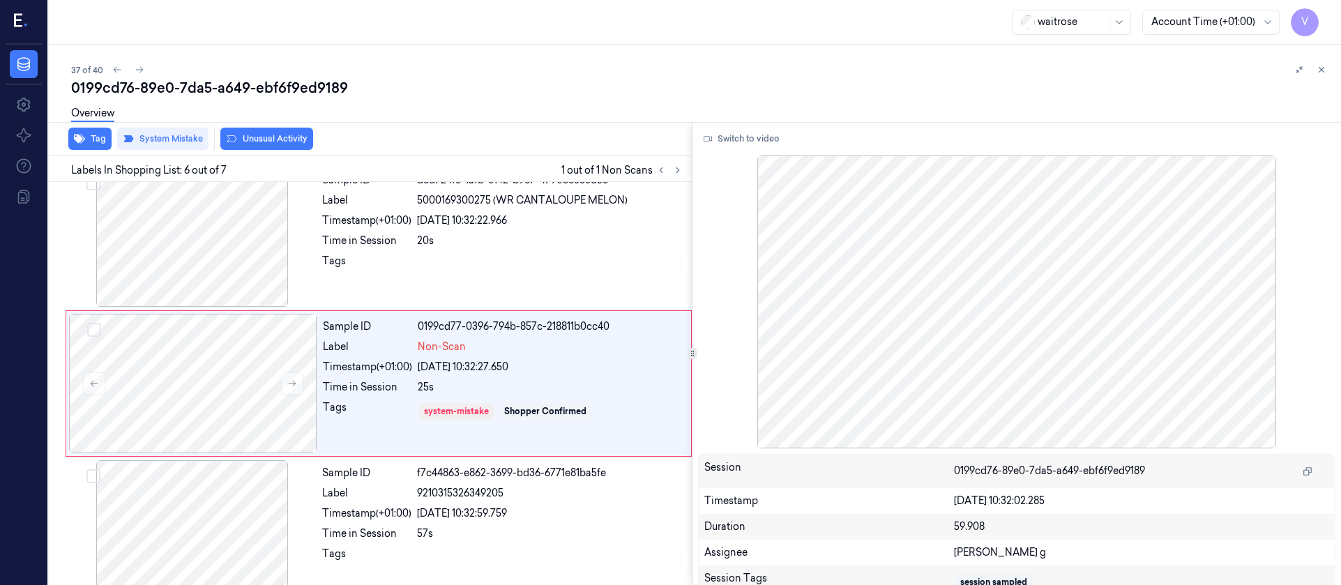
click at [250, 138] on button "Unusual Activity" at bounding box center [266, 139] width 93 height 22
click at [469, 124] on div "Overview" at bounding box center [700, 116] width 1259 height 36
click at [137, 68] on icon at bounding box center [140, 70] width 10 height 10
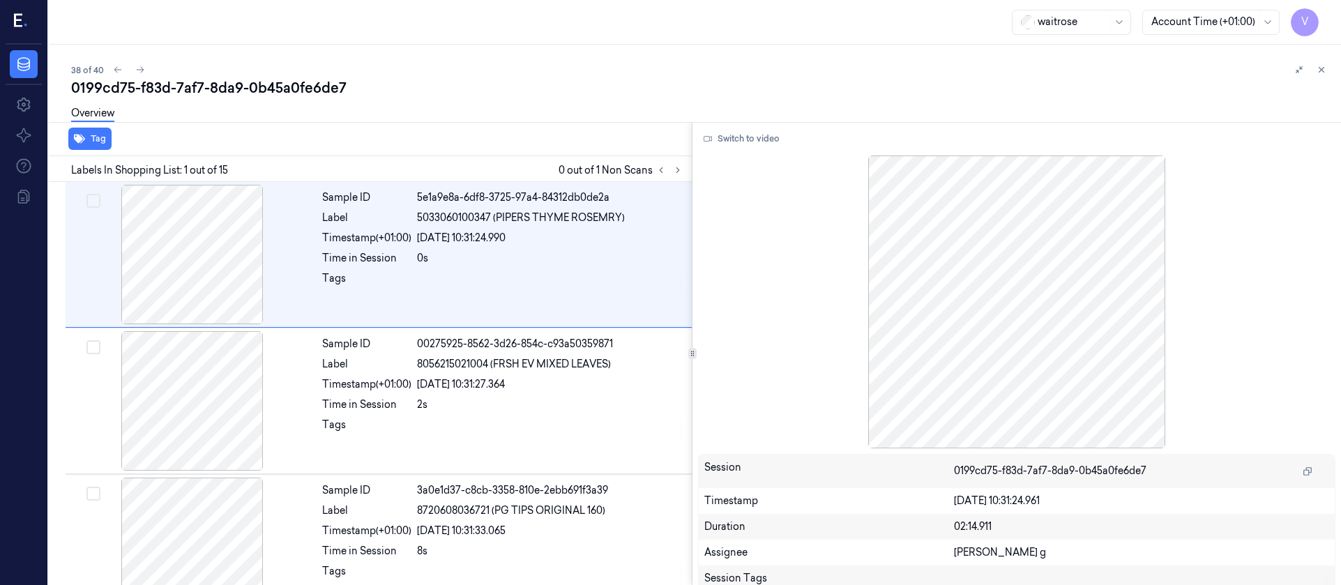
click at [439, 132] on div "Overview" at bounding box center [700, 116] width 1259 height 36
click at [407, 121] on div "Overview" at bounding box center [700, 116] width 1259 height 36
click at [490, 117] on div "Overview" at bounding box center [700, 116] width 1259 height 36
click at [677, 165] on icon at bounding box center [678, 170] width 10 height 10
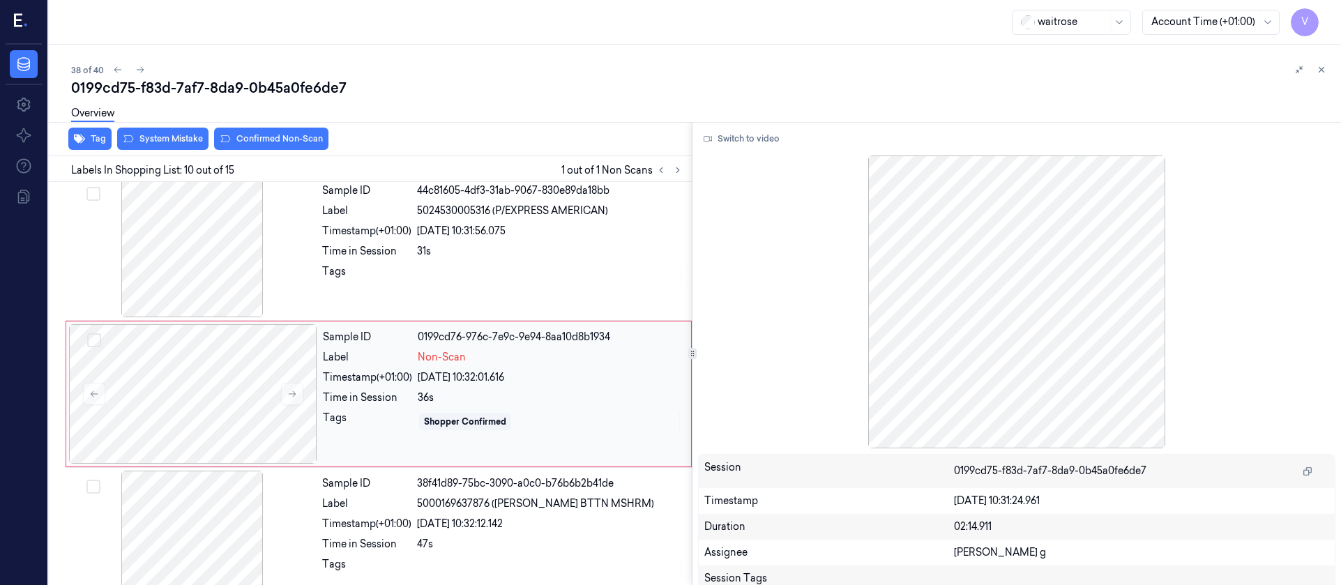
scroll to position [1189, 0]
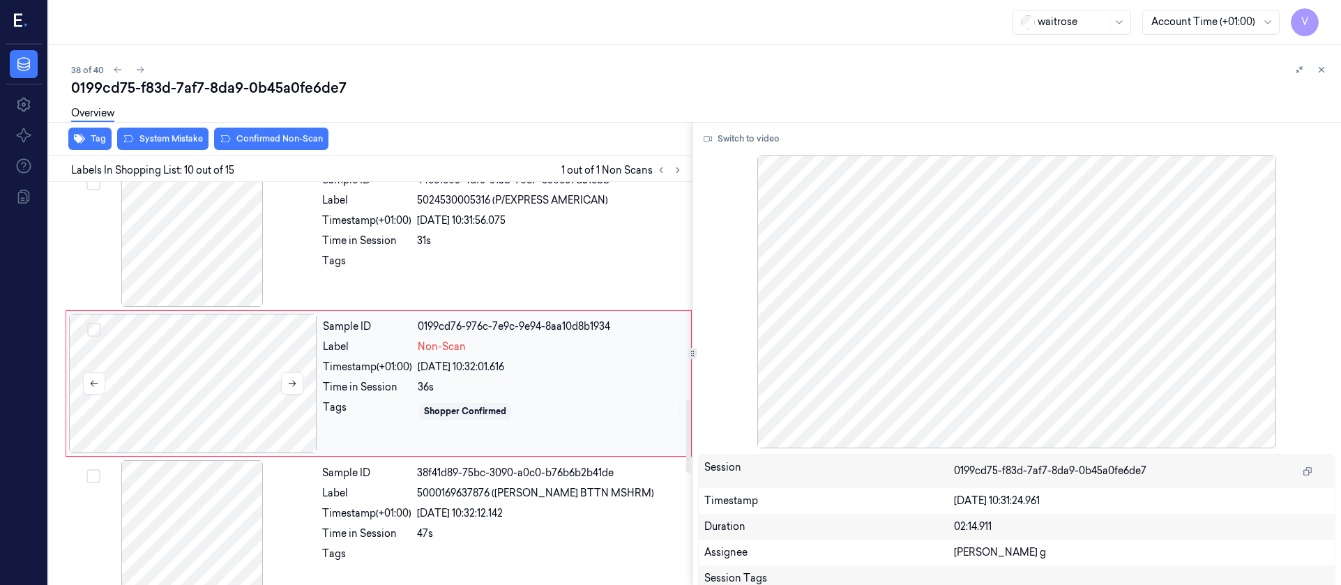
click at [207, 381] on div at bounding box center [193, 383] width 248 height 139
click at [575, 99] on div "Overview" at bounding box center [700, 116] width 1259 height 36
click at [208, 259] on div at bounding box center [192, 236] width 248 height 139
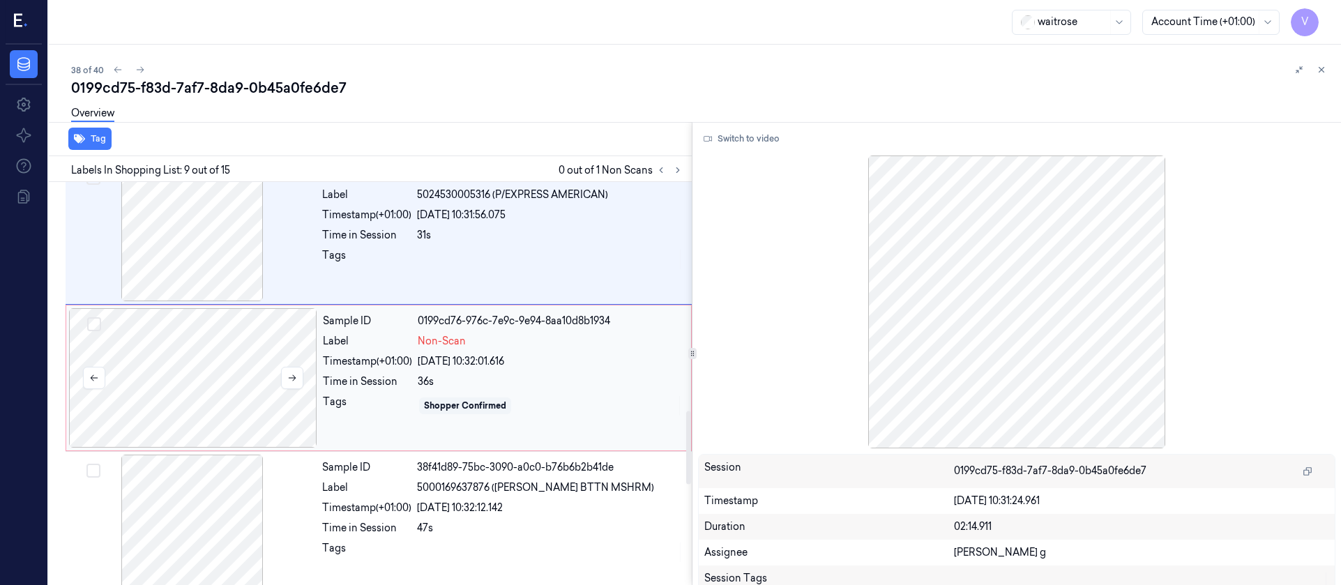
scroll to position [1252, 0]
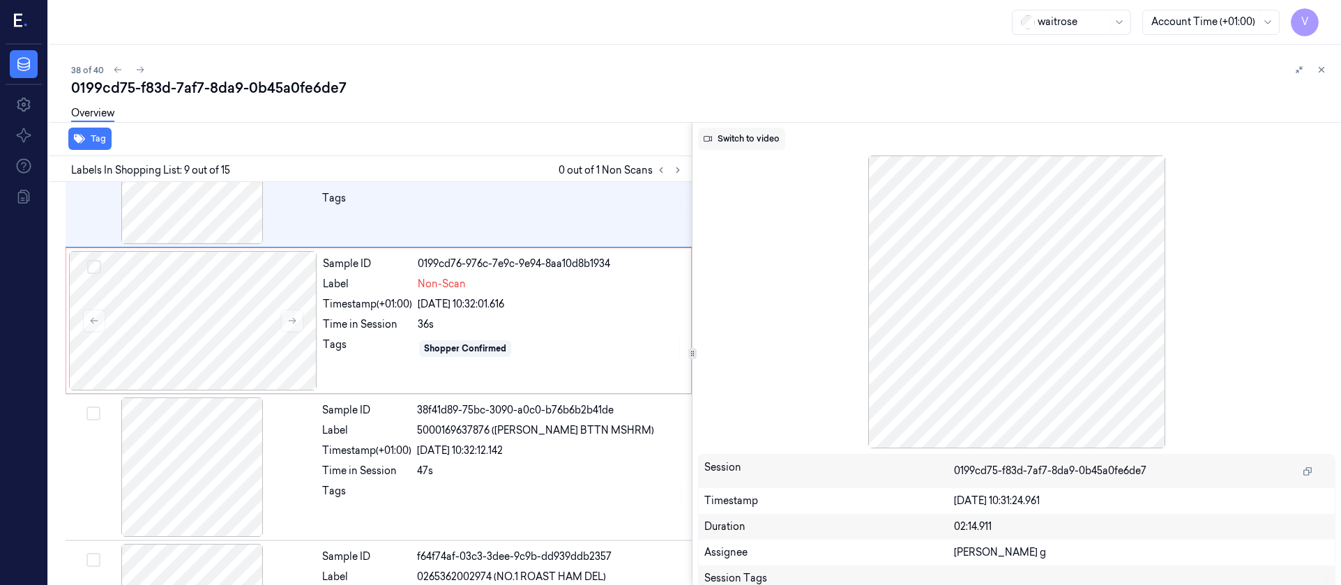
click at [743, 135] on button "Switch to video" at bounding box center [741, 139] width 87 height 22
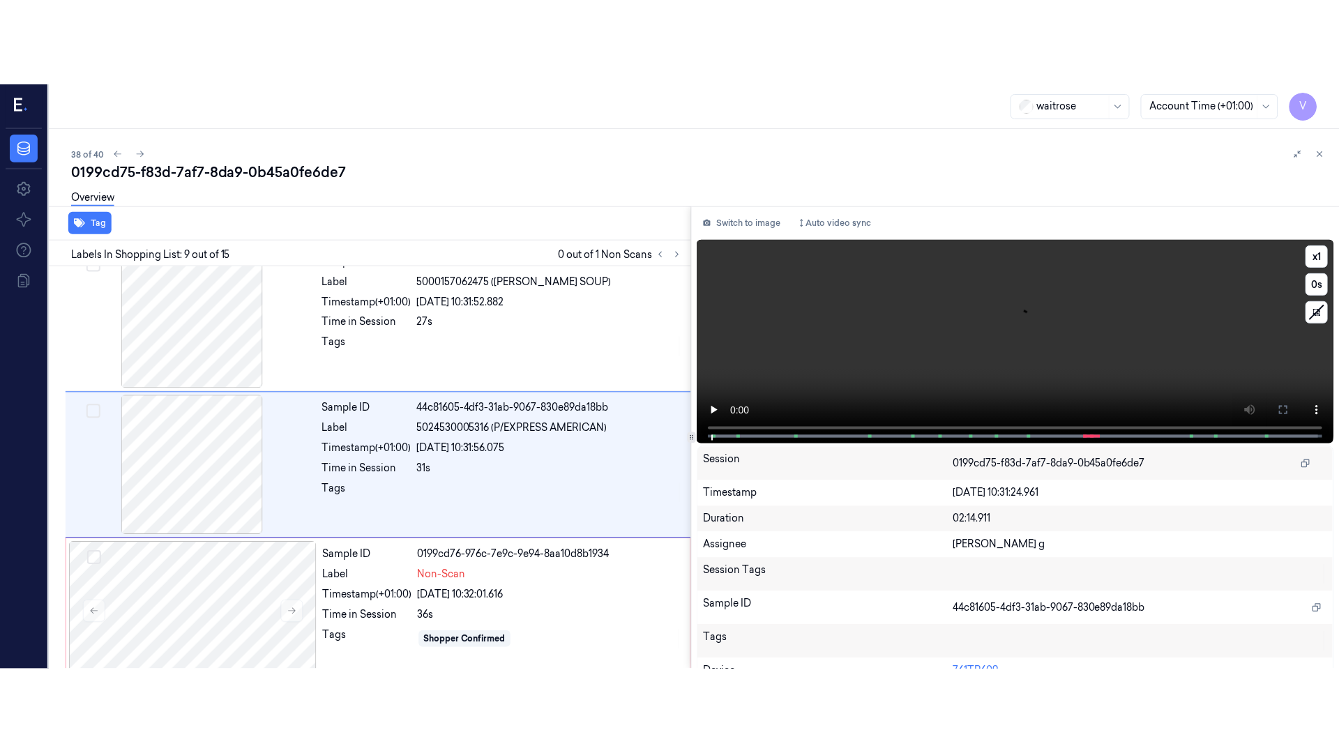
scroll to position [1042, 0]
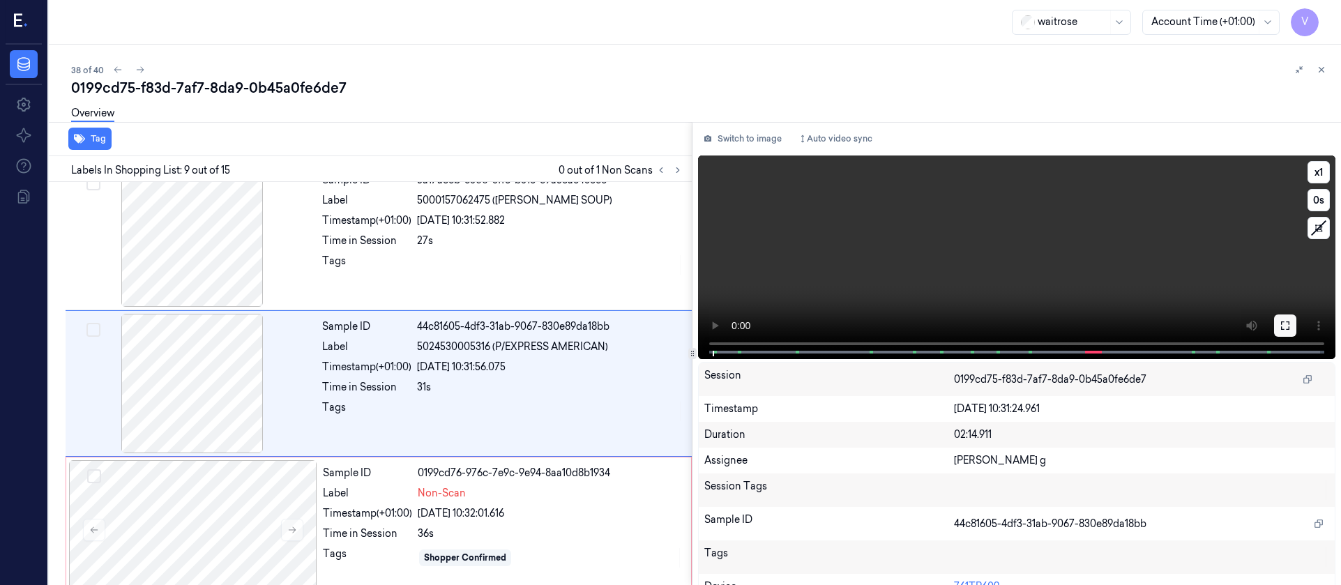
click at [1286, 328] on button at bounding box center [1285, 325] width 22 height 22
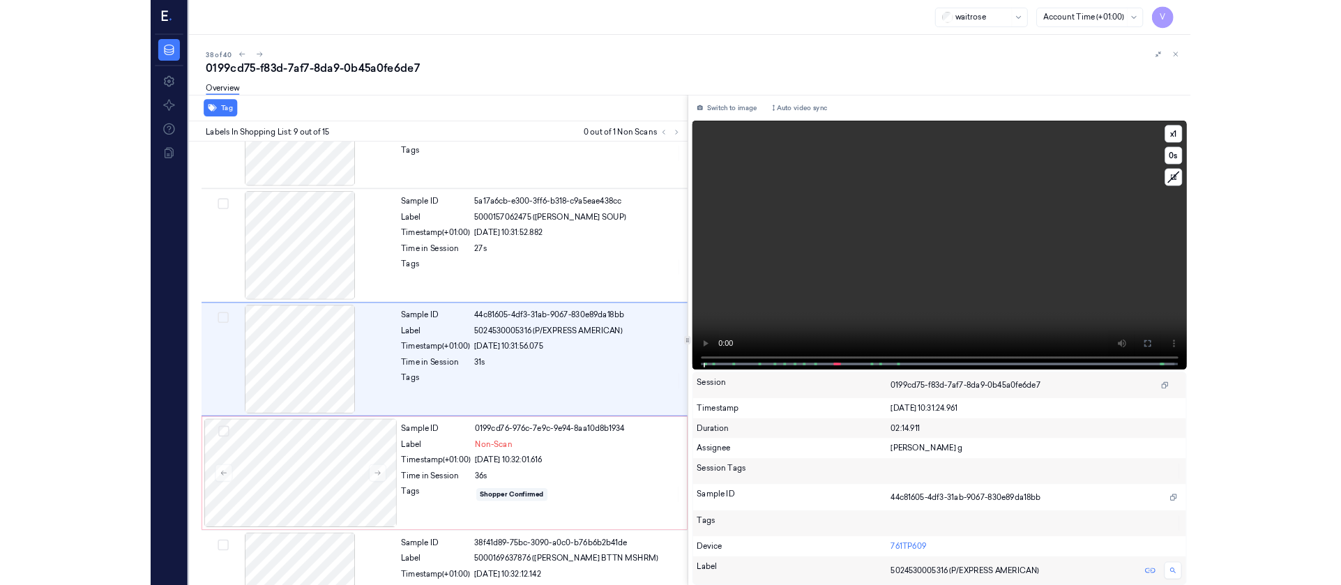
scroll to position [959, 0]
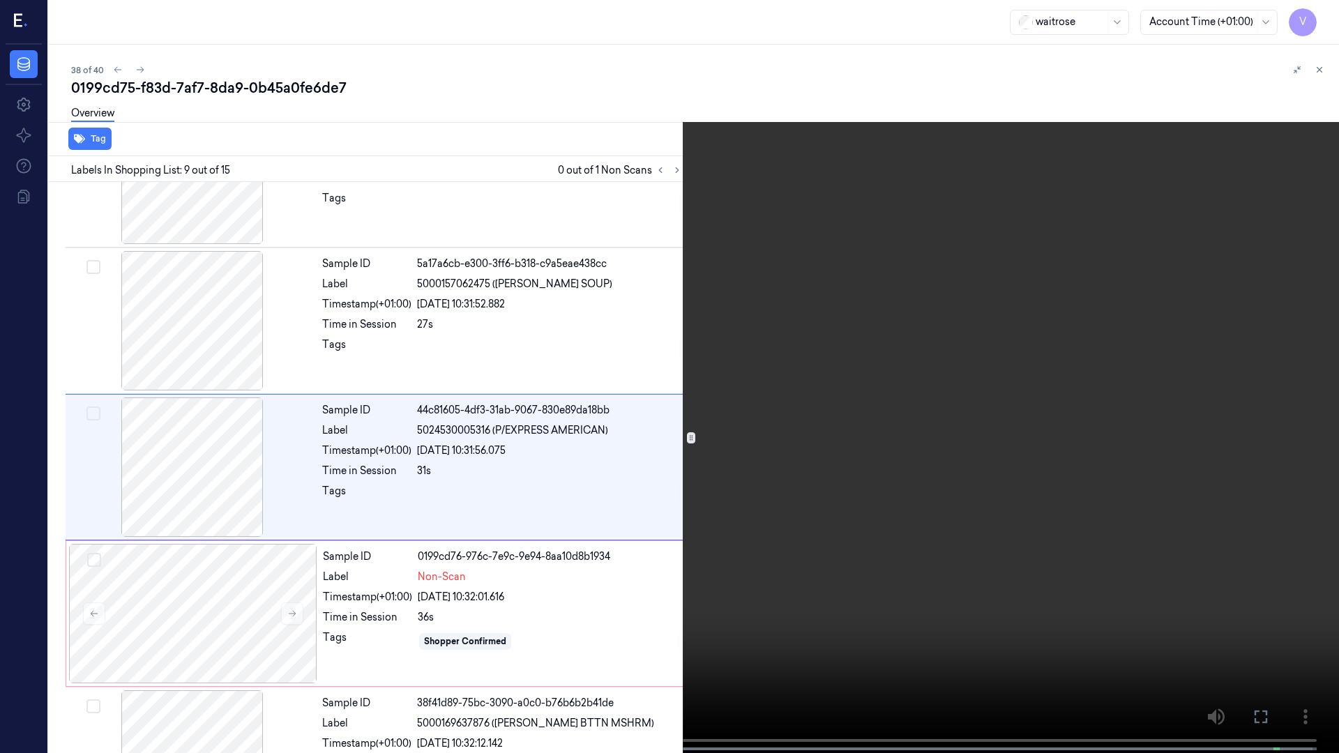
click at [0, 0] on icon at bounding box center [0, 0] width 0 height 0
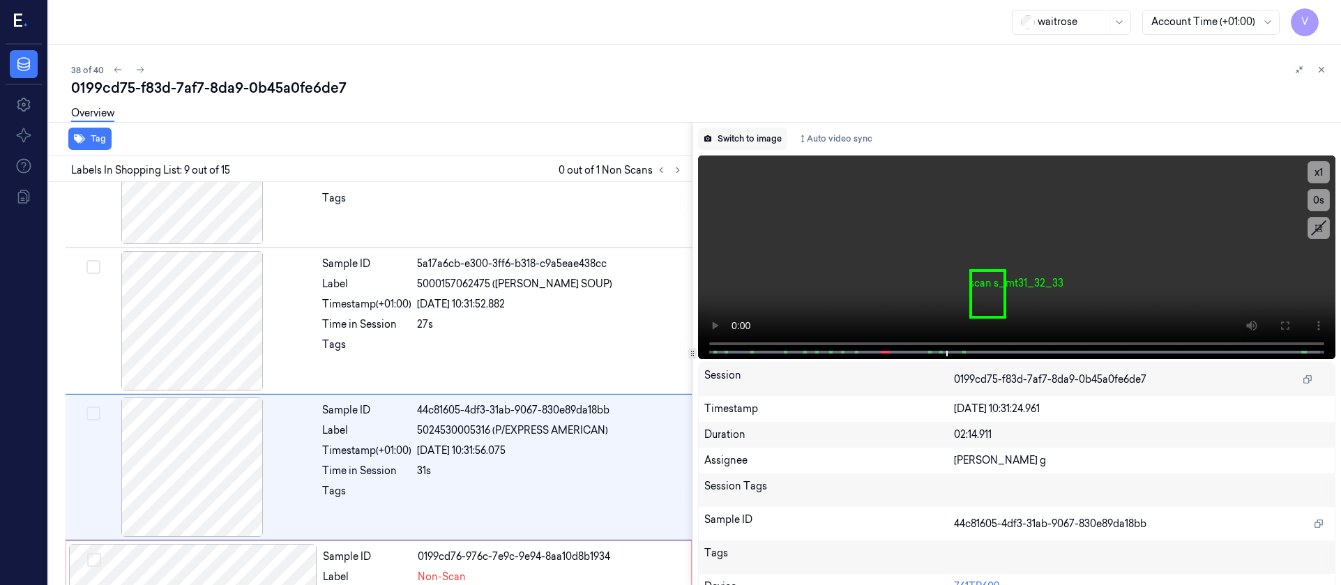
click at [732, 137] on button "Switch to image" at bounding box center [742, 139] width 89 height 22
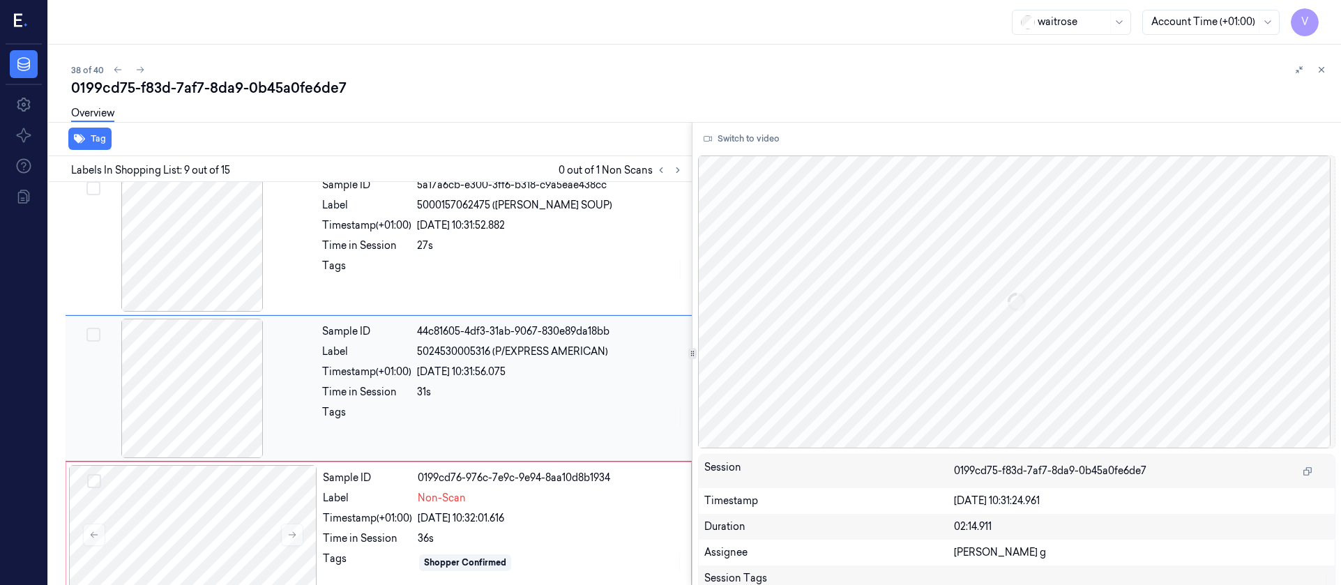
scroll to position [1042, 0]
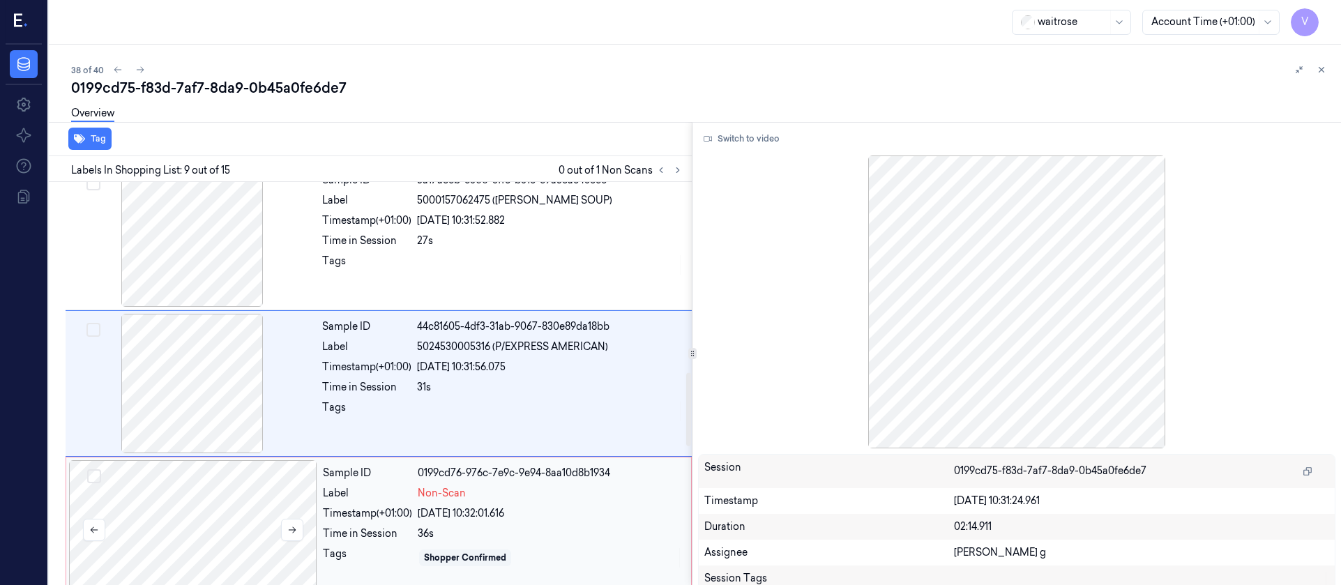
click at [188, 489] on div at bounding box center [193, 529] width 248 height 139
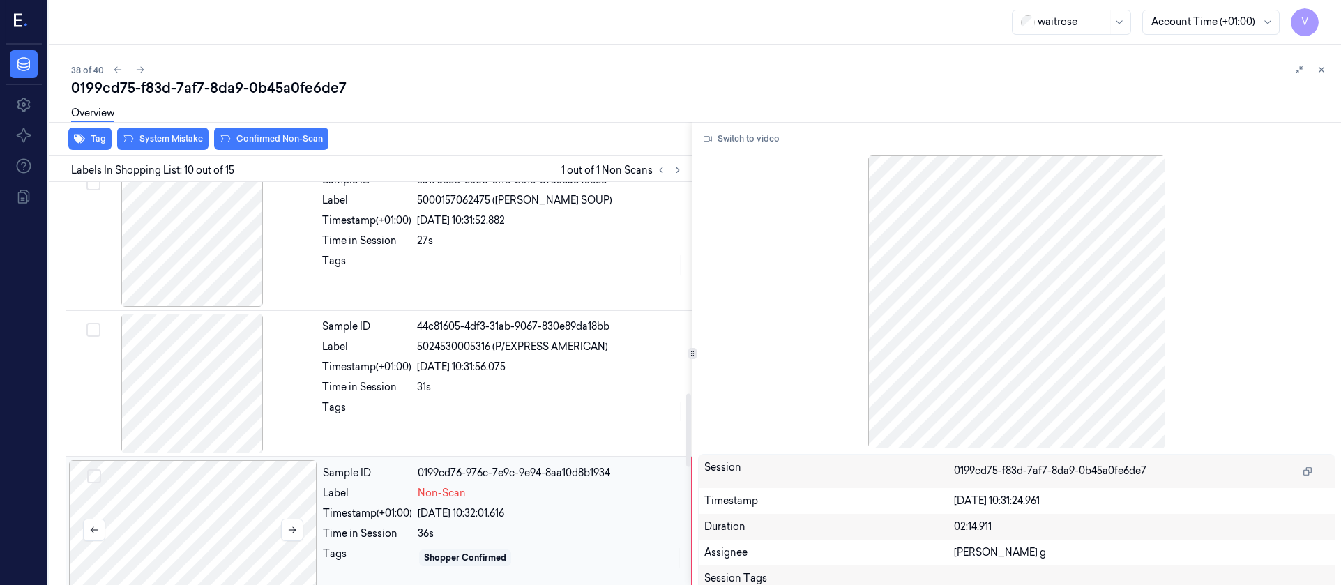
scroll to position [1189, 0]
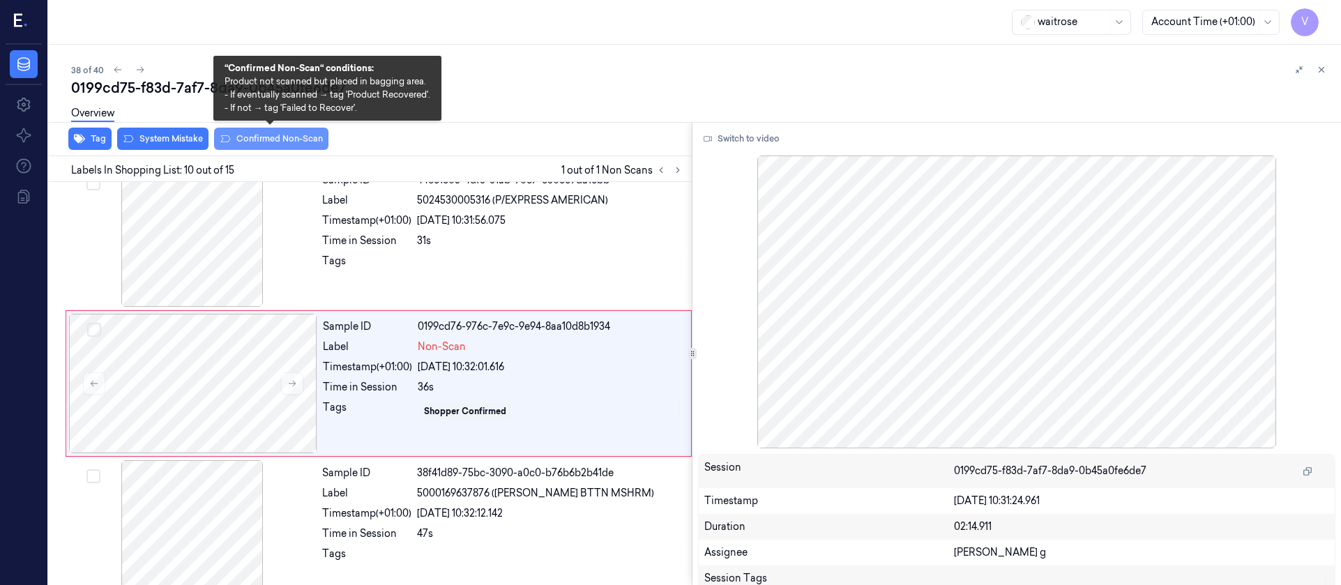
click at [275, 146] on button "Confirmed Non-Scan" at bounding box center [271, 139] width 114 height 22
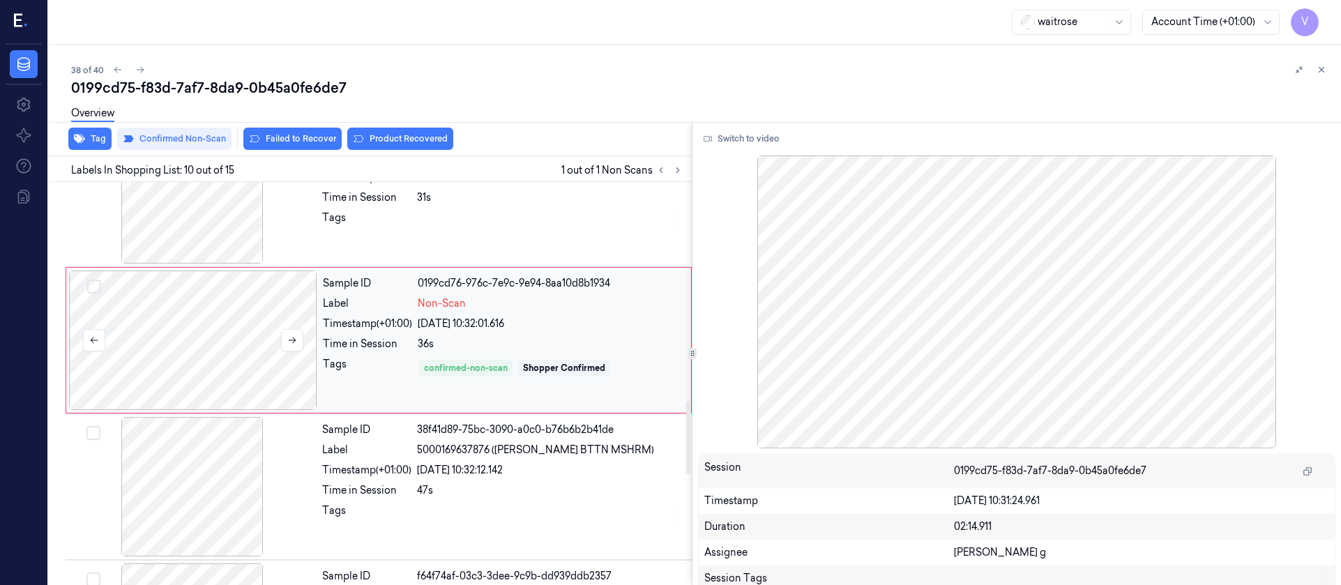
scroll to position [1293, 0]
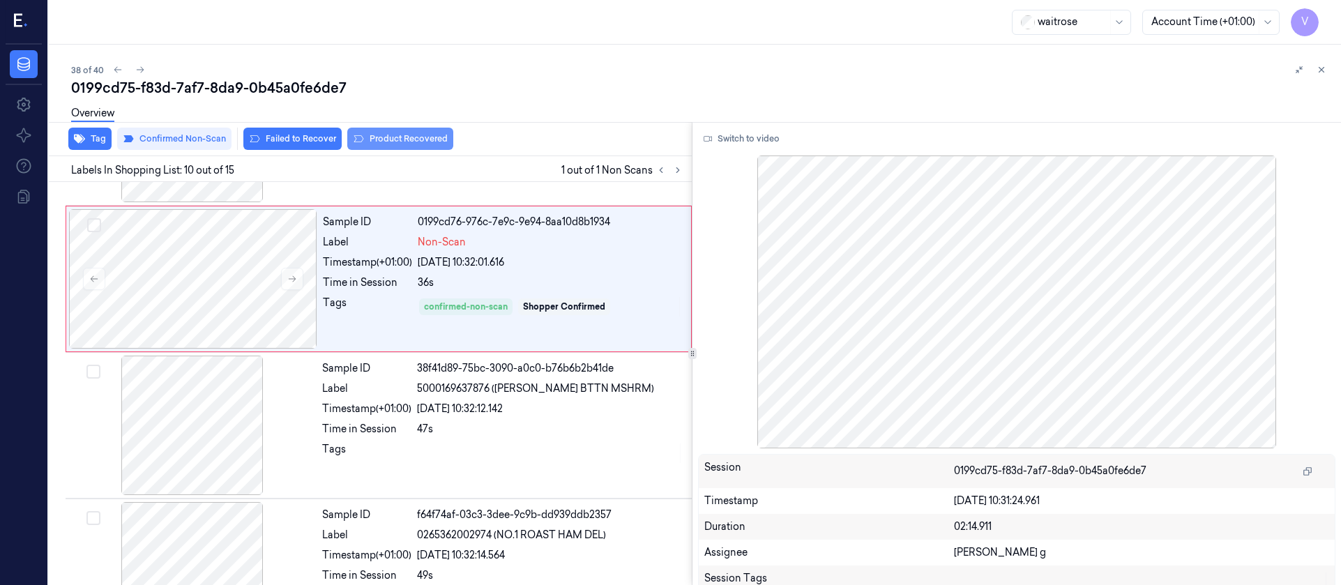
click at [384, 142] on button "Product Recovered" at bounding box center [400, 139] width 106 height 22
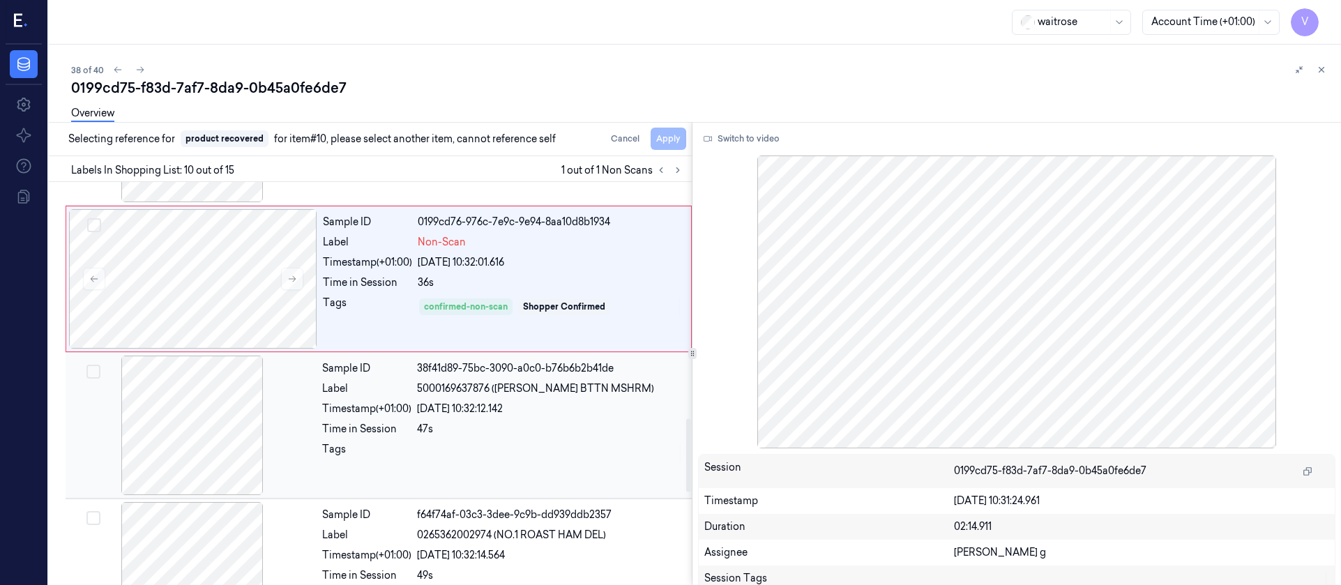
click at [166, 427] on div at bounding box center [192, 425] width 248 height 139
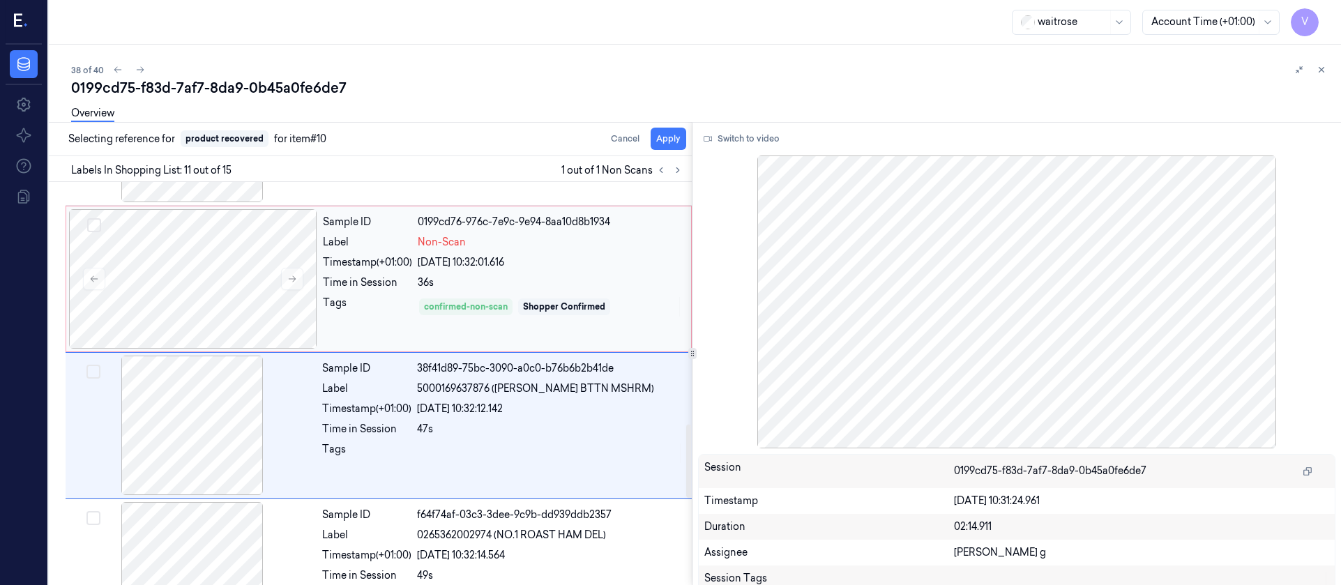
scroll to position [1335, 0]
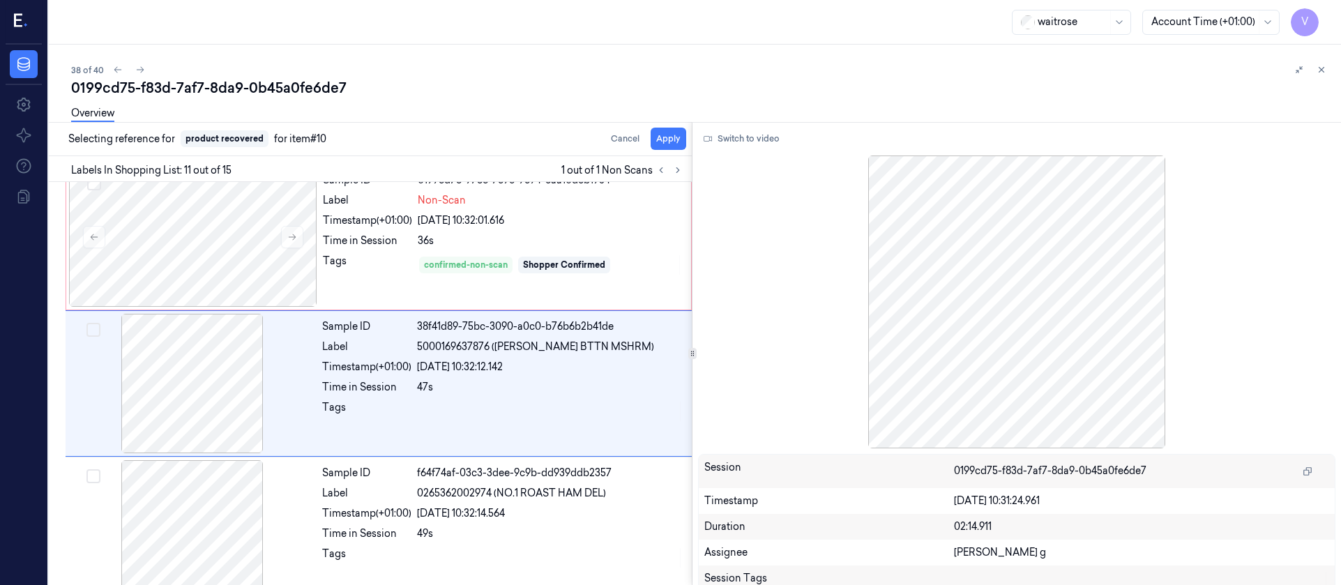
click at [665, 130] on div "Overview" at bounding box center [700, 116] width 1259 height 36
click at [658, 145] on button "Apply" at bounding box center [669, 139] width 36 height 22
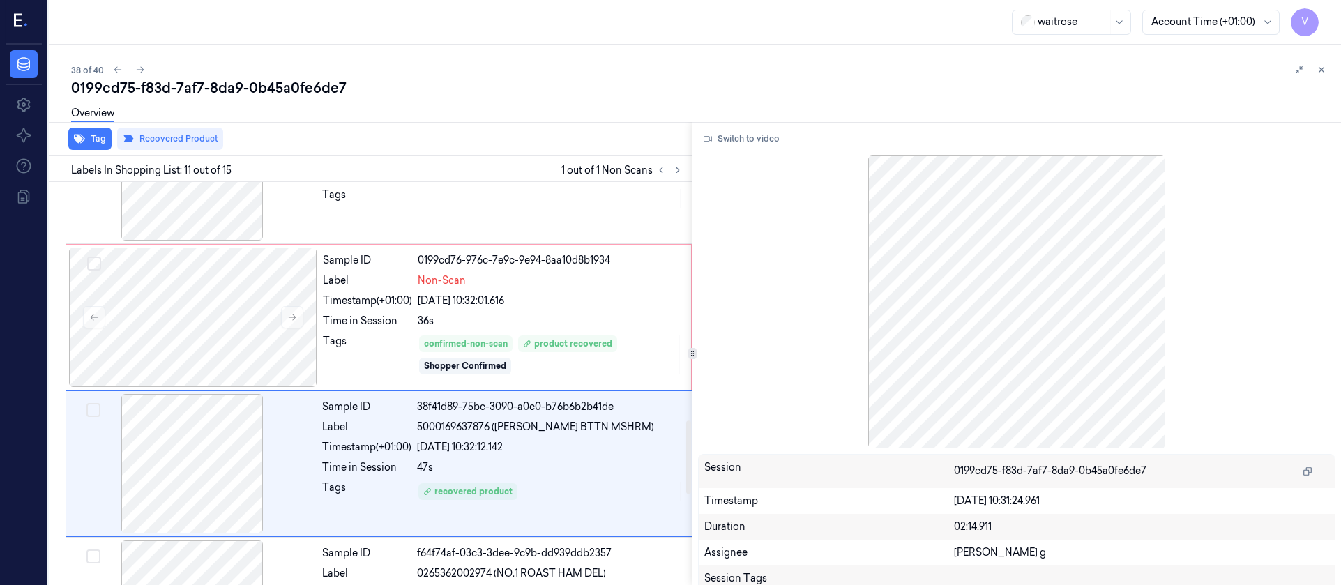
scroll to position [1231, 0]
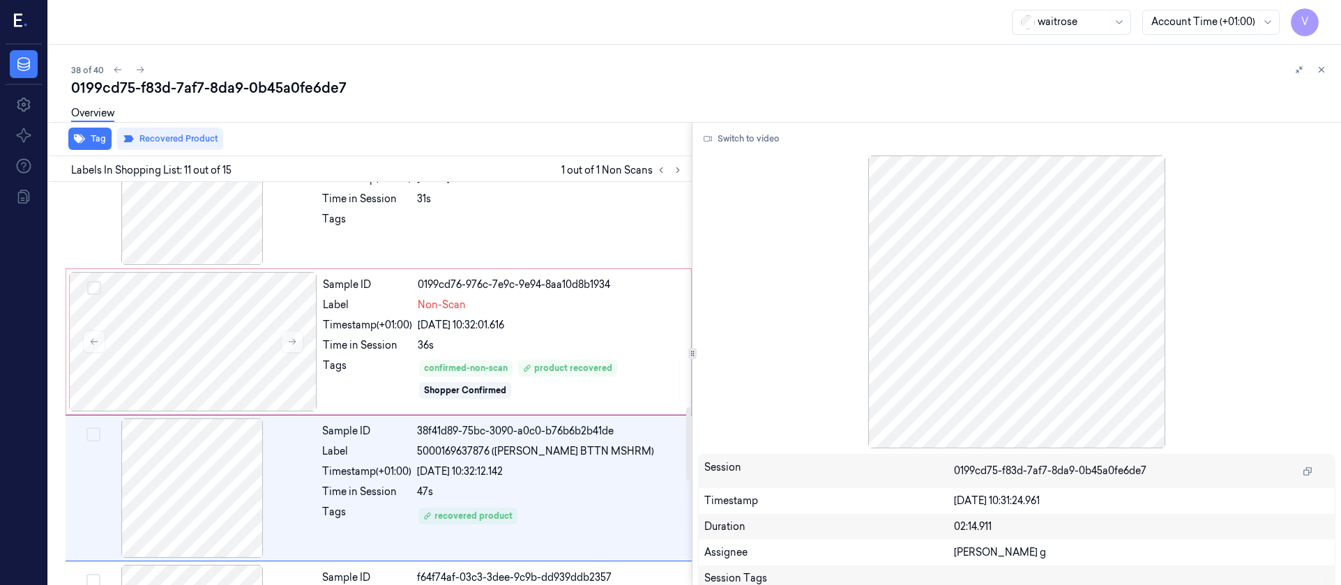
click at [464, 75] on div "38 of 40" at bounding box center [700, 69] width 1259 height 17
click at [141, 68] on icon at bounding box center [141, 70] width 8 height 6
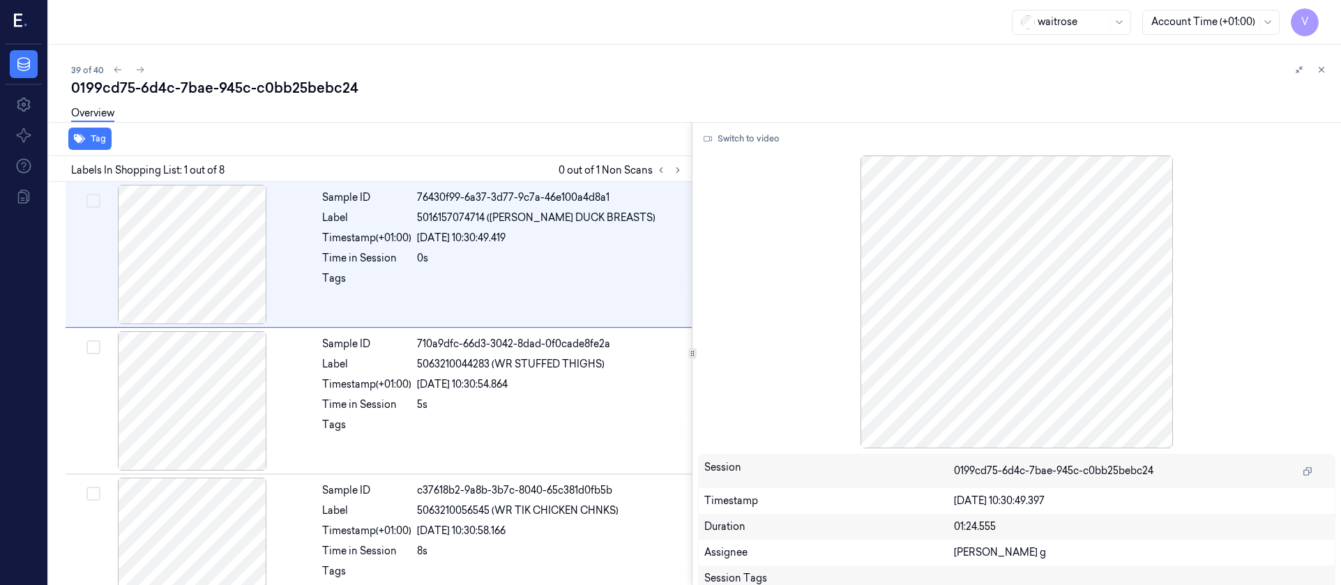
click at [514, 60] on div "39 of 40 0199cd75-6d4c-7bae-945c-c0bb25bebc24 Overview Tag Labels In Shopping L…" at bounding box center [695, 315] width 1292 height 540
click at [681, 174] on icon at bounding box center [678, 170] width 10 height 10
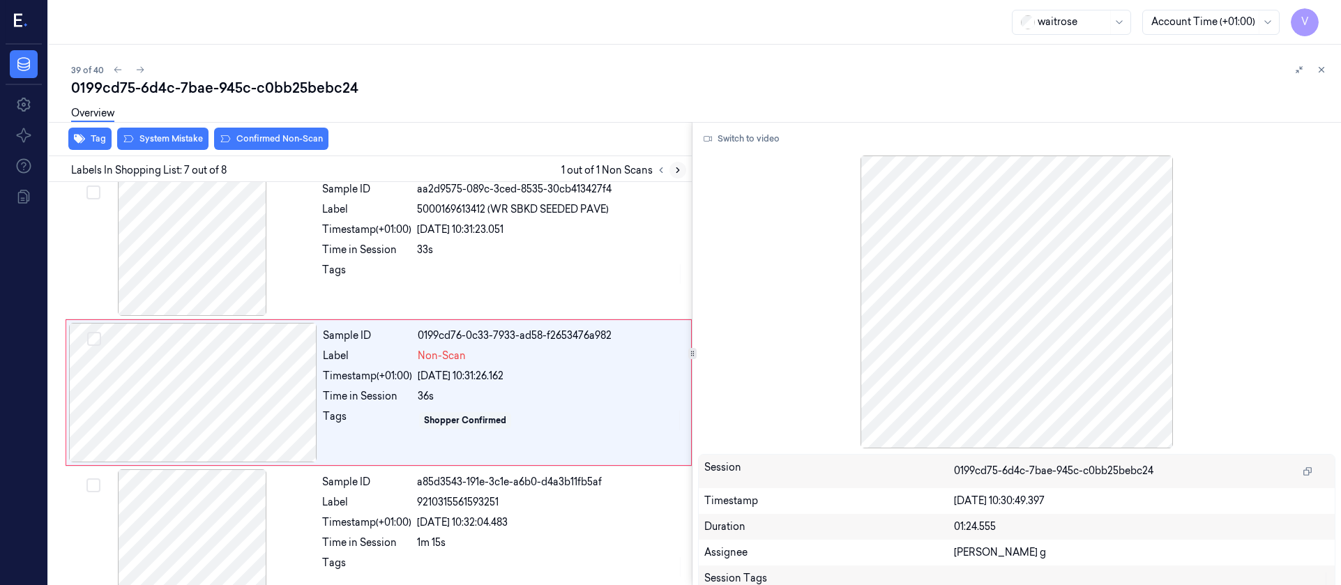
scroll to position [750, 0]
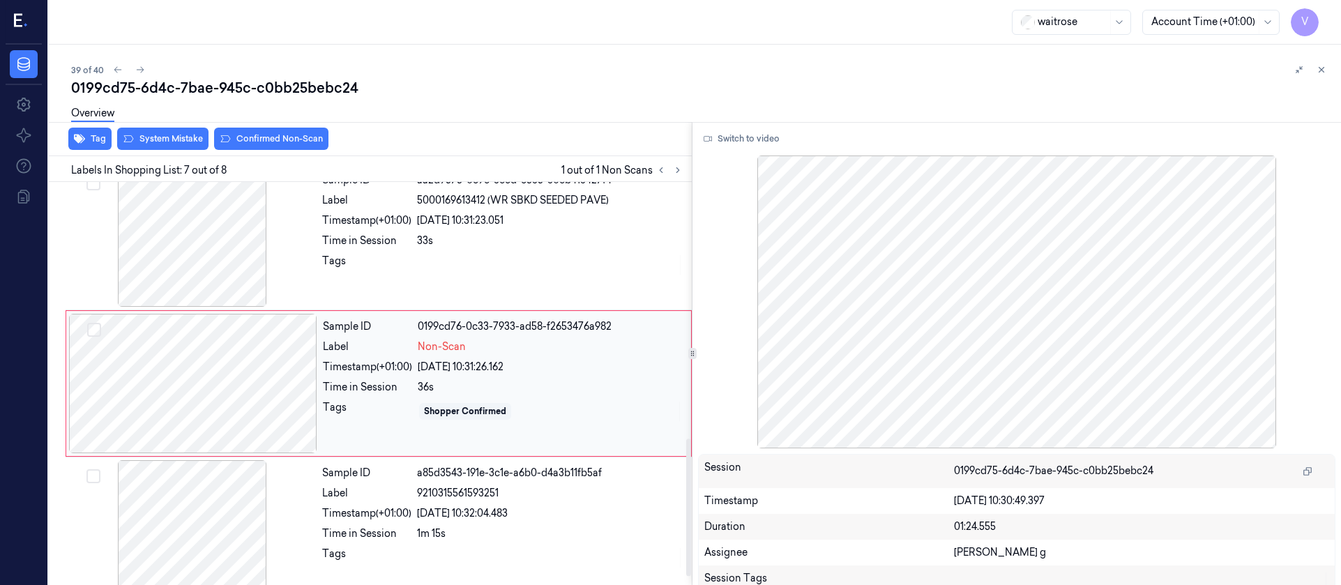
click at [207, 383] on div at bounding box center [193, 383] width 248 height 139
click at [215, 265] on div at bounding box center [192, 236] width 248 height 139
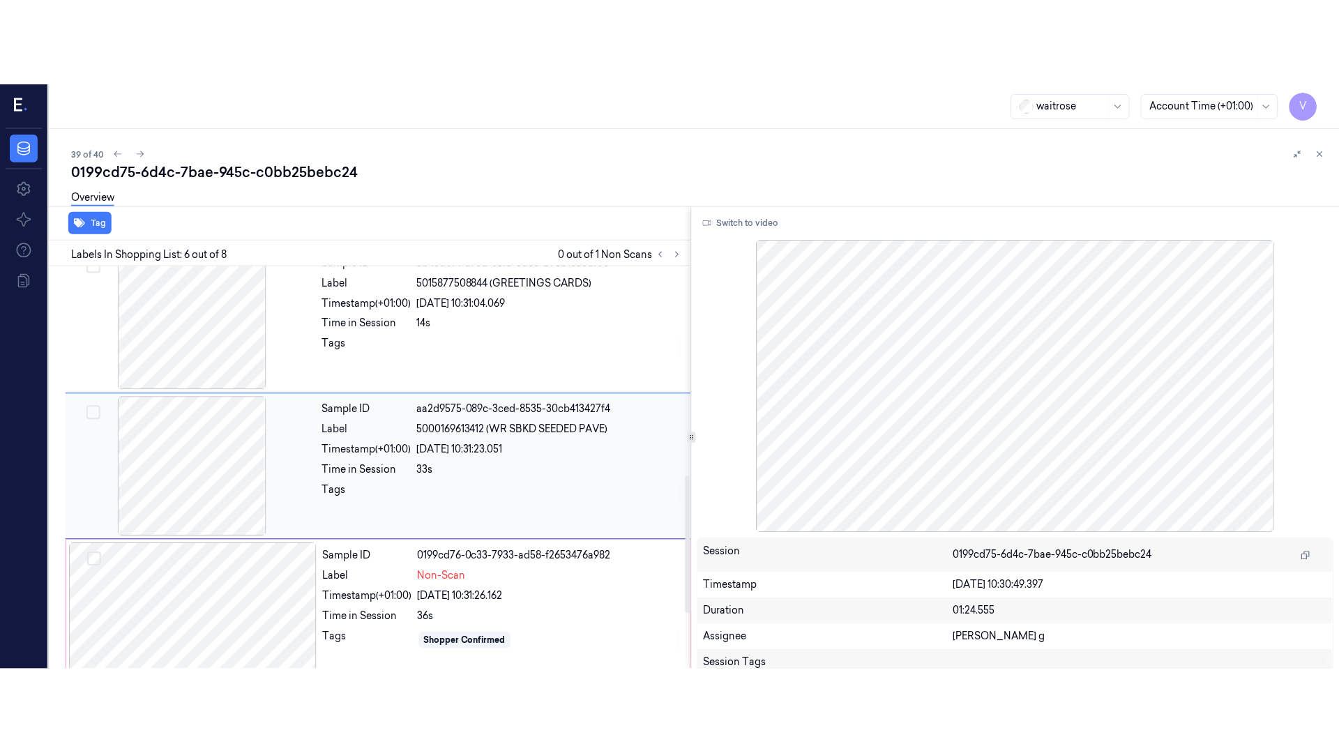
scroll to position [603, 0]
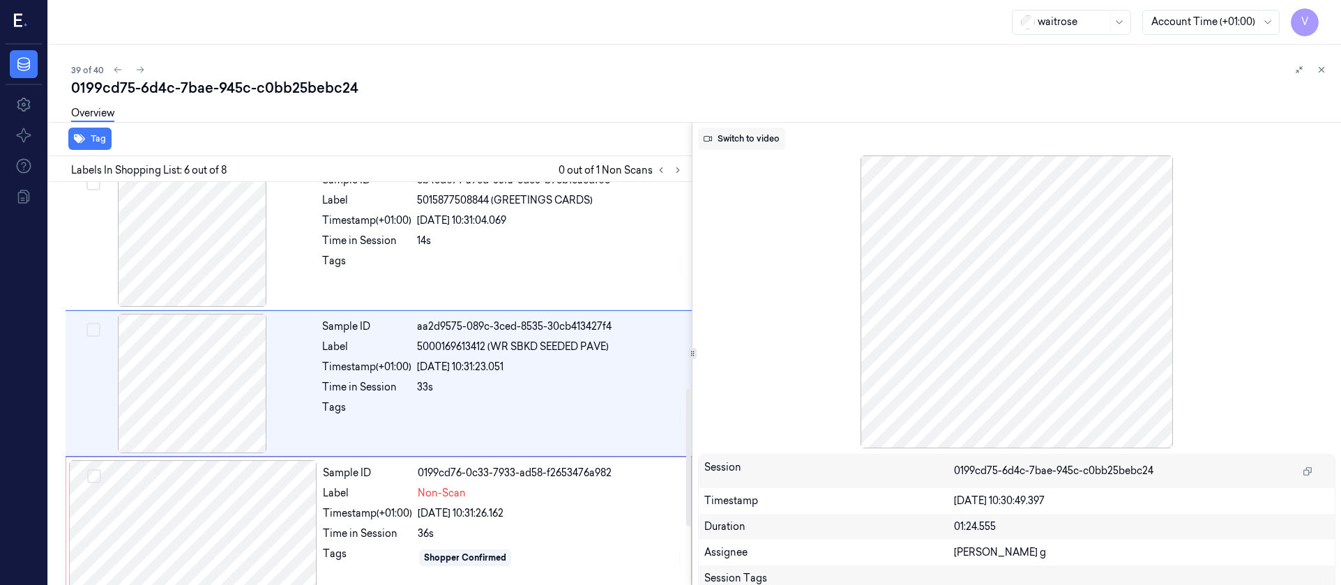
click at [750, 146] on button "Switch to video" at bounding box center [741, 139] width 87 height 22
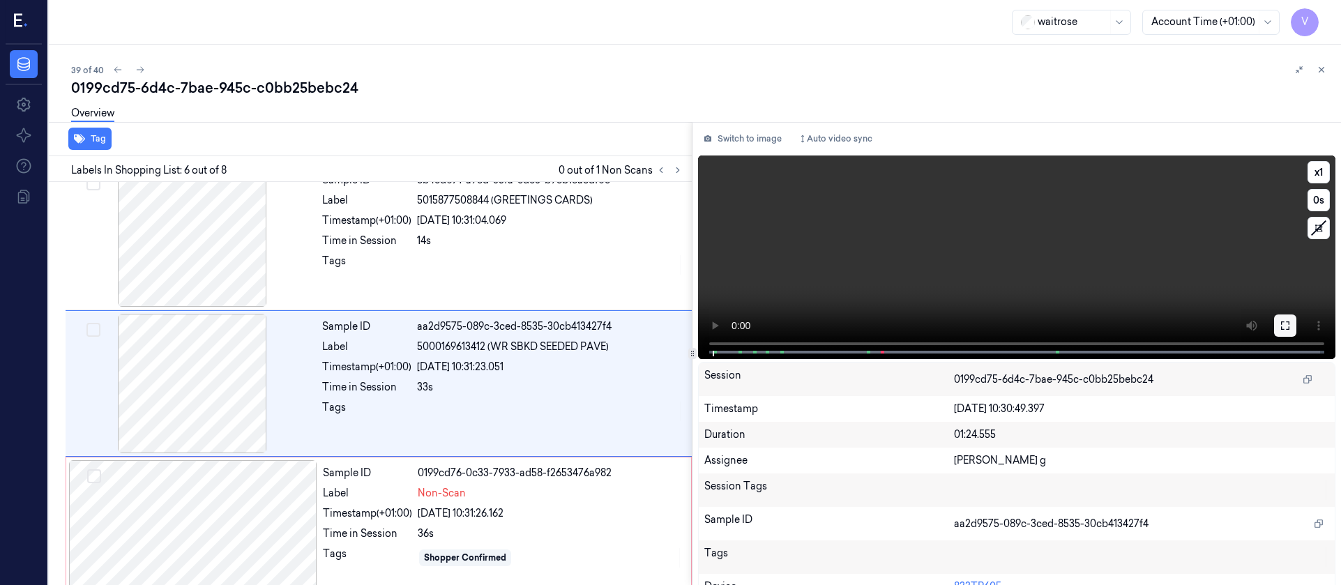
click at [1282, 331] on button at bounding box center [1285, 325] width 22 height 22
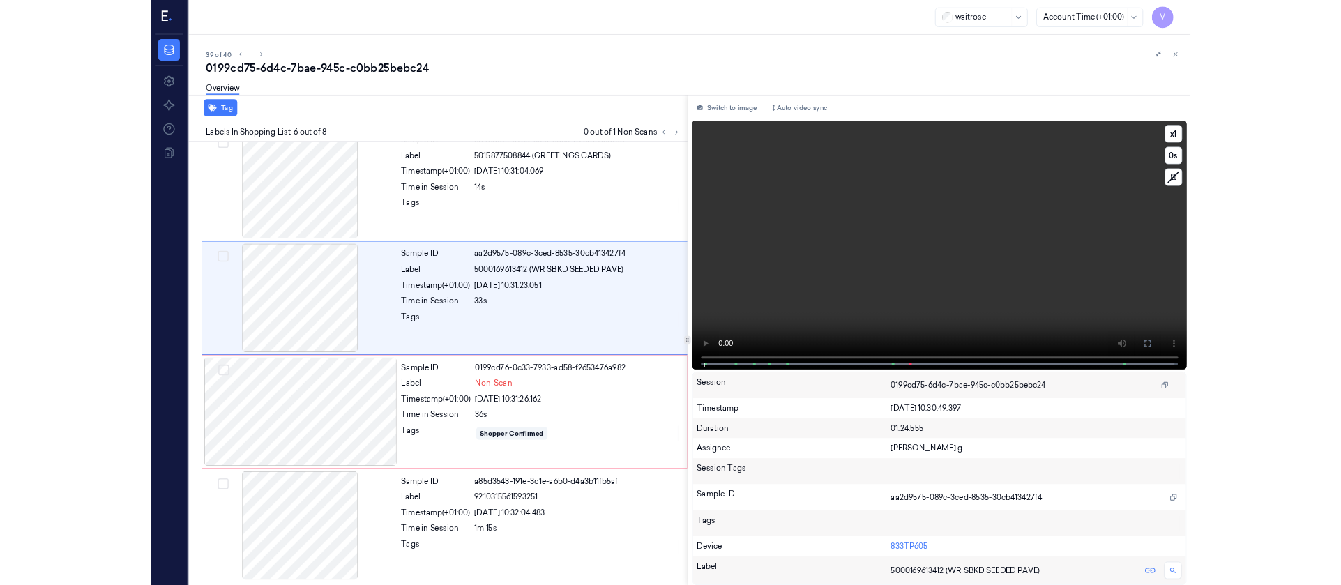
scroll to position [519, 0]
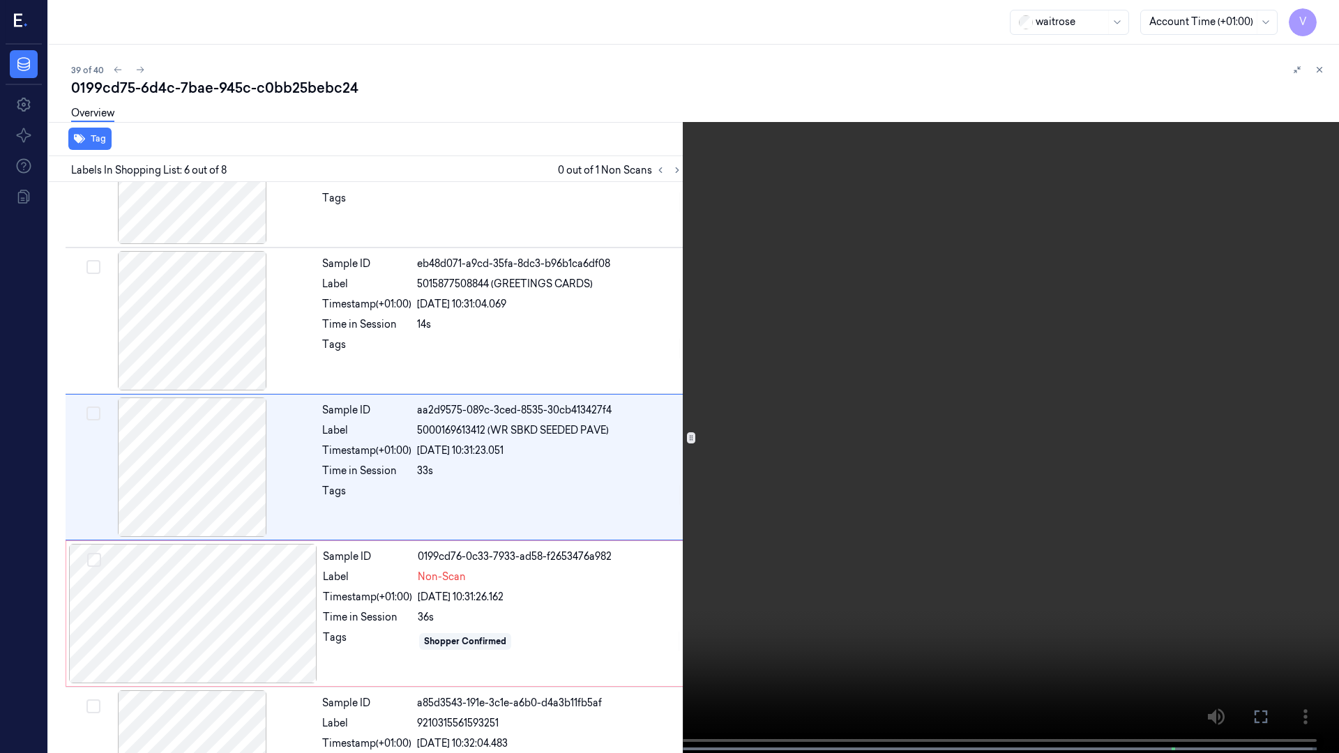
click at [0, 0] on icon at bounding box center [0, 0] width 0 height 0
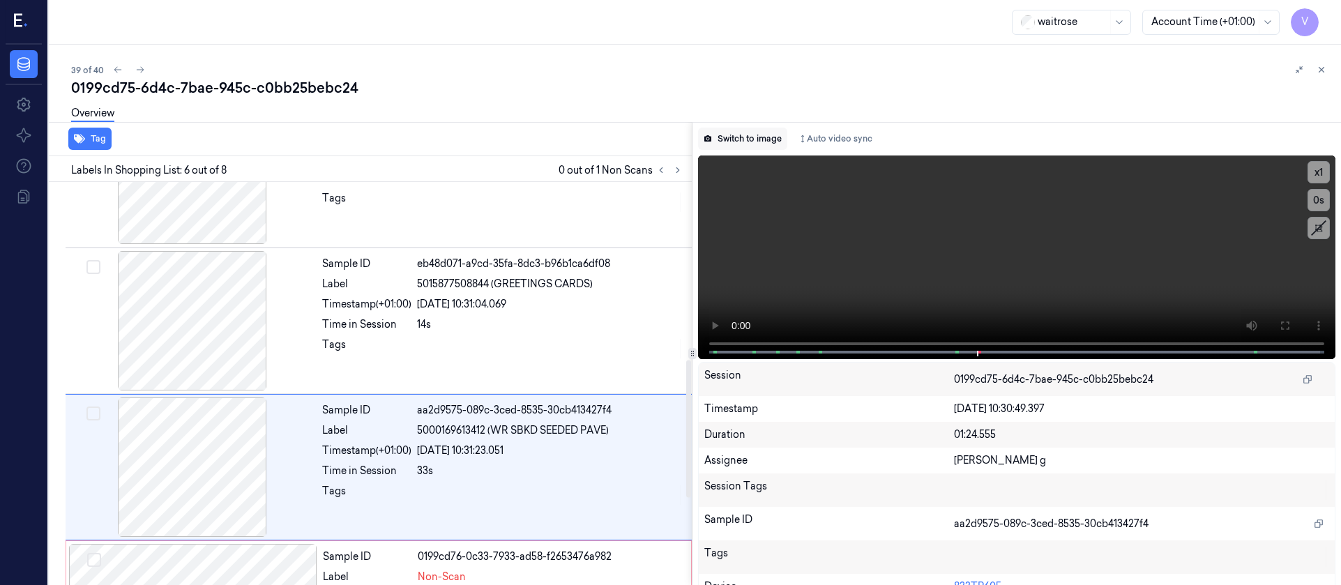
click at [744, 132] on button "Switch to image" at bounding box center [742, 139] width 89 height 22
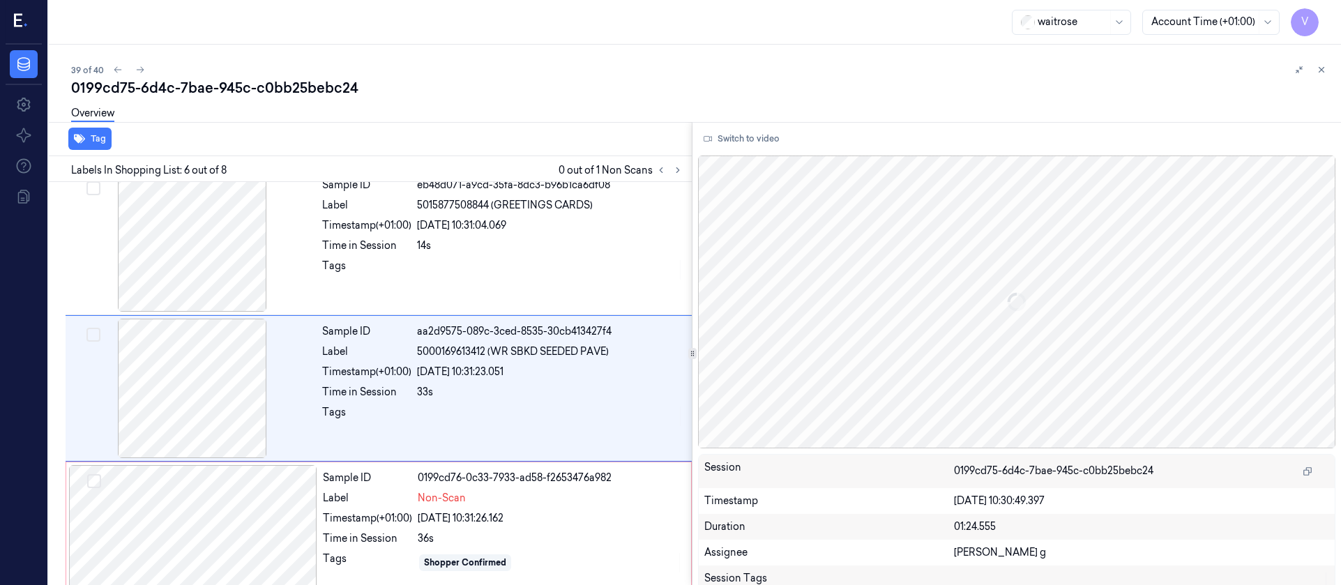
scroll to position [603, 0]
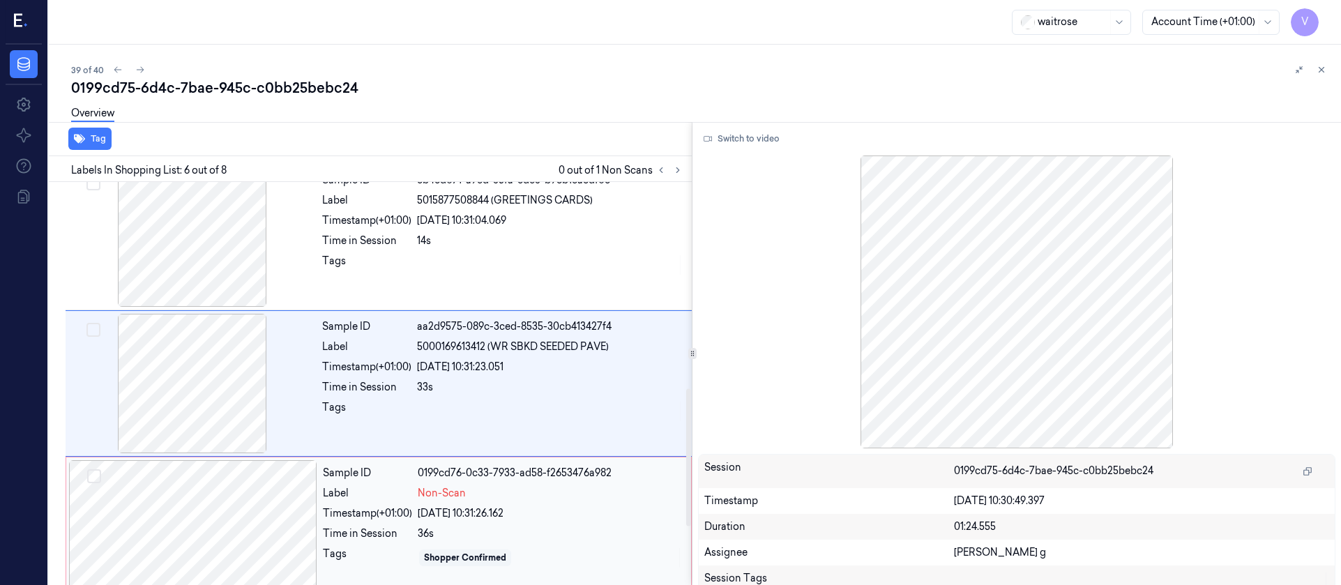
click at [200, 522] on div at bounding box center [193, 529] width 248 height 139
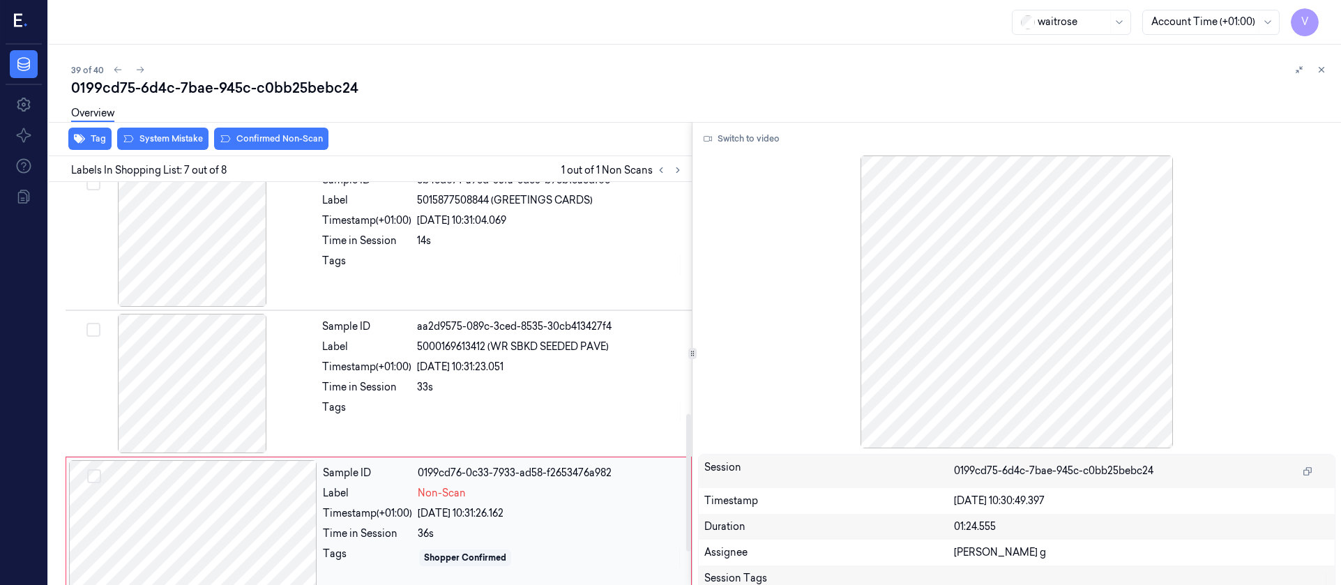
scroll to position [750, 0]
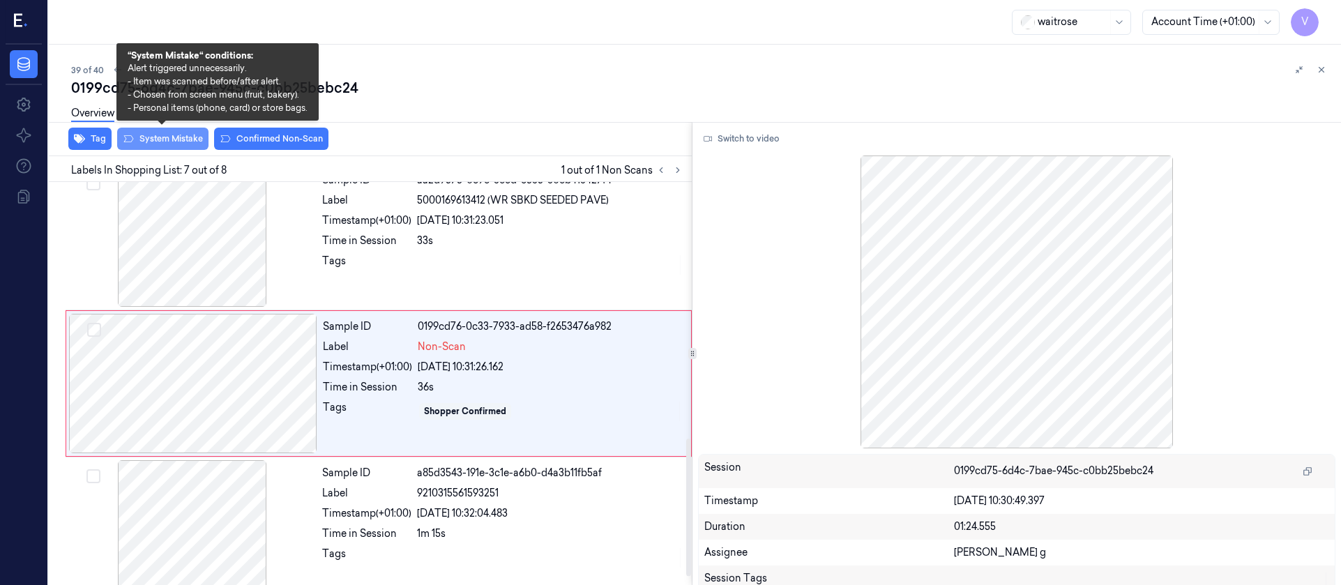
click at [169, 141] on button "System Mistake" at bounding box center [162, 139] width 91 height 22
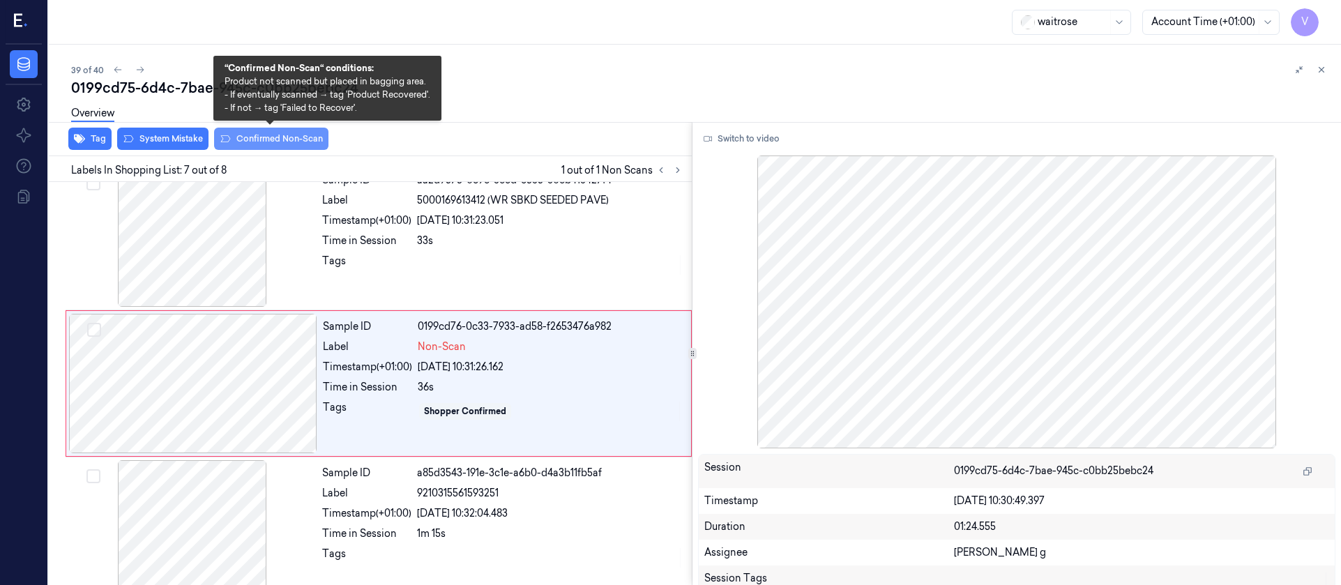
click at [255, 140] on button "Confirmed Non-Scan" at bounding box center [271, 139] width 114 height 22
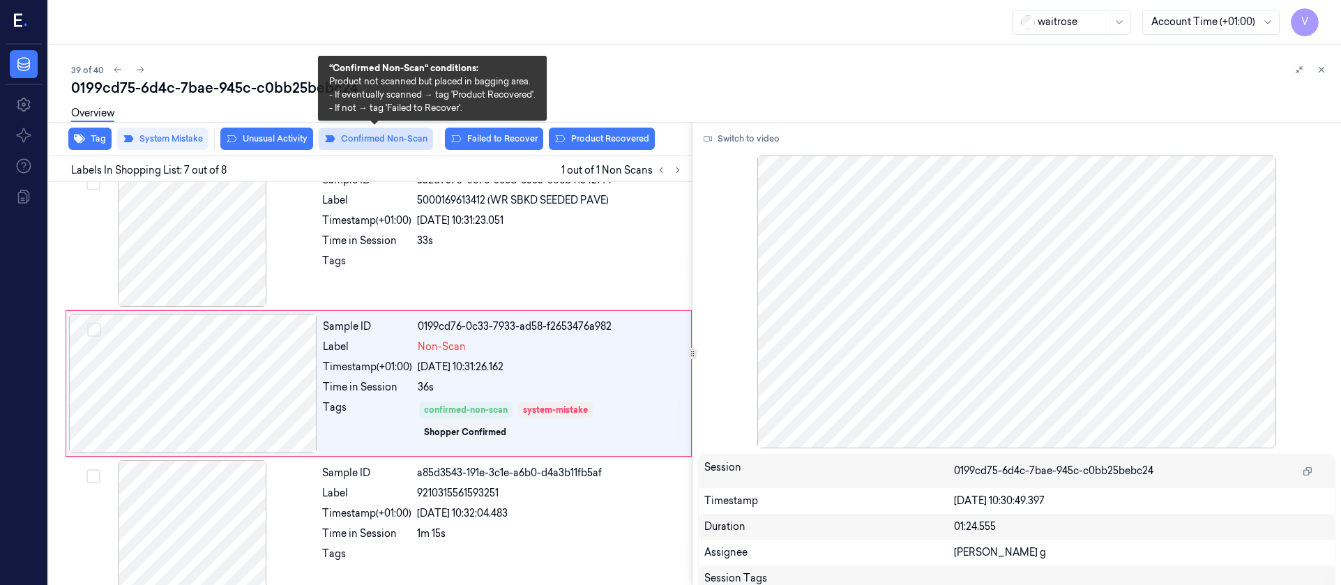
click at [352, 139] on button "Confirmed Non-Scan" at bounding box center [376, 139] width 114 height 22
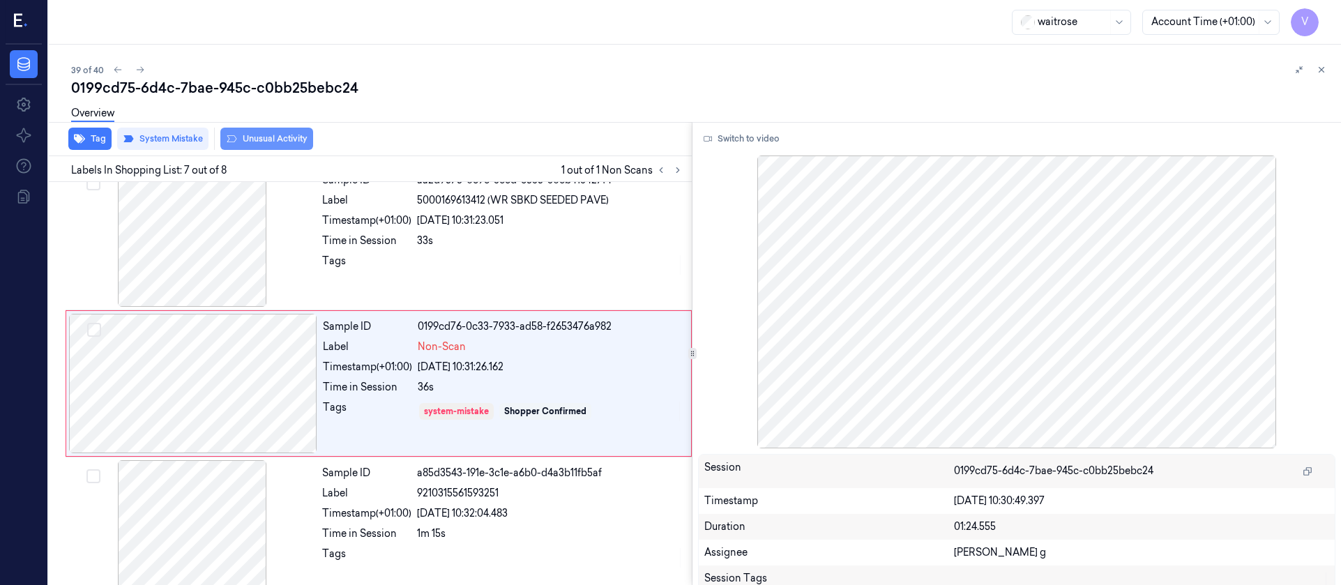
click at [273, 138] on button "Unusual Activity" at bounding box center [266, 139] width 93 height 22
click at [93, 139] on button "Tag" at bounding box center [89, 139] width 43 height 22
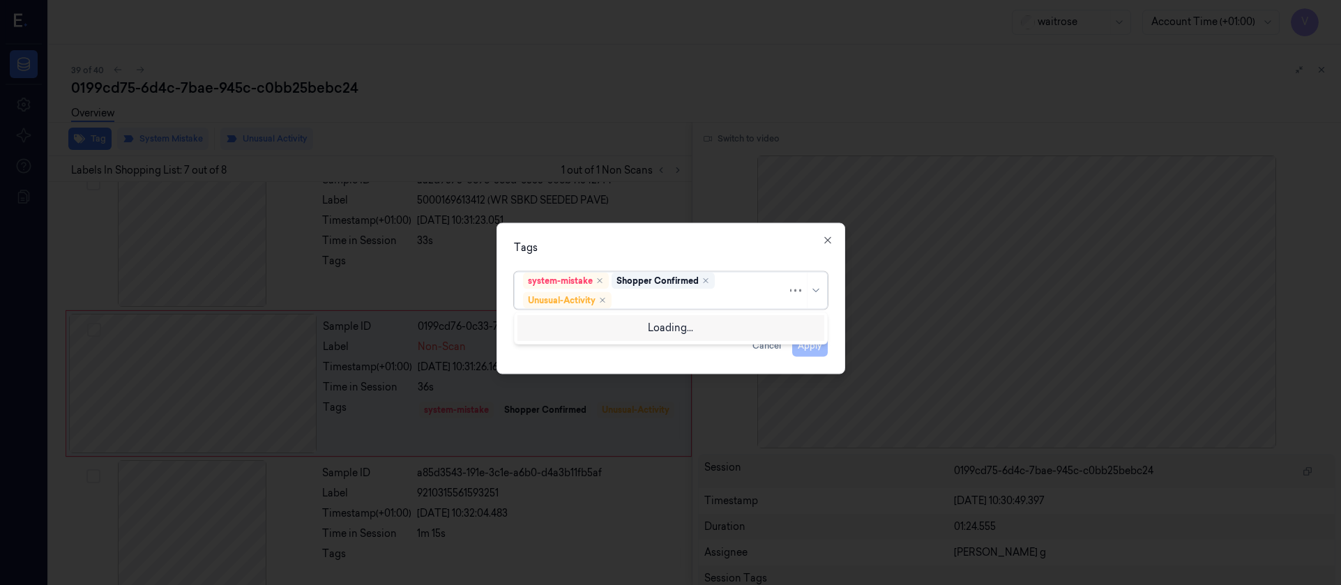
click at [681, 296] on div at bounding box center [700, 300] width 173 height 15
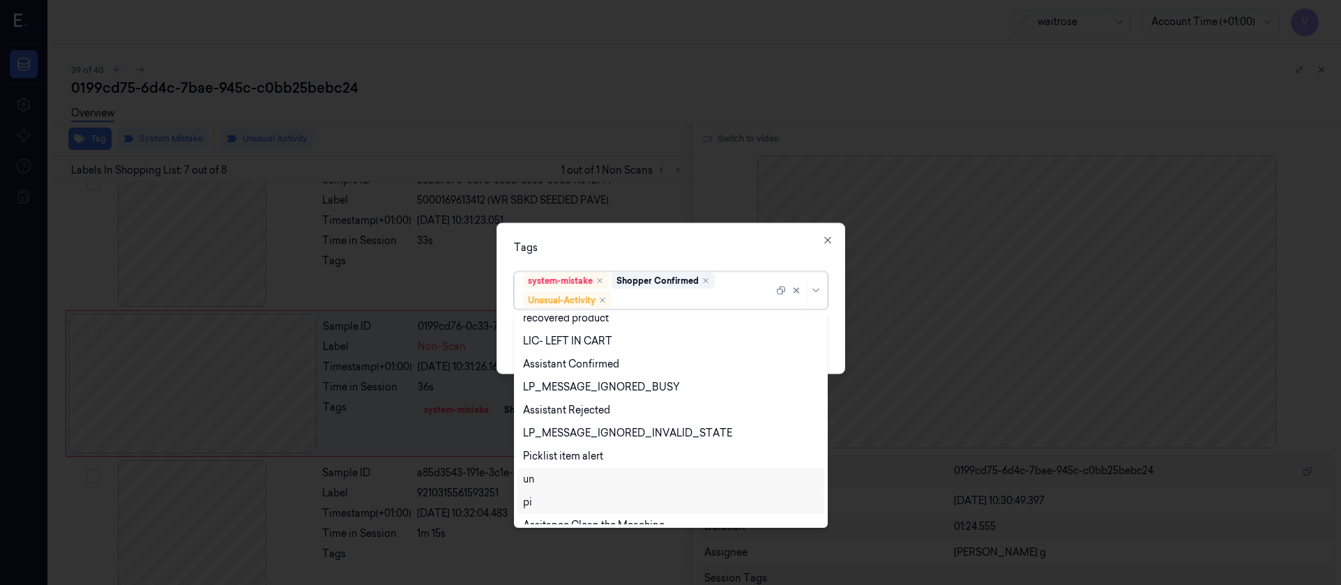
scroll to position [274, 0]
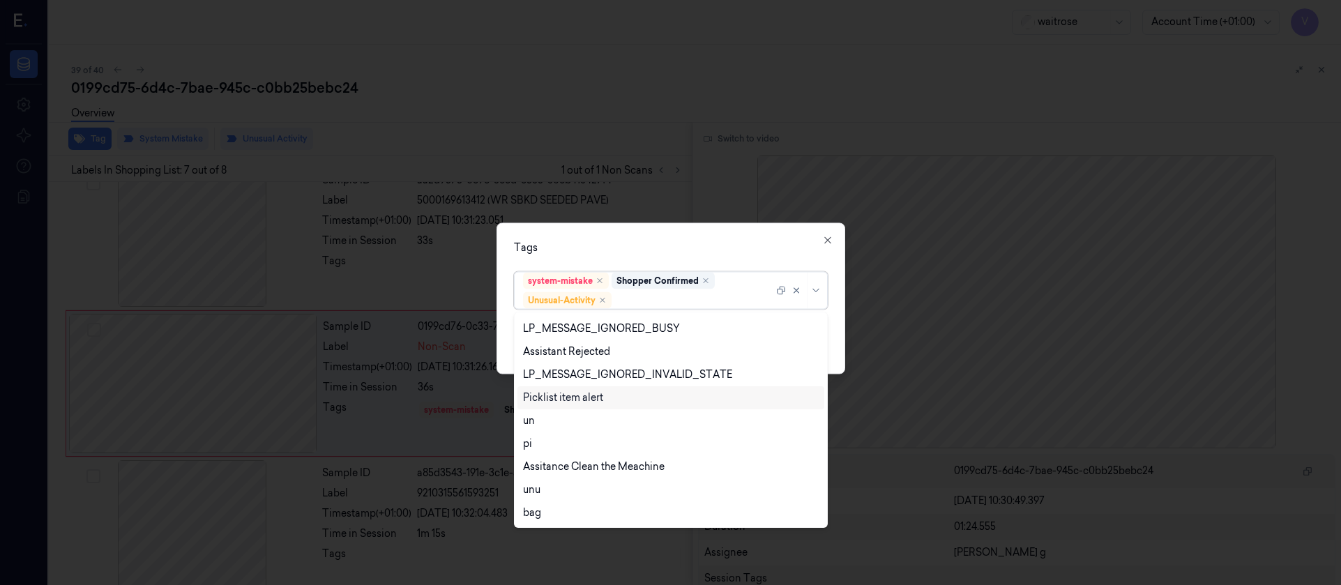
click at [568, 397] on div "Picklist item alert" at bounding box center [563, 397] width 80 height 15
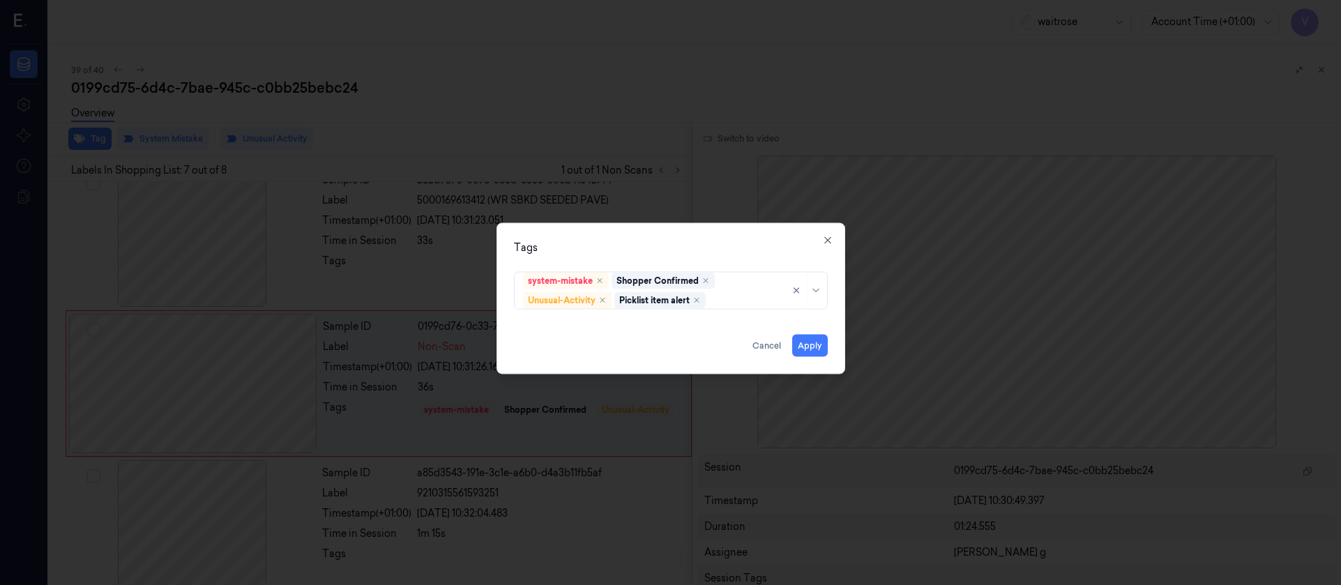
click at [742, 248] on div "Tags" at bounding box center [671, 247] width 314 height 15
click at [817, 342] on button "Apply" at bounding box center [810, 345] width 36 height 22
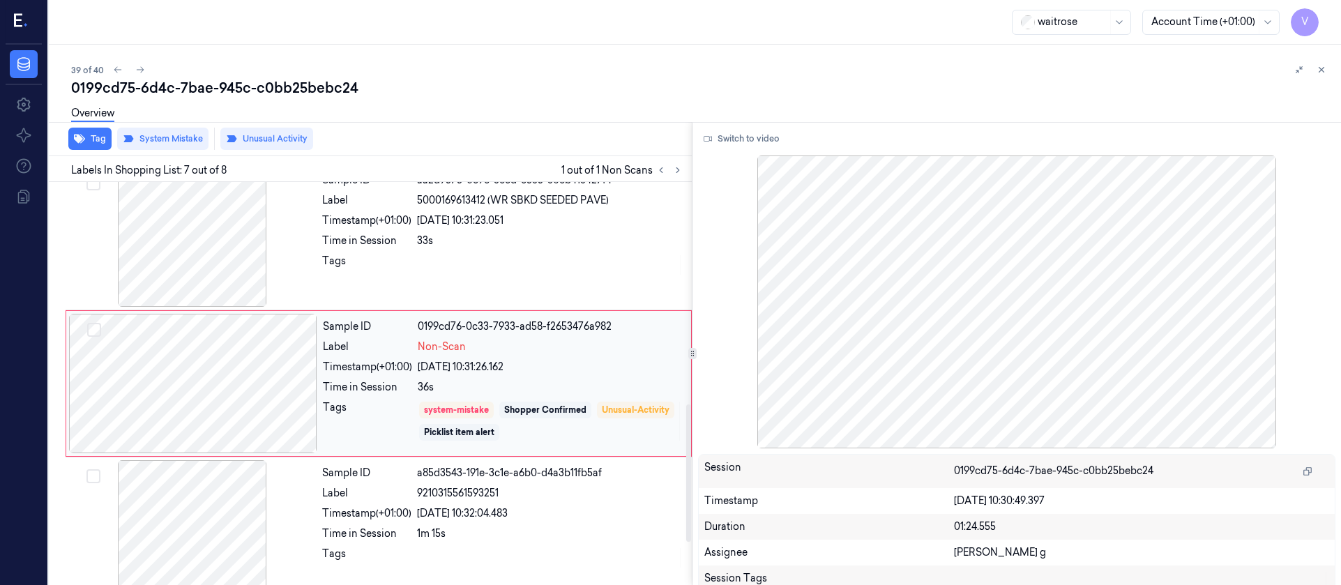
scroll to position [331, 0]
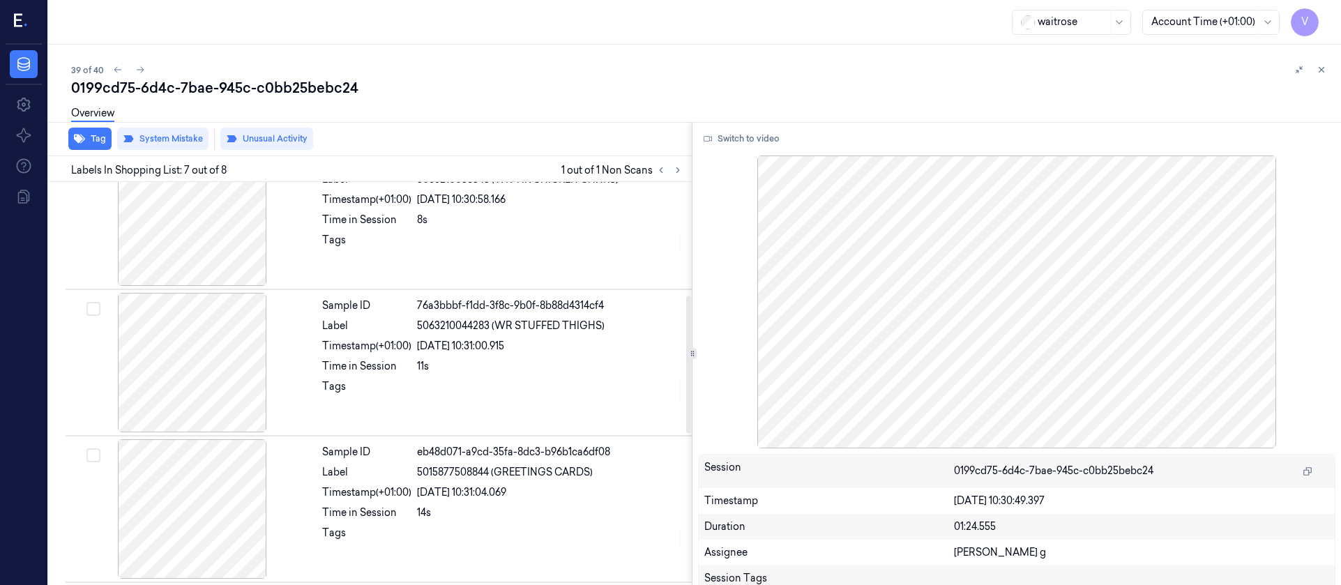
click at [450, 101] on div "Overview" at bounding box center [700, 116] width 1259 height 36
click at [140, 69] on icon at bounding box center [140, 70] width 10 height 10
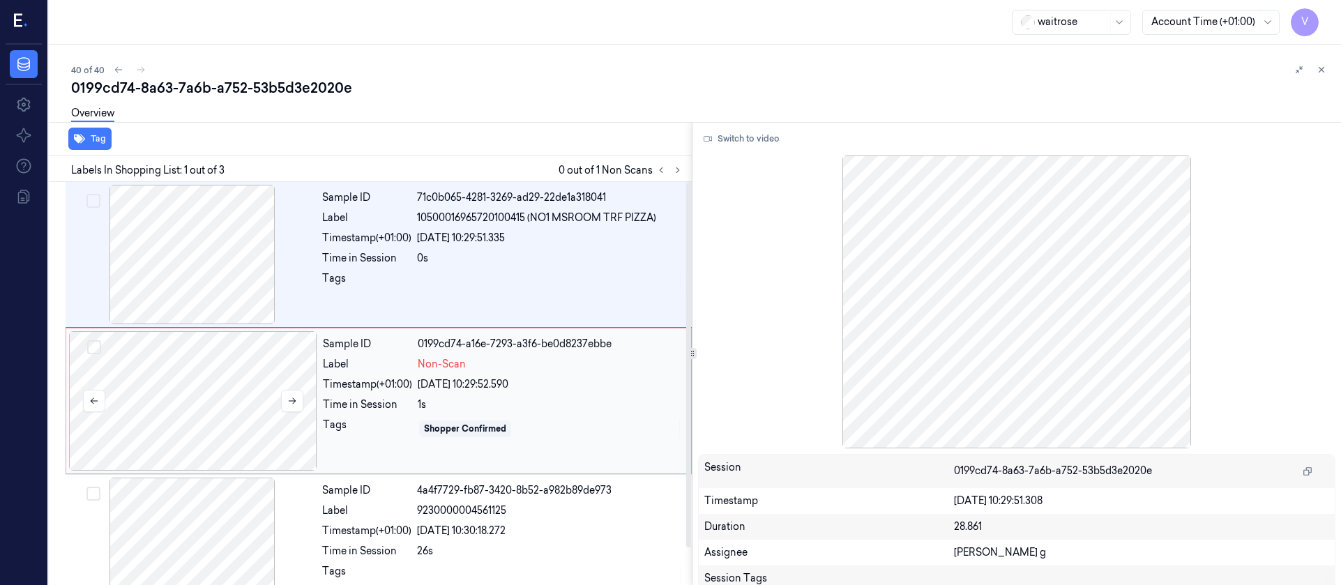
click at [190, 396] on div at bounding box center [193, 400] width 248 height 139
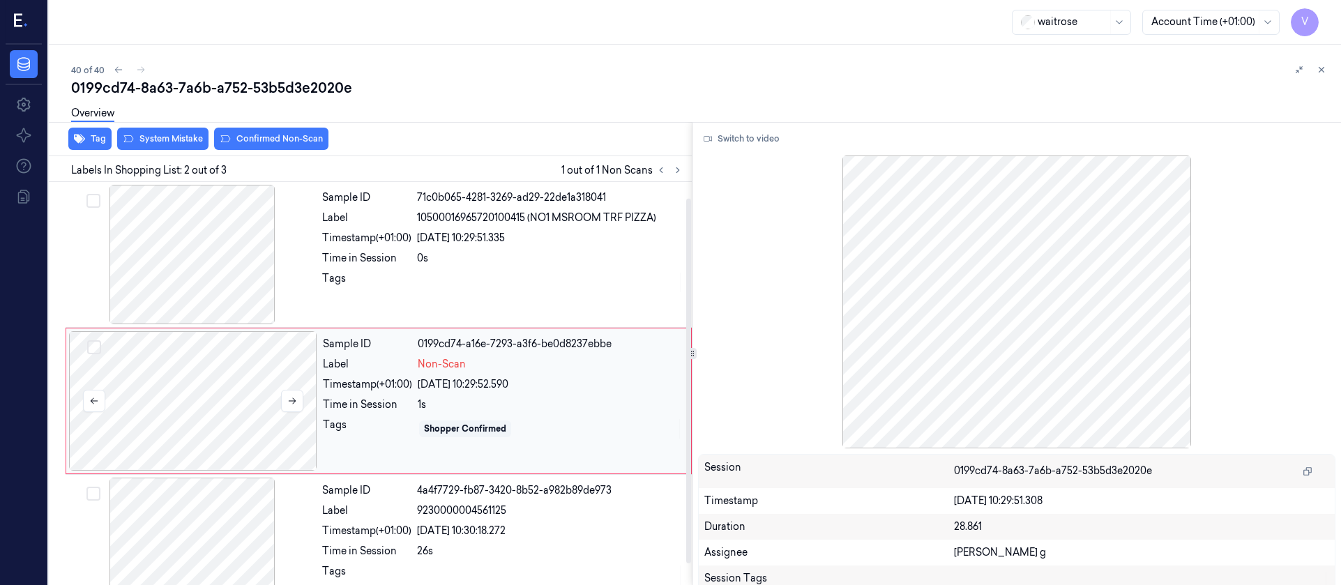
scroll to position [17, 0]
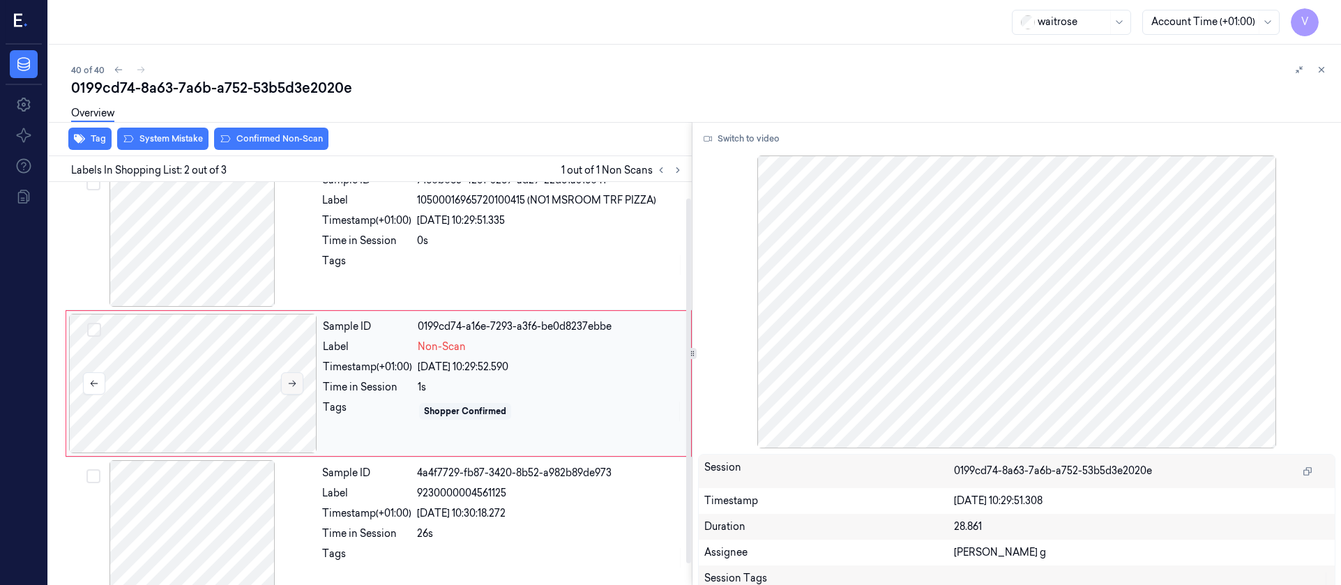
click at [301, 372] on button at bounding box center [292, 383] width 22 height 22
click at [296, 377] on button at bounding box center [292, 383] width 22 height 22
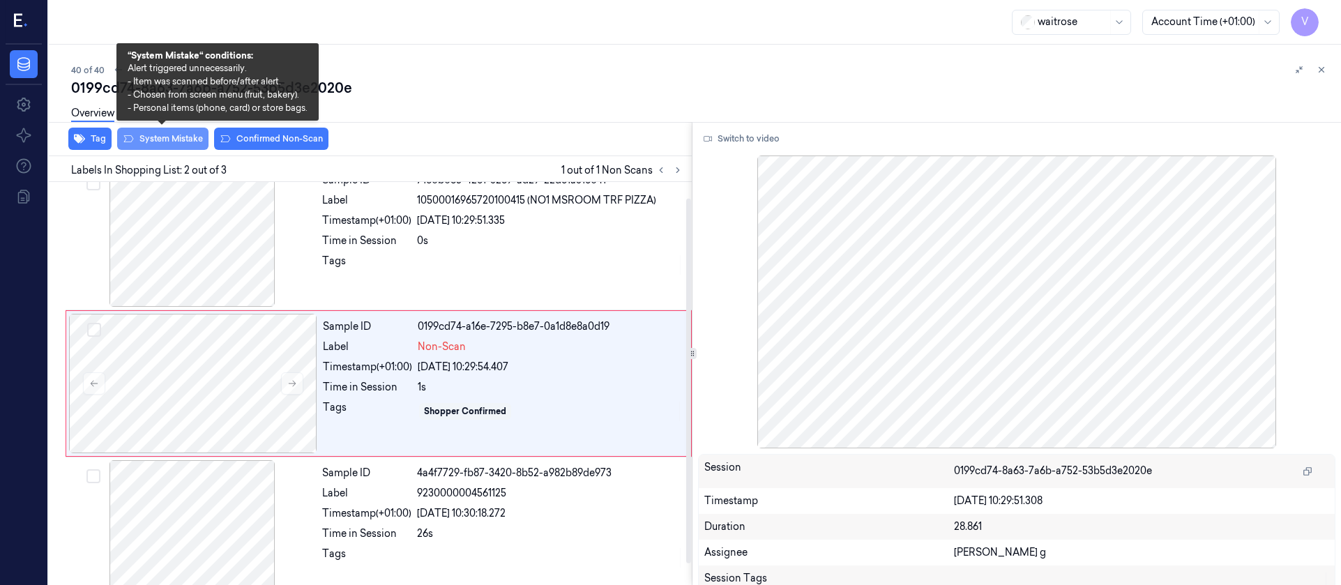
click at [148, 138] on button "System Mistake" at bounding box center [162, 139] width 91 height 22
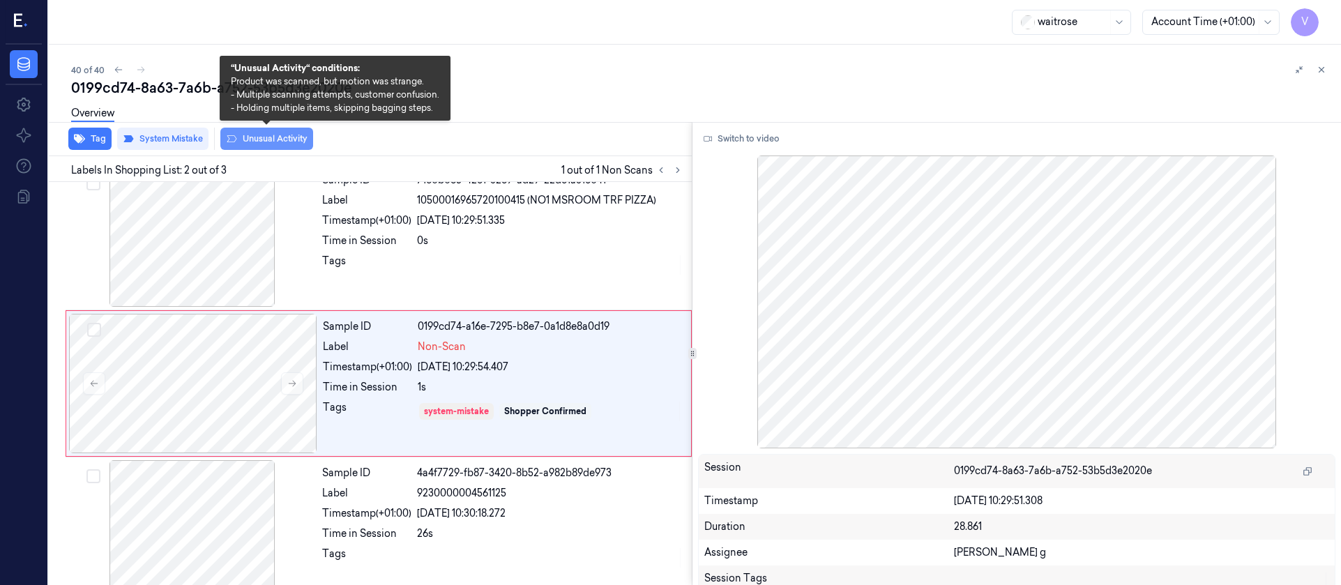
click at [248, 144] on button "Unusual Activity" at bounding box center [266, 139] width 93 height 22
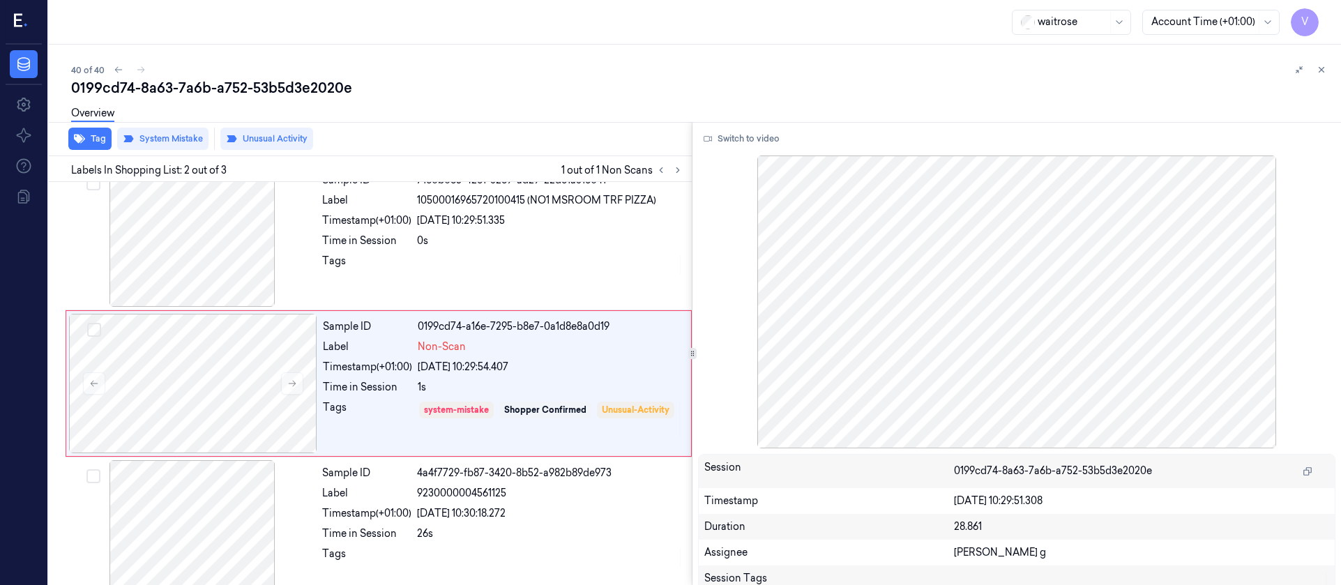
click at [682, 80] on div "0199cd74-8a63-7a6b-a752-53b5d3e2020e" at bounding box center [700, 88] width 1259 height 20
click at [141, 69] on div "40 of 40" at bounding box center [700, 69] width 1259 height 17
click at [1325, 73] on icon at bounding box center [1321, 70] width 10 height 10
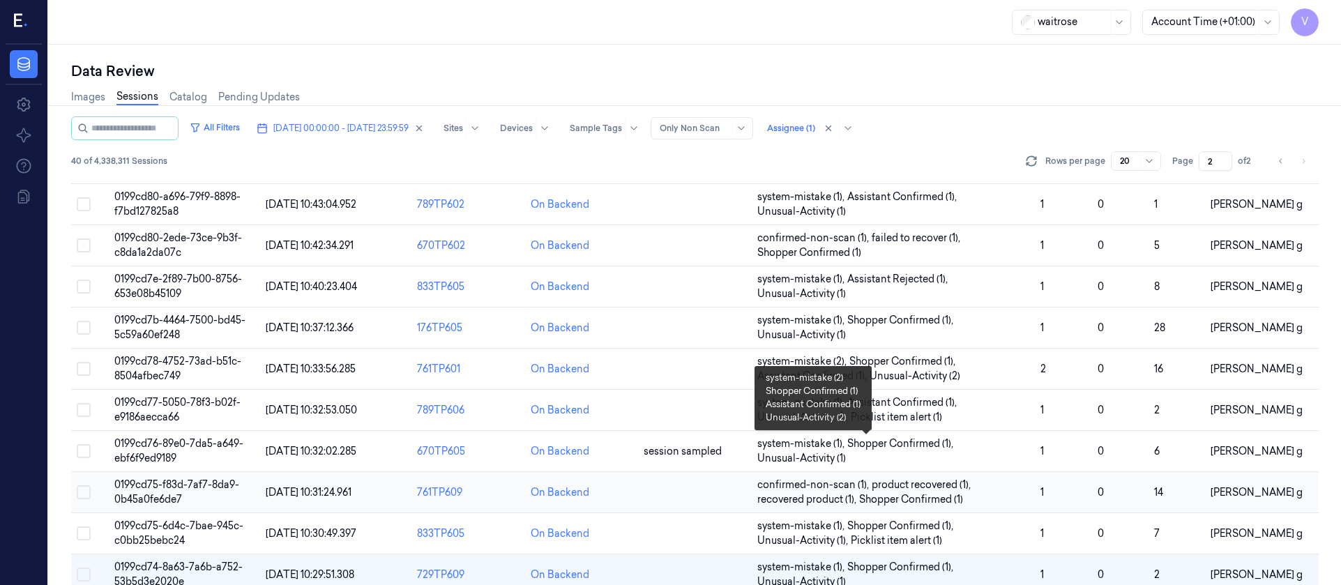
scroll to position [485, 0]
